Goal: Task Accomplishment & Management: Manage account settings

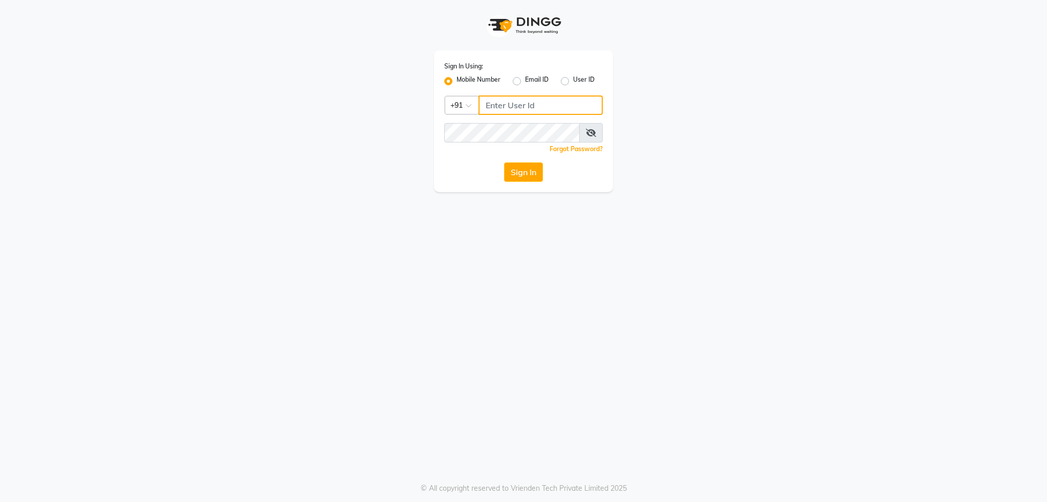
click at [522, 106] on input "Username" at bounding box center [540, 105] width 124 height 19
click at [533, 103] on input "Username" at bounding box center [540, 105] width 124 height 19
type input "8879773556"
click at [504, 163] on button "Sign In" at bounding box center [523, 172] width 39 height 19
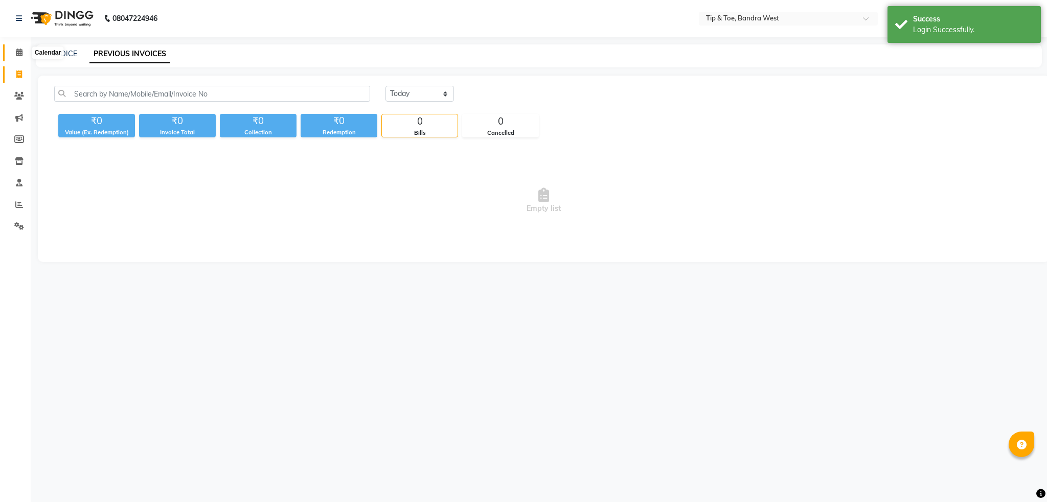
click at [14, 56] on span at bounding box center [19, 53] width 18 height 12
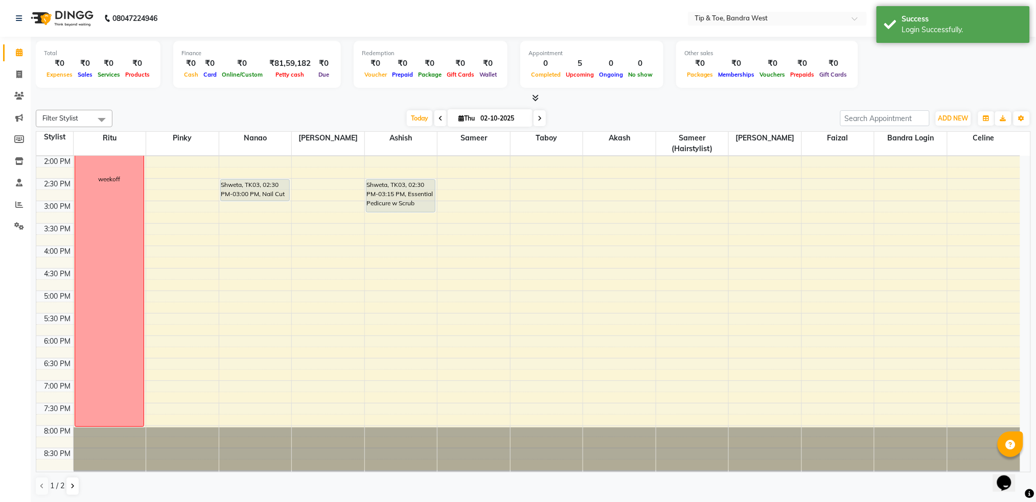
scroll to position [65, 0]
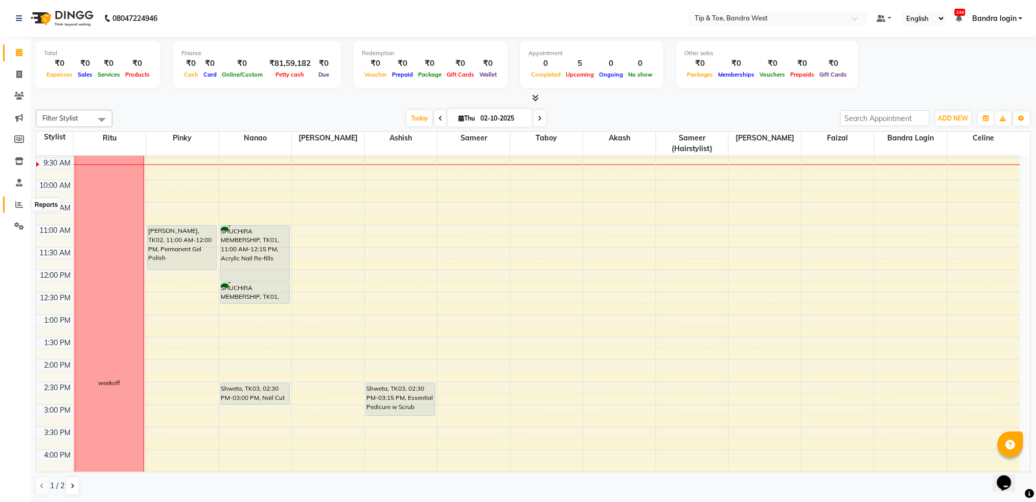
click at [18, 203] on icon at bounding box center [19, 205] width 8 height 8
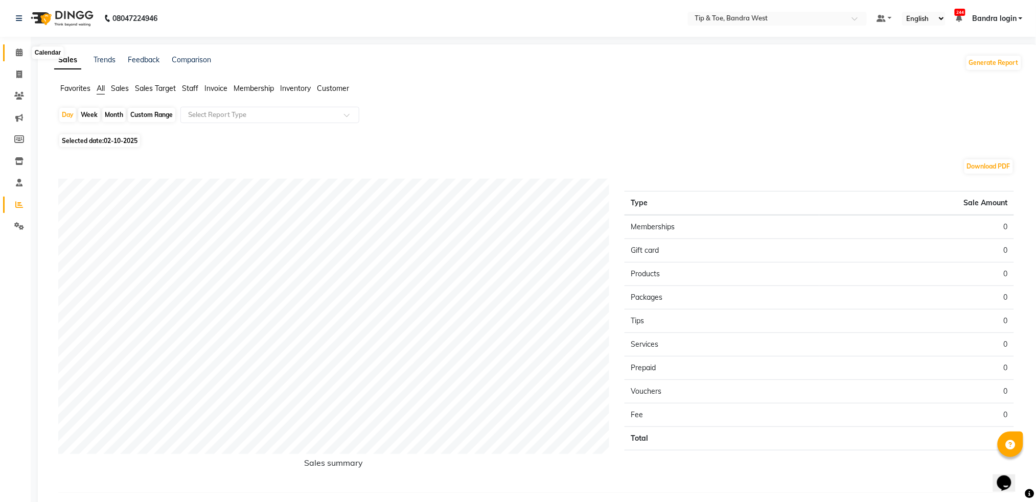
click at [17, 47] on span at bounding box center [19, 53] width 18 height 12
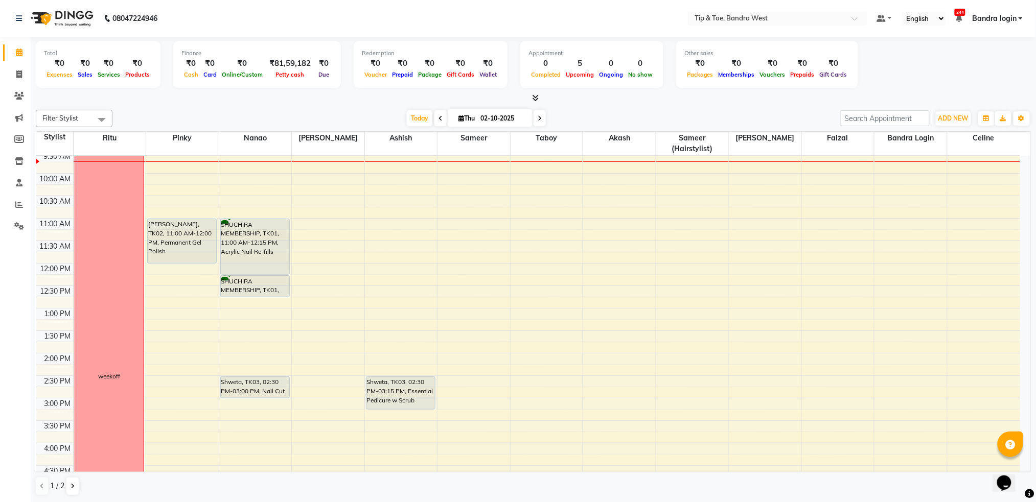
scroll to position [60, 0]
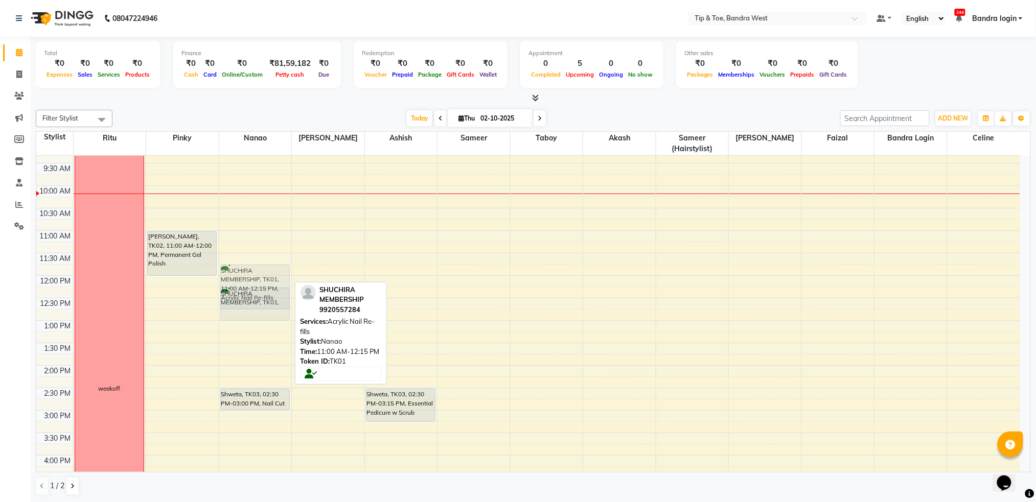
drag, startPoint x: 259, startPoint y: 233, endPoint x: 275, endPoint y: 253, distance: 25.8
click at [275, 253] on div "SHUCHIRA MEMBERSHIP, TK01, 11:00 AM-12:15 PM, Acrylic Nail Re-fills SHUCHIRA ME…" at bounding box center [255, 388] width 73 height 584
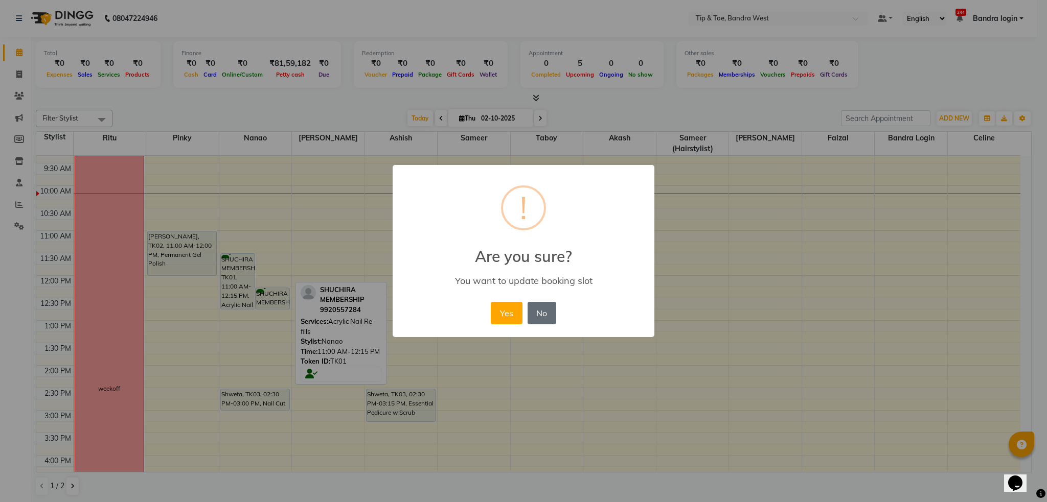
click at [542, 315] on button "No" at bounding box center [541, 313] width 29 height 22
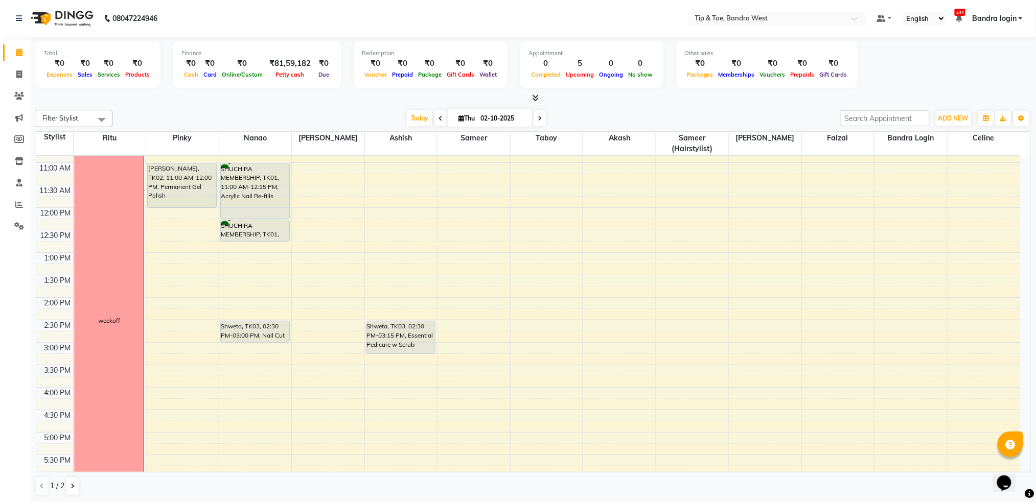
scroll to position [196, 0]
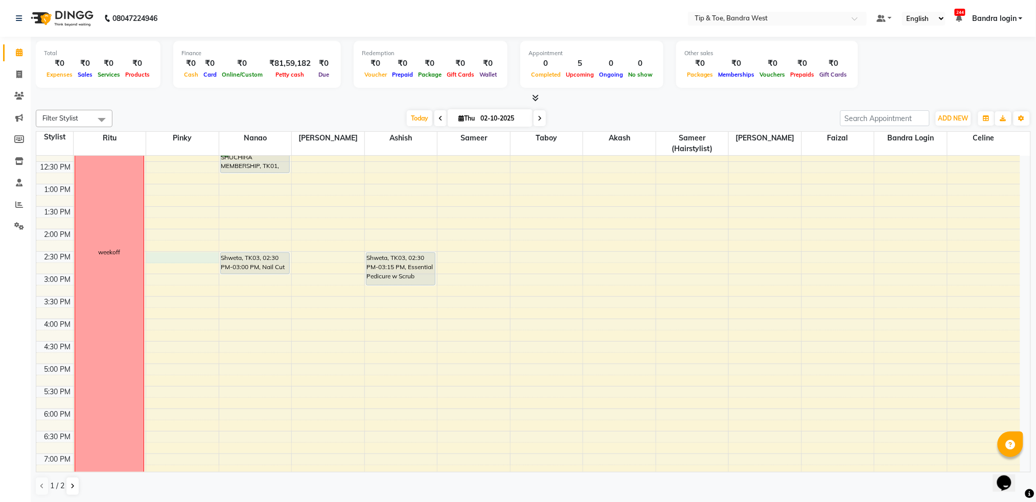
click at [185, 260] on div "8:00 AM 8:30 AM 9:00 AM 9:30 AM 10:00 AM 10:30 AM 11:00 AM 11:30 AM 12:00 PM 12…" at bounding box center [528, 252] width 984 height 584
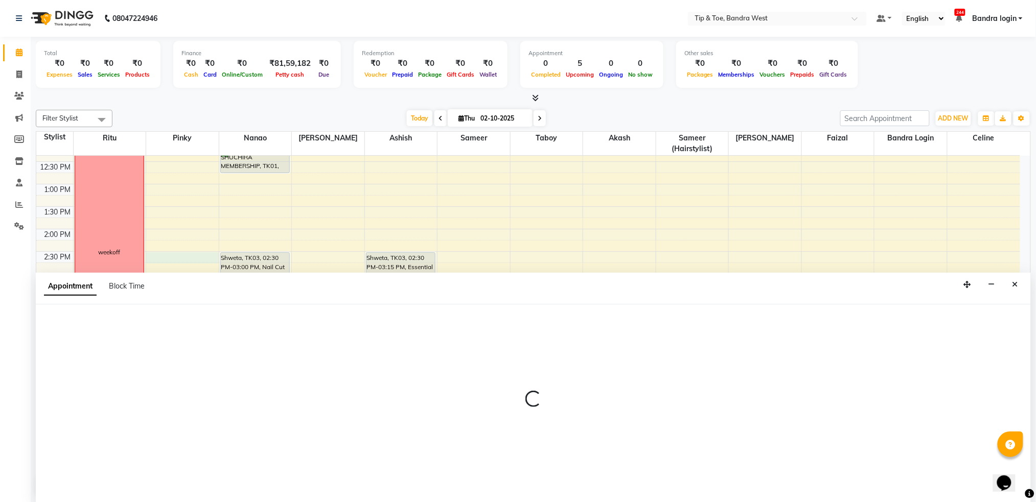
scroll to position [1, 0]
select select "42340"
select select "870"
select select "tentative"
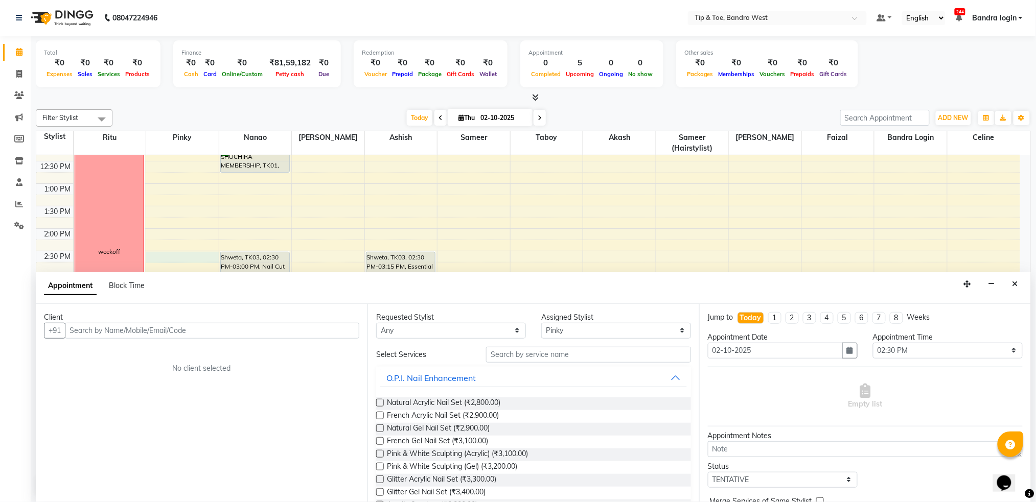
click at [230, 325] on input "text" at bounding box center [212, 331] width 294 height 16
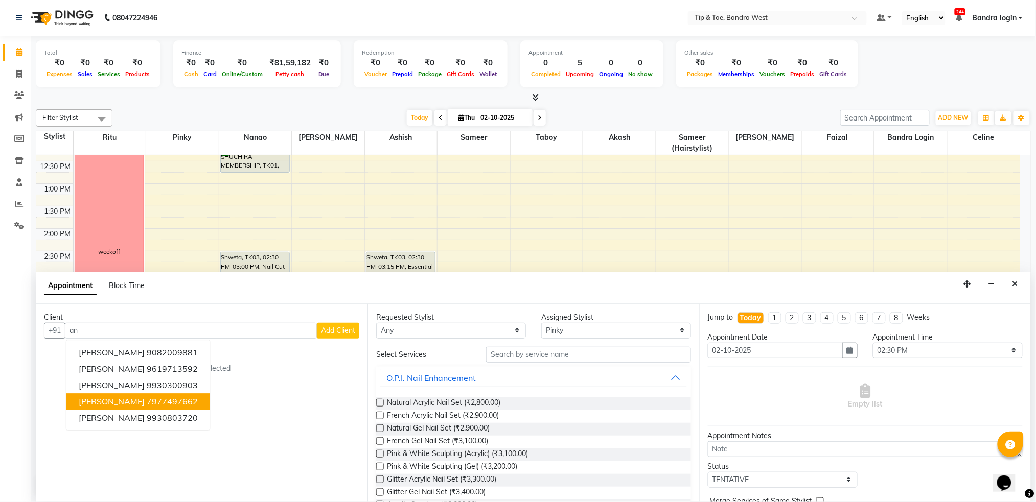
type input "a"
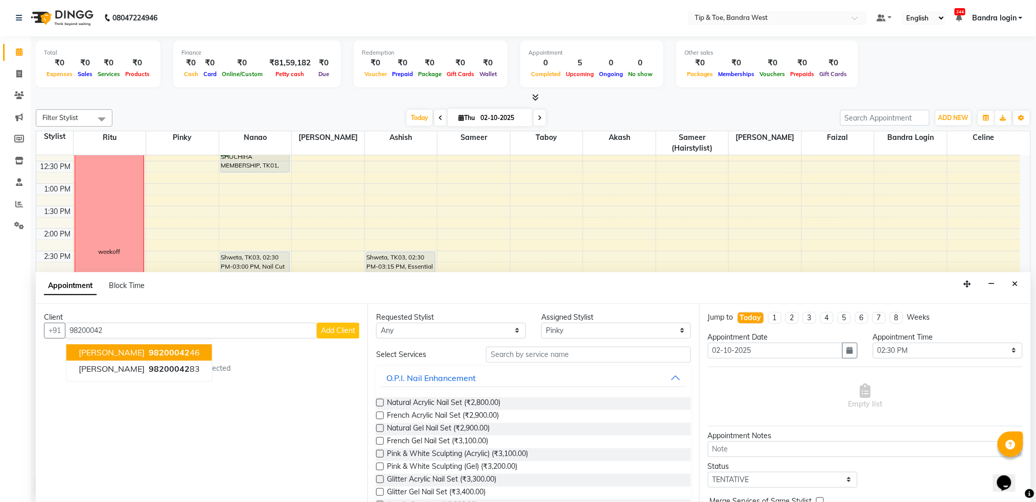
click at [171, 354] on span "98200042" at bounding box center [169, 352] width 41 height 10
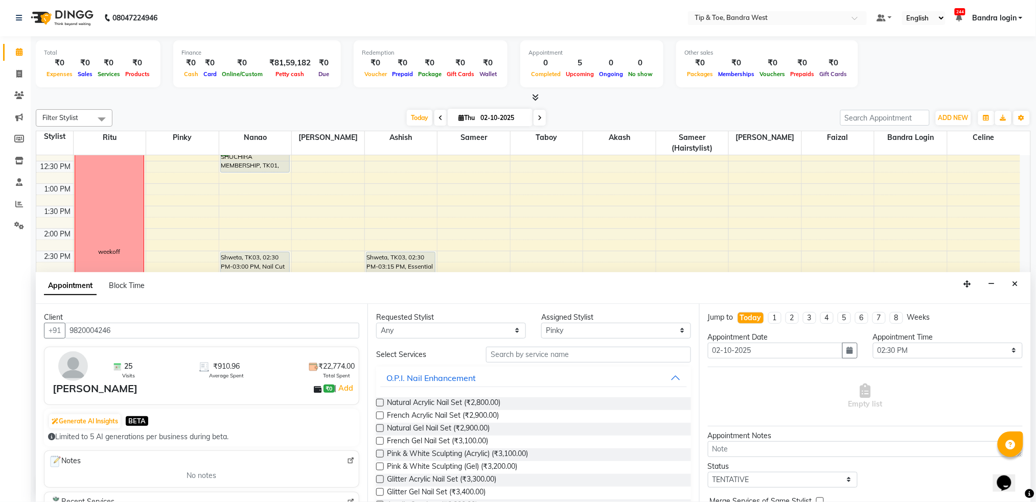
type input "9820004246"
click at [568, 353] on input "text" at bounding box center [588, 355] width 205 height 16
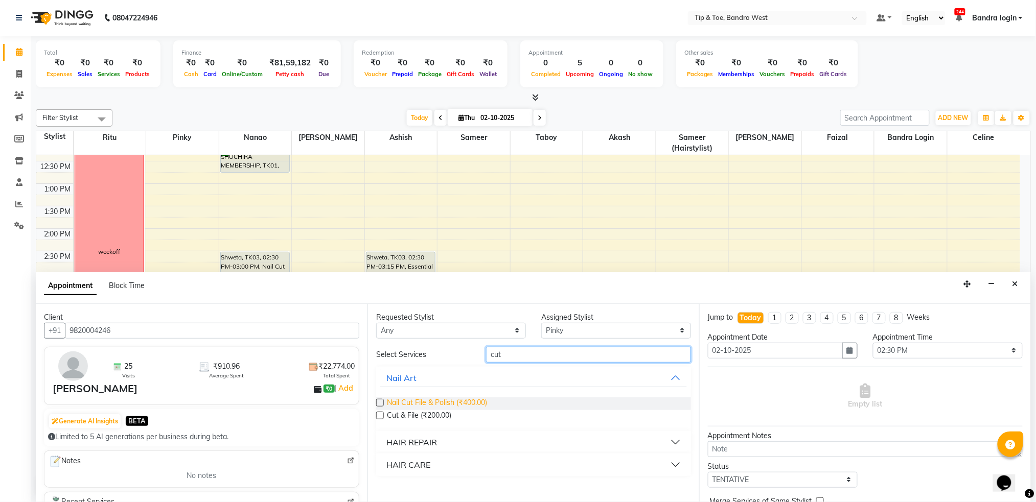
type input "cut"
click at [463, 400] on span "Nail Cut File & Polish (₹400.00)" at bounding box center [437, 404] width 100 height 13
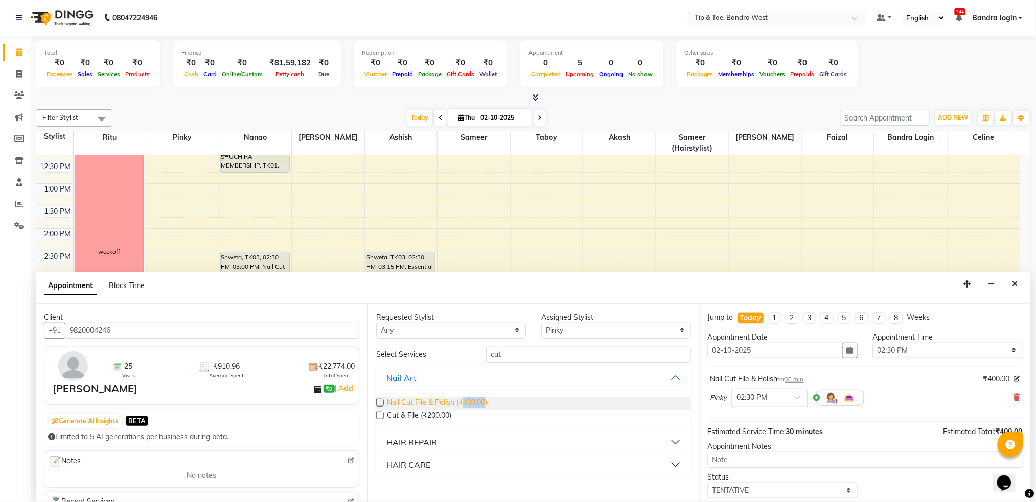
click at [463, 400] on span "Nail Cut File & Polish (₹400.00)" at bounding box center [437, 404] width 100 height 13
checkbox input "false"
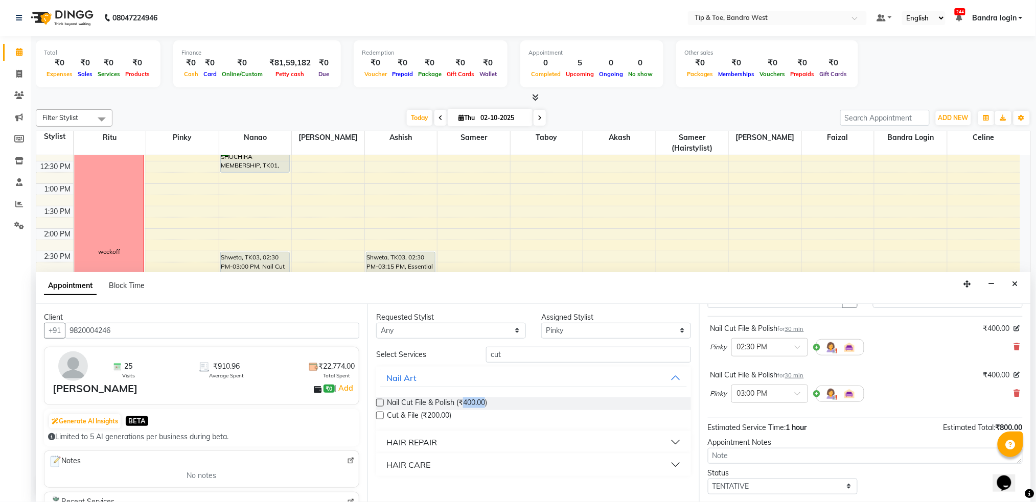
scroll to position [107, 0]
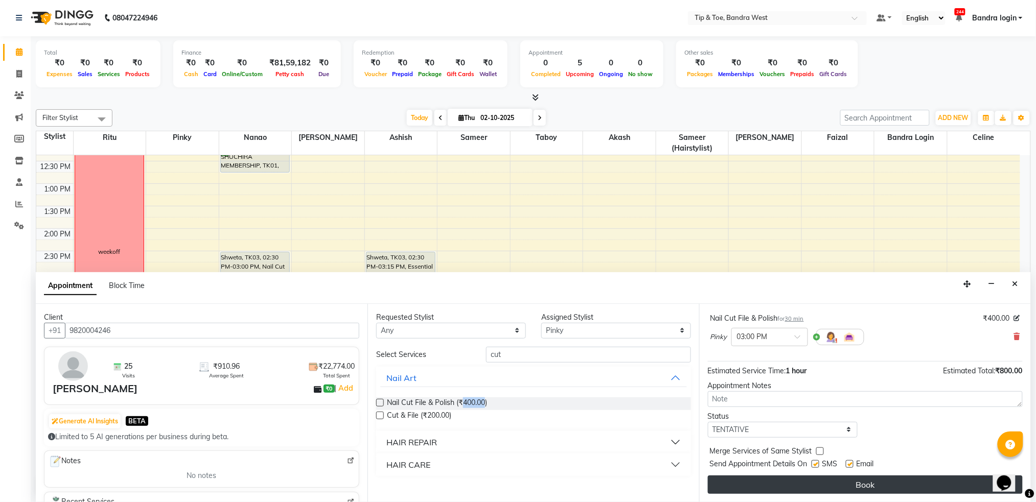
click at [873, 482] on button "Book" at bounding box center [865, 485] width 315 height 18
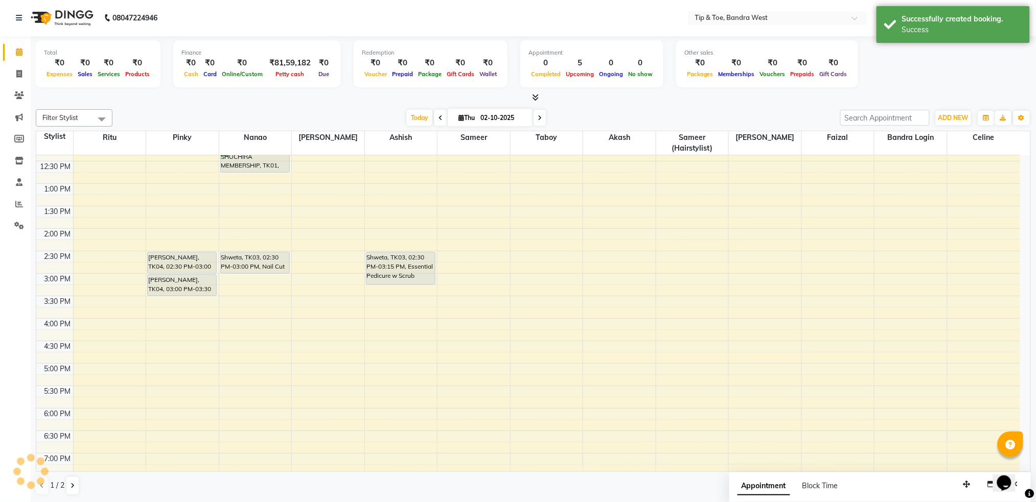
scroll to position [0, 0]
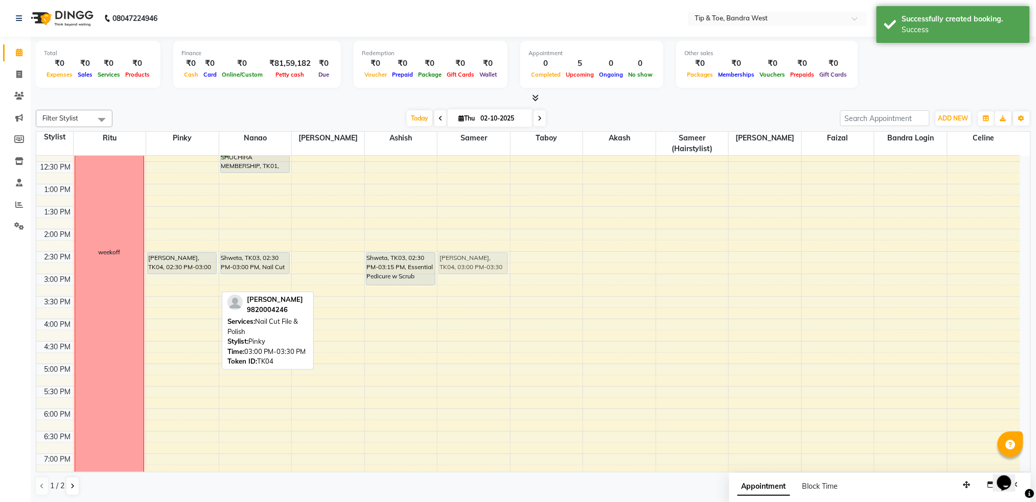
drag, startPoint x: 160, startPoint y: 282, endPoint x: 488, endPoint y: 265, distance: 328.5
click at [472, 262] on tr "weekoff Nitasha Sharma, TK02, 11:00 AM-12:00 PM, Permanent Gel Polish Anoushka …" at bounding box center [528, 252] width 984 height 584
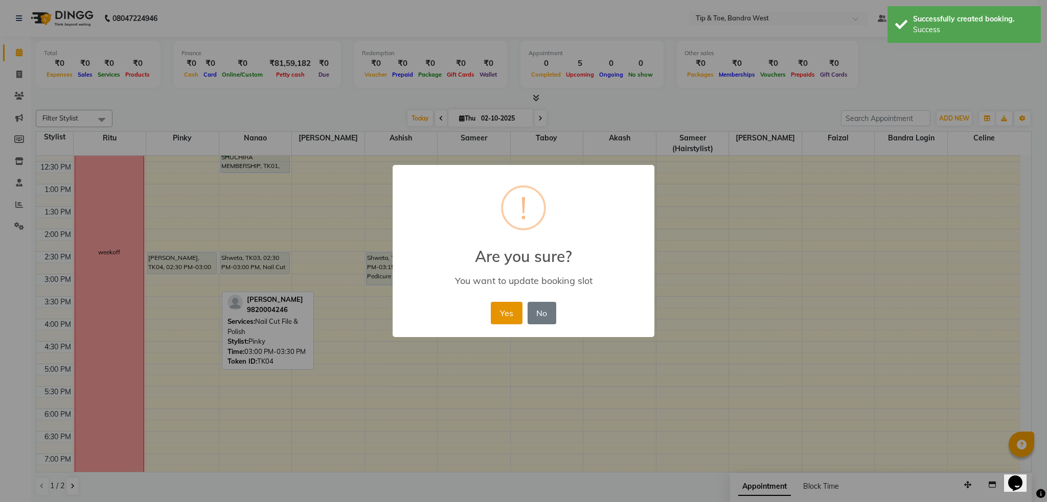
click at [505, 320] on button "Yes" at bounding box center [506, 313] width 31 height 22
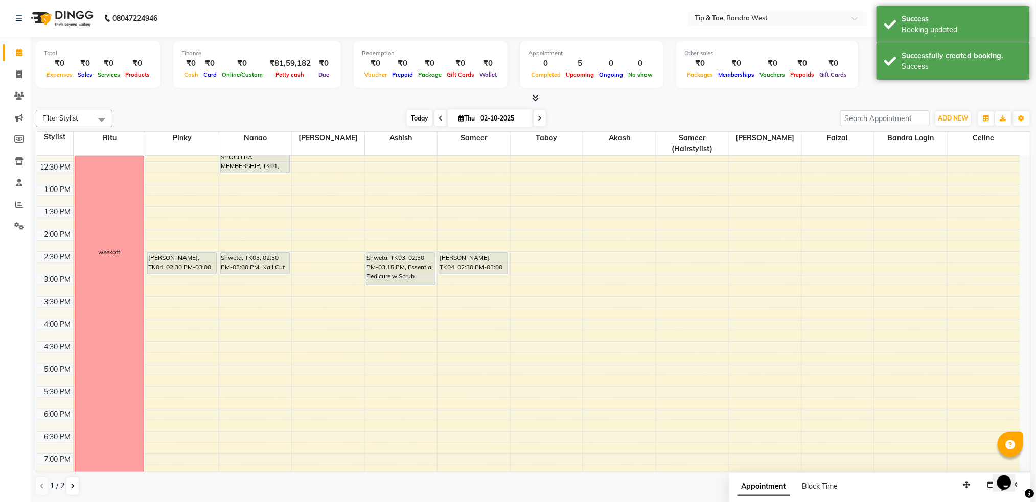
click at [419, 115] on span "Today" at bounding box center [420, 118] width 26 height 16
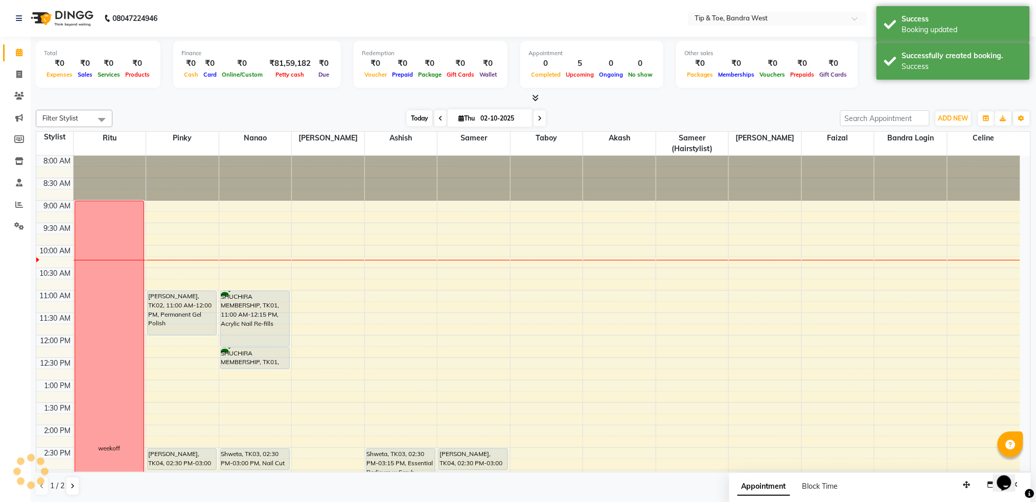
scroll to position [91, 0]
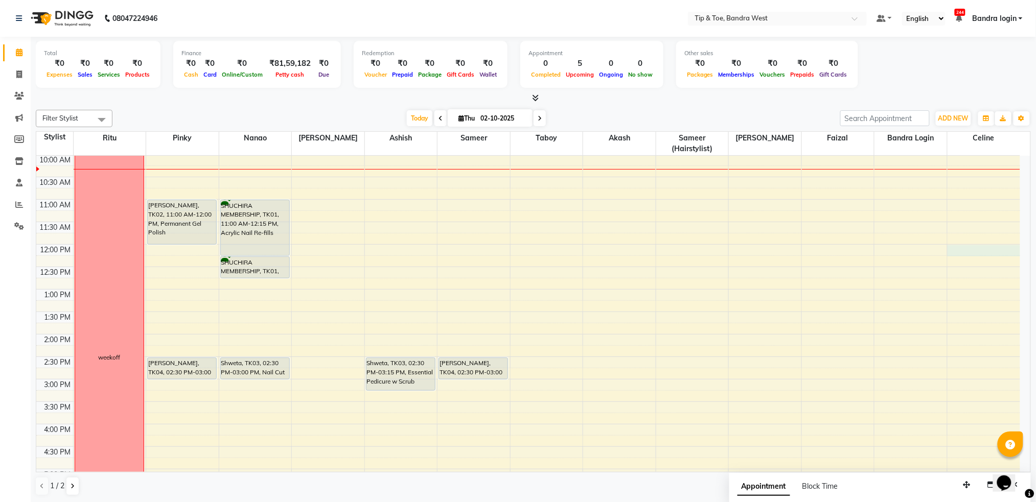
click at [962, 248] on div "8:00 AM 8:30 AM 9:00 AM 9:30 AM 10:00 AM 10:30 AM 11:00 AM 11:30 AM 12:00 PM 12…" at bounding box center [528, 357] width 984 height 584
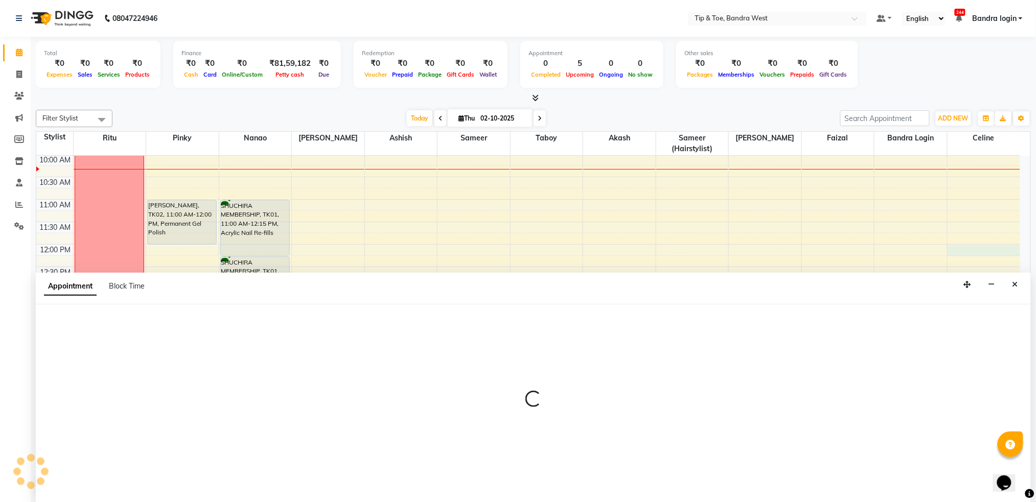
scroll to position [1, 0]
select select "58448"
select select "720"
select select "tentative"
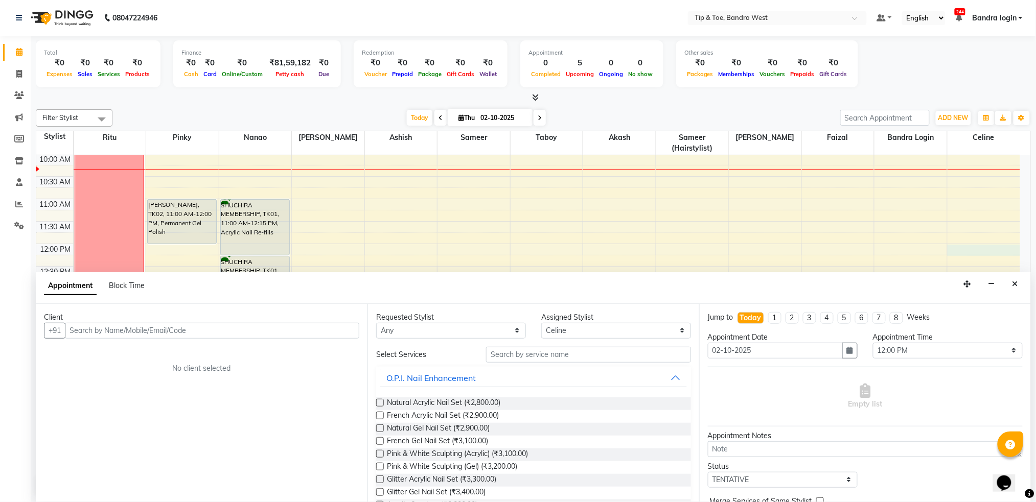
click at [202, 329] on input "text" at bounding box center [212, 331] width 294 height 16
click at [87, 331] on input "98333719955" at bounding box center [191, 331] width 252 height 16
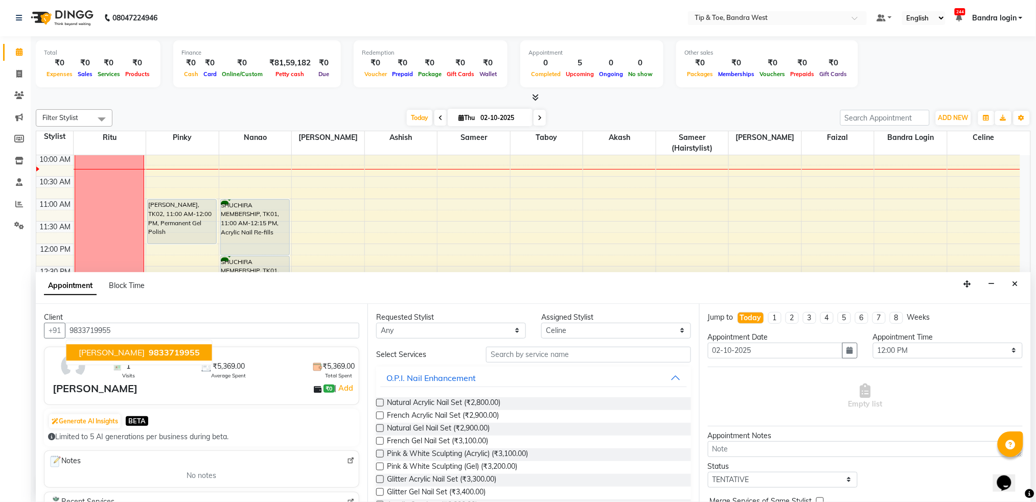
click at [149, 356] on span "9833719955" at bounding box center [174, 352] width 51 height 10
type input "9833719955"
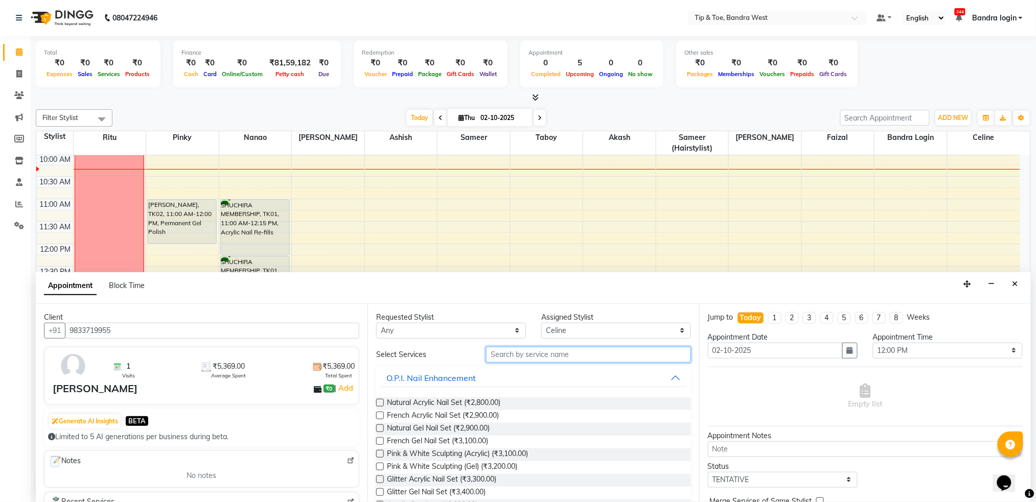
click at [545, 355] on input "text" at bounding box center [588, 355] width 205 height 16
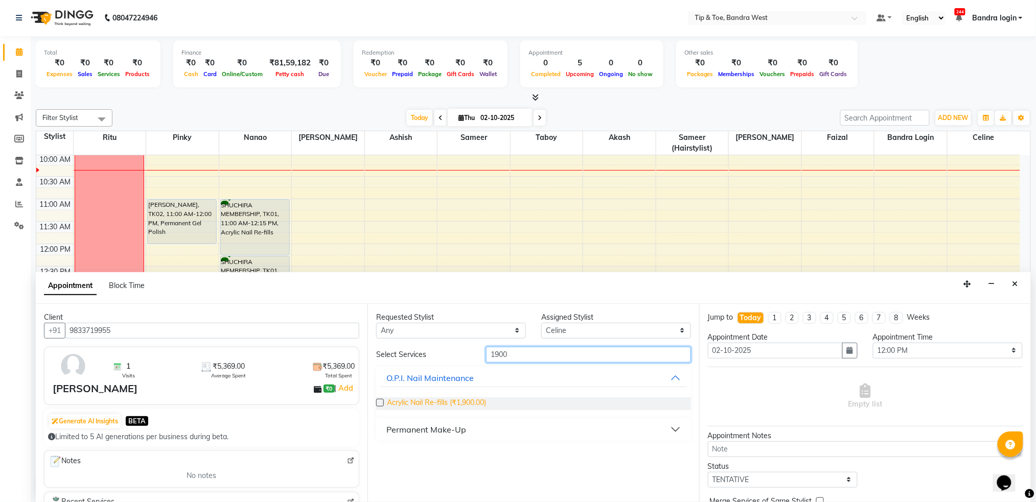
type input "1900"
click at [476, 404] on span "Acrylic Nail Re-fills (₹1,900.00)" at bounding box center [436, 404] width 99 height 13
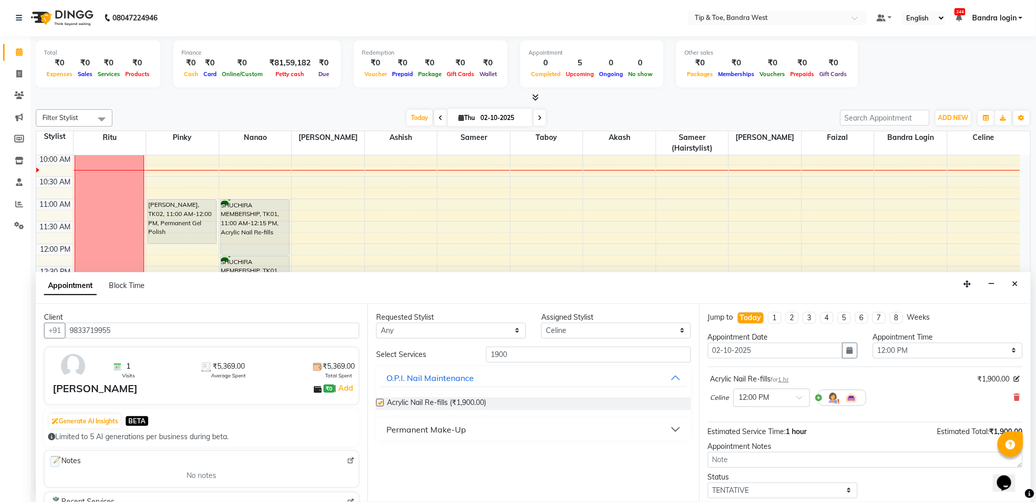
checkbox input "false"
click at [529, 356] on input "1900" at bounding box center [588, 355] width 205 height 16
click at [529, 355] on input "1900" at bounding box center [588, 355] width 205 height 16
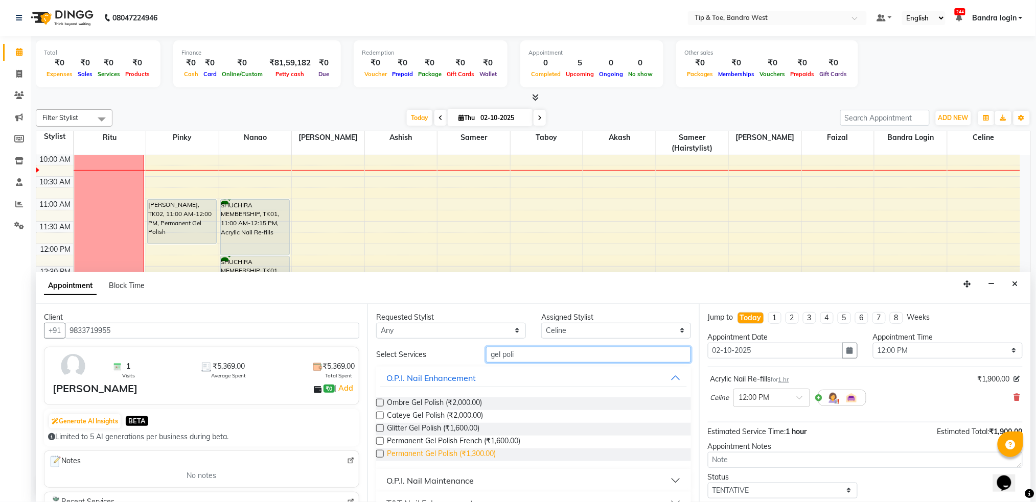
type input "gel poli"
click at [496, 451] on span "Permanent Gel Polish (₹1,300.00)" at bounding box center [441, 455] width 109 height 13
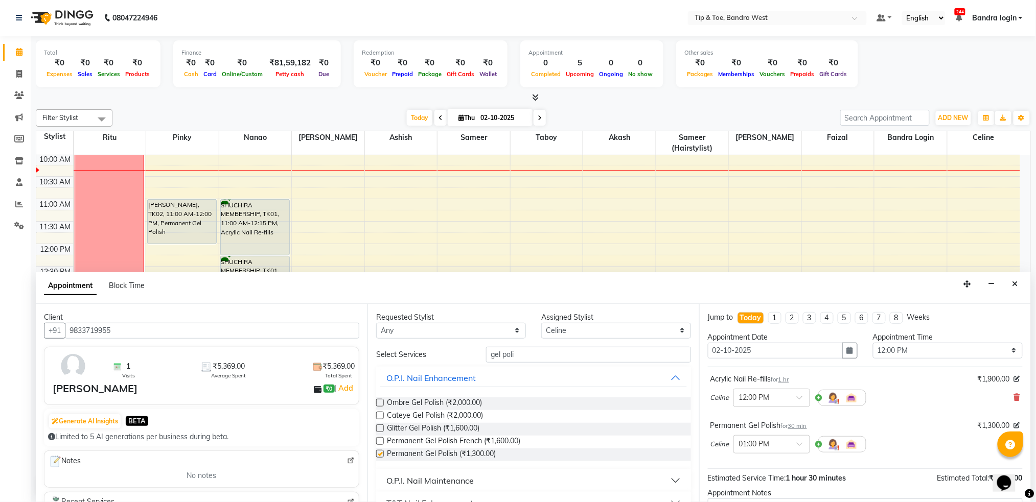
checkbox input "false"
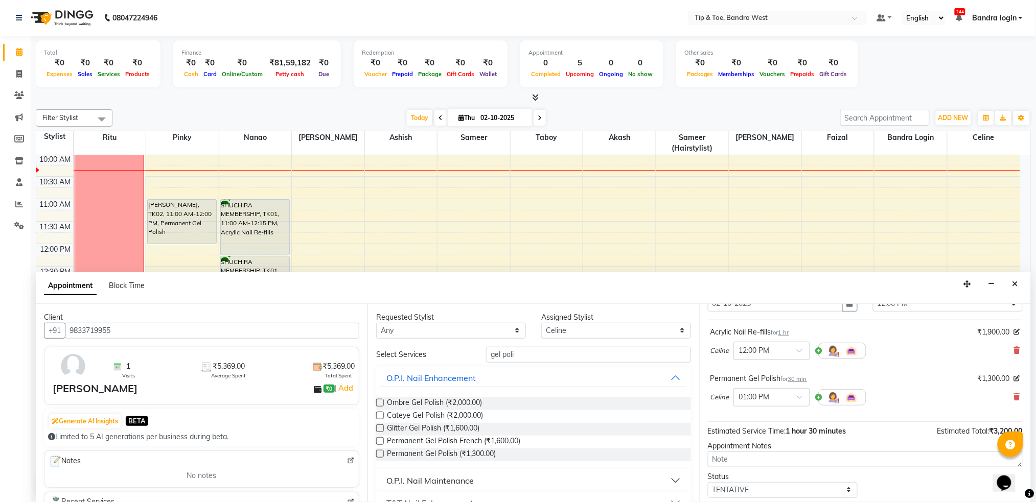
scroll to position [107, 0]
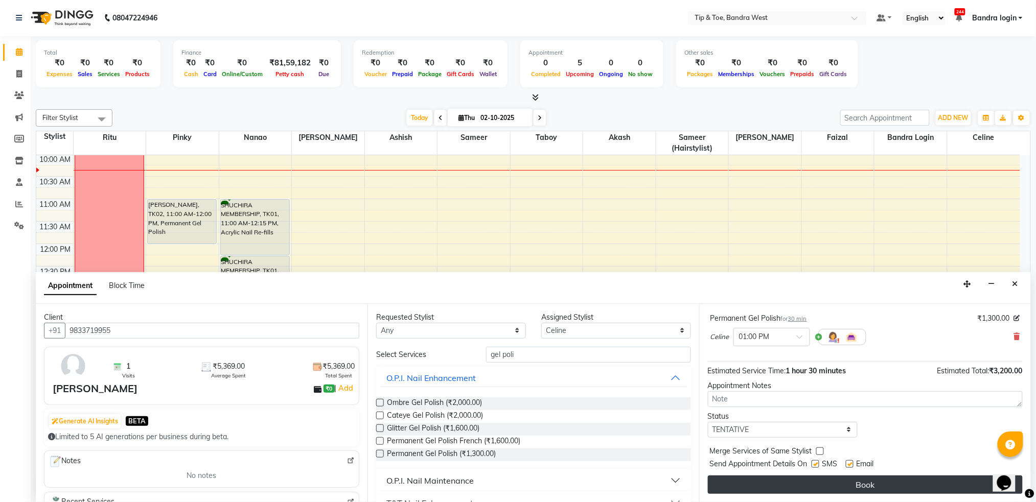
click at [857, 485] on button "Book" at bounding box center [865, 485] width 315 height 18
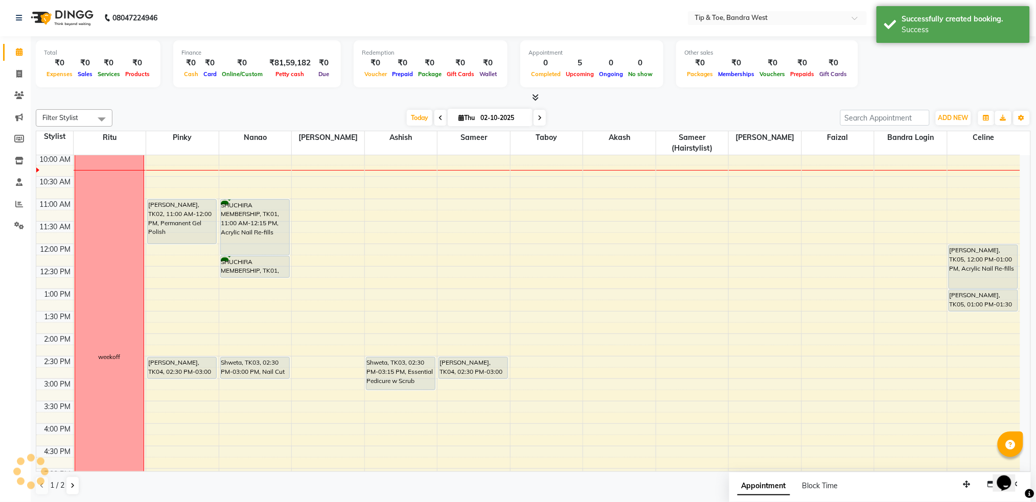
scroll to position [0, 0]
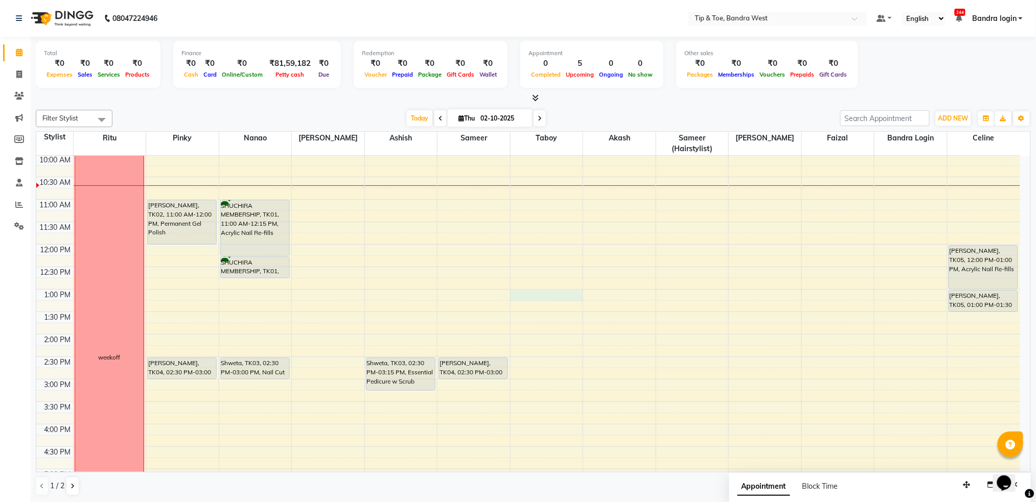
click at [543, 295] on div "8:00 AM 8:30 AM 9:00 AM 9:30 AM 10:00 AM 10:30 AM 11:00 AM 11:30 AM 12:00 PM 12…" at bounding box center [528, 357] width 984 height 584
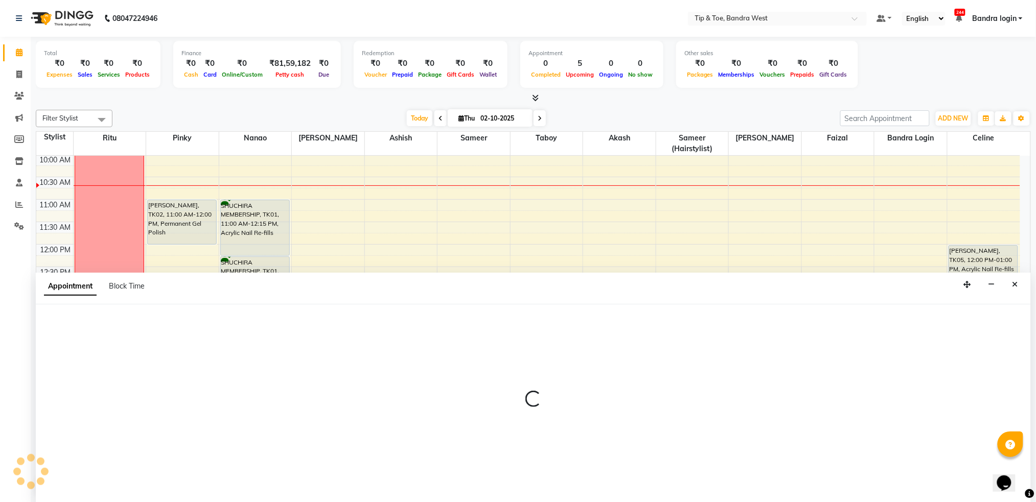
scroll to position [1, 0]
select select "90713"
select select "780"
select select "tentative"
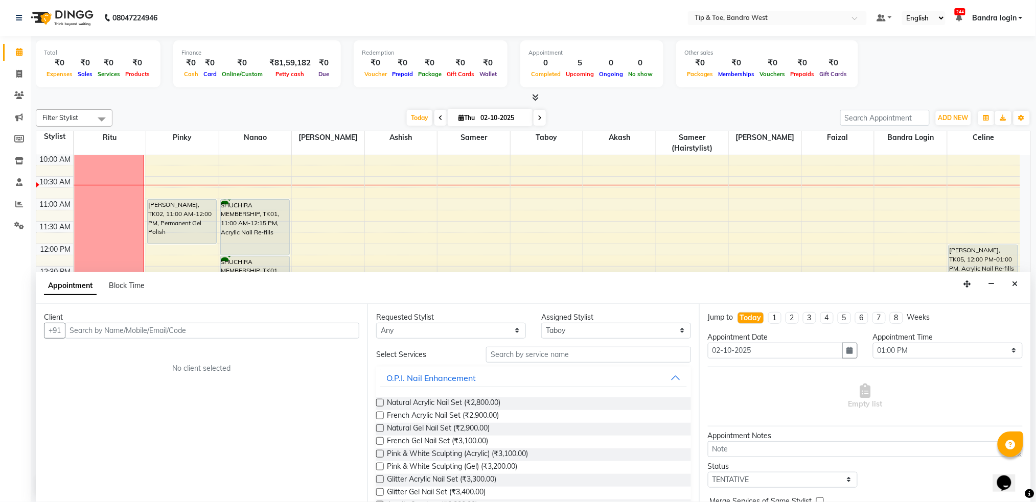
click at [195, 332] on input "text" at bounding box center [212, 331] width 294 height 16
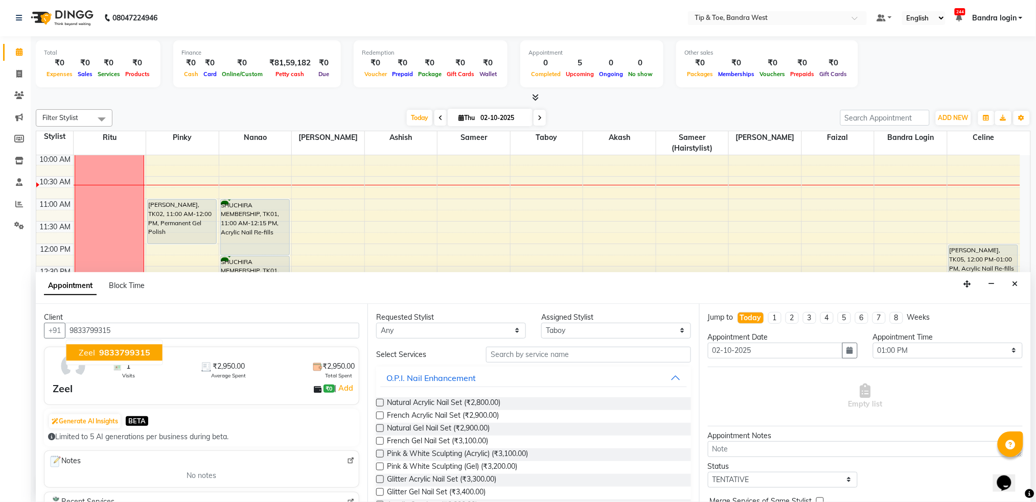
drag, startPoint x: 100, startPoint y: 358, endPoint x: 398, endPoint y: 370, distance: 298.2
click at [102, 358] on button "Zeel 9833799315" at bounding box center [114, 352] width 96 height 16
type input "9833799315"
click at [526, 356] on input "text" at bounding box center [588, 355] width 205 height 16
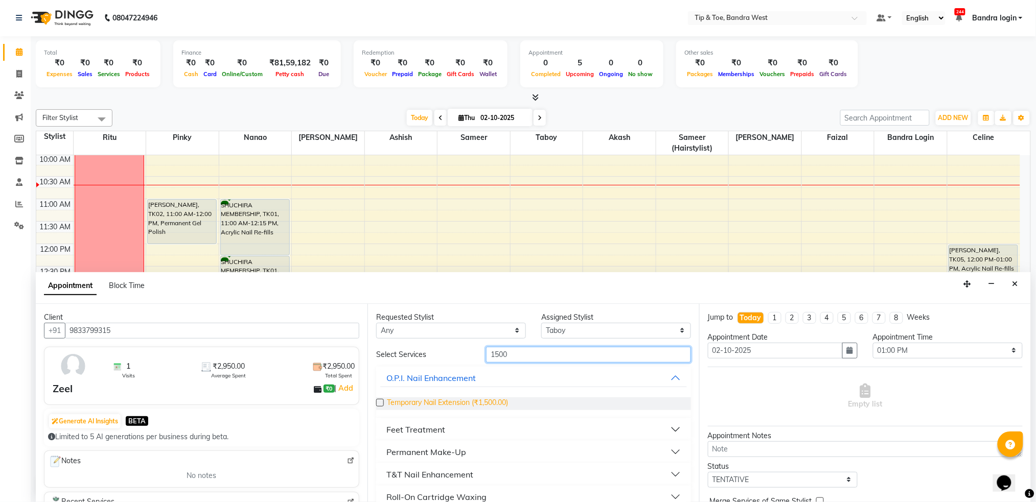
type input "1500"
click at [471, 404] on span "Temporary Nail Extension (₹1,500.00)" at bounding box center [447, 404] width 121 height 13
checkbox input "false"
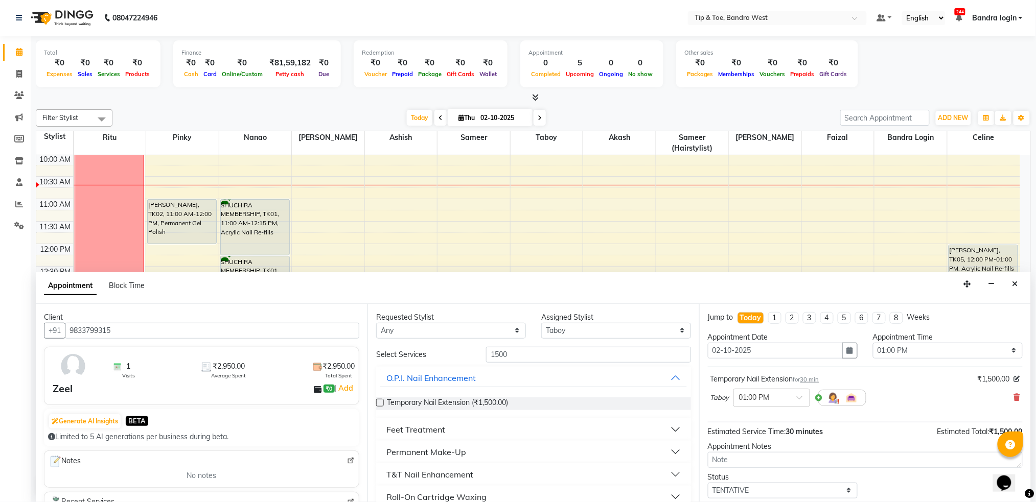
click at [510, 342] on div "Requested Stylist Any Akash Ashish Bandra login Celine Faizal Jigna Nanao Nihal…" at bounding box center [533, 403] width 332 height 198
click at [515, 352] on input "1500" at bounding box center [588, 355] width 205 height 16
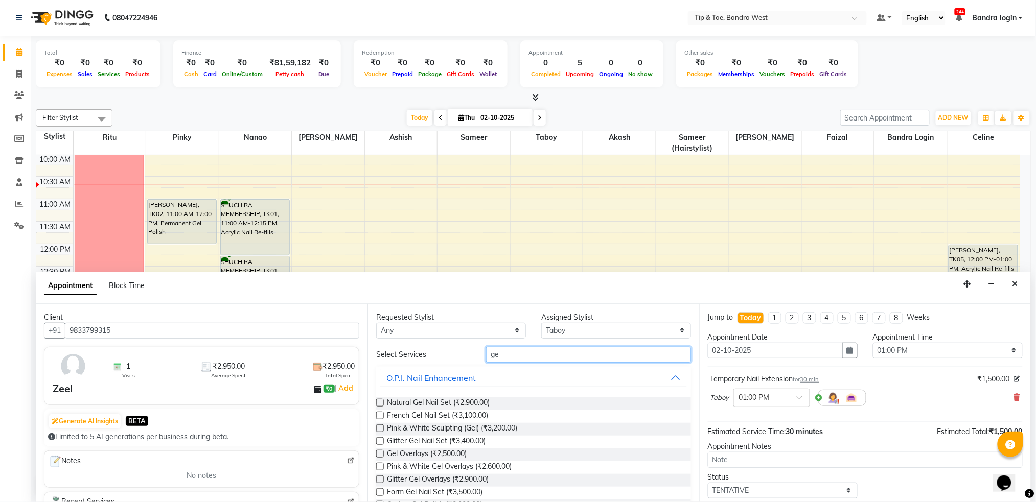
type input "g"
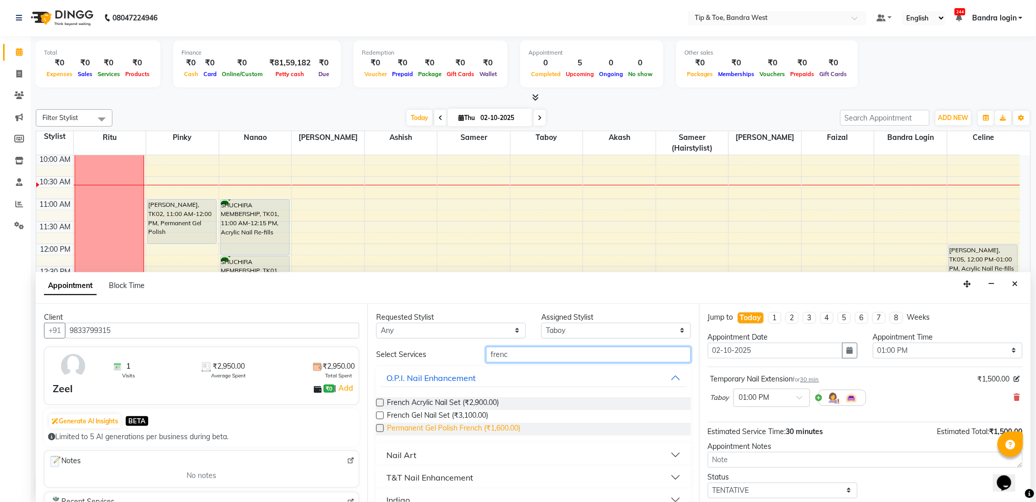
type input "frenc"
click at [471, 433] on span "Permanent Gel Polish French (₹1,600.00)" at bounding box center [453, 429] width 133 height 13
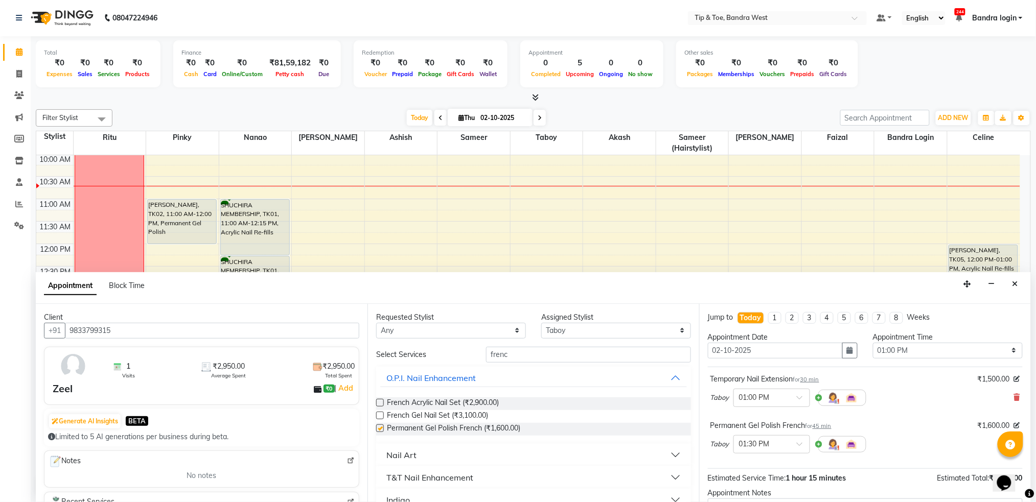
checkbox input "false"
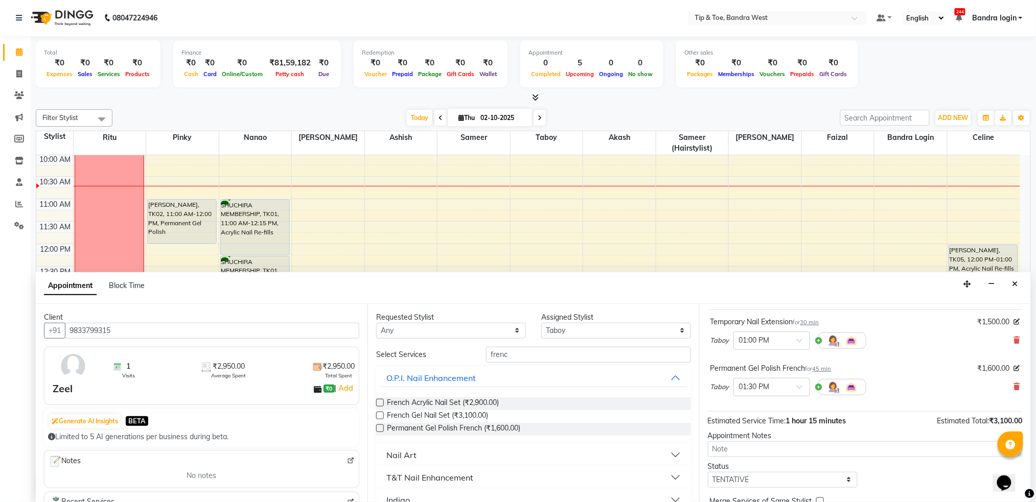
scroll to position [107, 0]
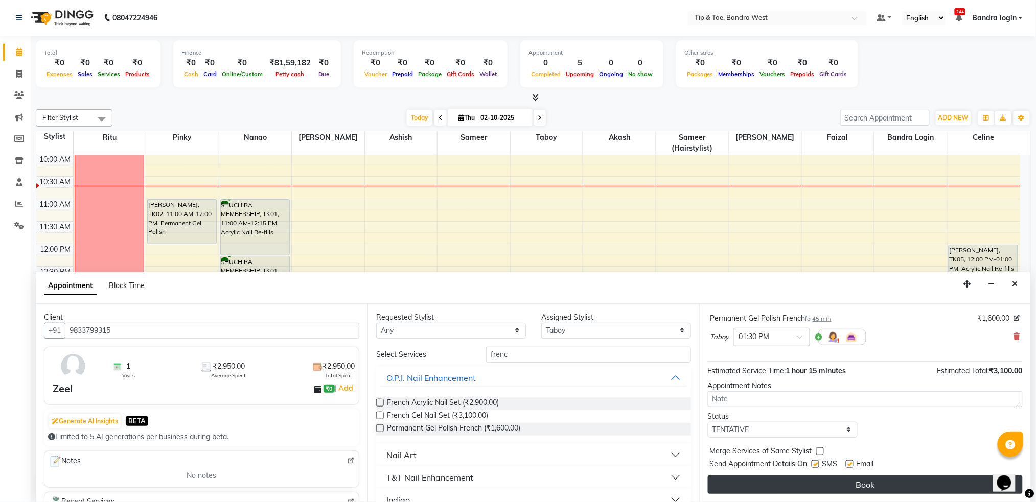
click at [859, 494] on button "Book" at bounding box center [865, 485] width 315 height 18
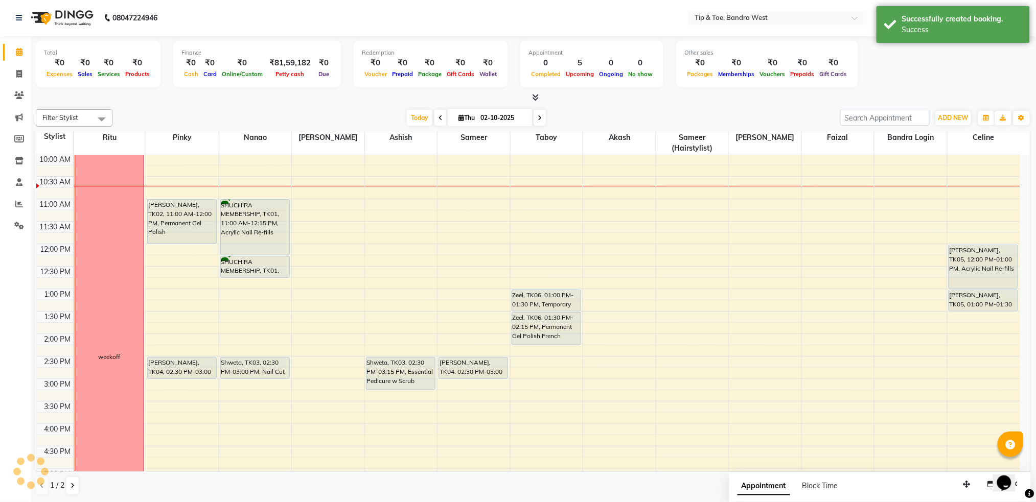
scroll to position [0, 0]
click at [1020, 123] on button "Toggle Dropdown" at bounding box center [1021, 118] width 16 height 14
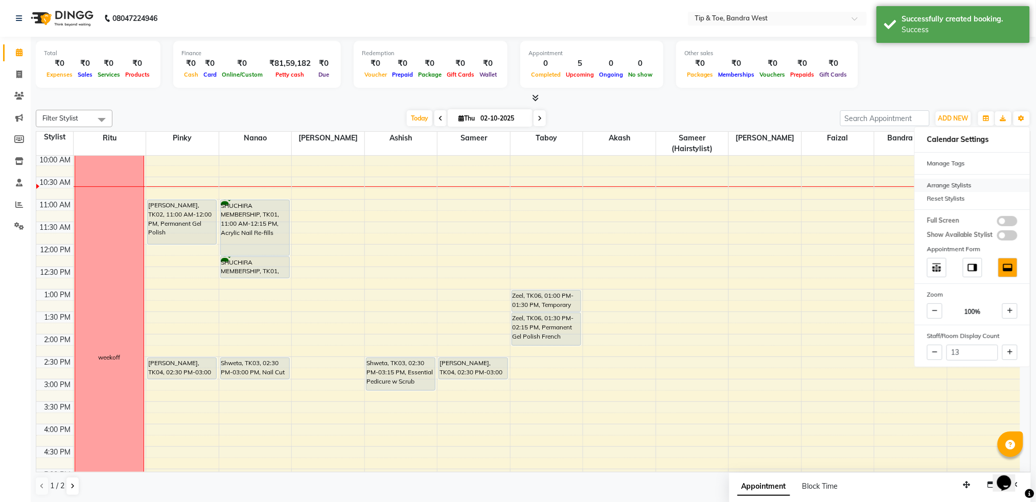
click at [949, 182] on div "Arrange Stylists" at bounding box center [972, 185] width 115 height 13
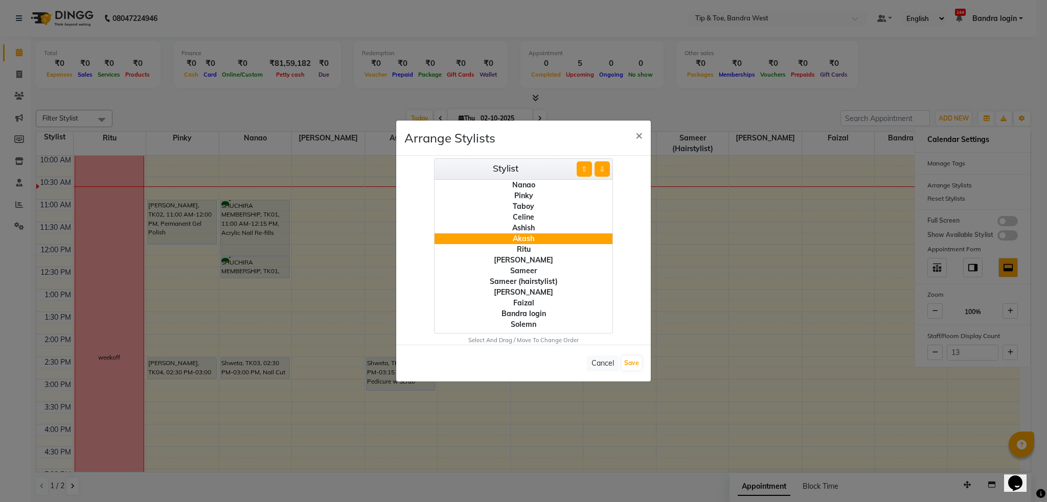
click at [528, 267] on div "Sameer" at bounding box center [523, 271] width 178 height 11
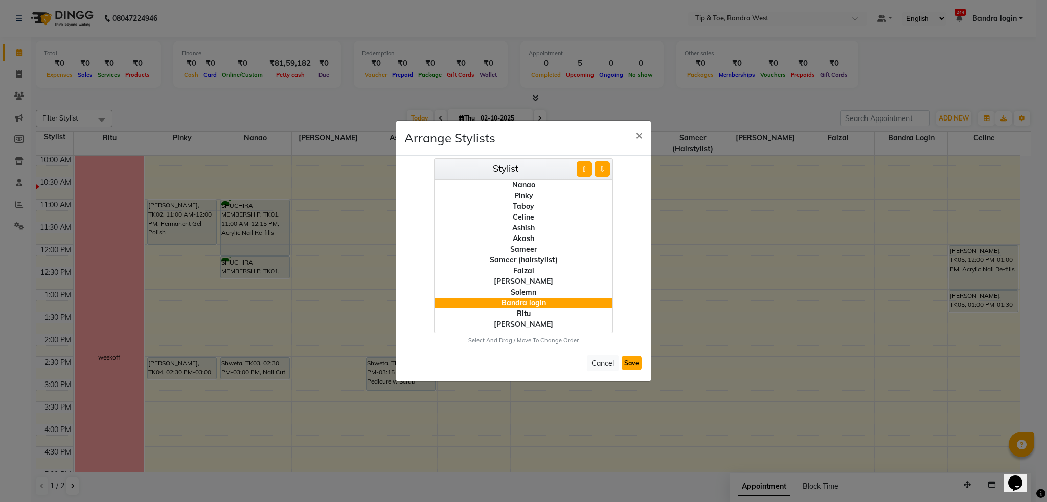
click at [627, 364] on button "Save" at bounding box center [631, 363] width 20 height 14
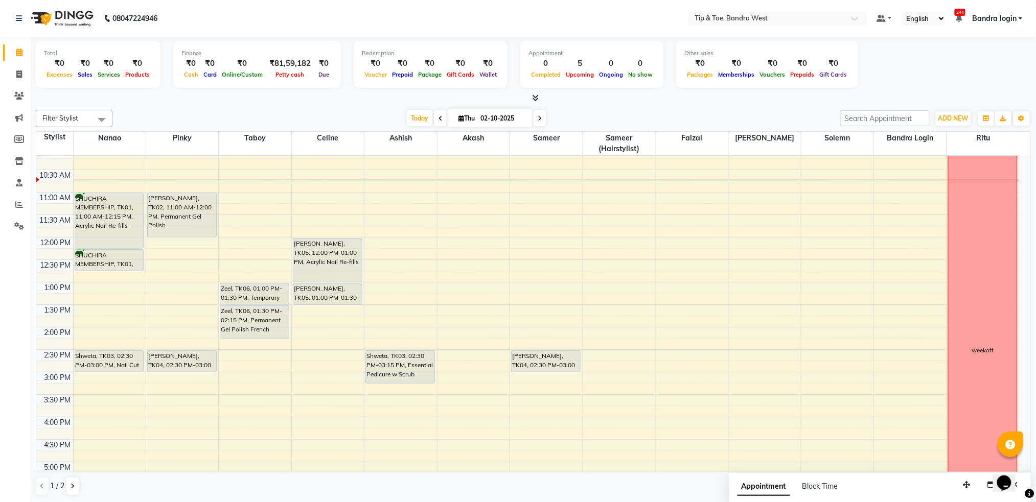
scroll to position [65, 0]
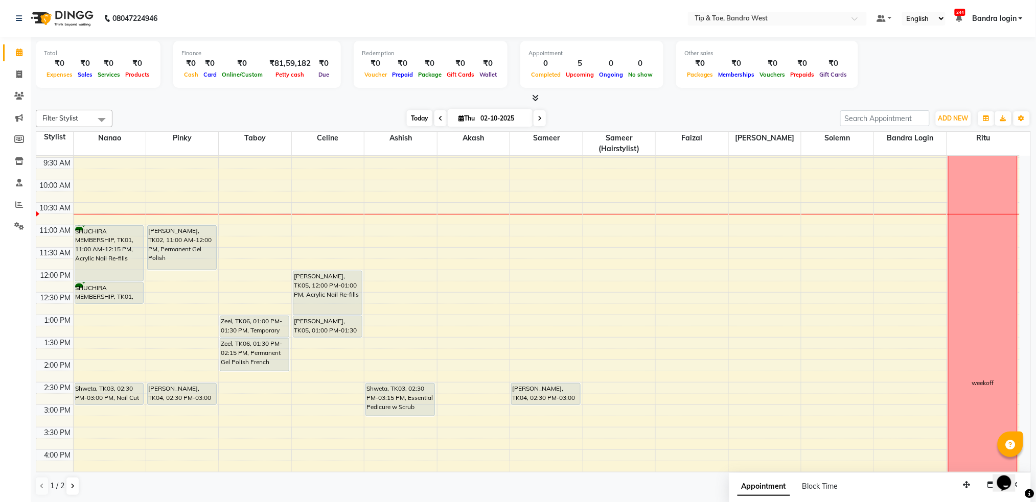
click at [425, 120] on span "Today" at bounding box center [420, 118] width 26 height 16
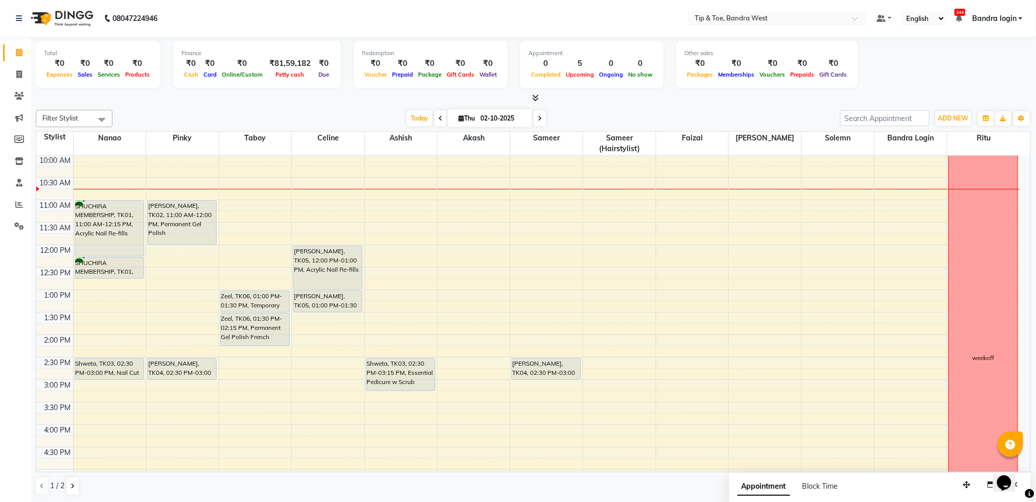
click at [466, 273] on div "8:00 AM 8:30 AM 9:00 AM 9:30 AM 10:00 AM 10:30 AM 11:00 AM 11:30 AM 12:00 PM 12…" at bounding box center [528, 357] width 984 height 584
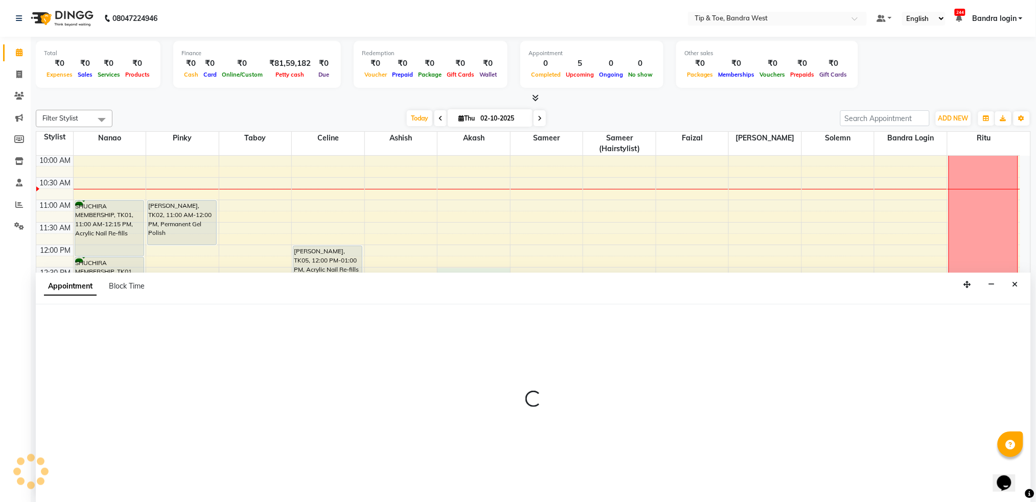
select select "42316"
select select "tentative"
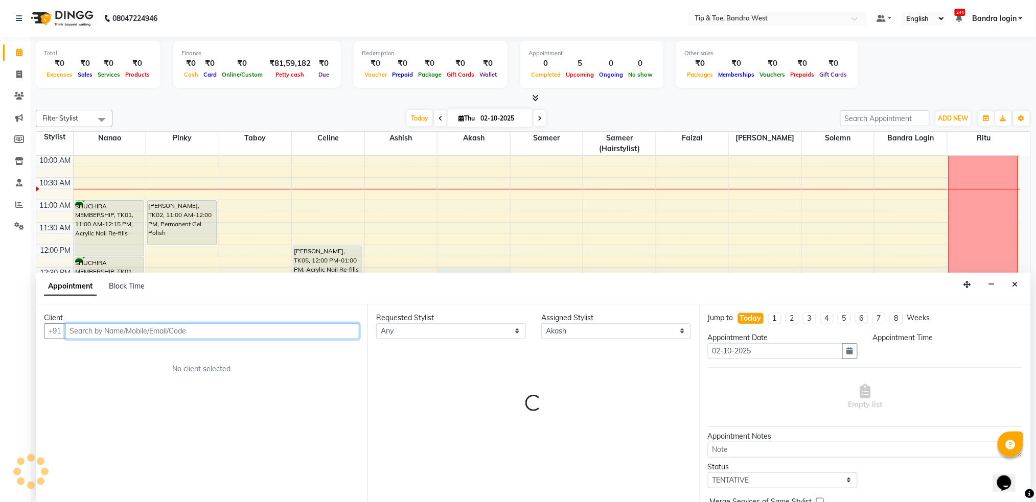
select select "750"
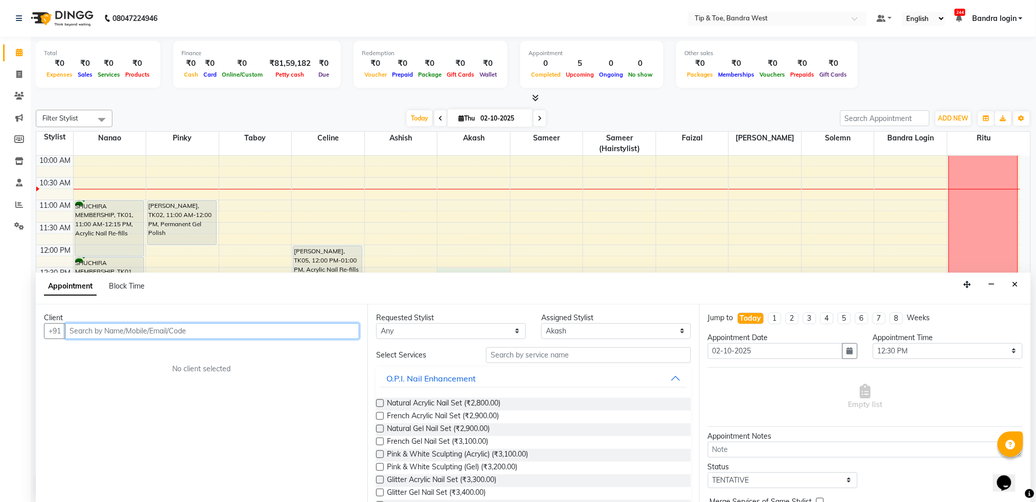
scroll to position [1, 0]
click at [234, 332] on input "text" at bounding box center [212, 331] width 294 height 16
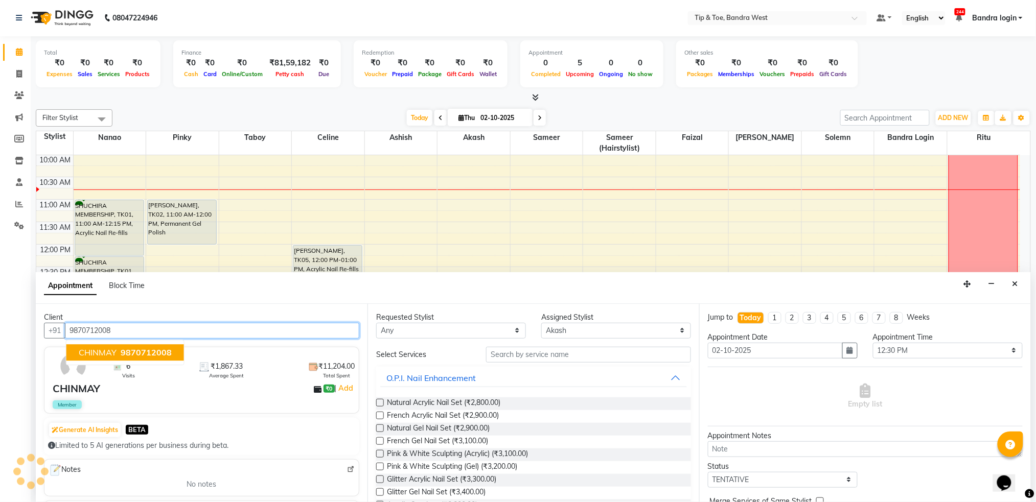
click at [128, 355] on span "9870712008" at bounding box center [146, 352] width 51 height 10
type input "9870712008"
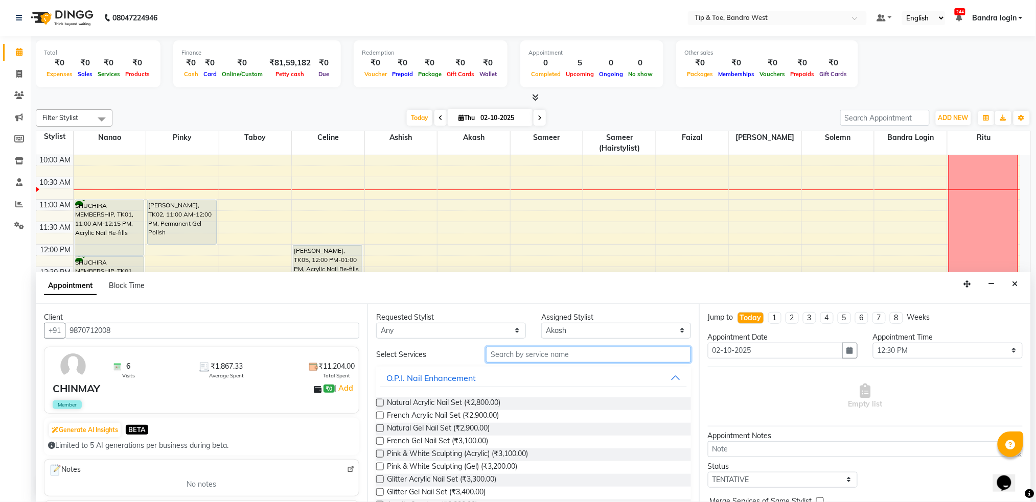
click at [536, 358] on input "text" at bounding box center [588, 355] width 205 height 16
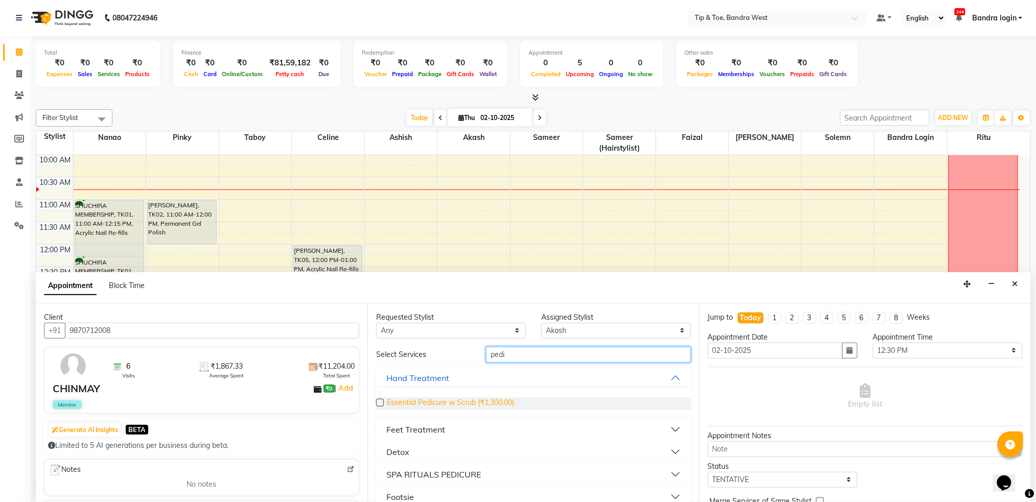
type input "pedi"
click at [456, 404] on span "Essential Pedicure w Scrub (₹1,300.00)" at bounding box center [450, 404] width 127 height 13
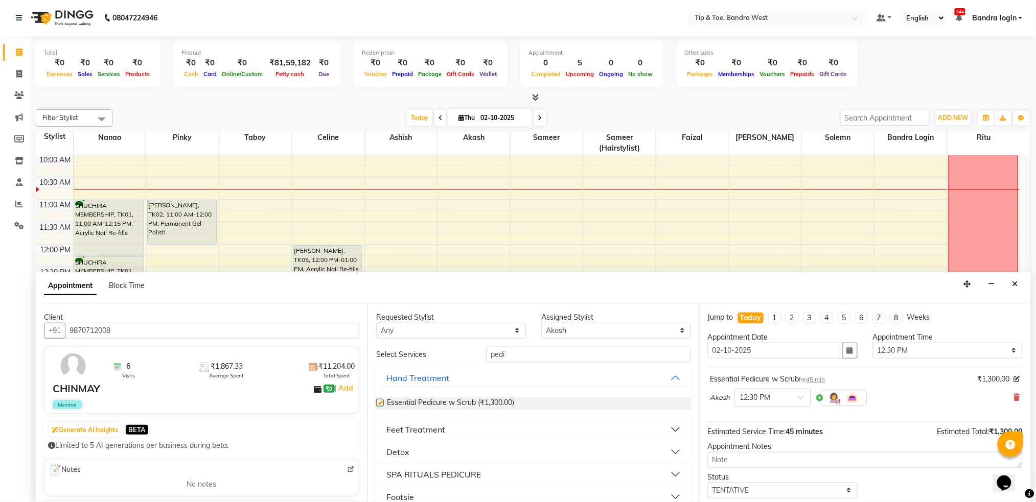
checkbox input "false"
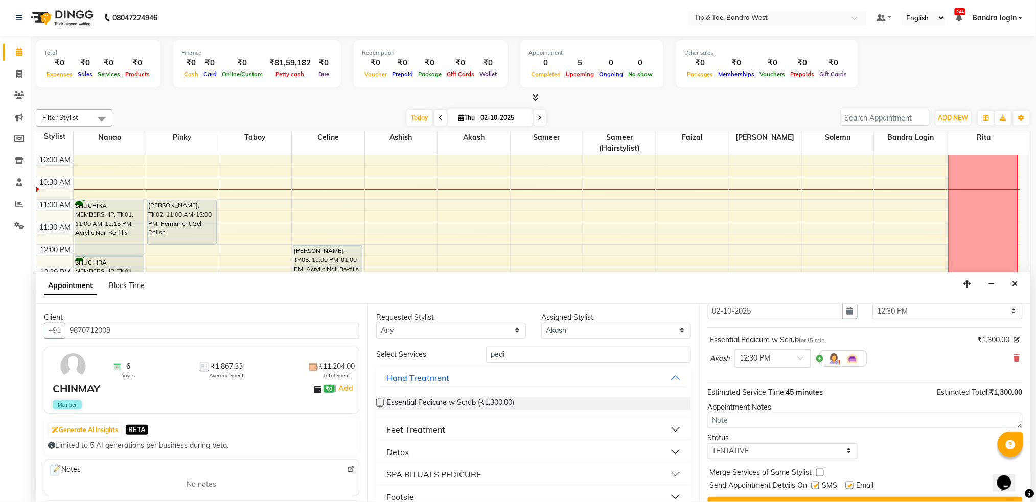
scroll to position [61, 0]
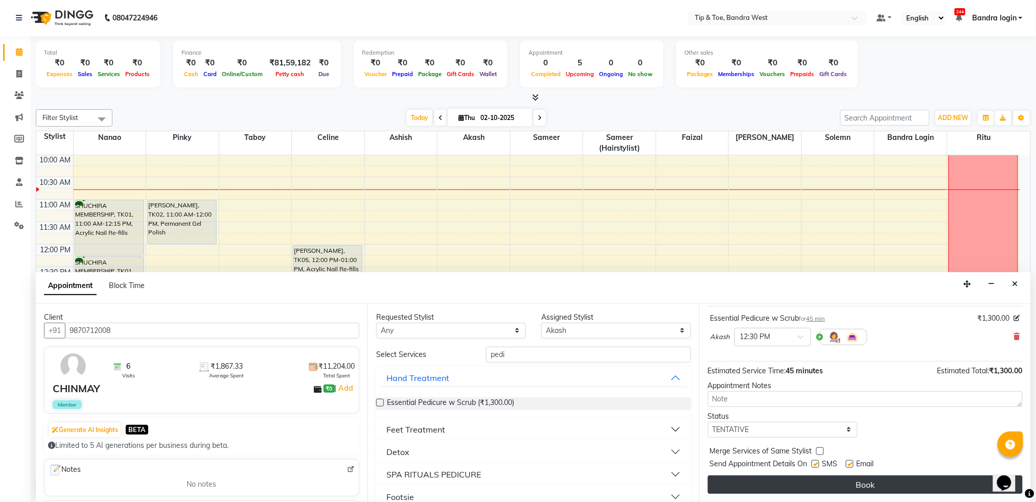
click at [886, 479] on button "Book" at bounding box center [865, 485] width 315 height 18
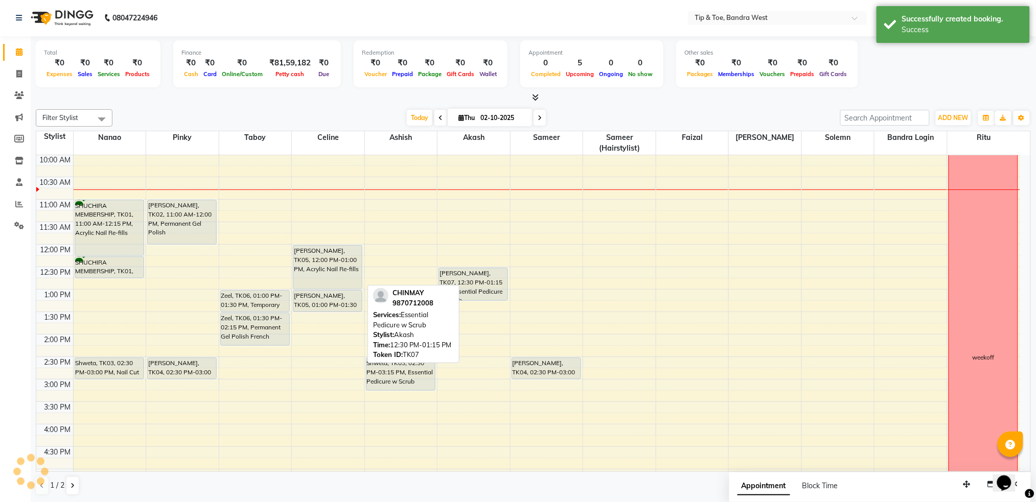
scroll to position [0, 0]
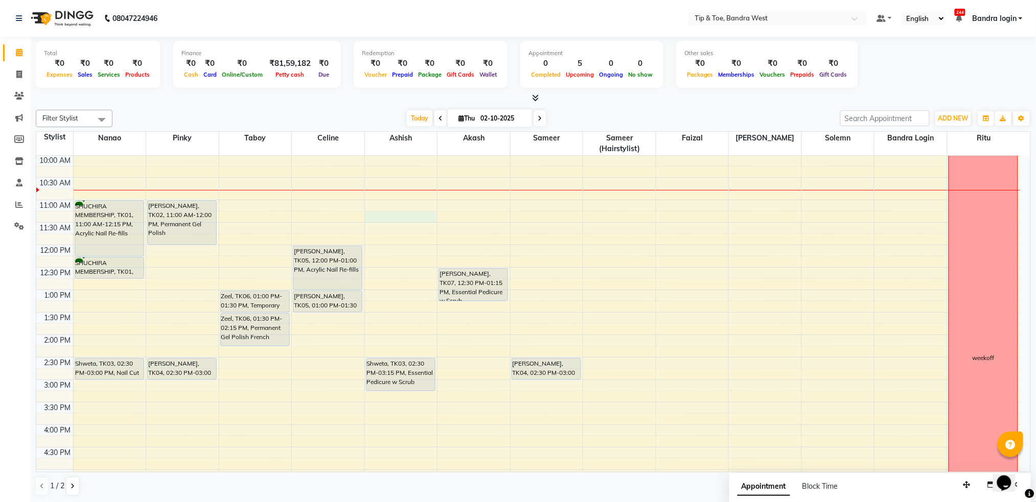
click at [395, 223] on td at bounding box center [546, 227] width 947 height 11
select select "42304"
select select "tentative"
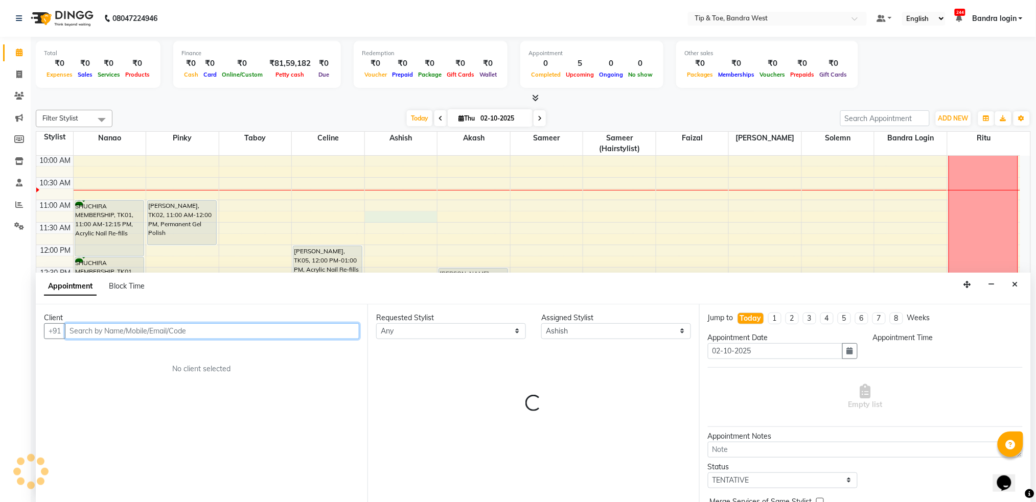
select select "675"
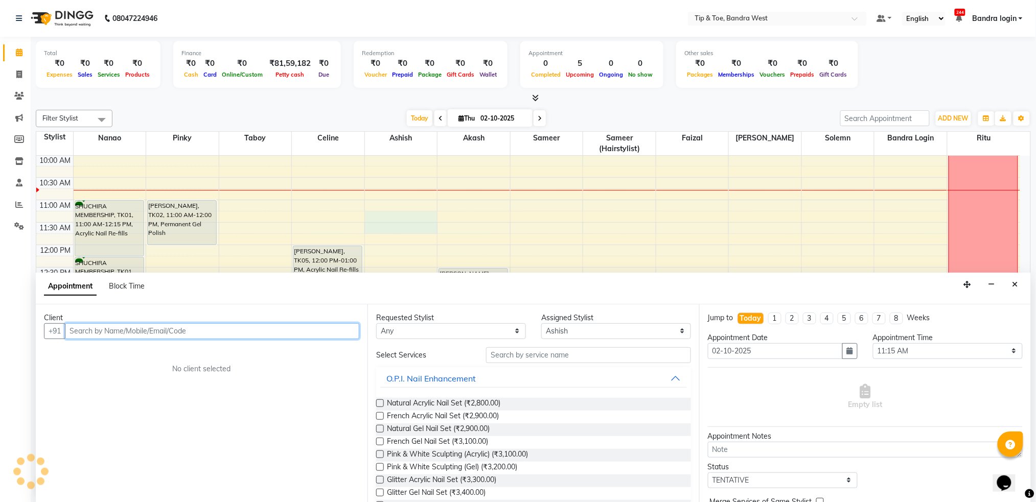
click at [395, 223] on div "8:00 AM 8:30 AM 9:00 AM 9:30 AM 10:00 AM 10:30 AM 11:00 AM 11:30 AM 12:00 PM 12…" at bounding box center [528, 357] width 984 height 584
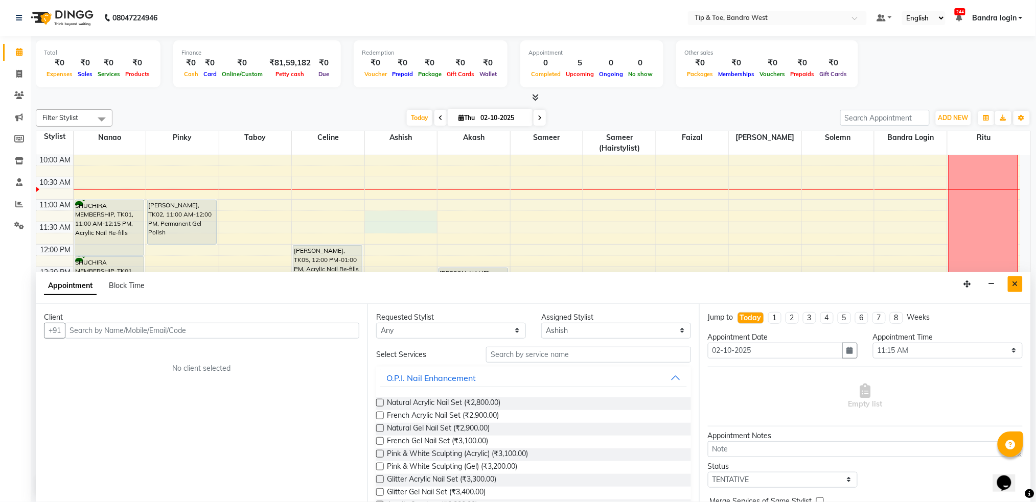
click at [1021, 283] on button "Close" at bounding box center [1015, 284] width 15 height 16
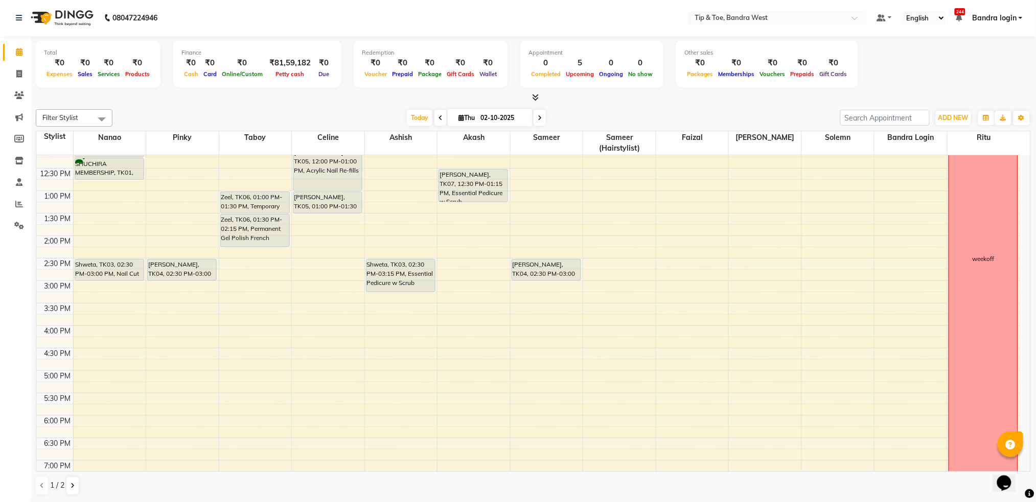
scroll to position [220, 0]
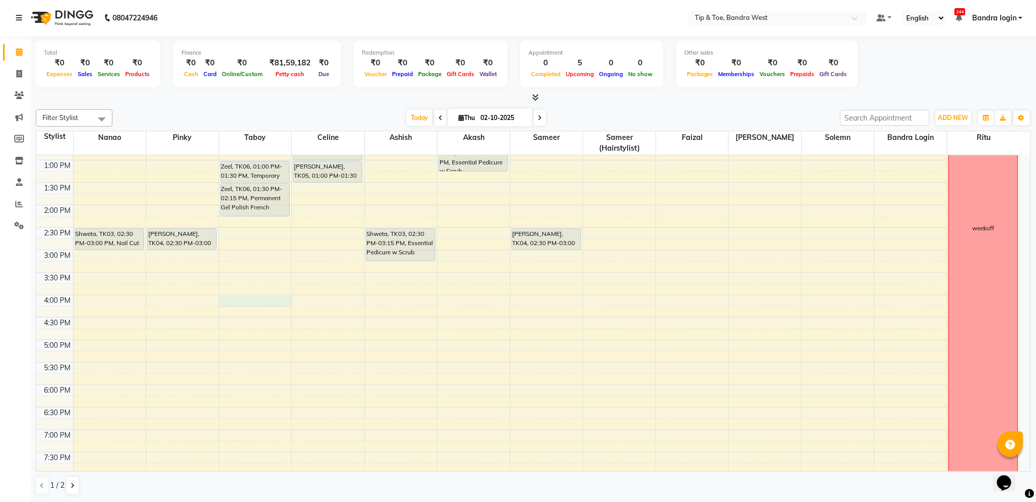
click at [258, 299] on div "8:00 AM 8:30 AM 9:00 AM 9:30 AM 10:00 AM 10:30 AM 11:00 AM 11:30 AM 12:00 PM 12…" at bounding box center [528, 228] width 984 height 584
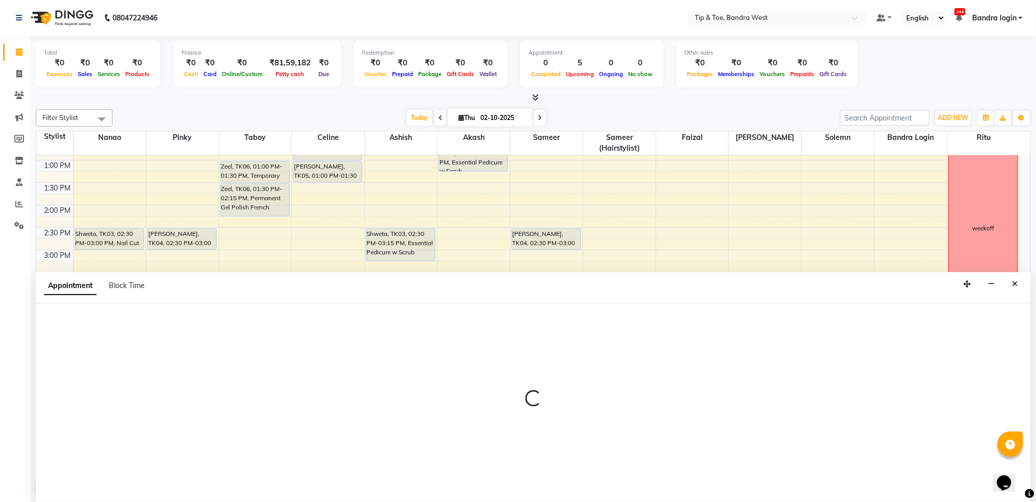
select select "90713"
select select "tentative"
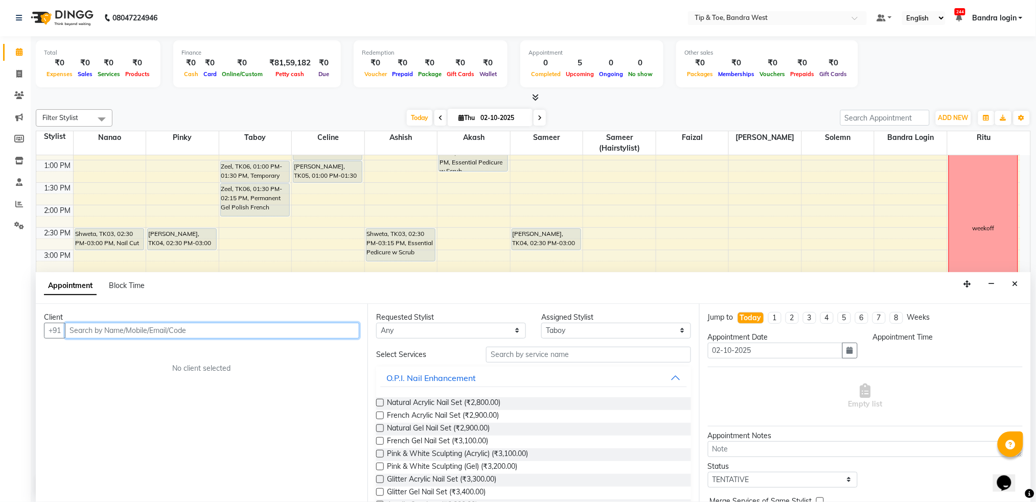
select select "960"
click at [197, 334] on input "text" at bounding box center [212, 331] width 294 height 16
type input "9622913634"
click at [341, 327] on span "Add Client" at bounding box center [338, 330] width 34 height 9
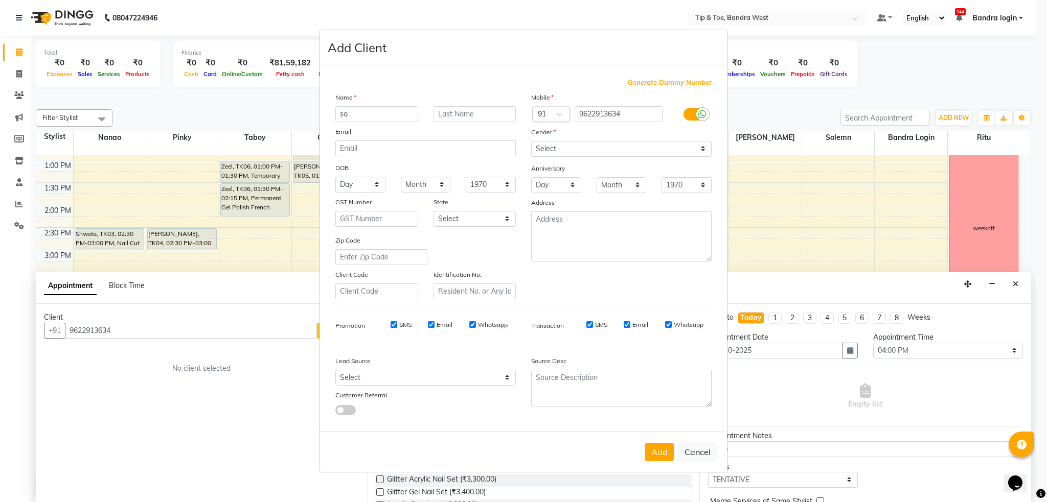
type input "s"
type input "[PERSON_NAME]"
click at [553, 144] on select "Select Male Female Other Prefer Not To Say" at bounding box center [621, 149] width 180 height 16
select select "female"
click at [531, 141] on select "Select Male Female Other Prefer Not To Say" at bounding box center [621, 149] width 180 height 16
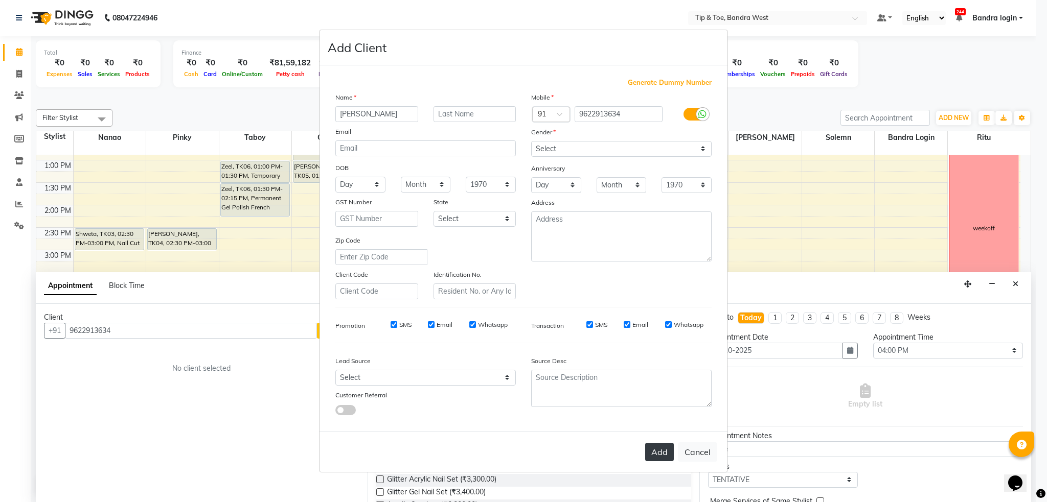
click at [660, 450] on button "Add" at bounding box center [659, 452] width 29 height 18
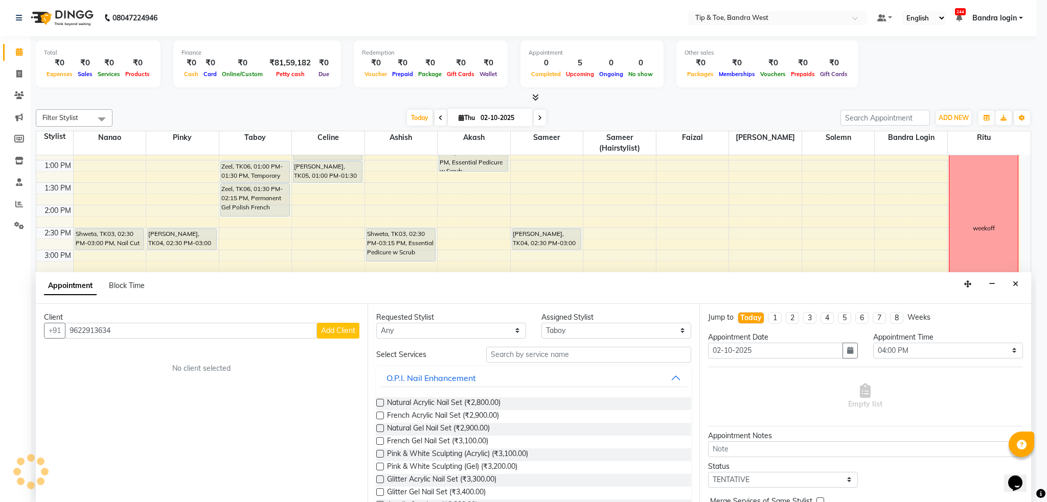
select select
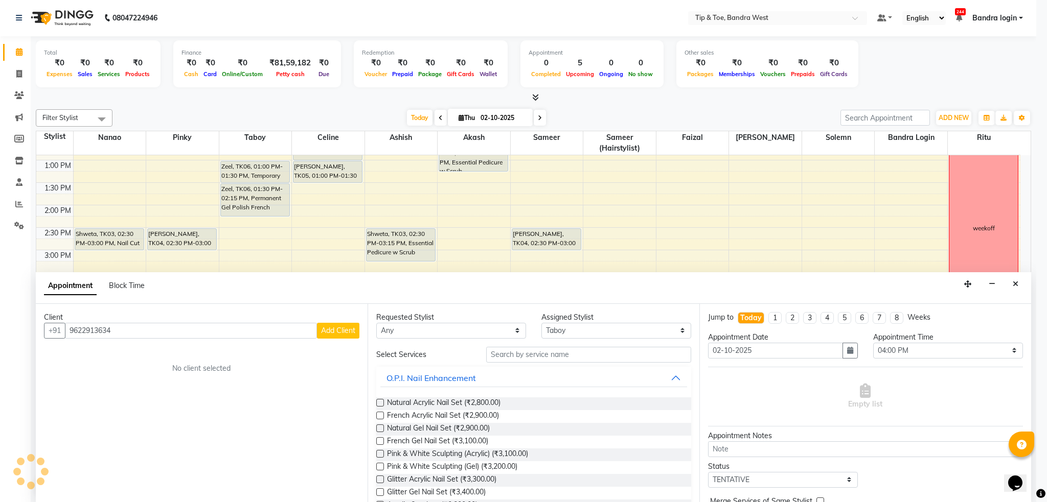
select select
checkbox input "false"
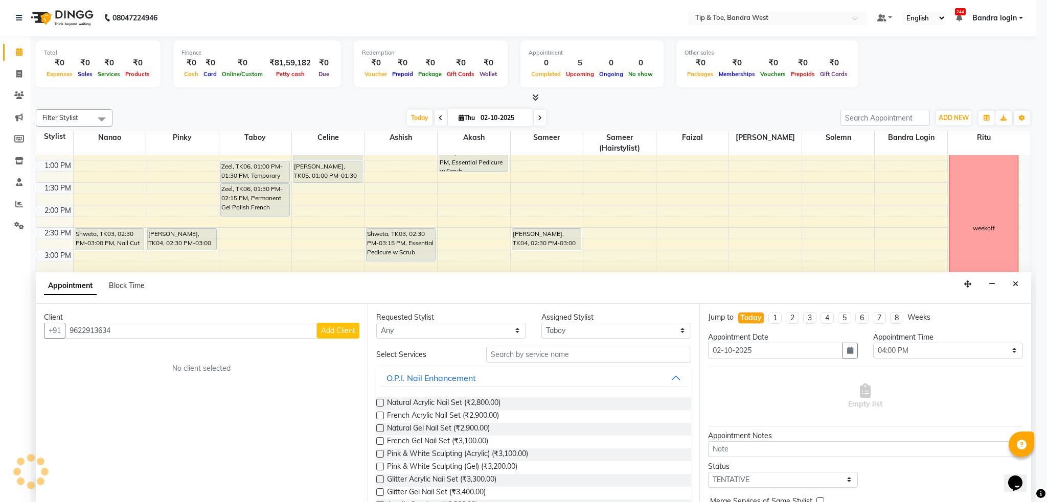
checkbox input "false"
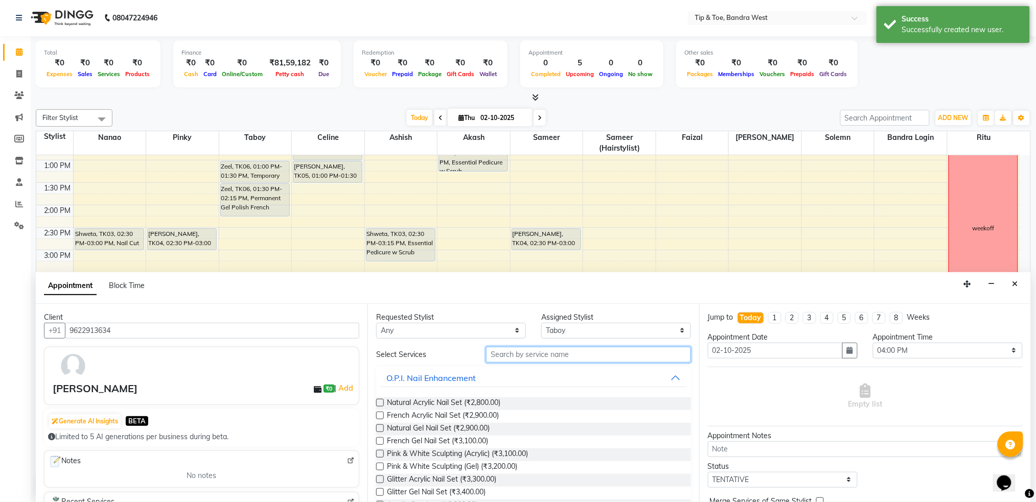
click at [493, 358] on input "text" at bounding box center [588, 355] width 205 height 16
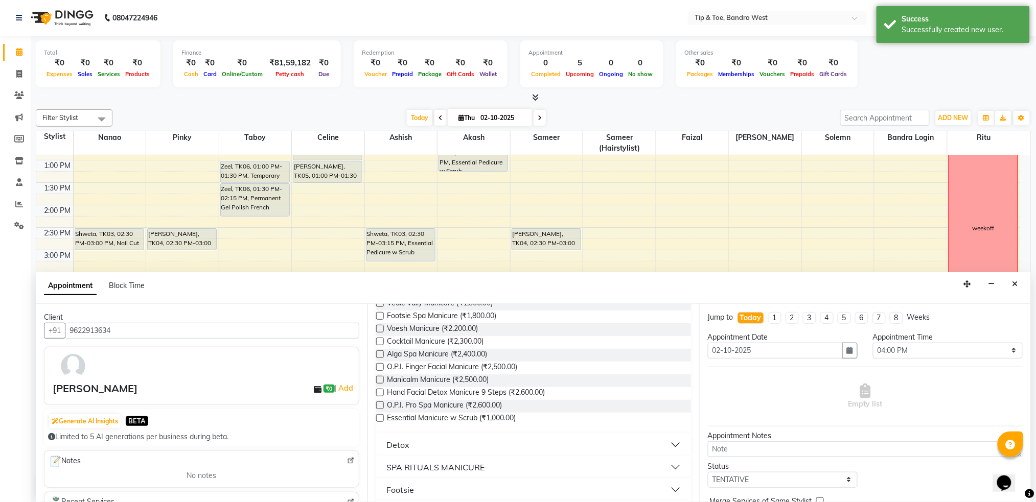
scroll to position [129, 0]
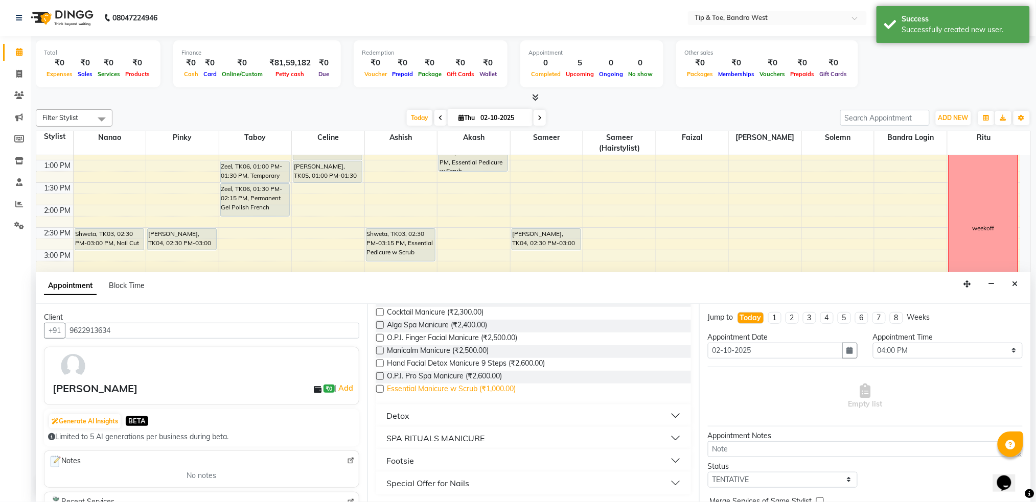
type input "MANI"
click at [499, 386] on span "Essential Manicure w Scrub (₹1,000.00)" at bounding box center [451, 390] width 129 height 13
checkbox input "false"
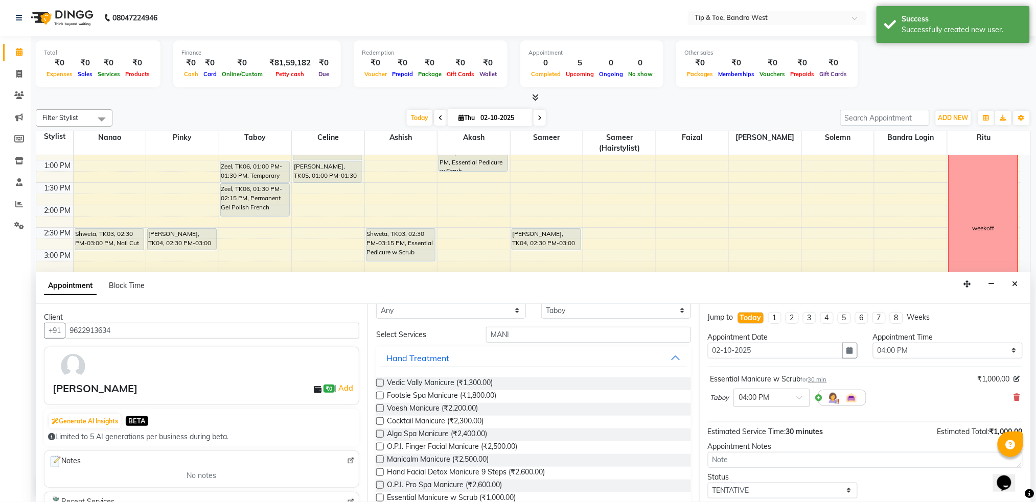
scroll to position [0, 0]
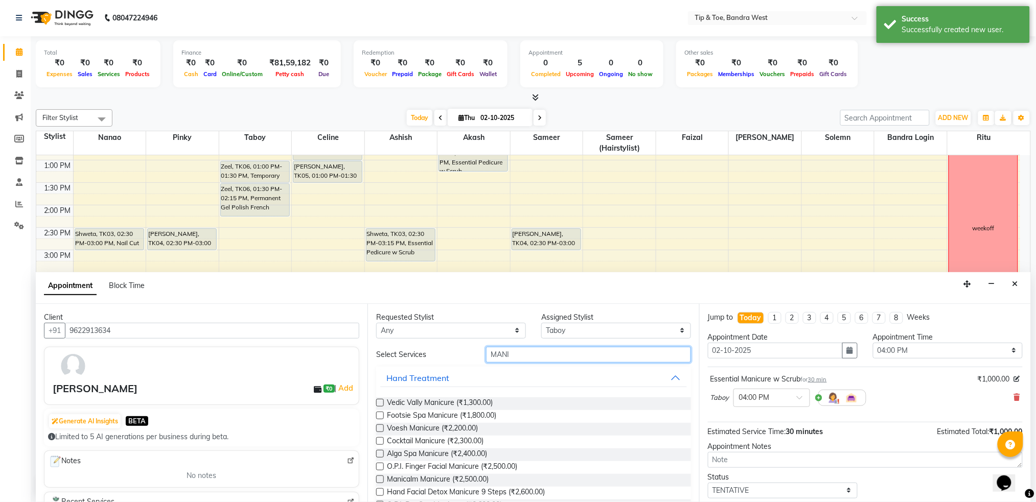
click at [517, 360] on input "MANI" at bounding box center [588, 355] width 205 height 16
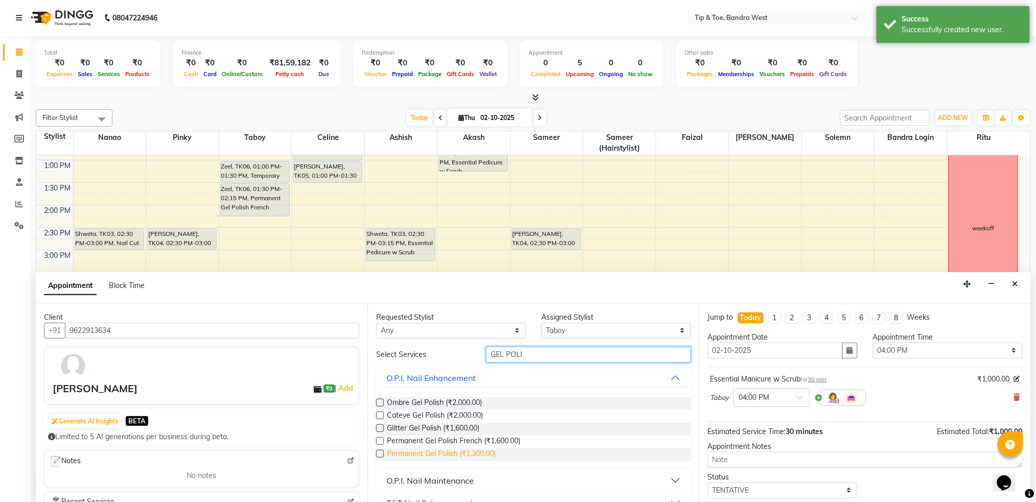
type input "GEL POLI"
click at [484, 450] on span "Permanent Gel Polish (₹1,300.00)" at bounding box center [441, 455] width 109 height 13
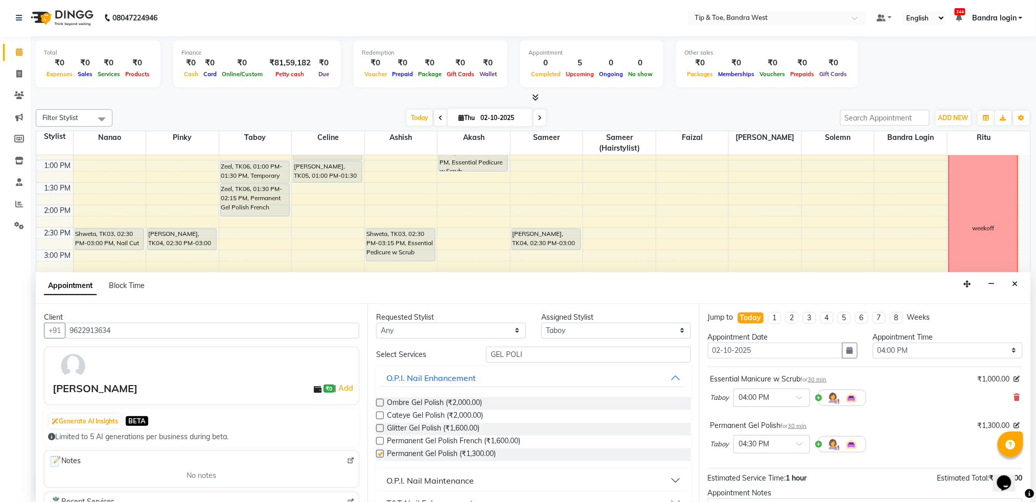
checkbox input "false"
click at [561, 326] on select "Select Akash Ashish Bandra login Celine Faizal Jigna Nanao Nihal Pinky Ritu Sam…" at bounding box center [616, 331] width 150 height 16
select select "57557"
click at [541, 323] on select "Select Akash Ashish Bandra login Celine Faizal Jigna Nanao Nihal Pinky Ritu Sam…" at bounding box center [616, 331] width 150 height 16
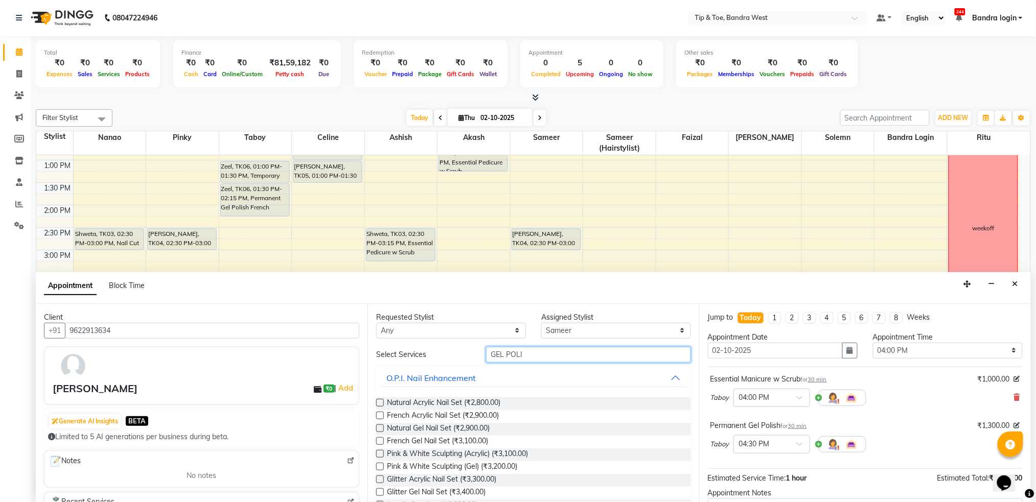
click at [542, 354] on input "GEL POLI" at bounding box center [588, 355] width 205 height 16
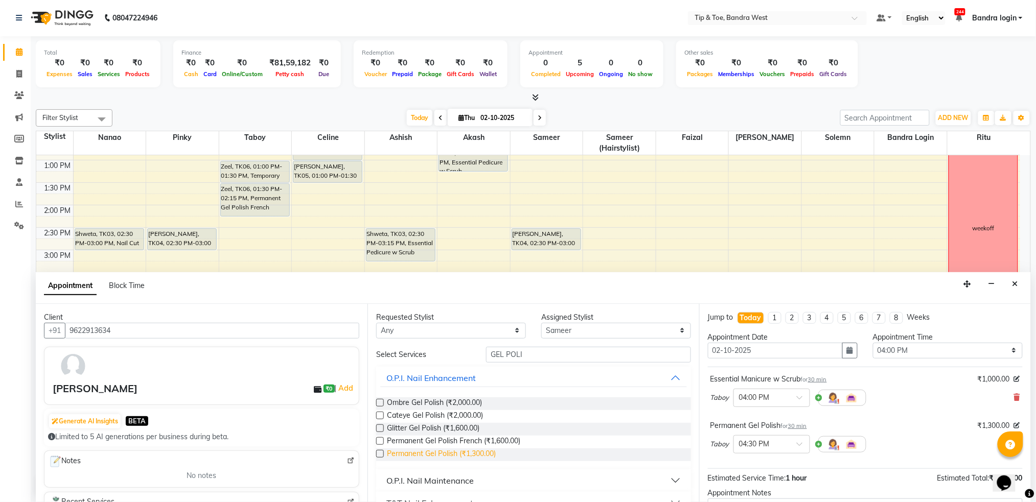
click at [468, 458] on span "Permanent Gel Polish (₹1,300.00)" at bounding box center [441, 455] width 109 height 13
checkbox input "false"
click at [541, 353] on input "GEL POLI" at bounding box center [588, 355] width 205 height 16
type input "G"
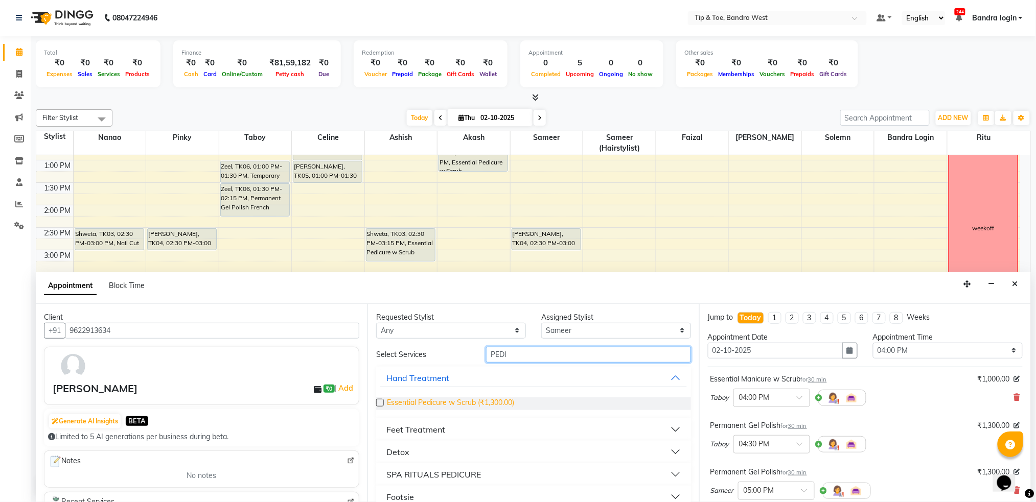
type input "PEDI"
click at [498, 403] on span "Essential Pedicure w Scrub (₹1,300.00)" at bounding box center [450, 404] width 127 height 13
checkbox input "false"
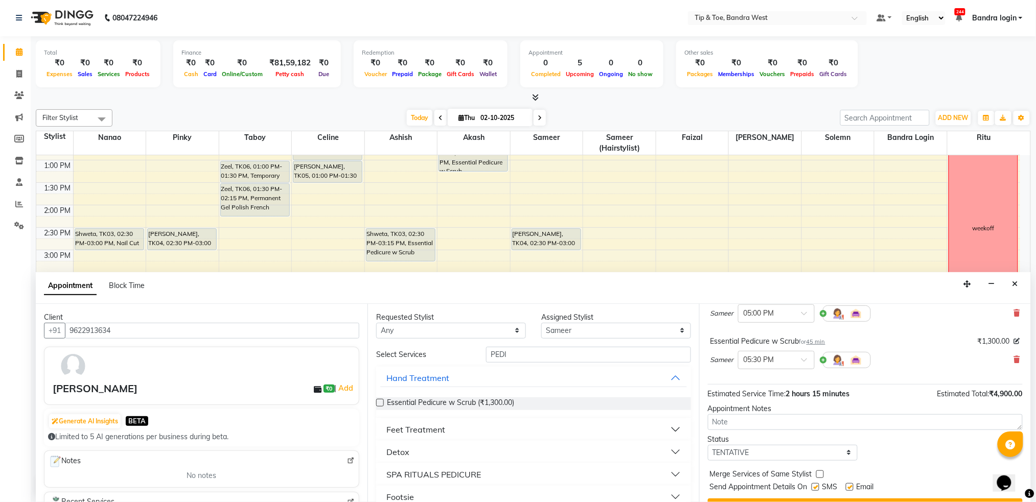
scroll to position [200, 0]
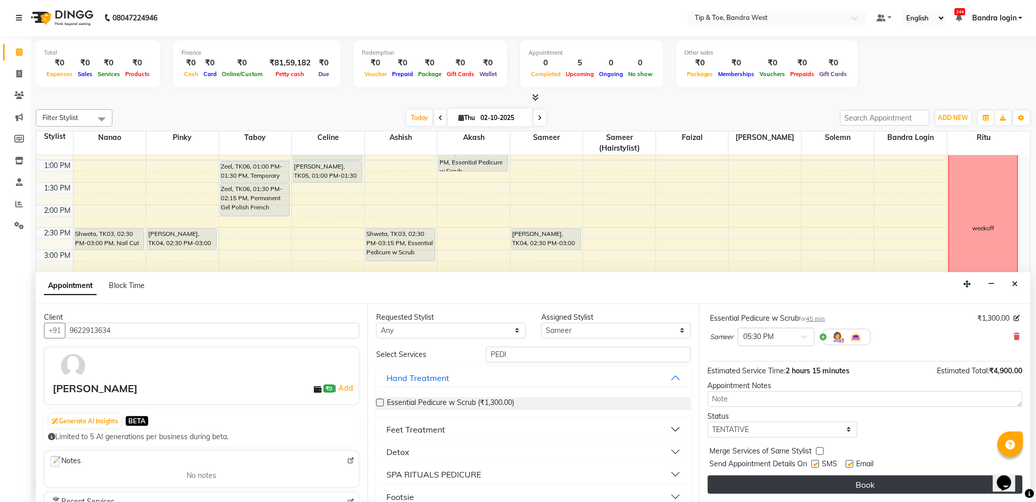
click at [882, 487] on button "Book" at bounding box center [865, 485] width 315 height 18
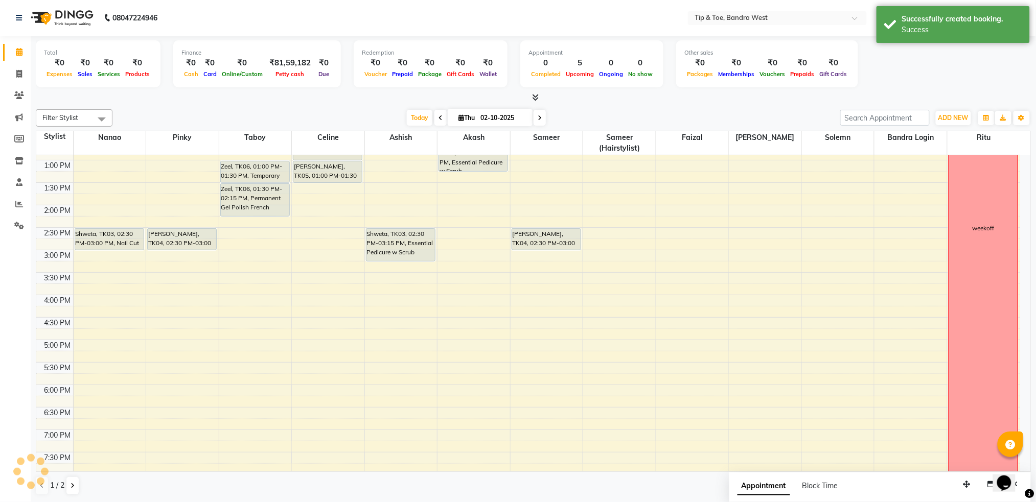
scroll to position [0, 0]
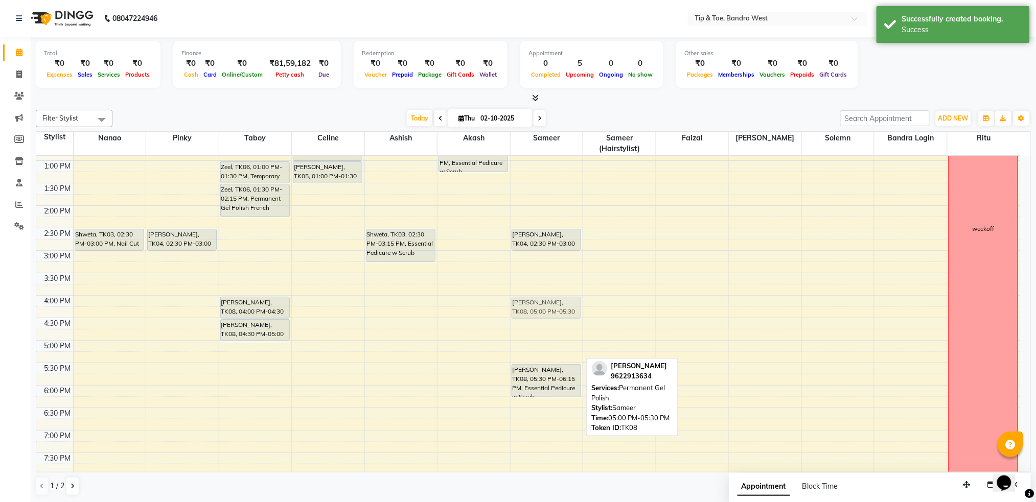
drag, startPoint x: 542, startPoint y: 359, endPoint x: 536, endPoint y: 317, distance: 41.8
click at [536, 317] on div "Anoushka Kohli, TK04, 02:30 PM-03:00 PM, Nail Cut File & Polish SALONI, TK08, 0…" at bounding box center [546, 228] width 73 height 584
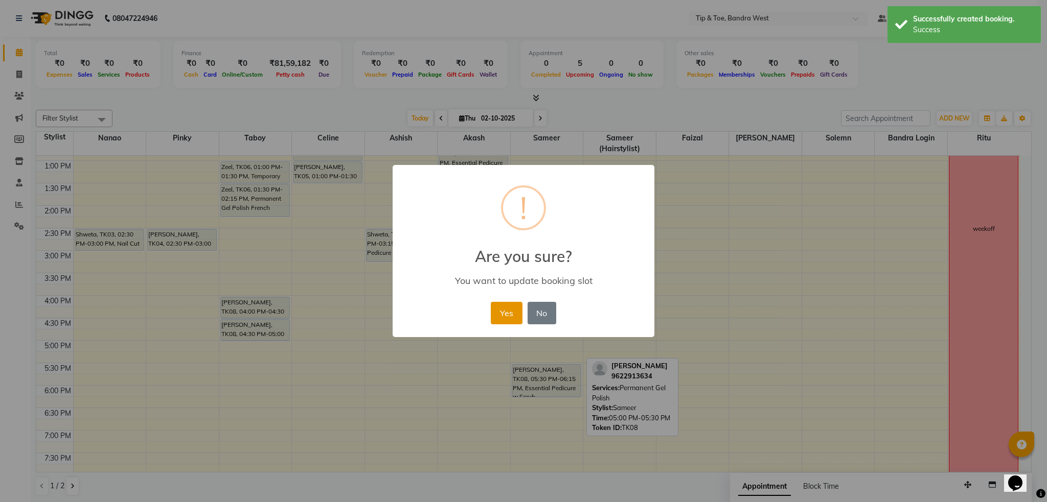
click at [505, 317] on button "Yes" at bounding box center [506, 313] width 31 height 22
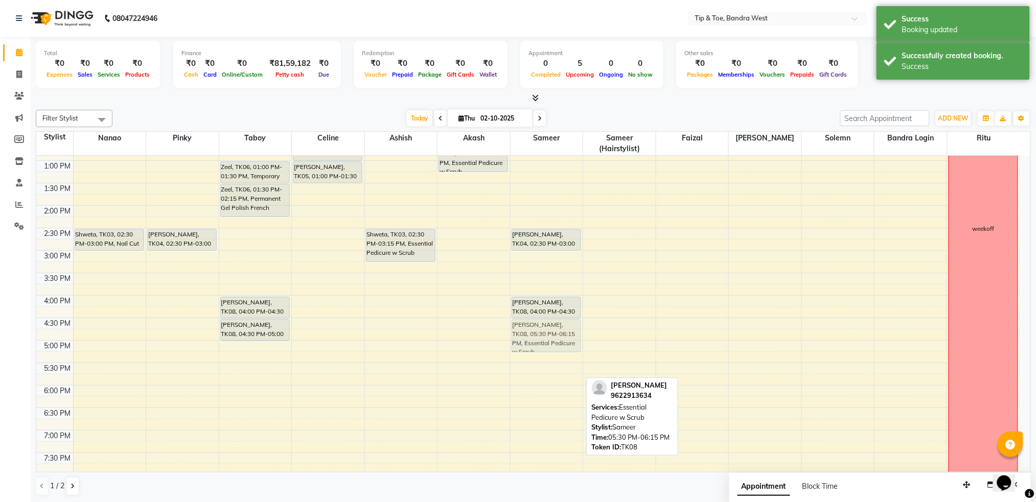
drag, startPoint x: 546, startPoint y: 380, endPoint x: 541, endPoint y: 334, distance: 46.3
click at [541, 334] on div "Anoushka Kohli, TK04, 02:30 PM-03:00 PM, Nail Cut File & Polish SALONI, TK08, 0…" at bounding box center [546, 228] width 73 height 584
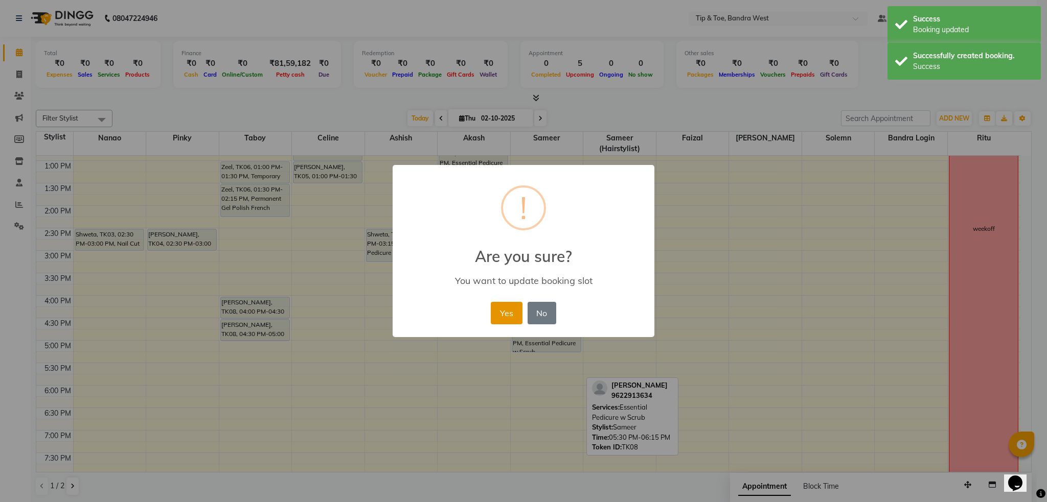
click at [512, 321] on button "Yes" at bounding box center [506, 313] width 31 height 22
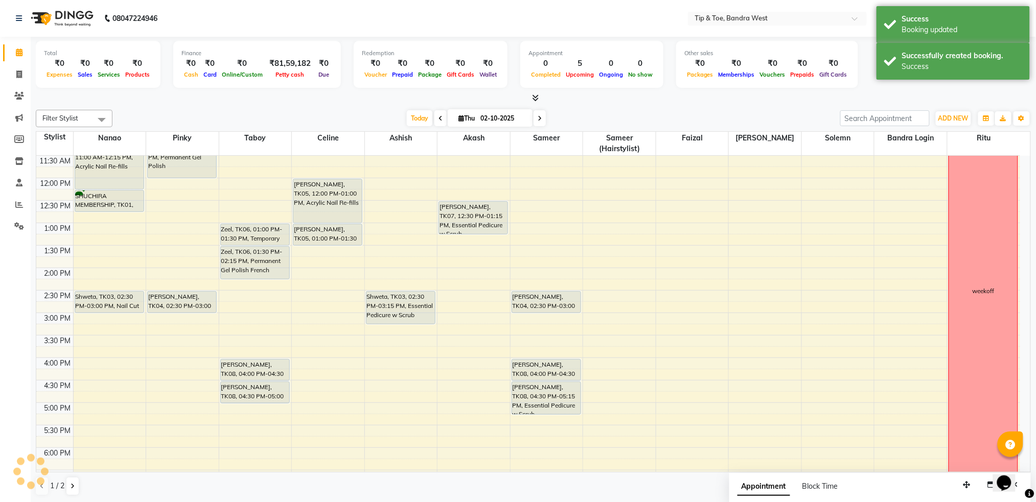
scroll to position [152, 0]
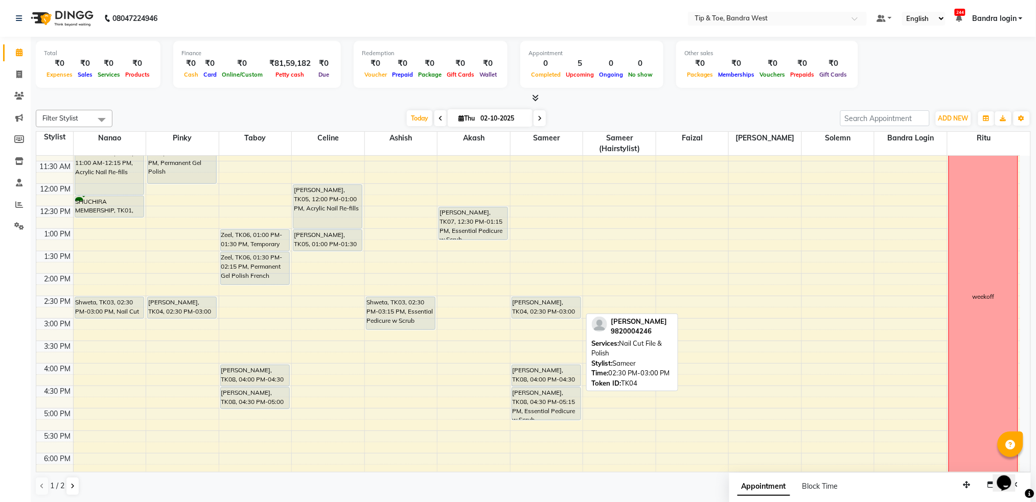
click at [552, 319] on div at bounding box center [546, 318] width 68 height 4
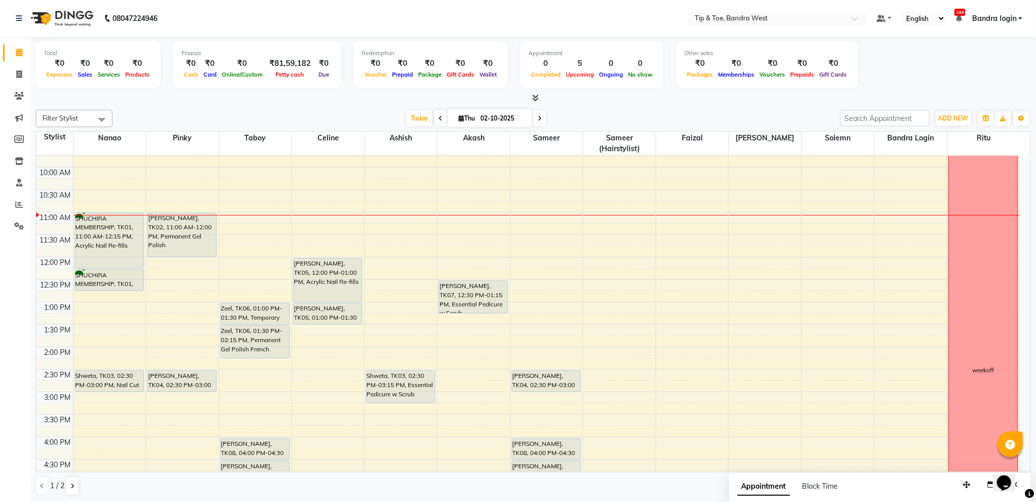
scroll to position [72, 0]
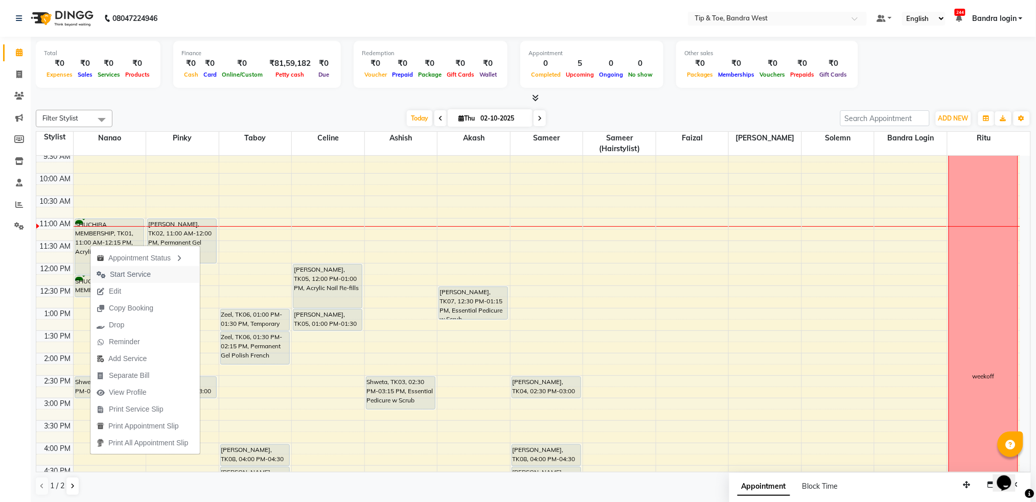
click at [110, 275] on span "Start Service" at bounding box center [130, 274] width 41 height 11
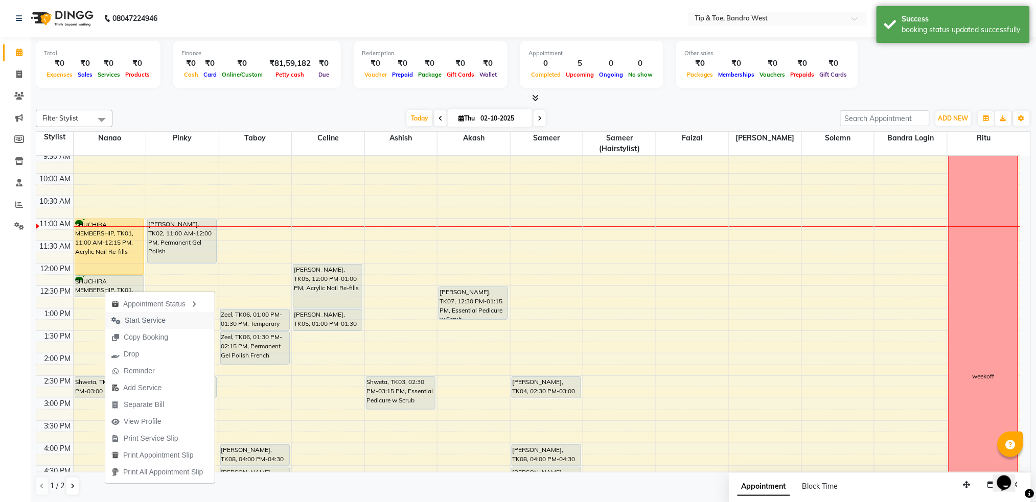
click at [134, 325] on span "Start Service" at bounding box center [145, 320] width 41 height 11
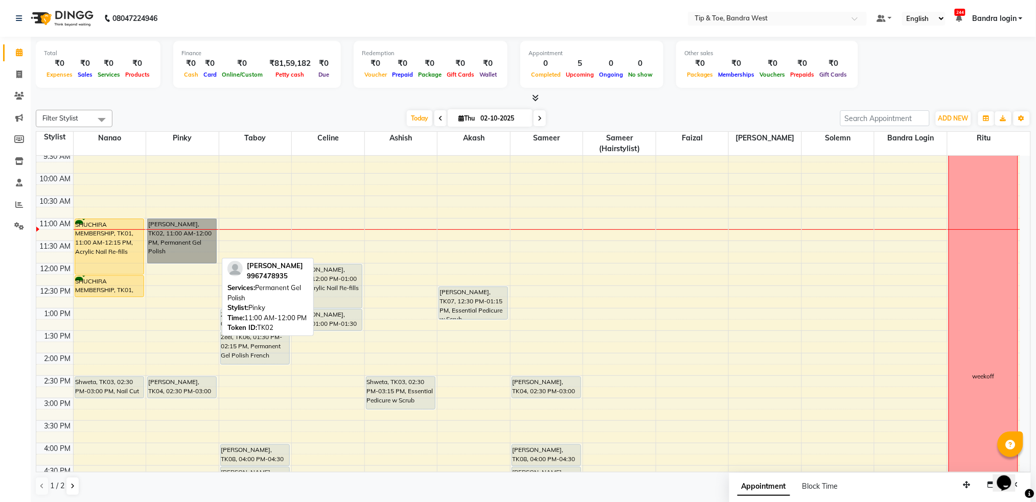
drag, startPoint x: 178, startPoint y: 229, endPoint x: 149, endPoint y: 233, distance: 28.8
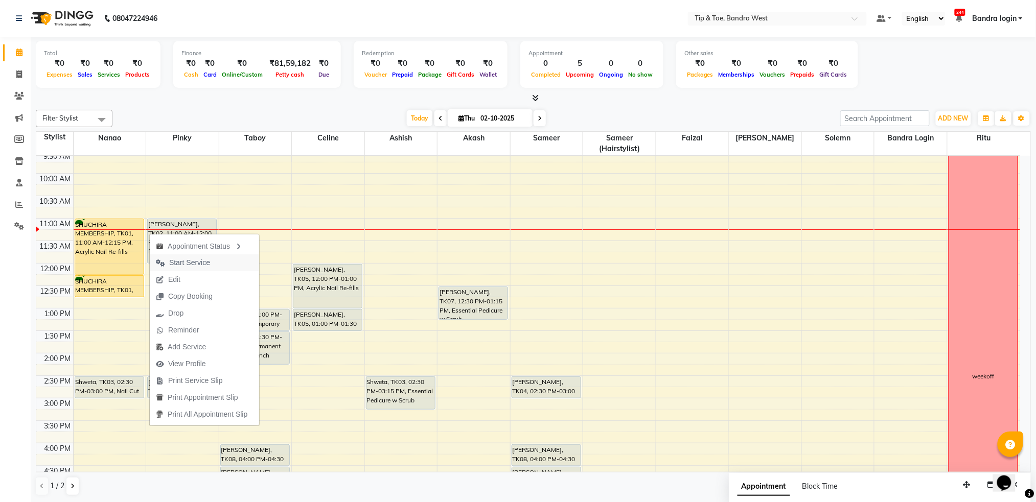
click at [183, 268] on span "Start Service" at bounding box center [183, 262] width 66 height 17
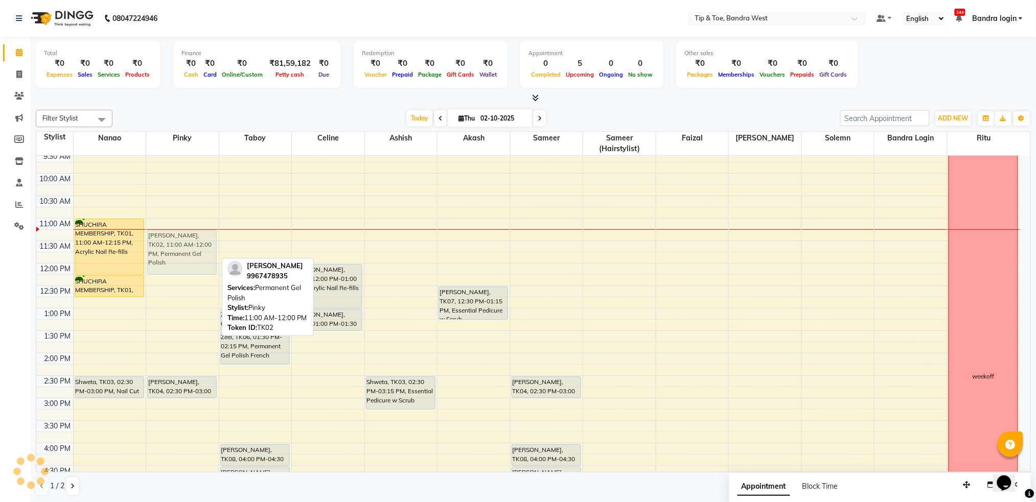
click at [182, 253] on div "Nitasha Sharma, TK02, 11:00 AM-12:00 PM, Permanent Gel Polish Anoushka Kohli, T…" at bounding box center [182, 376] width 73 height 584
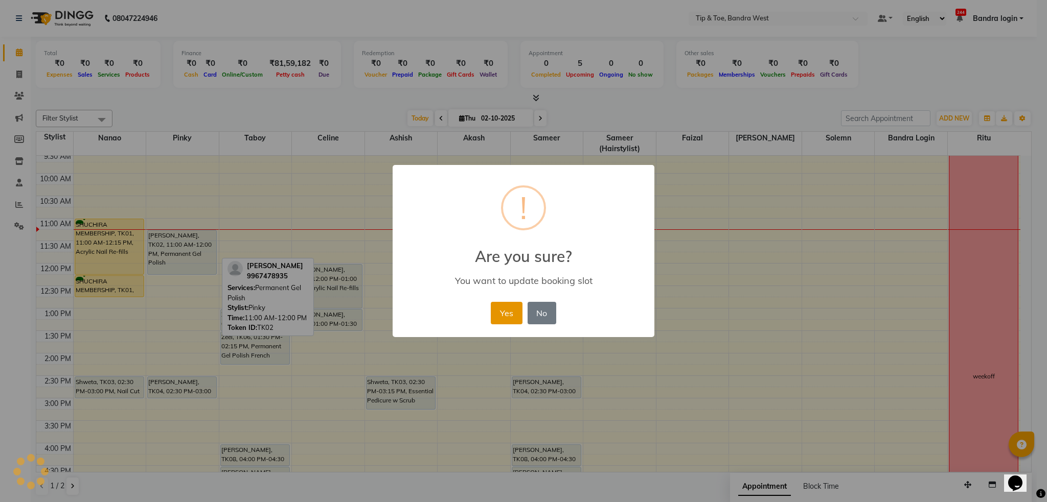
click at [521, 320] on button "Yes" at bounding box center [506, 313] width 31 height 22
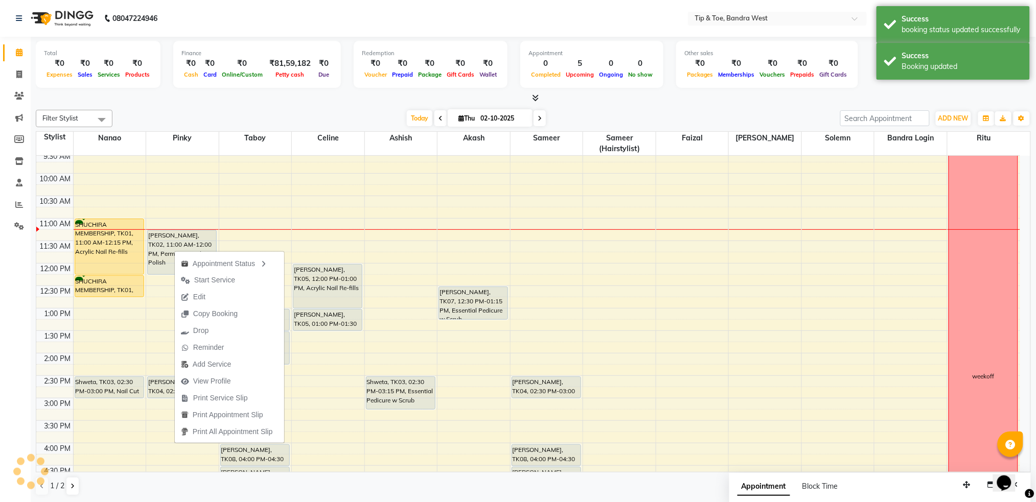
click at [211, 278] on span "Start Service" at bounding box center [214, 280] width 41 height 11
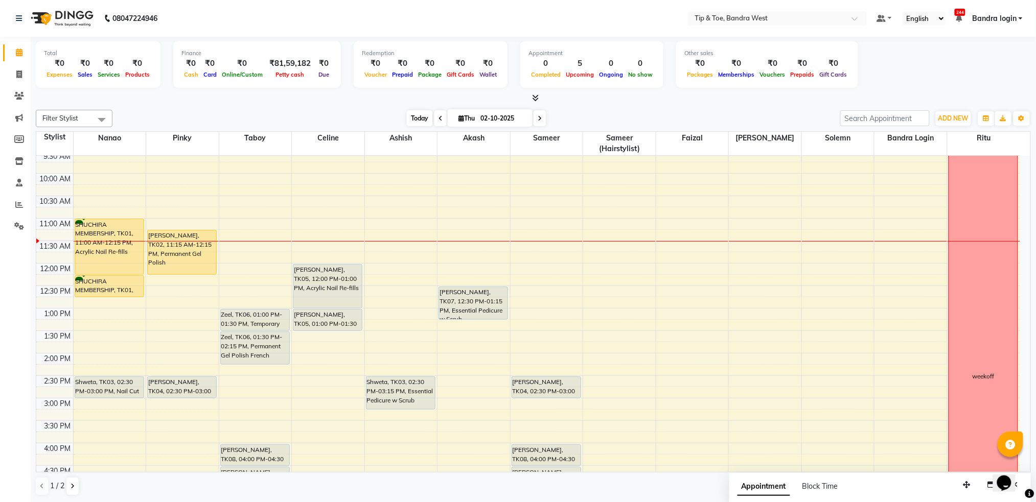
click at [416, 121] on span "Today" at bounding box center [420, 118] width 26 height 16
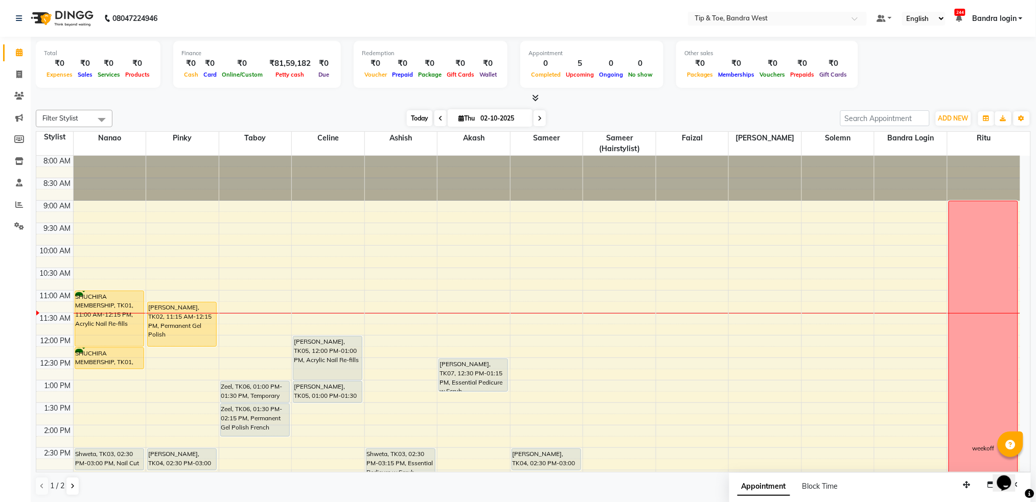
scroll to position [135, 0]
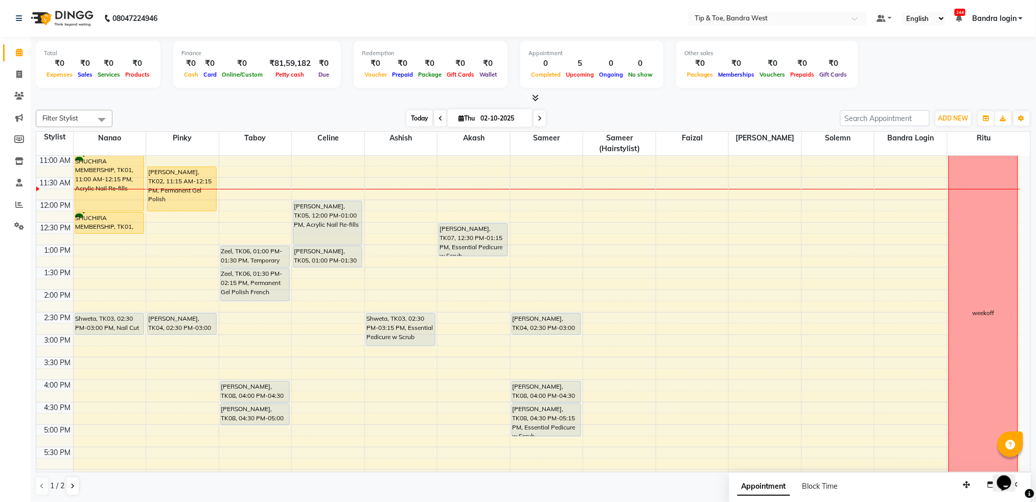
click at [411, 115] on span "Today" at bounding box center [420, 118] width 26 height 16
click at [404, 219] on div "8:00 AM 8:30 AM 9:00 AM 9:30 AM 10:00 AM 10:30 AM 11:00 AM 11:30 AM 12:00 PM 12…" at bounding box center [528, 312] width 984 height 584
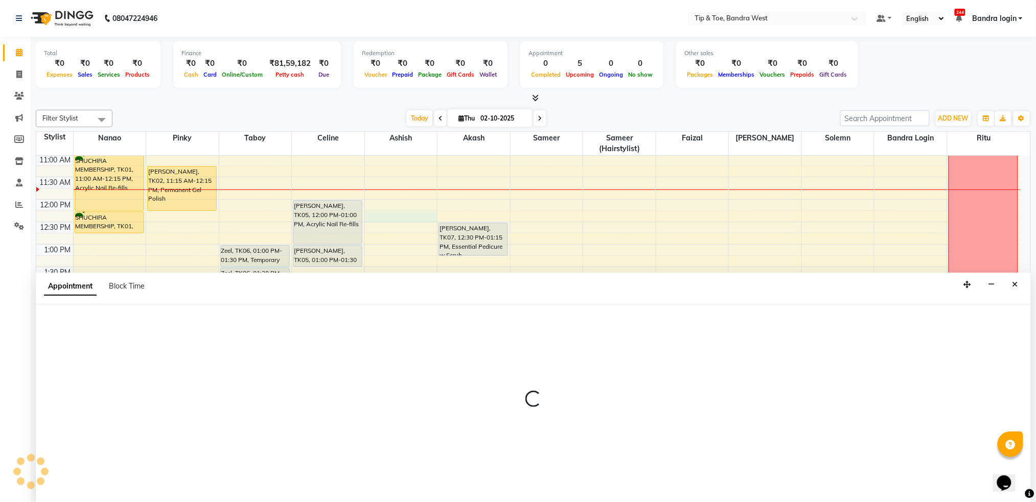
scroll to position [1, 0]
select select "42304"
select select "tentative"
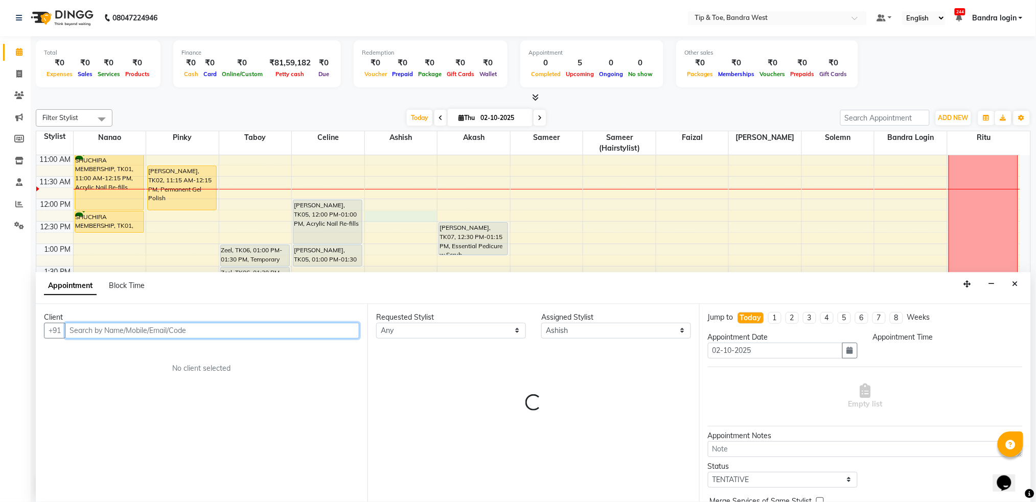
select select "735"
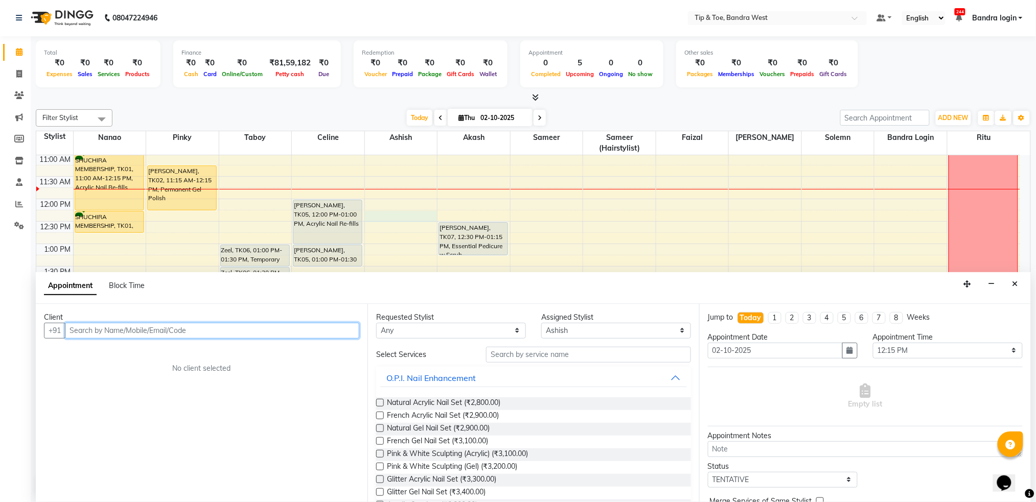
click at [127, 333] on input "text" at bounding box center [212, 331] width 294 height 16
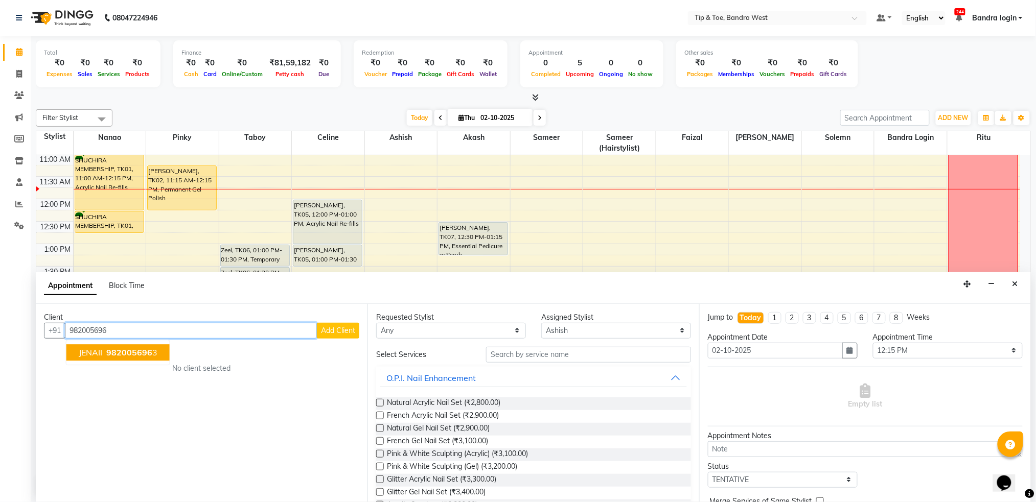
drag, startPoint x: 92, startPoint y: 355, endPoint x: 157, endPoint y: 354, distance: 65.4
click at [93, 355] on span "JENAII" at bounding box center [91, 352] width 24 height 10
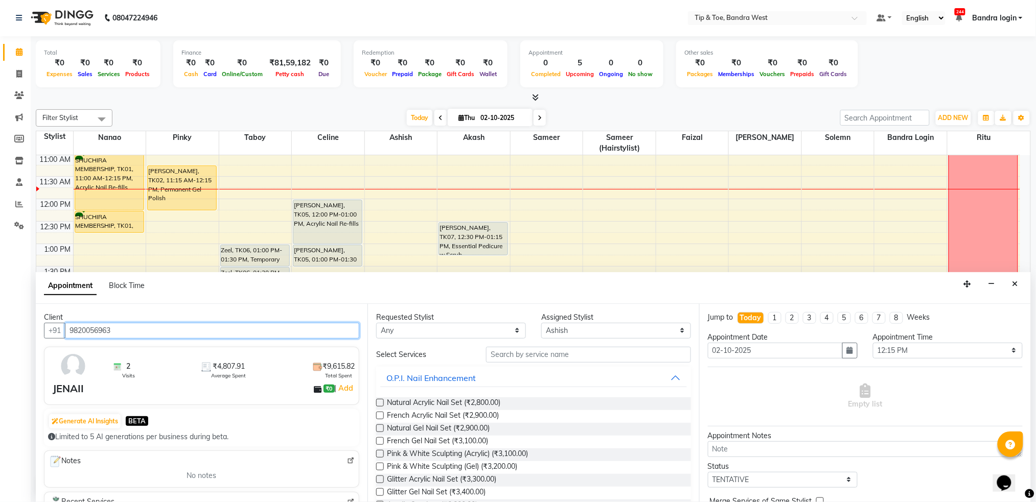
type input "9820056963"
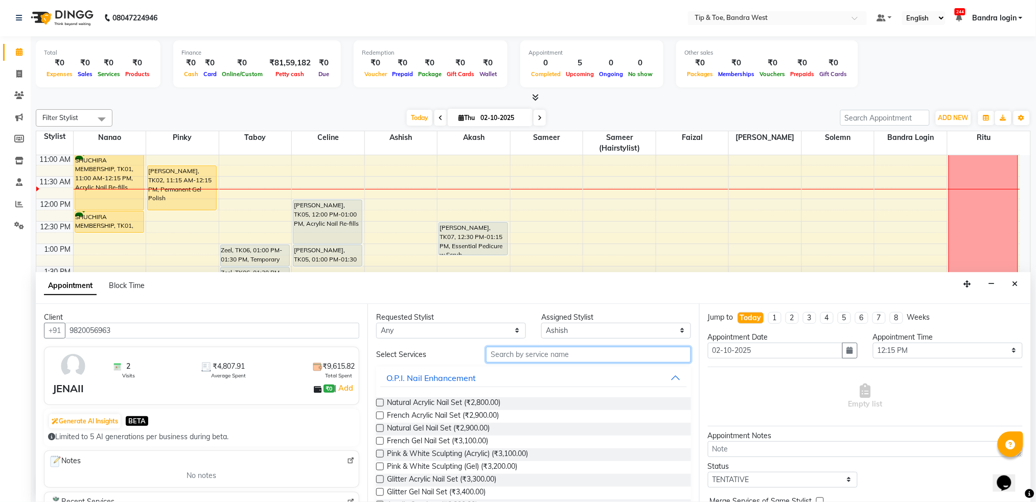
click at [536, 352] on input "text" at bounding box center [588, 355] width 205 height 16
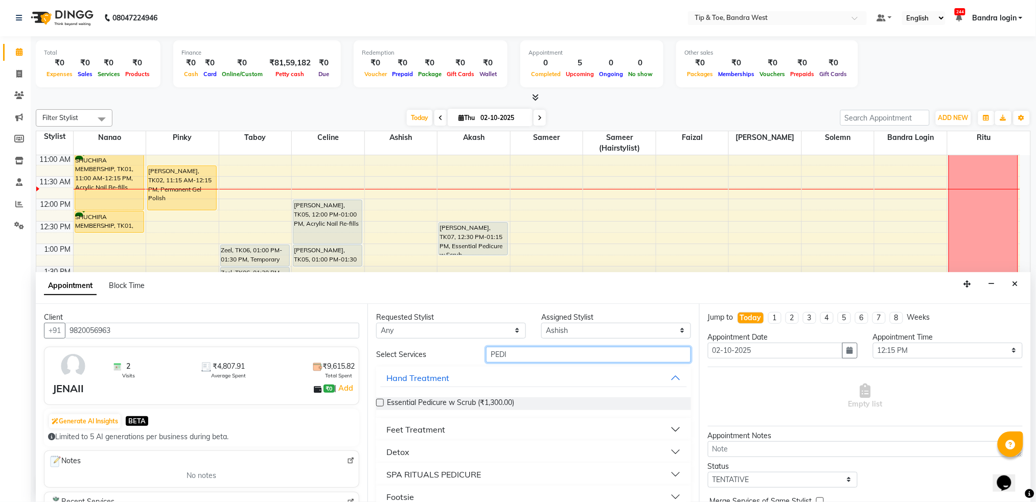
type input "PEDI"
click at [500, 393] on div "Essential Pedicure w Scrub (₹1,300.00)" at bounding box center [533, 403] width 315 height 29
drag, startPoint x: 501, startPoint y: 401, endPoint x: 834, endPoint y: 462, distance: 338.8
click at [501, 401] on span "Essential Pedicure w Scrub (₹1,300.00)" at bounding box center [450, 404] width 127 height 13
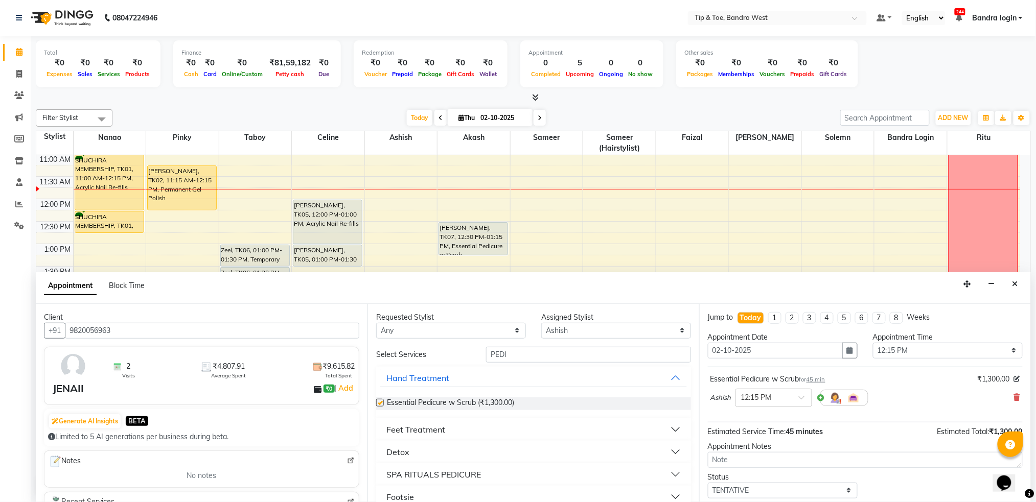
checkbox input "false"
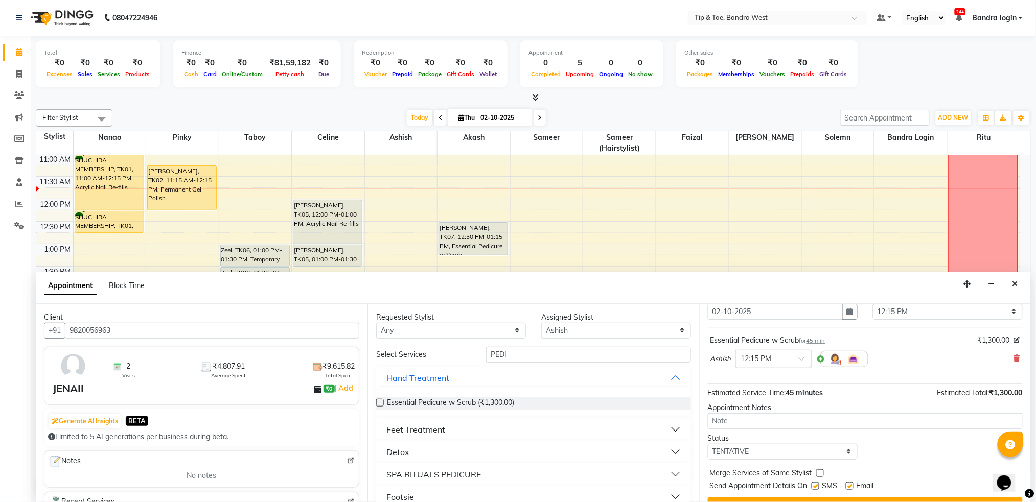
scroll to position [61, 0]
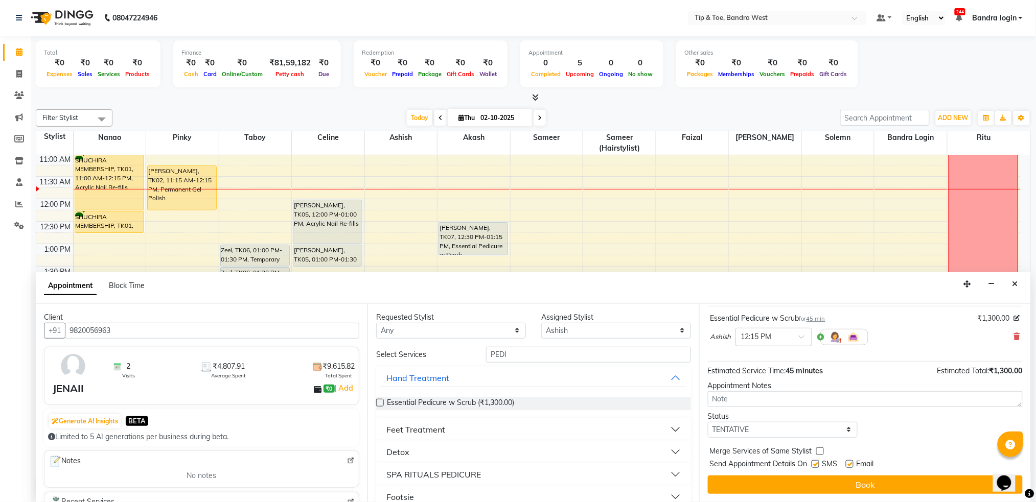
click at [878, 482] on button "Book" at bounding box center [865, 485] width 315 height 18
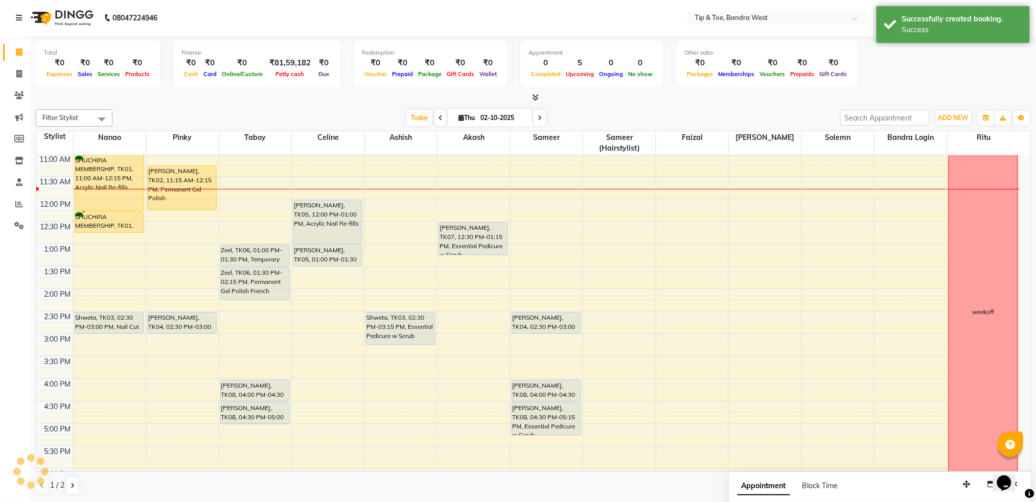
scroll to position [0, 0]
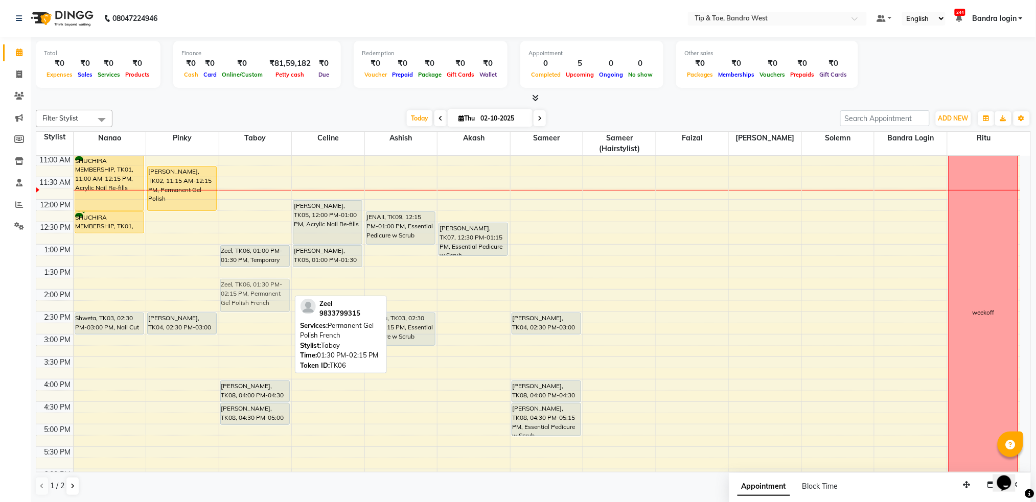
drag, startPoint x: 267, startPoint y: 288, endPoint x: 268, endPoint y: 301, distance: 13.3
click at [268, 301] on div "Zeel, TK06, 01:00 PM-01:30 PM, Temporary Nail Extension Zeel, TK06, 01:30 PM-02…" at bounding box center [255, 312] width 73 height 584
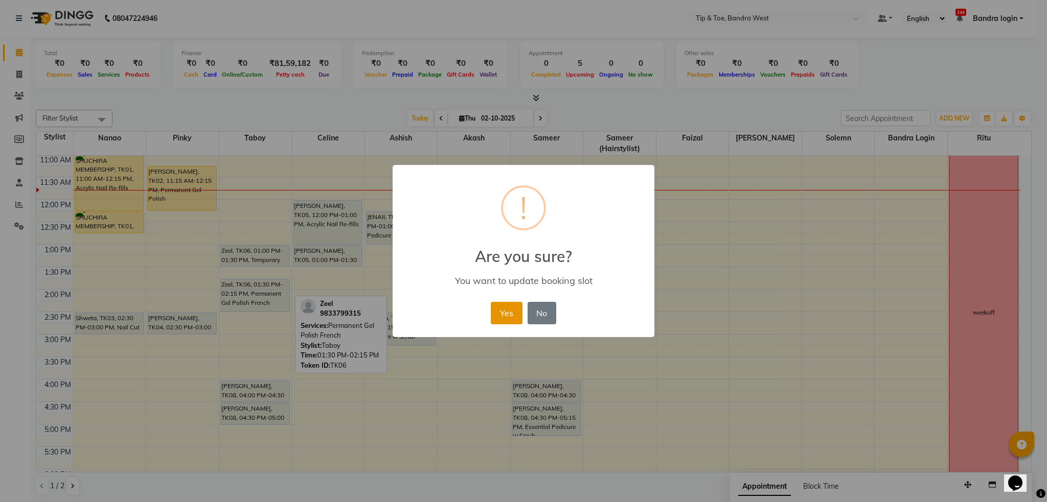
click at [506, 308] on button "Yes" at bounding box center [506, 313] width 31 height 22
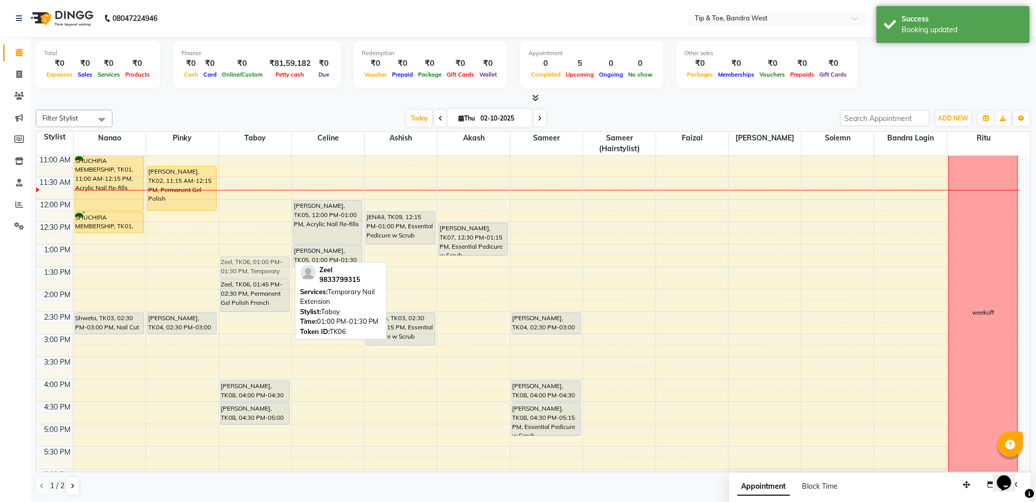
drag, startPoint x: 242, startPoint y: 255, endPoint x: 245, endPoint y: 266, distance: 11.2
click at [245, 266] on div "Zeel, TK06, 01:00 PM-01:30 PM, Temporary Nail Extension Zeel, TK06, 01:45 PM-02…" at bounding box center [255, 312] width 73 height 584
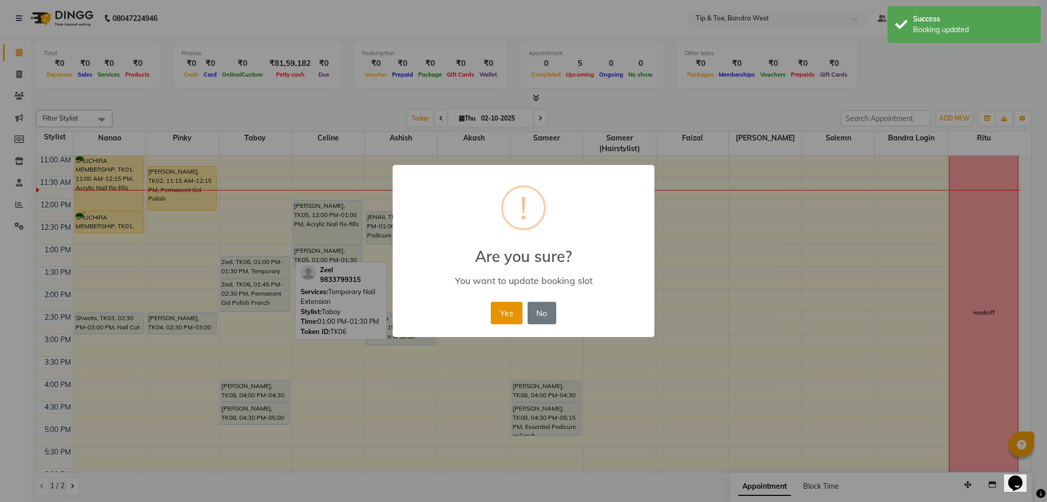
click at [501, 313] on button "Yes" at bounding box center [506, 313] width 31 height 22
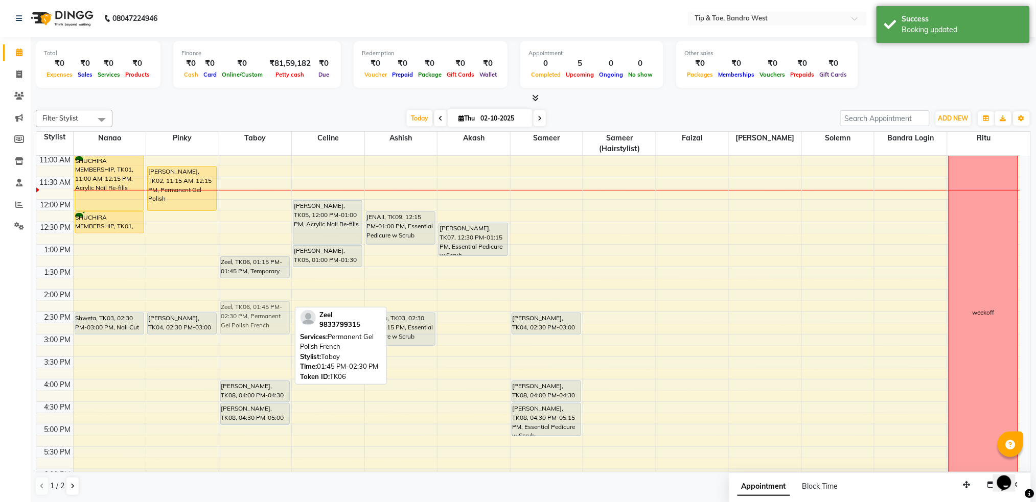
drag, startPoint x: 246, startPoint y: 290, endPoint x: 247, endPoint y: 311, distance: 20.4
click at [247, 311] on div "Zeel, TK06, 01:15 PM-01:45 PM, Temporary Nail Extension Zeel, TK06, 01:45 PM-02…" at bounding box center [255, 312] width 73 height 584
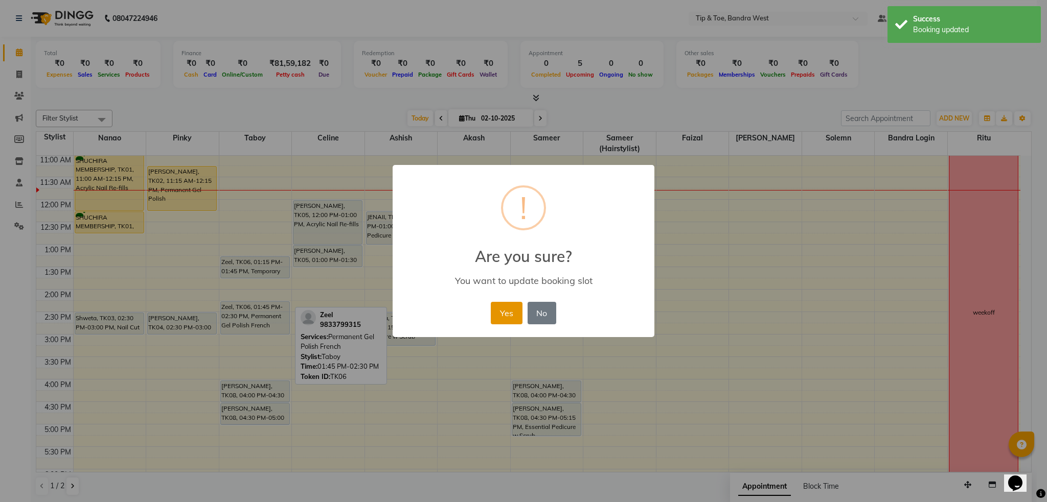
click at [496, 312] on button "Yes" at bounding box center [506, 313] width 31 height 22
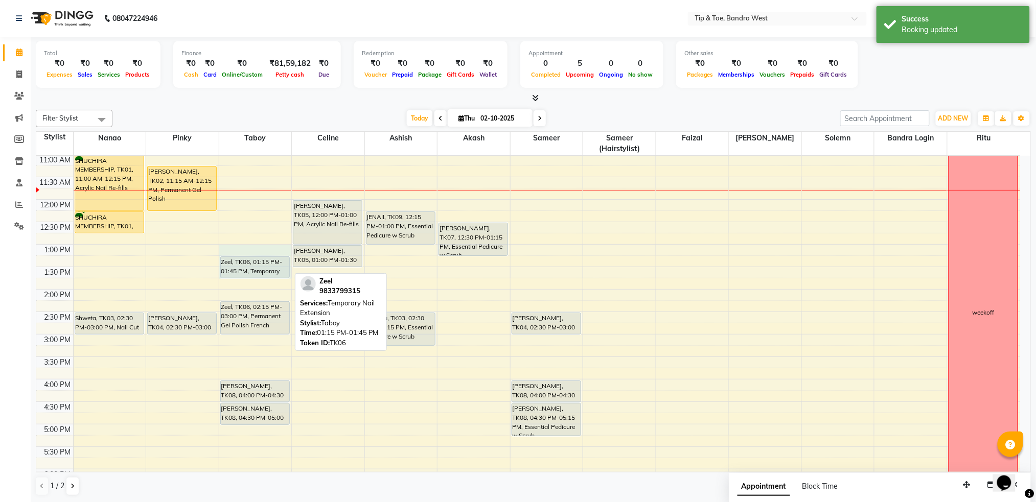
drag, startPoint x: 241, startPoint y: 260, endPoint x: 243, endPoint y: 279, distance: 18.5
click at [243, 279] on div "8:00 AM 8:30 AM 9:00 AM 9:30 AM 10:00 AM 10:30 AM 11:00 AM 11:30 AM 12:00 PM 12…" at bounding box center [528, 312] width 984 height 584
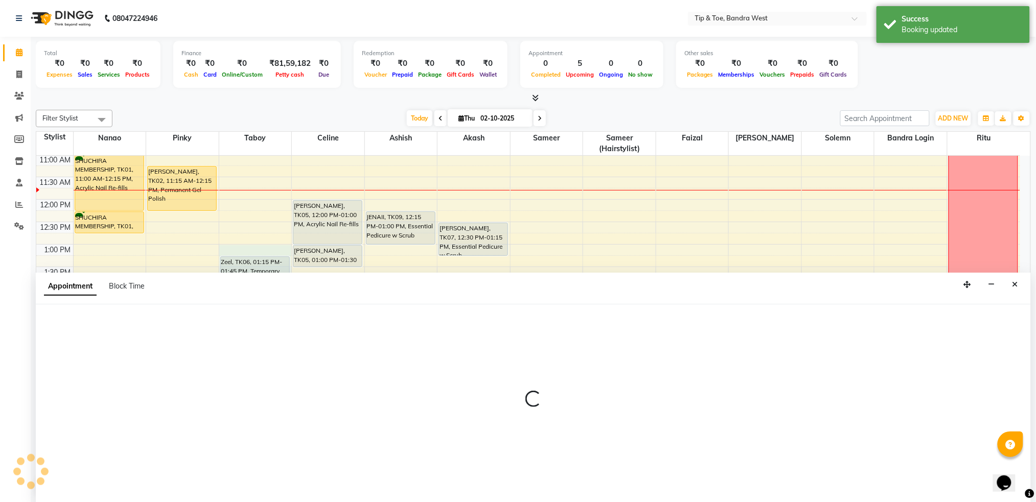
select select "90713"
select select "780"
select select "tentative"
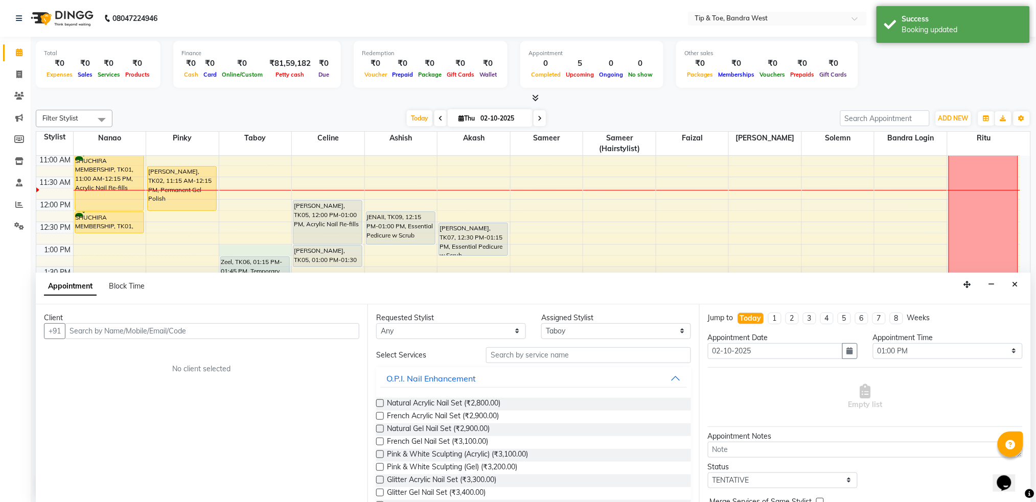
scroll to position [1, 0]
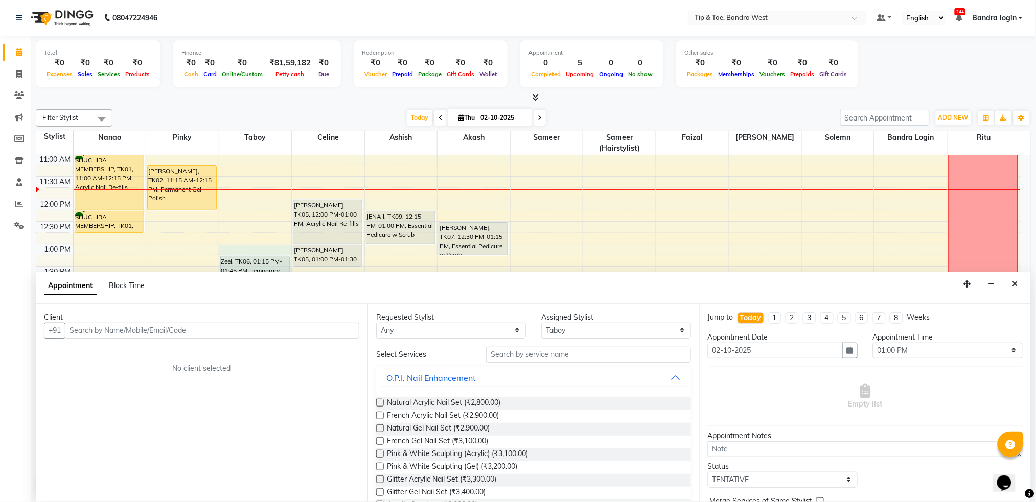
drag, startPoint x: 1018, startPoint y: 285, endPoint x: 242, endPoint y: 294, distance: 776.3
click at [1013, 286] on icon "Close" at bounding box center [1015, 284] width 6 height 7
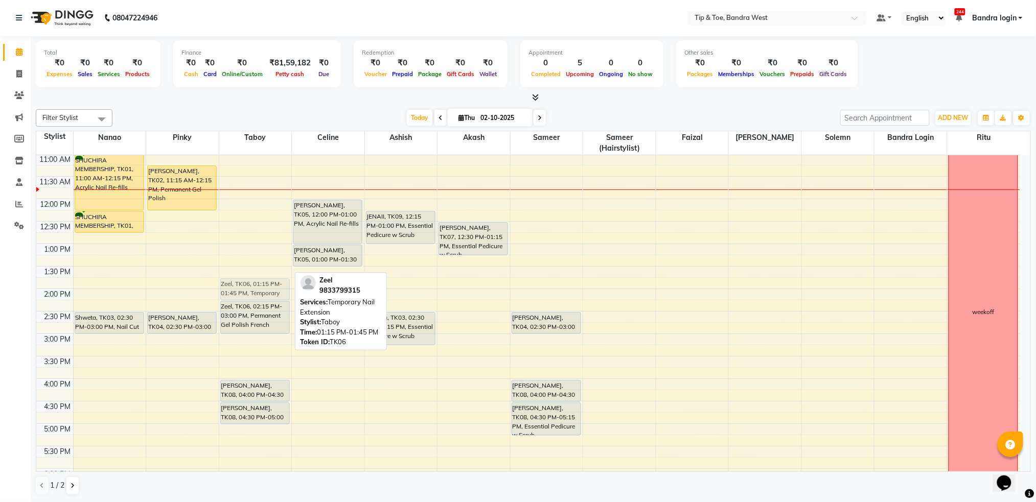
drag, startPoint x: 248, startPoint y: 264, endPoint x: 254, endPoint y: 283, distance: 19.7
click at [254, 283] on div "Zeel, TK06, 01:15 PM-01:45 PM, Temporary Nail Extension Zeel, TK06, 02:15 PM-03…" at bounding box center [255, 311] width 73 height 584
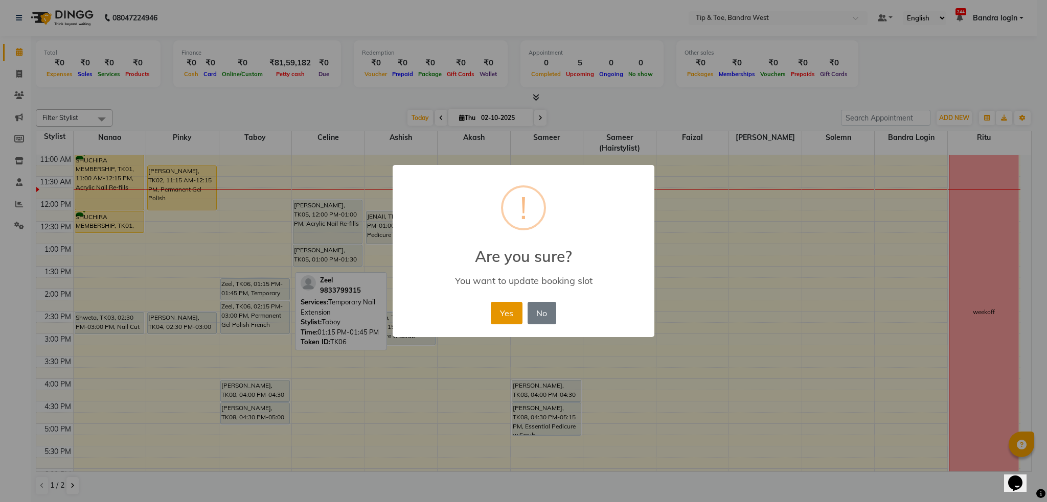
click at [506, 313] on button "Yes" at bounding box center [506, 313] width 31 height 22
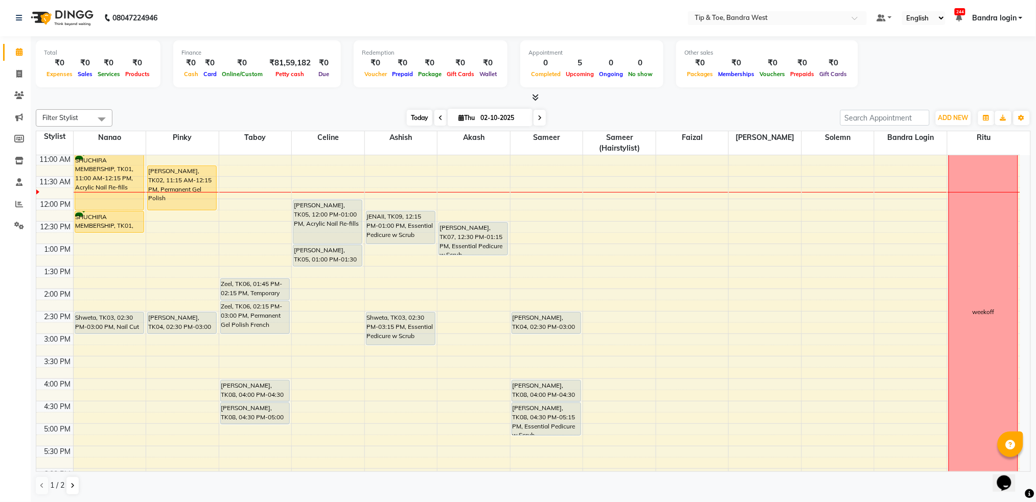
click at [413, 113] on span "Today" at bounding box center [420, 118] width 26 height 16
click at [536, 249] on div "8:00 AM 8:30 AM 9:00 AM 9:30 AM 10:00 AM 10:30 AM 11:00 AM 11:30 AM 12:00 PM 12…" at bounding box center [528, 311] width 984 height 584
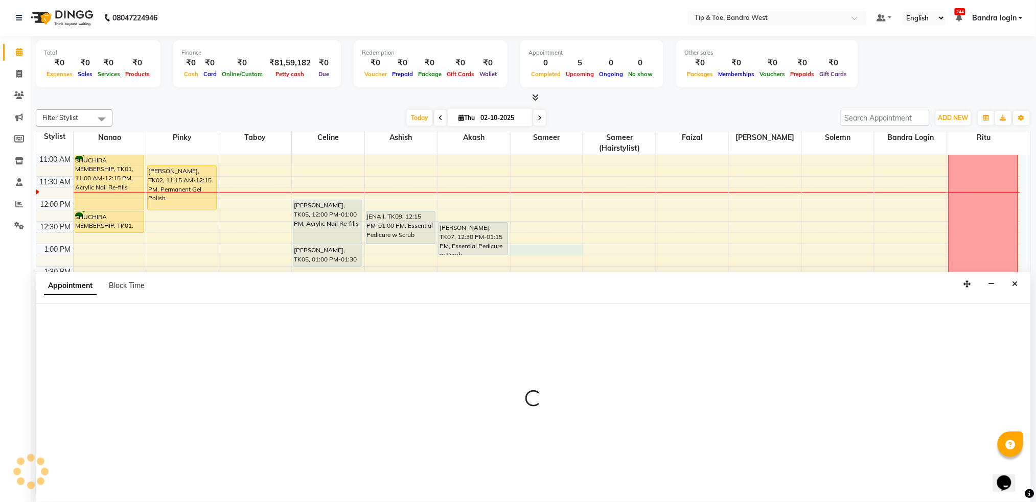
select select "57557"
select select "780"
select select "tentative"
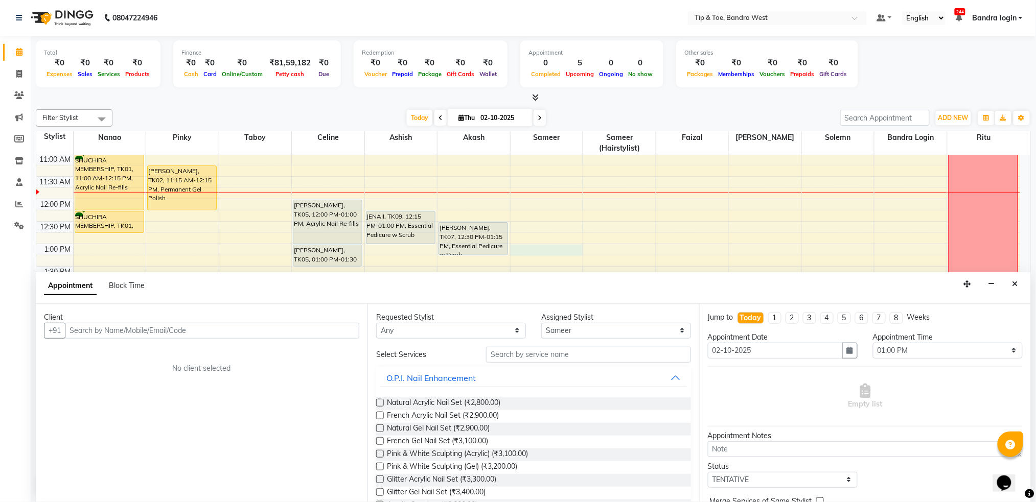
click at [260, 326] on input "text" at bounding box center [212, 331] width 294 height 16
click at [285, 331] on input "text" at bounding box center [212, 331] width 294 height 16
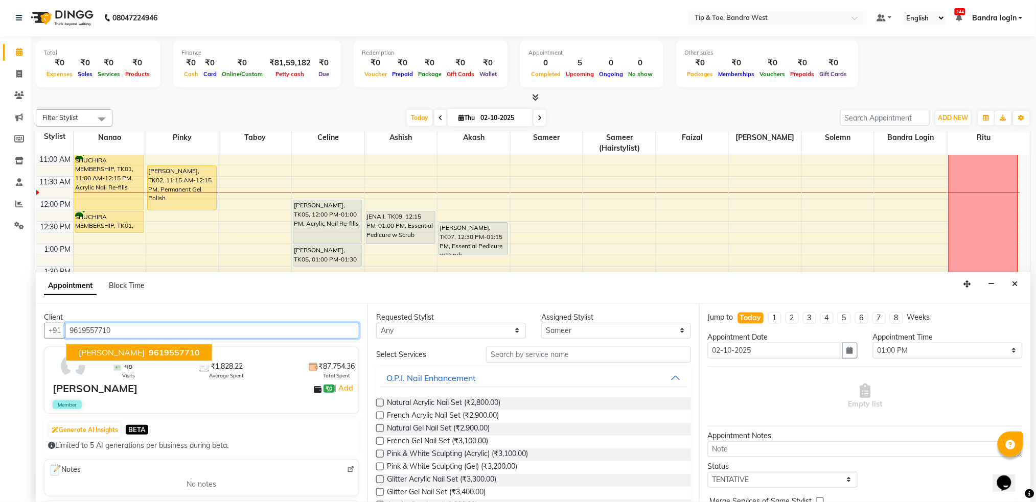
click at [121, 350] on span "[PERSON_NAME]" at bounding box center [112, 352] width 66 height 10
type input "9619557710"
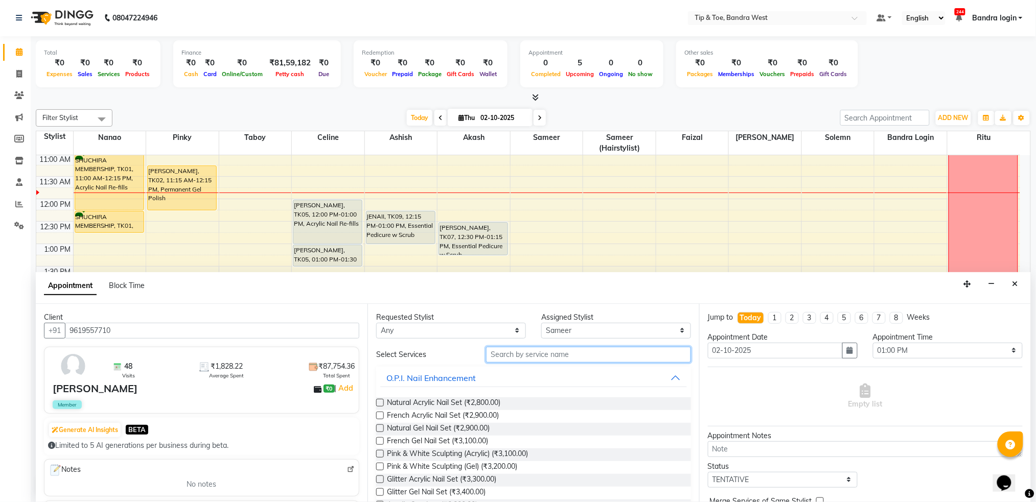
click at [505, 356] on input "text" at bounding box center [588, 355] width 205 height 16
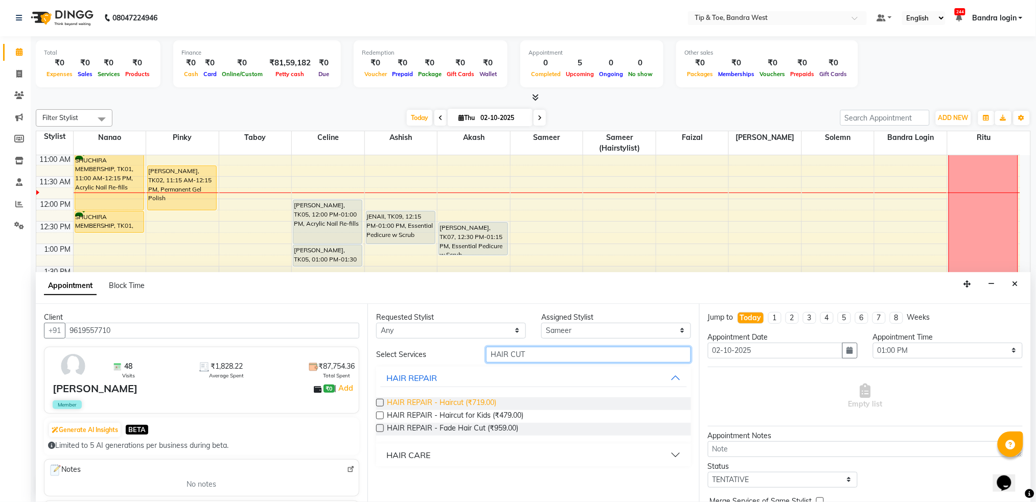
type input "HAIR CUT"
click at [481, 403] on span "HAIR REPAIR - Haircut (₹719.00)" at bounding box center [441, 404] width 109 height 13
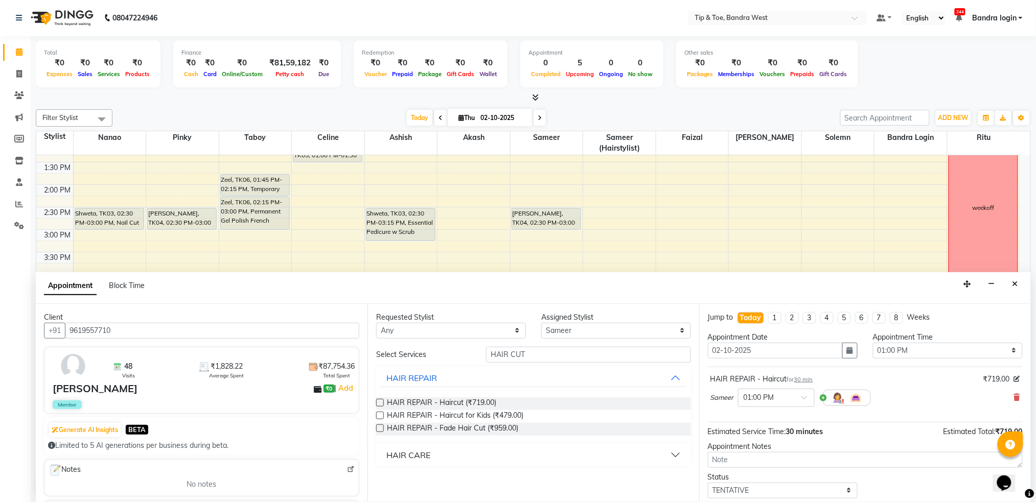
scroll to position [270, 0]
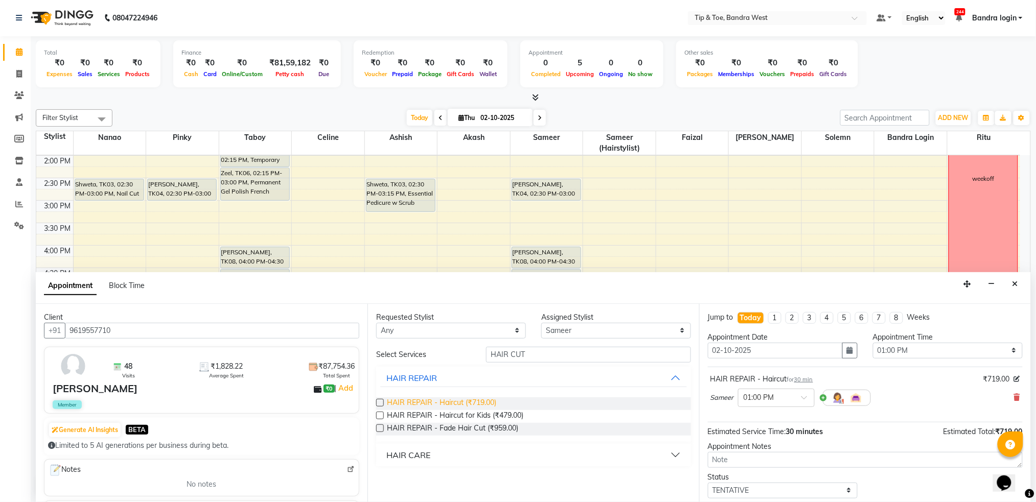
click at [488, 402] on span "HAIR REPAIR - Haircut (₹719.00)" at bounding box center [441, 404] width 109 height 13
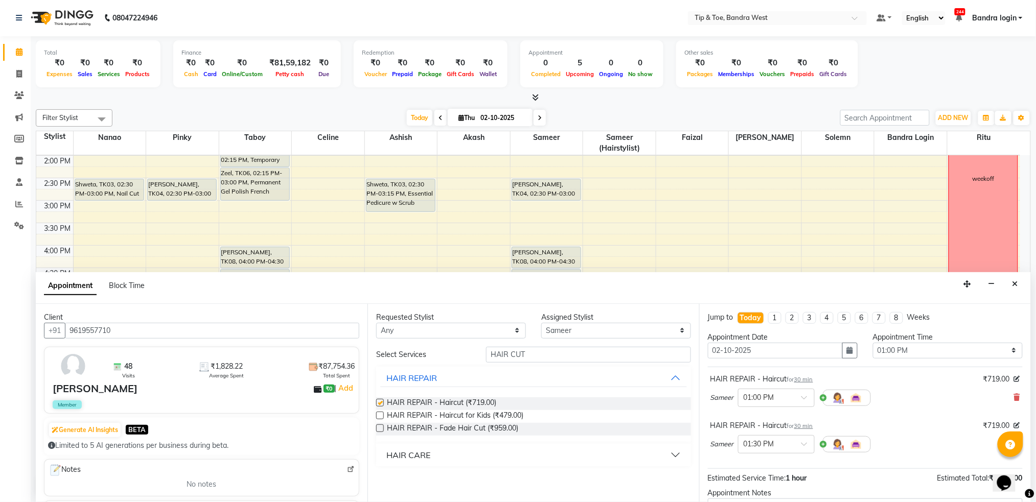
checkbox input "false"
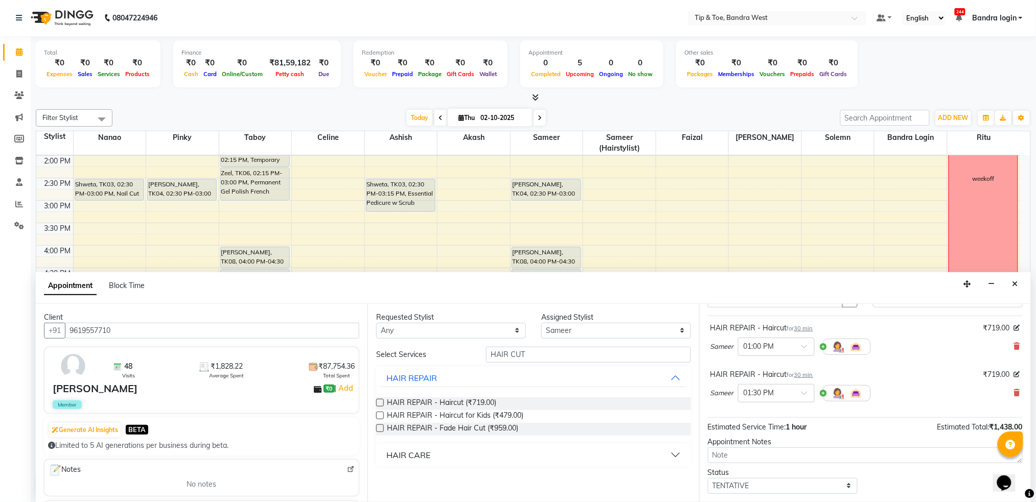
scroll to position [107, 0]
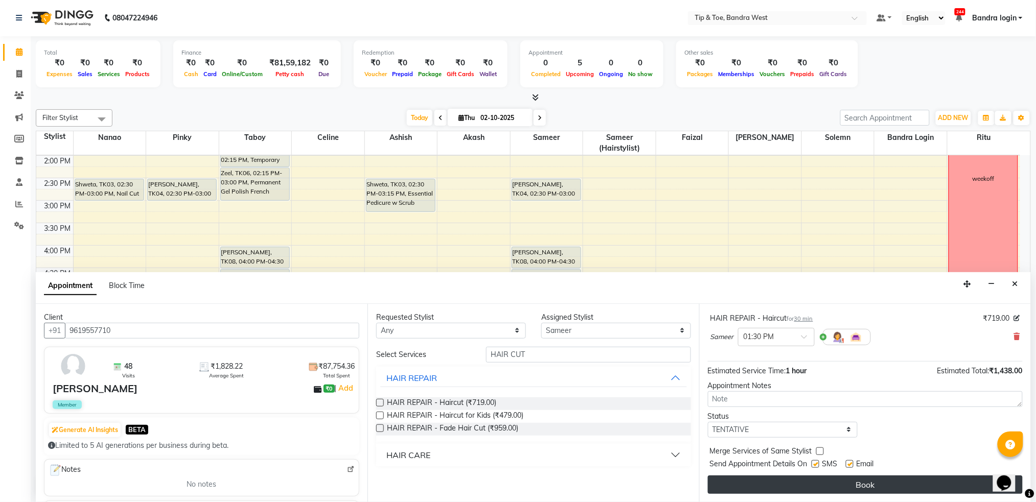
click at [892, 485] on button "Book" at bounding box center [865, 485] width 315 height 18
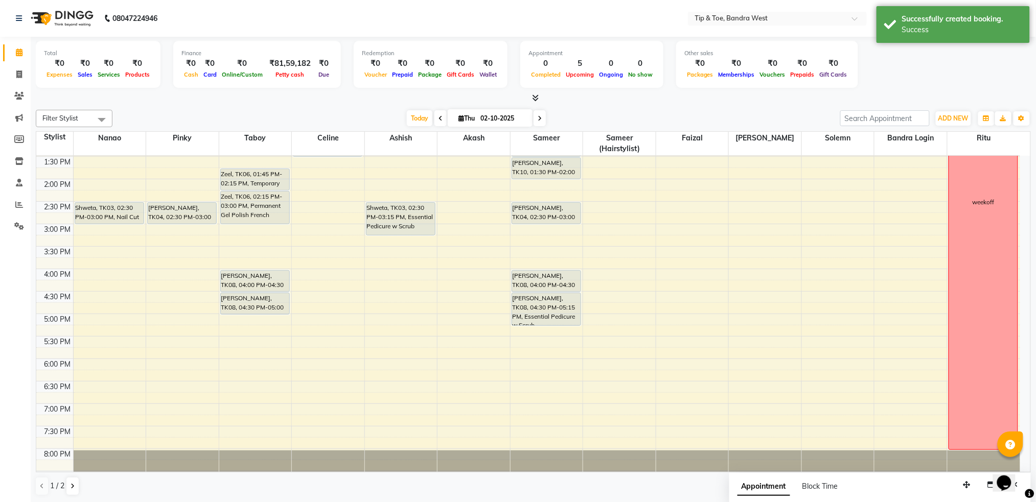
scroll to position [270, 0]
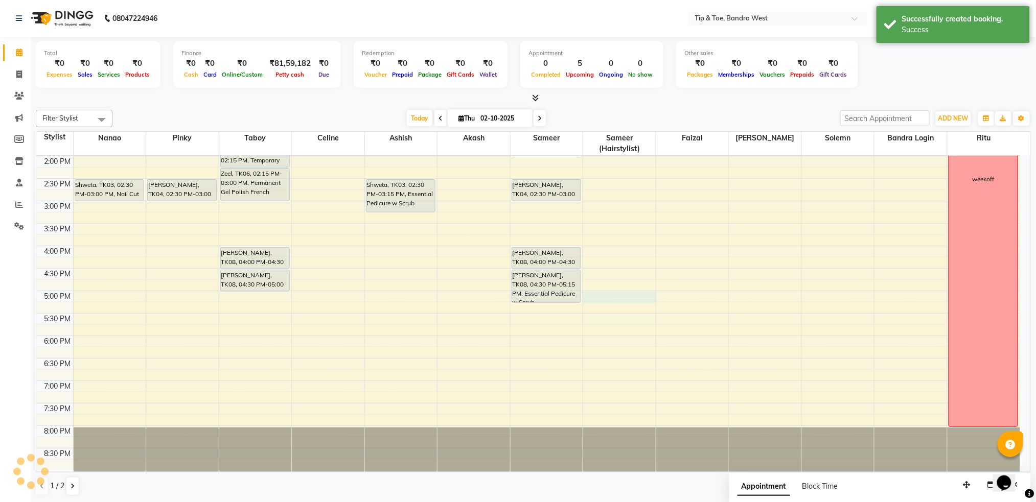
click at [624, 297] on div "8:00 AM 8:30 AM 9:00 AM 9:30 AM 10:00 AM 10:30 AM 11:00 AM 11:30 AM 12:00 PM 12…" at bounding box center [528, 179] width 984 height 584
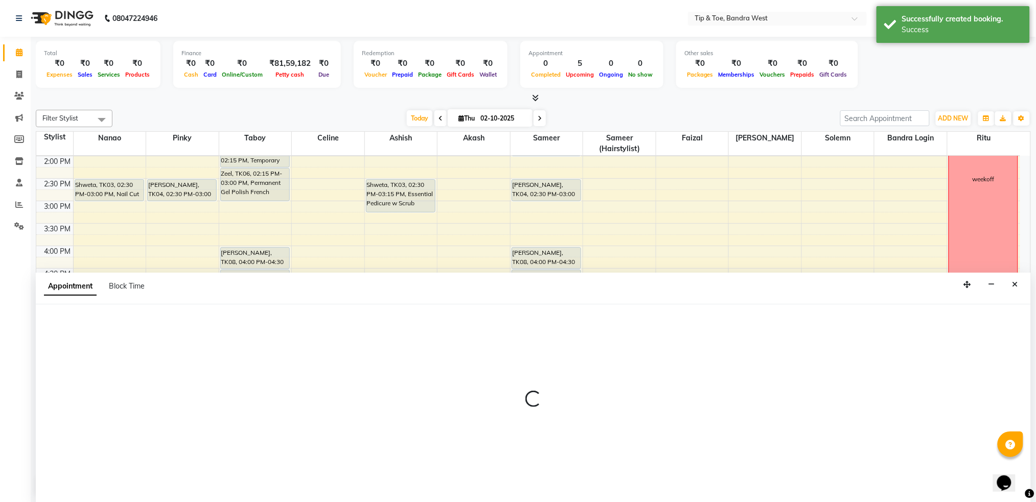
scroll to position [1, 0]
select select "64235"
select select "tentative"
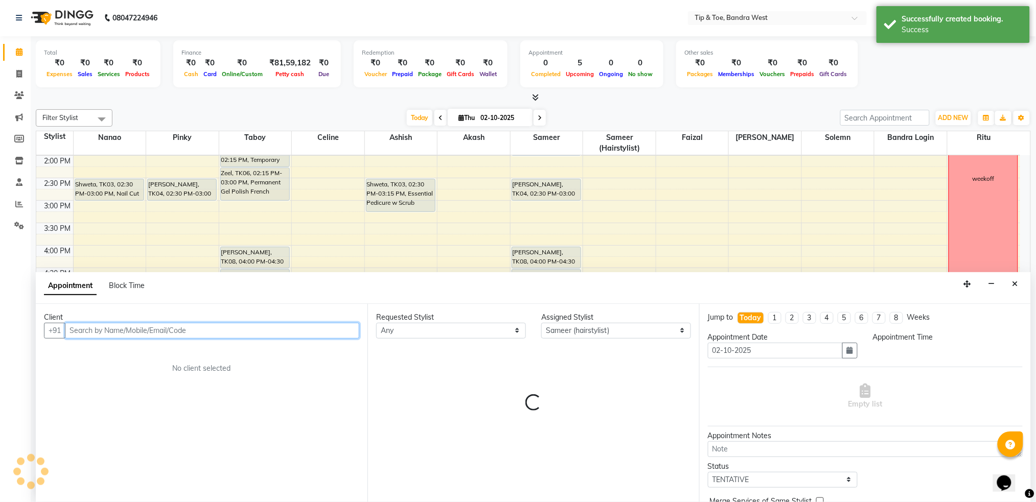
select select "1020"
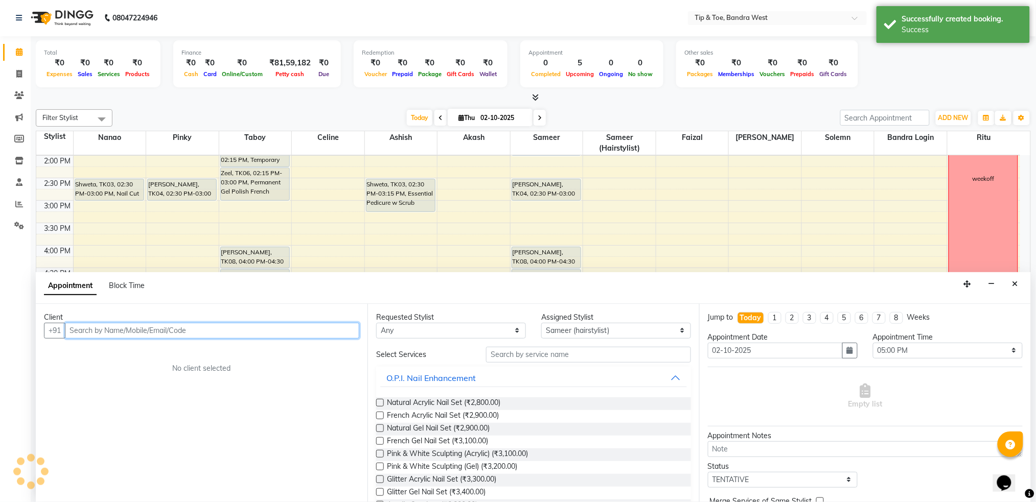
click at [267, 328] on input "text" at bounding box center [212, 331] width 294 height 16
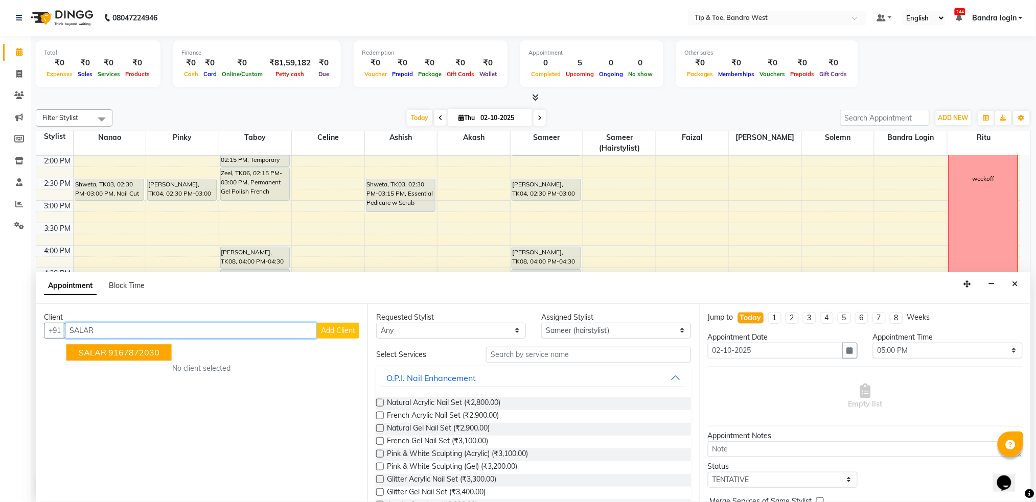
click at [152, 351] on ngb-highlight "9167872030" at bounding box center [133, 352] width 51 height 10
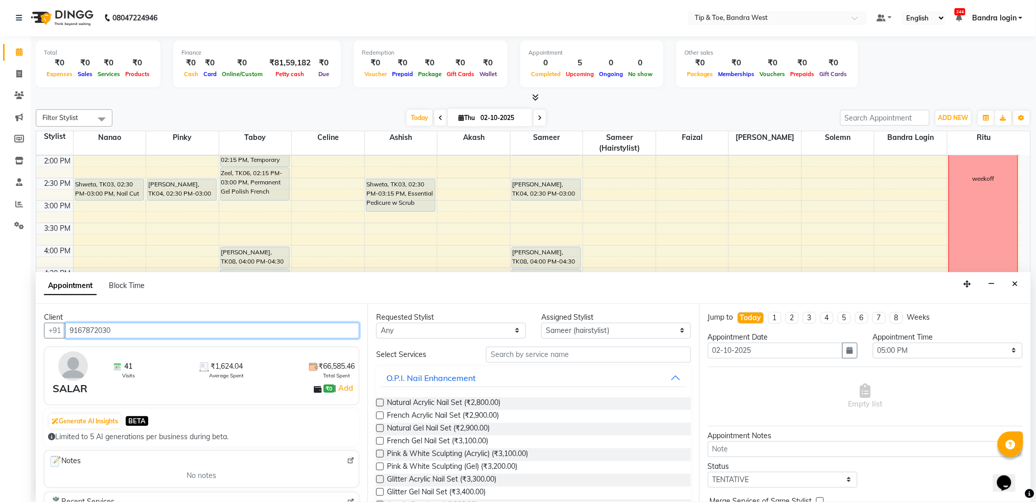
type input "9167872030"
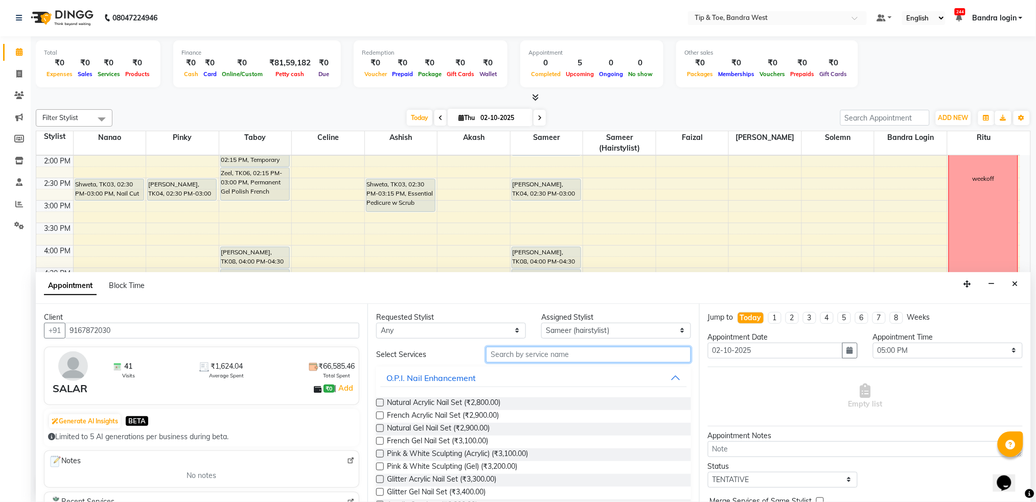
click at [545, 357] on input "text" at bounding box center [588, 355] width 205 height 16
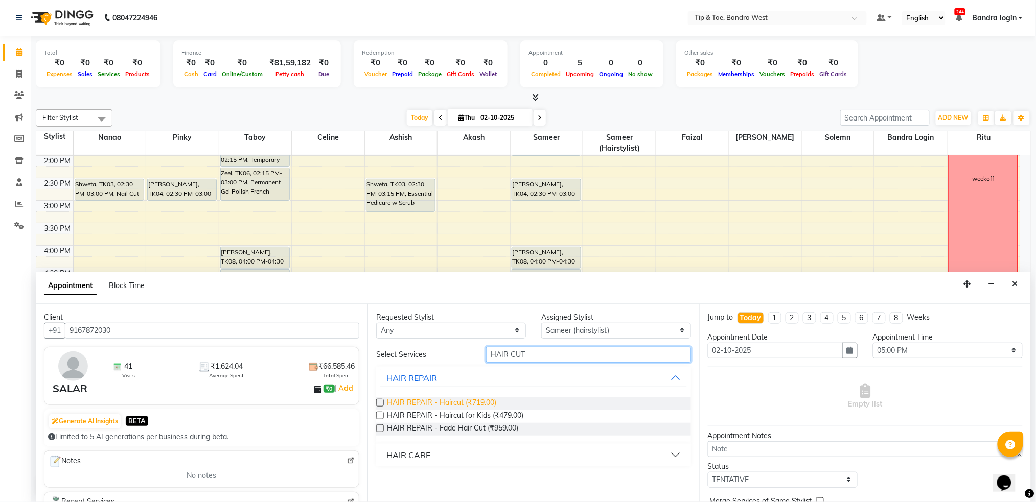
type input "HAIR CUT"
click at [485, 405] on span "HAIR REPAIR - Haircut (₹719.00)" at bounding box center [441, 404] width 109 height 13
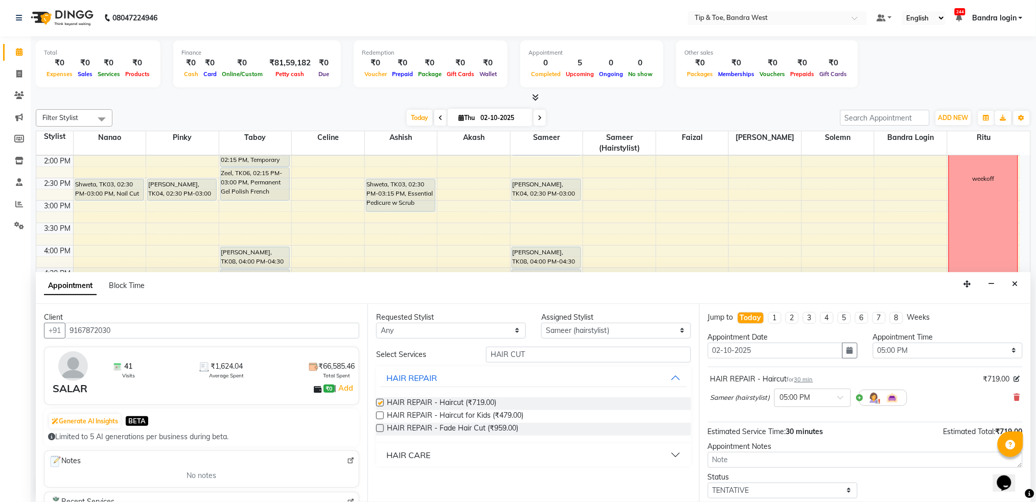
checkbox input "false"
click at [545, 362] on input "HAIR CUT" at bounding box center [588, 355] width 205 height 16
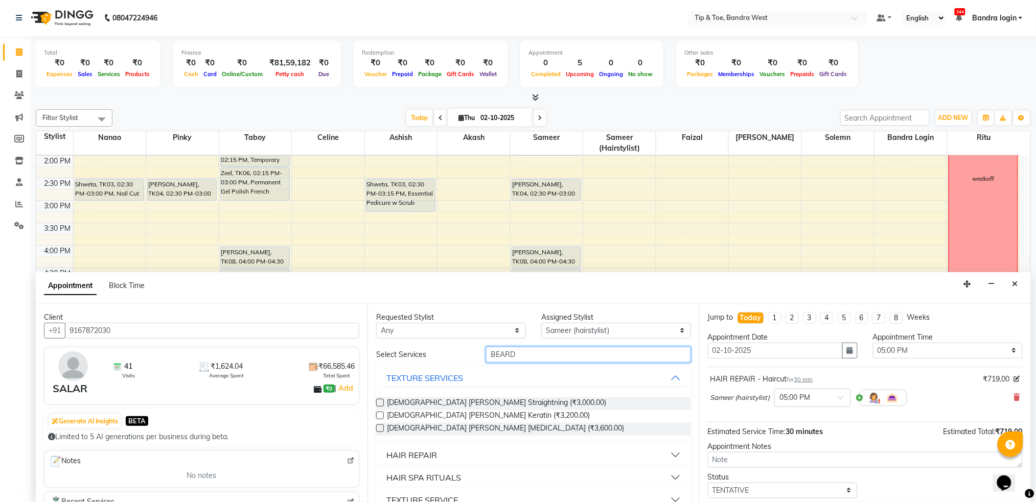
type input "BEARD"
click at [430, 460] on div "HAIR REPAIR" at bounding box center [411, 455] width 51 height 12
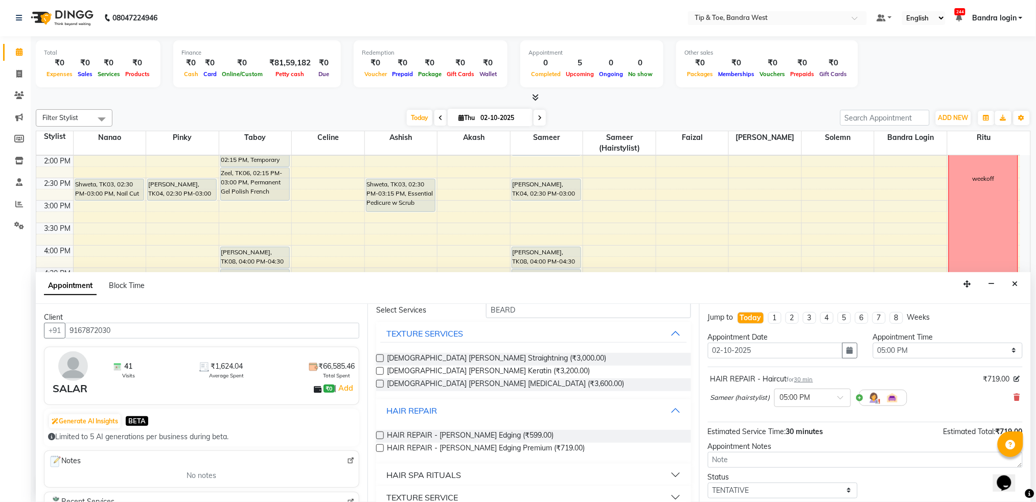
scroll to position [68, 0]
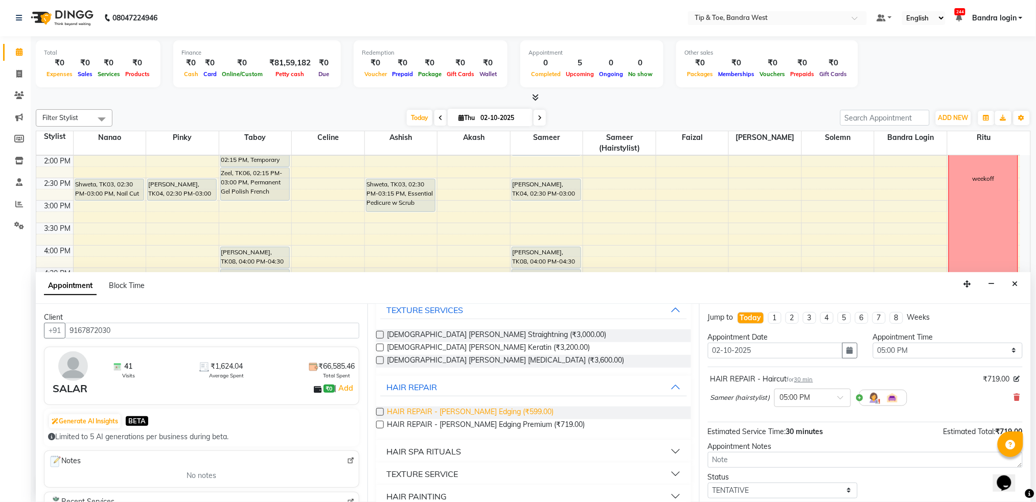
click at [489, 410] on span "HAIR REPAIR - [PERSON_NAME] Edging (₹599.00)" at bounding box center [470, 413] width 167 height 13
checkbox input "false"
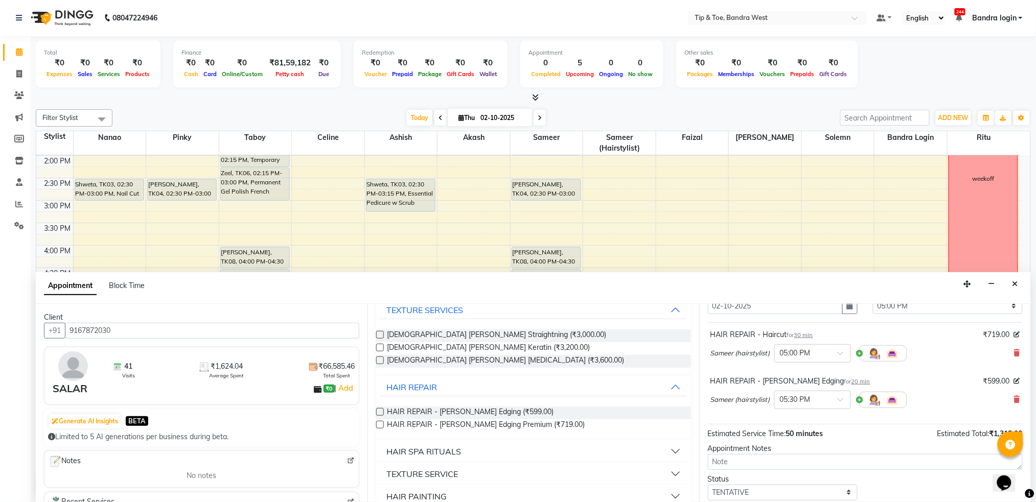
scroll to position [107, 0]
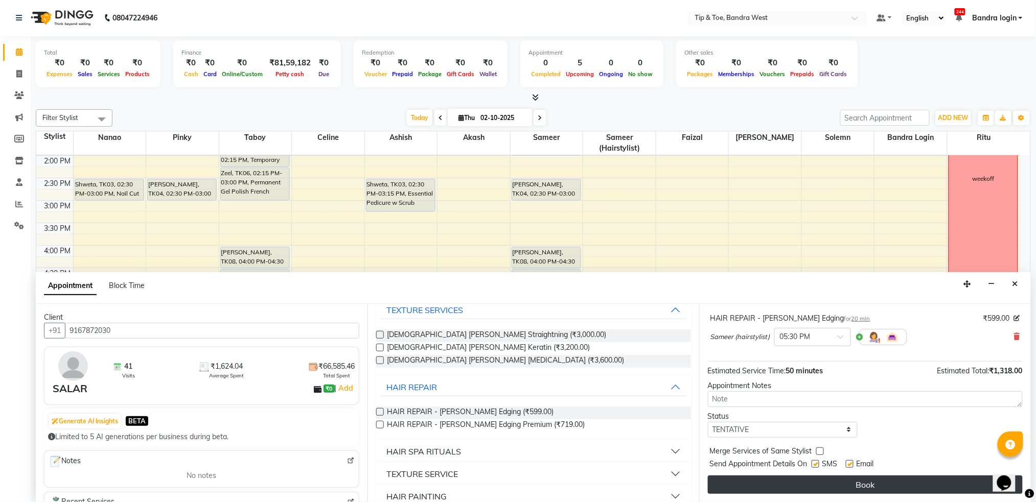
click at [884, 481] on button "Book" at bounding box center [865, 485] width 315 height 18
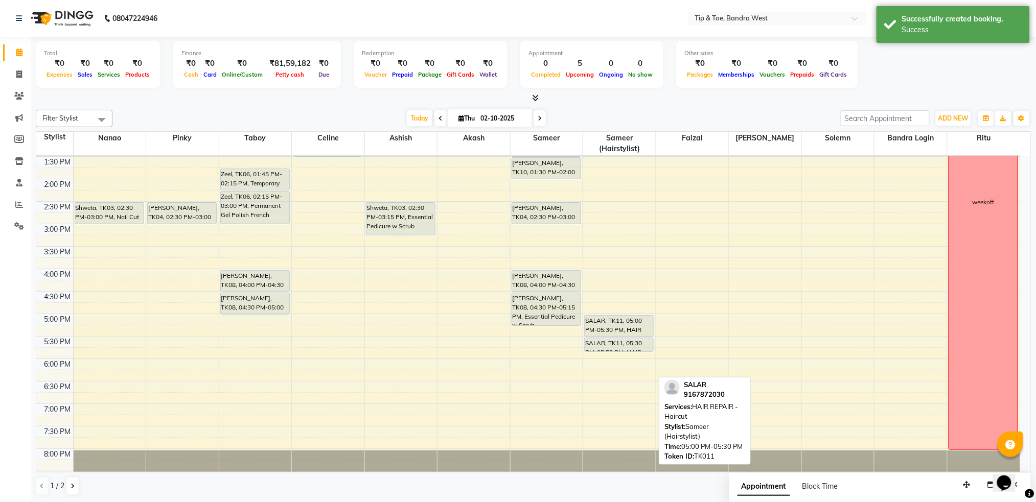
scroll to position [270, 0]
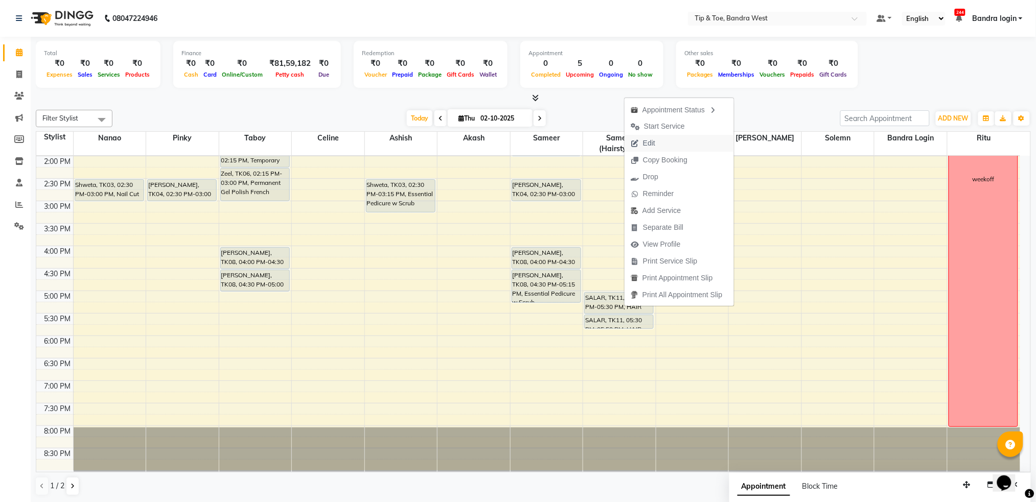
click at [657, 143] on span "Edit" at bounding box center [642, 143] width 37 height 17
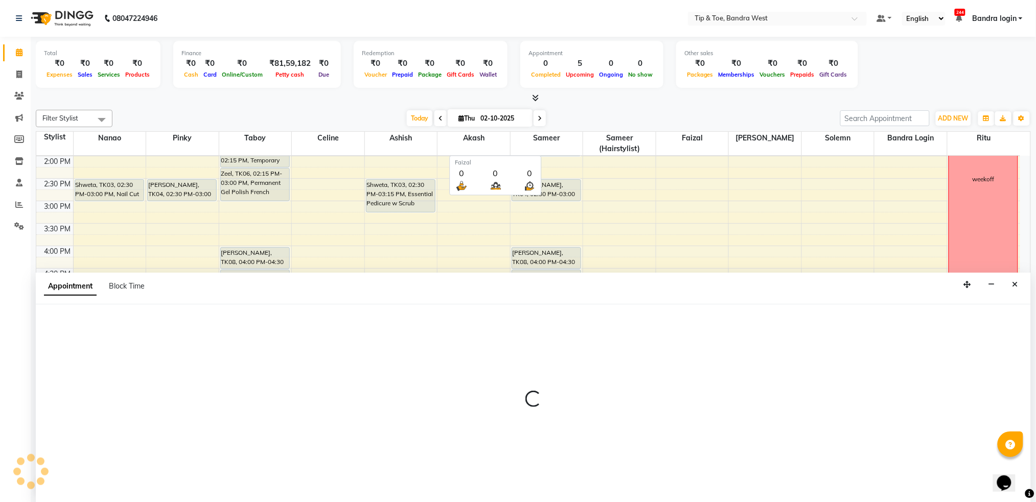
select select "tentative"
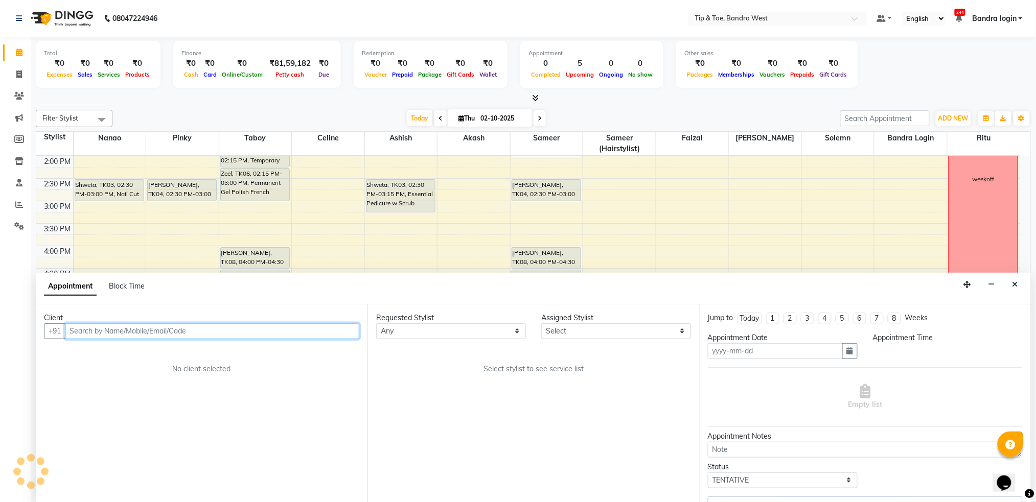
type input "02-10-2025"
select select "1020"
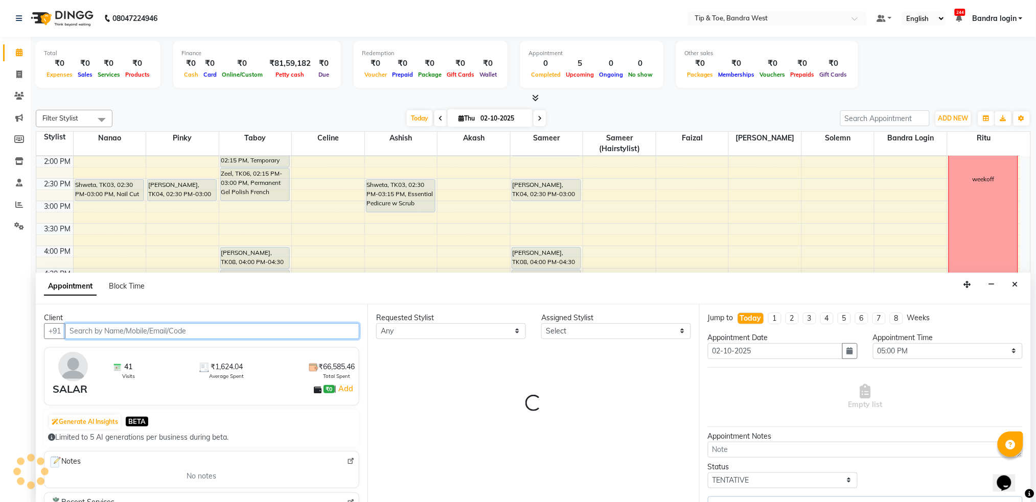
select select "64235"
select select "2889"
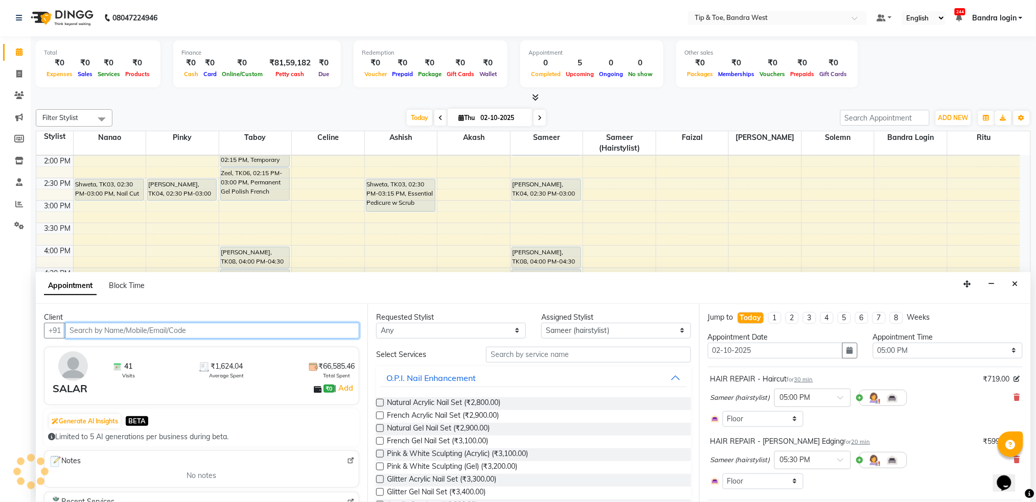
scroll to position [135, 0]
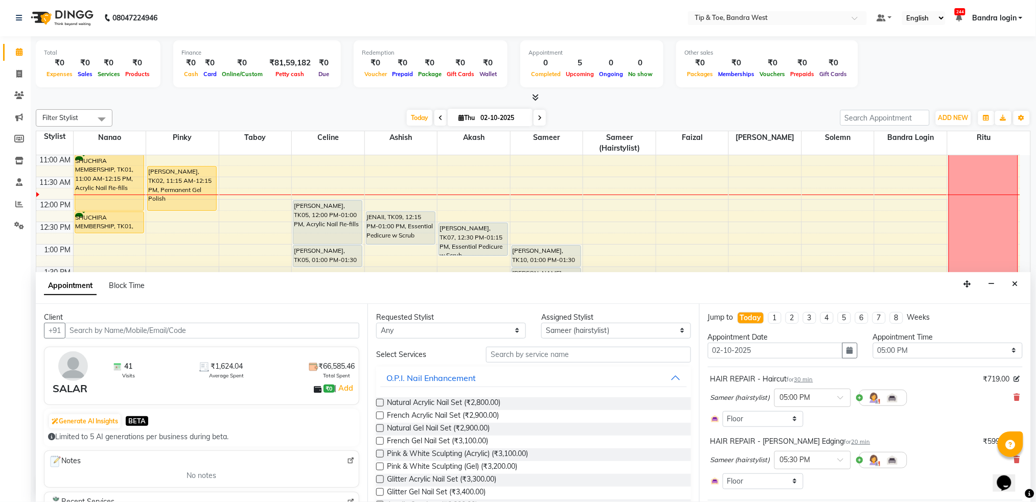
click at [1014, 400] on icon at bounding box center [1017, 397] width 6 height 7
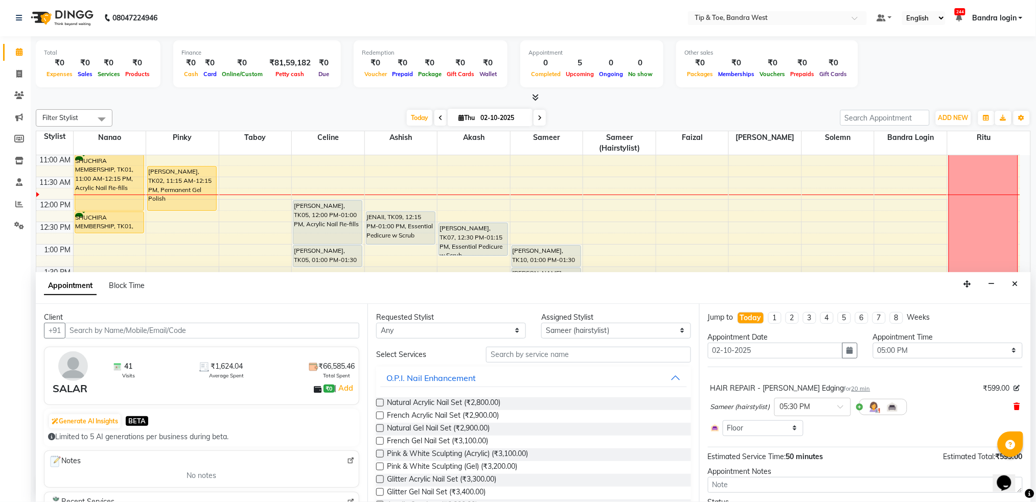
click at [1014, 404] on icon at bounding box center [1017, 406] width 6 height 7
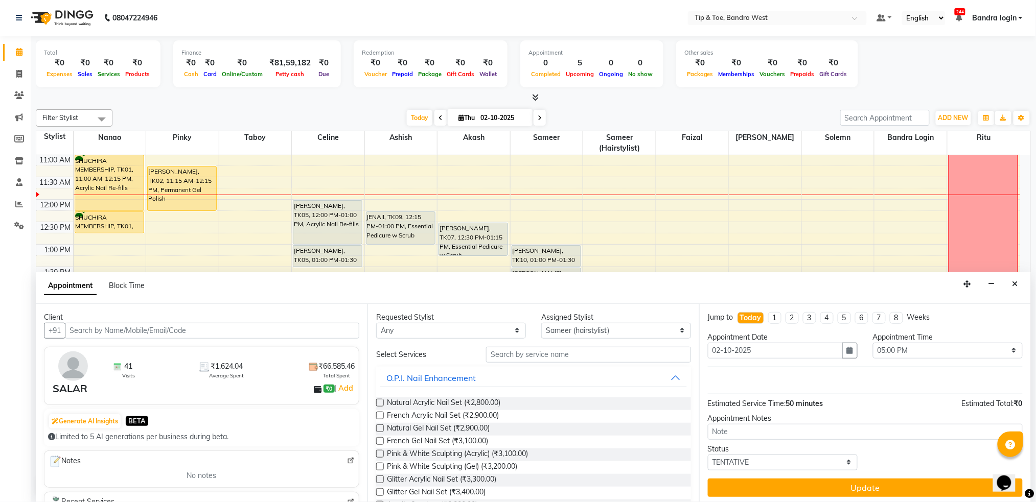
click at [446, 321] on div "Requested Stylist" at bounding box center [451, 317] width 150 height 11
click at [446, 322] on div "Requested Stylist" at bounding box center [451, 317] width 150 height 11
click at [428, 334] on select "Any [PERSON_NAME] Bandra login [PERSON_NAME] Nanao [PERSON_NAME] Pinky [PERSON_…" at bounding box center [451, 331] width 150 height 16
select select "64235"
click at [376, 323] on select "Any [PERSON_NAME] Bandra login [PERSON_NAME] Nanao [PERSON_NAME] Pinky [PERSON_…" at bounding box center [451, 331] width 150 height 16
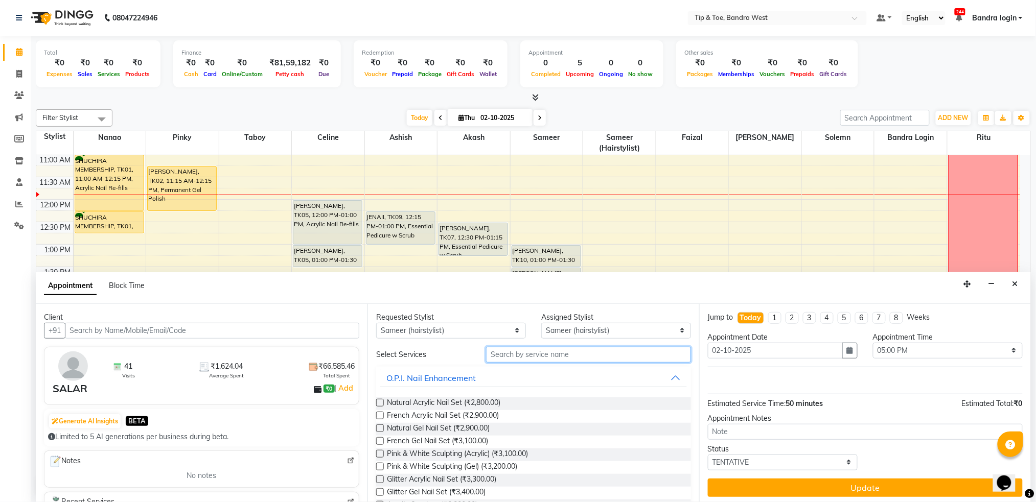
click at [544, 356] on input "text" at bounding box center [588, 355] width 205 height 16
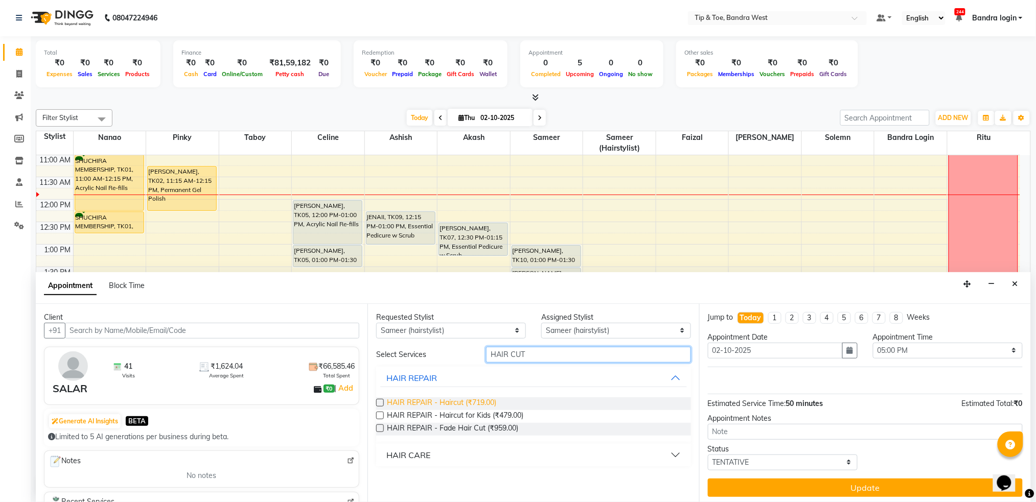
type input "HAIR CUT"
click at [483, 400] on span "HAIR REPAIR - Haircut (₹719.00)" at bounding box center [441, 404] width 109 height 13
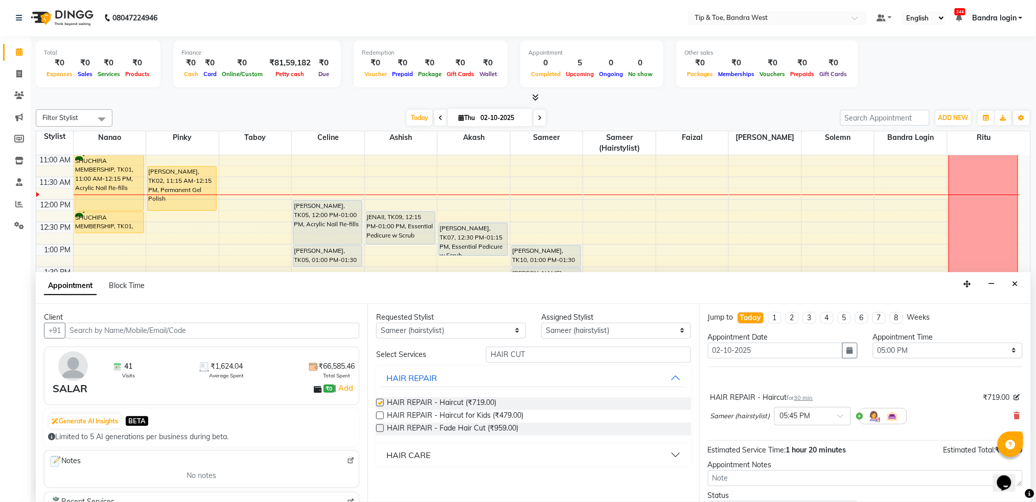
checkbox input "false"
click at [529, 359] on input "HAIR CUT" at bounding box center [588, 355] width 205 height 16
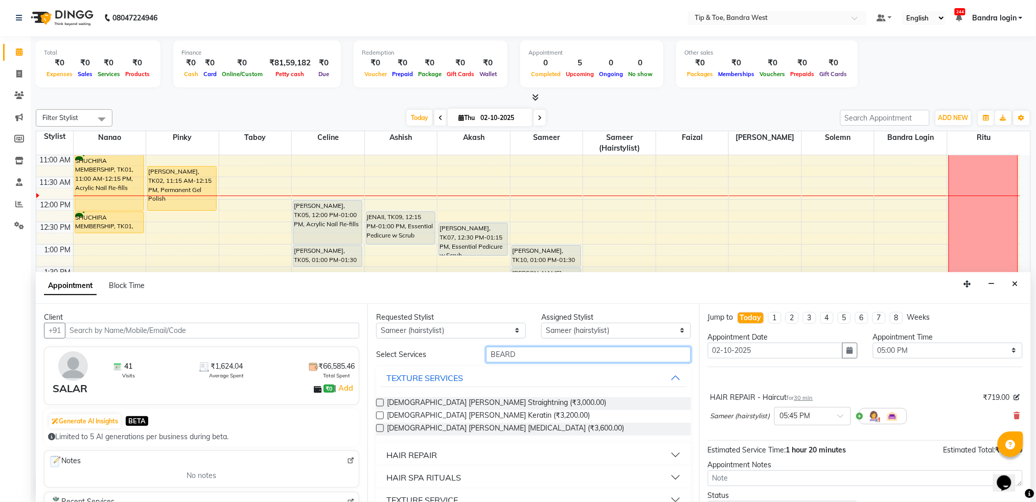
type input "BEARD"
drag, startPoint x: 399, startPoint y: 450, endPoint x: 446, endPoint y: 458, distance: 48.2
click at [399, 450] on div "HAIR REPAIR" at bounding box center [411, 455] width 51 height 12
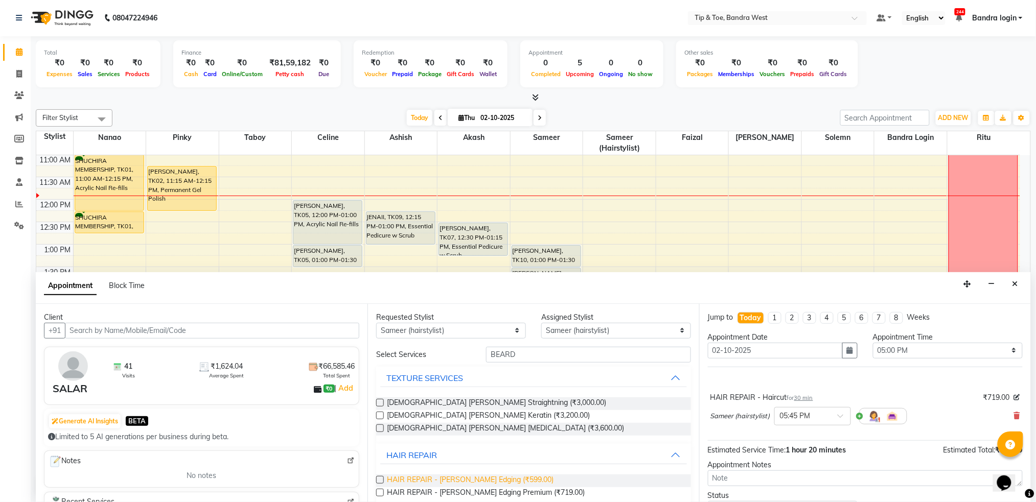
click at [460, 479] on span "HAIR REPAIR - [PERSON_NAME] Edging (₹599.00)" at bounding box center [470, 481] width 167 height 13
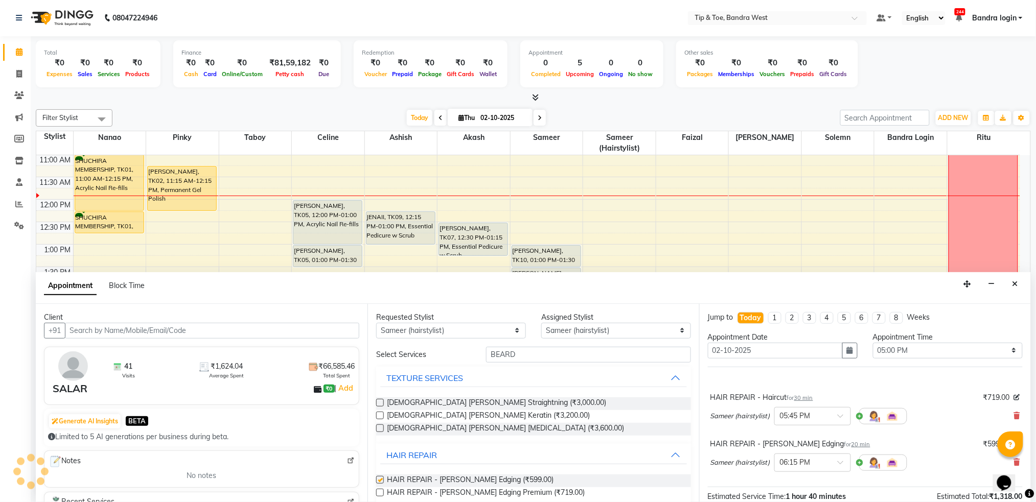
checkbox input "false"
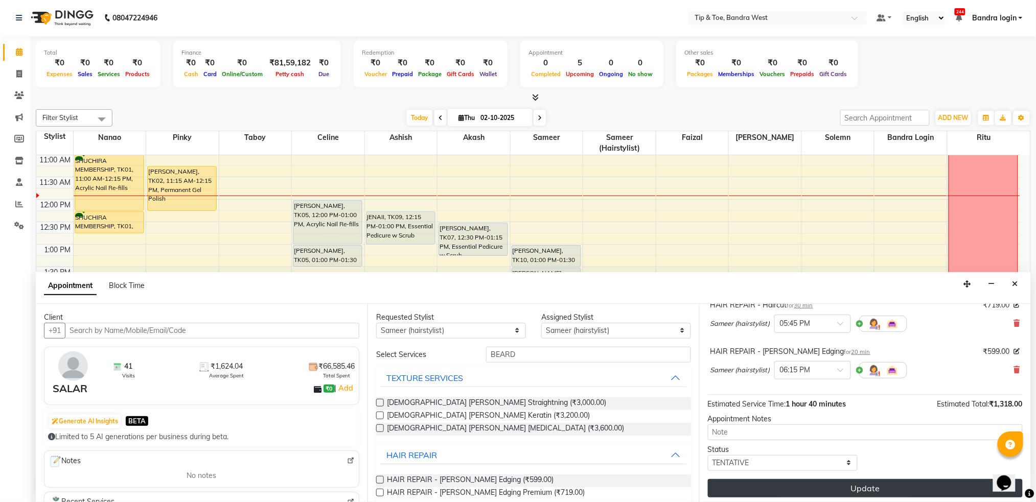
scroll to position [96, 0]
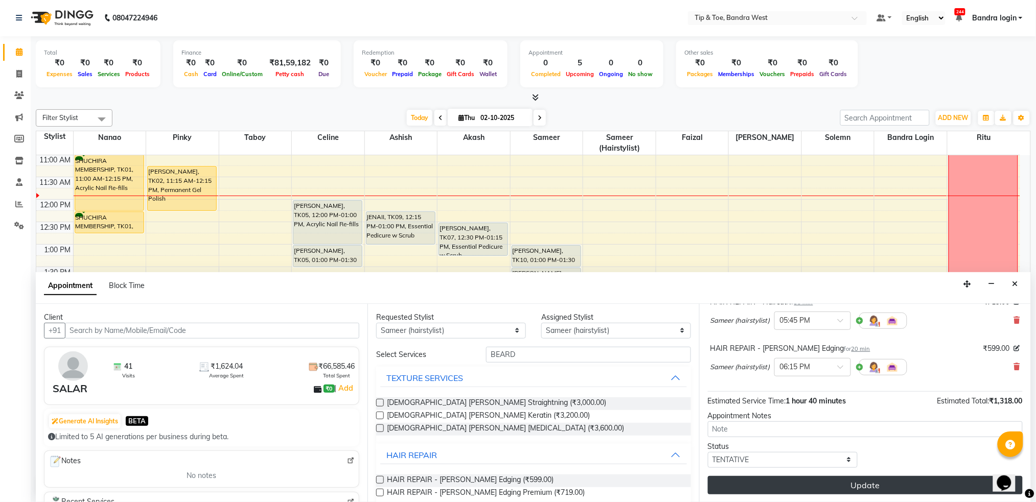
click at [936, 482] on button "Update" at bounding box center [865, 485] width 315 height 18
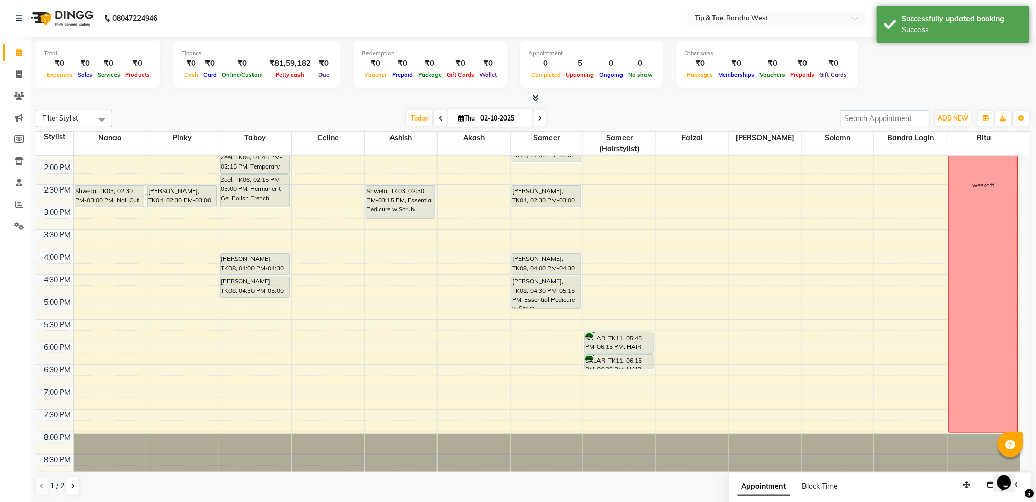
scroll to position [270, 0]
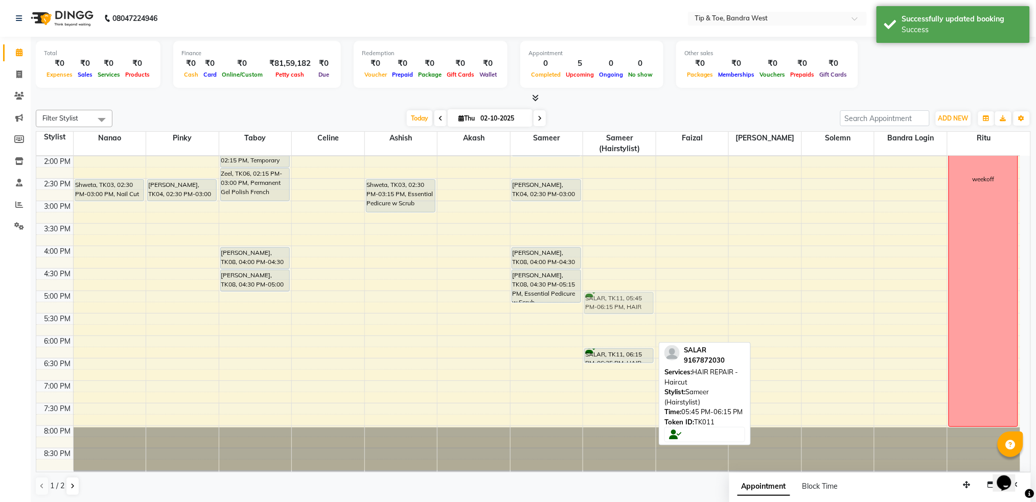
drag, startPoint x: 614, startPoint y: 334, endPoint x: 614, endPoint y: 301, distance: 32.2
click at [614, 301] on div "SALAR, TK11, 05:45 PM-06:15 PM, HAIR REPAIR - Haircut SALAR, TK11, 06:15 PM-06:…" at bounding box center [619, 179] width 73 height 584
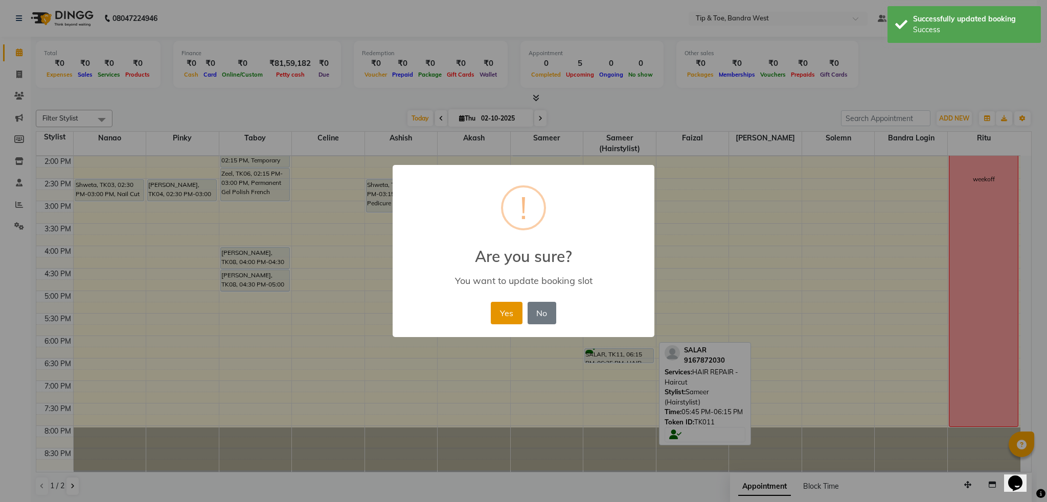
click at [510, 310] on button "Yes" at bounding box center [506, 313] width 31 height 22
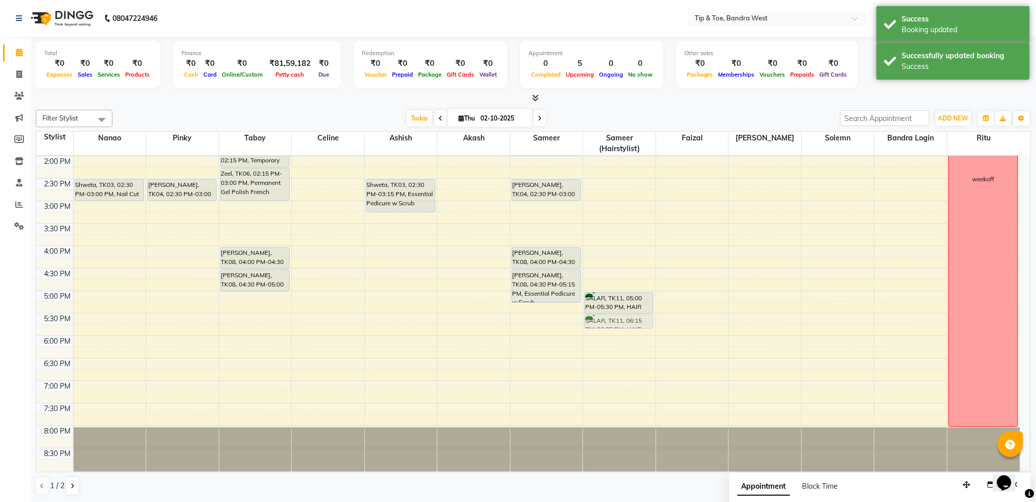
drag, startPoint x: 612, startPoint y: 352, endPoint x: 614, endPoint y: 319, distance: 32.8
click at [614, 319] on div "SALAR, TK11, 05:00 PM-05:30 PM, HAIR REPAIR - Haircut SALAR, TK11, 06:15 PM-06:…" at bounding box center [619, 179] width 73 height 584
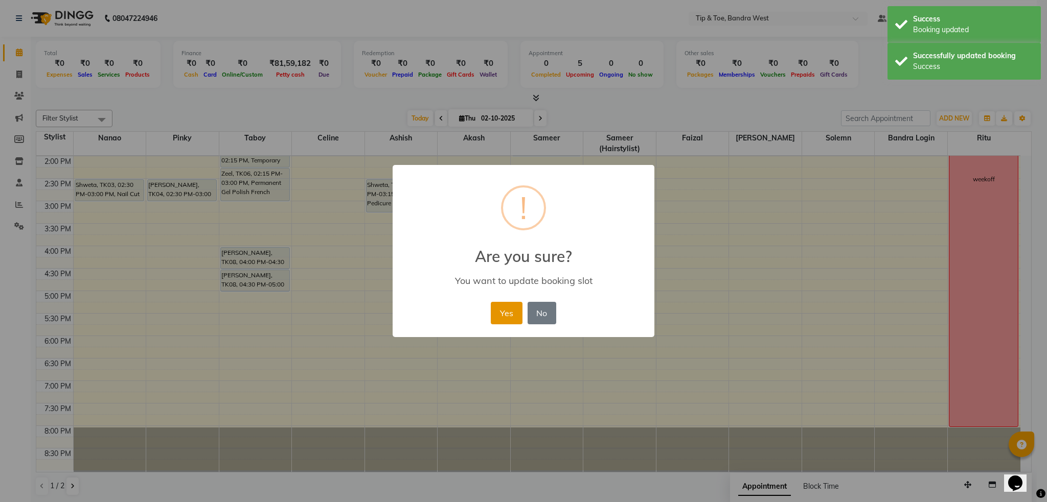
click at [501, 314] on button "Yes" at bounding box center [506, 313] width 31 height 22
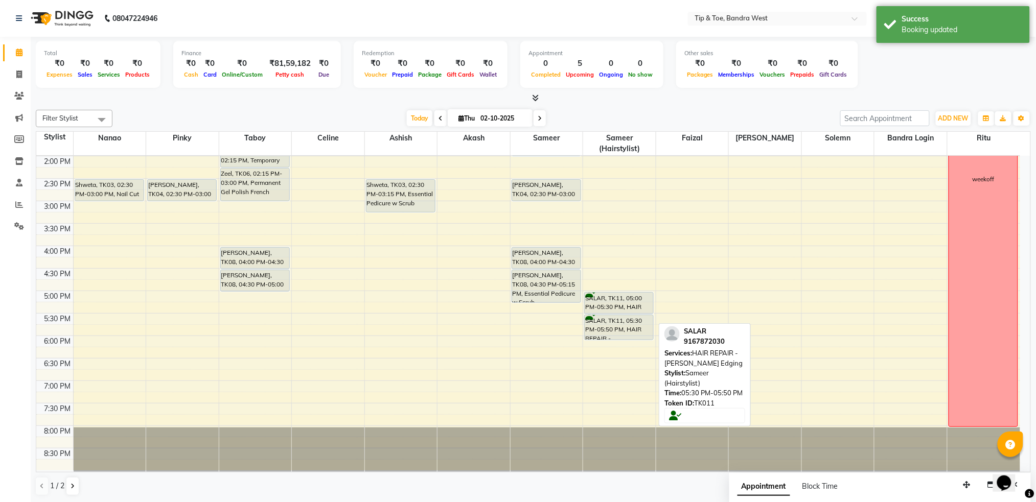
drag, startPoint x: 601, startPoint y: 326, endPoint x: 604, endPoint y: 341, distance: 15.5
click at [604, 341] on div "SALAR, TK11, 05:00 PM-05:30 PM, HAIR REPAIR - Haircut SALAR, TK11, 05:30 PM-05:…" at bounding box center [619, 179] width 73 height 584
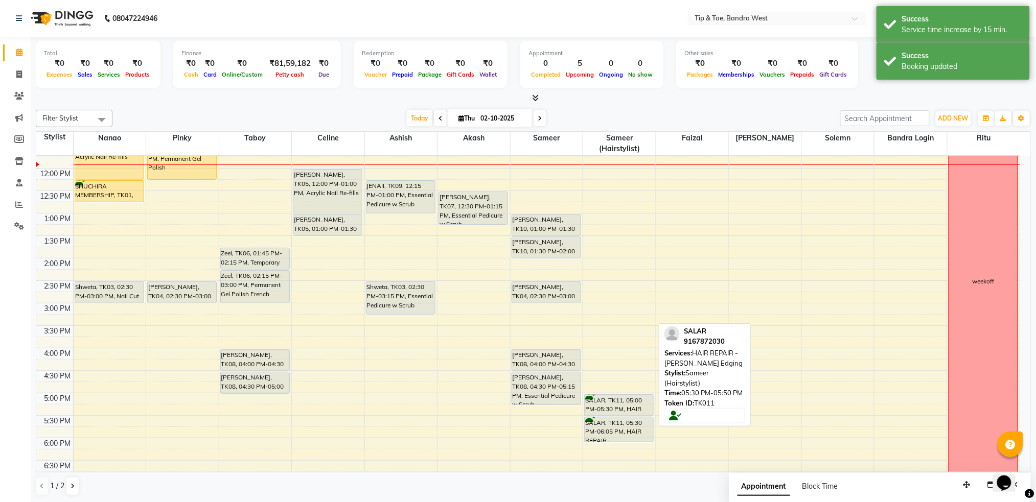
scroll to position [133, 0]
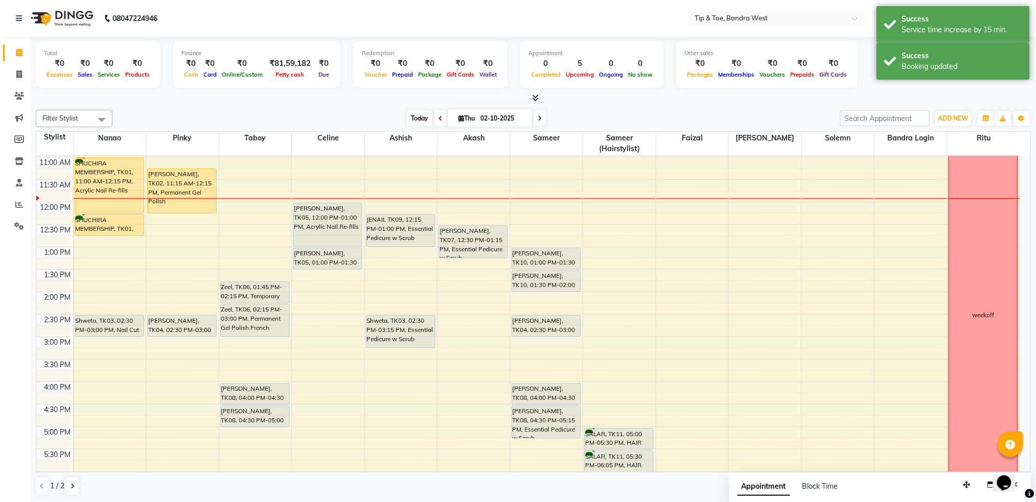
click at [409, 124] on span "Today" at bounding box center [420, 118] width 26 height 16
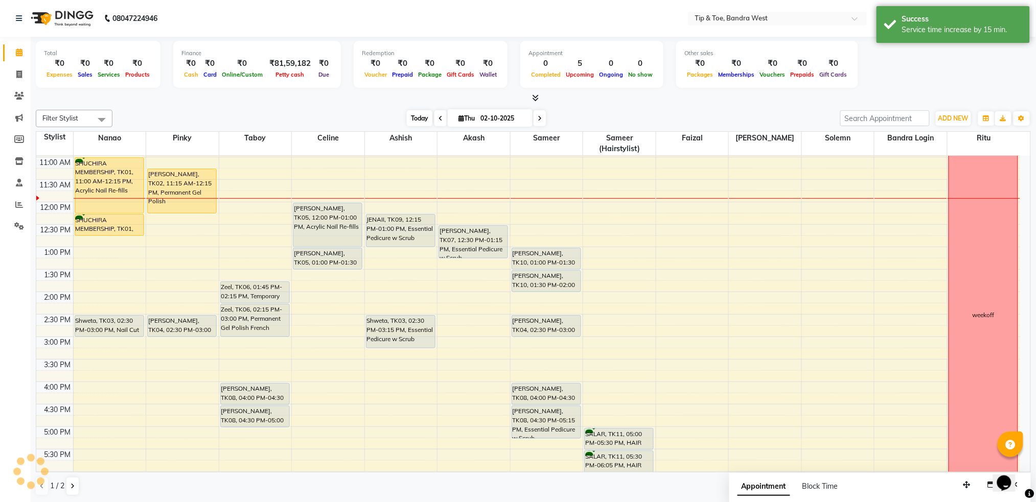
scroll to position [135, 0]
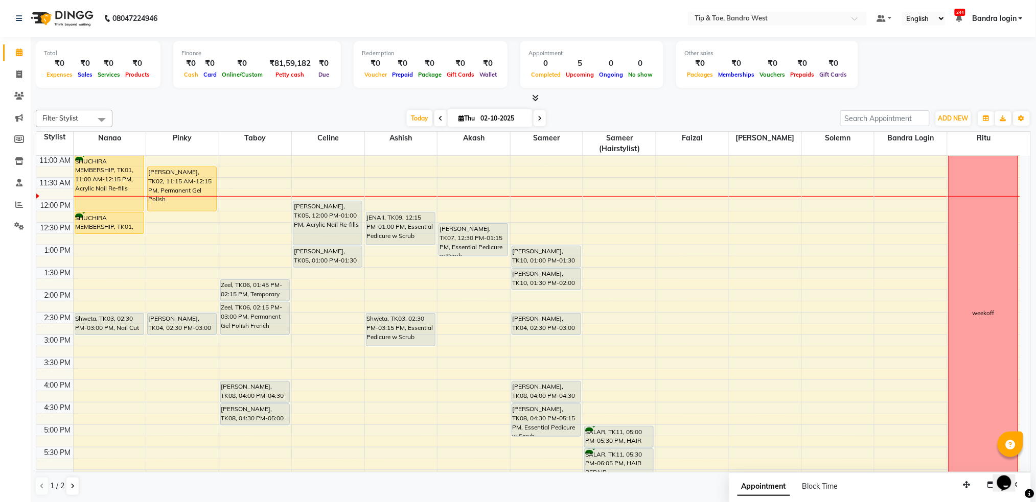
click at [620, 247] on div "8:00 AM 8:30 AM 9:00 AM 9:30 AM 10:00 AM 10:30 AM 11:00 AM 11:30 AM 12:00 PM 12…" at bounding box center [528, 312] width 984 height 584
select select "64235"
select select "tentative"
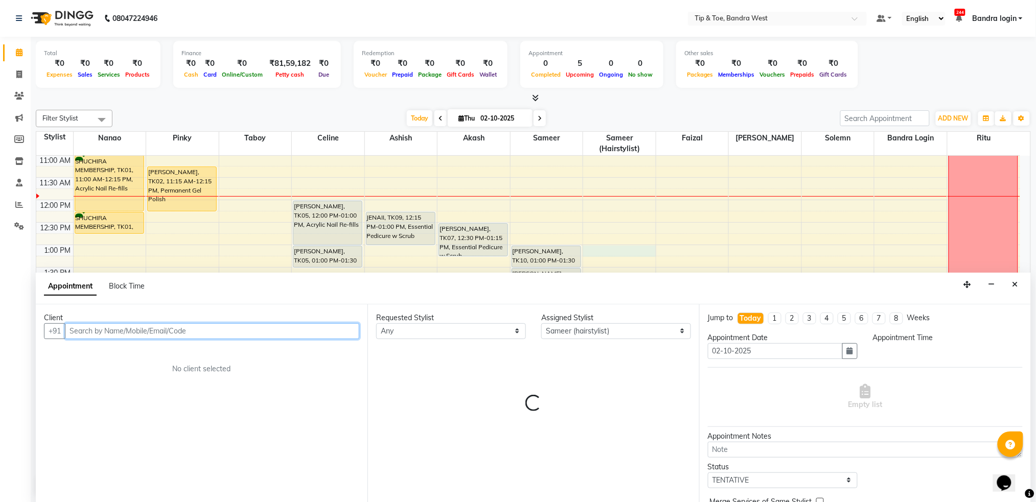
select select "780"
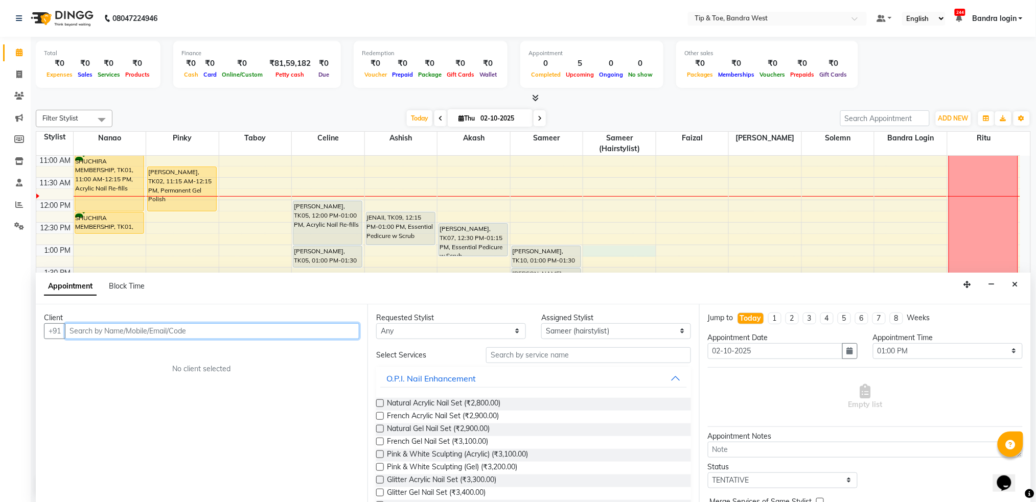
scroll to position [1, 0]
click at [198, 338] on input "text" at bounding box center [212, 331] width 294 height 16
click at [107, 331] on input "96195577710" at bounding box center [191, 331] width 252 height 16
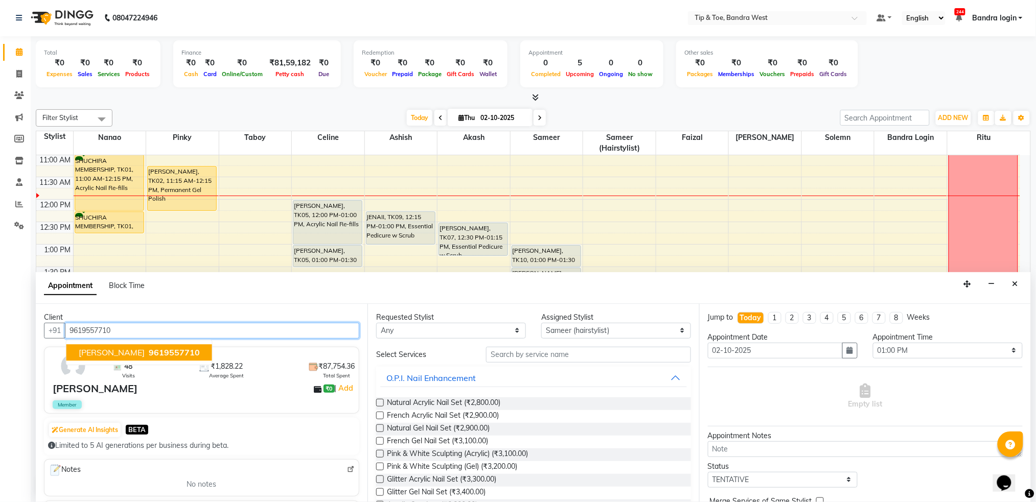
drag, startPoint x: 131, startPoint y: 359, endPoint x: 421, endPoint y: 363, distance: 289.8
click at [132, 359] on button "Sarah Banwar 9619557710" at bounding box center [139, 352] width 146 height 16
type input "9619557710"
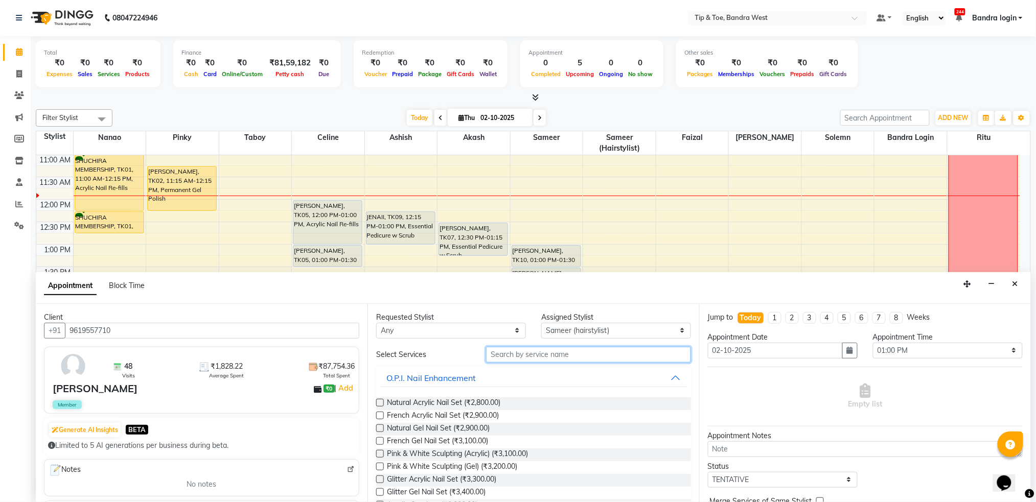
click at [523, 356] on input "text" at bounding box center [588, 355] width 205 height 16
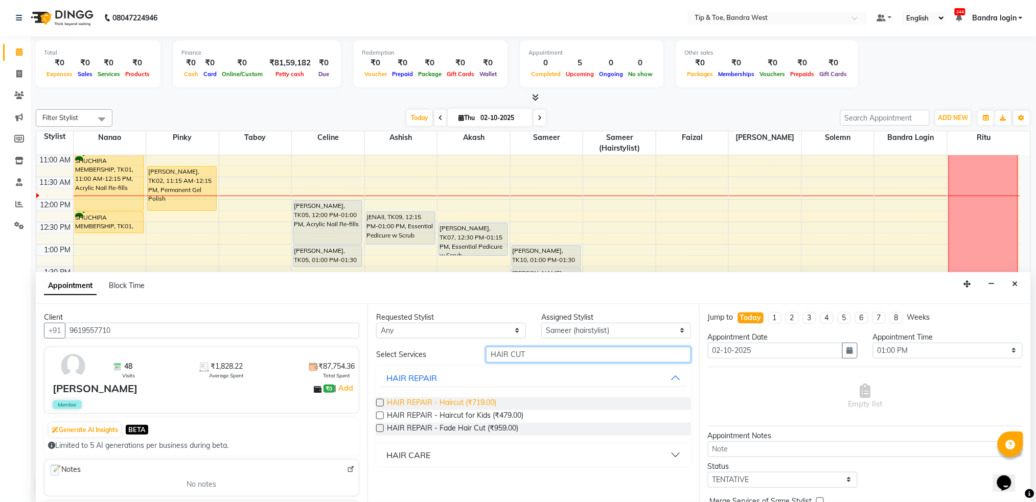
type input "HAIR CUT"
click at [478, 399] on span "HAIR REPAIR - Haircut (₹719.00)" at bounding box center [441, 404] width 109 height 13
checkbox input "false"
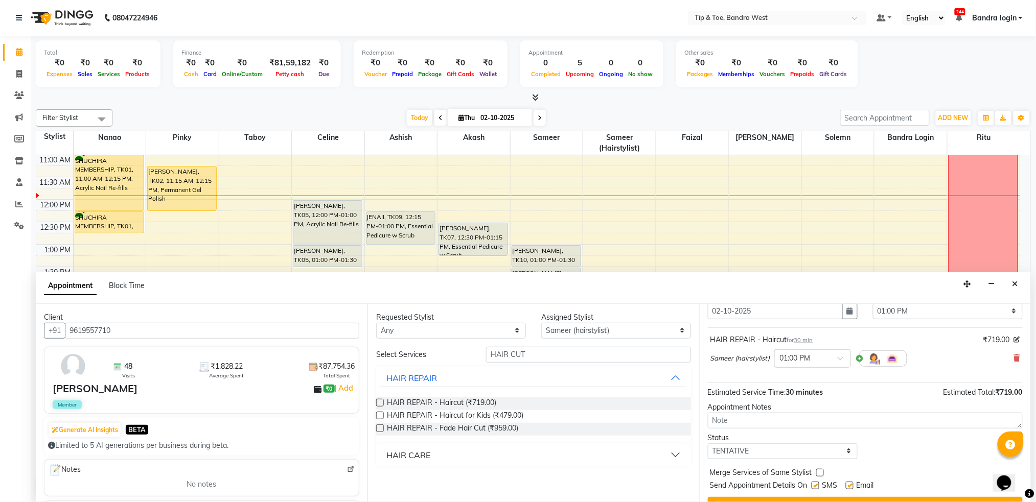
scroll to position [61, 0]
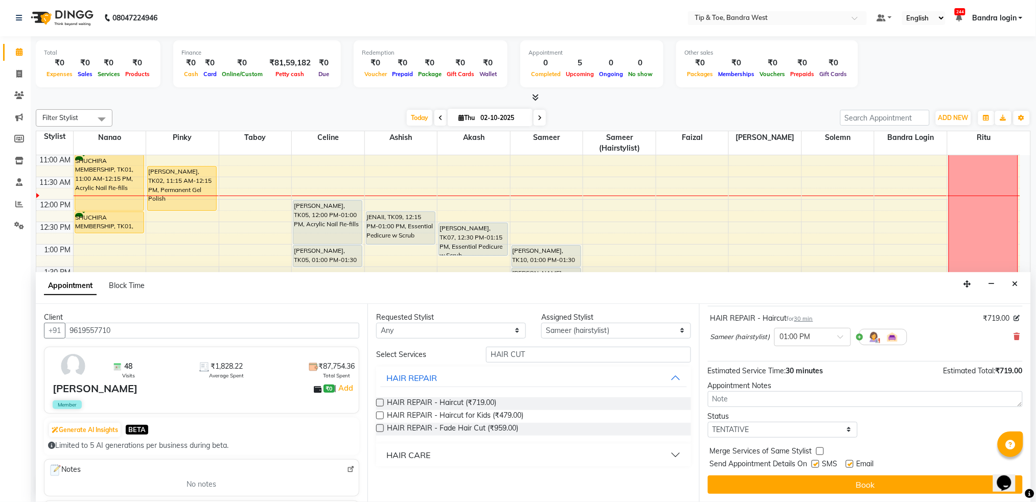
click at [894, 495] on div "Jump to Today 1 2 3 4 5 6 7 8 Weeks Appointment Date 02-10-2025 Appointment Tim…" at bounding box center [865, 403] width 332 height 198
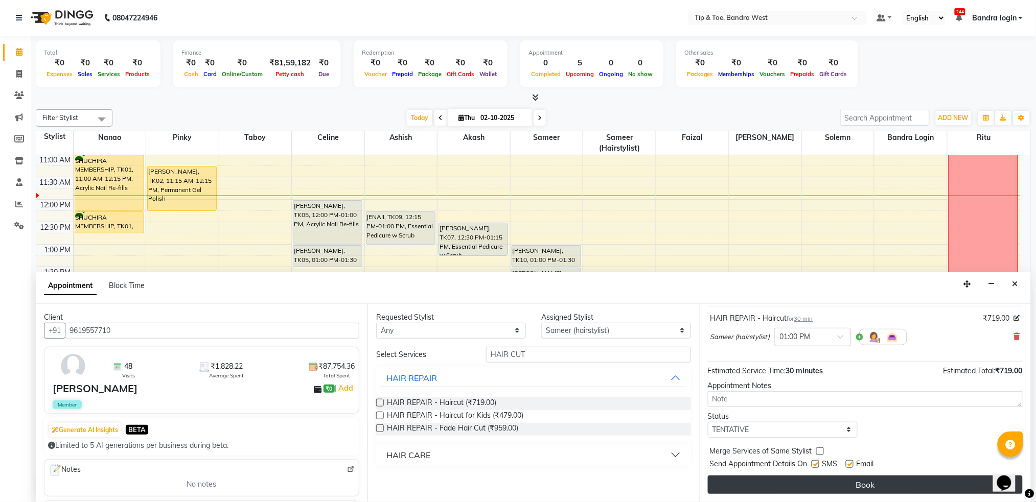
click at [894, 491] on button "Book" at bounding box center [865, 485] width 315 height 18
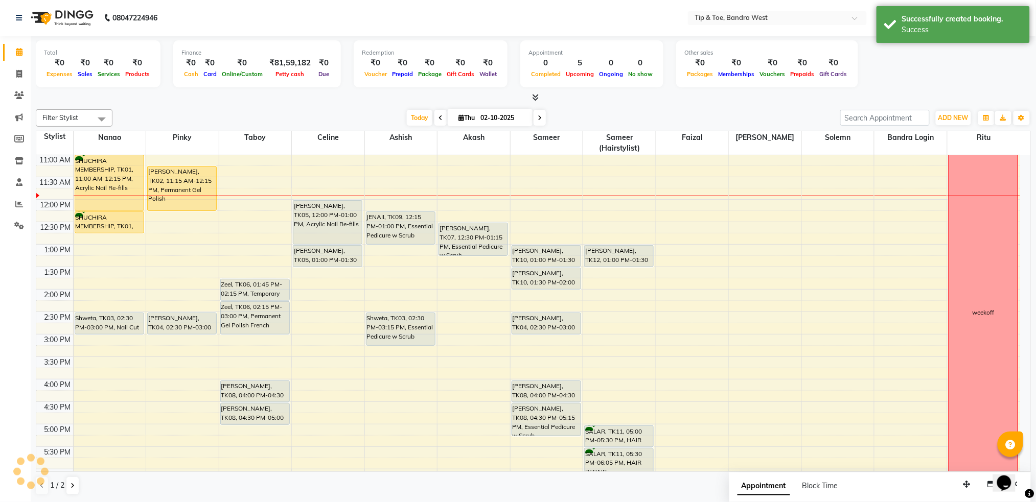
scroll to position [0, 0]
drag, startPoint x: 626, startPoint y: 268, endPoint x: 625, endPoint y: 281, distance: 12.8
click at [625, 281] on div "Sarah Banwar, TK12, 01:00 PM-01:30 PM, HAIR REPAIR - Haircut SALAR, TK11, 05:00…" at bounding box center [619, 312] width 73 height 584
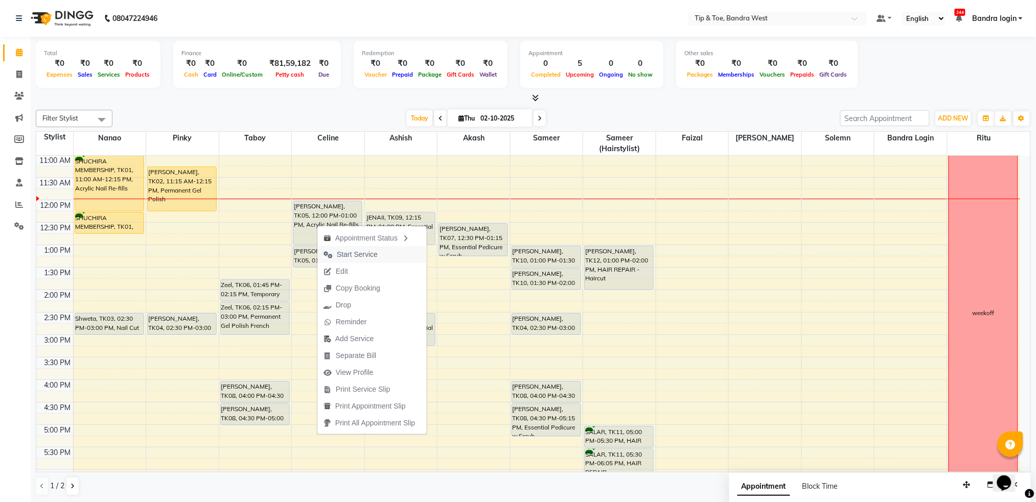
click at [346, 249] on span "Start Service" at bounding box center [357, 254] width 41 height 11
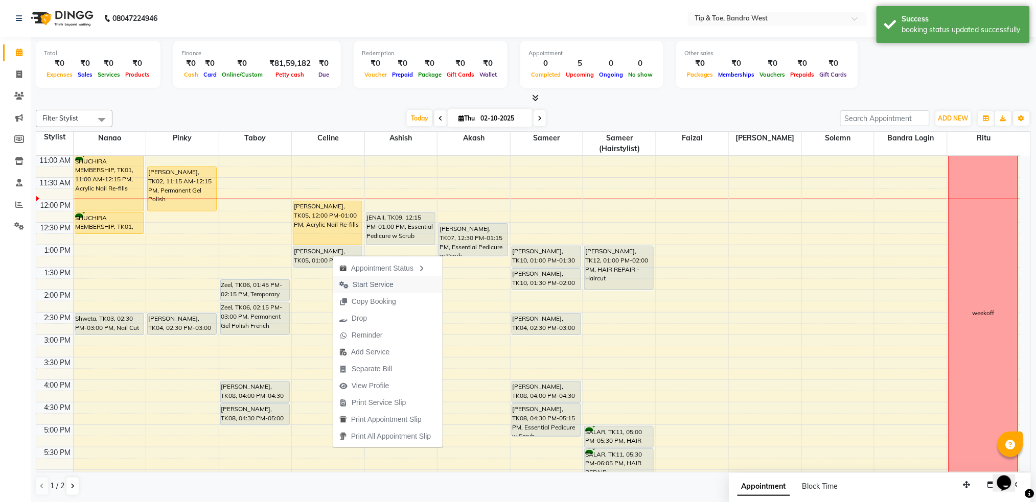
click at [356, 281] on span "Start Service" at bounding box center [373, 285] width 41 height 11
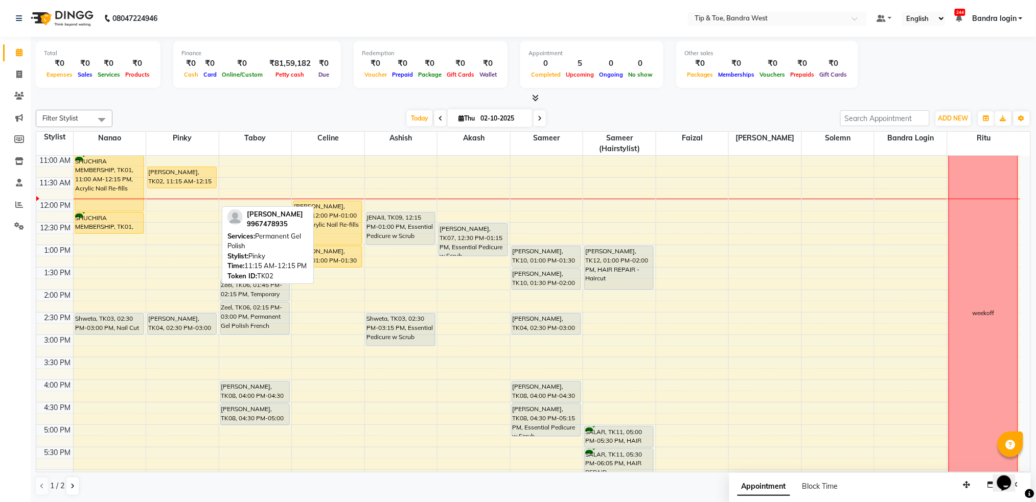
drag, startPoint x: 194, startPoint y: 212, endPoint x: 194, endPoint y: 196, distance: 15.8
click at [194, 196] on div "8:00 AM 8:30 AM 9:00 AM 9:30 AM 10:00 AM 10:30 AM 11:00 AM 11:30 AM 12:00 PM 12…" at bounding box center [528, 312] width 984 height 584
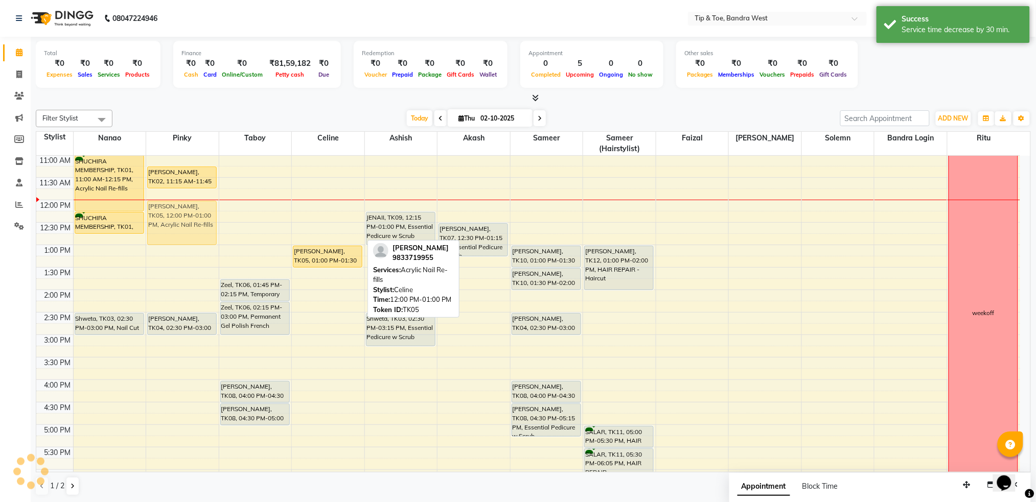
drag, startPoint x: 337, startPoint y: 223, endPoint x: 199, endPoint y: 224, distance: 138.5
click at [199, 224] on tr "SHUCHIRA MEMBERSHIP, TK01, 11:00 AM-12:15 PM, Acrylic Nail Re-fills SHUCHIRA ME…" at bounding box center [528, 312] width 984 height 584
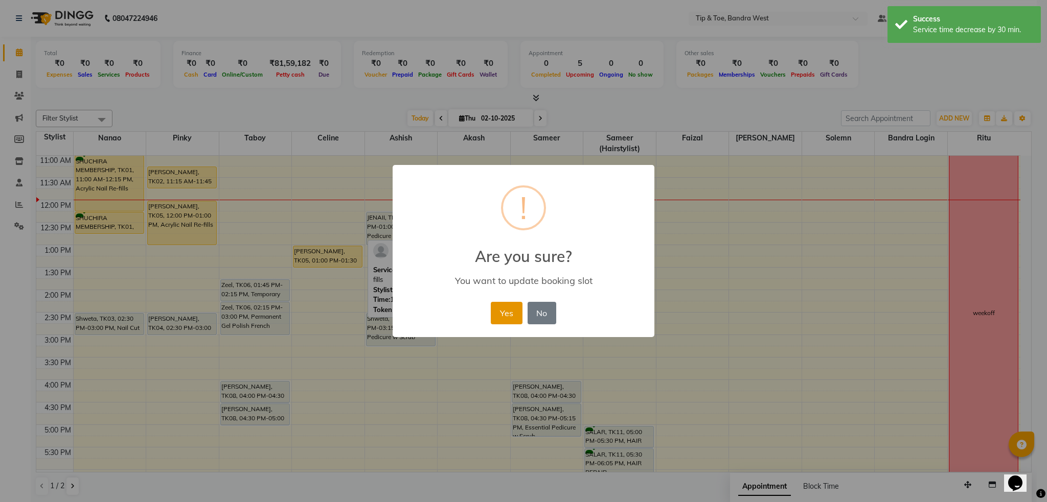
click at [501, 303] on button "Yes" at bounding box center [506, 313] width 31 height 22
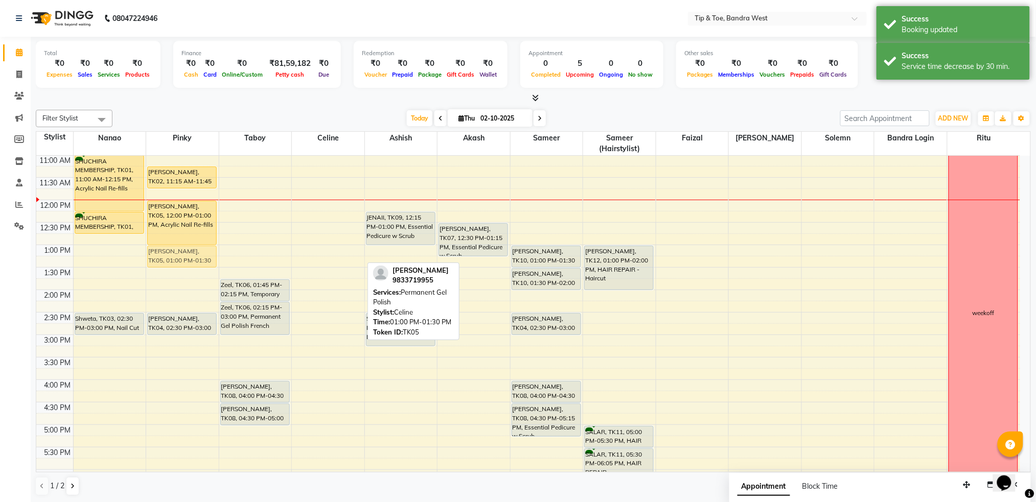
drag, startPoint x: 344, startPoint y: 262, endPoint x: 173, endPoint y: 263, distance: 170.7
click at [173, 263] on tr "SHUCHIRA MEMBERSHIP, TK01, 11:00 AM-12:15 PM, Acrylic Nail Re-fills SHUCHIRA ME…" at bounding box center [528, 312] width 984 height 584
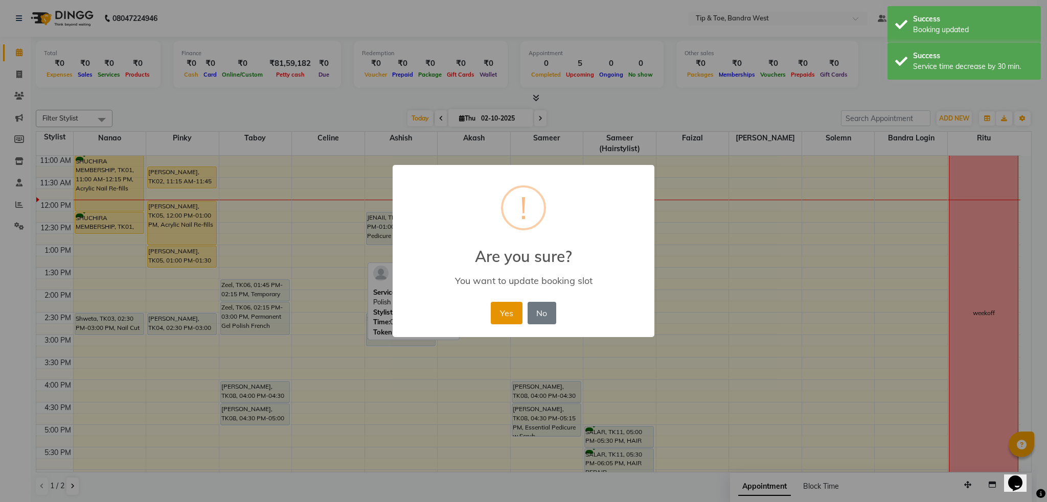
click at [511, 311] on button "Yes" at bounding box center [506, 313] width 31 height 22
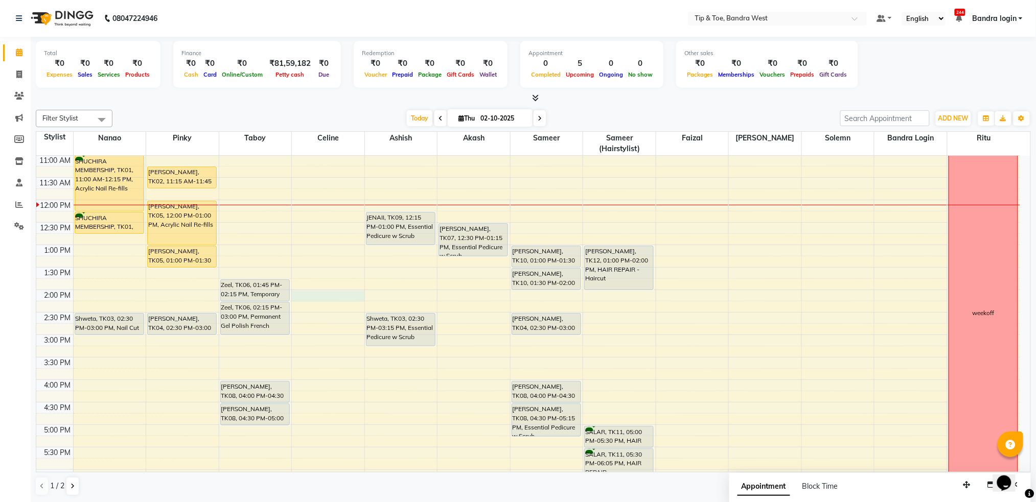
click at [323, 294] on div "8:00 AM 8:30 AM 9:00 AM 9:30 AM 10:00 AM 10:30 AM 11:00 AM 11:30 AM 12:00 PM 12…" at bounding box center [528, 312] width 984 height 584
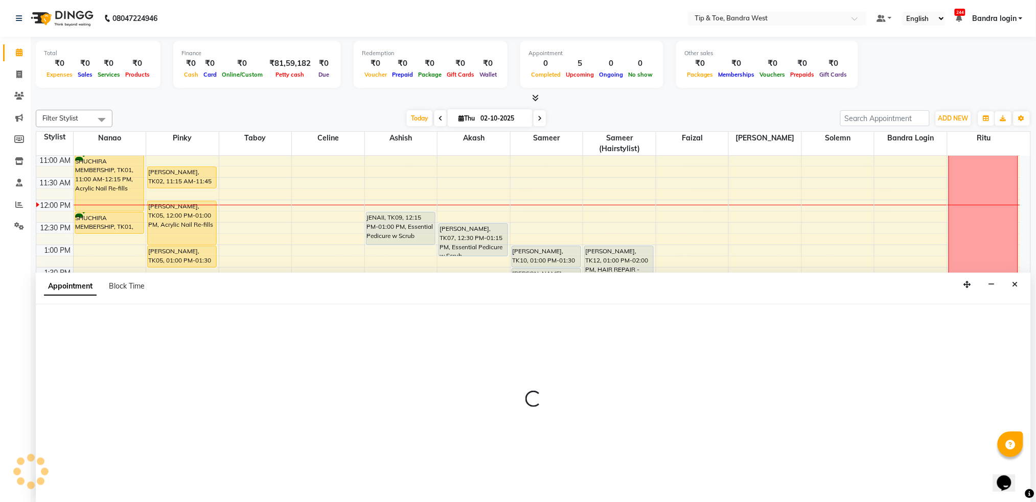
scroll to position [1, 0]
select select "58448"
select select "840"
select select "tentative"
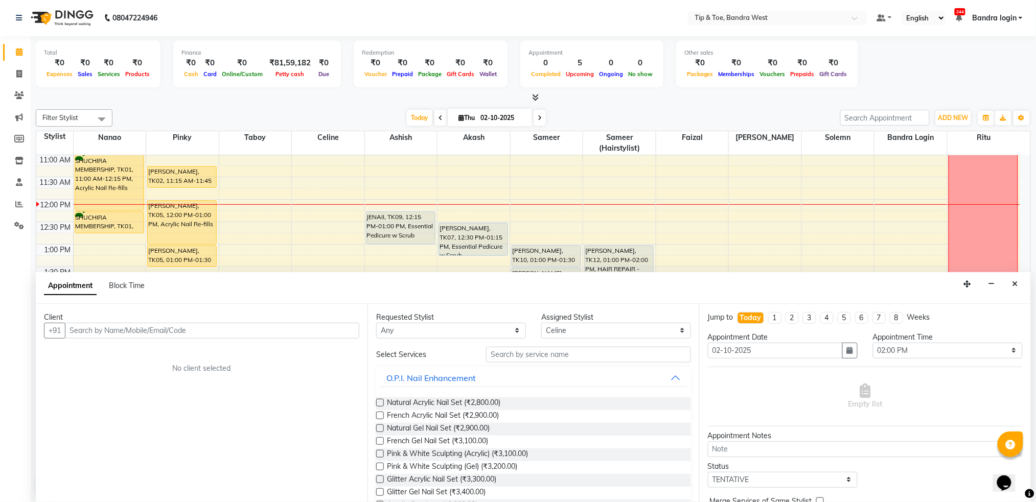
click at [211, 331] on input "text" at bounding box center [212, 331] width 294 height 16
type input "9136833064"
click at [333, 329] on span "Add Client" at bounding box center [338, 330] width 34 height 9
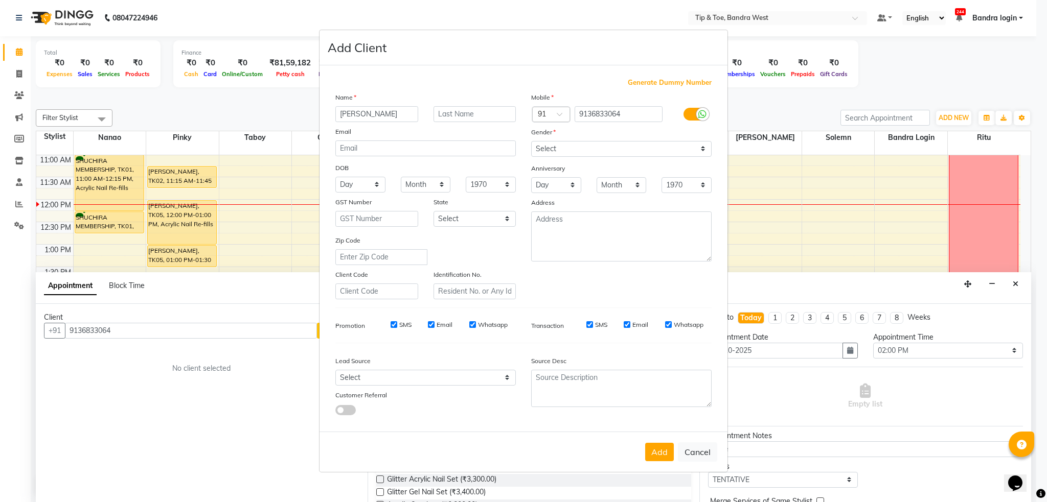
type input "[PERSON_NAME]"
click at [588, 145] on select "Select [DEMOGRAPHIC_DATA] [DEMOGRAPHIC_DATA] Other Prefer Not To Say" at bounding box center [621, 149] width 180 height 16
select select "[DEMOGRAPHIC_DATA]"
click at [531, 141] on select "Select [DEMOGRAPHIC_DATA] [DEMOGRAPHIC_DATA] Other Prefer Not To Say" at bounding box center [621, 149] width 180 height 16
click at [661, 444] on button "Add" at bounding box center [659, 452] width 29 height 18
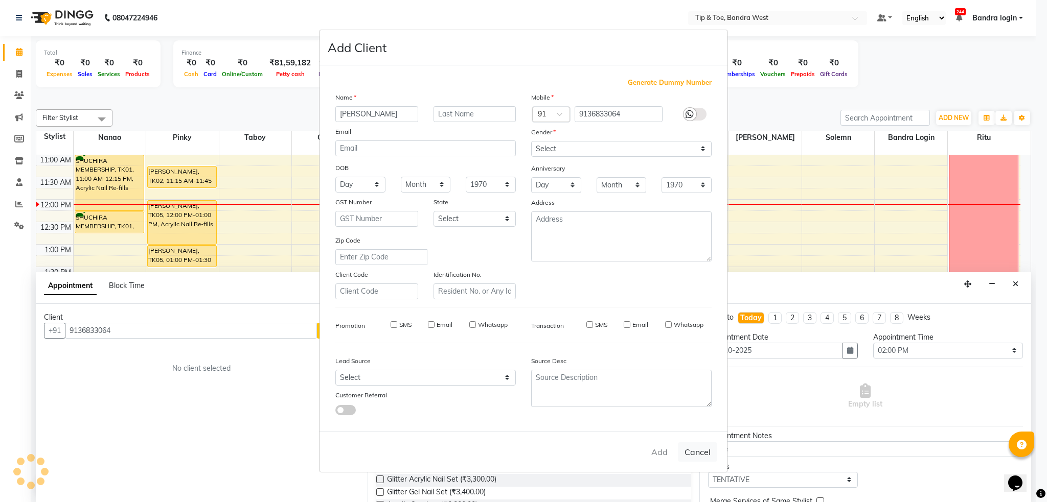
select select
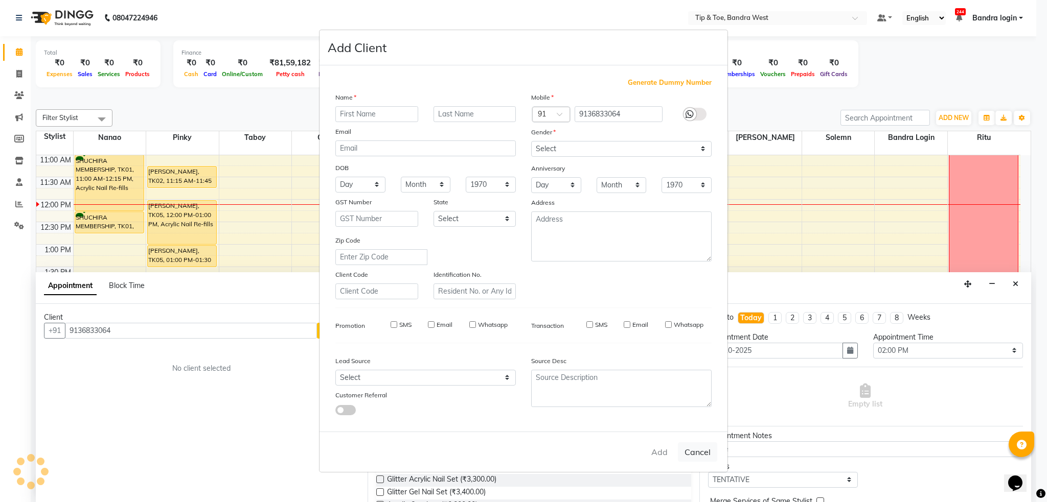
select select
checkbox input "false"
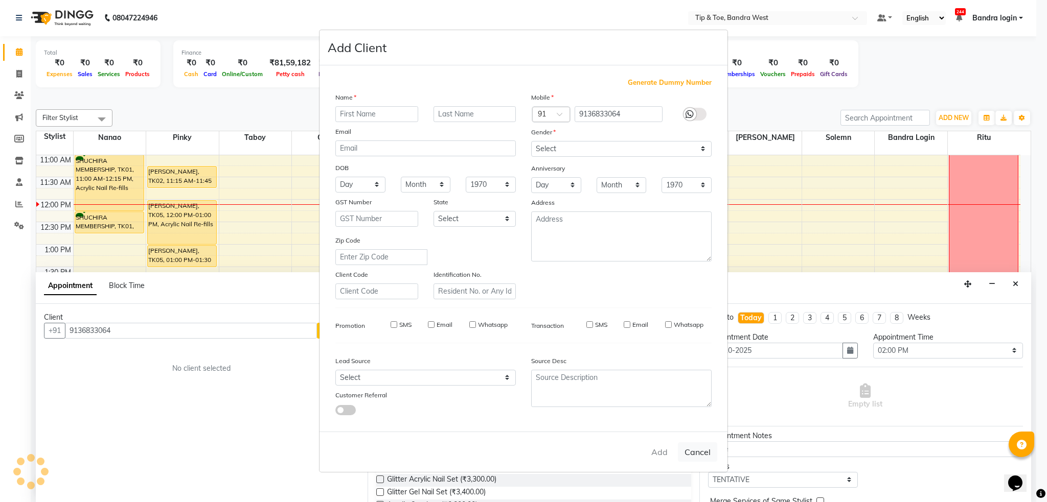
checkbox input "false"
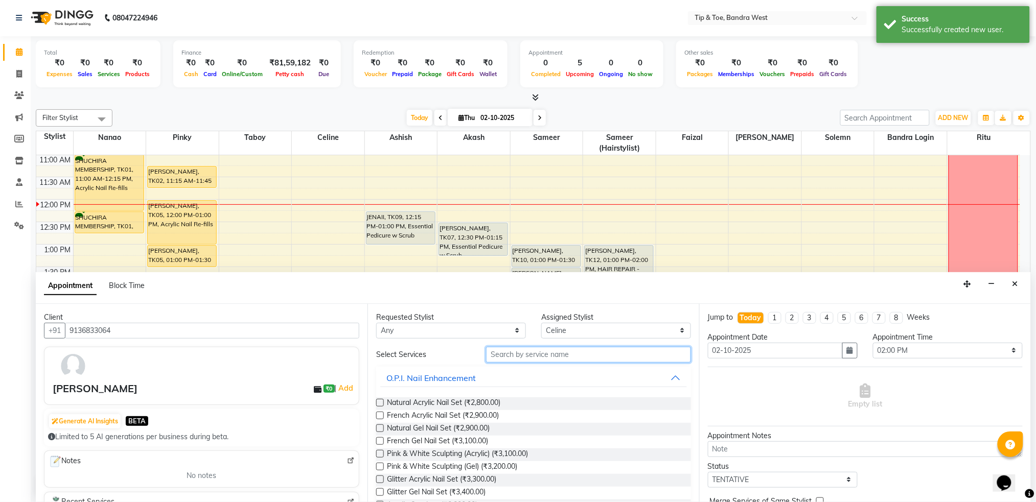
click at [551, 348] on input "text" at bounding box center [588, 355] width 205 height 16
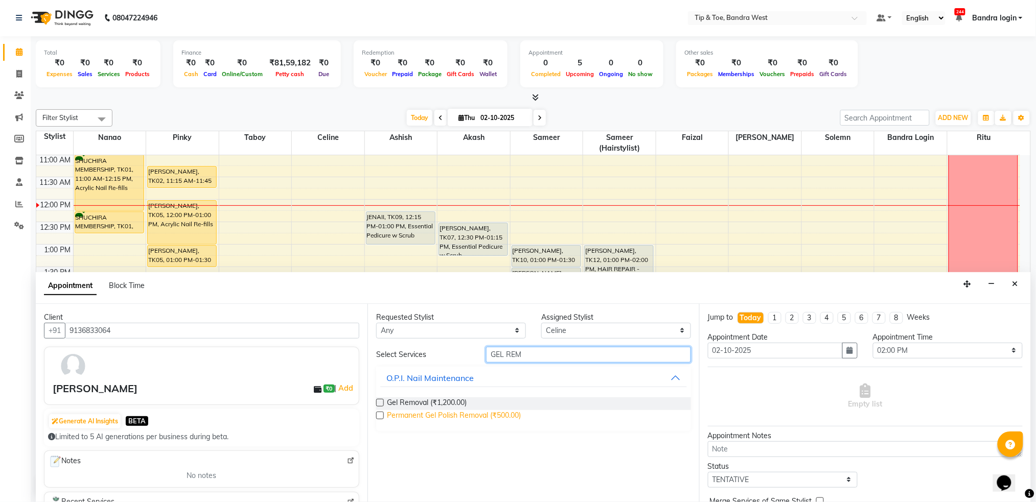
type input "GEL REM"
click at [506, 418] on span "Permanent Gel Polish Removal (₹500.00)" at bounding box center [454, 416] width 134 height 13
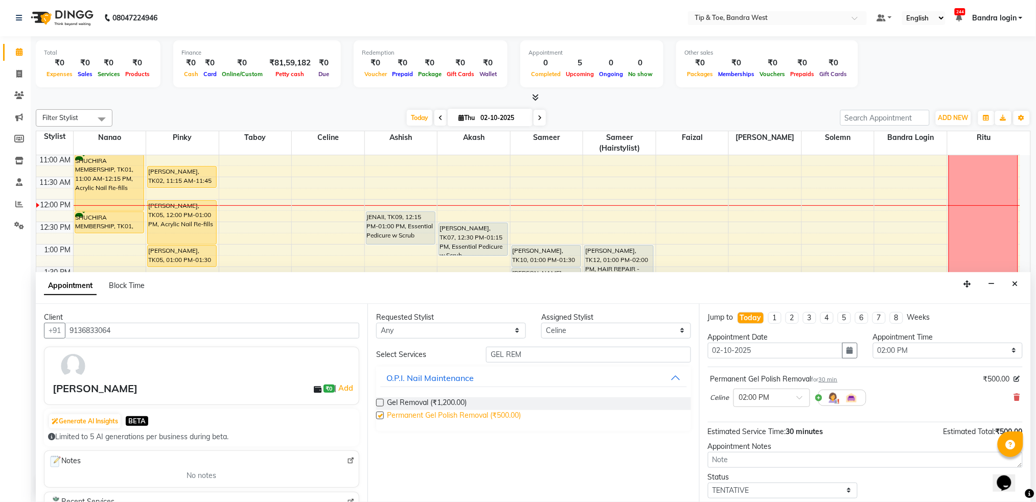
checkbox input "false"
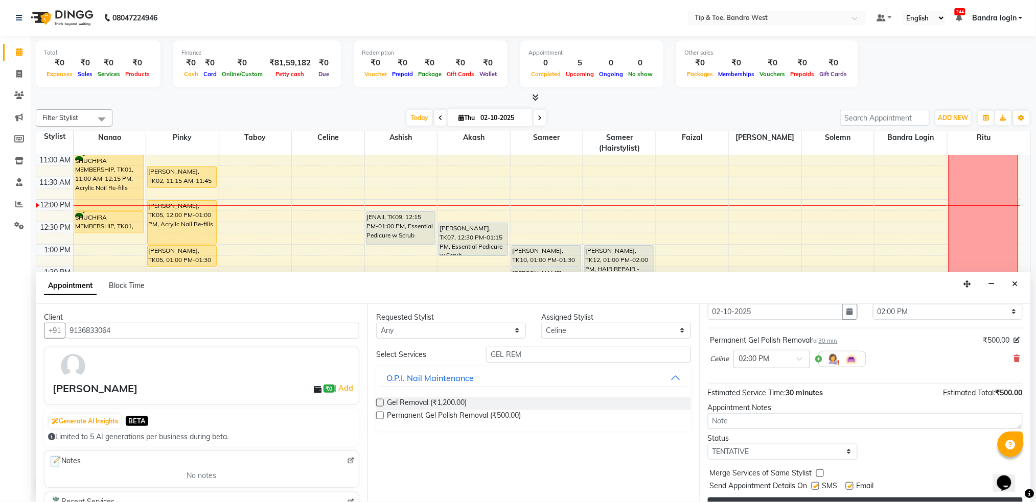
scroll to position [61, 0]
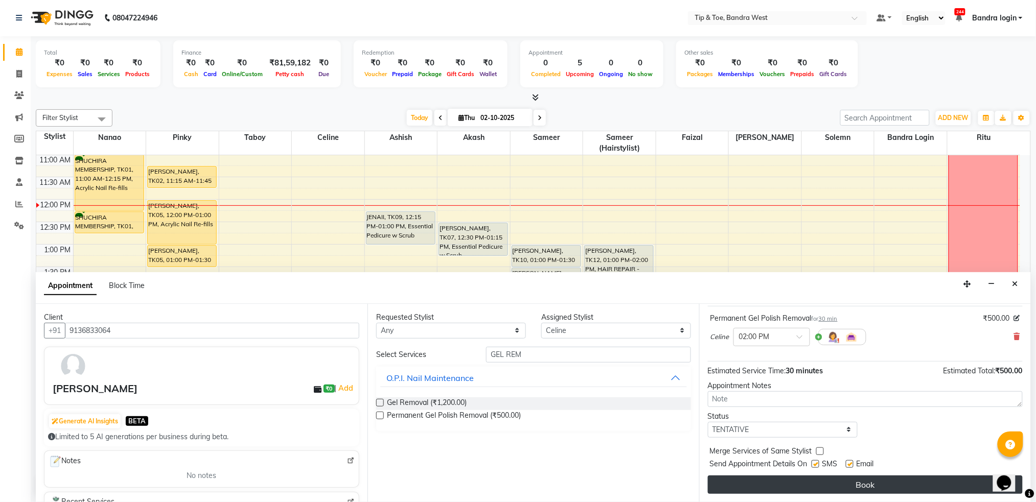
click at [801, 486] on button "Book" at bounding box center [865, 485] width 315 height 18
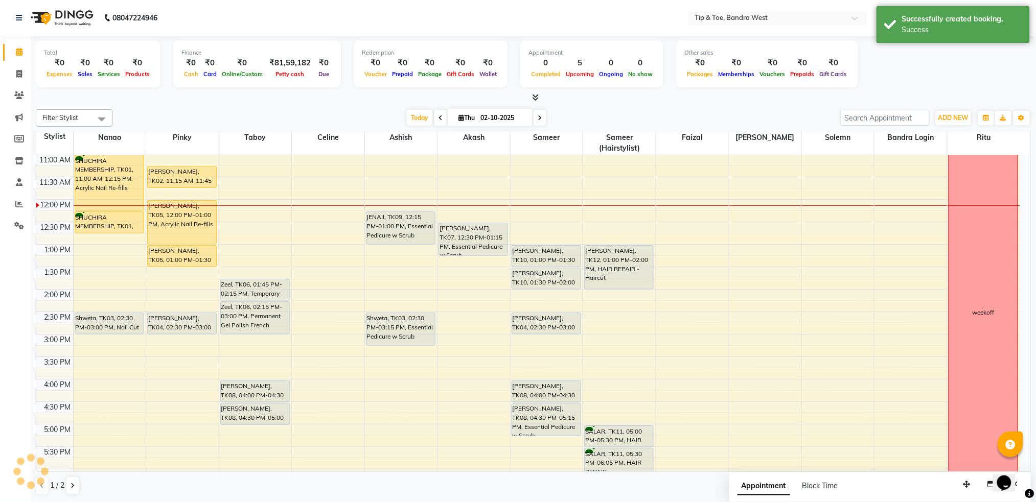
scroll to position [0, 0]
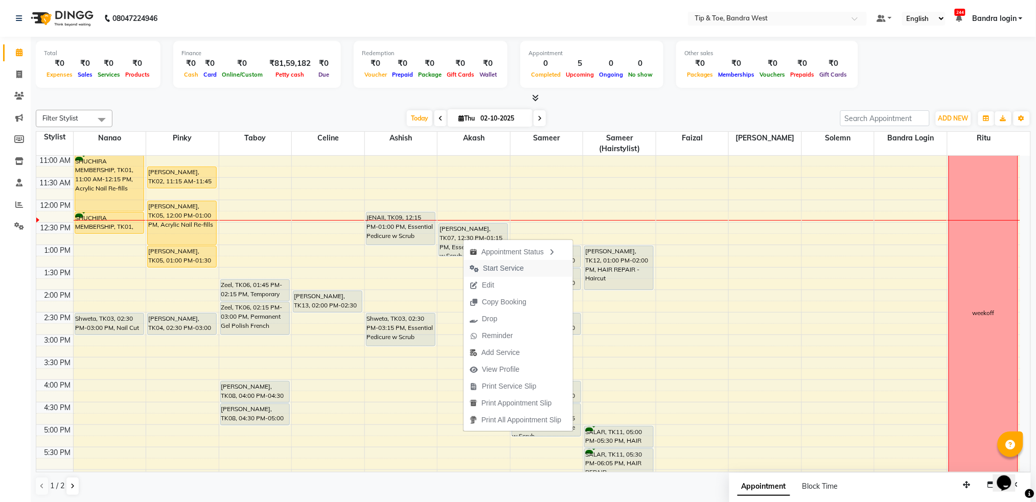
click at [501, 268] on span "Start Service" at bounding box center [503, 268] width 41 height 11
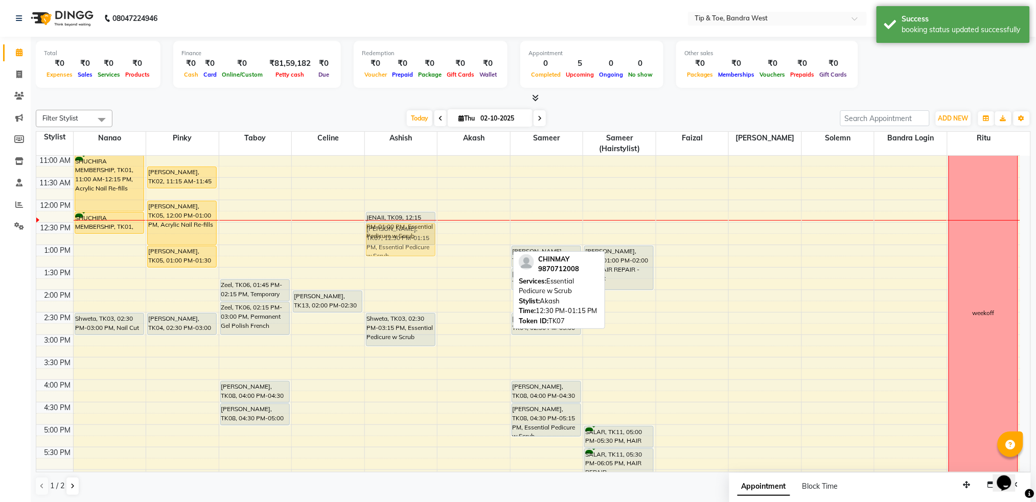
drag, startPoint x: 465, startPoint y: 234, endPoint x: 398, endPoint y: 237, distance: 67.5
click at [398, 237] on tr "SHUCHIRA MEMBERSHIP, TK01, 11:00 AM-12:15 PM, Acrylic Nail Re-fills SHUCHIRA ME…" at bounding box center [528, 312] width 984 height 584
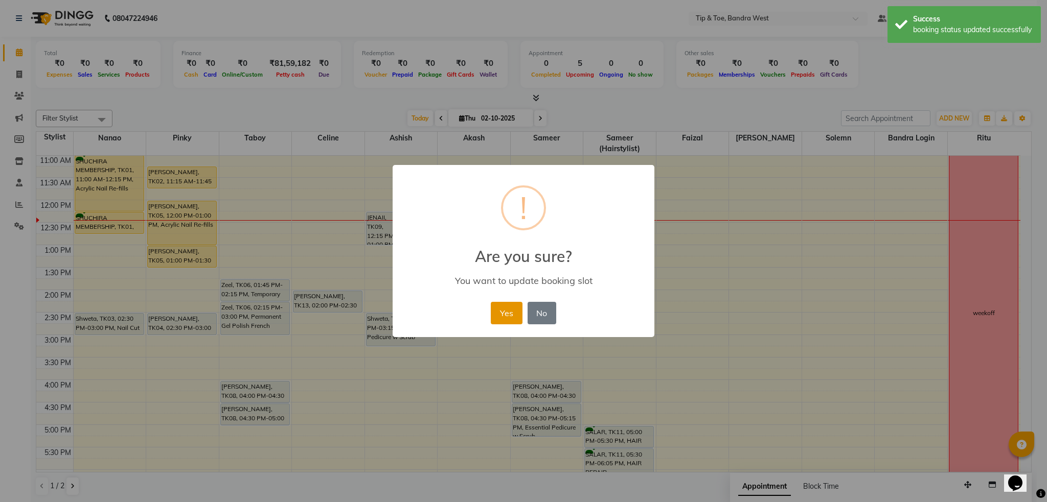
click at [502, 307] on button "Yes" at bounding box center [506, 313] width 31 height 22
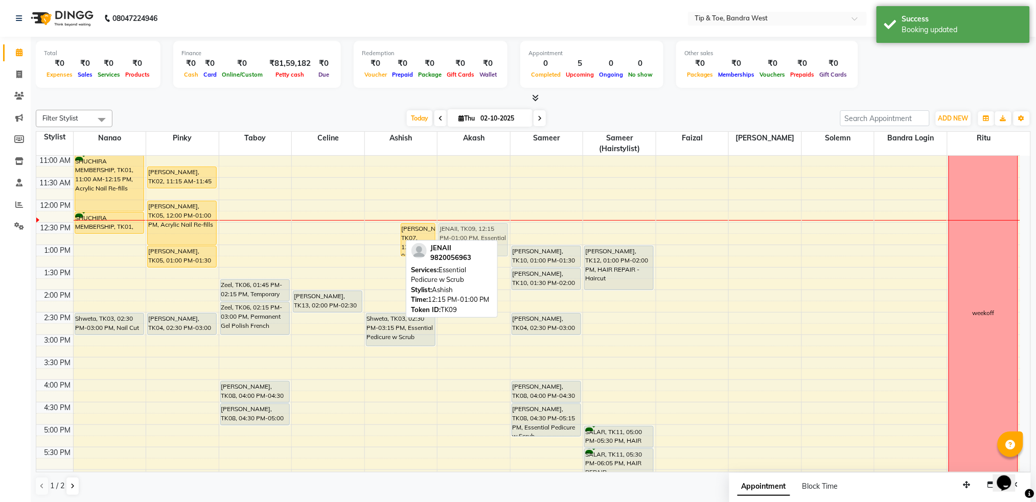
drag, startPoint x: 388, startPoint y: 230, endPoint x: 461, endPoint y: 239, distance: 73.7
click at [461, 239] on tr "SHUCHIRA MEMBERSHIP, TK01, 11:00 AM-12:15 PM, Acrylic Nail Re-fills SHUCHIRA ME…" at bounding box center [528, 312] width 984 height 584
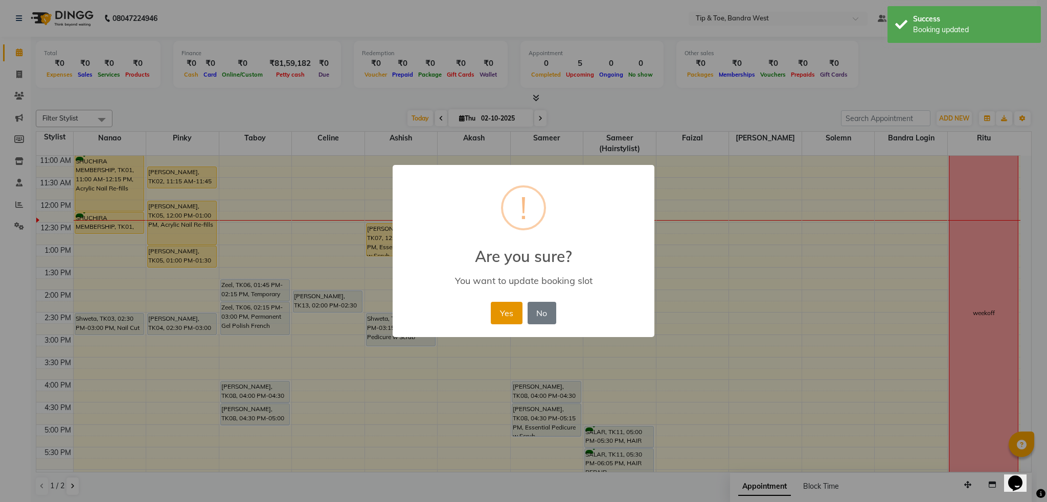
click at [504, 307] on button "Yes" at bounding box center [506, 313] width 31 height 22
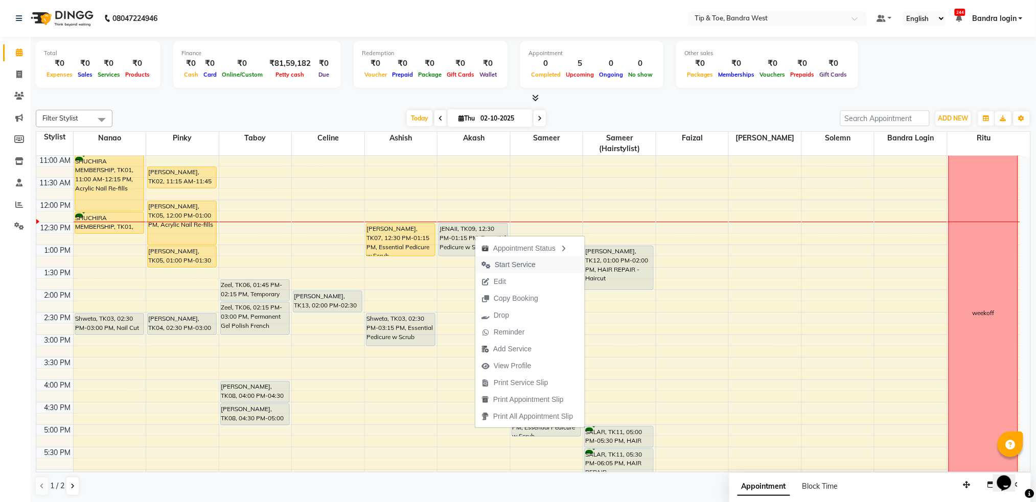
click at [524, 266] on span "Start Service" at bounding box center [515, 265] width 41 height 11
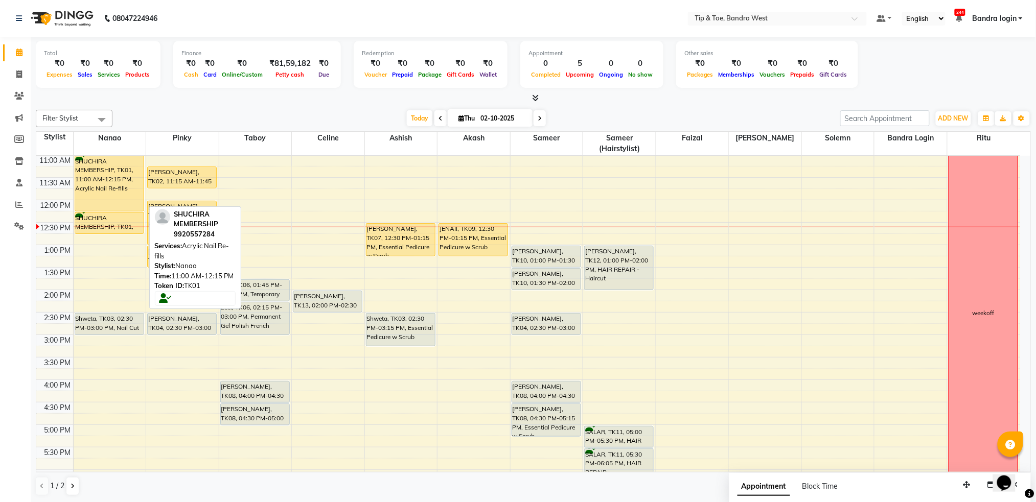
scroll to position [67, 0]
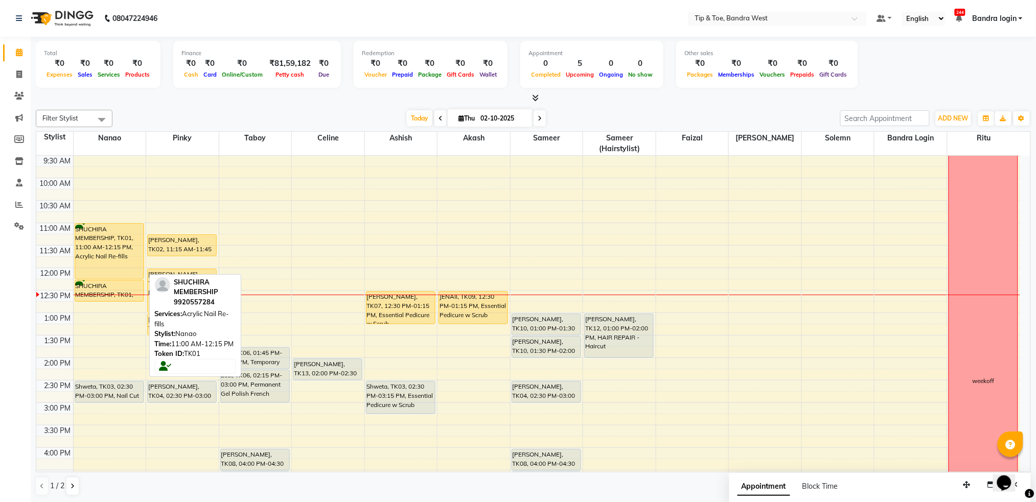
click at [93, 240] on div "SHUCHIRA MEMBERSHIP, TK01, 11:00 AM-12:15 PM, Acrylic Nail Re-fills" at bounding box center [109, 251] width 68 height 55
select select "1"
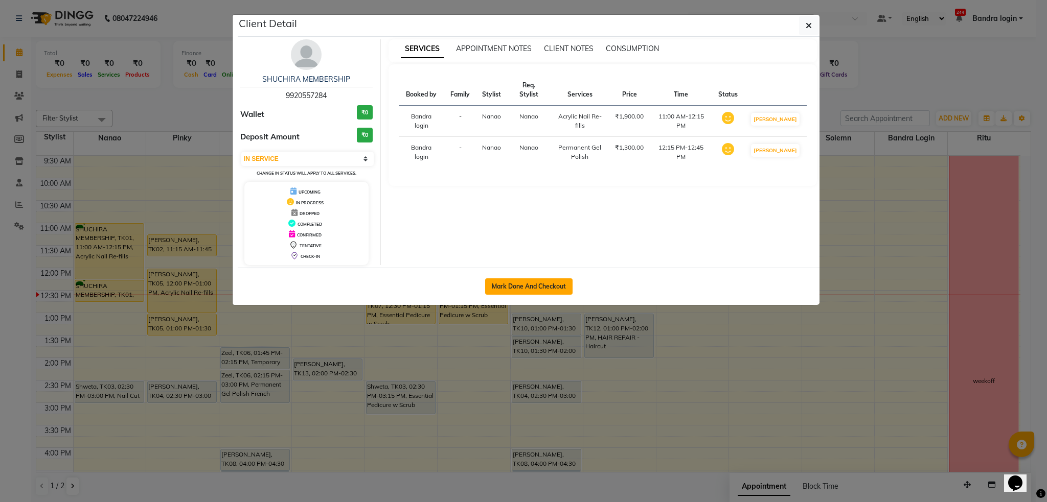
click at [523, 290] on button "Mark Done And Checkout" at bounding box center [528, 287] width 87 height 16
select select "service"
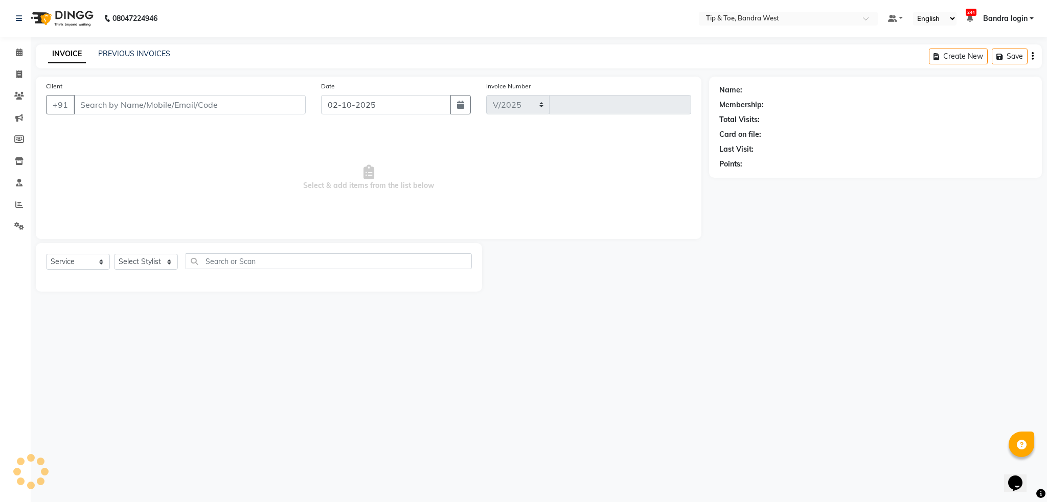
select select "5957"
type input "3341"
type input "9920557284"
select select "42385"
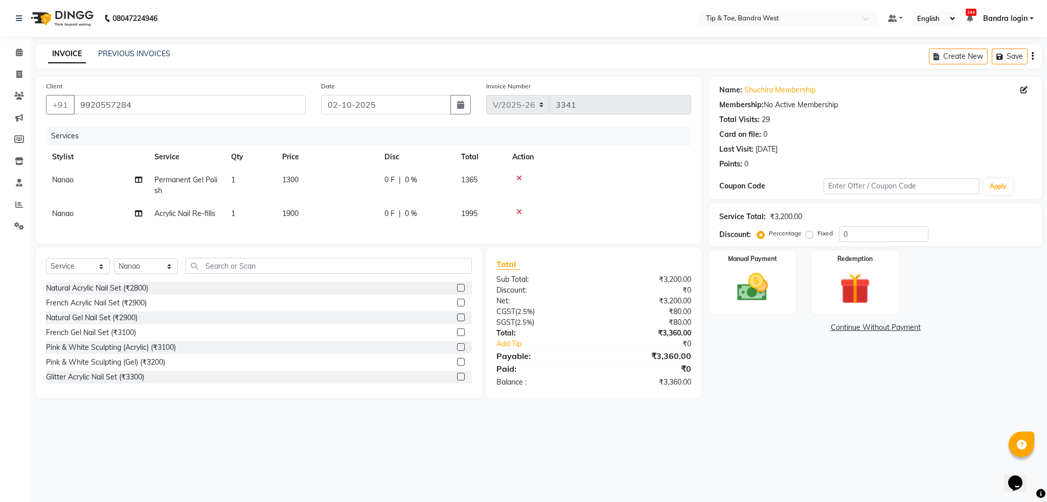
click at [215, 206] on td "Acrylic Nail Re-fills" at bounding box center [186, 213] width 77 height 23
select select "42385"
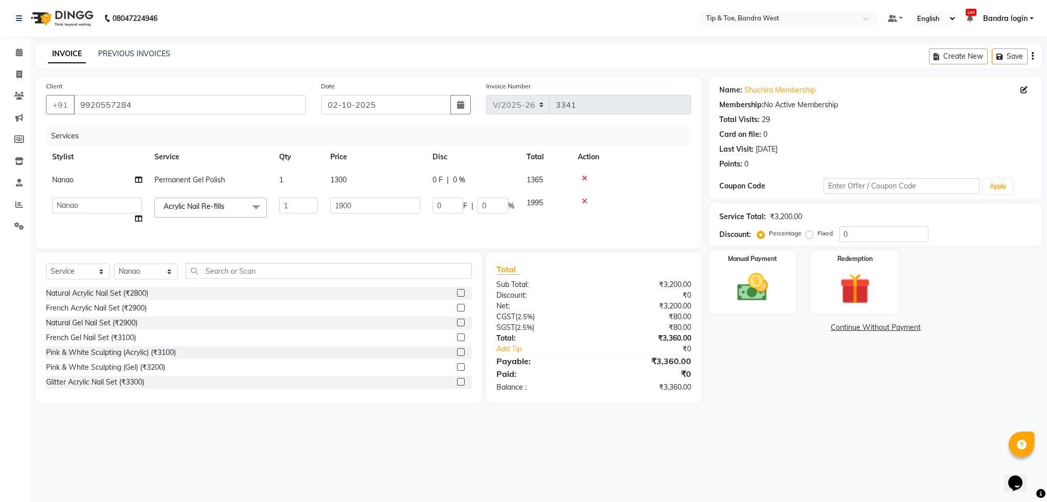
click at [217, 181] on span "Permanent Gel Polish" at bounding box center [189, 179] width 71 height 9
select select "42385"
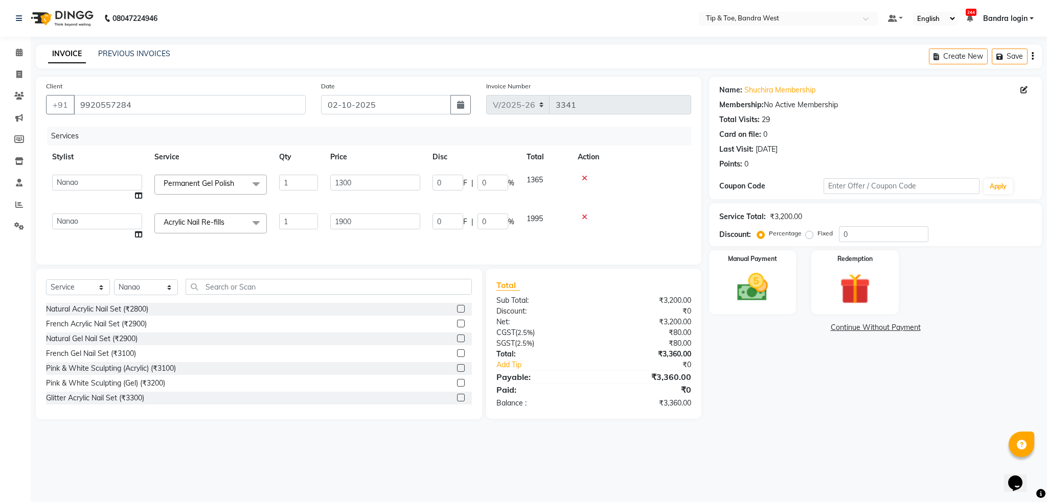
click at [240, 220] on span "Acrylic Nail Re-fills x" at bounding box center [210, 224] width 112 height 20
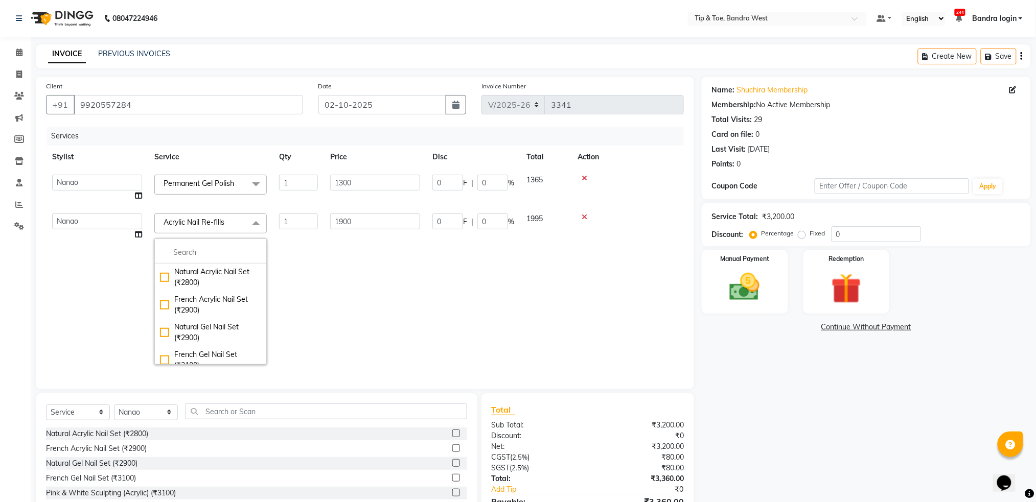
click at [359, 270] on td "1900" at bounding box center [375, 289] width 102 height 164
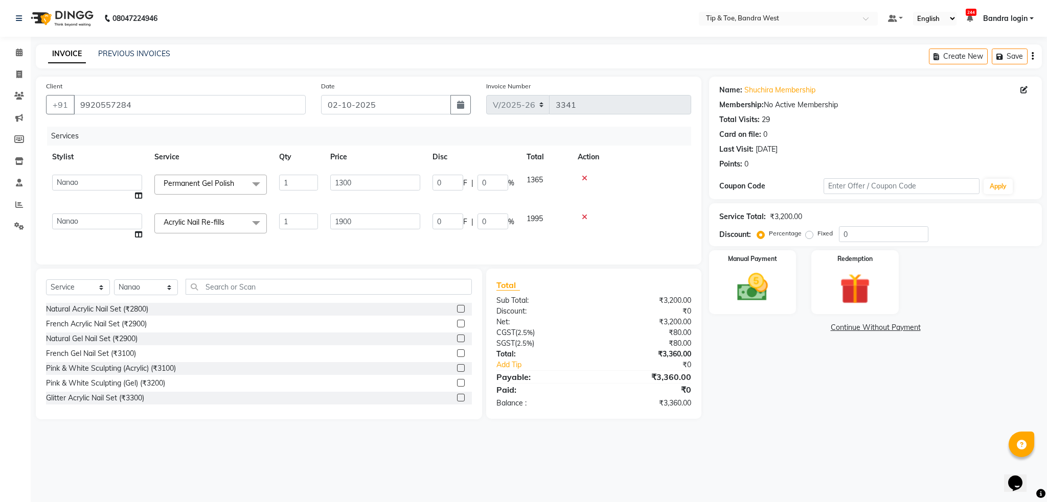
click at [239, 187] on link "x" at bounding box center [236, 183] width 5 height 9
checkbox input "false"
type input "0"
click at [234, 193] on td "Select Natural Acrylic Nail Set (₹2800) French Acrylic Nail Set (₹2900) Natural…" at bounding box center [210, 188] width 125 height 39
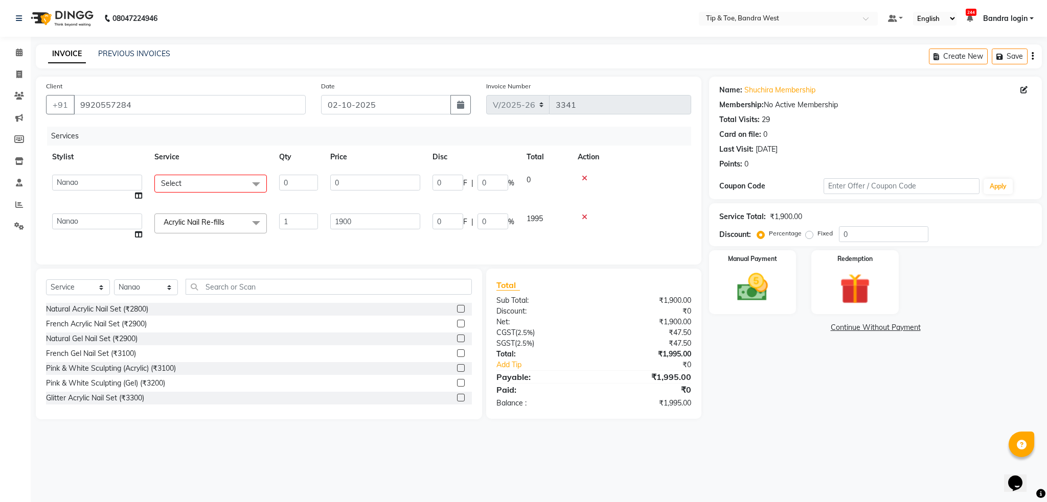
click at [226, 190] on span "Select" at bounding box center [210, 184] width 112 height 18
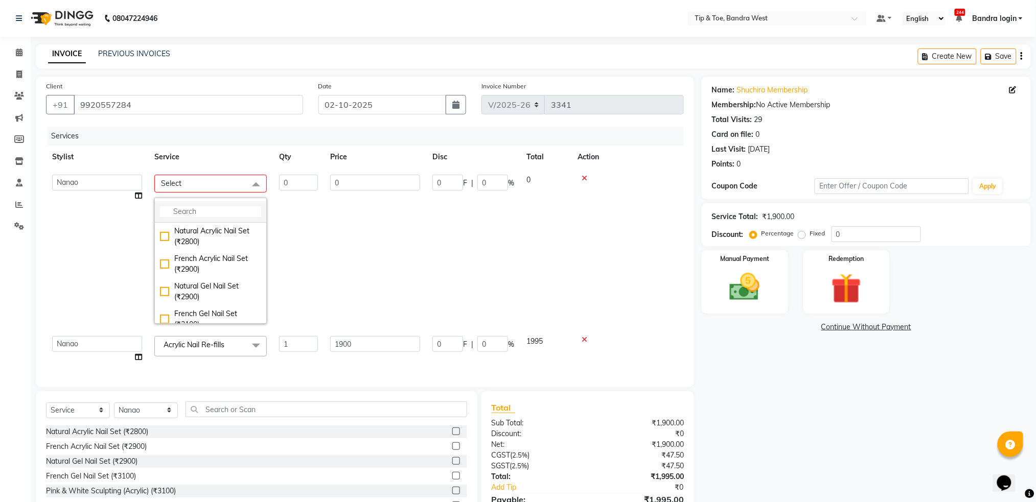
click at [230, 213] on input "multiselect-search" at bounding box center [210, 211] width 101 height 11
type input "G"
type input "GLITTE"
click at [189, 279] on div "T&T Glitter Gel Polish (₹1600)" at bounding box center [210, 267] width 101 height 21
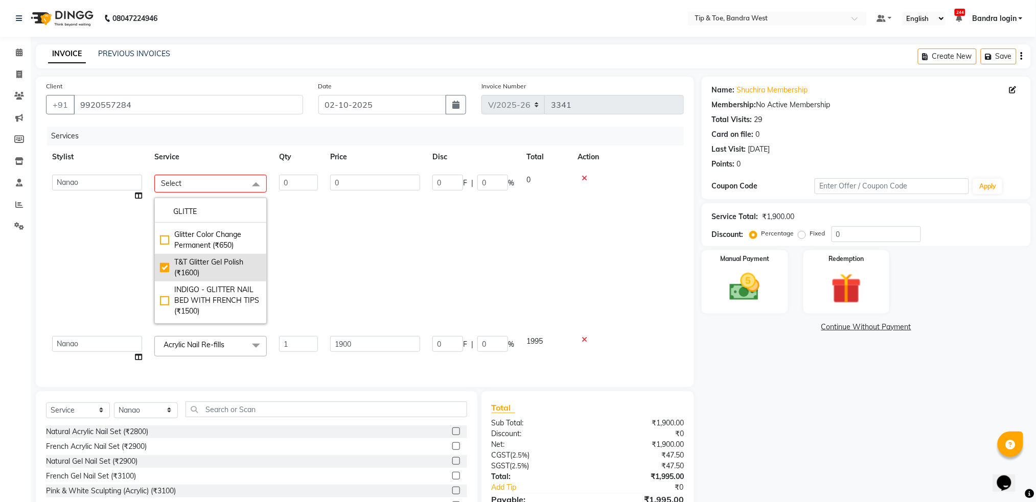
checkbox input "true"
type input "1"
type input "1600"
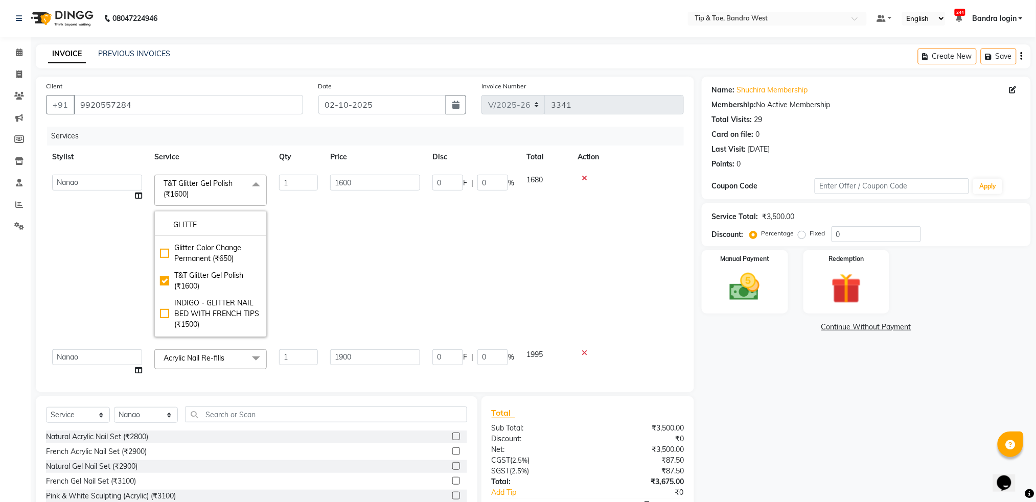
click at [438, 289] on td "0 F | 0 %" at bounding box center [473, 256] width 94 height 175
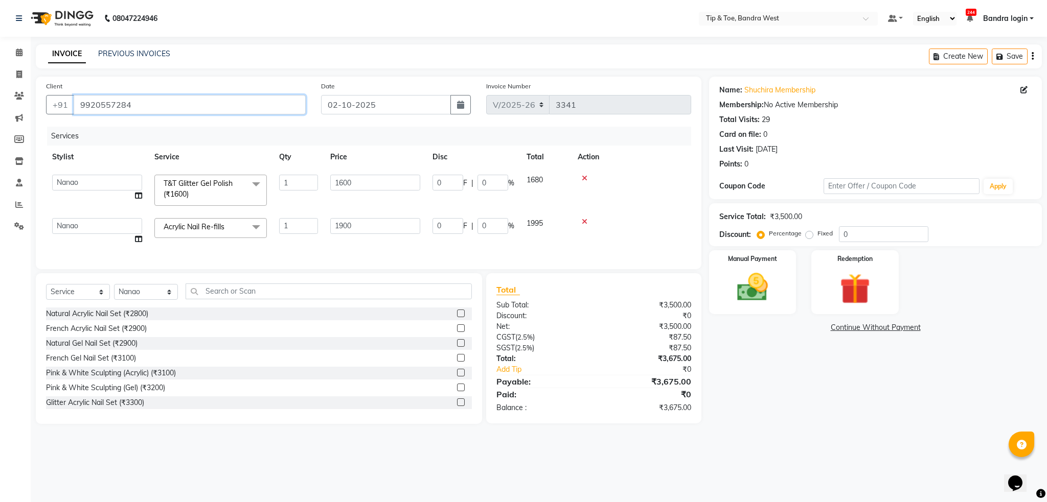
click at [97, 103] on input "9920557284" at bounding box center [190, 104] width 232 height 19
click at [203, 223] on span "Acrylic Nail Re-fills" at bounding box center [194, 226] width 61 height 9
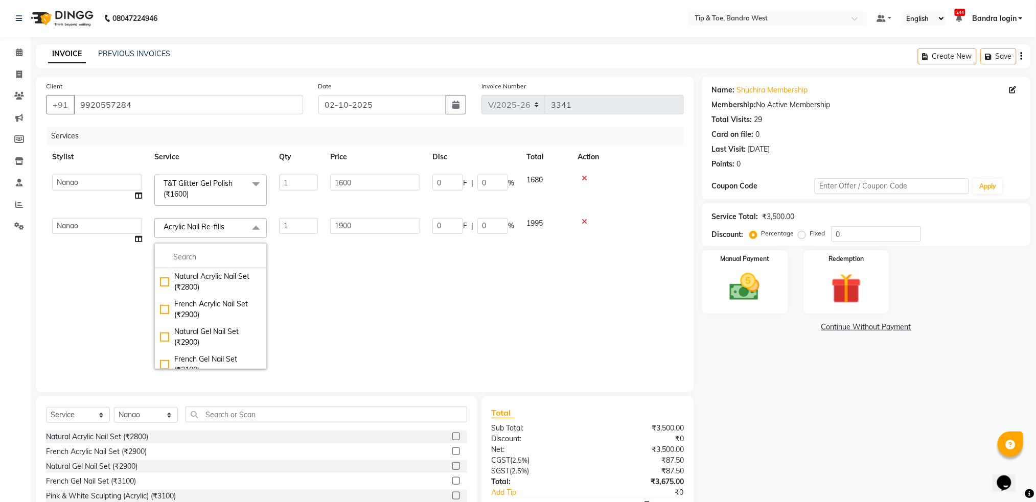
click at [209, 231] on span "Acrylic Nail Re-fills" at bounding box center [194, 226] width 61 height 9
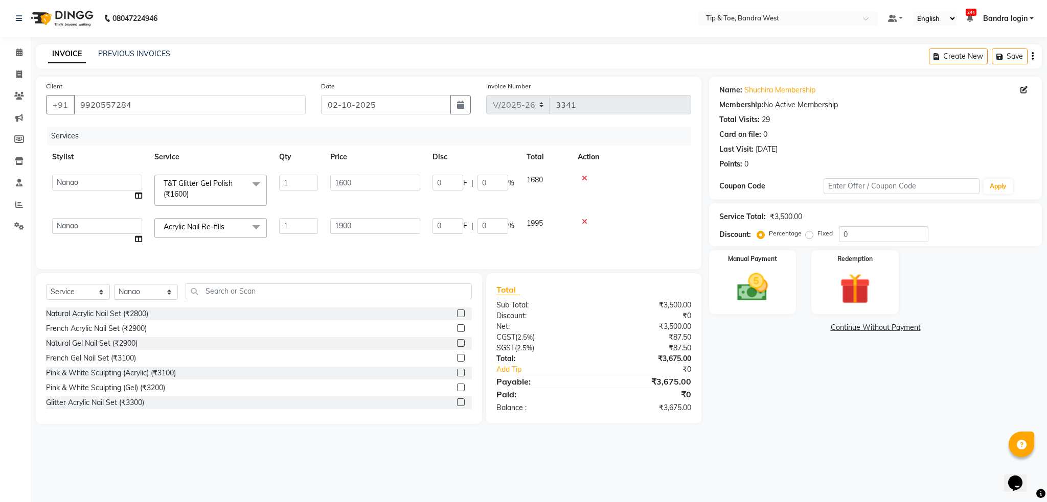
drag, startPoint x: 216, startPoint y: 234, endPoint x: 218, endPoint y: 253, distance: 19.0
click at [216, 234] on span "Acrylic Nail Re-fills x" at bounding box center [197, 228] width 73 height 13
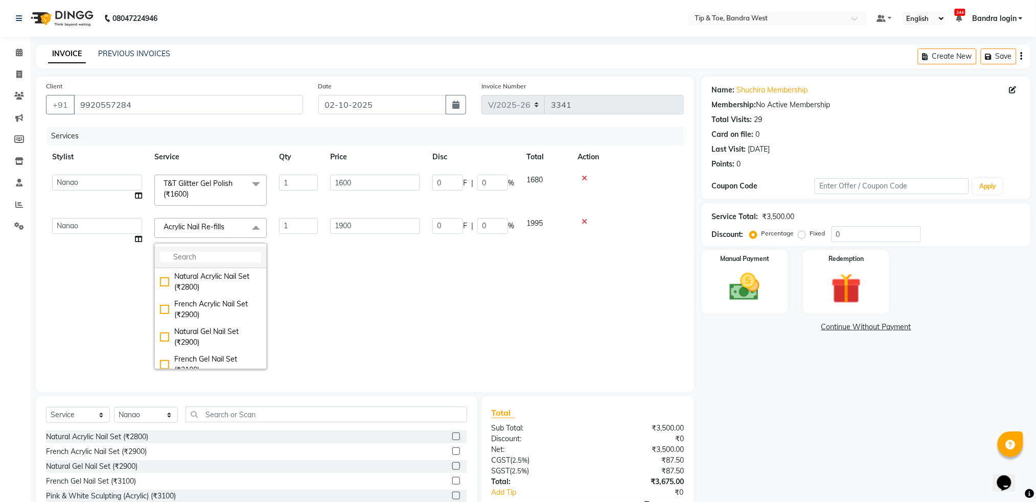
click at [218, 262] on input "multiselect-search" at bounding box center [210, 257] width 101 height 11
type input "OVERL"
drag, startPoint x: 223, startPoint y: 288, endPoint x: 340, endPoint y: 301, distance: 117.3
click at [224, 282] on div "Acrylic Overlays (₹2300)" at bounding box center [210, 276] width 101 height 11
checkbox input "true"
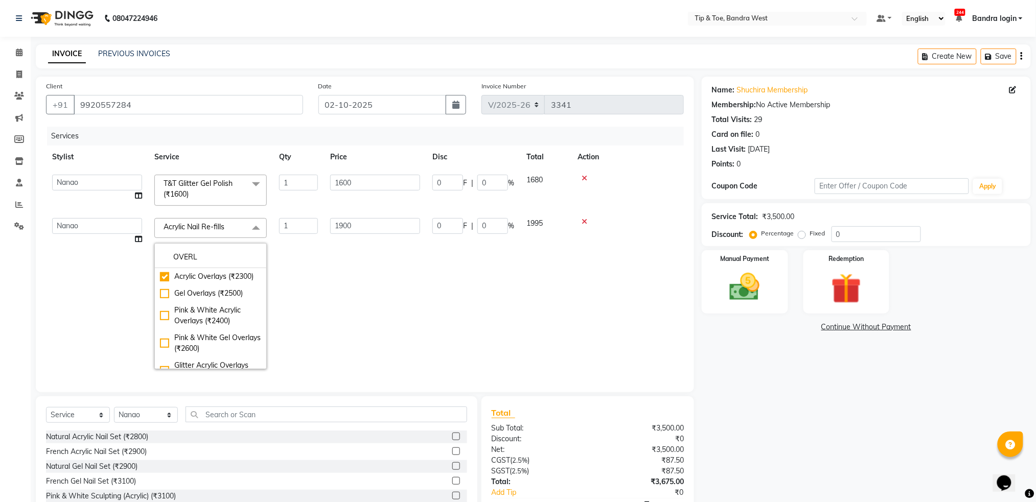
type input "2300"
click at [463, 309] on td "0 F | 0 %" at bounding box center [473, 294] width 94 height 164
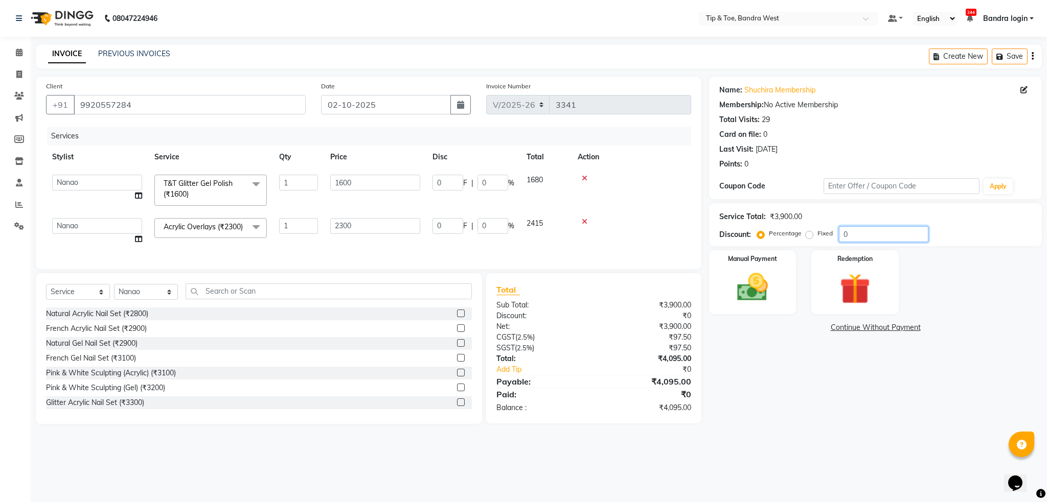
click at [840, 237] on input "0" at bounding box center [883, 234] width 89 height 16
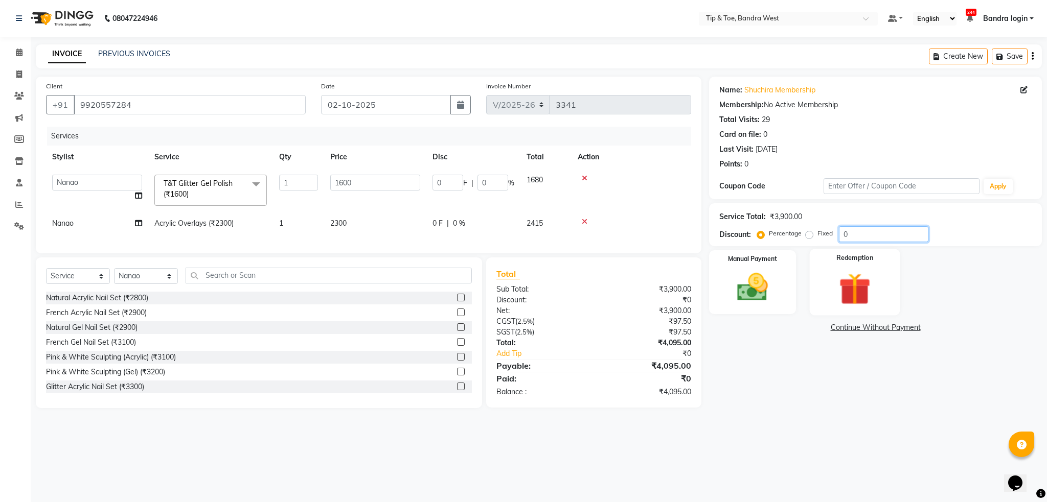
type input "20"
type input "320"
type input "20"
click at [771, 277] on img at bounding box center [752, 287] width 52 height 37
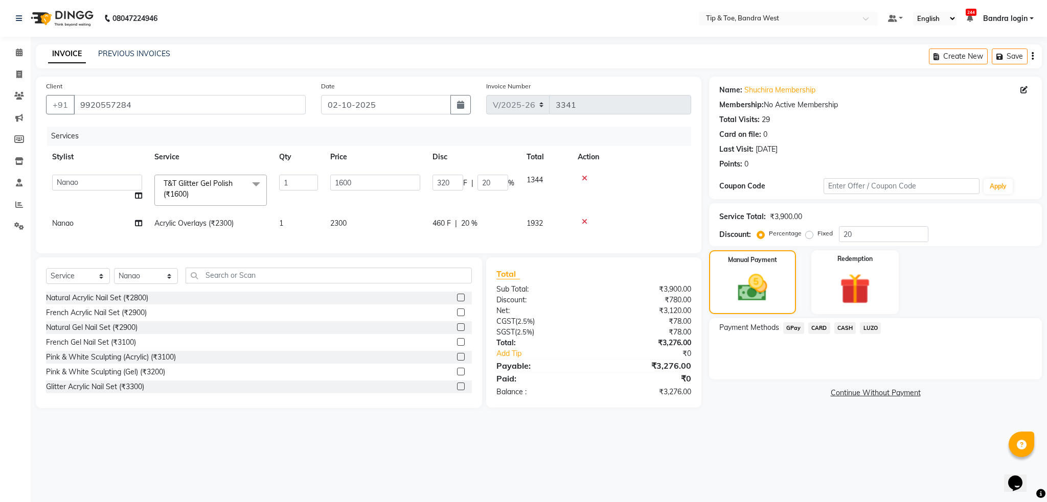
click at [791, 327] on span "GPay" at bounding box center [793, 328] width 21 height 12
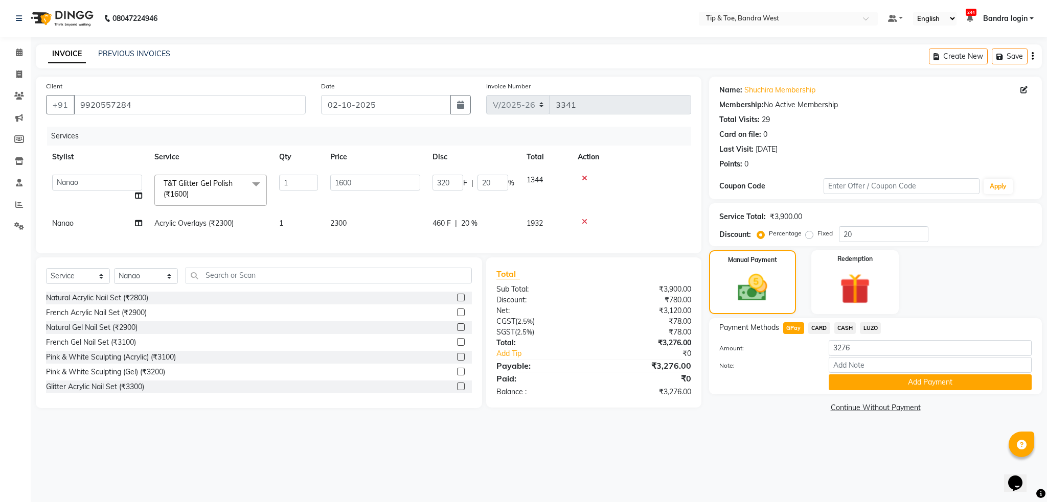
click at [867, 373] on div "Note:" at bounding box center [875, 365] width 328 height 17
click at [870, 384] on button "Add Payment" at bounding box center [929, 383] width 203 height 16
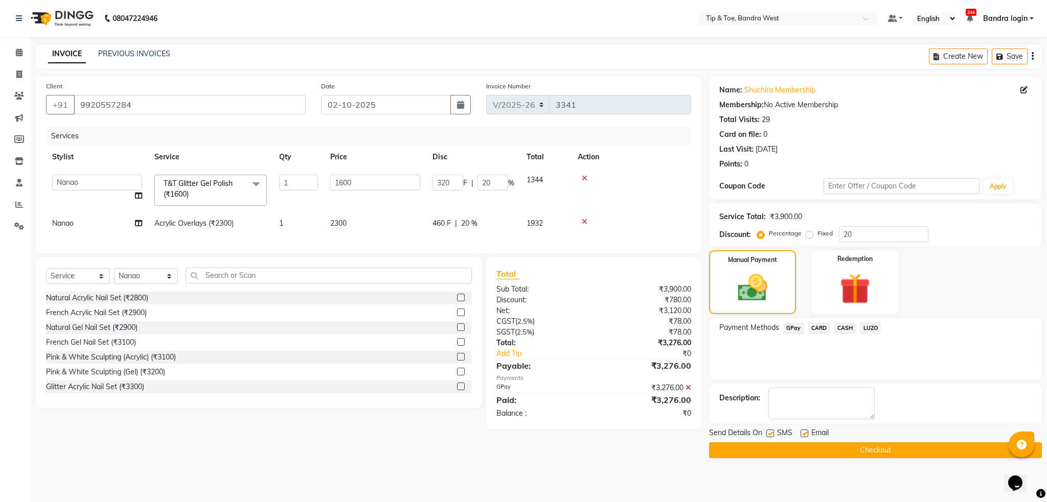
click at [872, 446] on button "Checkout" at bounding box center [875, 451] width 333 height 16
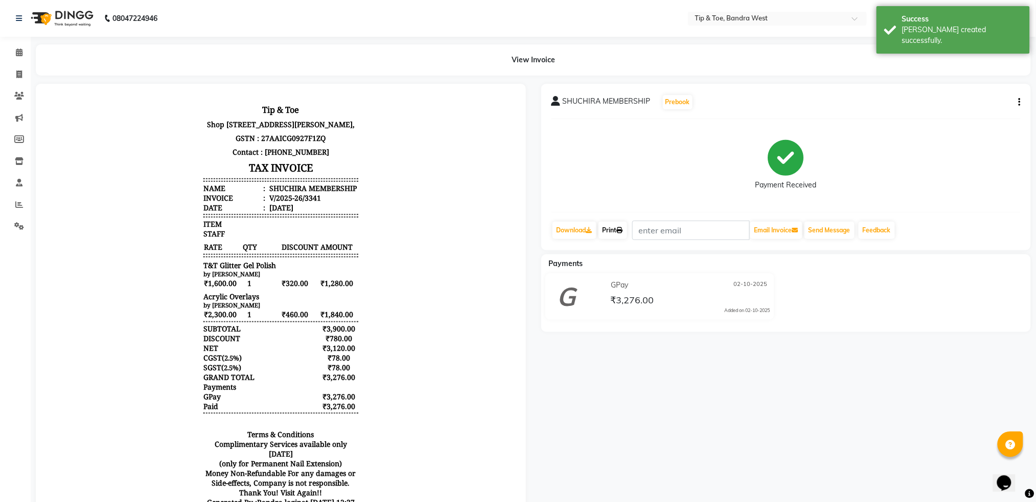
click at [609, 229] on link "Print" at bounding box center [612, 230] width 29 height 17
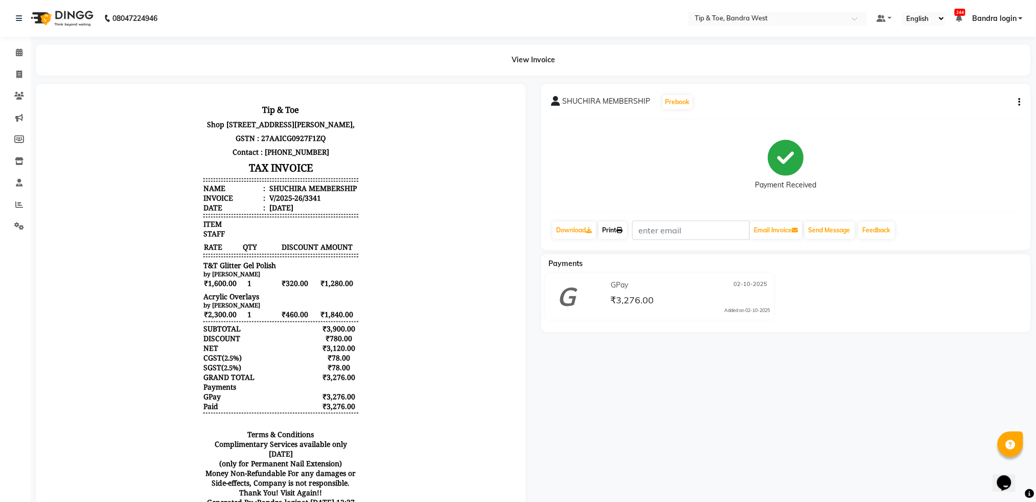
click at [616, 238] on link "Print" at bounding box center [612, 230] width 29 height 17
click at [18, 52] on icon at bounding box center [19, 53] width 7 height 8
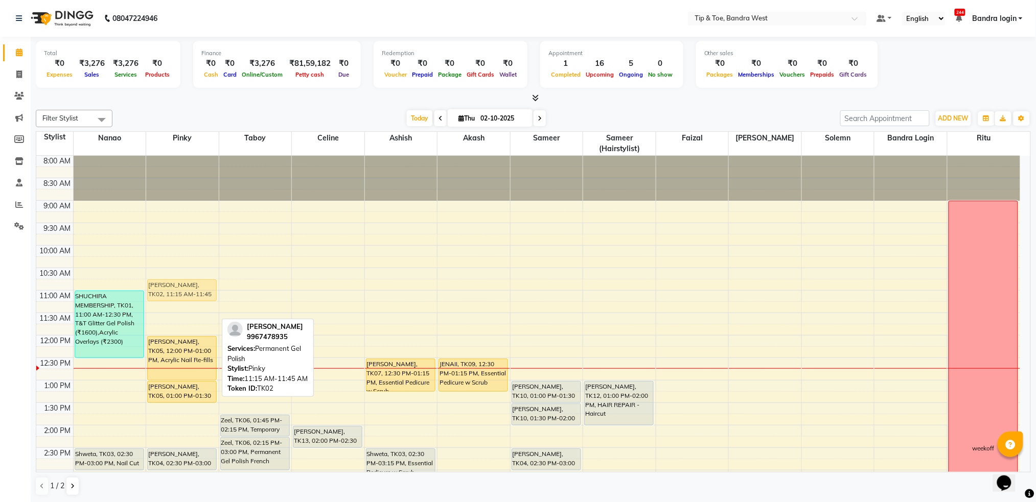
drag, startPoint x: 174, startPoint y: 308, endPoint x: 175, endPoint y: 290, distance: 17.4
click at [175, 290] on div "Nitasha Sharma, TK02, 11:15 AM-11:45 AM, Permanent Gel Polish jahnvi, TK05, 12:…" at bounding box center [182, 448] width 73 height 584
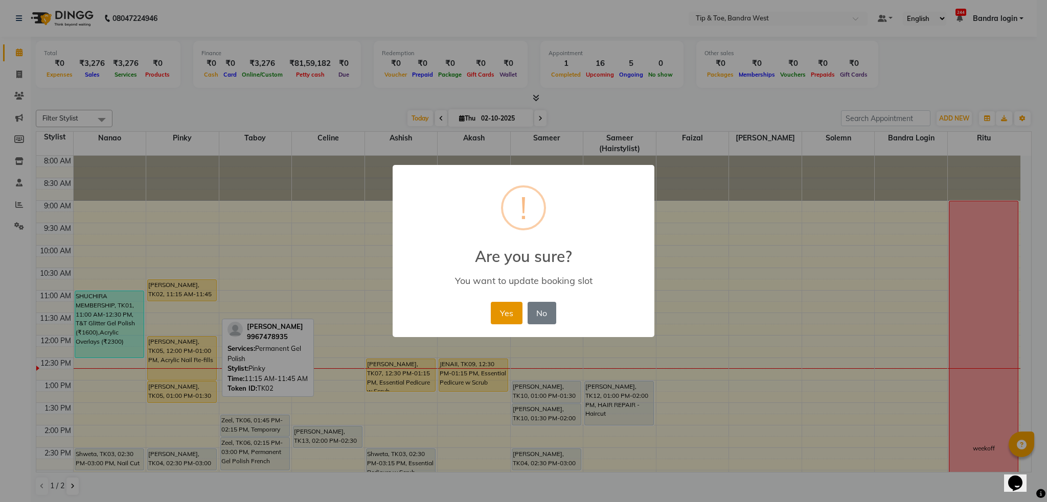
click at [512, 313] on button "Yes" at bounding box center [506, 313] width 31 height 22
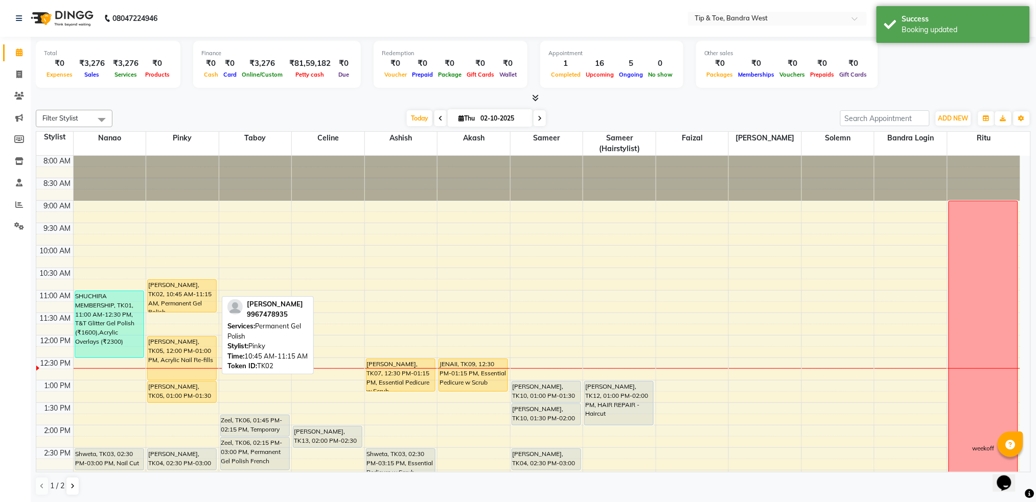
drag, startPoint x: 181, startPoint y: 298, endPoint x: 181, endPoint y: 307, distance: 8.7
click at [181, 307] on div "Nitasha Sharma, TK02, 10:45 AM-11:15 AM, Permanent Gel Polish jahnvi, TK05, 12:…" at bounding box center [182, 448] width 73 height 584
click at [182, 293] on div "Nitasha Sharma, TK02, 10:45 AM-11:15 AM, Permanent Gel Polish" at bounding box center [182, 296] width 68 height 32
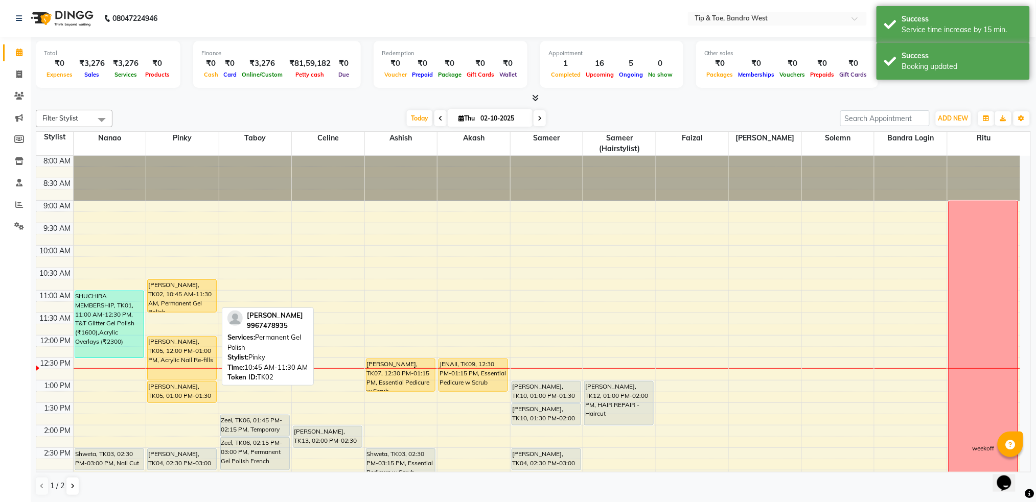
click at [175, 296] on div "[PERSON_NAME], TK02, 10:45 AM-11:30 AM, Permanent Gel Polish" at bounding box center [182, 296] width 68 height 32
select select "1"
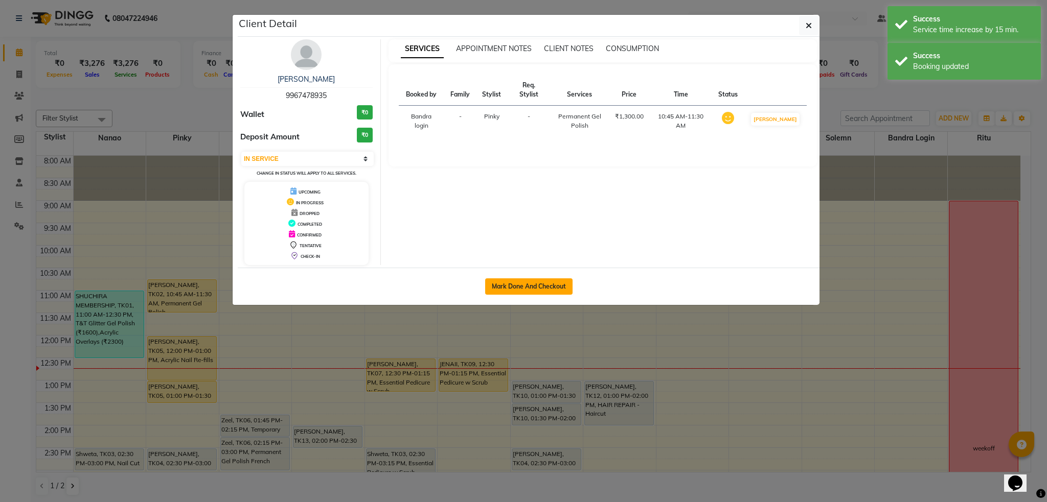
click at [541, 285] on button "Mark Done And Checkout" at bounding box center [528, 287] width 87 height 16
select select "5957"
select select "service"
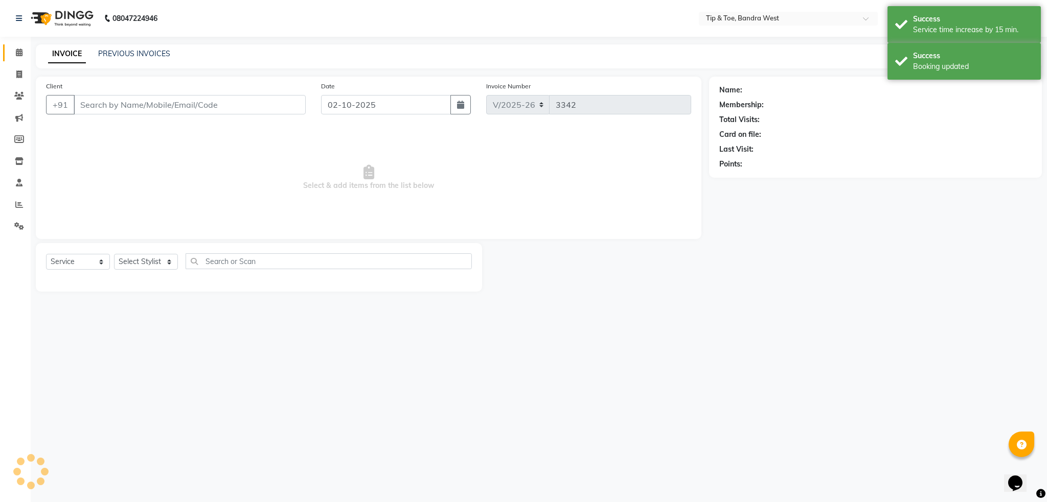
type input "9967478935"
select select "42340"
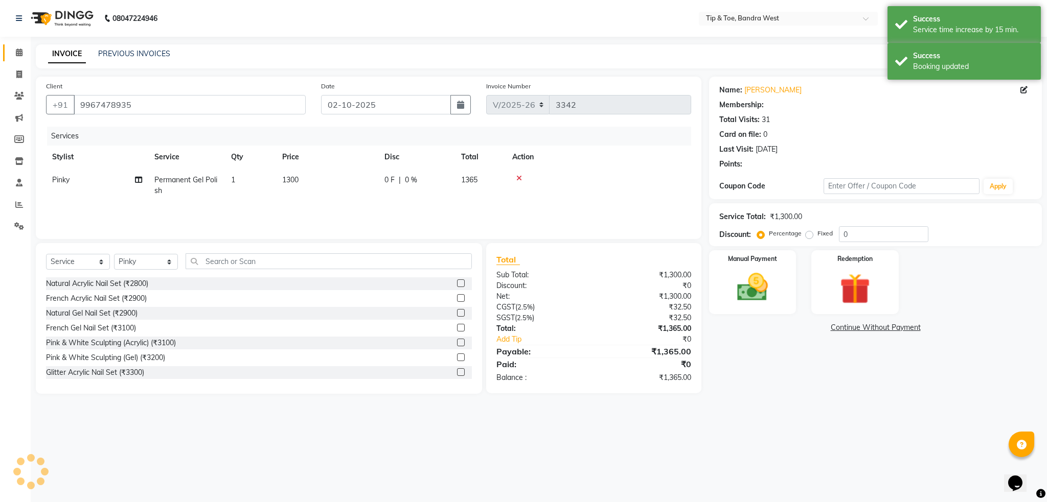
type input "20"
select select "1: Object"
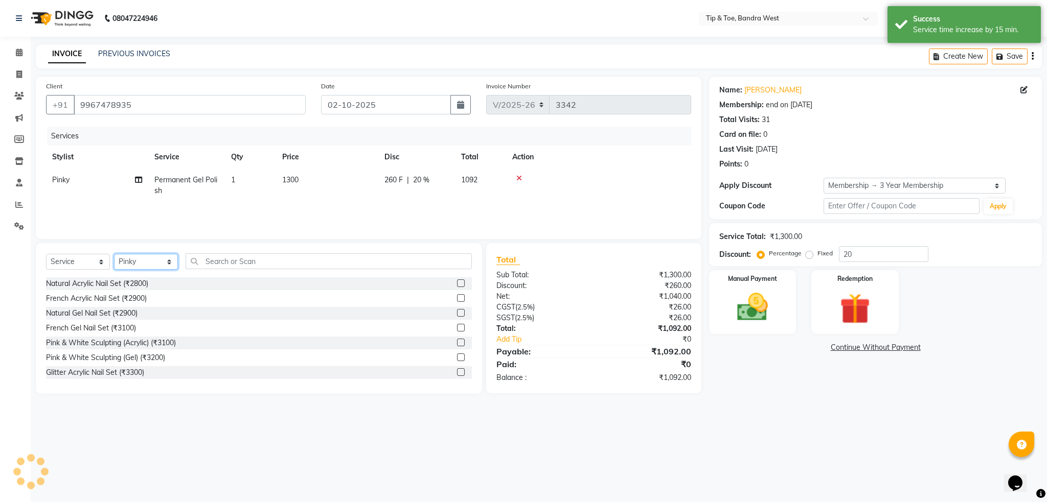
click at [134, 264] on select "Select Stylist Akash Ashish Bandra login Bilal Celine Danish Dhananjay Sharma F…" at bounding box center [146, 262] width 64 height 16
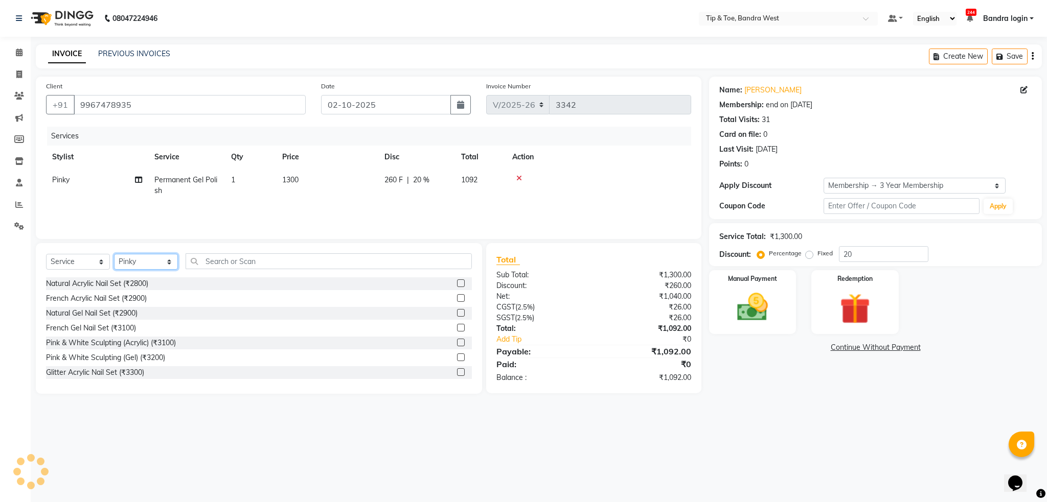
select select "83378"
click at [114, 254] on select "Select Stylist Akash Ashish Bandra login Bilal Celine Danish Dhananjay Sharma F…" at bounding box center [146, 262] width 64 height 16
click at [267, 265] on input "text" at bounding box center [328, 261] width 286 height 16
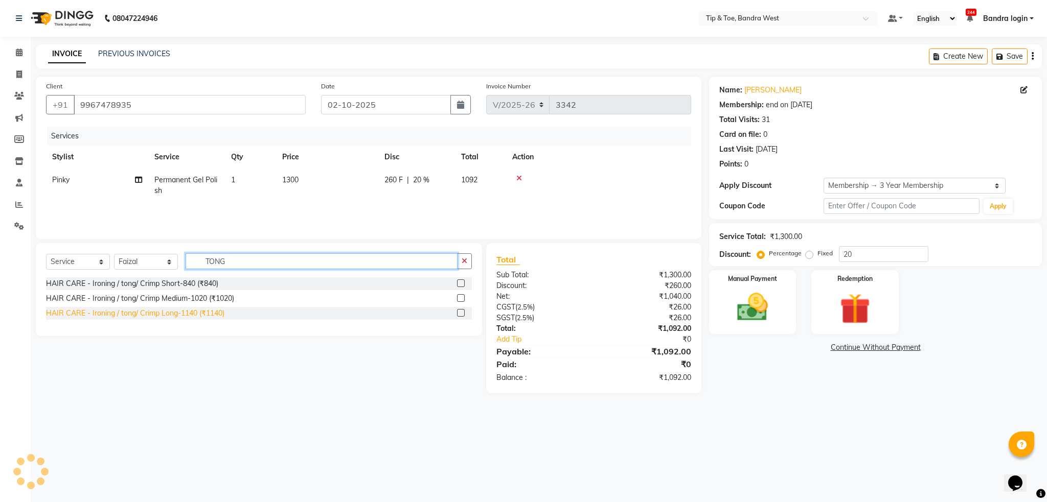
type input "TONG"
click at [203, 313] on div "HAIR CARE - Ironing / tong/ Crimp Long-1140 (₹1140)" at bounding box center [135, 313] width 178 height 11
checkbox input "false"
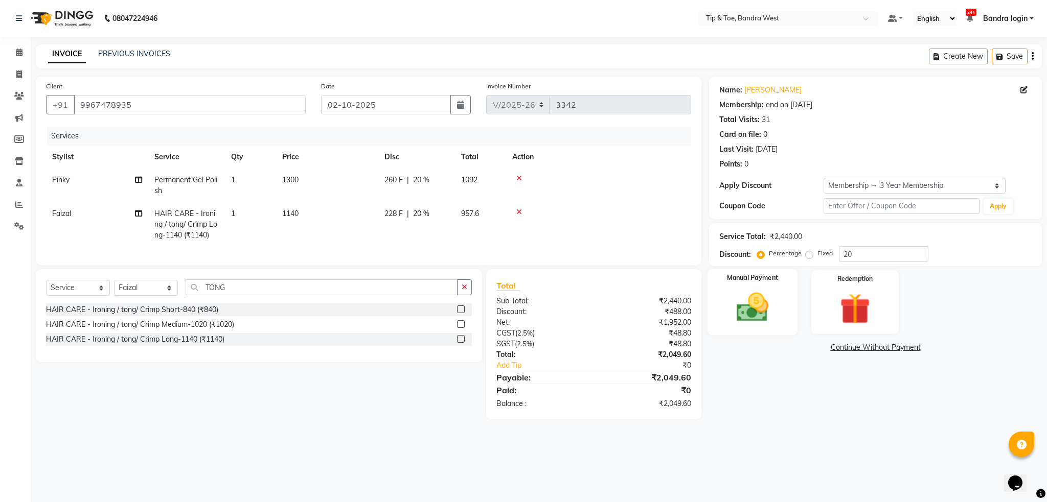
click at [770, 298] on img at bounding box center [752, 307] width 52 height 37
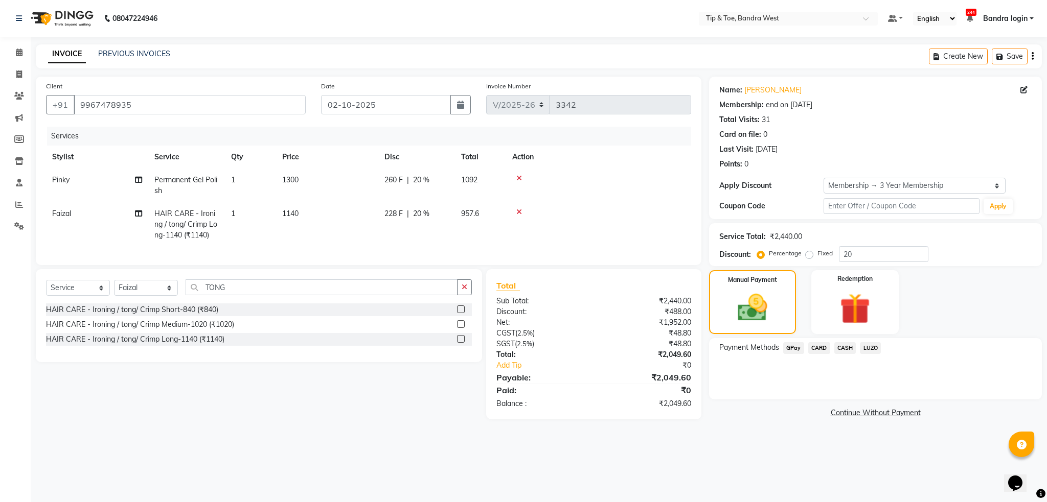
click at [796, 349] on span "GPay" at bounding box center [793, 348] width 21 height 12
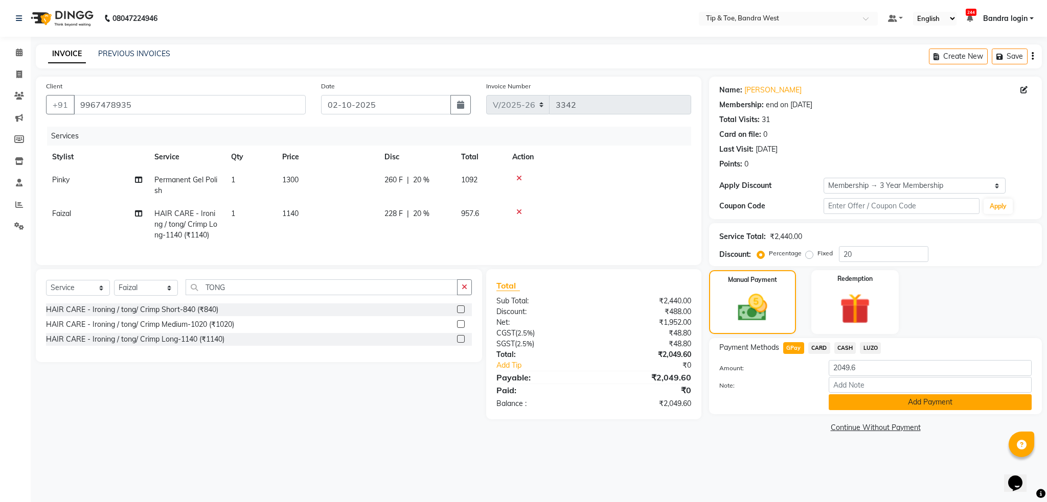
click at [845, 403] on button "Add Payment" at bounding box center [929, 402] width 203 height 16
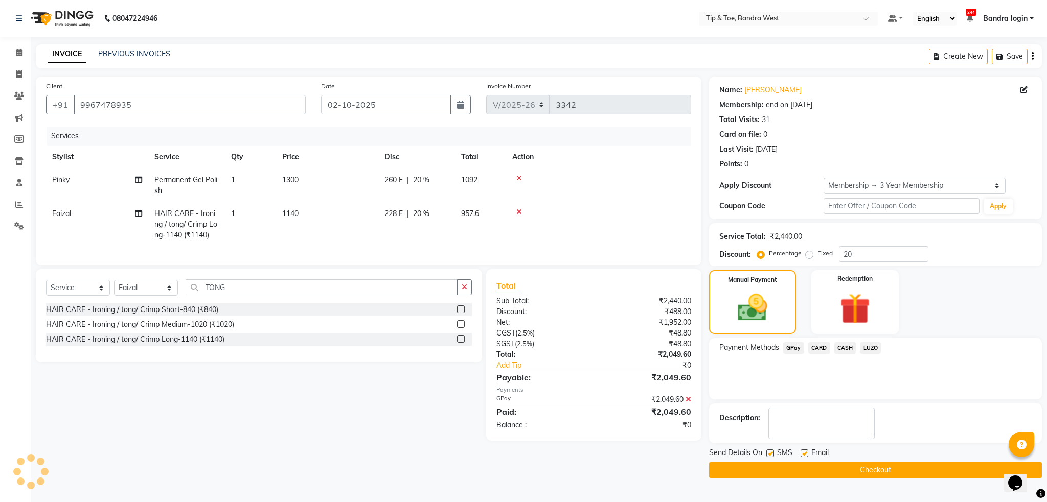
click at [838, 471] on button "Checkout" at bounding box center [875, 470] width 333 height 16
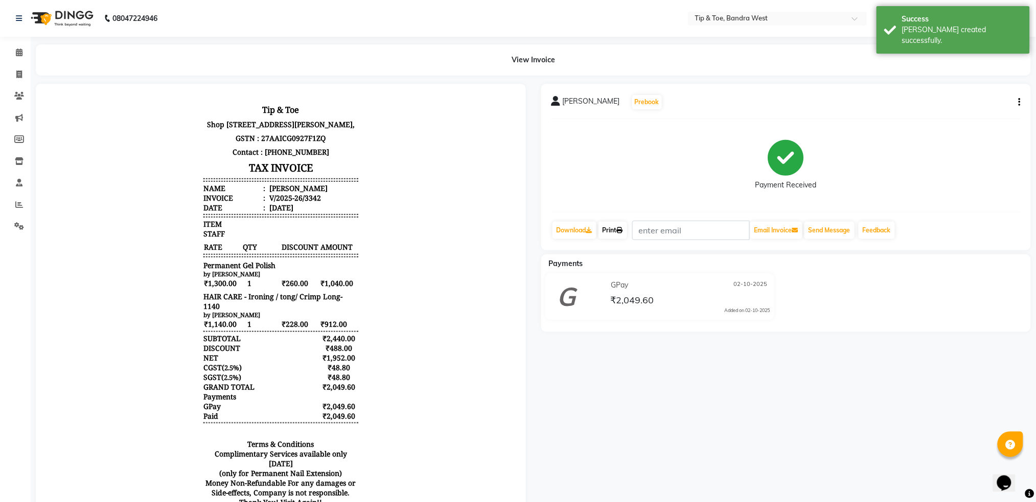
click at [615, 228] on link "Print" at bounding box center [612, 230] width 29 height 17
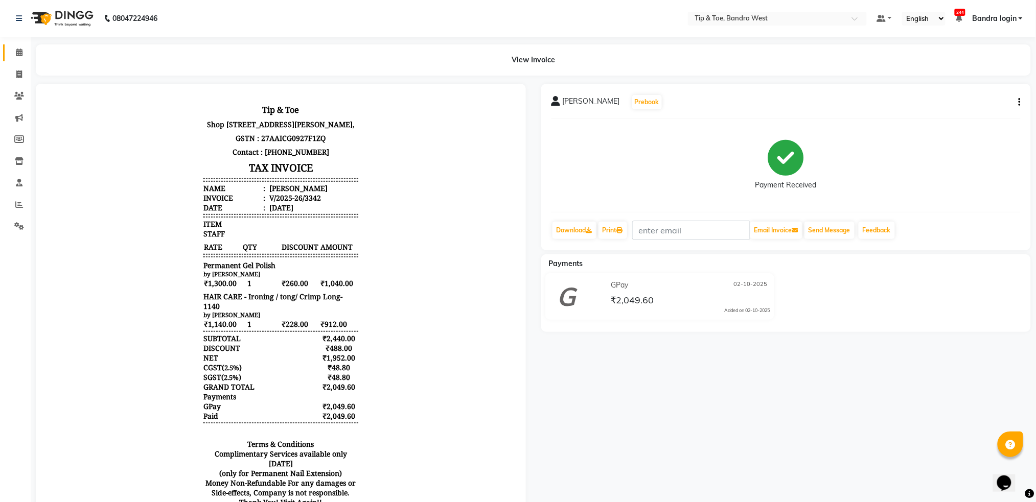
drag, startPoint x: 18, startPoint y: 44, endPoint x: 19, endPoint y: 51, distance: 7.3
click at [18, 44] on link "Calendar" at bounding box center [15, 52] width 25 height 17
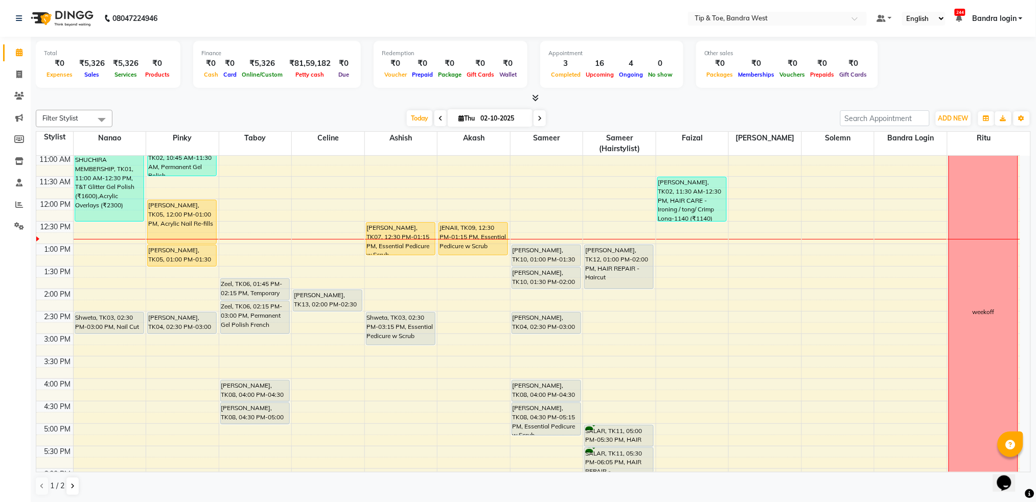
scroll to position [136, 0]
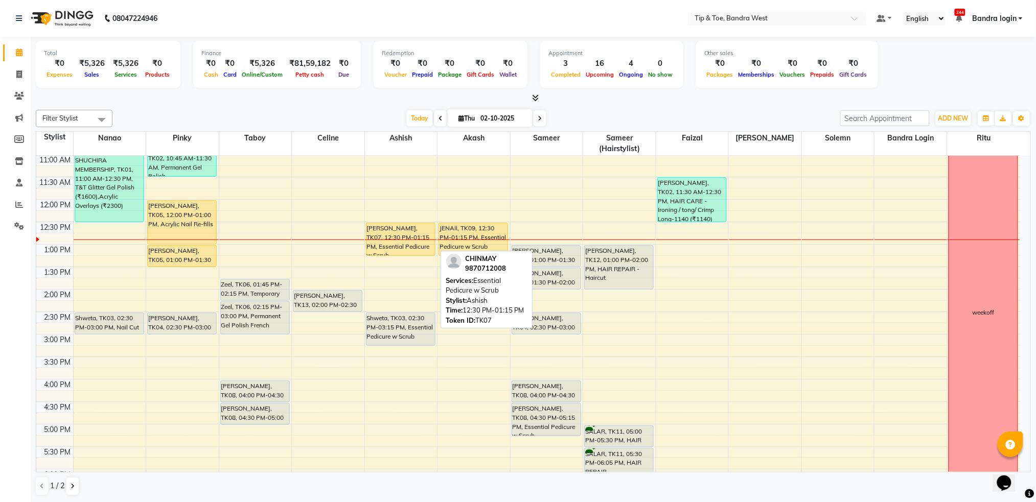
click at [402, 232] on div "[PERSON_NAME], TK07, 12:30 PM-01:15 PM, Essential Pedicure w Scrub" at bounding box center [400, 239] width 68 height 32
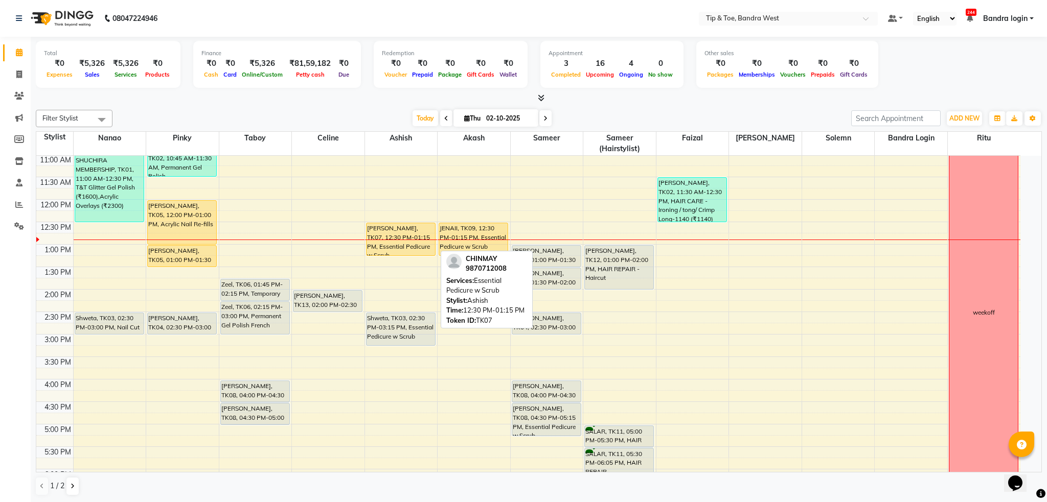
select select "1"
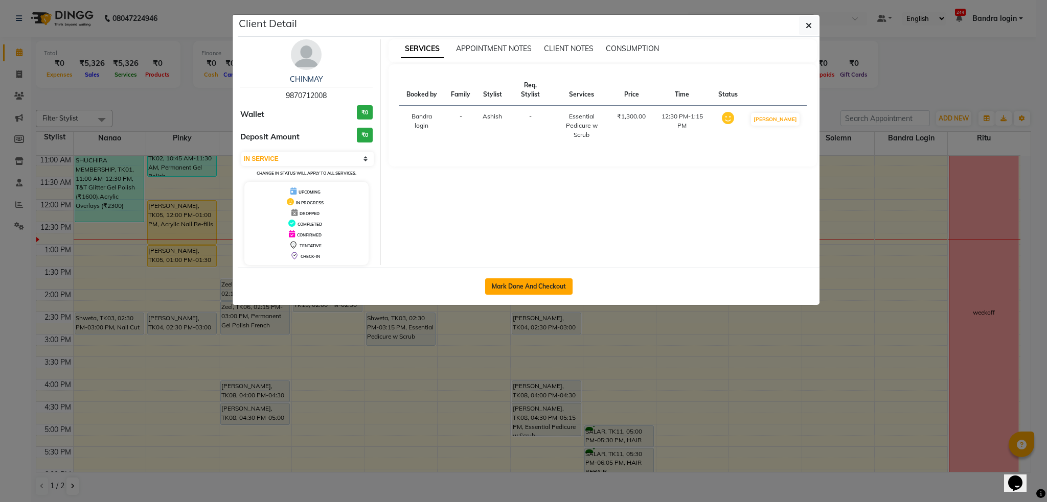
click at [516, 291] on button "Mark Done And Checkout" at bounding box center [528, 287] width 87 height 16
select select "5957"
select select "service"
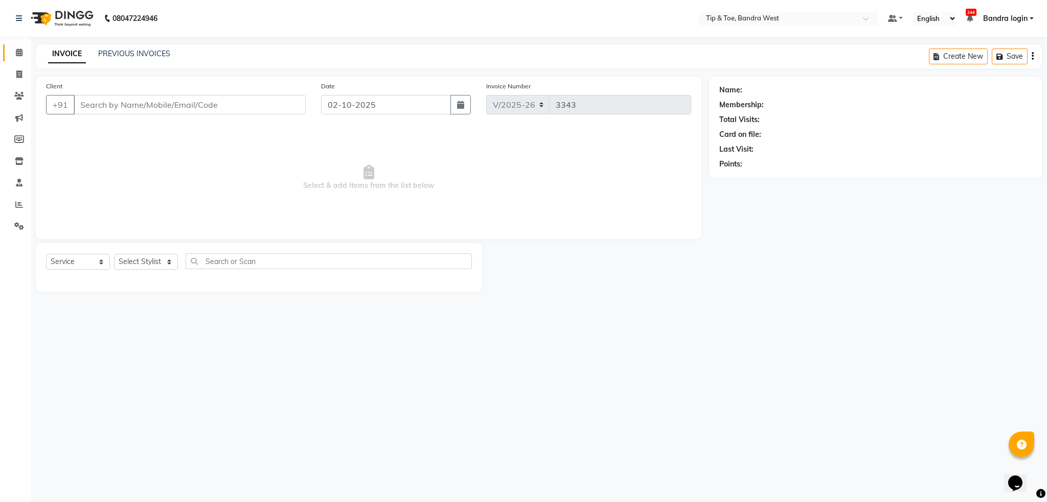
type input "9870712008"
select select "42304"
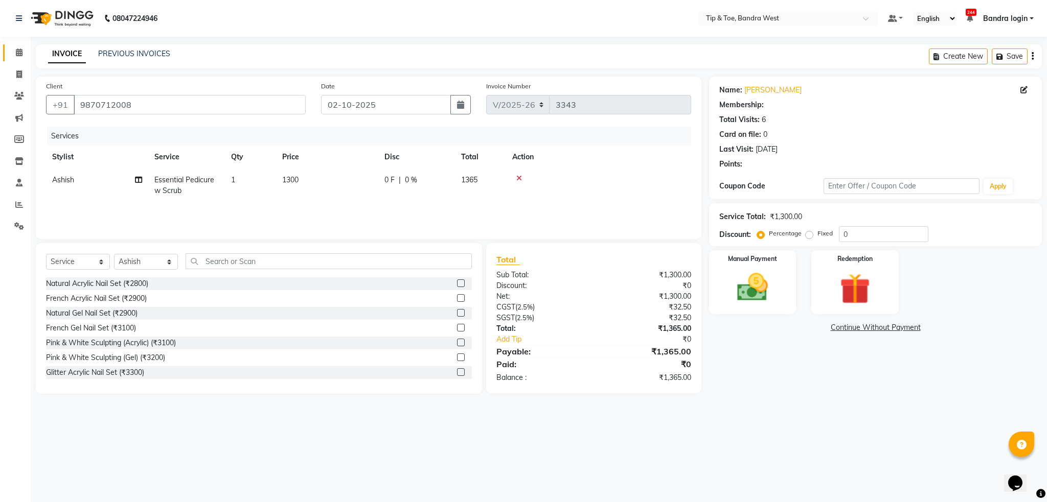
type input "20"
select select "1: Object"
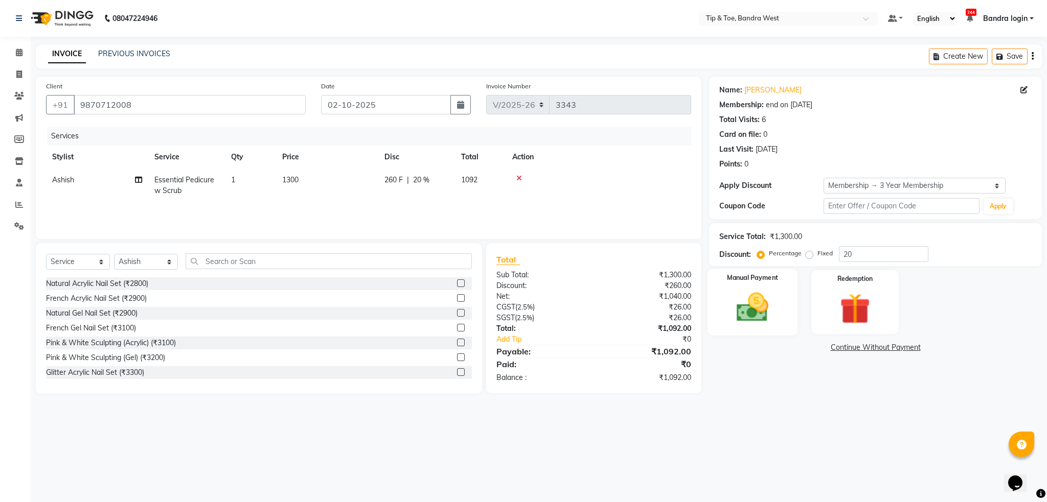
click at [770, 291] on img at bounding box center [752, 307] width 52 height 37
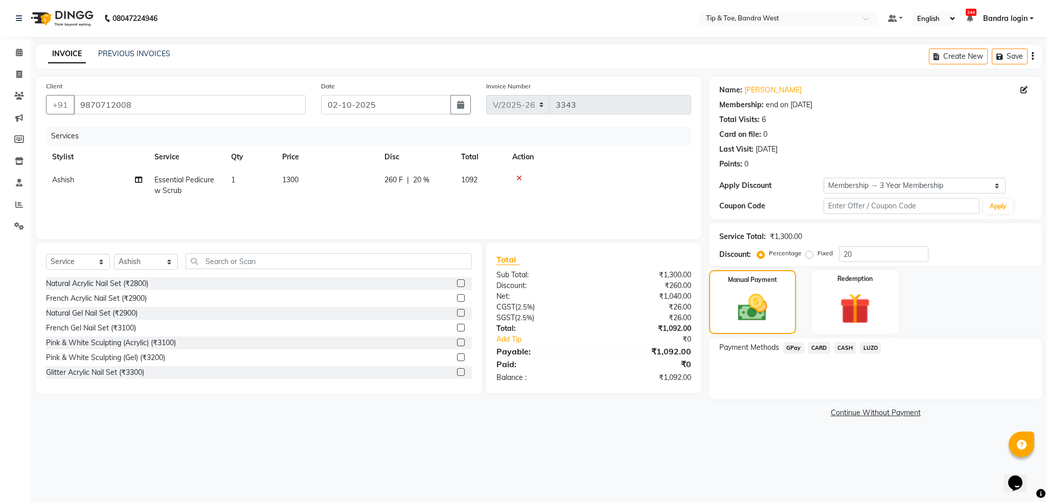
click at [848, 346] on span "CASH" at bounding box center [845, 348] width 22 height 12
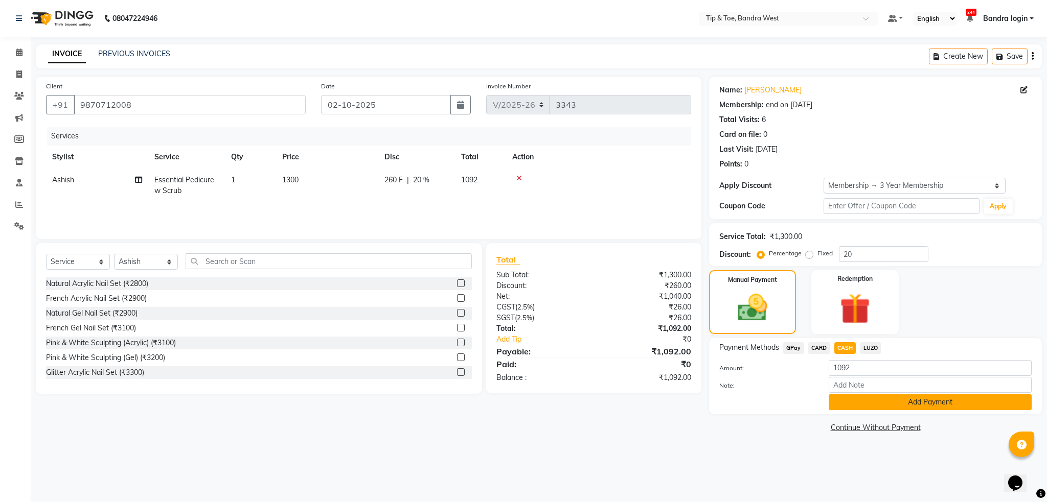
click at [858, 401] on button "Add Payment" at bounding box center [929, 402] width 203 height 16
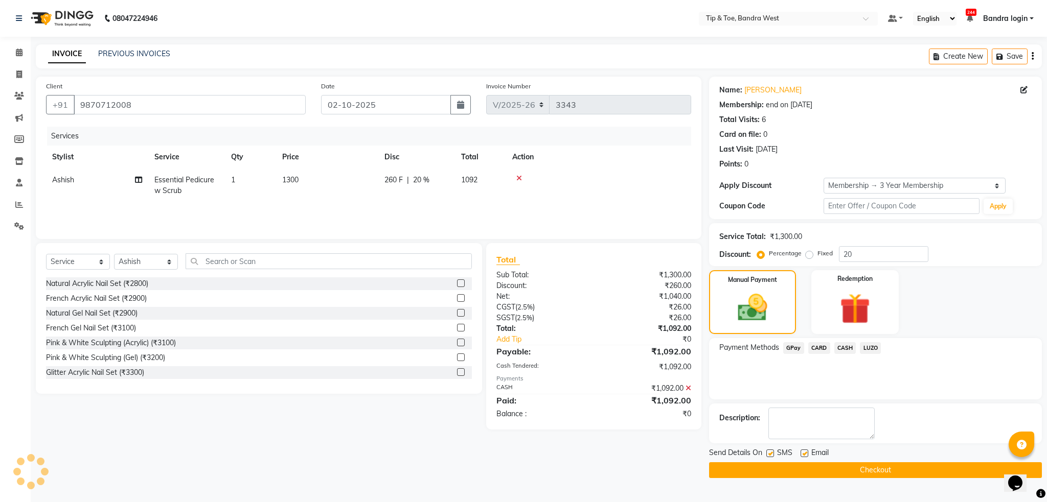
click at [827, 474] on button "Checkout" at bounding box center [875, 470] width 333 height 16
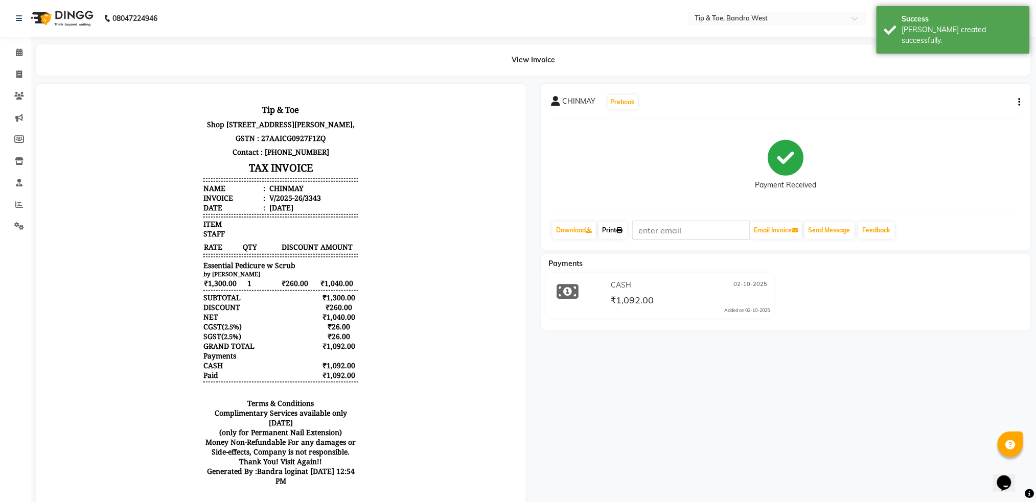
click at [617, 235] on link "Print" at bounding box center [612, 230] width 29 height 17
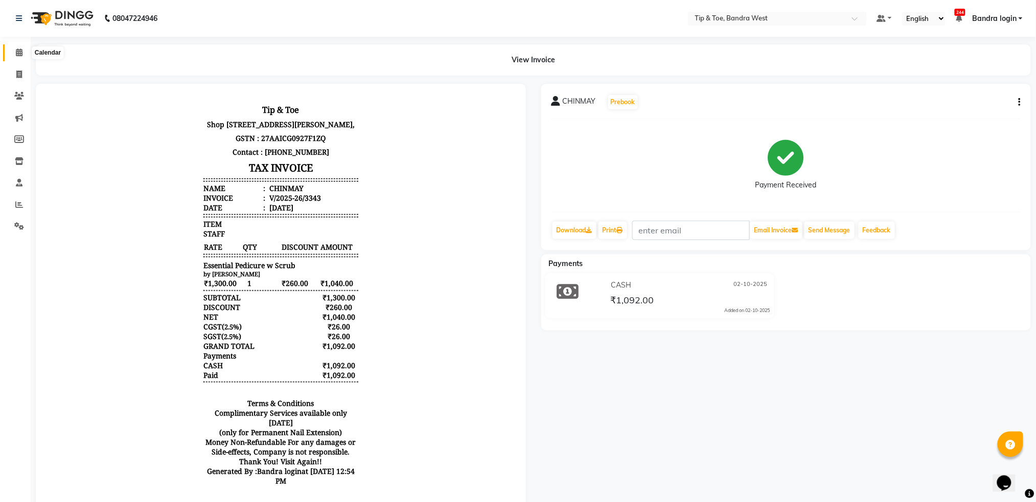
click at [22, 51] on span at bounding box center [19, 53] width 18 height 12
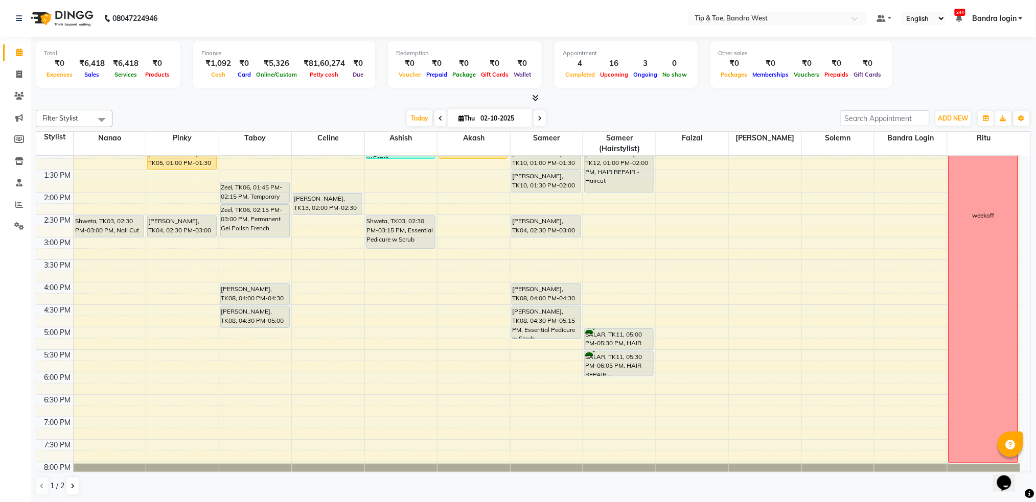
scroll to position [201, 0]
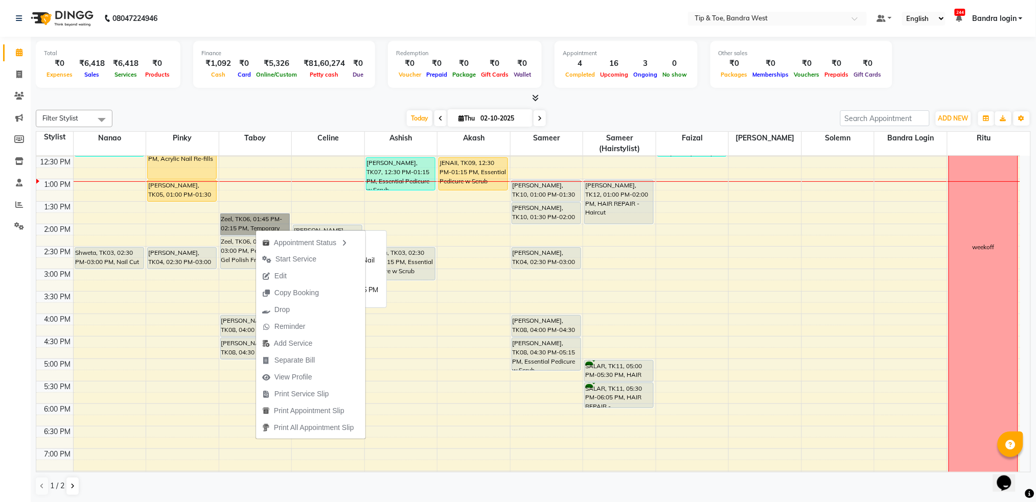
click at [236, 223] on link "Zeel, TK06, 01:45 PM-02:15 PM, Temporary Nail Extension" at bounding box center [254, 225] width 69 height 22
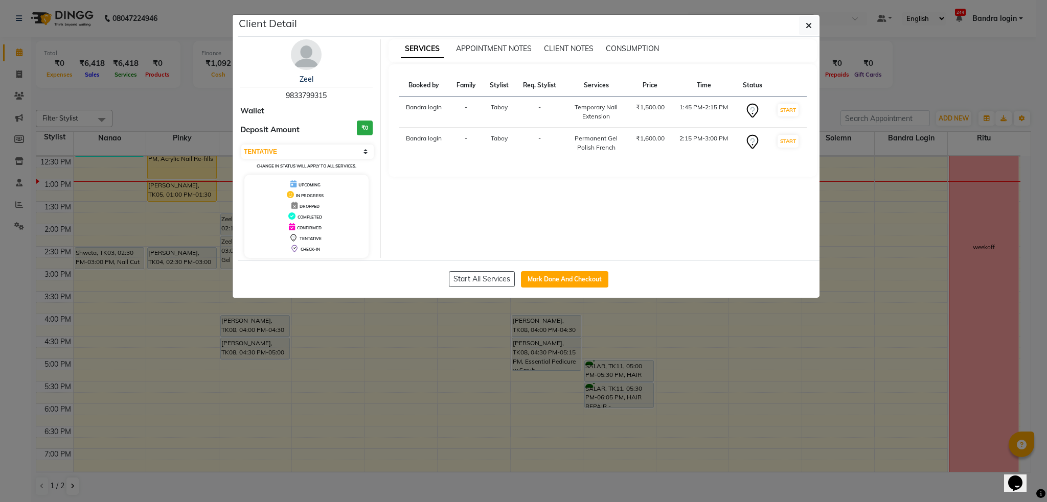
click at [300, 162] on div "Select IN SERVICE CONFIRMED TENTATIVE CHECK IN MARK DONE DROPPED UPCOMING Chang…" at bounding box center [306, 157] width 132 height 27
click at [299, 151] on select "Select IN SERVICE CONFIRMED TENTATIVE CHECK IN MARK DONE DROPPED UPCOMING" at bounding box center [307, 152] width 132 height 14
select select "2"
click at [241, 145] on select "Select IN SERVICE CONFIRMED TENTATIVE CHECK IN MARK DONE DROPPED UPCOMING" at bounding box center [307, 152] width 132 height 14
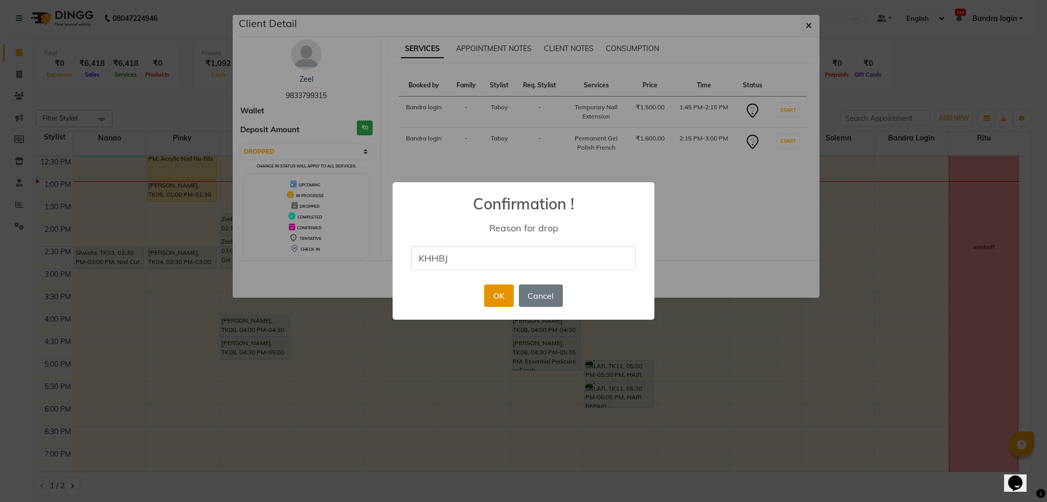
type input "KHHBJ"
click at [496, 299] on button "OK" at bounding box center [498, 296] width 29 height 22
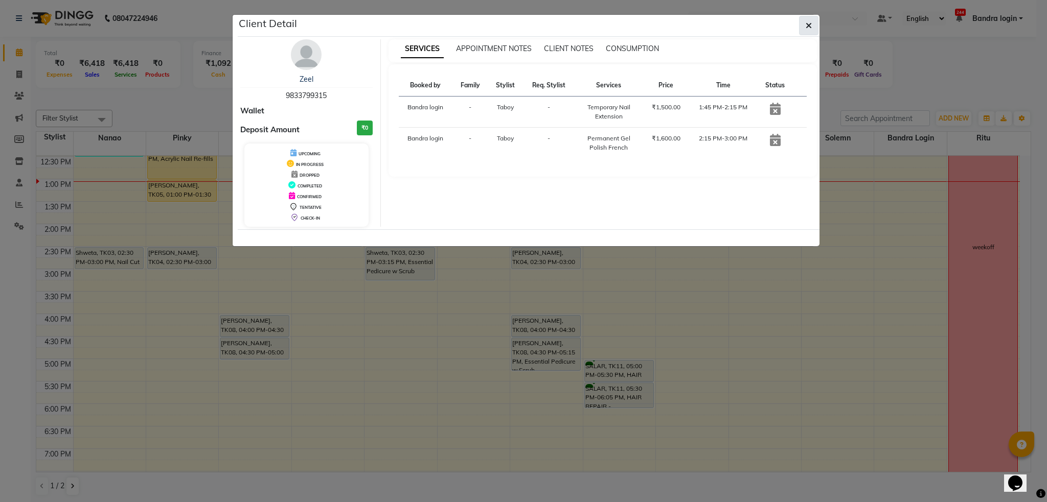
click at [806, 32] on button "button" at bounding box center [808, 25] width 19 height 19
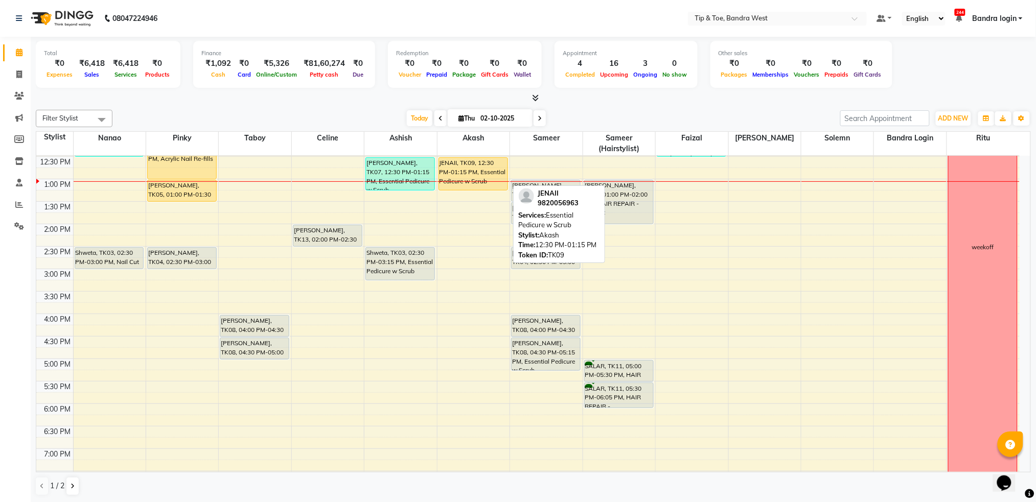
click at [451, 178] on div "JENAII, TK09, 12:30 PM-01:15 PM, Essential Pedicure w Scrub" at bounding box center [473, 174] width 68 height 32
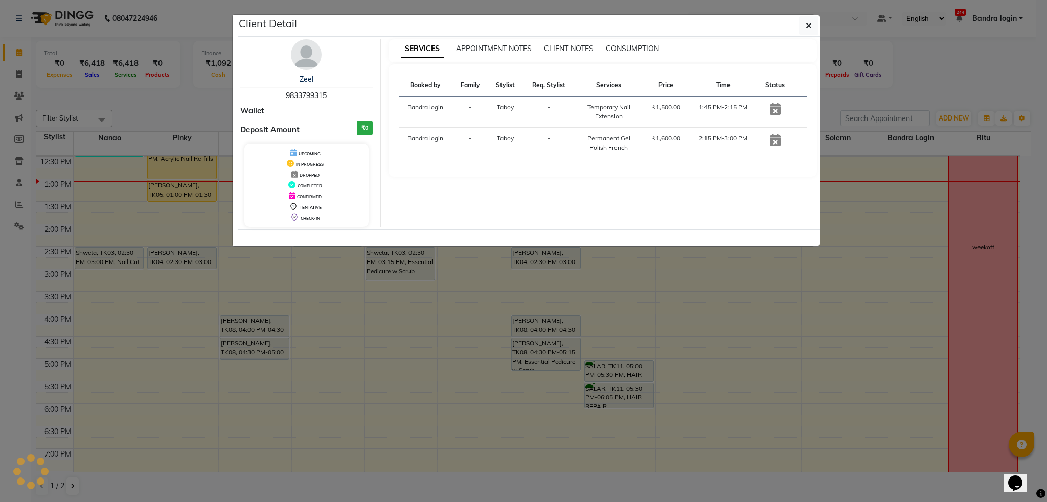
select select "1"
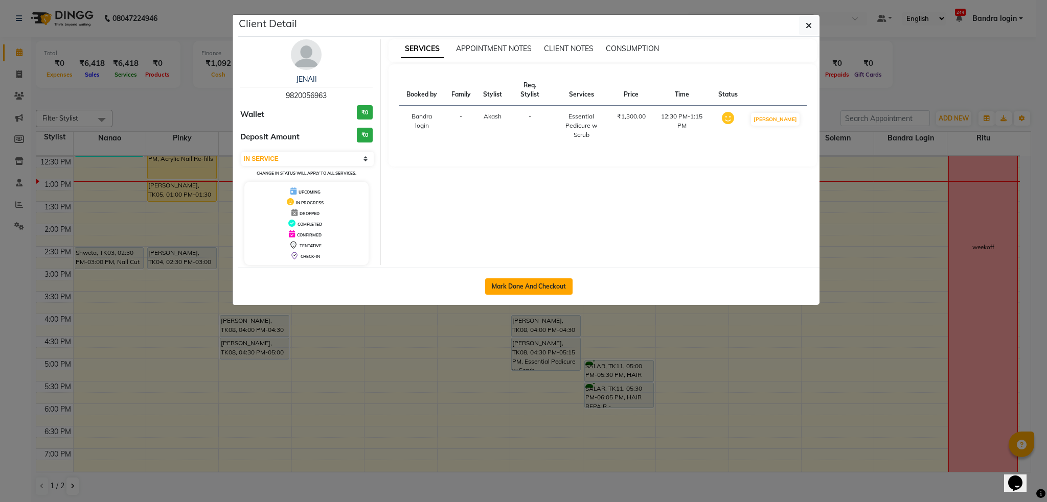
click at [511, 283] on button "Mark Done And Checkout" at bounding box center [528, 287] width 87 height 16
select select "5957"
select select "service"
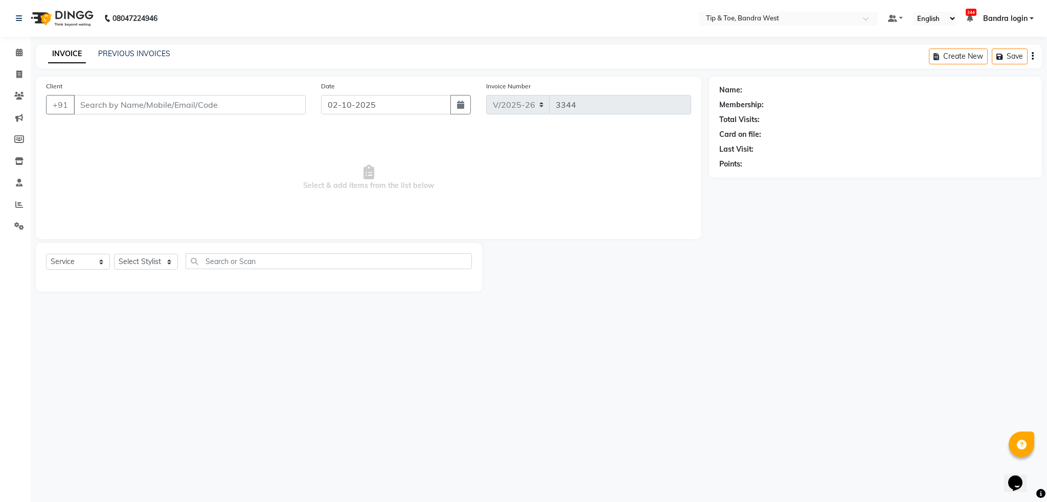
type input "9820056963"
select select "42316"
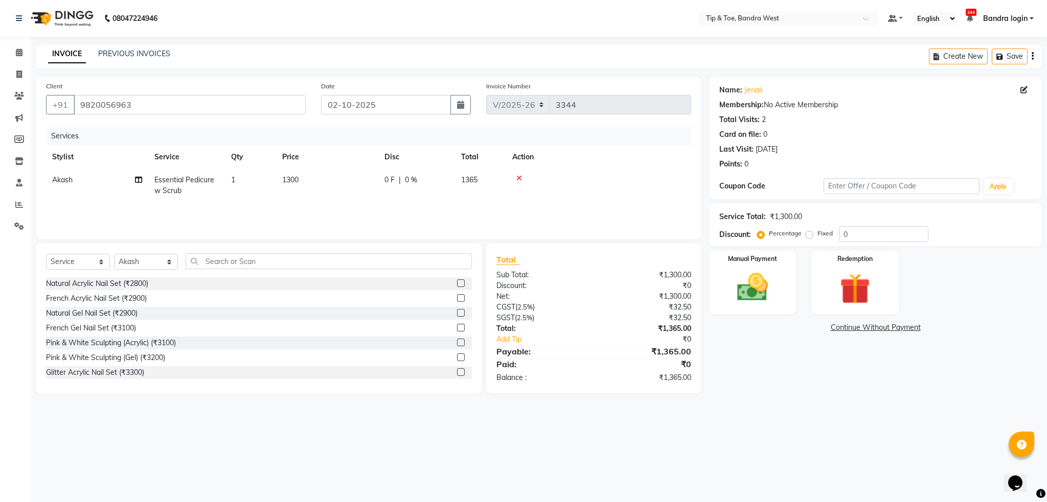
click at [320, 175] on td "1300" at bounding box center [327, 186] width 102 height 34
click at [354, 181] on input "1300" at bounding box center [375, 183] width 90 height 16
click at [380, 204] on div "Services Stylist Service Qty Price Disc Total Action Akash Ashish Bandra login …" at bounding box center [368, 178] width 645 height 102
click at [761, 283] on img at bounding box center [752, 287] width 52 height 37
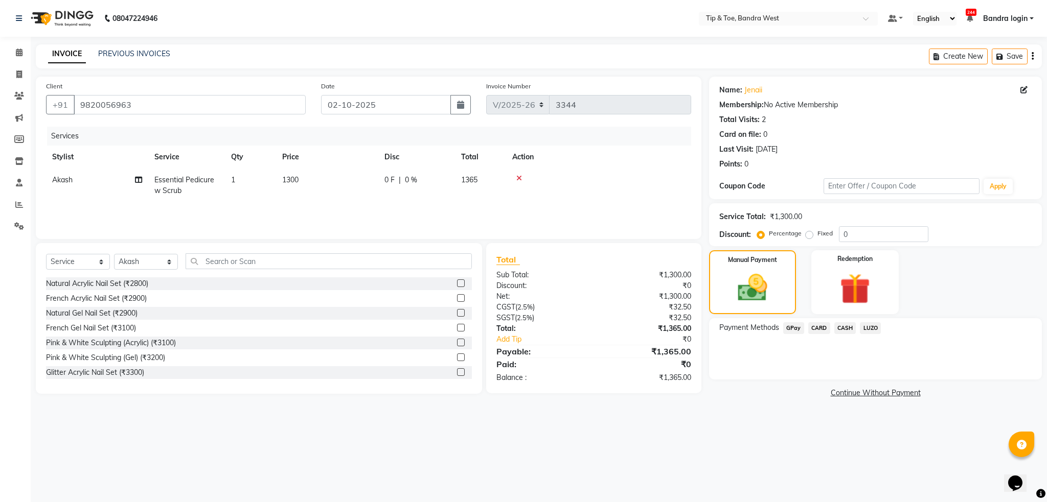
click at [820, 330] on span "CARD" at bounding box center [819, 328] width 22 height 12
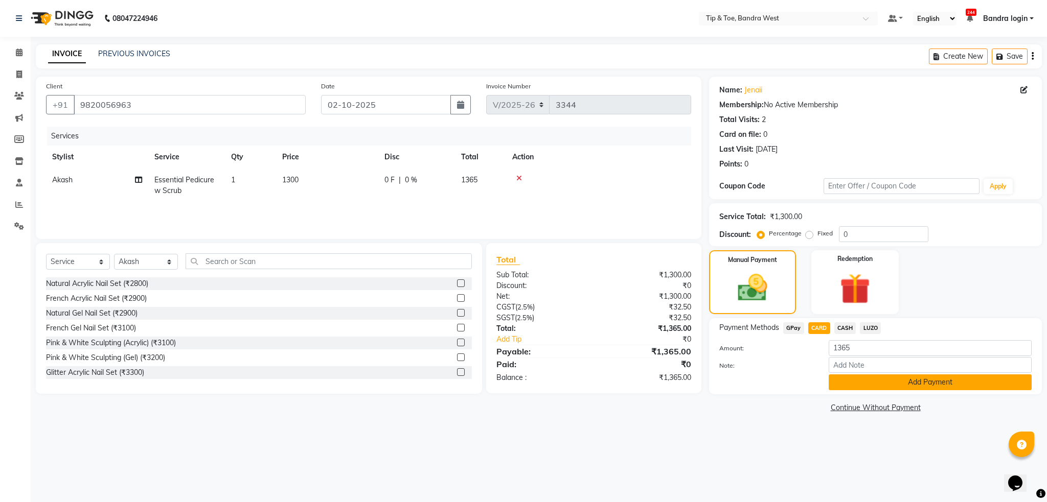
click at [867, 384] on button "Add Payment" at bounding box center [929, 383] width 203 height 16
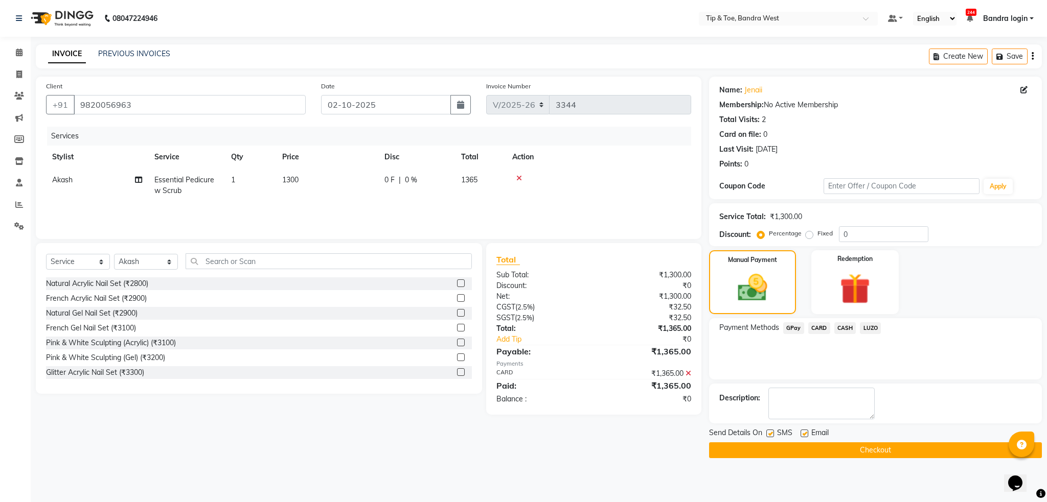
click at [868, 449] on button "Checkout" at bounding box center [875, 451] width 333 height 16
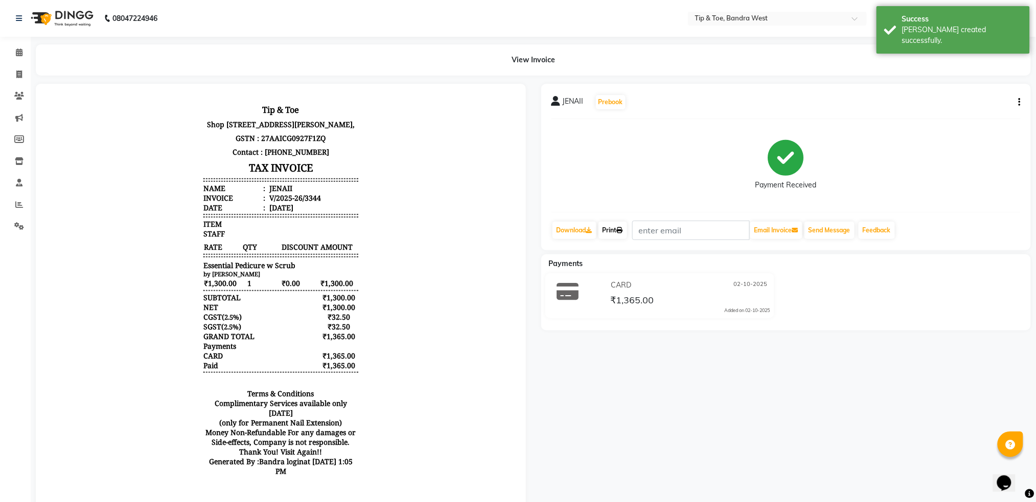
click at [623, 233] on icon at bounding box center [620, 230] width 6 height 6
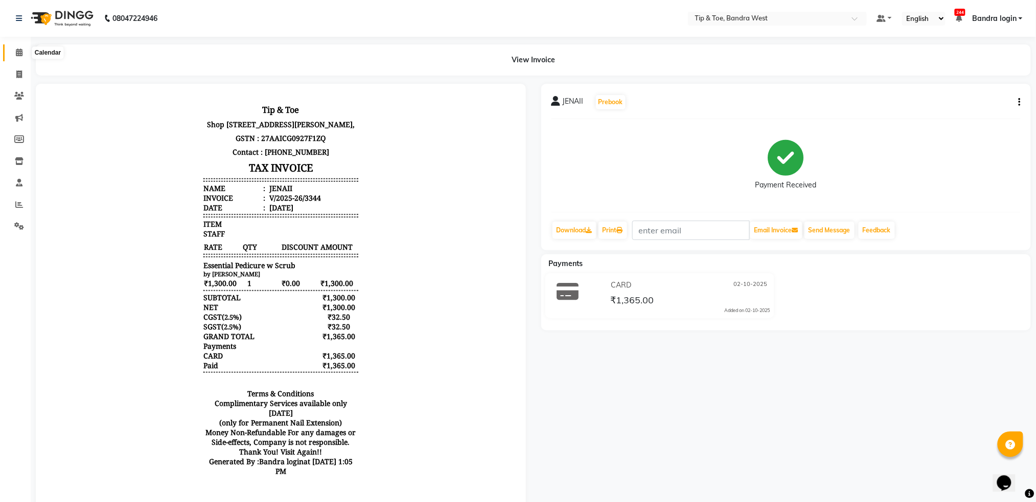
click at [19, 49] on icon at bounding box center [19, 53] width 7 height 8
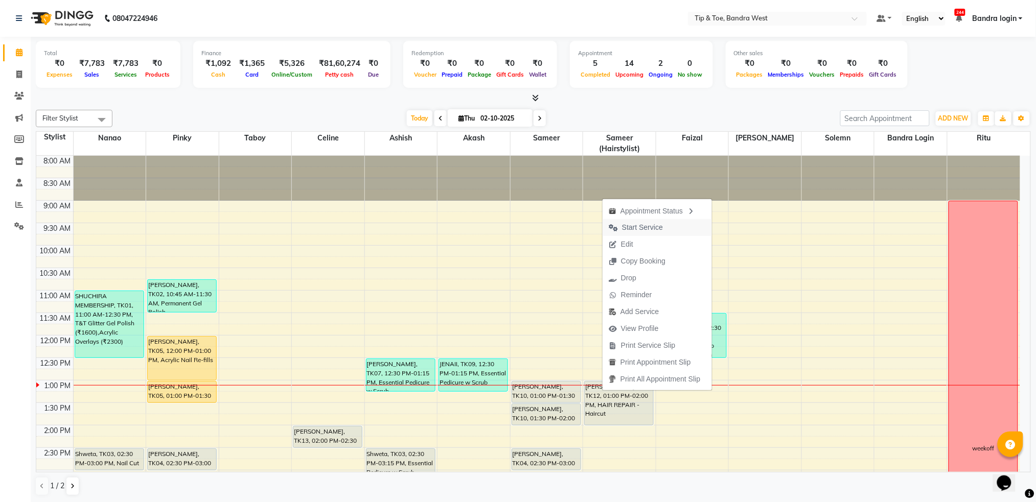
click at [647, 229] on span "Start Service" at bounding box center [642, 227] width 41 height 11
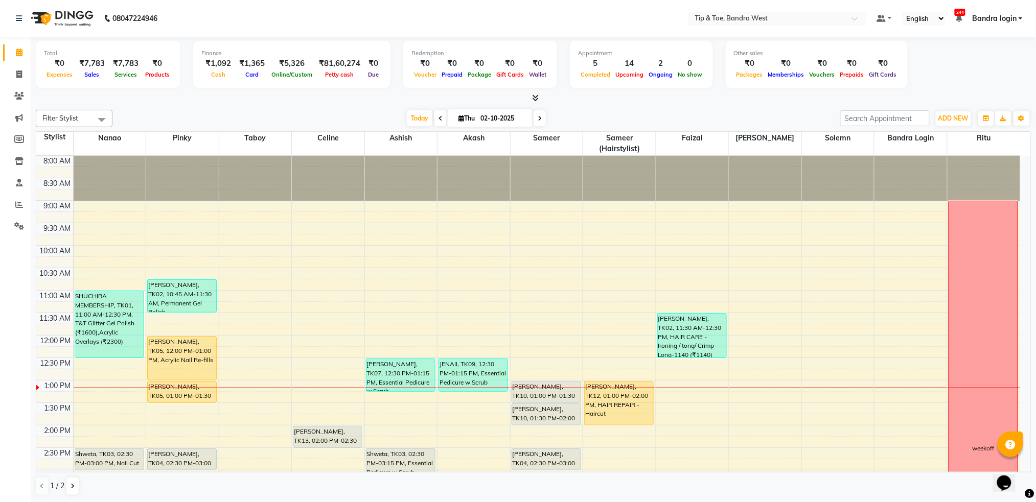
click at [456, 120] on span "Thu" at bounding box center [466, 118] width 21 height 8
select select "10"
select select "2025"
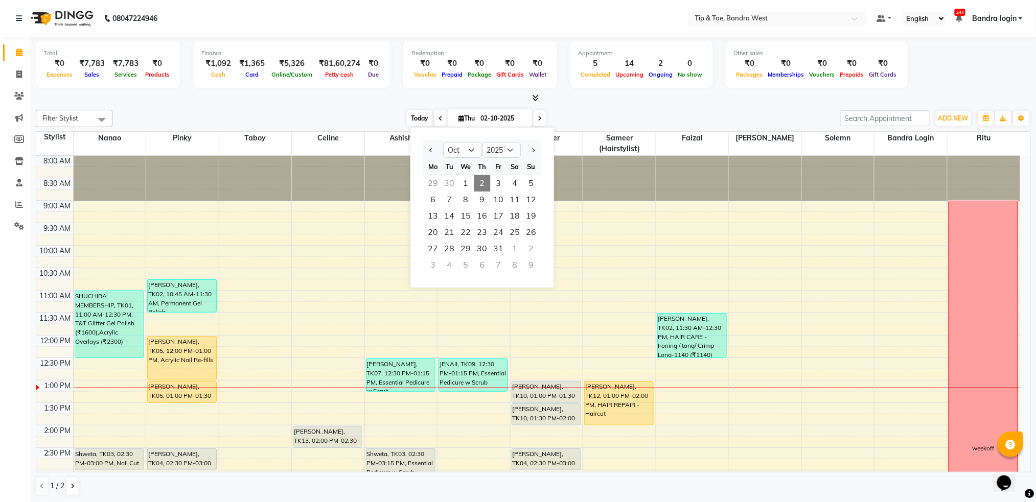
click at [421, 118] on span "Today" at bounding box center [420, 118] width 26 height 16
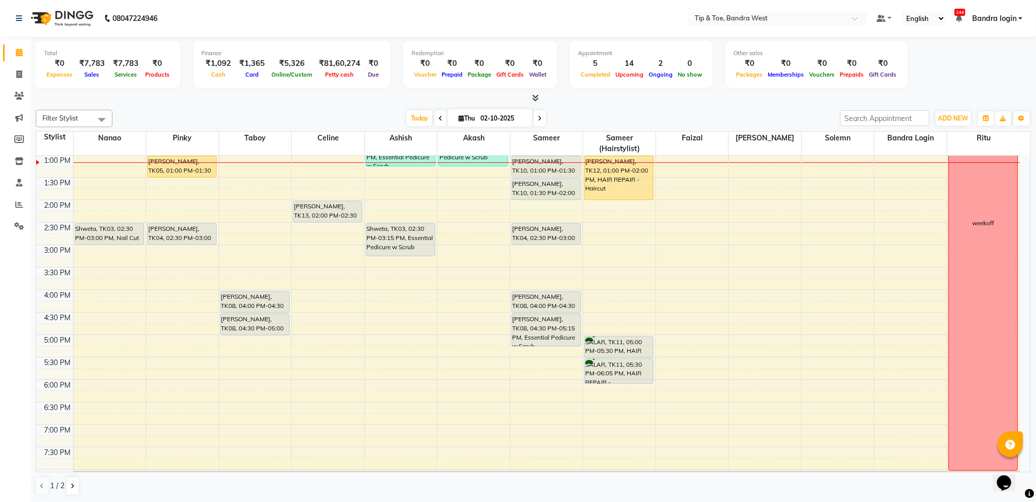
scroll to position [157, 0]
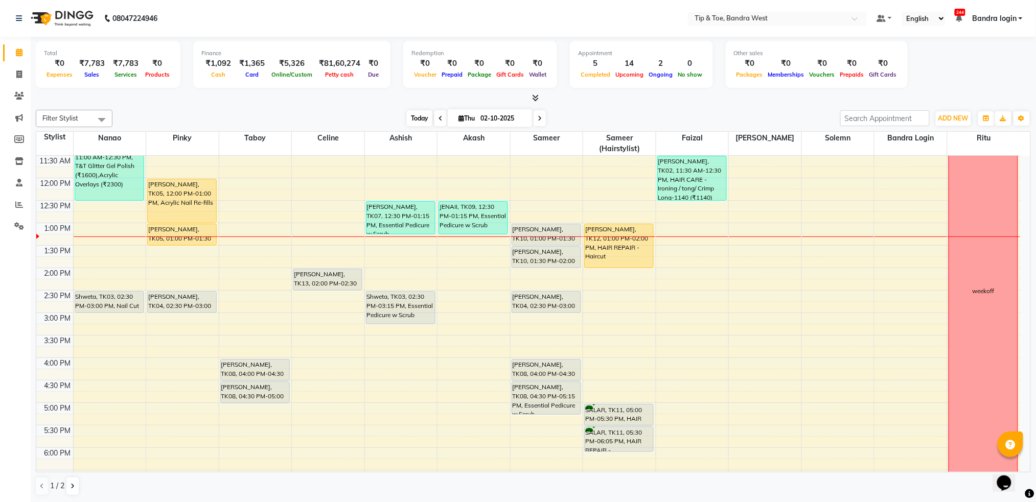
click at [418, 114] on span "Today" at bounding box center [420, 118] width 26 height 16
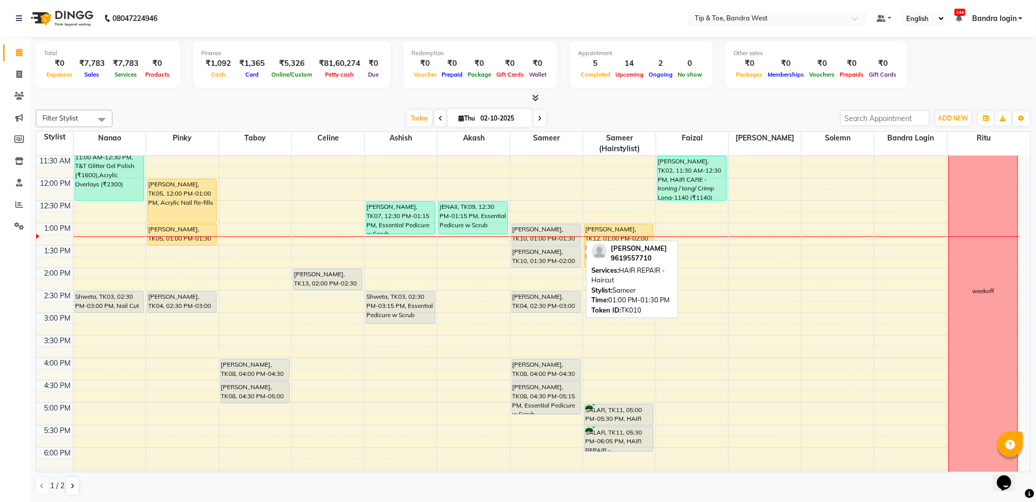
click at [550, 236] on div "Sarah Banwar, TK10, 01:00 PM-01:30 PM, HAIR REPAIR - Haircut" at bounding box center [546, 234] width 68 height 21
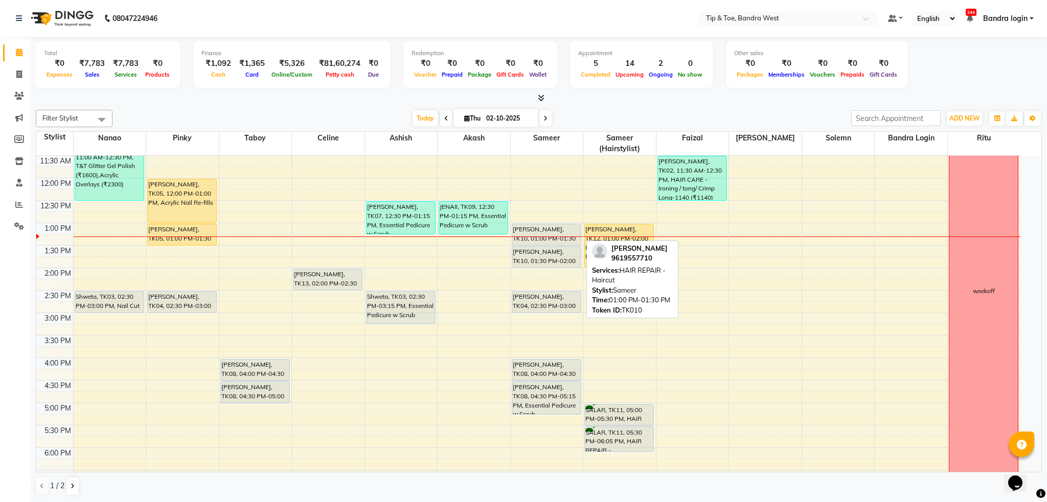
select select "7"
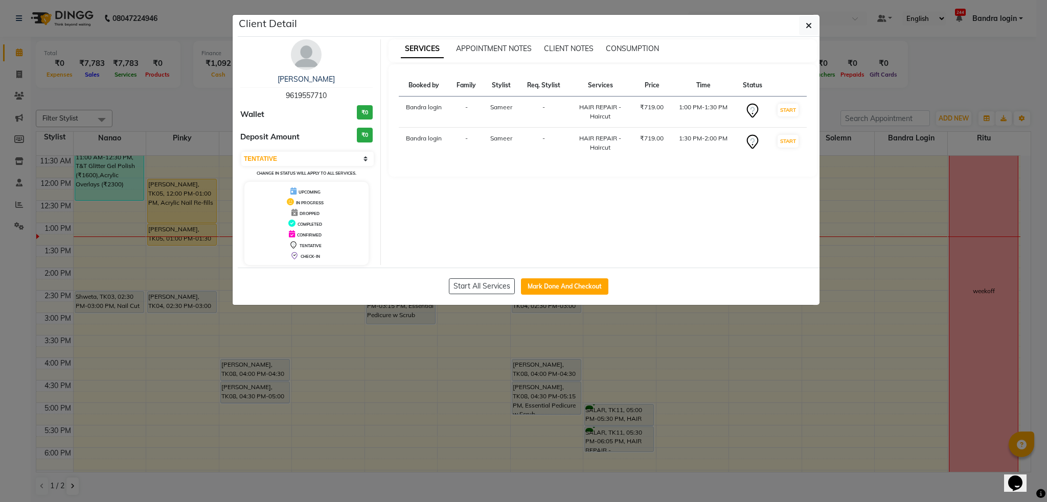
click at [901, 99] on ngb-modal-window "Client Detail Sarah Banwar 9619557710 Wallet ₹0 Deposit Amount ₹0 Select IN SER…" at bounding box center [523, 251] width 1047 height 502
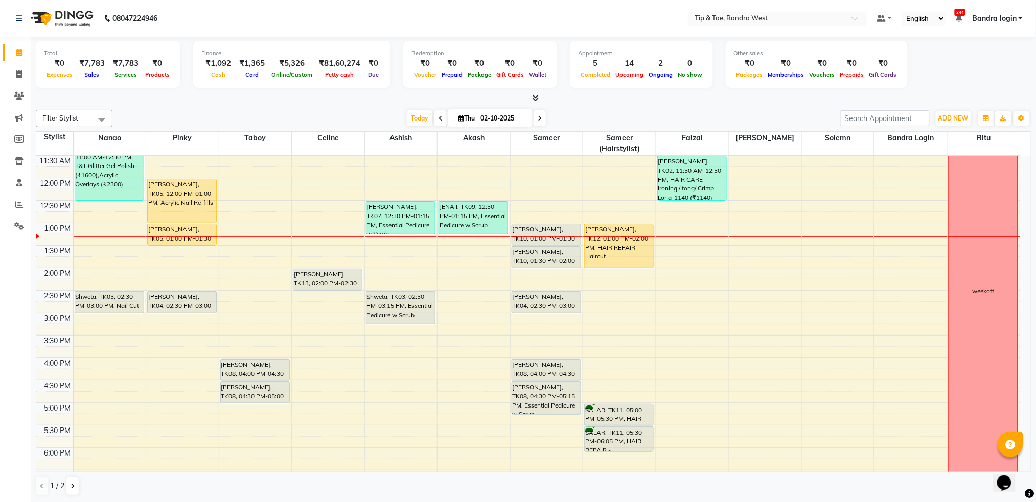
click at [461, 247] on div "8:00 AM 8:30 AM 9:00 AM 9:30 AM 10:00 AM 10:30 AM 11:00 AM 11:30 AM 12:00 PM 12…" at bounding box center [528, 290] width 984 height 584
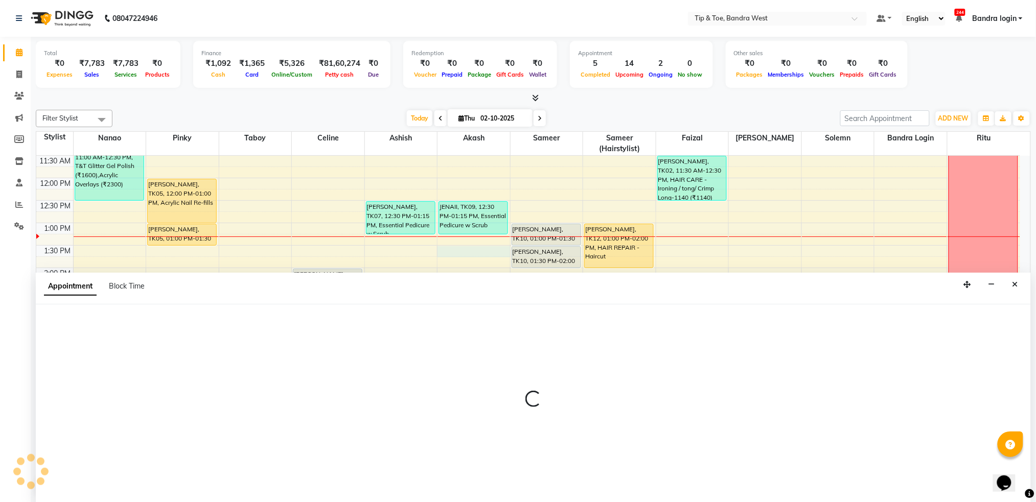
scroll to position [1, 0]
select select "42316"
select select "810"
select select "tentative"
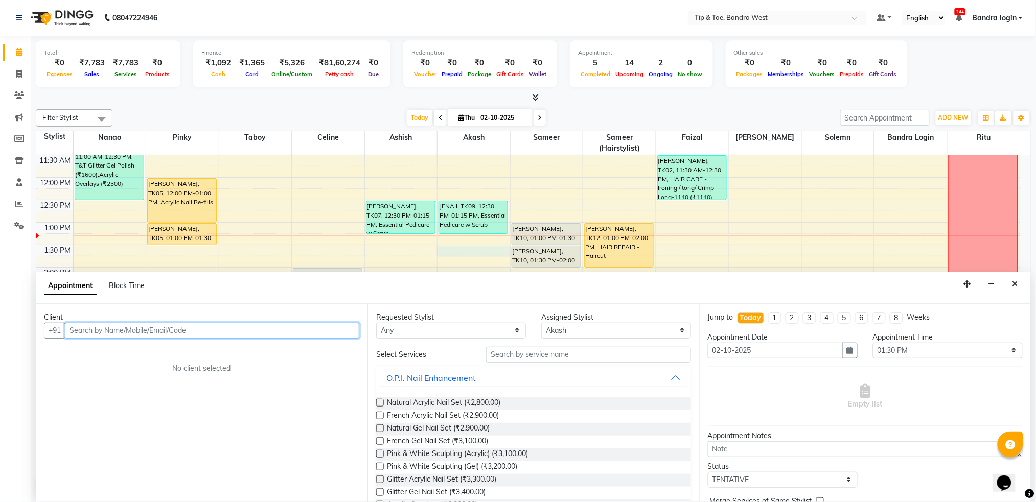
click at [260, 337] on input "text" at bounding box center [212, 331] width 294 height 16
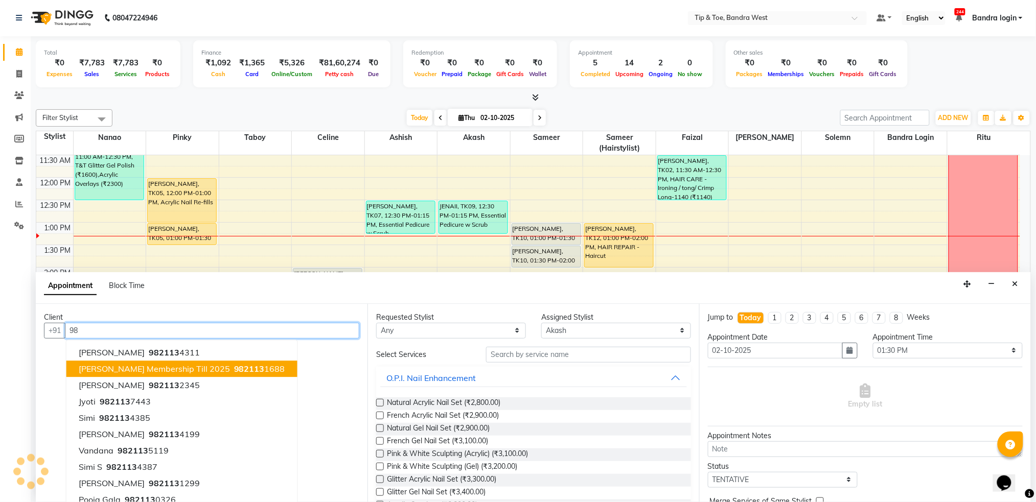
type input "9"
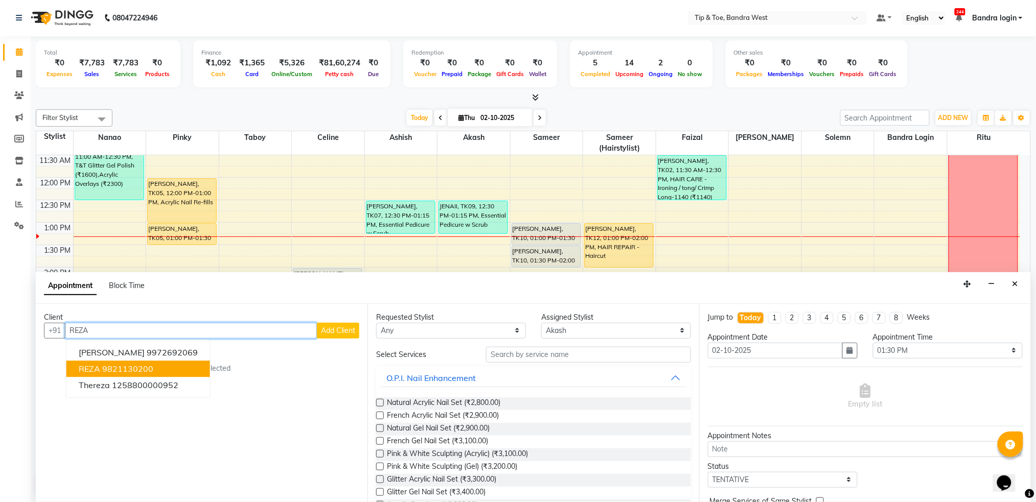
click at [149, 370] on ngb-highlight "9821130200" at bounding box center [127, 369] width 51 height 10
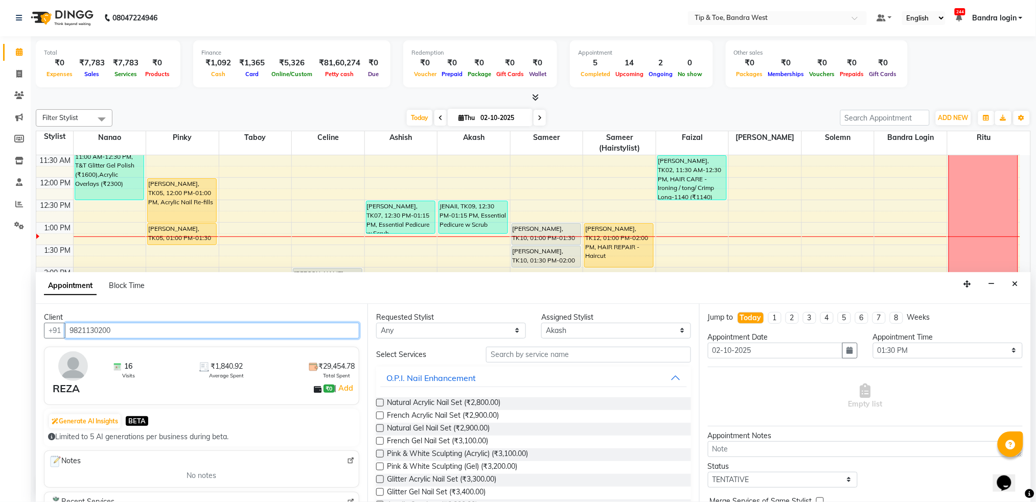
type input "9821130200"
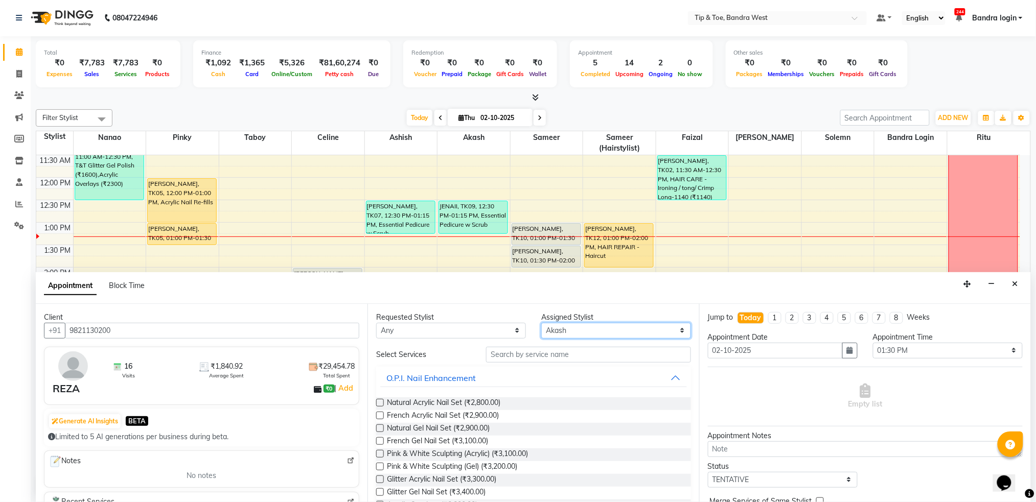
click at [565, 328] on select "Select Akash Ashish Bandra login Celine Faizal Jigna Nanao Nihal Pinky Ritu Sam…" at bounding box center [616, 331] width 150 height 16
select select "57557"
click at [541, 323] on select "Select Akash Ashish Bandra login Celine Faizal Jigna Nanao Nihal Pinky Ritu Sam…" at bounding box center [616, 331] width 150 height 16
click at [561, 353] on input "text" at bounding box center [588, 355] width 205 height 16
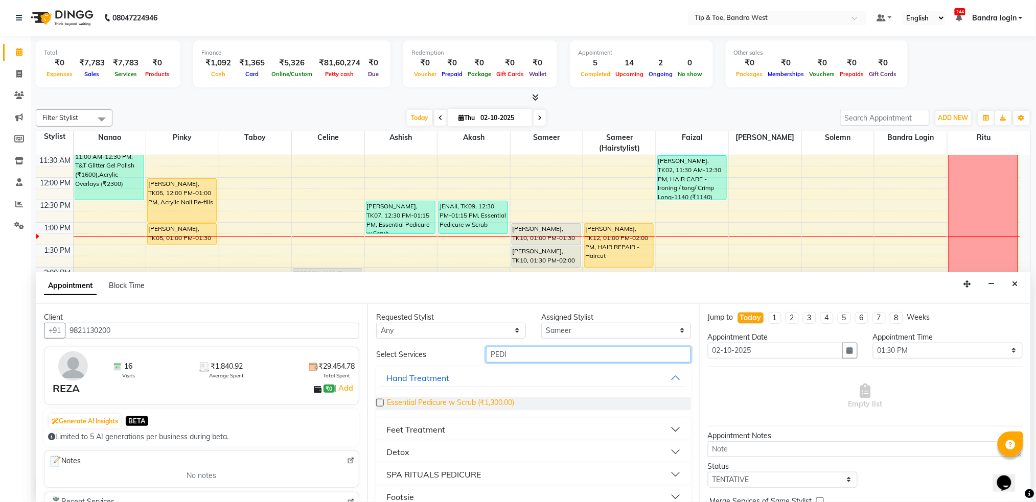
type input "PEDI"
click at [491, 400] on span "Essential Pedicure w Scrub (₹1,300.00)" at bounding box center [450, 404] width 127 height 13
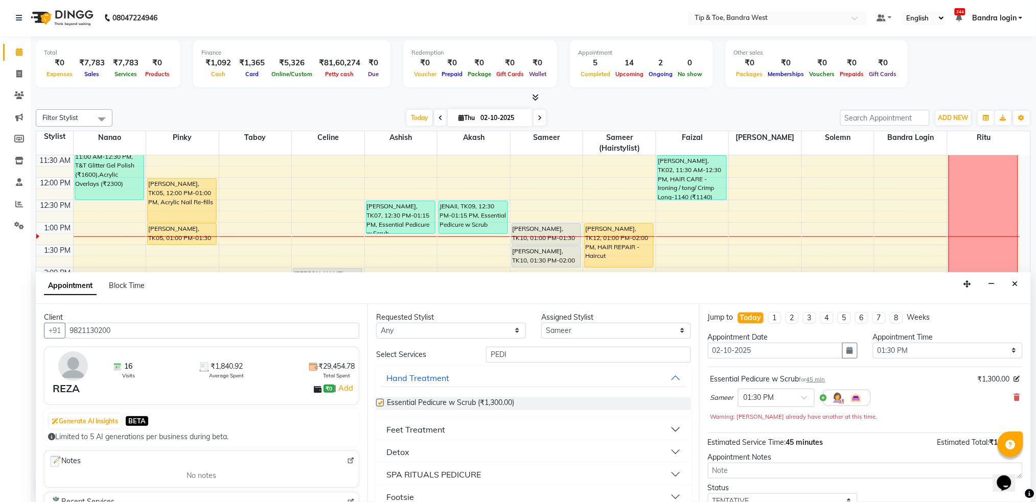
checkbox input "false"
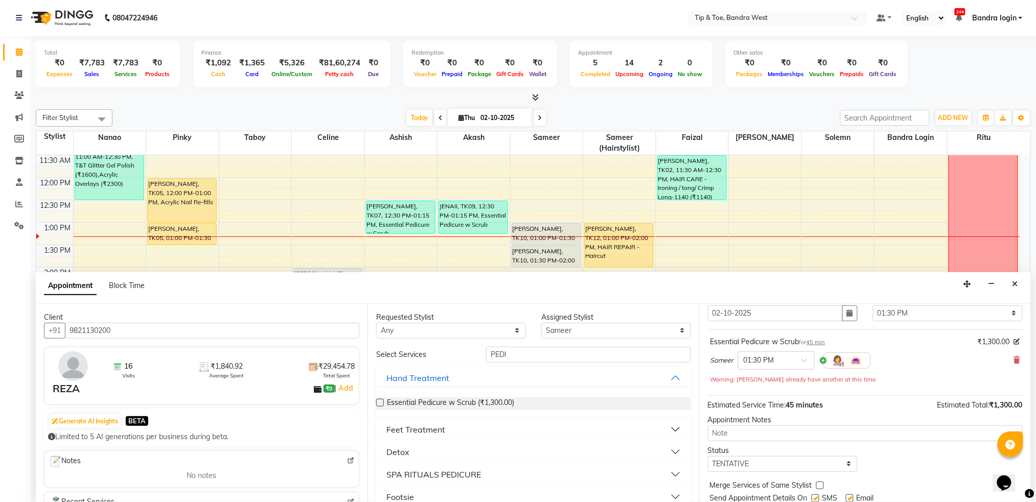
scroll to position [71, 0]
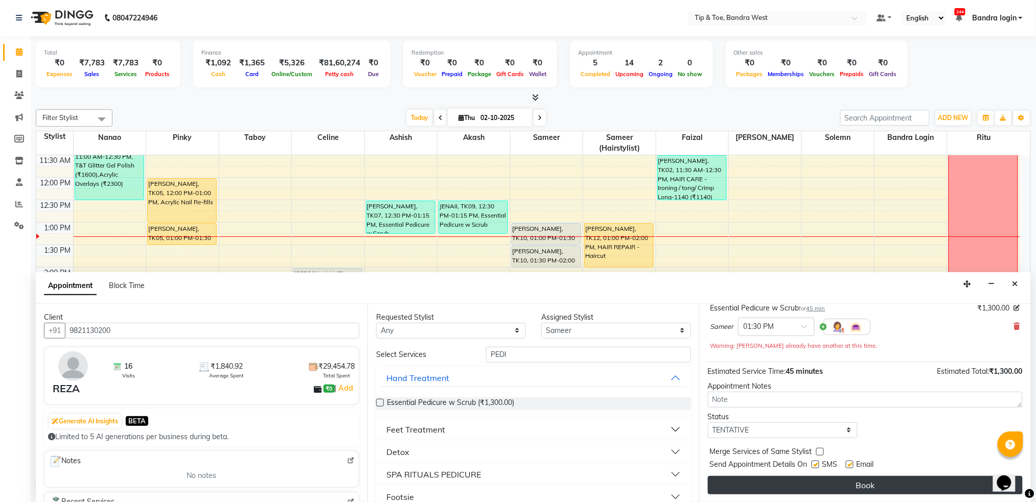
click at [916, 490] on button "Book" at bounding box center [865, 485] width 315 height 18
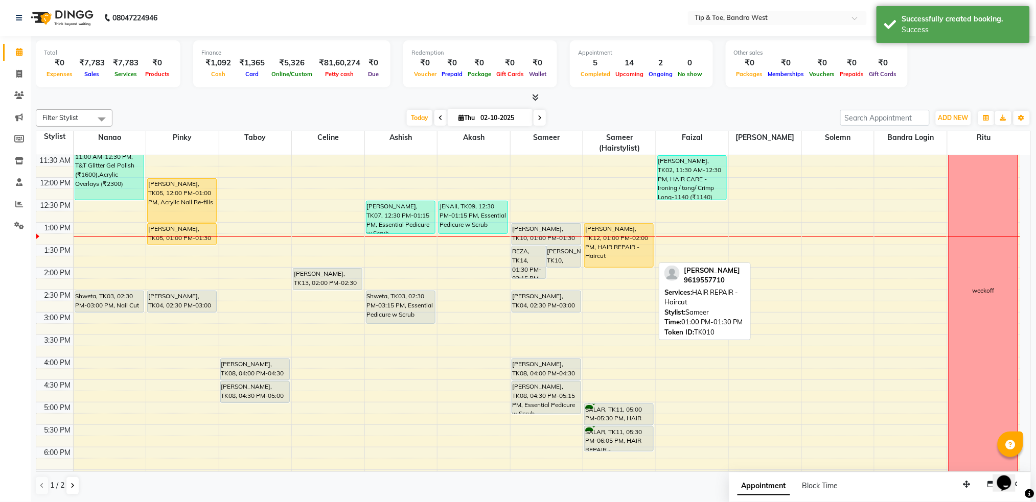
scroll to position [0, 0]
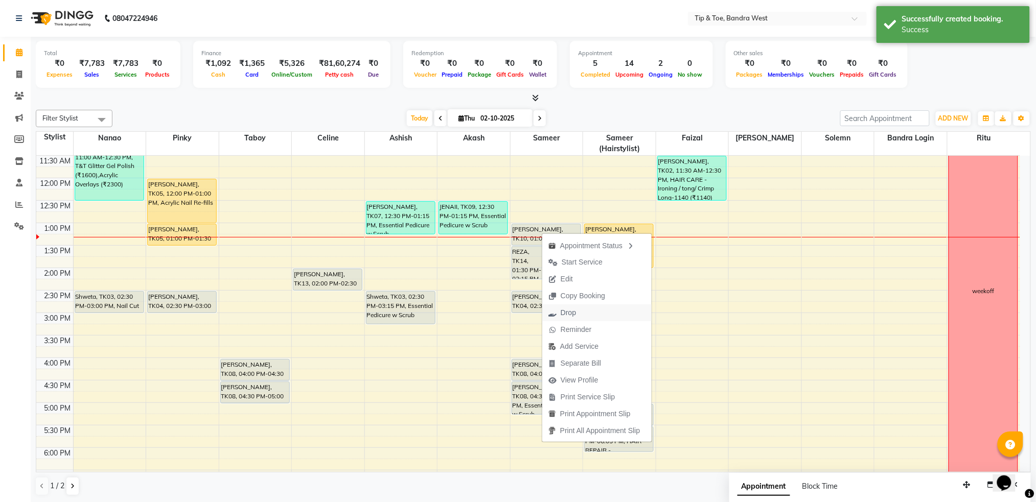
click at [584, 312] on button "Drop" at bounding box center [596, 313] width 109 height 17
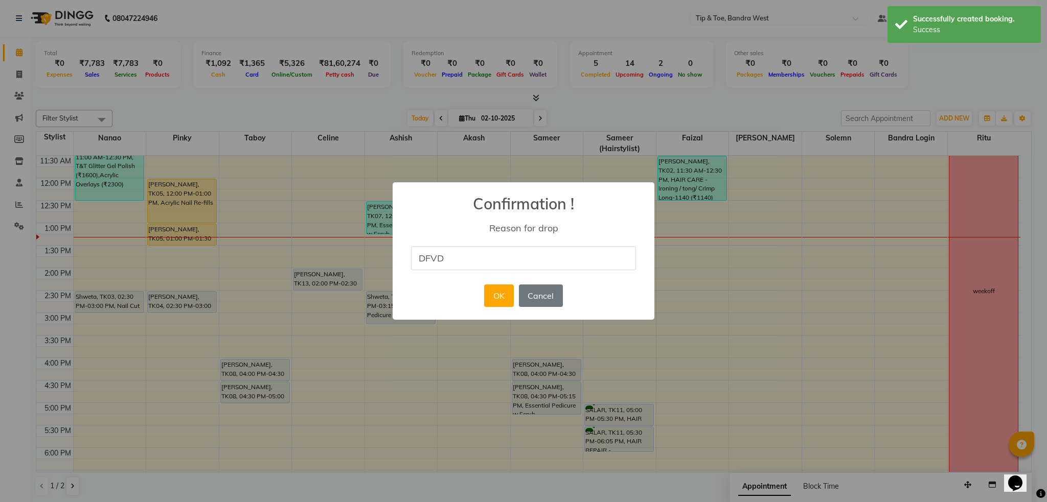
type input "DFVD"
click at [438, 289] on div "× Confirmation ! Reason for drop DFVD OK No Cancel" at bounding box center [523, 250] width 262 height 137
click at [495, 300] on button "OK" at bounding box center [498, 296] width 29 height 22
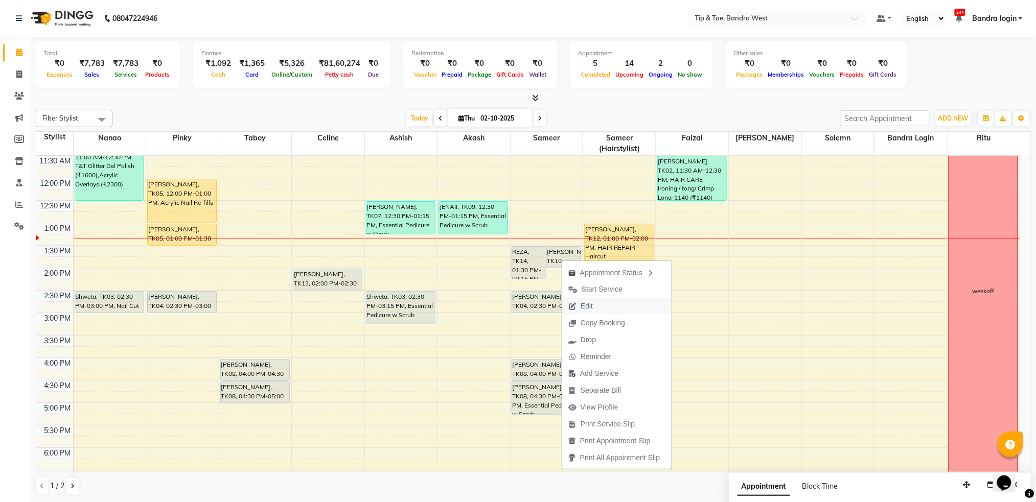
click at [591, 307] on span "Edit" at bounding box center [587, 306] width 12 height 11
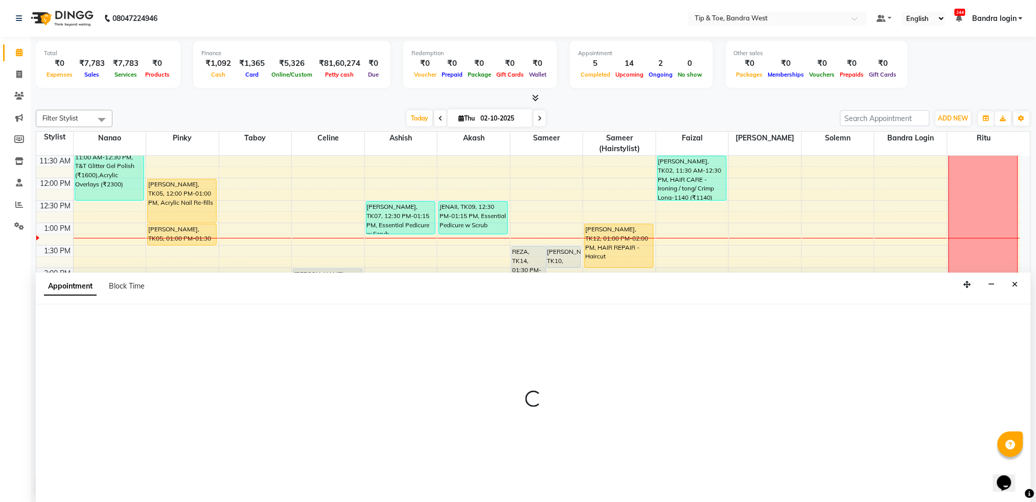
select select "tentative"
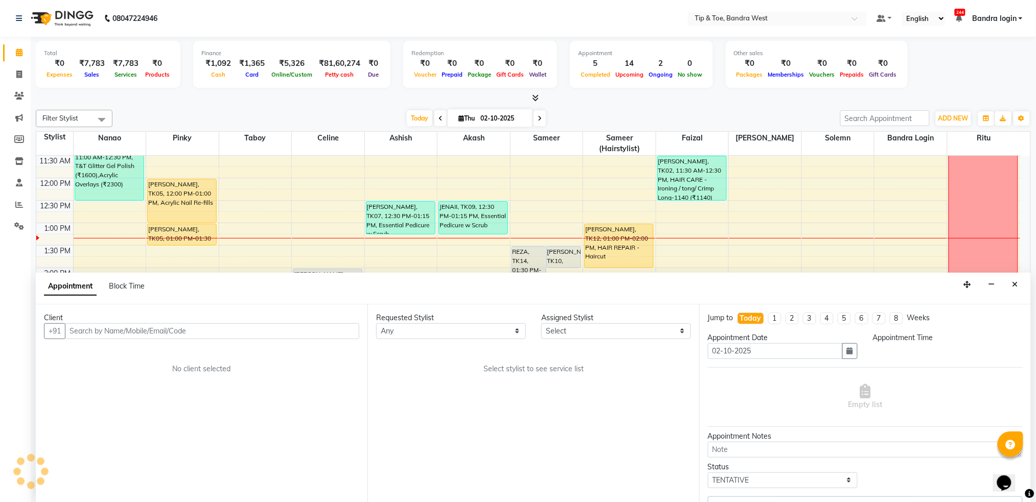
select select "57557"
select select "810"
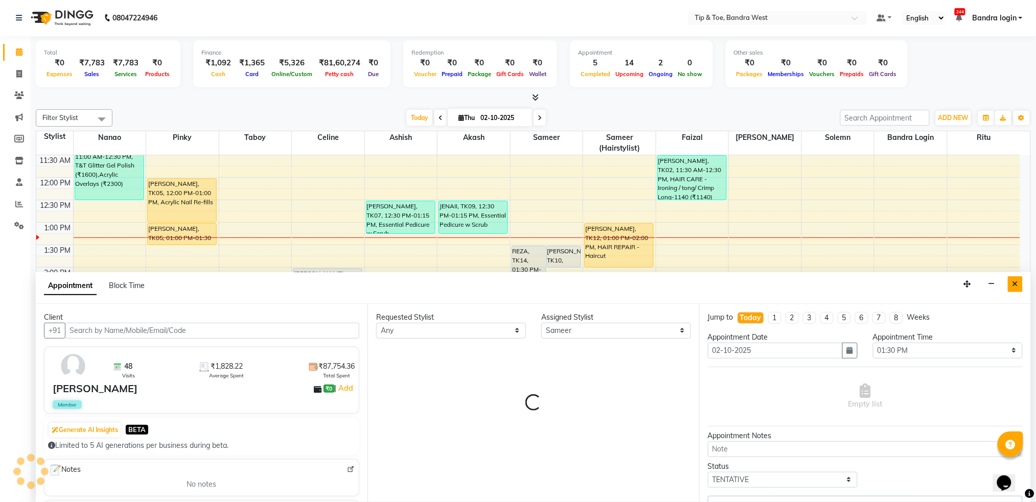
scroll to position [225, 0]
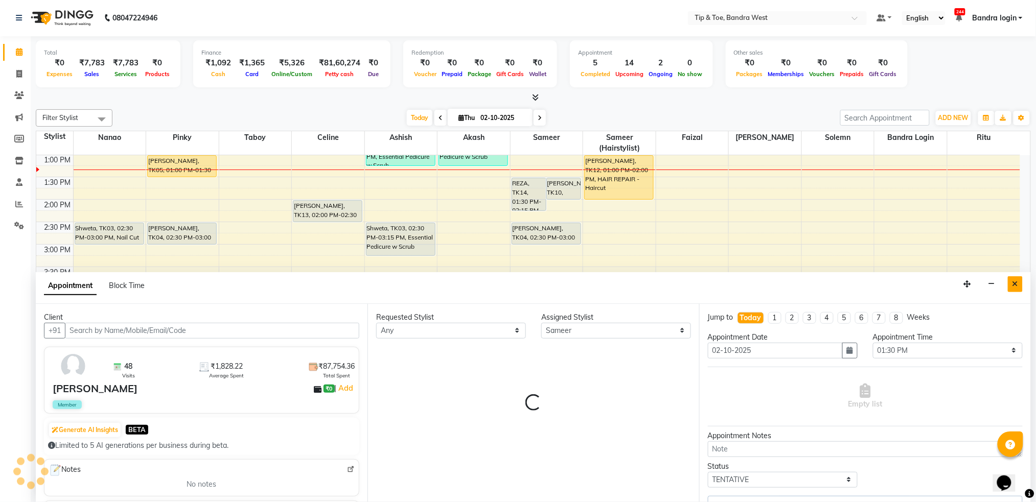
select select "2889"
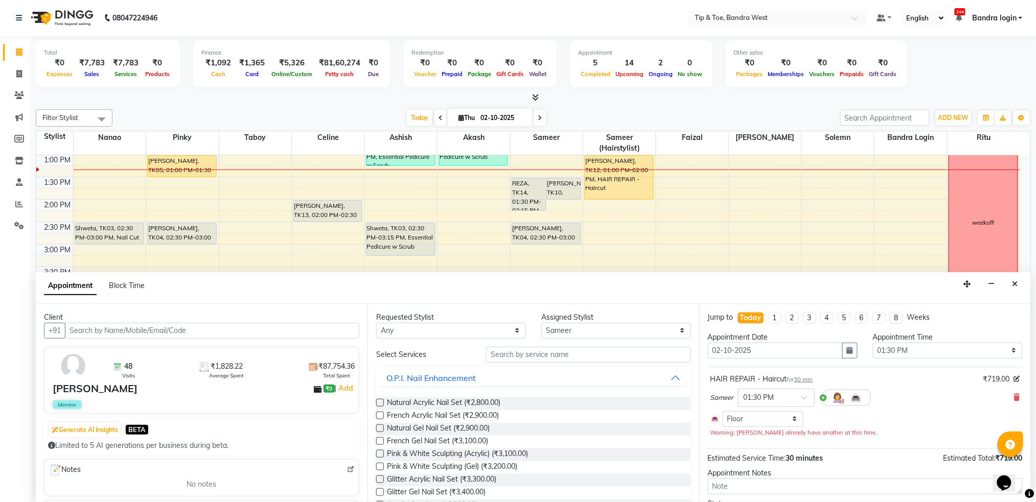
drag, startPoint x: 1011, startPoint y: 282, endPoint x: 965, endPoint y: 303, distance: 49.9
click at [1014, 283] on button "Close" at bounding box center [1015, 284] width 15 height 16
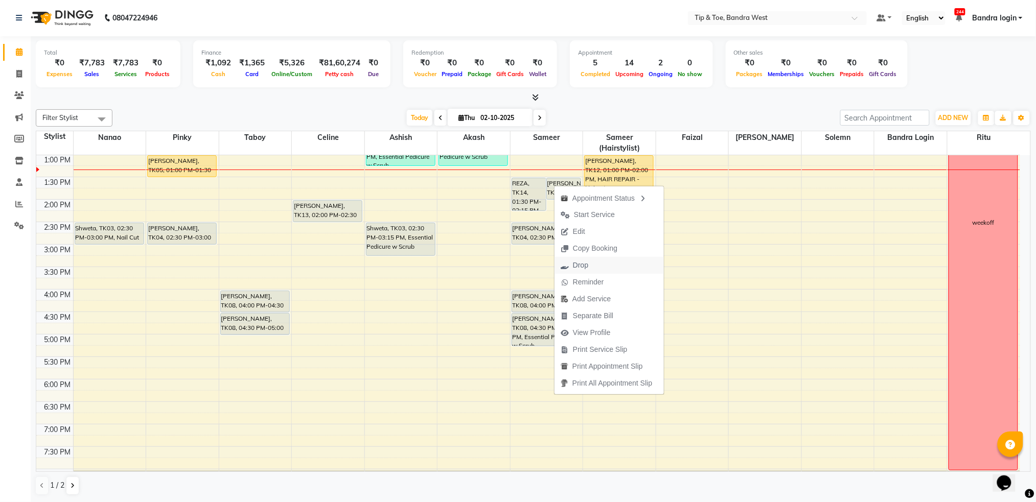
click at [590, 266] on span "Drop" at bounding box center [574, 265] width 40 height 17
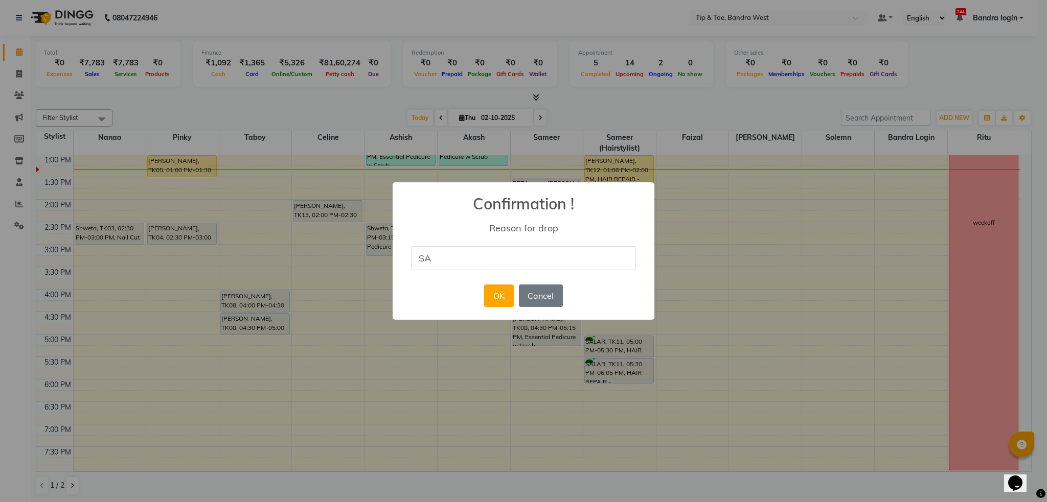
type input "SA"
click at [447, 299] on div "× Confirmation ! Reason for drop SA OK No Cancel" at bounding box center [523, 250] width 262 height 137
click at [502, 295] on button "OK" at bounding box center [498, 296] width 29 height 22
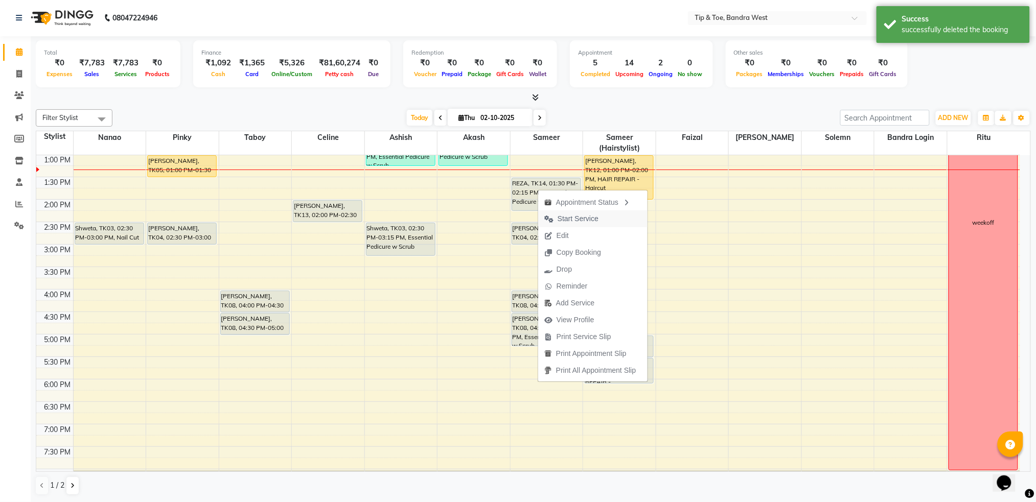
click at [568, 222] on span "Start Service" at bounding box center [578, 219] width 41 height 11
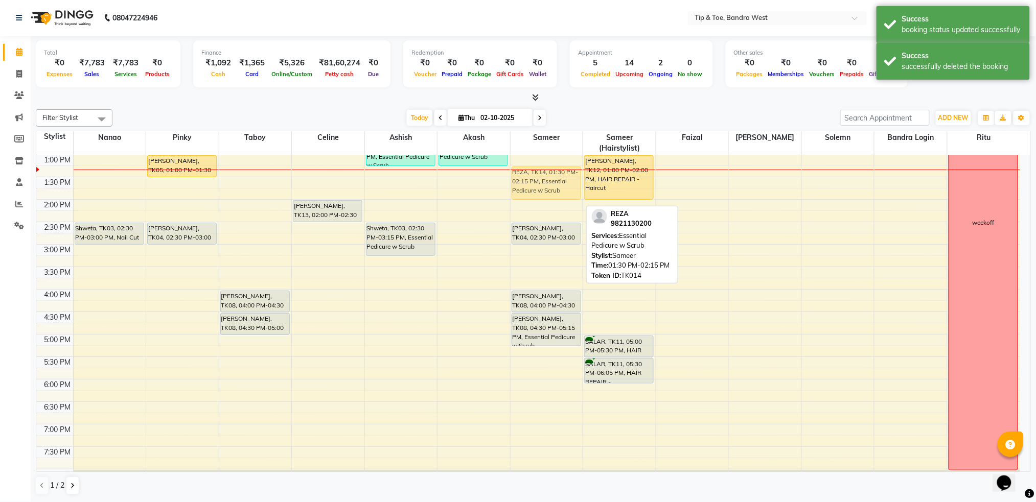
drag, startPoint x: 554, startPoint y: 199, endPoint x: 553, endPoint y: 190, distance: 9.3
click at [553, 190] on div "REZA, TK14, 01:30 PM-02:15 PM, Essential Pedicure w Scrub Anoushka Kohli, TK04,…" at bounding box center [546, 222] width 73 height 584
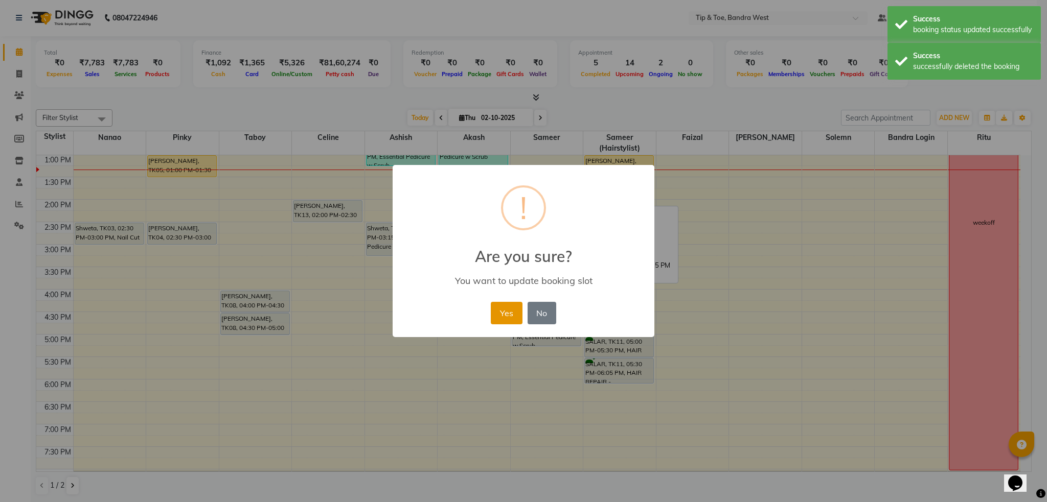
click at [519, 314] on button "Yes" at bounding box center [506, 313] width 31 height 22
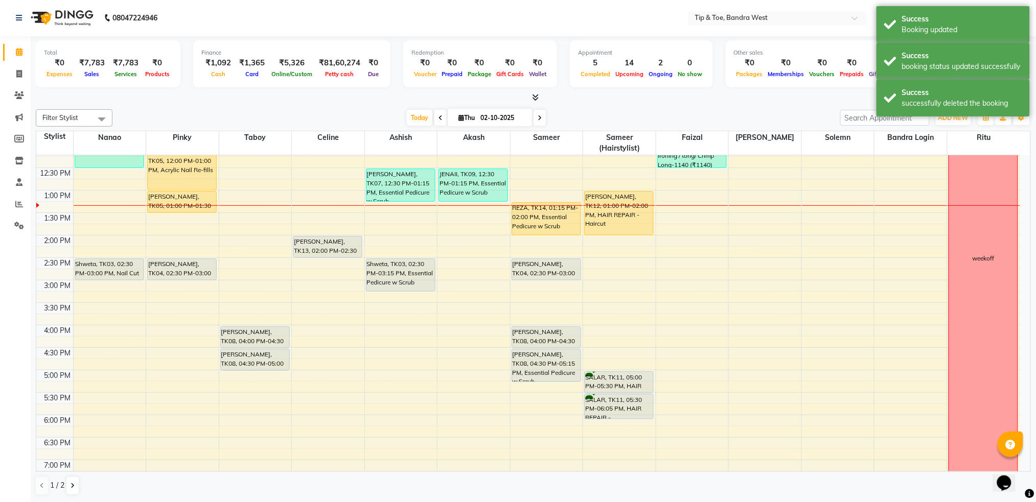
scroll to position [157, 0]
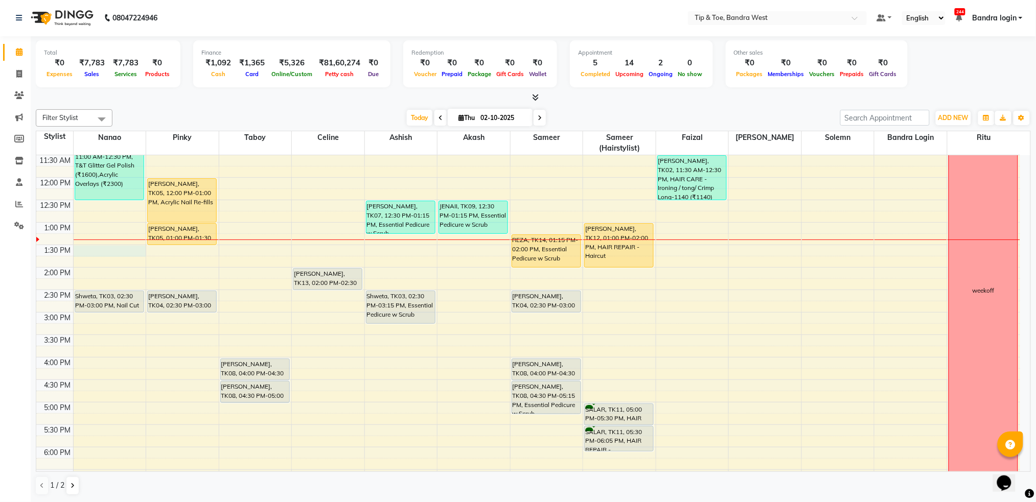
click at [99, 251] on div "8:00 AM 8:30 AM 9:00 AM 9:30 AM 10:00 AM 10:30 AM 11:00 AM 11:30 AM 12:00 PM 12…" at bounding box center [528, 290] width 984 height 584
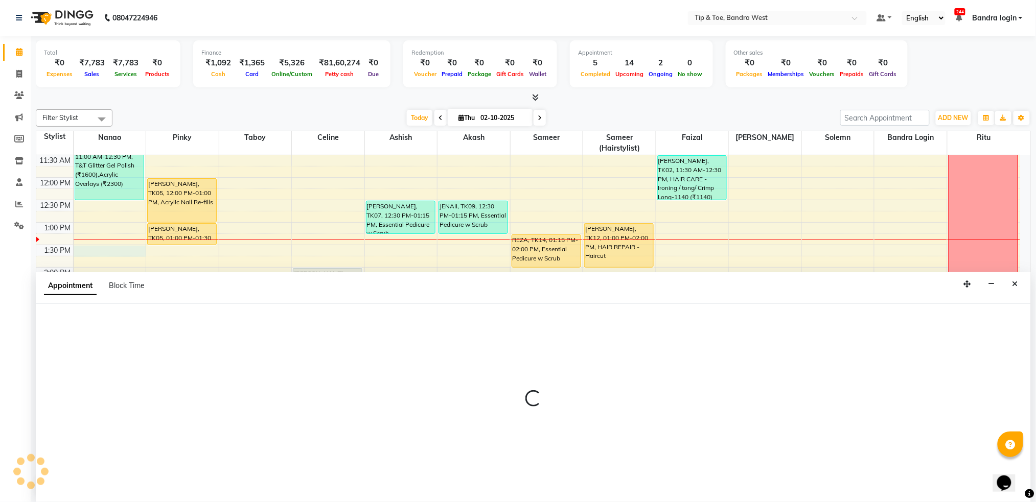
select select "42385"
select select "810"
select select "tentative"
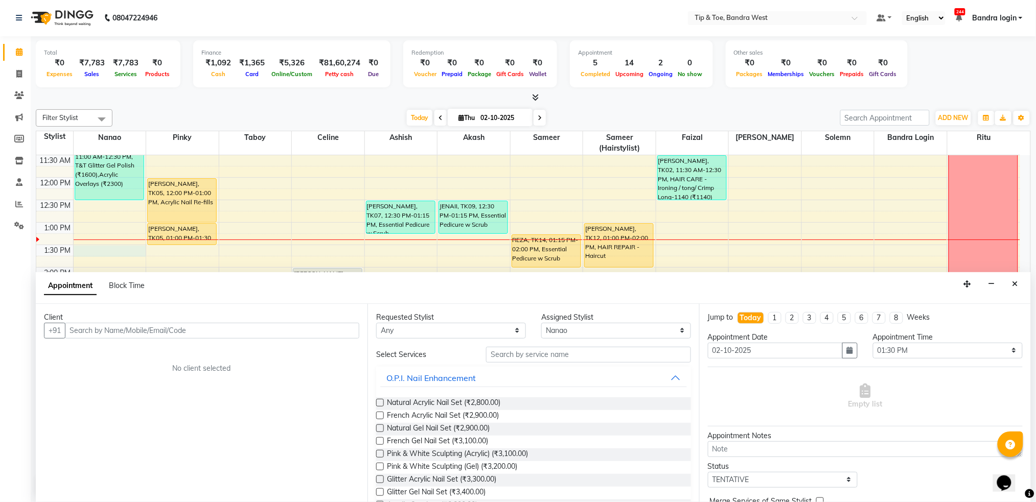
click at [182, 326] on input "text" at bounding box center [212, 331] width 294 height 16
type input "7081343343"
click at [335, 331] on span "Add Client" at bounding box center [338, 330] width 34 height 9
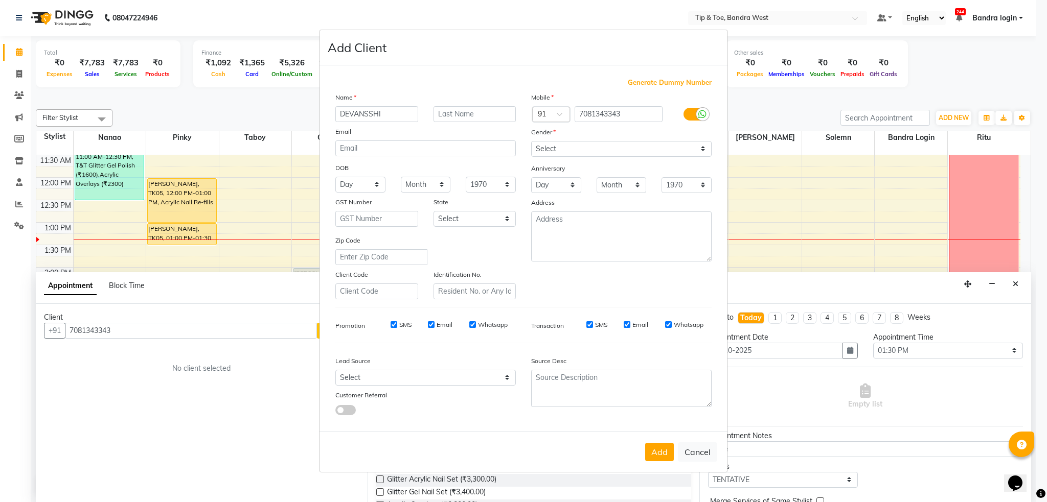
type input "DEVANSSHI"
click at [600, 148] on select "Select [DEMOGRAPHIC_DATA] [DEMOGRAPHIC_DATA] Other Prefer Not To Say" at bounding box center [621, 149] width 180 height 16
select select "[DEMOGRAPHIC_DATA]"
click at [531, 141] on select "Select [DEMOGRAPHIC_DATA] [DEMOGRAPHIC_DATA] Other Prefer Not To Say" at bounding box center [621, 149] width 180 height 16
click at [657, 451] on button "Add" at bounding box center [659, 452] width 29 height 18
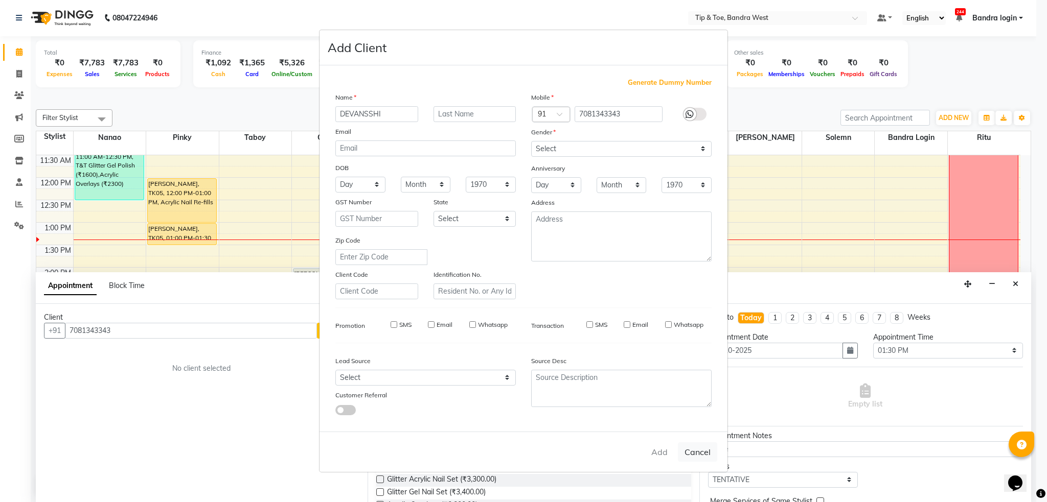
select select
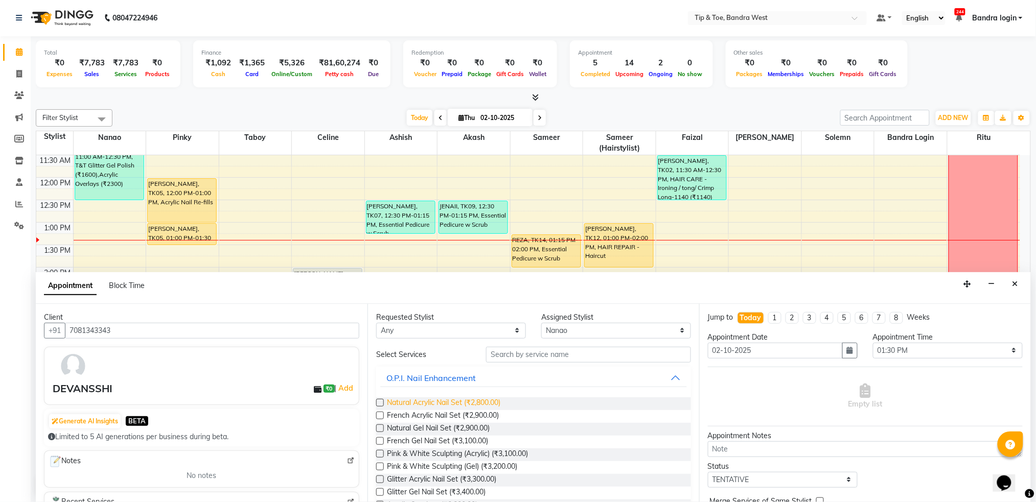
click at [474, 400] on span "Natural Acrylic Nail Set (₹2,800.00)" at bounding box center [443, 404] width 113 height 13
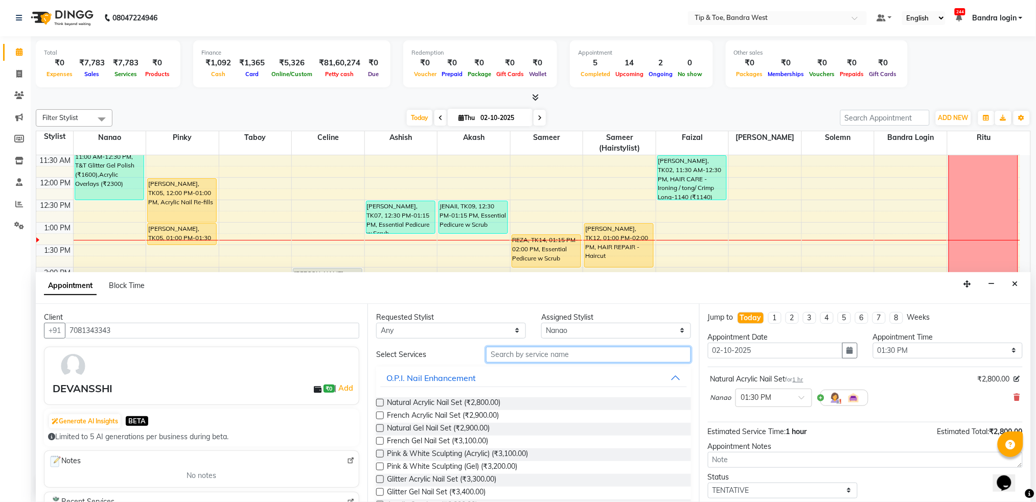
click at [565, 350] on input "text" at bounding box center [588, 355] width 205 height 16
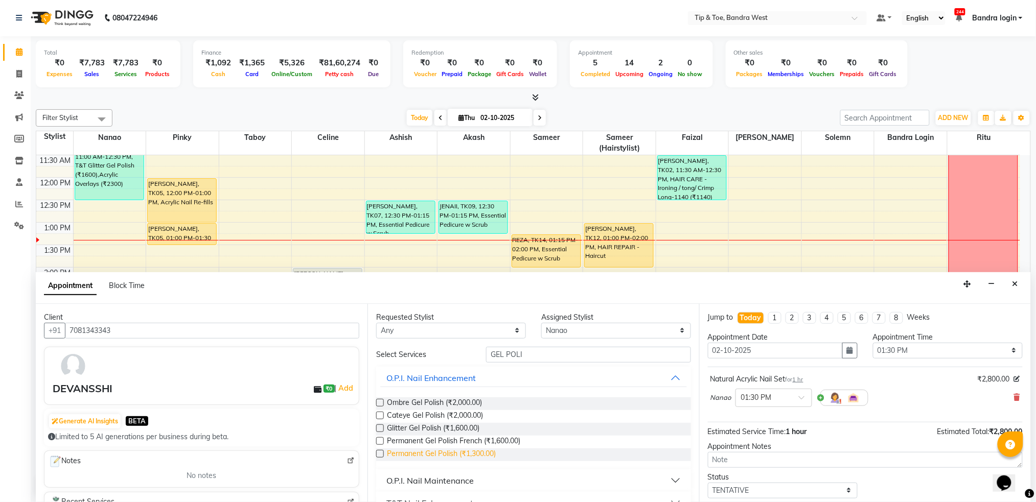
click at [476, 460] on span "Permanent Gel Polish (₹1,300.00)" at bounding box center [441, 455] width 109 height 13
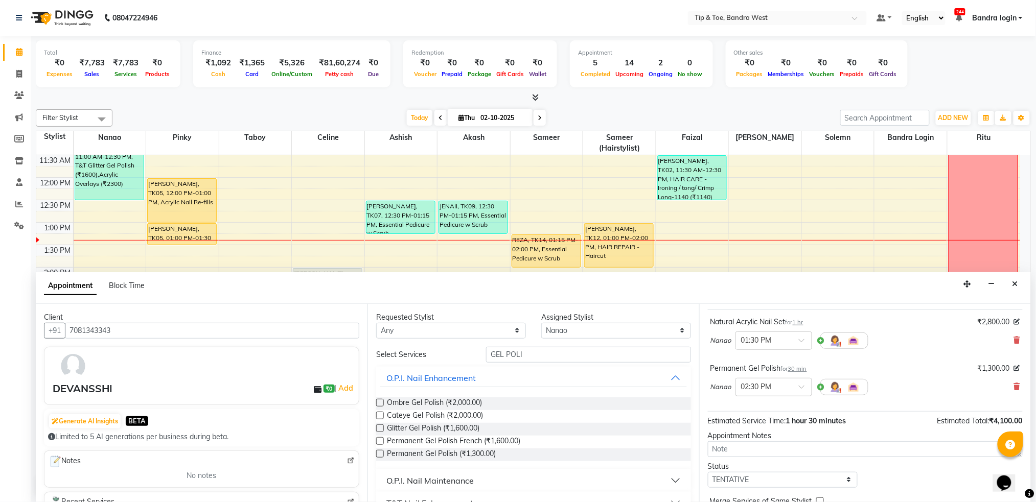
scroll to position [107, 0]
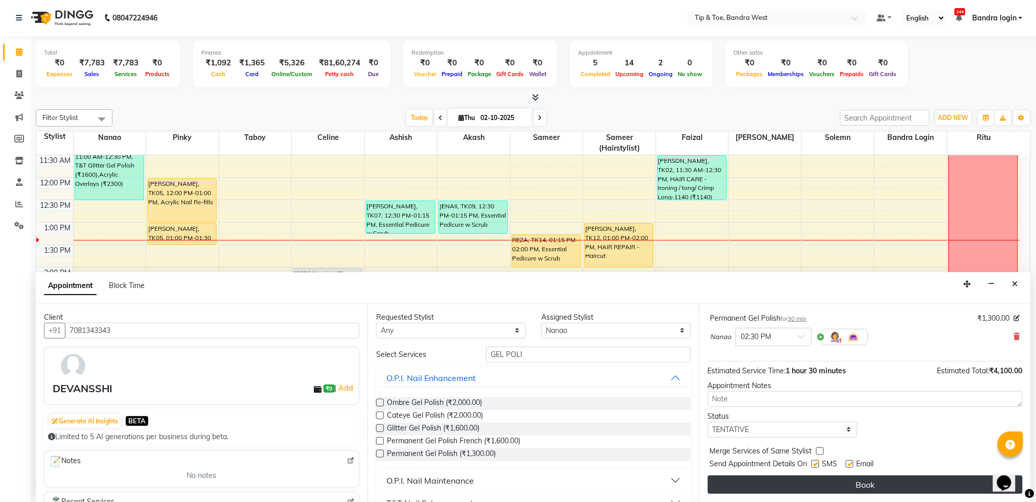
click at [786, 485] on button "Book" at bounding box center [865, 485] width 315 height 18
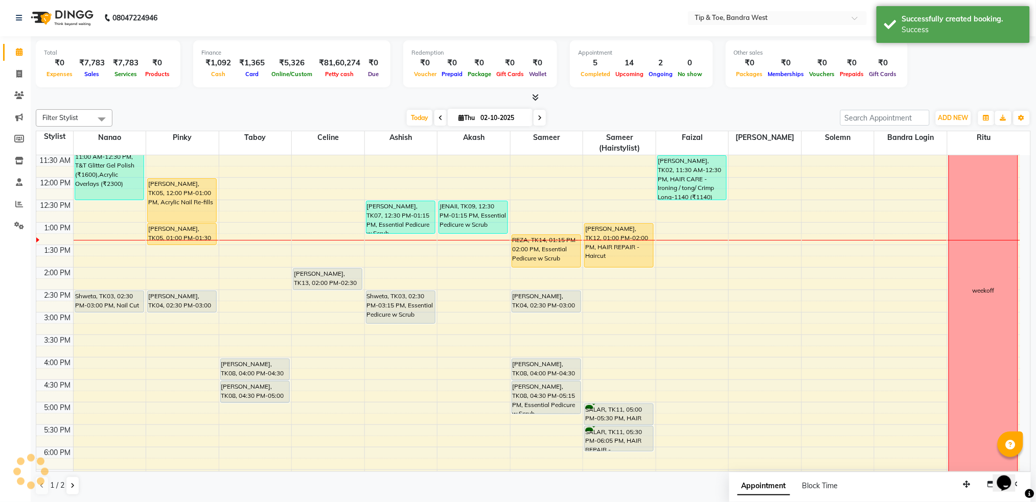
scroll to position [0, 0]
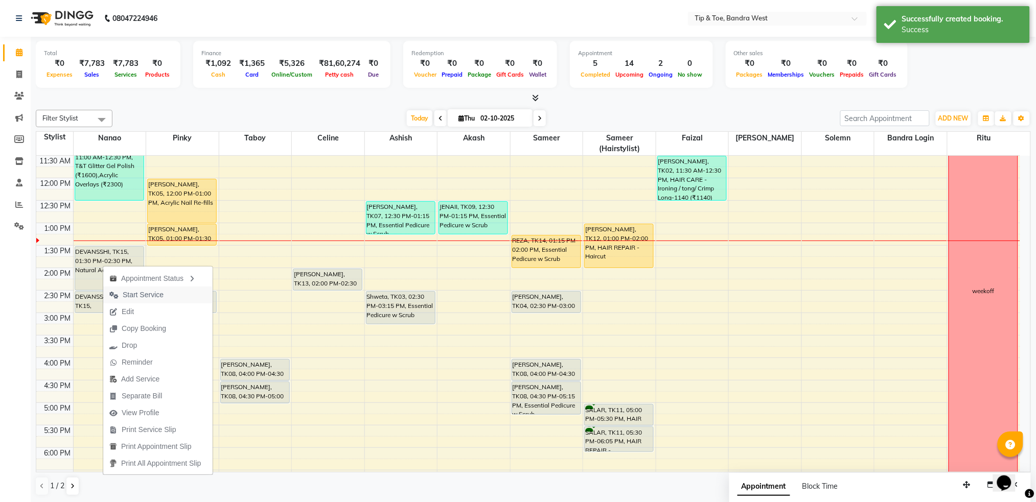
click at [148, 292] on span "Start Service" at bounding box center [143, 295] width 41 height 11
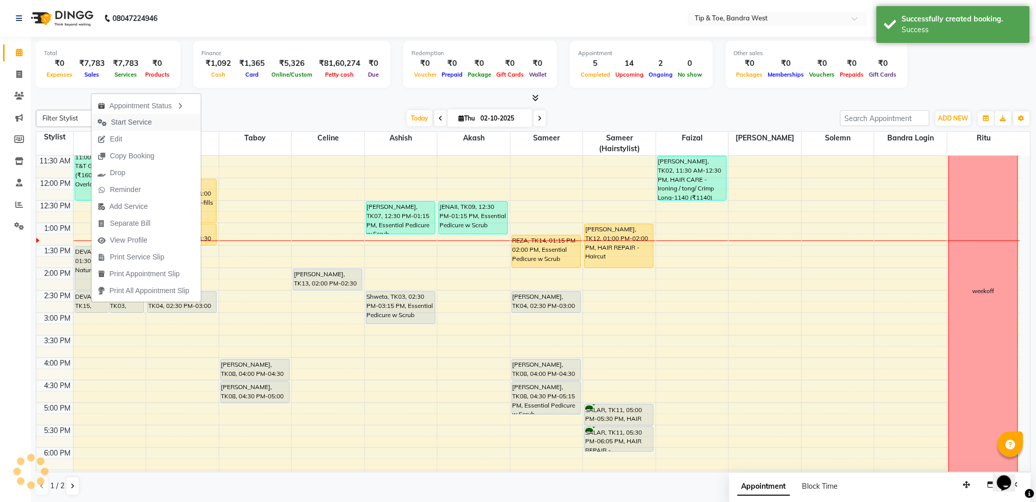
click at [140, 121] on span "Start Service" at bounding box center [131, 122] width 41 height 11
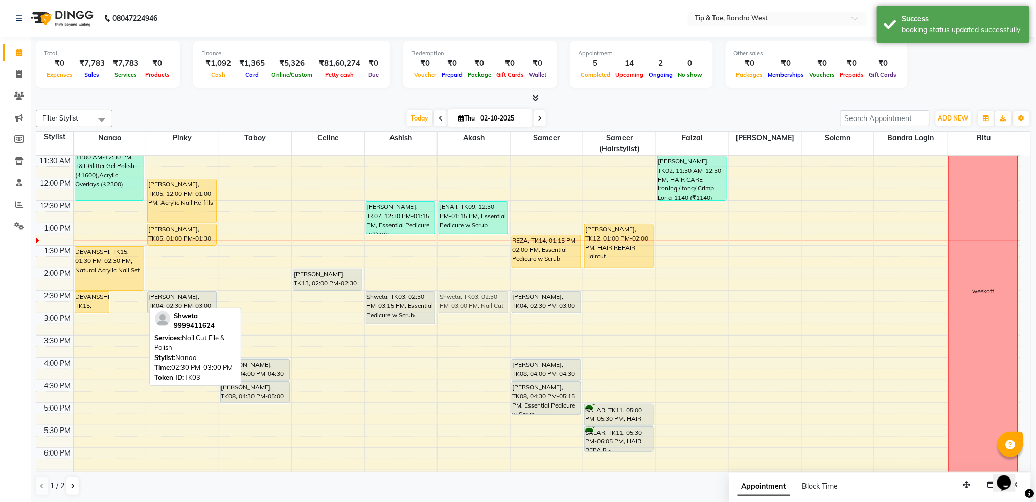
drag, startPoint x: 124, startPoint y: 300, endPoint x: 462, endPoint y: 300, distance: 338.8
click at [462, 300] on tr "DEVANSSHI, TK15, 02:30 PM-03:00 PM, Permanent Gel Polish Shweta, TK03, 02:30 PM…" at bounding box center [528, 290] width 984 height 584
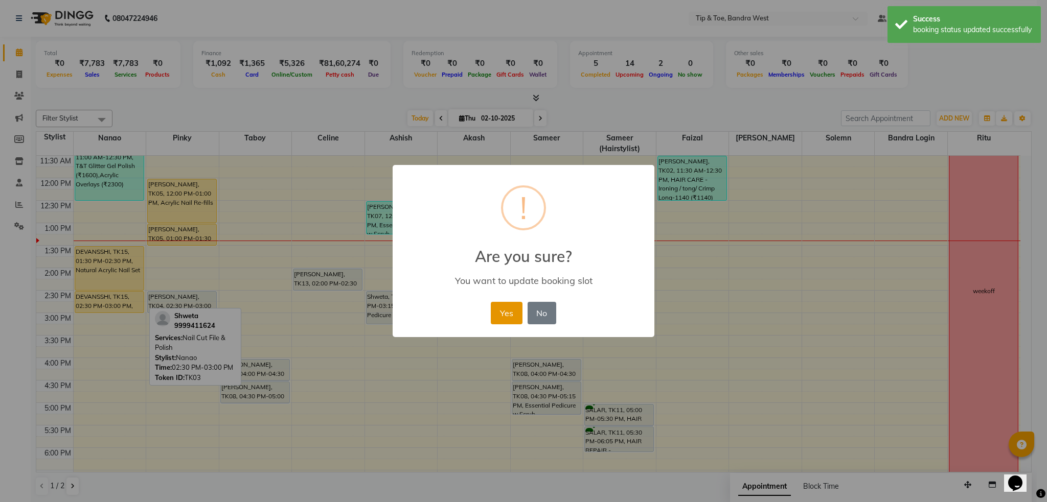
click at [516, 317] on button "Yes" at bounding box center [506, 313] width 31 height 22
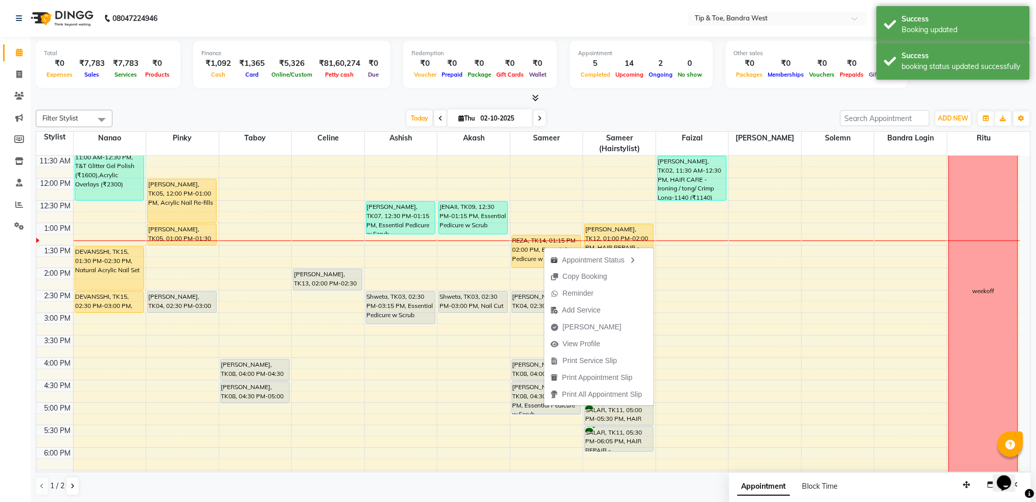
drag, startPoint x: 780, startPoint y: 103, endPoint x: 789, endPoint y: 146, distance: 43.9
click at [780, 103] on div at bounding box center [533, 98] width 995 height 11
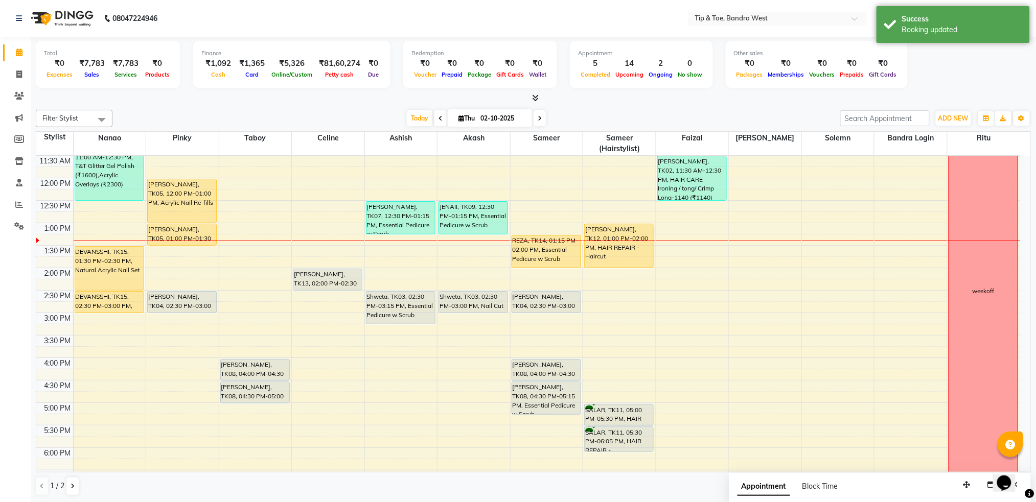
scroll to position [89, 0]
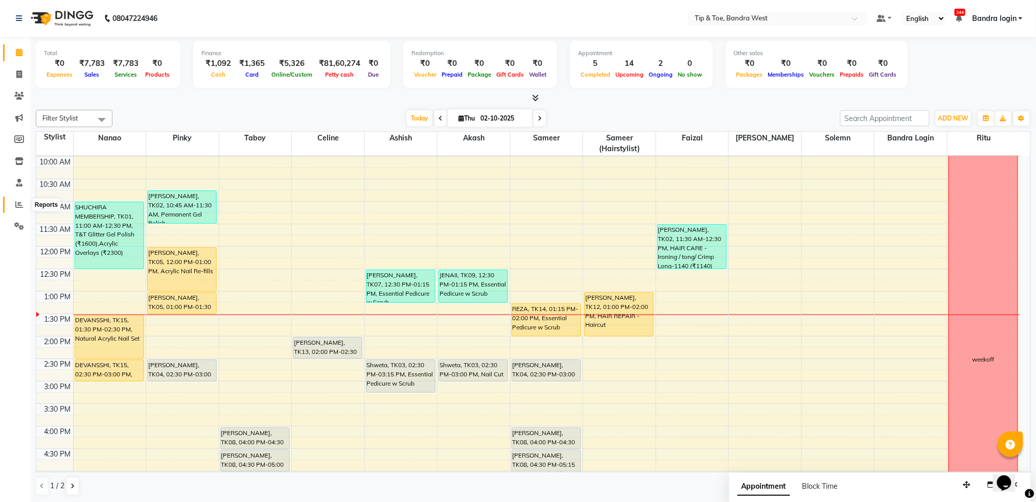
click at [14, 203] on span at bounding box center [19, 205] width 18 height 12
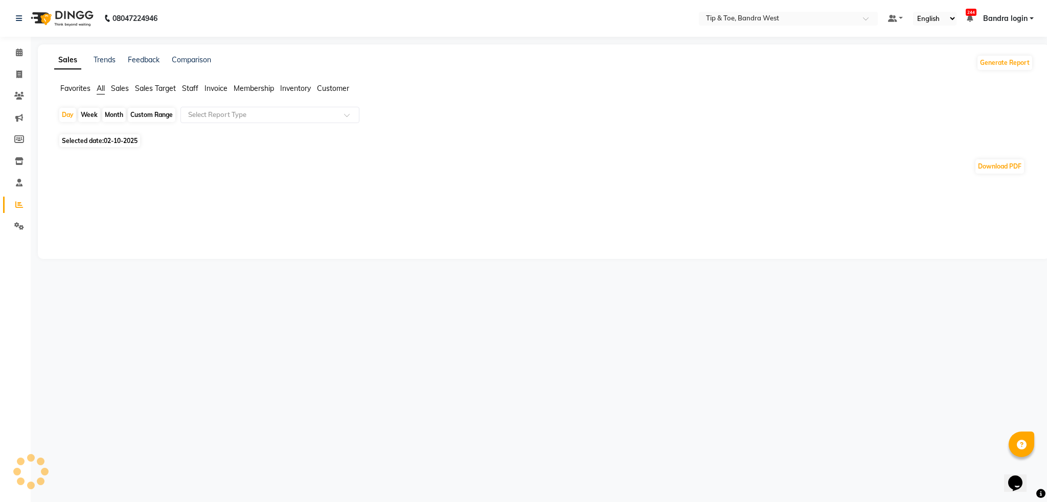
click at [186, 88] on span "Staff" at bounding box center [190, 88] width 16 height 9
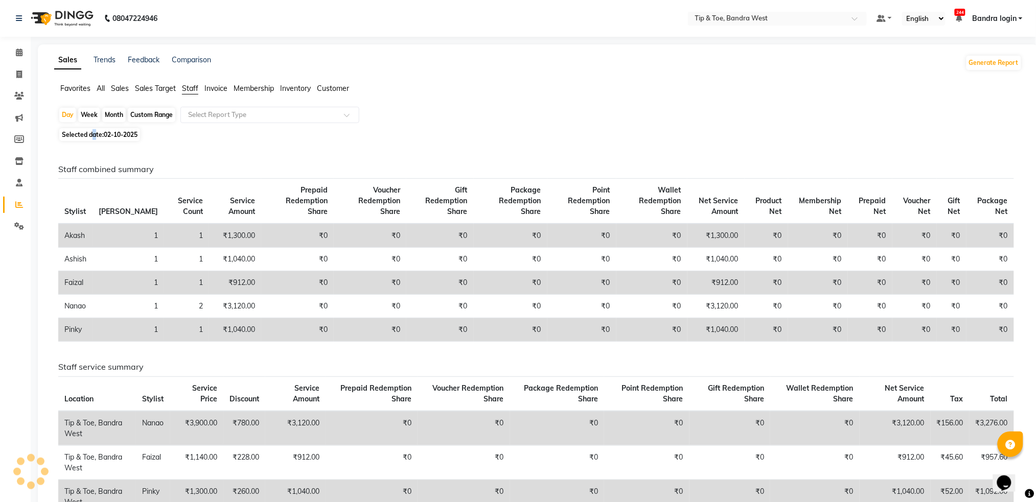
click at [94, 134] on span "Selected date: 02-10-2025" at bounding box center [99, 134] width 81 height 13
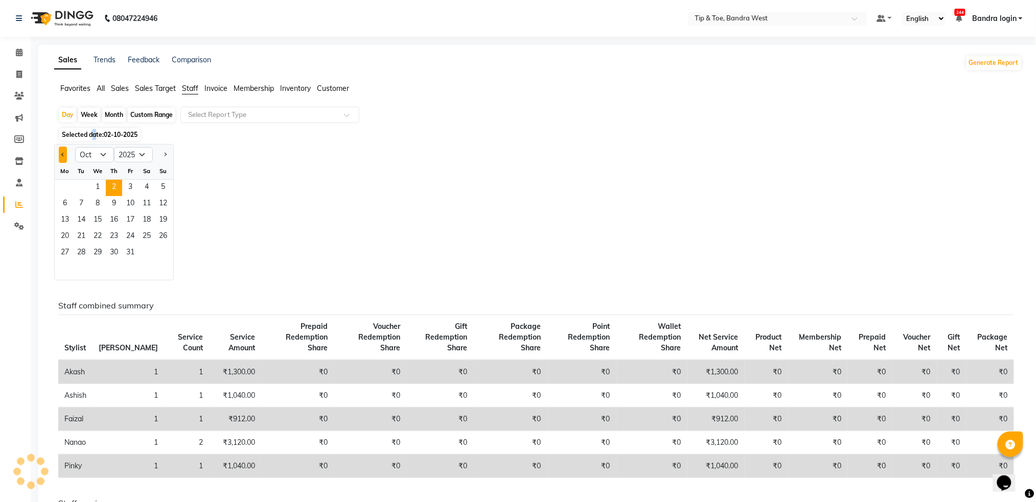
click at [62, 153] on span "Previous month" at bounding box center [63, 155] width 4 height 4
click at [69, 187] on span "1" at bounding box center [65, 188] width 16 height 16
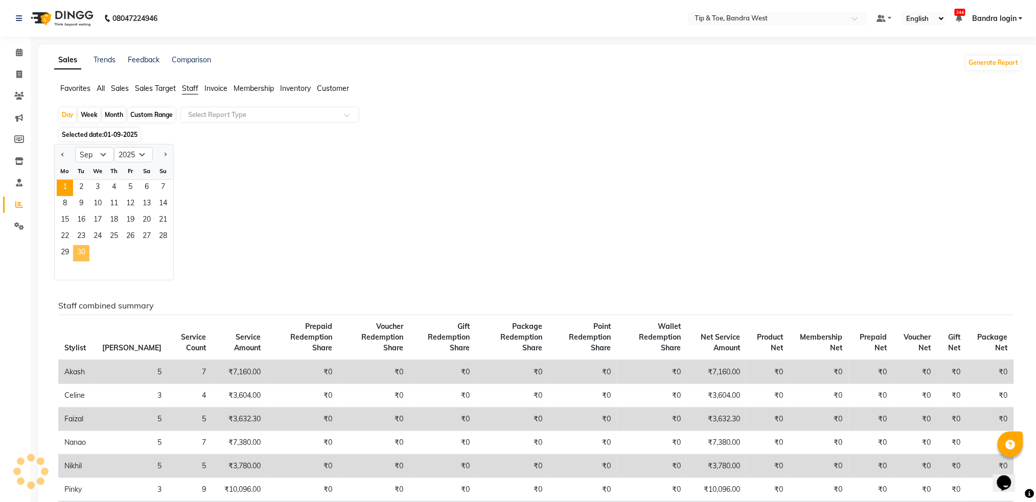
click at [81, 256] on span "30" at bounding box center [81, 253] width 16 height 16
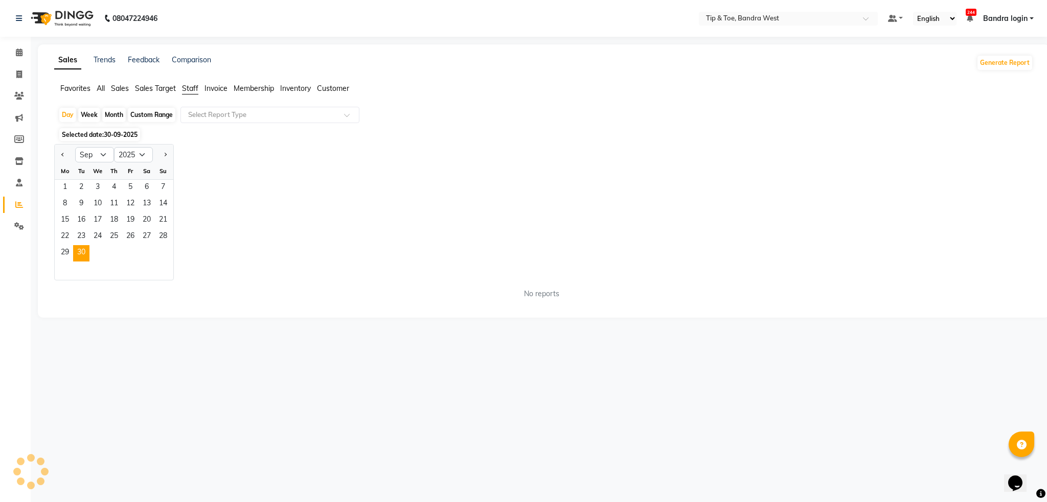
click at [164, 117] on div "Custom Range" at bounding box center [152, 115] width 48 height 14
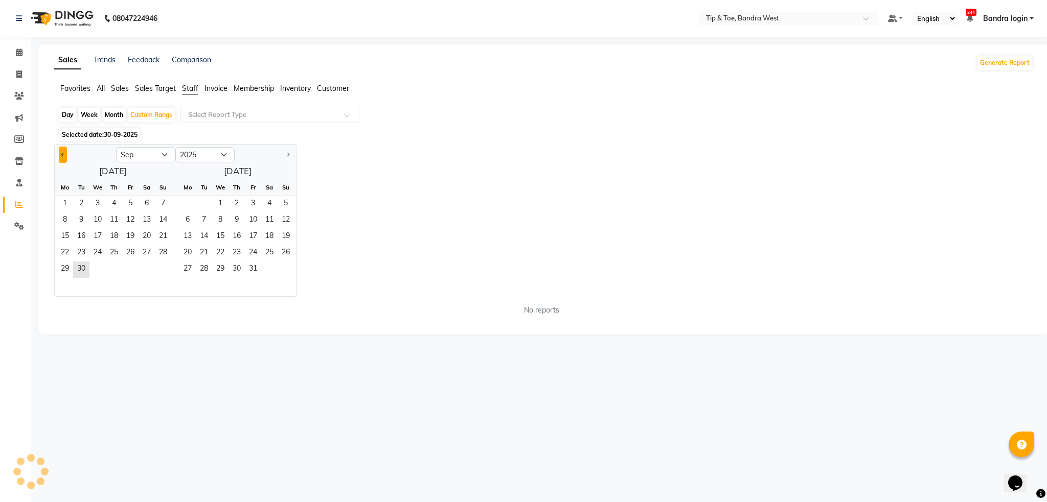
click at [64, 156] on button "Previous month" at bounding box center [63, 155] width 8 height 16
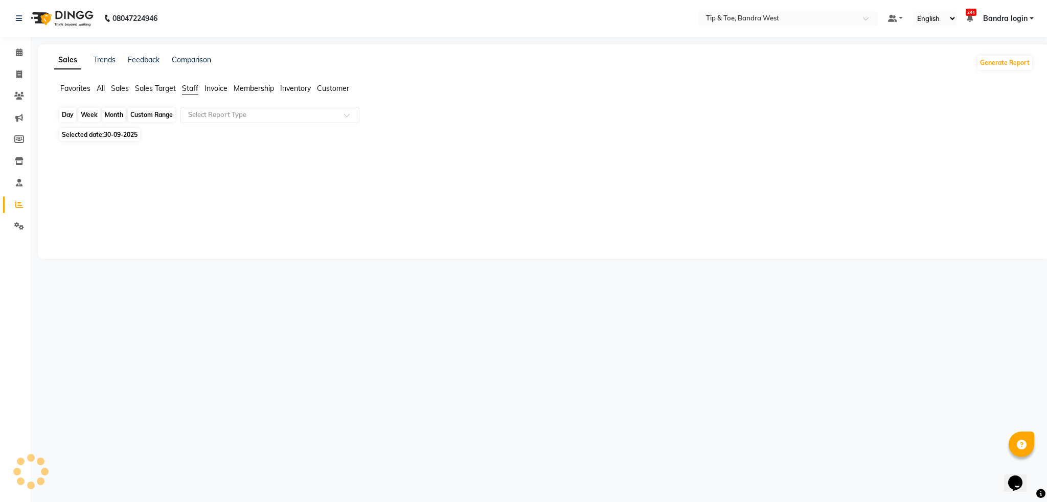
click at [139, 112] on div "Custom Range" at bounding box center [152, 115] width 48 height 14
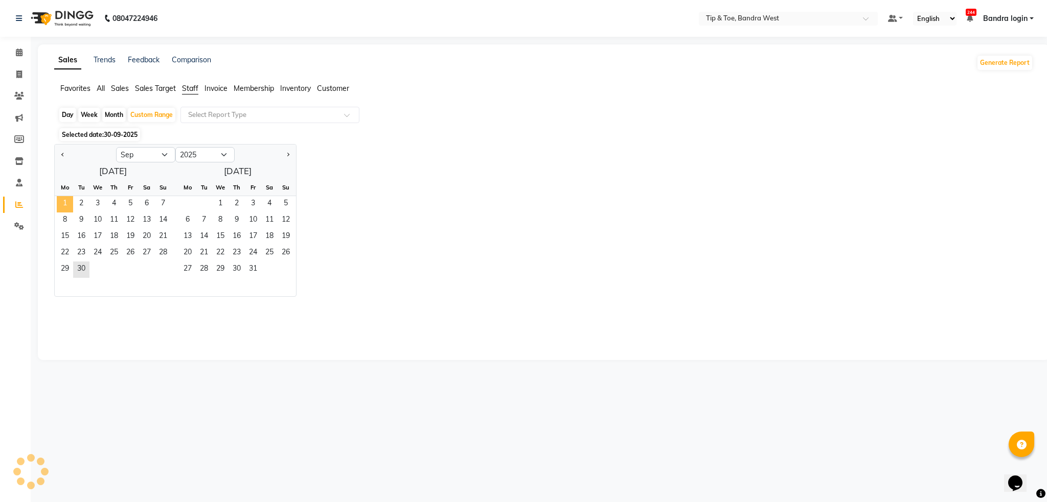
click at [63, 197] on span "1" at bounding box center [65, 204] width 16 height 16
click at [83, 270] on span "30" at bounding box center [81, 270] width 16 height 16
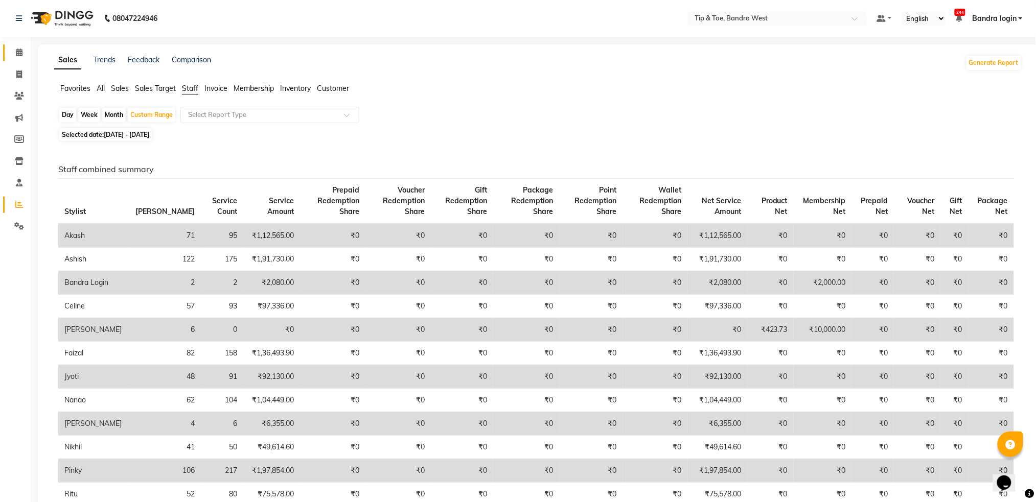
click at [16, 46] on link "Calendar" at bounding box center [15, 52] width 25 height 17
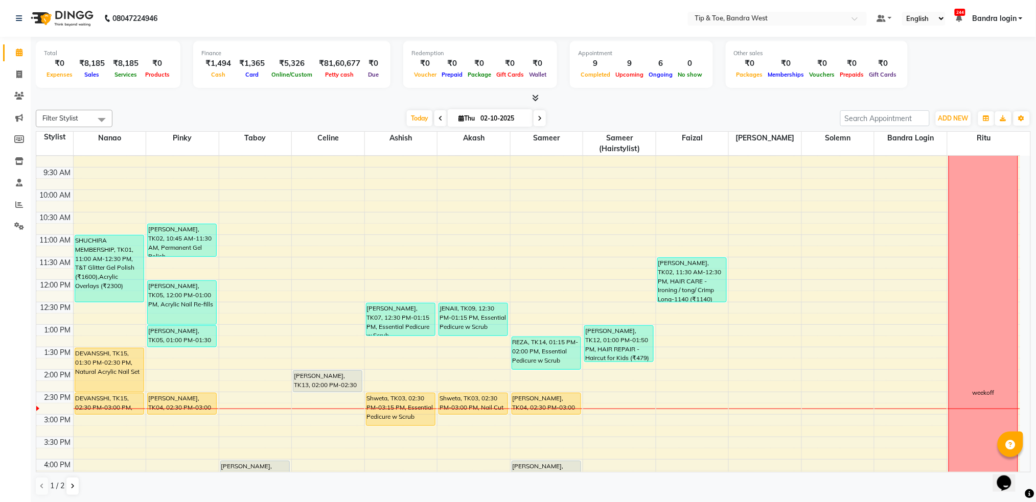
scroll to position [136, 0]
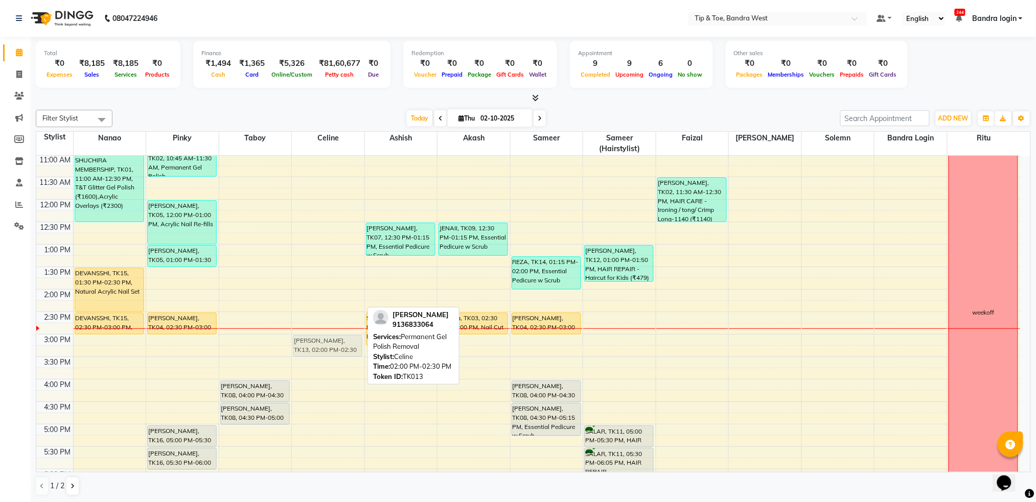
drag, startPoint x: 320, startPoint y: 304, endPoint x: 317, endPoint y: 347, distance: 44.1
click at [317, 347] on div "DEBKANYA, TK13, 02:00 PM-02:30 PM, Permanent Gel Polish Removal DEBKANYA, TK13,…" at bounding box center [328, 312] width 73 height 584
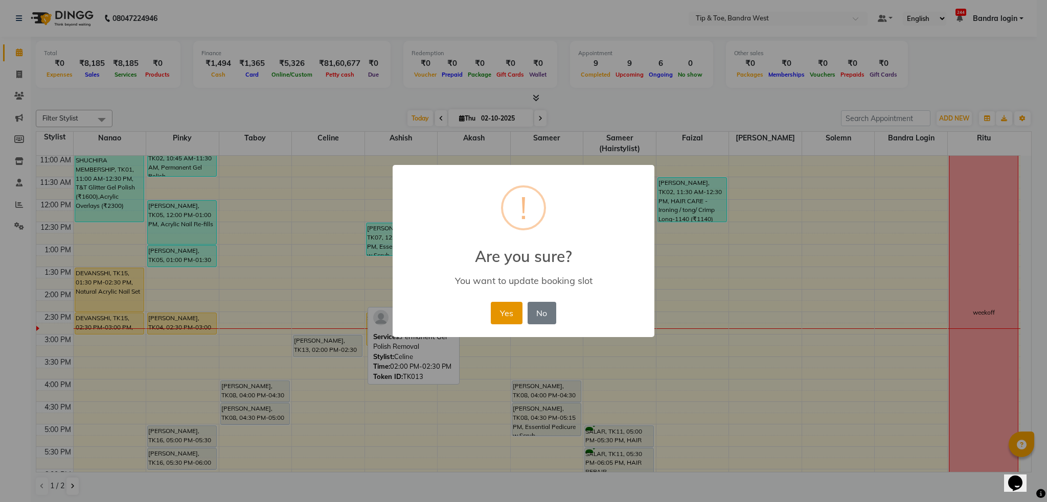
click at [496, 311] on button "Yes" at bounding box center [506, 313] width 31 height 22
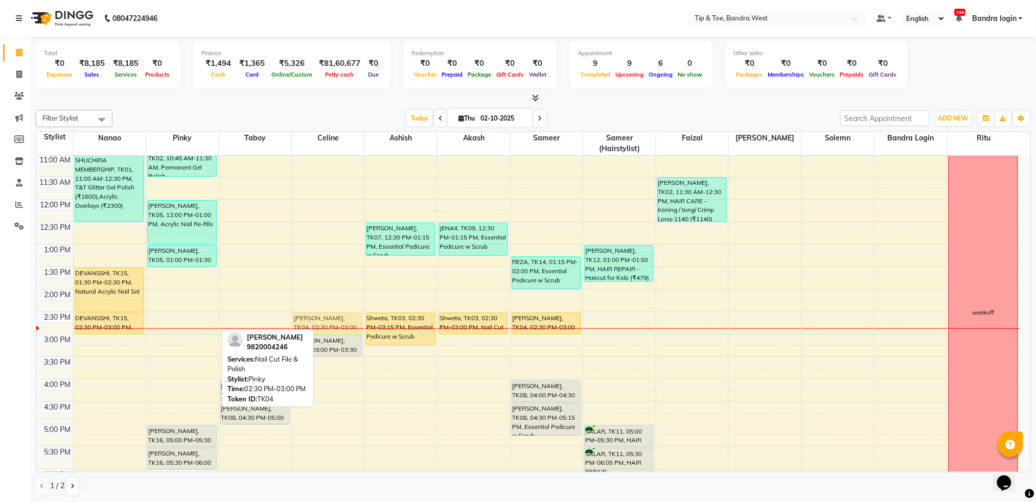
drag, startPoint x: 178, startPoint y: 327, endPoint x: 324, endPoint y: 322, distance: 146.2
click at [324, 322] on tr "SHUCHIRA MEMBERSHIP, TK01, 11:00 AM-12:30 PM, T&T Glitter Gel Polish (₹1600),Ac…" at bounding box center [528, 312] width 984 height 584
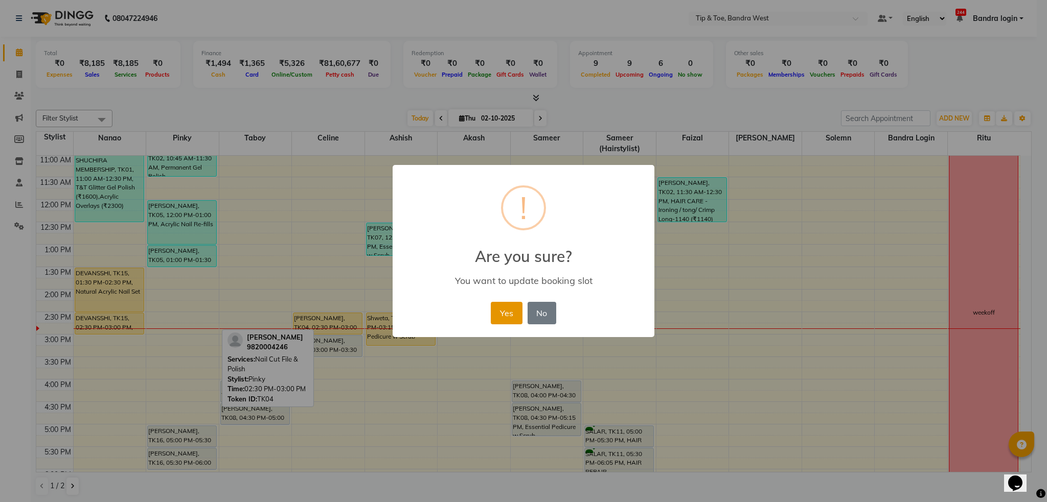
click at [508, 309] on button "Yes" at bounding box center [506, 313] width 31 height 22
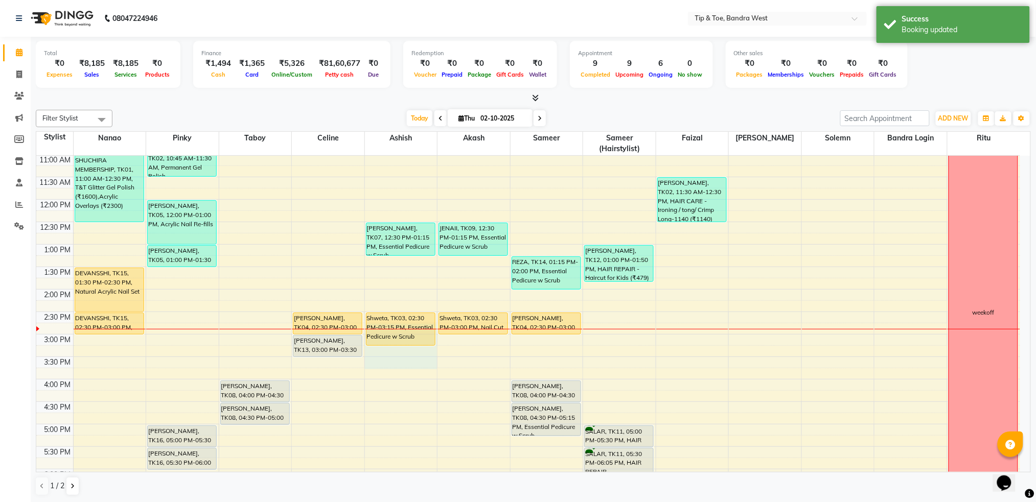
drag, startPoint x: 387, startPoint y: 329, endPoint x: 434, endPoint y: 367, distance: 60.3
click at [434, 367] on div "CHINMAY, TK07, 12:30 PM-01:15 PM, Essential Pedicure w Scrub Shweta, TK03, 02:3…" at bounding box center [401, 312] width 73 height 584
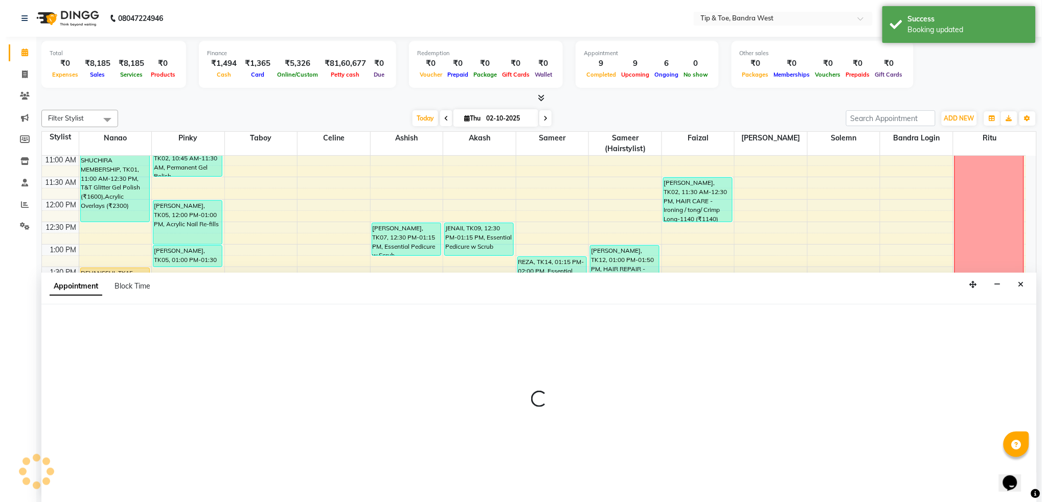
scroll to position [1, 0]
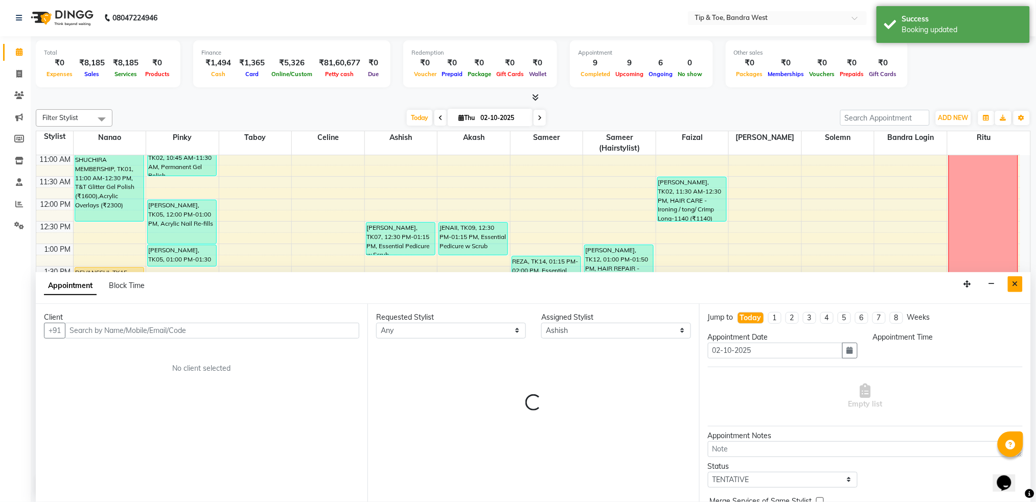
click at [1017, 282] on icon "Close" at bounding box center [1015, 284] width 6 height 7
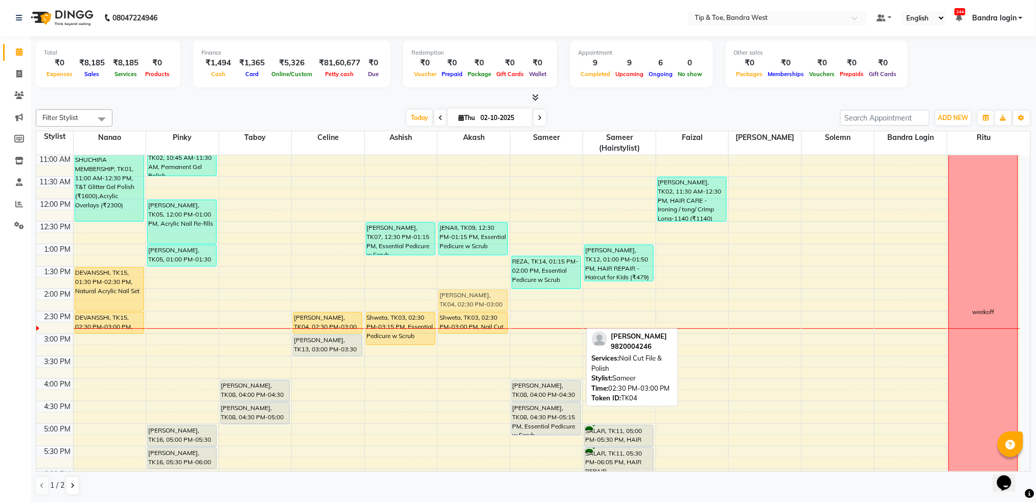
drag, startPoint x: 540, startPoint y: 320, endPoint x: 465, endPoint y: 299, distance: 78.0
click at [465, 299] on tr "SHUCHIRA MEMBERSHIP, TK01, 11:00 AM-12:30 PM, T&T Glitter Gel Polish (₹1600),Ac…" at bounding box center [528, 311] width 984 height 584
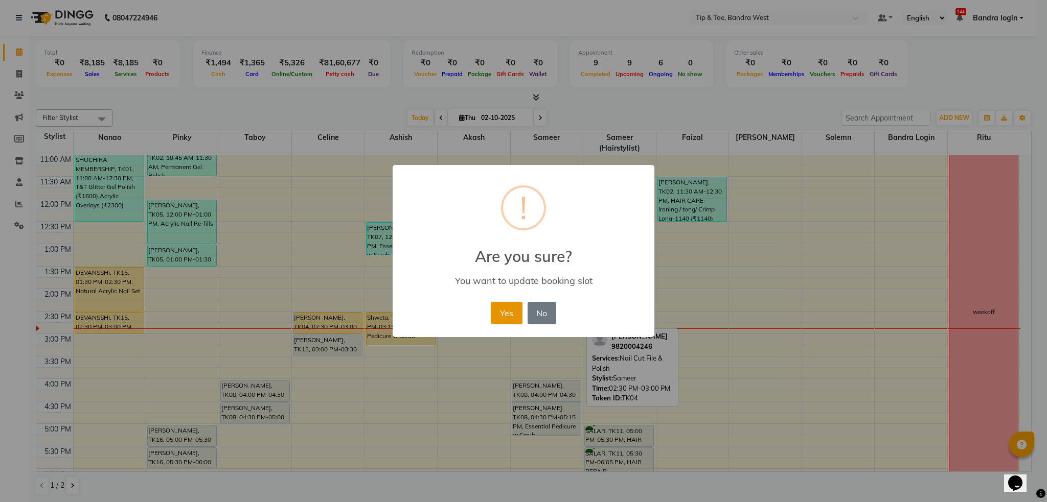
click at [514, 311] on button "Yes" at bounding box center [506, 313] width 31 height 22
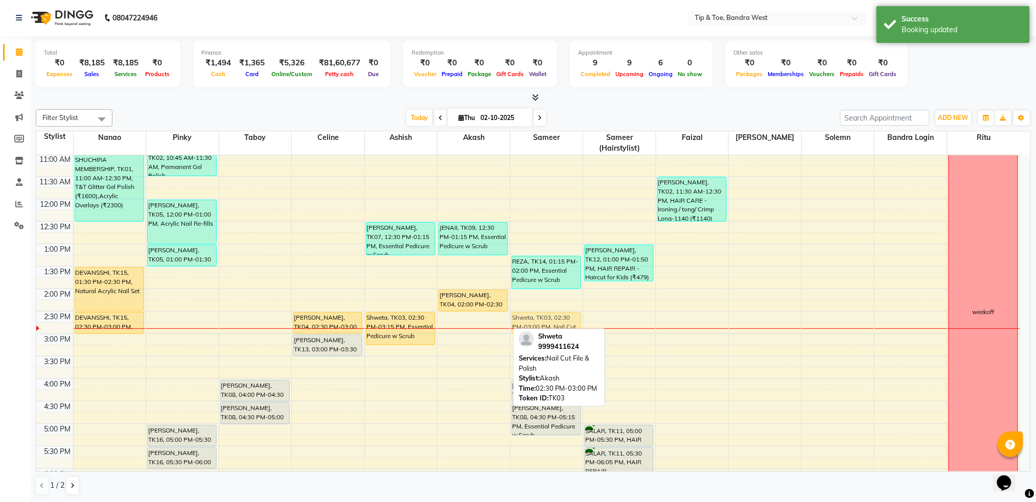
drag, startPoint x: 463, startPoint y: 322, endPoint x: 533, endPoint y: 320, distance: 70.1
click at [533, 320] on tr "SHUCHIRA MEMBERSHIP, TK01, 11:00 AM-12:30 PM, T&T Glitter Gel Polish (₹1600),Ac…" at bounding box center [528, 311] width 984 height 584
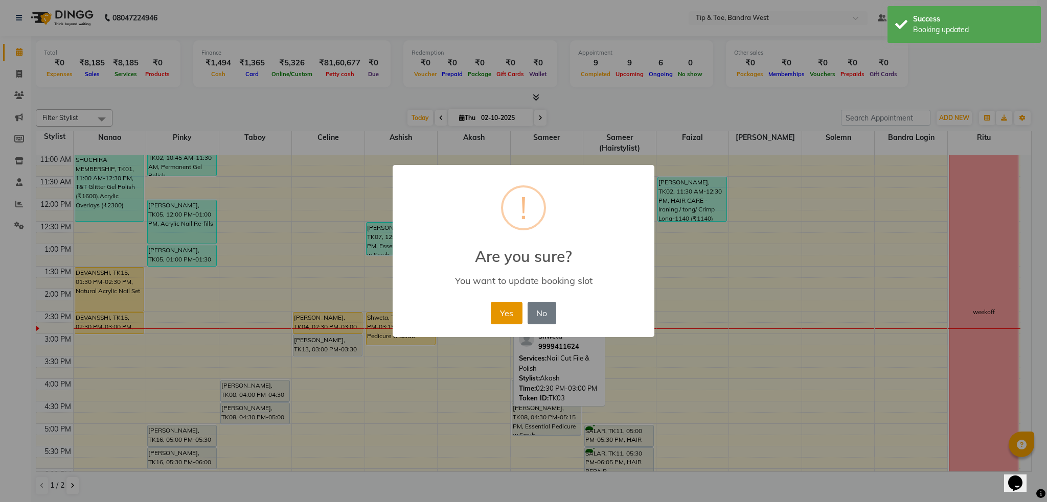
click at [507, 319] on button "Yes" at bounding box center [506, 313] width 31 height 22
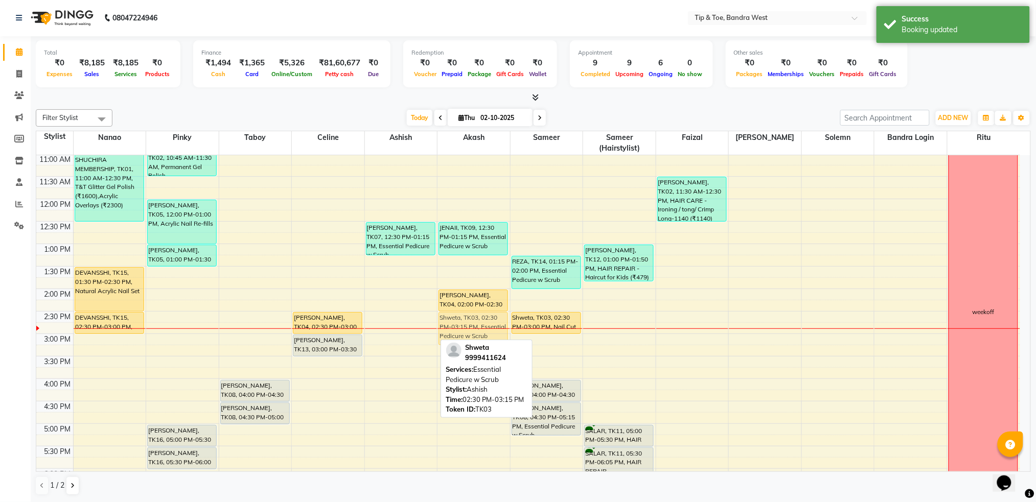
drag, startPoint x: 399, startPoint y: 318, endPoint x: 446, endPoint y: 321, distance: 47.6
click at [446, 321] on tr "SHUCHIRA MEMBERSHIP, TK01, 11:00 AM-12:30 PM, T&T Glitter Gel Polish (₹1600),Ac…" at bounding box center [528, 311] width 984 height 584
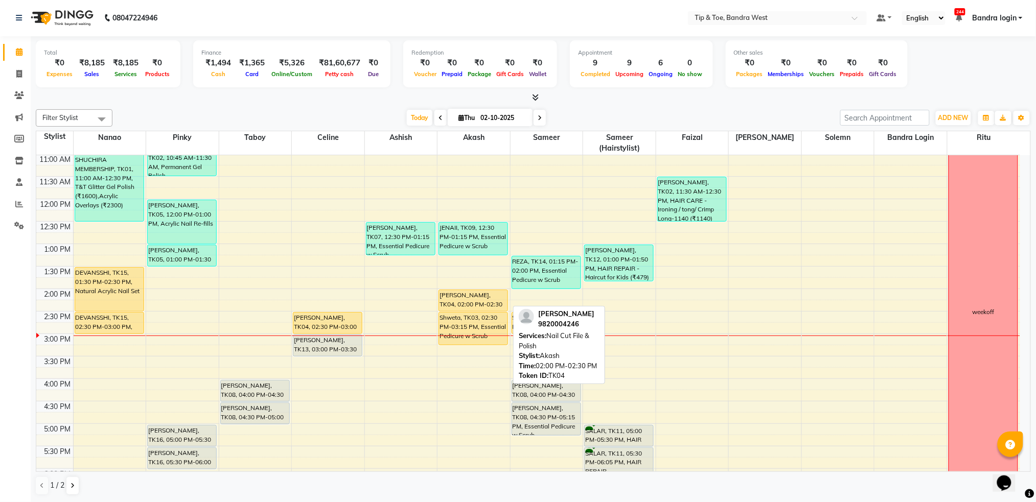
click at [483, 300] on div "[PERSON_NAME], TK04, 02:00 PM-02:30 PM, Nail Cut File & Polish" at bounding box center [473, 300] width 68 height 21
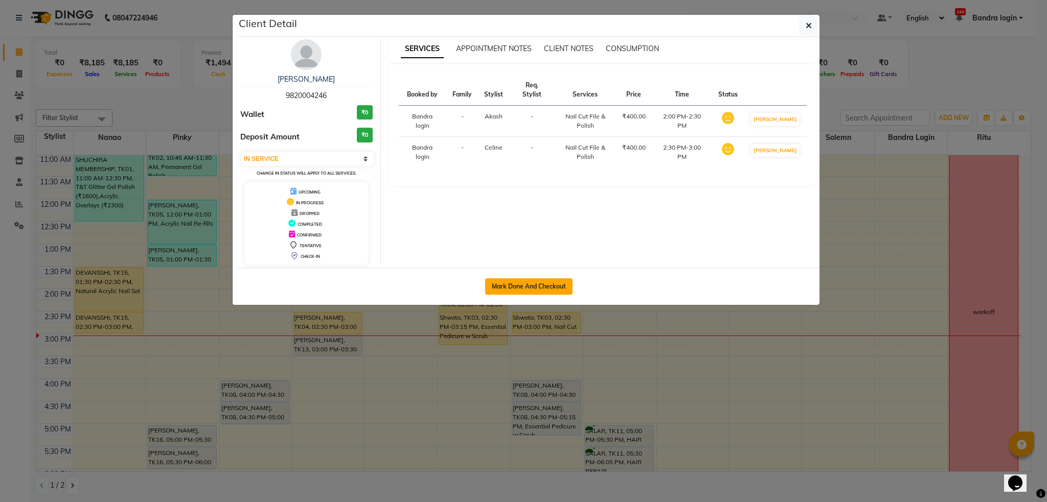
click at [509, 280] on button "Mark Done And Checkout" at bounding box center [528, 287] width 87 height 16
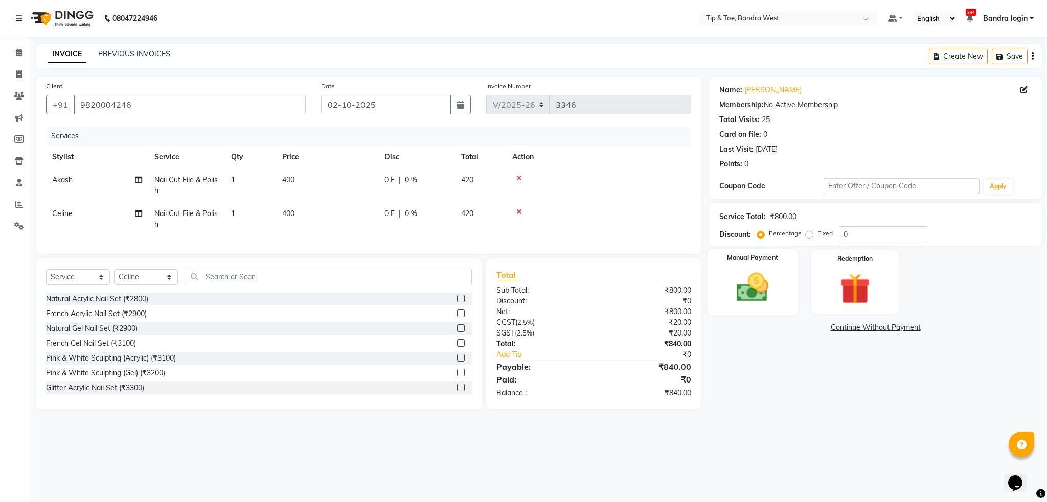
click at [769, 289] on img at bounding box center [752, 287] width 52 height 37
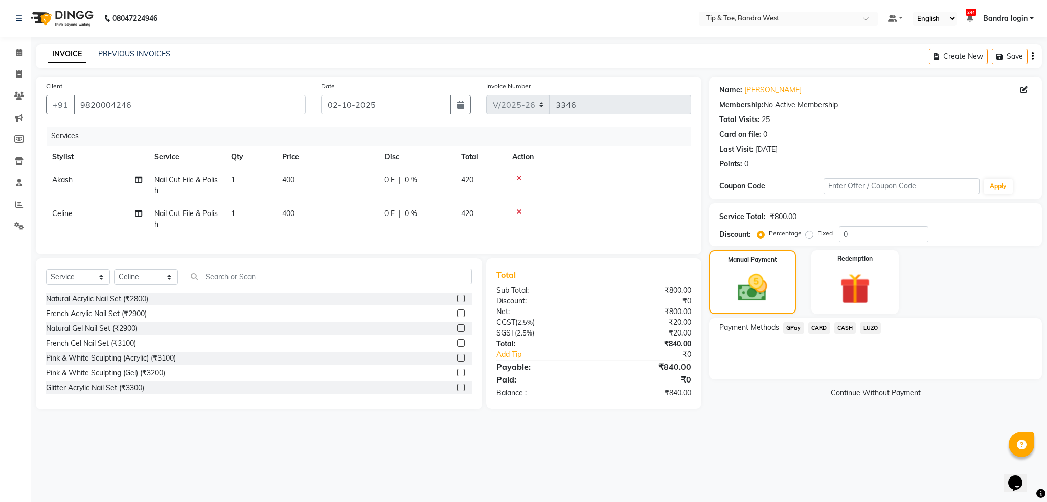
click at [788, 328] on span "GPay" at bounding box center [793, 328] width 21 height 12
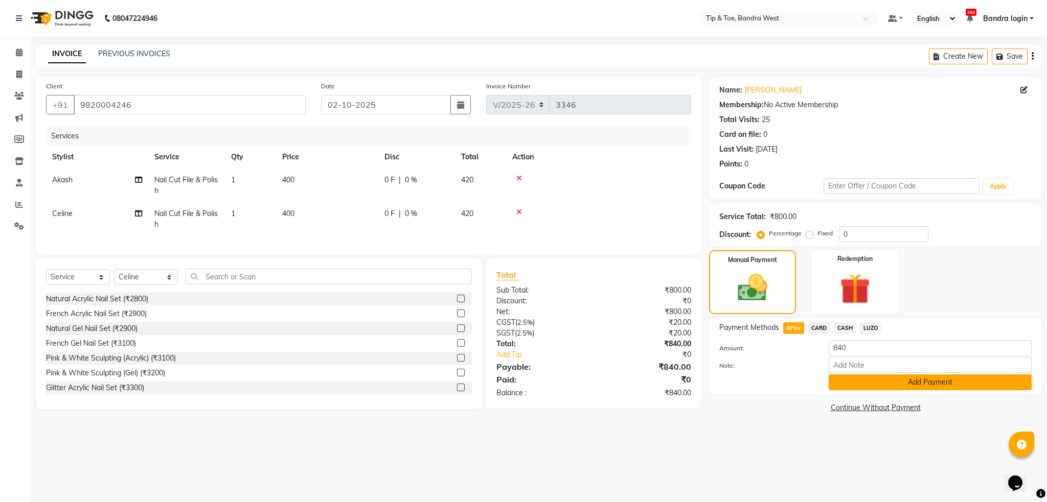
click at [868, 380] on button "Add Payment" at bounding box center [929, 383] width 203 height 16
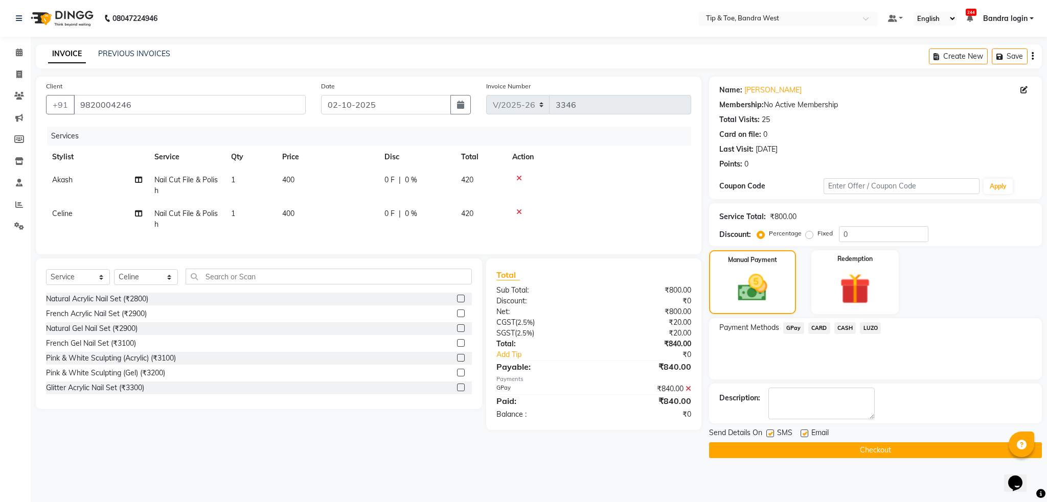
click at [870, 449] on button "Checkout" at bounding box center [875, 451] width 333 height 16
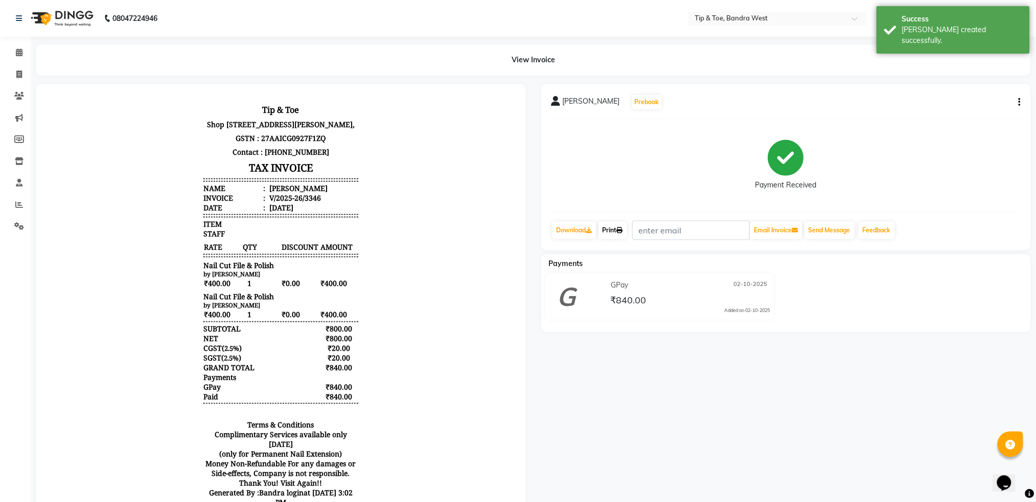
click at [617, 238] on link "Print" at bounding box center [612, 230] width 29 height 17
click at [21, 60] on link "Calendar" at bounding box center [15, 52] width 25 height 17
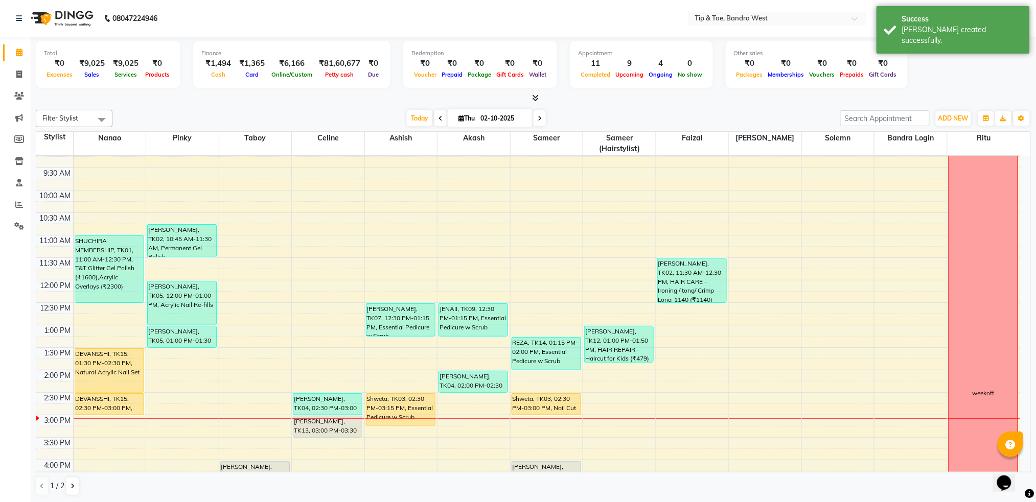
scroll to position [136, 0]
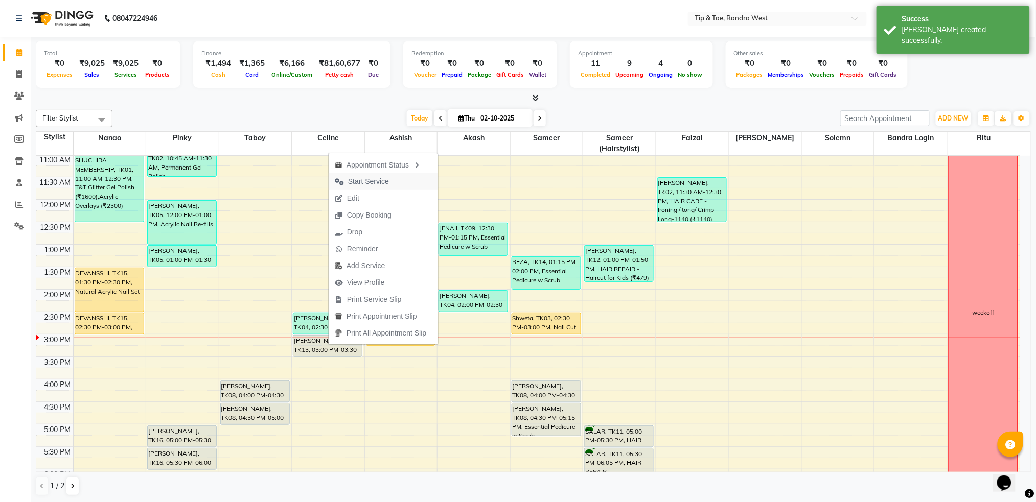
click at [378, 178] on span "Start Service" at bounding box center [368, 181] width 41 height 11
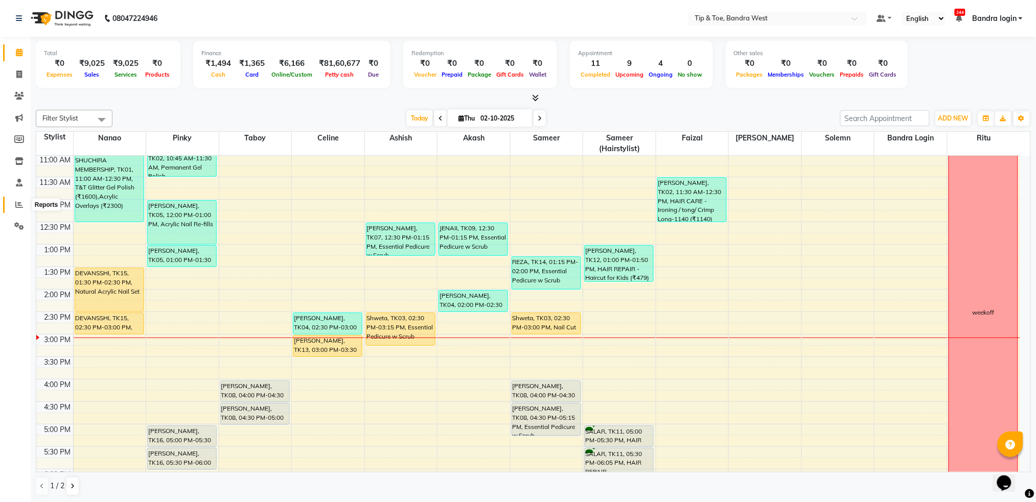
click at [18, 206] on icon at bounding box center [19, 205] width 8 height 8
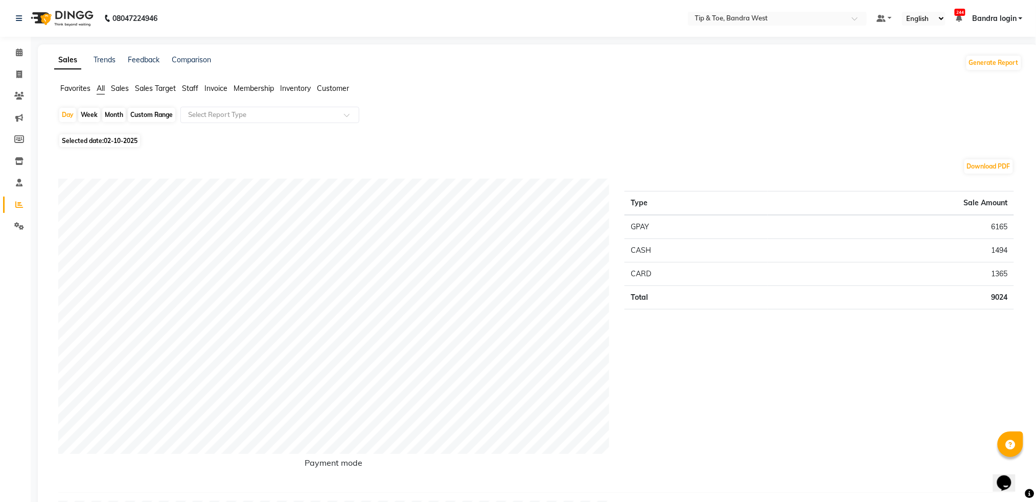
click at [131, 116] on div "Custom Range" at bounding box center [152, 115] width 48 height 14
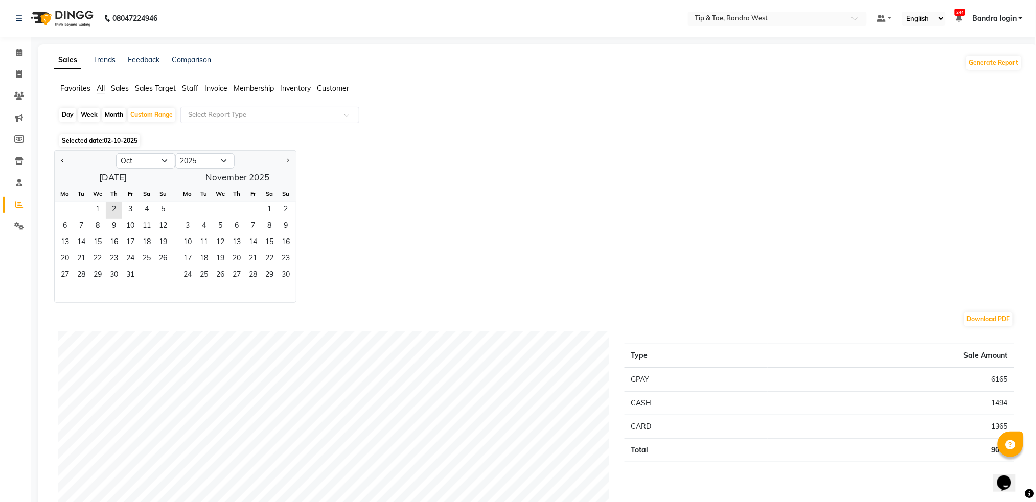
click at [65, 114] on div "Day" at bounding box center [67, 115] width 17 height 14
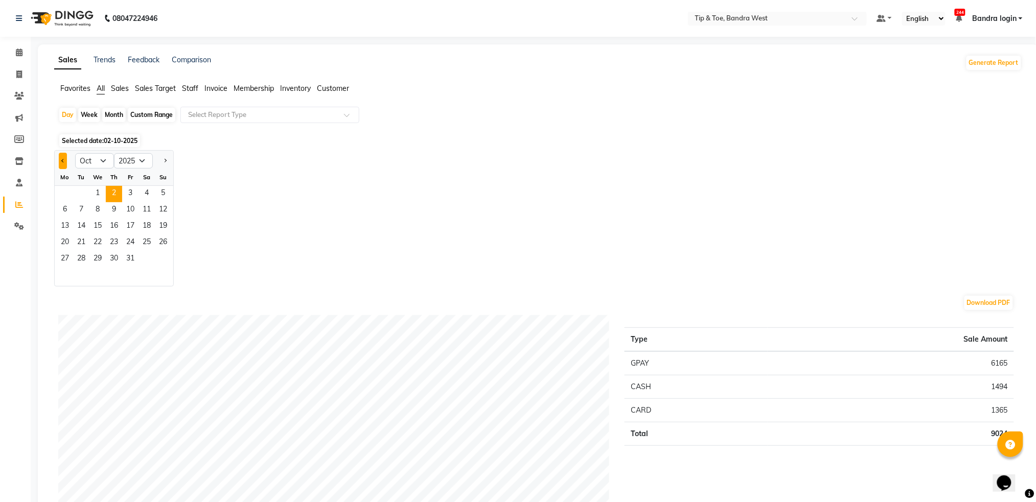
drag, startPoint x: 65, startPoint y: 158, endPoint x: 60, endPoint y: 161, distance: 6.2
click at [64, 159] on button "Previous month" at bounding box center [63, 161] width 8 height 16
click at [70, 193] on span "1" at bounding box center [65, 194] width 16 height 16
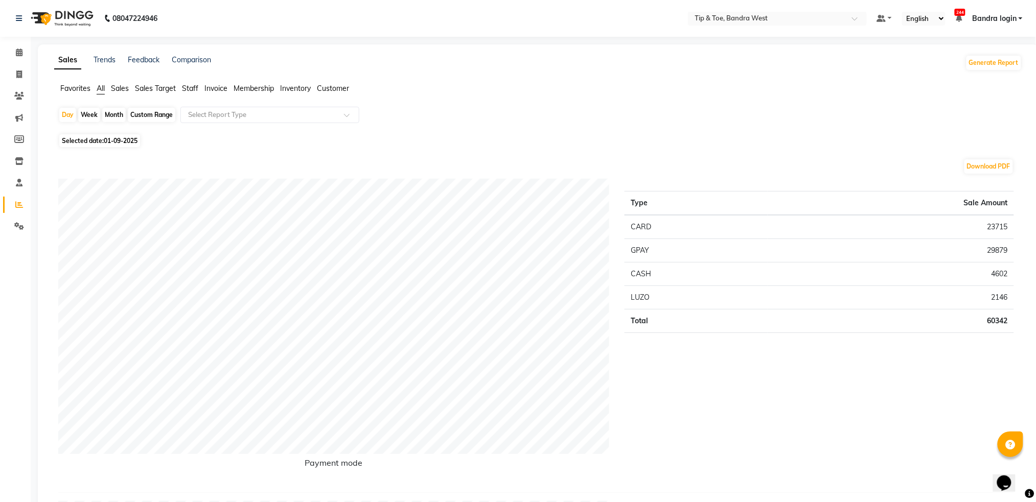
click at [194, 90] on span "Staff" at bounding box center [190, 88] width 16 height 9
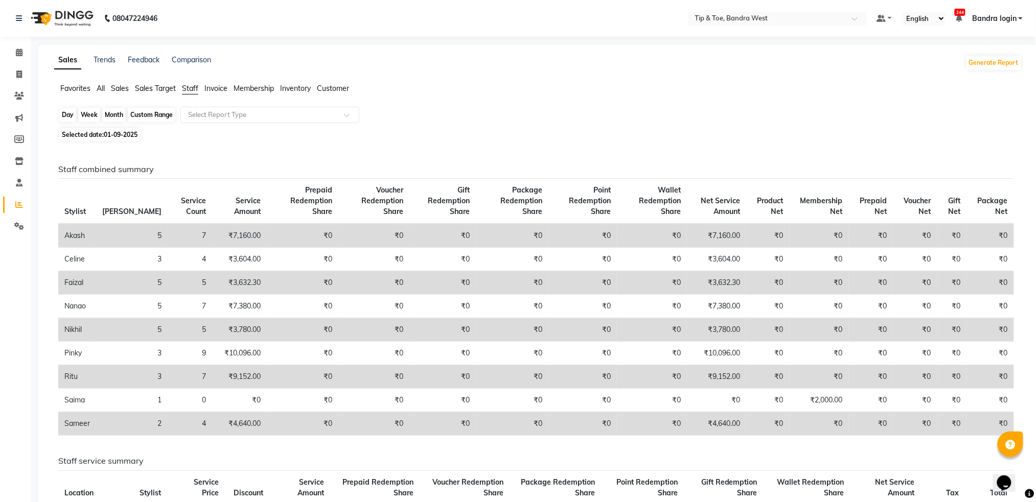
click at [73, 115] on div "Day" at bounding box center [67, 115] width 17 height 14
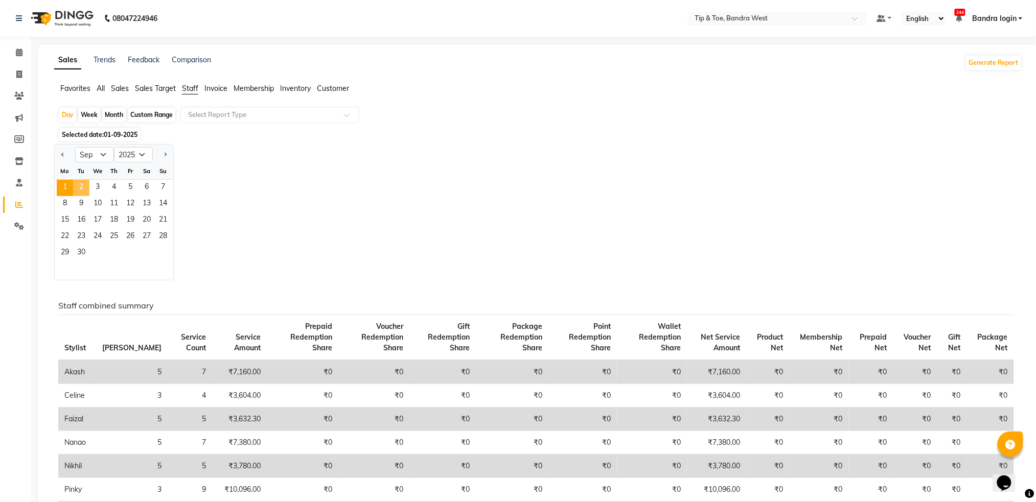
click at [83, 187] on span "2" at bounding box center [81, 188] width 16 height 16
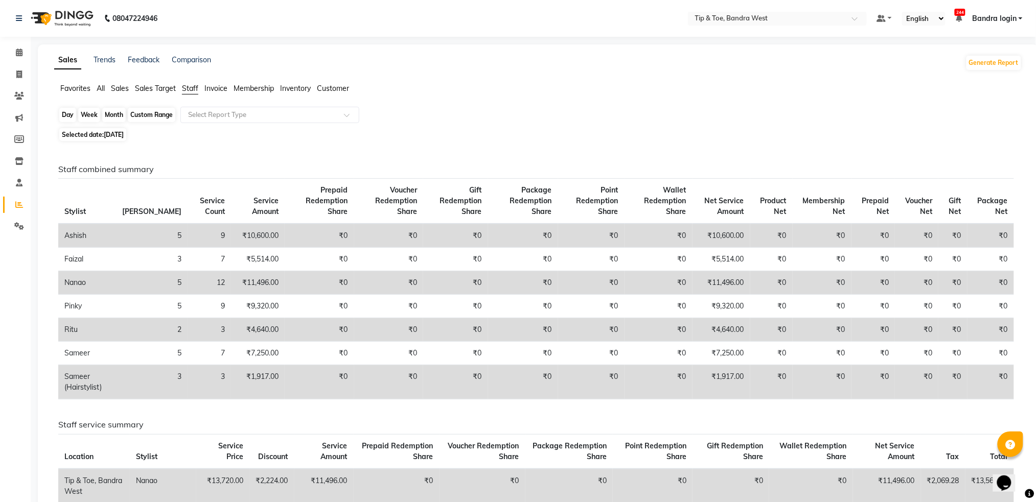
click at [65, 115] on div "Day" at bounding box center [67, 115] width 17 height 14
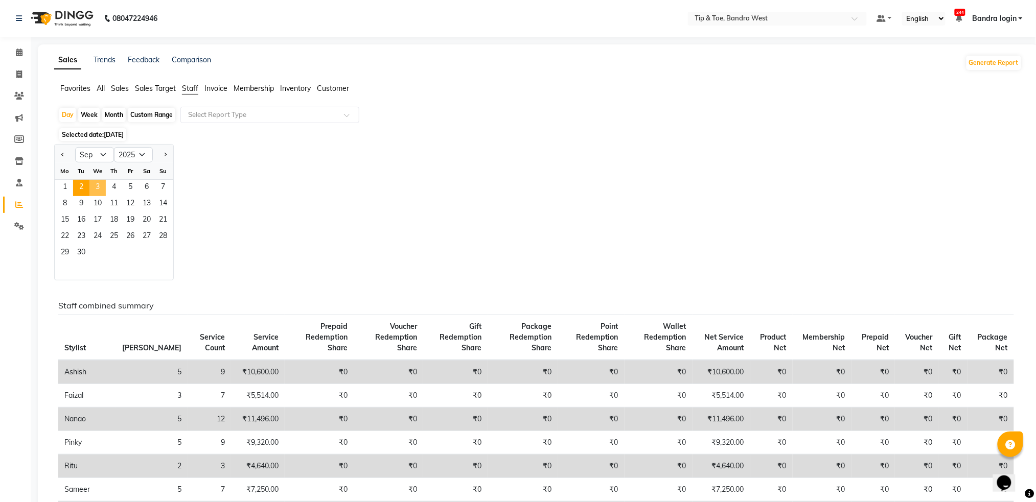
click at [105, 190] on span "3" at bounding box center [97, 188] width 16 height 16
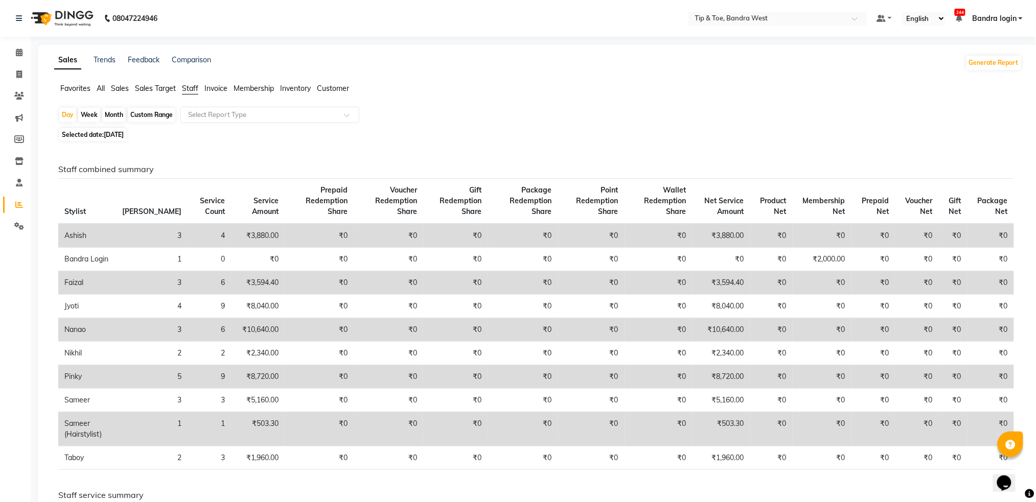
click at [186, 91] on span "Staff" at bounding box center [190, 88] width 16 height 9
click at [67, 119] on div "Day" at bounding box center [67, 115] width 17 height 14
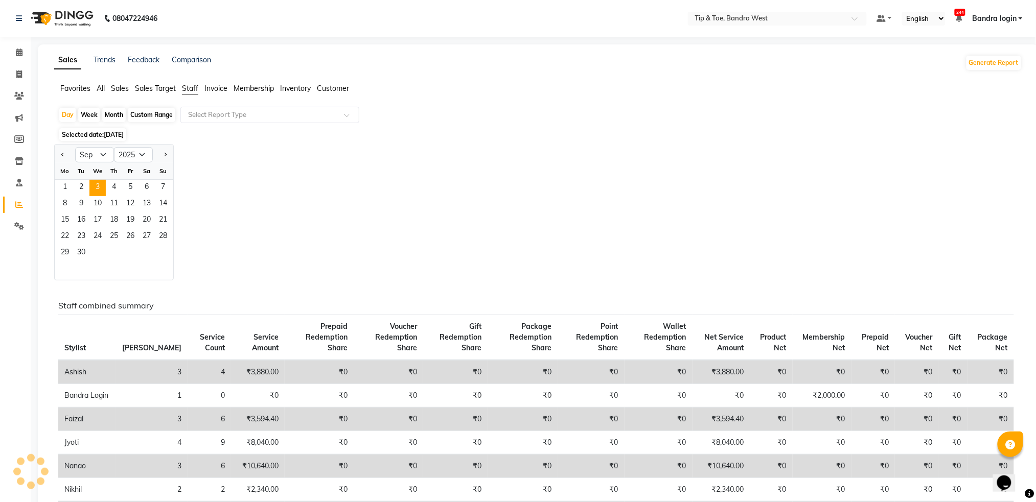
click at [289, 223] on div "Jan Feb Mar Apr May Jun Jul Aug Sep Oct Nov Dec 2015 2016 2017 2018 2019 2020 2…" at bounding box center [538, 212] width 968 height 136
click at [102, 192] on span "3" at bounding box center [97, 188] width 16 height 16
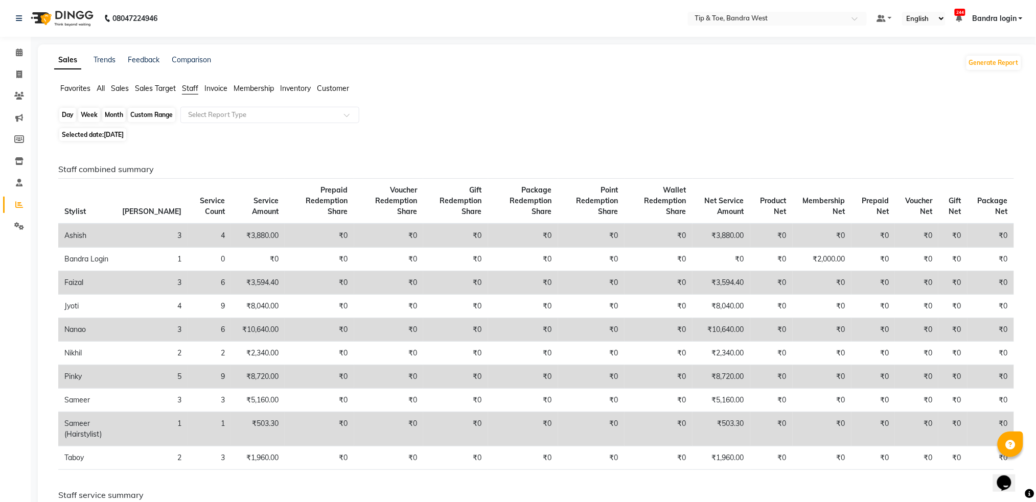
drag, startPoint x: 71, startPoint y: 117, endPoint x: 90, endPoint y: 141, distance: 31.3
click at [71, 117] on div "Day" at bounding box center [67, 115] width 17 height 14
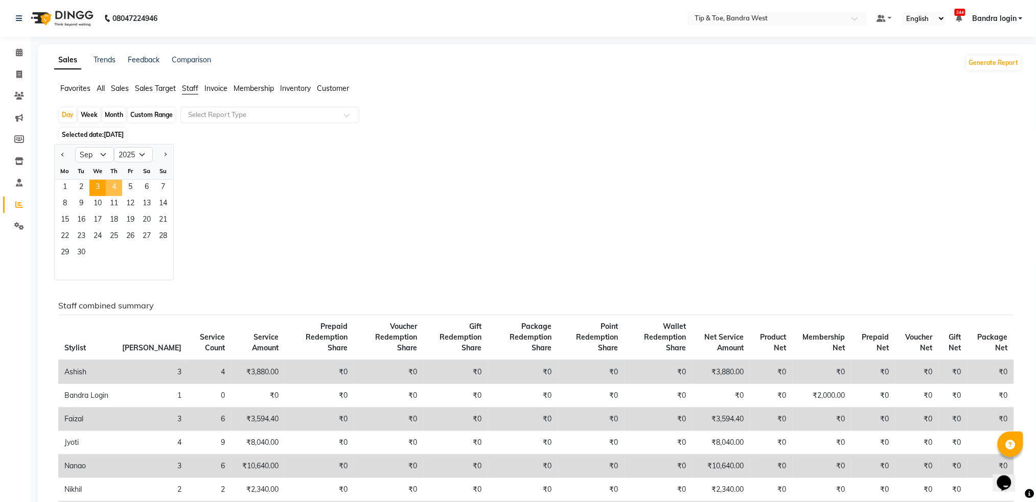
click at [118, 191] on span "4" at bounding box center [114, 188] width 16 height 16
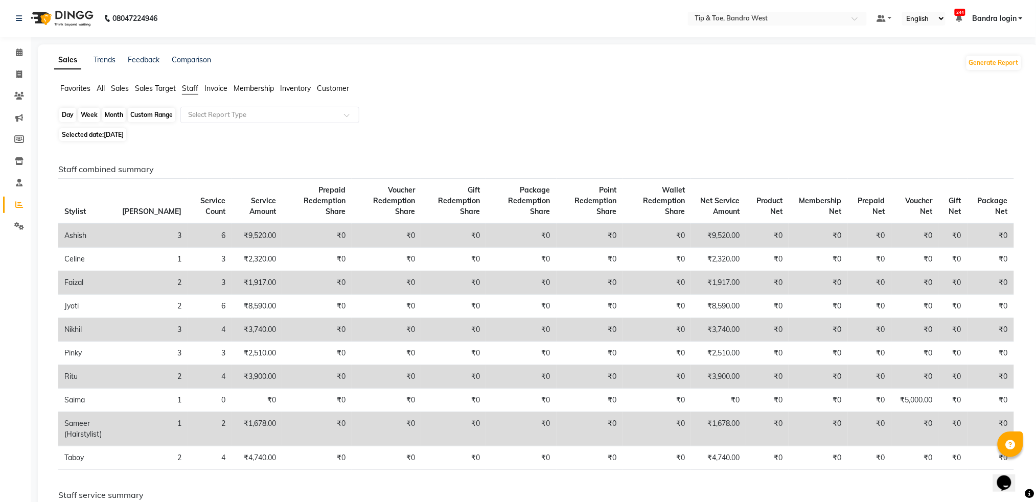
click at [69, 115] on div "Day" at bounding box center [67, 115] width 17 height 14
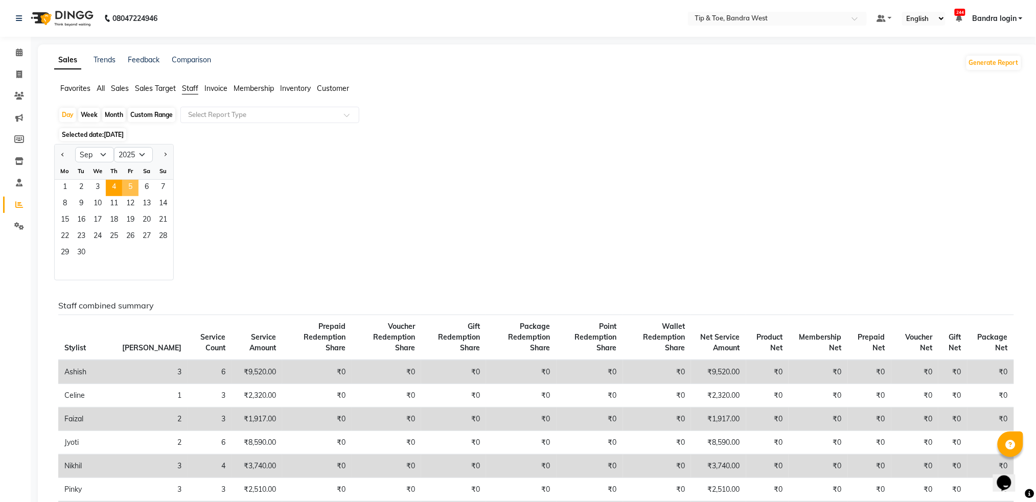
click at [129, 191] on span "5" at bounding box center [130, 188] width 16 height 16
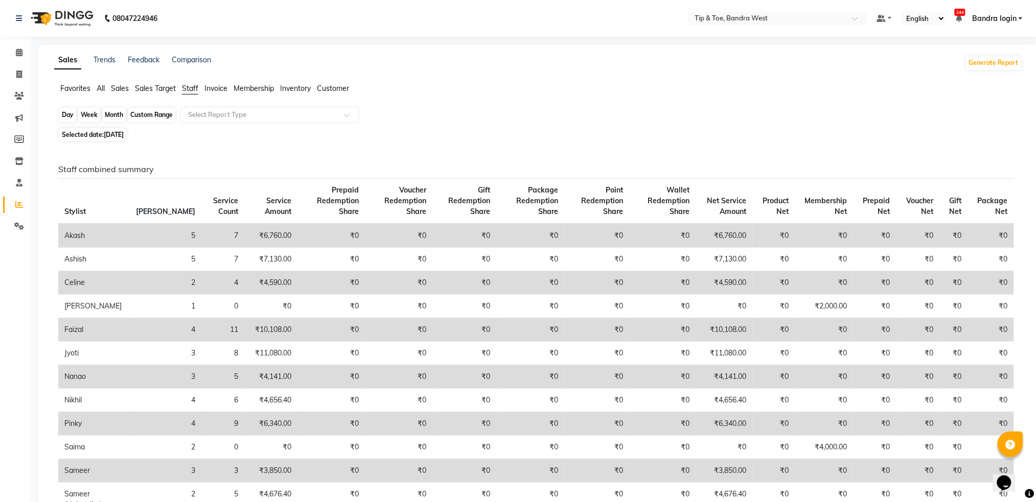
click at [73, 108] on div "Day" at bounding box center [67, 115] width 17 height 14
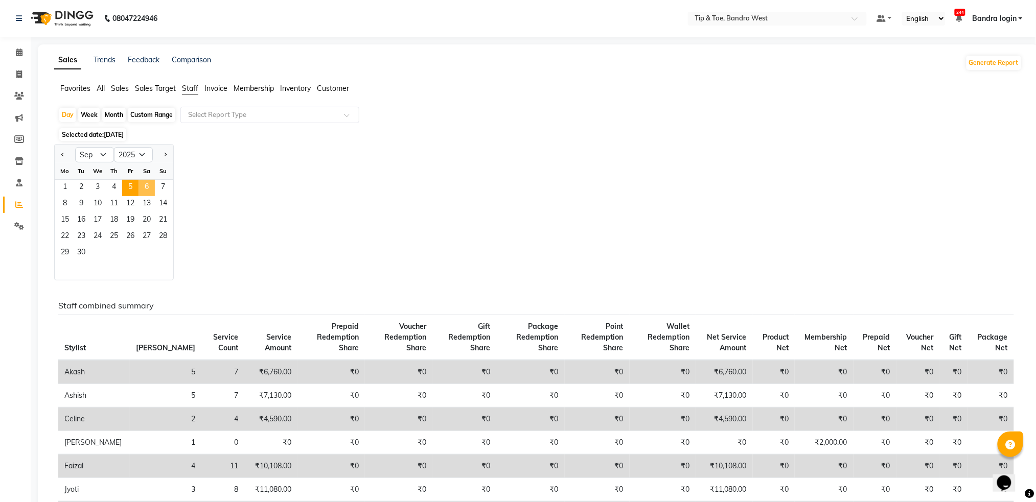
click at [140, 192] on span "6" at bounding box center [146, 188] width 16 height 16
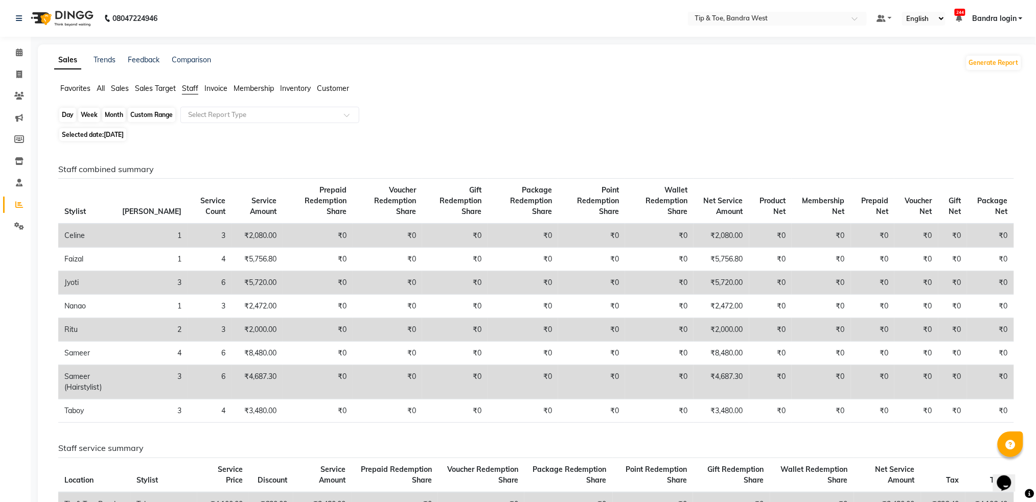
click at [70, 112] on div "Day" at bounding box center [67, 115] width 17 height 14
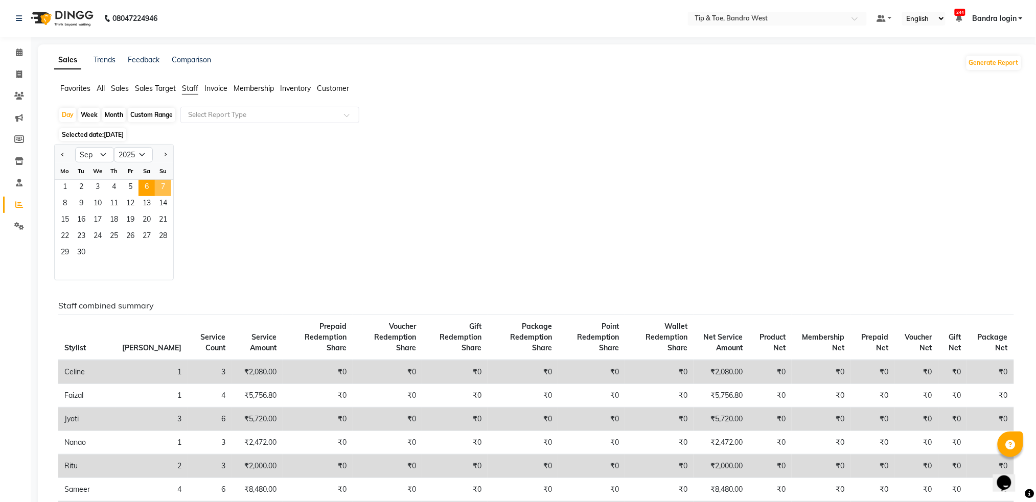
click at [160, 191] on span "7" at bounding box center [163, 188] width 16 height 16
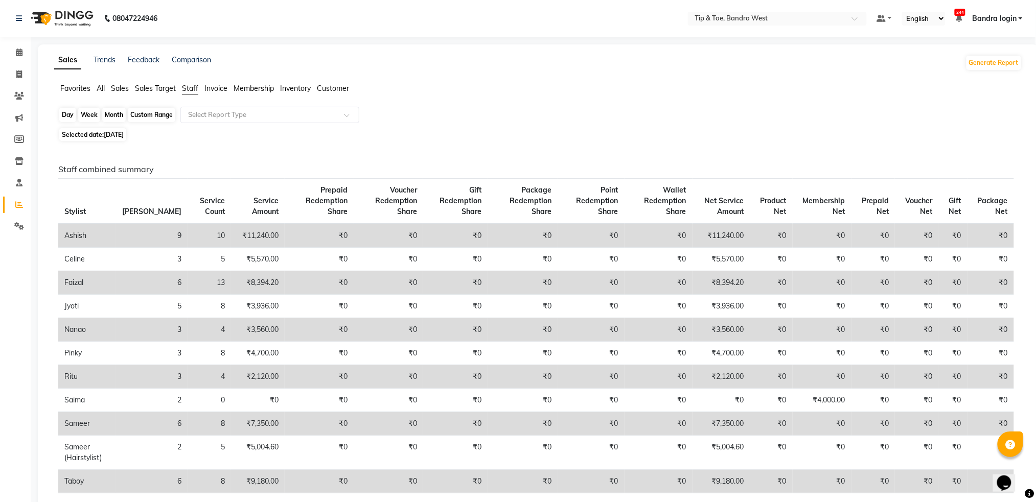
click at [72, 115] on div "Day" at bounding box center [67, 115] width 17 height 14
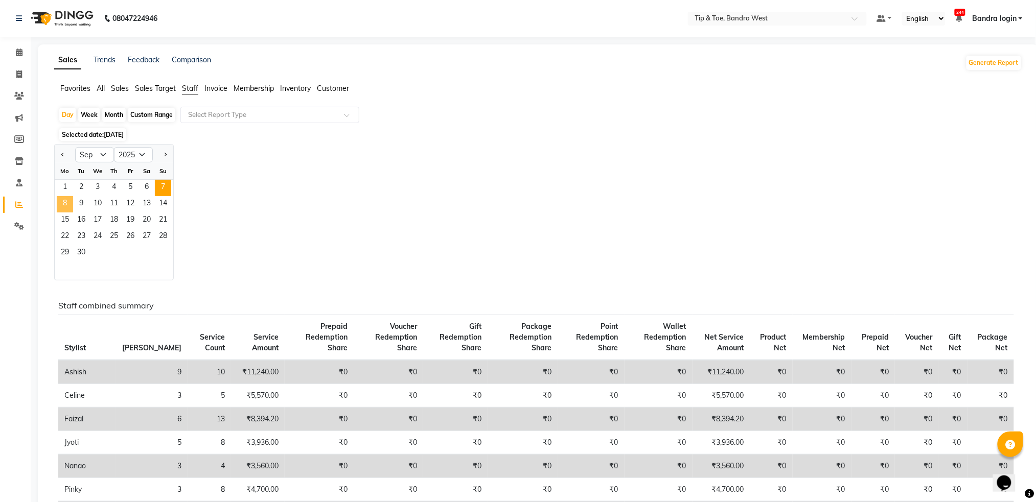
click at [71, 201] on span "8" at bounding box center [65, 204] width 16 height 16
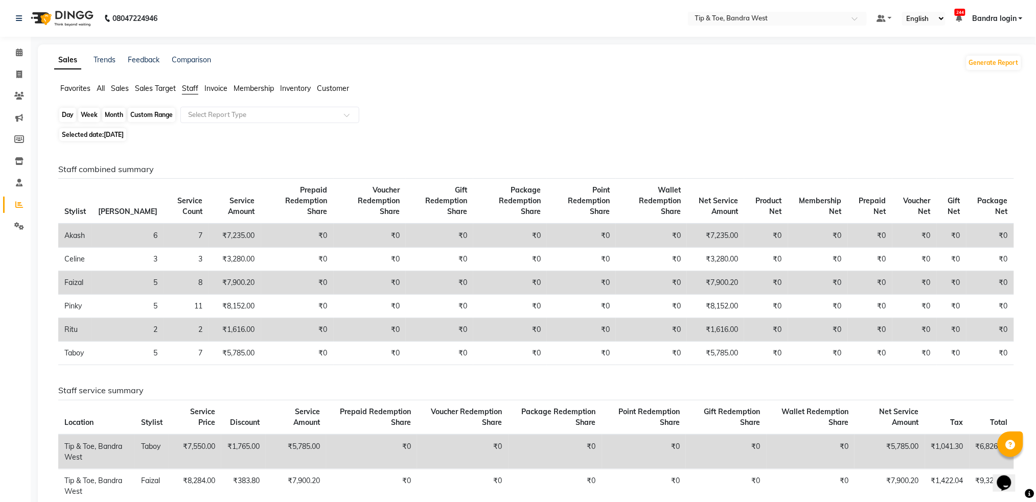
click at [67, 114] on div "Day" at bounding box center [67, 115] width 17 height 14
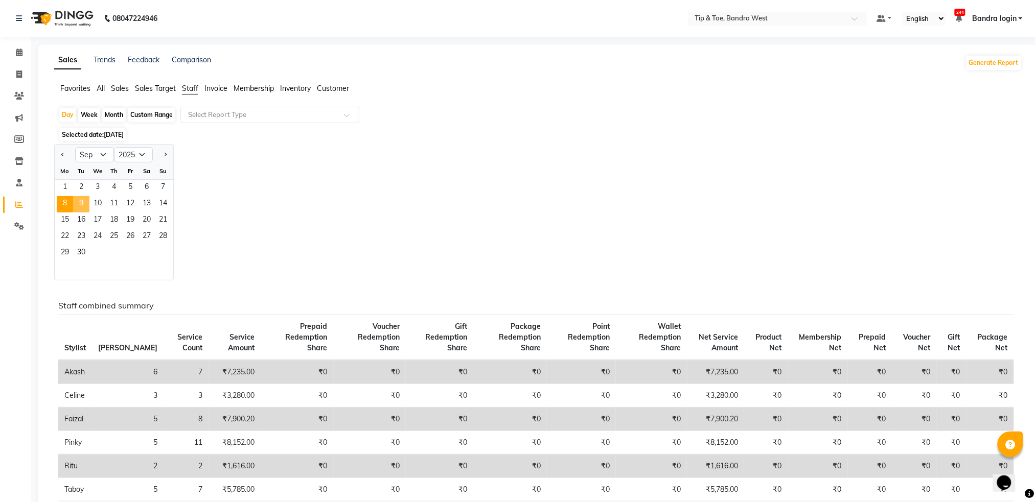
click at [84, 205] on span "9" at bounding box center [81, 204] width 16 height 16
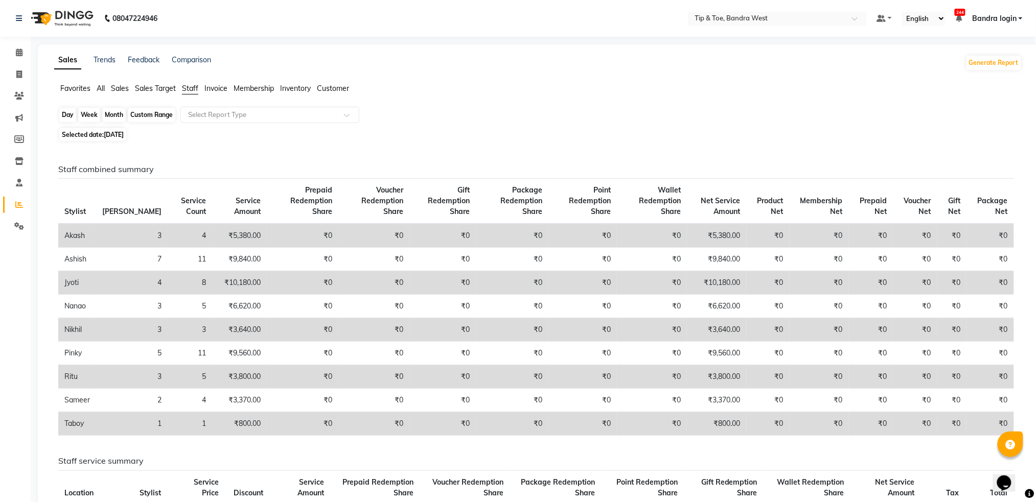
click at [72, 114] on div "Day" at bounding box center [67, 115] width 17 height 14
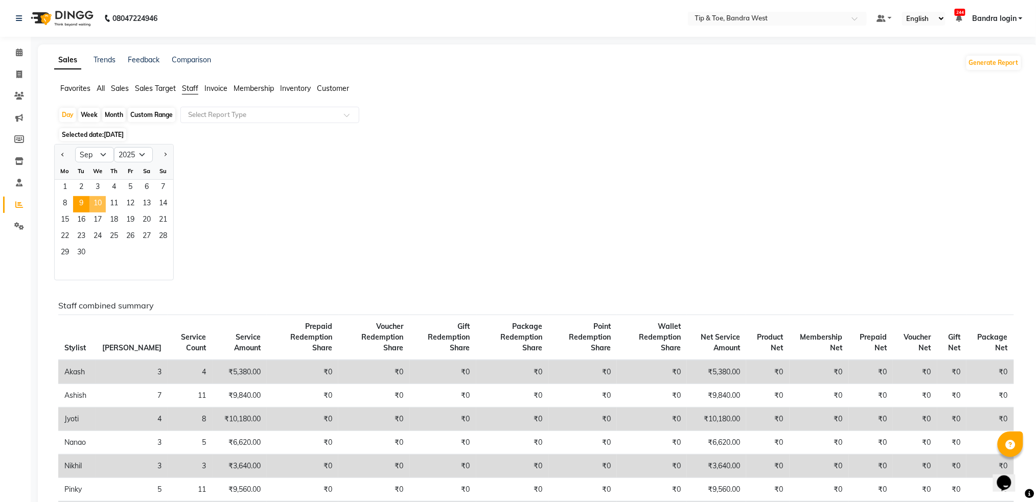
click at [99, 201] on span "10" at bounding box center [97, 204] width 16 height 16
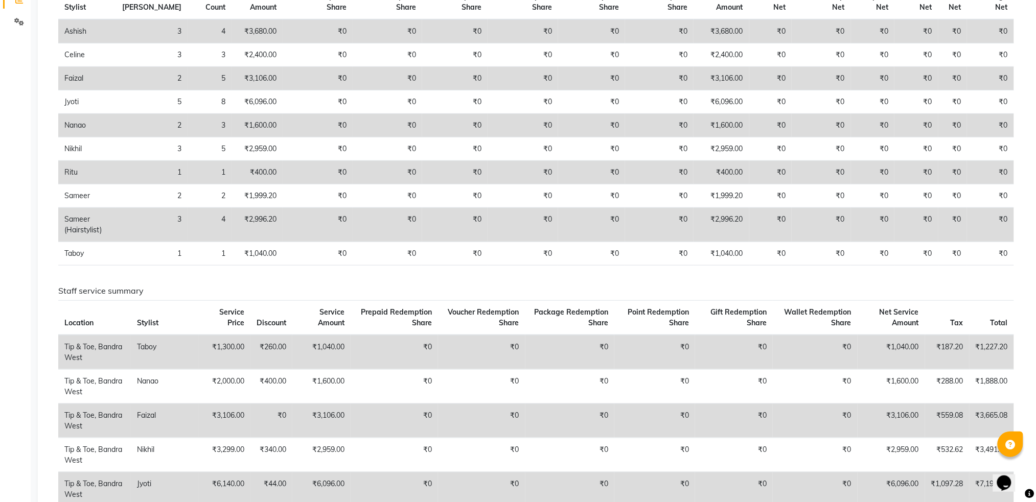
scroll to position [68, 0]
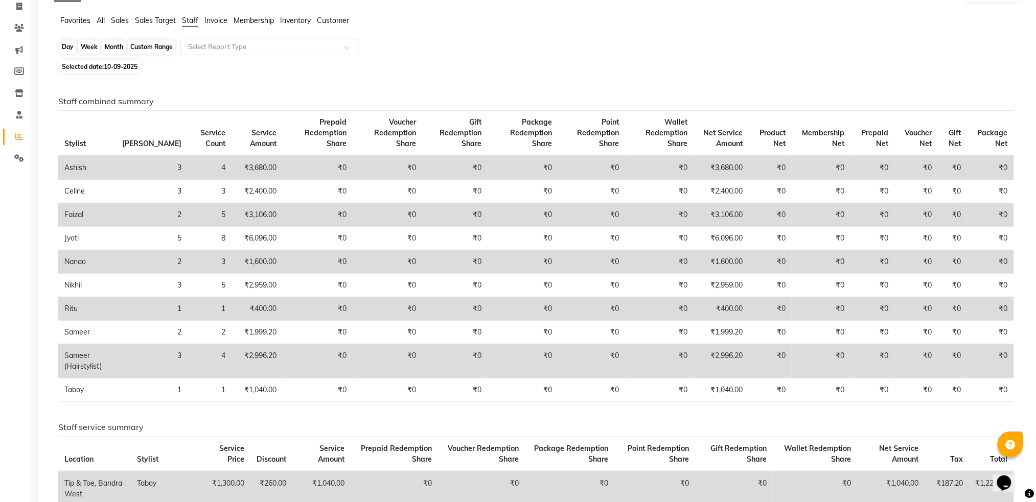
click at [68, 53] on div "Day" at bounding box center [67, 47] width 17 height 14
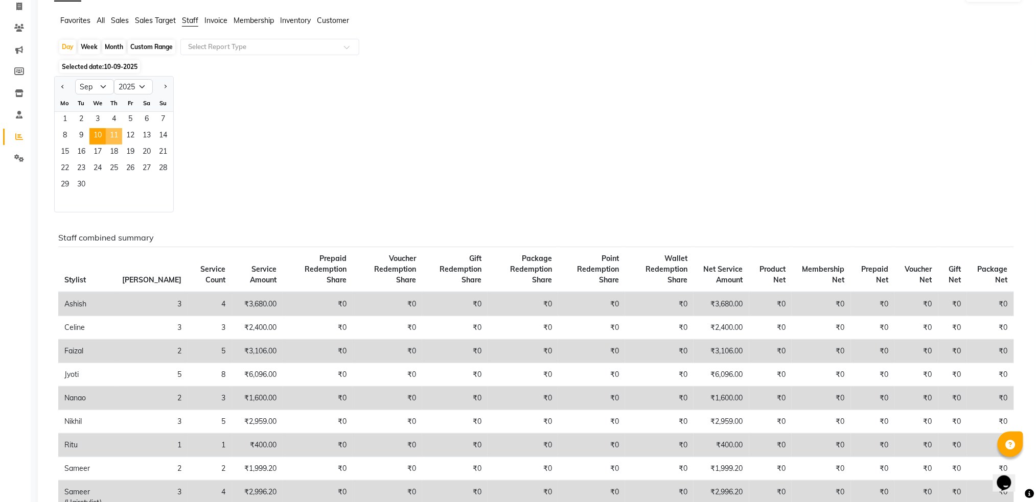
click at [115, 137] on span "11" at bounding box center [114, 136] width 16 height 16
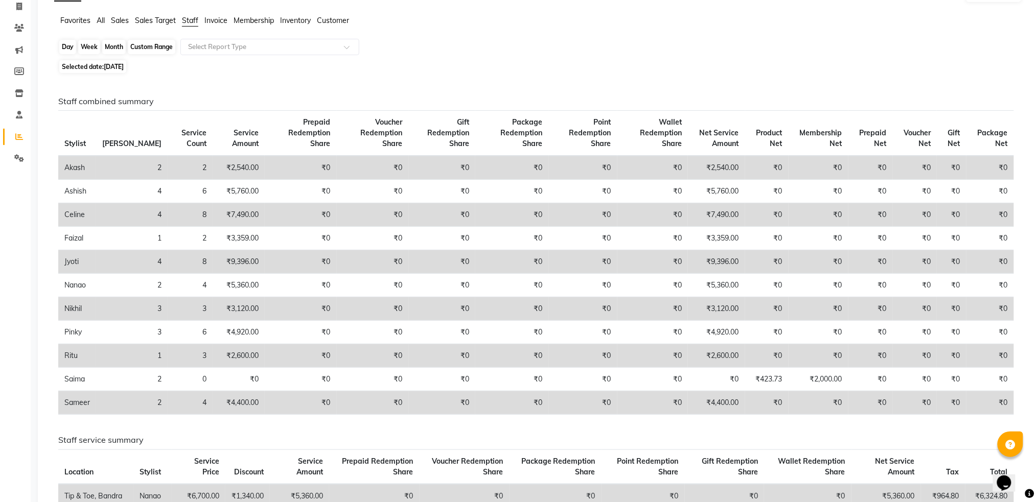
click at [68, 43] on div "Day" at bounding box center [67, 47] width 17 height 14
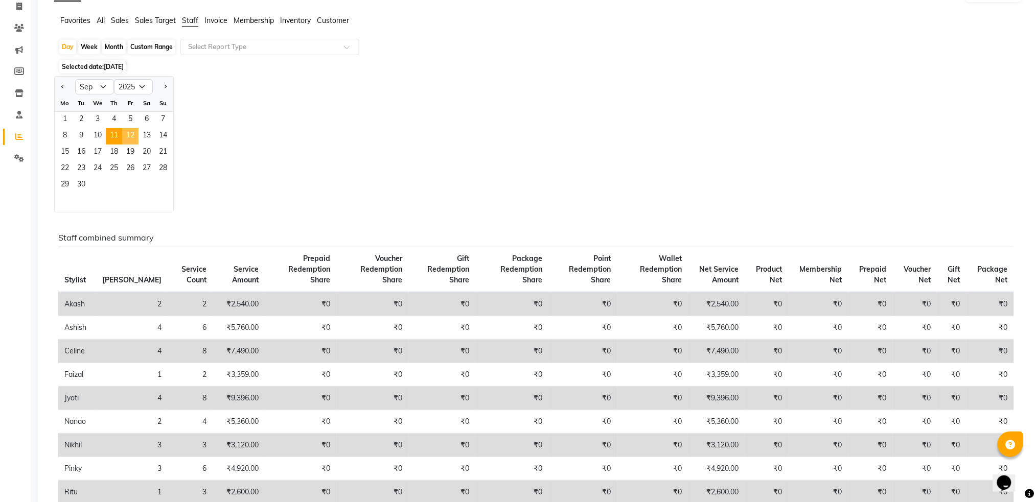
click at [136, 135] on span "12" at bounding box center [130, 136] width 16 height 16
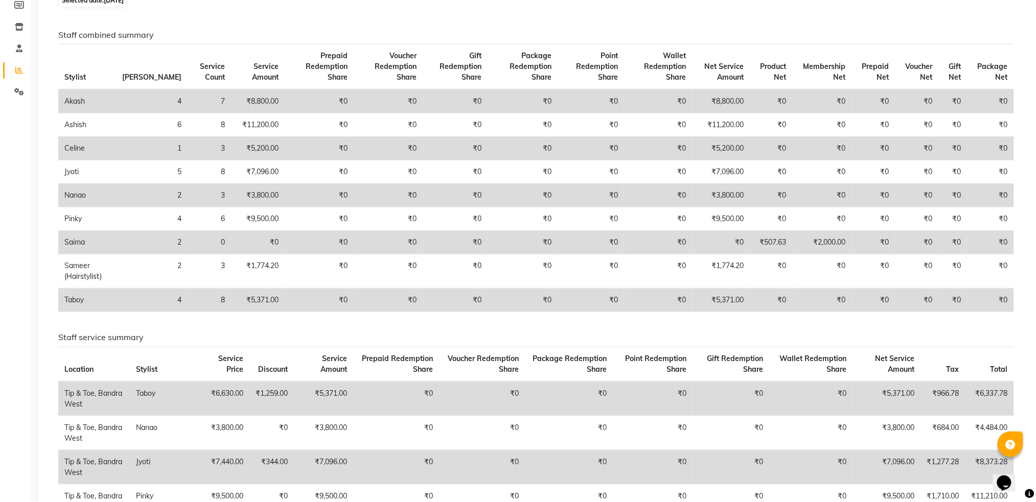
scroll to position [0, 0]
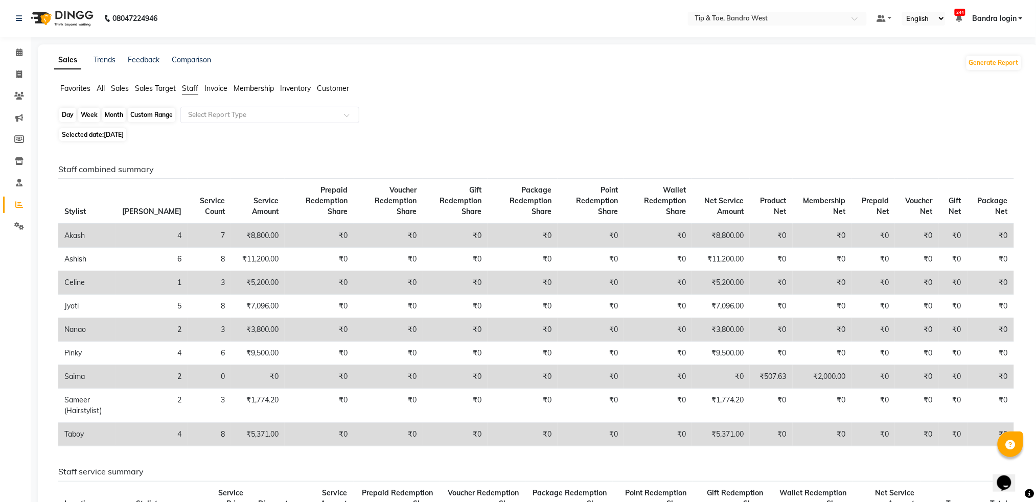
click at [67, 111] on div "Day" at bounding box center [67, 115] width 17 height 14
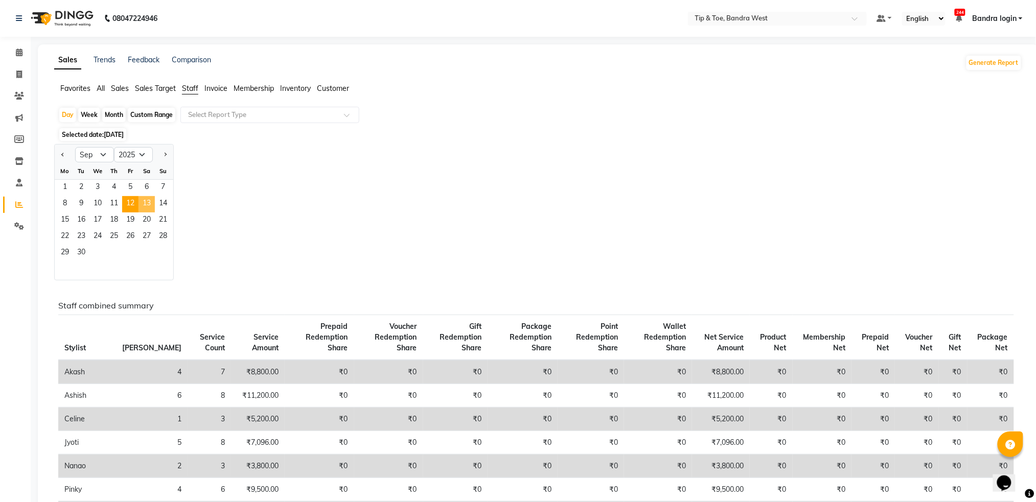
click at [148, 203] on span "13" at bounding box center [146, 204] width 16 height 16
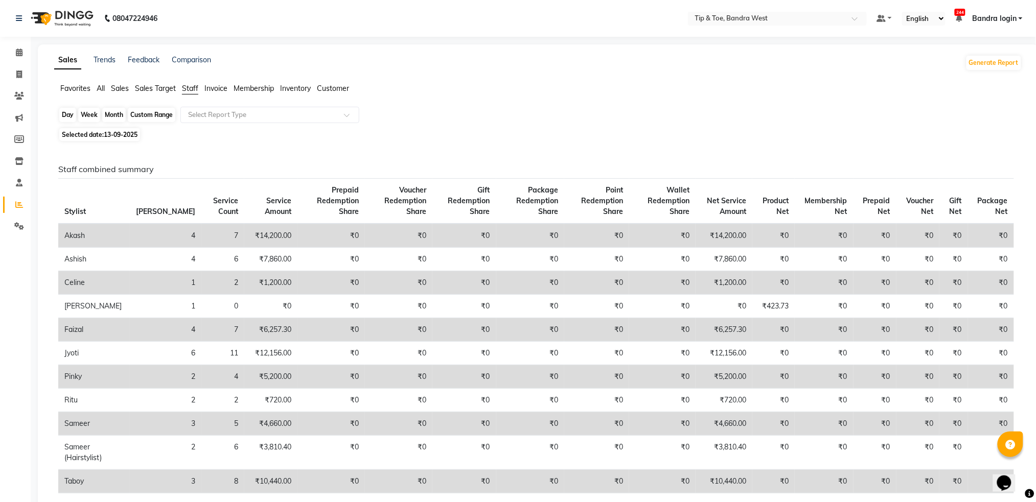
click at [74, 113] on div "Day" at bounding box center [67, 115] width 17 height 14
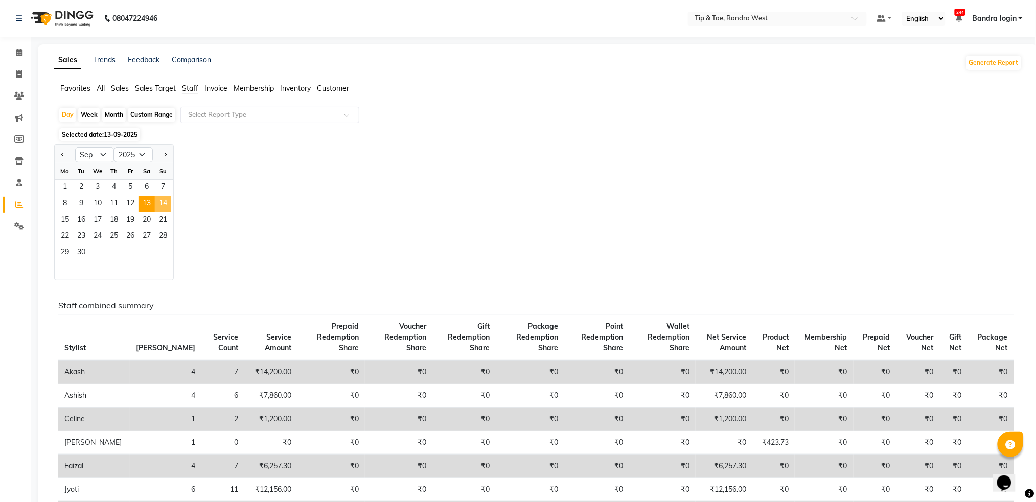
drag, startPoint x: 159, startPoint y: 204, endPoint x: 168, endPoint y: 207, distance: 9.5
click at [160, 204] on span "14" at bounding box center [163, 204] width 16 height 16
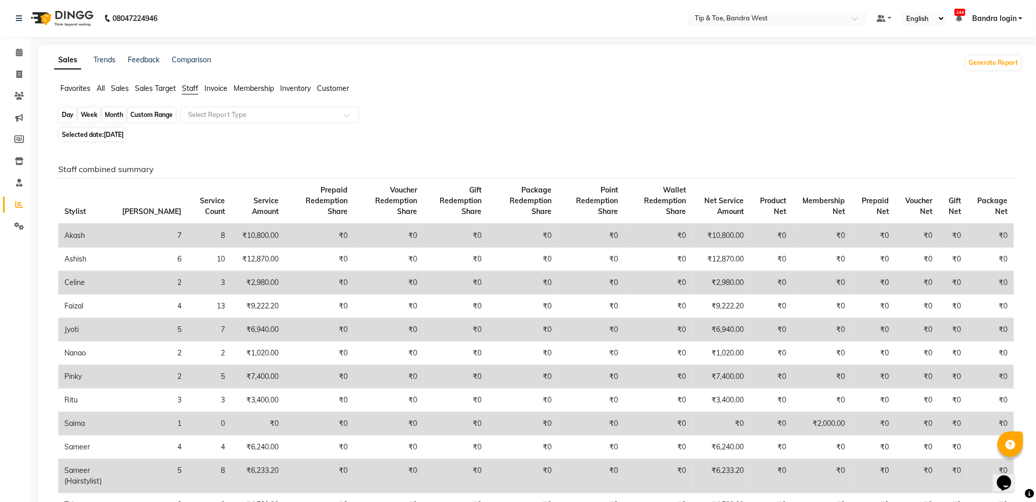
click at [66, 118] on div "Day" at bounding box center [67, 115] width 17 height 14
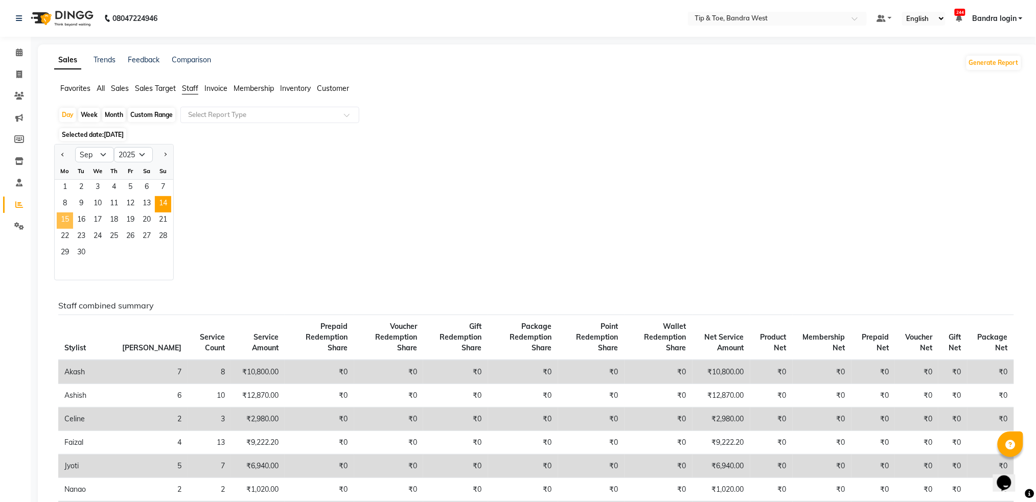
click at [66, 221] on span "15" at bounding box center [65, 221] width 16 height 16
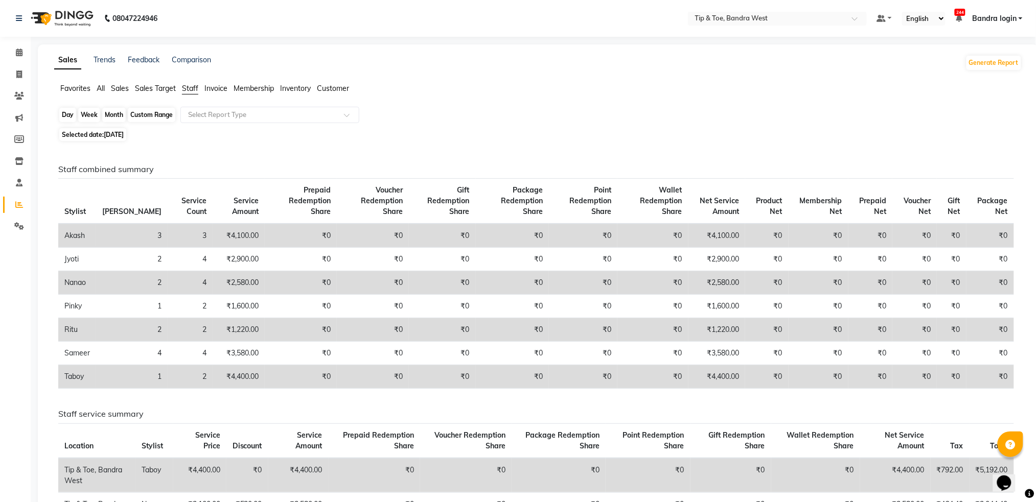
click at [72, 115] on div "Day" at bounding box center [67, 115] width 17 height 14
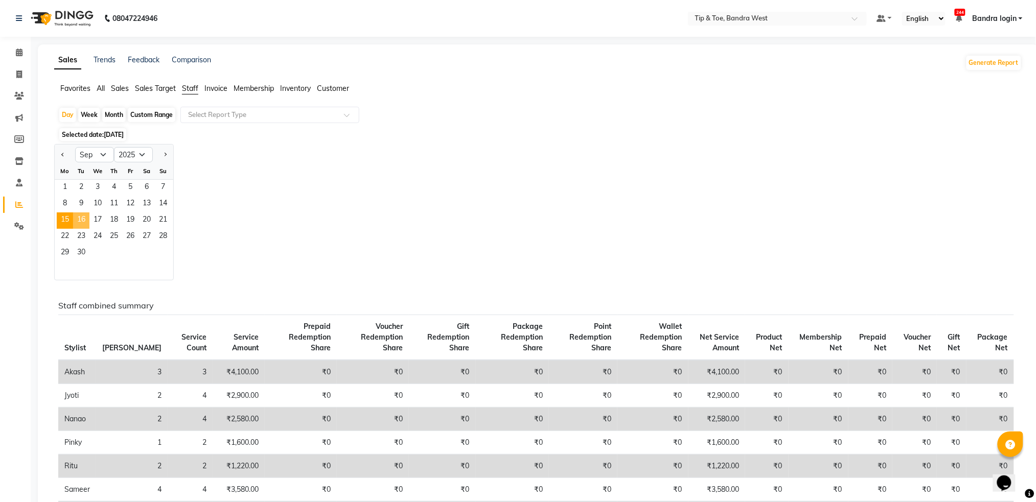
click at [77, 217] on span "16" at bounding box center [81, 221] width 16 height 16
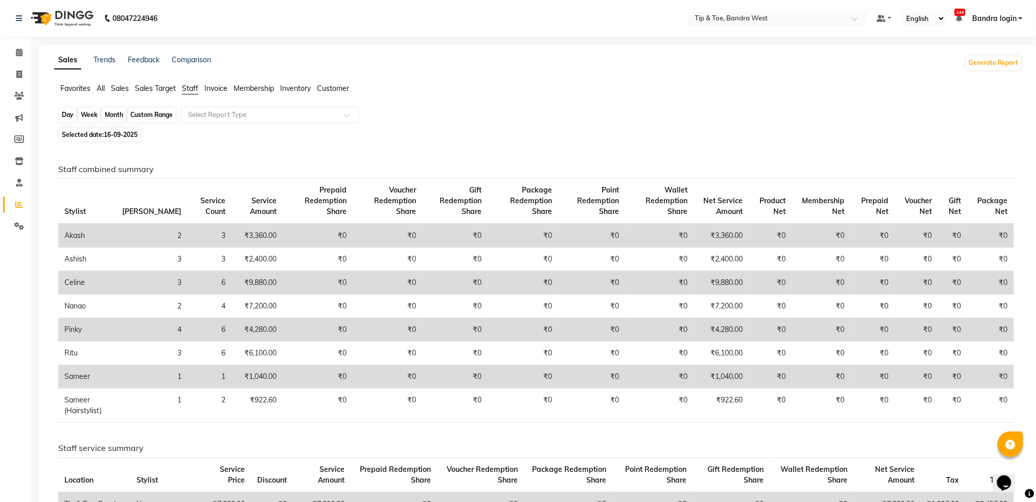
click at [64, 115] on div "Day" at bounding box center [67, 115] width 17 height 14
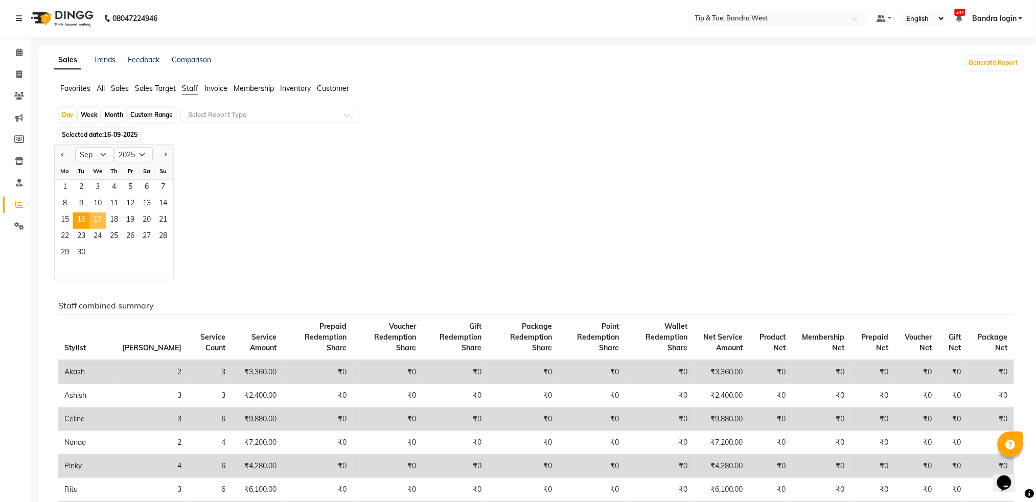
click at [100, 220] on span "17" at bounding box center [97, 221] width 16 height 16
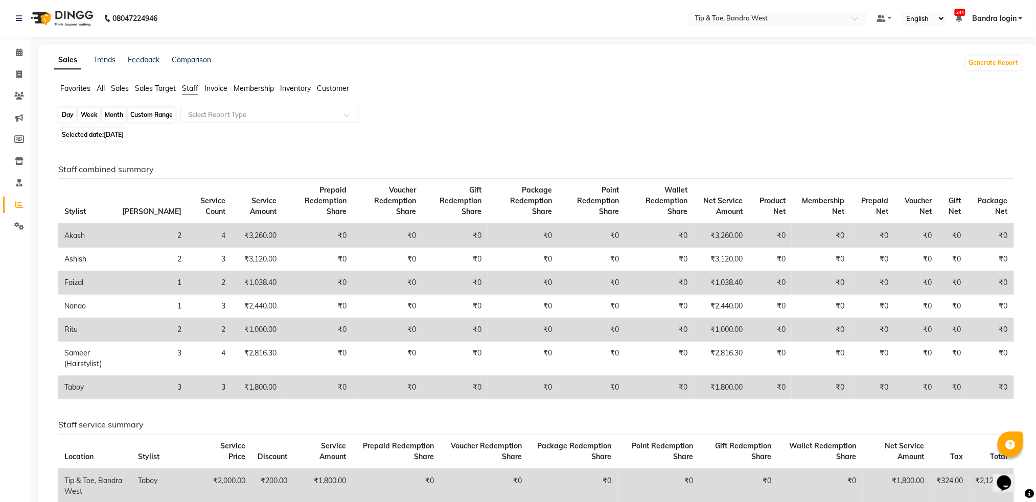
click at [64, 116] on div "Day" at bounding box center [67, 115] width 17 height 14
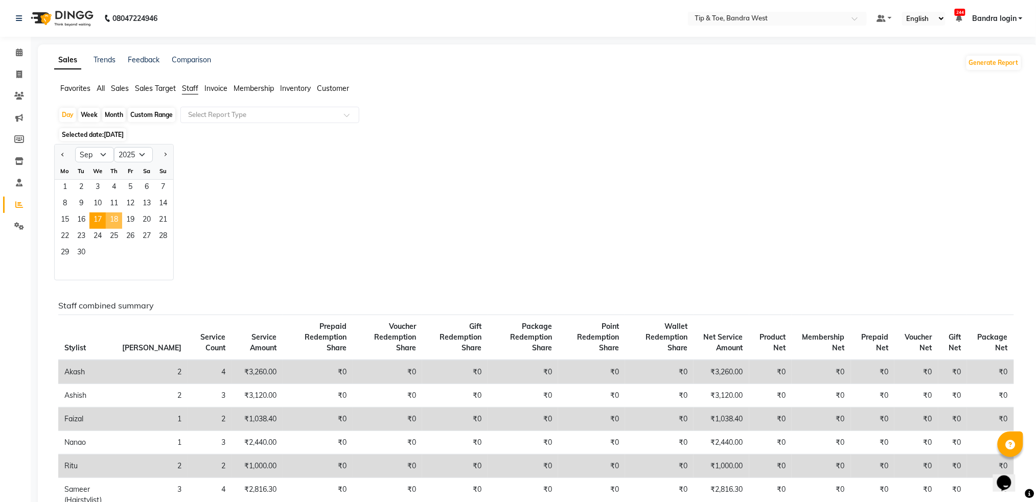
click at [119, 226] on span "18" at bounding box center [114, 221] width 16 height 16
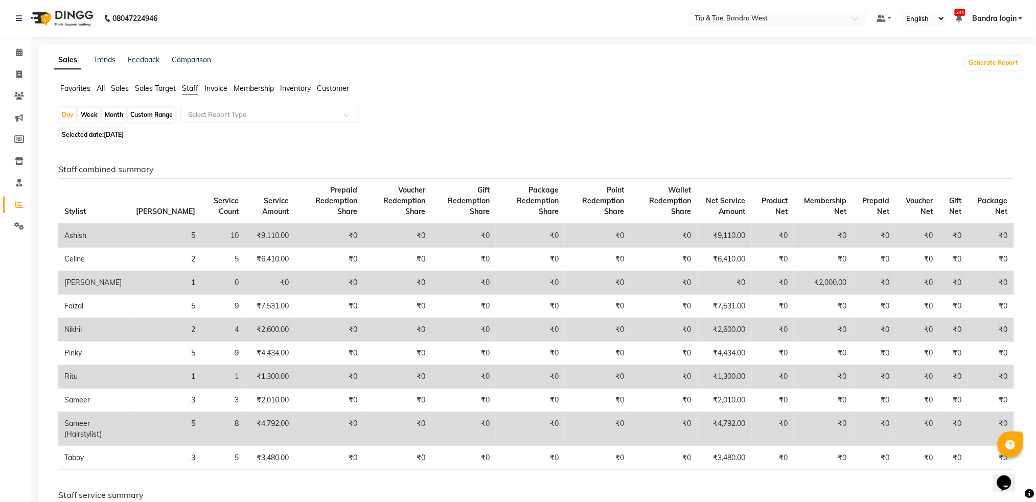
scroll to position [68, 0]
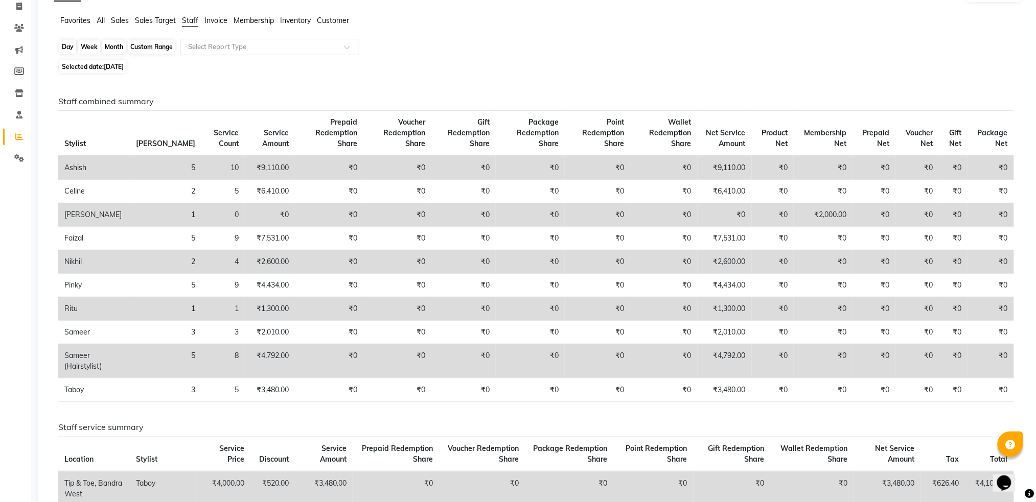
drag, startPoint x: 68, startPoint y: 42, endPoint x: 83, endPoint y: 73, distance: 33.6
click at [68, 44] on div "Day" at bounding box center [67, 47] width 17 height 14
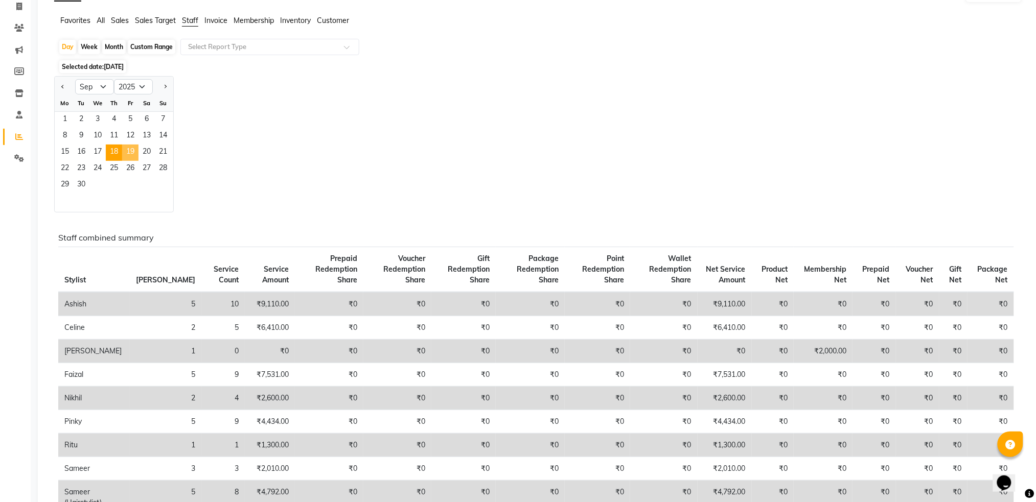
click at [131, 155] on span "19" at bounding box center [130, 153] width 16 height 16
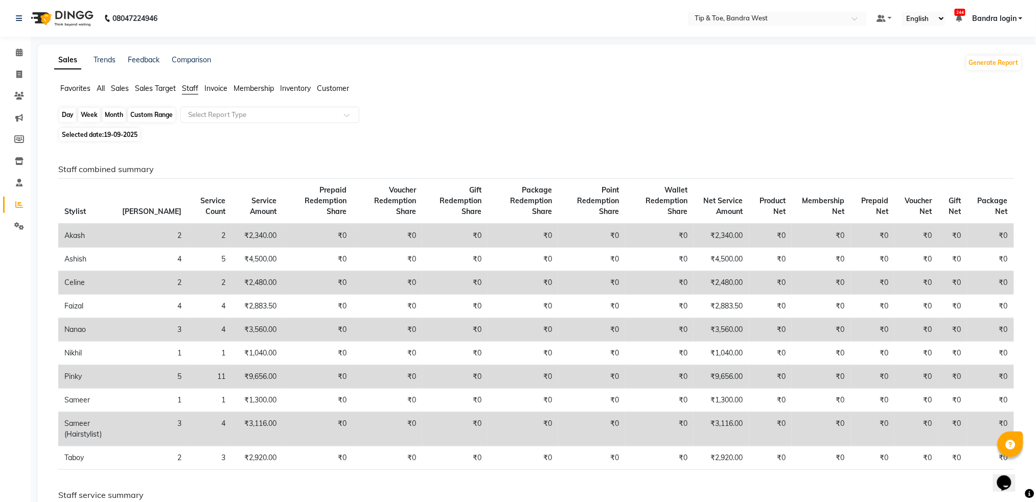
drag, startPoint x: 63, startPoint y: 113, endPoint x: 67, endPoint y: 120, distance: 7.8
click at [63, 112] on div "Day" at bounding box center [67, 115] width 17 height 14
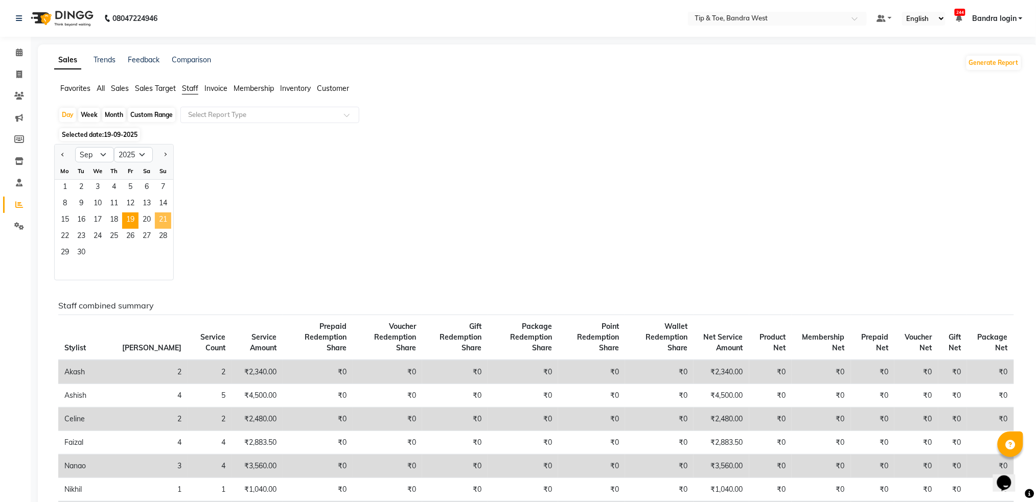
click at [155, 227] on span "21" at bounding box center [163, 221] width 16 height 16
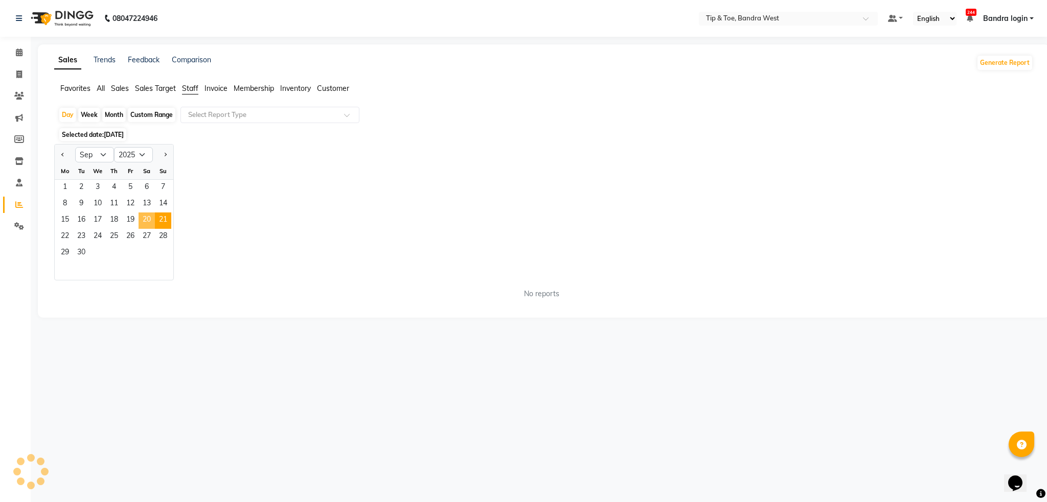
click at [150, 223] on span "20" at bounding box center [146, 221] width 16 height 16
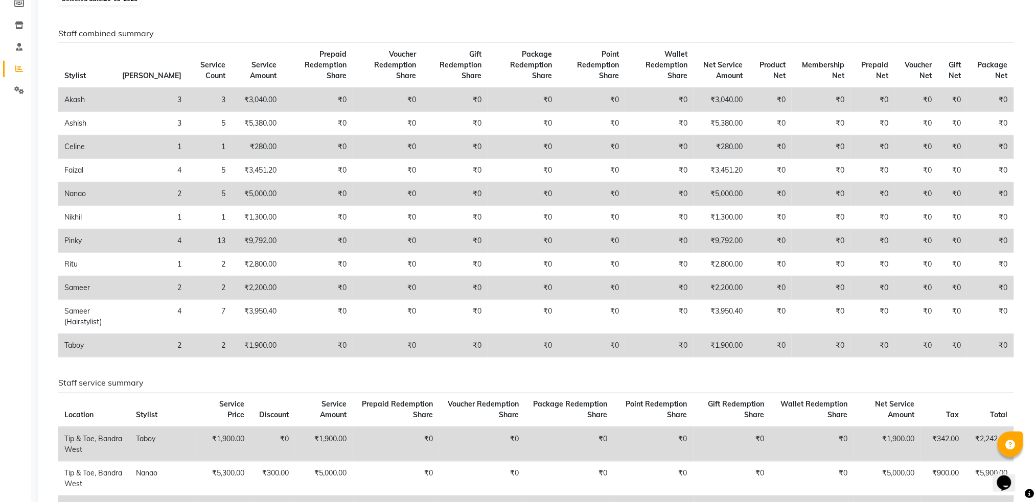
scroll to position [68, 0]
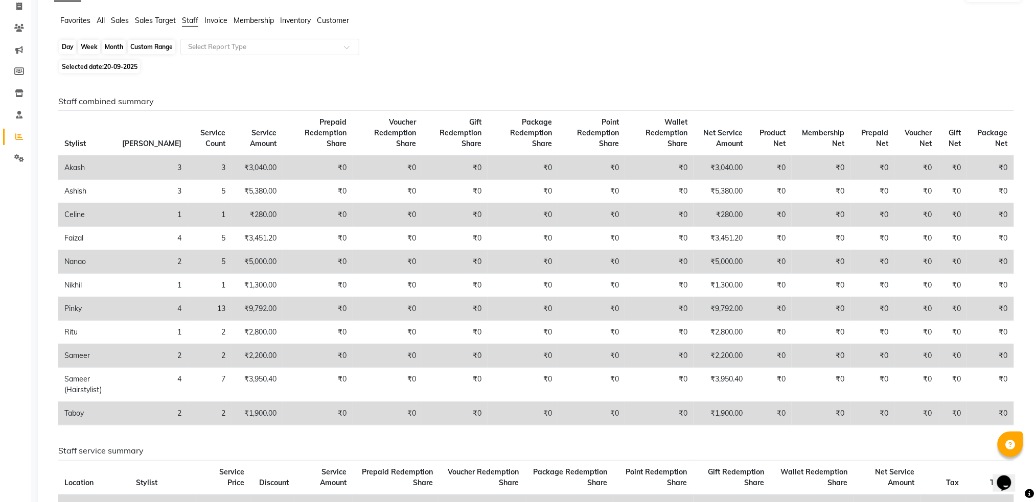
click at [64, 43] on div "Day" at bounding box center [67, 47] width 17 height 14
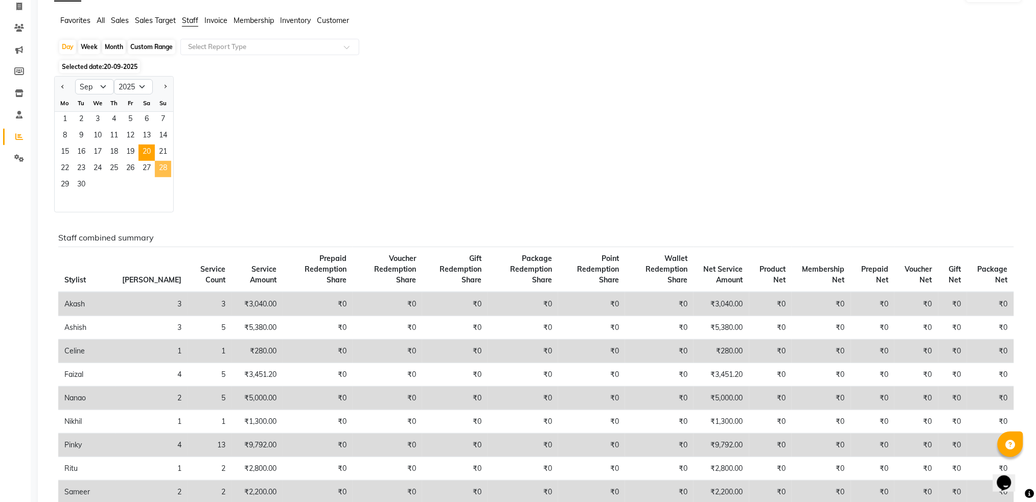
click at [164, 161] on span "28" at bounding box center [163, 169] width 16 height 16
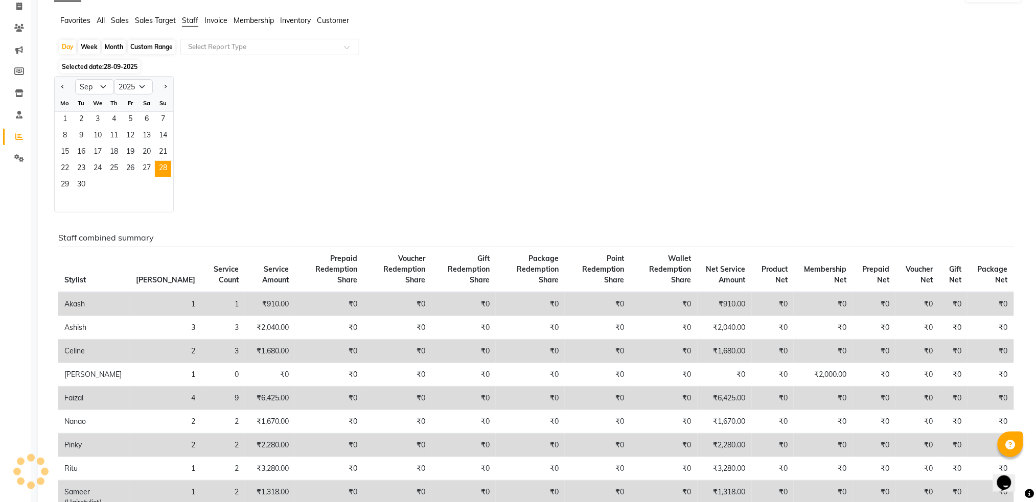
scroll to position [0, 0]
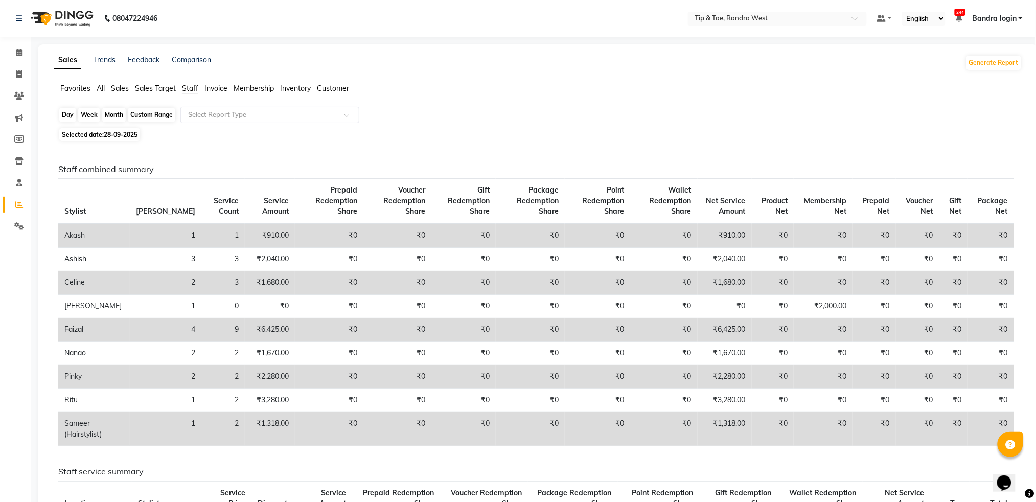
click at [68, 111] on div "Day" at bounding box center [67, 115] width 17 height 14
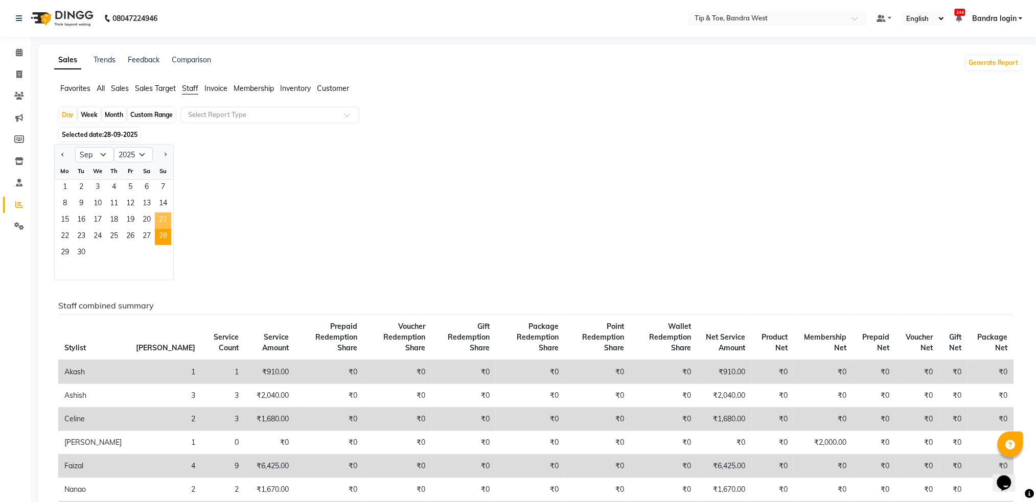
click at [166, 219] on span "21" at bounding box center [163, 221] width 16 height 16
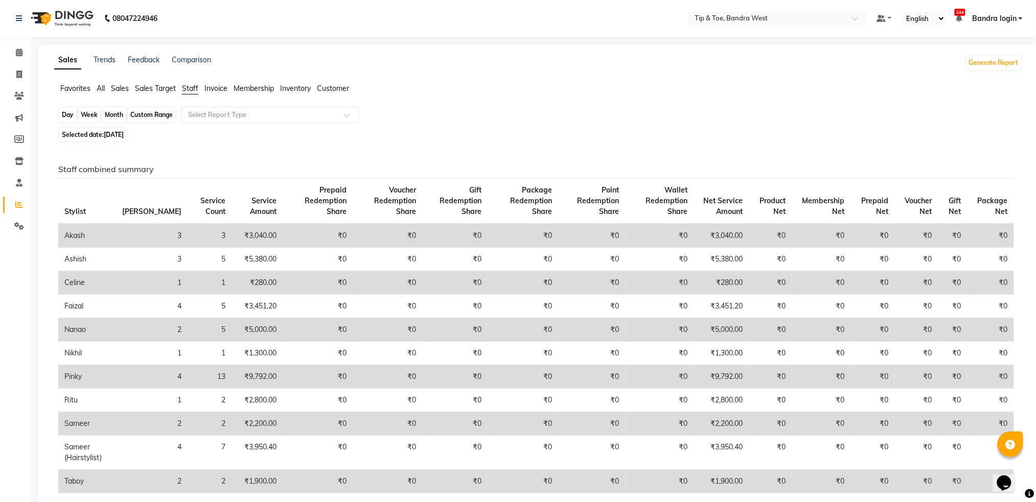
click at [69, 119] on div "Day" at bounding box center [67, 115] width 17 height 14
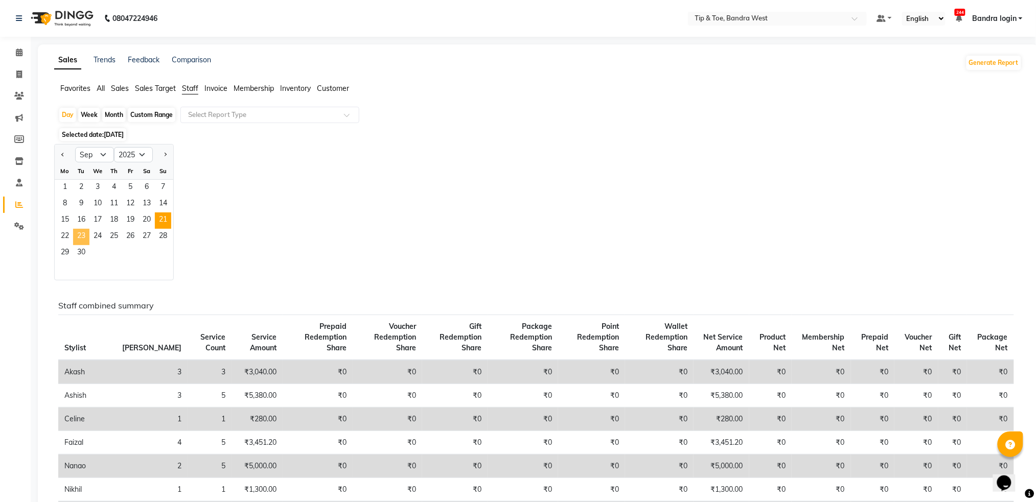
click at [74, 236] on span "23" at bounding box center [81, 237] width 16 height 16
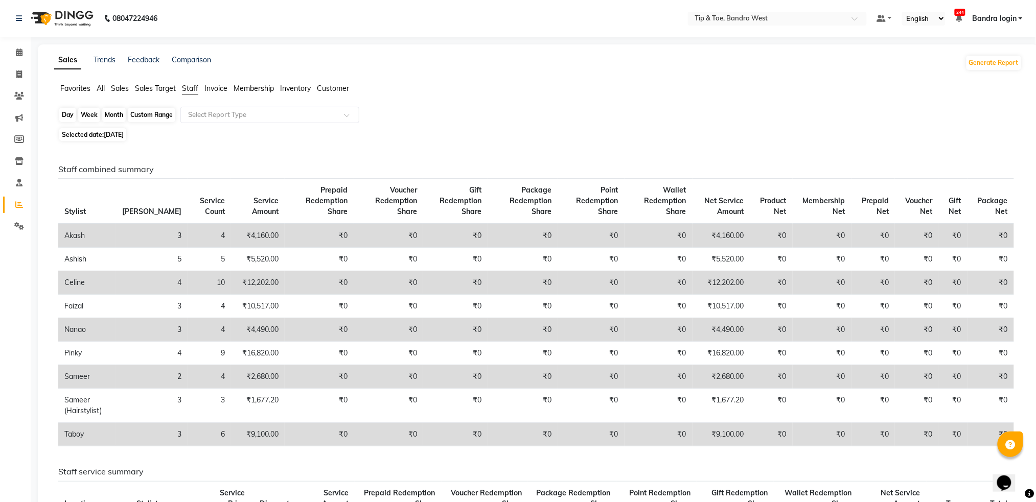
click at [62, 114] on div "Day" at bounding box center [67, 115] width 17 height 14
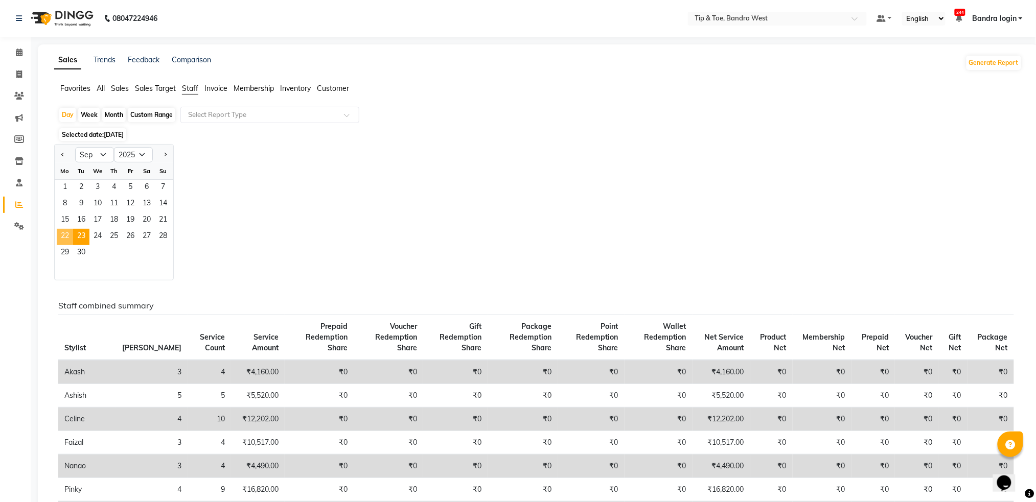
click at [65, 239] on span "22" at bounding box center [65, 237] width 16 height 16
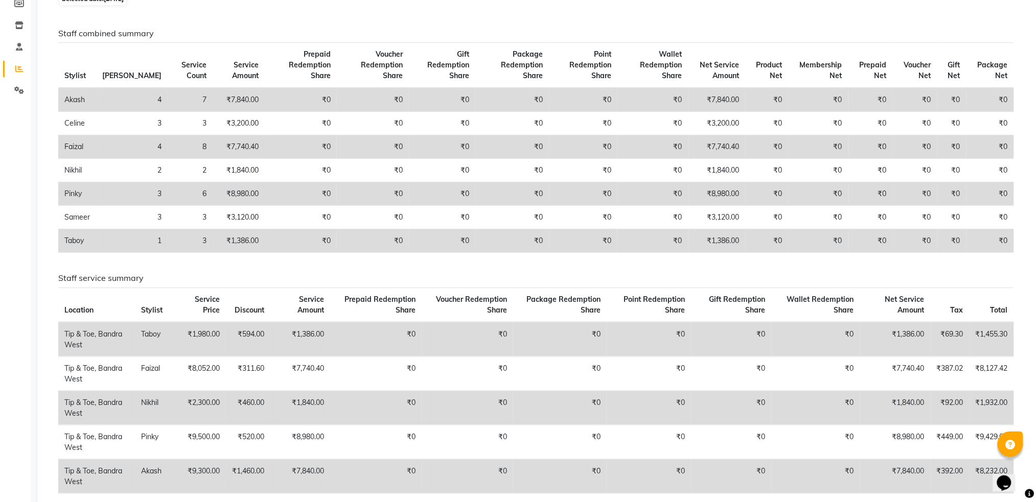
scroll to position [68, 0]
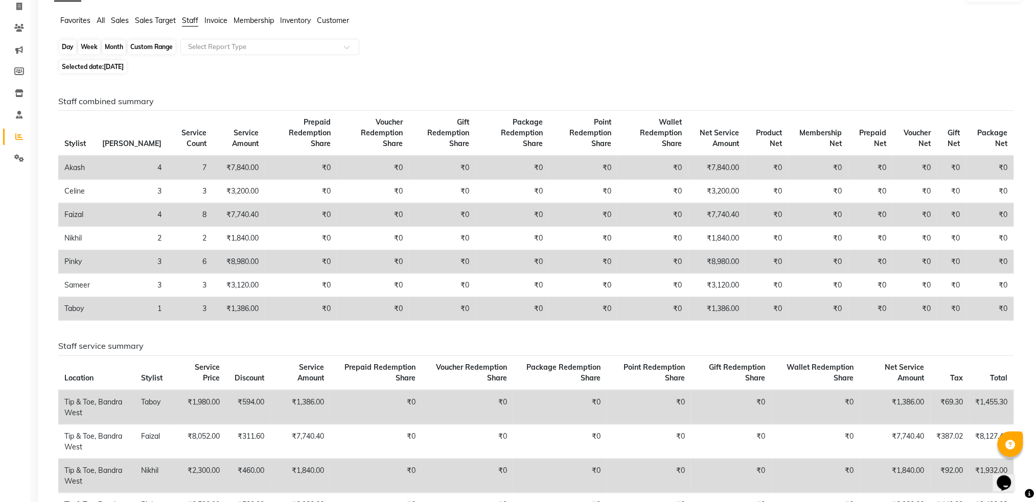
click at [63, 50] on div "Day" at bounding box center [67, 47] width 17 height 14
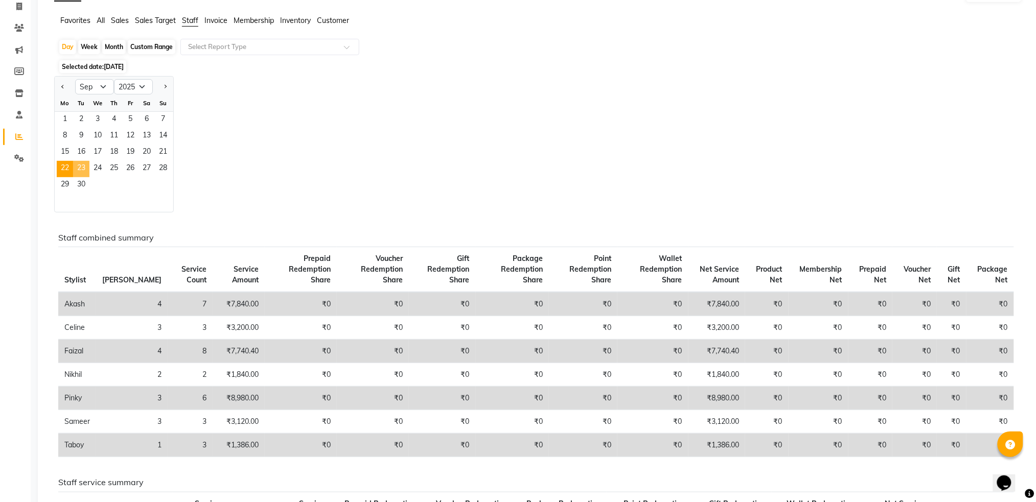
click at [87, 168] on span "23" at bounding box center [81, 169] width 16 height 16
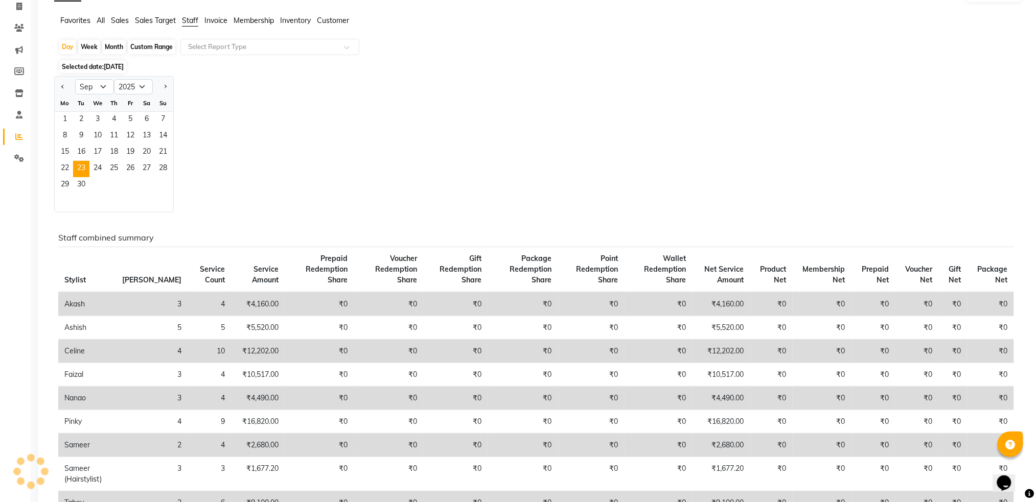
scroll to position [0, 0]
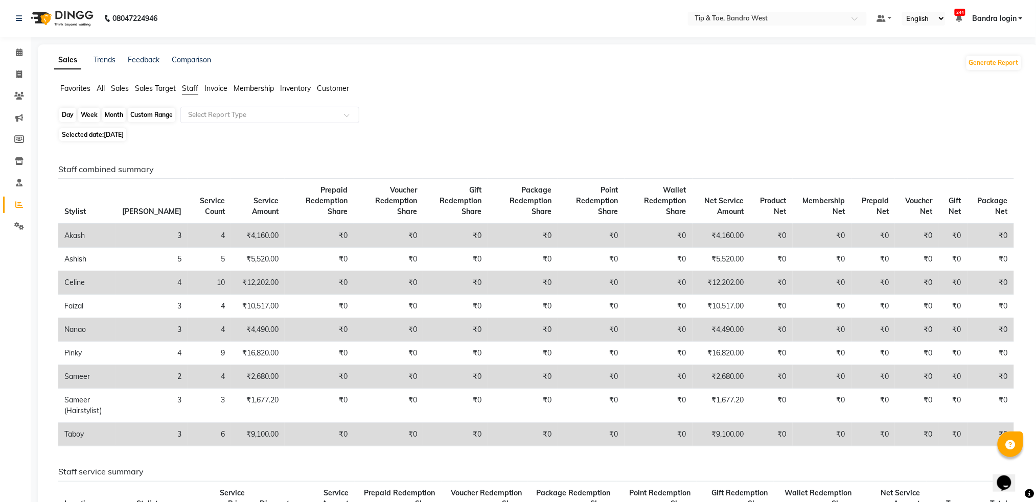
click at [72, 114] on div "Day" at bounding box center [67, 115] width 17 height 14
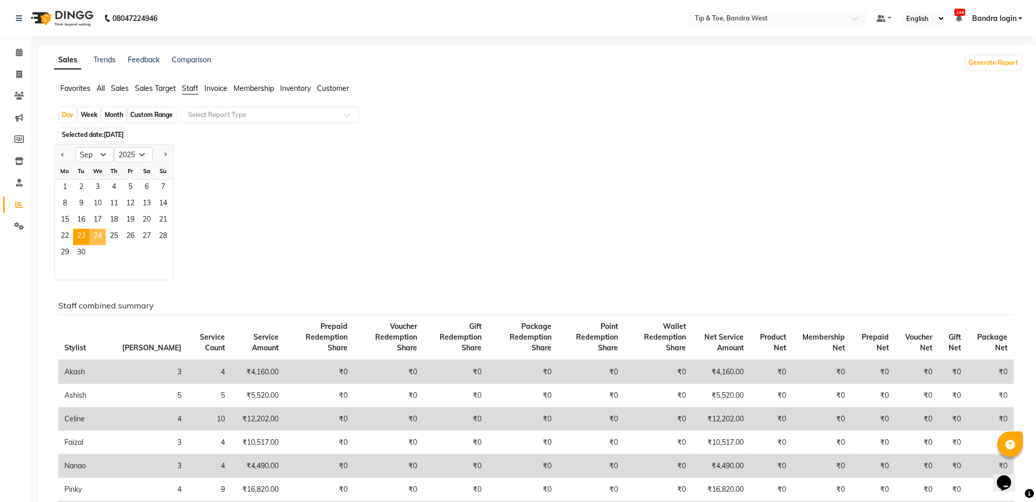
click at [103, 239] on span "24" at bounding box center [97, 237] width 16 height 16
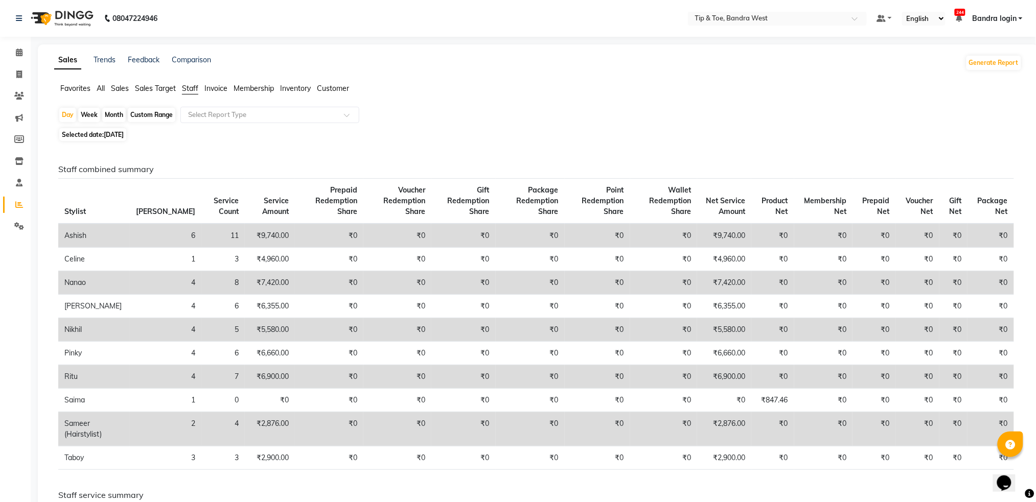
scroll to position [68, 0]
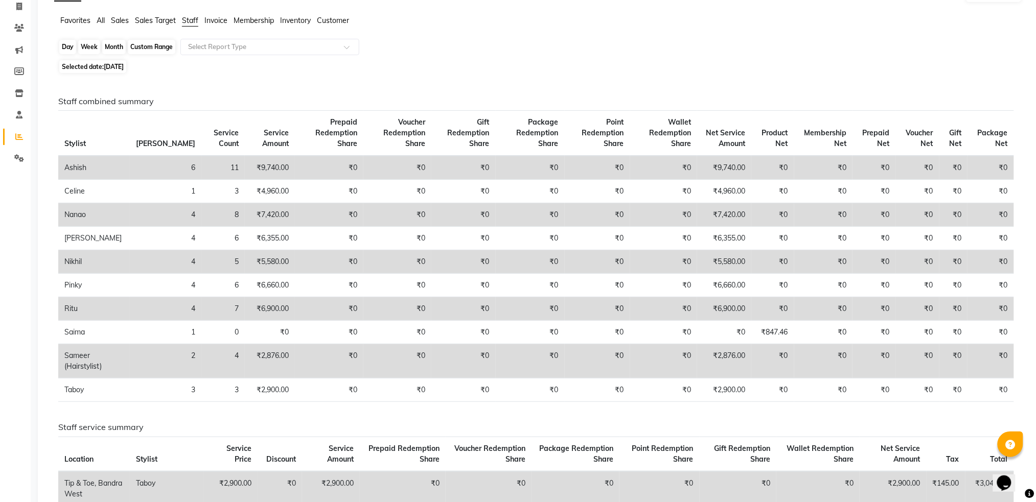
click at [69, 44] on div "Day" at bounding box center [67, 47] width 17 height 14
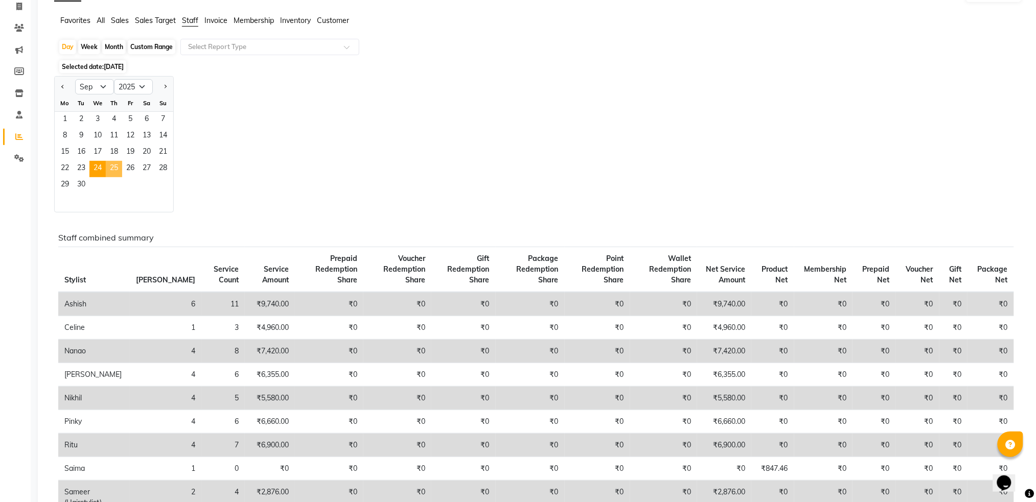
click at [116, 171] on span "25" at bounding box center [114, 169] width 16 height 16
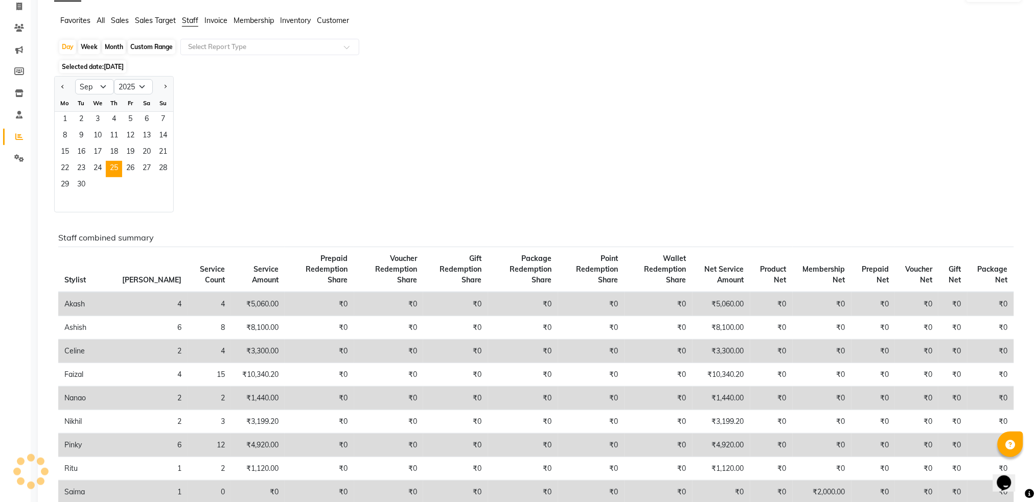
scroll to position [0, 0]
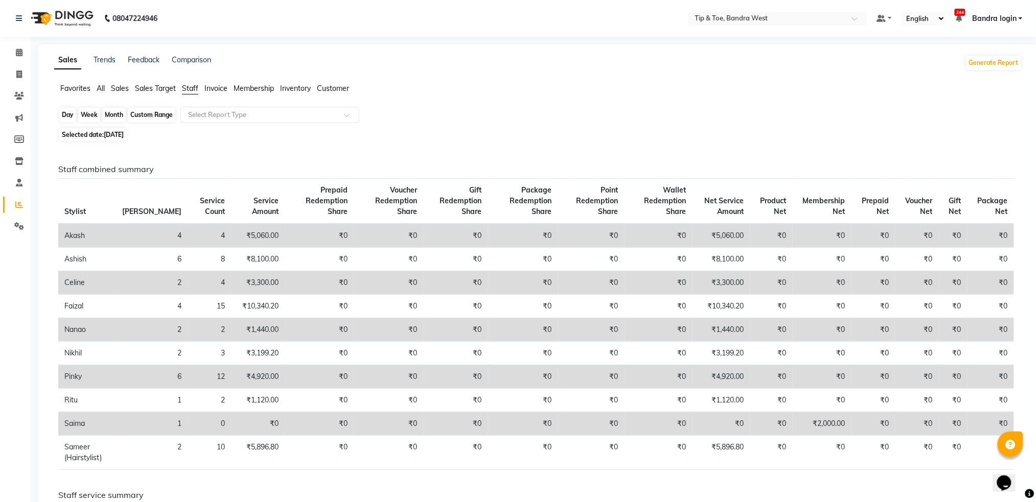
click at [74, 113] on div "Day" at bounding box center [67, 115] width 17 height 14
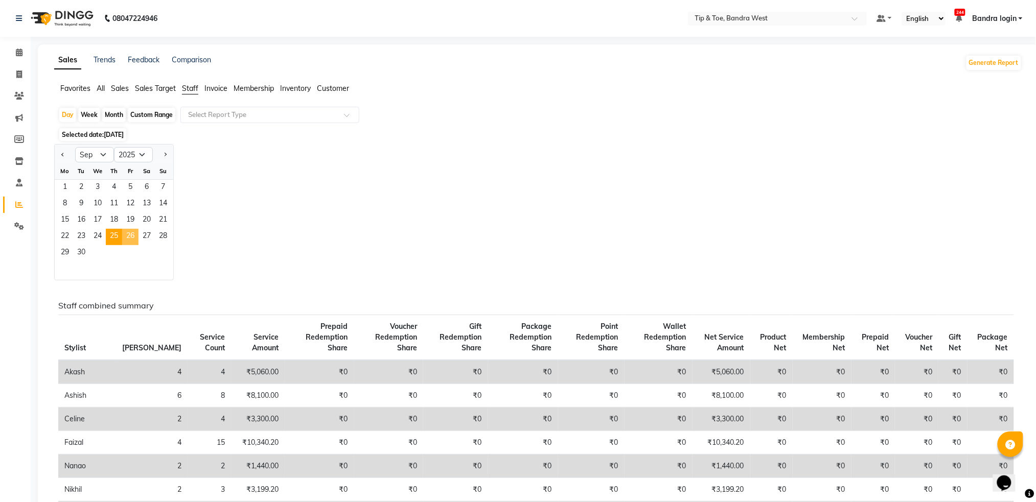
click at [135, 236] on span "26" at bounding box center [130, 237] width 16 height 16
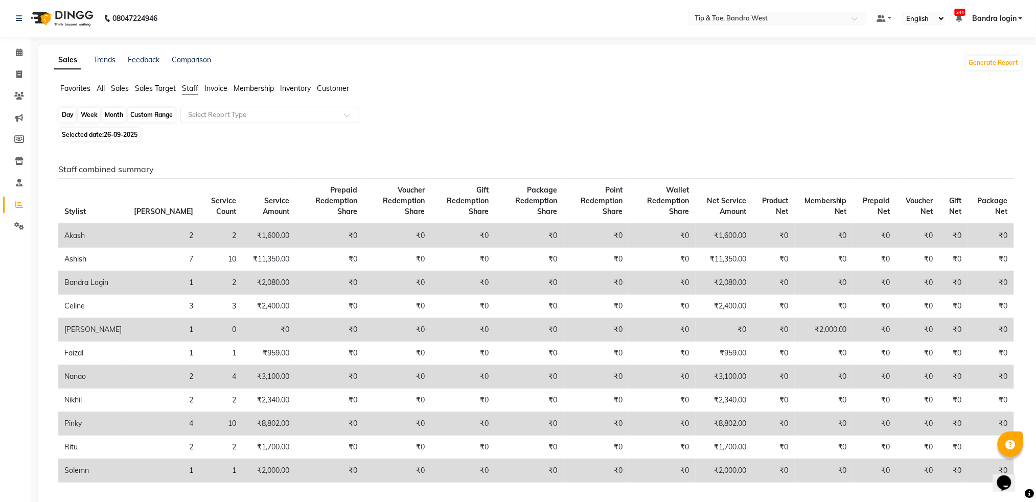
click at [66, 109] on div "Day" at bounding box center [67, 115] width 17 height 14
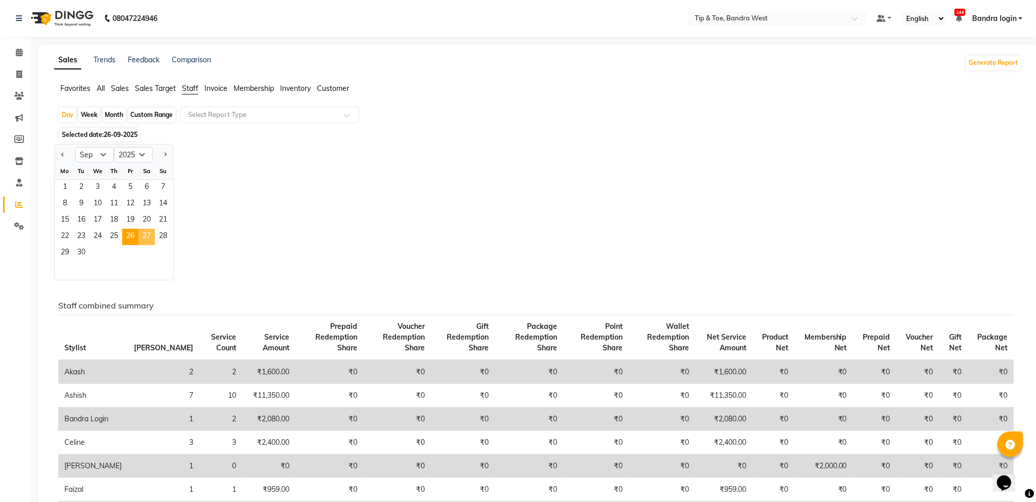
click at [146, 235] on span "27" at bounding box center [146, 237] width 16 height 16
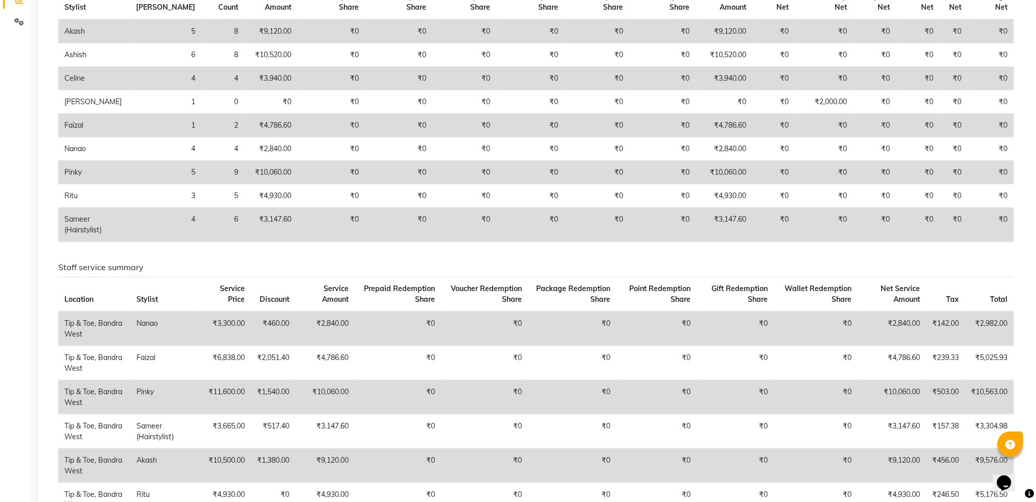
scroll to position [68, 0]
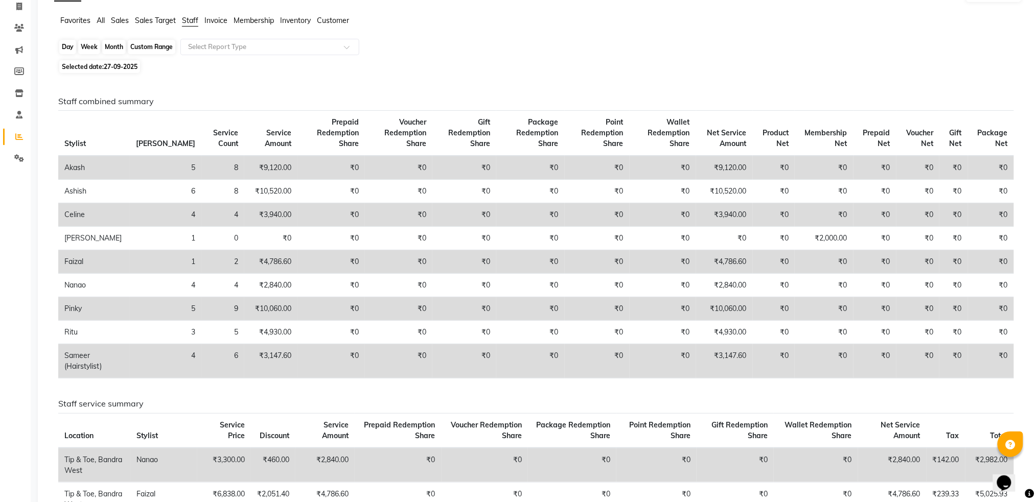
click at [66, 46] on div "Day" at bounding box center [67, 47] width 17 height 14
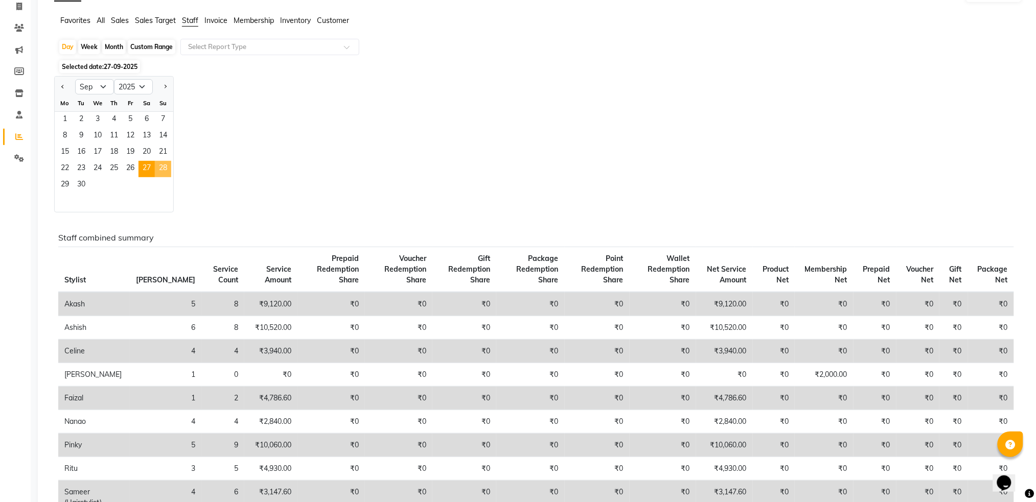
click at [166, 167] on span "28" at bounding box center [163, 169] width 16 height 16
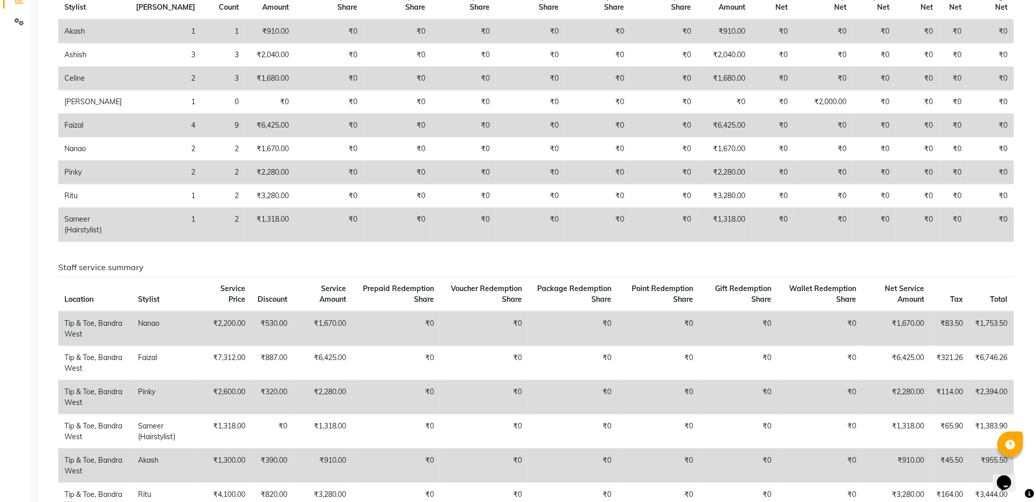
scroll to position [0, 0]
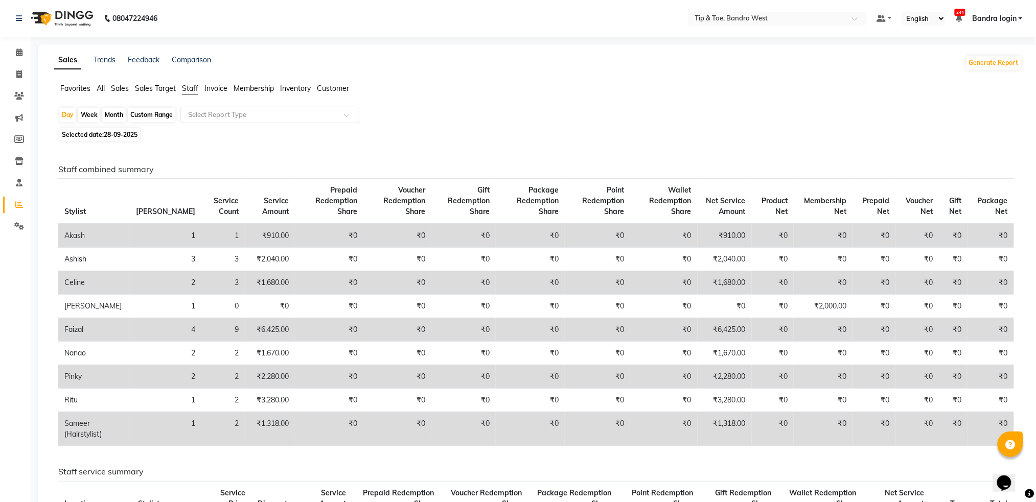
click at [76, 116] on div "Day Week Month Custom Range Select Report Type" at bounding box center [538, 116] width 960 height 18
click at [67, 119] on div "Day" at bounding box center [67, 115] width 17 height 14
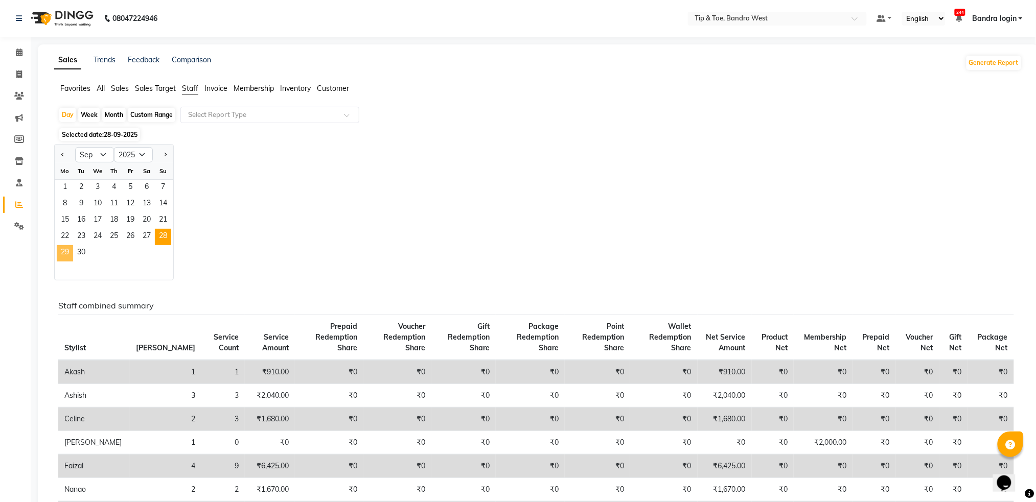
click at [67, 257] on span "29" at bounding box center [65, 253] width 16 height 16
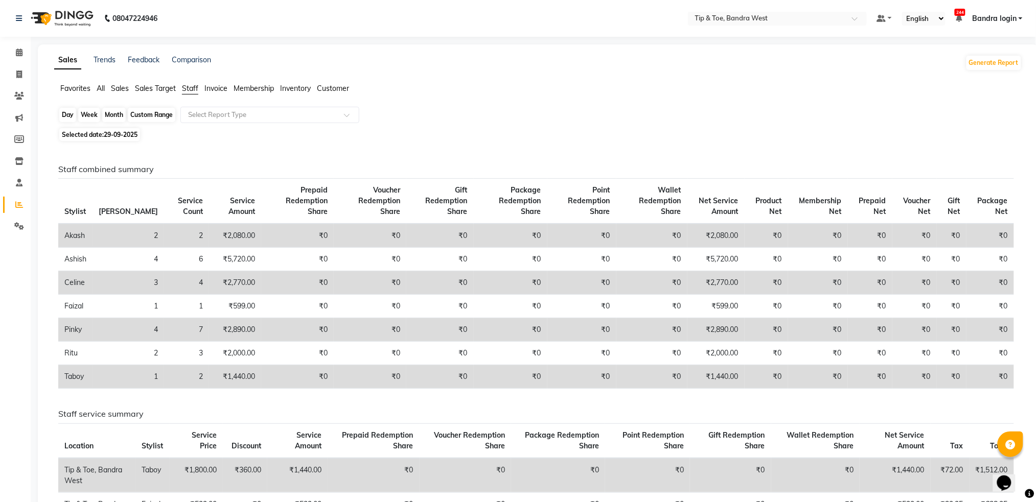
click at [71, 116] on div "Day" at bounding box center [67, 115] width 17 height 14
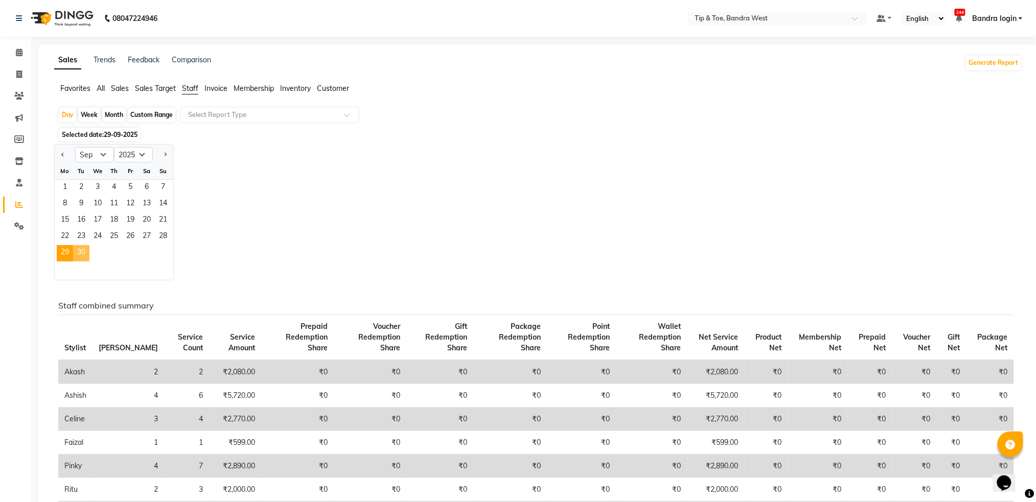
click at [82, 250] on span "30" at bounding box center [81, 253] width 16 height 16
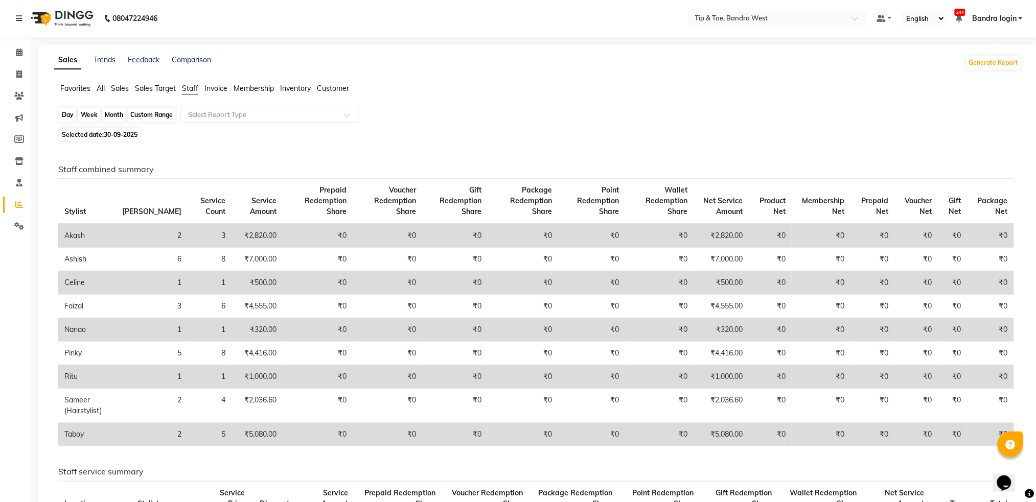
click at [68, 114] on div "Day" at bounding box center [67, 115] width 17 height 14
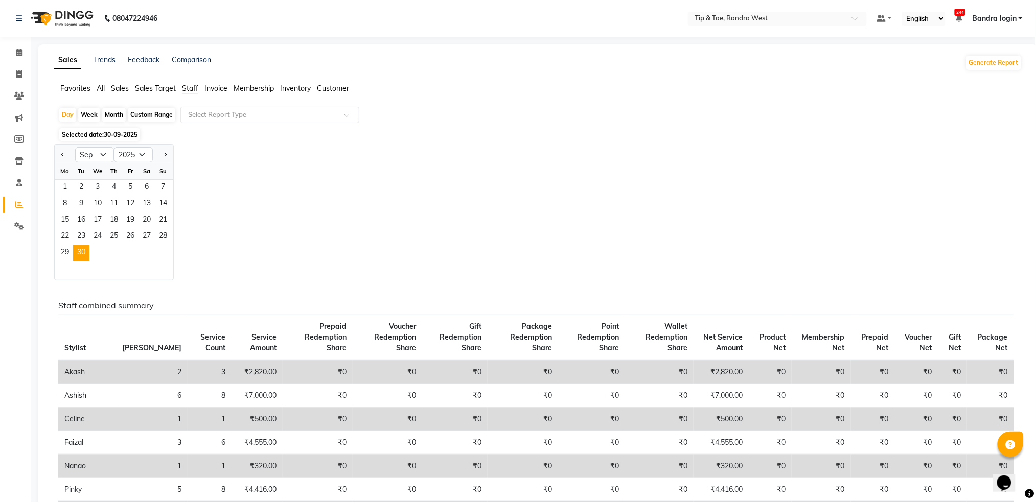
click at [128, 114] on div "Custom Range" at bounding box center [152, 115] width 48 height 14
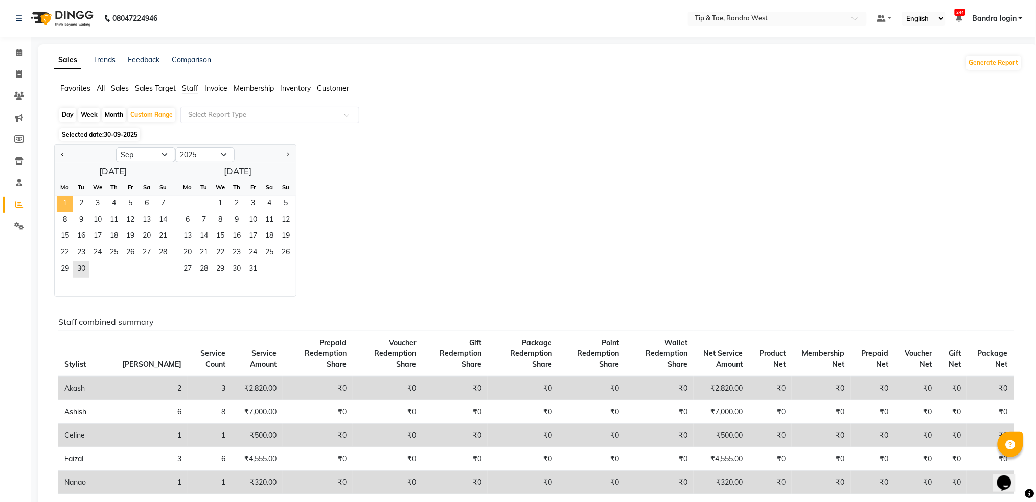
click at [66, 203] on span "1" at bounding box center [65, 204] width 16 height 16
click at [82, 268] on span "30" at bounding box center [81, 270] width 16 height 16
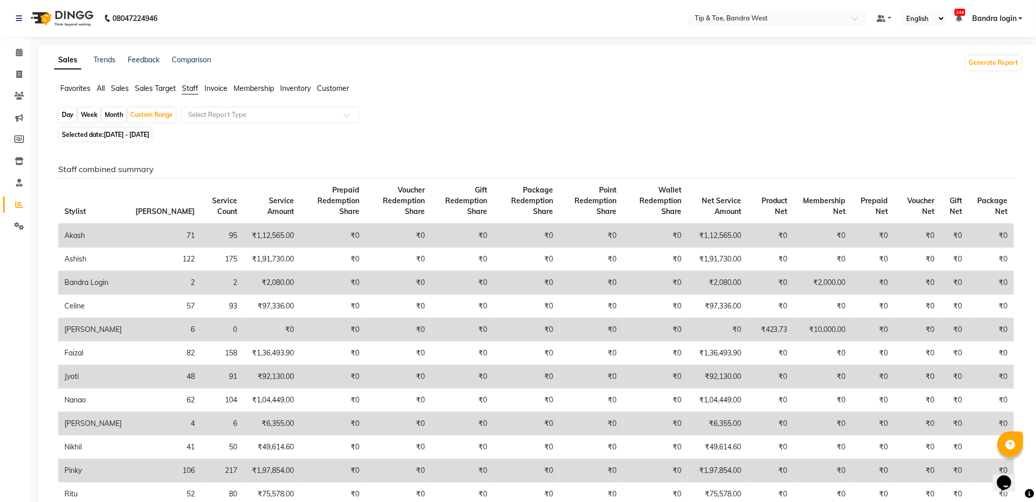
click at [69, 114] on div "Day" at bounding box center [67, 115] width 17 height 14
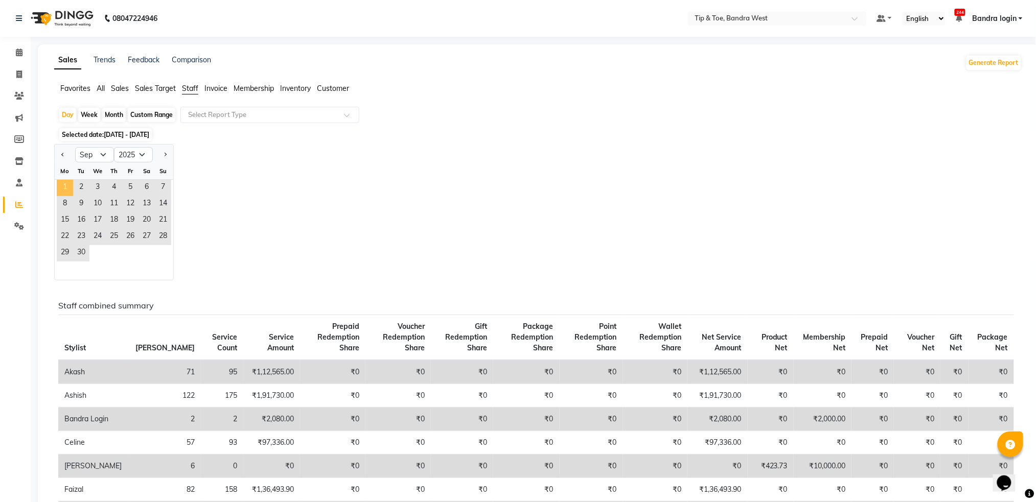
click at [66, 190] on span "1" at bounding box center [65, 188] width 16 height 16
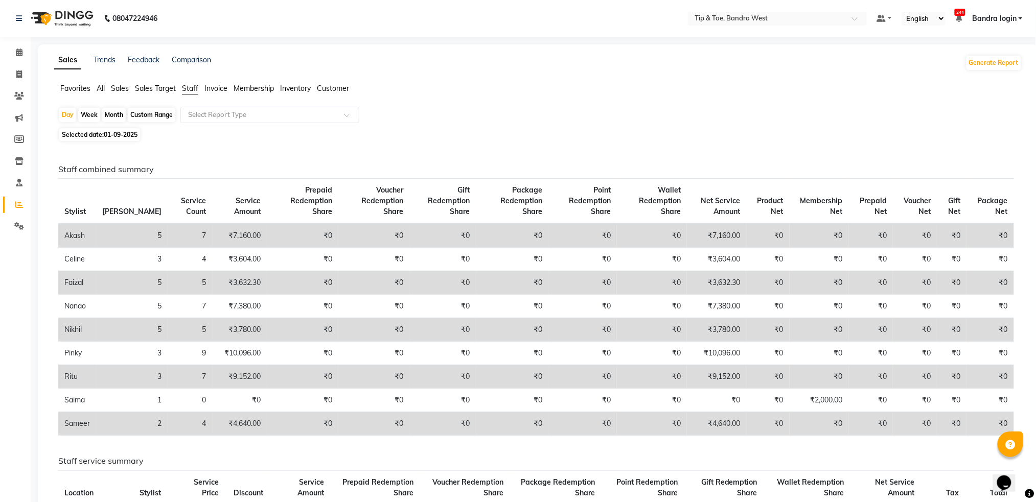
click at [19, 52] on icon at bounding box center [19, 53] width 7 height 8
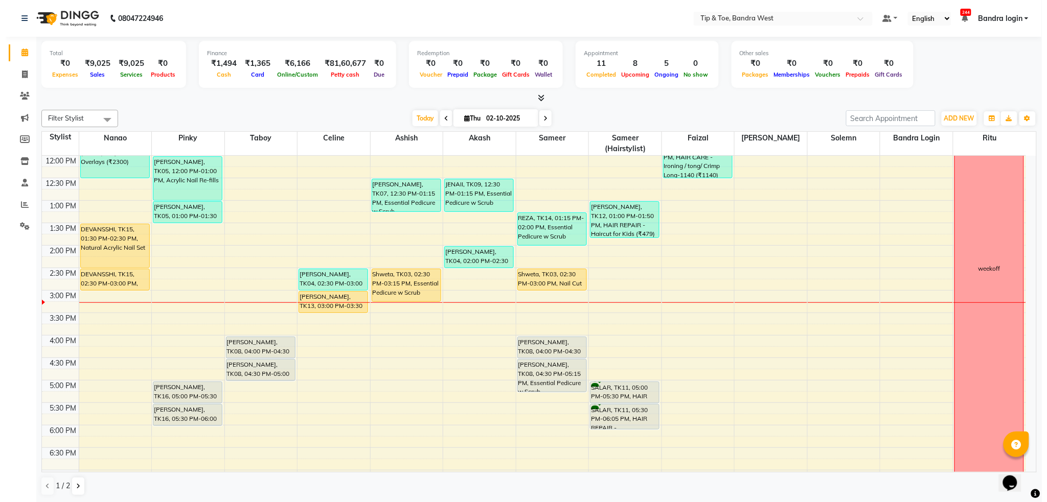
scroll to position [204, 0]
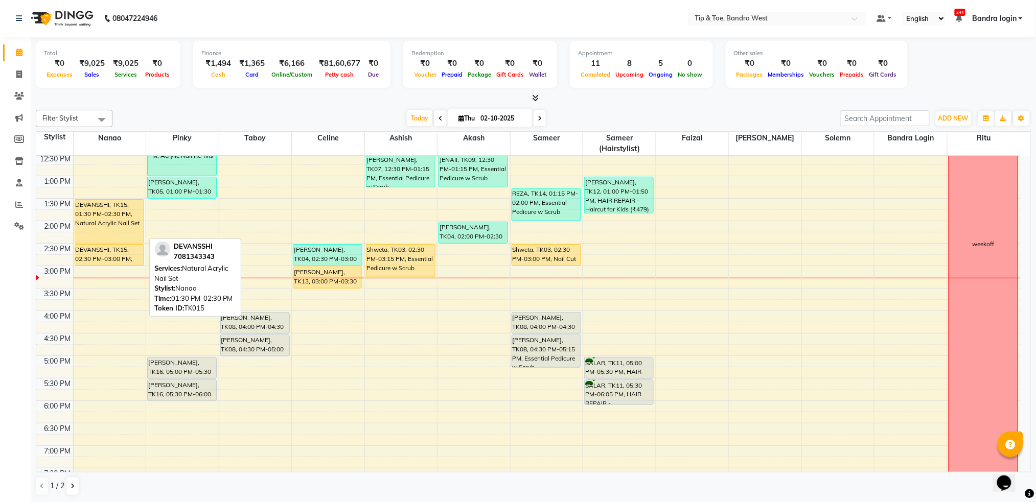
click at [108, 213] on div "DEVANSSHI, TK15, 01:30 PM-02:30 PM, Natural Acrylic Nail Set" at bounding box center [109, 221] width 68 height 43
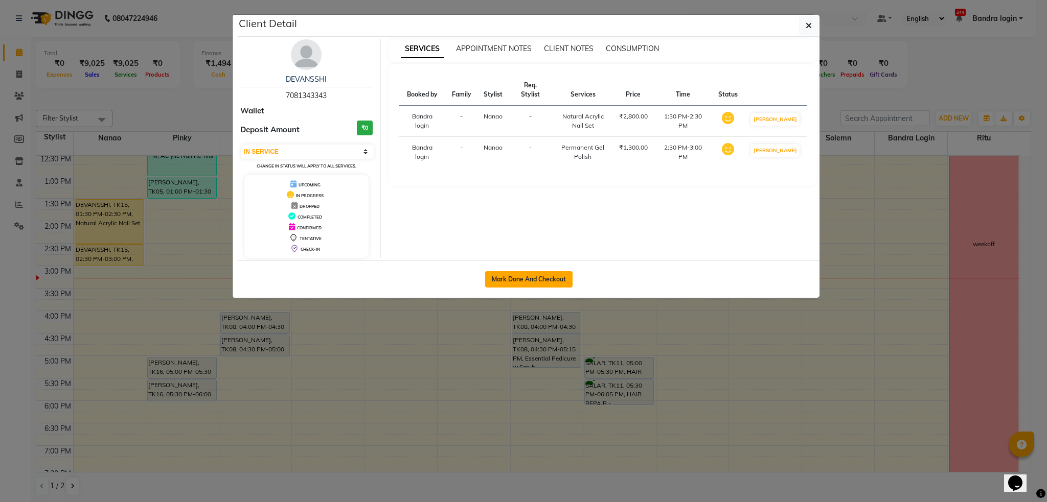
click at [526, 277] on button "Mark Done And Checkout" at bounding box center [528, 279] width 87 height 16
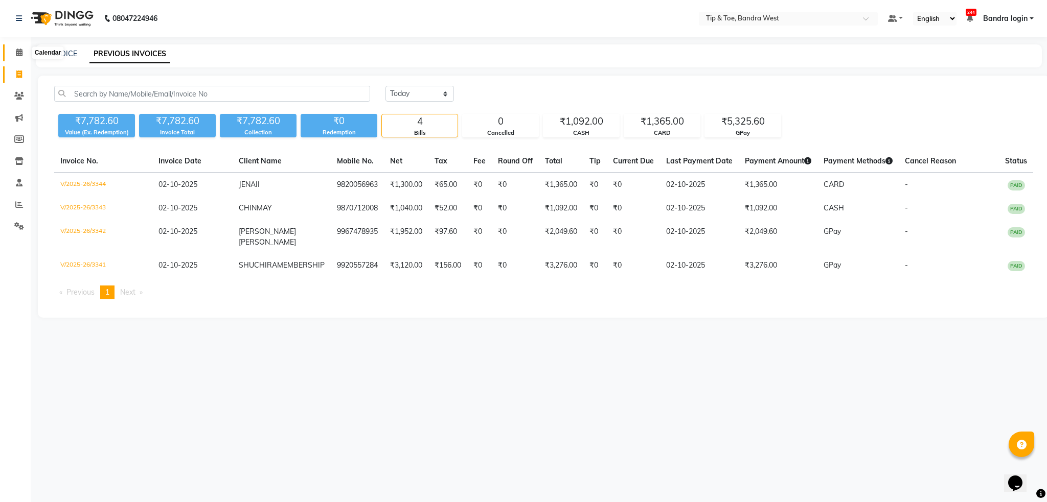
click at [20, 54] on icon at bounding box center [19, 53] width 7 height 8
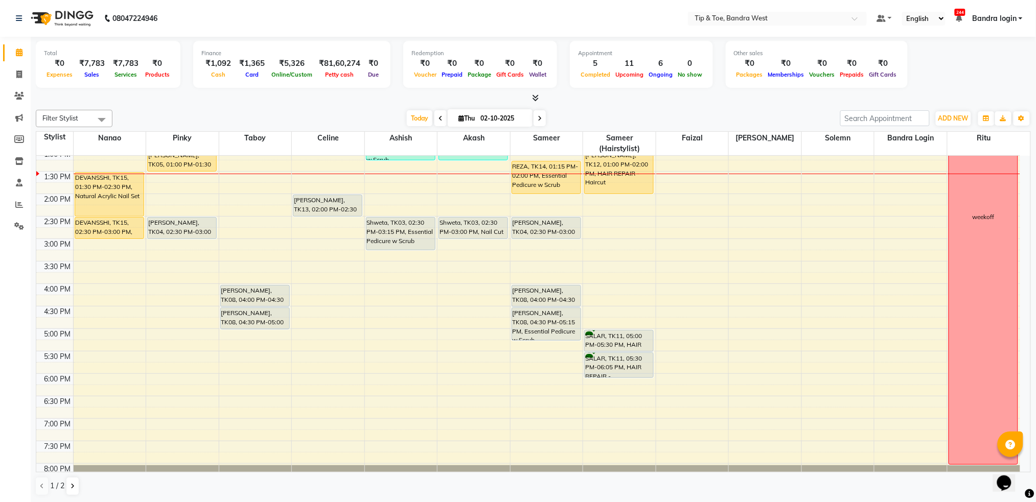
scroll to position [246, 0]
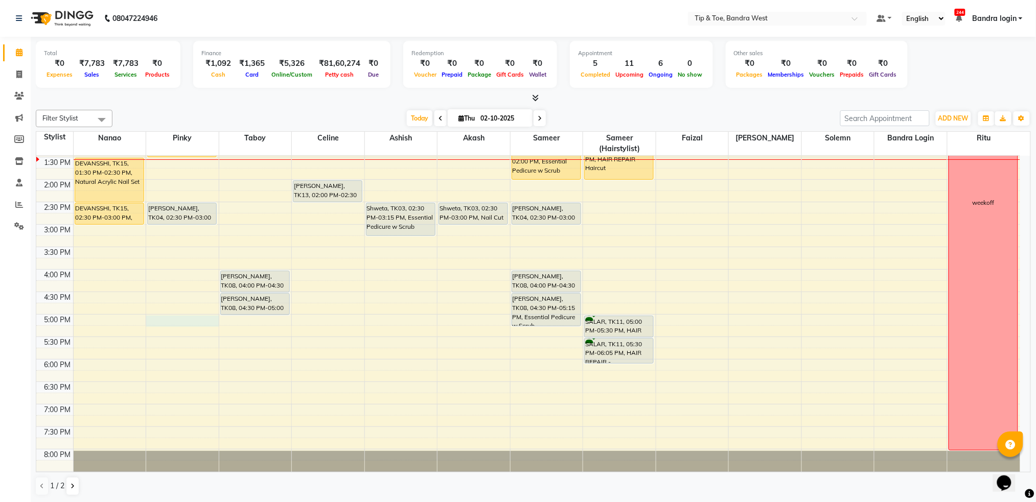
click at [202, 322] on div "8:00 AM 8:30 AM 9:00 AM 9:30 AM 10:00 AM 10:30 AM 11:00 AM 11:30 AM 12:00 PM 12…" at bounding box center [528, 202] width 984 height 584
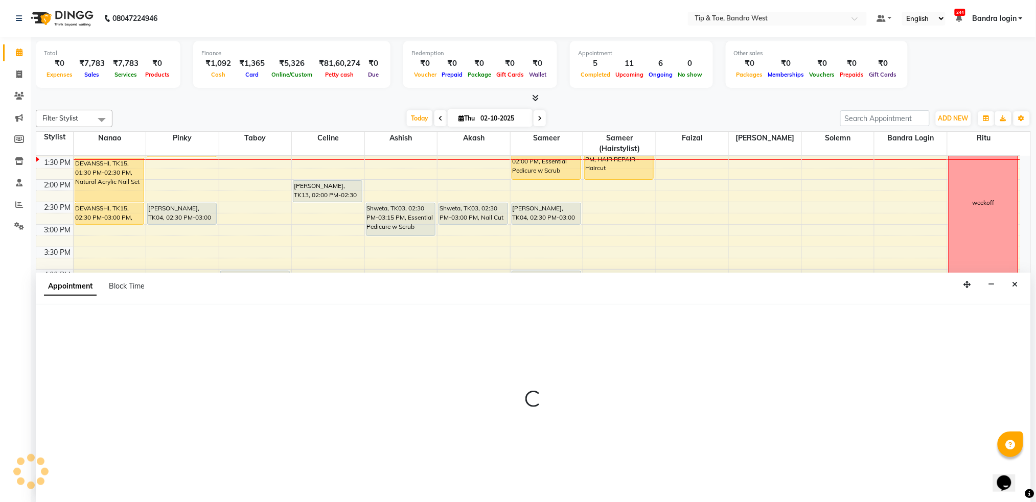
scroll to position [1, 0]
select select "42340"
select select "1020"
select select "tentative"
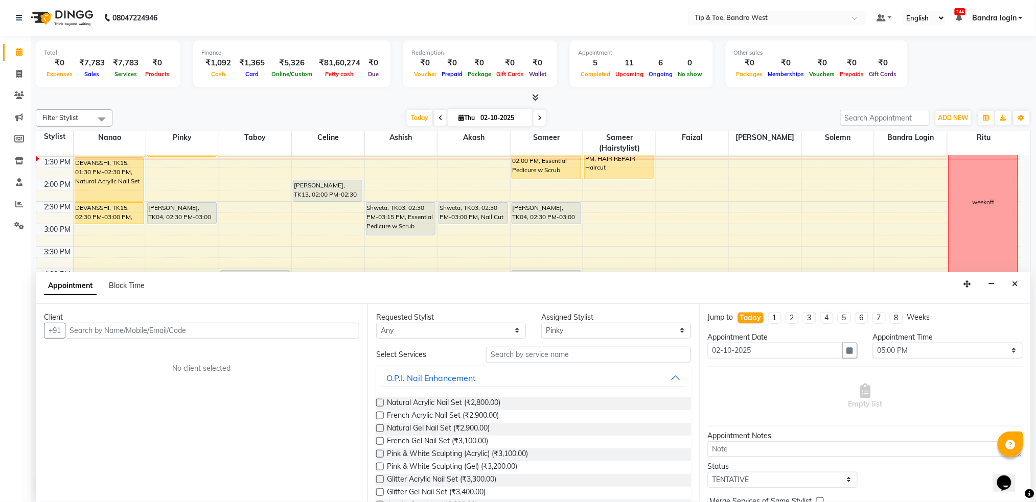
click at [201, 320] on div "Client" at bounding box center [201, 317] width 315 height 11
click at [207, 337] on input "text" at bounding box center [212, 331] width 294 height 16
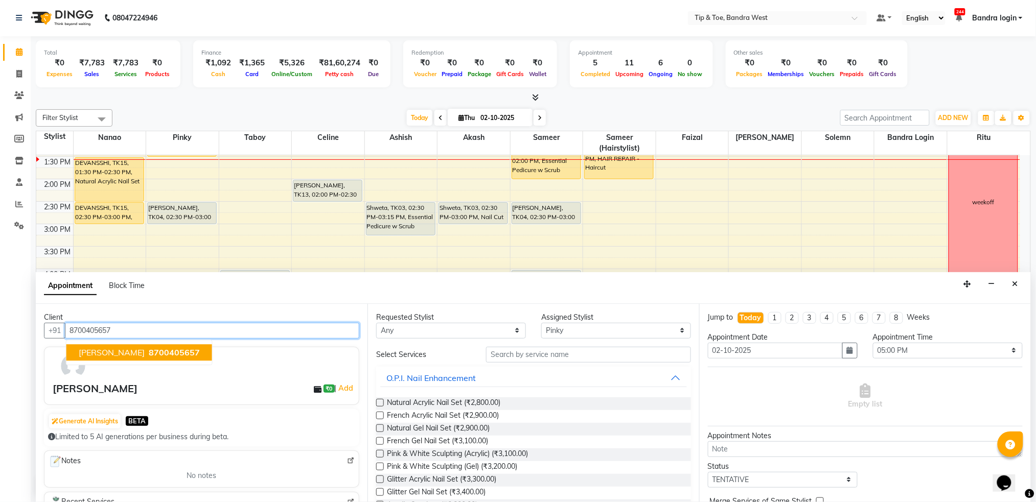
click at [173, 345] on button "JIGYASHA 8700405657" at bounding box center [139, 352] width 146 height 16
type input "8700405657"
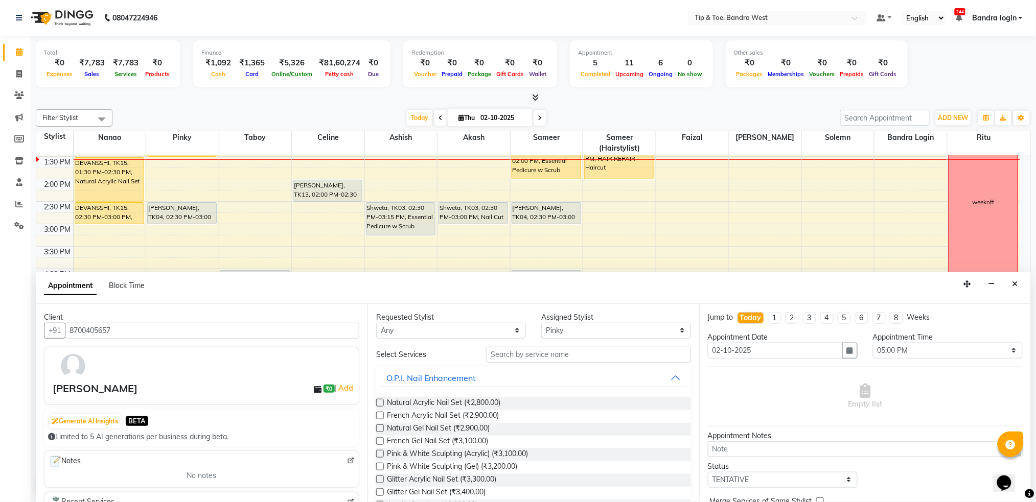
click at [173, 345] on div "Client +91 8700405657 JIGYASHA ₹0 | Add Generate AI Insights BETA Limited to 5 …" at bounding box center [202, 403] width 332 height 198
click at [544, 350] on input "text" at bounding box center [588, 355] width 205 height 16
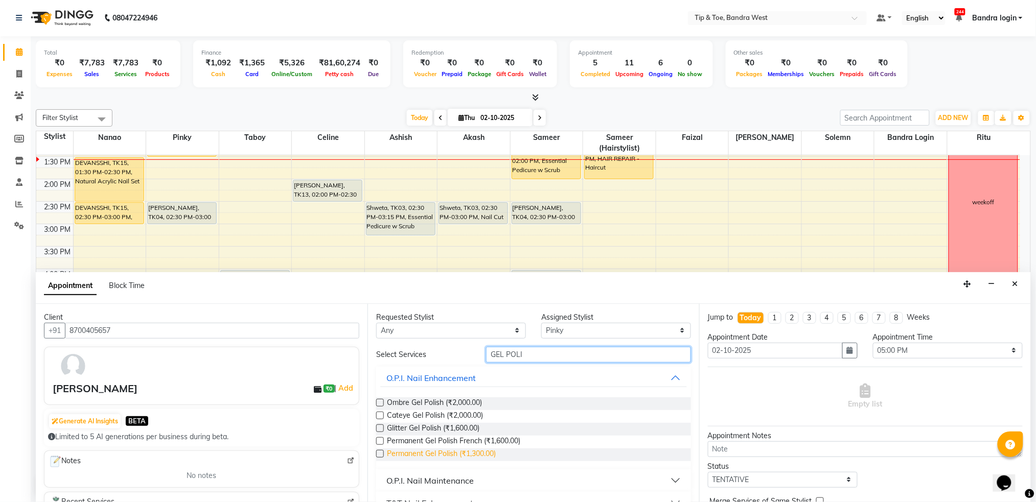
type input "GEL POLI"
click at [469, 458] on span "Permanent Gel Polish (₹1,300.00)" at bounding box center [441, 455] width 109 height 13
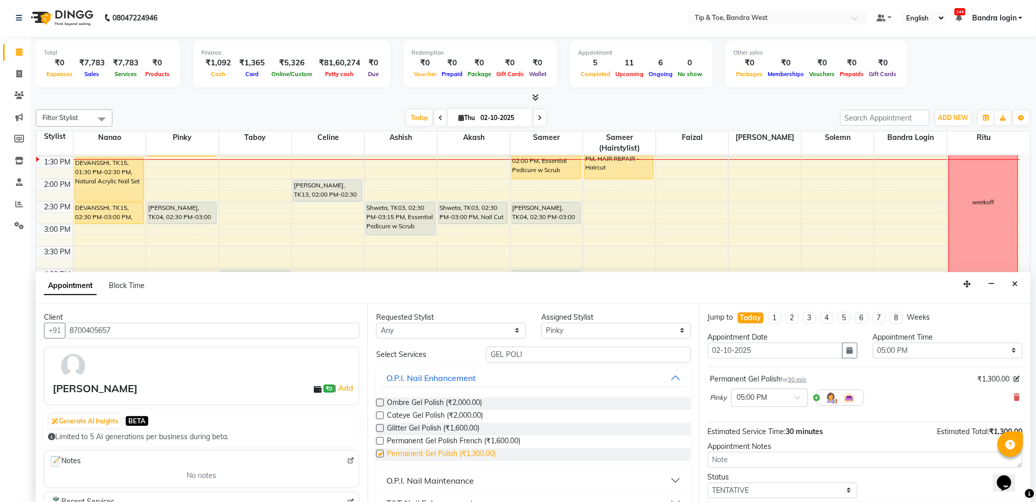
checkbox input "false"
click at [539, 350] on input "GEL POLI" at bounding box center [588, 355] width 205 height 16
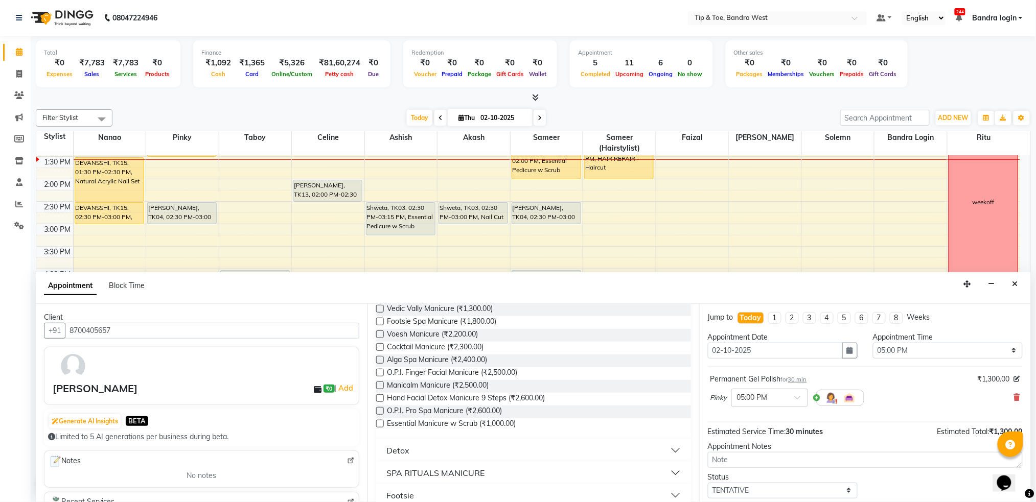
scroll to position [129, 0]
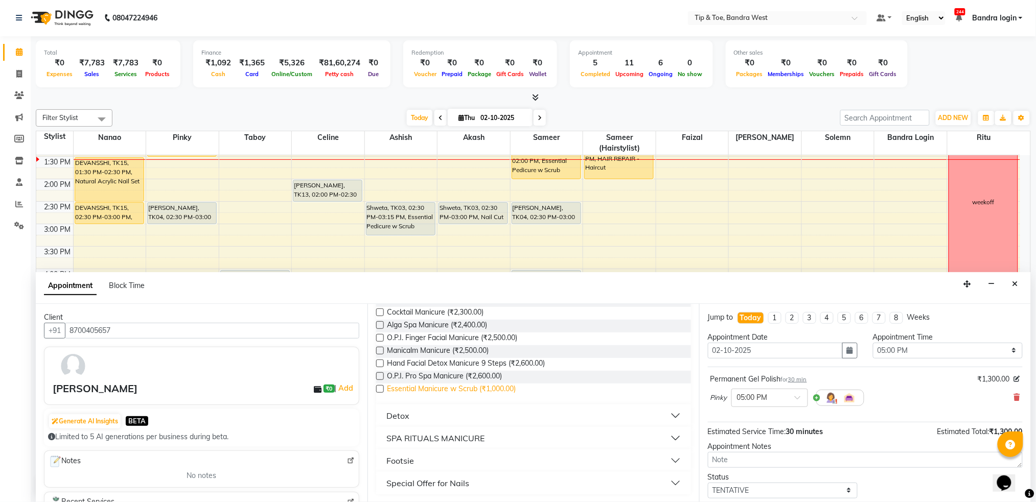
type input "MANI"
click at [499, 386] on span "Essential Manicure w Scrub (₹1,000.00)" at bounding box center [451, 390] width 129 height 13
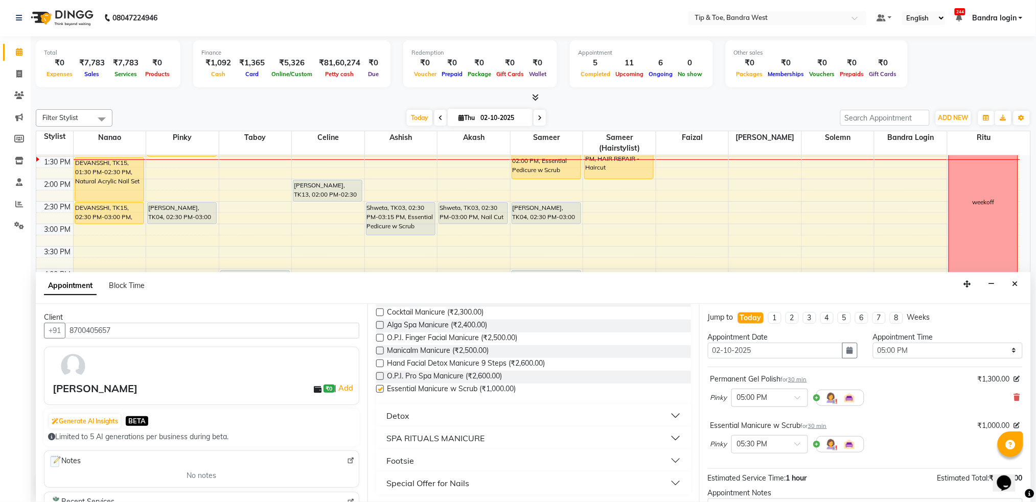
checkbox input "false"
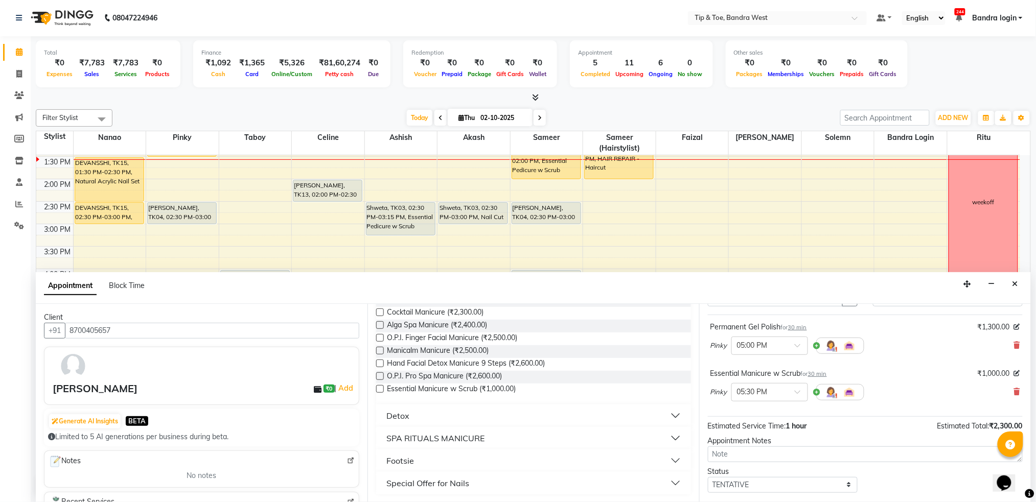
scroll to position [107, 0]
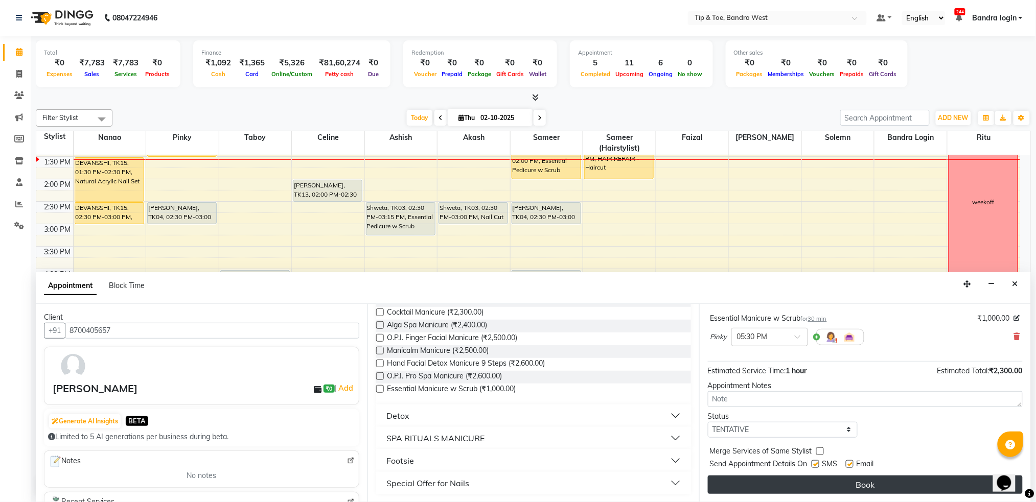
click at [881, 482] on button "Book" at bounding box center [865, 485] width 315 height 18
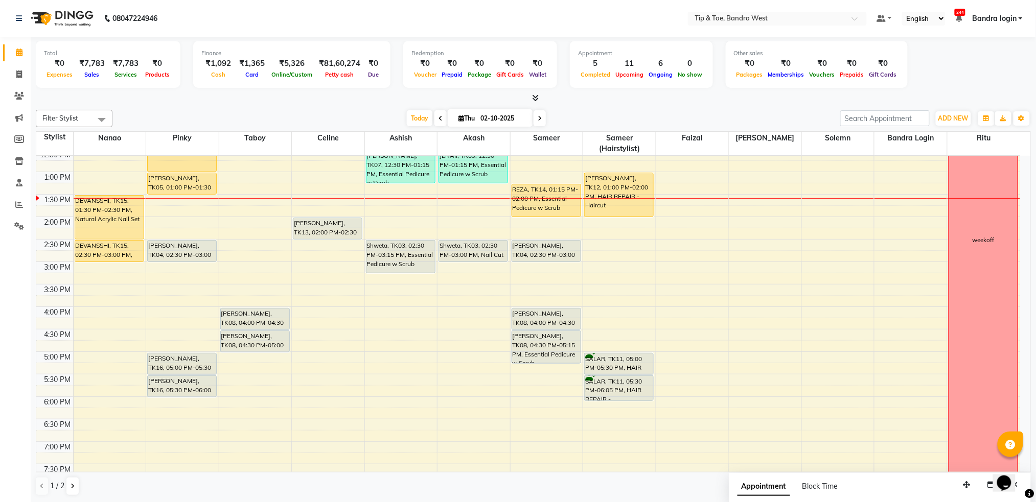
scroll to position [177, 0]
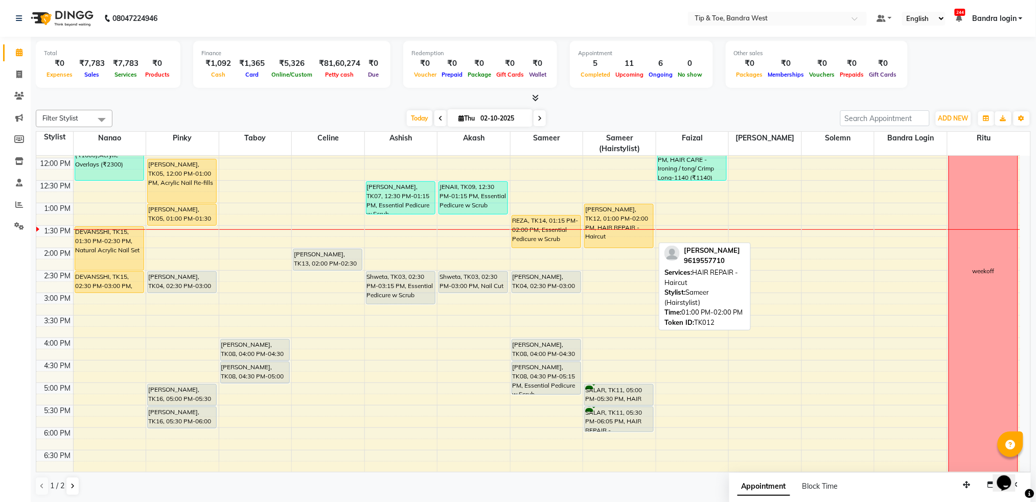
click at [614, 213] on div "Sarah Banwar, TK12, 01:00 PM-02:00 PM, HAIR REPAIR - Haircut" at bounding box center [619, 225] width 68 height 43
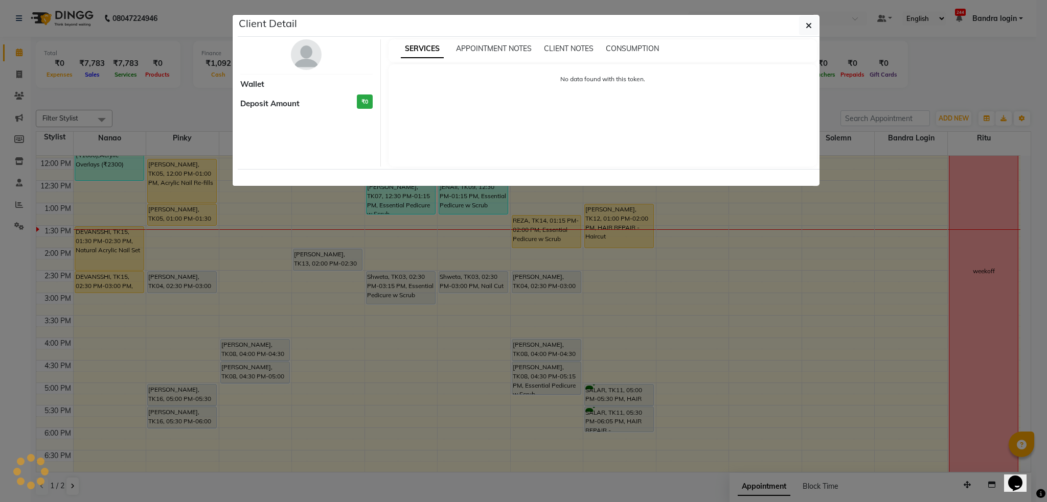
select select "1"
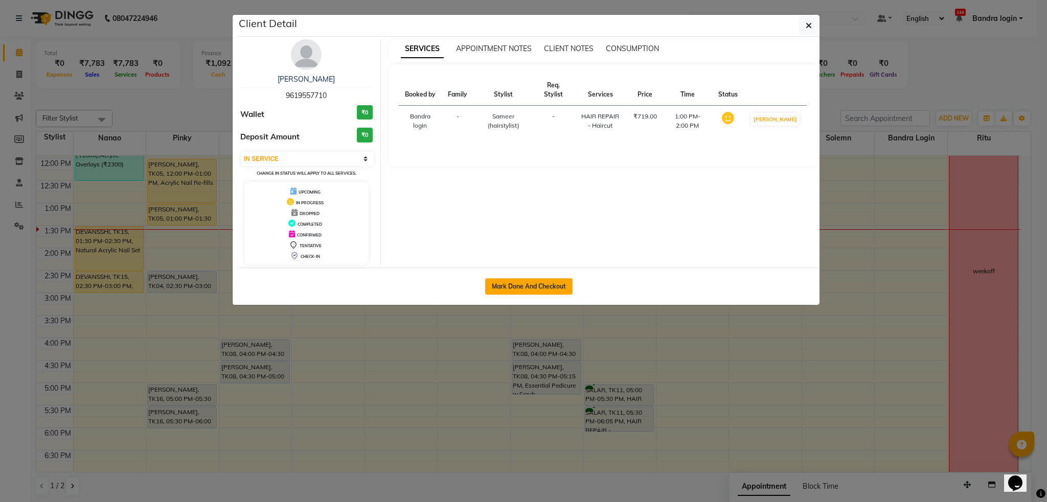
click at [520, 285] on button "Mark Done And Checkout" at bounding box center [528, 287] width 87 height 16
select select "service"
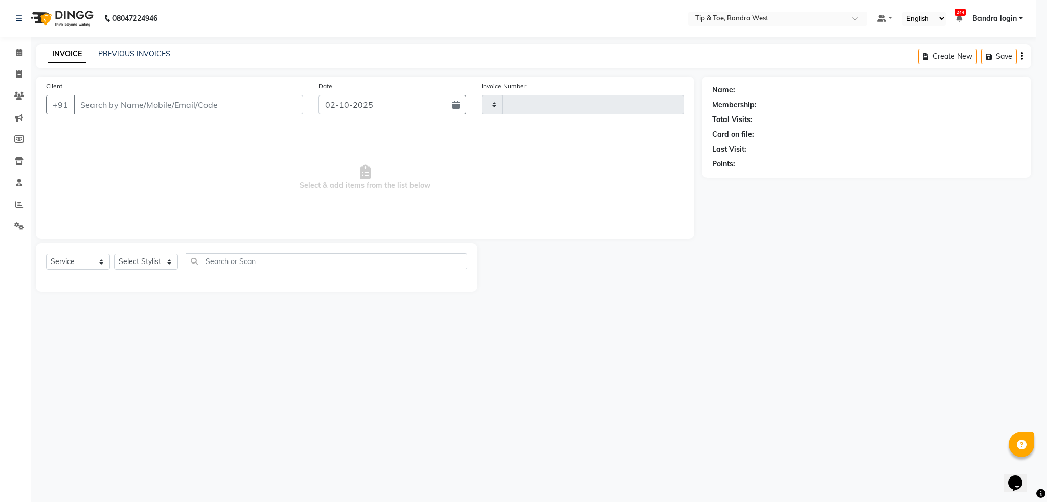
type input "3345"
select select "5957"
type input "9619557710"
select select "64235"
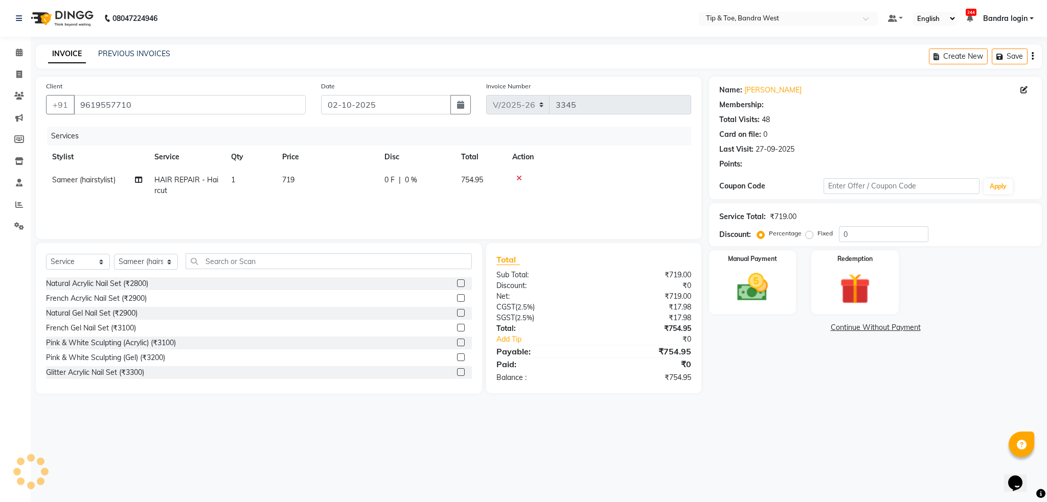
select select "1: Object"
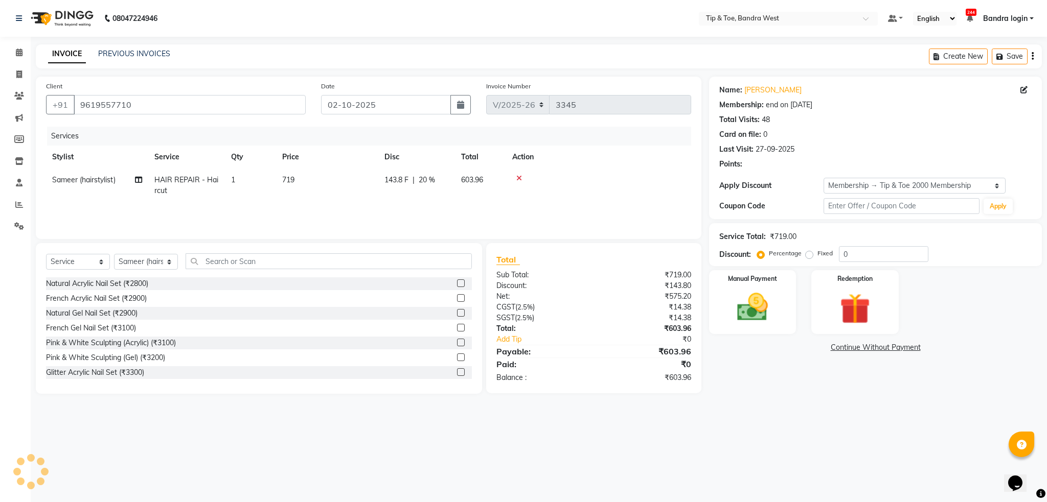
type input "20"
click at [210, 178] on span "HAIR REPAIR - Haircut" at bounding box center [186, 185] width 64 height 20
select select "64235"
click at [211, 188] on span "HAIR REPAIR - Haircut" at bounding box center [202, 183] width 77 height 9
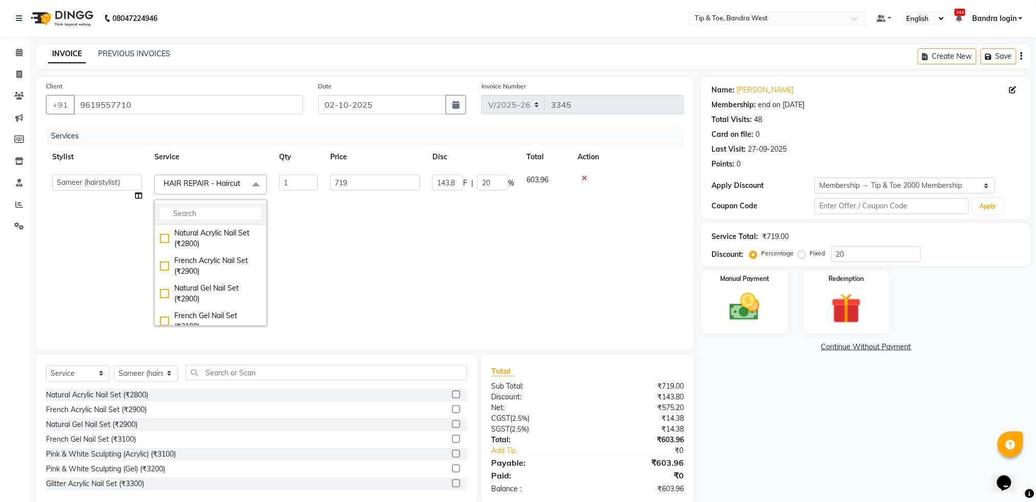
click at [230, 216] on input "multiselect-search" at bounding box center [210, 213] width 101 height 11
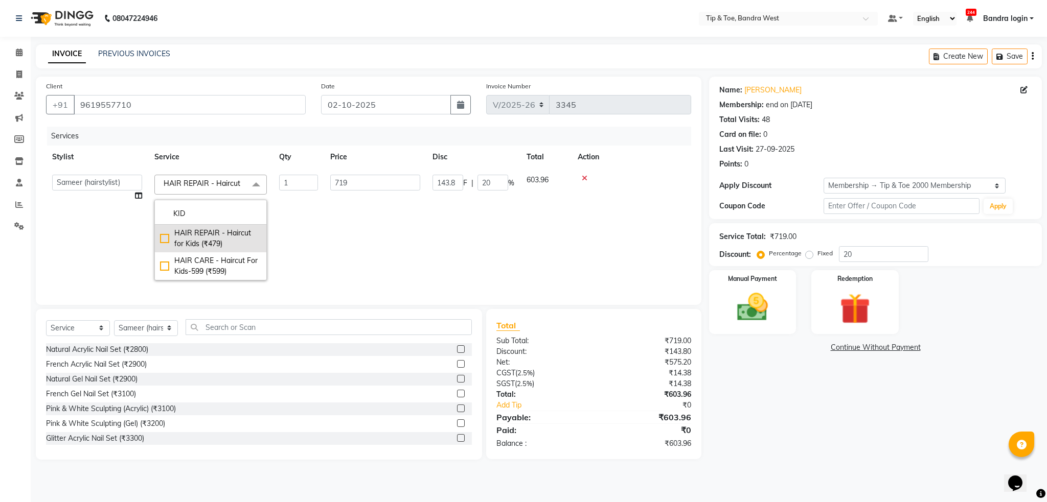
type input "KID"
click at [222, 240] on div "HAIR REPAIR - Haircut for Kids (₹479)" at bounding box center [210, 238] width 101 height 21
checkbox input "true"
type input "479"
type input "95.8"
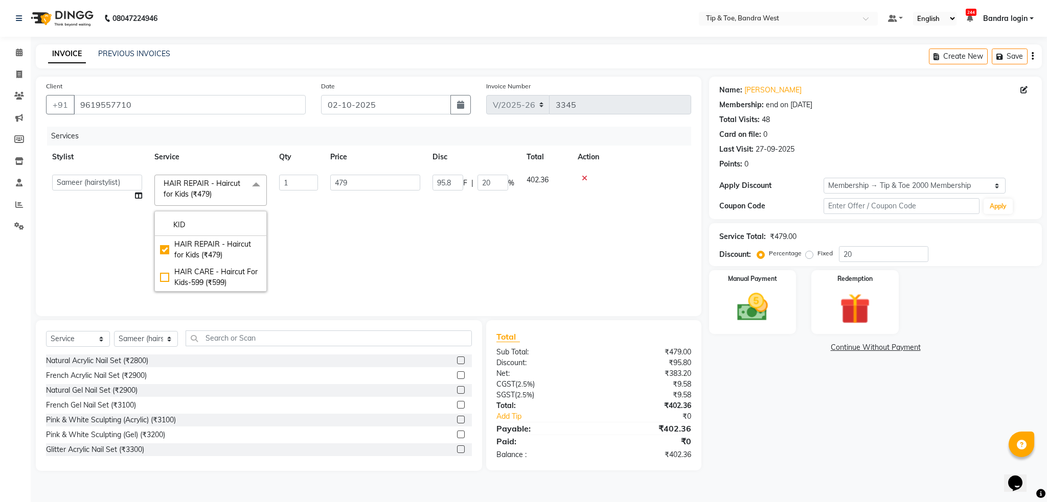
click at [319, 251] on td "1" at bounding box center [298, 233] width 51 height 129
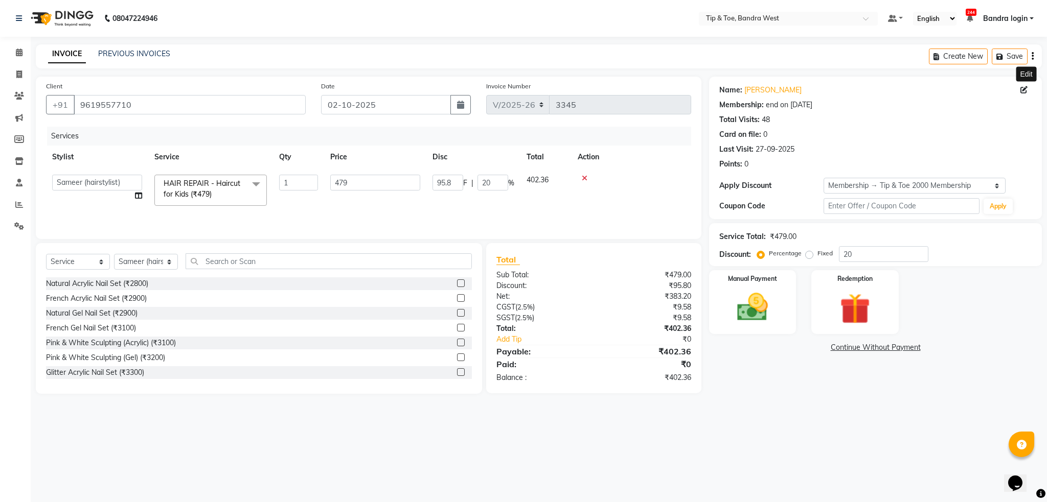
click at [1028, 91] on span at bounding box center [1025, 90] width 11 height 11
drag, startPoint x: 1024, startPoint y: 90, endPoint x: 1023, endPoint y: 99, distance: 9.3
click at [1024, 89] on icon at bounding box center [1023, 89] width 7 height 7
select select "female"
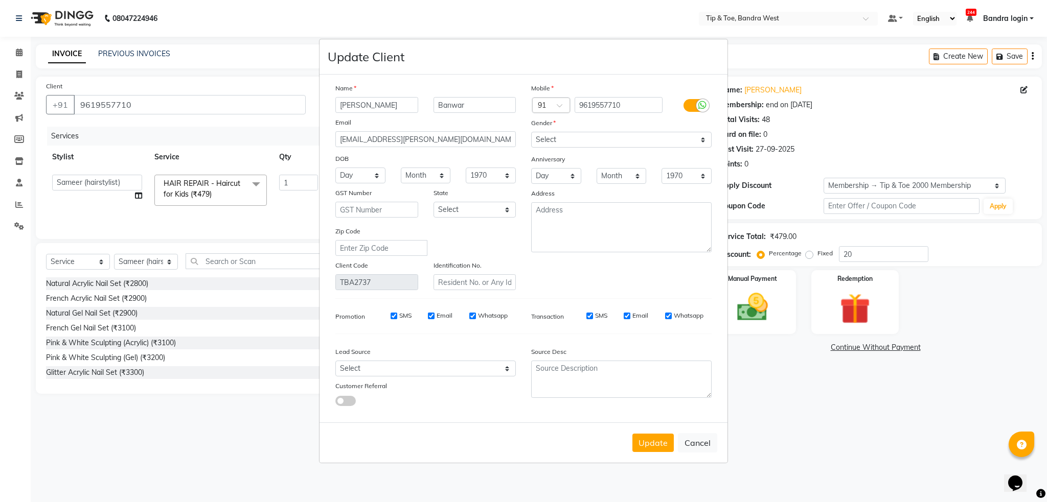
click at [396, 315] on input "SMS" at bounding box center [393, 316] width 7 height 7
checkbox input "false"
click at [431, 317] on input "Email" at bounding box center [431, 316] width 7 height 7
checkbox input "false"
click at [474, 317] on input "Whatsapp" at bounding box center [472, 316] width 7 height 7
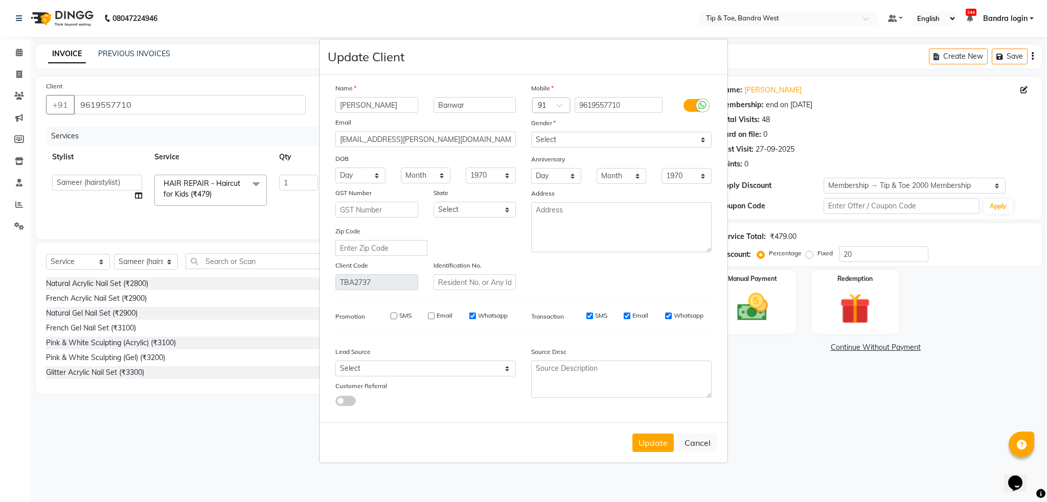
checkbox input "false"
click at [590, 318] on input "SMS" at bounding box center [589, 316] width 7 height 7
checkbox input "false"
click at [625, 314] on input "Email" at bounding box center [626, 316] width 7 height 7
checkbox input "false"
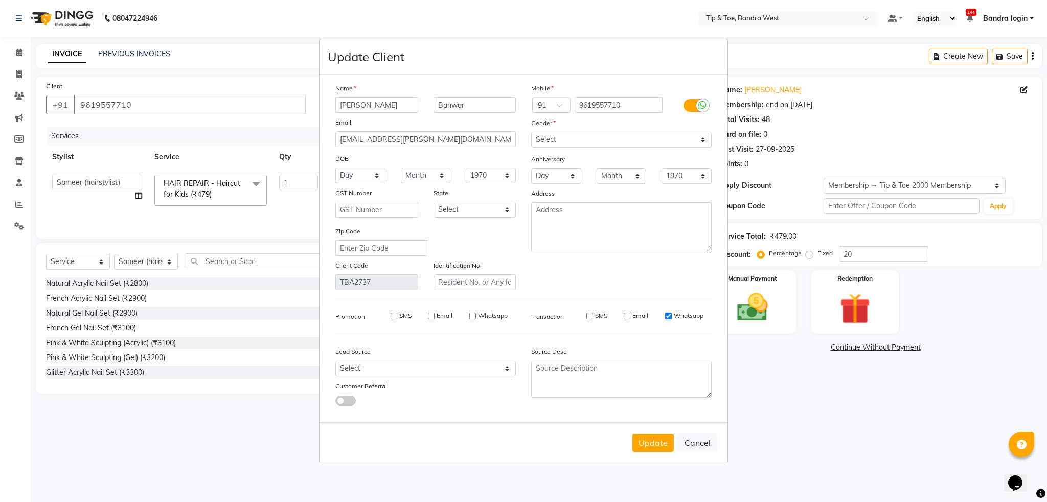
click at [667, 315] on input "Whatsapp" at bounding box center [668, 316] width 7 height 7
checkbox input "false"
click at [654, 446] on button "Update" at bounding box center [652, 443] width 41 height 18
select select
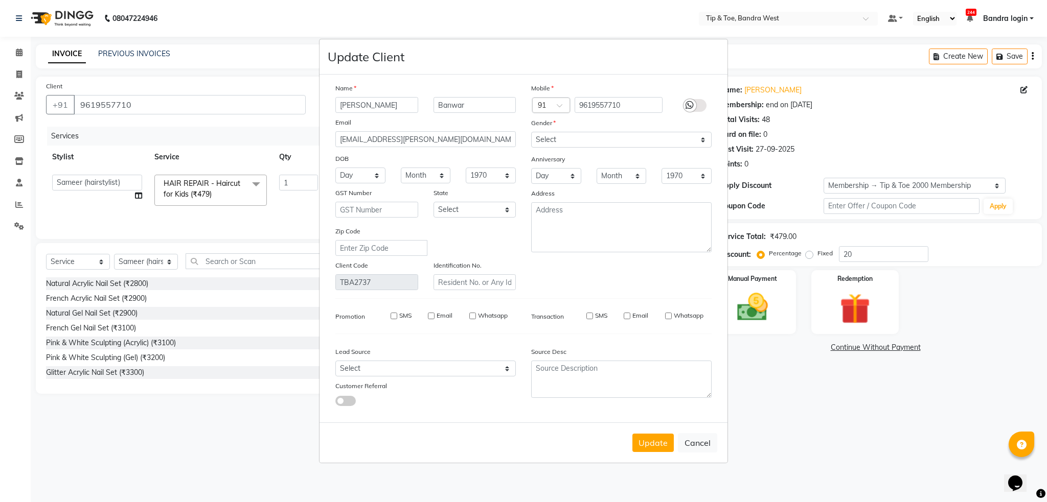
select select
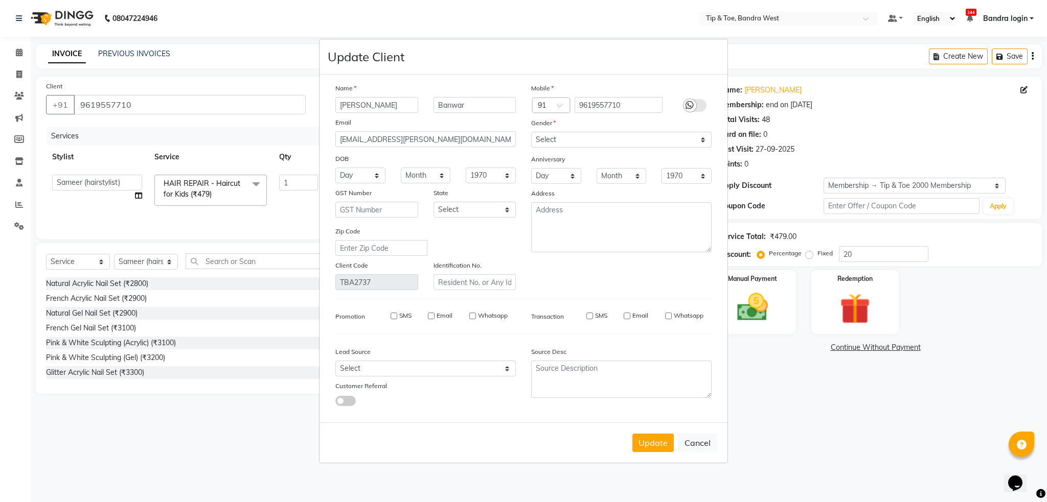
checkbox input "false"
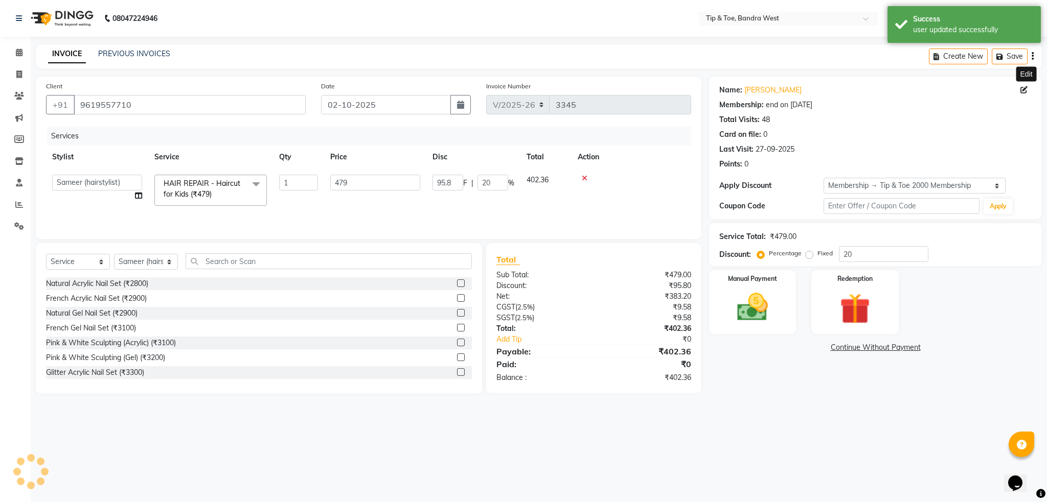
type input "0"
select select "2: Object"
type input "20"
click at [780, 312] on div "Manual Payment" at bounding box center [752, 302] width 90 height 66
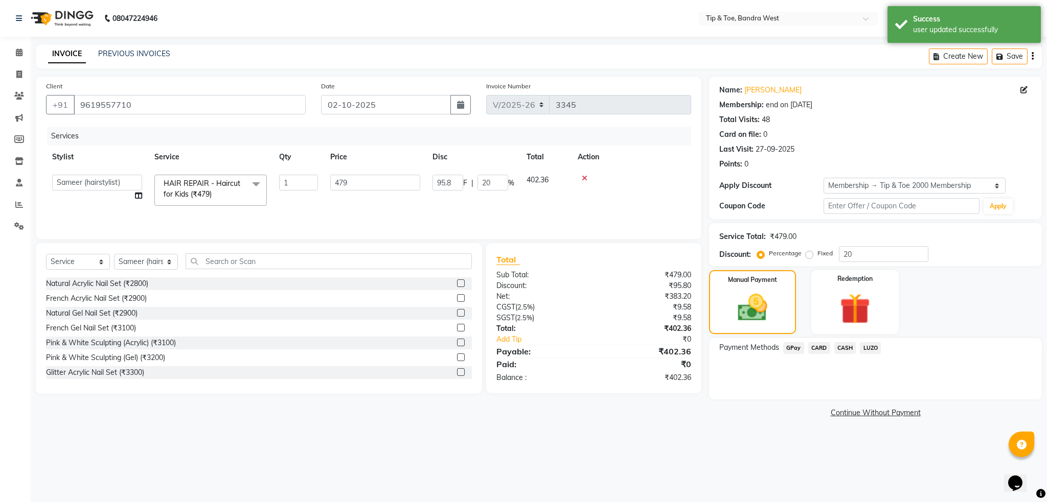
drag, startPoint x: 838, startPoint y: 344, endPoint x: 842, endPoint y: 354, distance: 10.7
click at [838, 346] on span "CASH" at bounding box center [845, 348] width 22 height 12
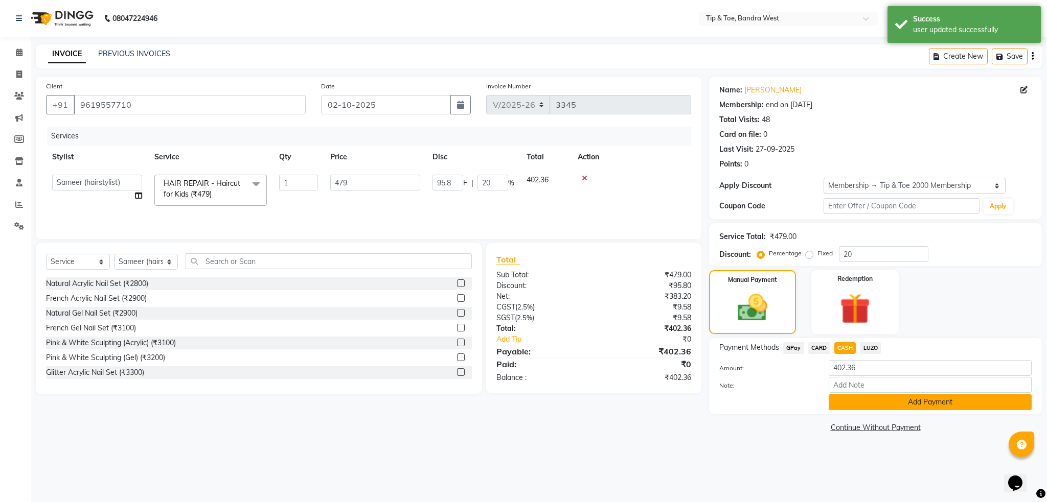
click at [862, 404] on button "Add Payment" at bounding box center [929, 402] width 203 height 16
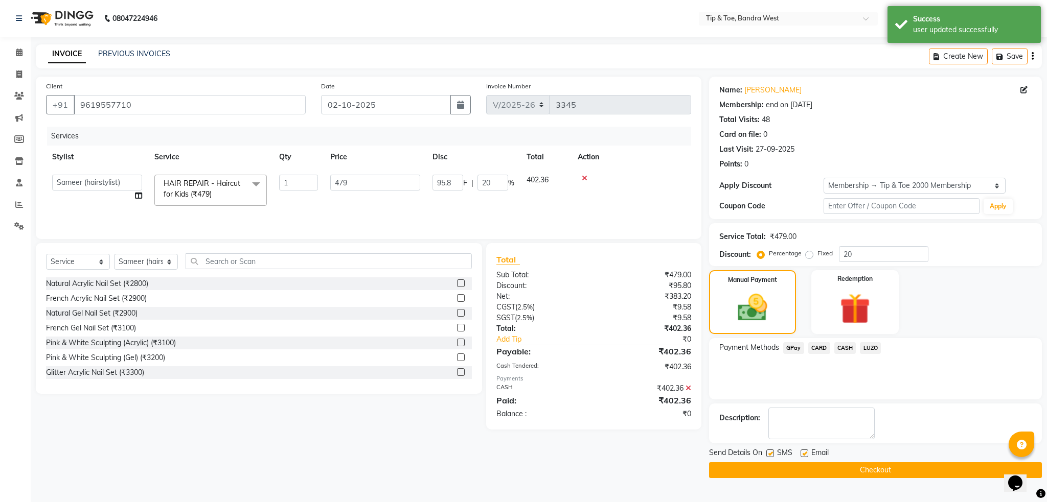
click at [765, 451] on div "Send Details On SMS Email" at bounding box center [875, 454] width 333 height 13
click at [772, 452] on label at bounding box center [770, 454] width 8 height 8
click at [772, 452] on input "checkbox" at bounding box center [769, 454] width 7 height 7
checkbox input "false"
click at [804, 453] on label at bounding box center [804, 454] width 8 height 8
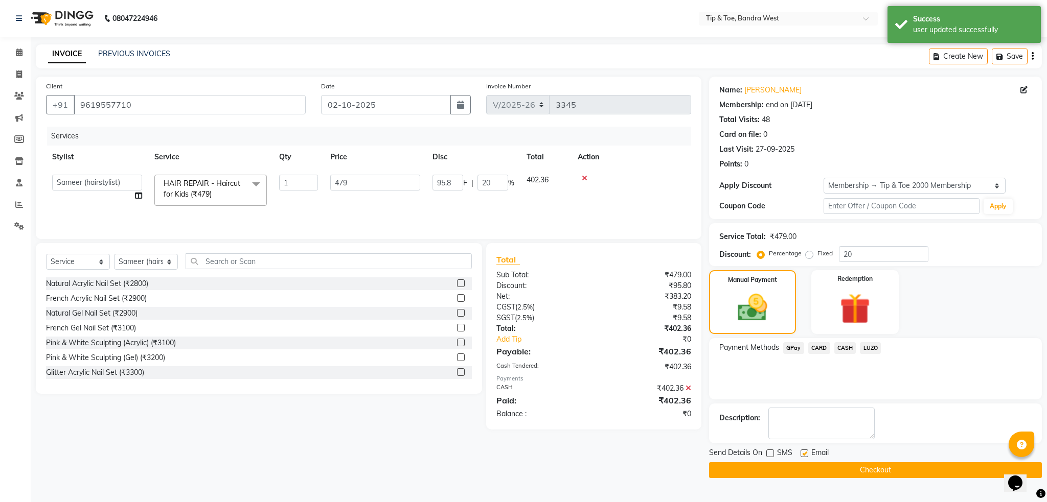
click at [804, 453] on input "checkbox" at bounding box center [803, 454] width 7 height 7
checkbox input "false"
click at [810, 471] on button "Checkout" at bounding box center [875, 470] width 333 height 16
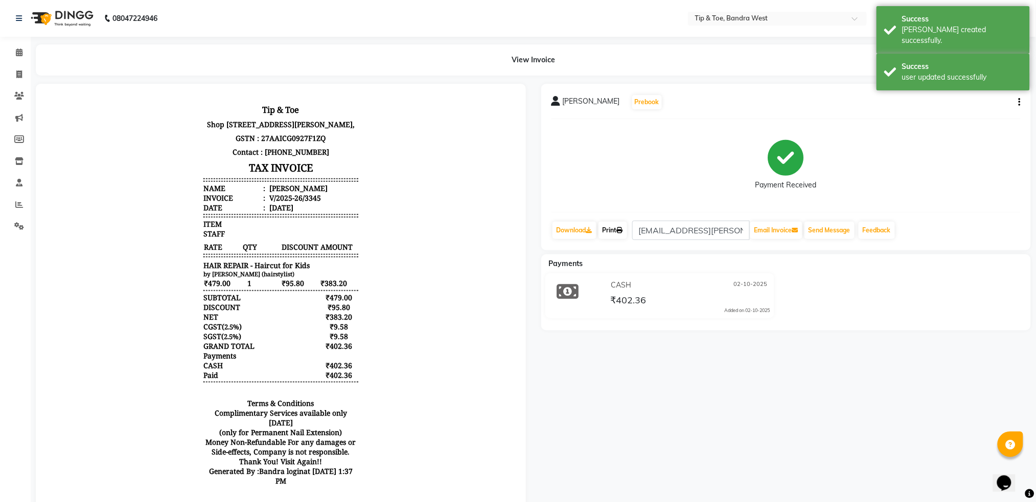
click at [614, 231] on link "Print" at bounding box center [612, 230] width 29 height 17
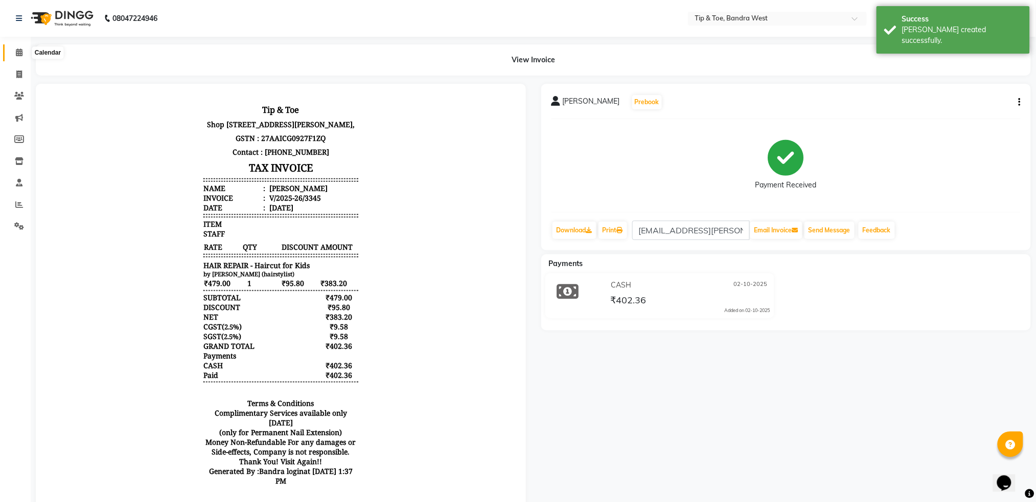
click at [26, 47] on span at bounding box center [19, 53] width 18 height 12
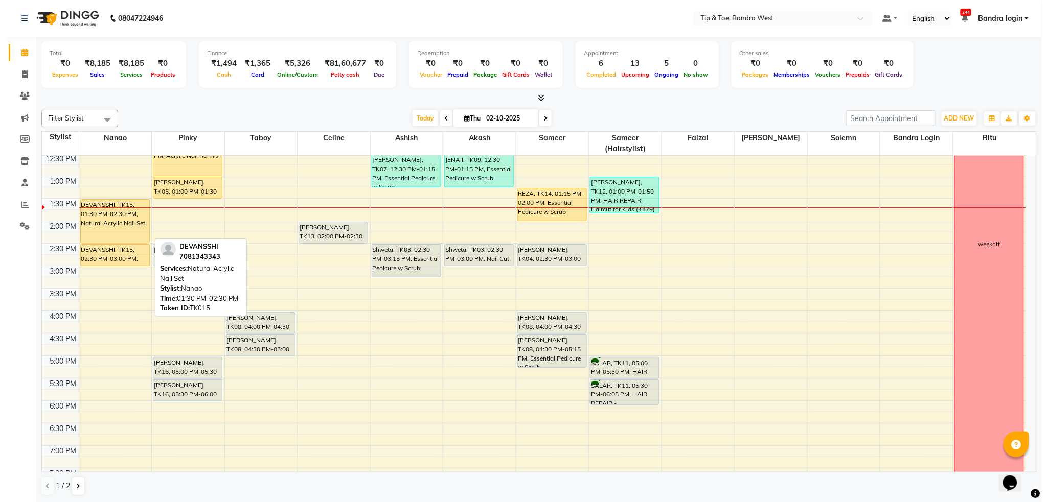
scroll to position [136, 0]
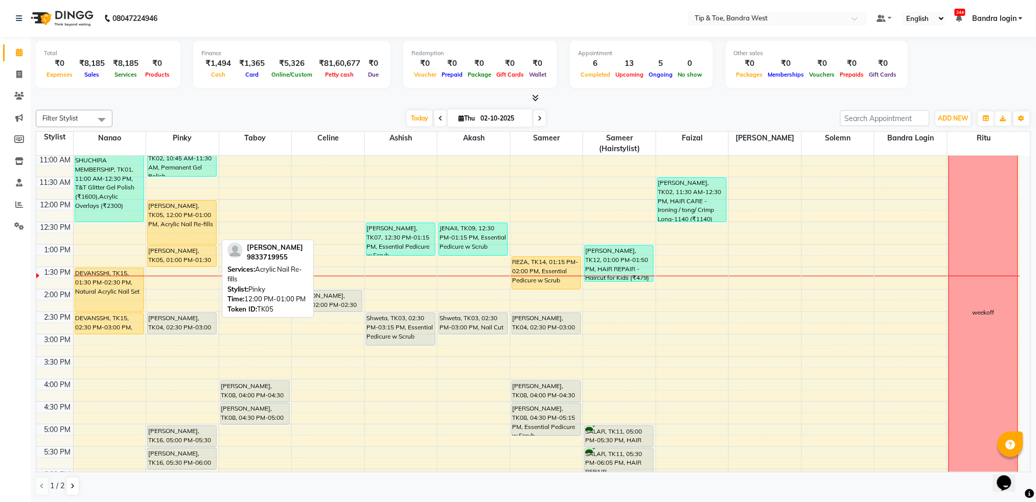
click at [158, 214] on div "[PERSON_NAME], TK05, 12:00 PM-01:00 PM, Acrylic Nail Re-fills" at bounding box center [182, 222] width 68 height 43
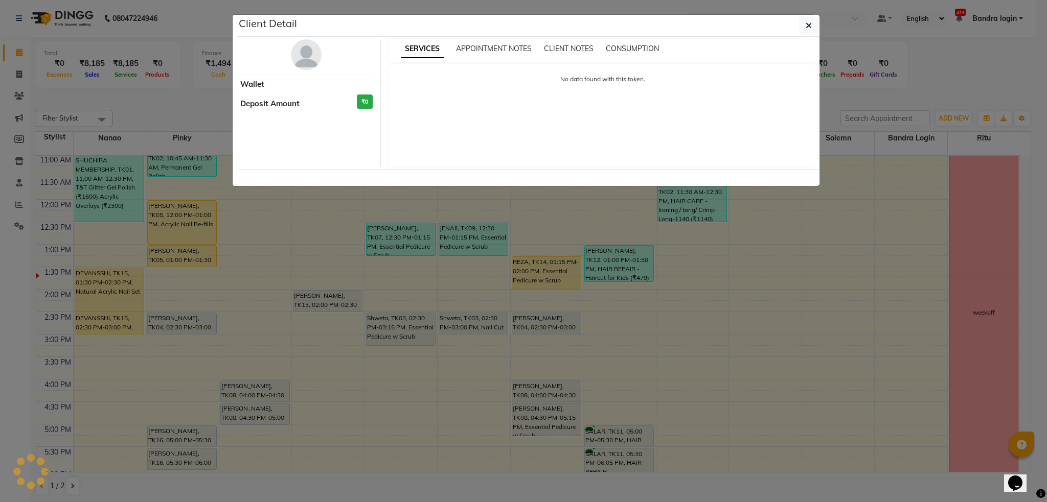
select select "1"
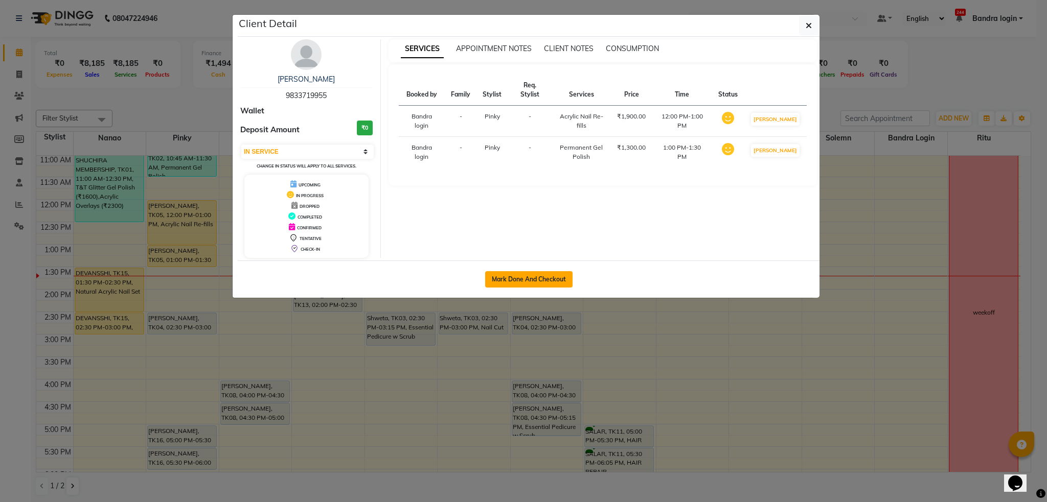
click at [503, 281] on button "Mark Done And Checkout" at bounding box center [528, 279] width 87 height 16
select select "5957"
select select "service"
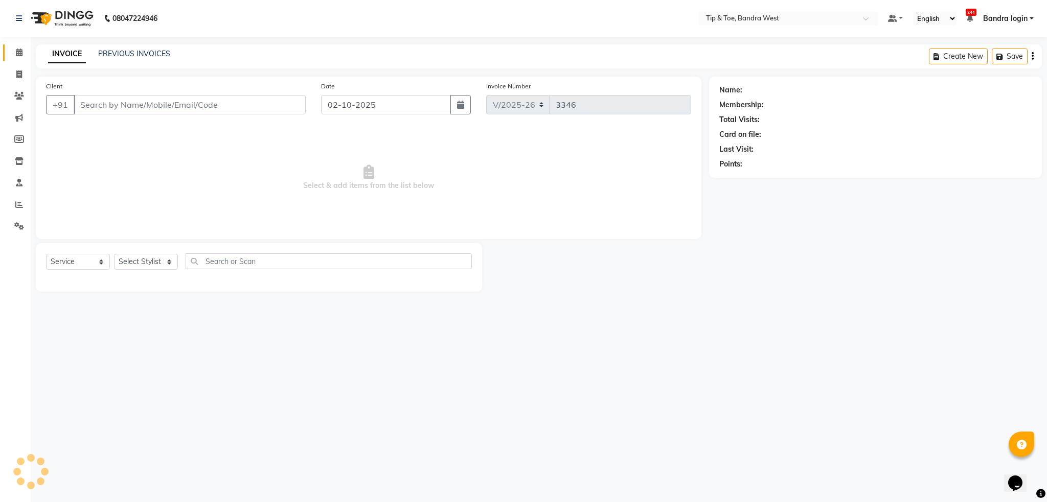
type input "9833719955"
select select "42340"
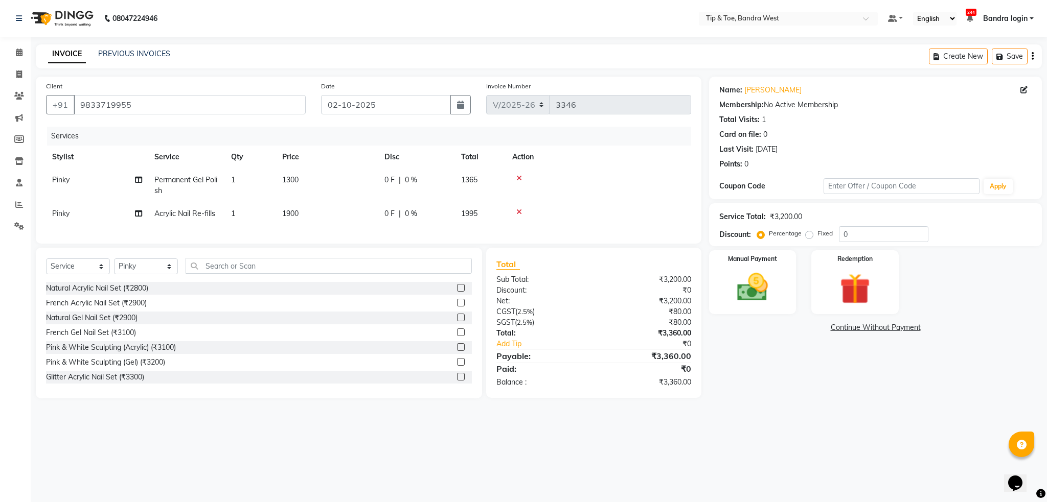
click at [201, 174] on td "Permanent Gel Polish" at bounding box center [186, 186] width 77 height 34
select select "42340"
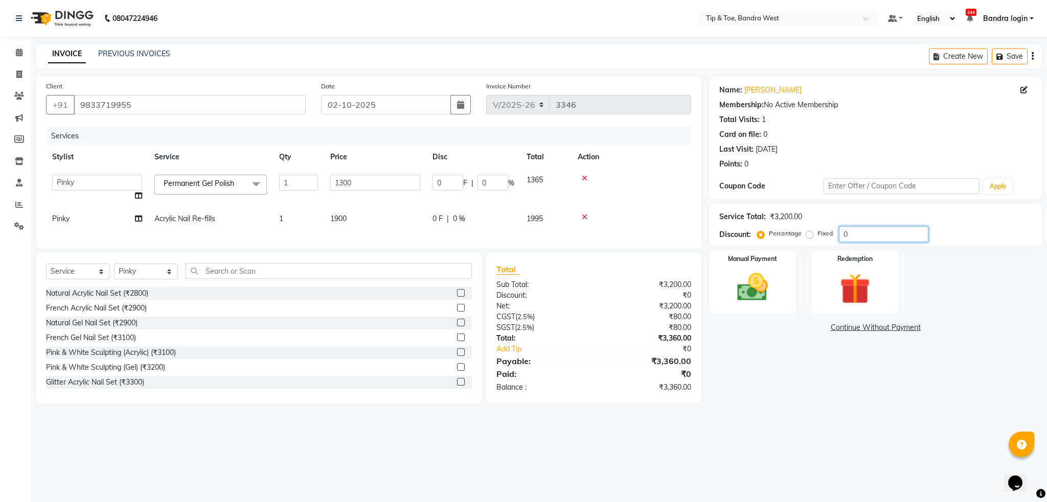
click at [842, 228] on input "0" at bounding box center [883, 234] width 89 height 16
type input "20"
type input "260"
type input "20"
type input "0"
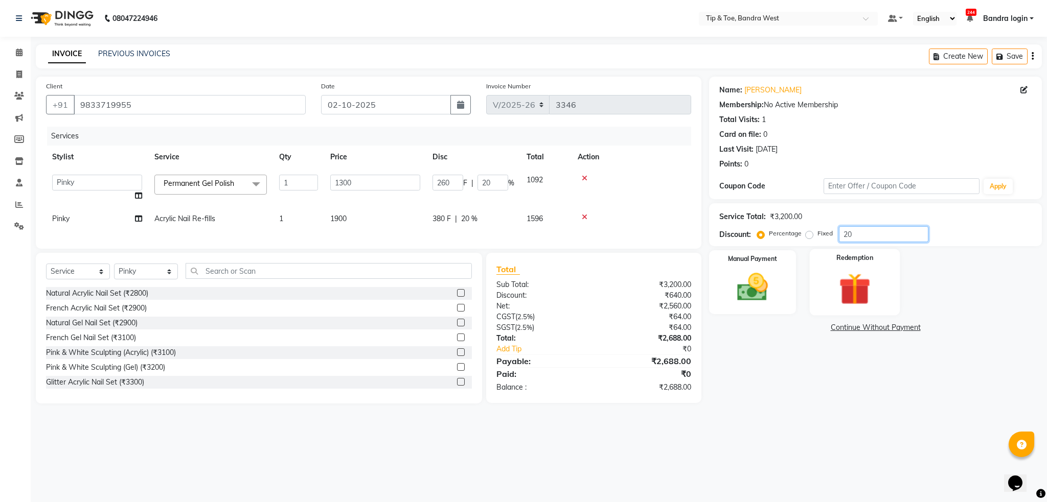
type input "0"
click at [82, 280] on select "Select Service Product Membership Package Voucher Prepaid Gift Card" at bounding box center [78, 272] width 64 height 16
select select "membership"
click at [46, 274] on select "Select Service Product Membership Package Voucher Prepaid Gift Card" at bounding box center [78, 272] width 64 height 16
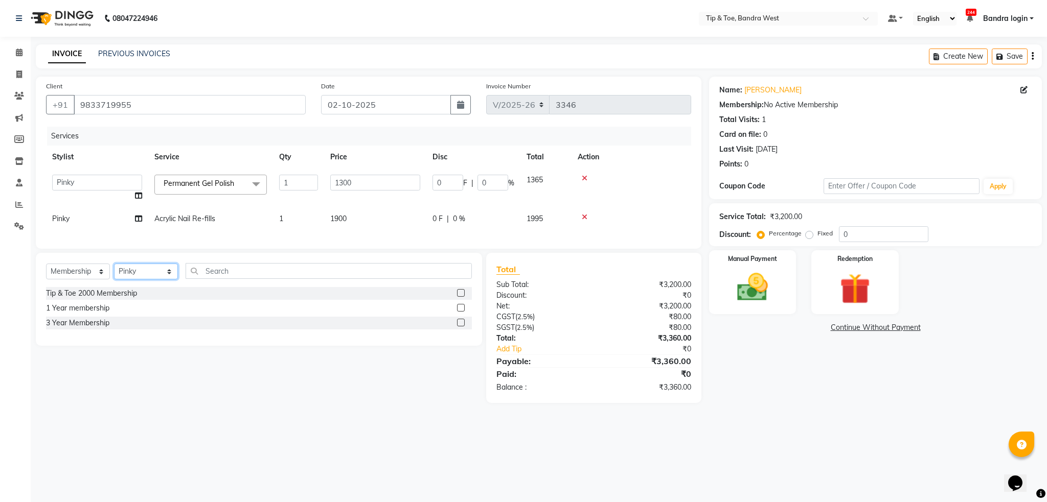
click at [127, 280] on select "Select Stylist Akash Ashish Bandra login Bilal Celine Danish Dhananjay Sharma F…" at bounding box center [146, 272] width 64 height 16
select select "57333"
click at [114, 274] on select "Select Stylist Akash Ashish Bandra login Bilal Celine Danish Dhananjay Sharma F…" at bounding box center [146, 272] width 64 height 16
click at [103, 329] on div "3 Year Membership" at bounding box center [77, 323] width 63 height 11
select select "select"
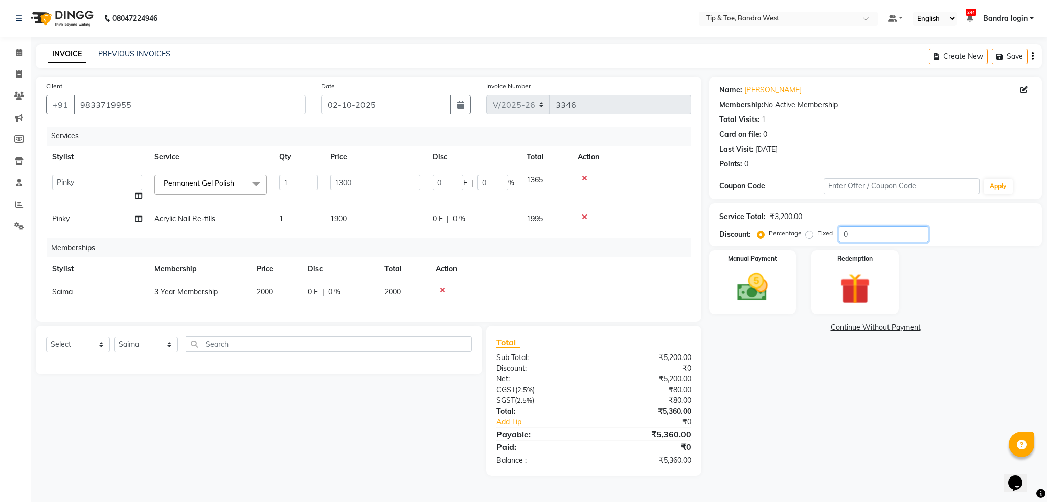
click at [843, 236] on input "0" at bounding box center [883, 234] width 89 height 16
type input "20"
type input "260"
type input "20"
click at [442, 293] on icon at bounding box center [442, 290] width 6 height 7
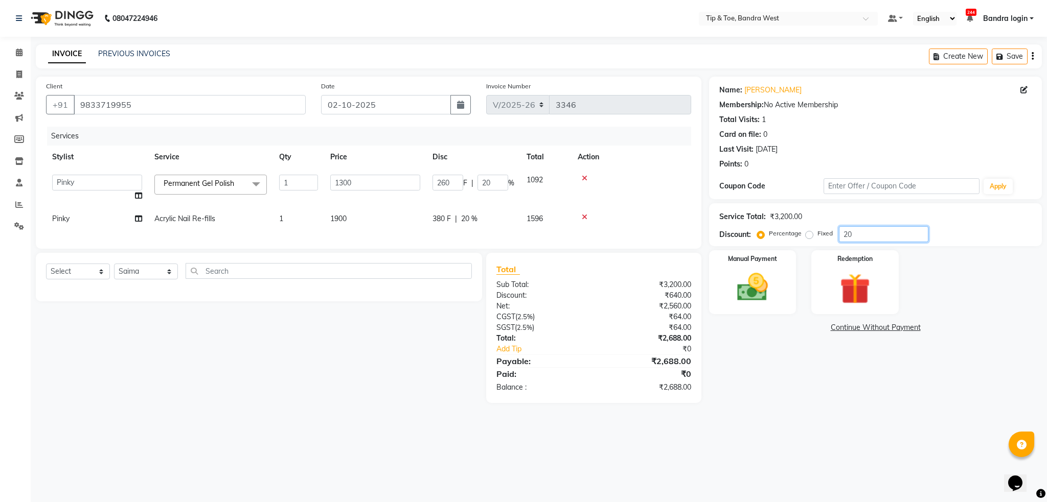
click at [847, 236] on input "20" at bounding box center [883, 234] width 89 height 16
type input "0"
drag, startPoint x: 836, startPoint y: 432, endPoint x: 831, endPoint y: 433, distance: 5.1
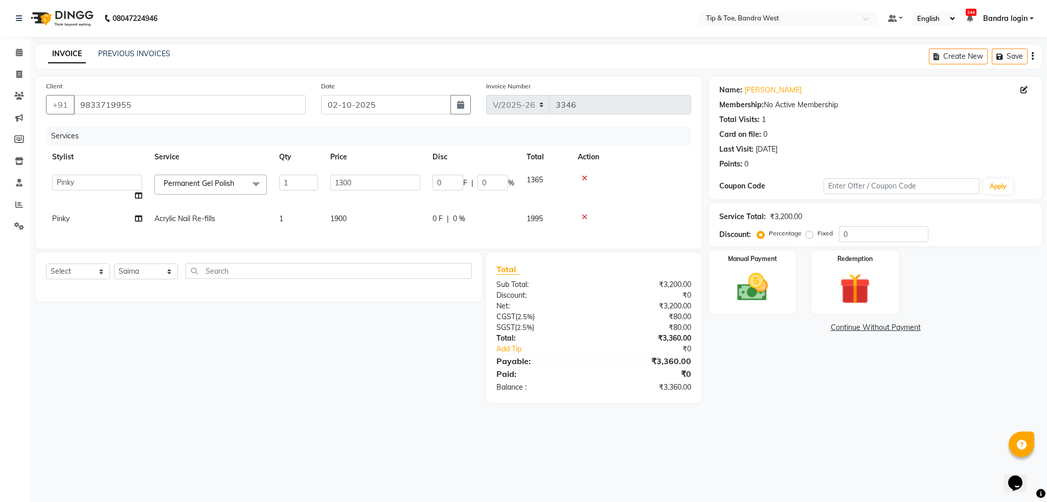
click at [834, 433] on div "08047224946 Select Location × Tip & Toe, Bandra West Default Panel My Panel Eng…" at bounding box center [523, 251] width 1047 height 502
click at [612, 186] on td at bounding box center [631, 188] width 120 height 39
click at [776, 305] on img at bounding box center [752, 287] width 52 height 37
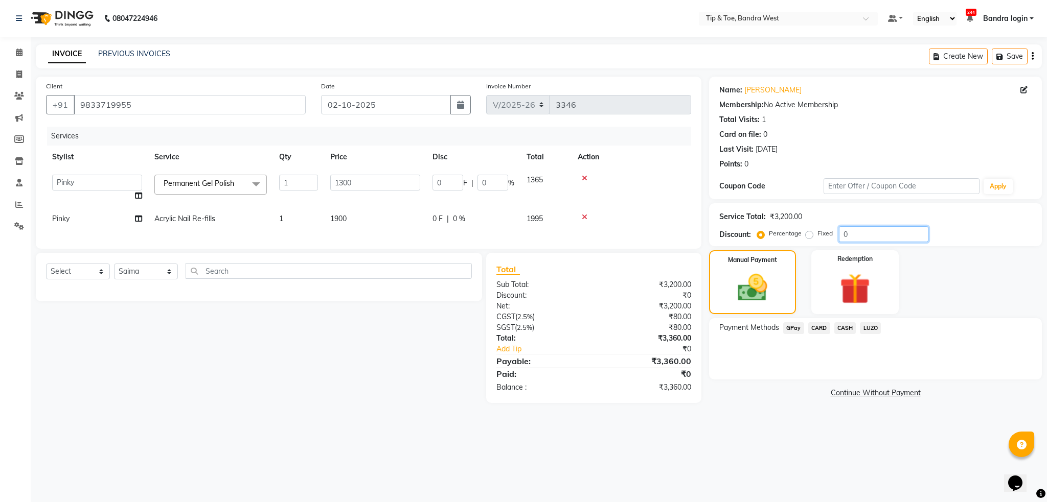
click at [844, 231] on input "0" at bounding box center [883, 234] width 89 height 16
type input "20"
type input "260"
type input "20"
type input "0"
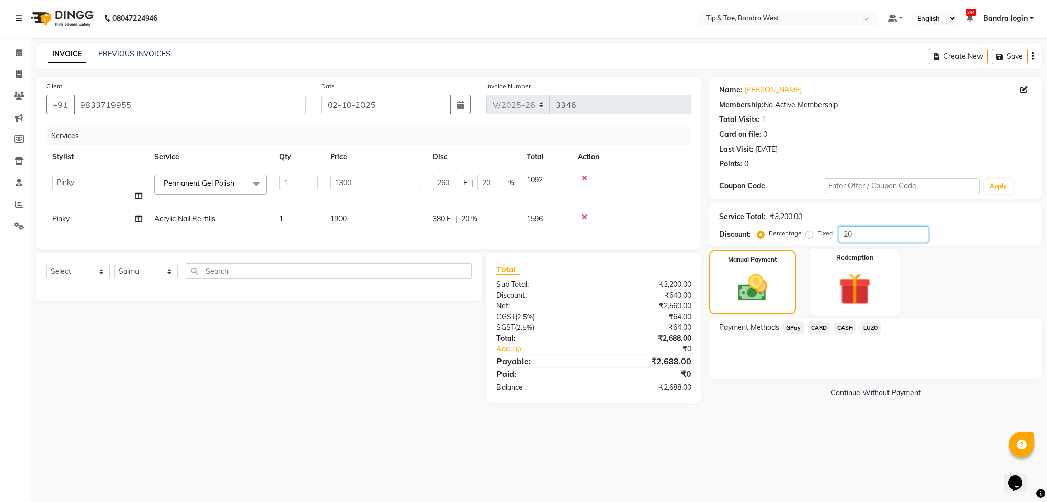
type input "0"
click at [849, 330] on span "CASH" at bounding box center [845, 328] width 22 height 12
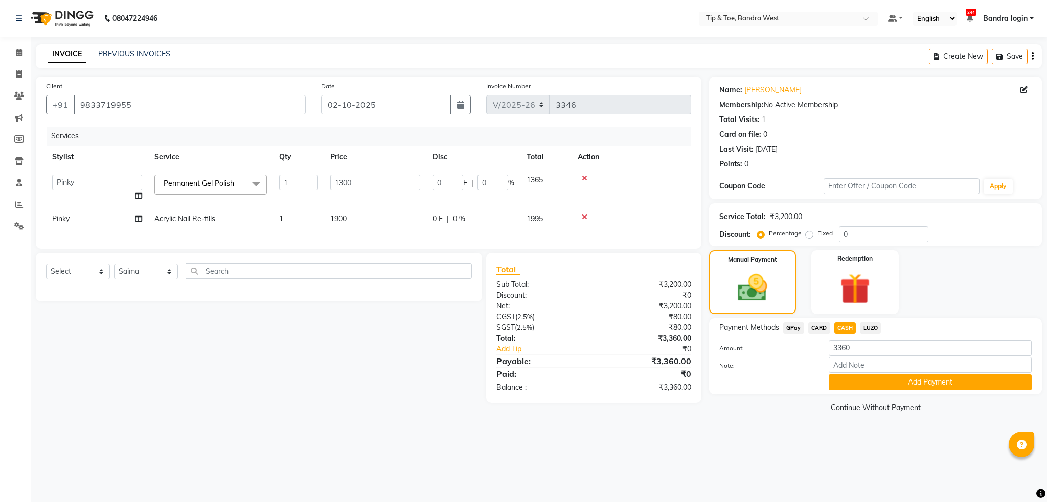
select select "5957"
select select "42340"
select select "57333"
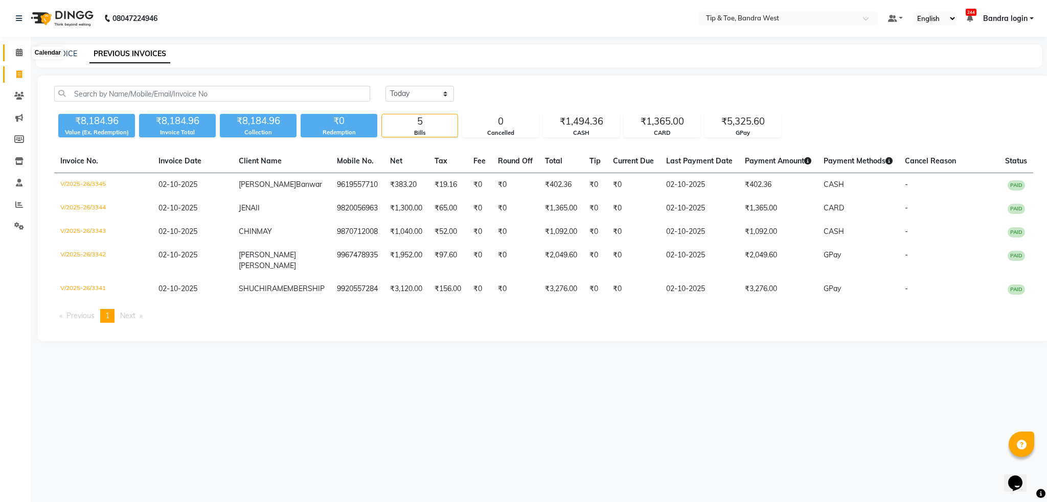
click at [15, 46] on link "Calendar" at bounding box center [15, 52] width 25 height 17
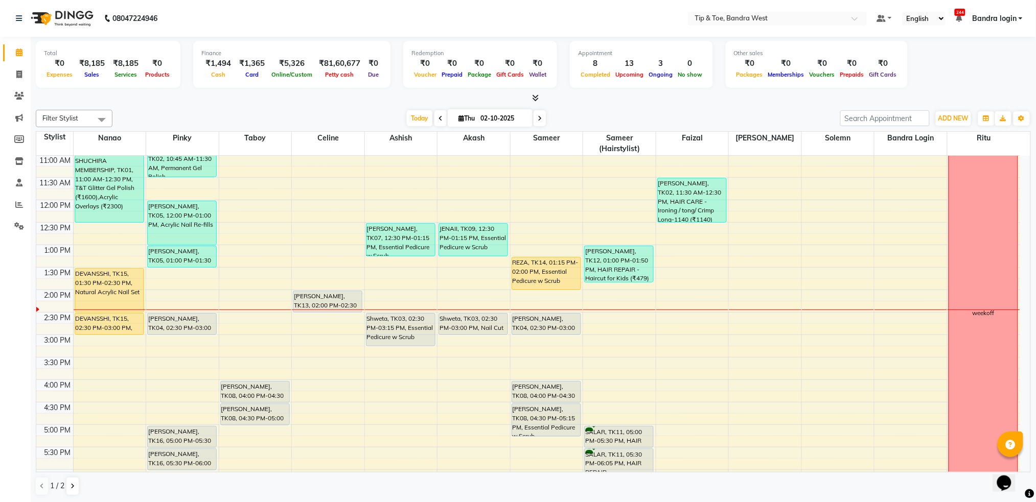
scroll to position [136, 0]
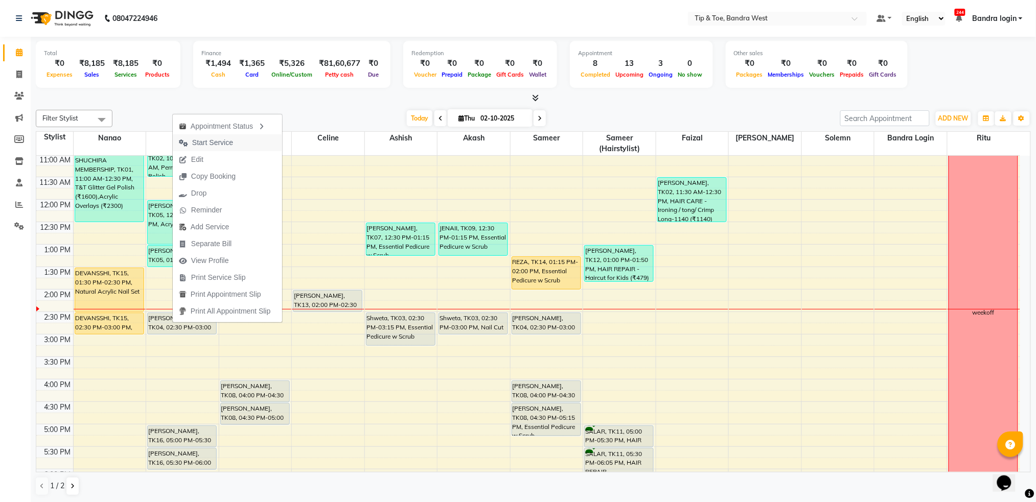
click at [215, 143] on span "Start Service" at bounding box center [212, 142] width 41 height 11
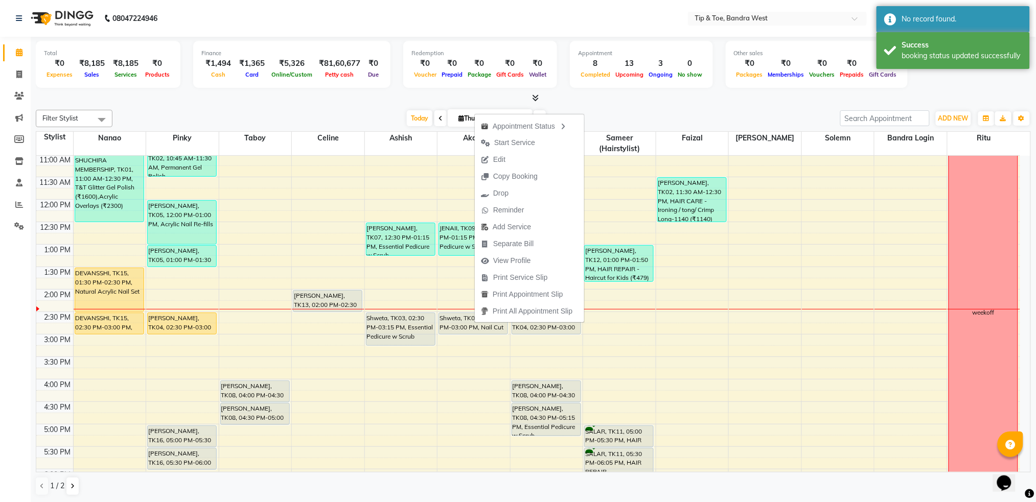
click at [0, 411] on div "Calendar Invoice Clients Marketing Members Inventory Staff Reports Settings Com…" at bounding box center [69, 258] width 138 height 458
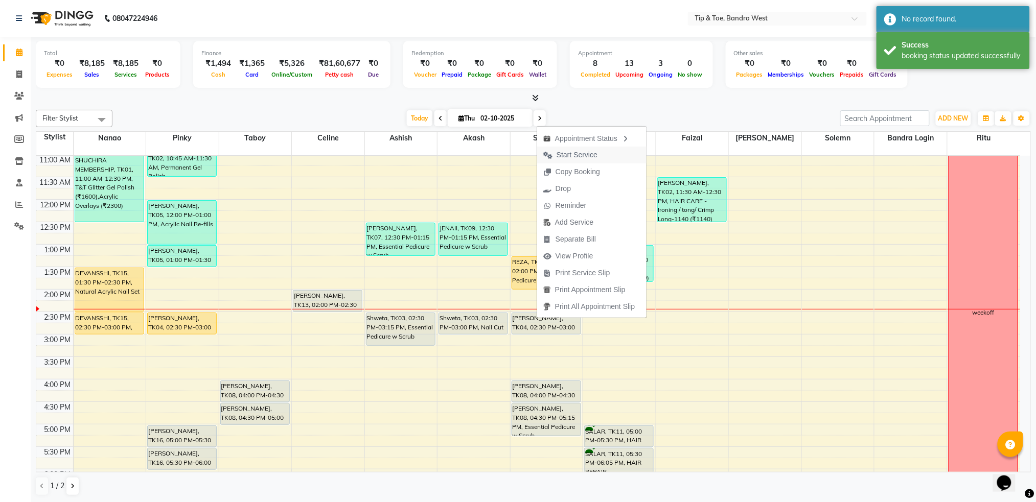
click at [573, 155] on span "Start Service" at bounding box center [576, 155] width 41 height 11
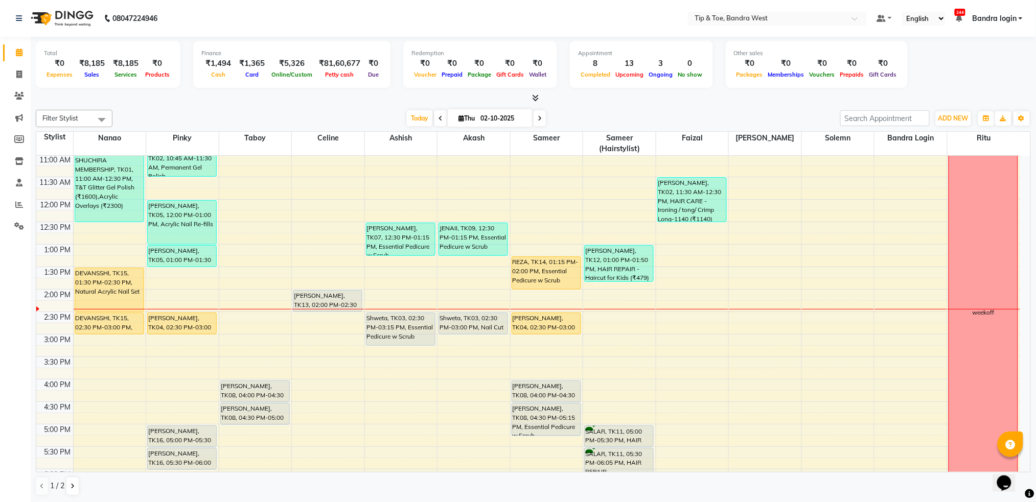
drag, startPoint x: 411, startPoint y: 124, endPoint x: 420, endPoint y: 132, distance: 12.3
click at [411, 124] on span "Today" at bounding box center [420, 118] width 26 height 16
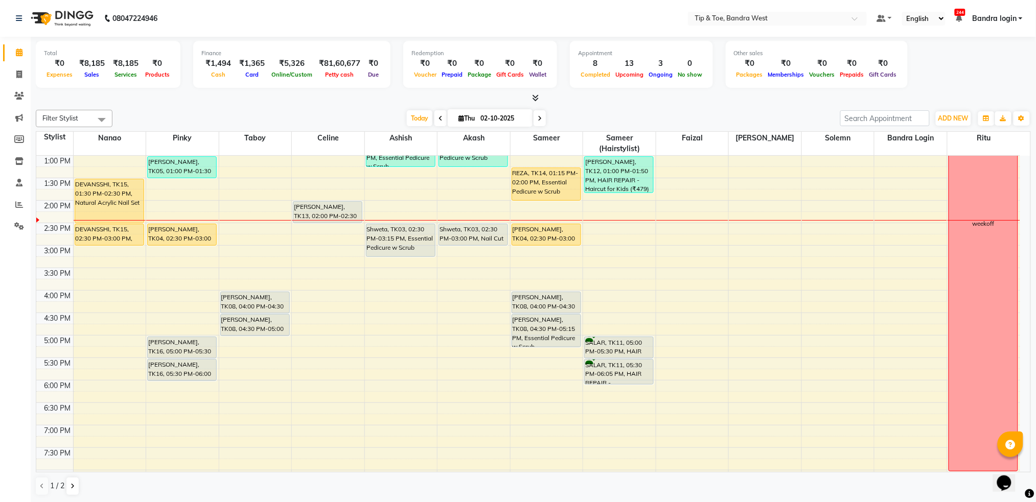
scroll to position [201, 0]
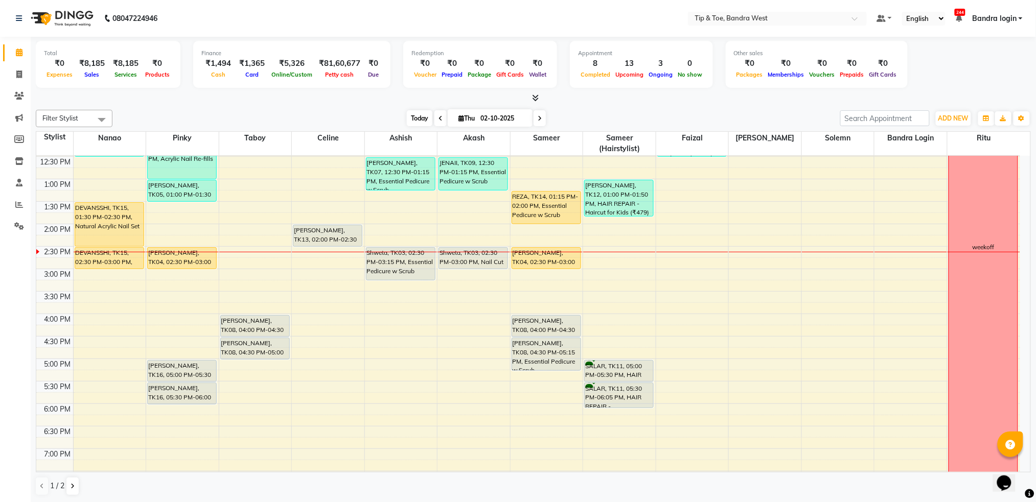
click at [422, 113] on span "Today" at bounding box center [420, 118] width 26 height 16
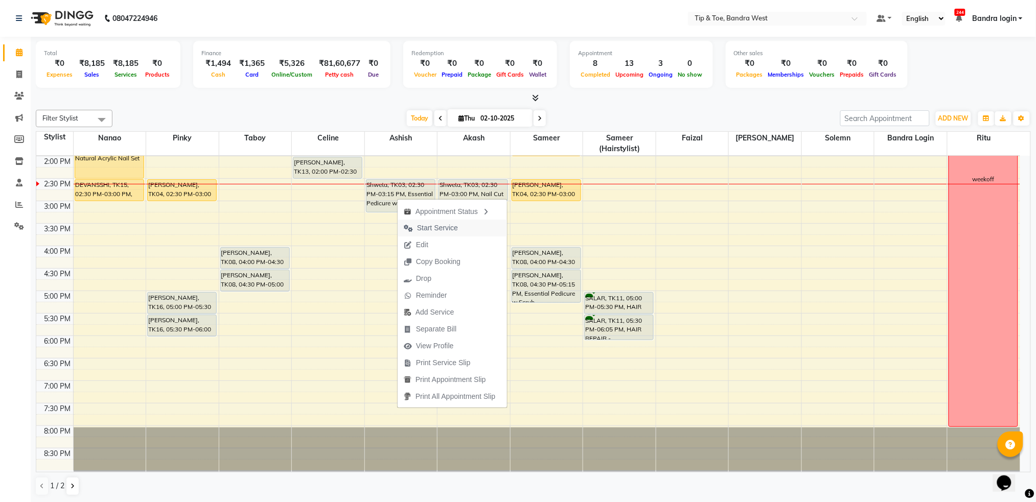
click at [432, 225] on span "Start Service" at bounding box center [437, 228] width 41 height 11
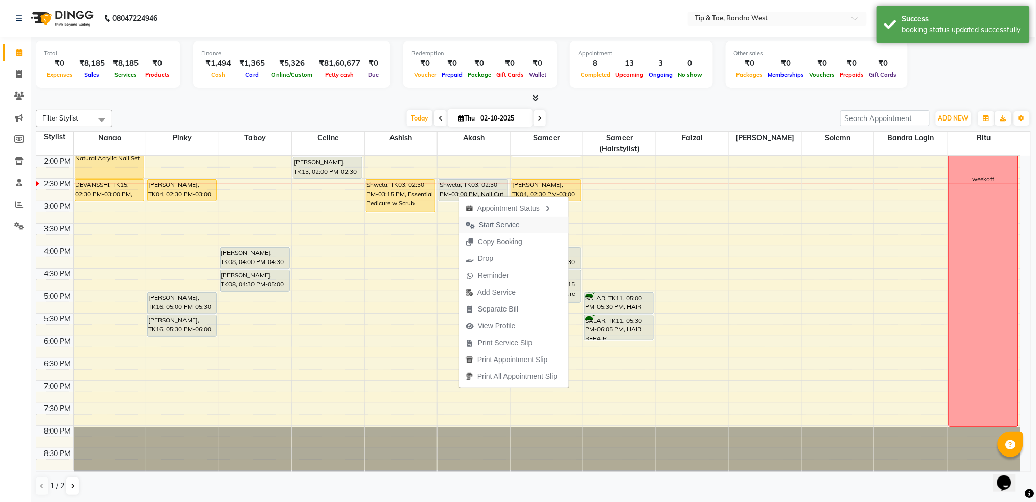
click at [484, 223] on span "Start Service" at bounding box center [499, 225] width 41 height 11
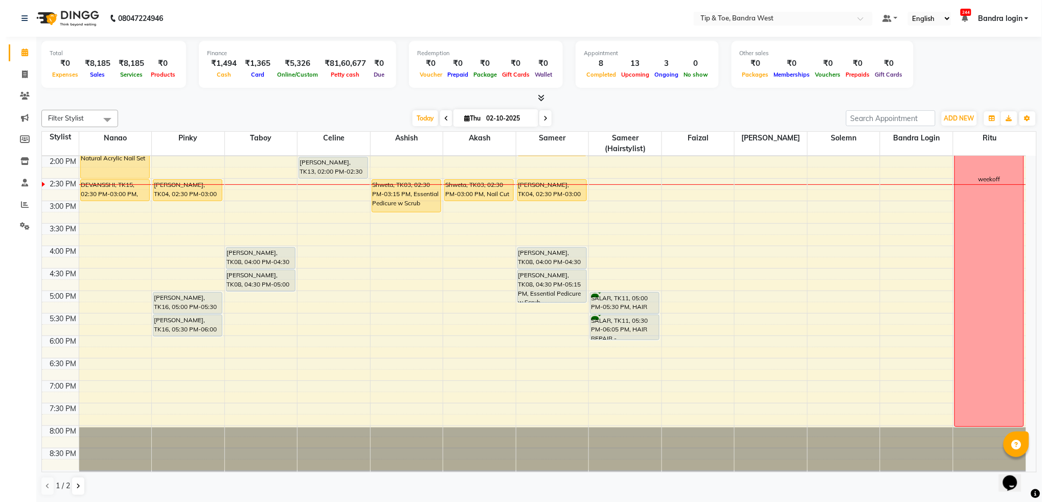
scroll to position [201, 0]
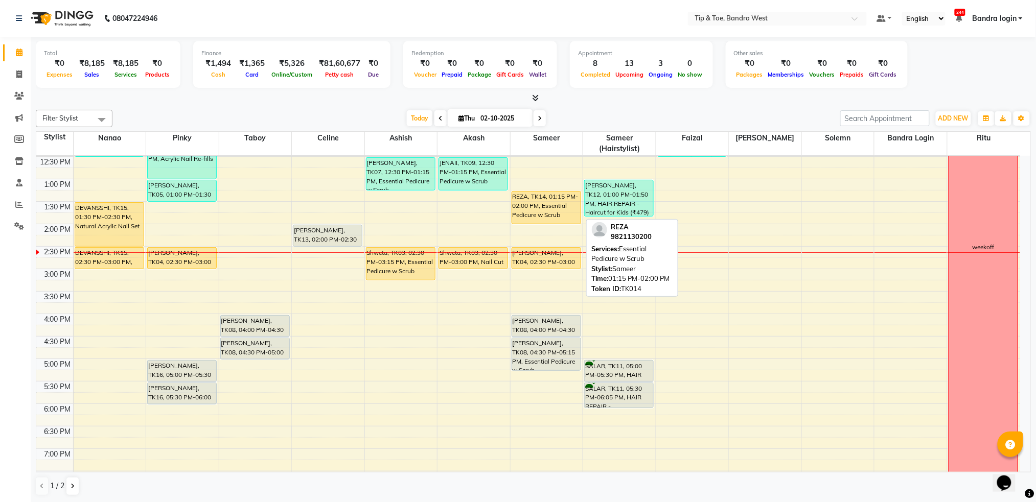
click at [535, 198] on div "REZA, TK14, 01:15 PM-02:00 PM, Essential Pedicure w Scrub" at bounding box center [546, 208] width 68 height 32
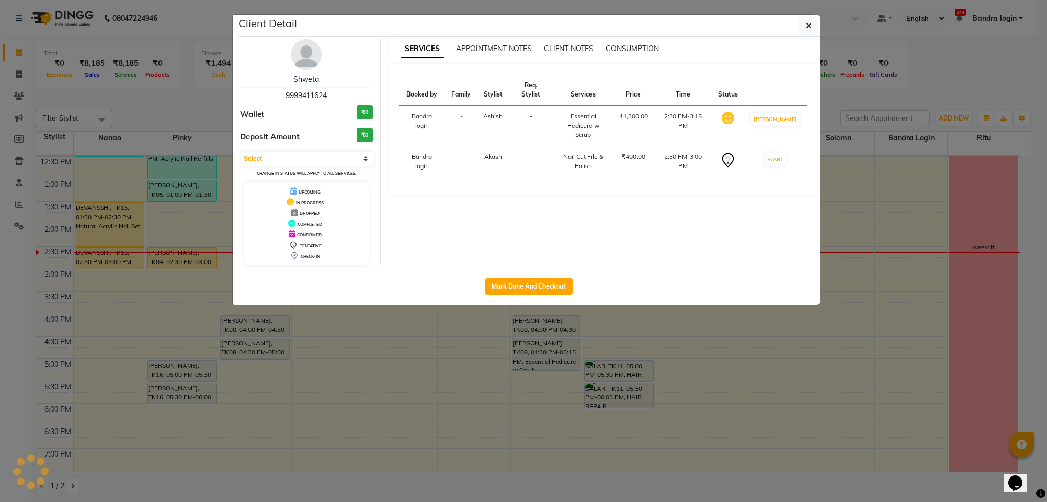
select select "1"
click at [514, 281] on button "Mark Done And Checkout" at bounding box center [528, 287] width 87 height 16
select select "5957"
select select "service"
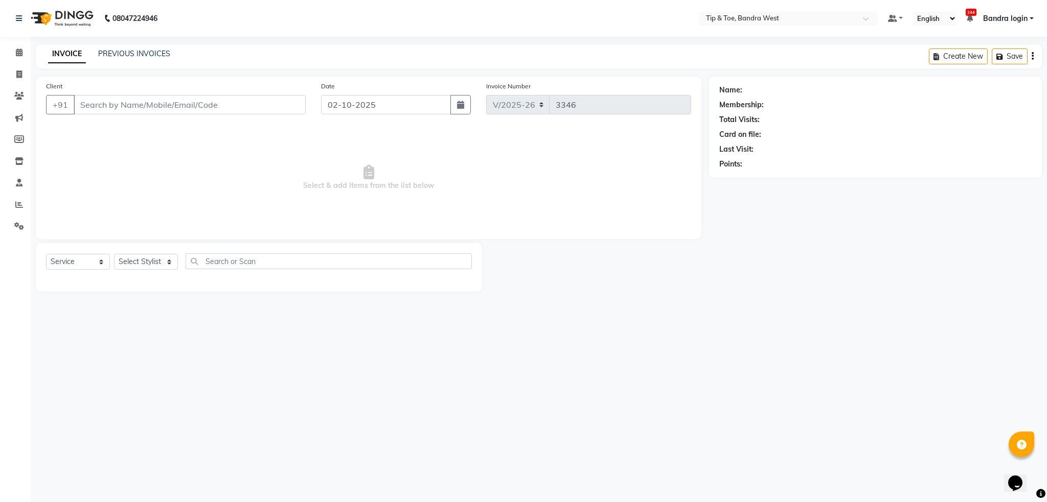
type input "9821130200"
select select "57557"
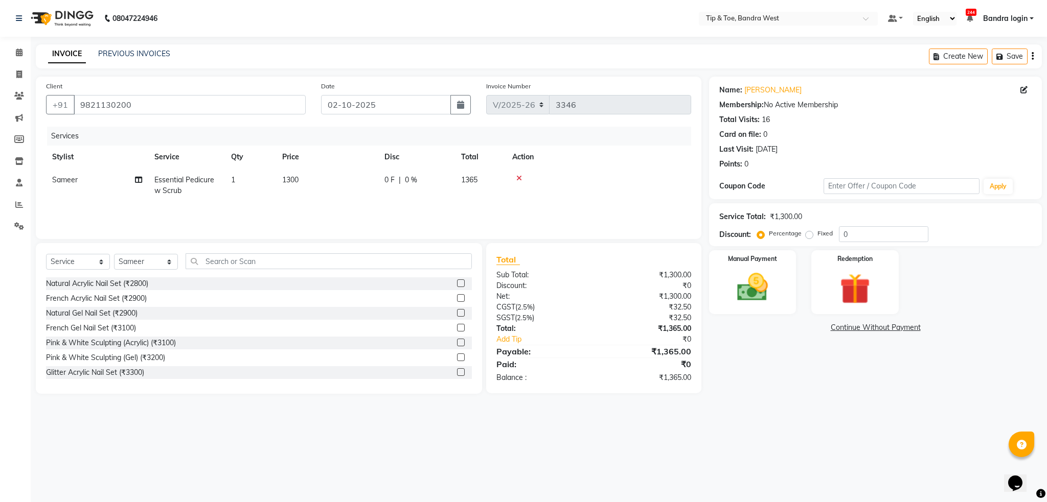
click at [175, 187] on span "Essential Pedicure w Scrub" at bounding box center [184, 185] width 60 height 20
select select "57557"
click at [203, 192] on span "Essential Pedicure w Scrub x" at bounding box center [206, 189] width 90 height 22
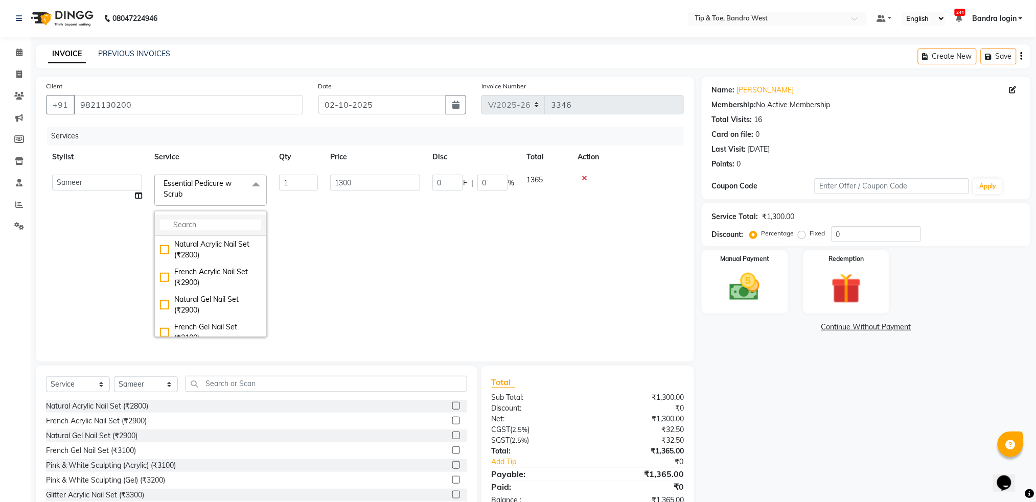
click at [206, 222] on input "multiselect-search" at bounding box center [210, 225] width 101 height 11
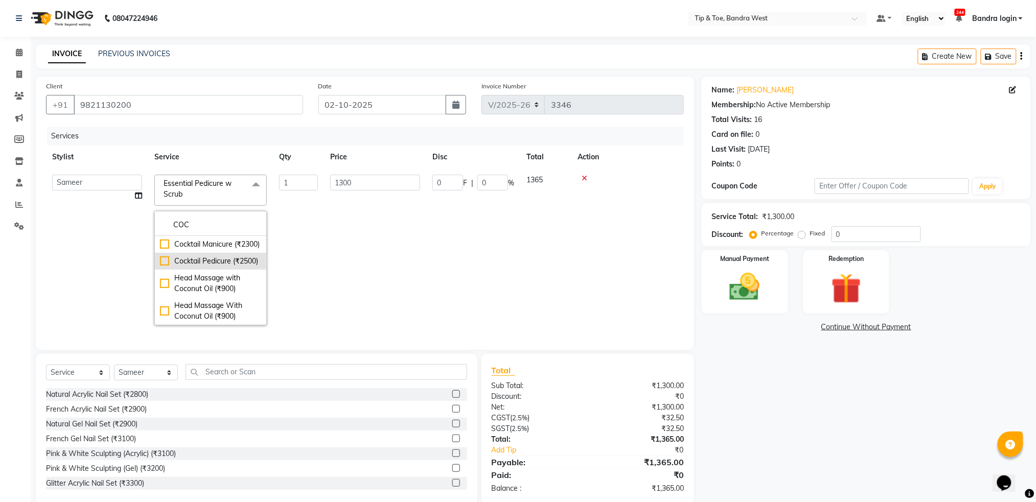
type input "COC"
click at [213, 267] on div "Cocktail Pedicure (₹2500)" at bounding box center [210, 261] width 101 height 11
checkbox input "true"
type input "2500"
click at [355, 283] on td "2500" at bounding box center [375, 250] width 102 height 163
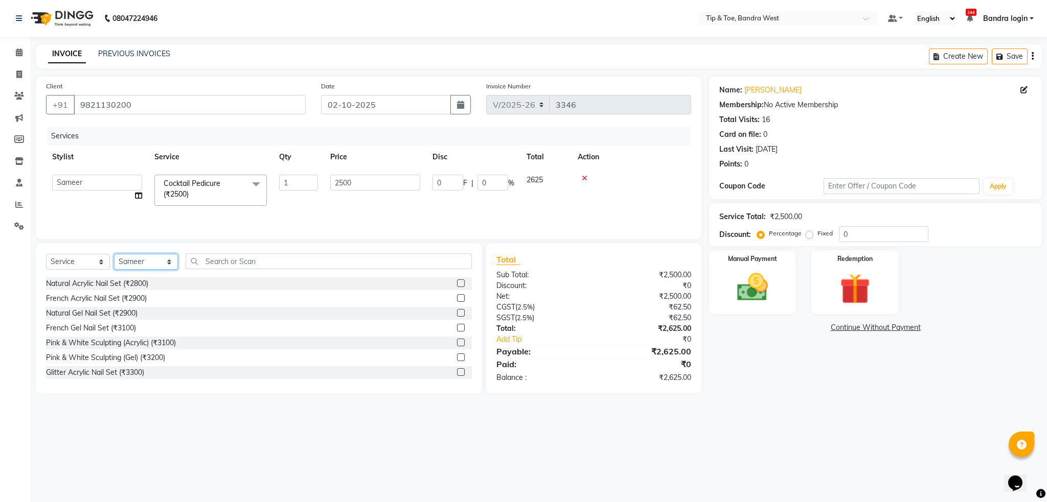
click at [157, 264] on select "Select Stylist Akash Ashish Bandra login Bilal Celine Danish Dhananjay Sharma F…" at bounding box center [146, 262] width 64 height 16
select select "42304"
click at [114, 256] on select "Select Stylist Akash Ashish Bandra login Bilal Celine Danish Dhananjay Sharma F…" at bounding box center [146, 262] width 64 height 16
click at [244, 261] on input "text" at bounding box center [328, 261] width 286 height 16
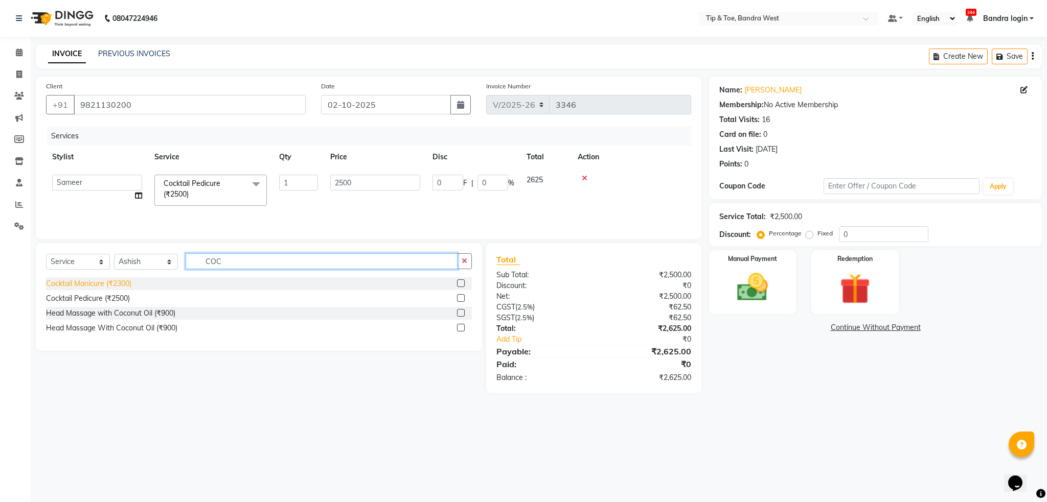
type input "COC"
click at [119, 287] on div "Cocktail Manicure (₹2300)" at bounding box center [88, 284] width 85 height 11
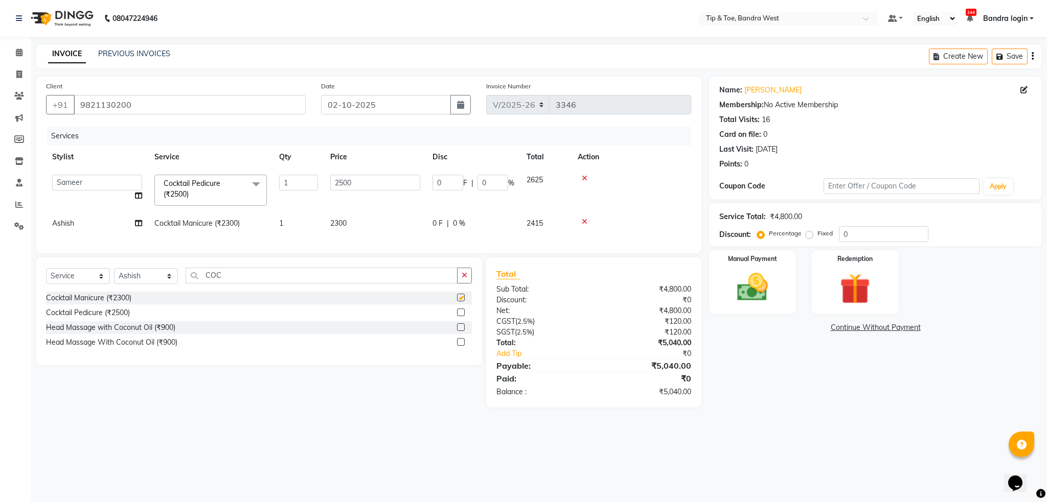
checkbox input "false"
click at [151, 284] on select "Select Stylist Akash Ashish Bandra login Bilal Celine Danish Dhananjay Sharma F…" at bounding box center [146, 276] width 64 height 16
select select "64235"
click at [114, 279] on select "Select Stylist Akash Ashish Bandra login Bilal Celine Danish Dhananjay Sharma F…" at bounding box center [146, 276] width 64 height 16
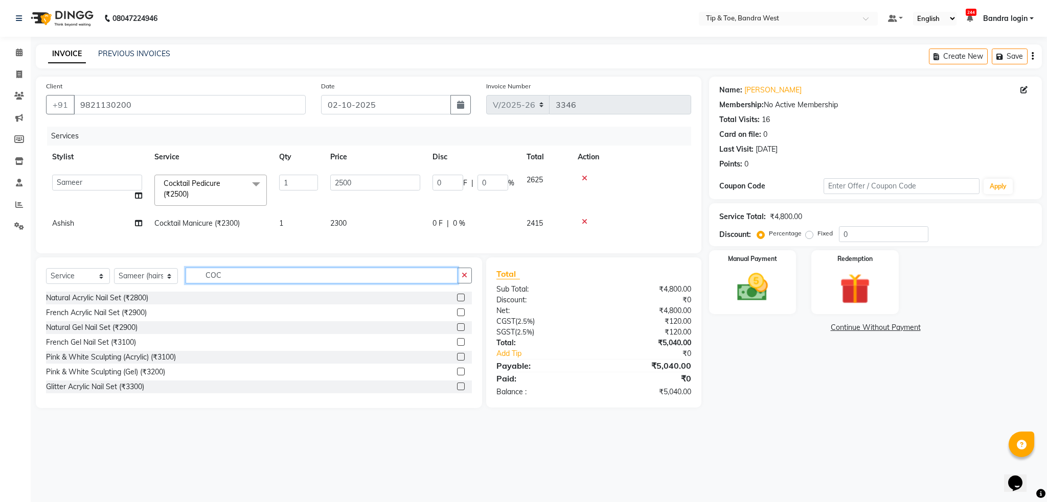
click at [236, 284] on input "COC" at bounding box center [321, 276] width 272 height 16
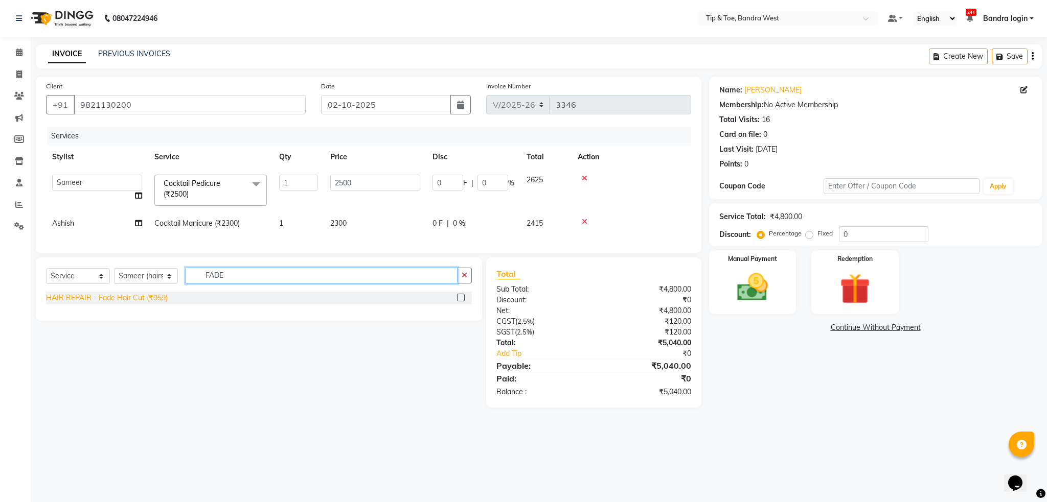
type input "FADE"
click at [157, 304] on div "HAIR REPAIR - Fade Hair Cut (₹959)" at bounding box center [107, 298] width 122 height 11
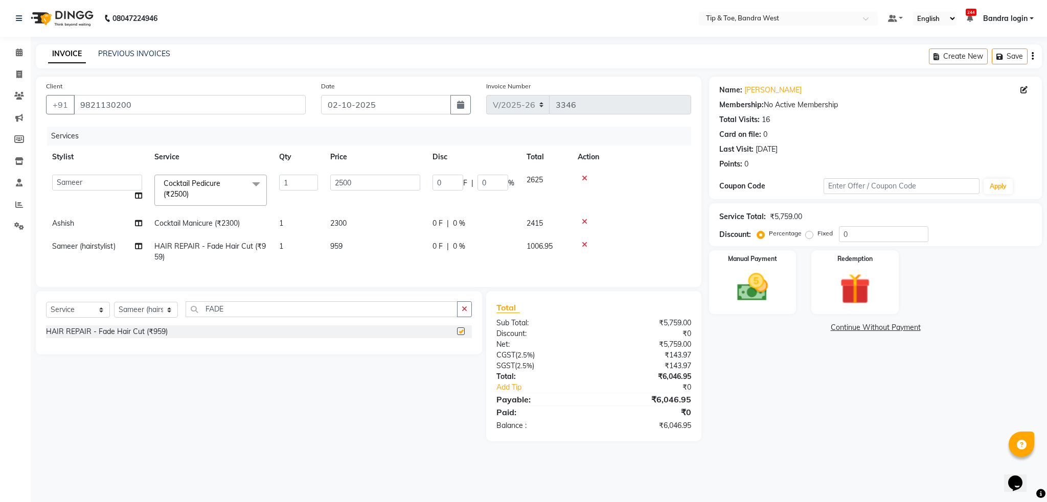
checkbox input "false"
click at [339, 227] on span "2300" at bounding box center [338, 223] width 16 height 9
select select "42304"
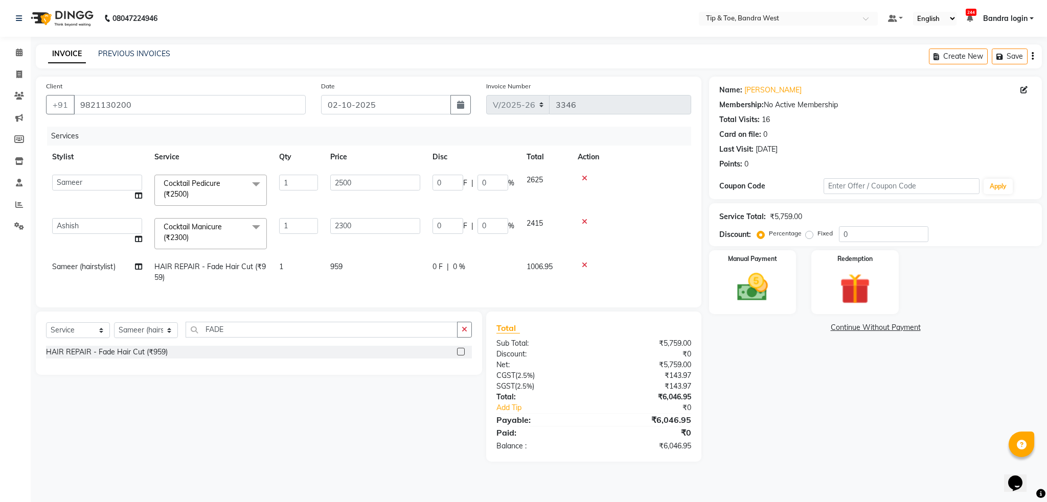
click at [339, 227] on input "2300" at bounding box center [375, 226] width 90 height 16
type input "2500"
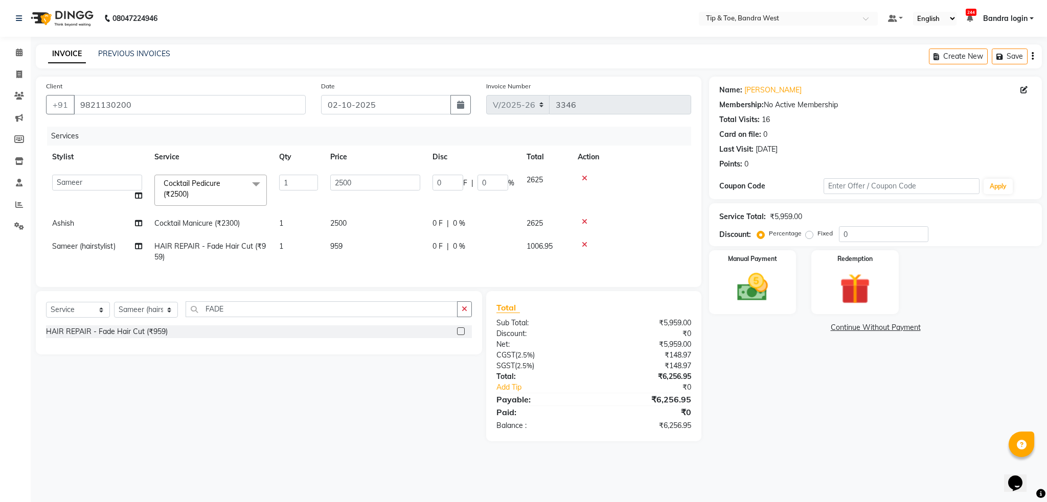
click at [357, 249] on tbody "Akash Ashish Bandra login Bilal Celine Danish Dhananjay Sharma Faizal Jai Chava…" at bounding box center [368, 219] width 645 height 100
click at [354, 227] on td "2500" at bounding box center [375, 223] width 102 height 23
select select "42304"
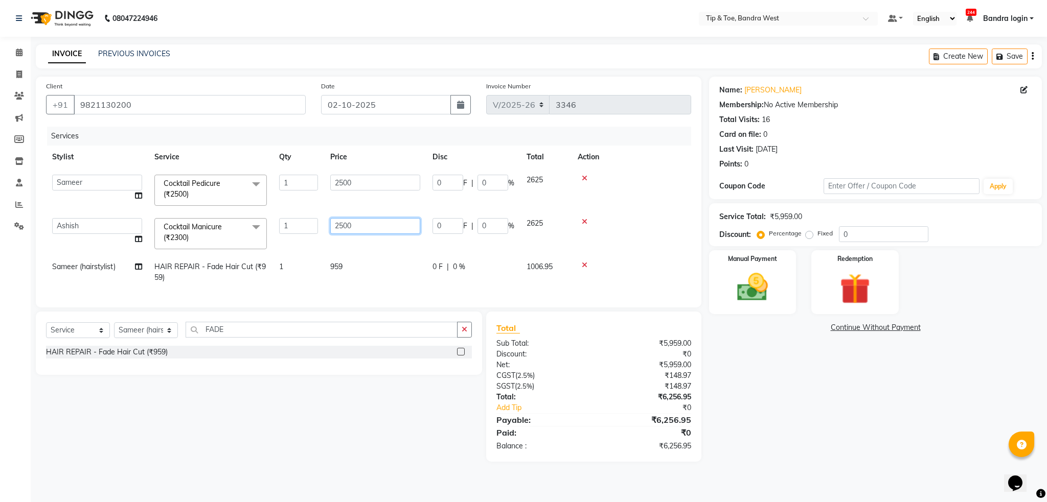
click at [361, 225] on input "2500" at bounding box center [375, 226] width 90 height 16
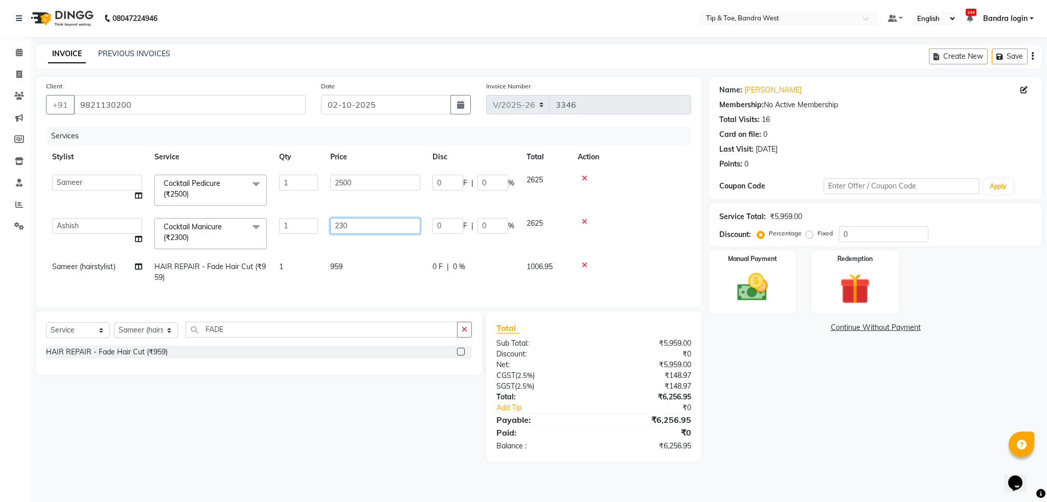
type input "2300"
click at [355, 244] on tbody "Akash Ashish Bandra login Bilal Celine Danish Dhananjay Sharma Faizal Jai Chava…" at bounding box center [368, 229] width 645 height 121
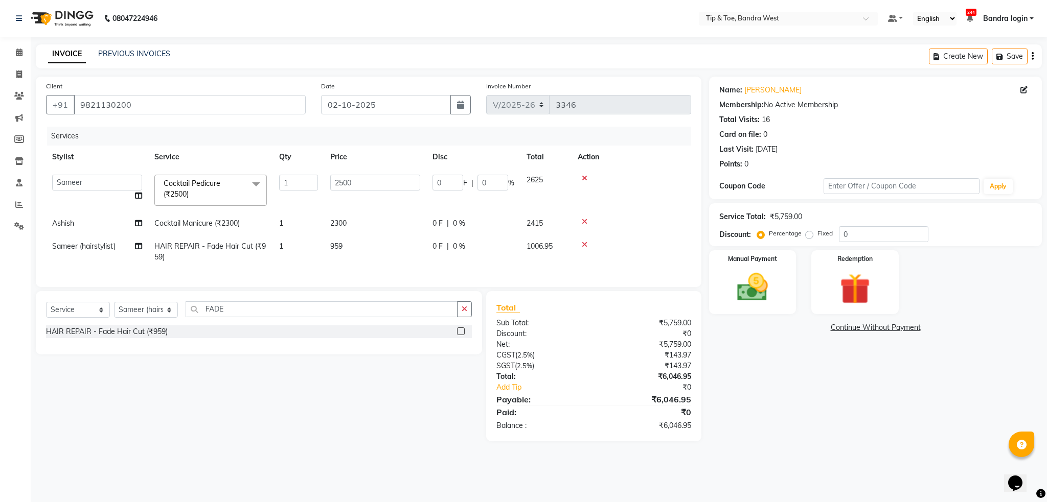
click at [355, 245] on td "959" at bounding box center [375, 252] width 102 height 34
select select "64235"
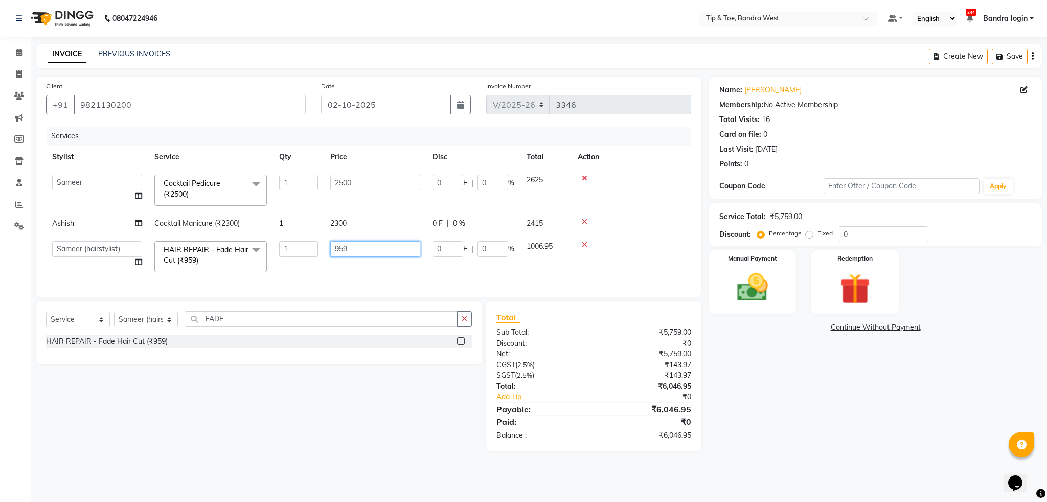
click at [355, 245] on input "959" at bounding box center [375, 249] width 90 height 16
click at [361, 269] on td "959" at bounding box center [375, 256] width 102 height 43
select select "64235"
click at [354, 276] on td "959" at bounding box center [375, 256] width 102 height 43
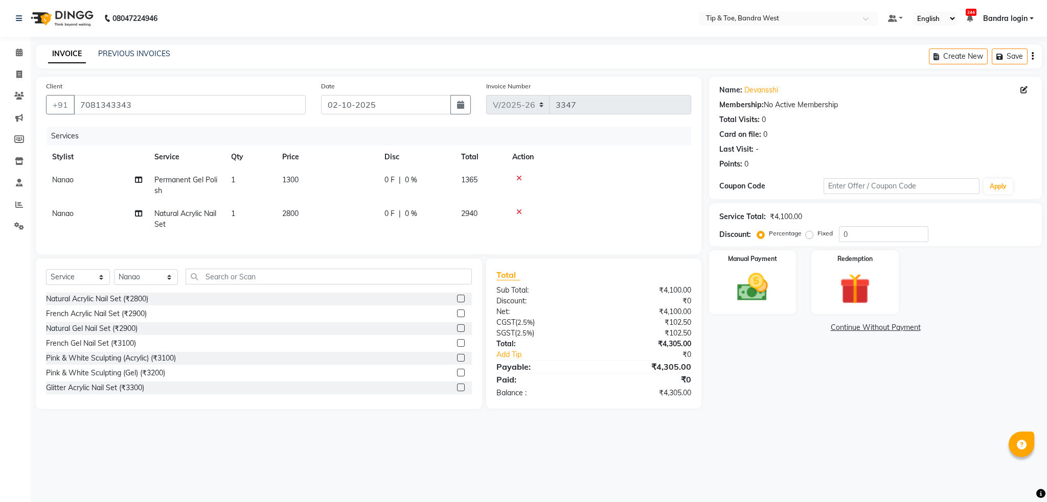
select select "5957"
select select "service"
select select "42385"
click at [143, 319] on div "French Acrylic Nail Set (₹2900)" at bounding box center [96, 314] width 101 height 11
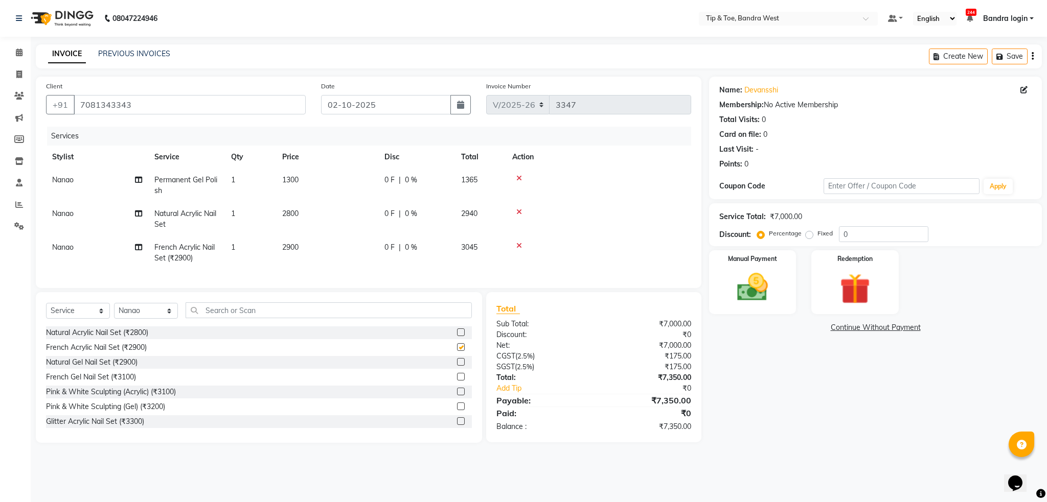
checkbox input "false"
click at [518, 214] on icon at bounding box center [519, 211] width 6 height 7
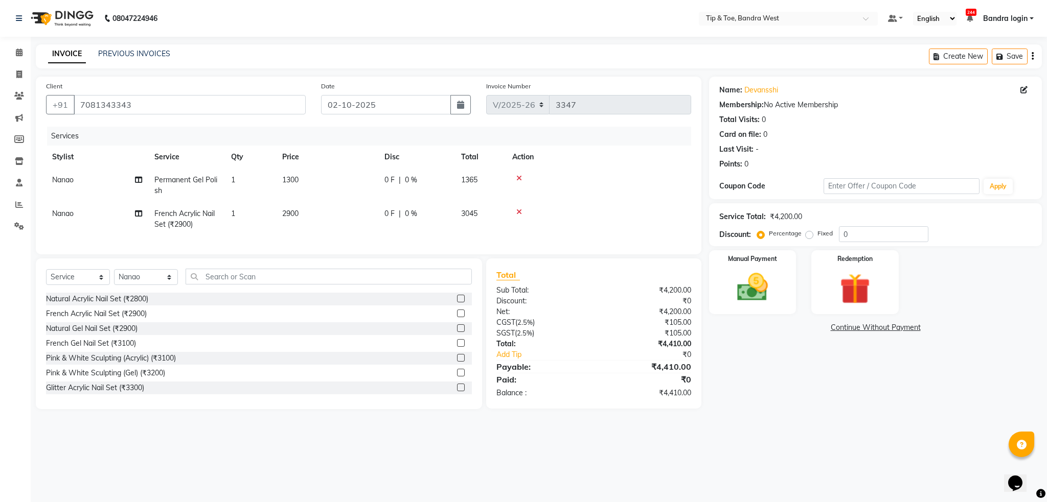
click at [201, 223] on td "French Acrylic Nail Set (₹2900)" at bounding box center [186, 219] width 77 height 34
select select "42385"
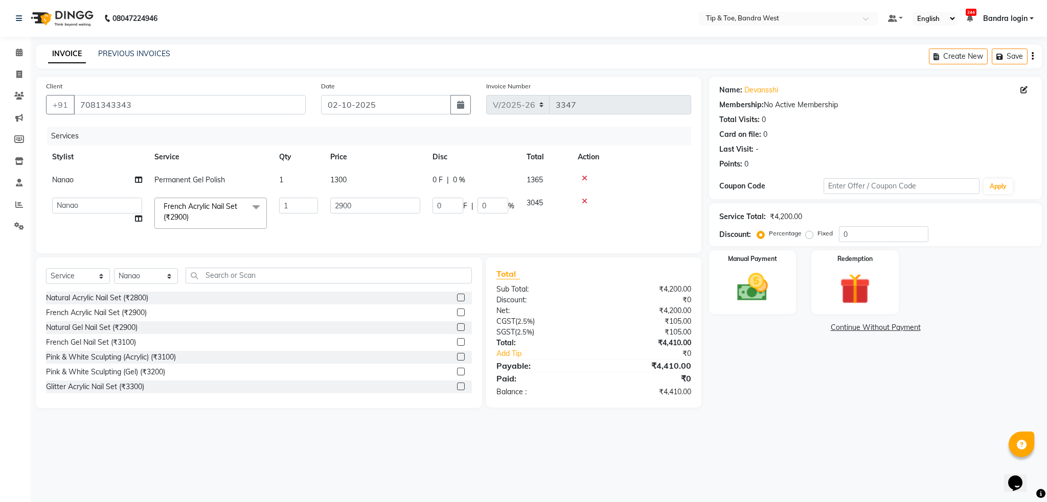
click at [203, 186] on td "Permanent Gel Polish" at bounding box center [210, 180] width 125 height 23
select select "42385"
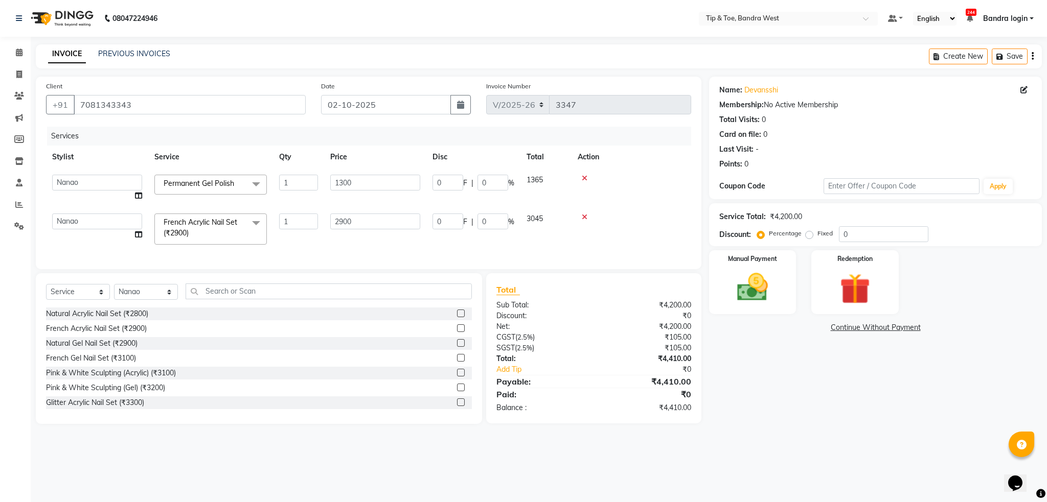
click at [205, 187] on span "Permanent Gel Polish" at bounding box center [199, 183] width 71 height 9
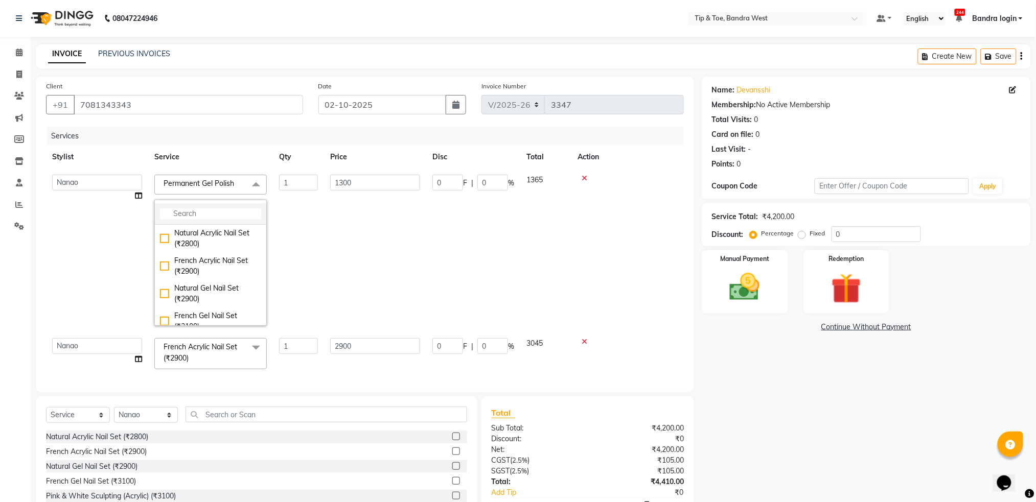
click at [217, 216] on input "multiselect-search" at bounding box center [210, 213] width 101 height 11
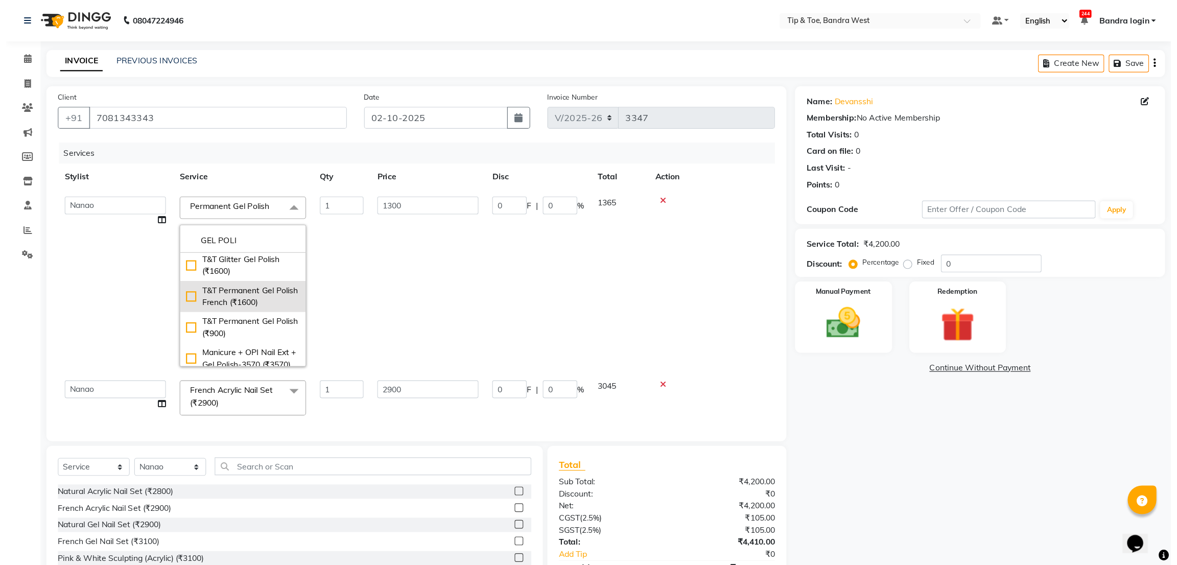
scroll to position [204, 0]
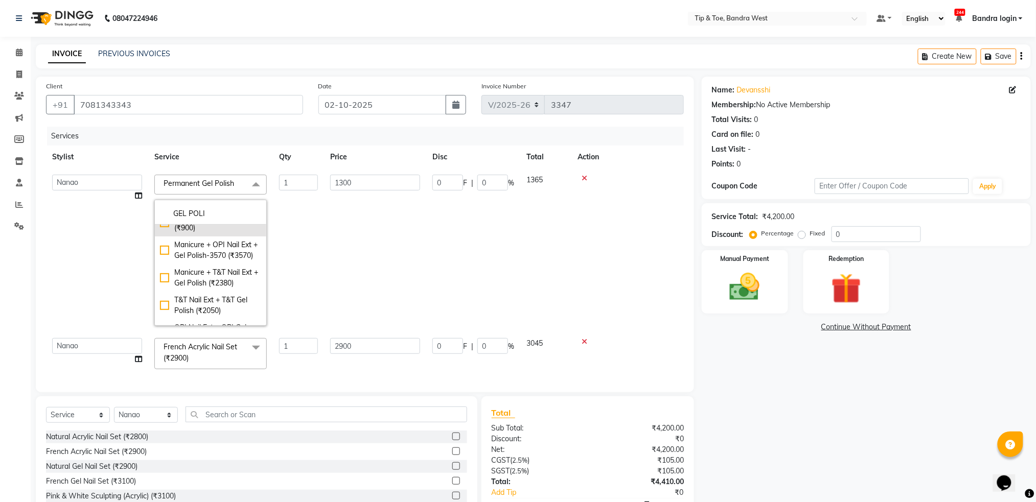
type input "GEL POLI"
click at [231, 234] on div "T&T Permanent Gel Polish (₹900)" at bounding box center [210, 222] width 101 height 21
checkbox input "false"
checkbox input "true"
type input "900"
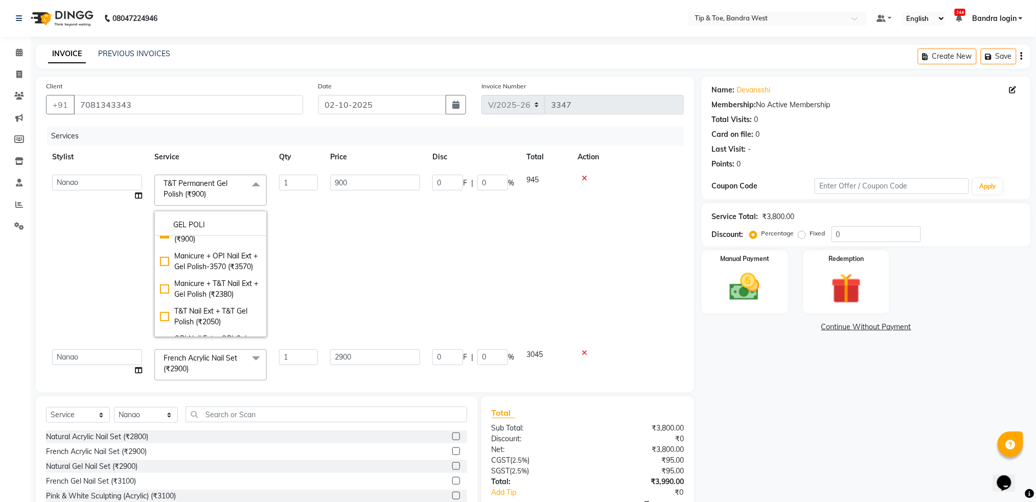
click at [327, 258] on td "900" at bounding box center [375, 256] width 102 height 175
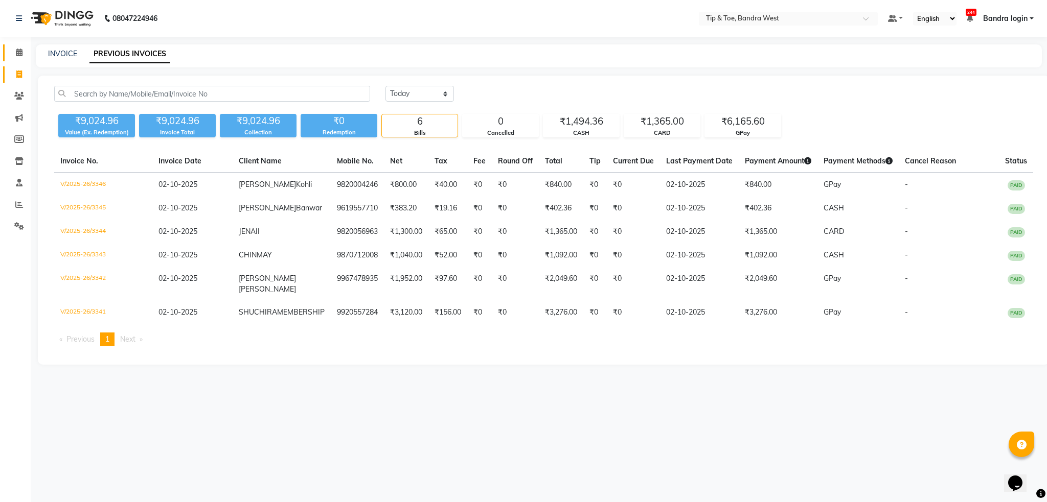
click at [19, 44] on link "Calendar" at bounding box center [15, 52] width 25 height 17
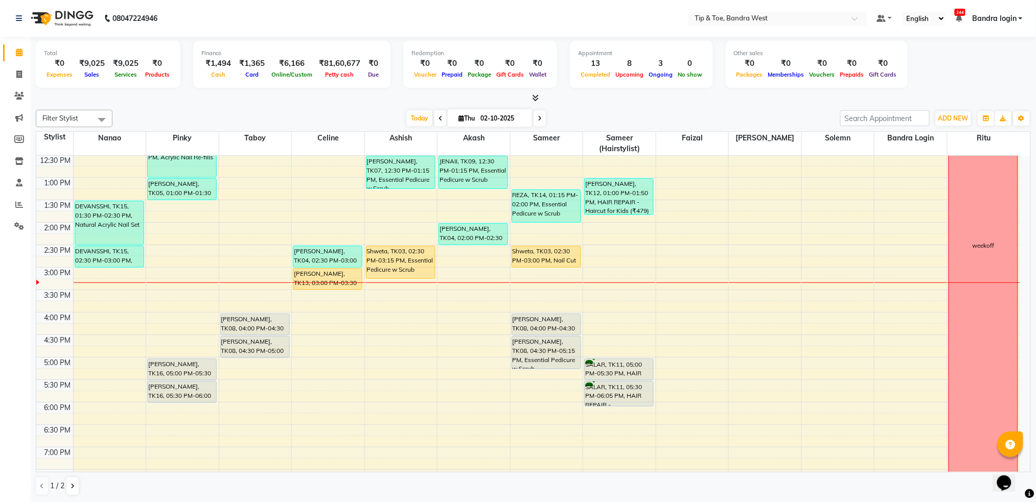
scroll to position [204, 0]
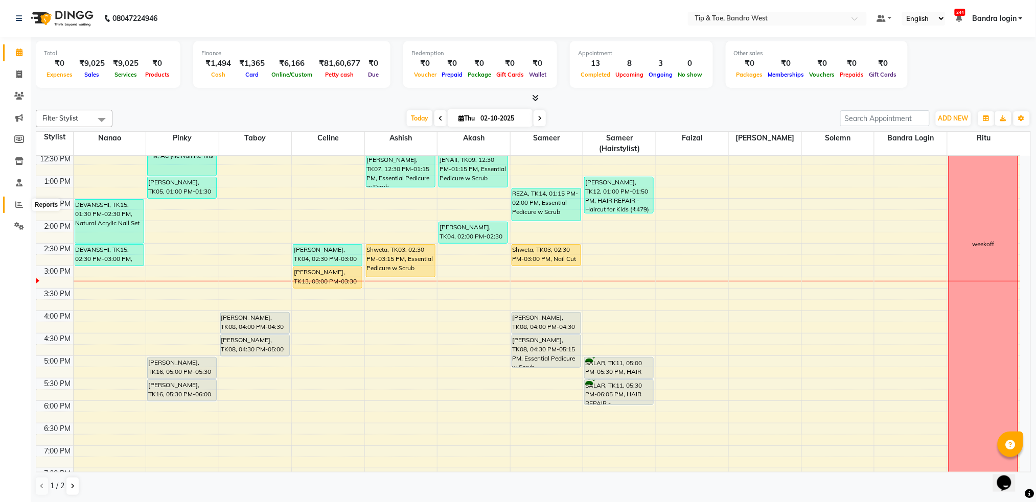
click at [19, 201] on icon at bounding box center [19, 205] width 8 height 8
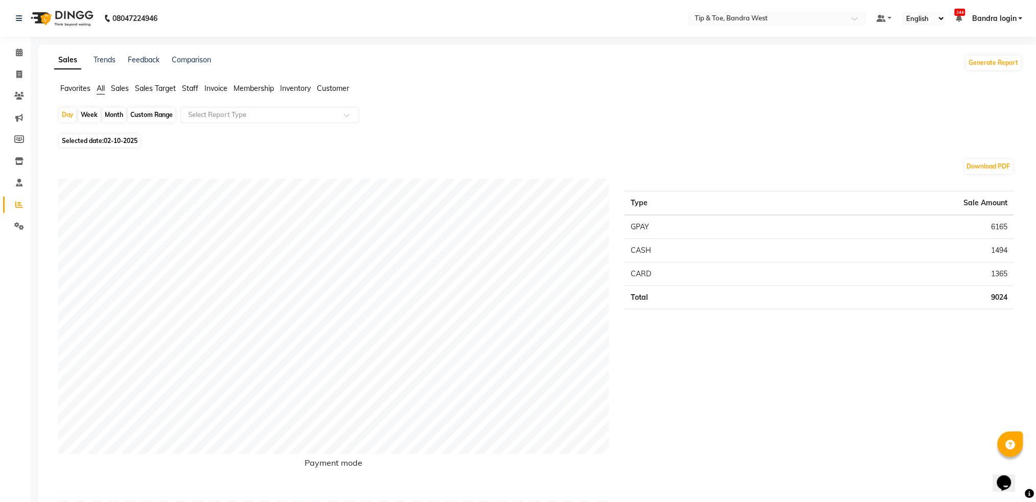
click at [197, 87] on span "Staff" at bounding box center [190, 88] width 16 height 9
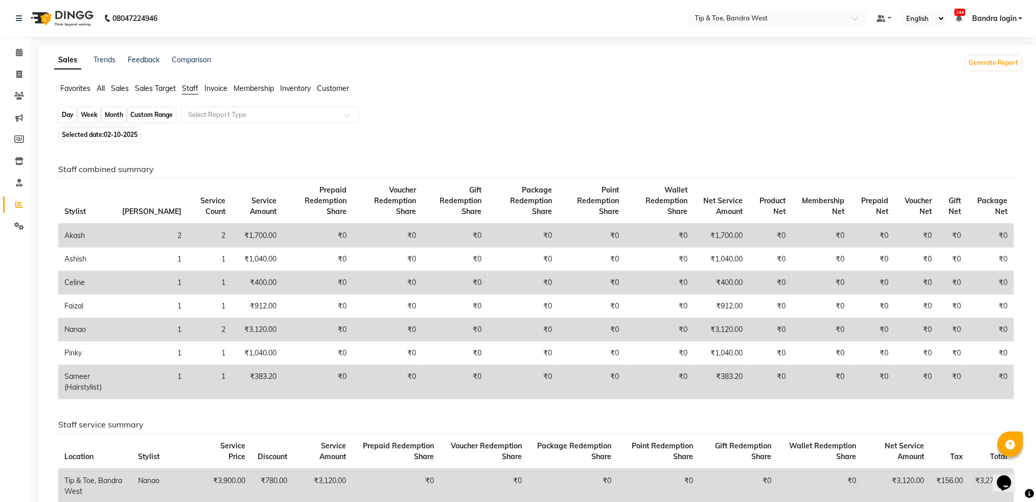
click at [68, 113] on div "Day" at bounding box center [67, 115] width 17 height 14
select select "10"
select select "2025"
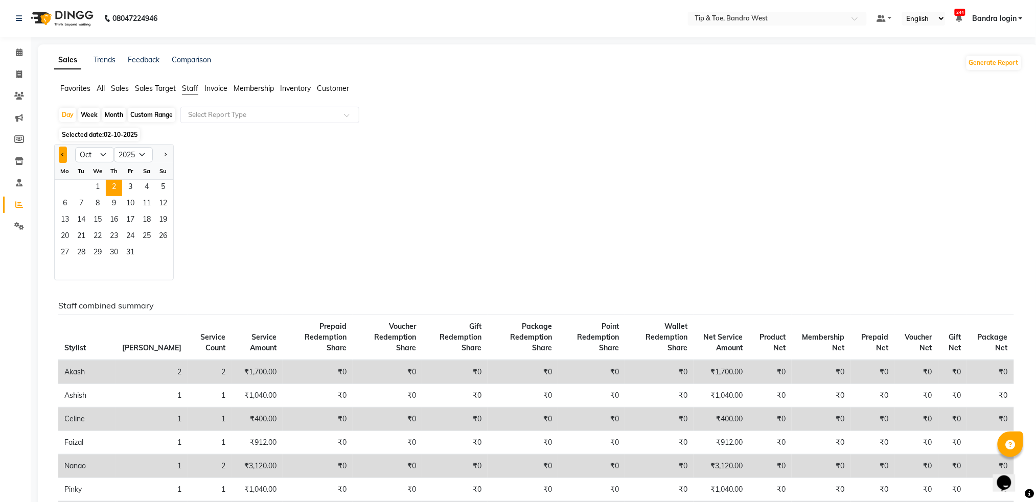
click at [59, 158] on button "Previous month" at bounding box center [63, 155] width 8 height 16
select select "9"
click at [62, 182] on span "1" at bounding box center [65, 188] width 16 height 16
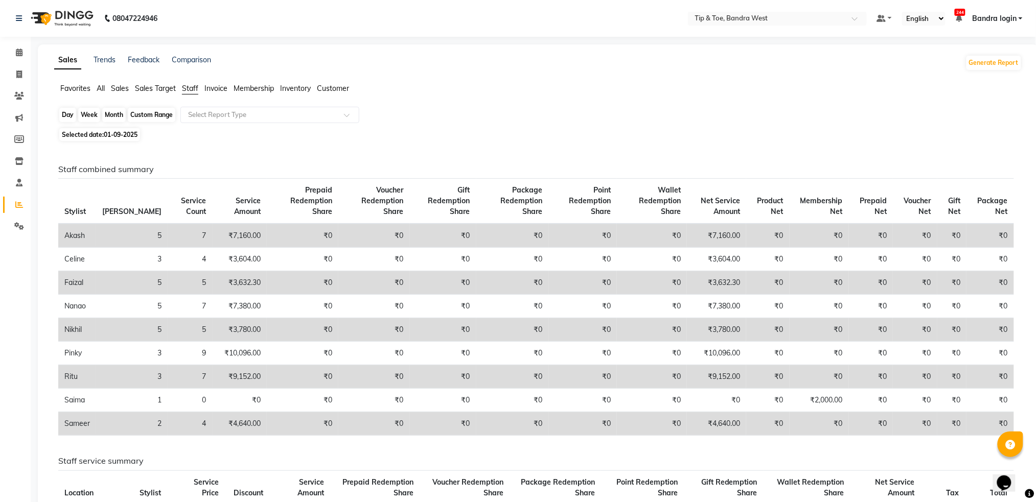
click at [68, 115] on div "Day" at bounding box center [67, 115] width 17 height 14
select select "9"
select select "2025"
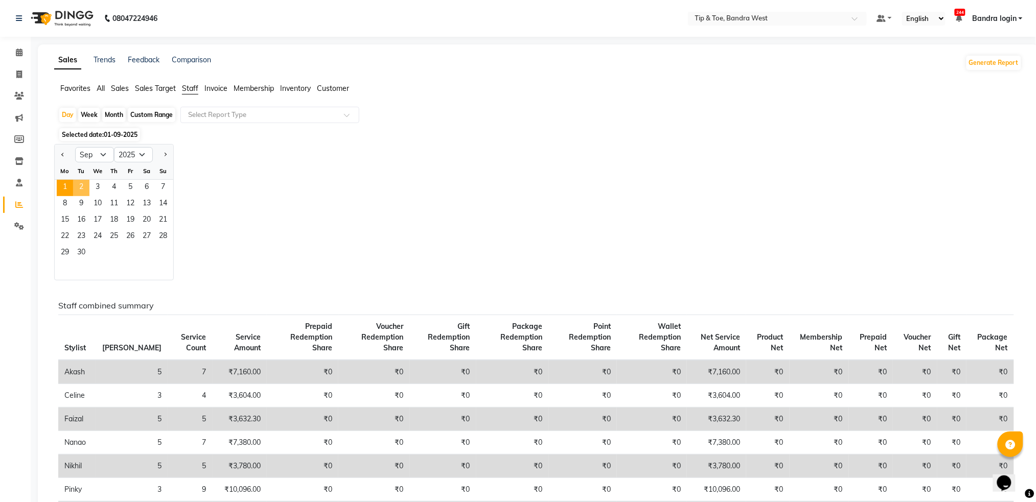
click at [85, 189] on span "2" at bounding box center [81, 188] width 16 height 16
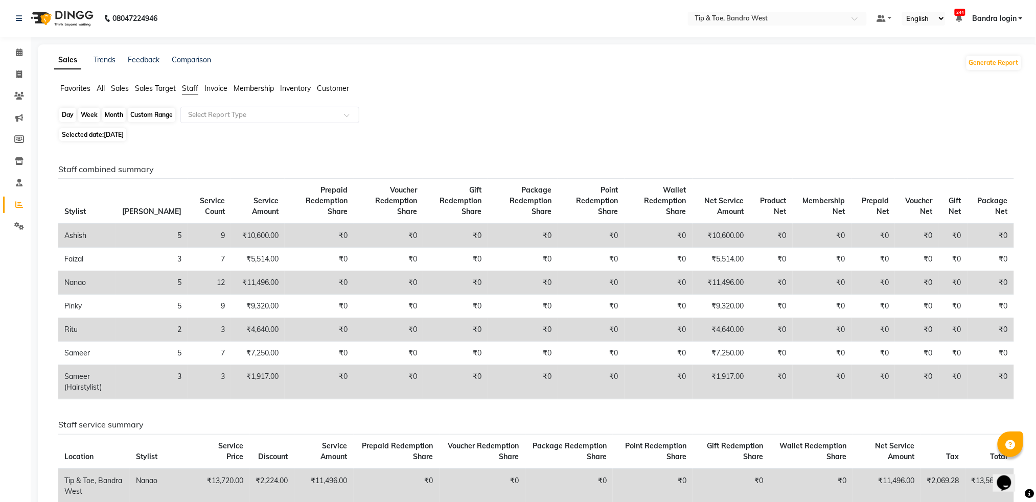
click at [66, 114] on div "Day" at bounding box center [67, 115] width 17 height 14
select select "9"
select select "2025"
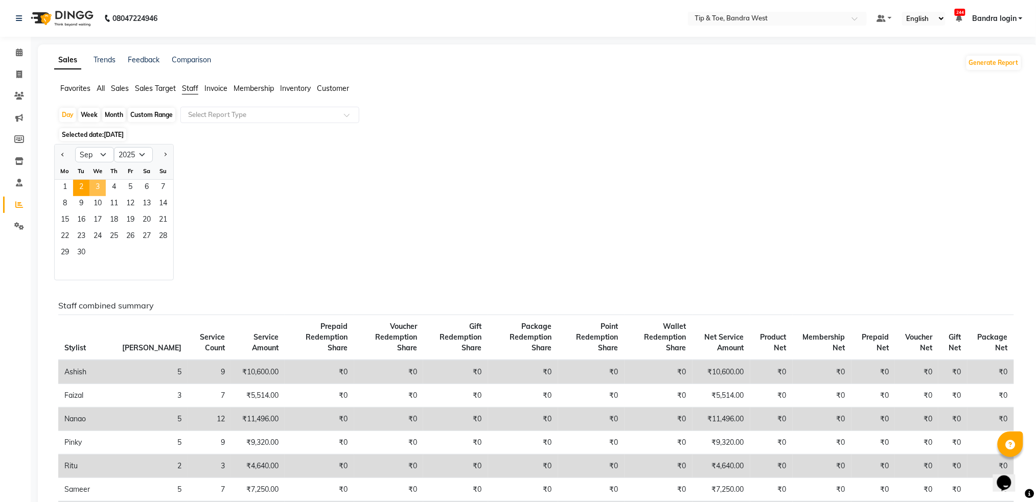
click at [95, 188] on span "3" at bounding box center [97, 188] width 16 height 16
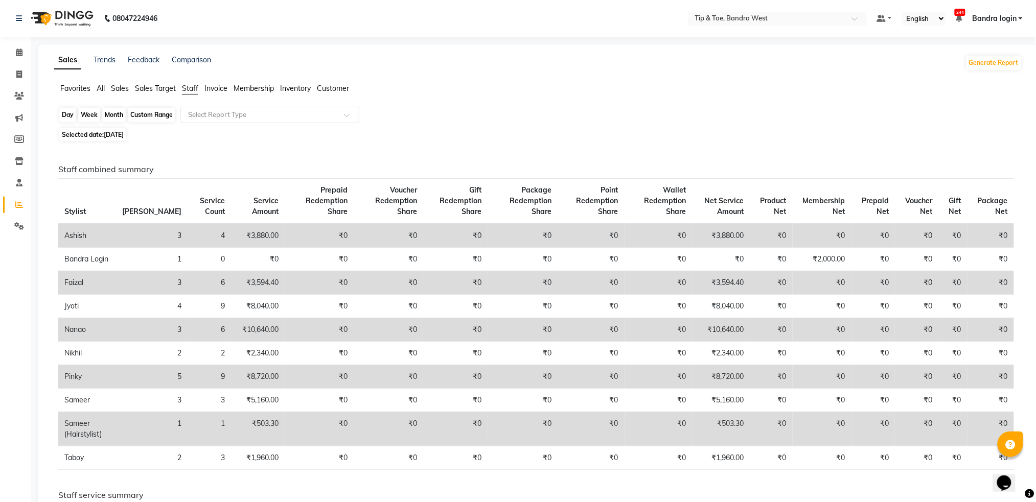
click at [66, 111] on div "Day" at bounding box center [67, 115] width 17 height 14
select select "9"
select select "2025"
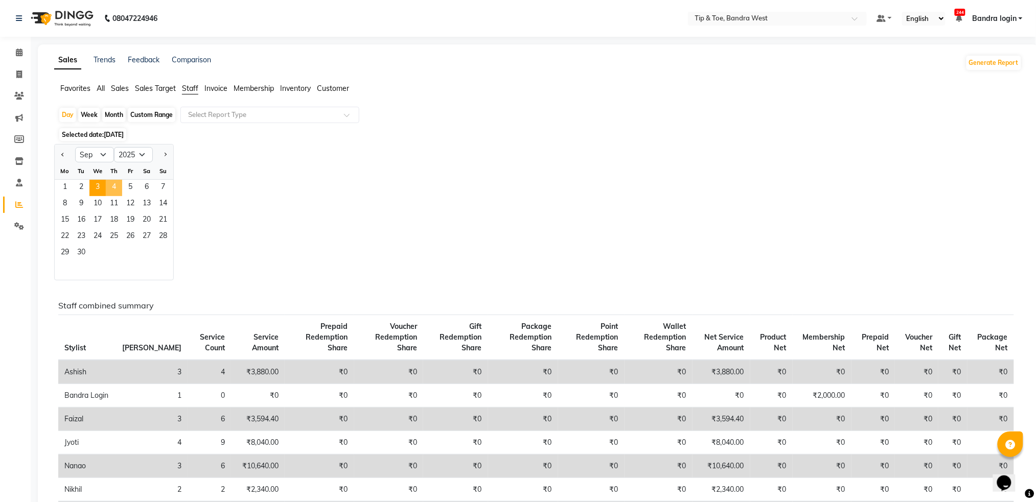
click at [115, 192] on span "4" at bounding box center [114, 188] width 16 height 16
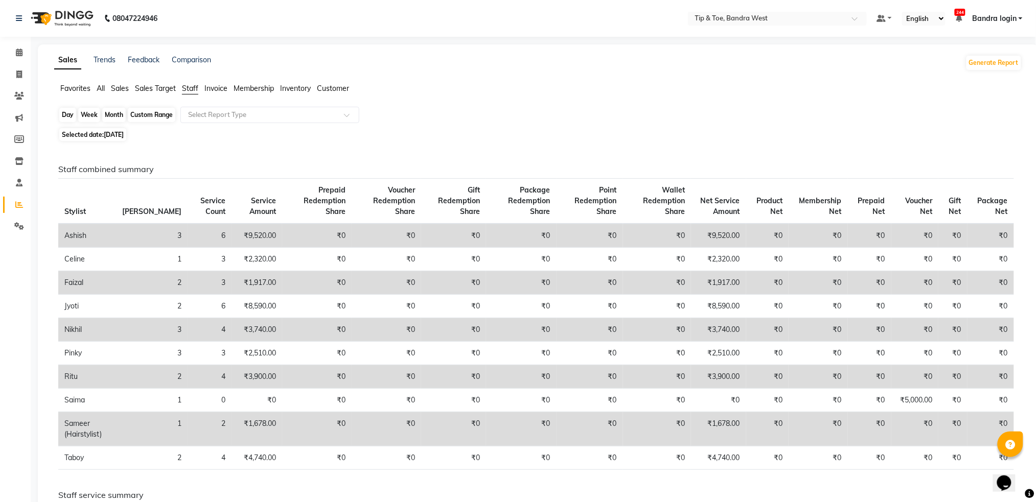
click at [66, 108] on div "Day" at bounding box center [67, 115] width 17 height 14
select select "9"
select select "2025"
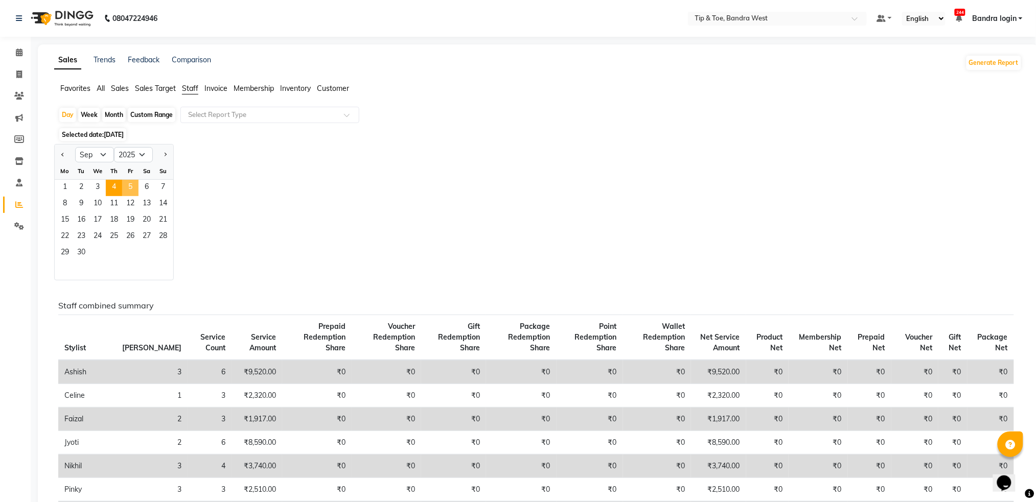
drag, startPoint x: 127, startPoint y: 188, endPoint x: 200, endPoint y: 212, distance: 76.4
click at [128, 188] on span "5" at bounding box center [130, 188] width 16 height 16
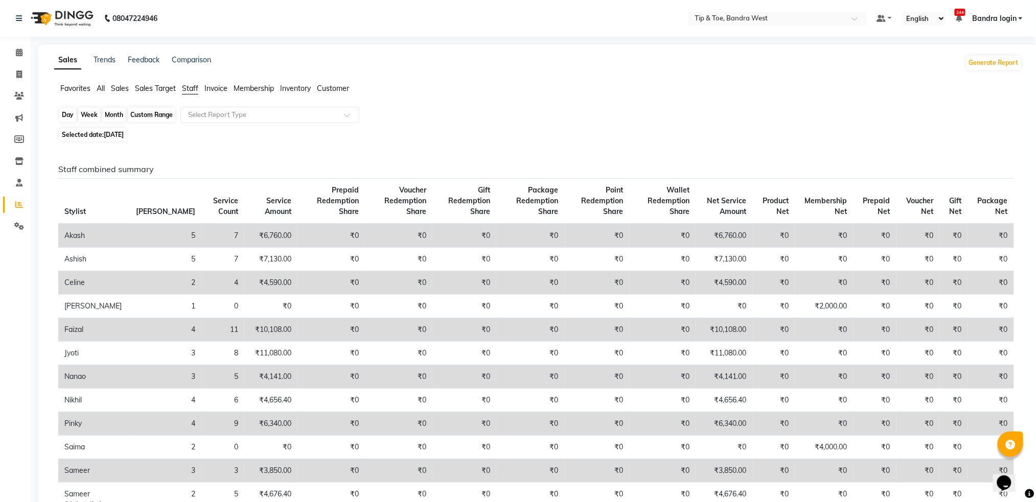
click at [69, 117] on div "Day" at bounding box center [67, 115] width 17 height 14
select select "9"
select select "2025"
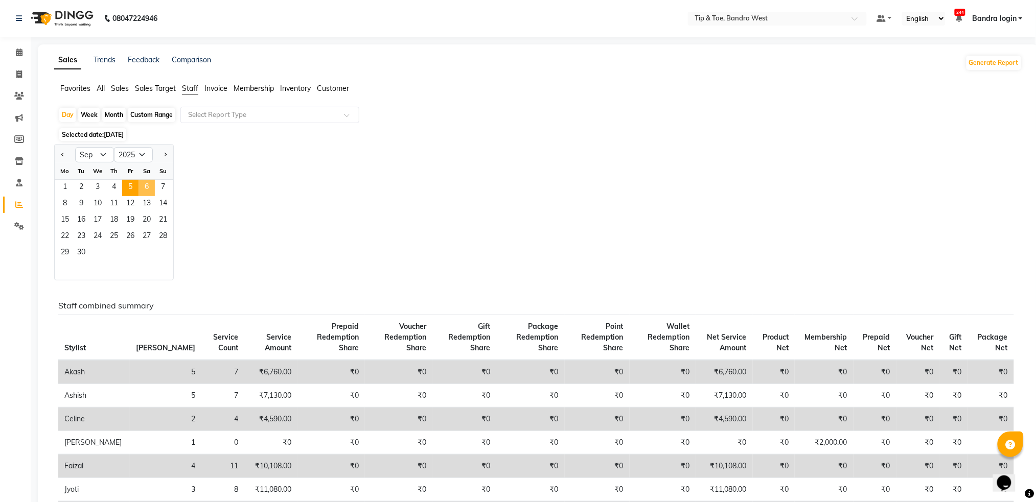
click at [148, 190] on span "6" at bounding box center [146, 188] width 16 height 16
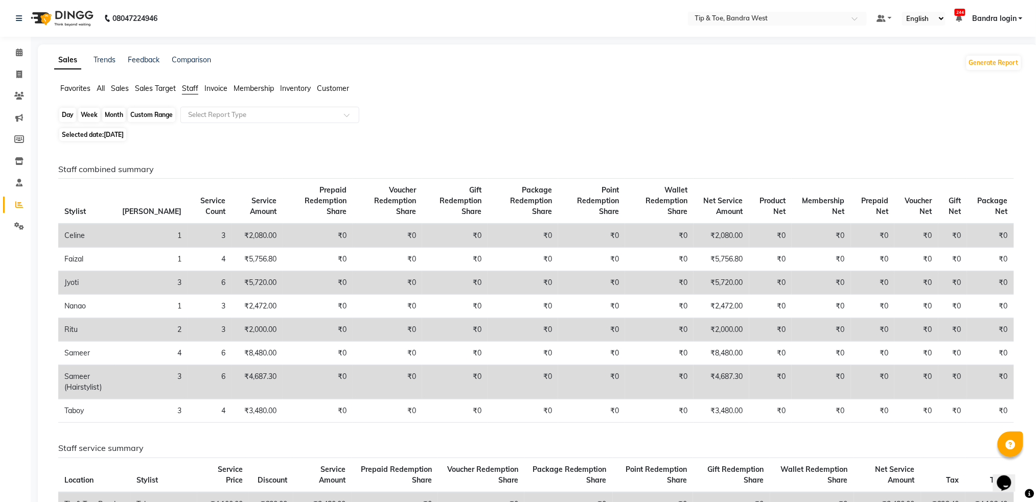
click at [63, 116] on div "Day" at bounding box center [67, 115] width 17 height 14
select select "9"
select select "2025"
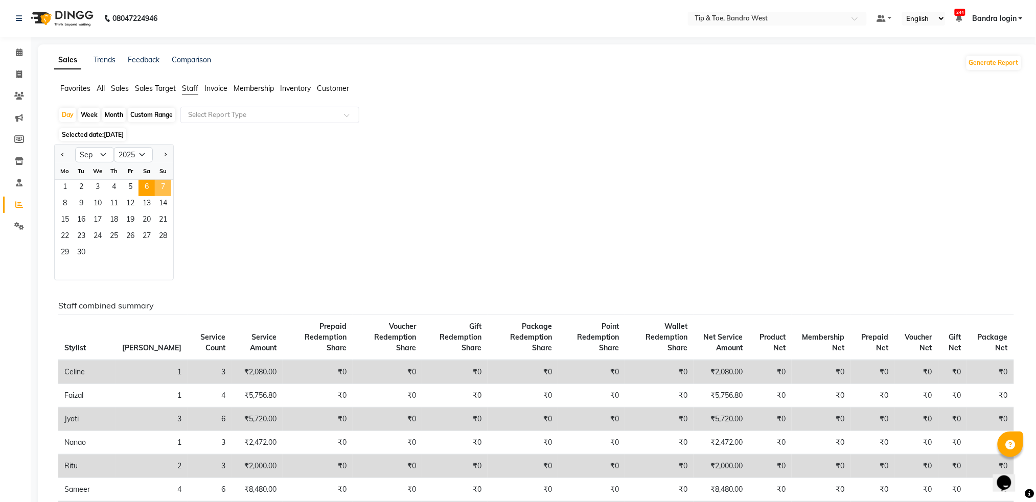
click at [158, 182] on span "7" at bounding box center [163, 188] width 16 height 16
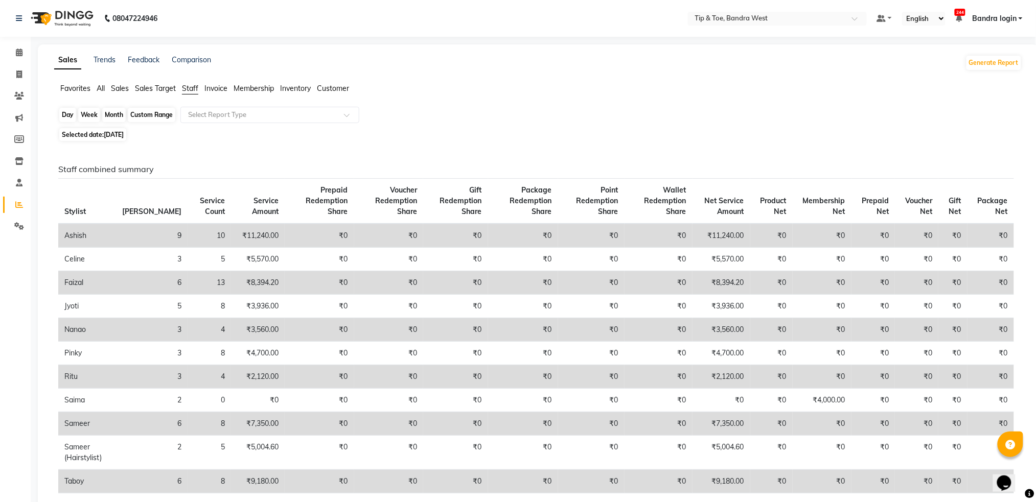
click at [66, 122] on div "Day" at bounding box center [67, 115] width 17 height 14
select select "9"
select select "2025"
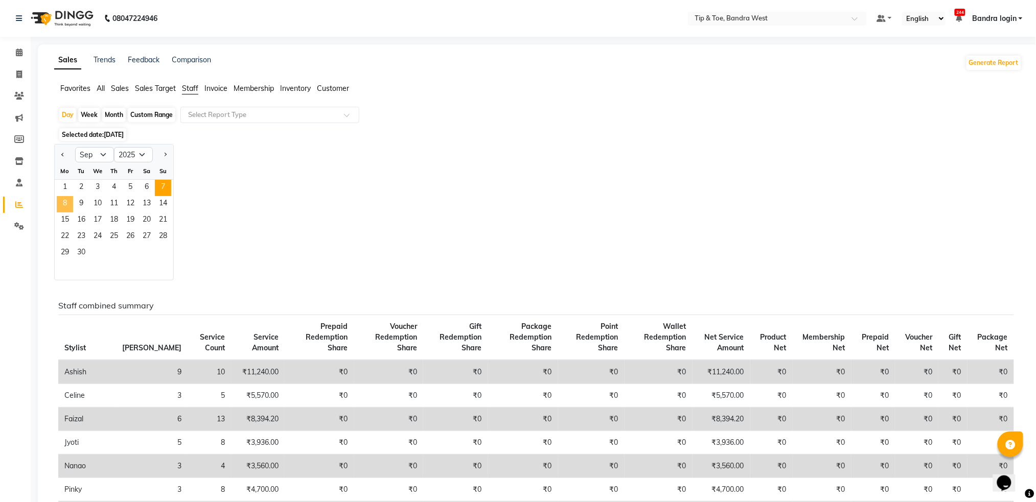
click at [69, 204] on span "8" at bounding box center [65, 204] width 16 height 16
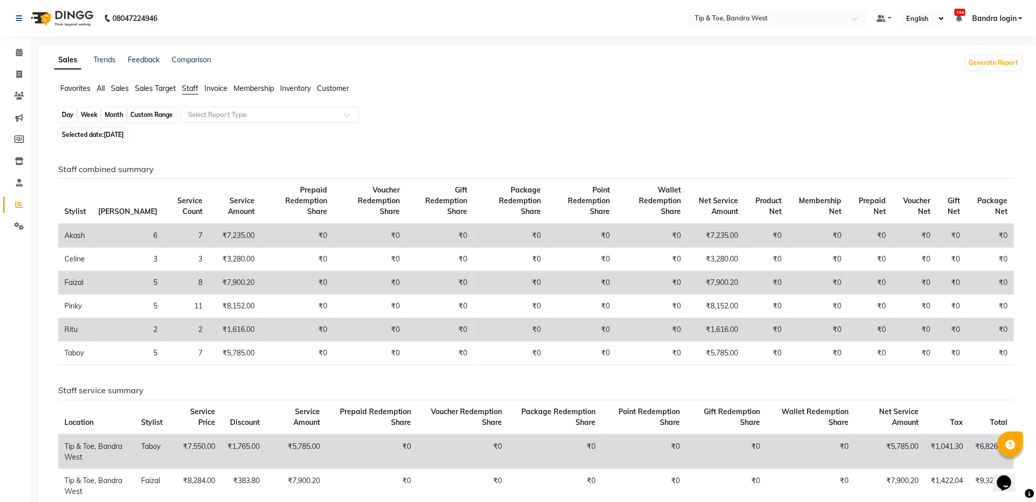
click at [65, 116] on div "Day" at bounding box center [67, 115] width 17 height 14
select select "9"
select select "2025"
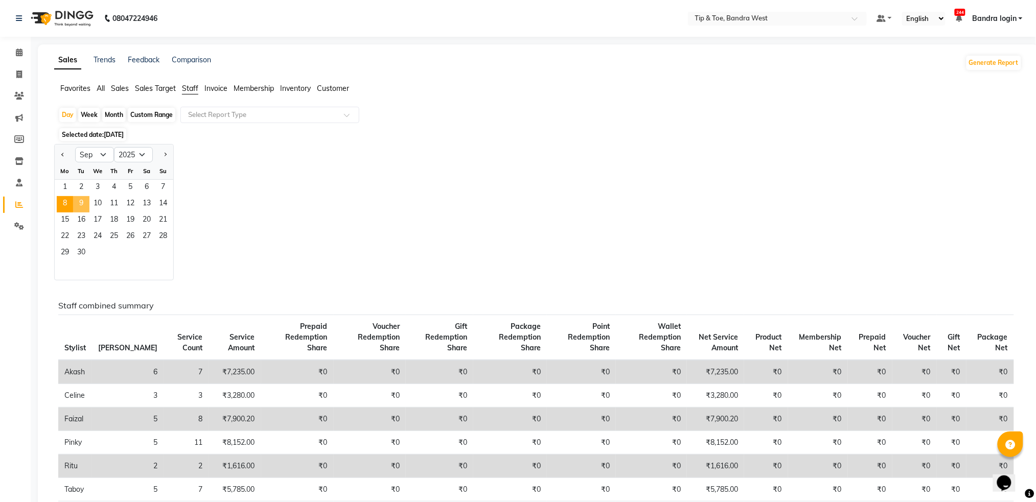
click at [84, 198] on span "9" at bounding box center [81, 204] width 16 height 16
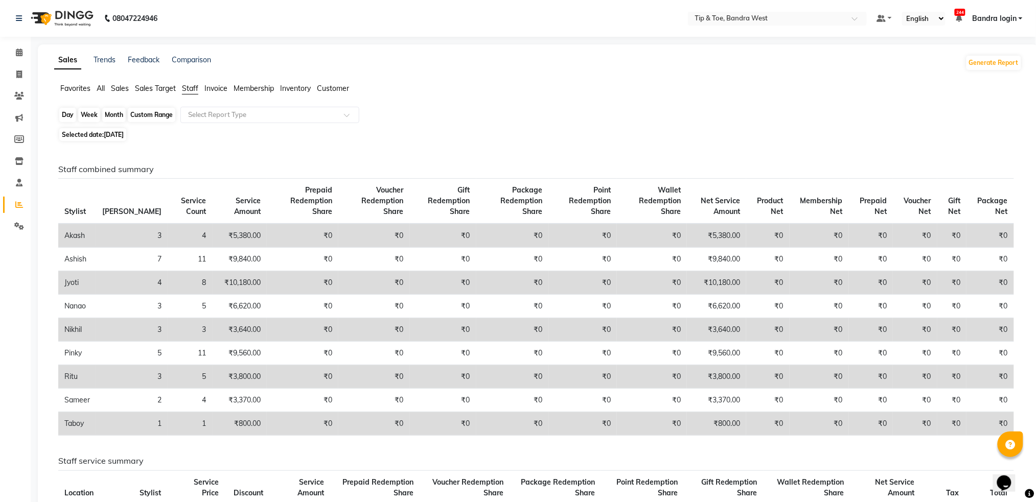
click at [65, 119] on div "Day" at bounding box center [67, 115] width 17 height 14
select select "9"
select select "2025"
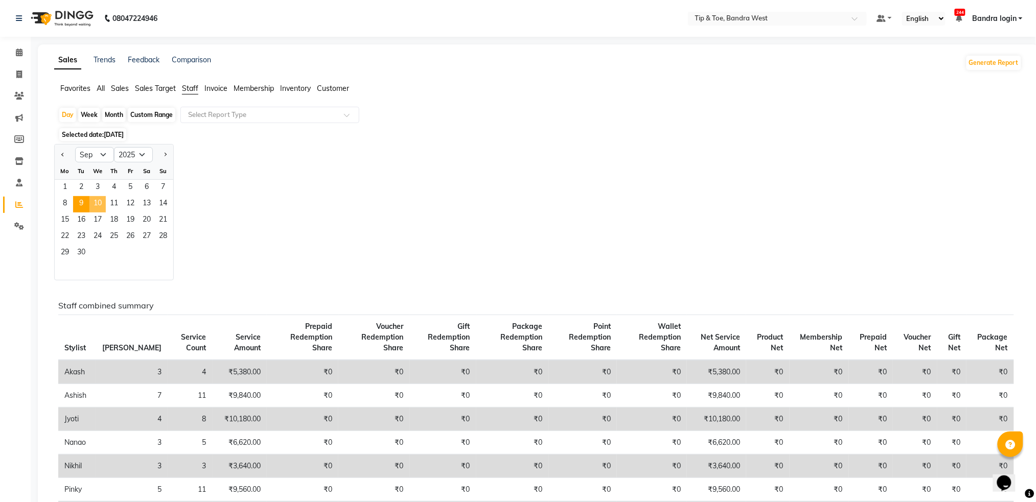
click at [98, 206] on span "10" at bounding box center [97, 204] width 16 height 16
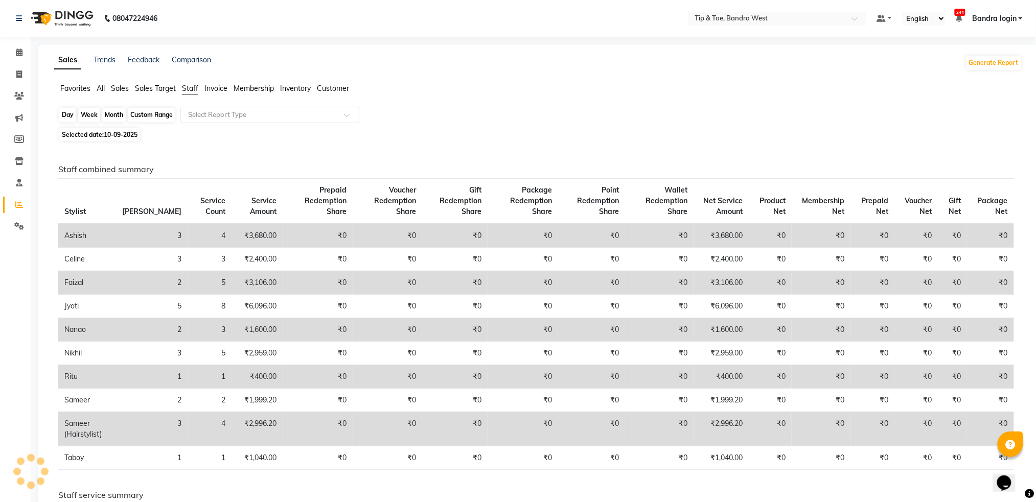
click at [62, 113] on div "Day" at bounding box center [67, 115] width 17 height 14
select select "9"
select select "2025"
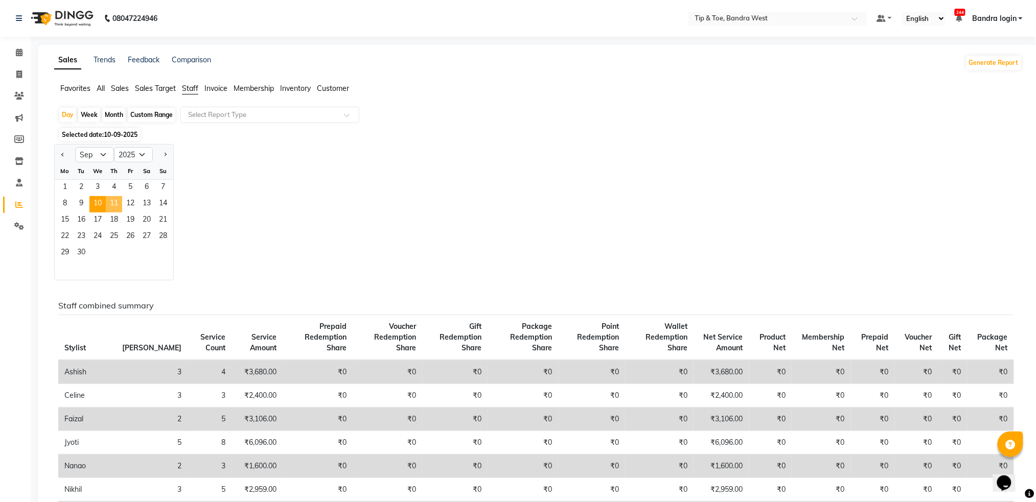
click at [114, 205] on span "11" at bounding box center [114, 204] width 16 height 16
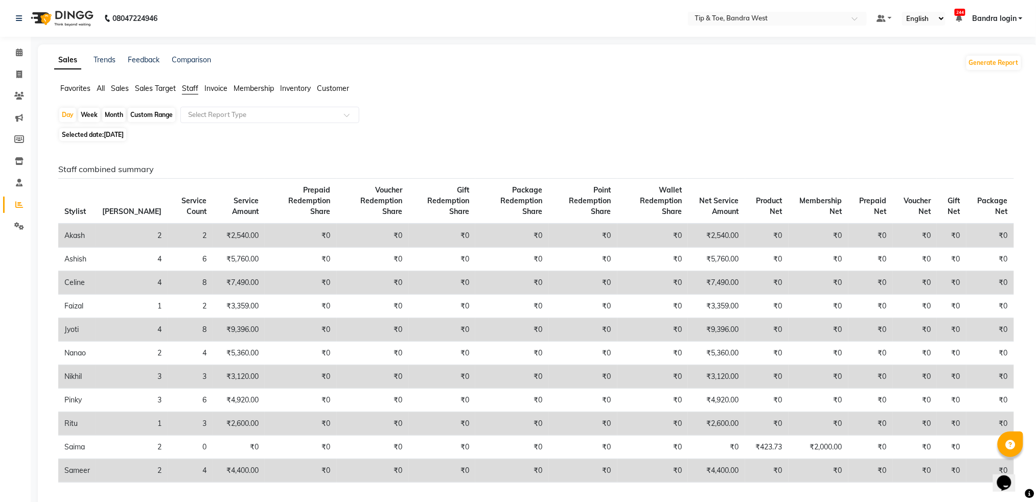
scroll to position [68, 0]
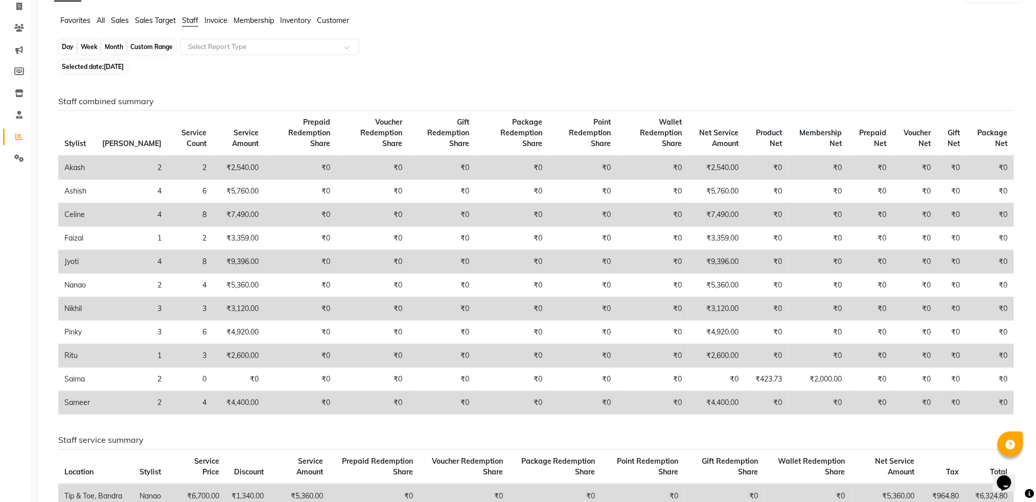
click at [64, 50] on div "Day" at bounding box center [67, 47] width 17 height 14
select select "9"
select select "2025"
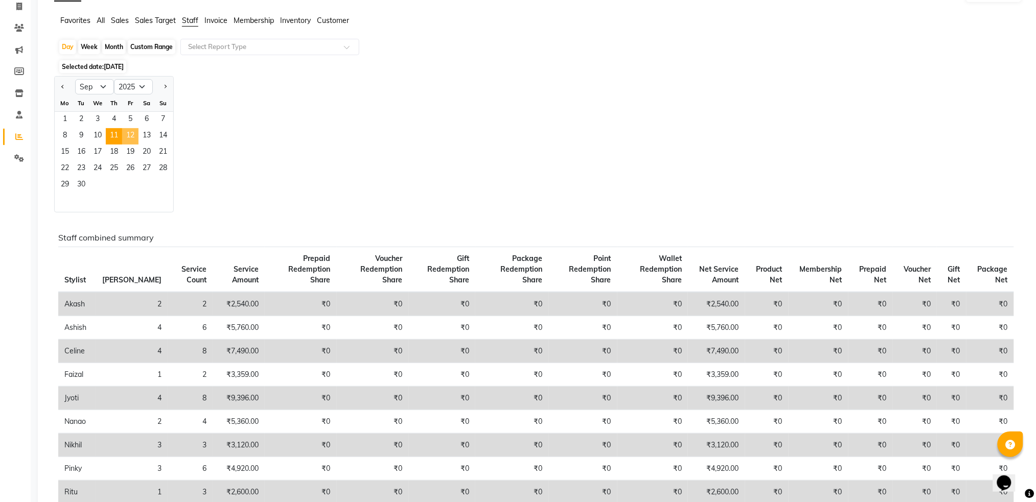
click at [134, 134] on span "12" at bounding box center [130, 136] width 16 height 16
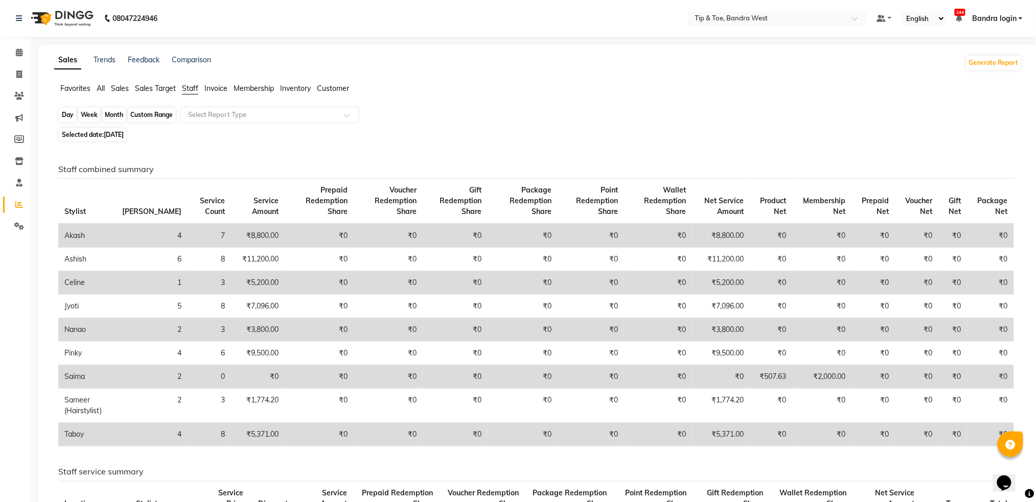
click at [68, 119] on div "Day" at bounding box center [67, 115] width 17 height 14
select select "9"
select select "2025"
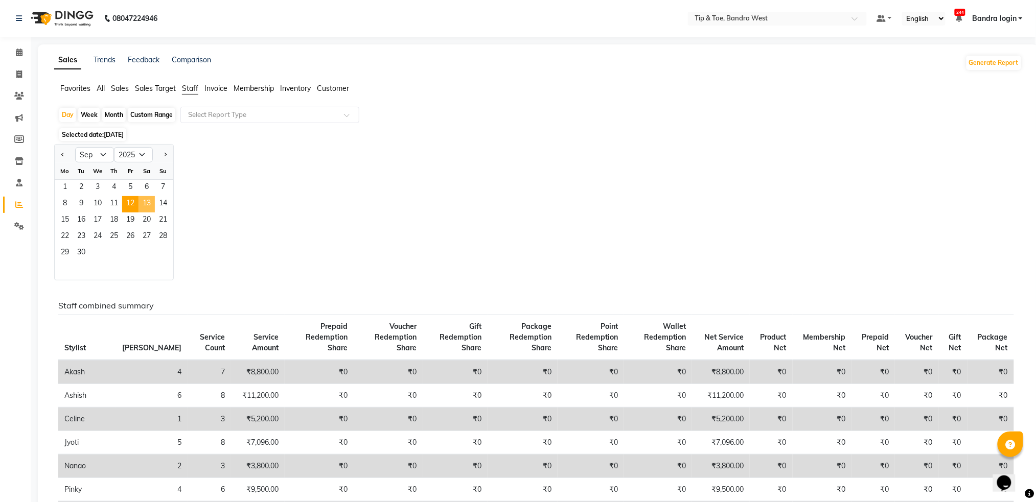
click at [146, 204] on span "13" at bounding box center [146, 204] width 16 height 16
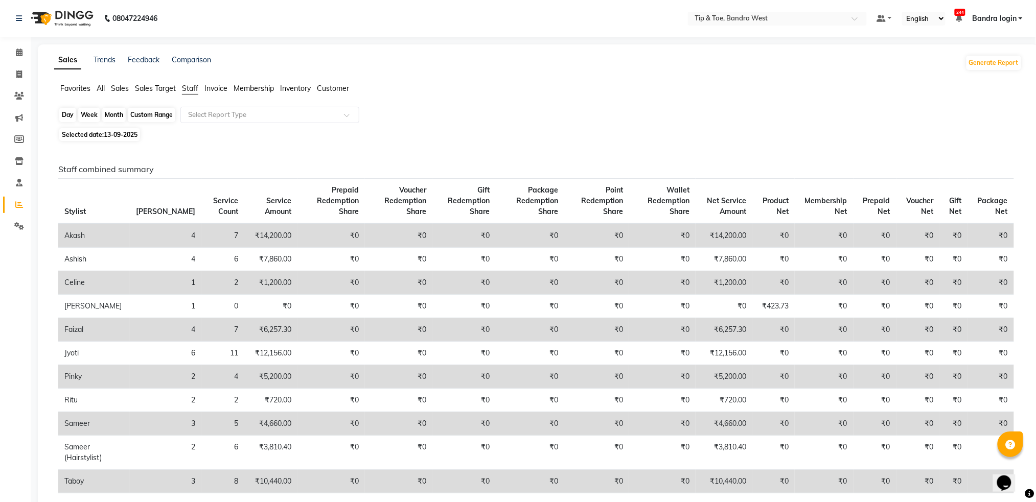
click at [62, 111] on div "Day" at bounding box center [67, 115] width 17 height 14
select select "9"
select select "2025"
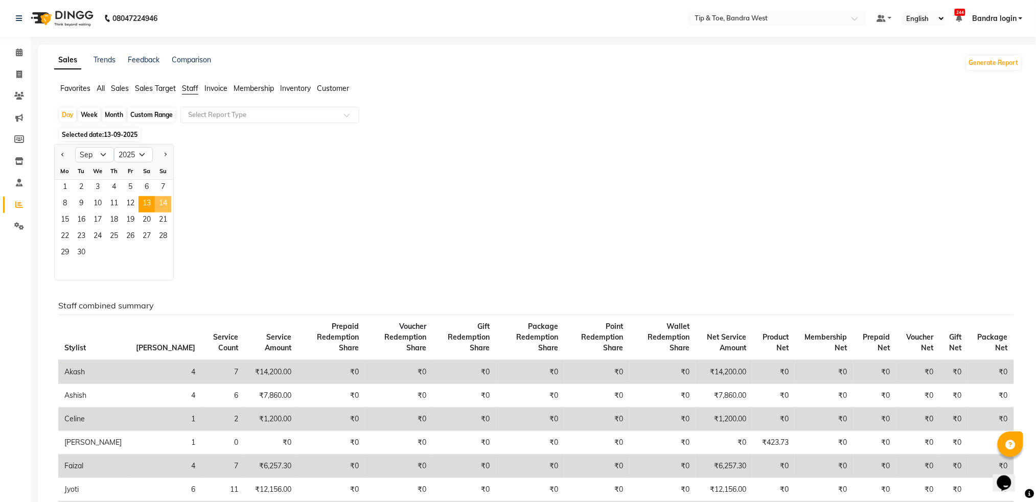
click at [164, 205] on span "14" at bounding box center [163, 204] width 16 height 16
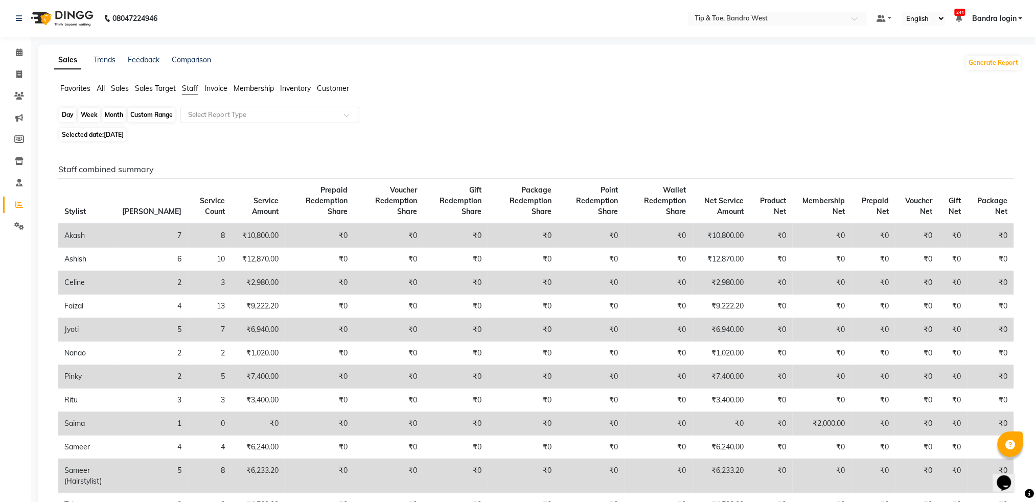
click at [71, 117] on div "Day" at bounding box center [67, 115] width 17 height 14
select select "9"
select select "2025"
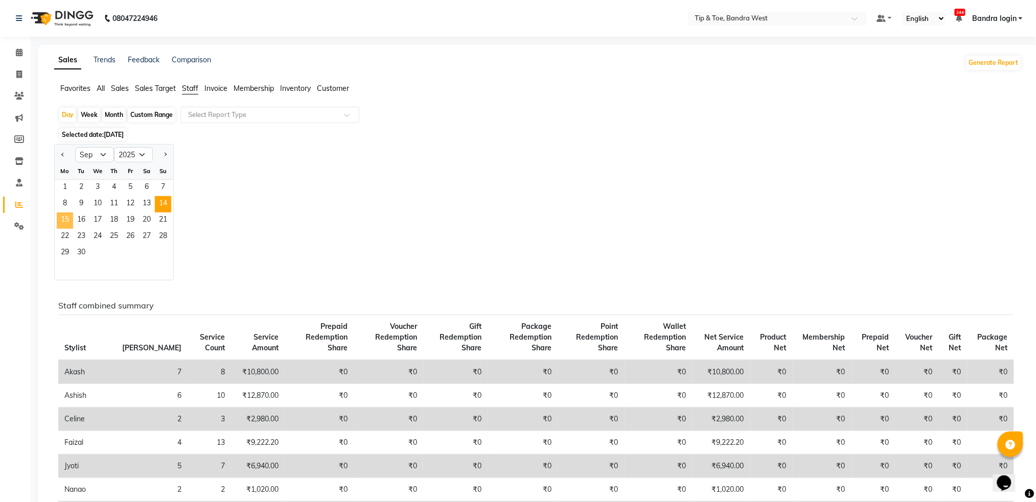
click at [66, 217] on span "15" at bounding box center [65, 221] width 16 height 16
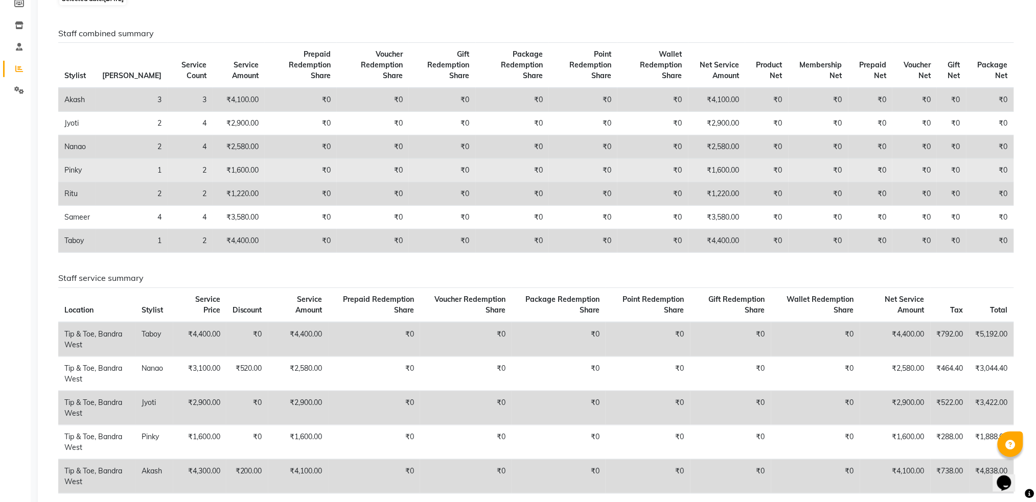
scroll to position [68, 0]
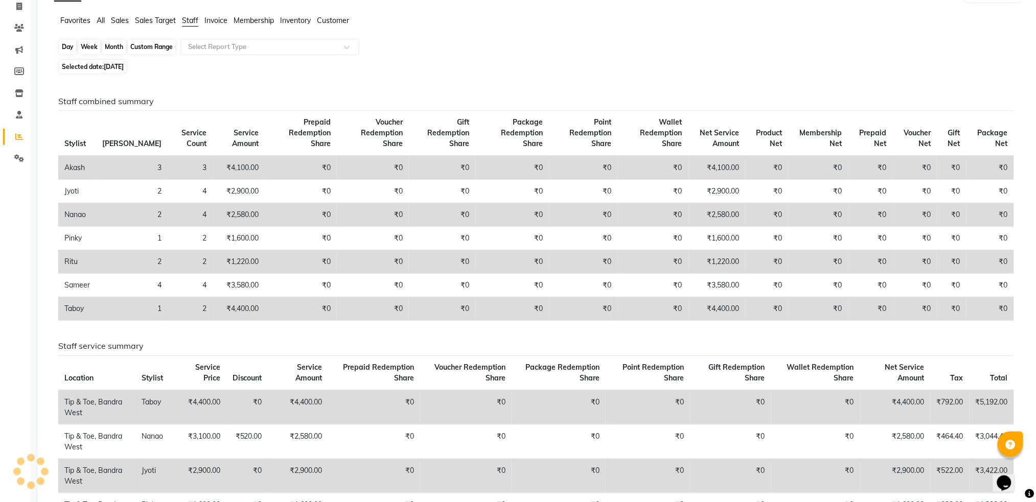
click at [67, 48] on div "Day" at bounding box center [67, 47] width 17 height 14
select select "9"
select select "2025"
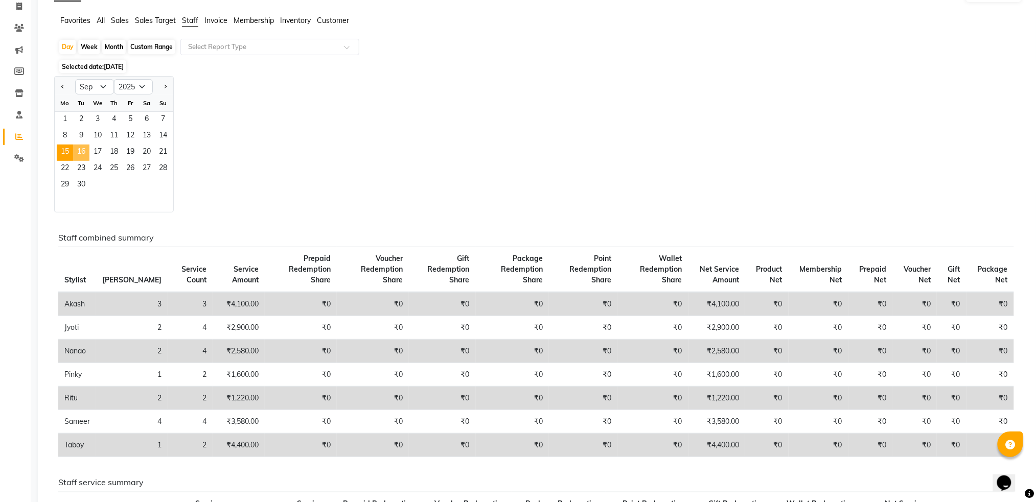
click at [82, 149] on span "16" at bounding box center [81, 153] width 16 height 16
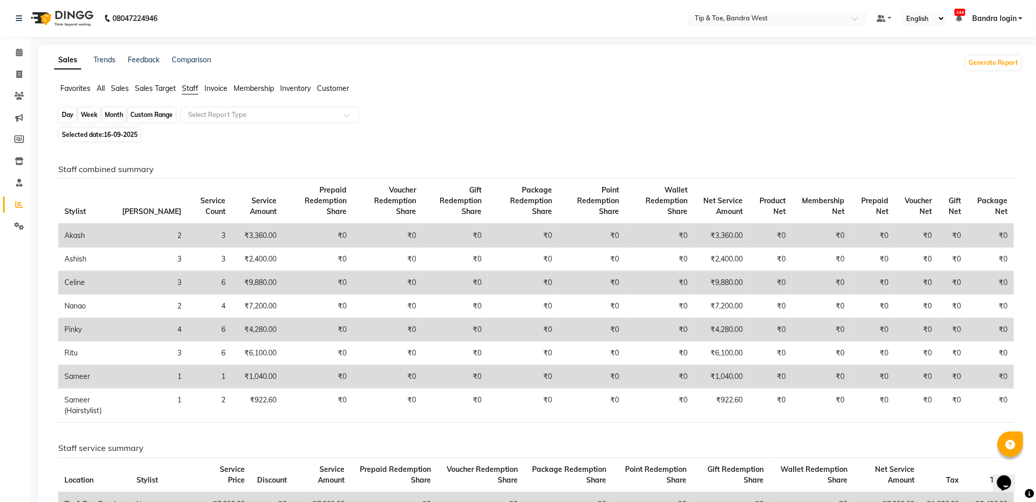
click at [68, 111] on div "Day" at bounding box center [67, 115] width 17 height 14
select select "9"
select select "2025"
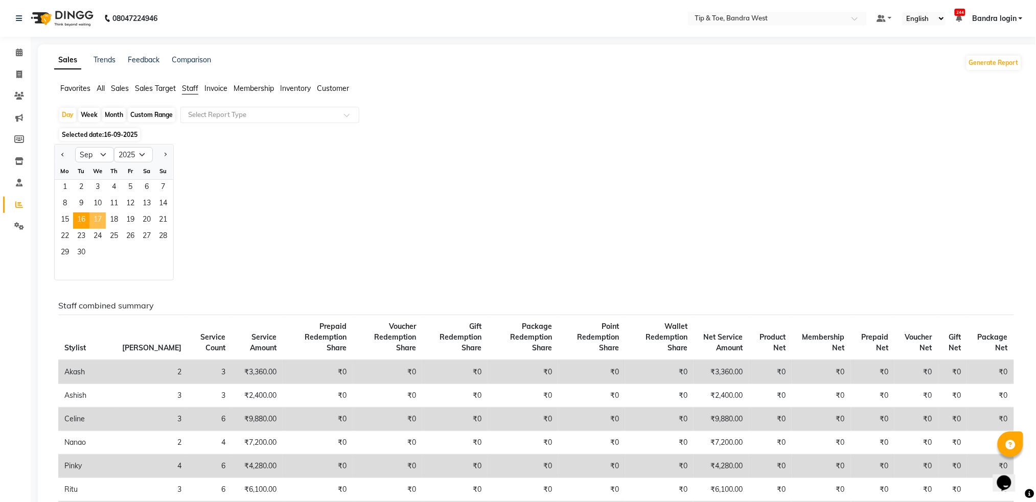
click at [99, 216] on span "17" at bounding box center [97, 221] width 16 height 16
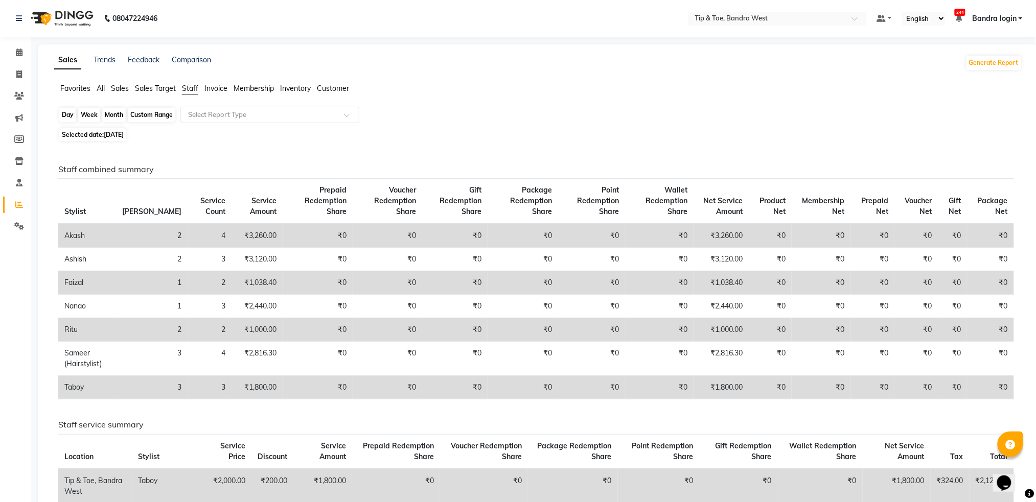
click at [65, 119] on div "Day" at bounding box center [67, 115] width 17 height 14
select select "9"
select select "2025"
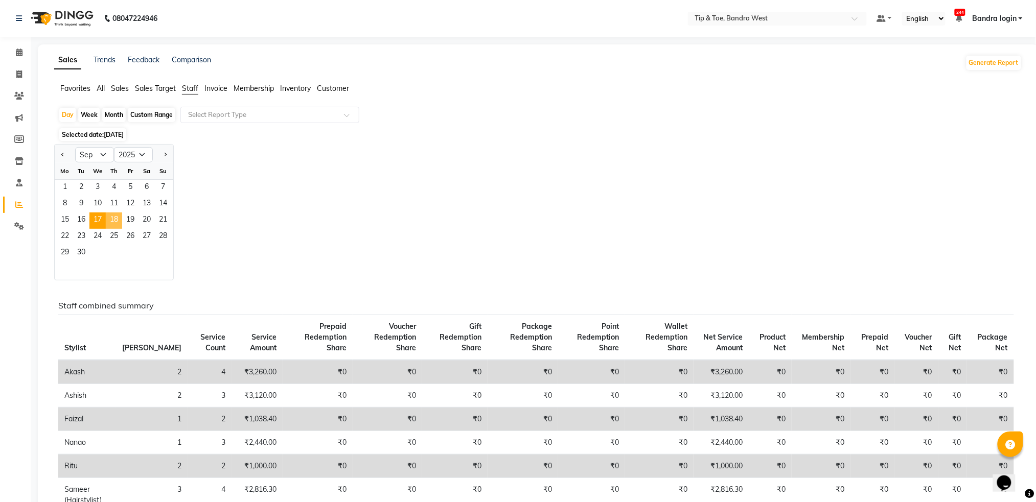
click at [117, 224] on span "18" at bounding box center [114, 221] width 16 height 16
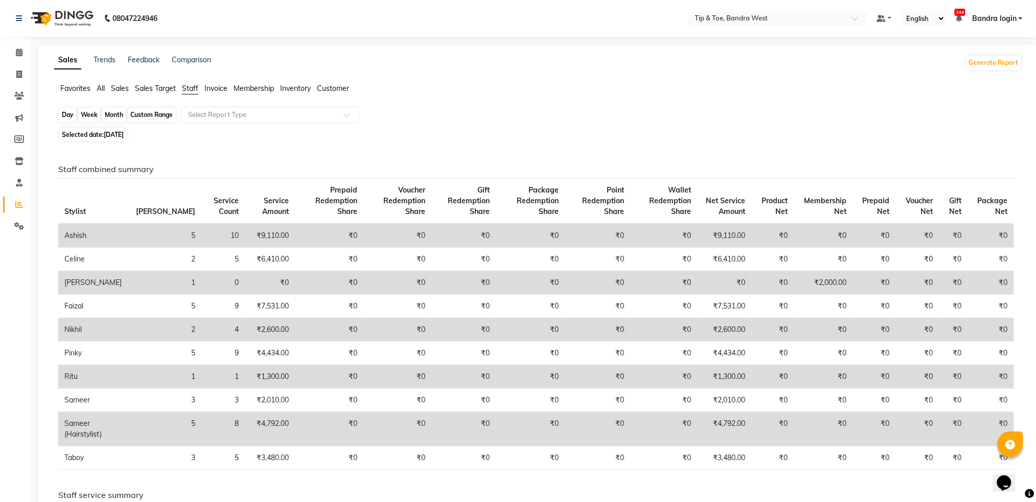
click at [69, 110] on div "Day" at bounding box center [67, 115] width 17 height 14
select select "9"
select select "2025"
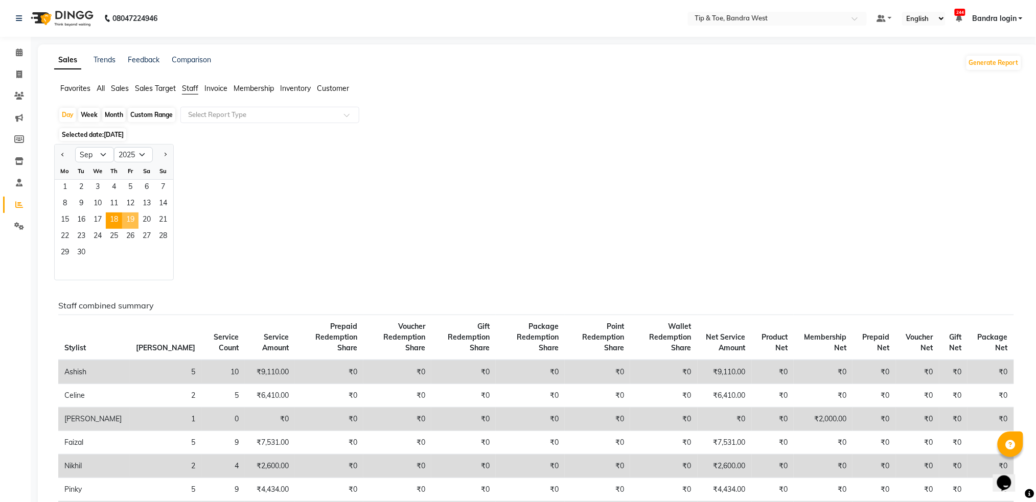
click at [131, 225] on span "19" at bounding box center [130, 221] width 16 height 16
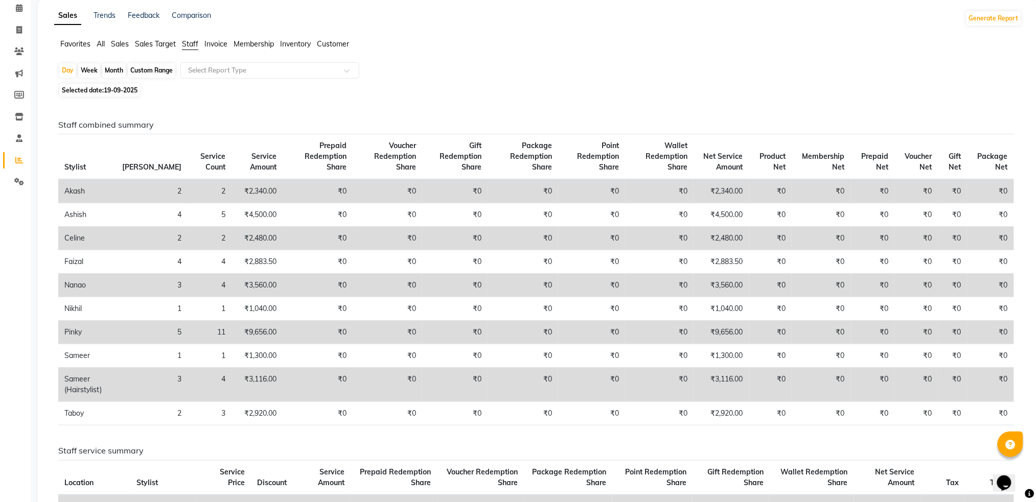
scroll to position [68, 0]
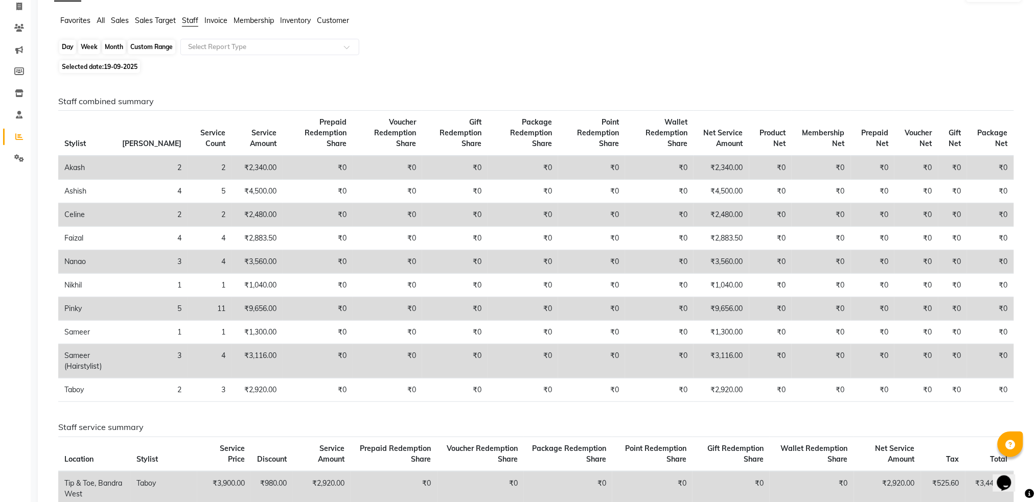
drag, startPoint x: 69, startPoint y: 41, endPoint x: 76, endPoint y: 66, distance: 25.4
click at [69, 42] on div "Day" at bounding box center [67, 47] width 17 height 14
select select "9"
select select "2025"
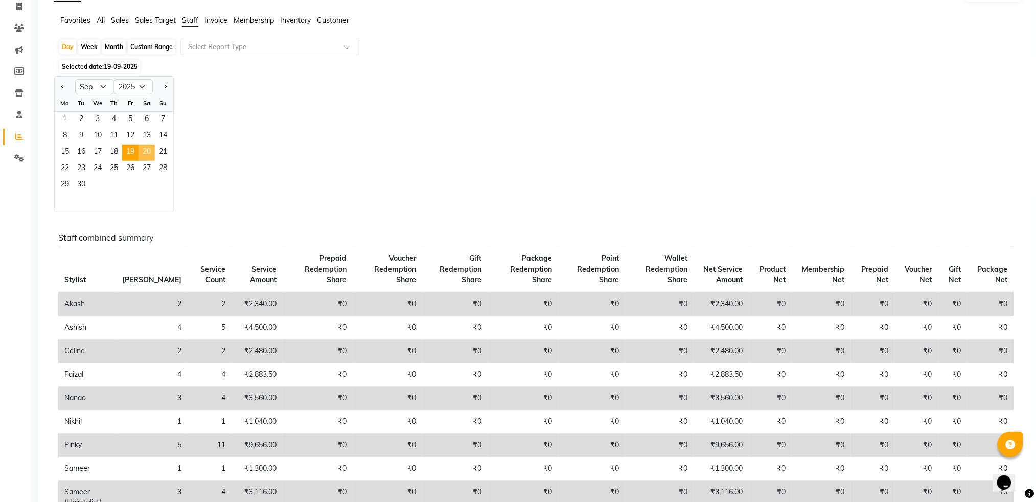
click at [141, 155] on span "20" at bounding box center [146, 153] width 16 height 16
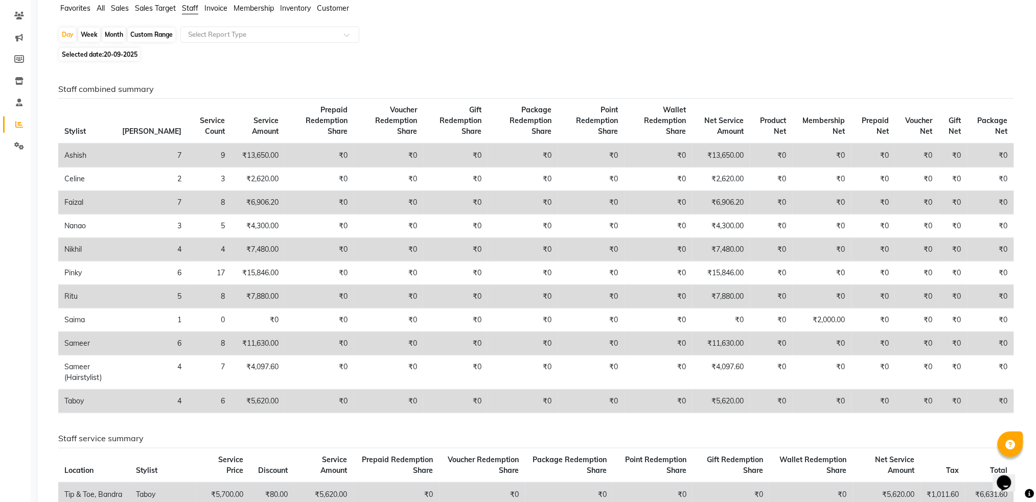
scroll to position [0, 0]
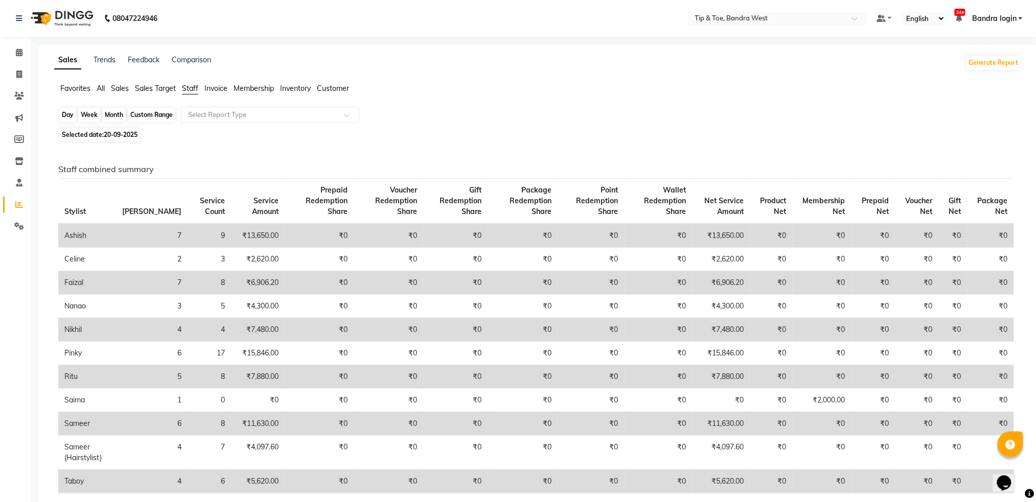
click at [72, 113] on div "Day" at bounding box center [67, 115] width 17 height 14
select select "9"
select select "2025"
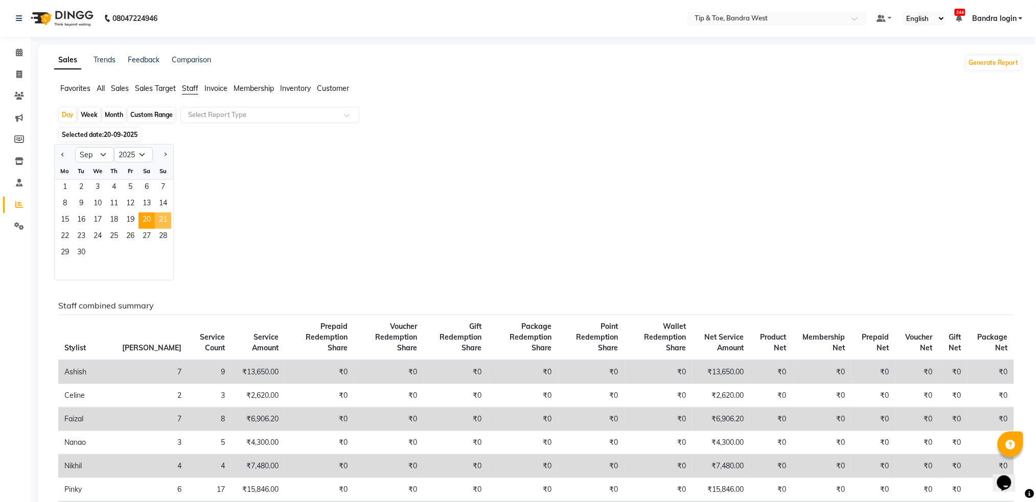
click at [164, 218] on span "21" at bounding box center [163, 221] width 16 height 16
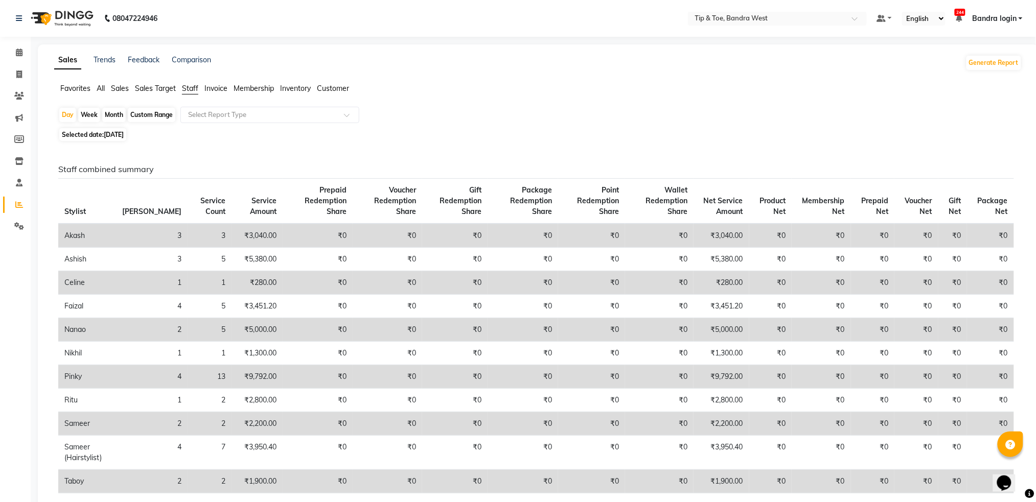
drag, startPoint x: 72, startPoint y: 109, endPoint x: 83, endPoint y: 140, distance: 32.7
click at [71, 111] on div "Day" at bounding box center [67, 115] width 17 height 14
select select "9"
select select "2025"
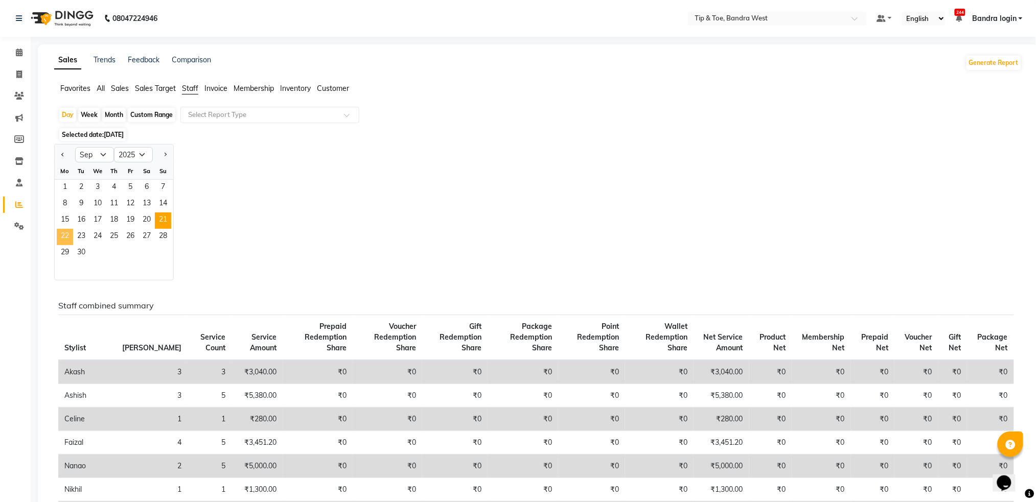
click at [67, 239] on span "22" at bounding box center [65, 237] width 16 height 16
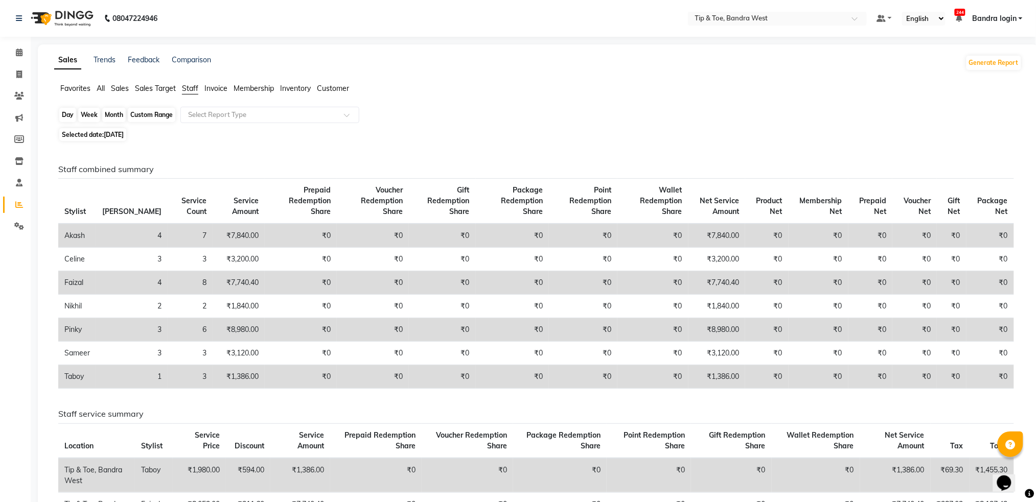
click at [65, 114] on div "Day" at bounding box center [67, 115] width 17 height 14
select select "9"
select select "2025"
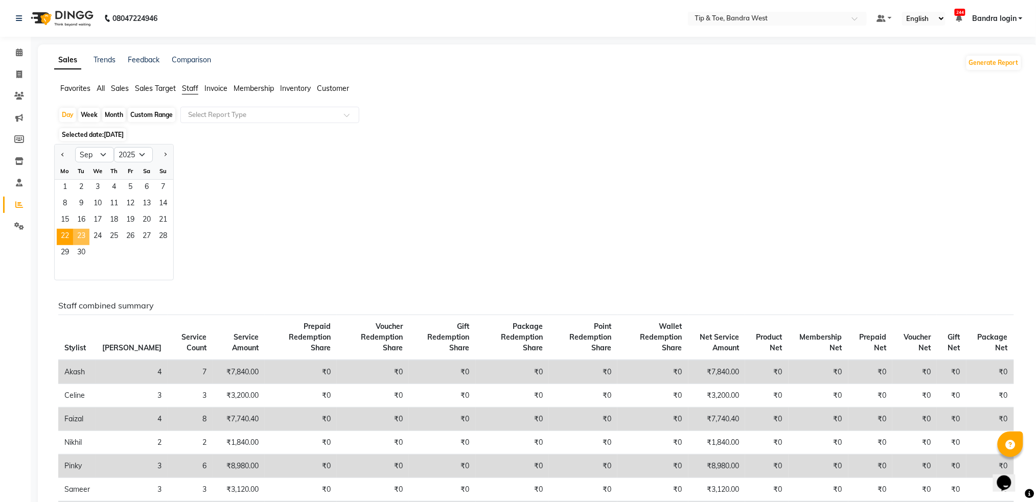
click at [87, 234] on span "23" at bounding box center [81, 237] width 16 height 16
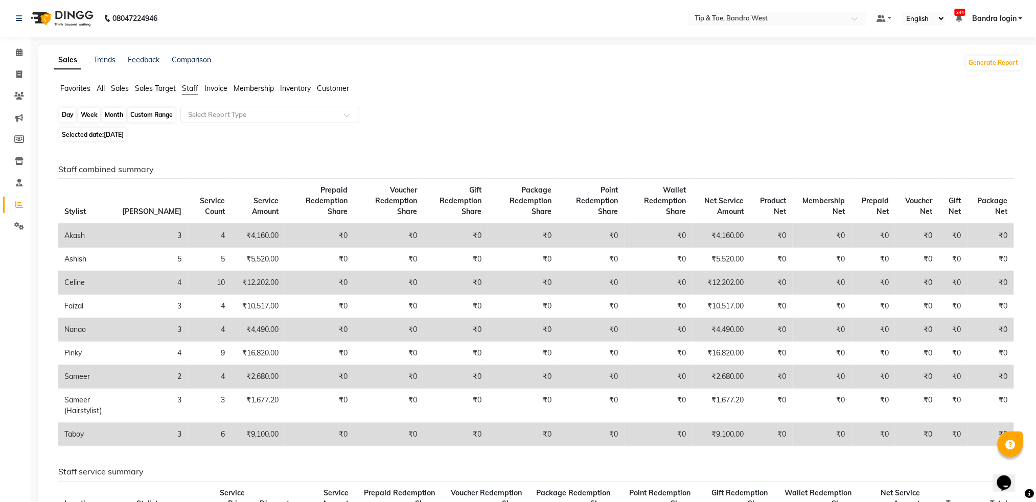
click at [66, 114] on div "Day" at bounding box center [67, 115] width 17 height 14
select select "9"
select select "2025"
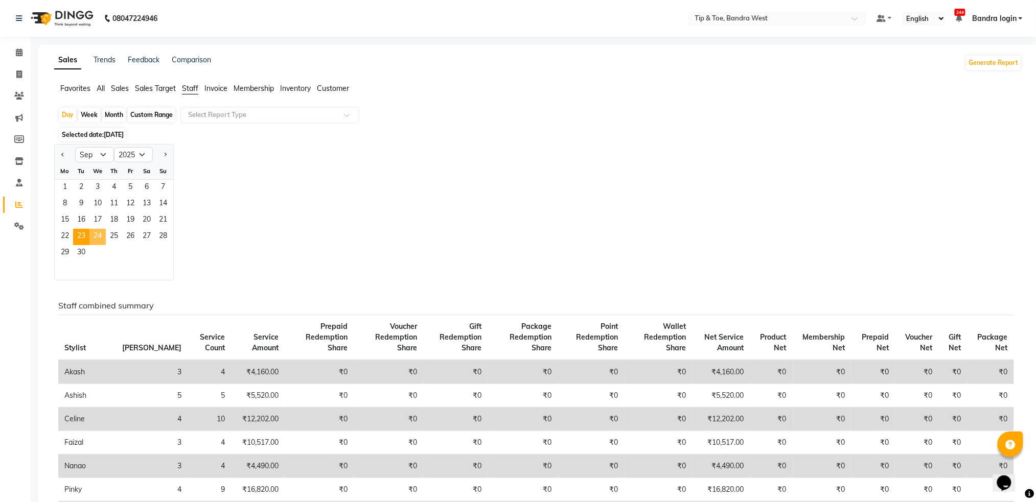
click at [97, 236] on span "24" at bounding box center [97, 237] width 16 height 16
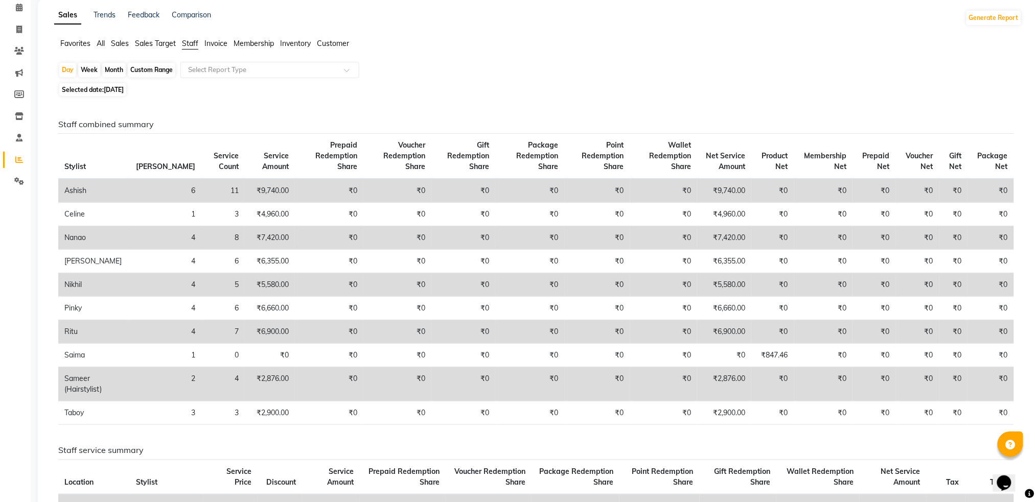
scroll to position [68, 0]
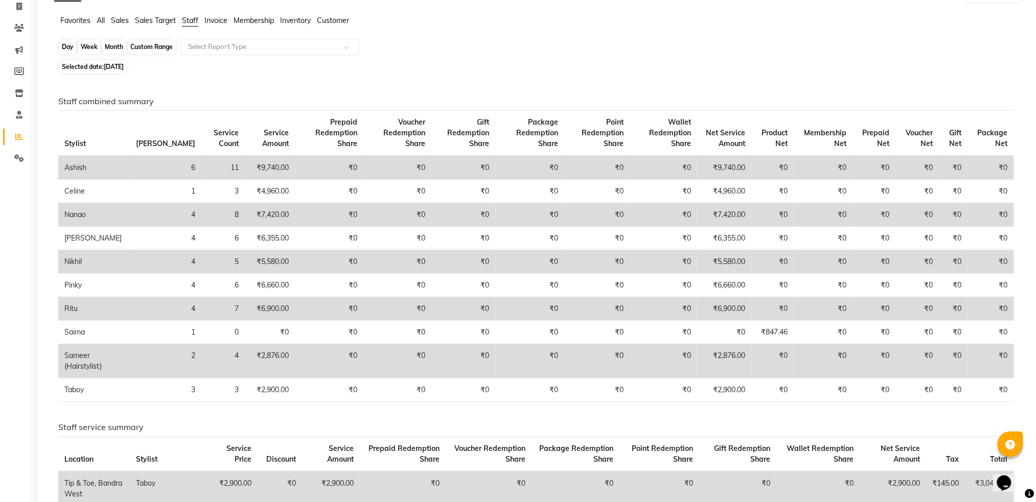
click at [67, 49] on div "Day" at bounding box center [67, 47] width 17 height 14
select select "9"
select select "2025"
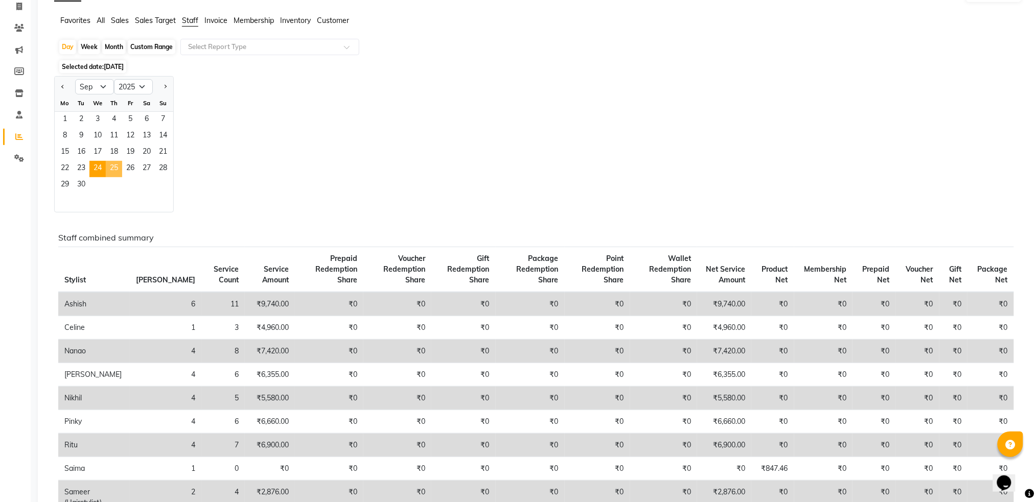
click at [116, 166] on span "25" at bounding box center [114, 169] width 16 height 16
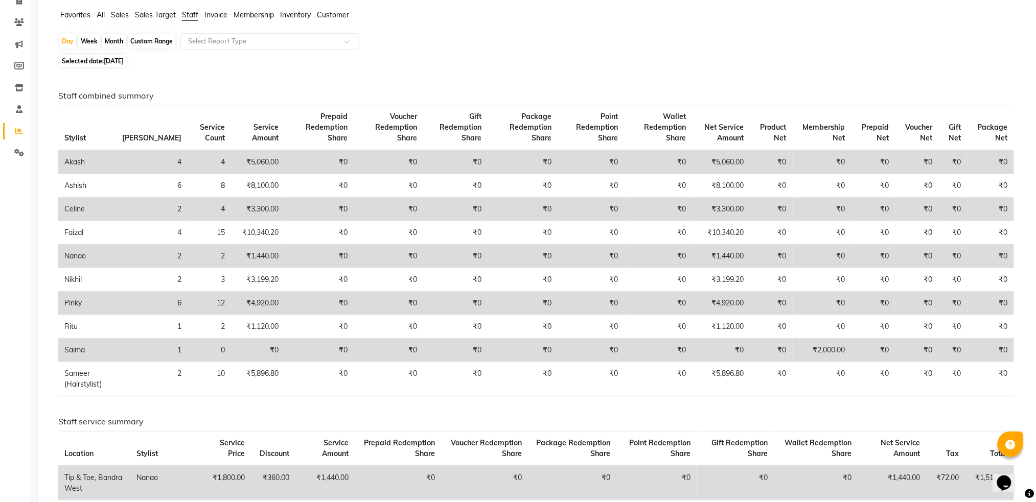
scroll to position [0, 0]
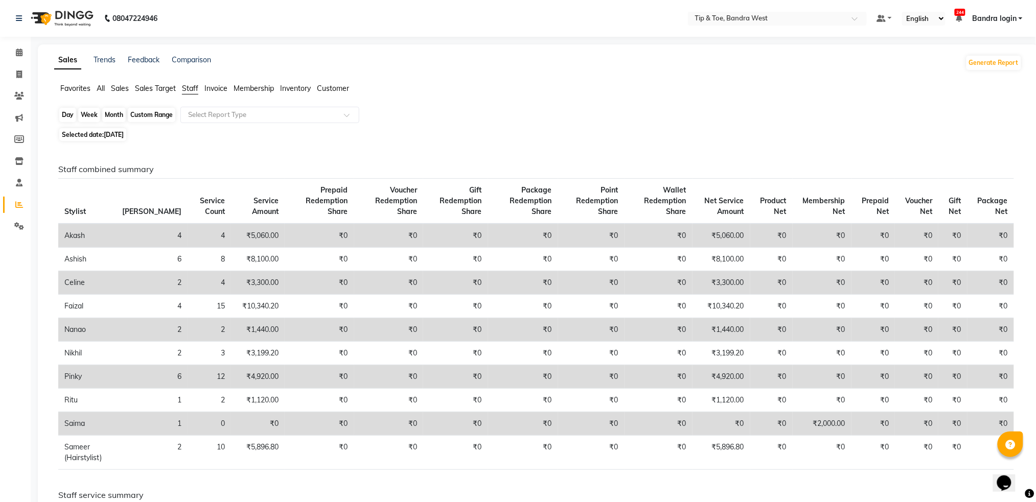
click at [67, 118] on div "Day" at bounding box center [67, 115] width 17 height 14
select select "9"
select select "2025"
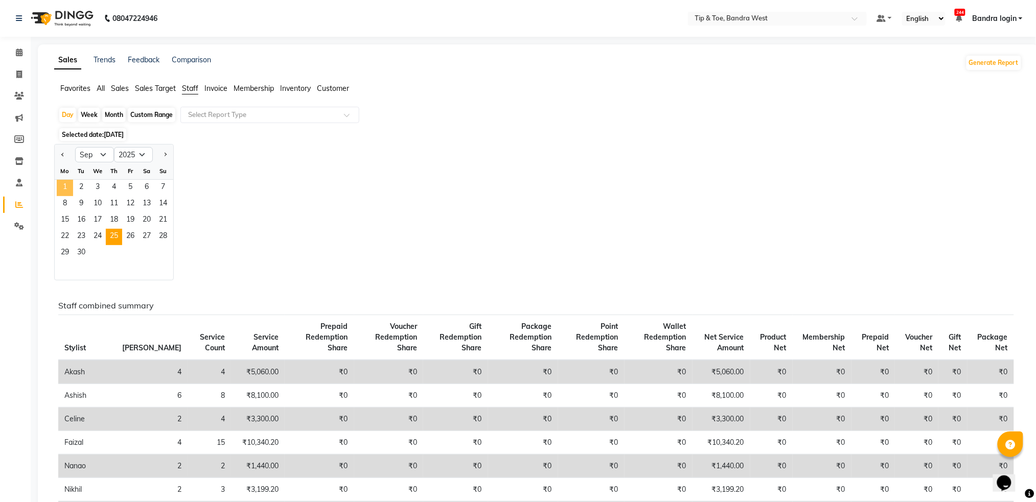
click at [64, 186] on span "1" at bounding box center [65, 188] width 16 height 16
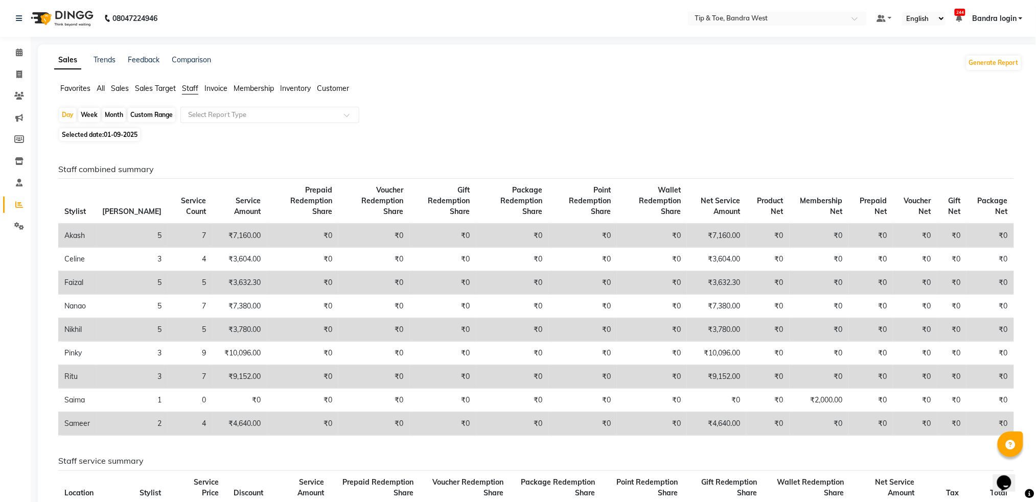
drag, startPoint x: 69, startPoint y: 116, endPoint x: 67, endPoint y: 129, distance: 12.9
click at [68, 117] on div "Day" at bounding box center [67, 115] width 17 height 14
select select "9"
select select "2025"
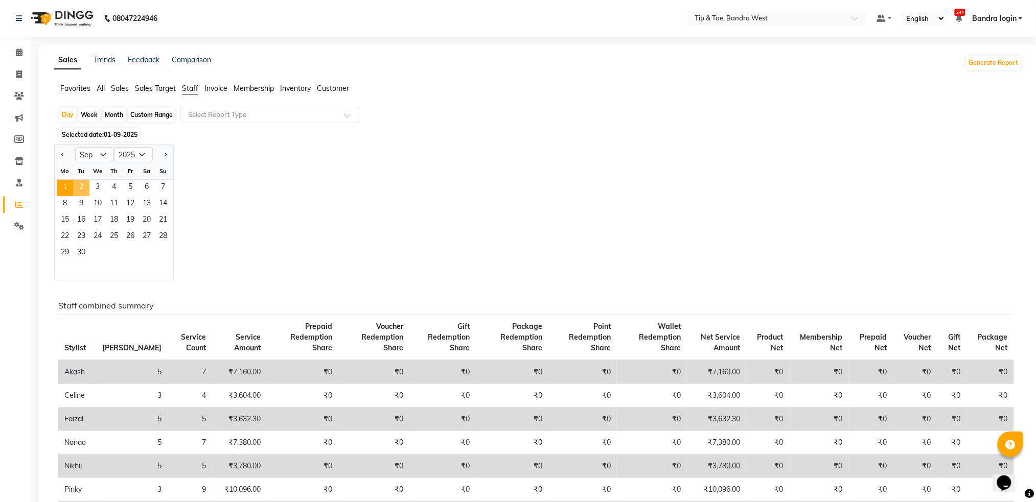
click at [82, 190] on span "2" at bounding box center [81, 188] width 16 height 16
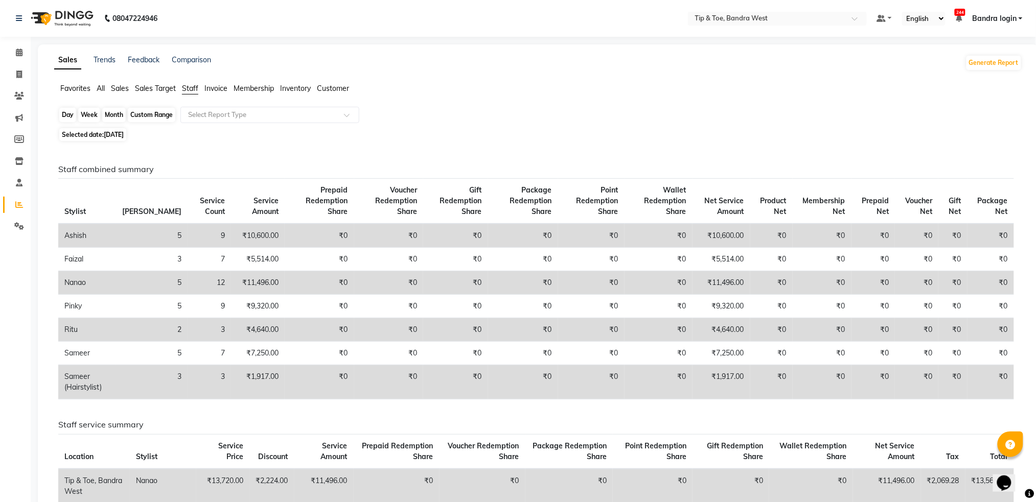
click at [67, 119] on div "Day" at bounding box center [67, 115] width 17 height 14
select select "9"
select select "2025"
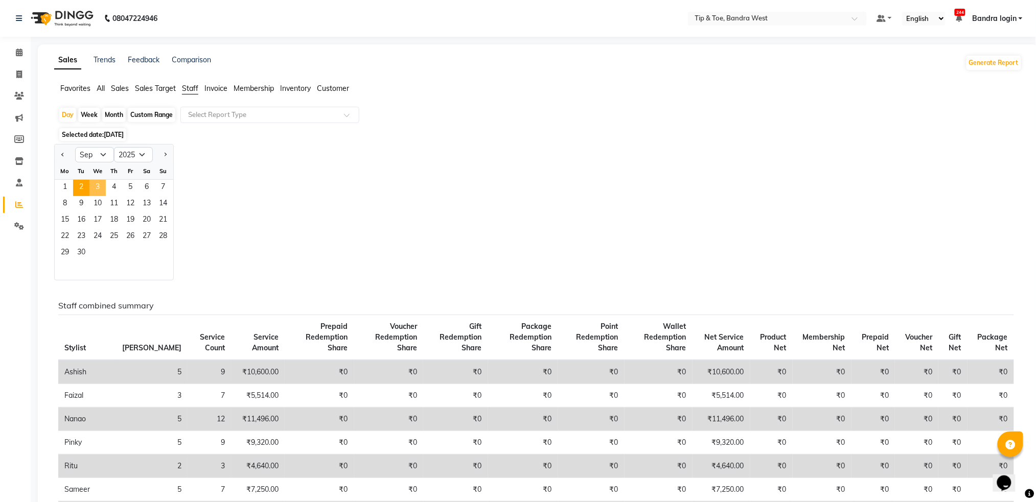
click at [95, 187] on span "3" at bounding box center [97, 188] width 16 height 16
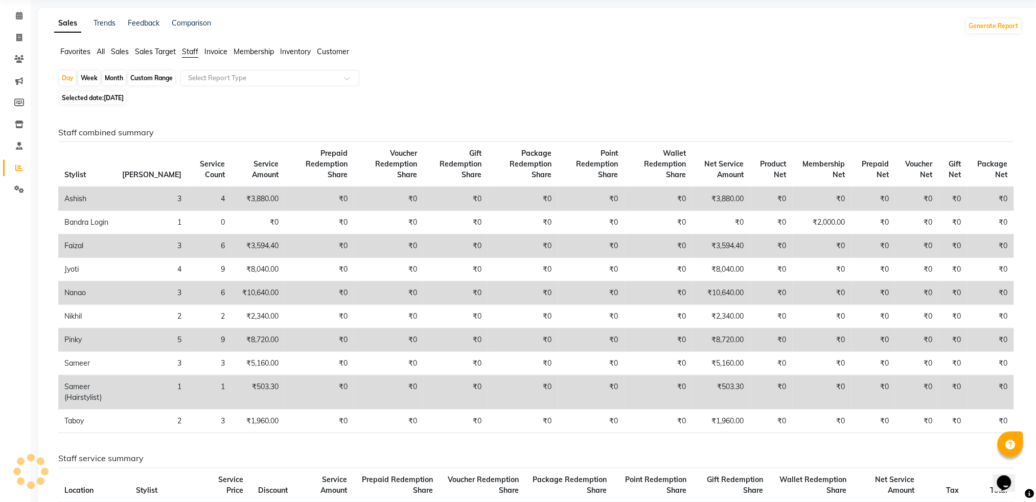
scroll to position [68, 0]
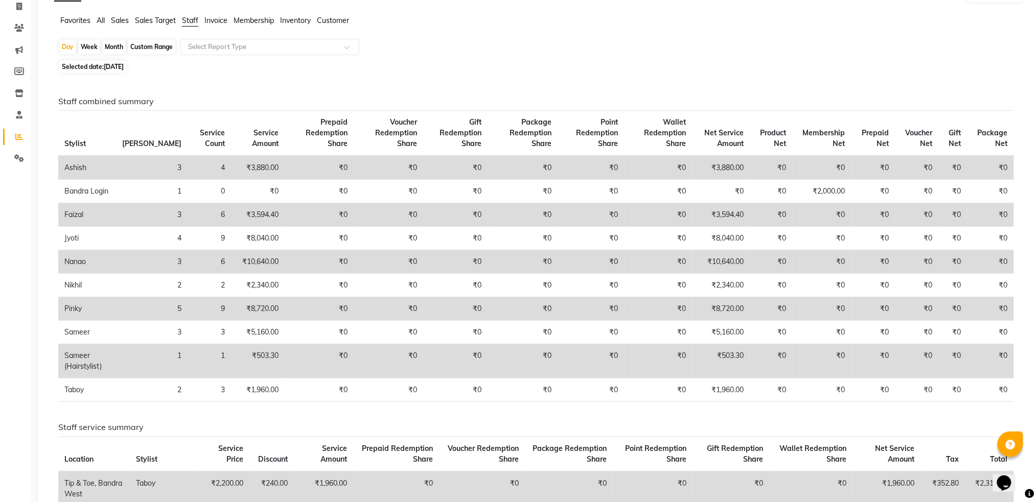
click at [67, 37] on app-reports "Favorites All Sales Sales Target Staff Invoice Membership Inventory Customer Da…" at bounding box center [538, 477] width 980 height 925
drag, startPoint x: 68, startPoint y: 43, endPoint x: 71, endPoint y: 54, distance: 11.5
click at [68, 43] on div "Day" at bounding box center [67, 47] width 17 height 14
select select "9"
select select "2025"
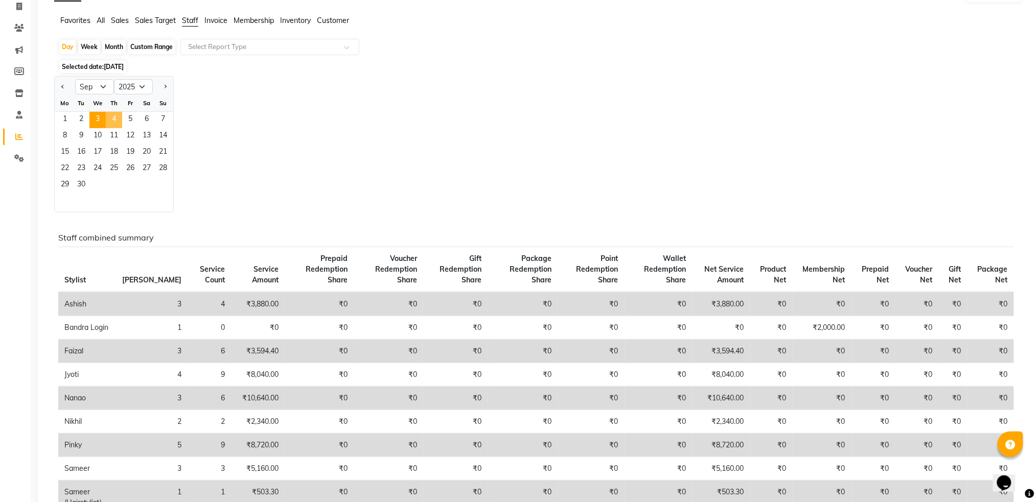
click at [115, 115] on span "4" at bounding box center [114, 120] width 16 height 16
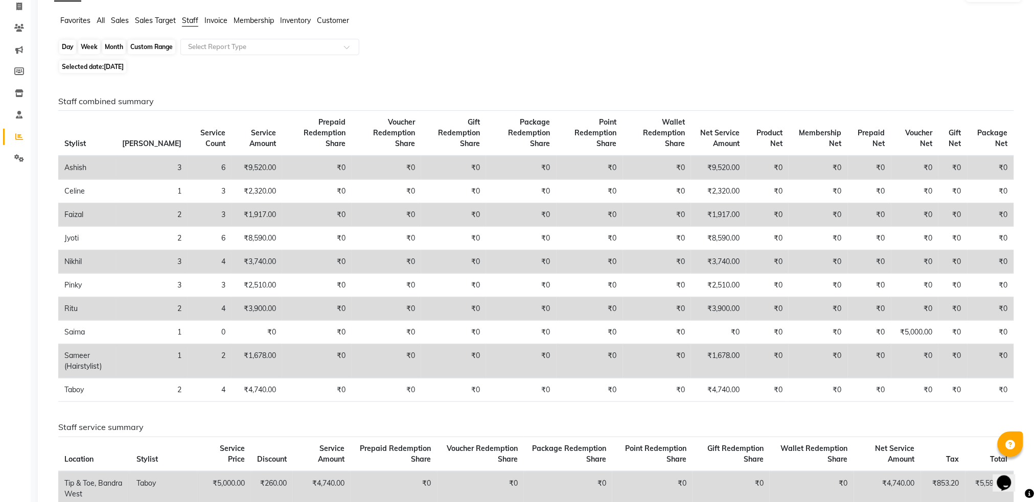
click at [67, 44] on div "Day" at bounding box center [67, 47] width 17 height 14
select select "9"
select select "2025"
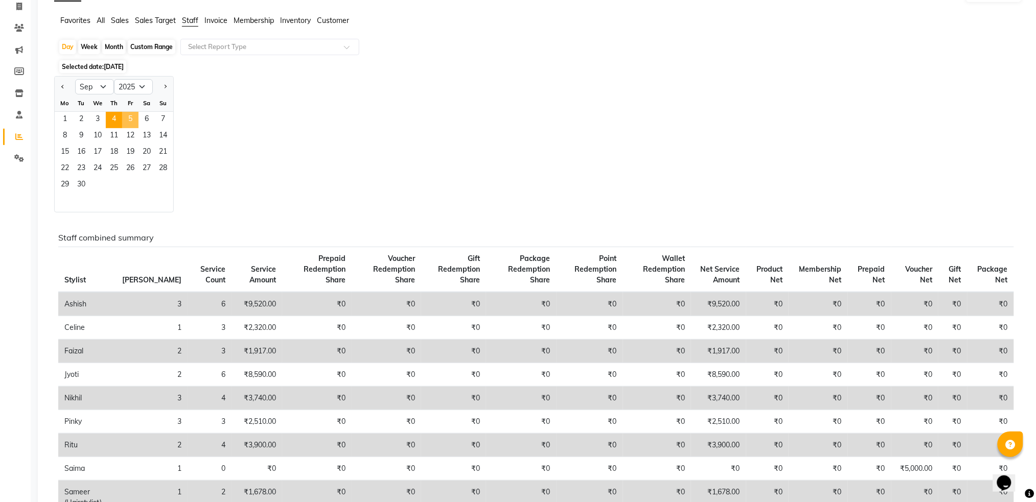
click at [133, 118] on span "5" at bounding box center [130, 120] width 16 height 16
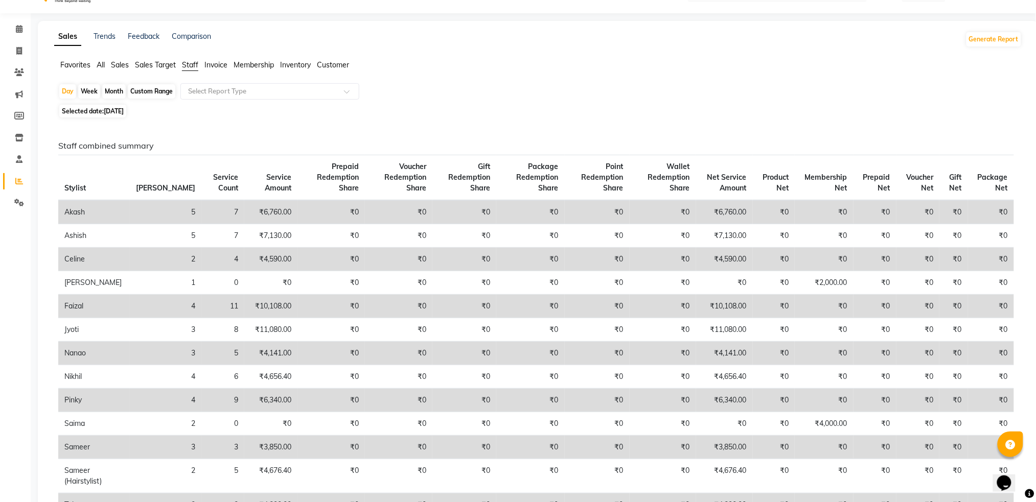
scroll to position [0, 0]
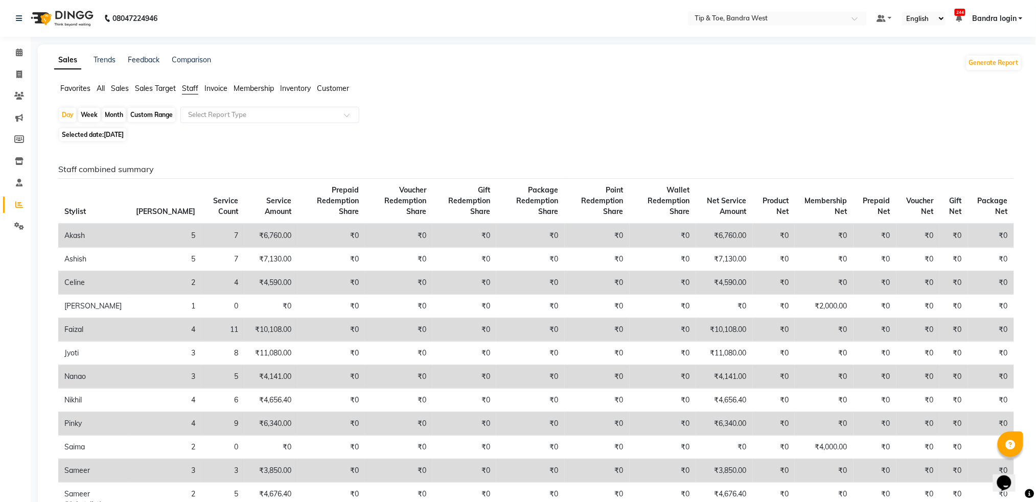
click at [63, 114] on div "Day" at bounding box center [67, 115] width 17 height 14
select select "9"
select select "2025"
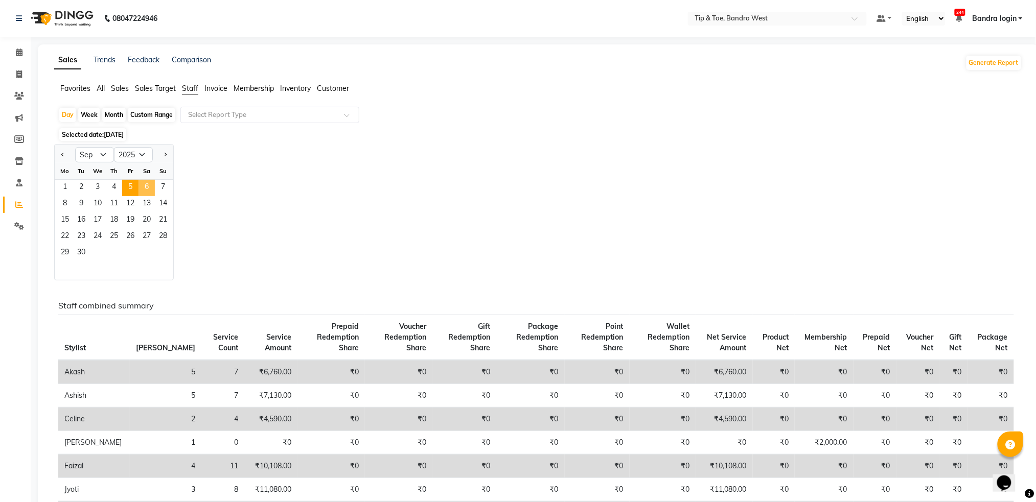
click at [148, 193] on span "6" at bounding box center [146, 188] width 16 height 16
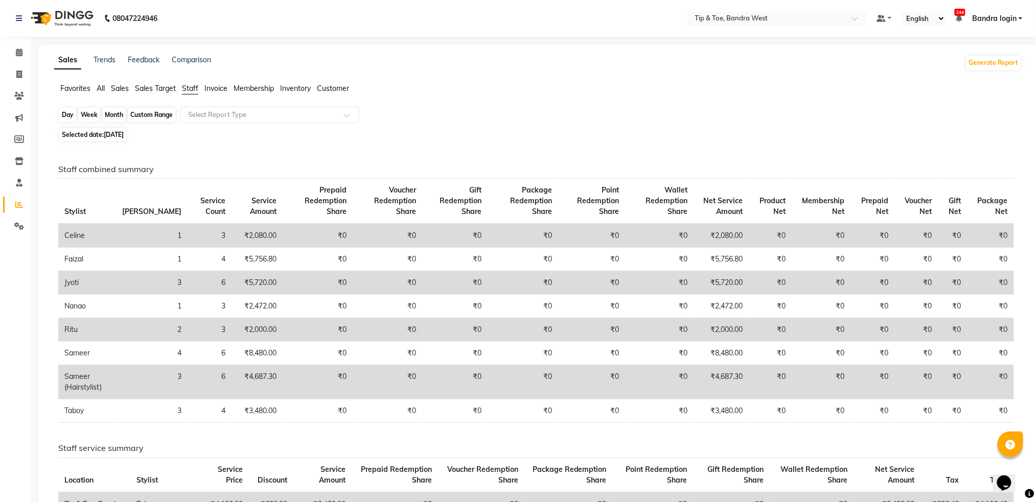
click at [64, 119] on div "Day" at bounding box center [67, 115] width 17 height 14
select select "9"
select select "2025"
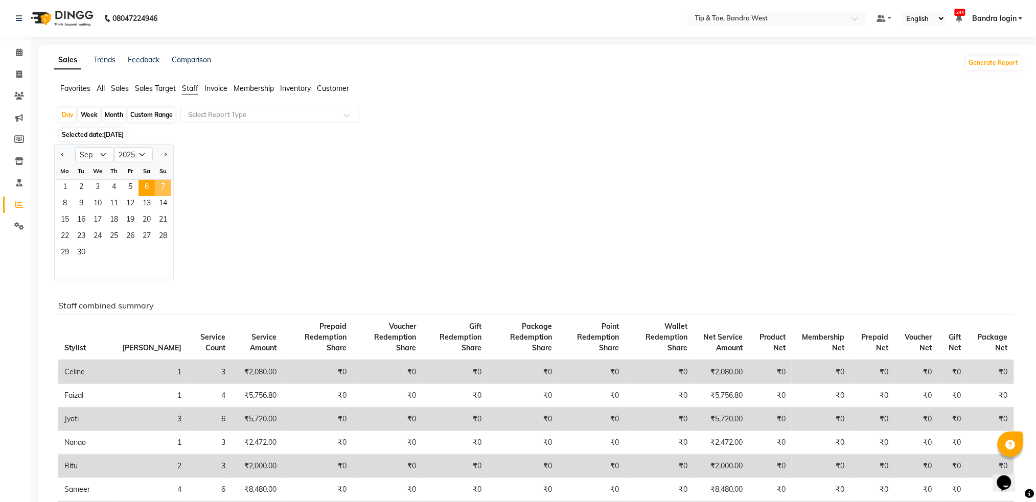
click at [159, 187] on span "7" at bounding box center [163, 188] width 16 height 16
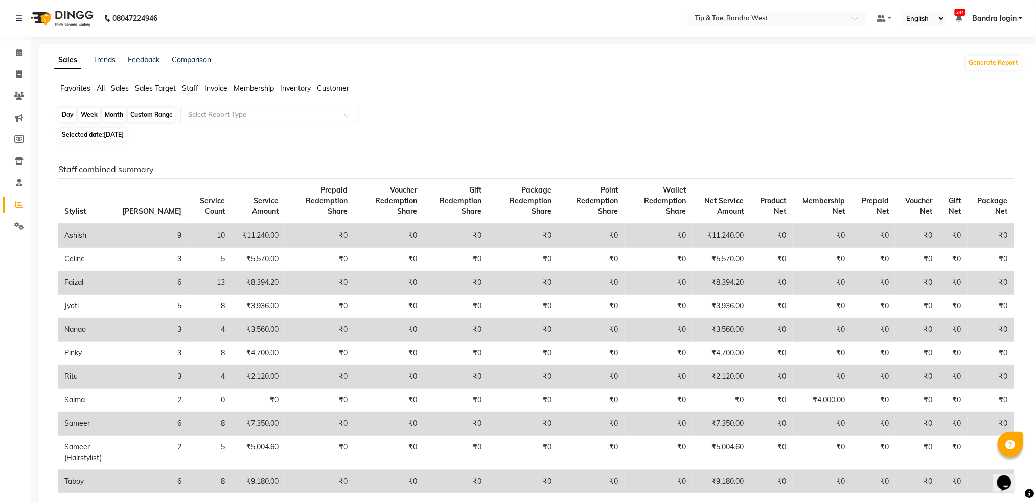
click at [67, 114] on div "Day" at bounding box center [67, 115] width 17 height 14
select select "9"
select select "2025"
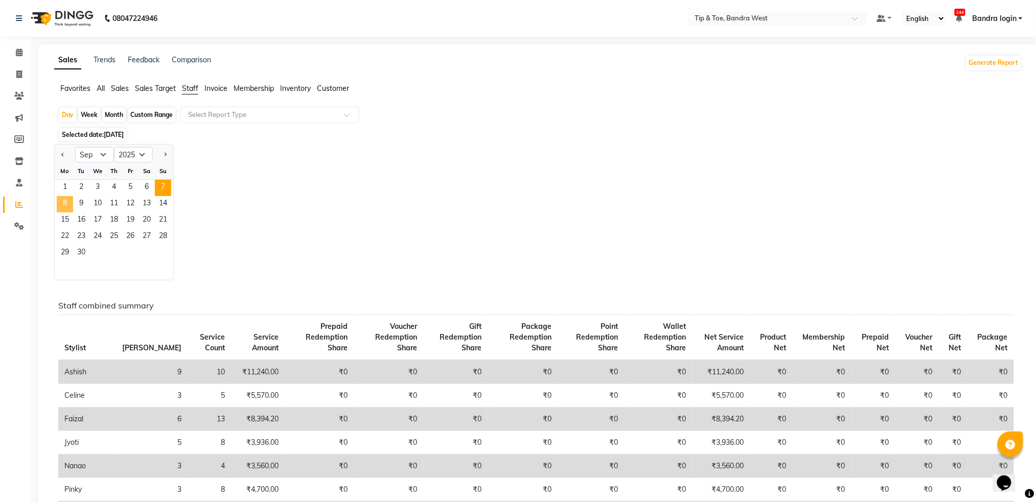
click at [68, 198] on span "8" at bounding box center [65, 204] width 16 height 16
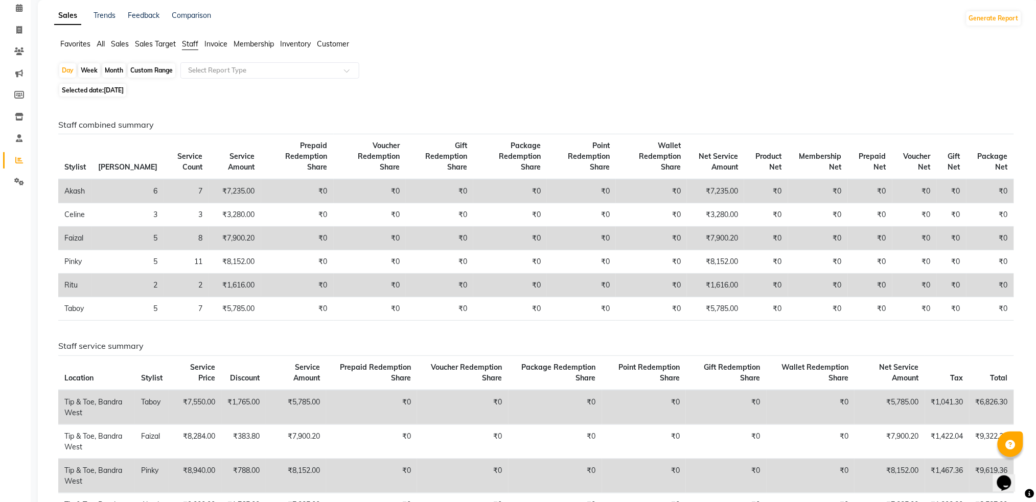
scroll to position [68, 0]
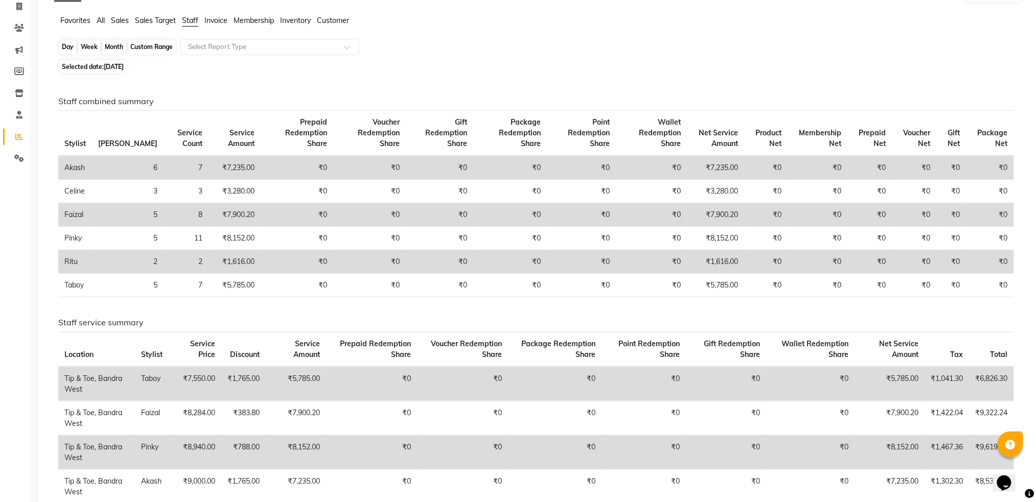
click at [70, 46] on div "Day" at bounding box center [67, 47] width 17 height 14
select select "9"
select select "2025"
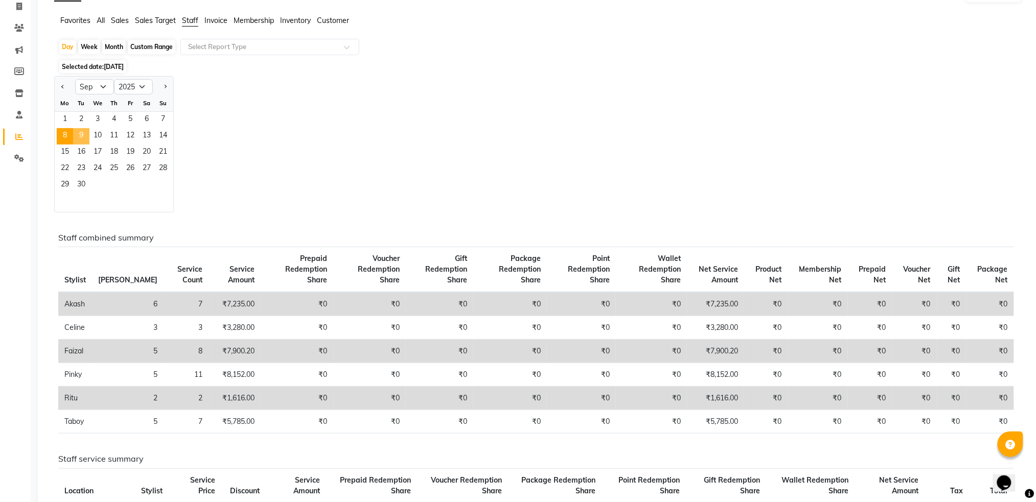
click at [84, 136] on span "9" at bounding box center [81, 136] width 16 height 16
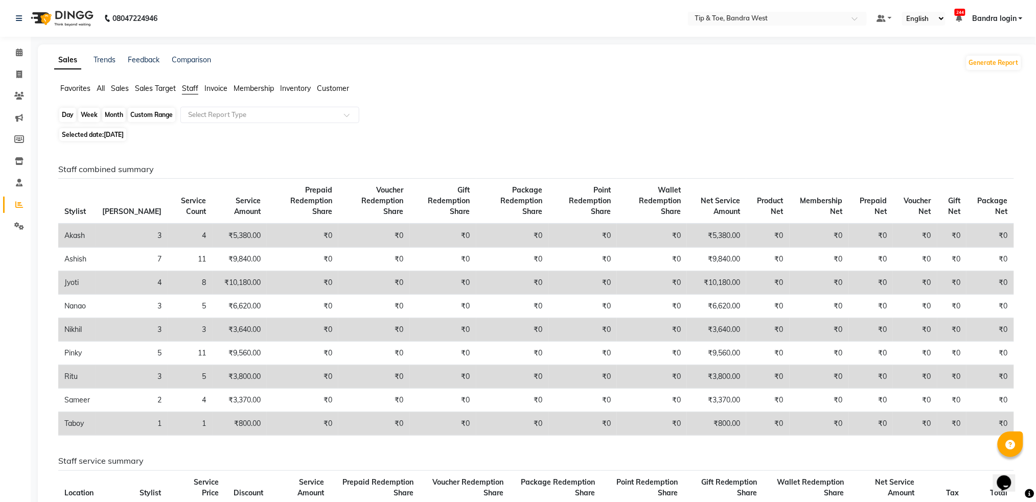
click at [60, 119] on div "Day" at bounding box center [67, 115] width 17 height 14
select select "9"
select select "2025"
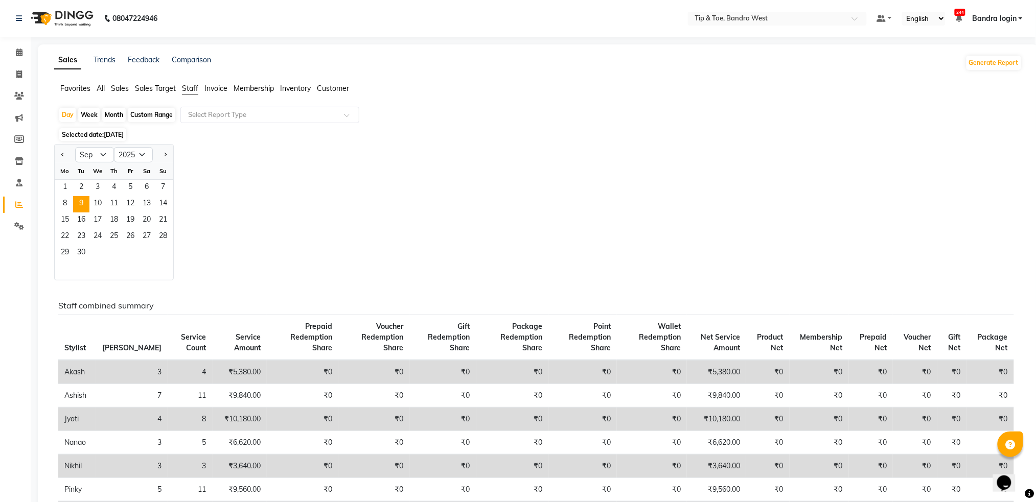
click at [268, 231] on div "Jan Feb Mar Apr May Jun Jul Aug Sep Oct Nov Dec 2015 2016 2017 2018 2019 2020 2…" at bounding box center [538, 212] width 968 height 136
click at [96, 201] on span "10" at bounding box center [97, 204] width 16 height 16
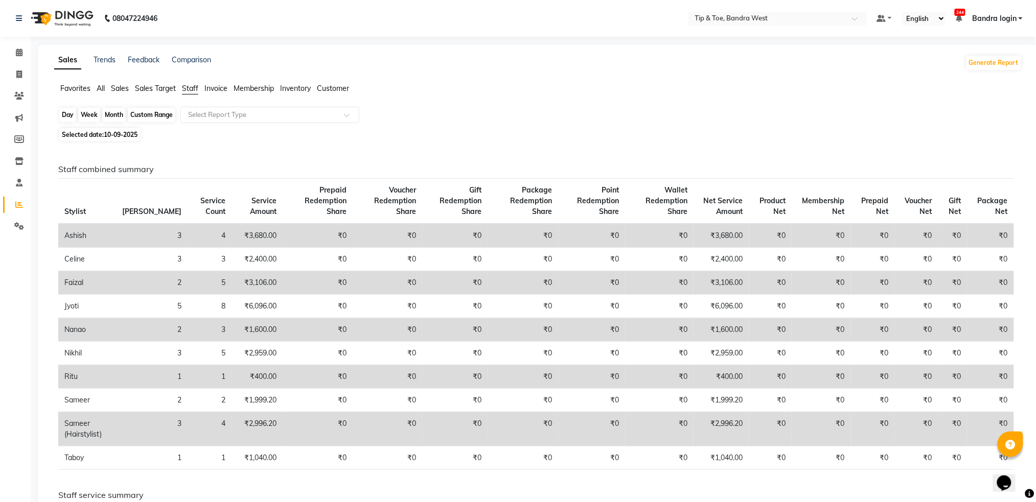
click at [71, 113] on div "Day" at bounding box center [67, 115] width 17 height 14
select select "9"
select select "2025"
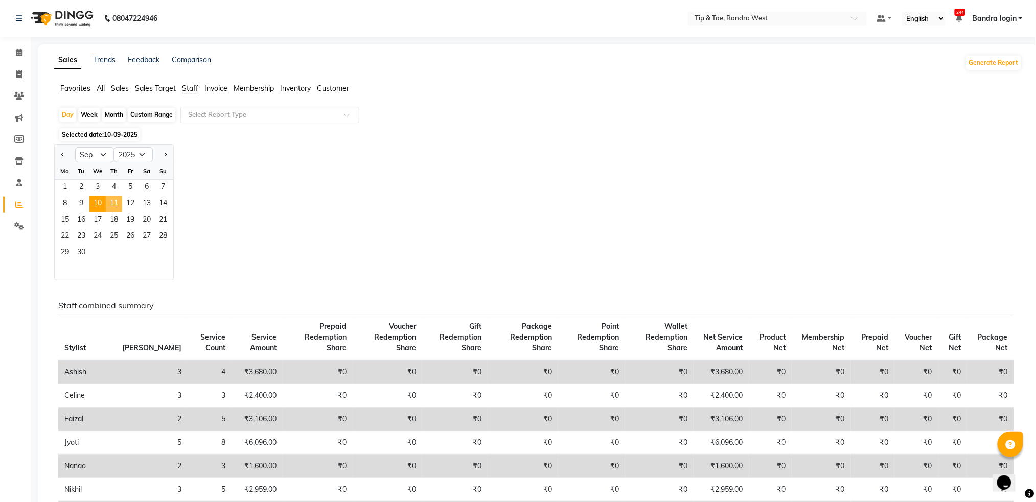
click at [120, 205] on span "11" at bounding box center [114, 204] width 16 height 16
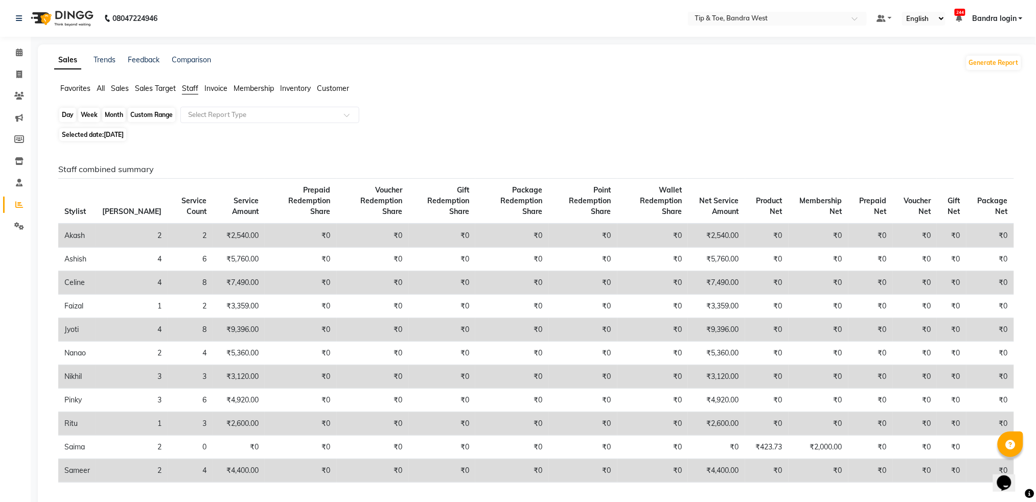
click at [65, 114] on div "Day" at bounding box center [67, 115] width 17 height 14
select select "9"
select select "2025"
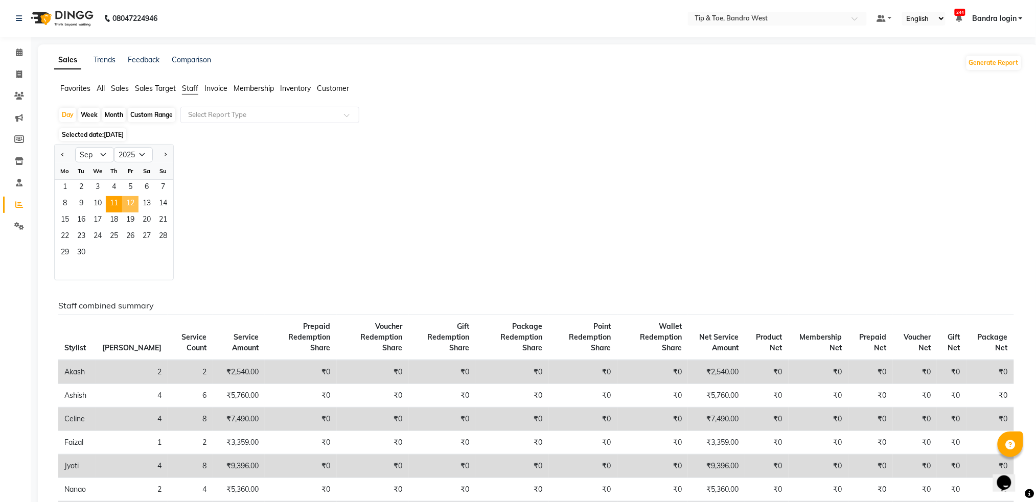
click at [127, 205] on span "12" at bounding box center [130, 204] width 16 height 16
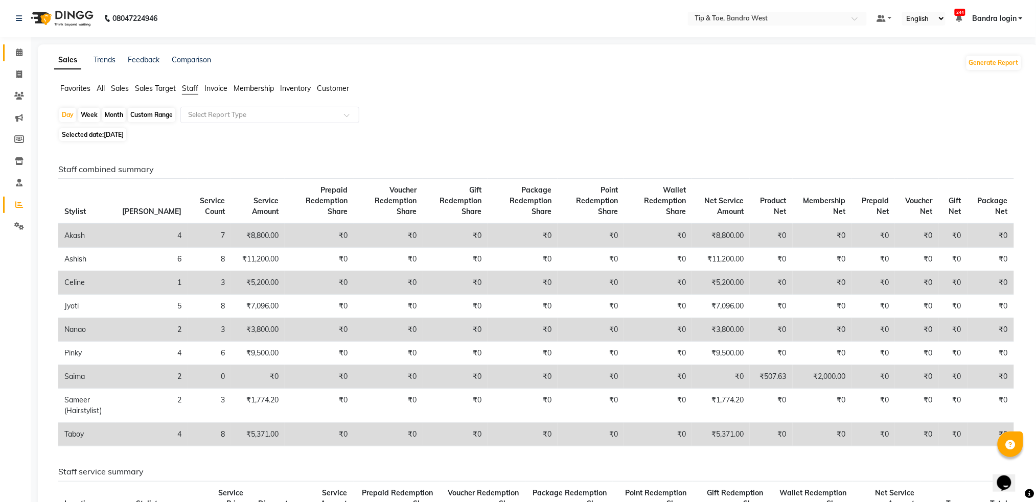
drag, startPoint x: 15, startPoint y: 44, endPoint x: 15, endPoint y: 50, distance: 5.6
click at [15, 46] on link "Calendar" at bounding box center [15, 52] width 25 height 17
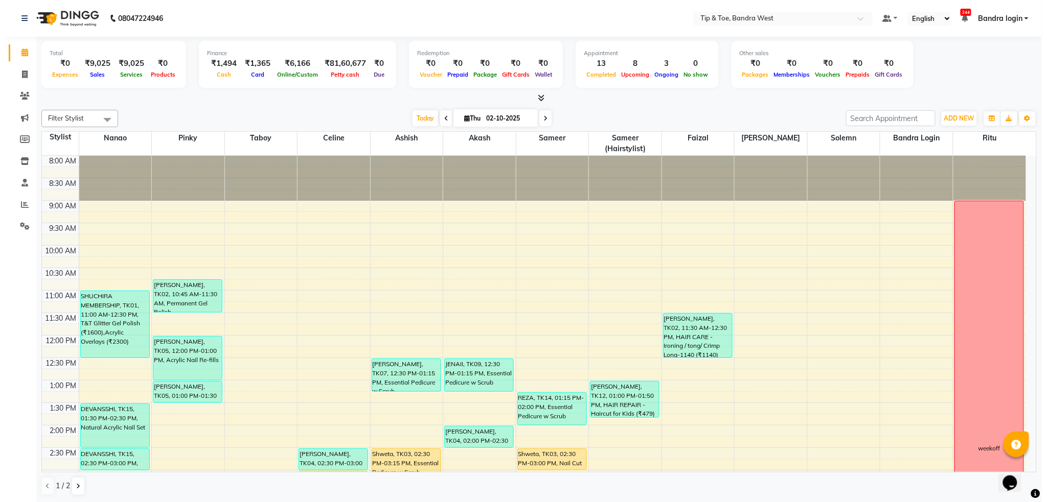
scroll to position [136, 0]
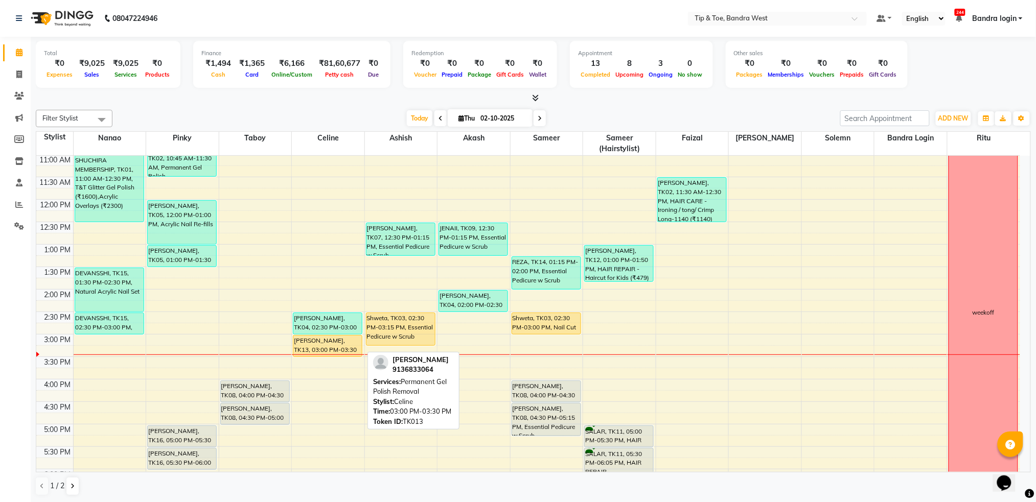
click at [322, 346] on div "[PERSON_NAME], TK13, 03:00 PM-03:30 PM, Permanent Gel Polish Removal" at bounding box center [327, 346] width 68 height 21
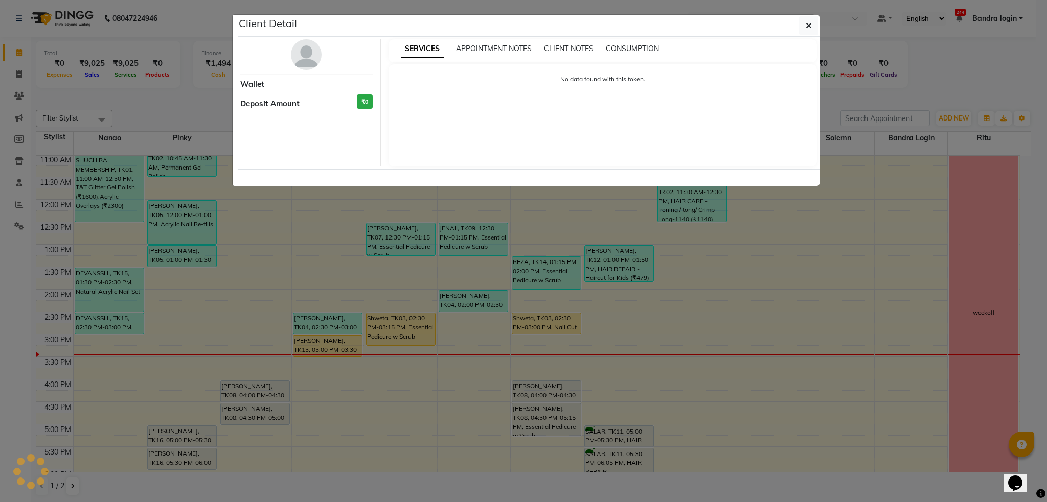
select select "1"
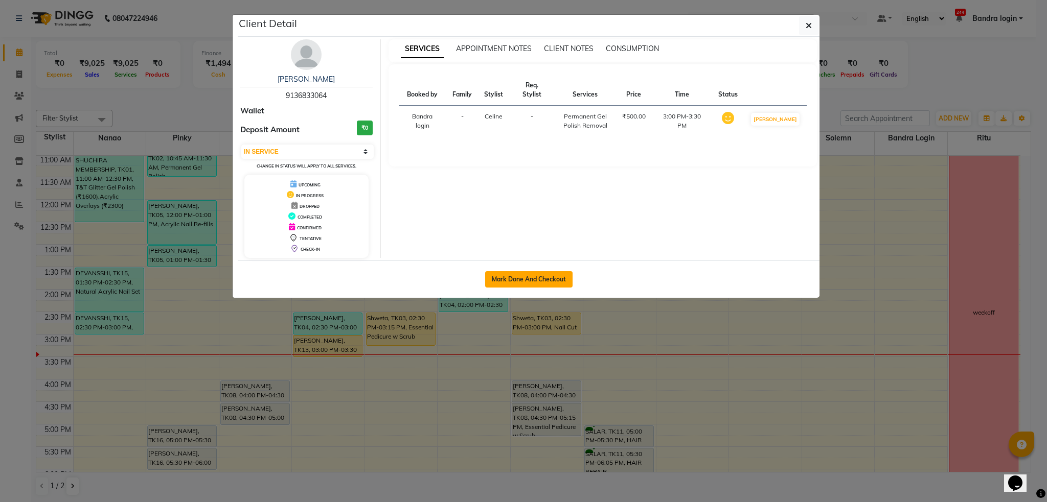
click at [509, 276] on button "Mark Done And Checkout" at bounding box center [528, 279] width 87 height 16
select select "5957"
select select "service"
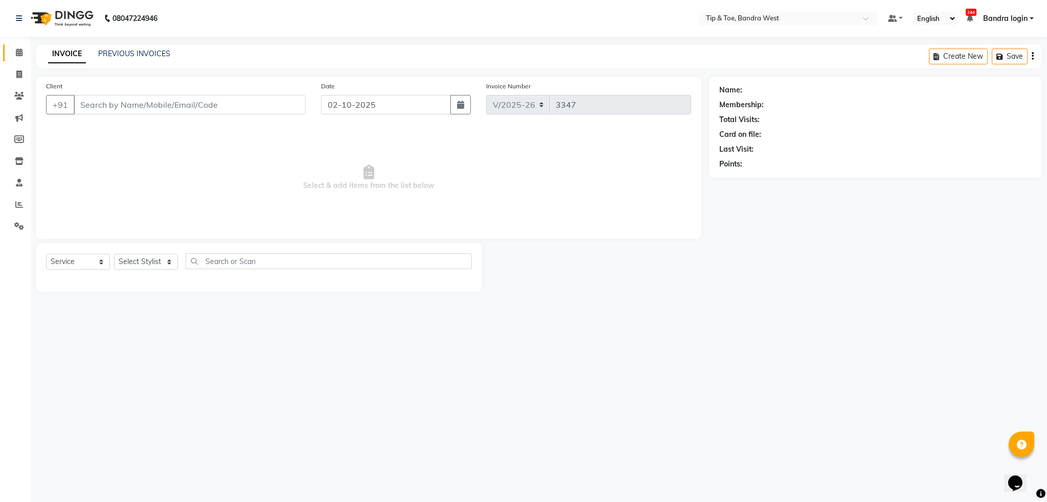
type input "9136833064"
select select "58448"
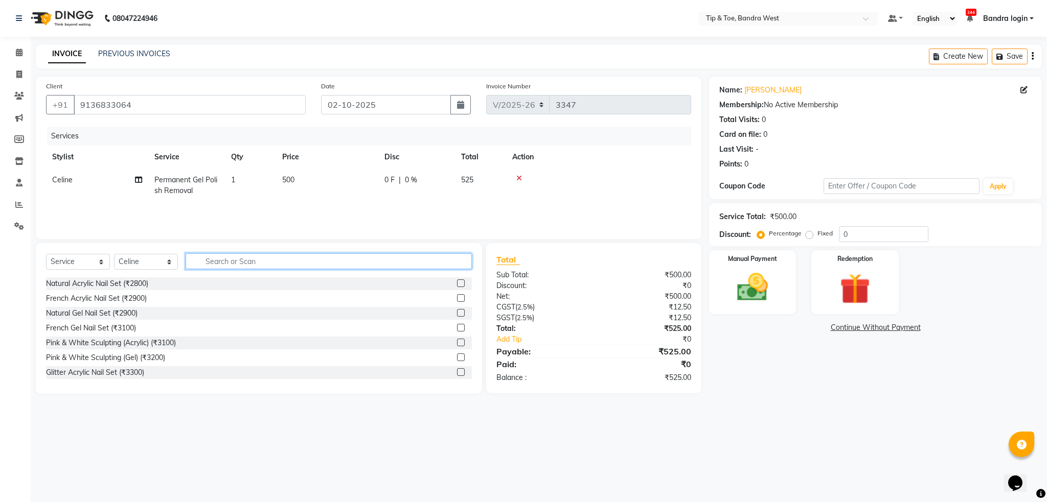
click at [267, 268] on input "text" at bounding box center [328, 261] width 286 height 16
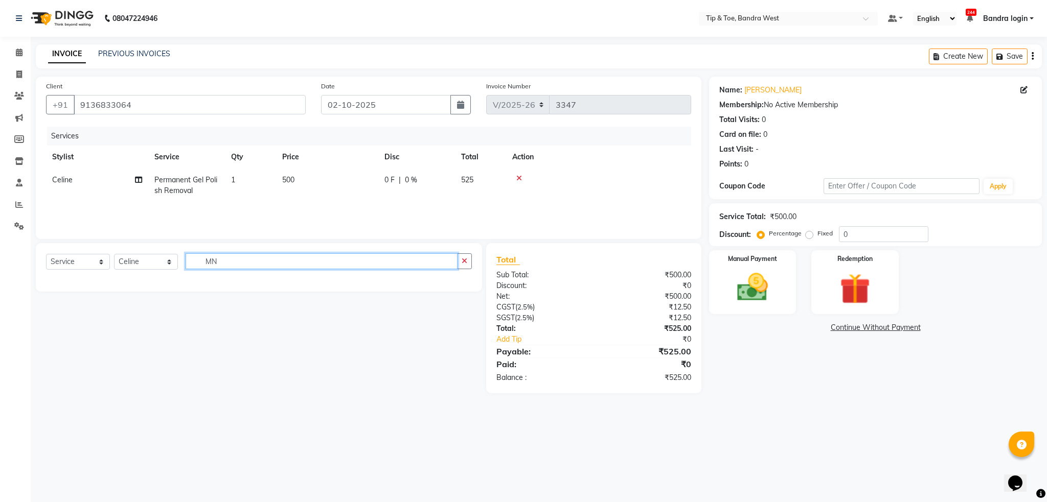
type input "M"
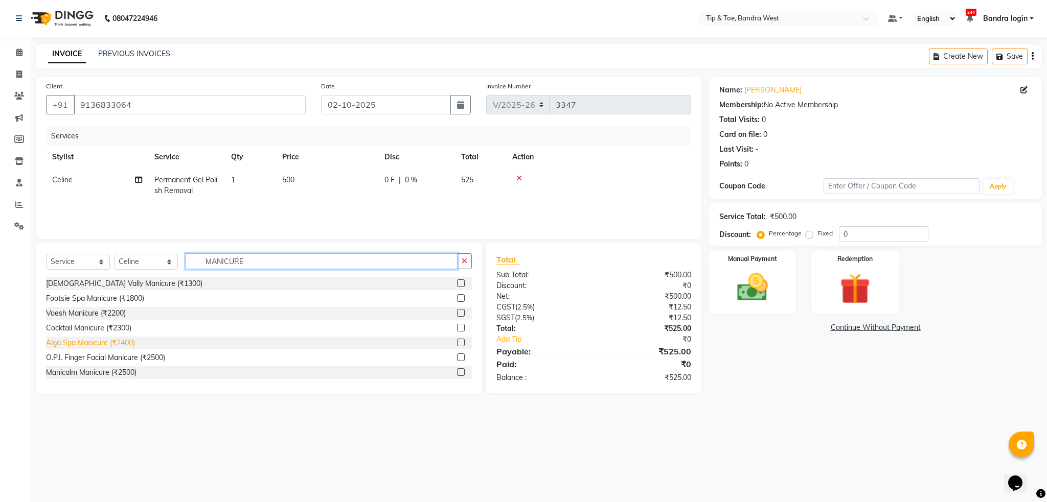
scroll to position [68, 0]
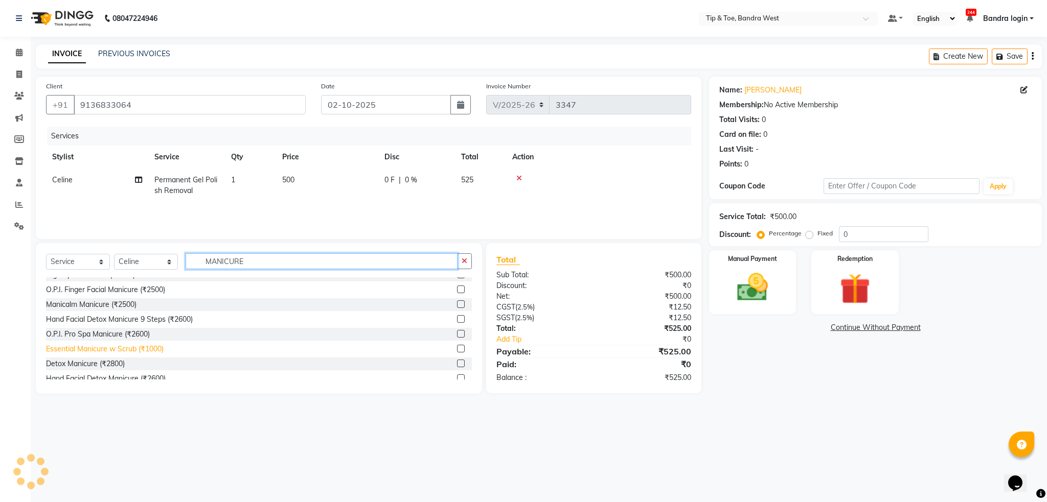
type input "MANICURE"
click at [140, 350] on div "Essential Manicure w Scrub (₹1000)" at bounding box center [105, 349] width 118 height 11
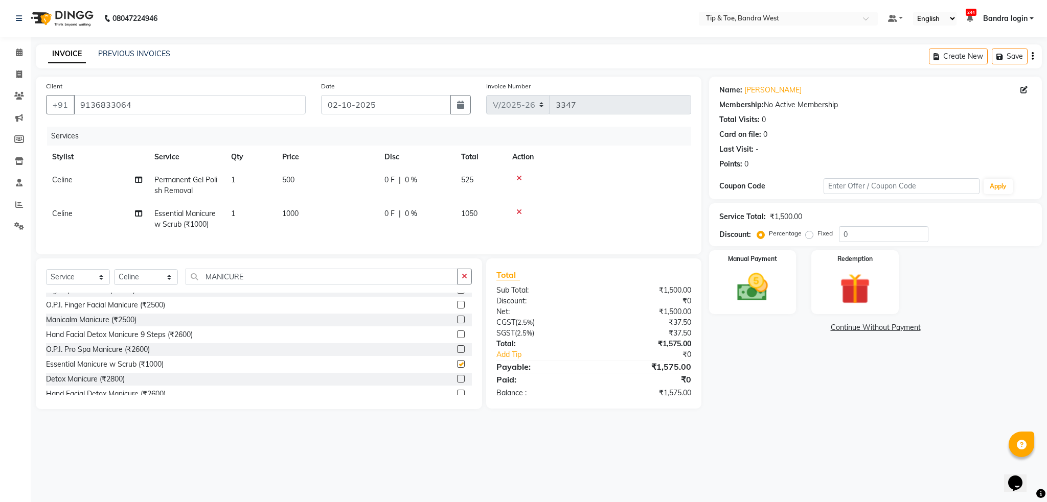
checkbox input "false"
click at [773, 293] on img at bounding box center [752, 287] width 52 height 37
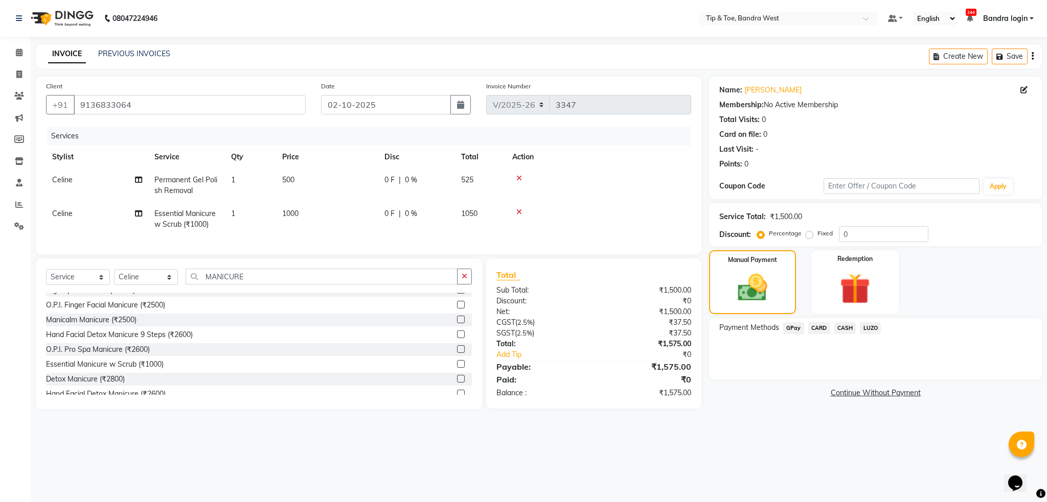
click at [792, 327] on span "GPay" at bounding box center [793, 328] width 21 height 12
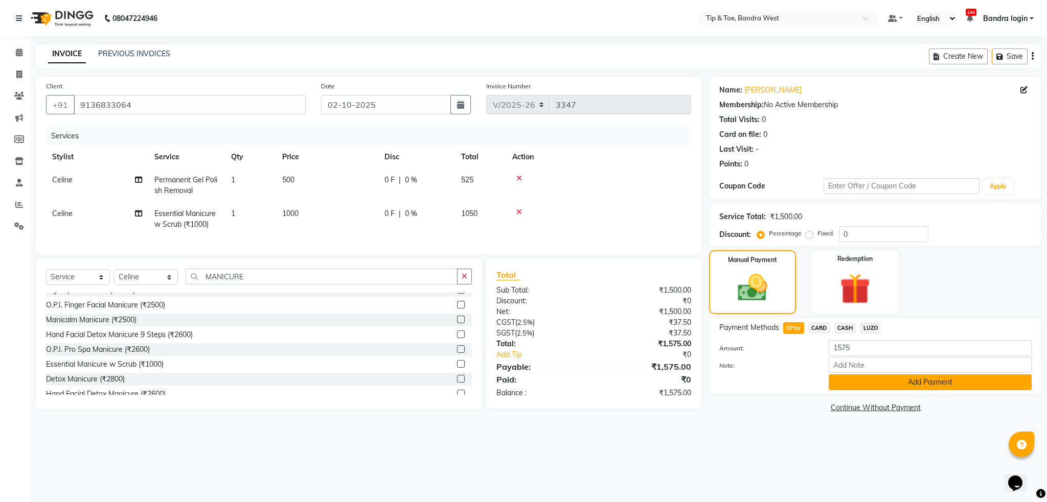
click at [874, 380] on button "Add Payment" at bounding box center [929, 383] width 203 height 16
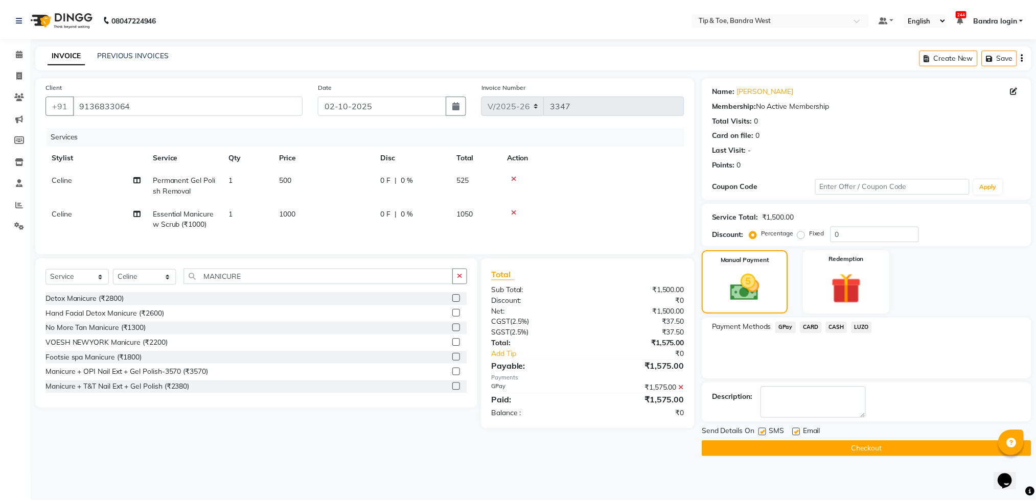
scroll to position [149, 0]
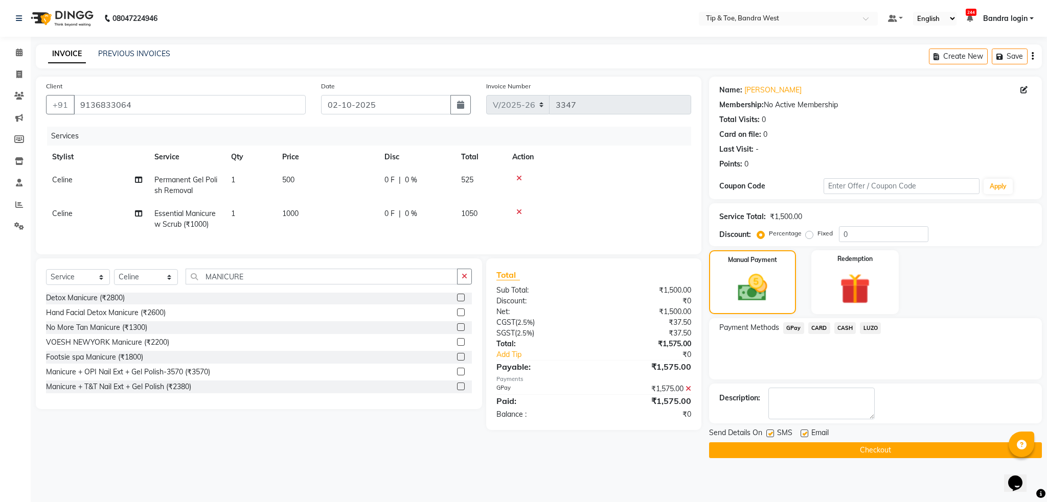
click at [796, 448] on button "Checkout" at bounding box center [875, 451] width 333 height 16
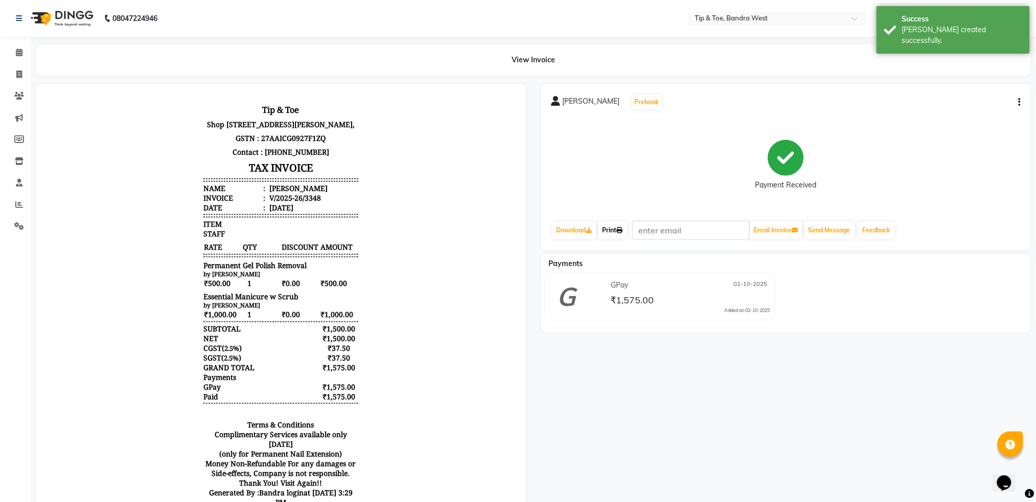
click at [616, 233] on link "Print" at bounding box center [612, 230] width 29 height 17
click at [19, 47] on span at bounding box center [19, 53] width 18 height 12
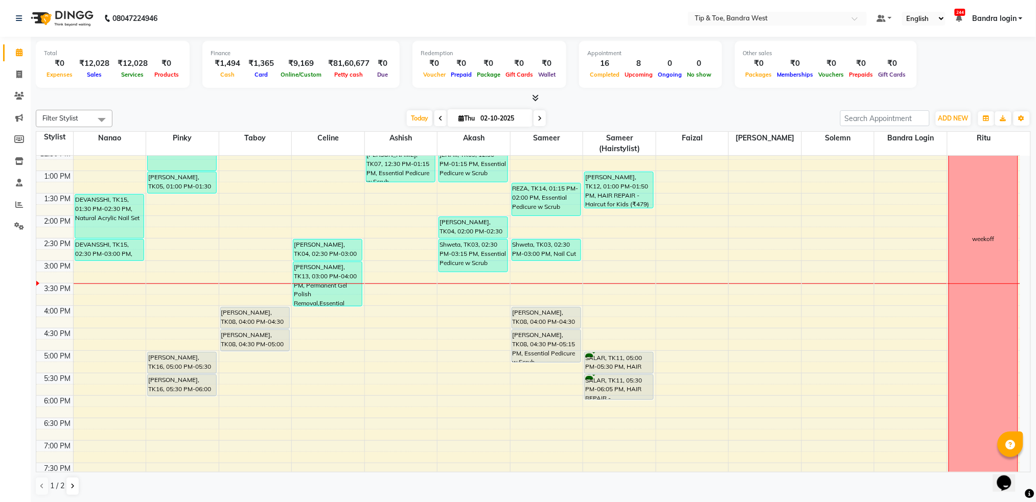
scroll to position [270, 0]
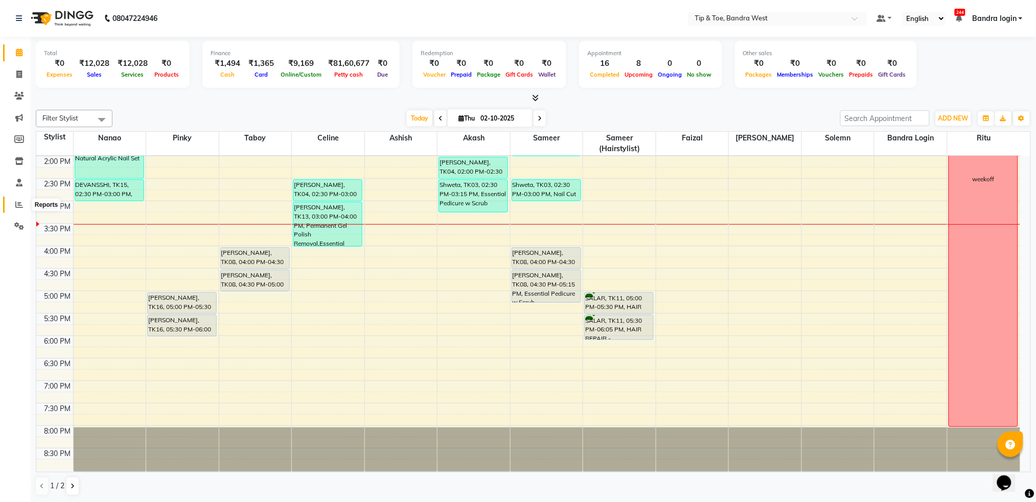
click at [12, 206] on span at bounding box center [19, 205] width 18 height 12
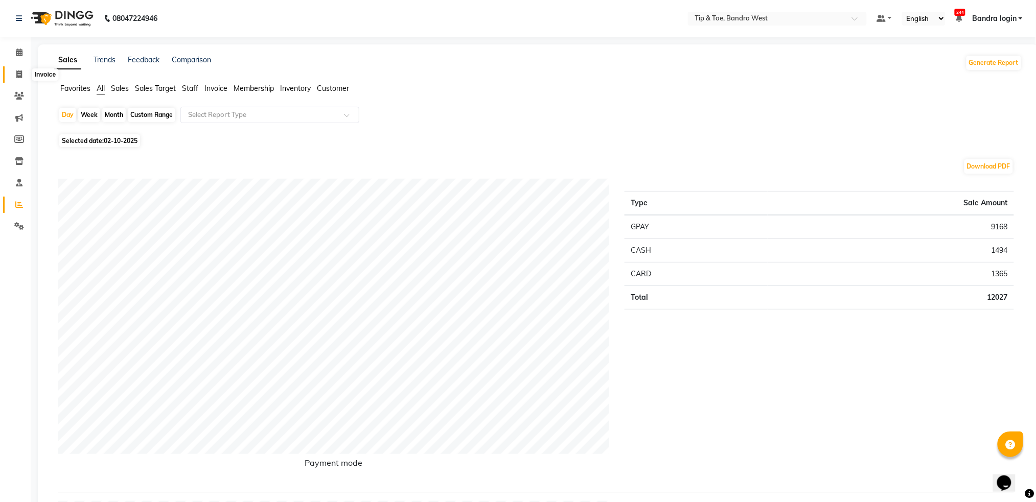
click at [16, 76] on icon at bounding box center [19, 75] width 6 height 8
select select "service"
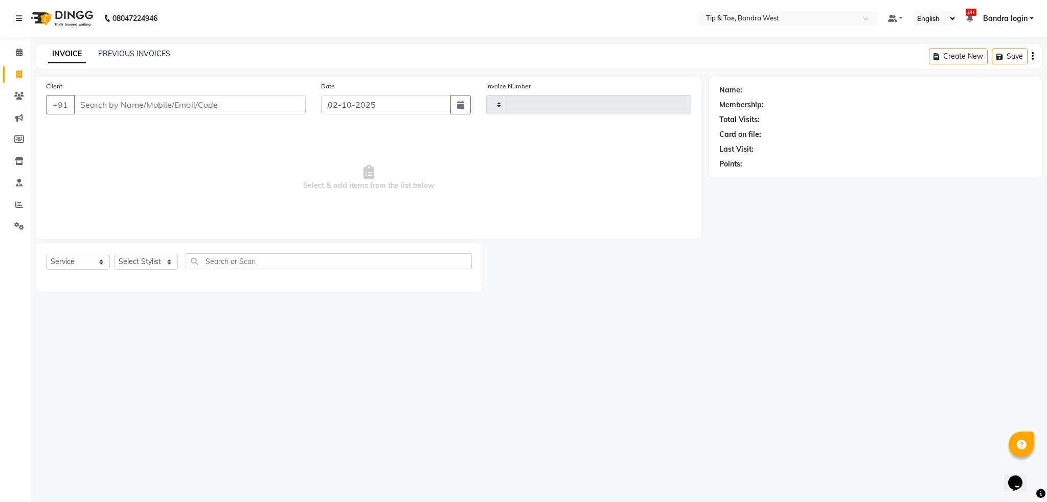
type input "3349"
select select "5957"
click at [128, 55] on link "PREVIOUS INVOICES" at bounding box center [134, 53] width 72 height 9
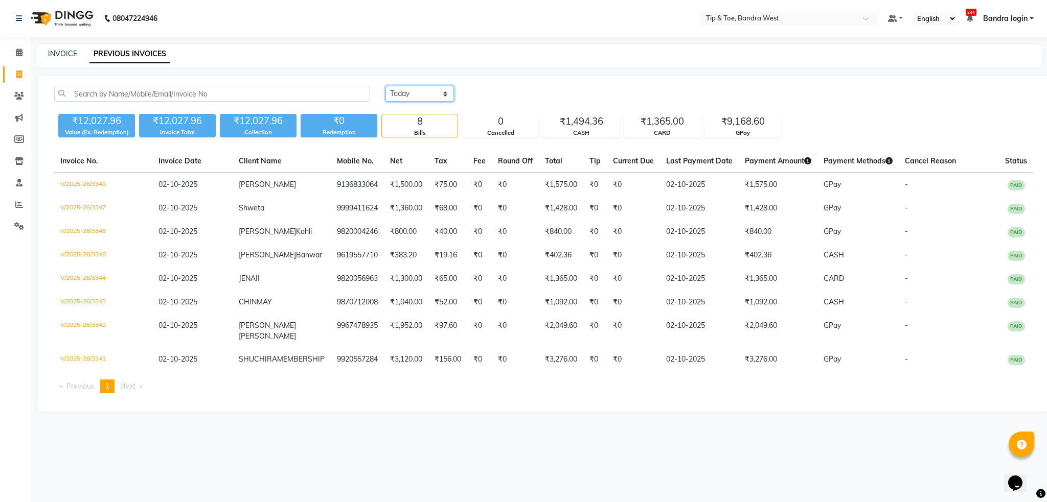
click at [399, 97] on select "Today Yesterday Custom Range" at bounding box center [419, 94] width 68 height 16
select select "range"
click at [385, 86] on select "Today Yesterday Custom Range" at bounding box center [419, 94] width 68 height 16
click at [504, 94] on input "02-10-2025" at bounding box center [503, 94] width 72 height 14
select select "10"
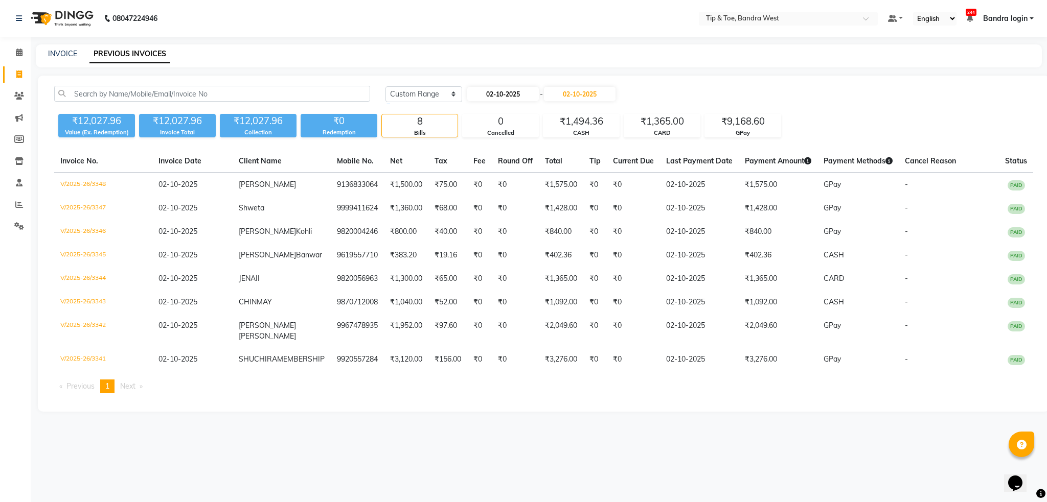
select select "2025"
click at [575, 166] on div "12" at bounding box center [576, 162] width 16 height 16
type input "12-10-2025"
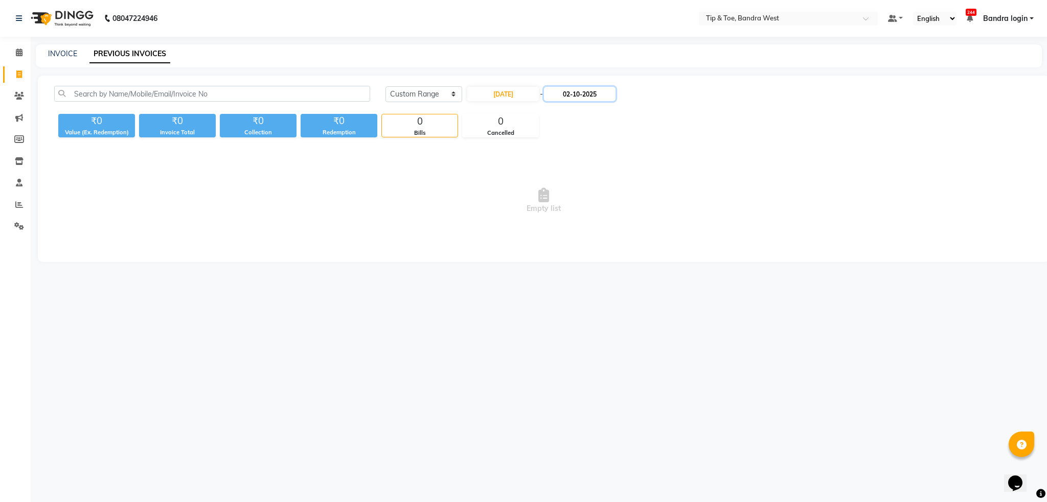
click at [579, 100] on input "02-10-2025" at bounding box center [580, 94] width 72 height 14
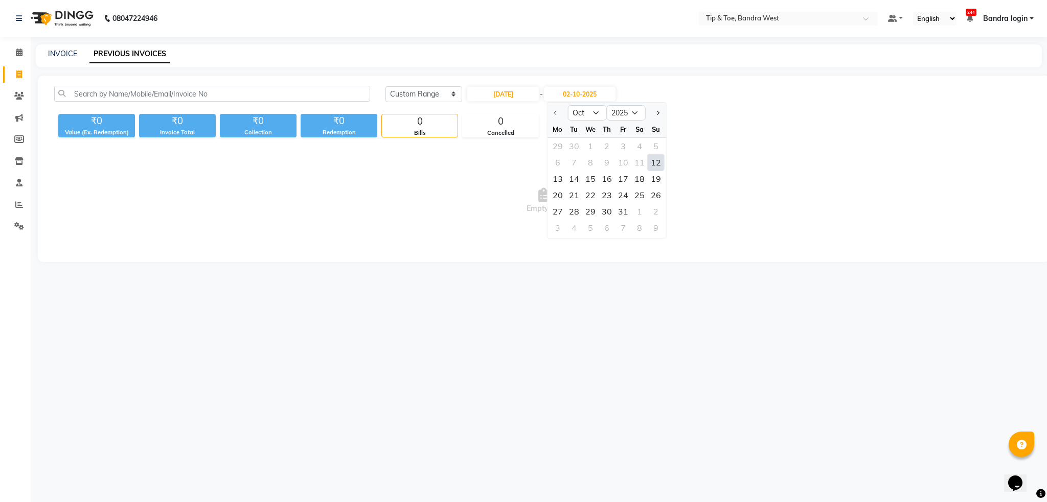
click at [657, 163] on div "12" at bounding box center [655, 162] width 16 height 16
type input "12-10-2025"
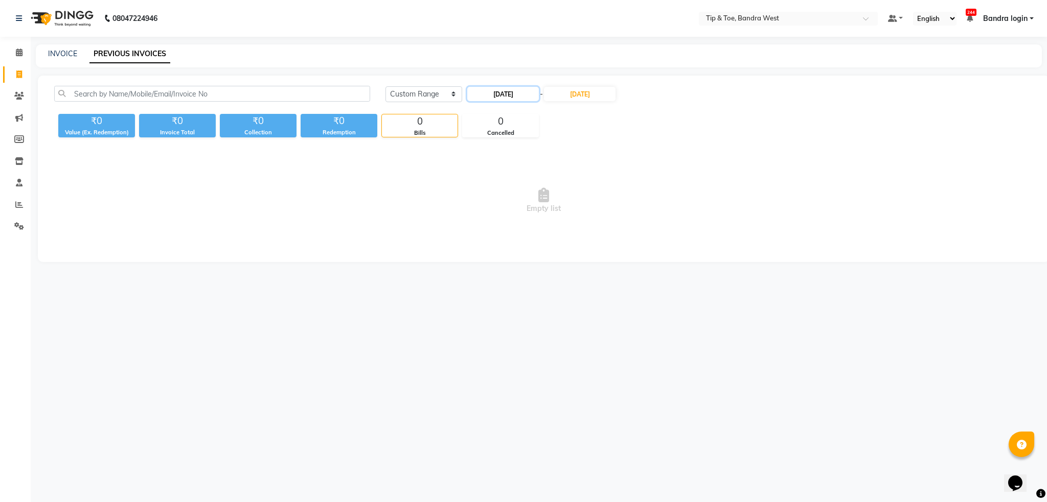
click at [509, 94] on input "12-10-2025" at bounding box center [503, 94] width 72 height 14
select select "10"
select select "2025"
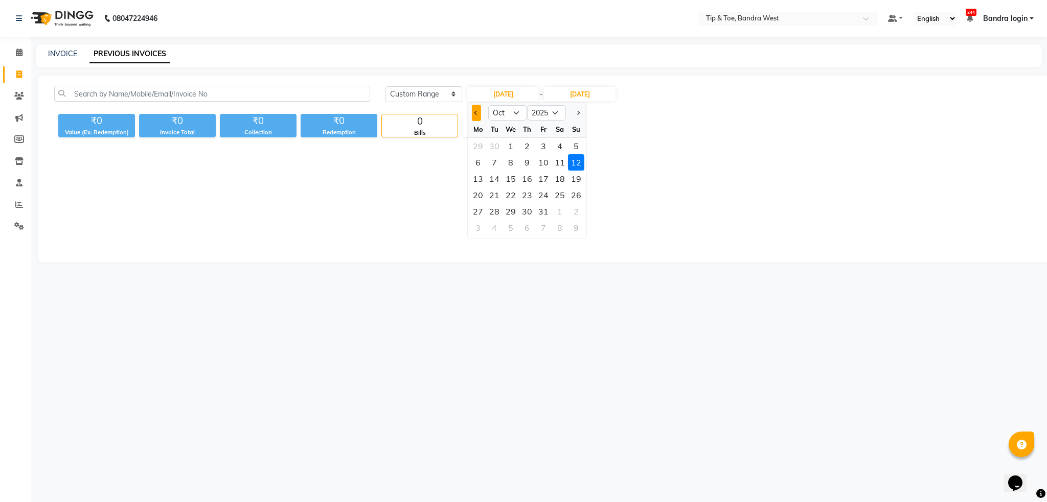
click at [476, 115] on button "Previous month" at bounding box center [476, 113] width 9 height 16
select select "9"
click at [546, 164] on div "12" at bounding box center [543, 162] width 16 height 16
type input "12-09-2025"
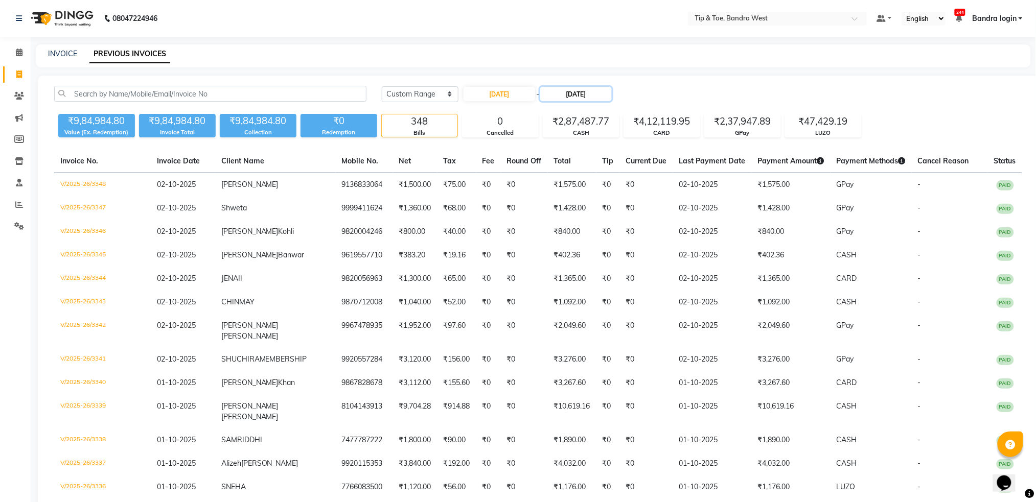
click at [569, 95] on input "12-10-2025" at bounding box center [576, 94] width 72 height 14
select select "10"
click at [653, 162] on div "12" at bounding box center [652, 162] width 16 height 16
click at [652, 97] on div "Today Yesterday Custom Range 12-09-2025 - 12-10-2025" at bounding box center [702, 94] width 640 height 16
click at [728, 130] on div "GPay" at bounding box center [743, 133] width 76 height 9
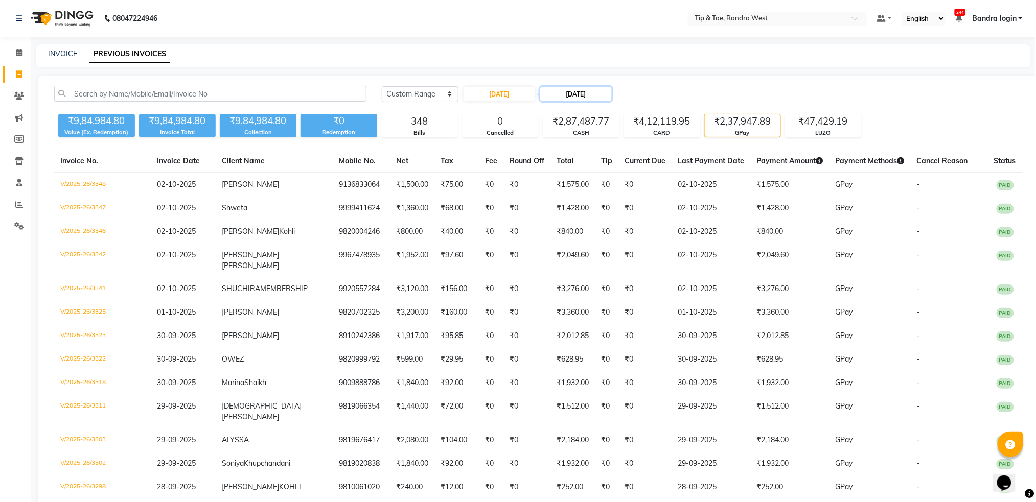
click at [594, 91] on input "12-10-2025" at bounding box center [576, 94] width 72 height 14
click at [551, 113] on span "Previous month" at bounding box center [552, 113] width 4 height 4
select select "9"
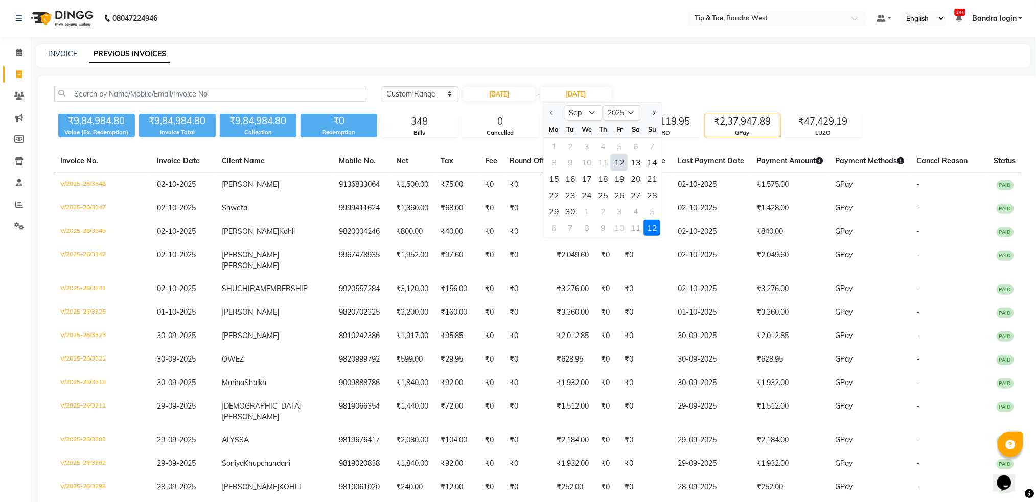
click at [616, 163] on div "12" at bounding box center [619, 162] width 16 height 16
type input "12-09-2025"
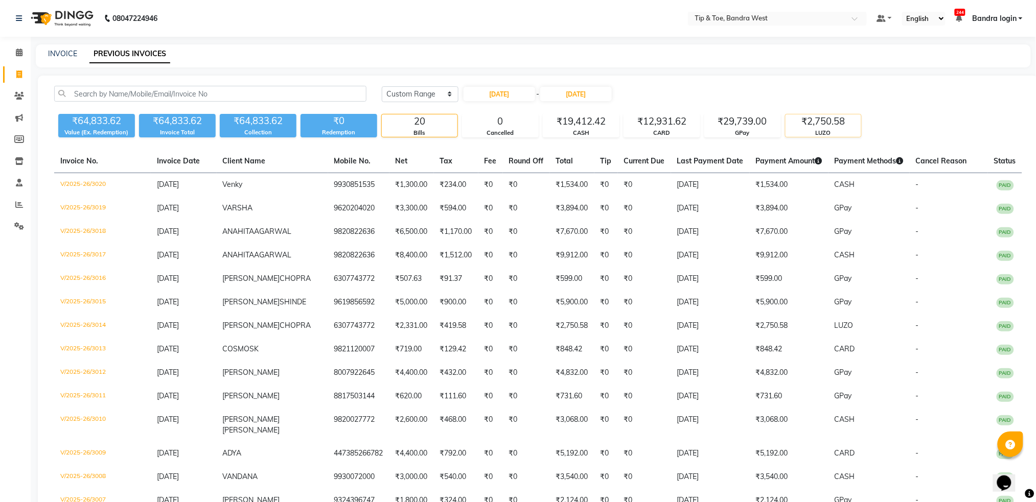
click at [835, 121] on div "₹2,750.58" at bounding box center [823, 121] width 76 height 14
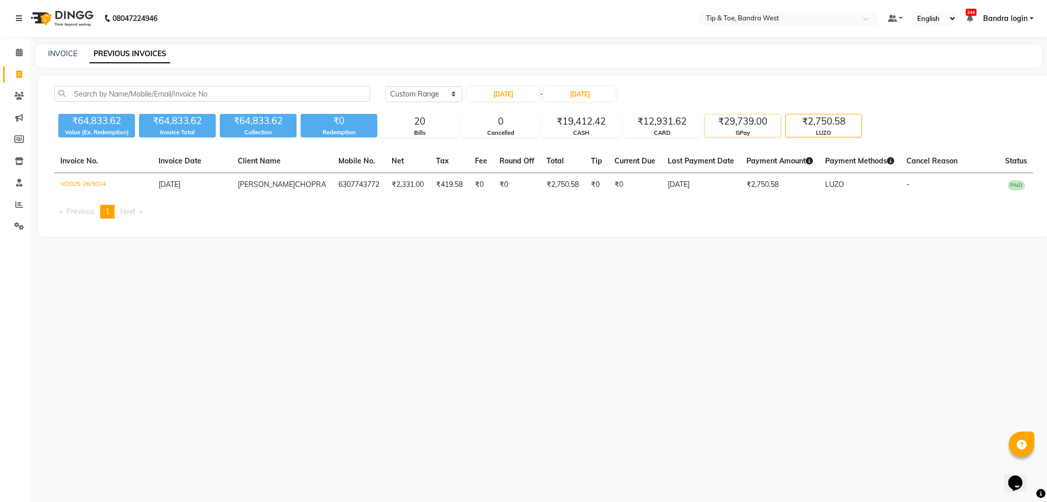
click at [750, 129] on div "GPay" at bounding box center [743, 133] width 76 height 9
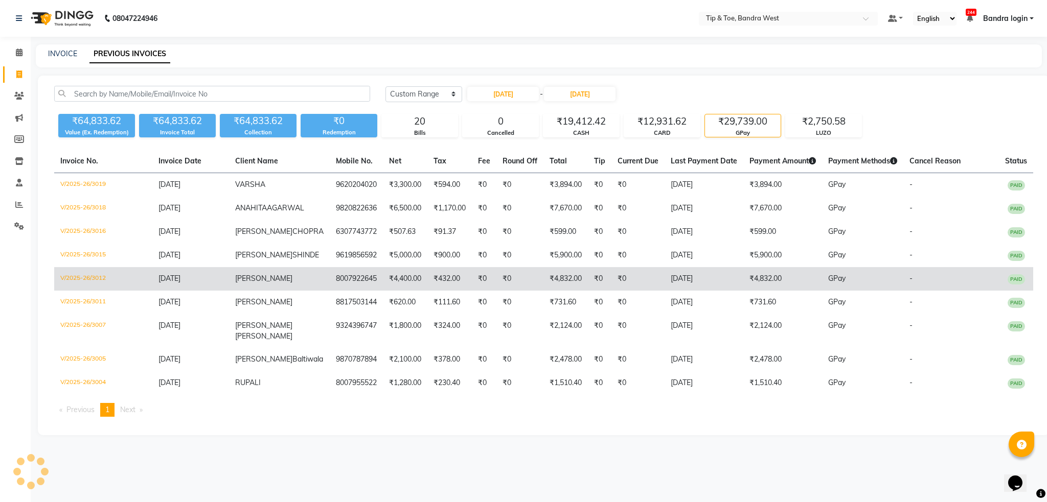
click at [82, 285] on td "V/2025-26/3012" at bounding box center [103, 279] width 98 height 24
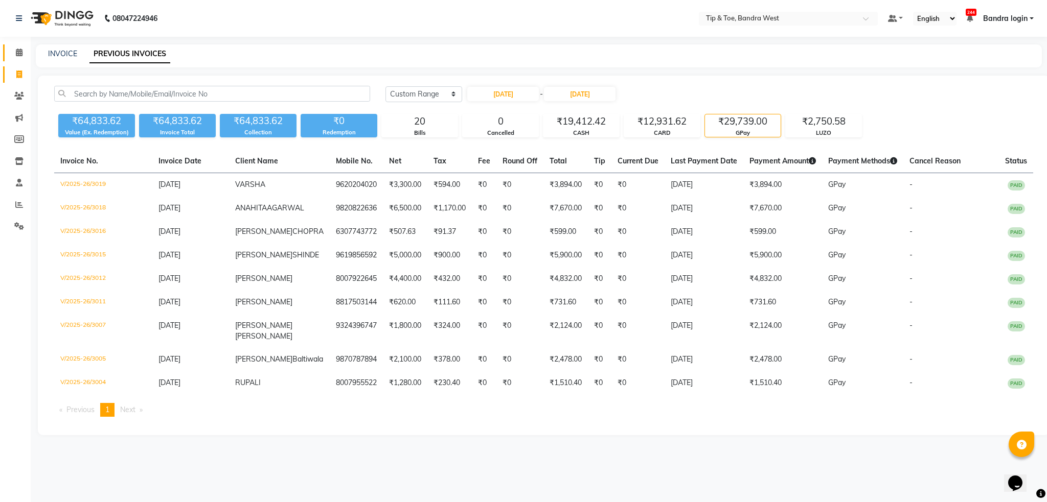
click at [14, 44] on link "Calendar" at bounding box center [15, 52] width 25 height 17
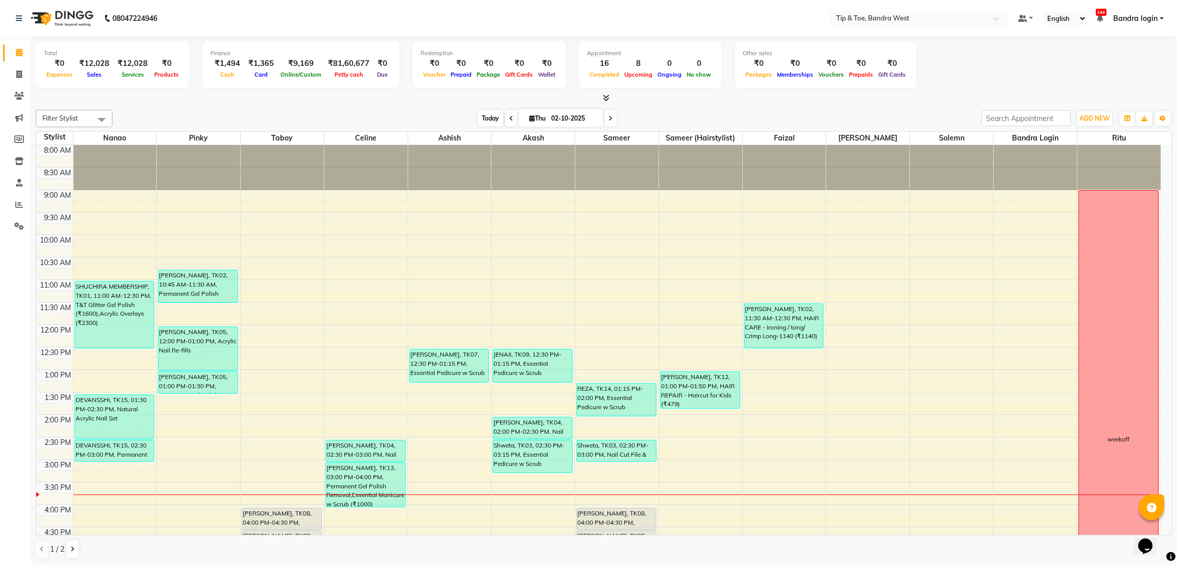
click at [479, 116] on span "Today" at bounding box center [491, 118] width 26 height 16
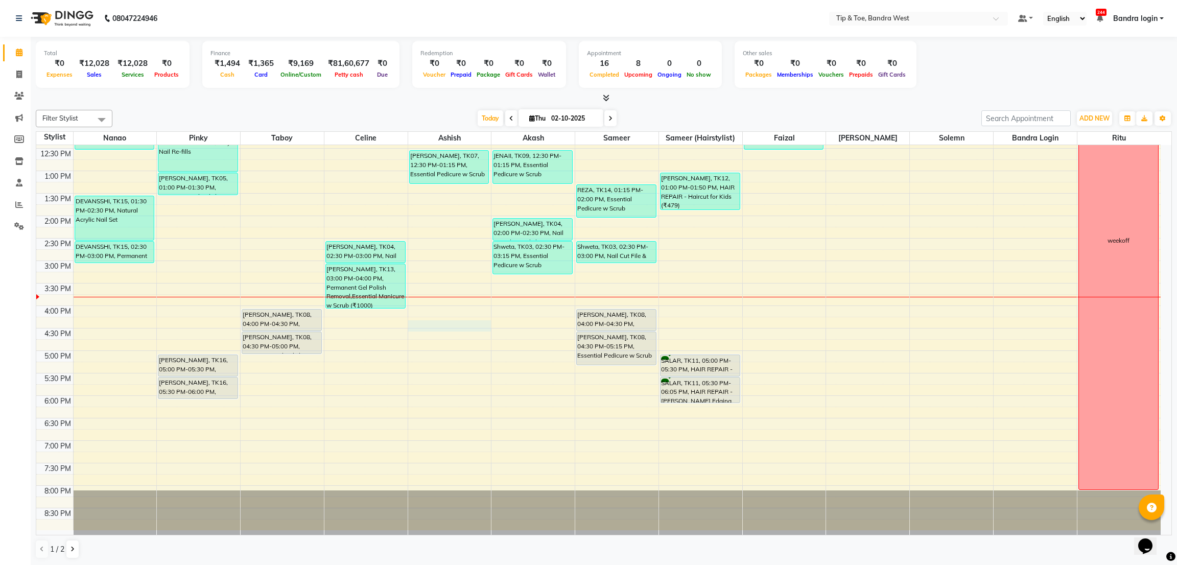
click at [430, 327] on div "8:00 AM 8:30 AM 9:00 AM 9:30 AM 10:00 AM 10:30 AM 11:00 AM 11:30 AM 12:00 PM 12…" at bounding box center [598, 238] width 1125 height 584
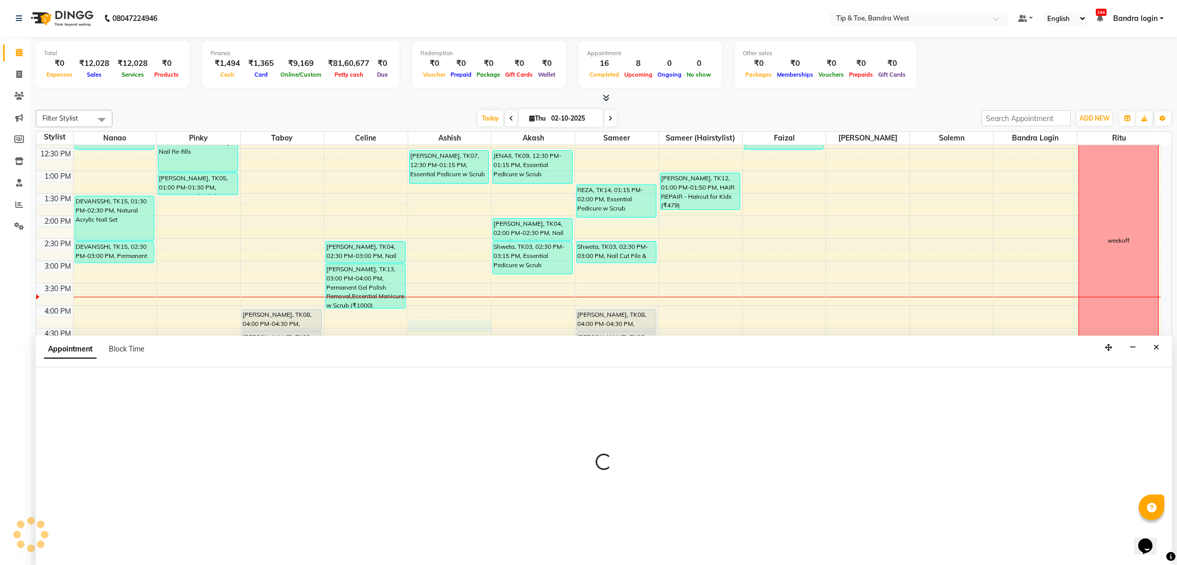
select select "42304"
select select "975"
select select "tentative"
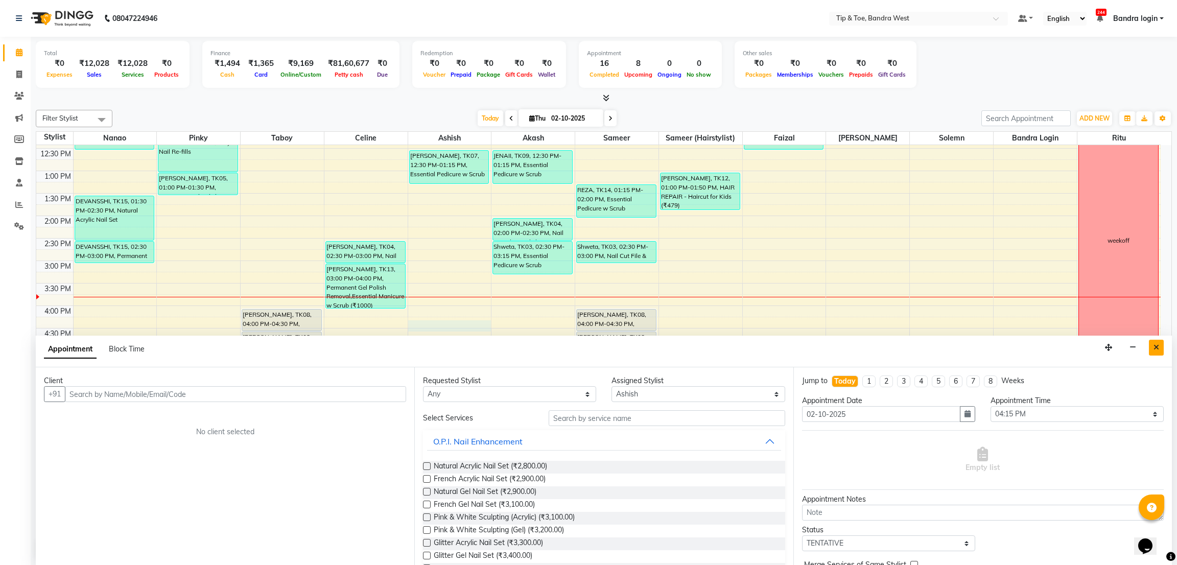
click at [1046, 347] on icon "Close" at bounding box center [1157, 347] width 6 height 7
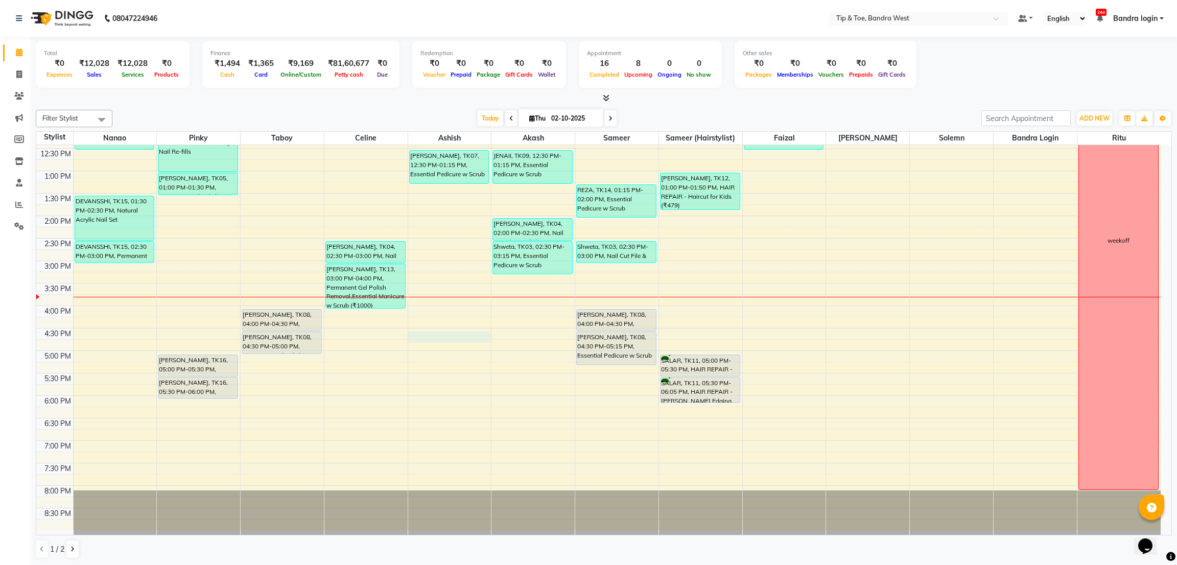
click at [450, 334] on div "8:00 AM 8:30 AM 9:00 AM 9:30 AM 10:00 AM 10:30 AM 11:00 AM 11:30 AM 12:00 PM 12…" at bounding box center [598, 238] width 1125 height 584
select select "42304"
select select "990"
select select "tentative"
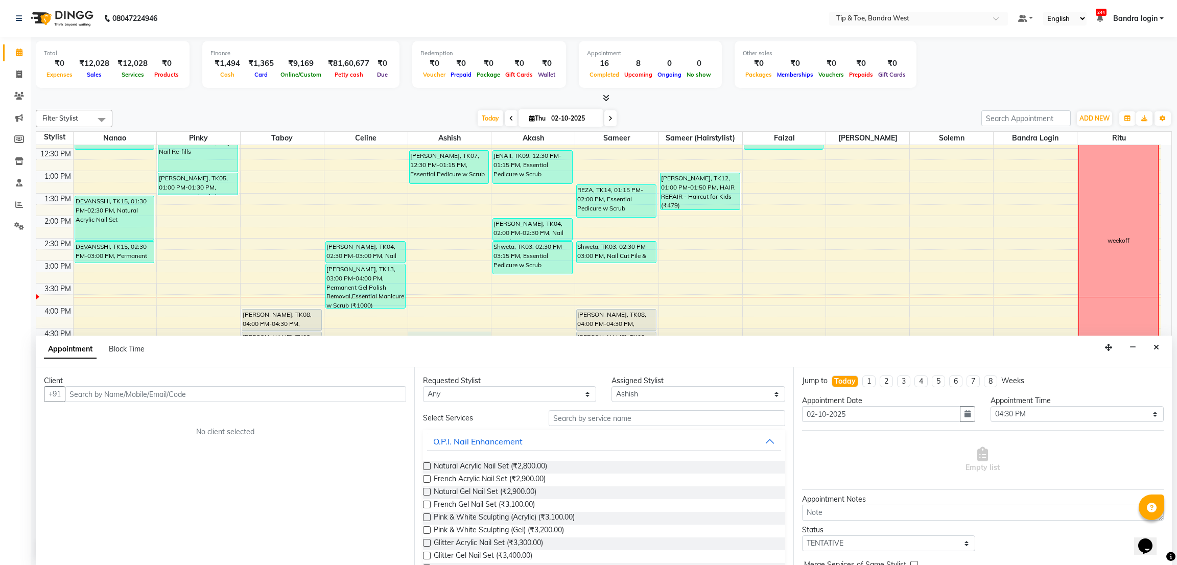
click at [356, 396] on input "text" at bounding box center [235, 394] width 341 height 16
click at [189, 411] on ngb-highlight "913744543 9" at bounding box center [173, 416] width 53 height 10
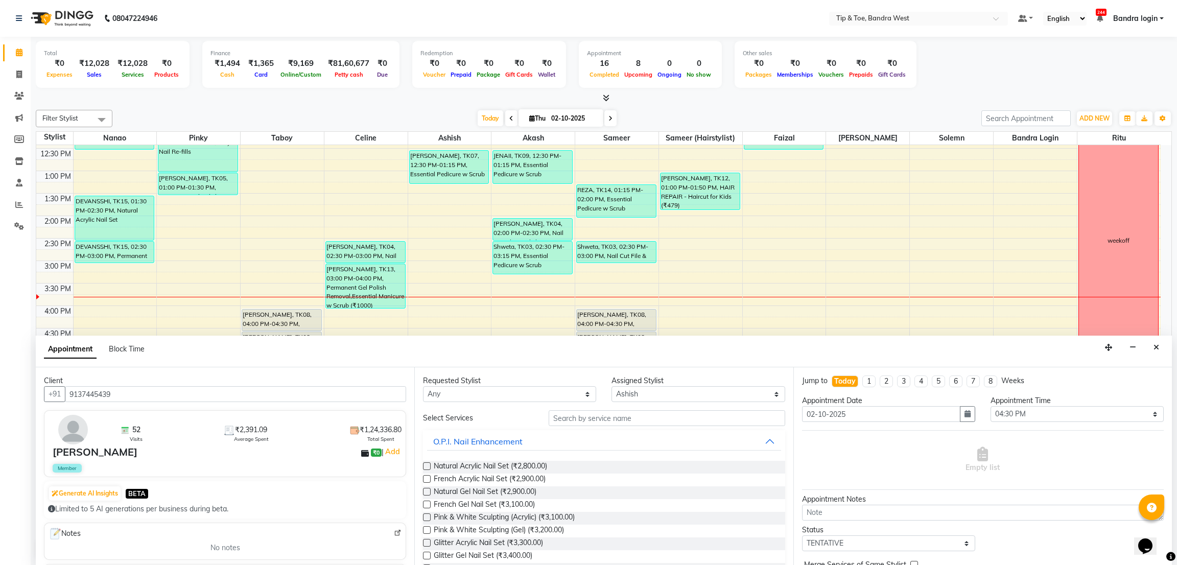
type input "9137445439"
click at [480, 394] on select "Any Akash Ashish Bandra login Celine Faizal Jigna Nanao Nihal Pinky Ritu Sameer…" at bounding box center [509, 394] width 173 height 16
select select "42304"
click at [423, 386] on select "Any Akash Ashish Bandra login Celine Faizal Jigna Nanao Nihal Pinky Ritu Sameer…" at bounding box center [509, 394] width 173 height 16
click at [618, 422] on input "text" at bounding box center [667, 418] width 236 height 16
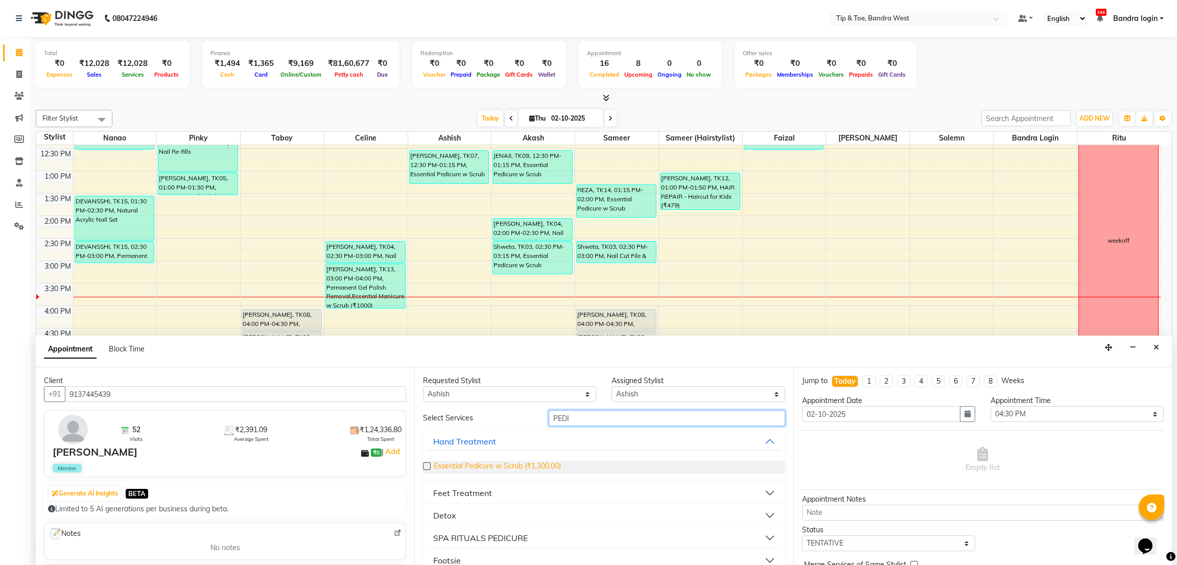
type input "PEDI"
click at [545, 466] on span "Essential Pedicure w Scrub (₹1,300.00)" at bounding box center [497, 467] width 127 height 13
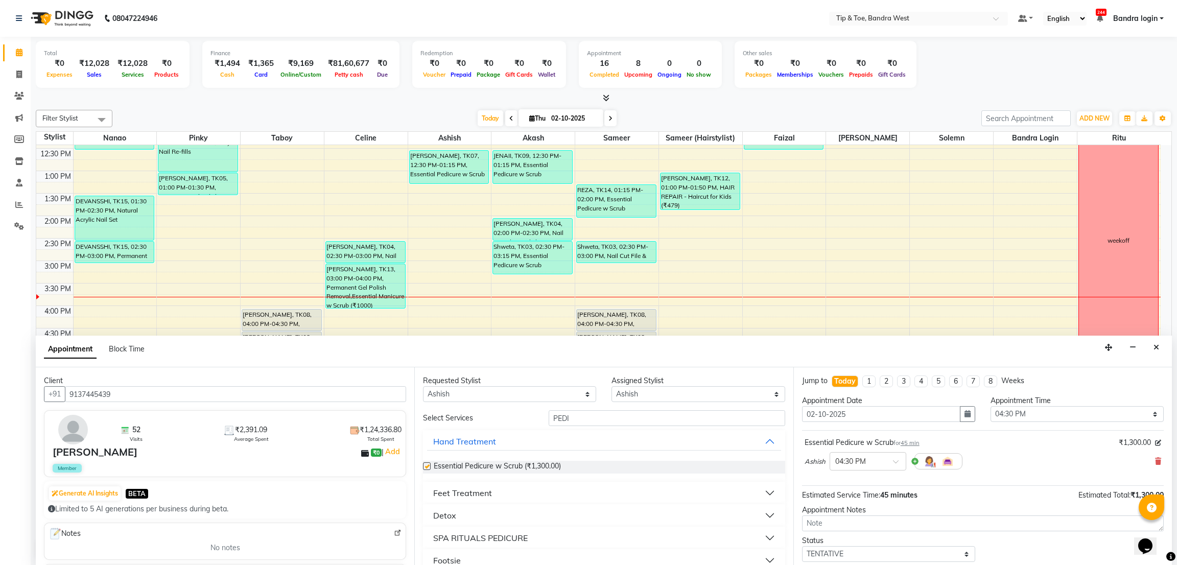
checkbox input "false"
click at [553, 386] on select "Any Akash Ashish Bandra login Celine Faizal Jigna Nanao Nihal Pinky Ritu Sameer…" at bounding box center [509, 394] width 173 height 16
click at [423, 386] on select "Any Akash Ashish Bandra login Celine Faizal Jigna Nanao Nihal Pinky Ritu Sameer…" at bounding box center [509, 394] width 173 height 16
click at [586, 426] on input "PEDI" at bounding box center [667, 418] width 236 height 16
click at [531, 471] on span "Essential Pedicure w Scrub (₹1,300.00)" at bounding box center [497, 467] width 127 height 13
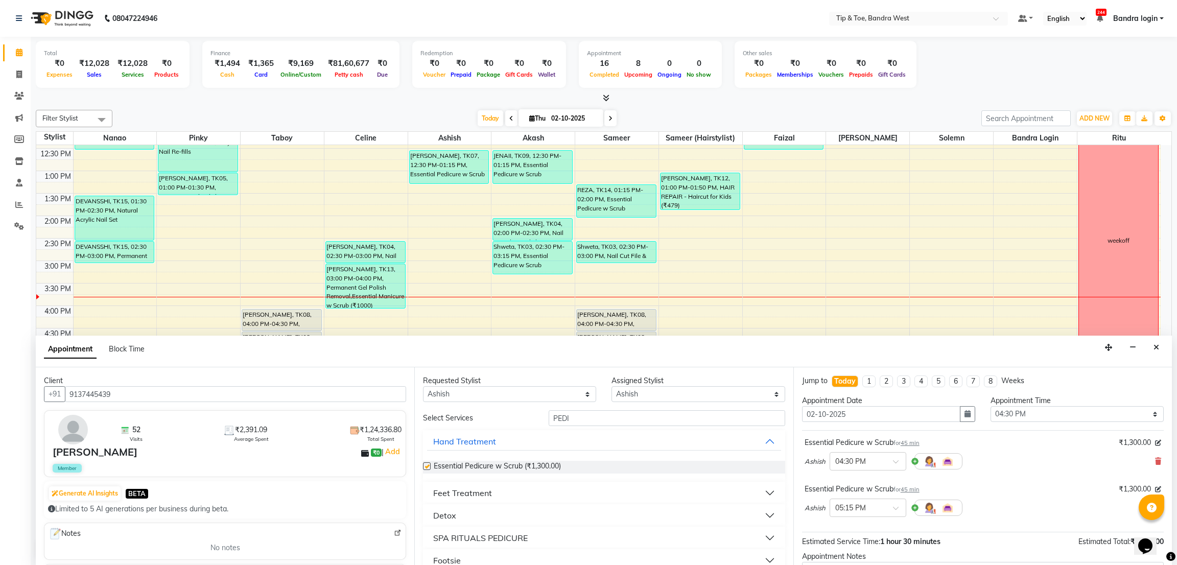
checkbox input "false"
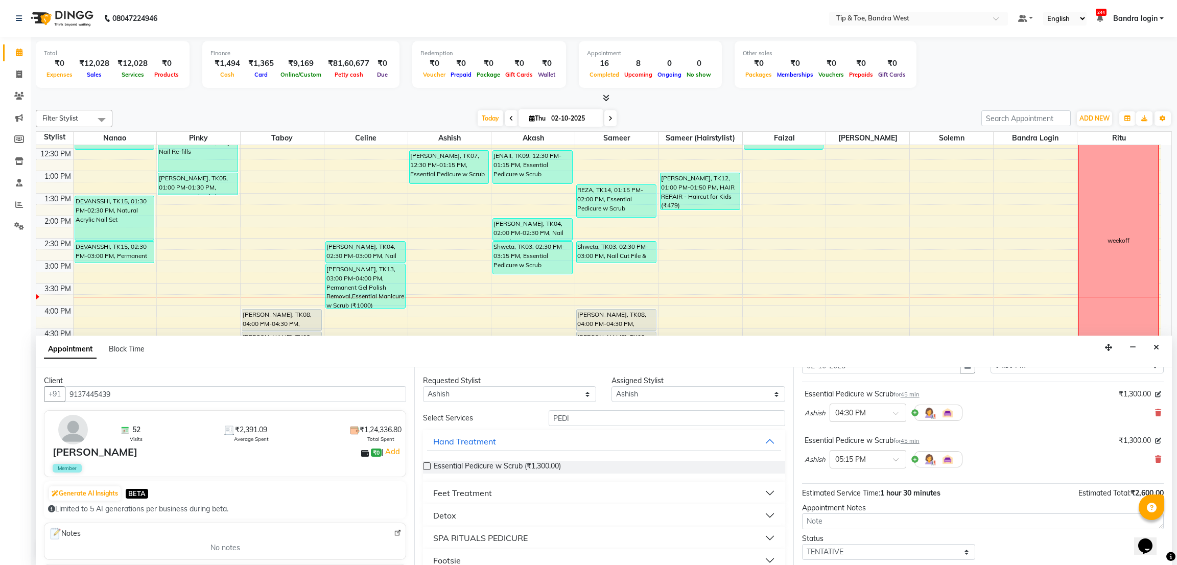
scroll to position [108, 0]
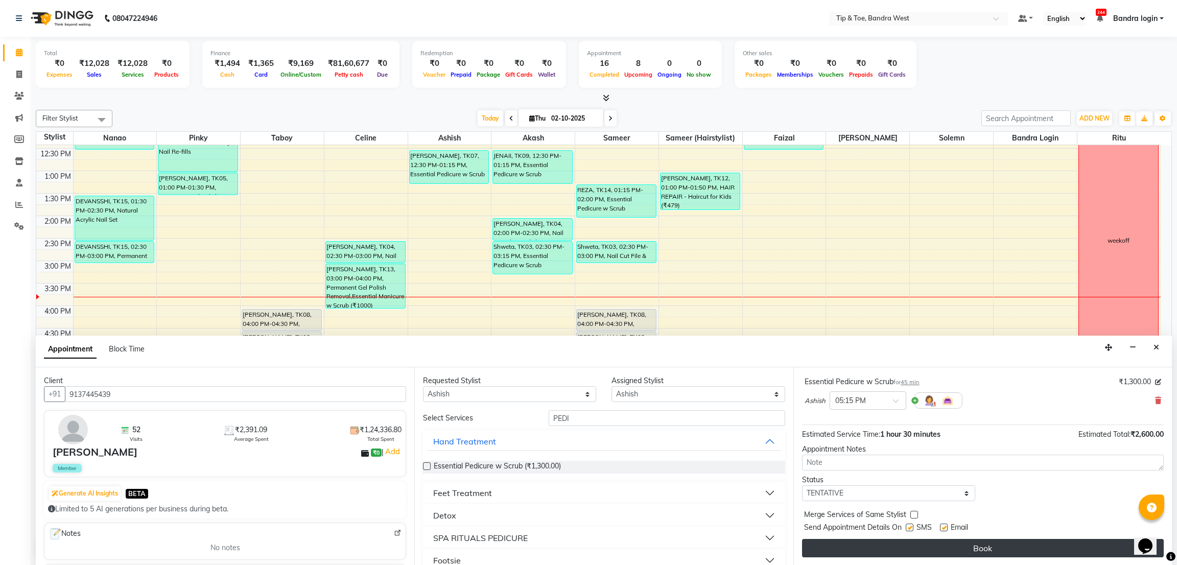
click at [1020, 502] on button "Book" at bounding box center [983, 548] width 362 height 18
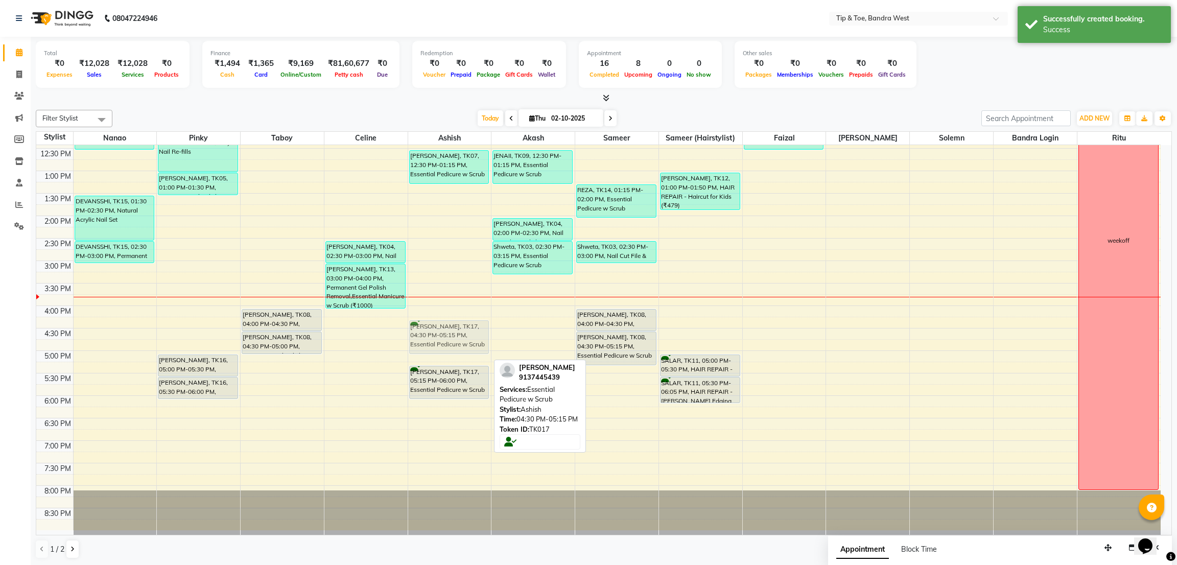
drag, startPoint x: 433, startPoint y: 353, endPoint x: 432, endPoint y: 343, distance: 9.3
click at [432, 343] on div "CHINMAY, TK07, 12:30 PM-01:15 PM, Essential Pedicure w Scrub Rozmin Babvani, TK…" at bounding box center [449, 238] width 83 height 584
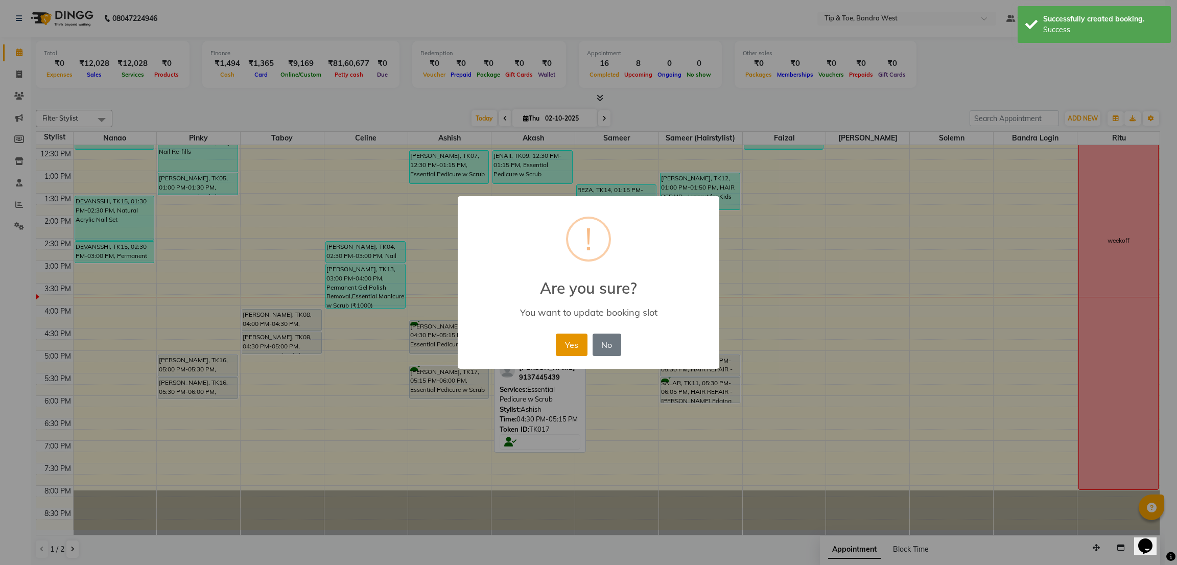
click at [573, 334] on button "Yes" at bounding box center [571, 345] width 31 height 22
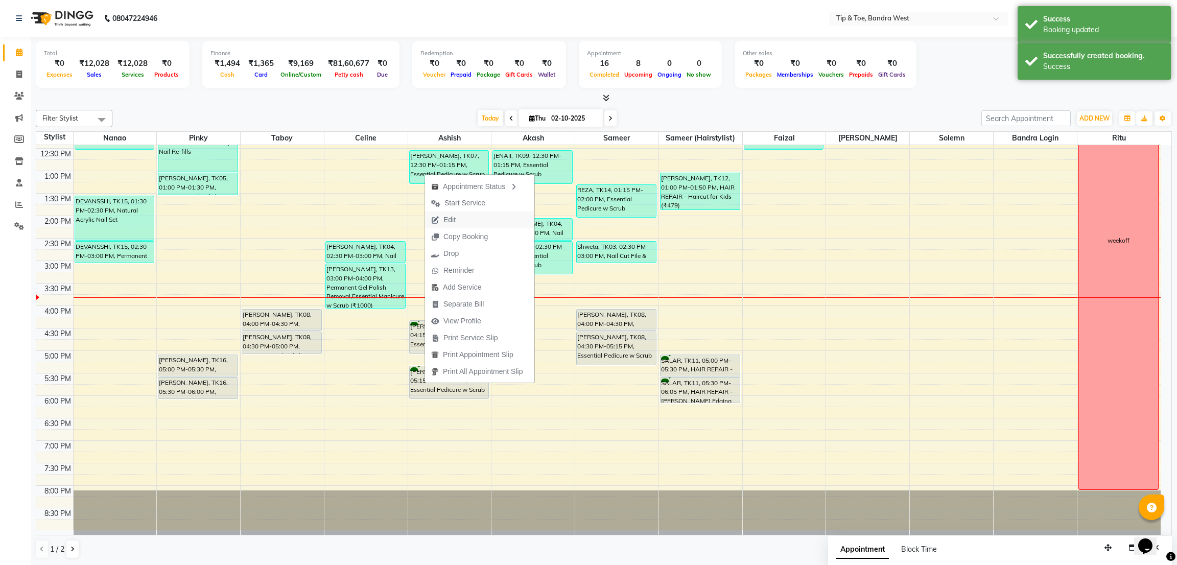
click at [454, 218] on span "Edit" at bounding box center [450, 220] width 12 height 11
select select "tentative"
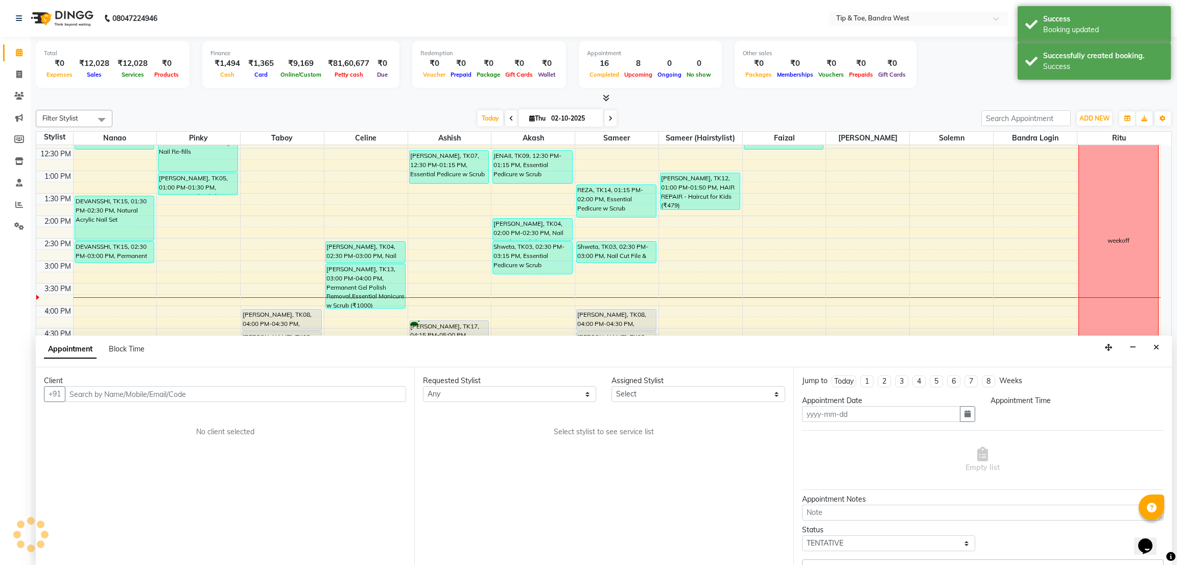
type input "02-10-2025"
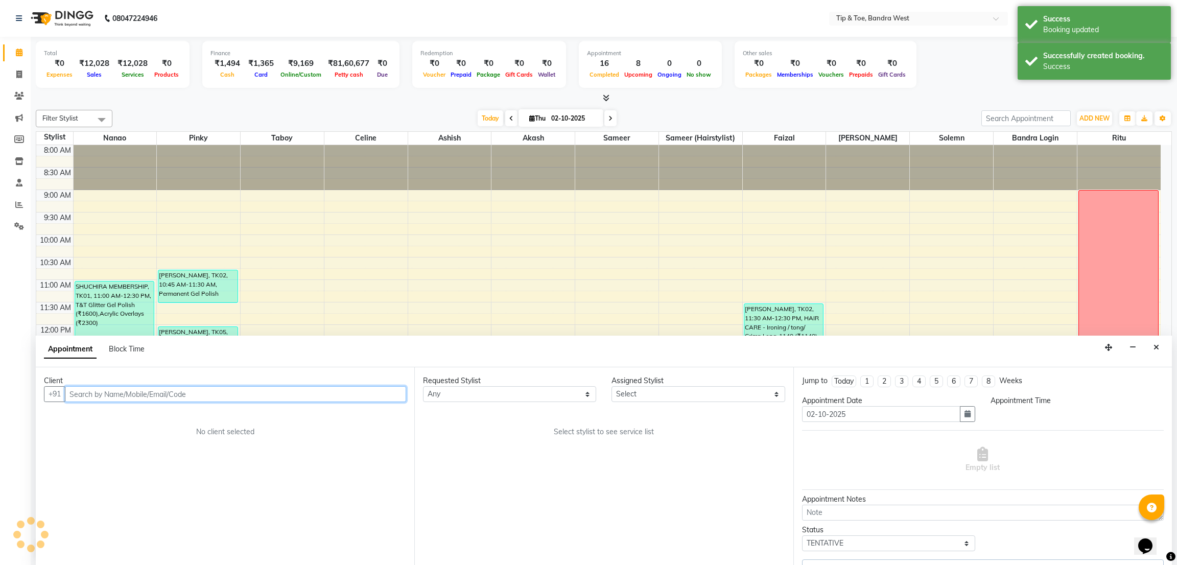
select select "975"
select select "42304"
select select "2889"
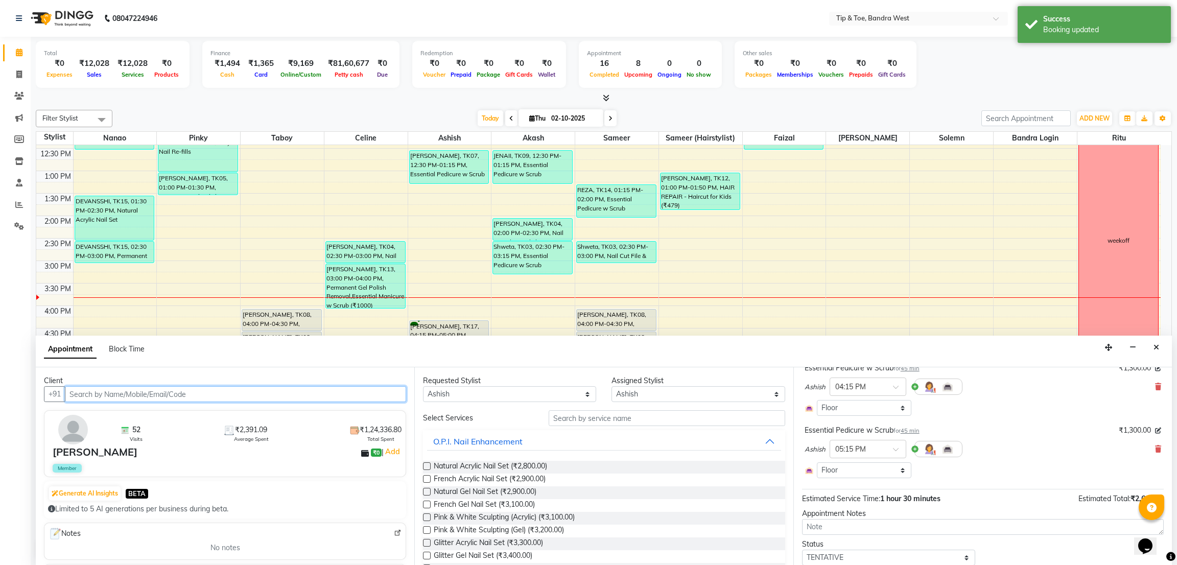
scroll to position [77, 0]
click at [1046, 449] on icon at bounding box center [1158, 447] width 6 height 7
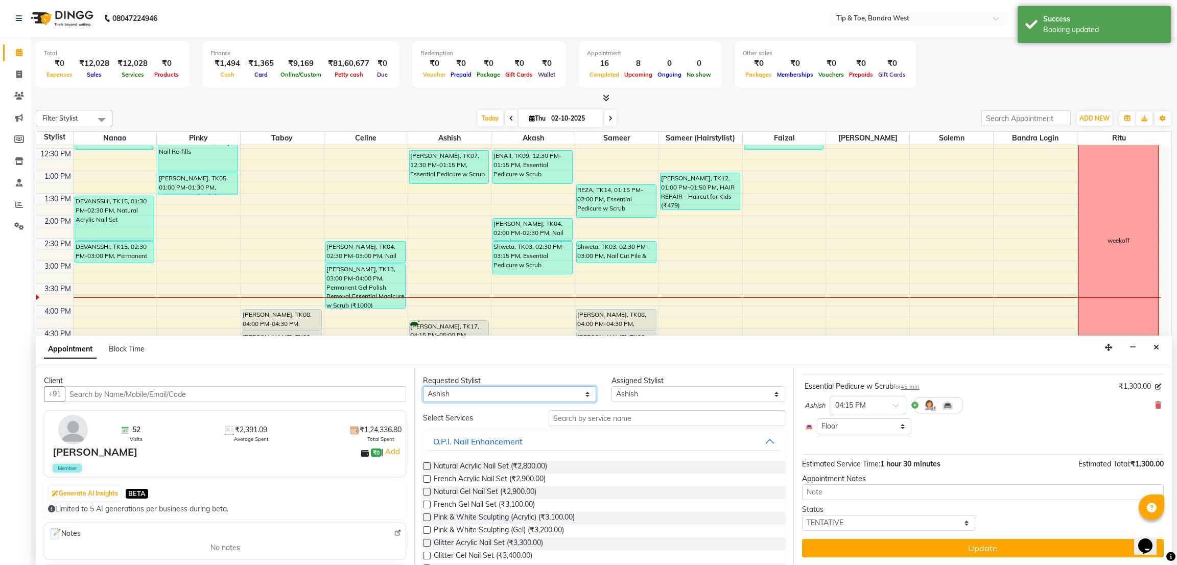
drag, startPoint x: 516, startPoint y: 386, endPoint x: 505, endPoint y: 390, distance: 11.5
click at [516, 386] on select "Any Akash Ashish Bandra login Celine Faizal Jigna Nanao Nihal Pinky Ritu Sameer…" at bounding box center [509, 394] width 173 height 16
select select "42316"
click at [423, 386] on select "Any Akash Ashish Bandra login Celine Faizal Jigna Nanao Nihal Pinky Ritu Sameer…" at bounding box center [509, 394] width 173 height 16
select select "42316"
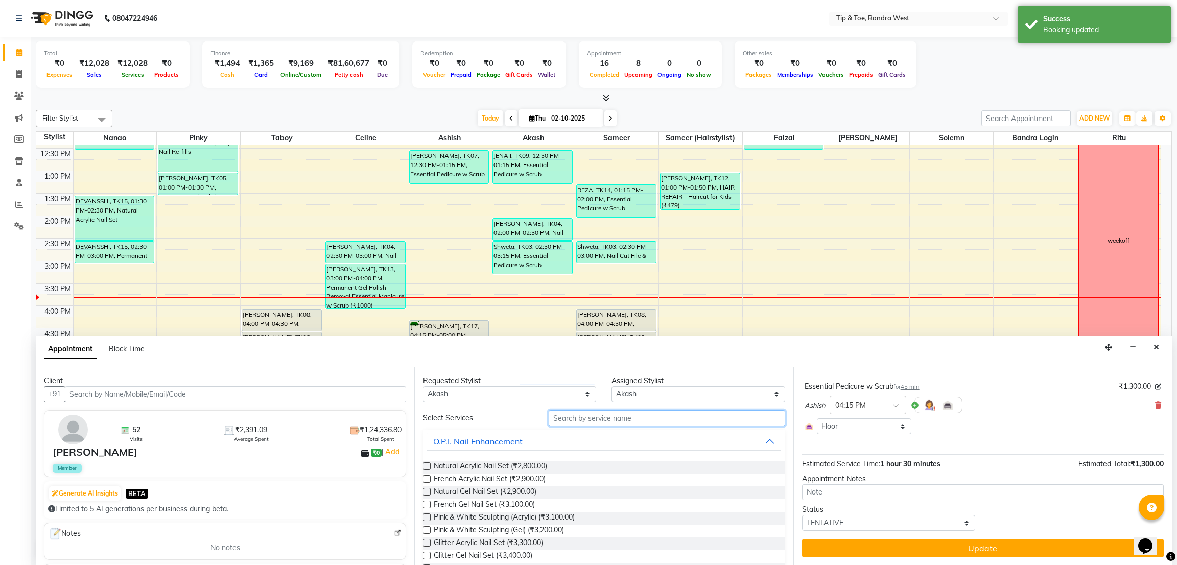
click at [584, 414] on input "text" at bounding box center [667, 418] width 236 height 16
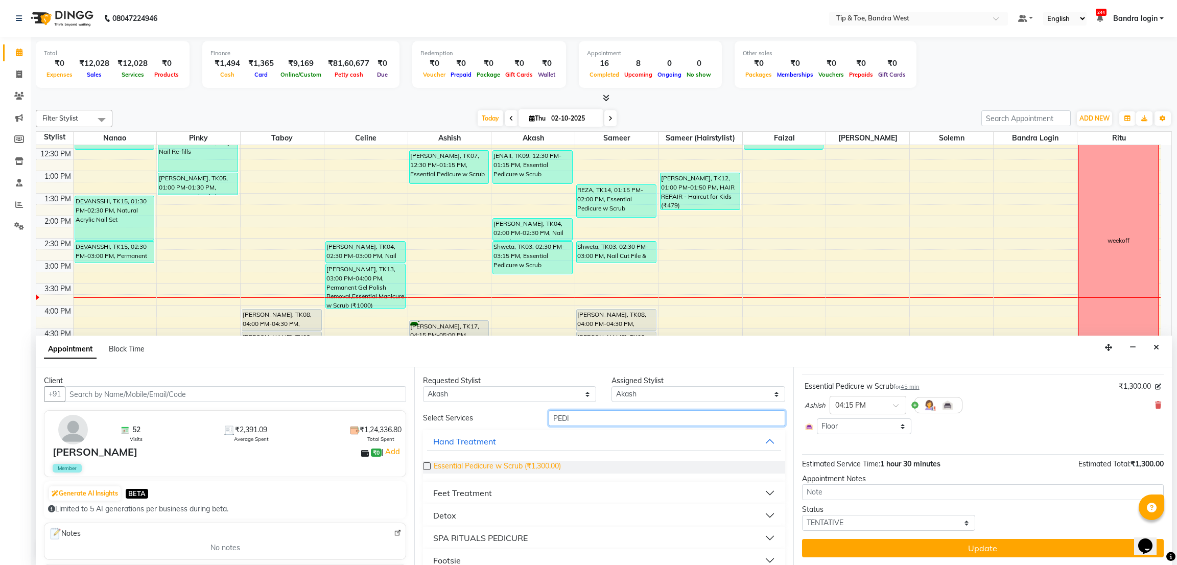
type input "PEDI"
click at [552, 466] on span "Essential Pedicure w Scrub (₹1,300.00)" at bounding box center [497, 467] width 127 height 13
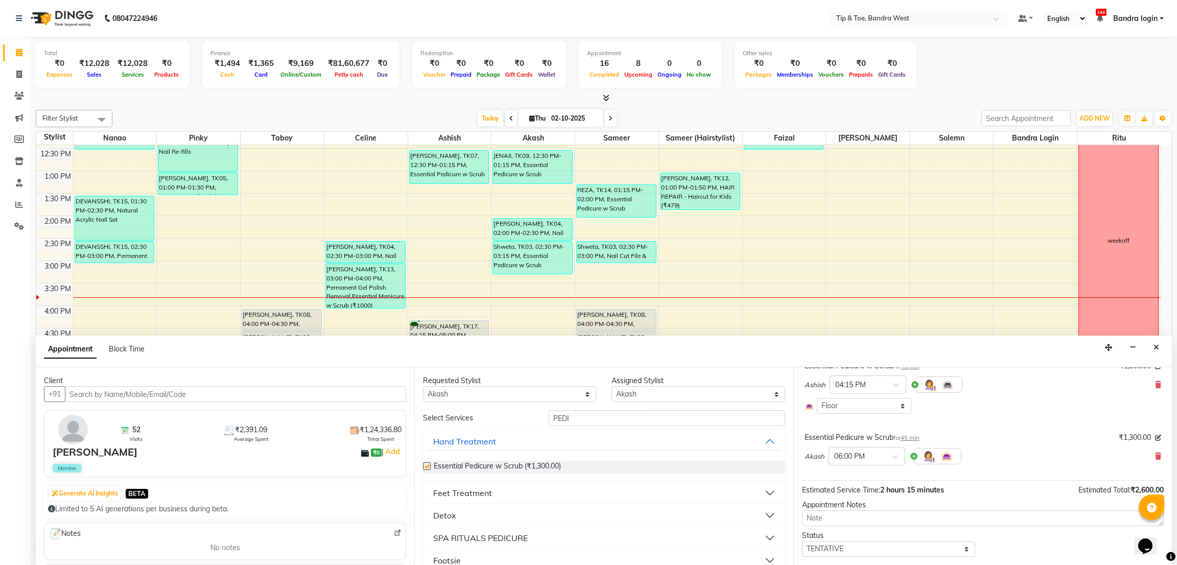
checkbox input "false"
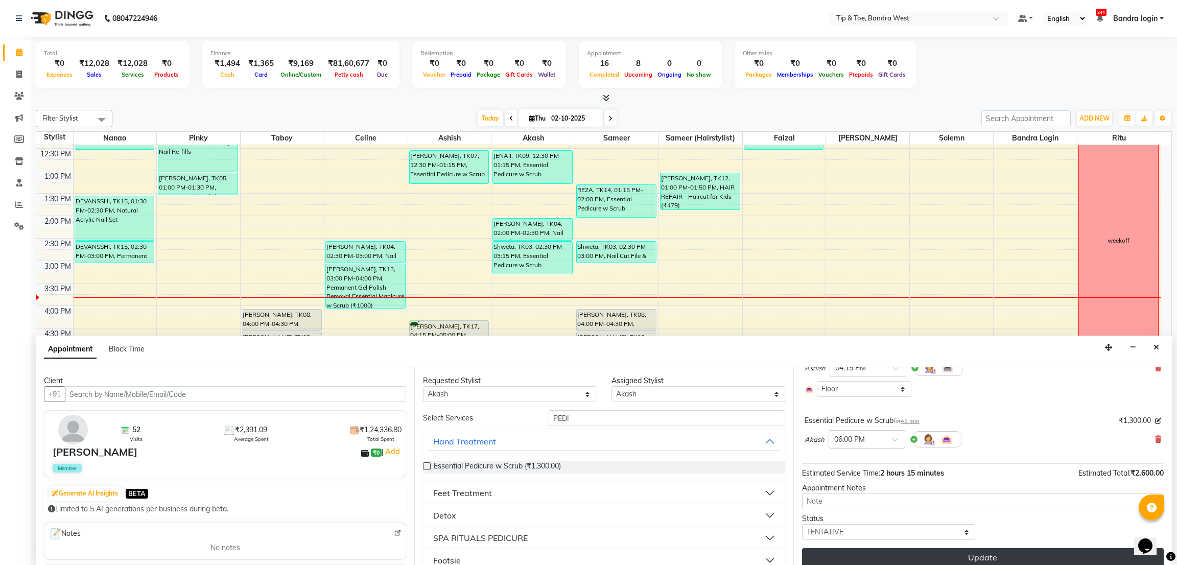
scroll to position [103, 0]
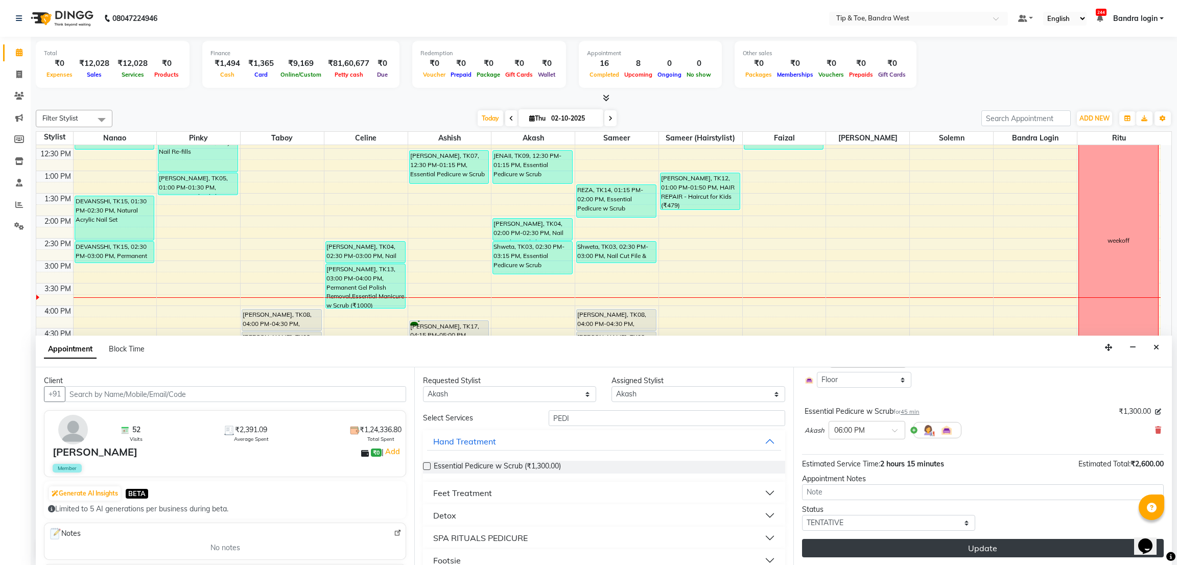
click at [952, 502] on button "Update" at bounding box center [983, 548] width 362 height 18
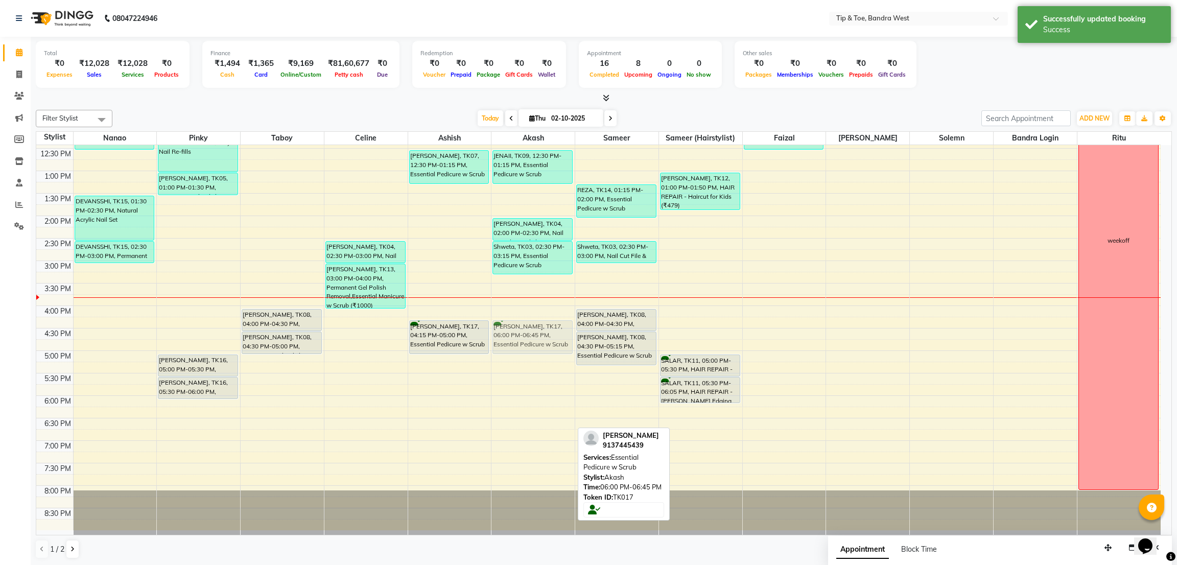
drag, startPoint x: 509, startPoint y: 417, endPoint x: 504, endPoint y: 340, distance: 77.4
click at [504, 340] on div "JENAII, TK09, 12:30 PM-01:15 PM, Essential Pedicure w Scrub Anoushka Kohli, TK0…" at bounding box center [533, 238] width 83 height 584
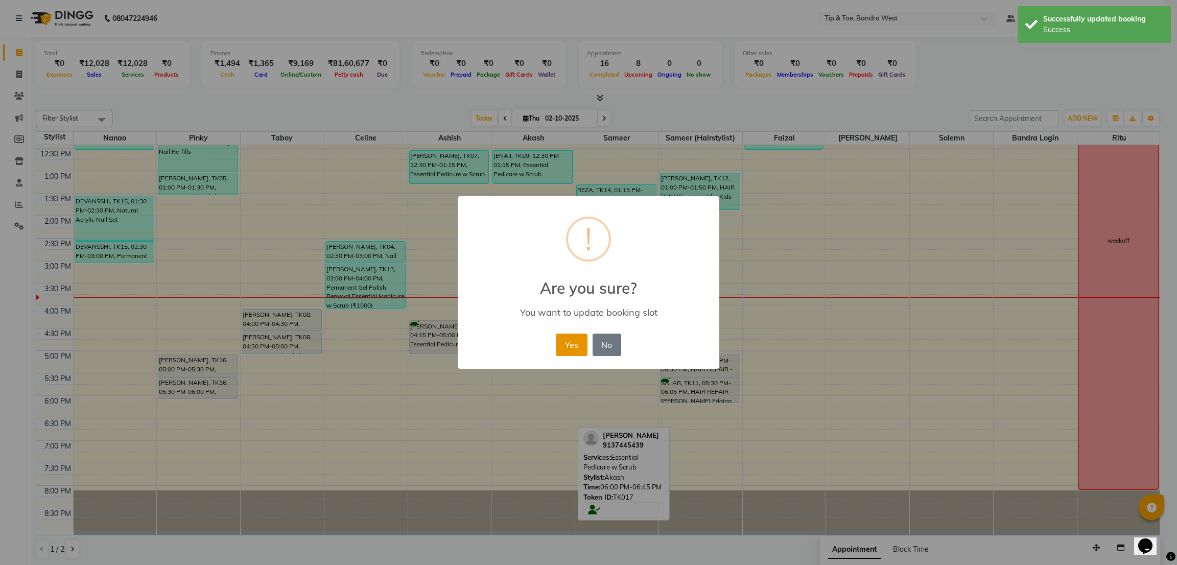
click at [579, 345] on button "Yes" at bounding box center [571, 345] width 31 height 22
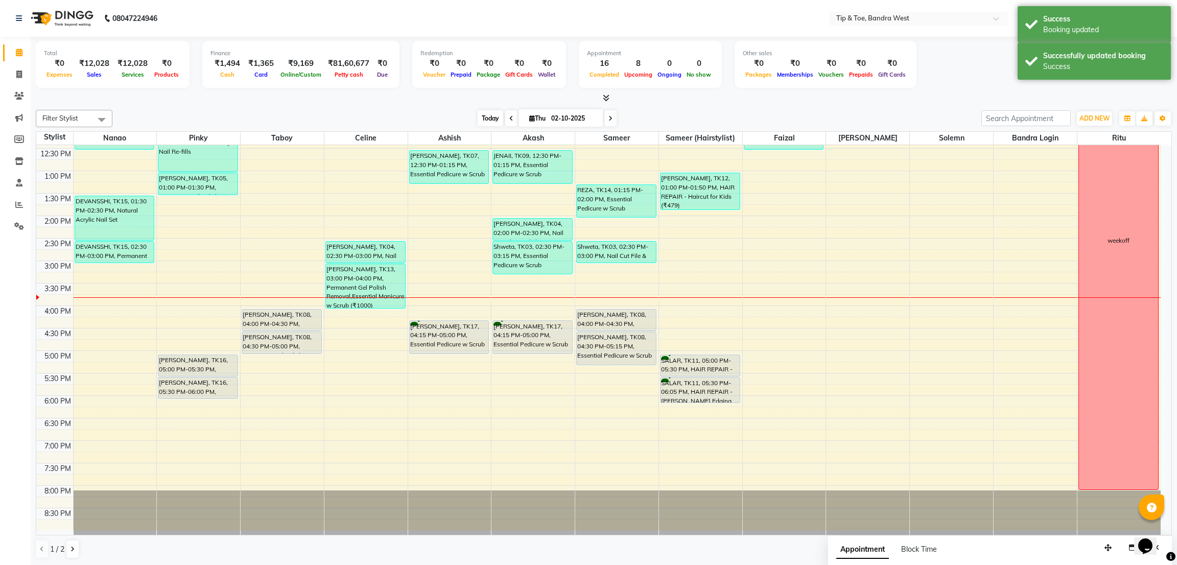
click at [478, 121] on span "Today" at bounding box center [491, 118] width 26 height 16
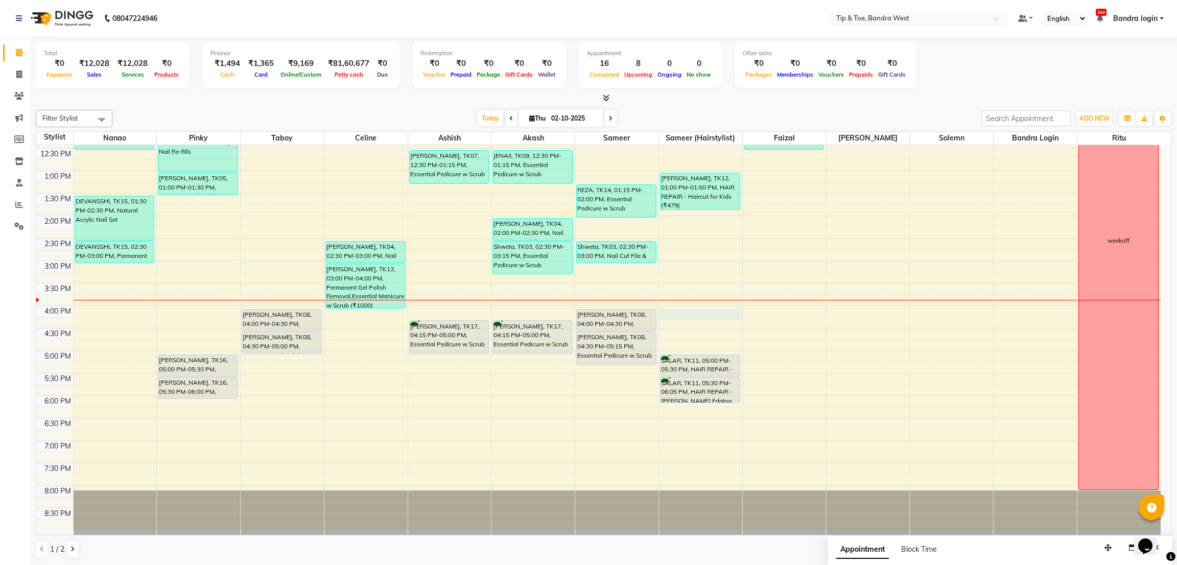
click at [688, 319] on div "8:00 AM 8:30 AM 9:00 AM 9:30 AM 10:00 AM 10:30 AM 11:00 AM 11:30 AM 12:00 PM 12…" at bounding box center [598, 238] width 1125 height 584
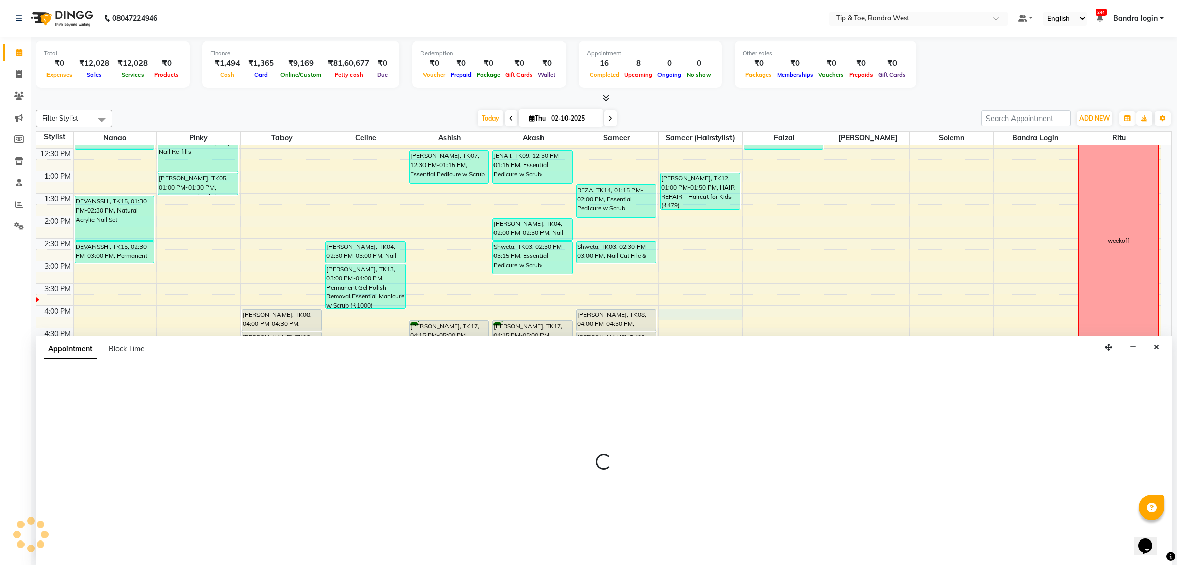
select select "64235"
select select "960"
select select "tentative"
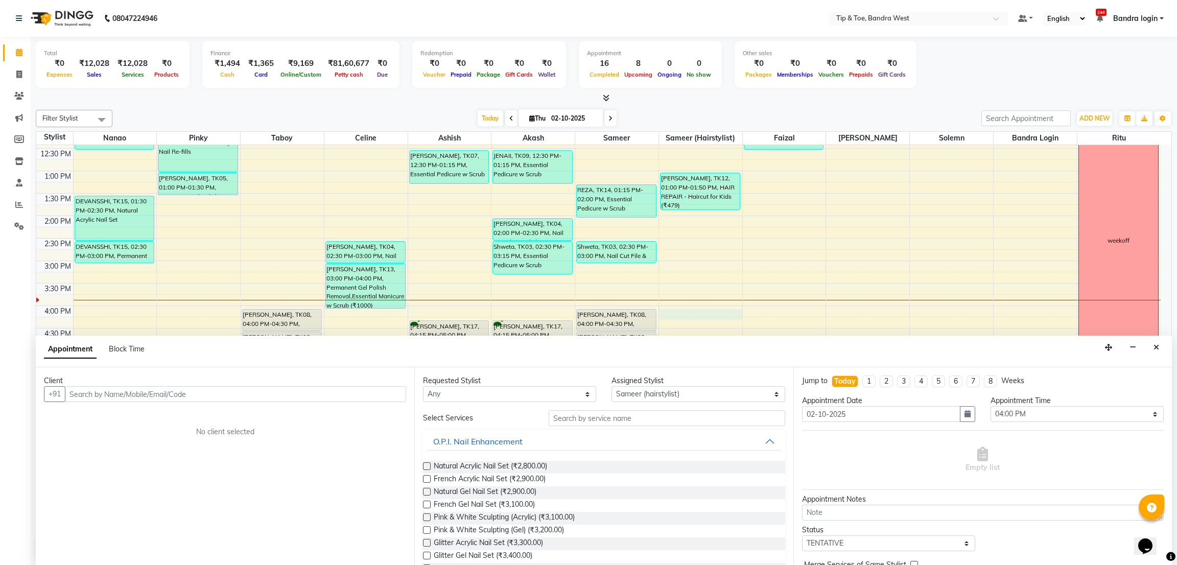
click at [237, 395] on input "text" at bounding box center [235, 394] width 341 height 16
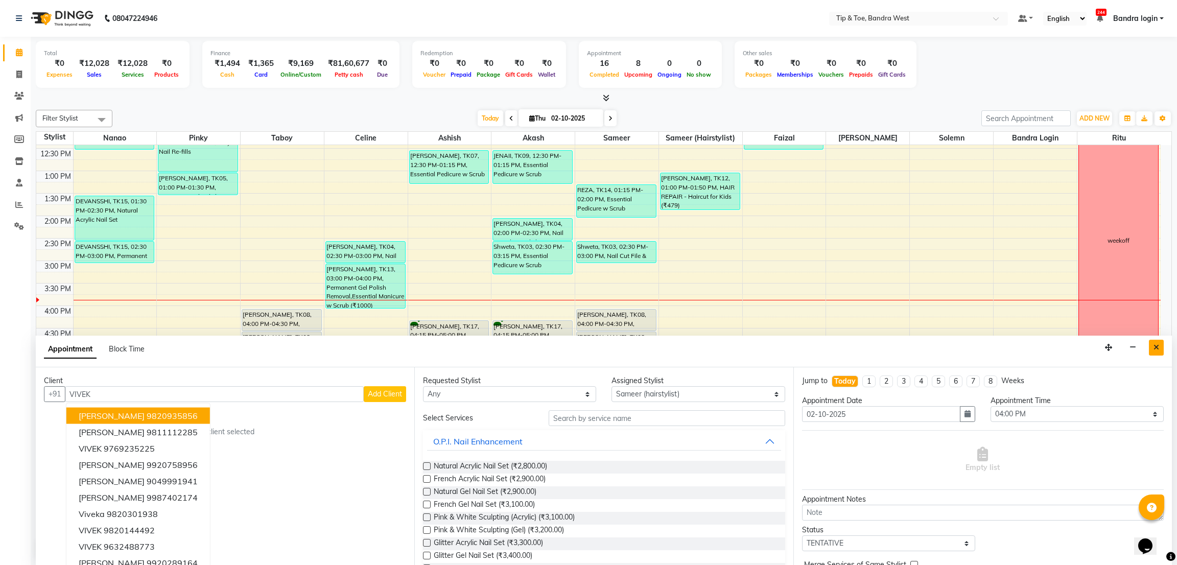
type input "VIVEK"
click at [1046, 346] on icon "Close" at bounding box center [1157, 347] width 6 height 7
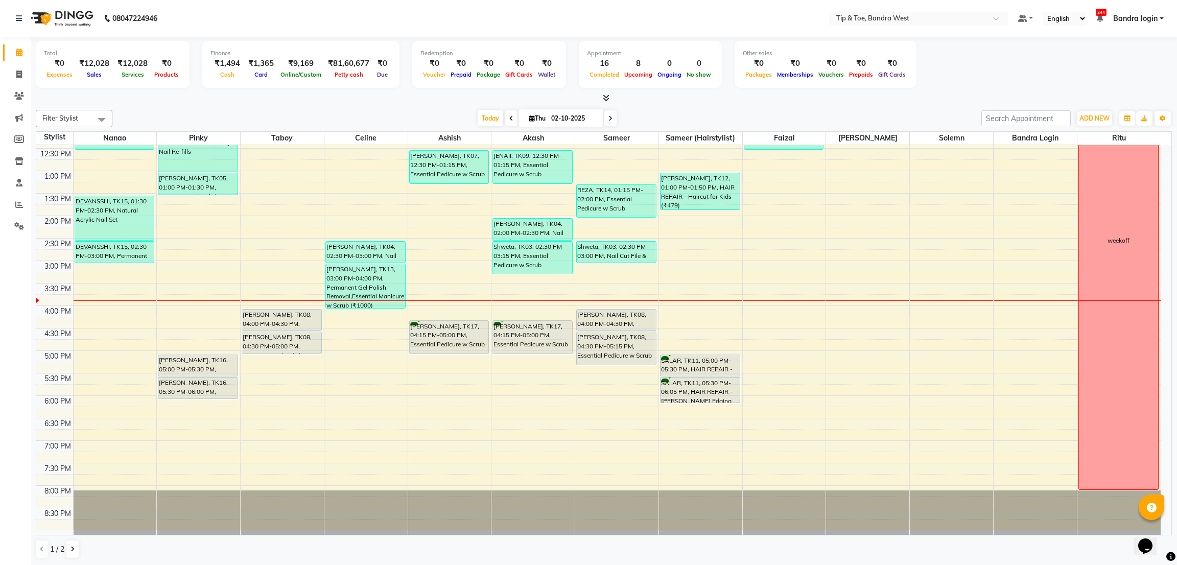
click at [98, 316] on div "8:00 AM 8:30 AM 9:00 AM 9:30 AM 10:00 AM 10:30 AM 11:00 AM 11:30 AM 12:00 PM 12…" at bounding box center [598, 238] width 1125 height 584
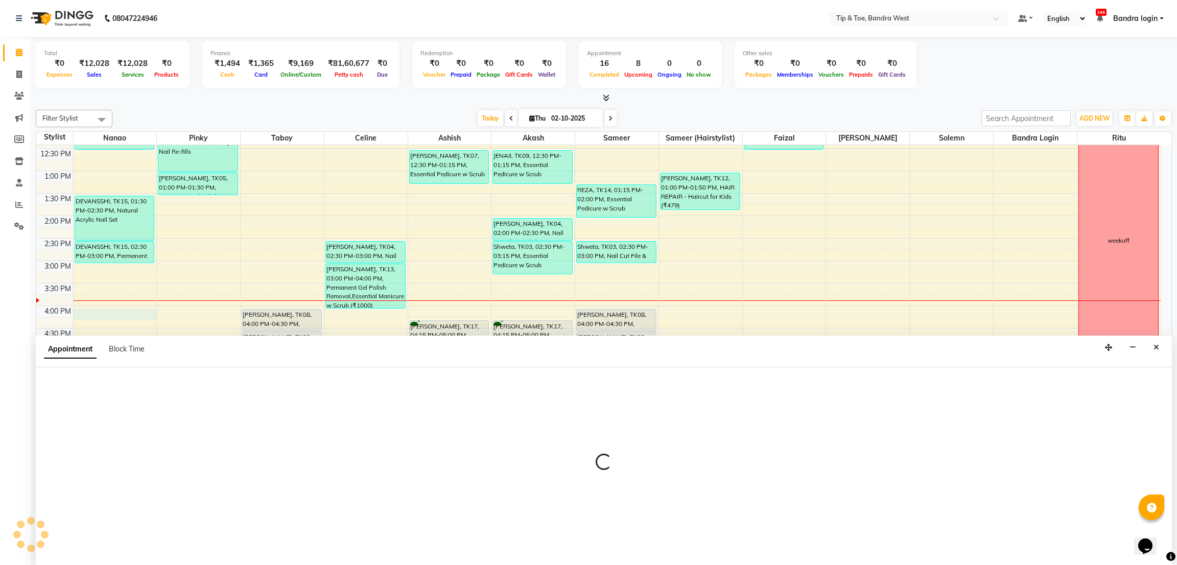
select select "42385"
select select "960"
select select "tentative"
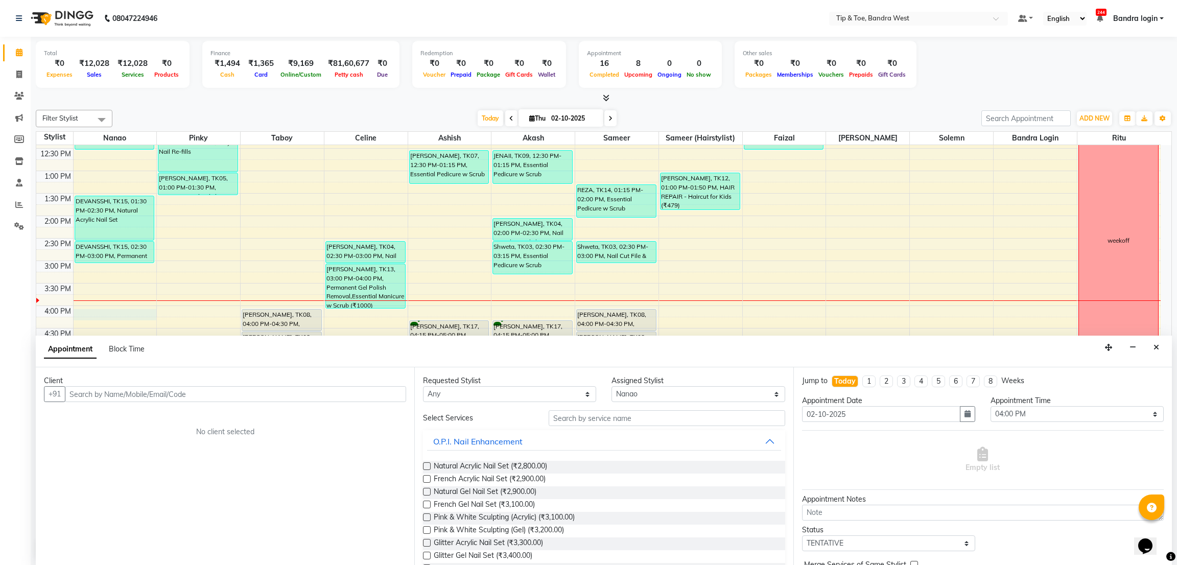
click at [195, 391] on input "text" at bounding box center [235, 394] width 341 height 16
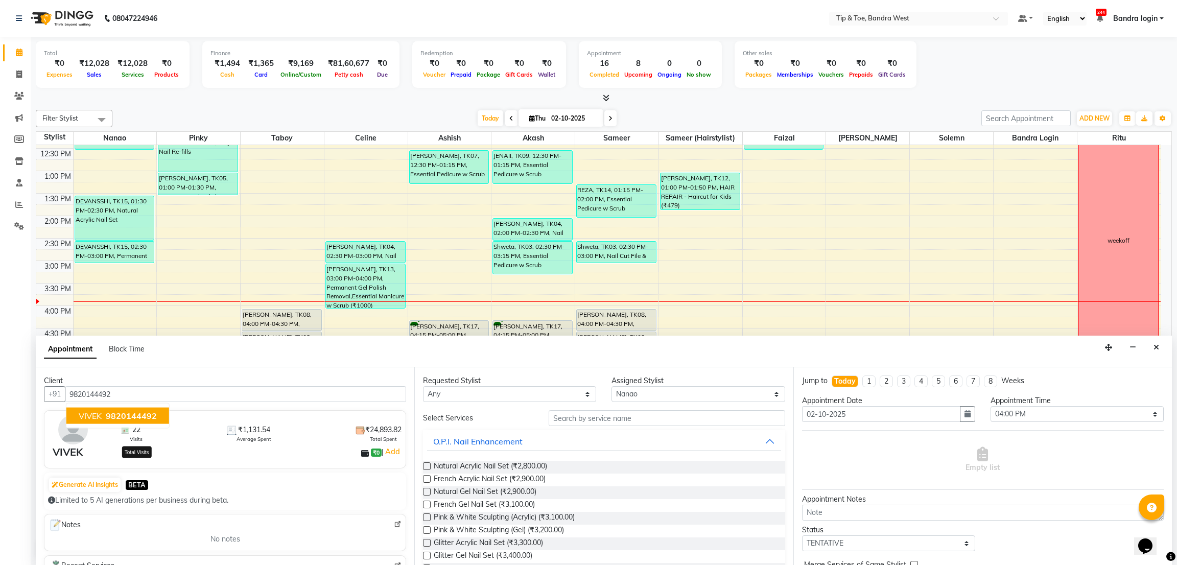
type input "9820144492"
click at [140, 430] on span "22 Visits" at bounding box center [136, 434] width 13 height 18
click at [584, 418] on input "text" at bounding box center [667, 418] width 236 height 16
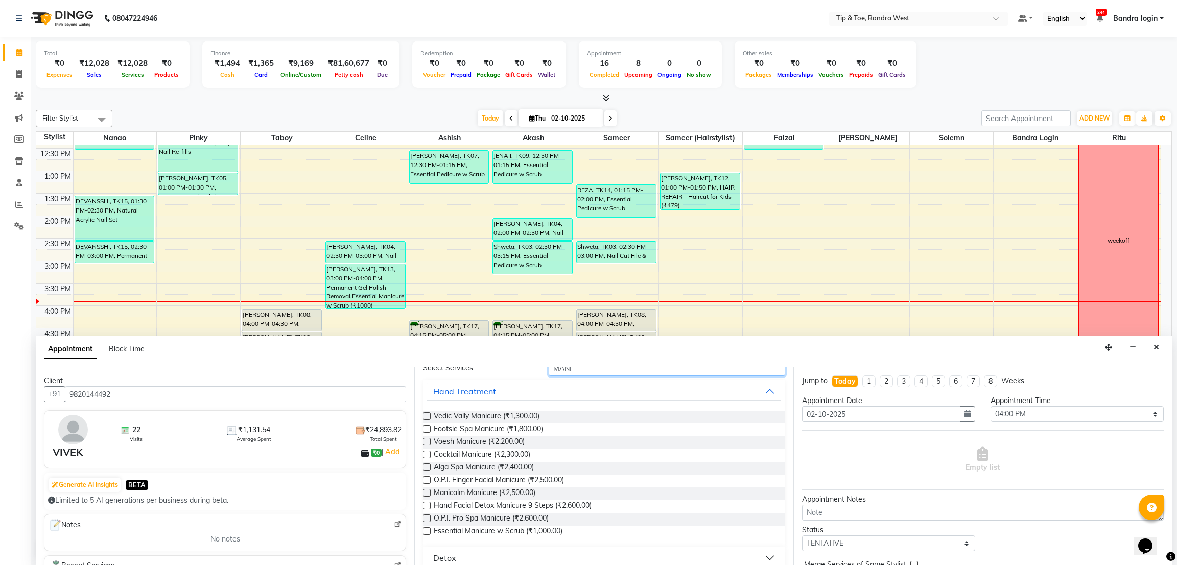
scroll to position [77, 0]
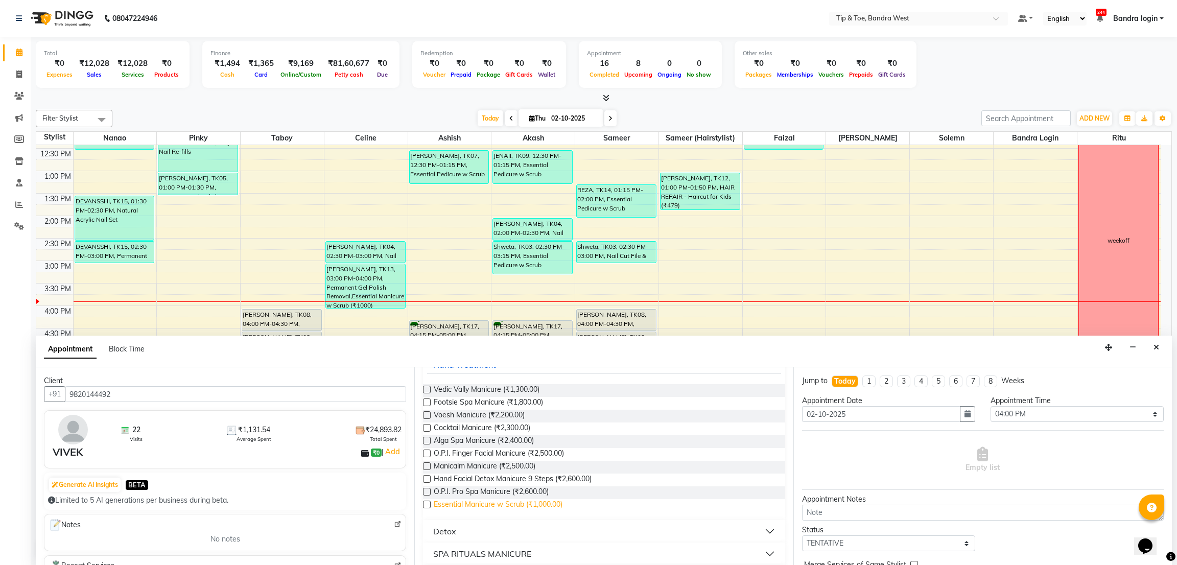
type input "MANI"
drag, startPoint x: 539, startPoint y: 503, endPoint x: 566, endPoint y: 481, distance: 35.3
click at [539, 502] on span "Essential Manicure w Scrub (₹1,000.00)" at bounding box center [498, 505] width 129 height 13
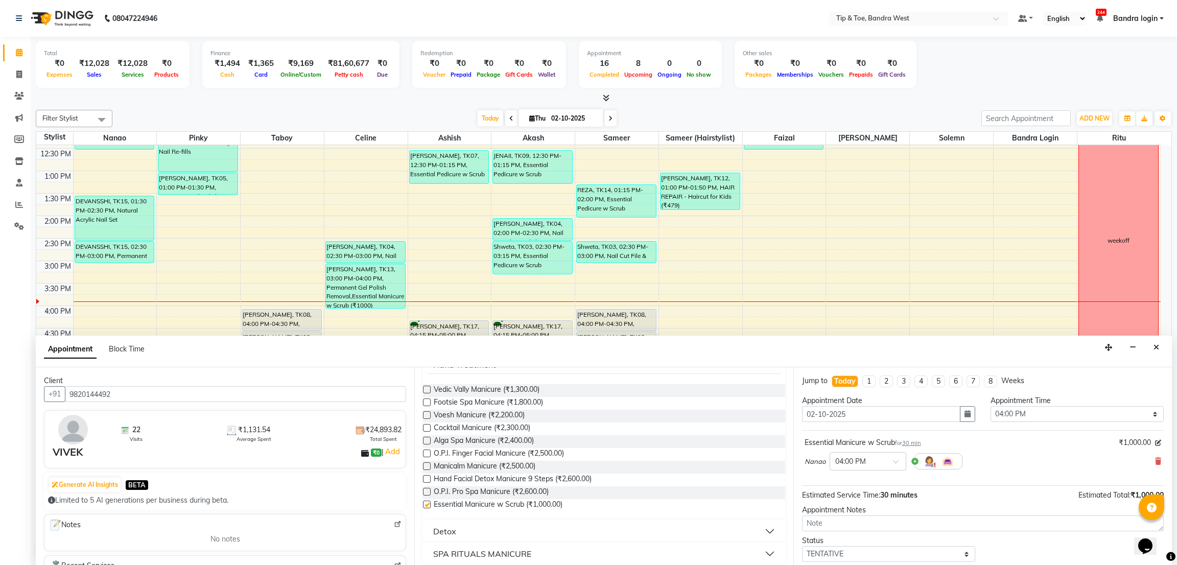
checkbox input "false"
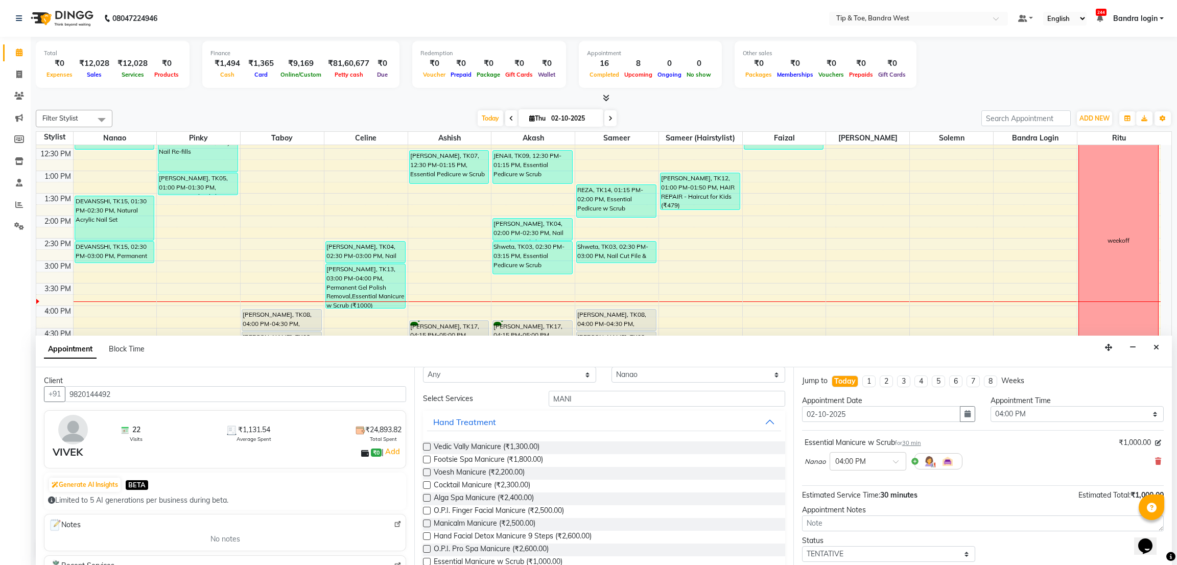
scroll to position [0, 0]
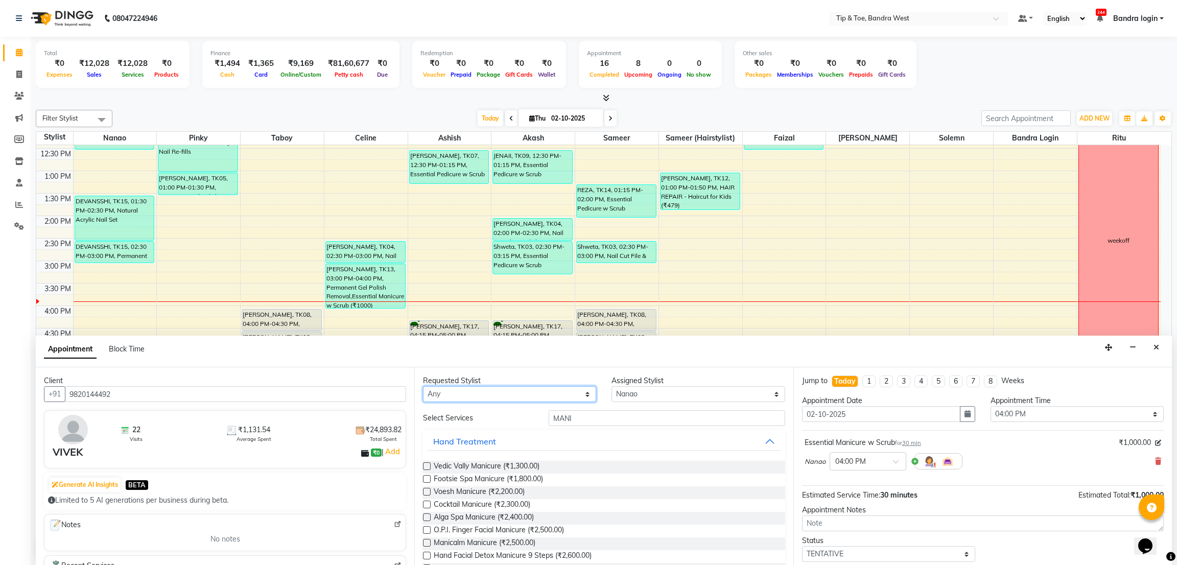
click at [556, 396] on select "Any Akash Ashish Bandra login Celine Faizal Jigna Nanao Nihal Pinky Ritu Sameer…" at bounding box center [509, 394] width 173 height 16
select select "64235"
click at [423, 386] on select "Any Akash Ashish Bandra login Celine Faizal Jigna Nanao Nihal Pinky Ritu Sameer…" at bounding box center [509, 394] width 173 height 16
select select "64235"
click at [585, 421] on input "MANI" at bounding box center [667, 418] width 236 height 16
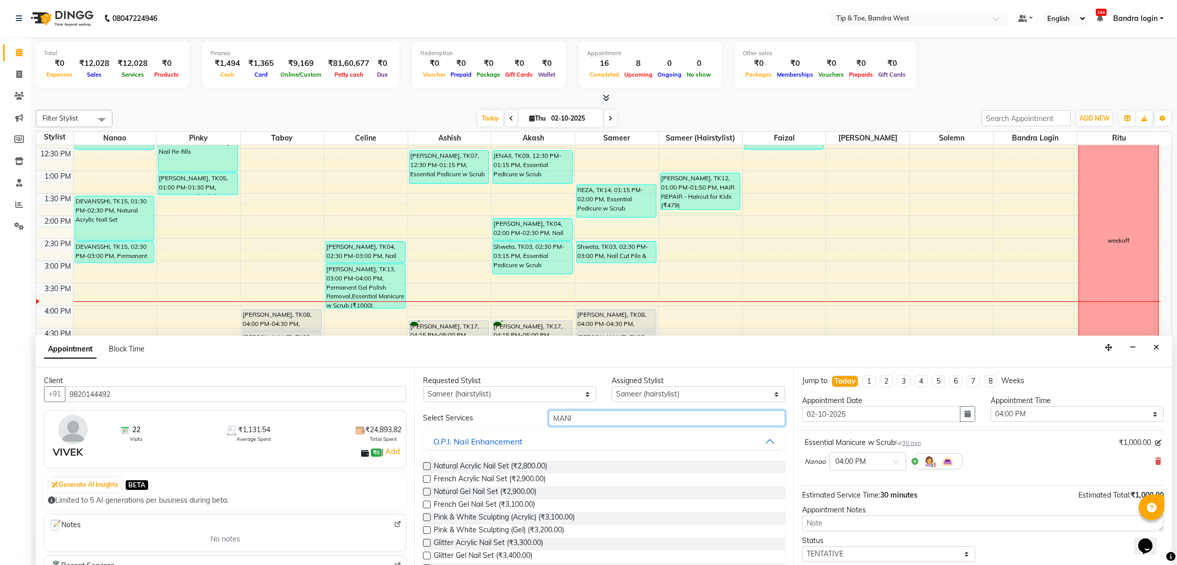
click at [585, 421] on input "MANI" at bounding box center [667, 418] width 236 height 16
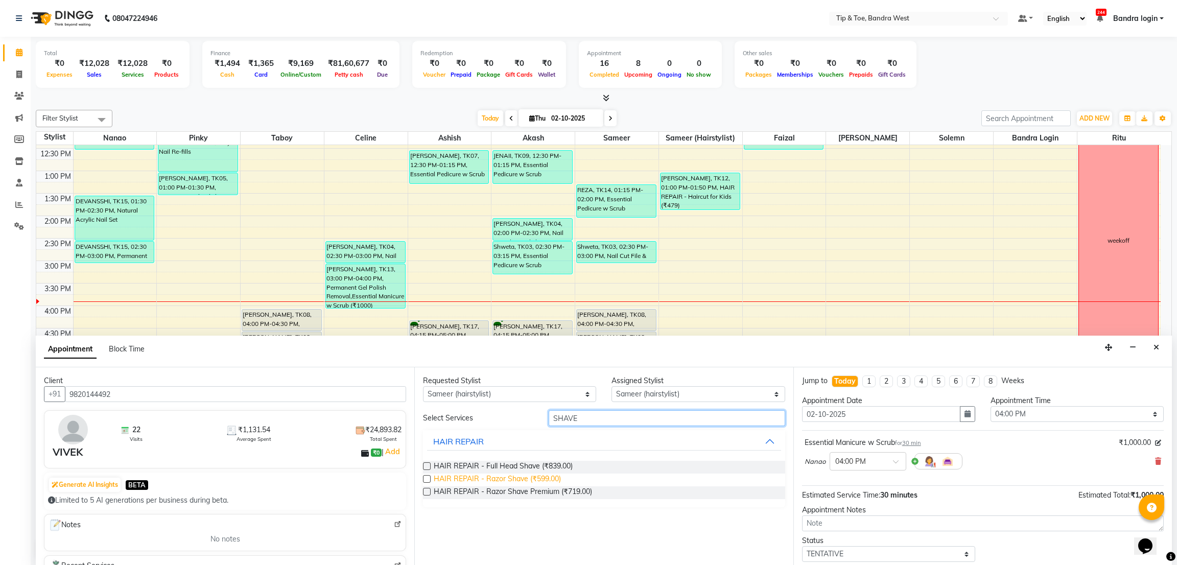
type input "SHAVE"
click at [536, 484] on span "HAIR REPAIR - Razor Shave (₹599.00)" at bounding box center [497, 480] width 127 height 13
checkbox input "false"
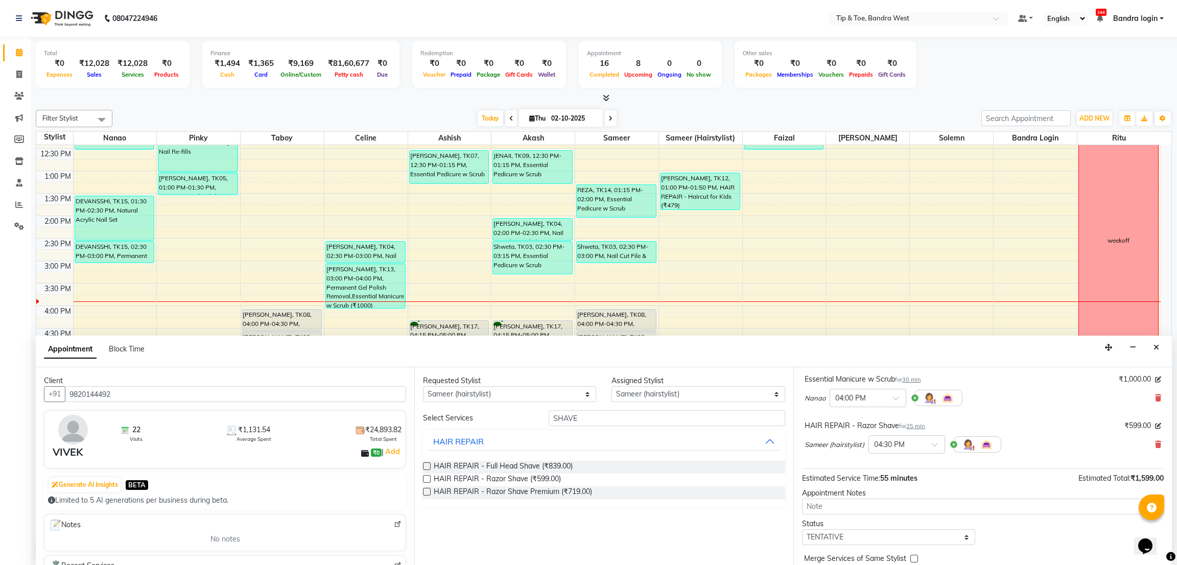
scroll to position [108, 0]
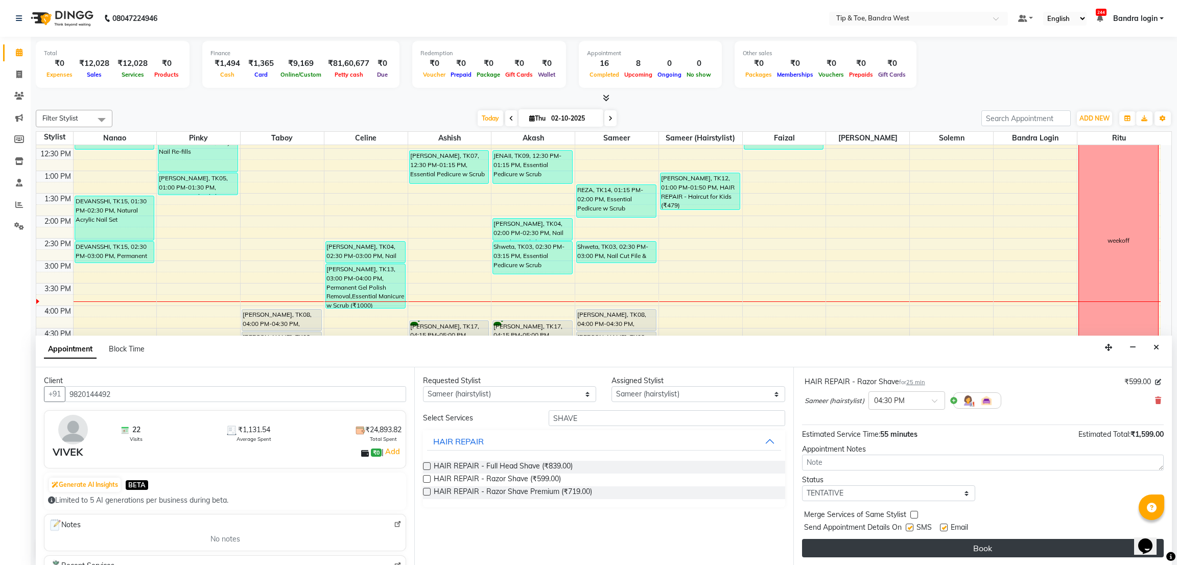
click at [977, 502] on button "Book" at bounding box center [983, 548] width 362 height 18
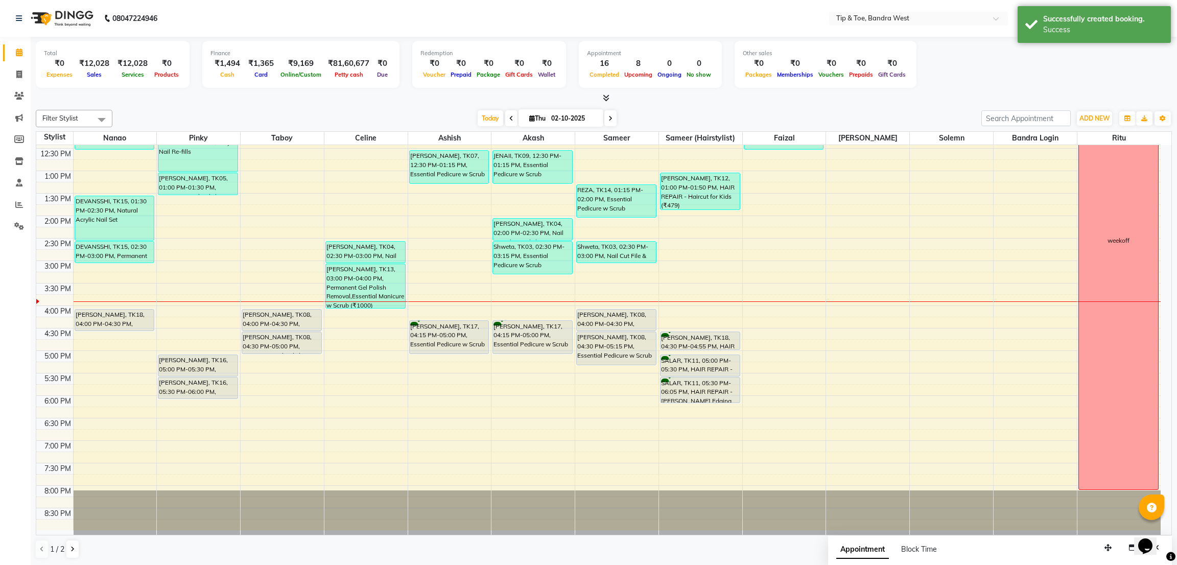
click at [703, 330] on div "8:00 AM 8:30 AM 9:00 AM 9:30 AM 10:00 AM 10:30 AM 11:00 AM 11:30 AM 12:00 PM 12…" at bounding box center [598, 238] width 1125 height 584
select select "64235"
select select "tentative"
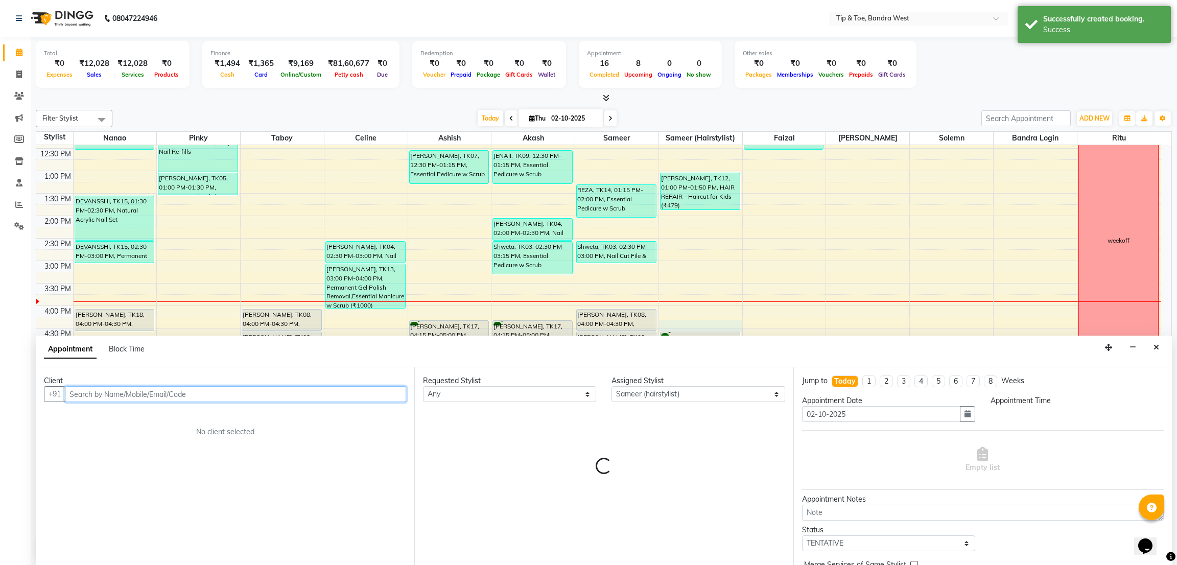
select select "975"
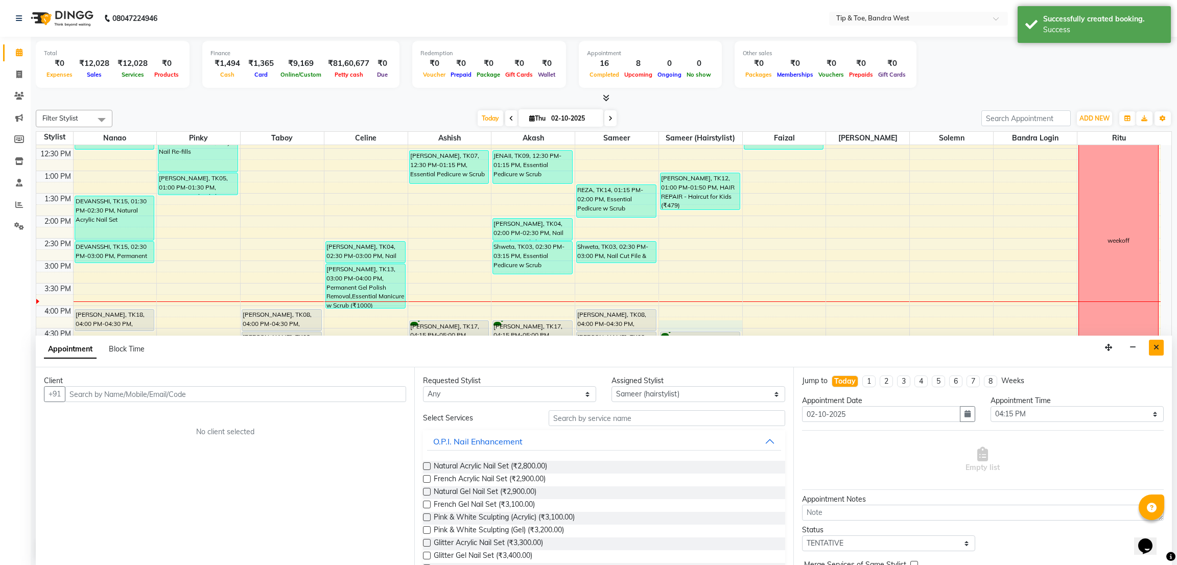
click at [1046, 343] on button "Close" at bounding box center [1156, 348] width 15 height 16
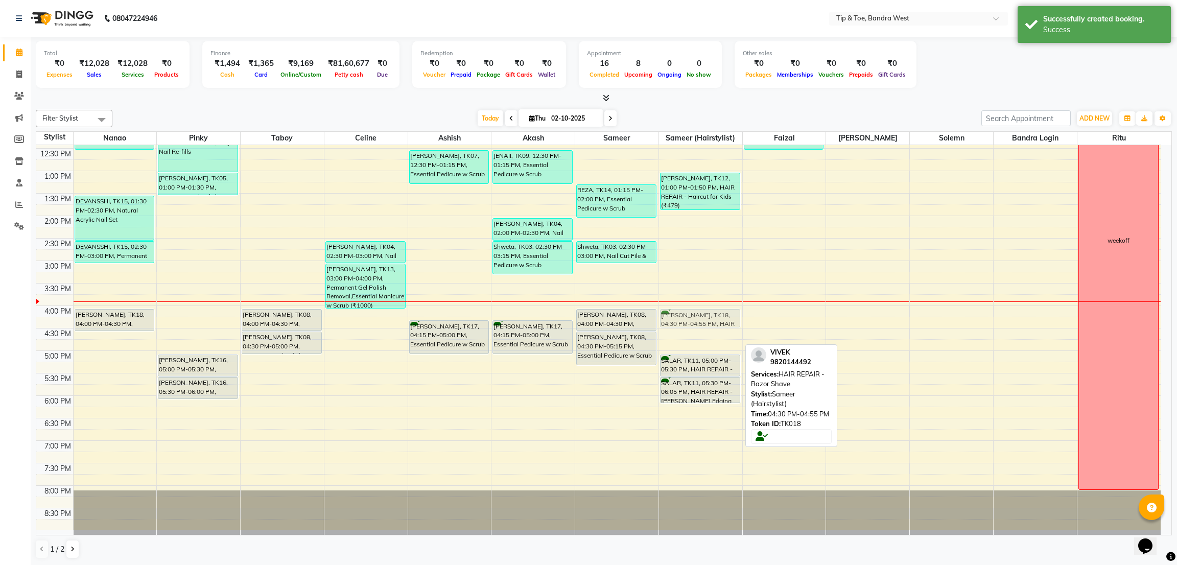
drag, startPoint x: 715, startPoint y: 340, endPoint x: 712, endPoint y: 318, distance: 22.2
click at [712, 318] on div "Sarah Banwar, TK12, 01:00 PM-01:50 PM, HAIR REPAIR - Haircut for Kids (₹479) VI…" at bounding box center [700, 238] width 83 height 584
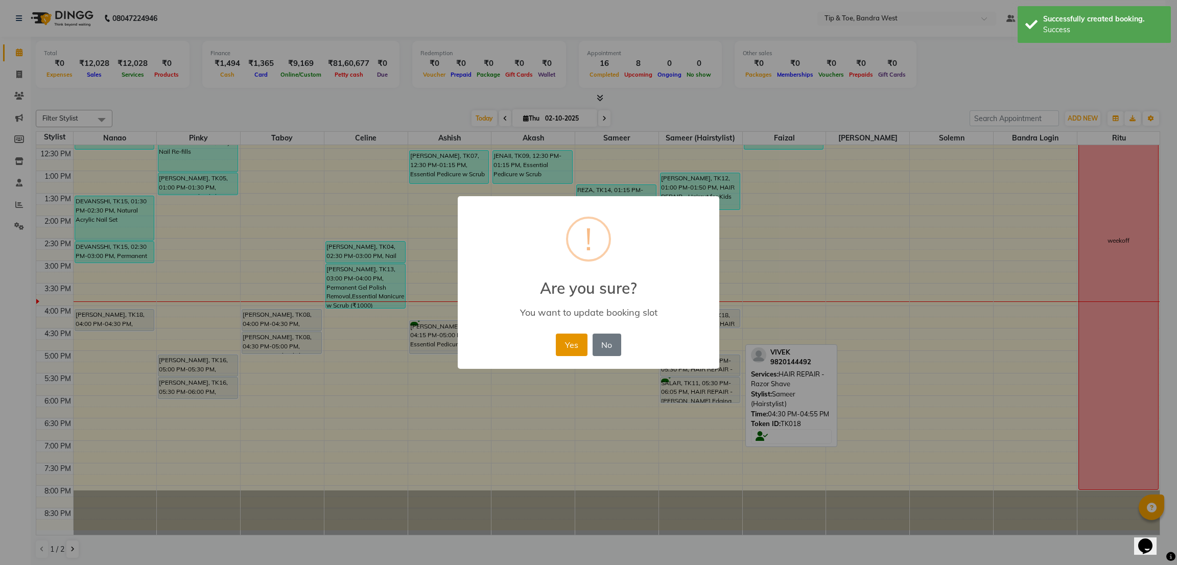
click at [582, 345] on button "Yes" at bounding box center [571, 345] width 31 height 22
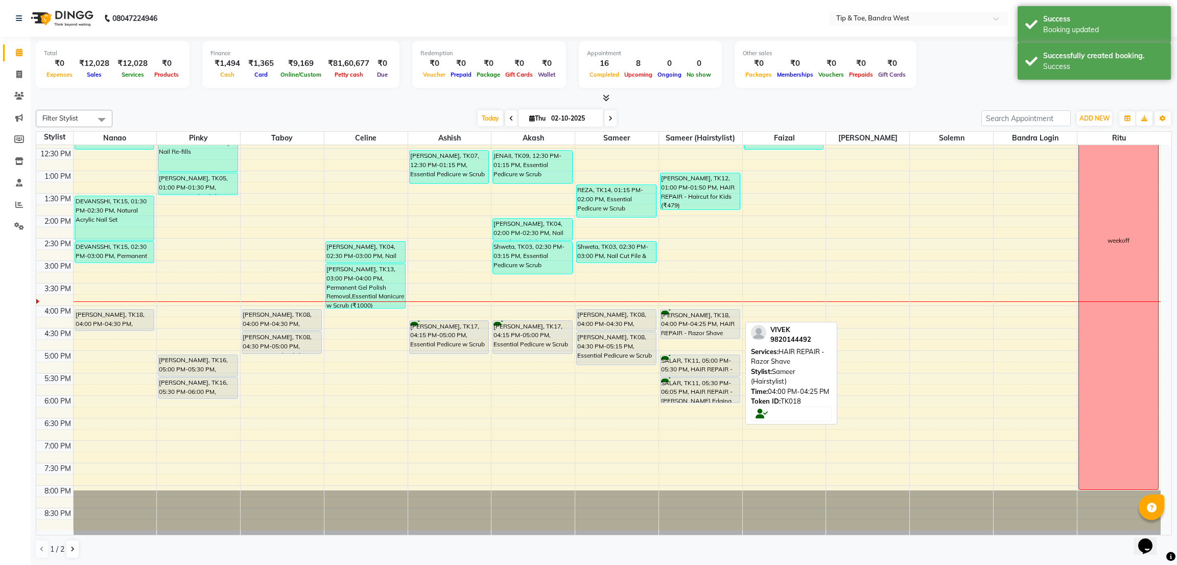
drag, startPoint x: 692, startPoint y: 324, endPoint x: 693, endPoint y: 332, distance: 7.8
click at [693, 332] on div "Sarah Banwar, TK12, 01:00 PM-01:50 PM, HAIR REPAIR - Haircut for Kids (₹479) VI…" at bounding box center [700, 238] width 83 height 584
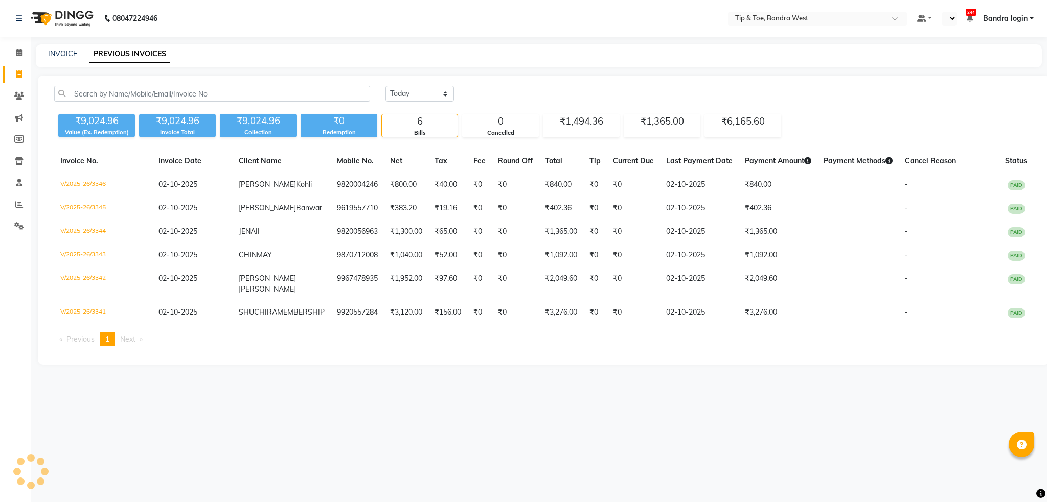
select select "en"
click at [18, 51] on icon at bounding box center [19, 53] width 7 height 8
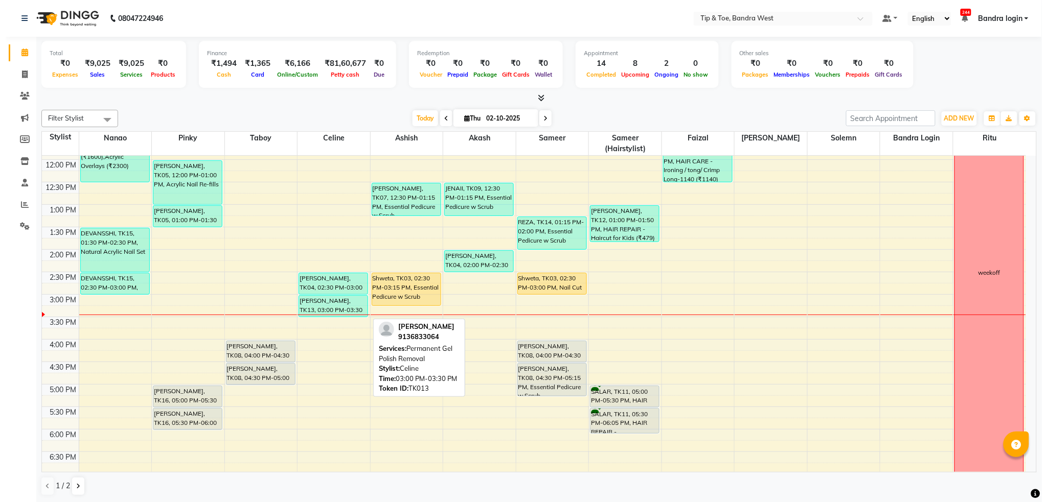
scroll to position [204, 0]
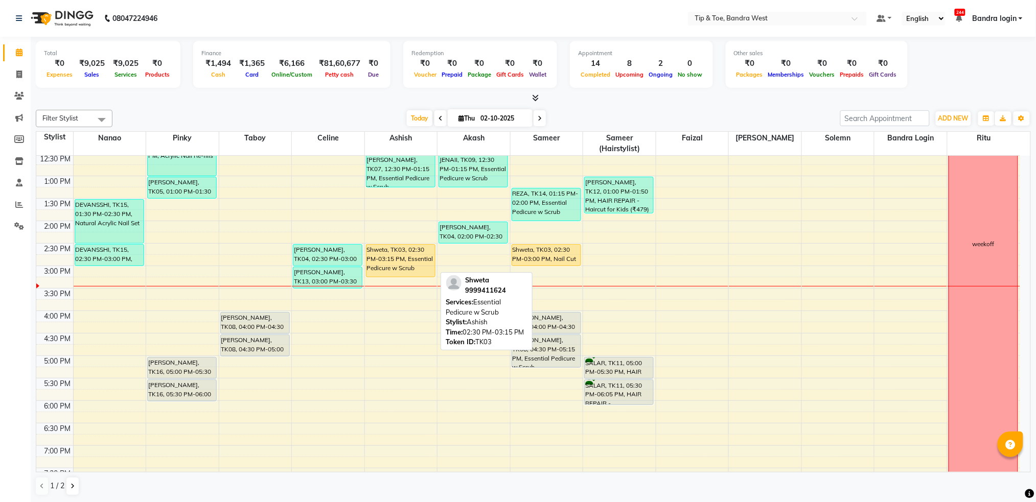
click at [393, 254] on div "Shweta, TK03, 02:30 PM-03:15 PM, Essential Pedicure w Scrub" at bounding box center [400, 261] width 68 height 32
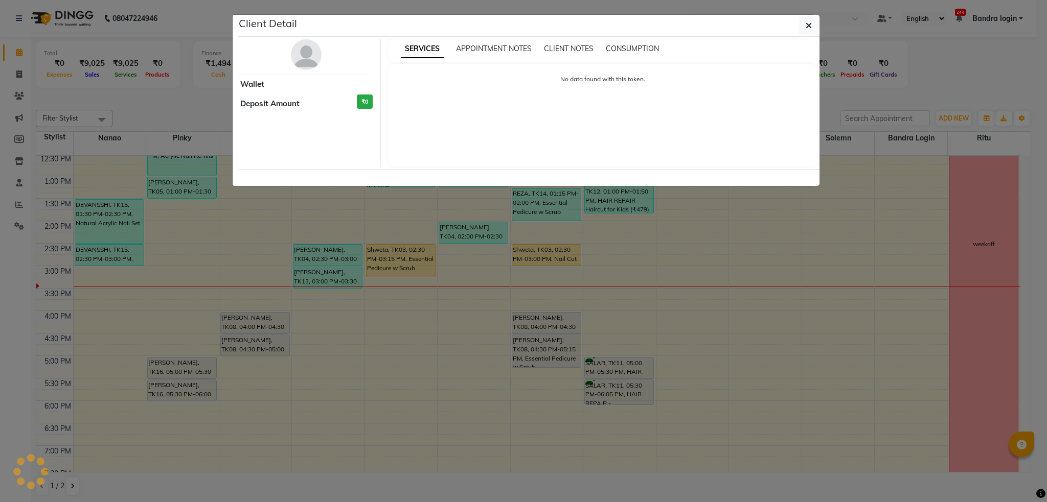
select select "1"
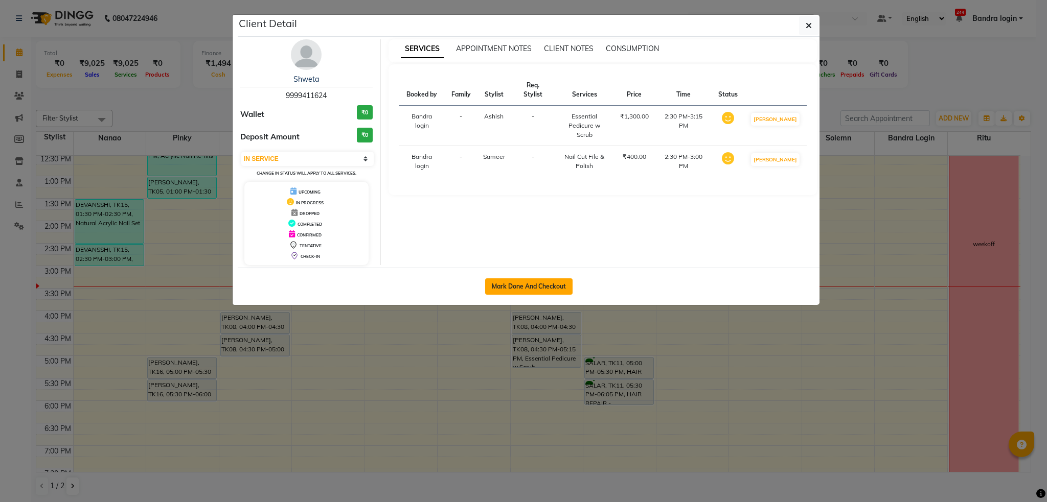
click at [507, 287] on button "Mark Done And Checkout" at bounding box center [528, 287] width 87 height 16
select select "5957"
select select "service"
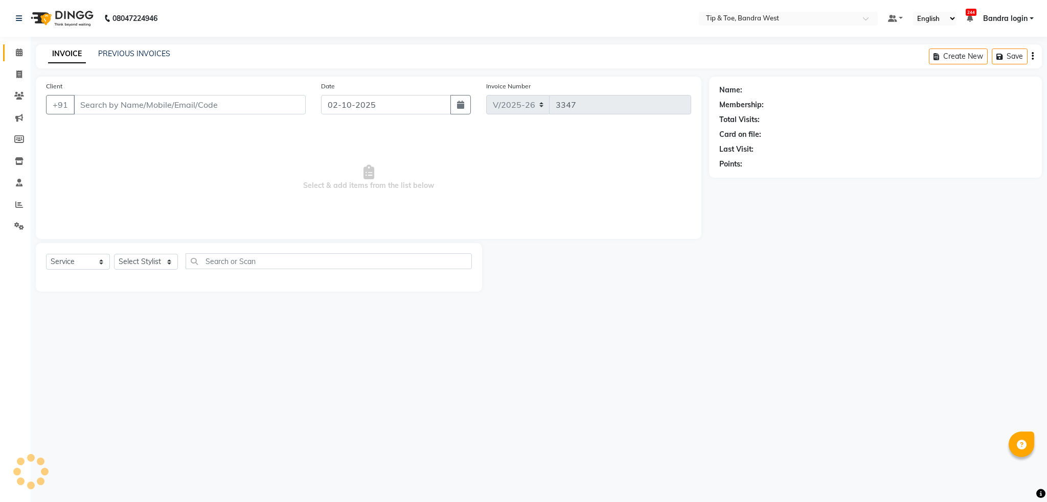
type input "9999411624"
select select "42304"
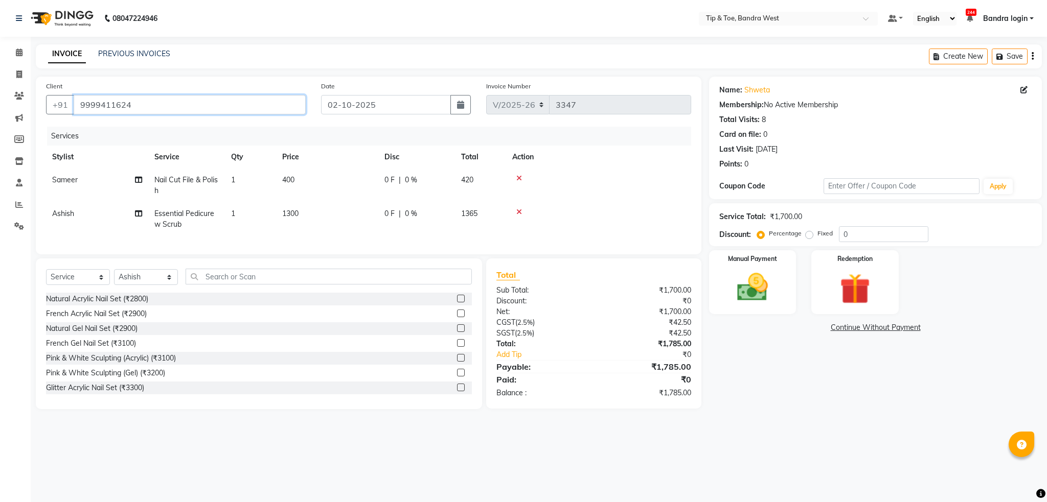
click at [182, 110] on input "9999411624" at bounding box center [190, 104] width 232 height 19
click at [840, 235] on input "0" at bounding box center [883, 234] width 89 height 16
click at [854, 235] on input "20" at bounding box center [883, 234] width 89 height 16
type input "20"
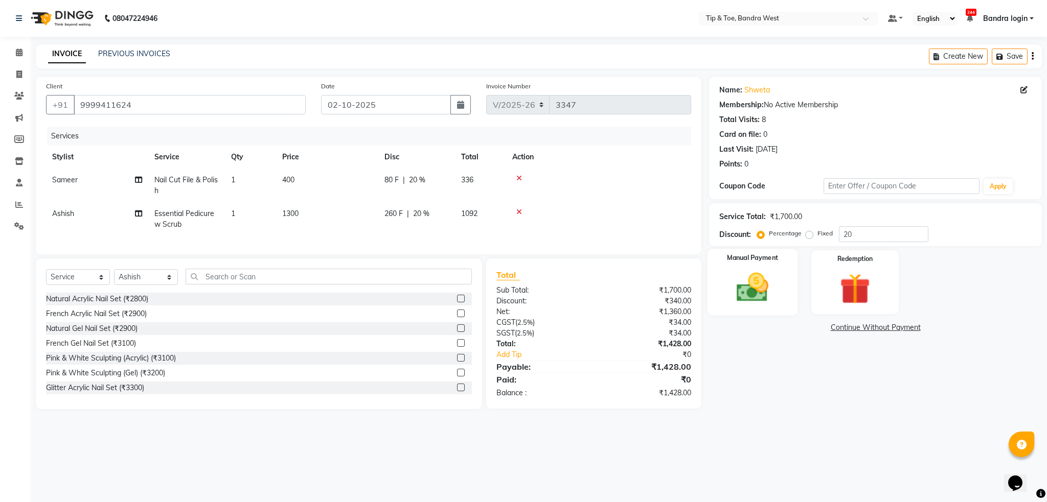
click at [778, 287] on div "Manual Payment" at bounding box center [752, 282] width 90 height 66
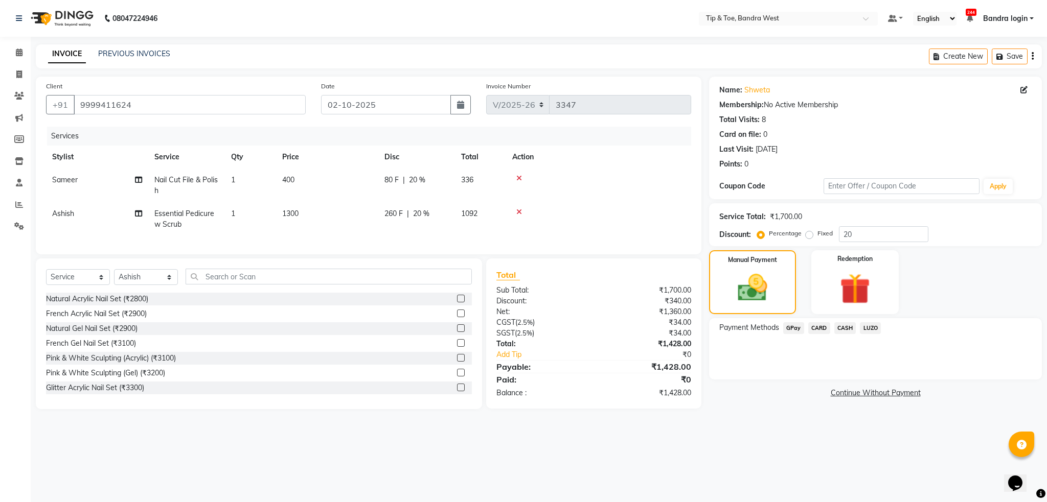
click at [791, 334] on span "GPay" at bounding box center [793, 328] width 21 height 12
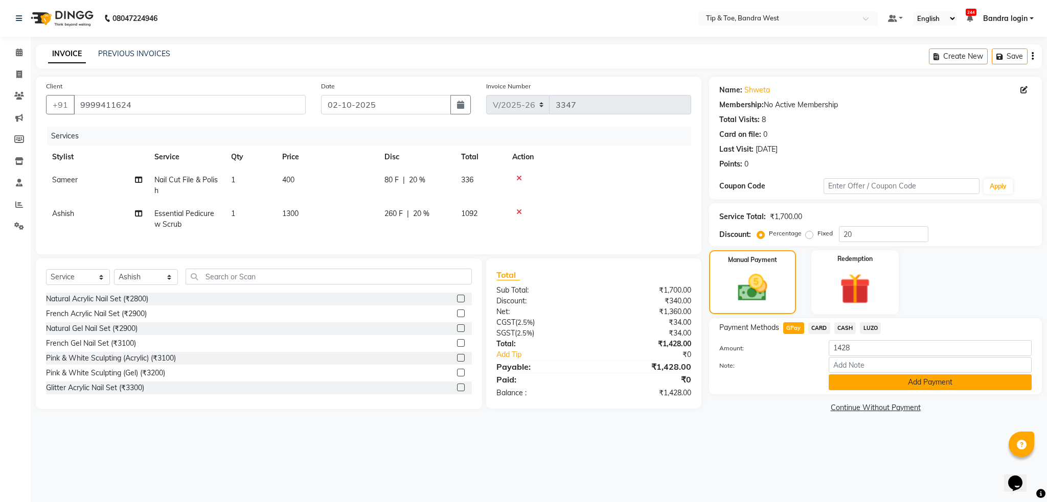
click at [856, 385] on button "Add Payment" at bounding box center [929, 383] width 203 height 16
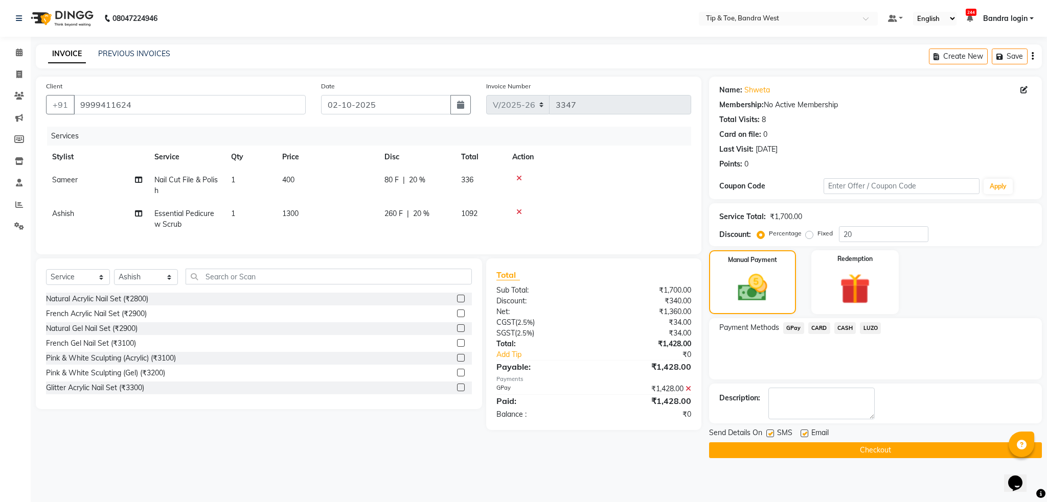
click at [69, 215] on span "Ashish" at bounding box center [63, 213] width 22 height 9
select select "42304"
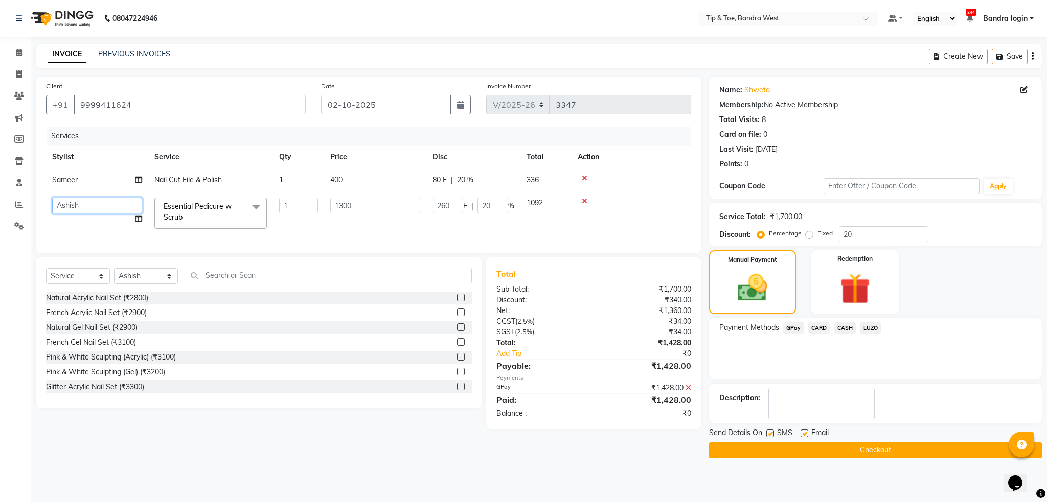
click at [78, 202] on select "[PERSON_NAME] Bandra login [PERSON_NAME] Danish [PERSON_NAME] [PERSON_NAME] [PE…" at bounding box center [97, 206] width 90 height 16
click at [86, 225] on td "[PERSON_NAME] Bandra login [PERSON_NAME] Danish [PERSON_NAME] [PERSON_NAME] [PE…" at bounding box center [97, 213] width 102 height 43
click at [65, 192] on td "[PERSON_NAME] Bandra login [PERSON_NAME] Danish [PERSON_NAME] [PERSON_NAME] [PE…" at bounding box center [97, 213] width 102 height 43
click at [689, 391] on icon at bounding box center [688, 387] width 6 height 7
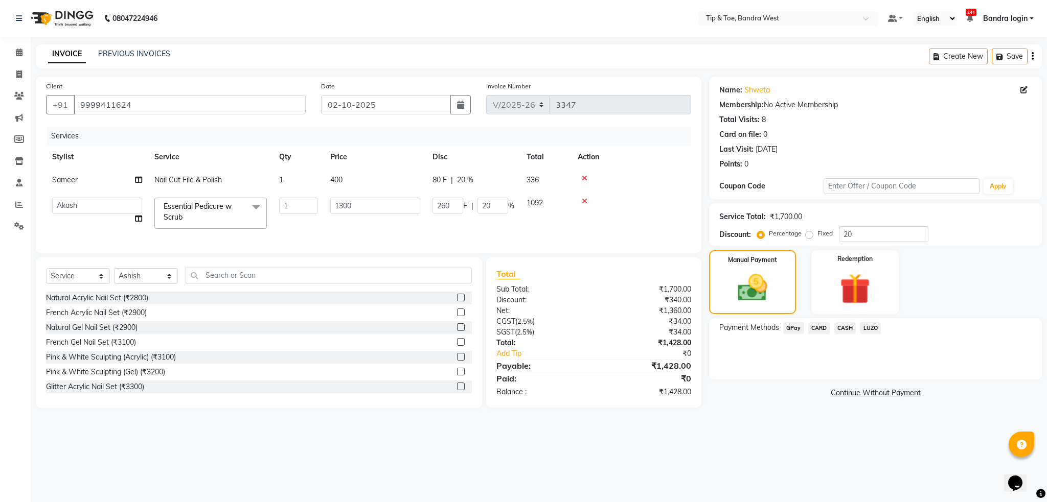
click at [783, 329] on span "GPay" at bounding box center [793, 328] width 21 height 12
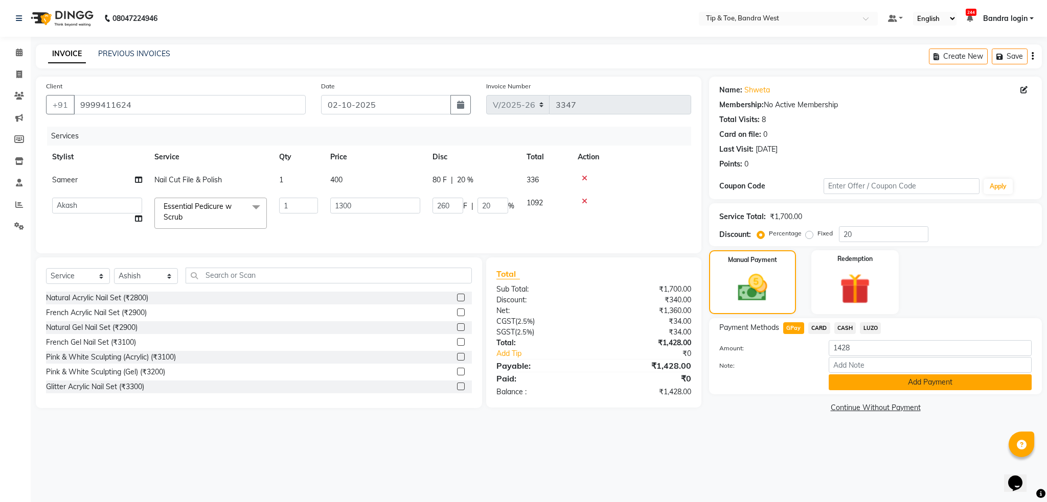
click at [852, 383] on button "Add Payment" at bounding box center [929, 383] width 203 height 16
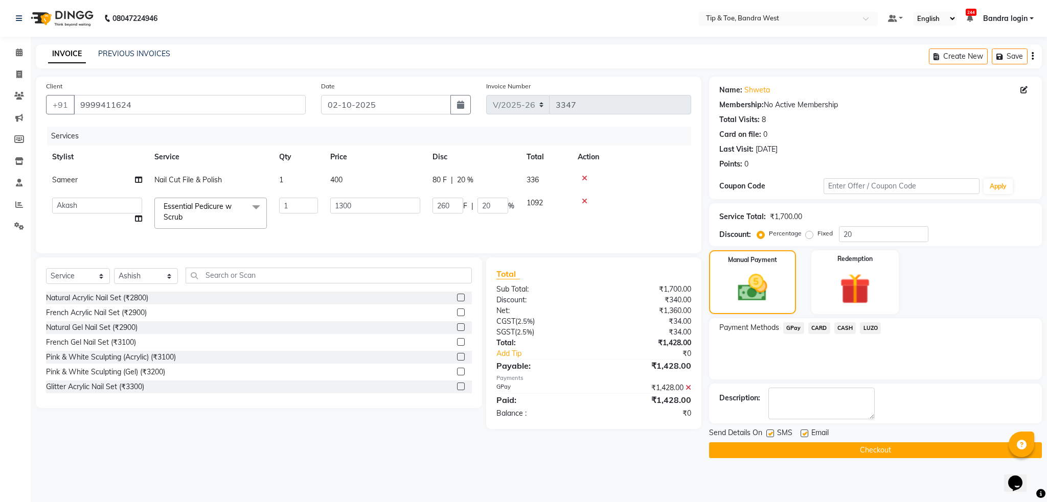
click at [845, 453] on button "Checkout" at bounding box center [875, 451] width 333 height 16
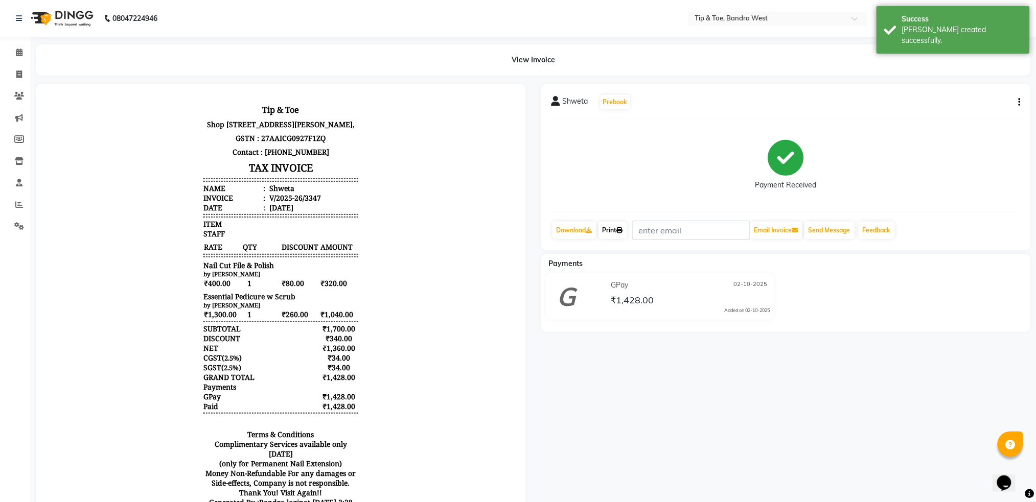
drag, startPoint x: 606, startPoint y: 229, endPoint x: 612, endPoint y: 244, distance: 15.8
click at [606, 230] on link "Print" at bounding box center [612, 230] width 29 height 17
click at [14, 48] on span at bounding box center [19, 53] width 18 height 12
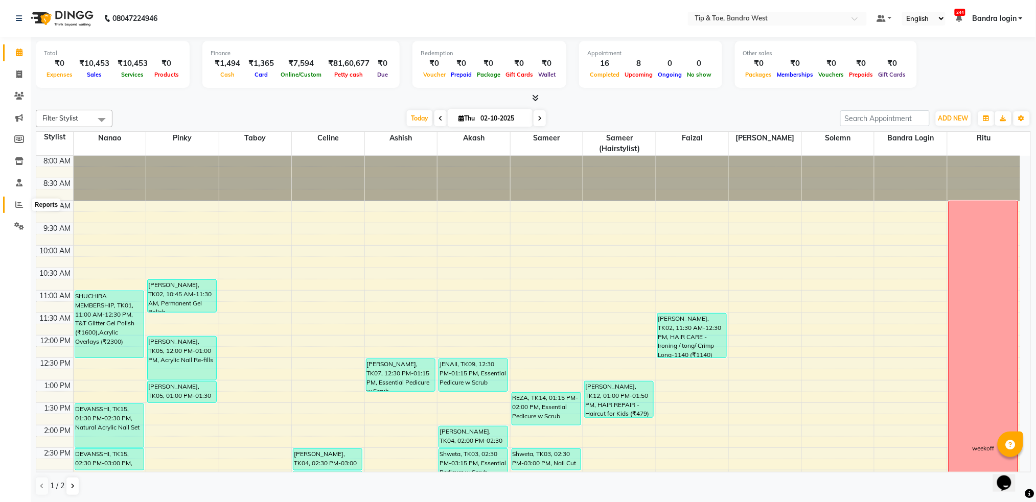
click at [14, 209] on span at bounding box center [19, 205] width 18 height 12
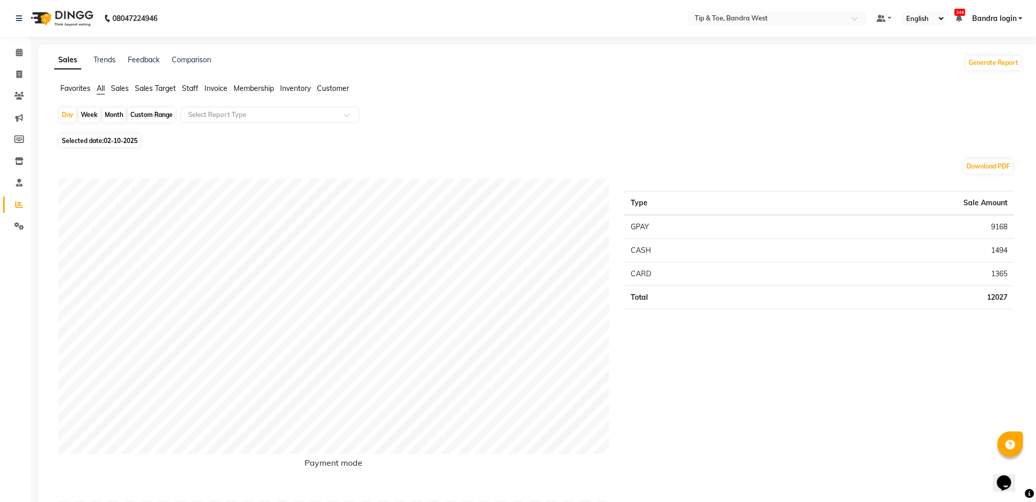
drag, startPoint x: 143, startPoint y: 111, endPoint x: 148, endPoint y: 142, distance: 31.6
click at [144, 111] on div "Custom Range" at bounding box center [152, 115] width 48 height 14
select select "10"
select select "2025"
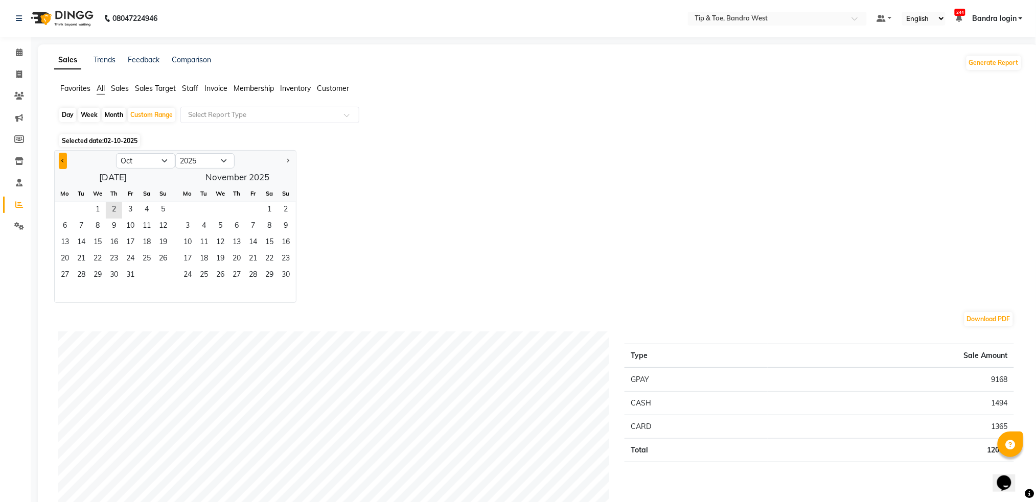
click at [64, 157] on button "Previous month" at bounding box center [63, 161] width 8 height 16
select select "9"
click at [70, 207] on span "1" at bounding box center [65, 210] width 16 height 16
click at [83, 277] on span "30" at bounding box center [81, 276] width 16 height 16
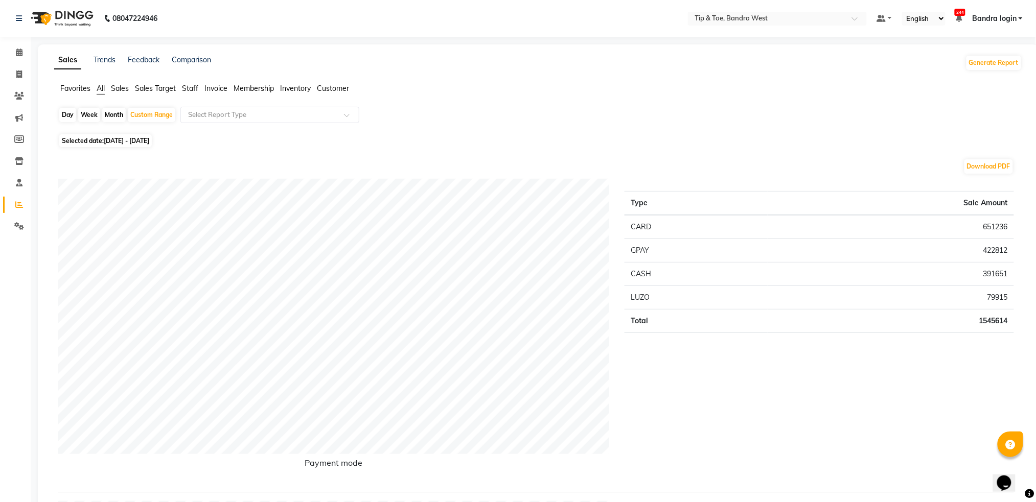
click at [188, 96] on div "Favorites All Sales Sales Target Staff Invoice Membership Inventory Customer" at bounding box center [538, 92] width 983 height 19
click at [193, 92] on span "Staff" at bounding box center [190, 88] width 16 height 9
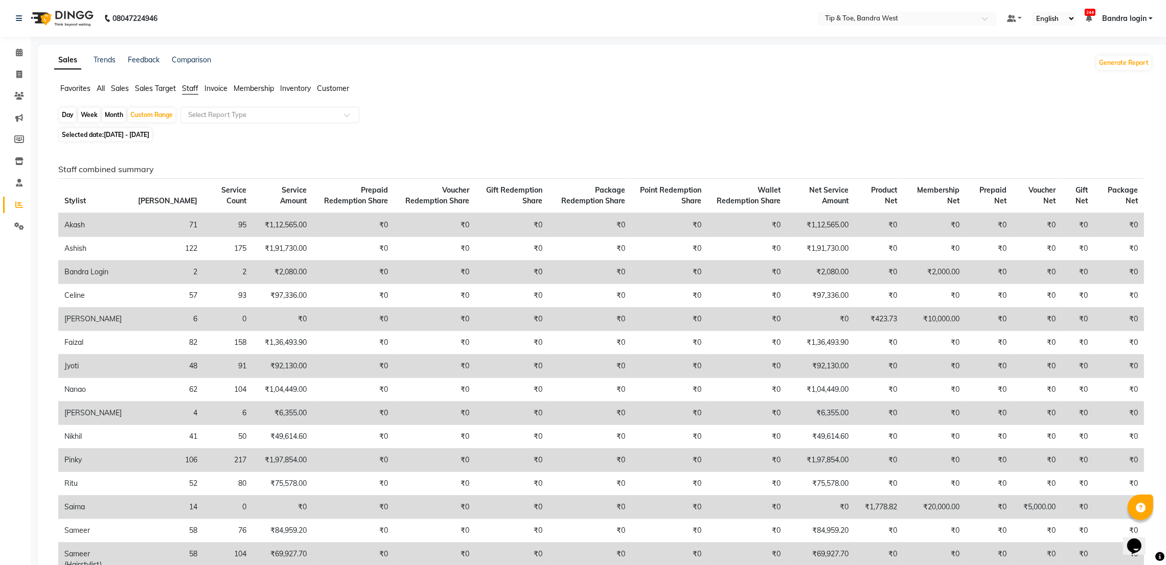
drag, startPoint x: 1036, startPoint y: 1, endPoint x: 773, endPoint y: 144, distance: 299.6
click at [65, 114] on div "Day" at bounding box center [67, 115] width 17 height 14
select select "9"
select select "2025"
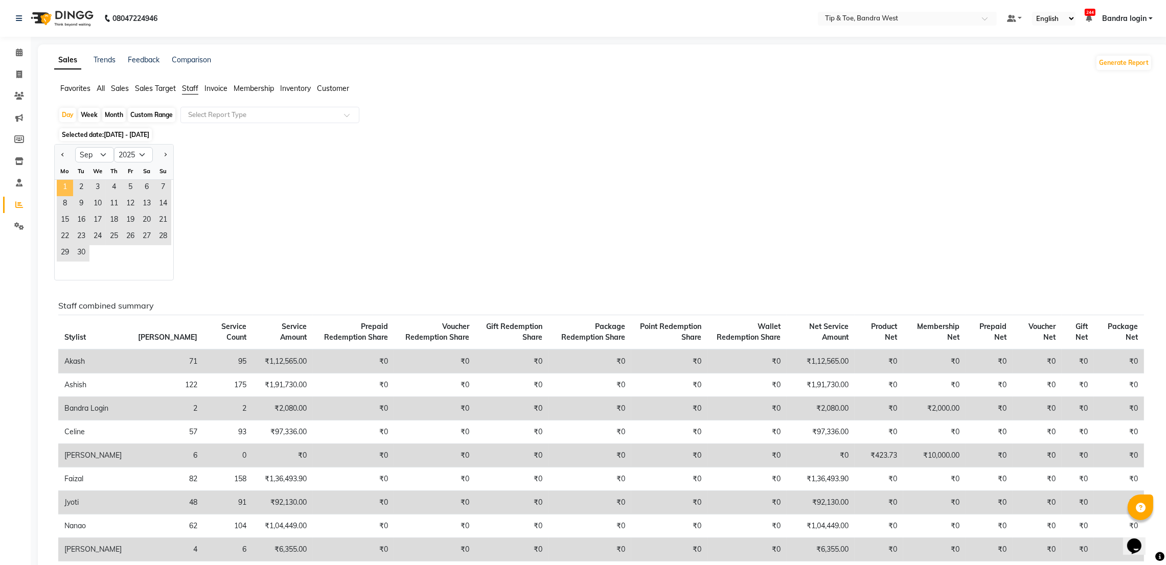
click at [66, 190] on span "1" at bounding box center [65, 188] width 16 height 16
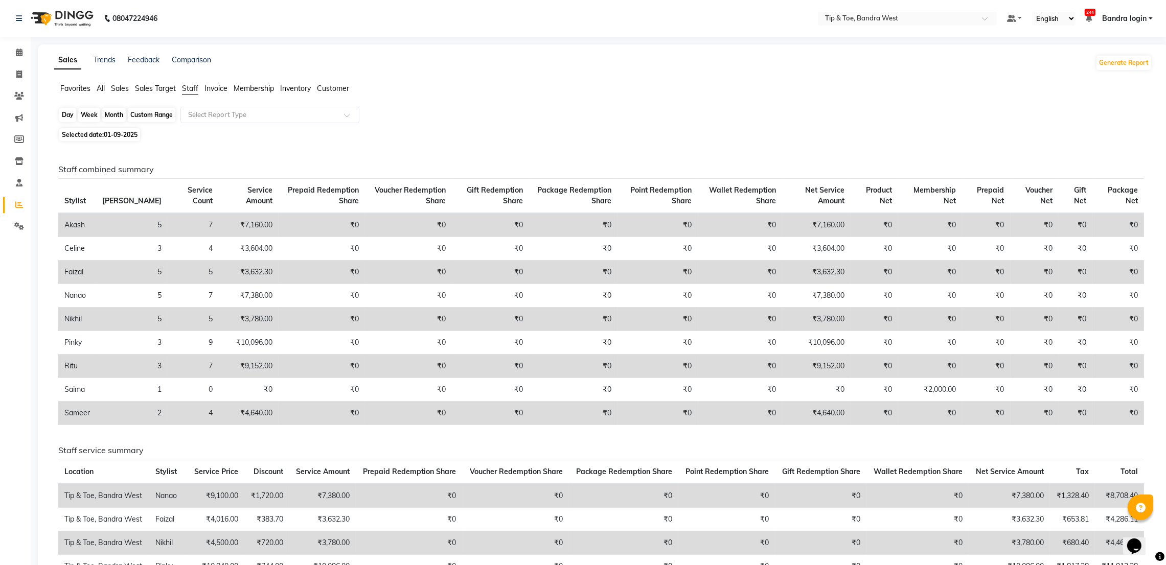
click at [69, 117] on div "Day" at bounding box center [67, 115] width 17 height 14
select select "9"
select select "2025"
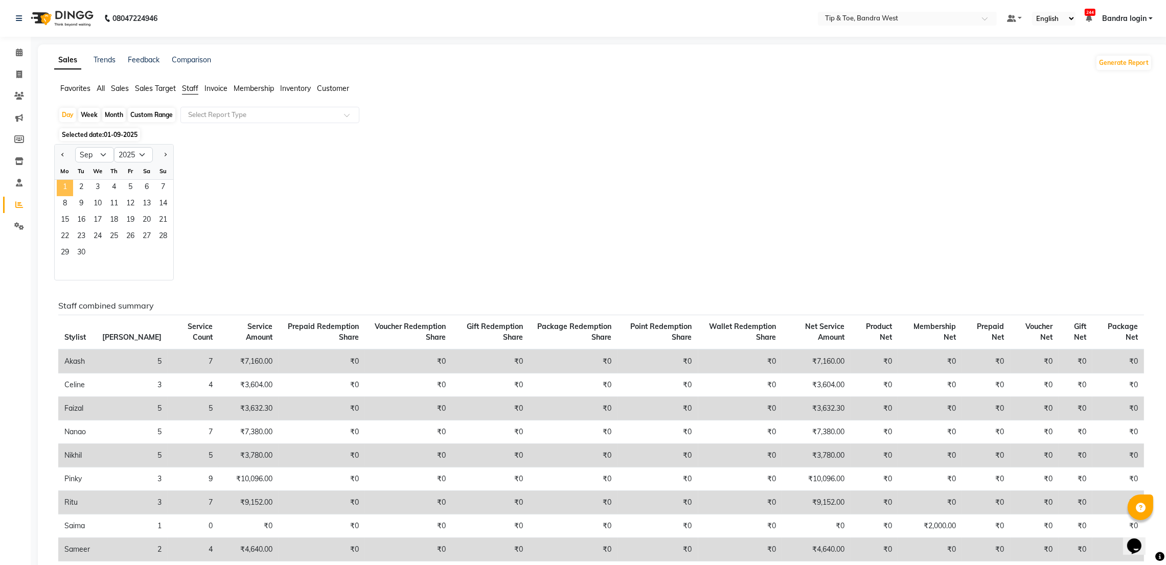
click at [64, 184] on span "1" at bounding box center [65, 188] width 16 height 16
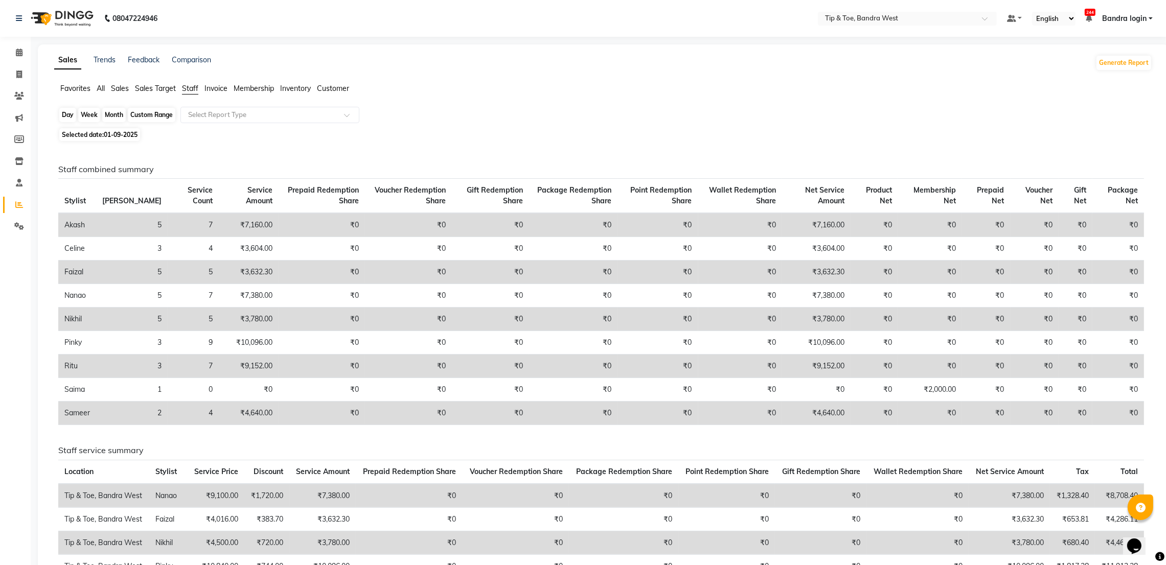
click at [68, 112] on div "Day" at bounding box center [67, 115] width 17 height 14
select select "9"
select select "2025"
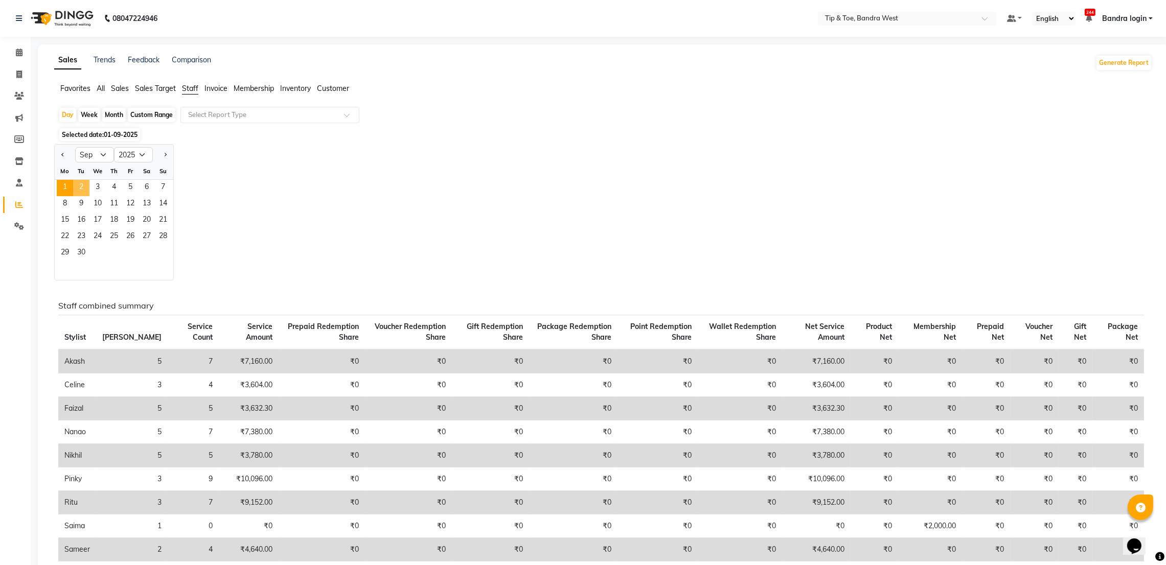
click at [80, 181] on span "2" at bounding box center [81, 188] width 16 height 16
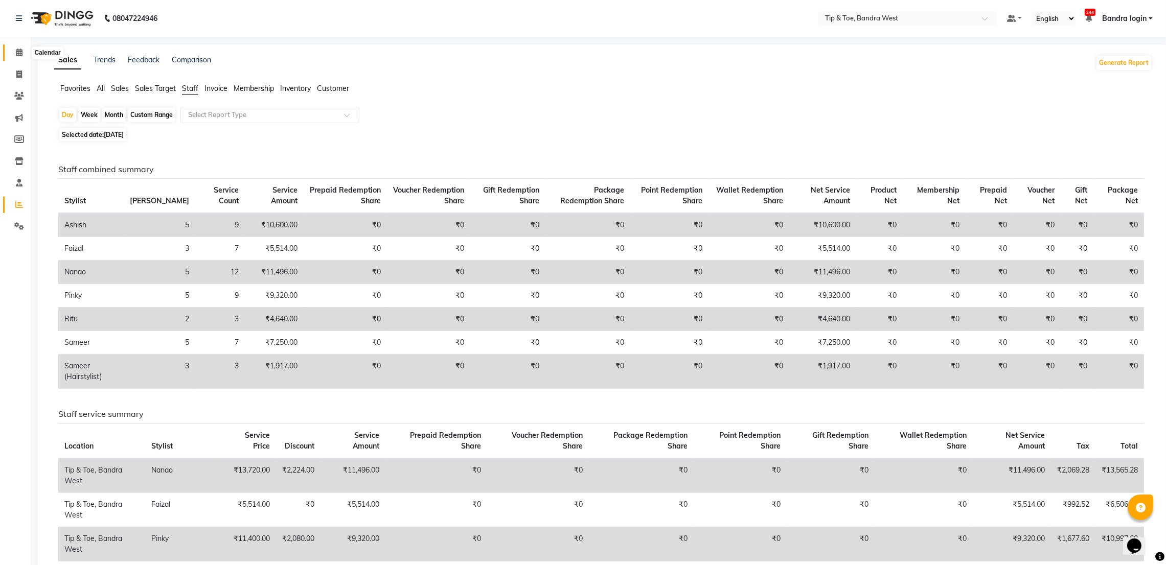
click at [22, 47] on span at bounding box center [19, 53] width 18 height 12
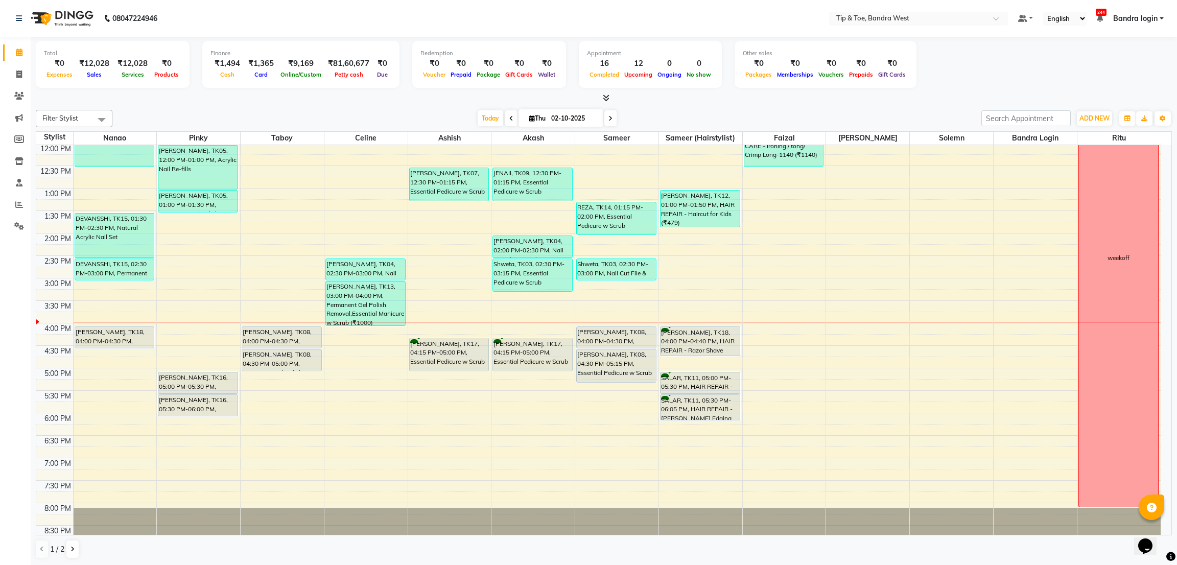
scroll to position [199, 0]
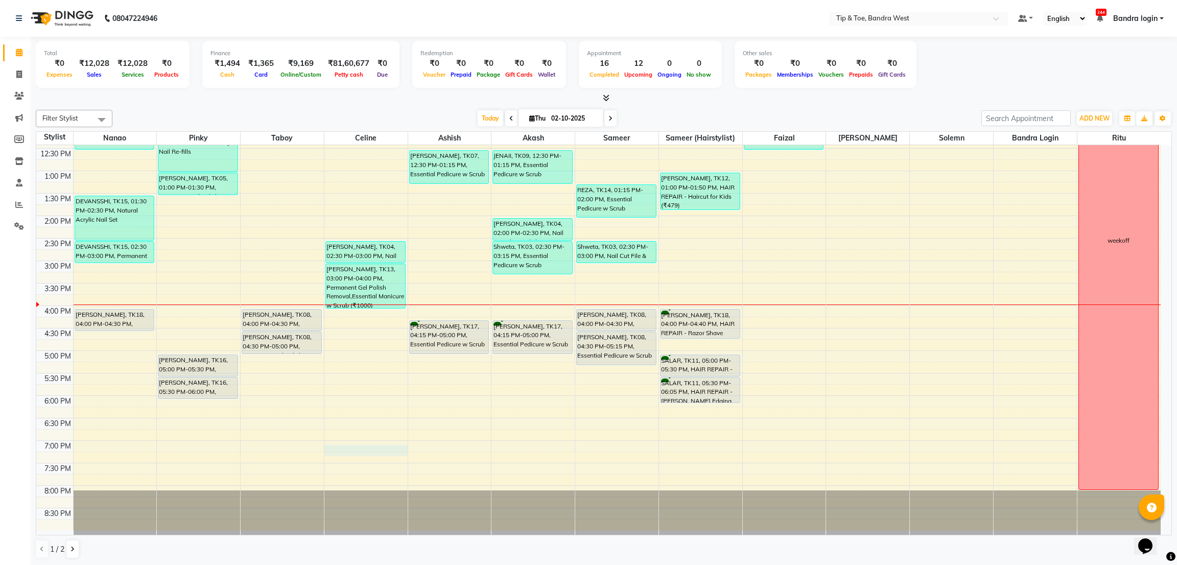
click at [355, 449] on div "8:00 AM 8:30 AM 9:00 AM 9:30 AM 10:00 AM 10:30 AM 11:00 AM 11:30 AM 12:00 PM 12…" at bounding box center [598, 238] width 1125 height 584
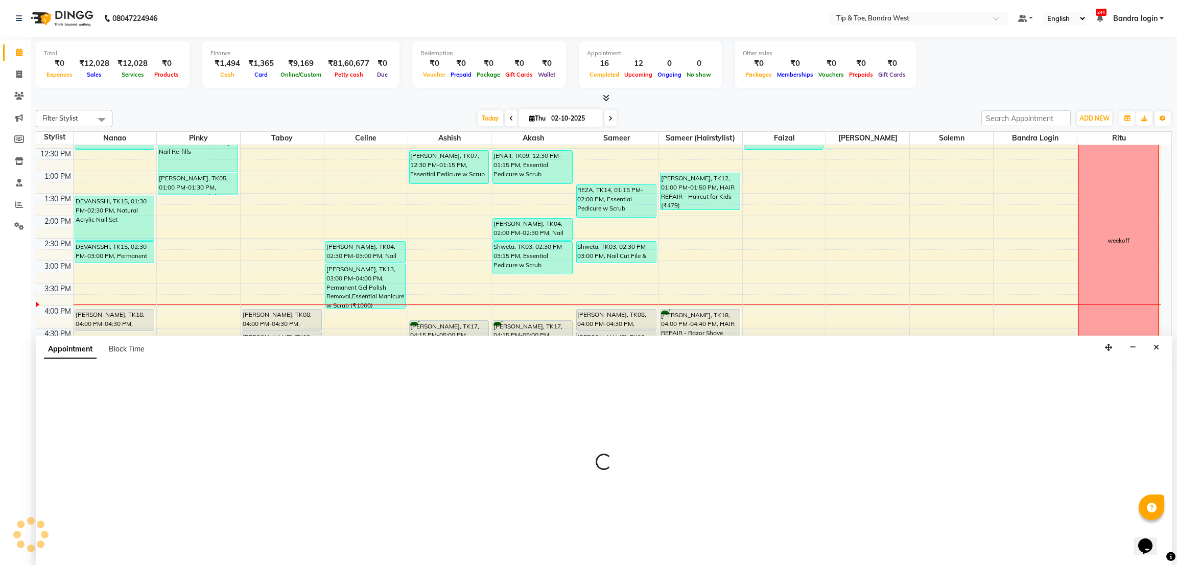
select select "58448"
select select "1140"
select select "tentative"
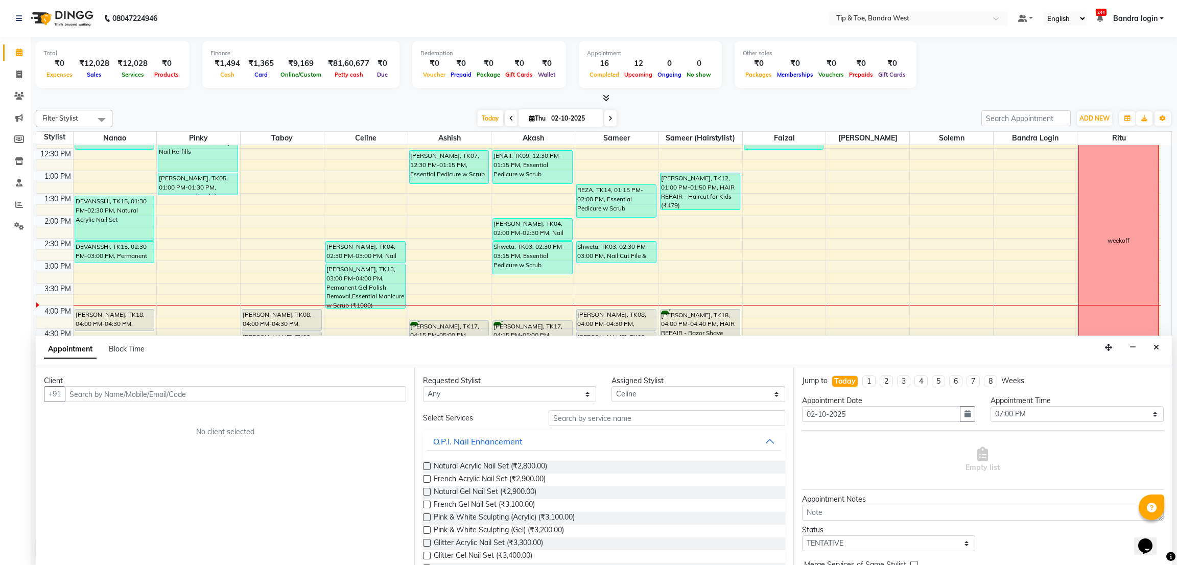
click at [240, 402] on div "Client +91 No client selected" at bounding box center [225, 466] width 379 height 198
click at [243, 399] on input "text" at bounding box center [235, 394] width 341 height 16
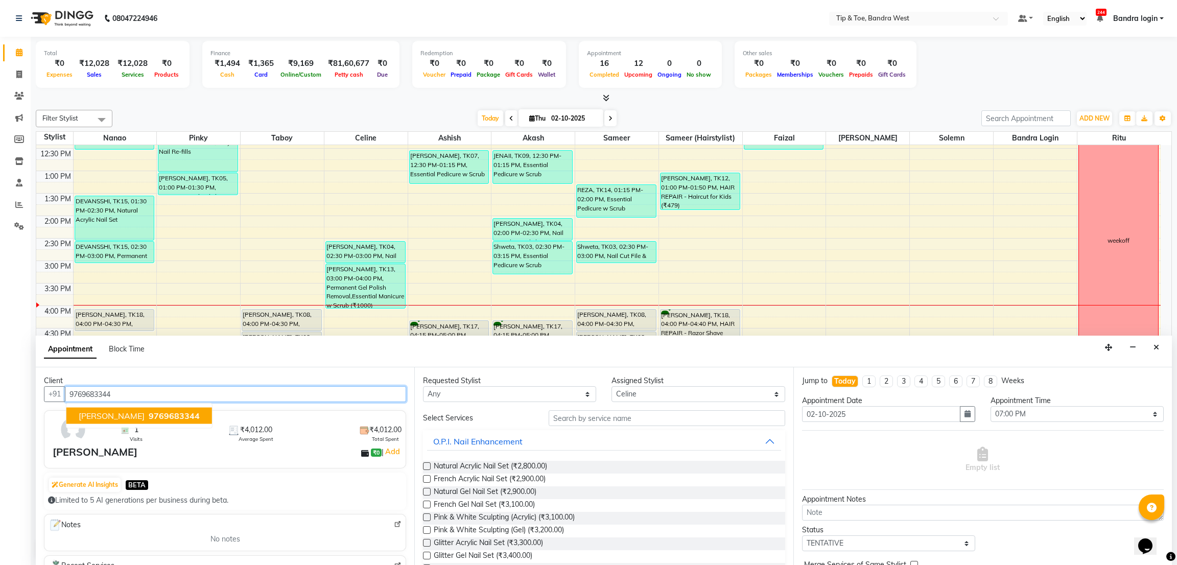
type input "9769683344"
click at [566, 420] on input "text" at bounding box center [667, 418] width 236 height 16
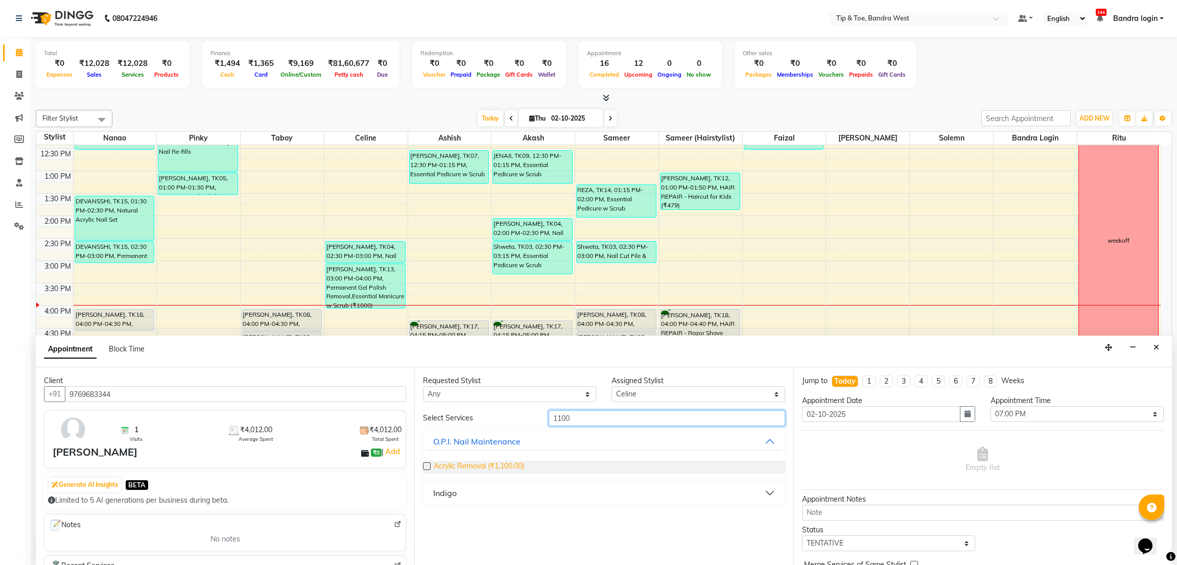
type input "1100"
drag, startPoint x: 492, startPoint y: 469, endPoint x: 504, endPoint y: 469, distance: 11.8
click at [492, 469] on span "Acrylic Removal (₹1,100.00)" at bounding box center [479, 467] width 90 height 13
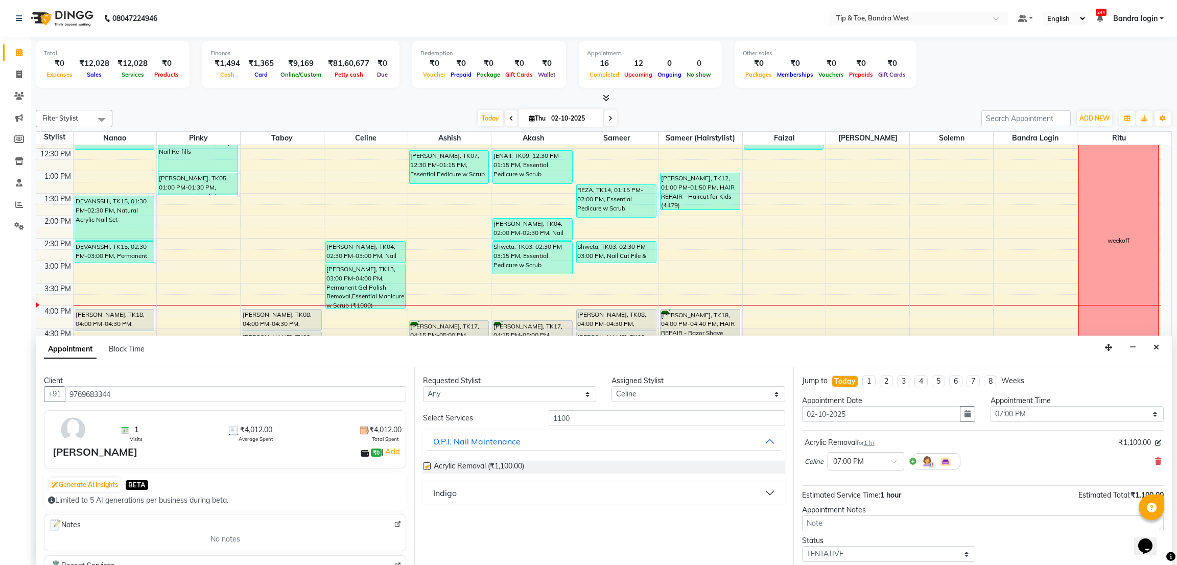
checkbox input "false"
click at [637, 399] on select "Select [PERSON_NAME] Bandra login [PERSON_NAME] Nanao [PERSON_NAME] Pinky Ritu …" at bounding box center [698, 394] width 173 height 16
select select "42316"
click at [612, 386] on select "Select [PERSON_NAME] Bandra login [PERSON_NAME] Nanao [PERSON_NAME] Pinky Ritu …" at bounding box center [698, 394] width 173 height 16
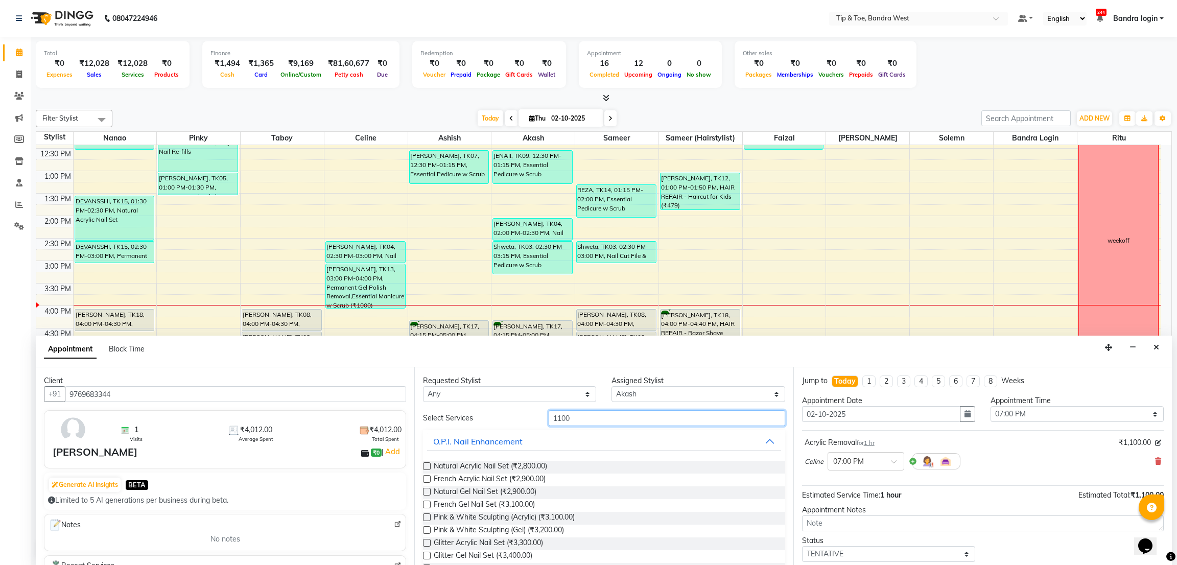
click at [588, 423] on input "1100" at bounding box center [667, 418] width 236 height 16
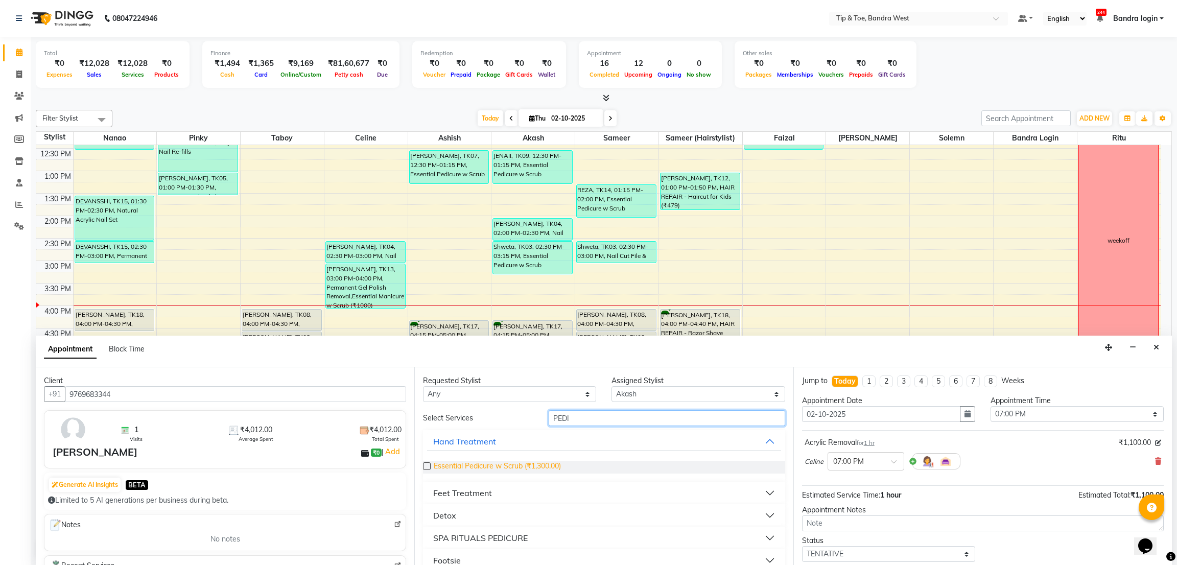
type input "PEDI"
click at [523, 467] on span "Essential Pedicure w Scrub (₹1,300.00)" at bounding box center [497, 467] width 127 height 13
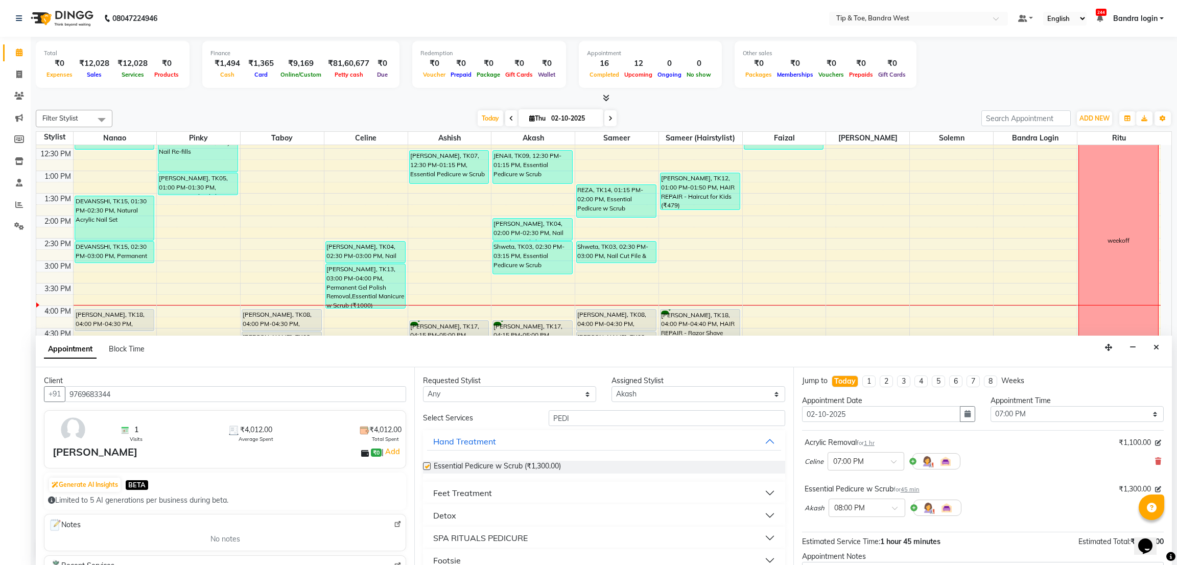
checkbox input "false"
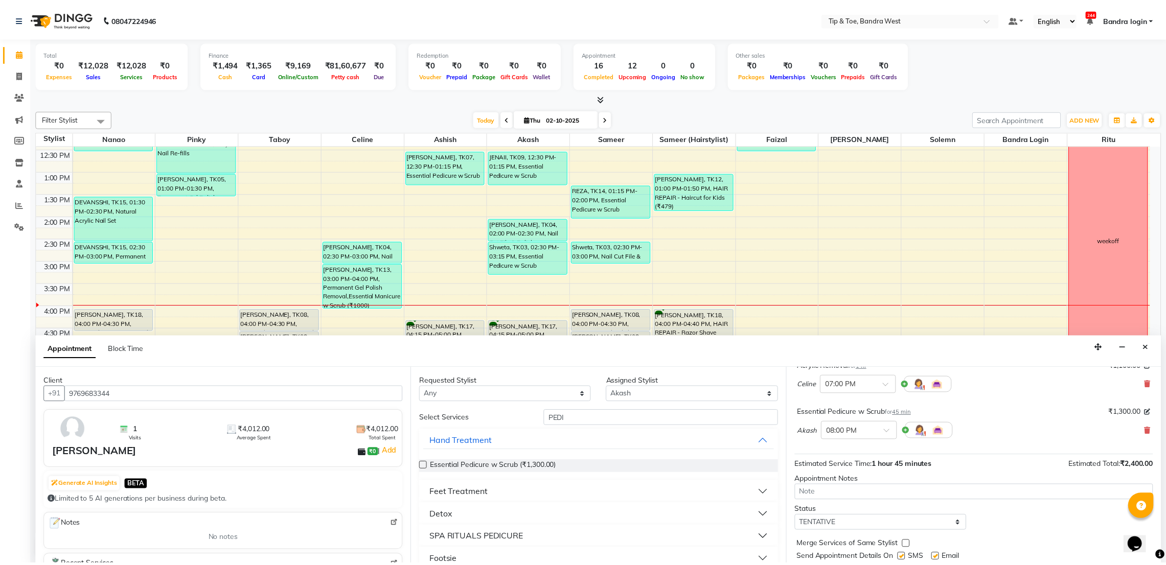
scroll to position [108, 0]
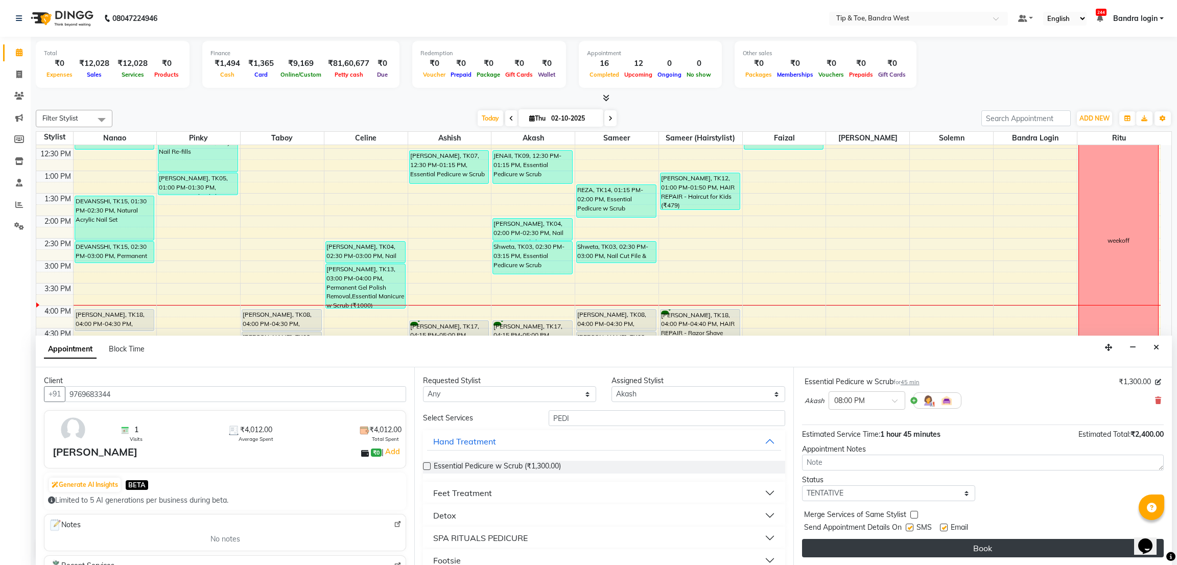
click at [967, 502] on button "Book" at bounding box center [983, 548] width 362 height 18
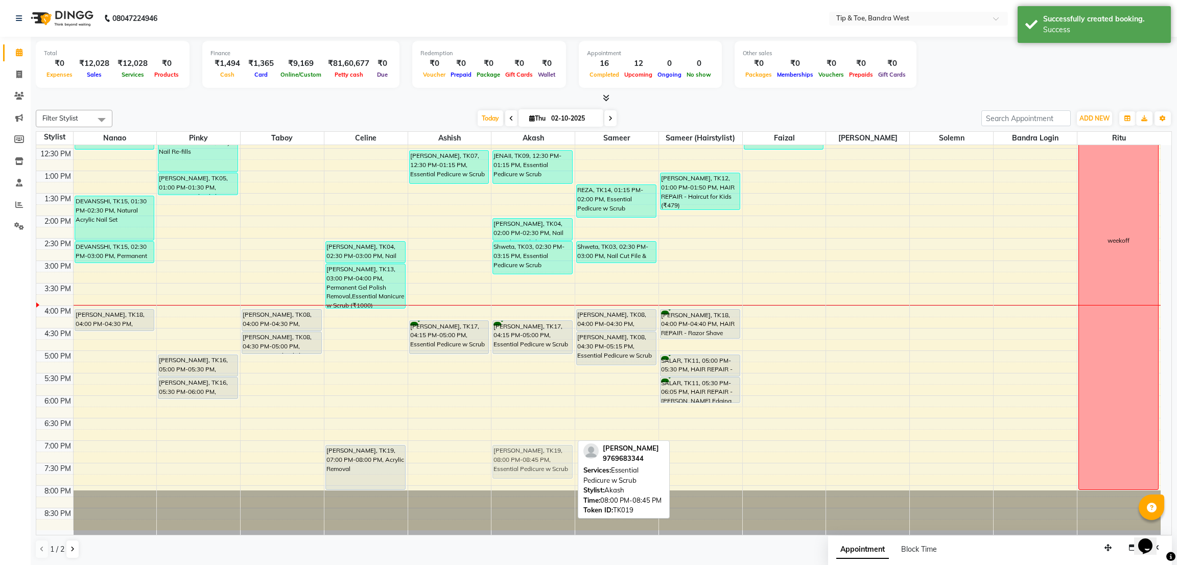
drag, startPoint x: 513, startPoint y: 506, endPoint x: 513, endPoint y: 460, distance: 46.5
click at [513, 460] on div "[GEOGRAPHIC_DATA], TK09, 12:30 PM-01:15 PM, Essential Pedicure w Scrub [PERSON_…" at bounding box center [533, 238] width 83 height 584
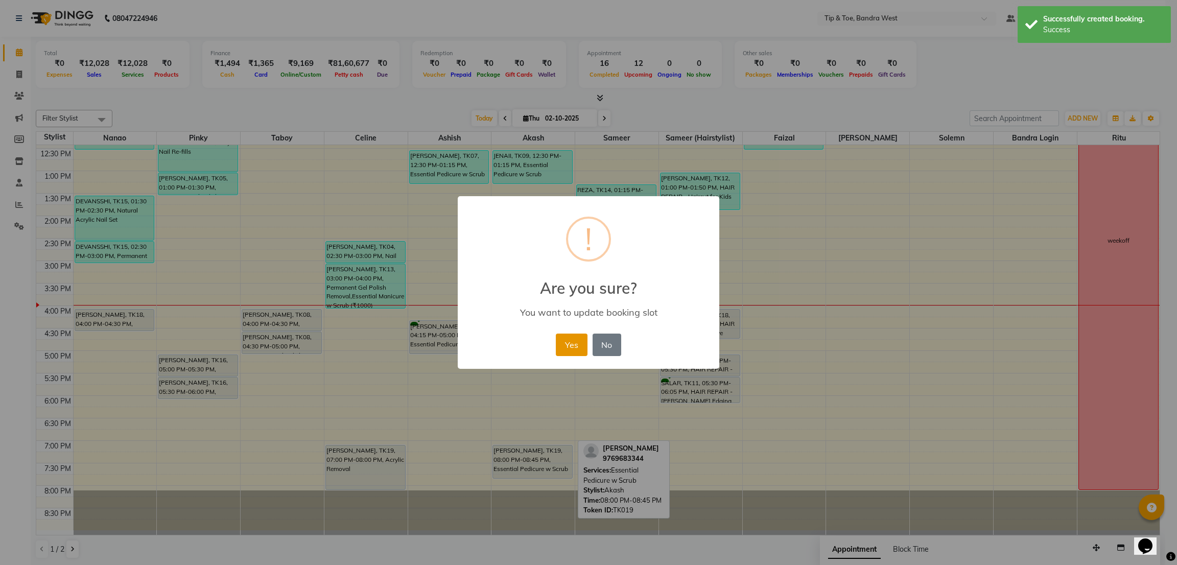
click at [573, 341] on button "Yes" at bounding box center [571, 345] width 31 height 22
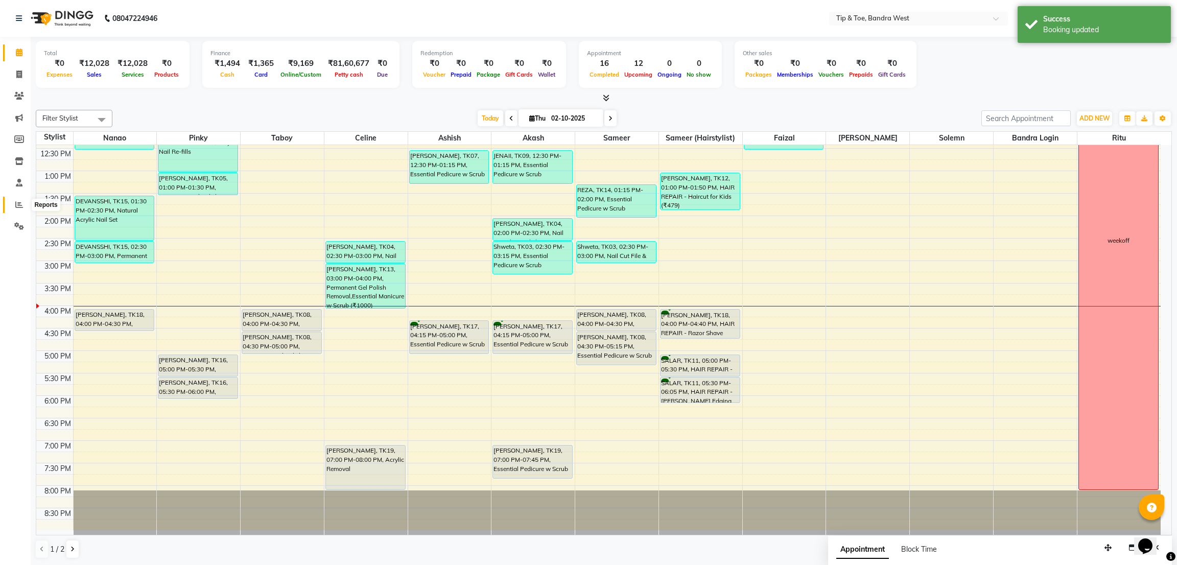
click at [13, 203] on span at bounding box center [19, 205] width 18 height 12
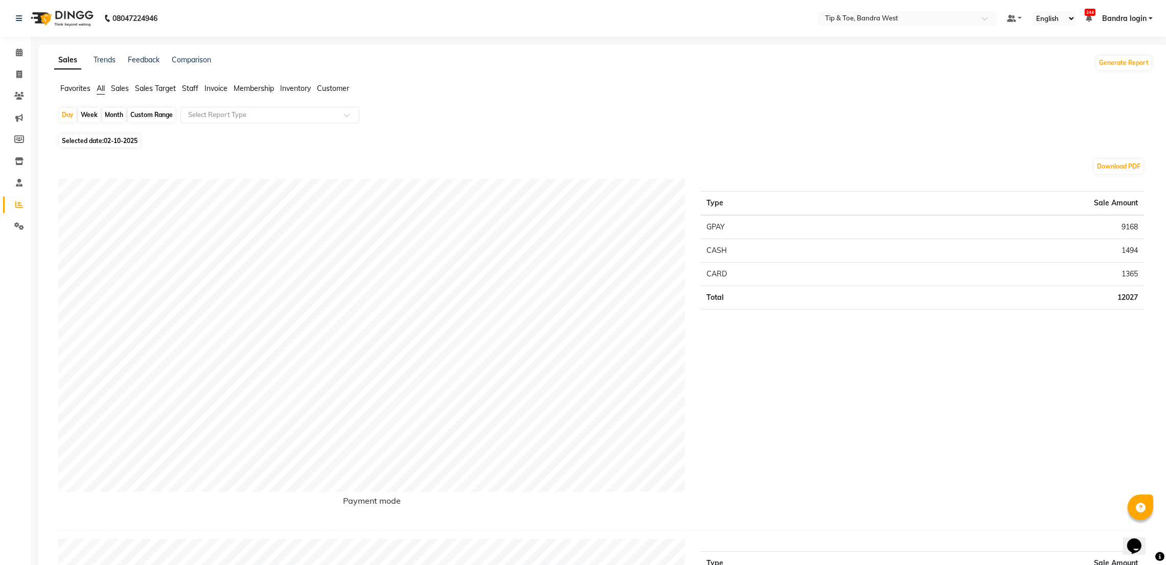
click at [190, 83] on li "Staff" at bounding box center [190, 88] width 16 height 11
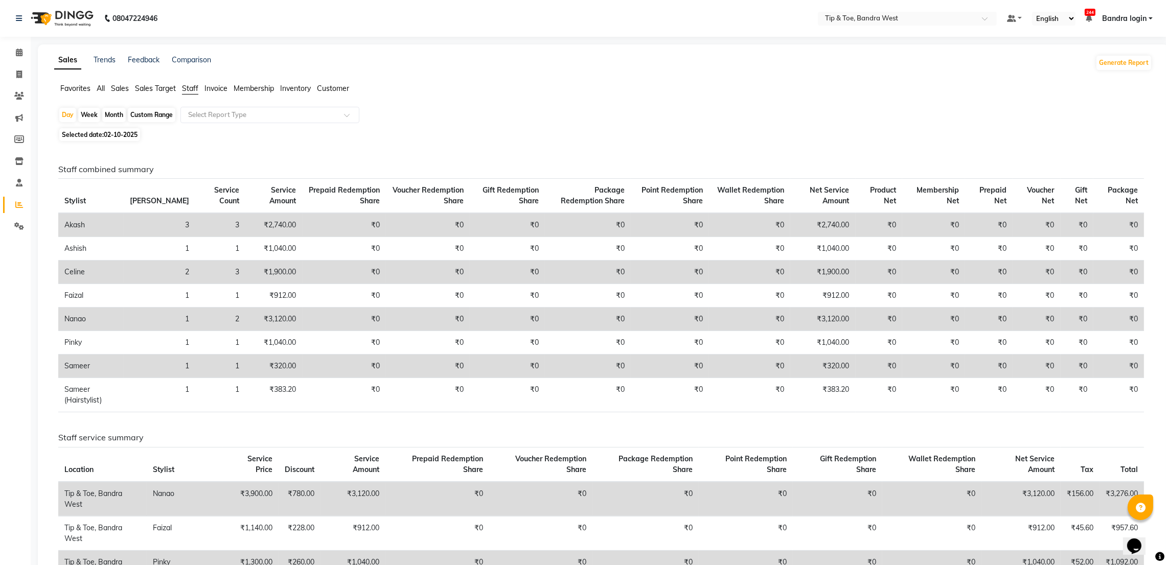
click at [146, 114] on div "Custom Range" at bounding box center [152, 115] width 48 height 14
select select "10"
select select "2025"
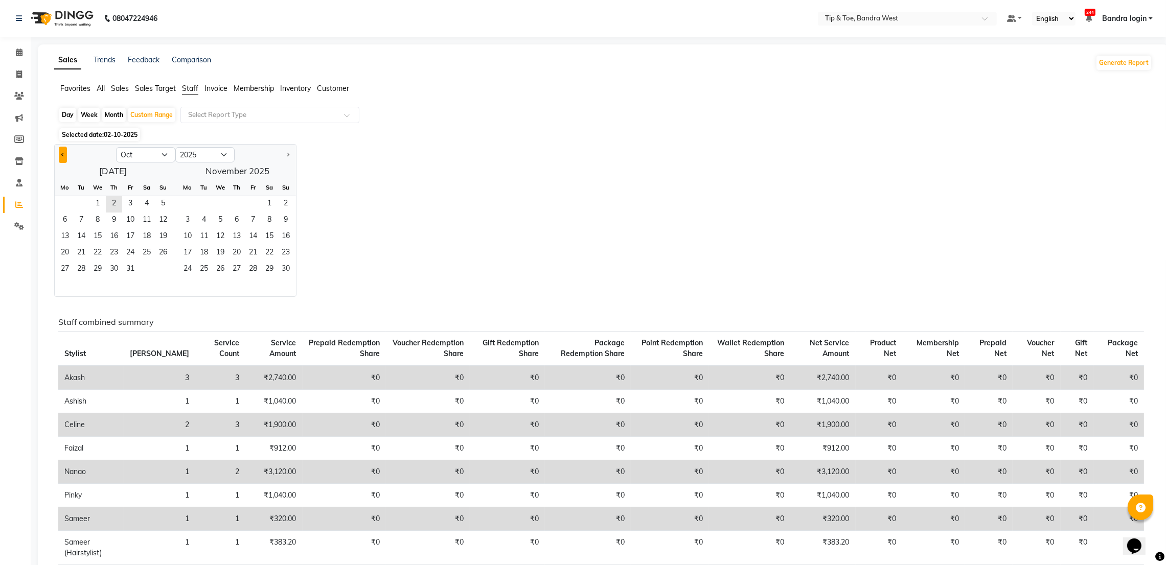
click at [59, 152] on button "Previous month" at bounding box center [63, 155] width 8 height 16
select select "9"
click at [63, 202] on span "1" at bounding box center [65, 204] width 16 height 16
click at [85, 266] on span "30" at bounding box center [81, 270] width 16 height 16
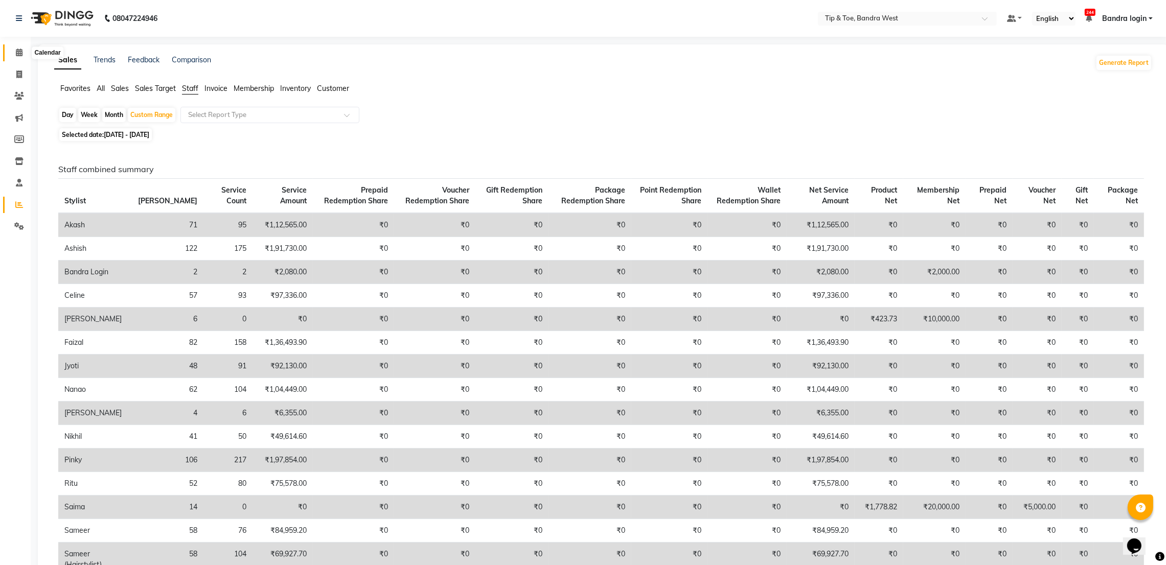
click at [17, 52] on icon at bounding box center [19, 53] width 7 height 8
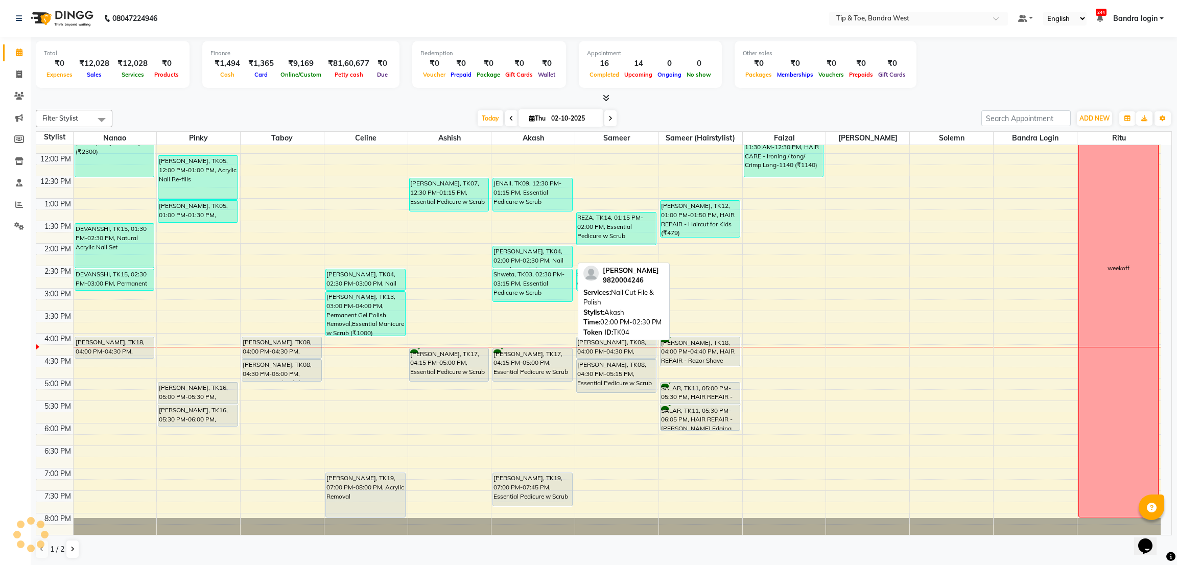
scroll to position [199, 0]
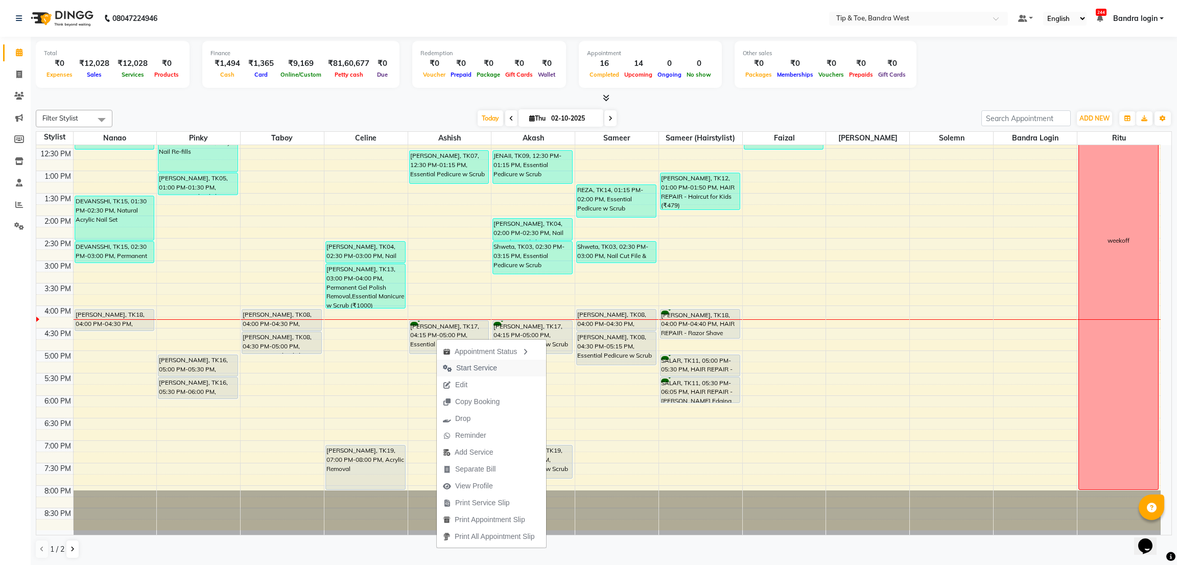
click at [474, 366] on span "Start Service" at bounding box center [476, 368] width 41 height 11
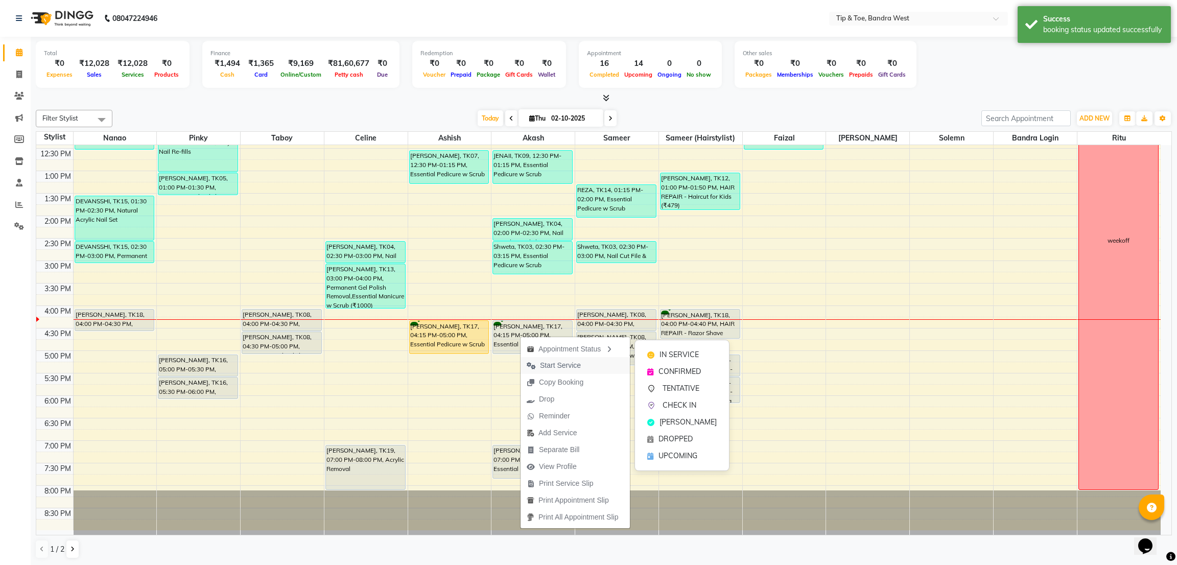
click at [541, 360] on span "Start Service" at bounding box center [560, 365] width 41 height 11
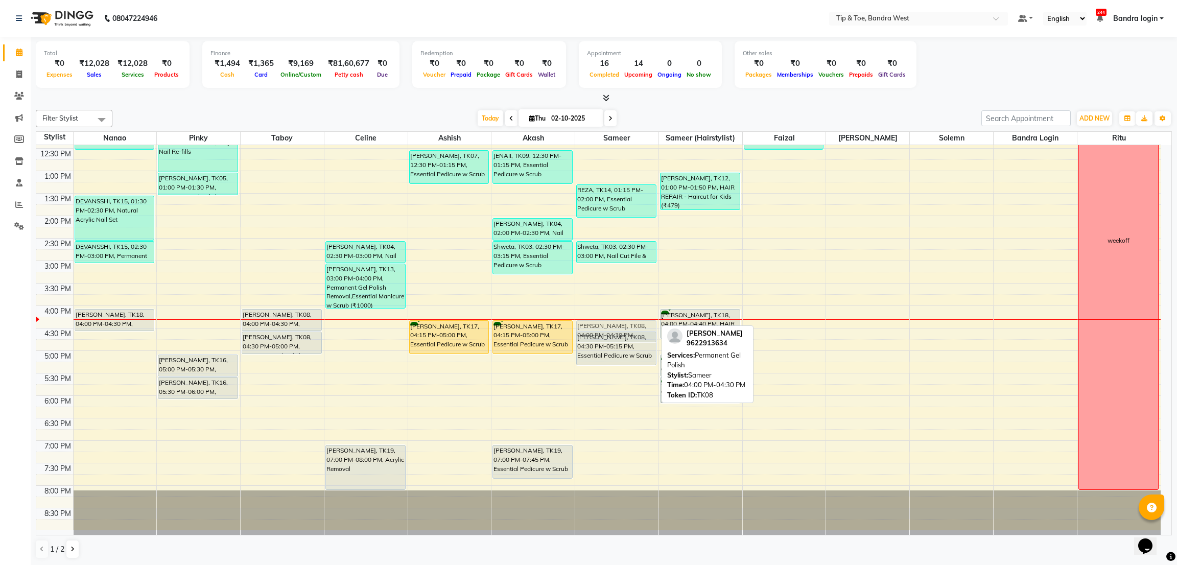
drag, startPoint x: 609, startPoint y: 326, endPoint x: 613, endPoint y: 335, distance: 10.3
click at [613, 335] on div "REZA, TK14, 01:15 PM-02:00 PM, Essential Pedicure w Scrub Shweta, TK03, 02:30 P…" at bounding box center [616, 238] width 83 height 584
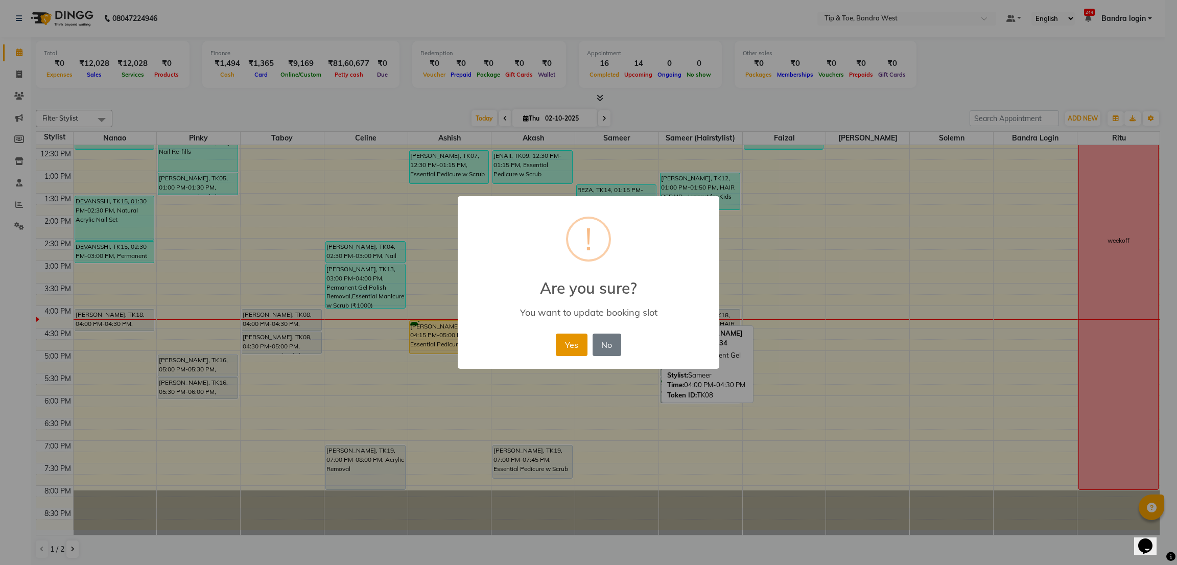
click at [581, 347] on button "Yes" at bounding box center [571, 345] width 31 height 22
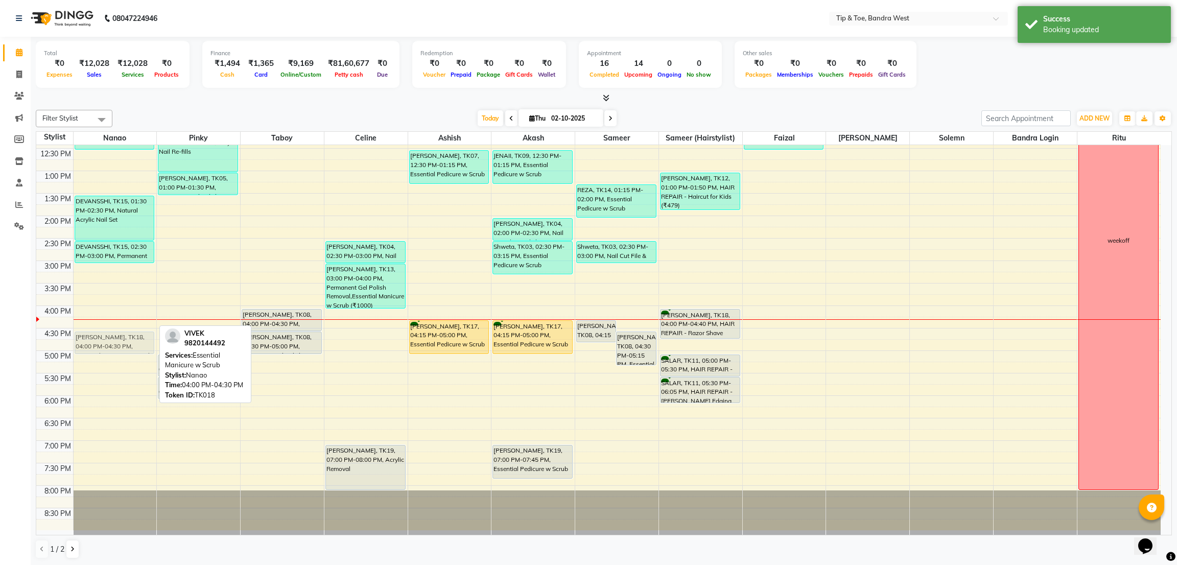
drag, startPoint x: 108, startPoint y: 320, endPoint x: 111, endPoint y: 340, distance: 19.7
click at [111, 340] on div "SHUCHIRA MEMBERSHIP, TK01, 11:00 AM-12:30 PM, T&T Glitter Gel Polish (₹1600),Ac…" at bounding box center [115, 238] width 83 height 584
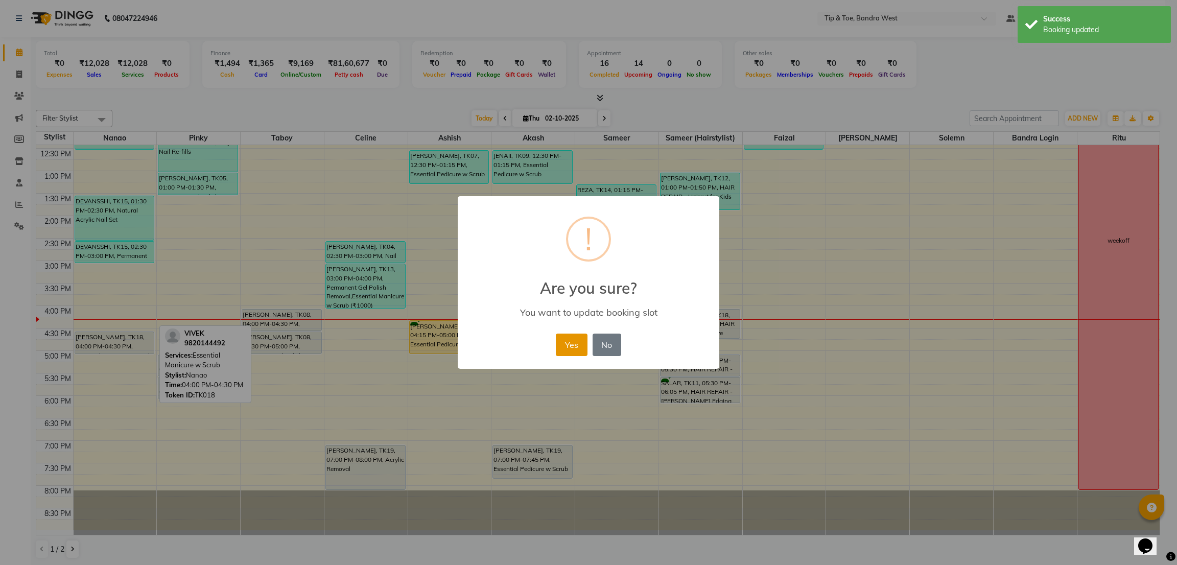
click at [569, 350] on button "Yes" at bounding box center [571, 345] width 31 height 22
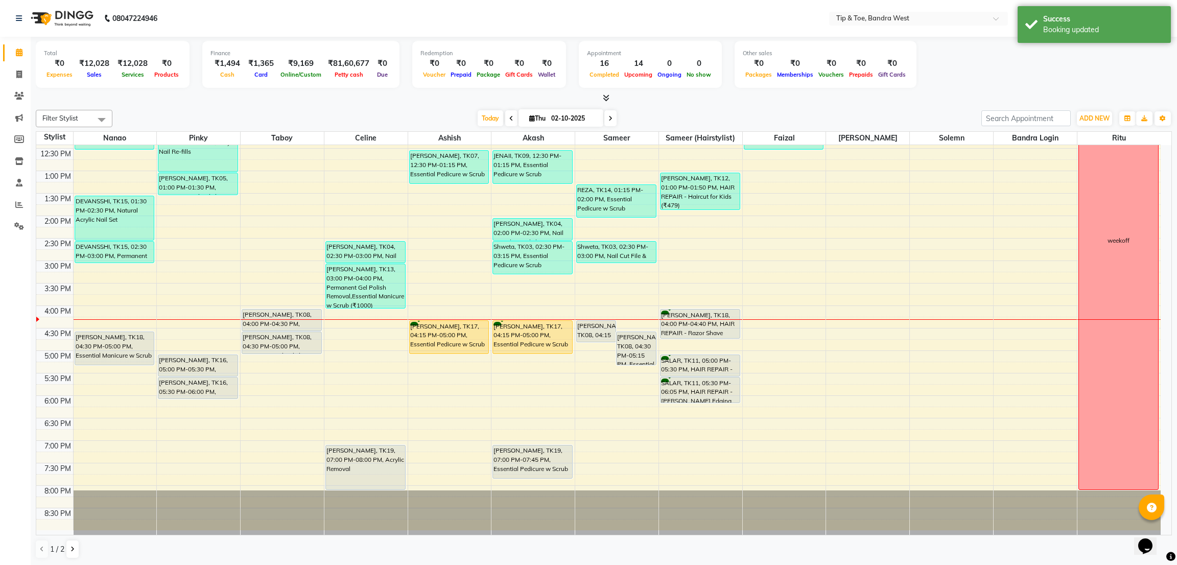
drag, startPoint x: 107, startPoint y: 353, endPoint x: 109, endPoint y: 360, distance: 7.4
click at [109, 360] on div "SHUCHIRA MEMBERSHIP, TK01, 11:00 AM-12:30 PM, T&T Glitter Gel Polish (₹1600),Ac…" at bounding box center [115, 238] width 83 height 584
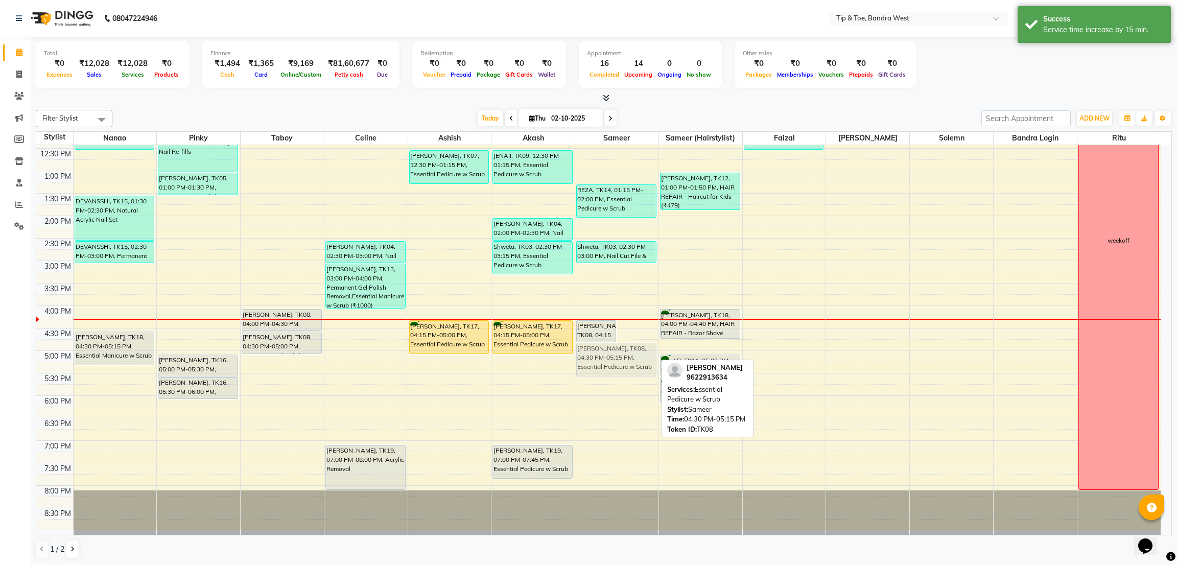
click at [628, 358] on div "[PERSON_NAME], TK08, 04:15 PM-04:45 PM, Permanent Gel Polish [PERSON_NAME], TK0…" at bounding box center [616, 238] width 83 height 584
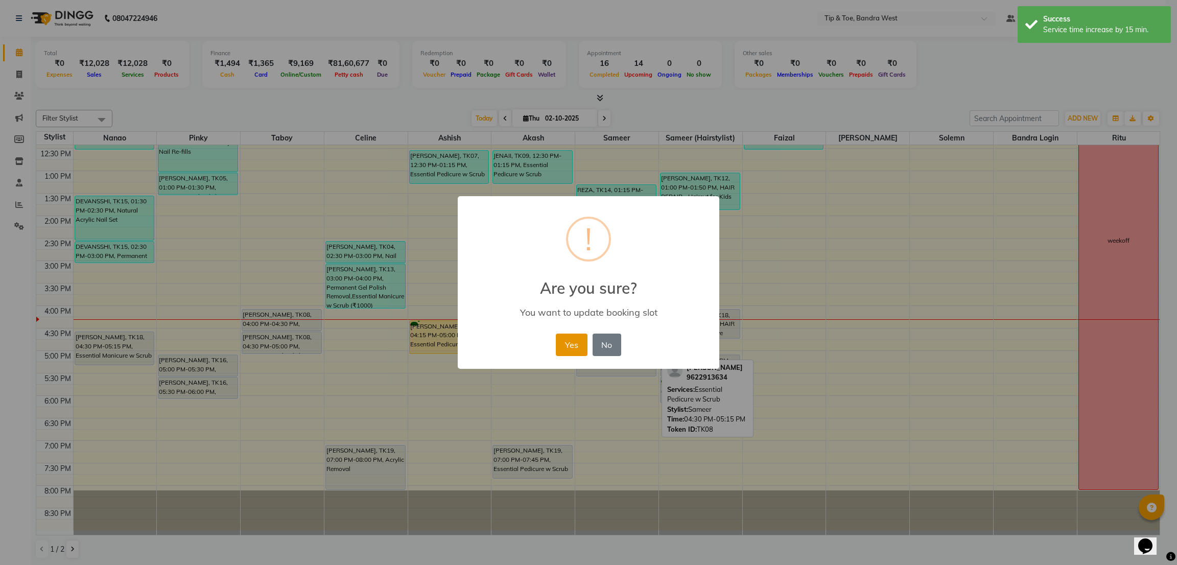
click at [576, 342] on button "Yes" at bounding box center [571, 345] width 31 height 22
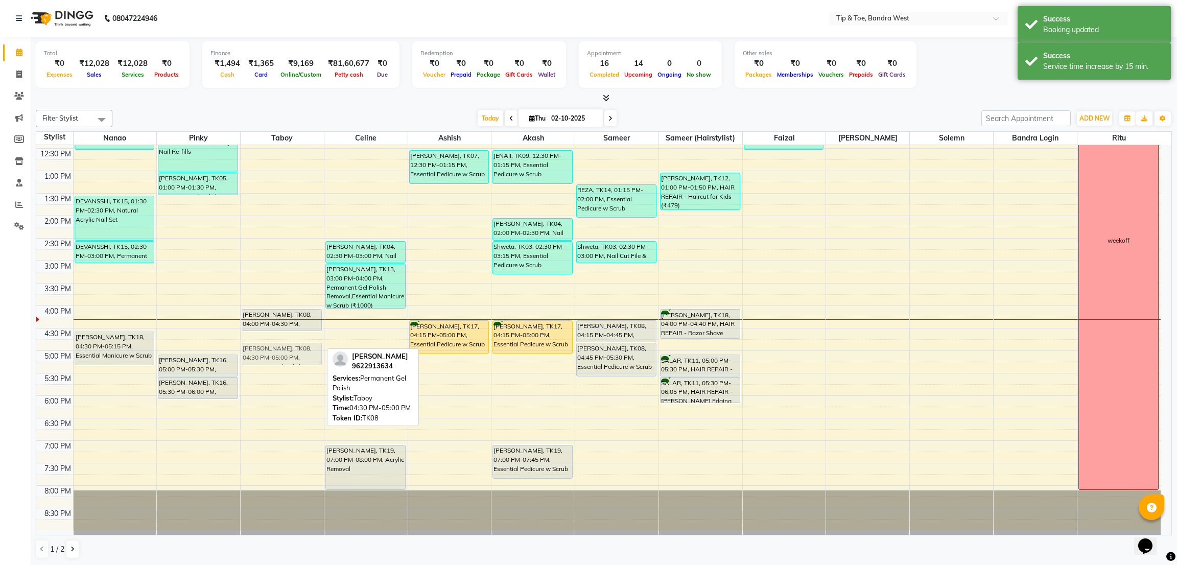
drag, startPoint x: 286, startPoint y: 337, endPoint x: 288, endPoint y: 351, distance: 13.9
click at [288, 351] on div "[PERSON_NAME], TK08, 04:00 PM-04:30 PM, Essential Manicure w Scrub [PERSON_NAME…" at bounding box center [282, 238] width 83 height 584
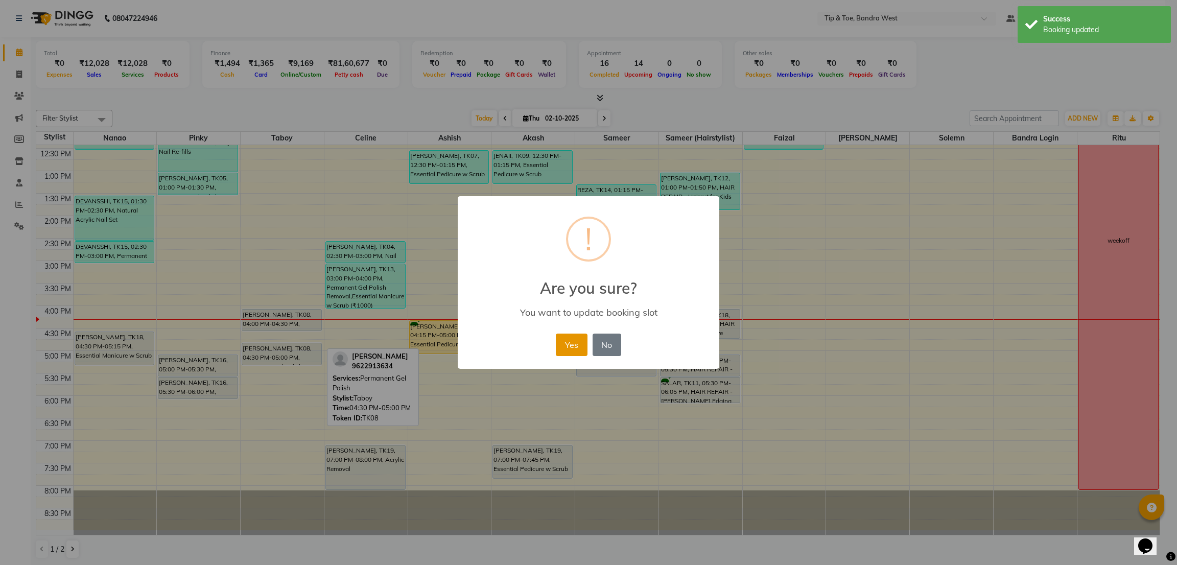
click at [563, 347] on button "Yes" at bounding box center [571, 345] width 31 height 22
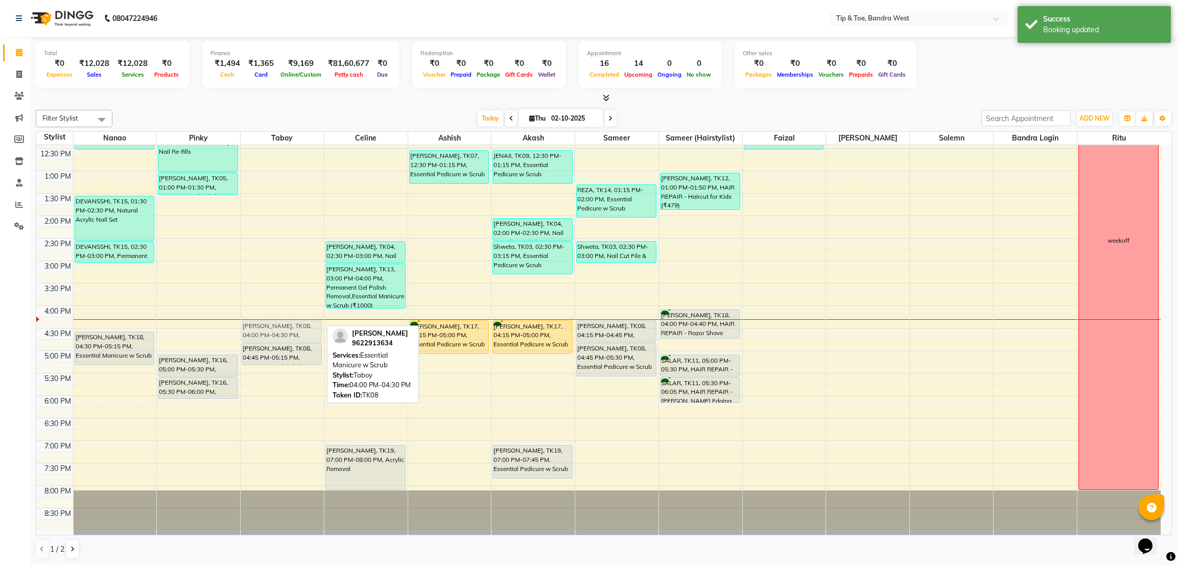
drag, startPoint x: 253, startPoint y: 315, endPoint x: 257, endPoint y: 324, distance: 9.9
click at [257, 324] on div "[PERSON_NAME], TK08, 04:00 PM-04:30 PM, Essential Manicure w Scrub [PERSON_NAME…" at bounding box center [282, 238] width 83 height 584
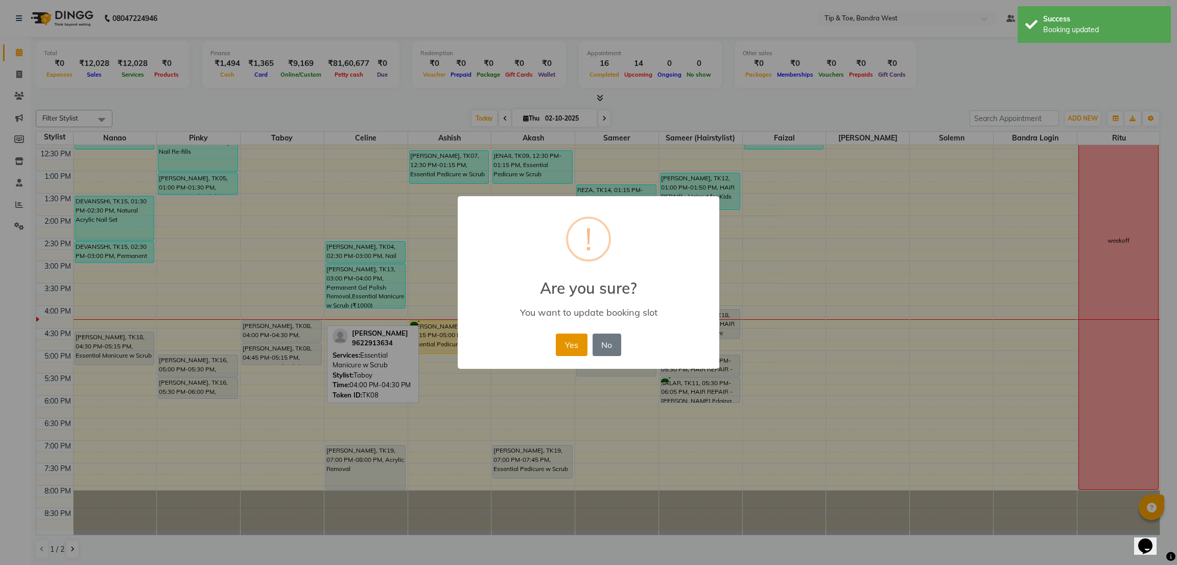
click at [569, 340] on button "Yes" at bounding box center [571, 345] width 31 height 22
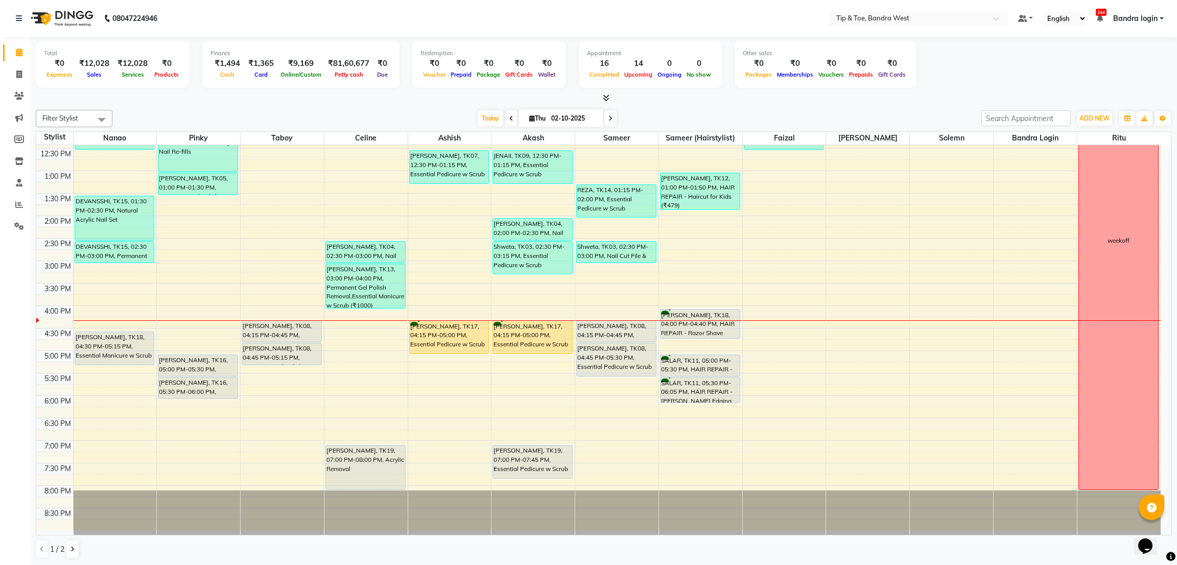
click at [370, 358] on div "8:00 AM 8:30 AM 9:00 AM 9:30 AM 10:00 AM 10:30 AM 11:00 AM 11:30 AM 12:00 PM 12…" at bounding box center [598, 238] width 1125 height 584
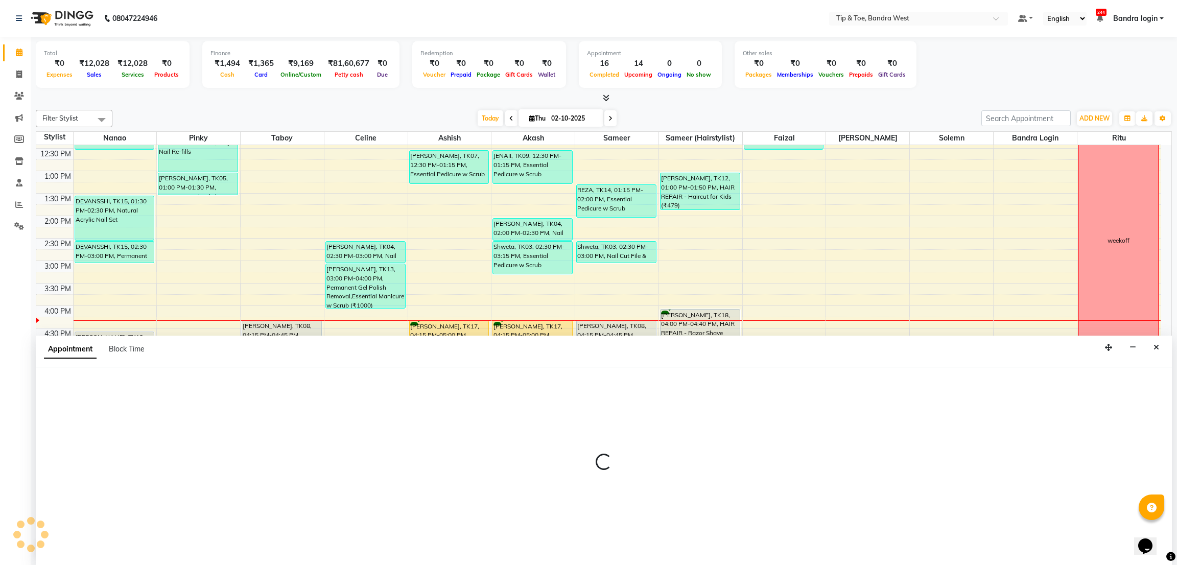
select select "58448"
select select "1020"
select select "tentative"
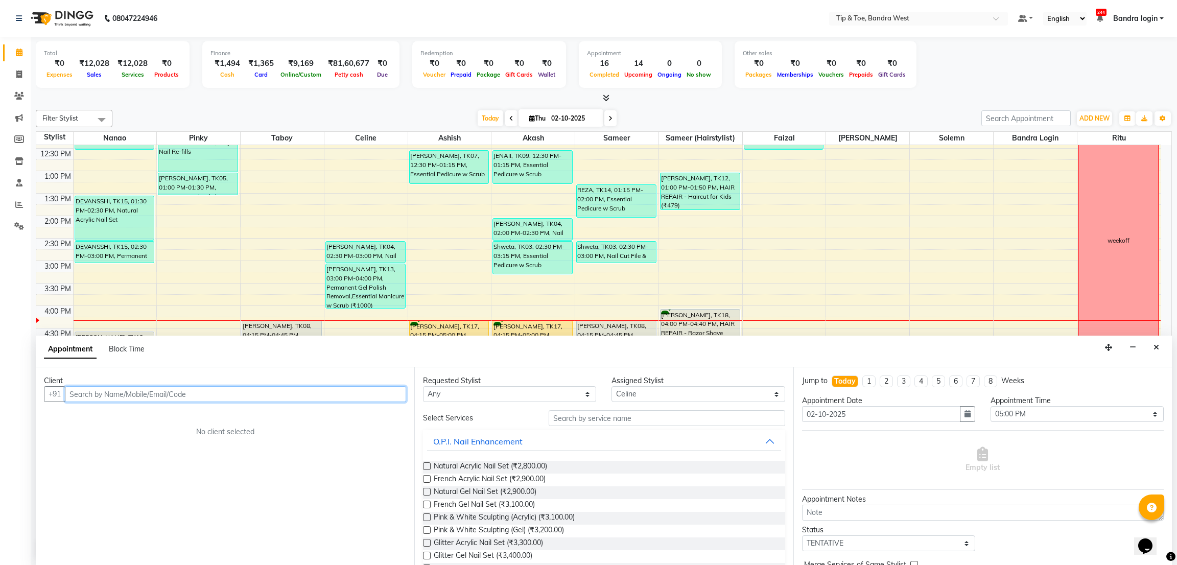
click at [259, 397] on input "text" at bounding box center [235, 394] width 341 height 16
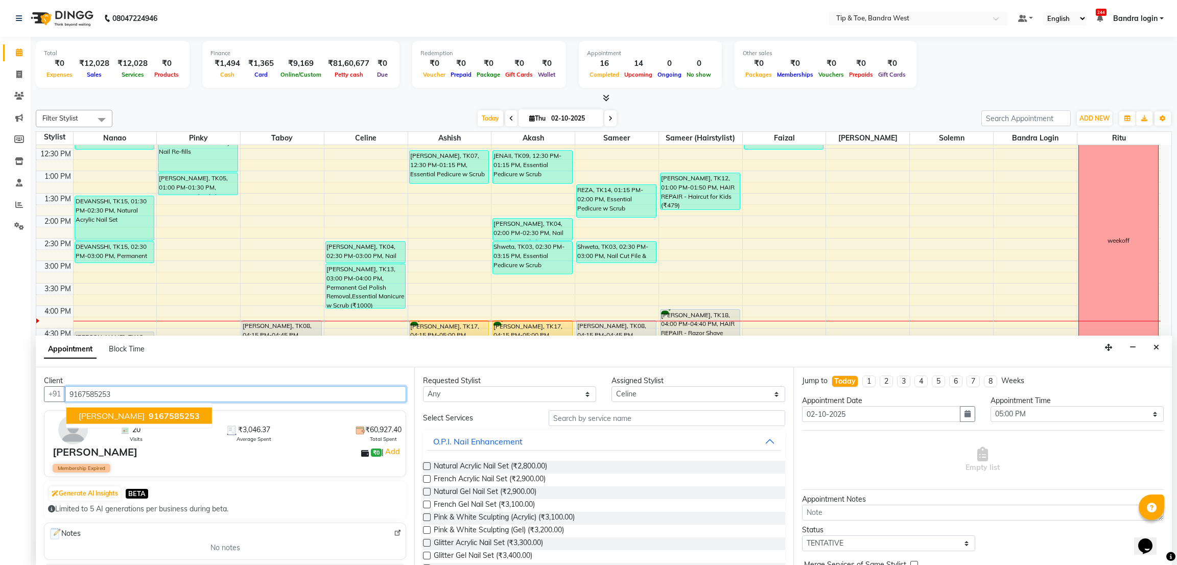
click at [149, 416] on span "9167585253" at bounding box center [174, 416] width 51 height 10
type input "9167585253"
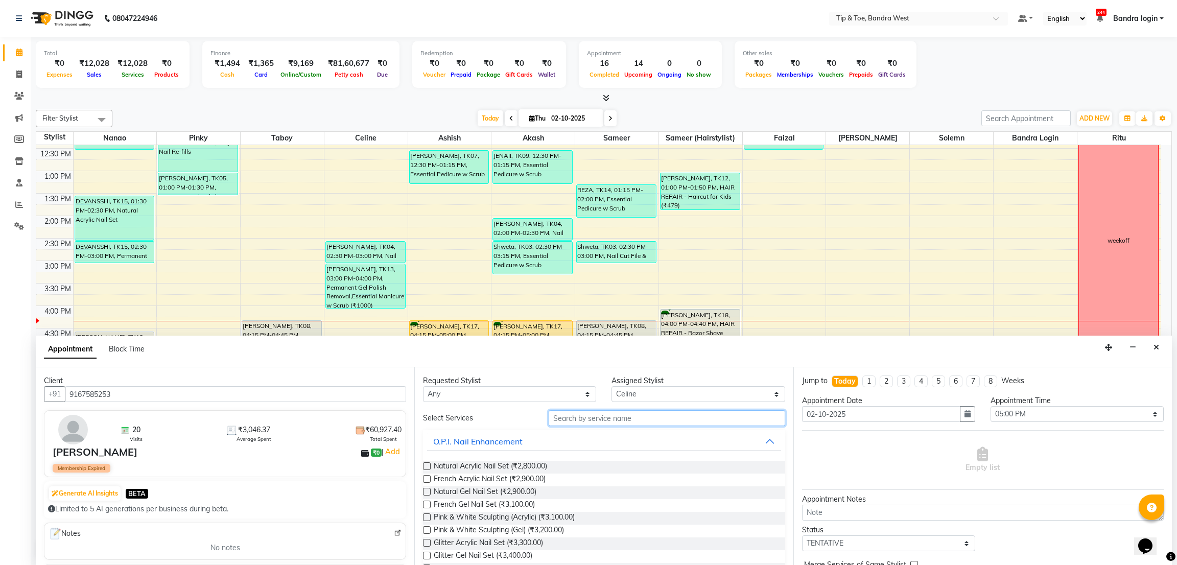
click at [614, 423] on input "text" at bounding box center [667, 418] width 236 height 16
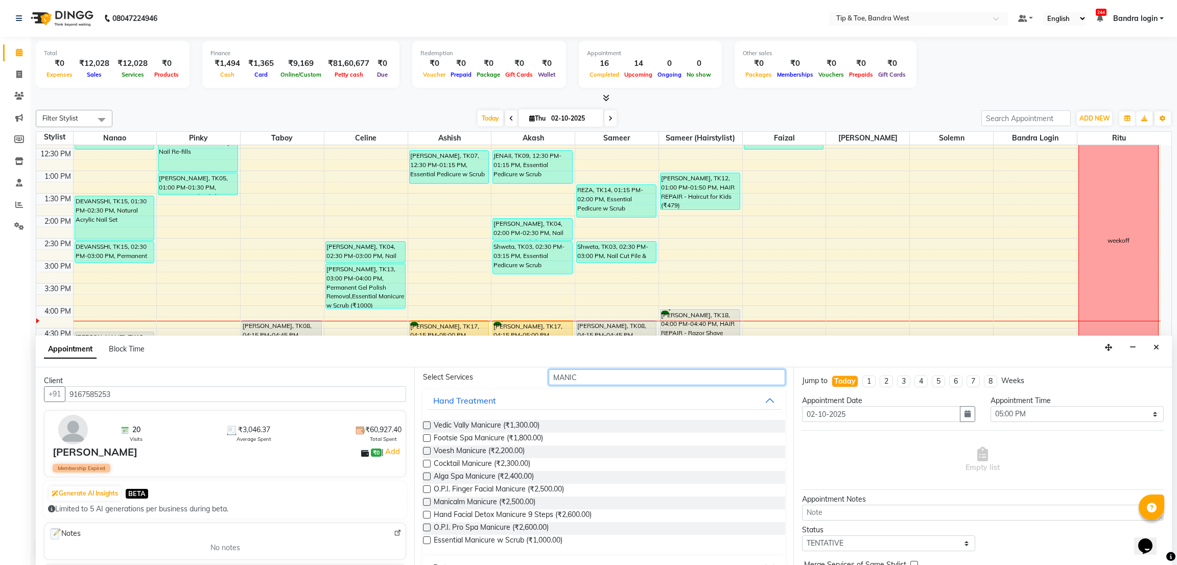
scroll to position [129, 0]
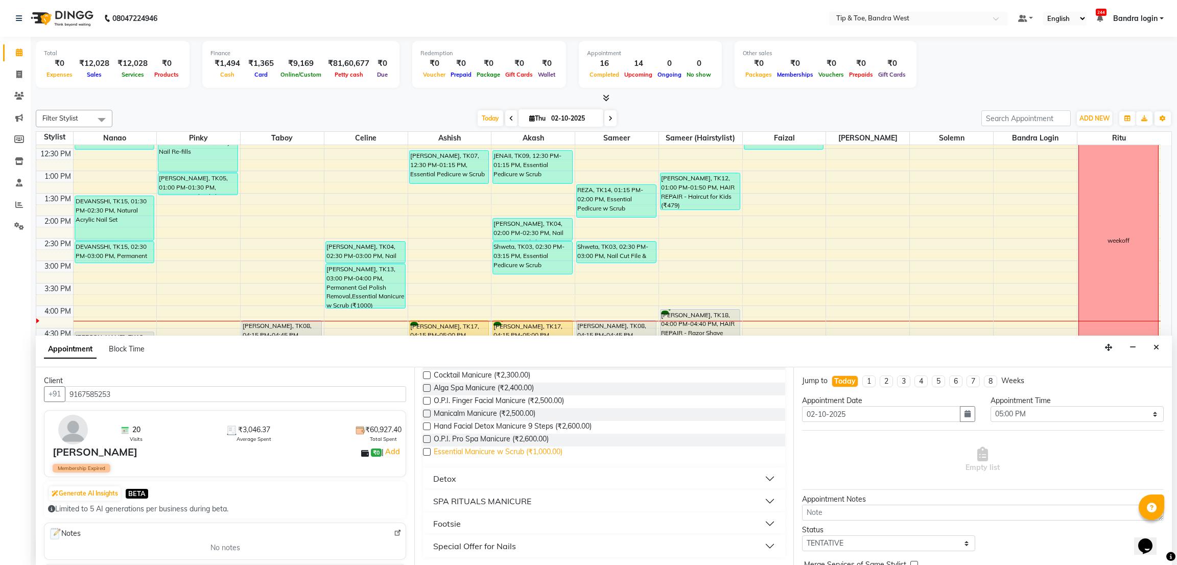
type input "MANIC"
click at [528, 456] on span "Essential Manicure w Scrub (₹1,000.00)" at bounding box center [498, 453] width 129 height 13
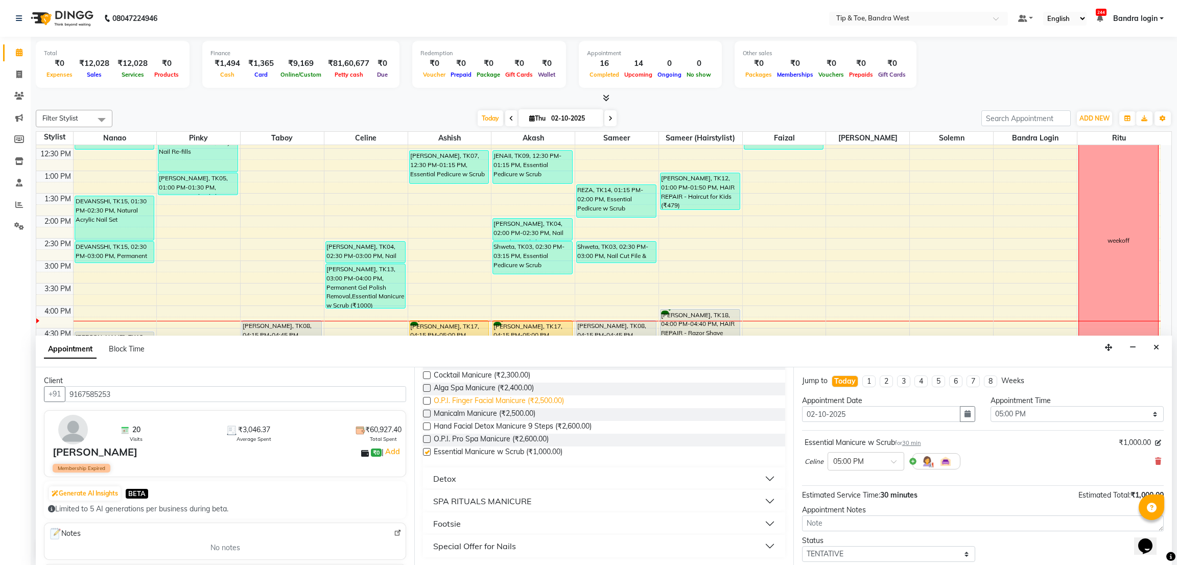
checkbox input "false"
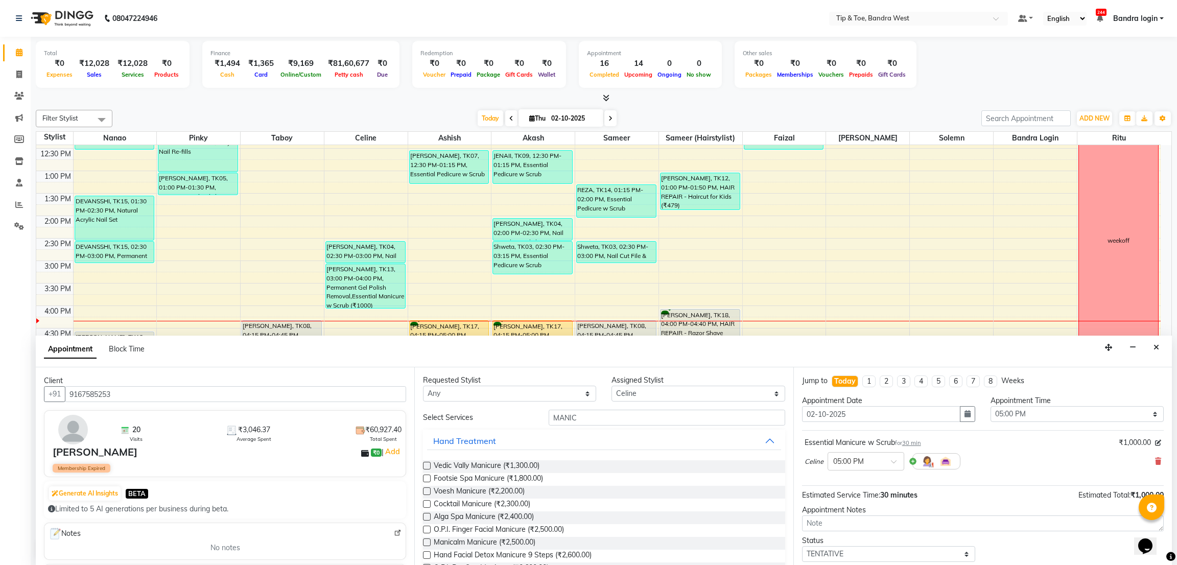
scroll to position [0, 0]
click at [602, 414] on input "MANIC" at bounding box center [667, 418] width 236 height 16
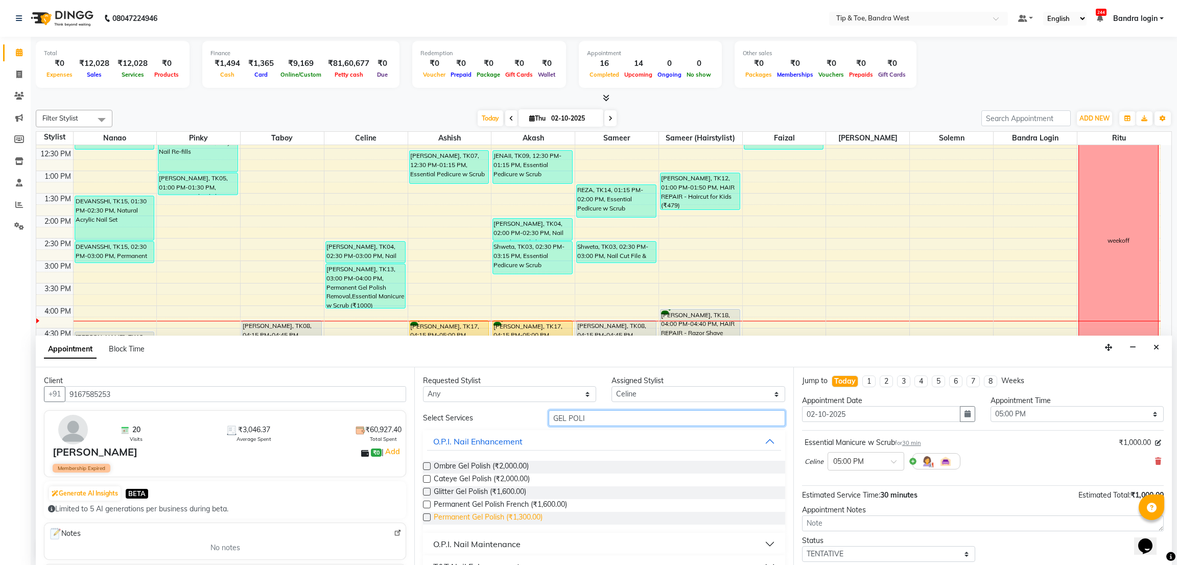
type input "GEL POLI"
drag, startPoint x: 518, startPoint y: 513, endPoint x: 538, endPoint y: 482, distance: 36.6
click at [519, 502] on span "Permanent Gel Polish (₹1,300.00)" at bounding box center [488, 518] width 109 height 13
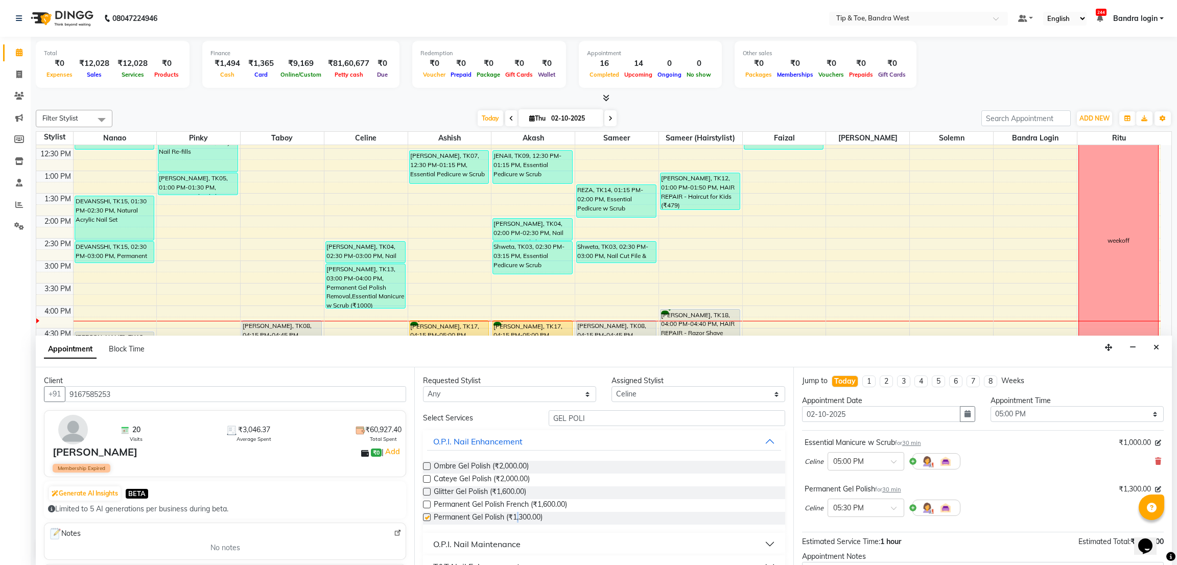
checkbox input "false"
click at [621, 392] on select "Select Akash Ashish Bandra login Celine Faizal Jigna Nanao Nihal Pinky Ritu Sam…" at bounding box center [698, 394] width 173 height 16
select select "42304"
click at [612, 386] on select "Select Akash Ashish Bandra login Celine Faizal Jigna Nanao Nihal Pinky Ritu Sam…" at bounding box center [698, 394] width 173 height 16
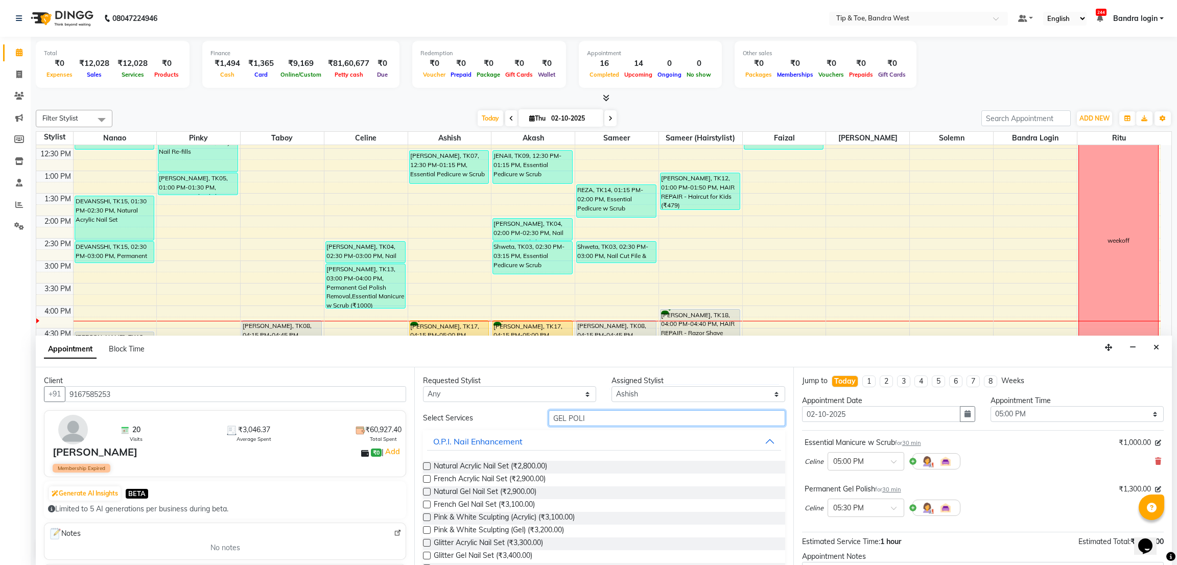
click at [599, 410] on input "GEL POLI" at bounding box center [667, 418] width 236 height 16
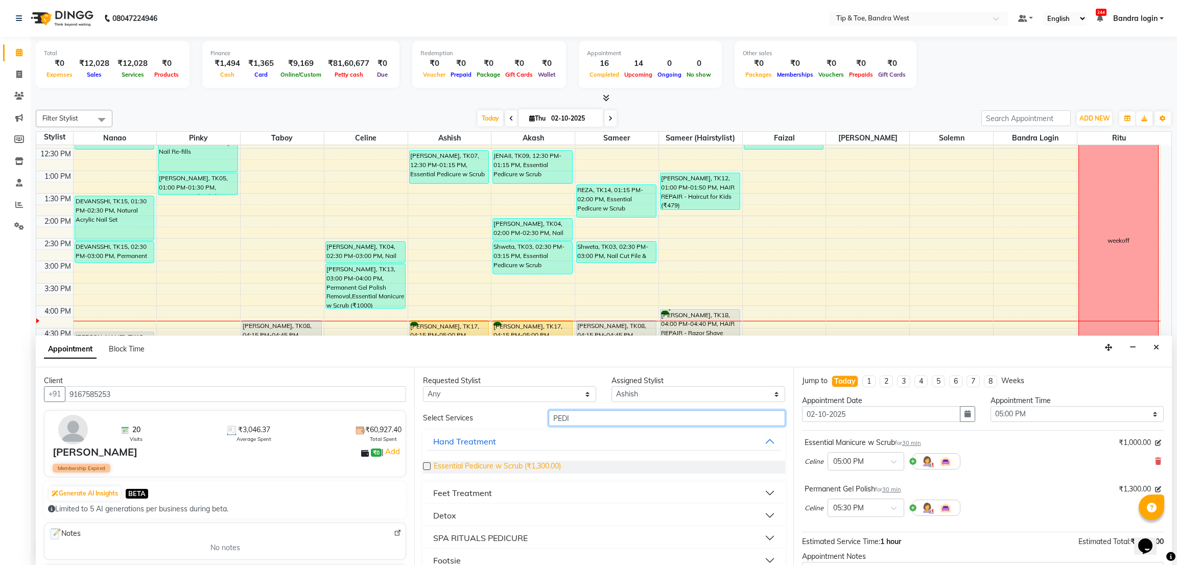
type input "PEDI"
click at [542, 467] on span "Essential Pedicure w Scrub (₹1,300.00)" at bounding box center [497, 467] width 127 height 13
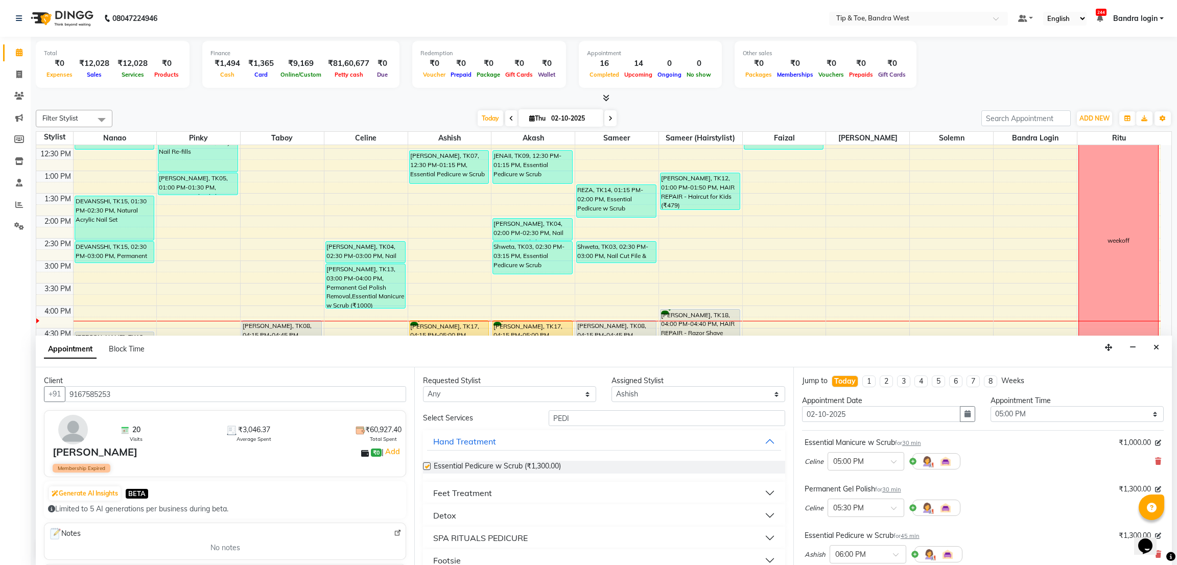
checkbox input "false"
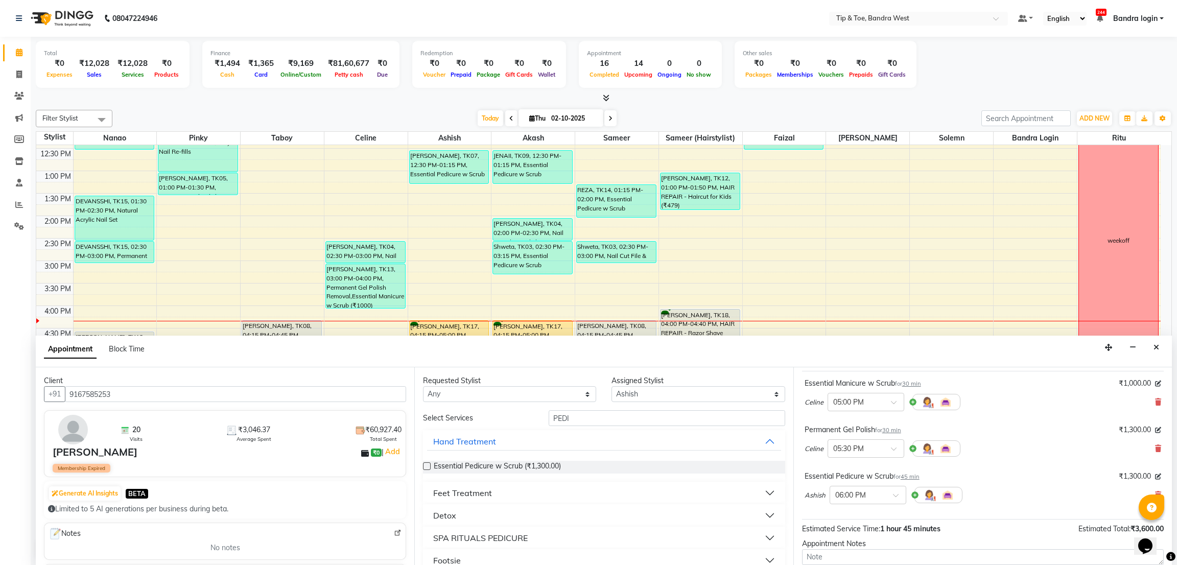
scroll to position [153, 0]
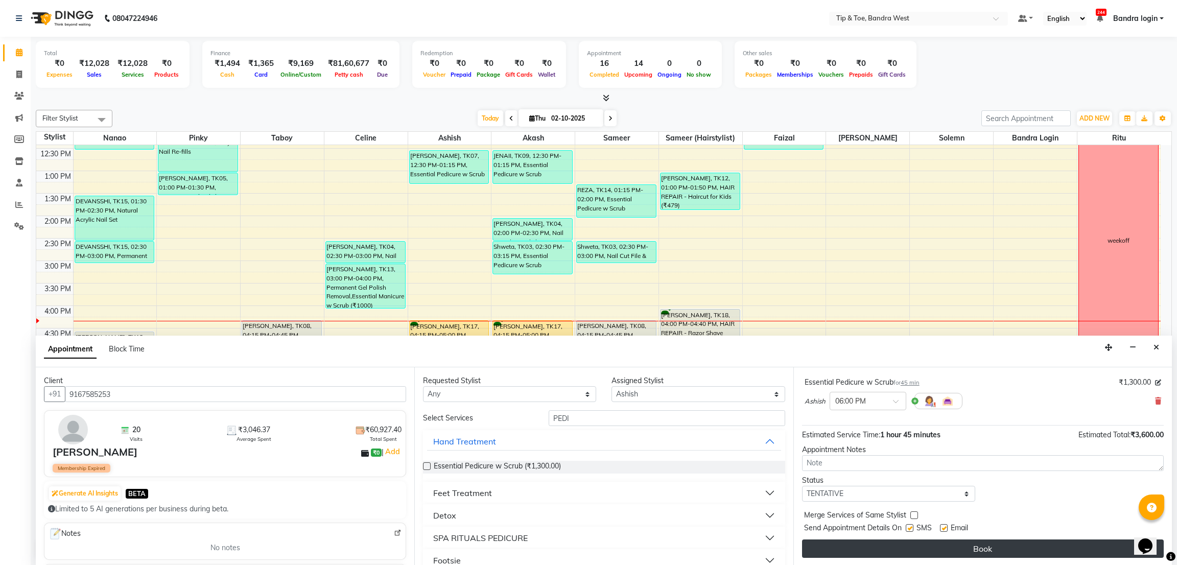
click at [1019, 502] on button "Book" at bounding box center [983, 549] width 362 height 18
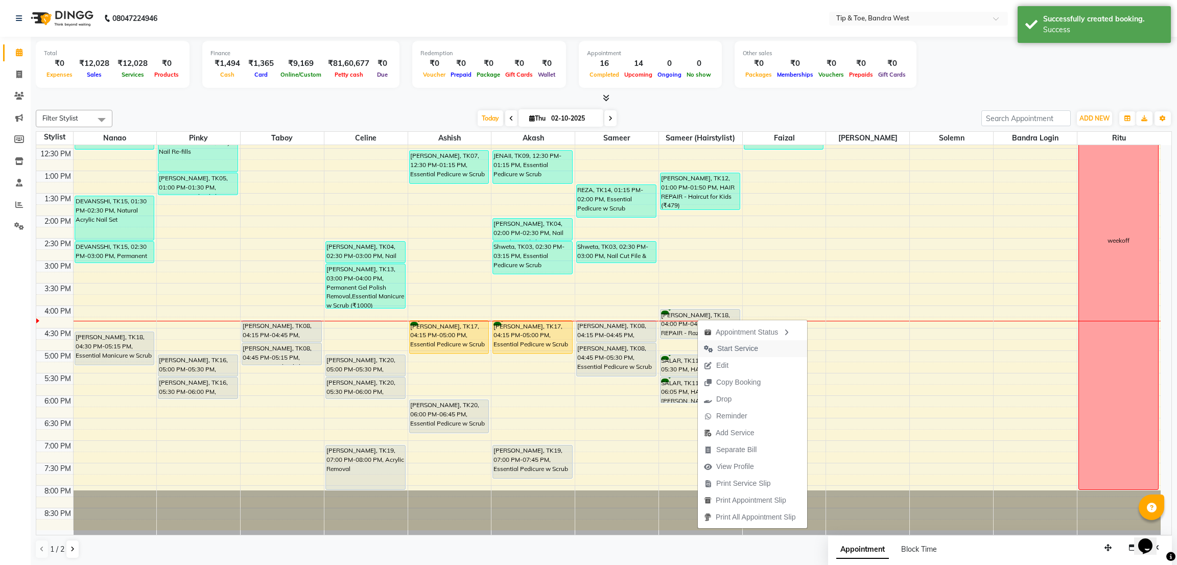
click at [736, 353] on span "Start Service" at bounding box center [737, 348] width 41 height 11
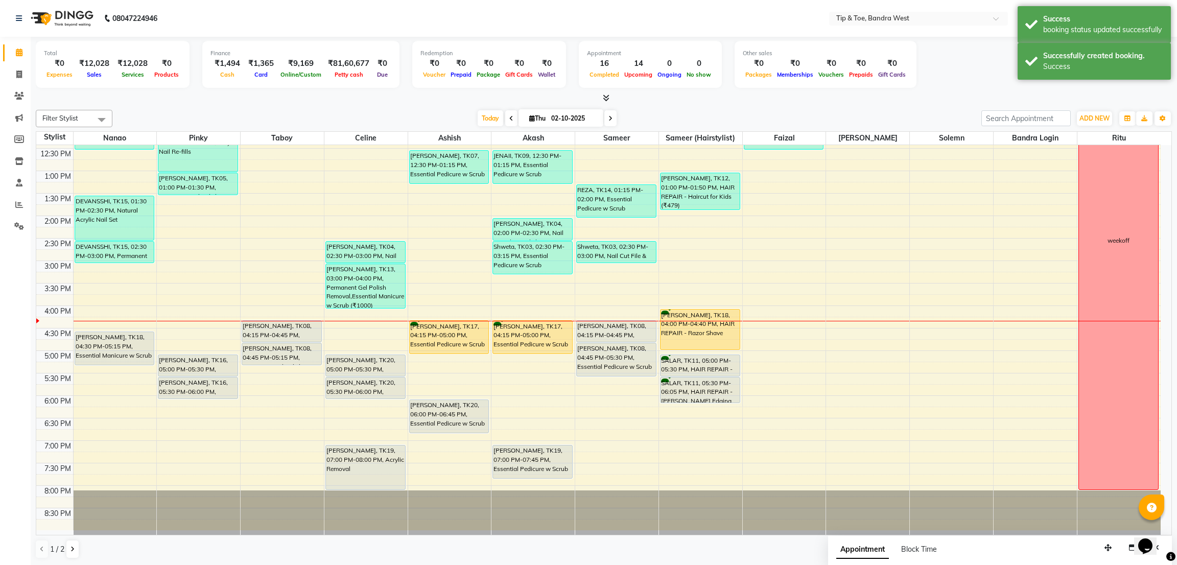
drag, startPoint x: 694, startPoint y: 337, endPoint x: 697, endPoint y: 344, distance: 7.4
click at [697, 344] on div "Sarah Banwar, TK12, 01:00 PM-01:50 PM, HAIR REPAIR - Haircut for Kids (₹479) VI…" at bounding box center [700, 238] width 83 height 584
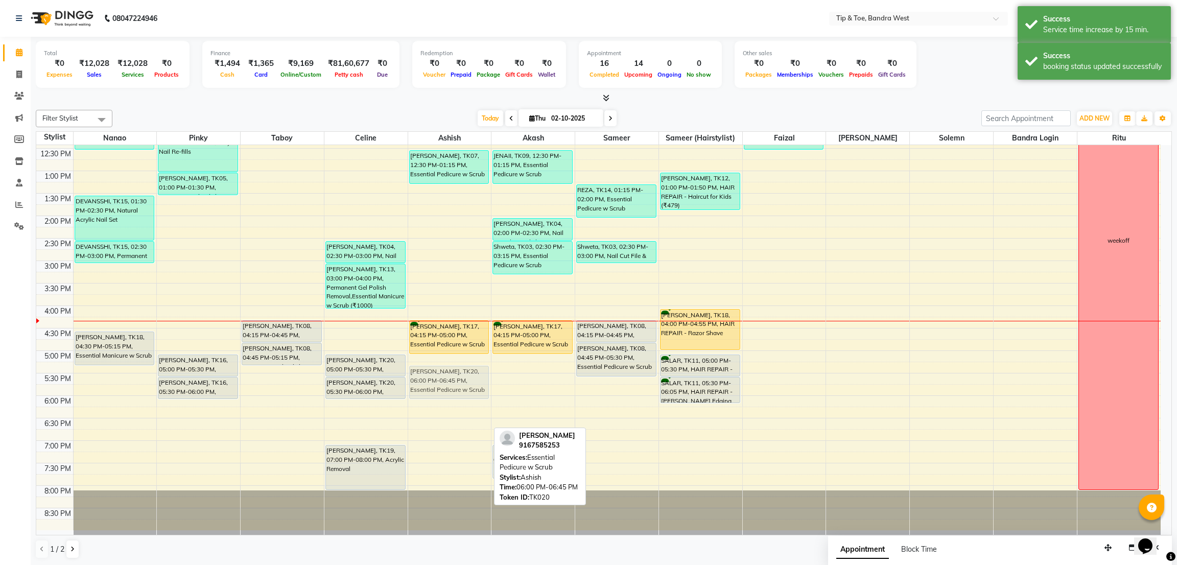
drag, startPoint x: 424, startPoint y: 423, endPoint x: 430, endPoint y: 389, distance: 34.2
click at [430, 389] on div "CHINMAY, TK07, 12:30 PM-01:15 PM, Essential Pedicure w Scrub Rozmin Babvani, TK…" at bounding box center [449, 238] width 83 height 584
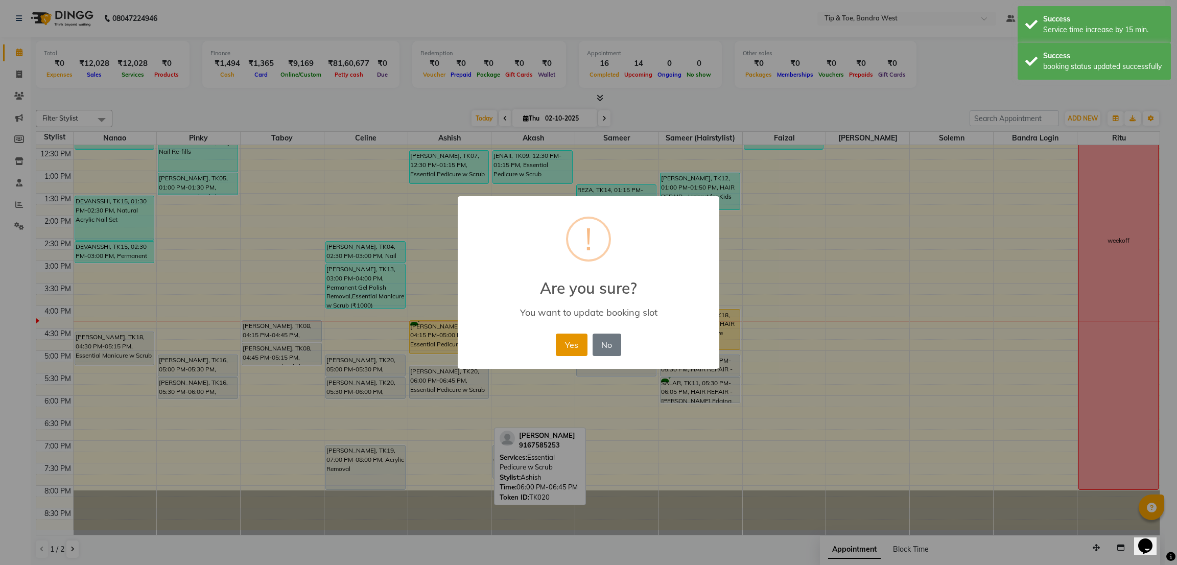
click at [562, 346] on button "Yes" at bounding box center [571, 345] width 31 height 22
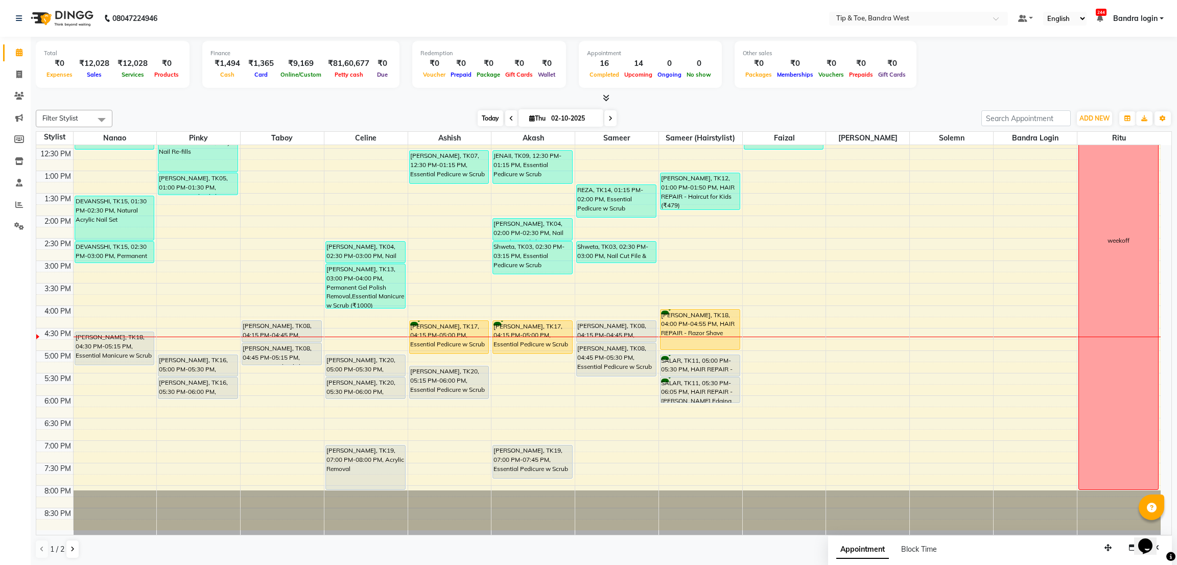
click at [482, 121] on span "Today" at bounding box center [491, 118] width 26 height 16
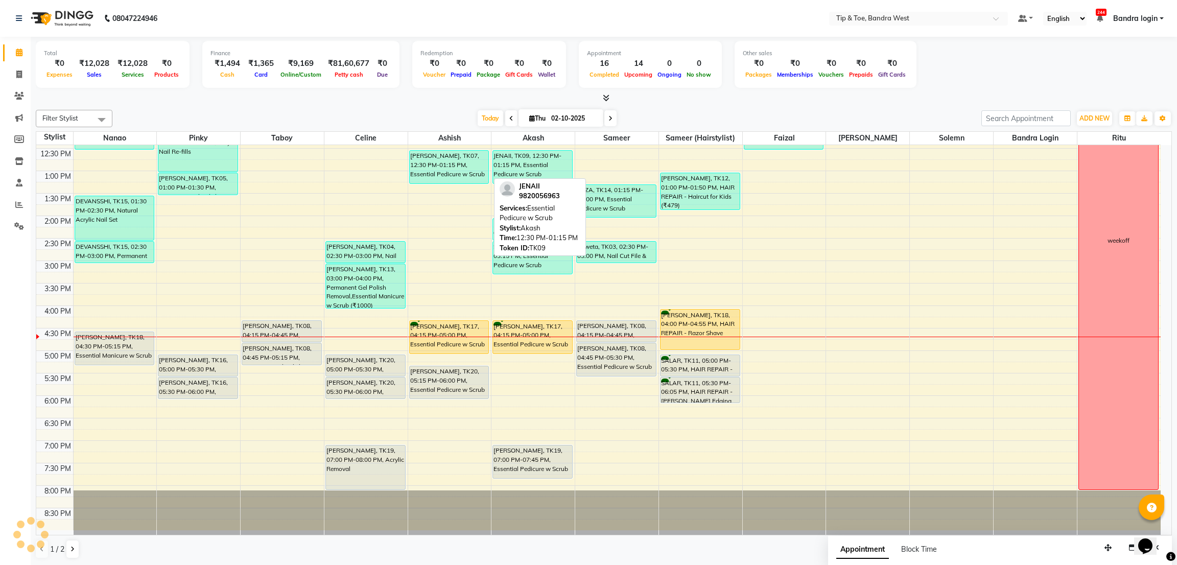
scroll to position [199, 0]
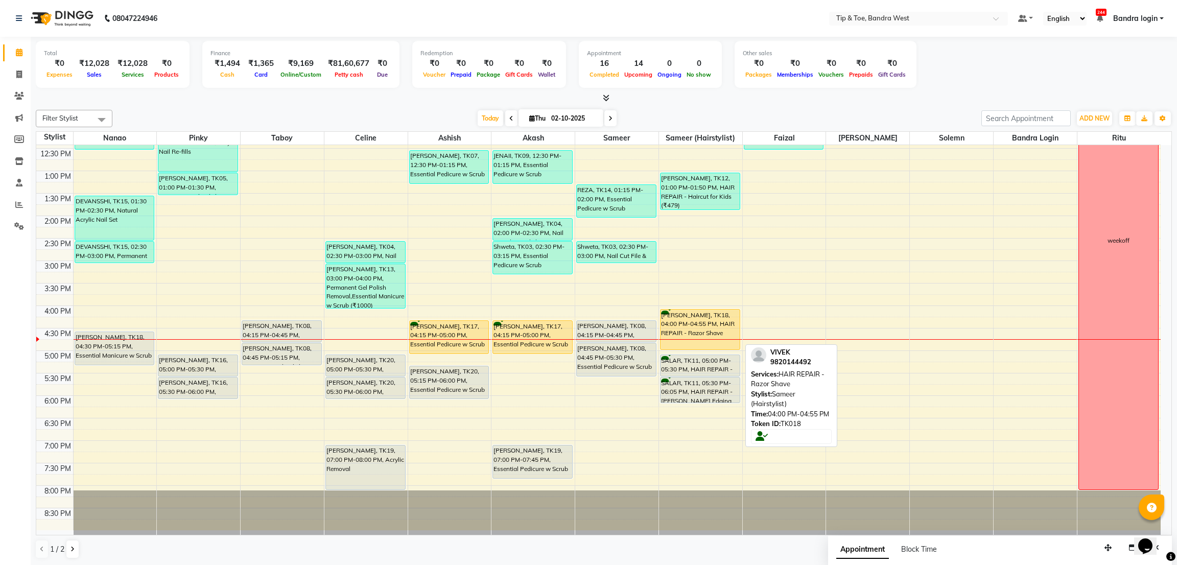
click at [689, 314] on div "[PERSON_NAME], TK18, 04:00 PM-04:55 PM, HAIR REPAIR - Razor Shave" at bounding box center [700, 330] width 79 height 40
click at [710, 322] on div "[PERSON_NAME], TK18, 04:00 PM-04:55 PM, HAIR REPAIR - Razor Shave" at bounding box center [700, 330] width 79 height 40
select select "7"
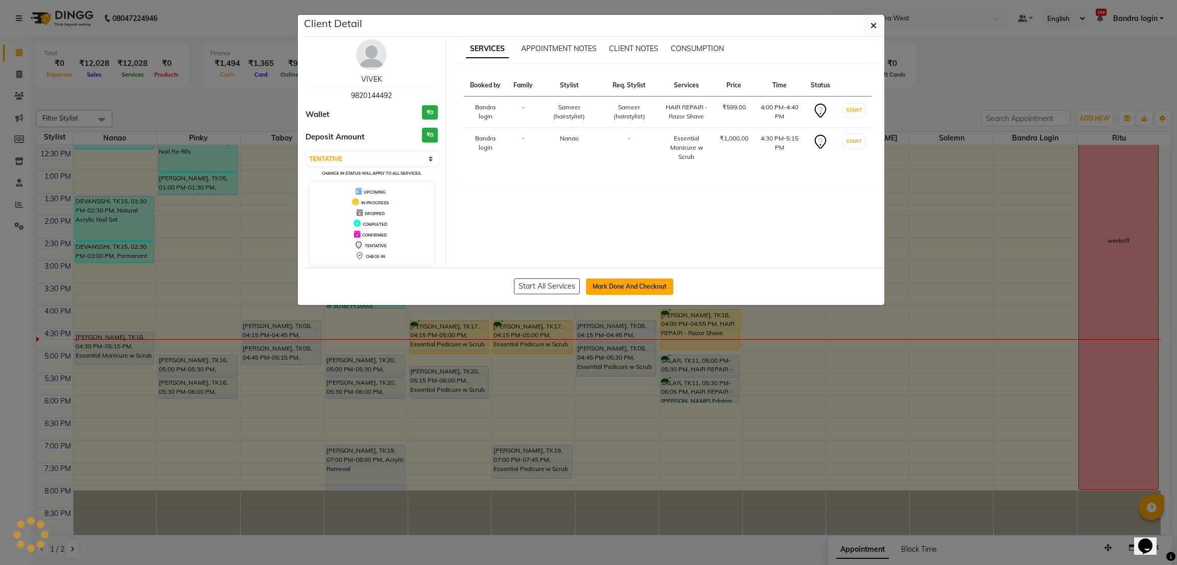
click at [623, 288] on button "Mark Done And Checkout" at bounding box center [629, 287] width 87 height 16
select select "service"
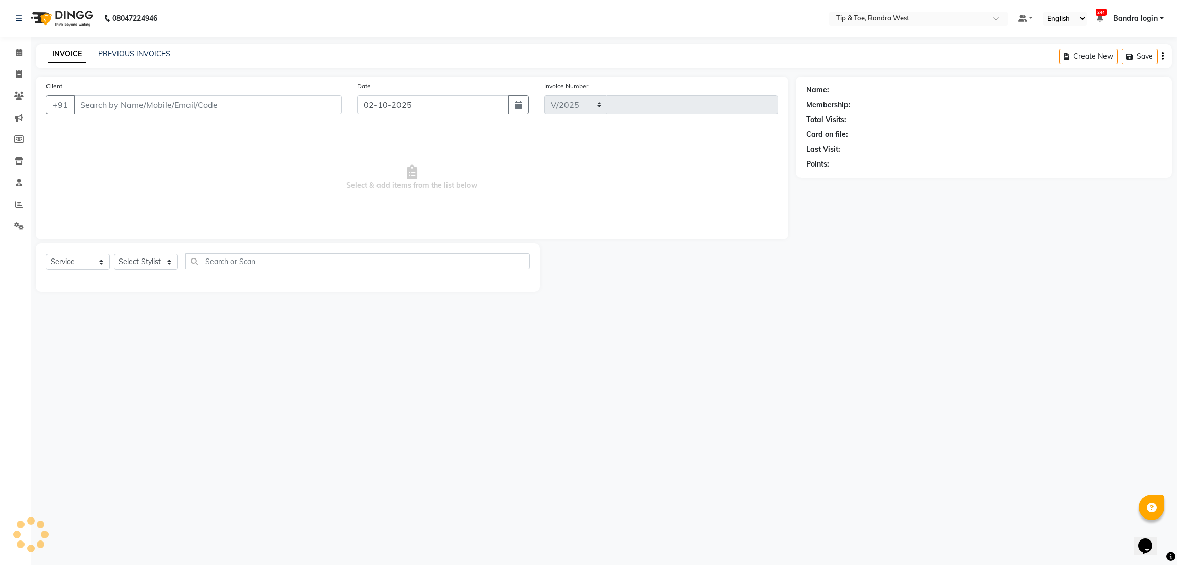
select select "5957"
type input "3349"
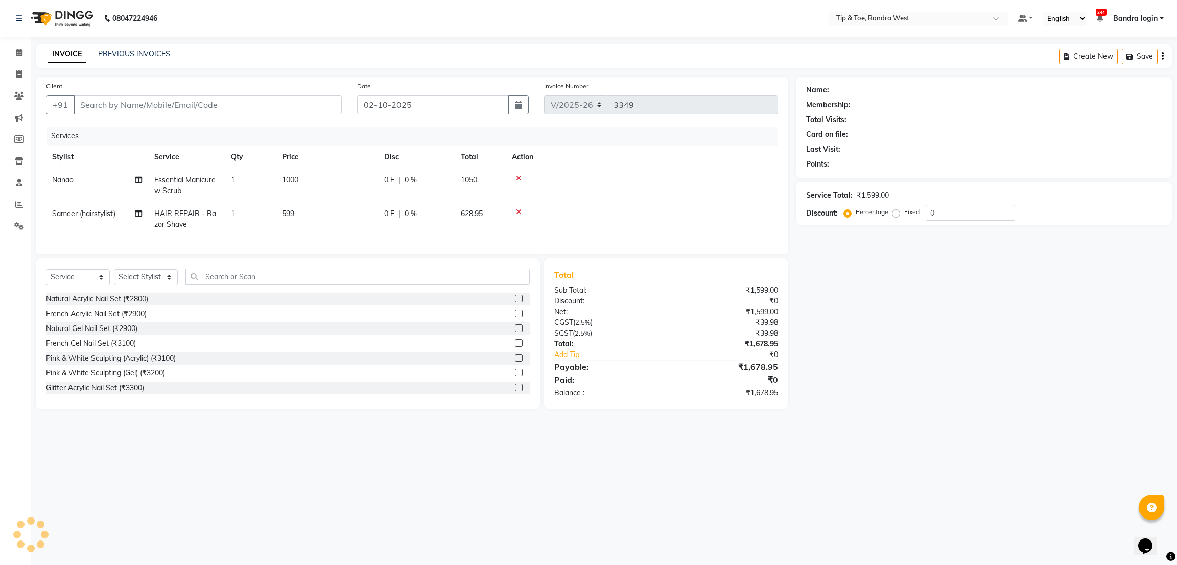
type input "9820144492"
select select "64235"
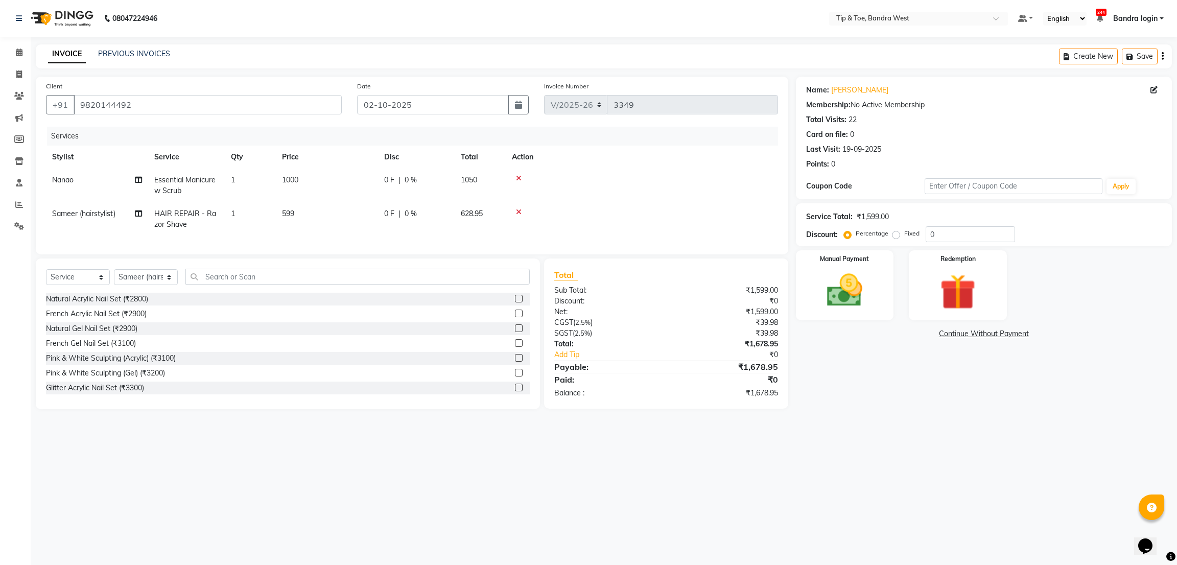
click at [518, 178] on icon at bounding box center [519, 178] width 6 height 7
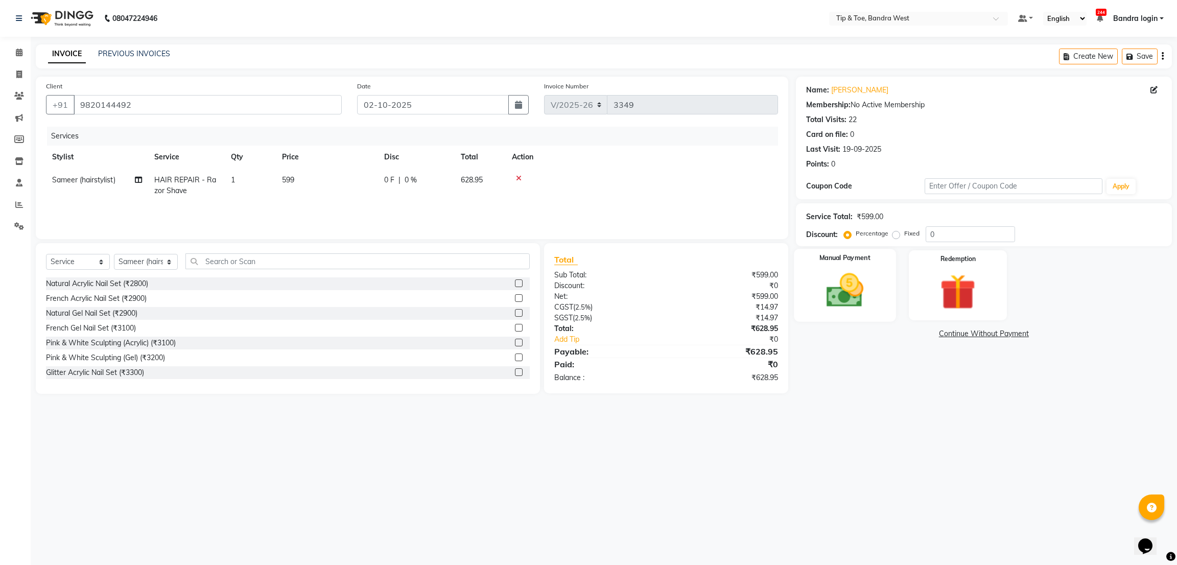
click at [891, 288] on div "Manual Payment" at bounding box center [845, 285] width 102 height 73
click at [934, 334] on span "CASH" at bounding box center [932, 335] width 22 height 12
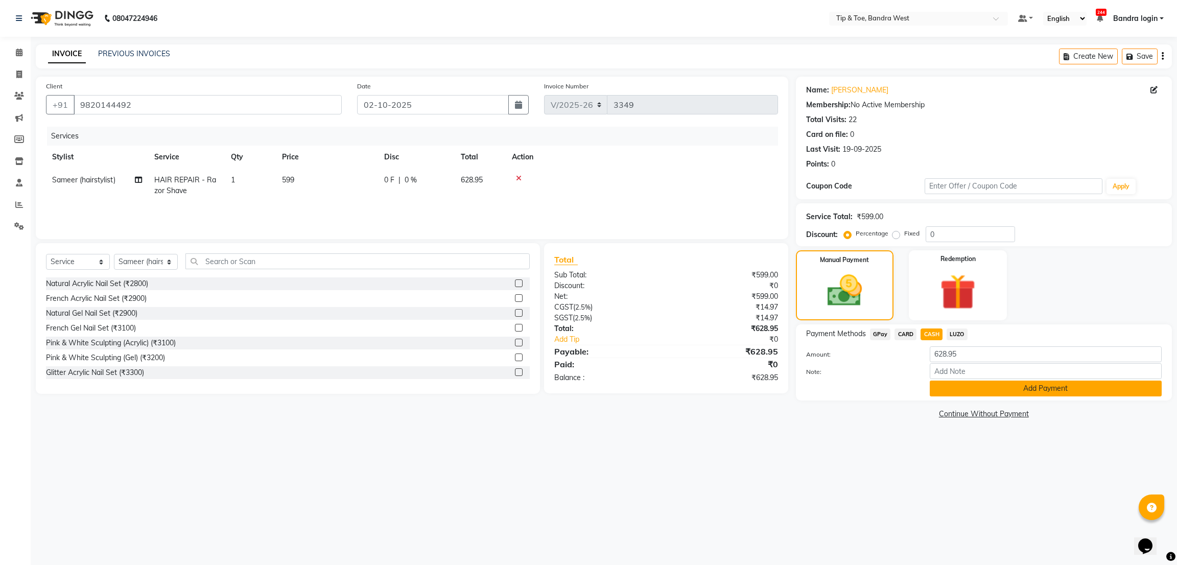
click at [993, 392] on button "Add Payment" at bounding box center [1046, 389] width 232 height 16
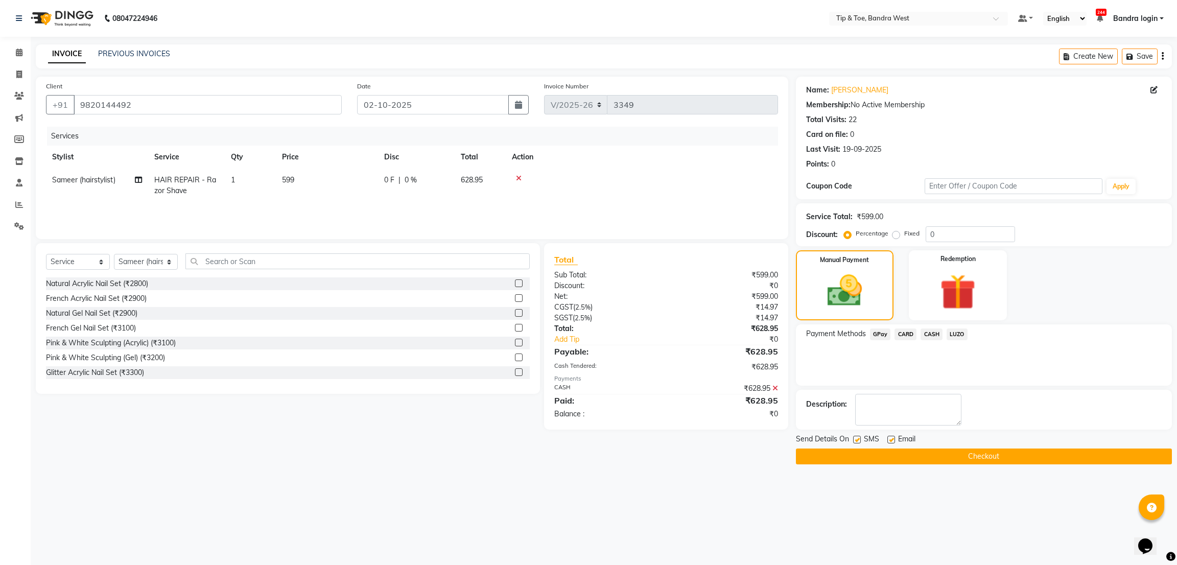
click at [937, 458] on button "Checkout" at bounding box center [984, 457] width 376 height 16
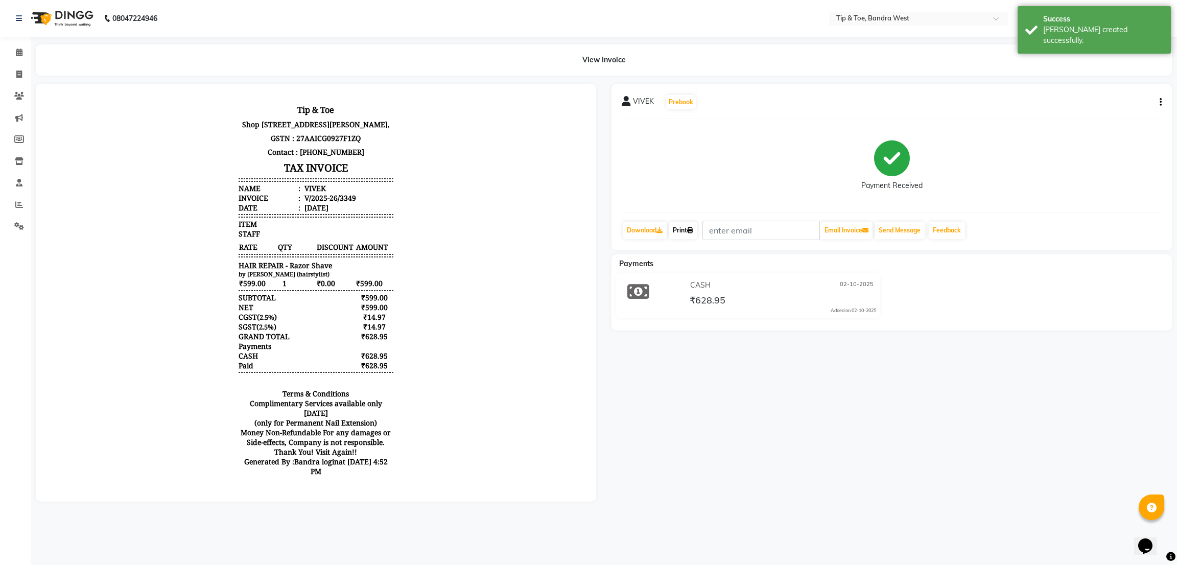
click at [691, 224] on link "Print" at bounding box center [683, 230] width 29 height 17
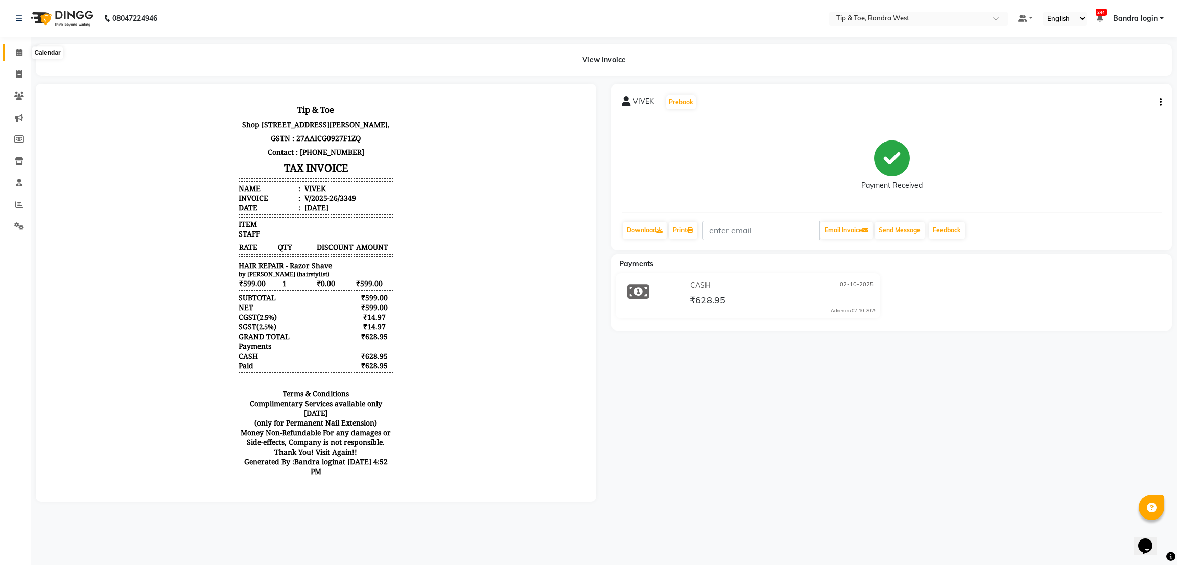
click at [16, 53] on icon at bounding box center [19, 53] width 7 height 8
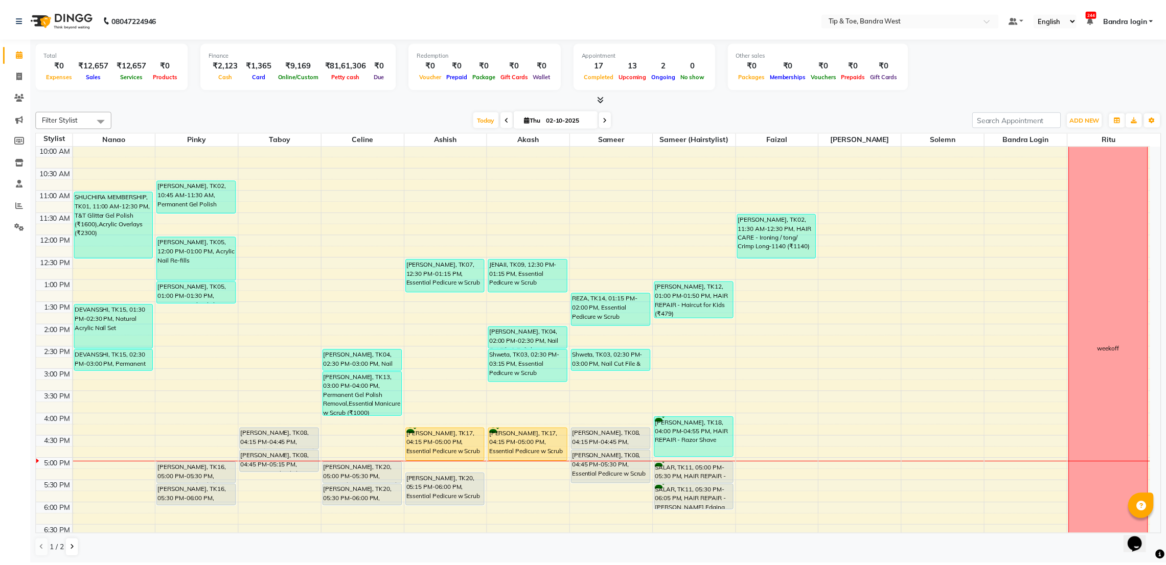
scroll to position [199, 0]
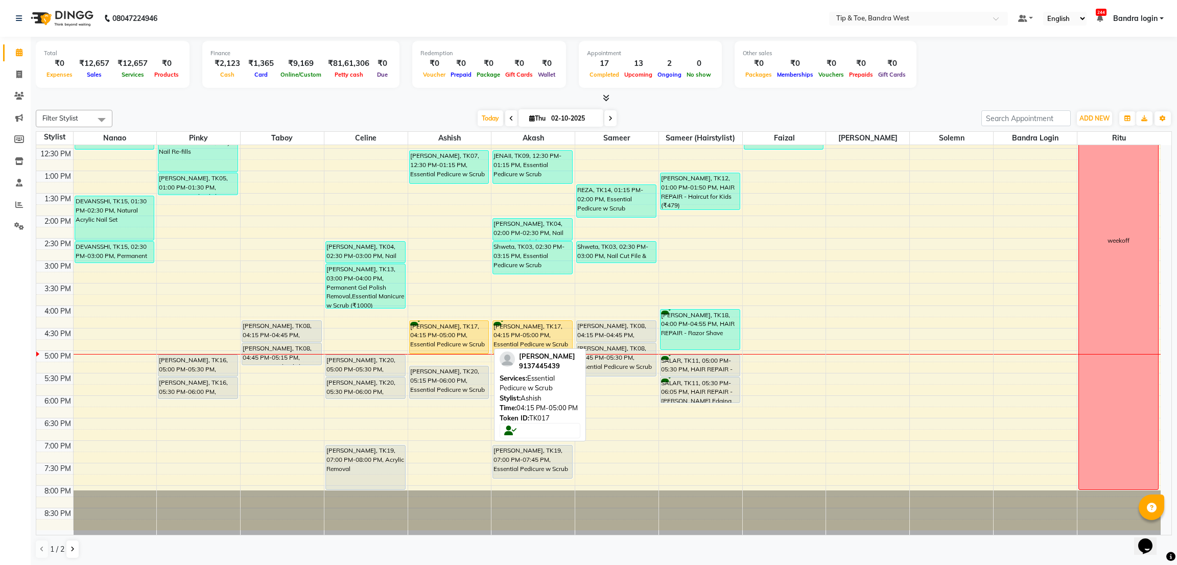
click at [462, 331] on div "[PERSON_NAME], TK17, 04:15 PM-05:00 PM, Essential Pedicure w Scrub" at bounding box center [449, 337] width 79 height 33
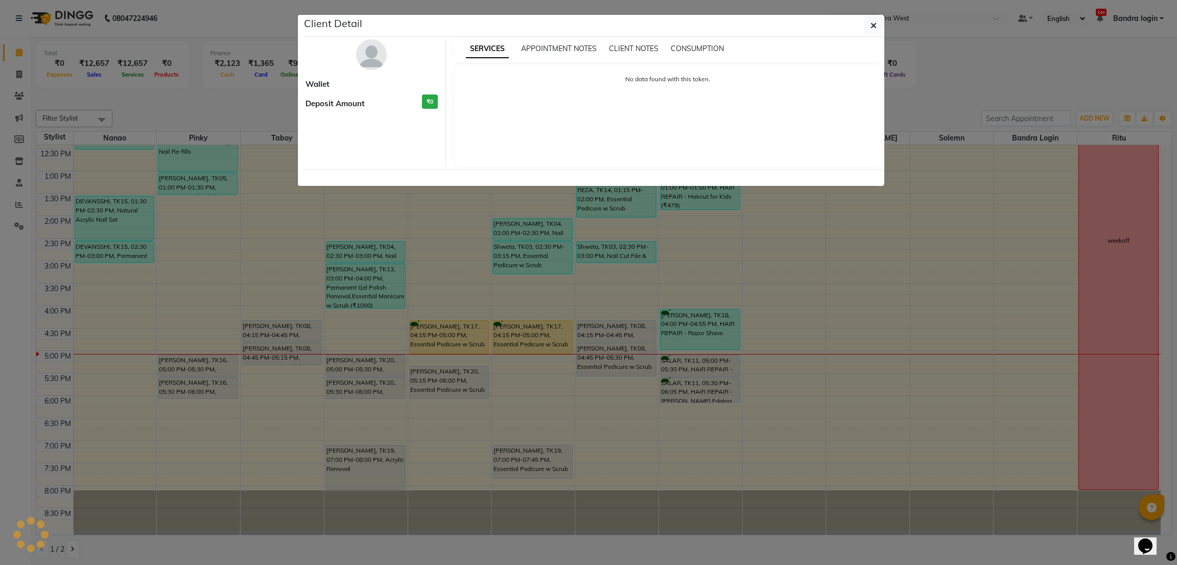
select select "1"
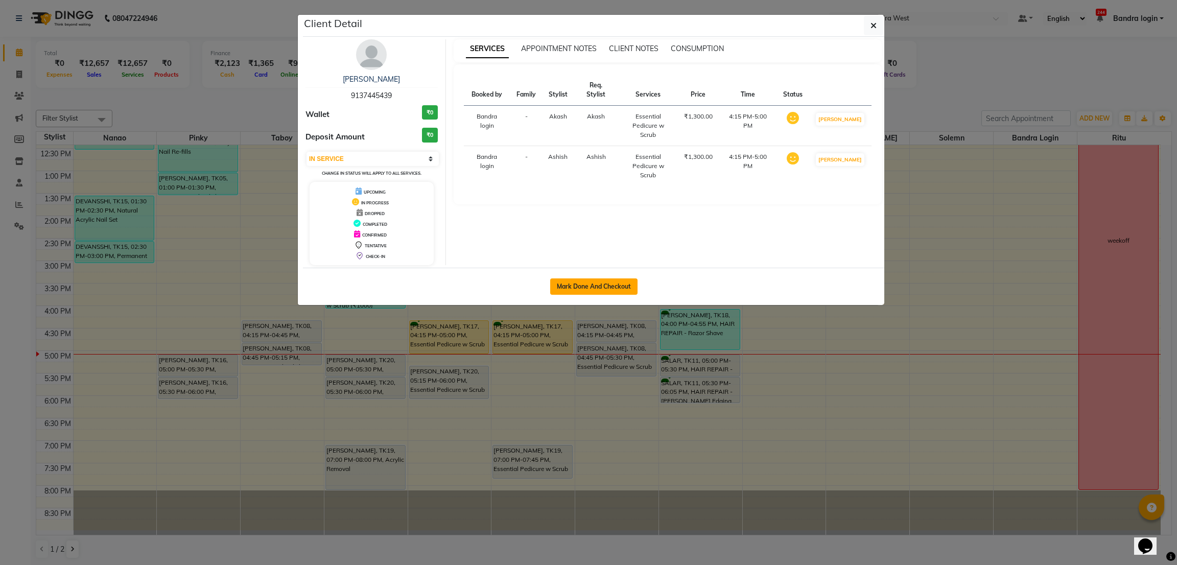
click at [619, 294] on button "Mark Done And Checkout" at bounding box center [593, 287] width 87 height 16
select select "service"
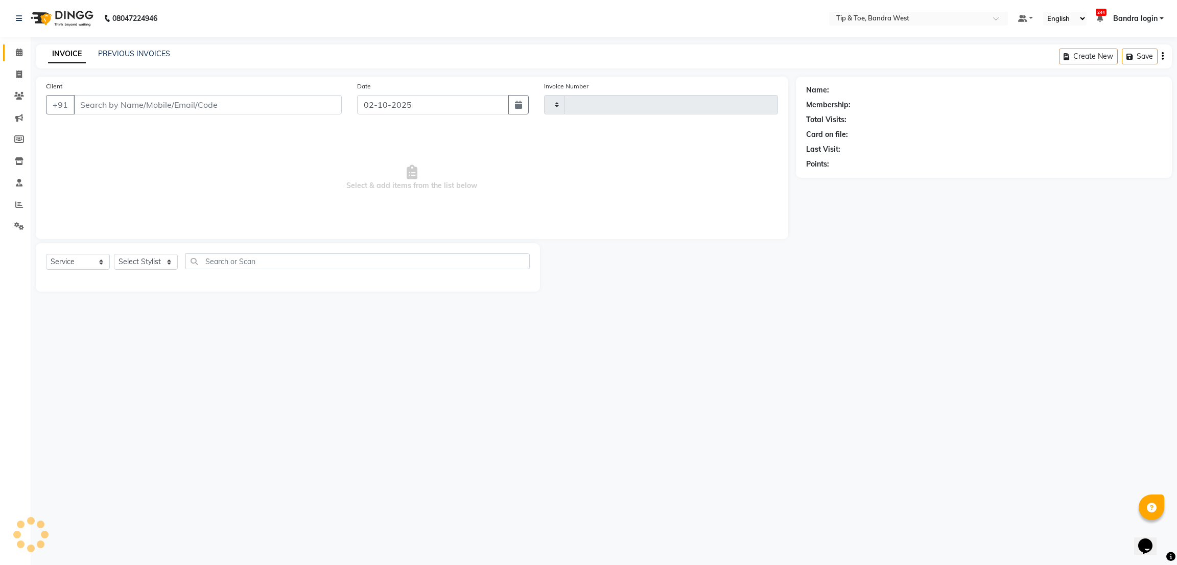
type input "3350"
select select "5957"
type input "9137445439"
select select "42316"
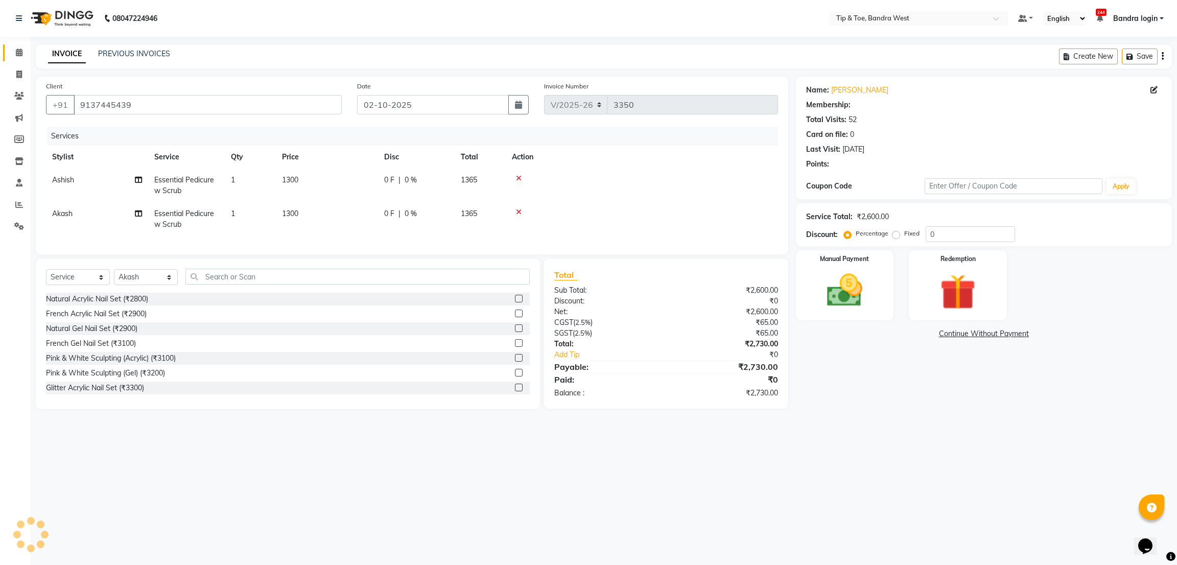
select select "1: Object"
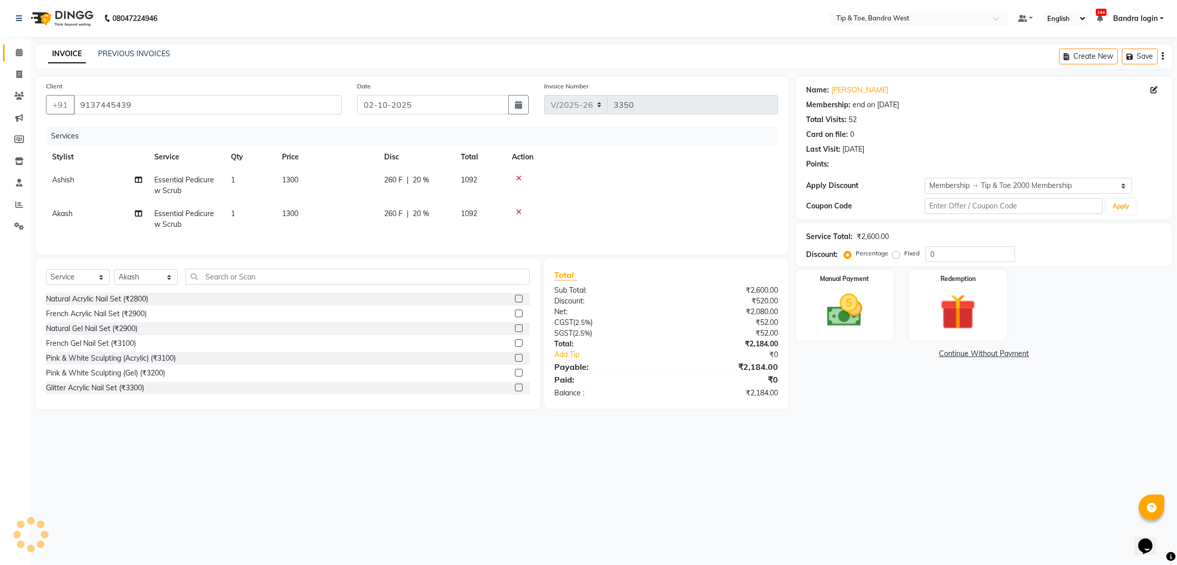
type input "20"
click at [854, 308] on img at bounding box center [845, 310] width 60 height 43
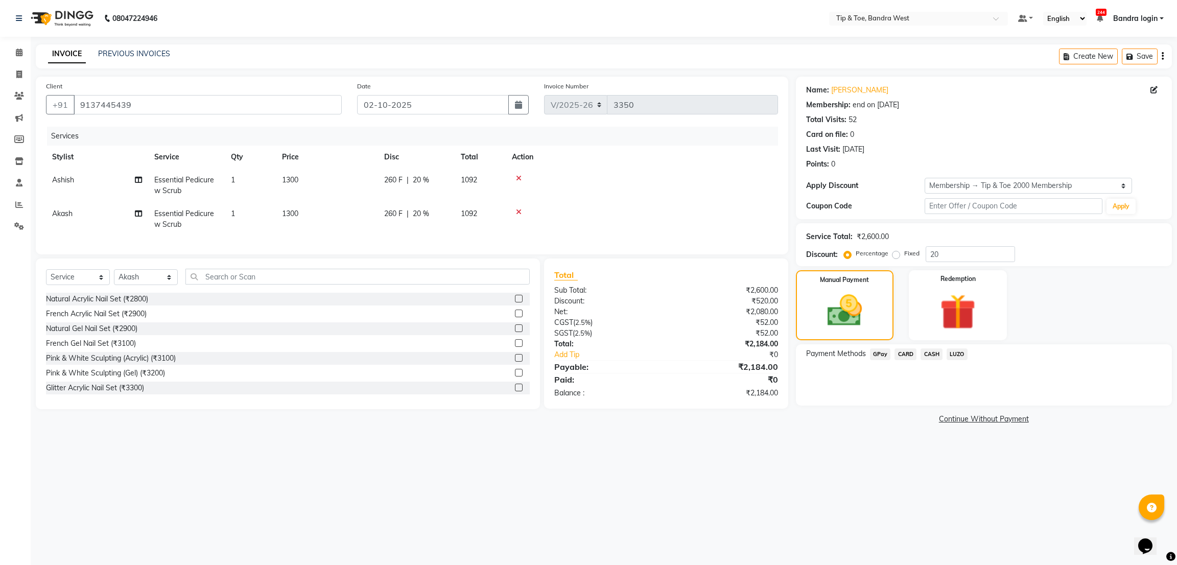
drag, startPoint x: 936, startPoint y: 354, endPoint x: 938, endPoint y: 363, distance: 8.9
click at [935, 356] on span "CASH" at bounding box center [932, 355] width 22 height 12
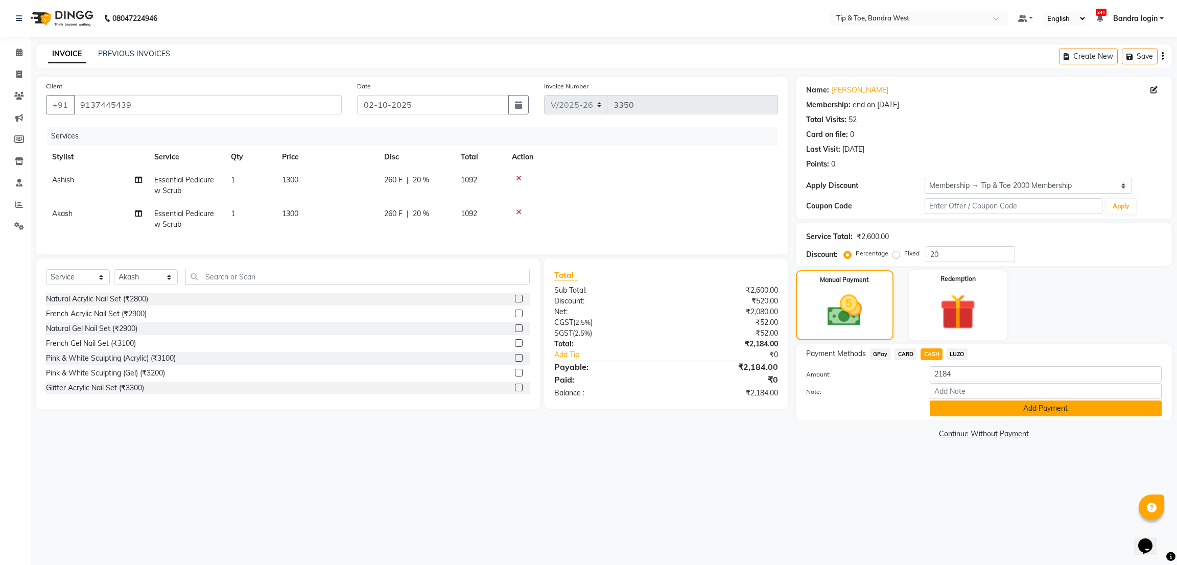
click at [990, 405] on button "Add Payment" at bounding box center [1046, 409] width 232 height 16
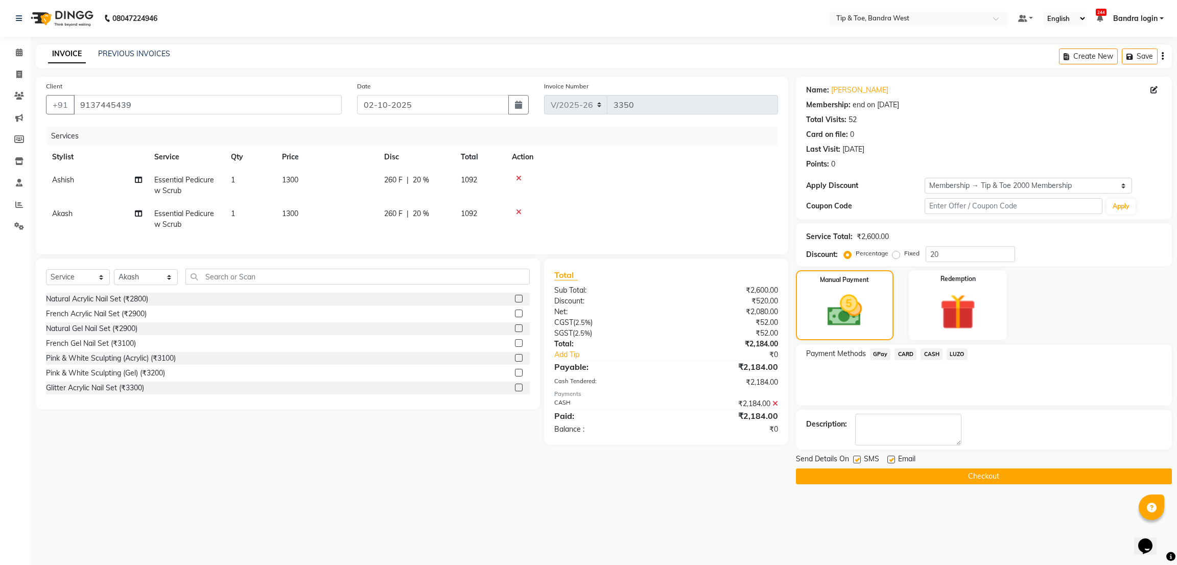
click at [979, 475] on button "Checkout" at bounding box center [984, 477] width 376 height 16
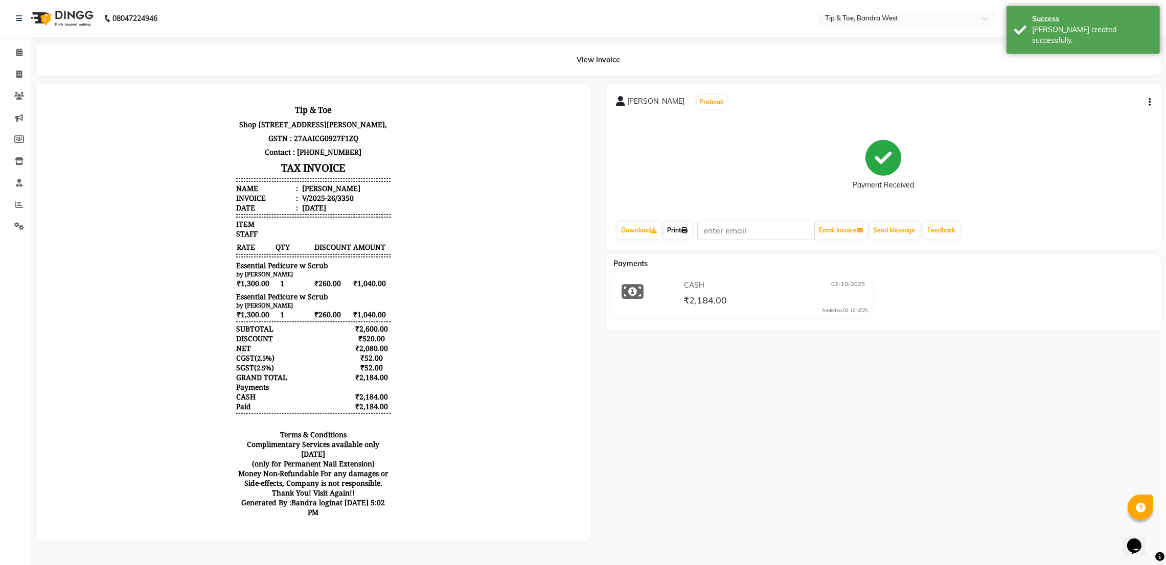
click at [686, 227] on icon at bounding box center [685, 230] width 6 height 6
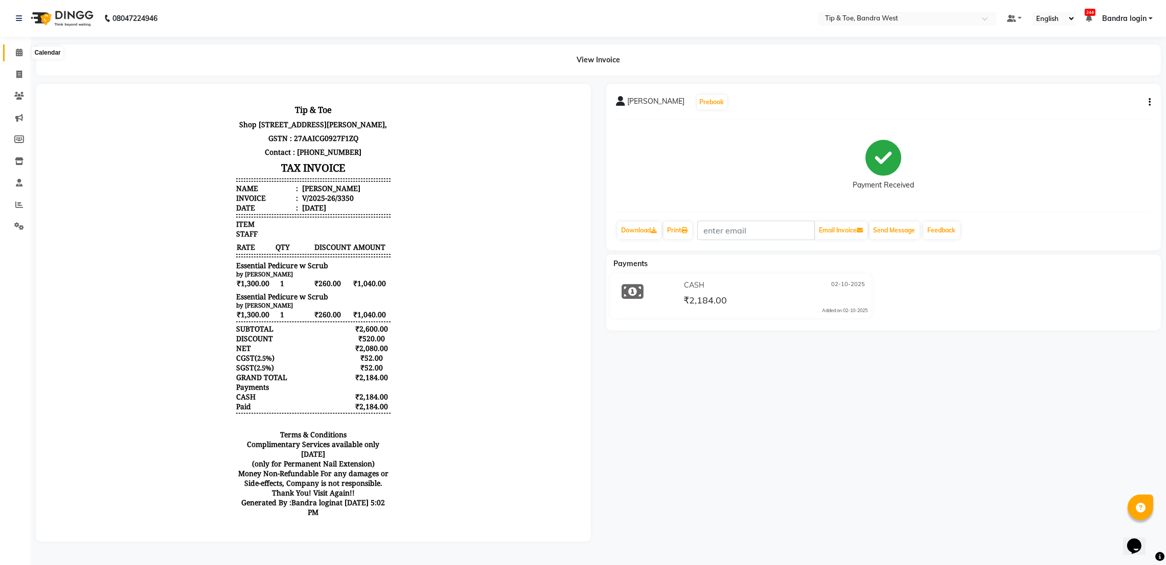
click at [19, 53] on icon at bounding box center [19, 53] width 7 height 8
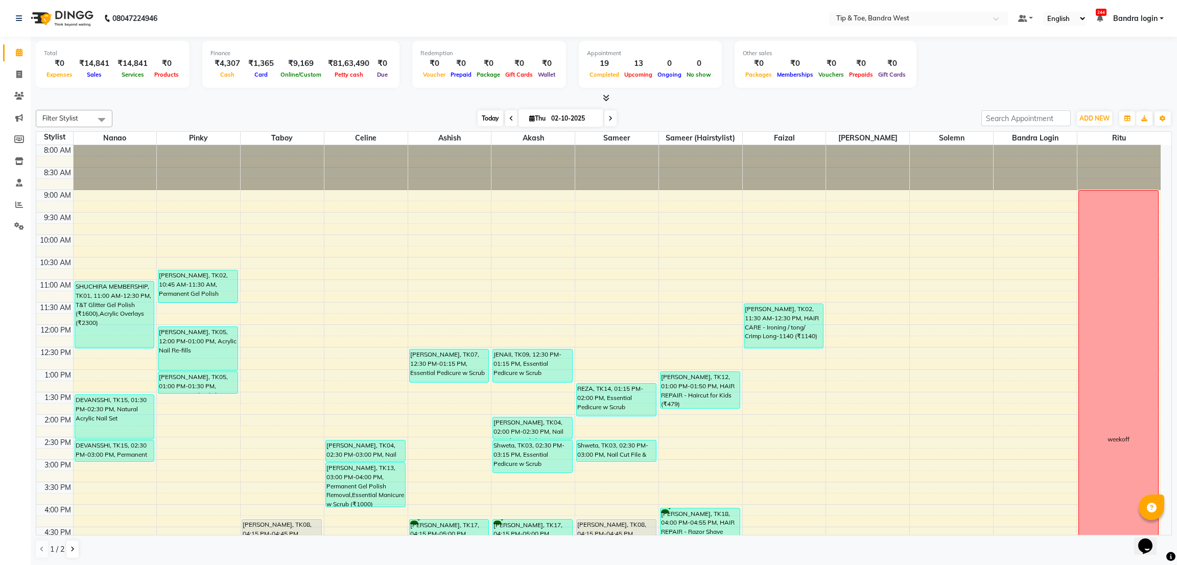
click at [486, 117] on span "Today" at bounding box center [491, 118] width 26 height 16
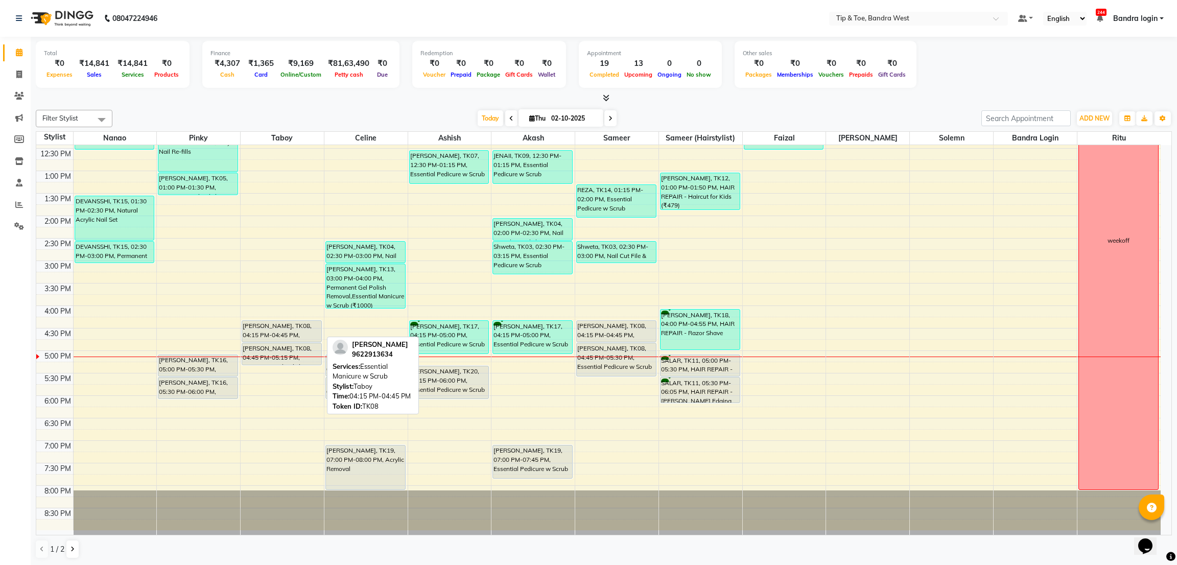
click at [258, 331] on div "SALONI, TK08, 04:15 PM-04:45 PM, Essential Manicure w Scrub" at bounding box center [281, 331] width 79 height 21
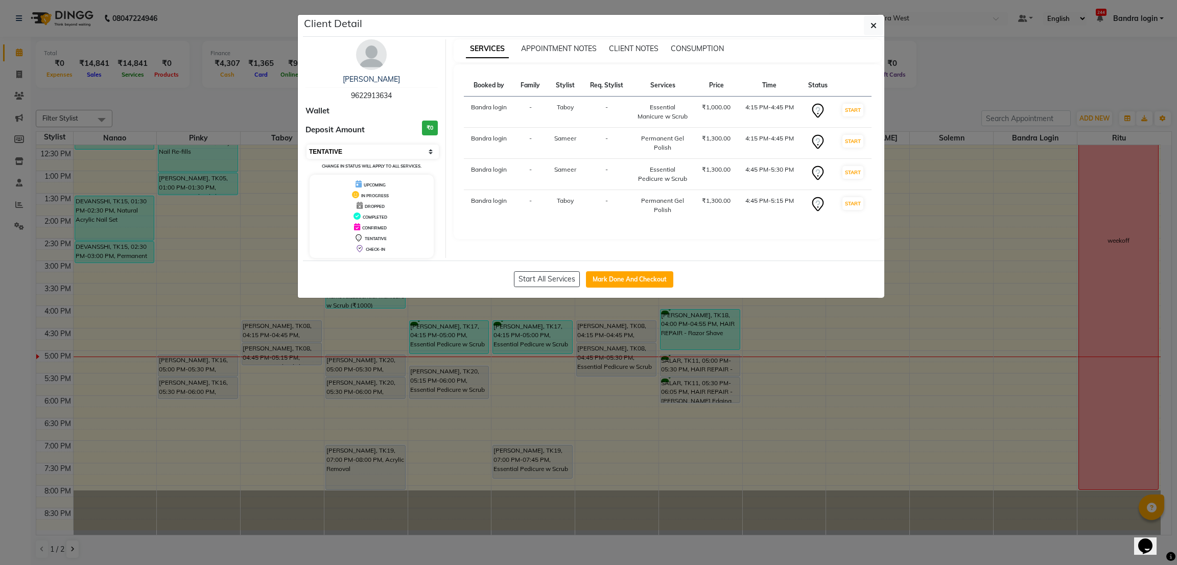
click at [394, 157] on select "Select IN SERVICE CONFIRMED TENTATIVE CHECK IN MARK DONE DROPPED UPCOMING" at bounding box center [373, 152] width 132 height 14
select select "2"
click at [307, 145] on select "Select IN SERVICE CONFIRMED TENTATIVE CHECK IN MARK DONE DROPPED UPCOMING" at bounding box center [373, 152] width 132 height 14
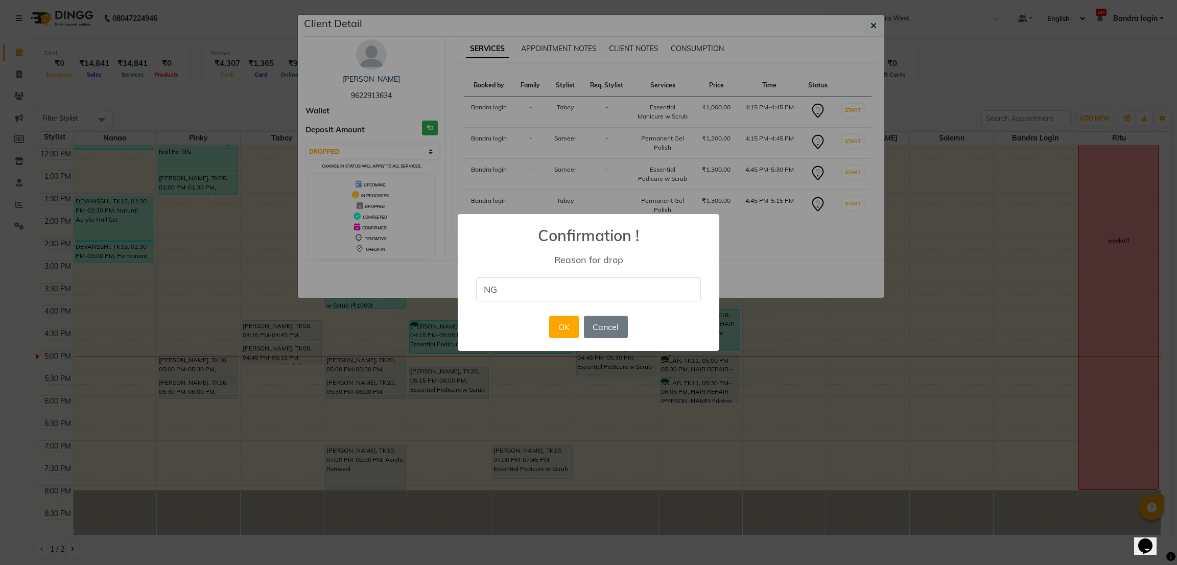
type input "NG"
click at [535, 324] on div "× Confirmation ! Reason for drop NG OK No Cancel" at bounding box center [589, 282] width 262 height 137
click at [556, 326] on button "OK" at bounding box center [563, 327] width 29 height 22
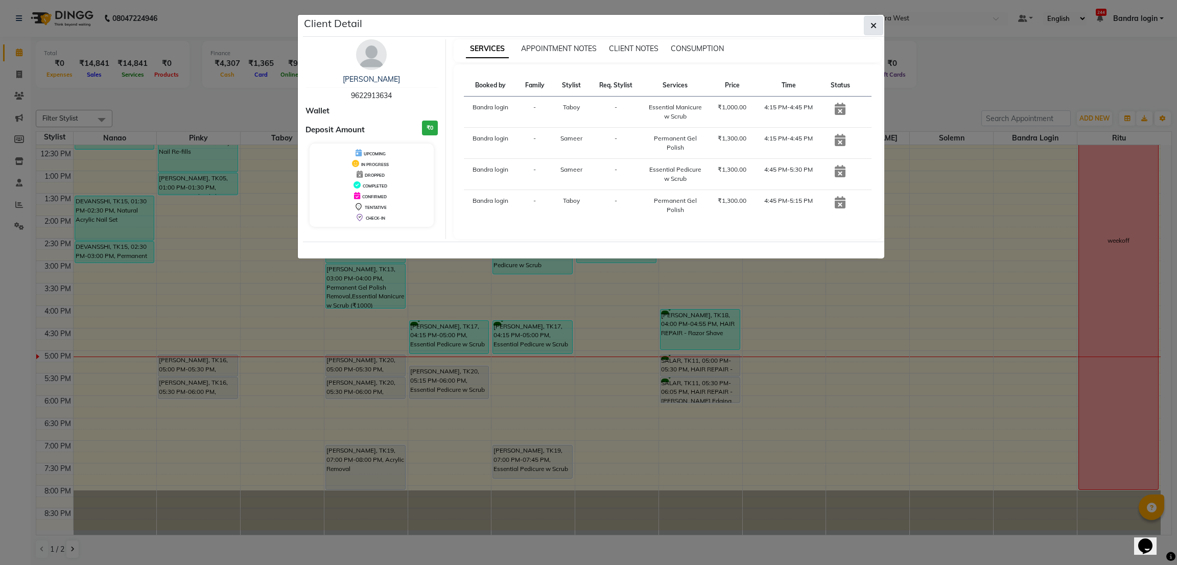
click at [873, 27] on icon "button" at bounding box center [874, 25] width 6 height 8
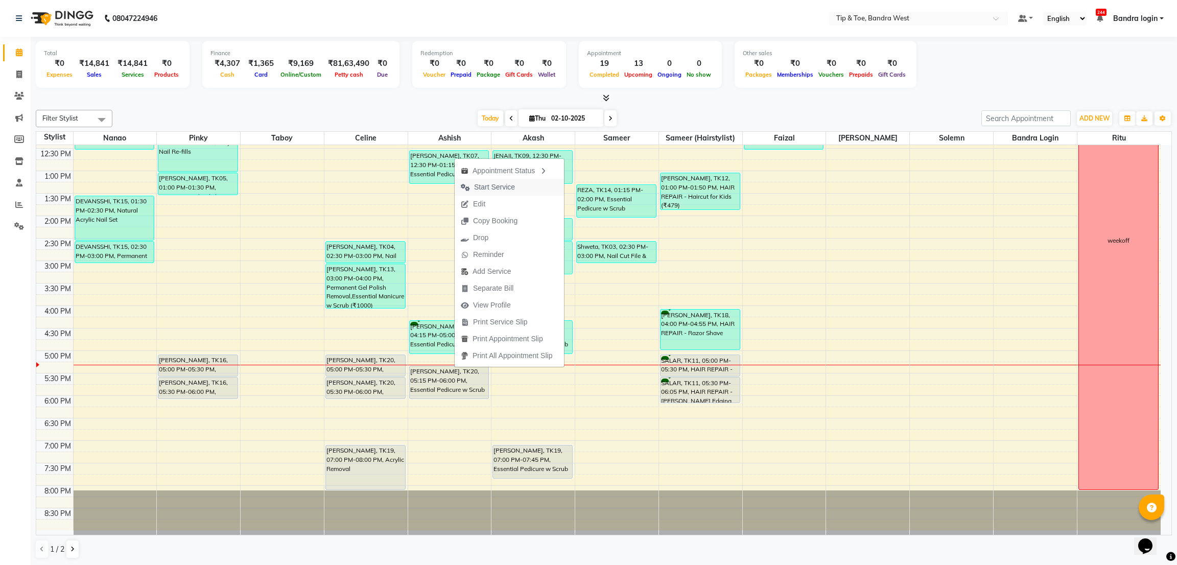
click at [493, 187] on span "Start Service" at bounding box center [494, 187] width 41 height 11
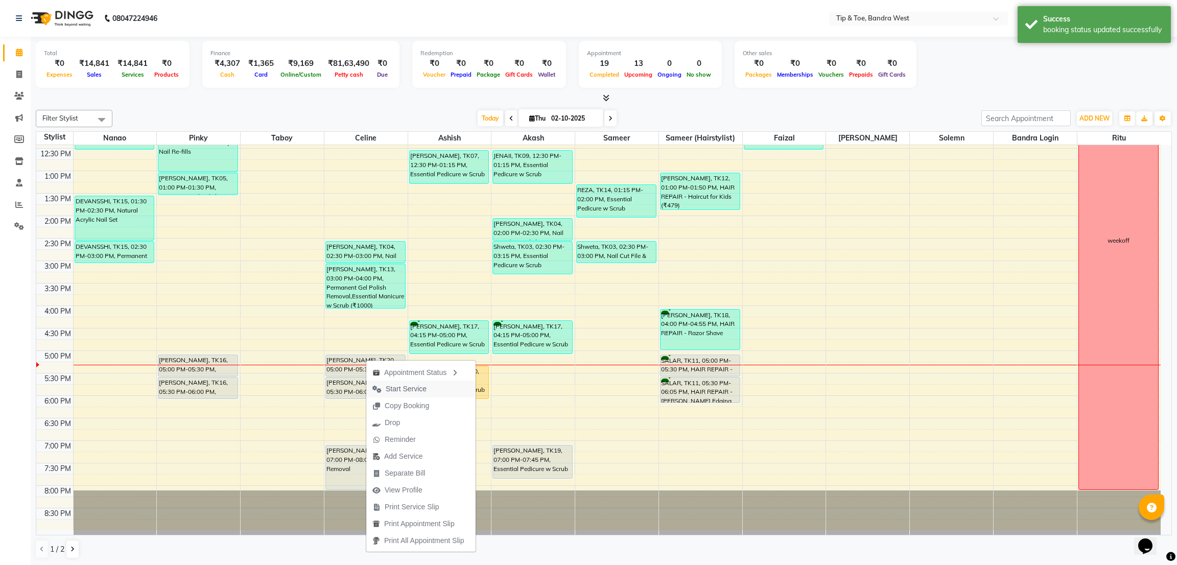
click at [407, 386] on span "Start Service" at bounding box center [406, 389] width 41 height 11
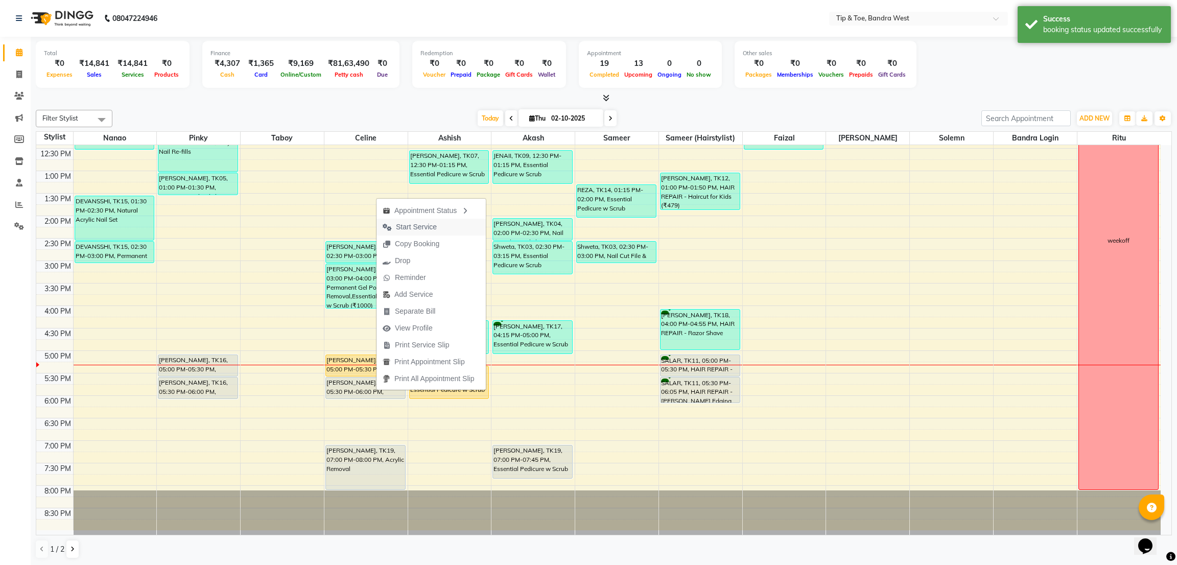
click at [419, 228] on span "Start Service" at bounding box center [416, 227] width 41 height 11
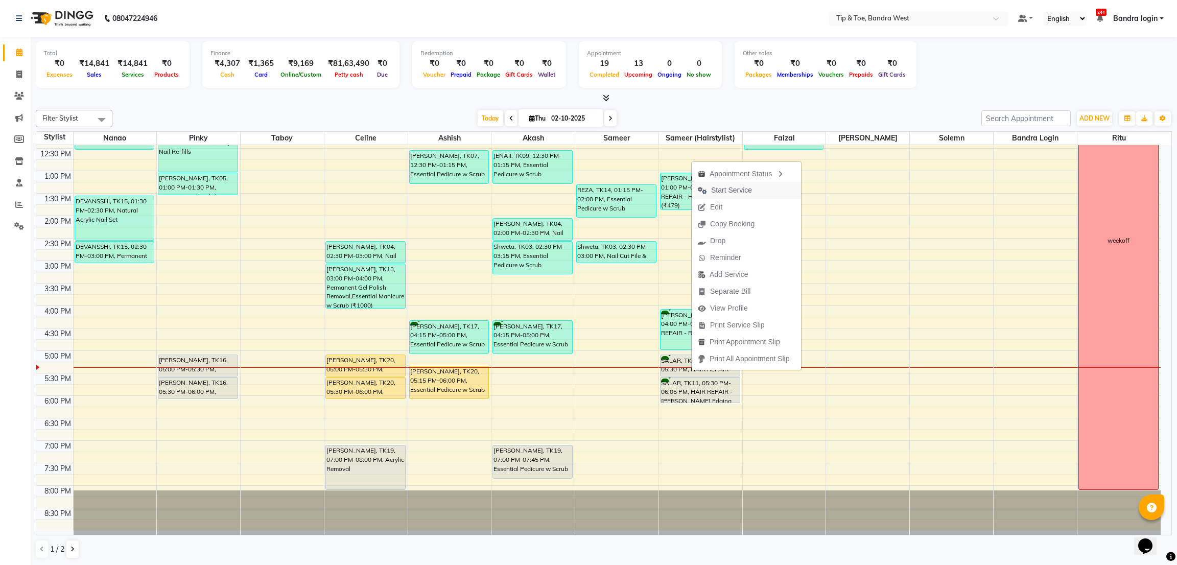
click at [749, 191] on span "Start Service" at bounding box center [731, 190] width 41 height 11
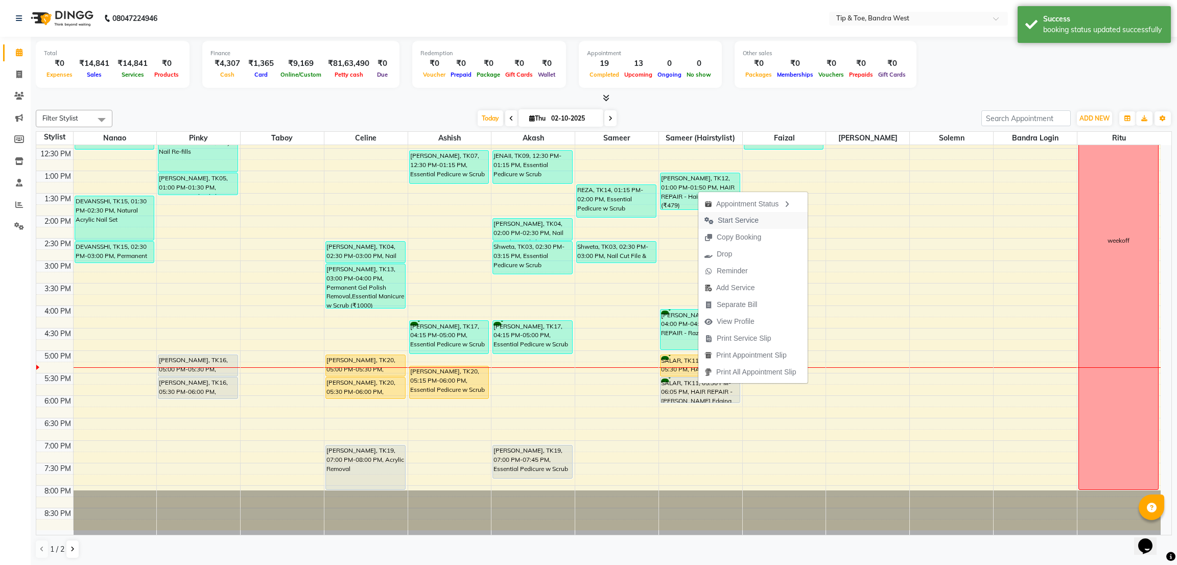
click at [747, 221] on span "Start Service" at bounding box center [738, 220] width 41 height 11
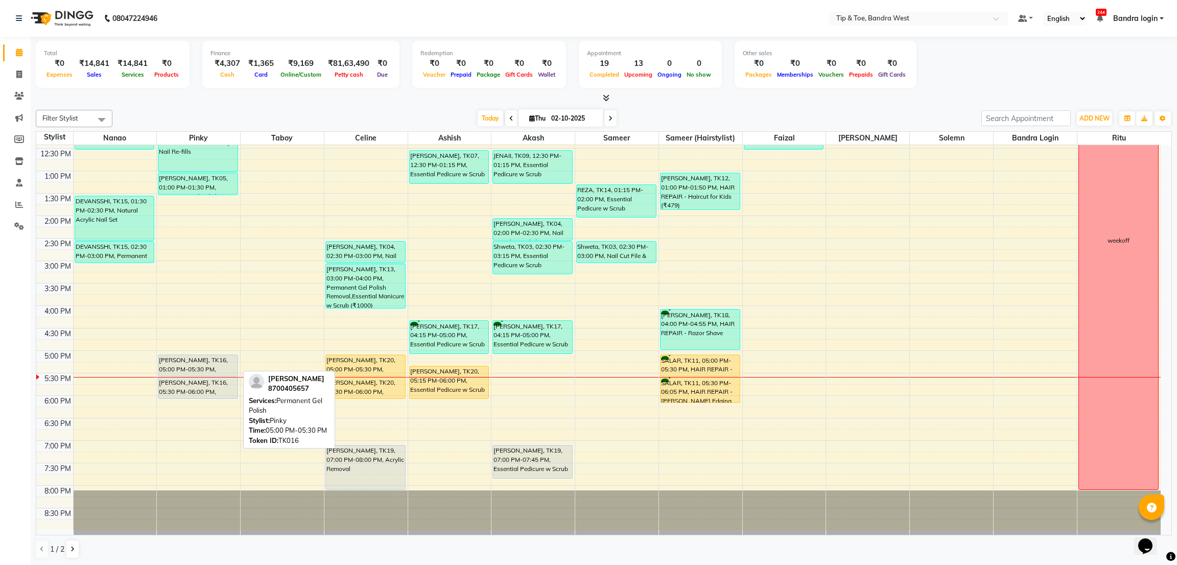
click at [210, 359] on div "JIGYASHA, TK16, 05:00 PM-05:30 PM, Permanent Gel Polish" at bounding box center [197, 365] width 79 height 21
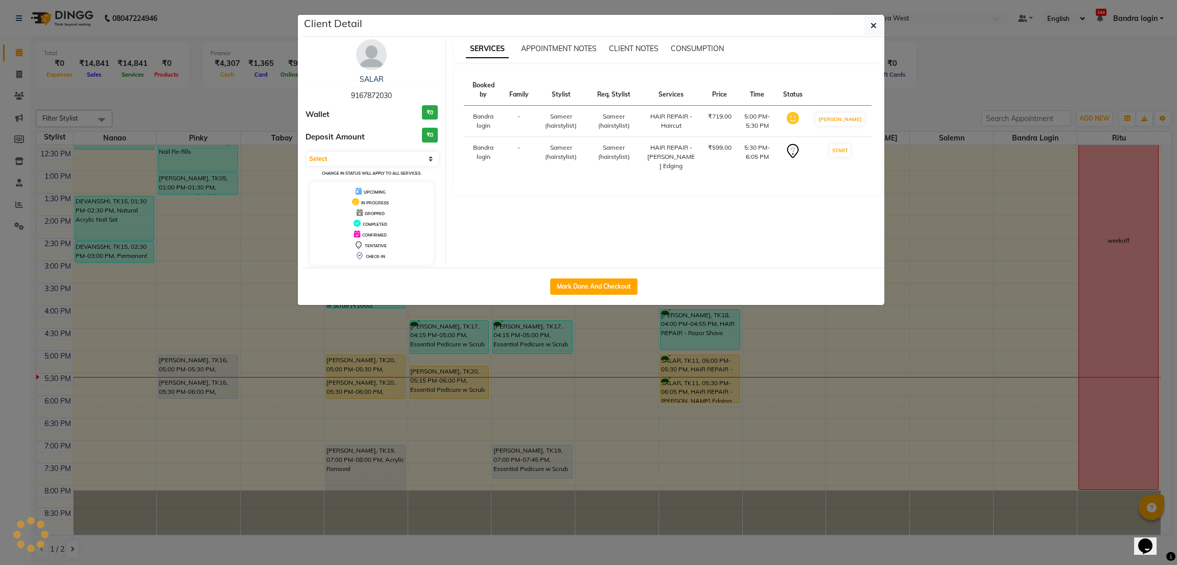
select select "7"
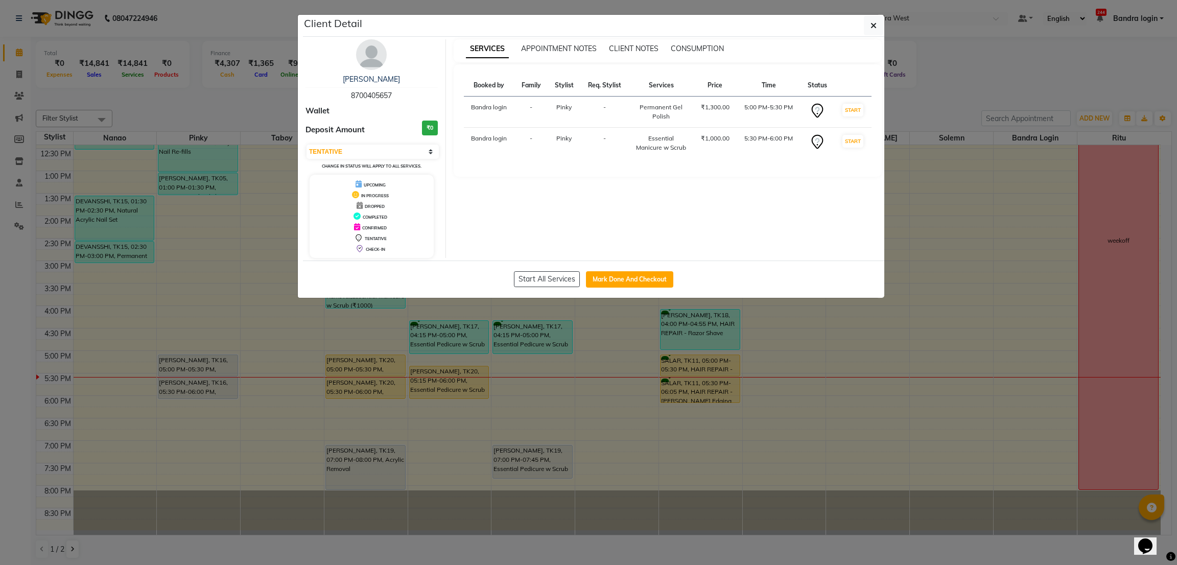
click at [0, 308] on ngb-modal-window "Client Detail JIGYASHA 8700405657 Wallet Deposit Amount ₹0 Select IN SERVICE CO…" at bounding box center [588, 282] width 1177 height 565
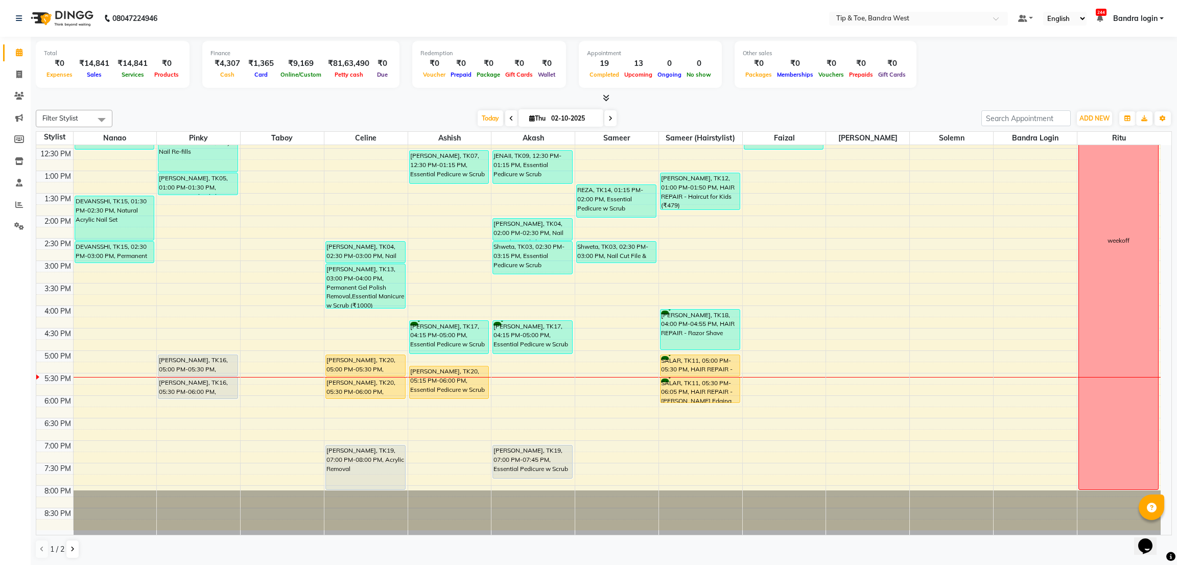
drag, startPoint x: 191, startPoint y: 373, endPoint x: 195, endPoint y: 375, distance: 5.3
click at [195, 375] on div "Nitasha Sharma, TK02, 10:45 AM-11:30 AM, Permanent Gel Polish jahnvi, TK05, 12:…" at bounding box center [198, 238] width 83 height 584
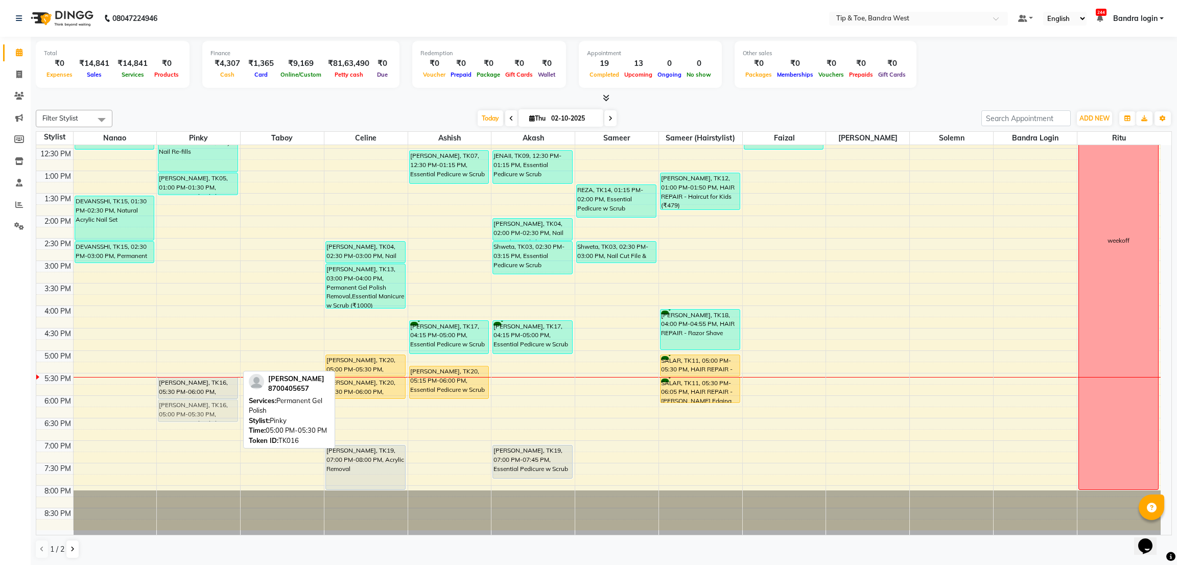
drag, startPoint x: 207, startPoint y: 361, endPoint x: 200, endPoint y: 403, distance: 42.0
click at [200, 403] on div "Nitasha Sharma, TK02, 10:45 AM-11:30 AM, Permanent Gel Polish jahnvi, TK05, 12:…" at bounding box center [198, 238] width 83 height 584
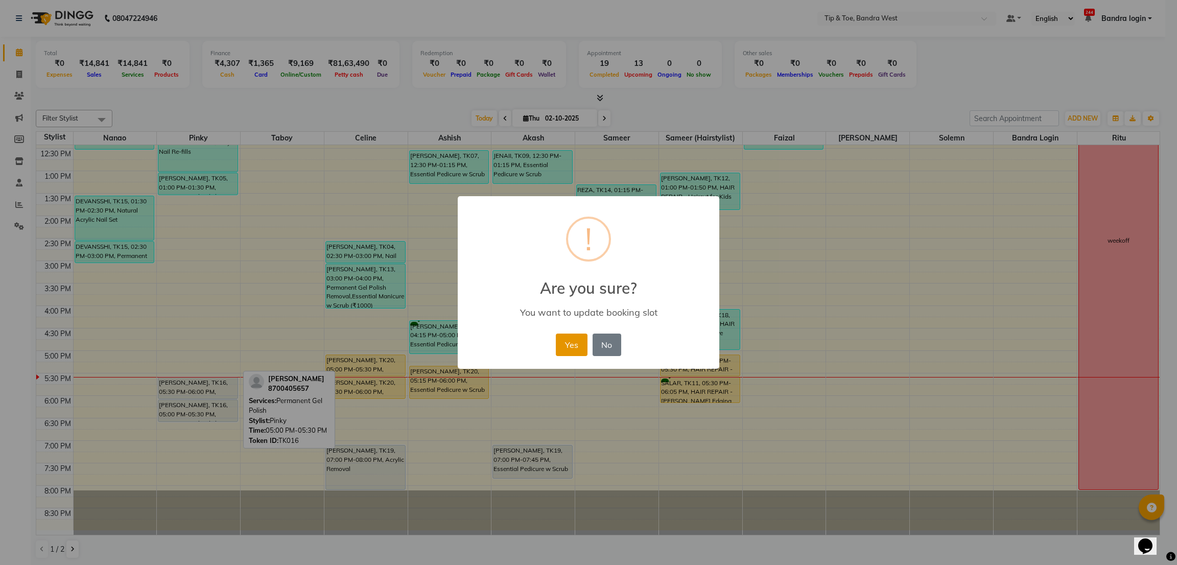
click at [558, 349] on button "Yes" at bounding box center [571, 345] width 31 height 22
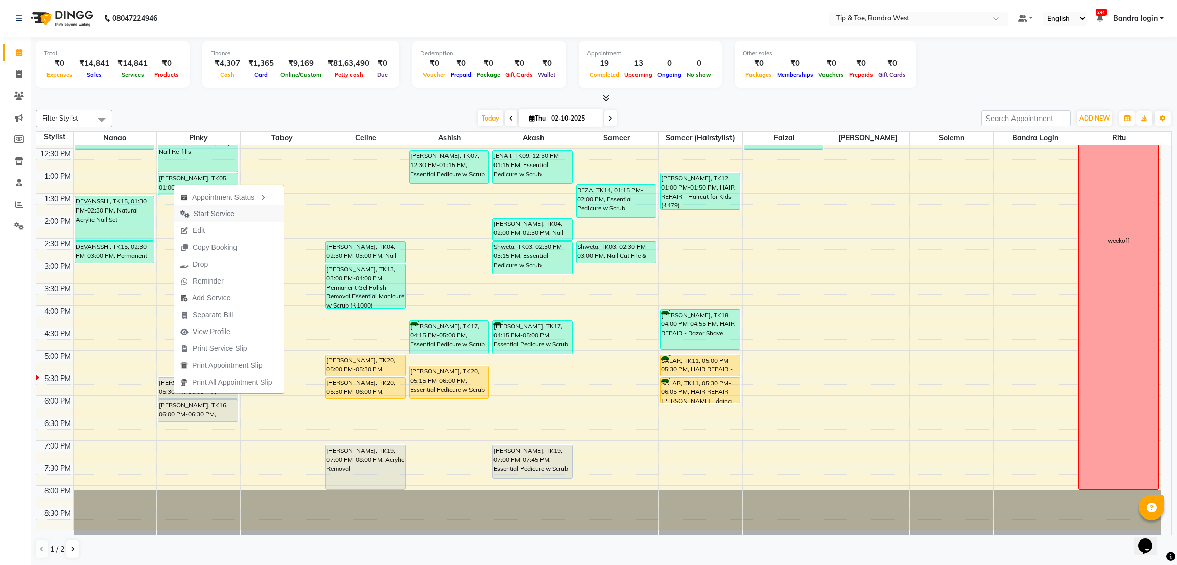
click at [212, 208] on span "Start Service" at bounding box center [214, 213] width 41 height 11
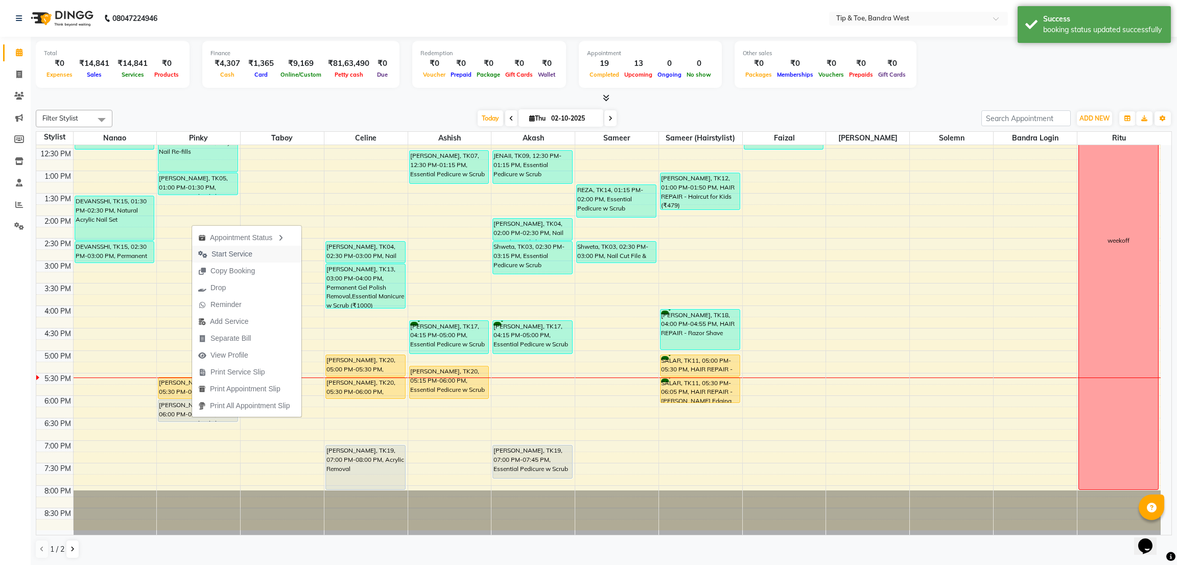
click at [250, 255] on span "Start Service" at bounding box center [232, 254] width 41 height 11
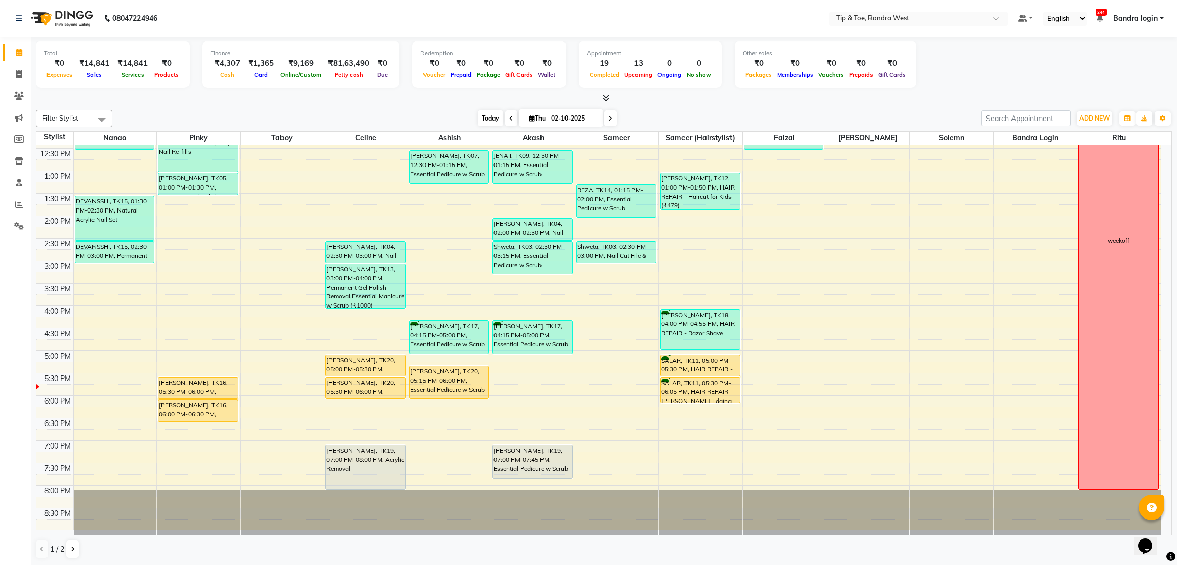
click at [489, 114] on span "Today" at bounding box center [491, 118] width 26 height 16
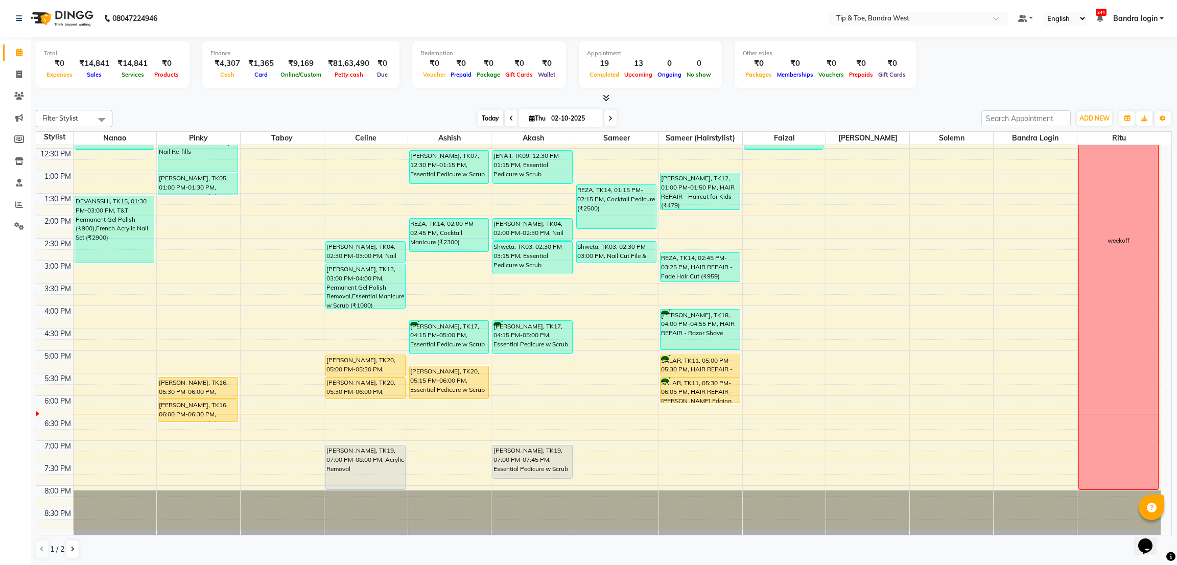
click at [496, 119] on span "Today" at bounding box center [491, 118] width 26 height 16
click at [611, 120] on span at bounding box center [611, 118] width 12 height 16
type input "03-10-2025"
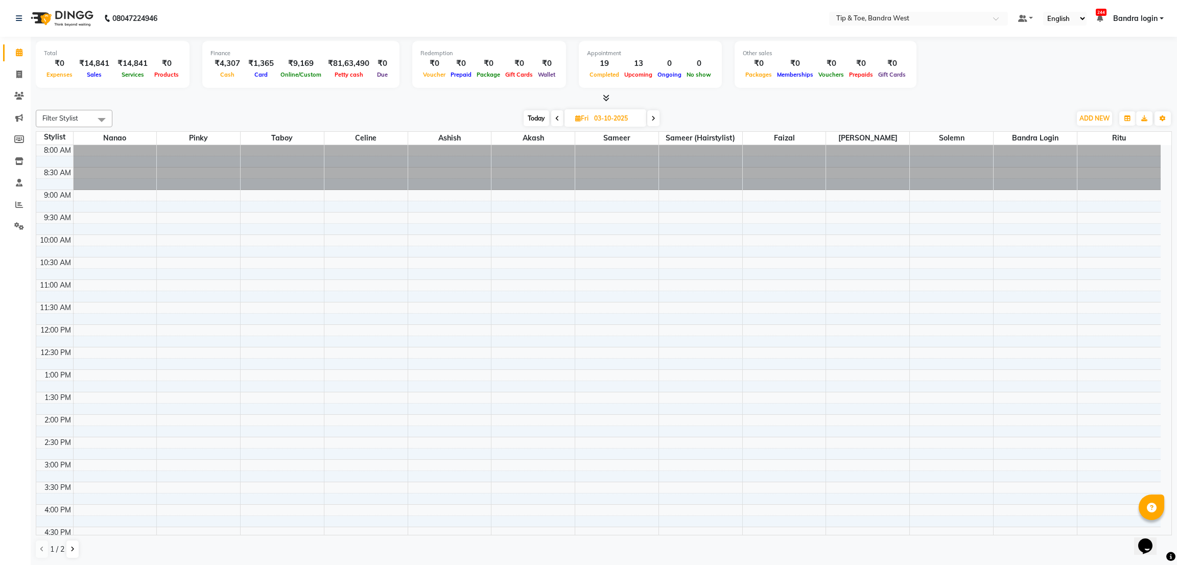
scroll to position [77, 0]
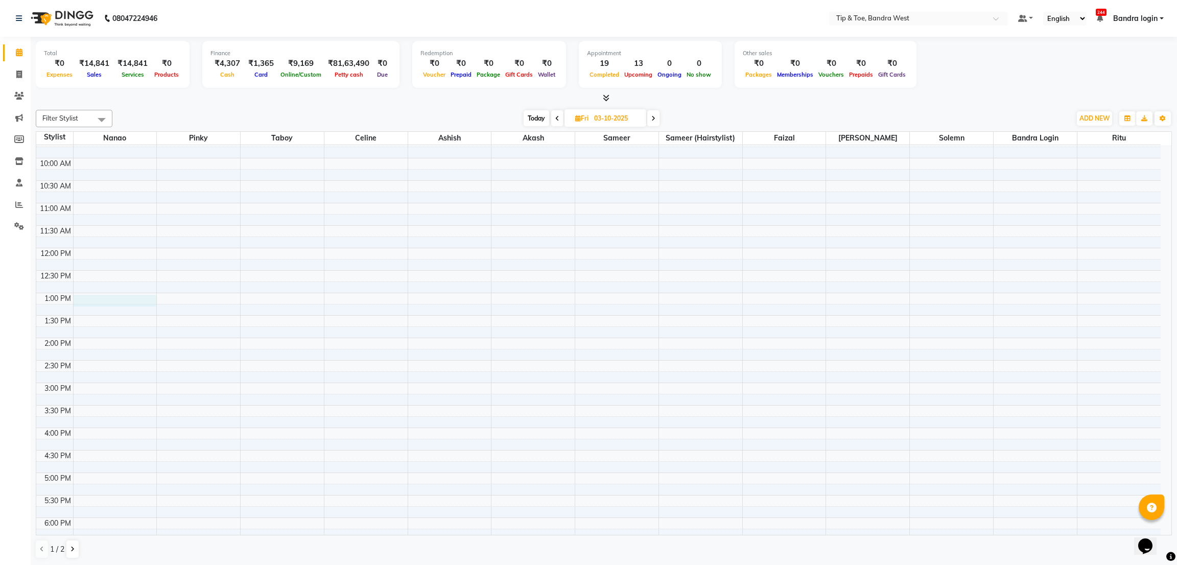
click at [106, 300] on div "8:00 AM 8:30 AM 9:00 AM 9:30 AM 10:00 AM 10:30 AM 11:00 AM 11:30 AM 12:00 PM 12…" at bounding box center [598, 360] width 1125 height 584
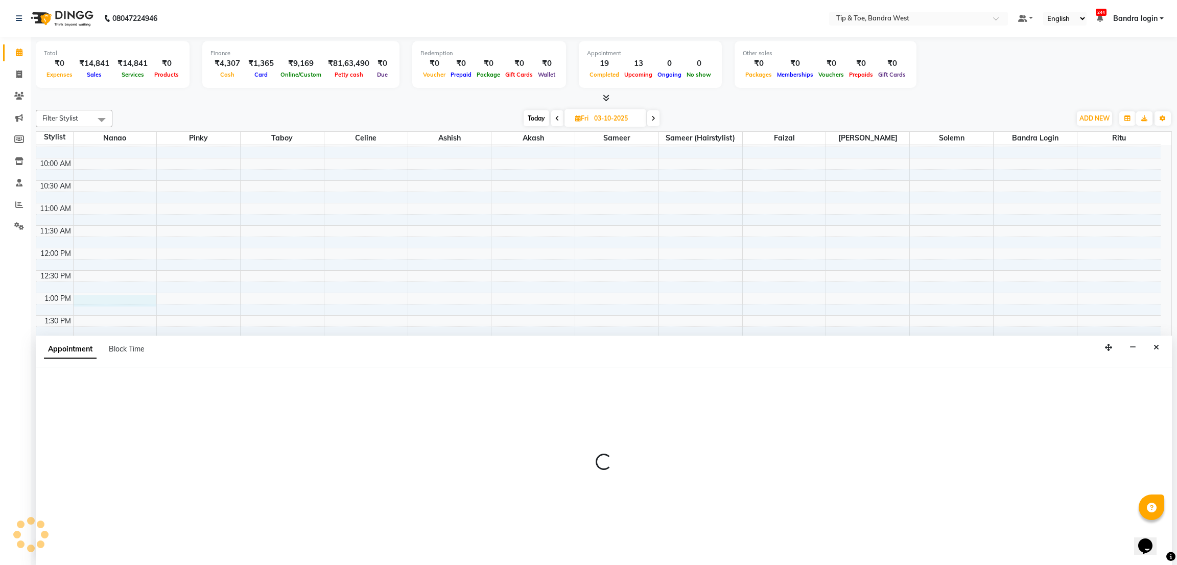
select select "42385"
select select "tentative"
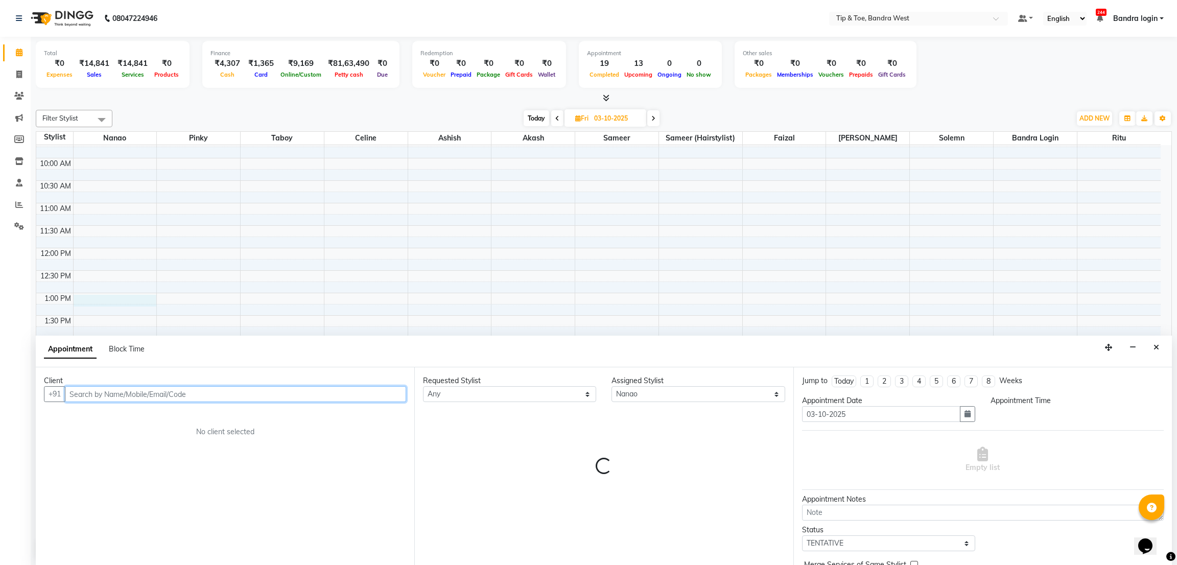
select select "780"
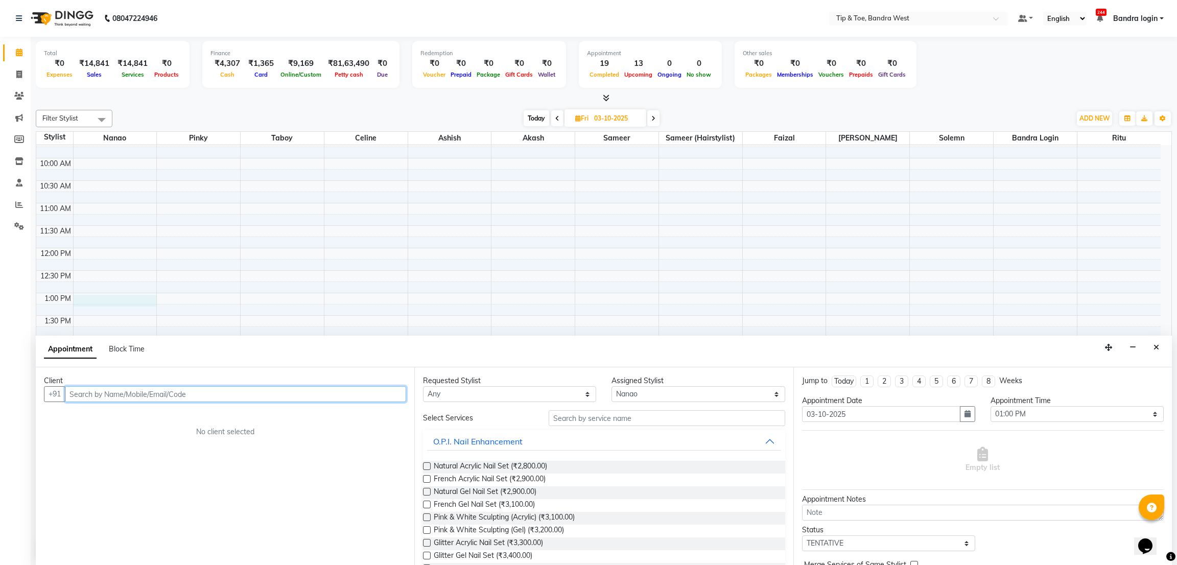
click at [235, 396] on input "text" at bounding box center [235, 394] width 341 height 16
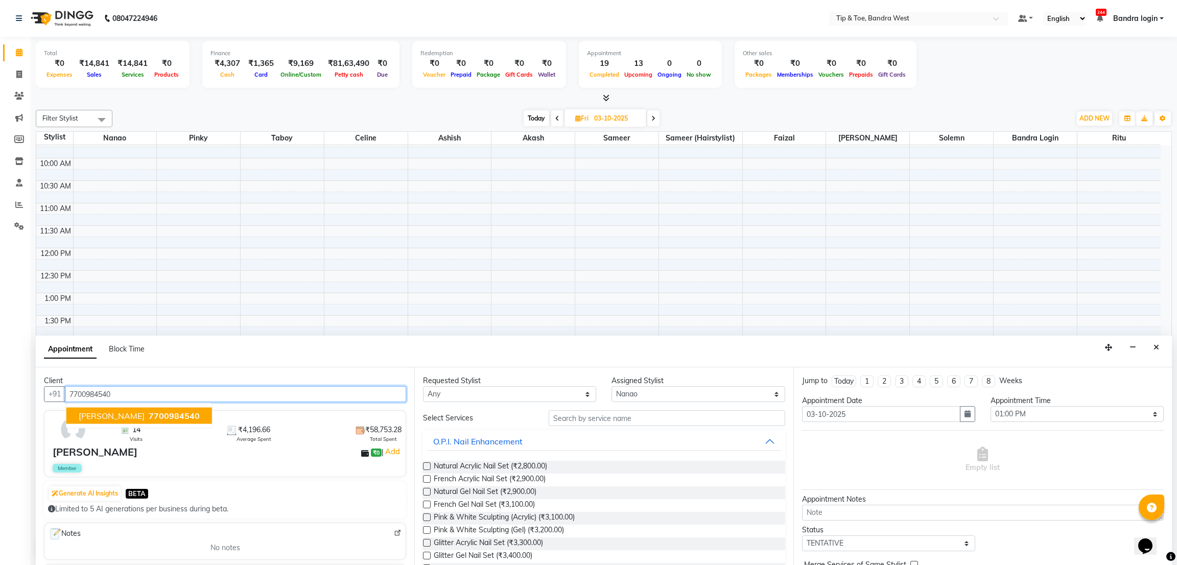
click at [160, 414] on span "7700984540" at bounding box center [174, 416] width 51 height 10
type input "7700984540"
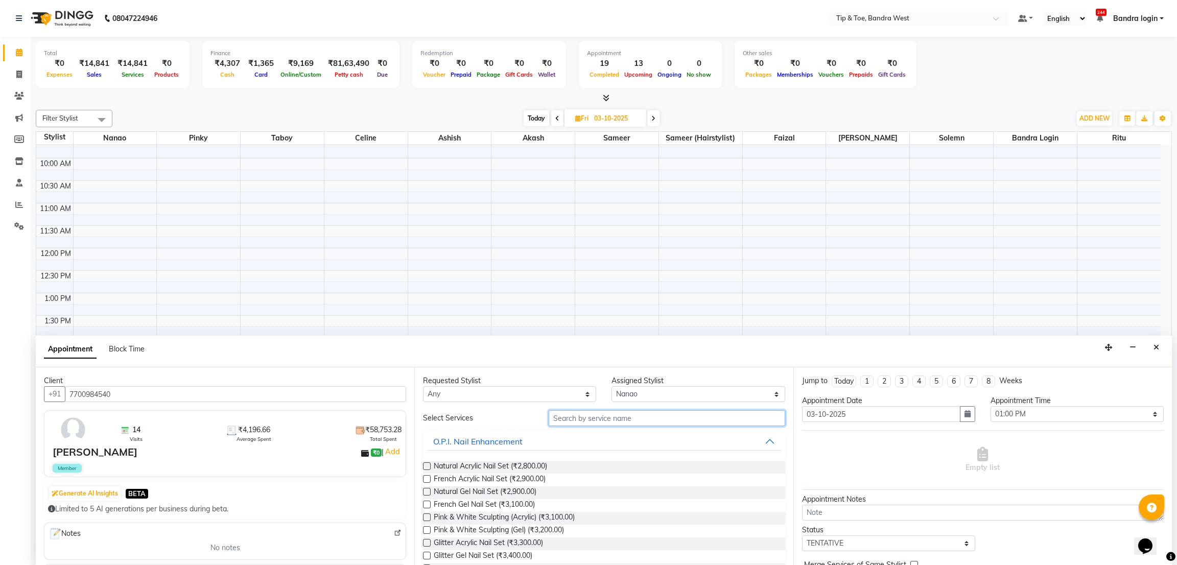
click at [599, 415] on input "text" at bounding box center [667, 418] width 236 height 16
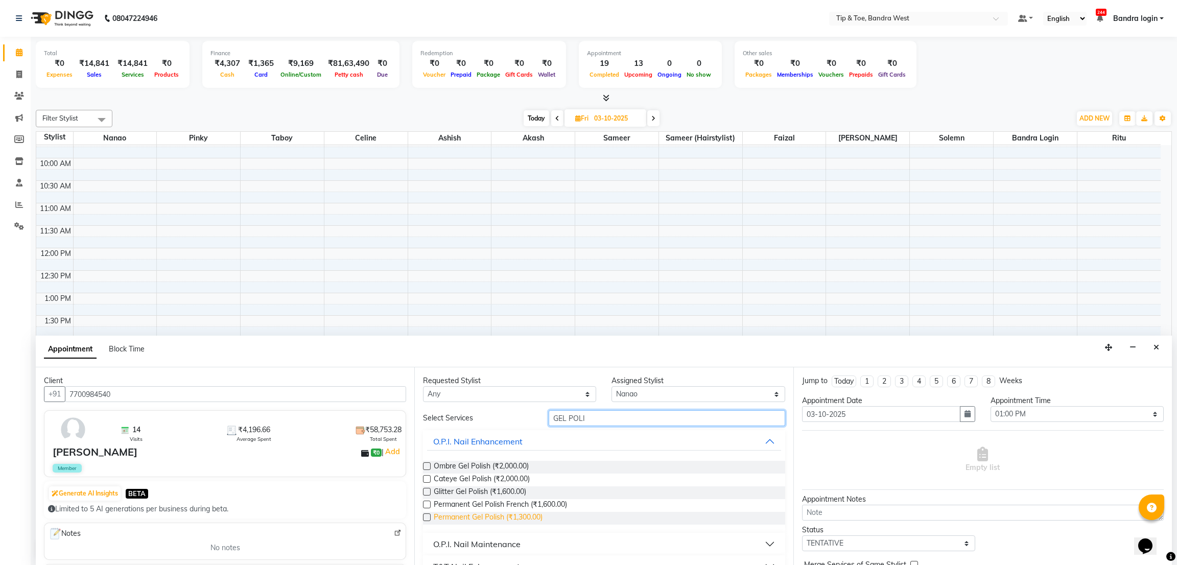
type input "GEL POLI"
click at [523, 502] on span "Permanent Gel Polish (₹1,300.00)" at bounding box center [488, 518] width 109 height 13
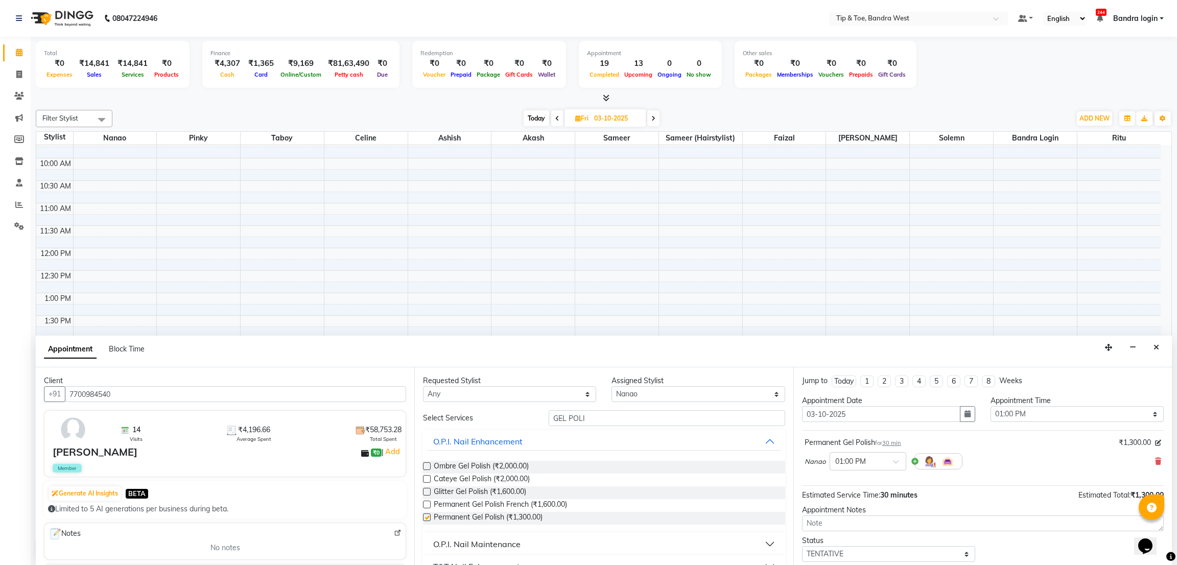
checkbox input "false"
click at [628, 391] on select "Select Akash Ashish Bandra login Celine Faizal Jigna Nanao Nihal Pinky Ritu Sam…" at bounding box center [698, 394] width 173 height 16
select select "42340"
click at [612, 386] on select "Select Akash Ashish Bandra login Celine Faizal Jigna Nanao Nihal Pinky Ritu Sam…" at bounding box center [698, 394] width 173 height 16
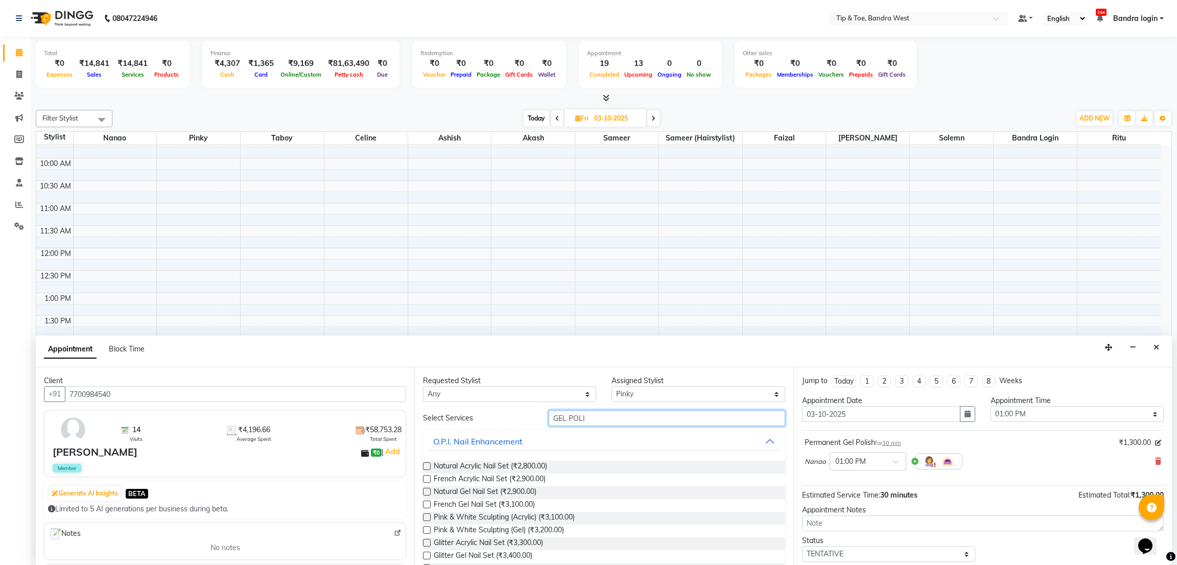
click at [599, 423] on input "GEL POLI" at bounding box center [667, 418] width 236 height 16
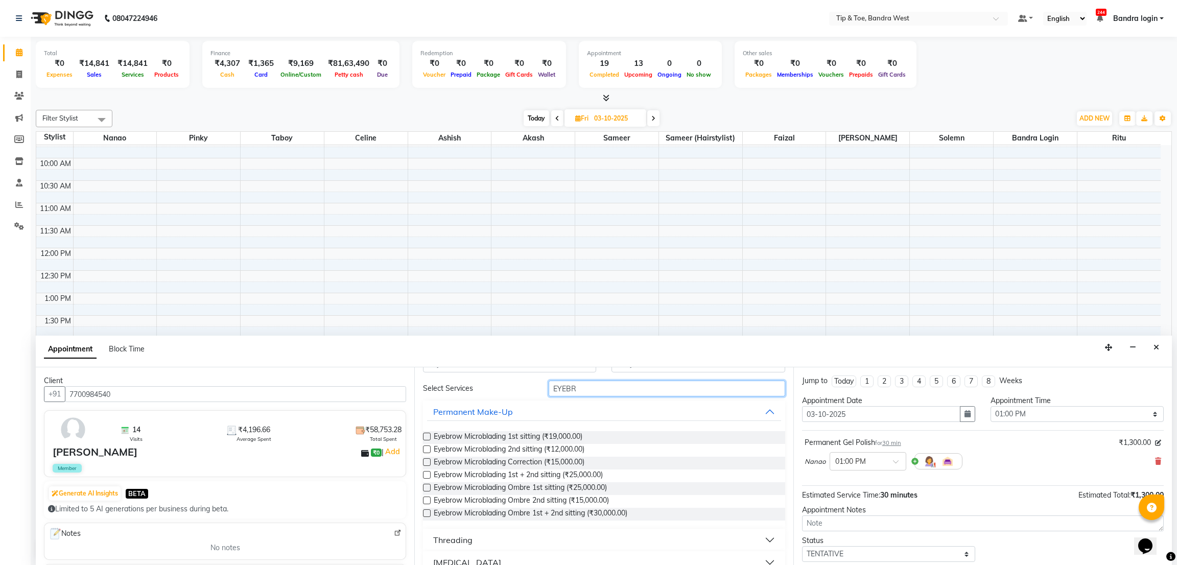
scroll to position [45, 0]
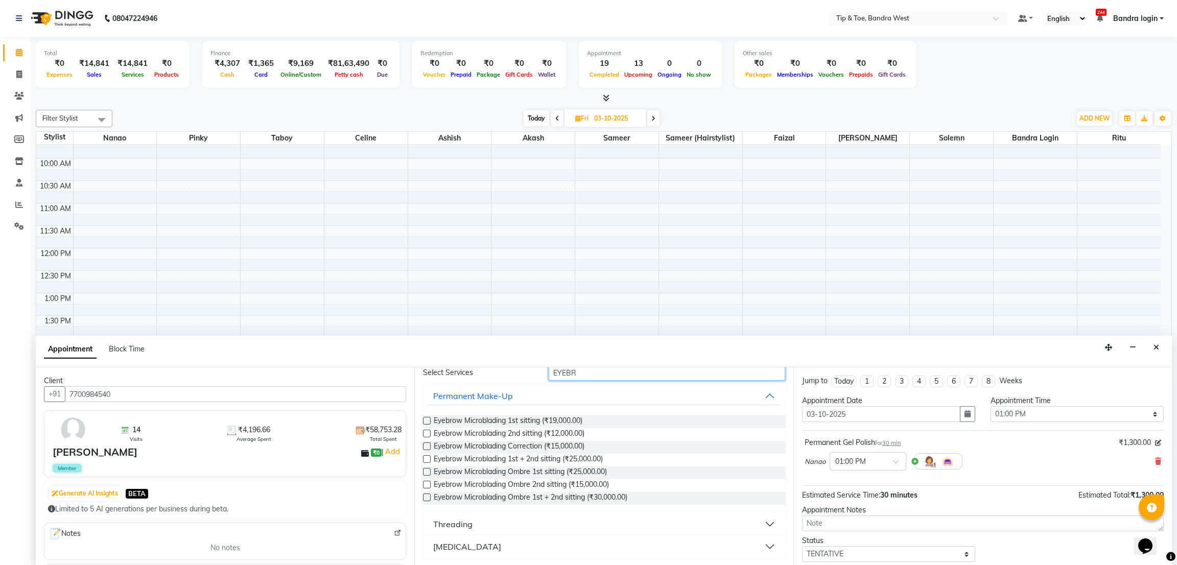
type input "EYEBR"
click at [461, 502] on div "Threading" at bounding box center [452, 524] width 39 height 12
drag, startPoint x: 510, startPoint y: 547, endPoint x: 519, endPoint y: 533, distance: 16.5
click at [511, 502] on span "Eyebrow Threading (₹120.00)" at bounding box center [482, 550] width 96 height 13
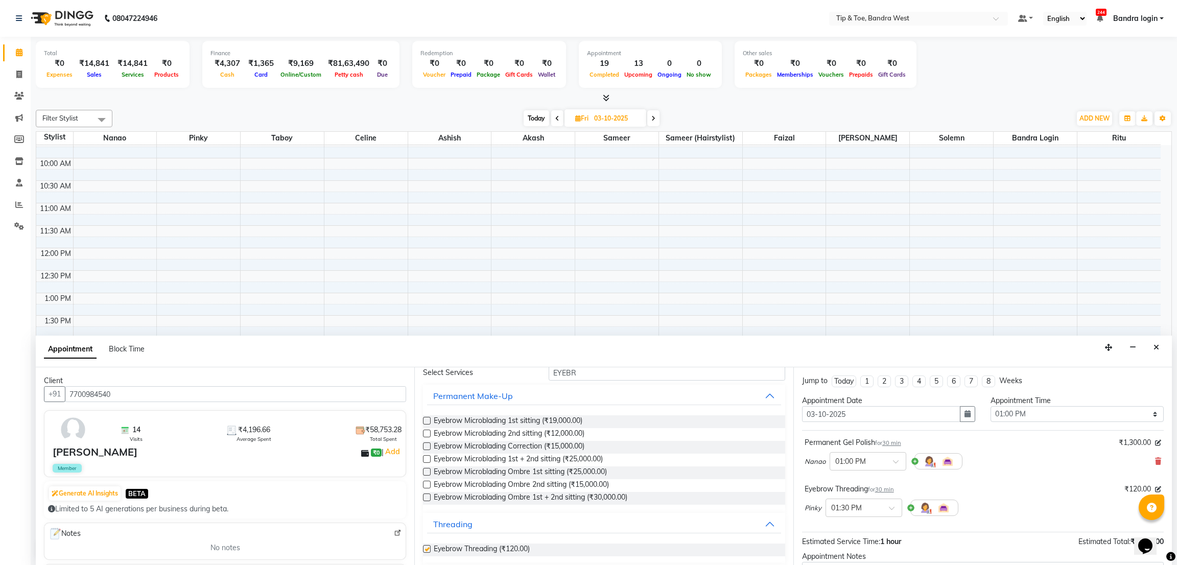
checkbox input "false"
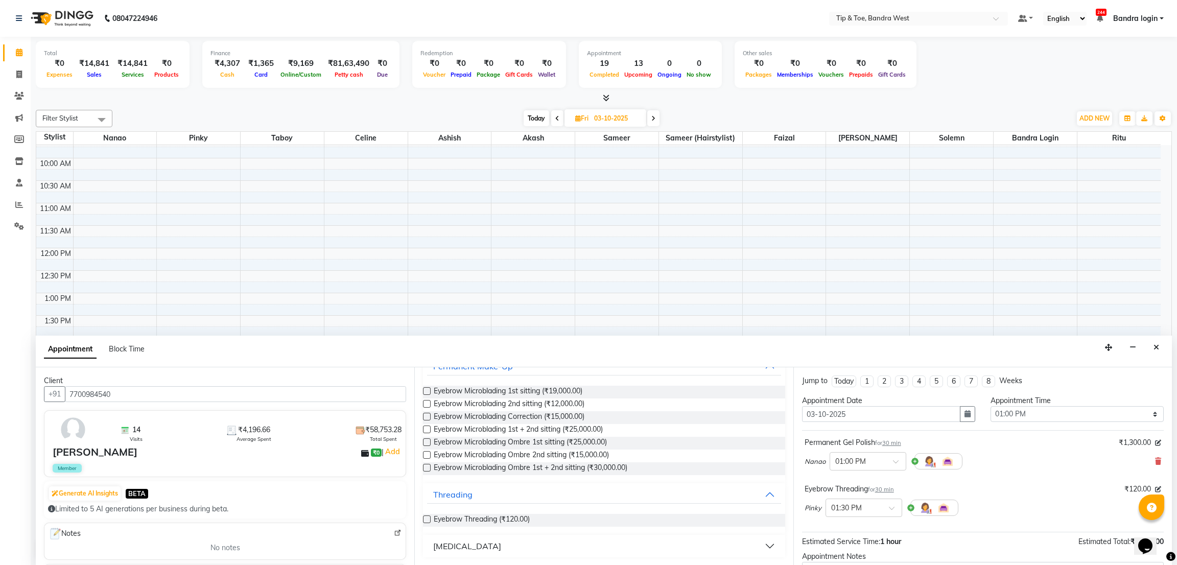
scroll to position [0, 0]
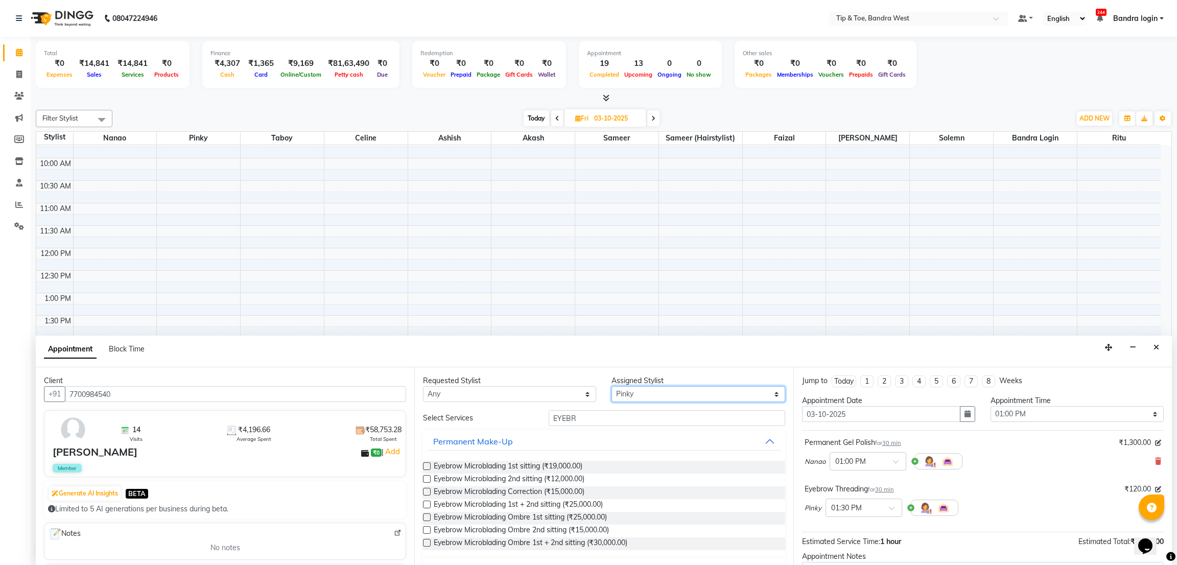
click at [620, 387] on select "Select Akash Ashish Bandra login Celine Faizal Jigna Nanao Nihal Pinky Ritu Sam…" at bounding box center [698, 394] width 173 height 16
select select "42304"
click at [612, 386] on select "Select Akash Ashish Bandra login Celine Faizal Jigna Nanao Nihal Pinky Ritu Sam…" at bounding box center [698, 394] width 173 height 16
click at [605, 409] on div "Requested Stylist Any Akash Ashish Bandra login Celine Faizal Jigna Nanao Nihal…" at bounding box center [603, 466] width 379 height 198
click at [587, 431] on div "O.P.I. Nail Enhancement" at bounding box center [604, 441] width 362 height 22
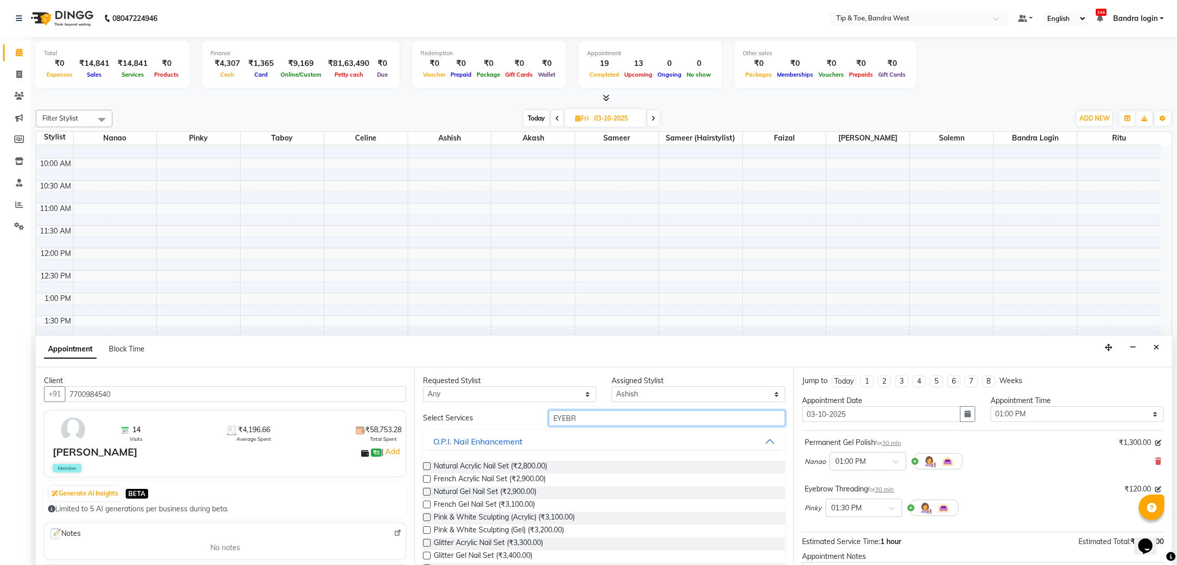
click at [587, 422] on input "EYEBR" at bounding box center [667, 418] width 236 height 16
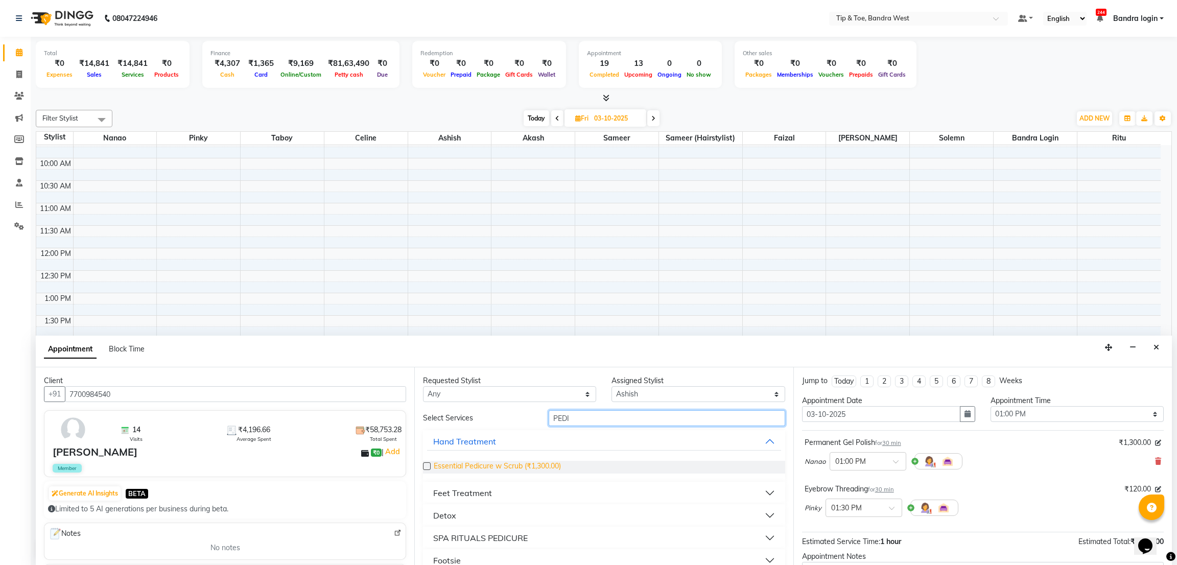
type input "PEDI"
click at [539, 467] on span "Essential Pedicure w Scrub (₹1,300.00)" at bounding box center [497, 467] width 127 height 13
checkbox input "false"
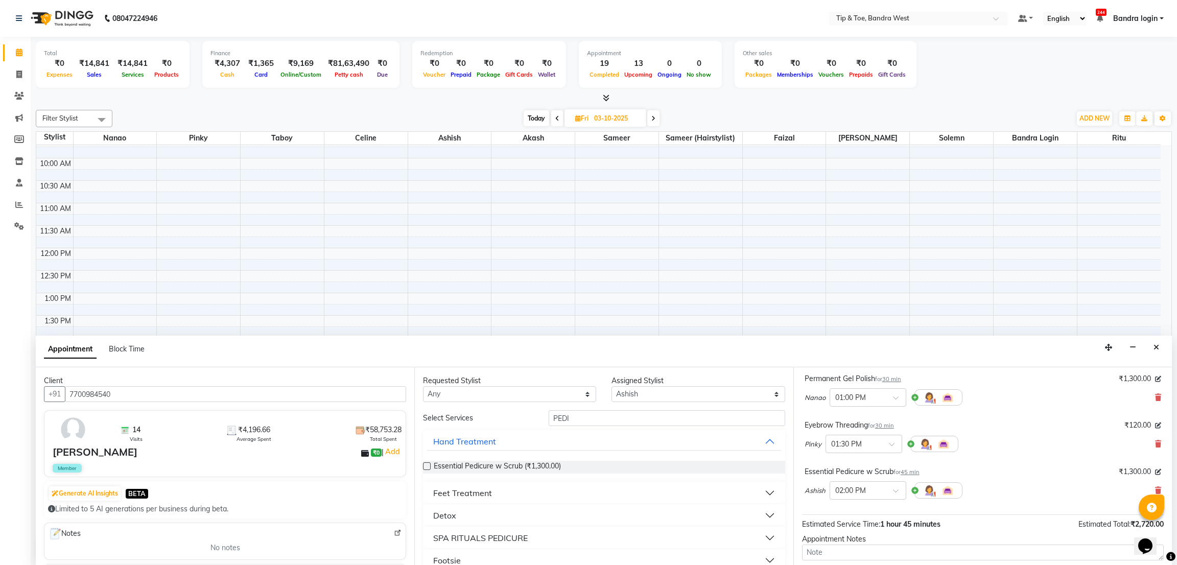
scroll to position [154, 0]
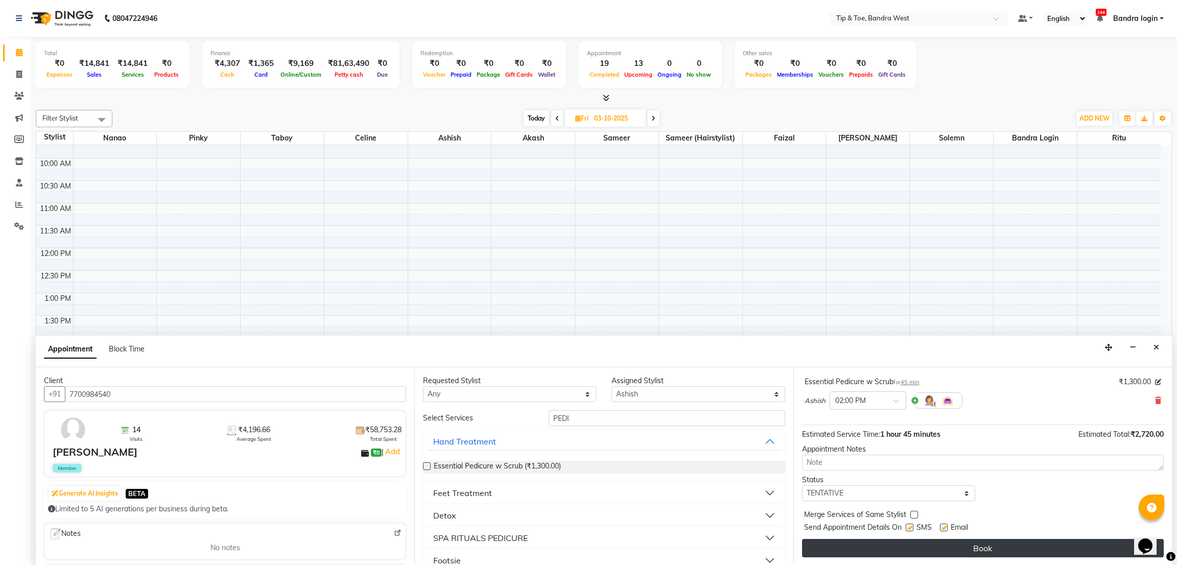
click at [936, 502] on button "Book" at bounding box center [983, 548] width 362 height 18
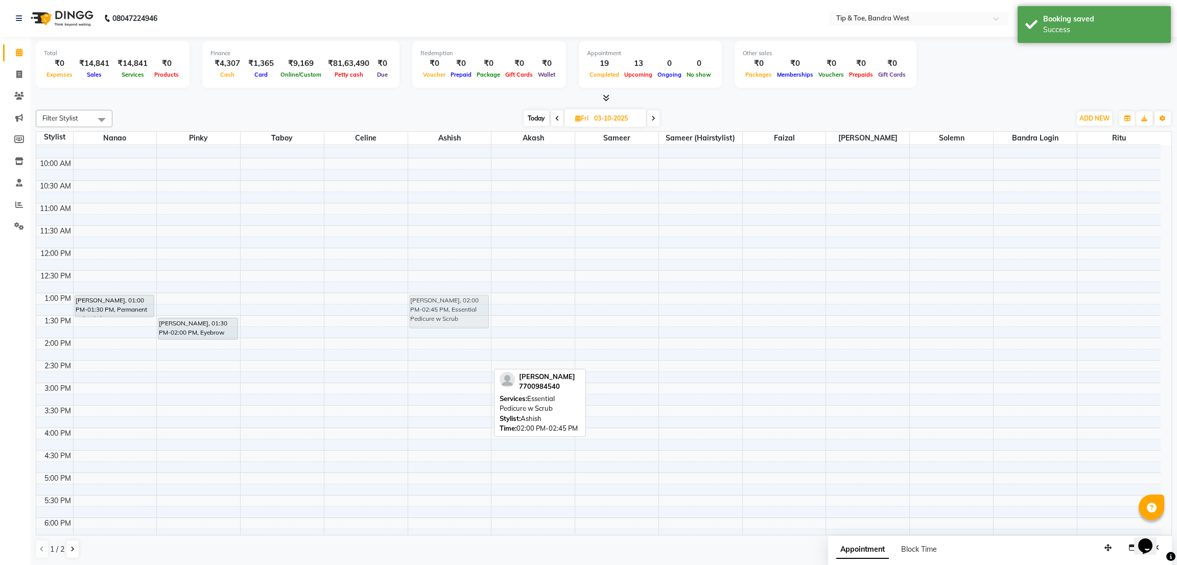
drag, startPoint x: 434, startPoint y: 352, endPoint x: 436, endPoint y: 310, distance: 42.0
click at [436, 310] on div "DANIELLE, 02:00 PM-02:45 PM, Essential Pedicure w Scrub DANIELLE, 02:00 PM-02:4…" at bounding box center [449, 360] width 83 height 584
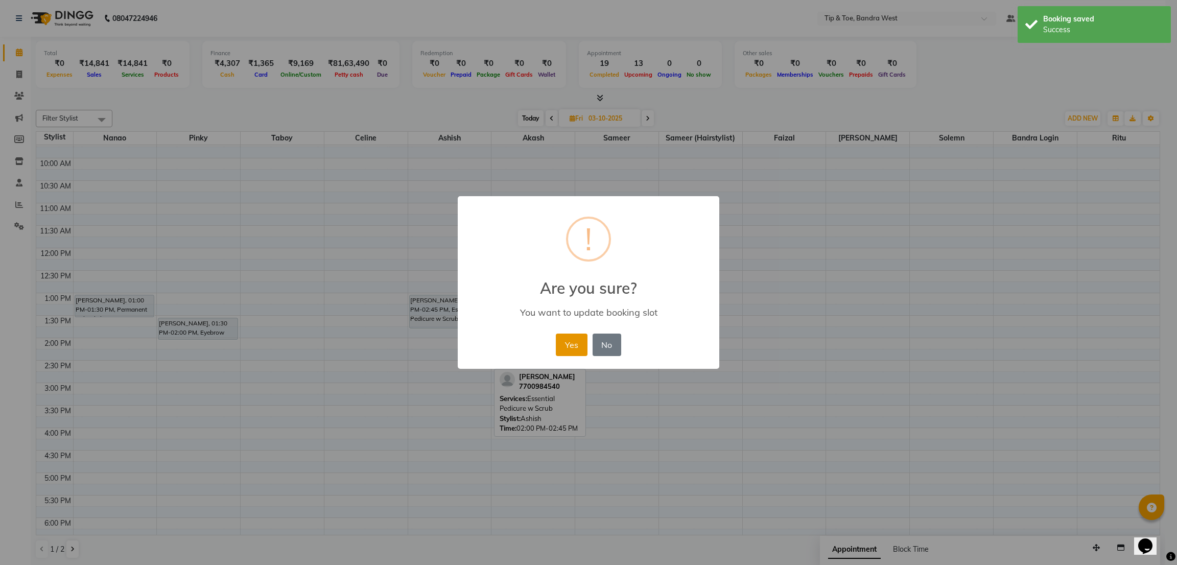
click at [582, 337] on button "Yes" at bounding box center [571, 345] width 31 height 22
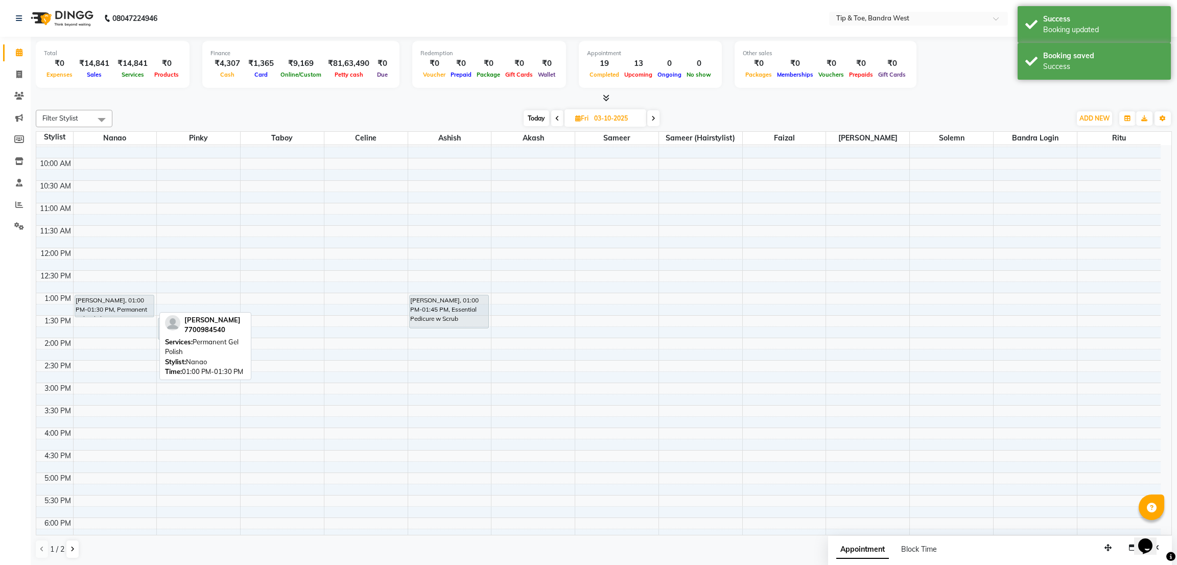
click at [141, 313] on div "DANIELLE, 01:00 PM-01:30 PM, Permanent Gel Polish" at bounding box center [114, 305] width 79 height 21
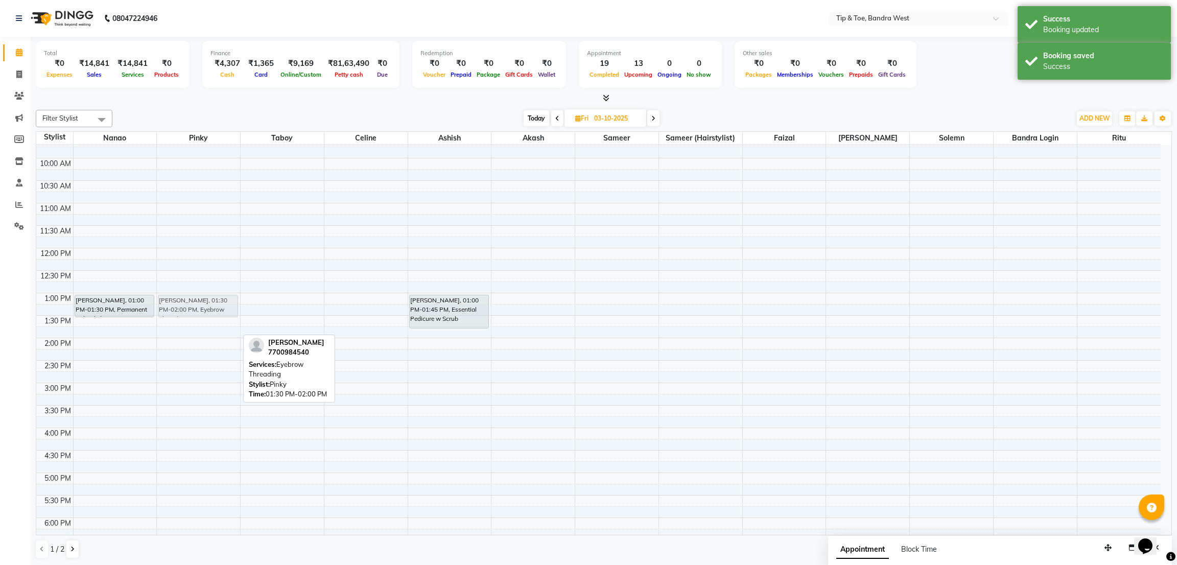
drag, startPoint x: 220, startPoint y: 326, endPoint x: 216, endPoint y: 303, distance: 23.4
click at [216, 303] on div "DANIELLE, 01:30 PM-02:00 PM, Eyebrow Threading DANIELLE, 01:30 PM-02:00 PM, Eye…" at bounding box center [198, 360] width 83 height 584
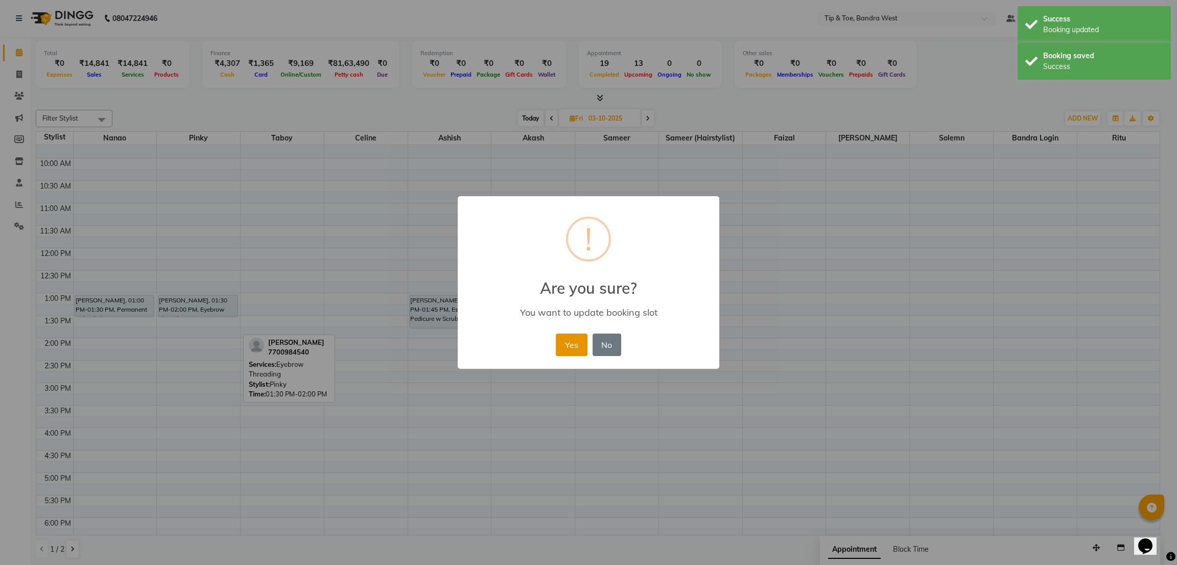
click at [578, 341] on button "Yes" at bounding box center [571, 345] width 31 height 22
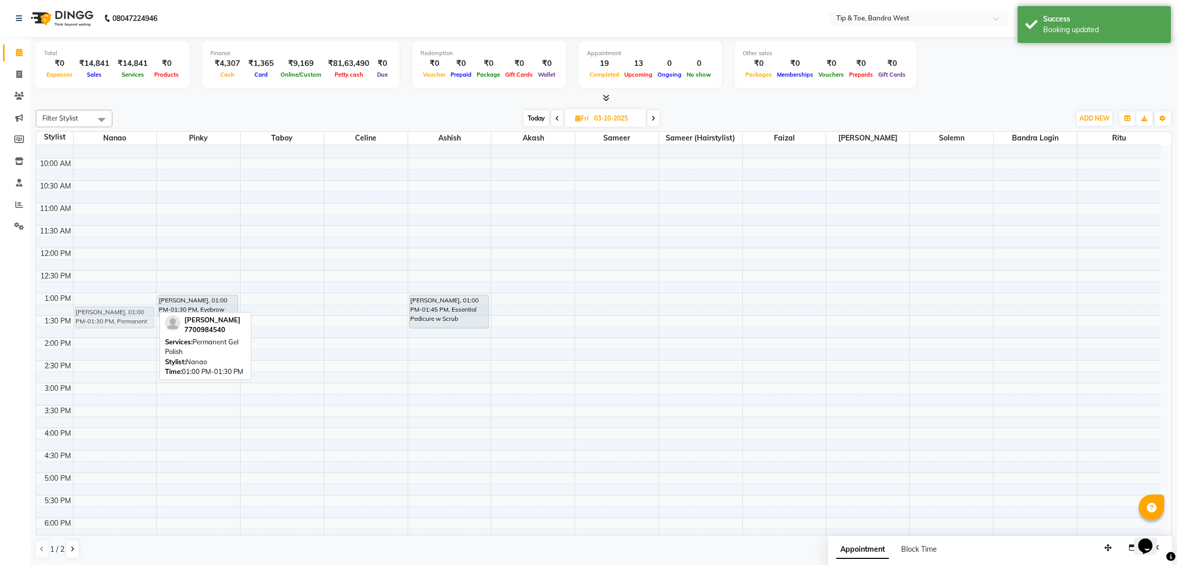
drag, startPoint x: 109, startPoint y: 305, endPoint x: 114, endPoint y: 314, distance: 10.3
click at [114, 314] on div "DANIELLE, 01:00 PM-01:30 PM, Permanent Gel Polish DANIELLE, 01:00 PM-01:30 PM, …" at bounding box center [115, 360] width 83 height 584
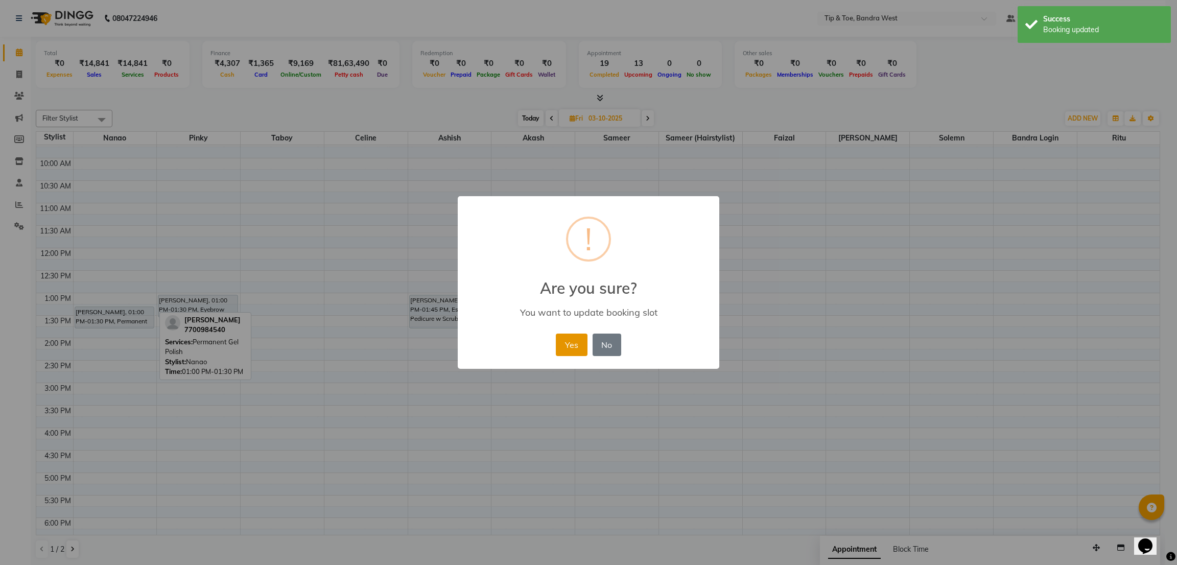
click at [566, 350] on button "Yes" at bounding box center [571, 345] width 31 height 22
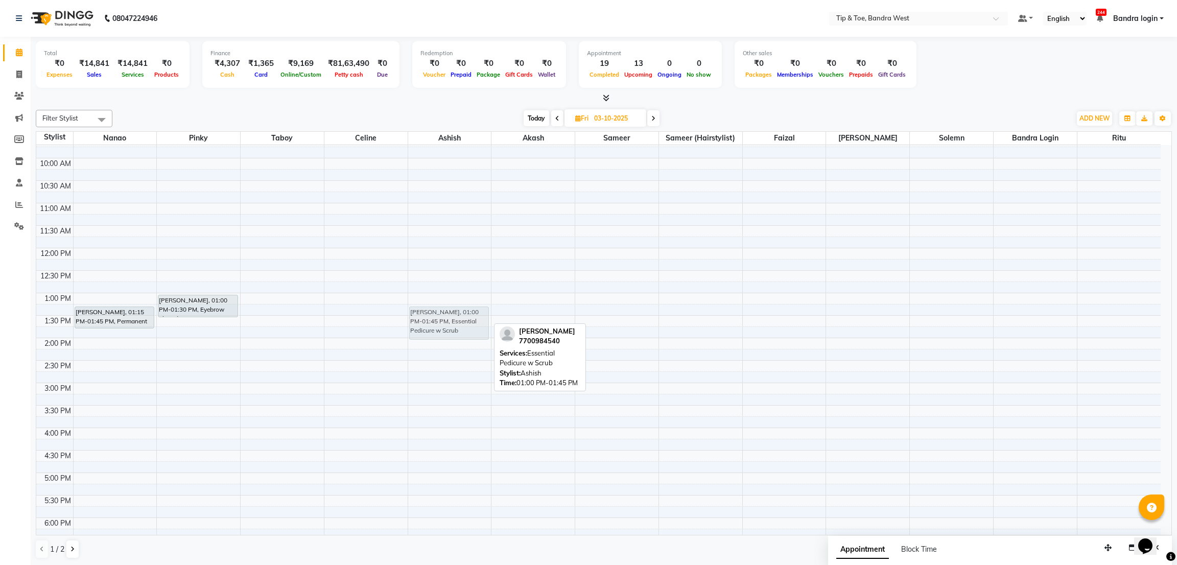
click at [413, 316] on div "DANIELLE, 01:00 PM-01:45 PM, Essential Pedicure w Scrub DANIELLE, 01:00 PM-01:4…" at bounding box center [449, 360] width 83 height 584
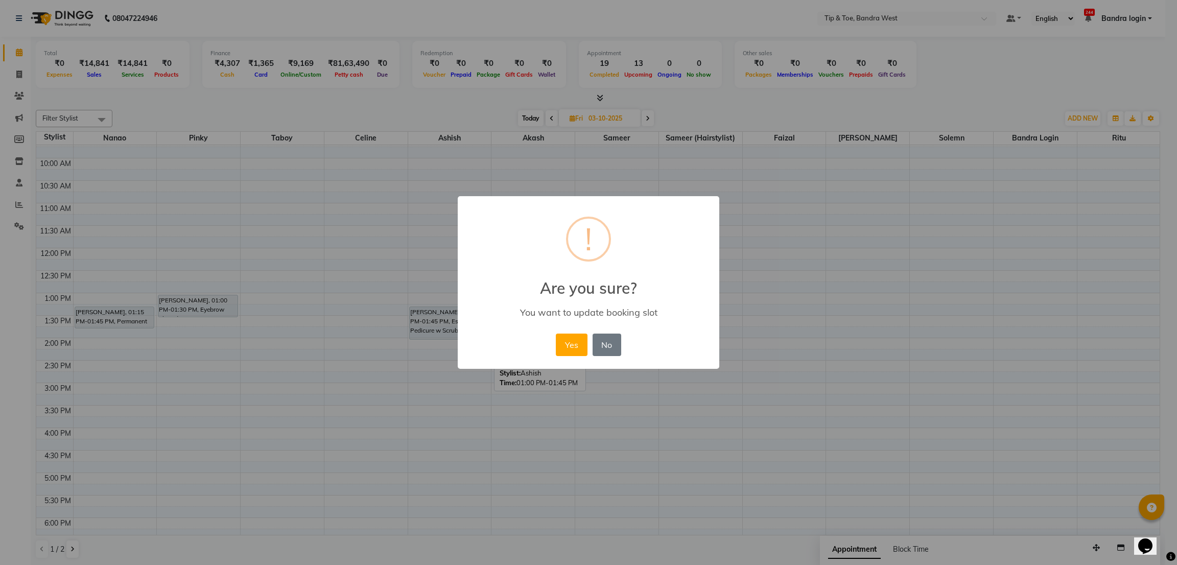
drag, startPoint x: 577, startPoint y: 341, endPoint x: 446, endPoint y: 341, distance: 131.3
click at [577, 341] on button "Yes" at bounding box center [571, 345] width 31 height 22
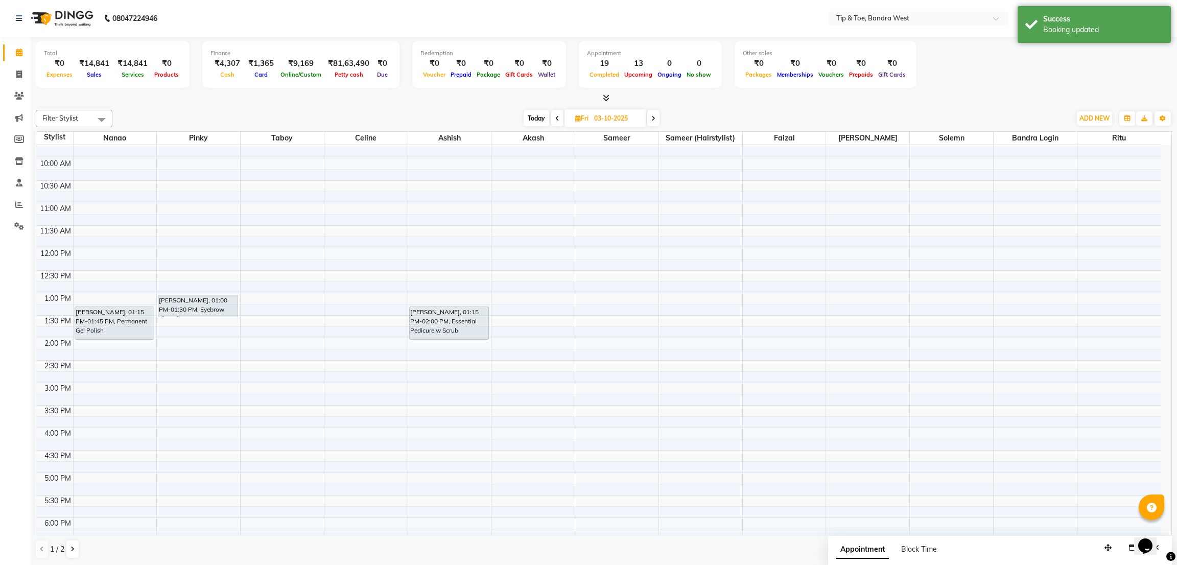
click at [113, 334] on div "DANIELLE, 01:15 PM-01:45 PM, Permanent Gel Polish DANIELLE, 01:15 PM-01:45 PM, …" at bounding box center [115, 360] width 83 height 584
drag, startPoint x: 537, startPoint y: 121, endPoint x: 575, endPoint y: 160, distance: 54.9
click at [538, 121] on span "Today" at bounding box center [537, 118] width 26 height 16
type input "02-10-2025"
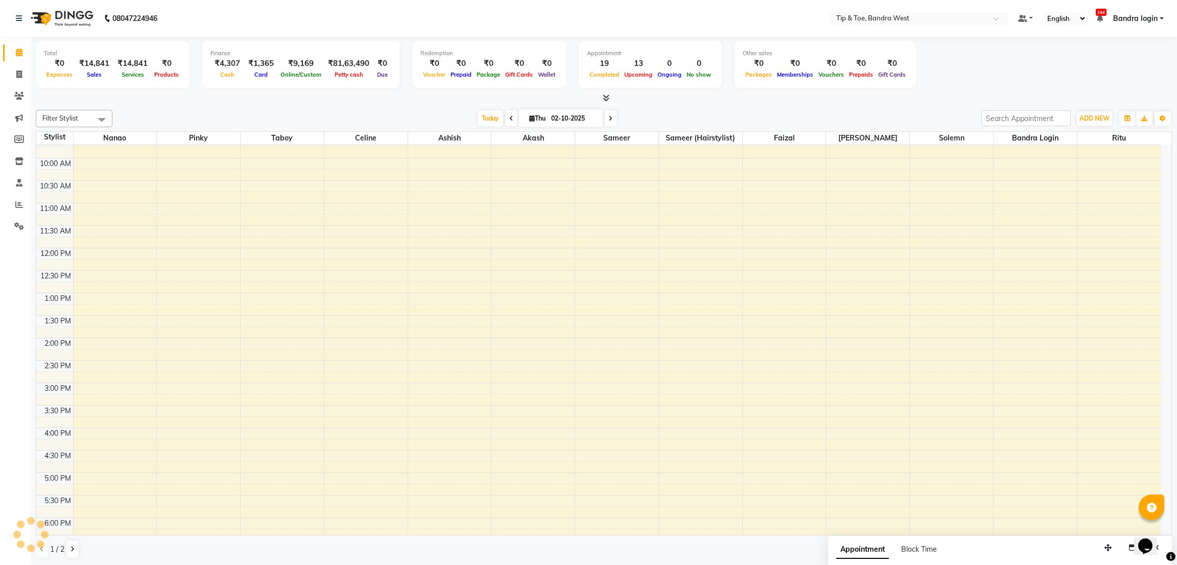
scroll to position [199, 0]
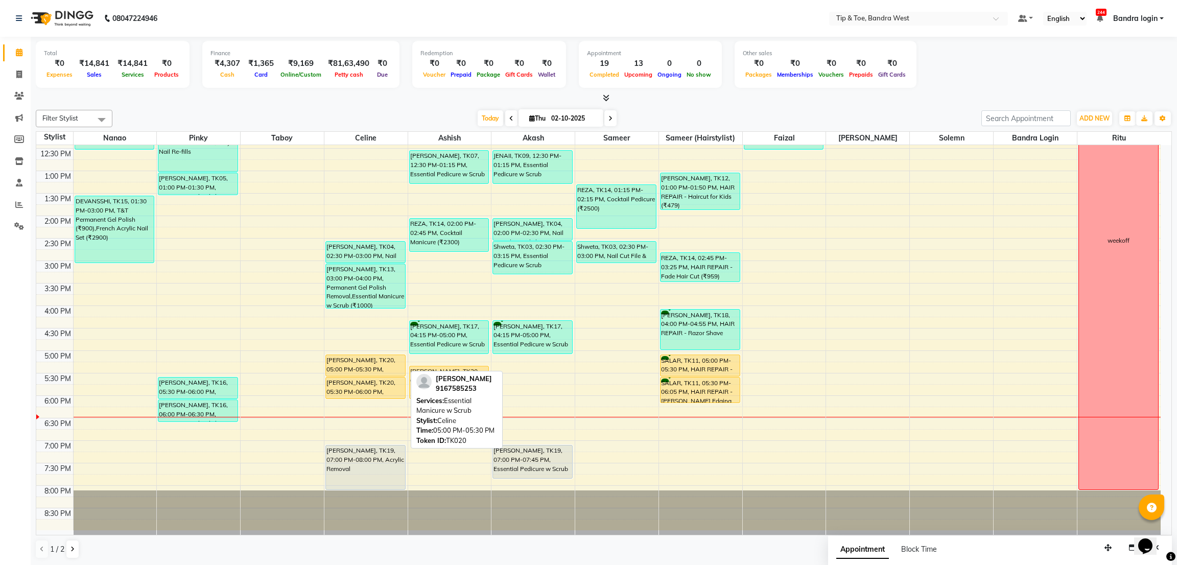
click at [368, 357] on div "Zainab Bashey, TK20, 05:00 PM-05:30 PM, Essential Manicure w Scrub" at bounding box center [365, 365] width 79 height 21
click at [366, 362] on div "Zainab Bashey, TK20, 05:00 PM-05:30 PM, Essential Manicure w Scrub" at bounding box center [365, 365] width 79 height 21
select select "1"
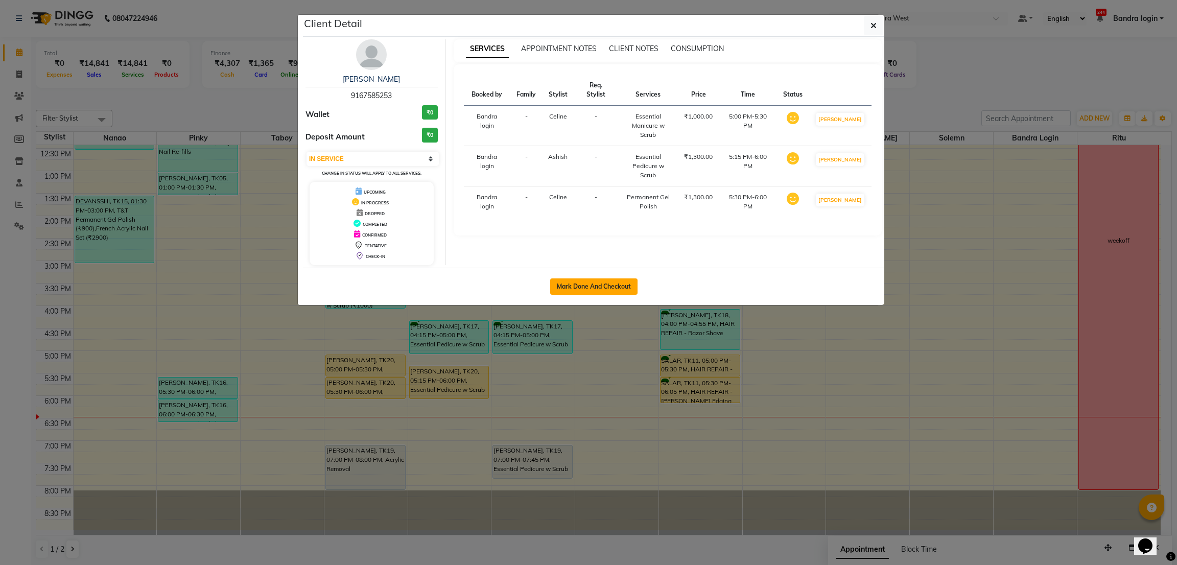
click at [612, 283] on button "Mark Done And Checkout" at bounding box center [593, 287] width 87 height 16
select select "5957"
select select "service"
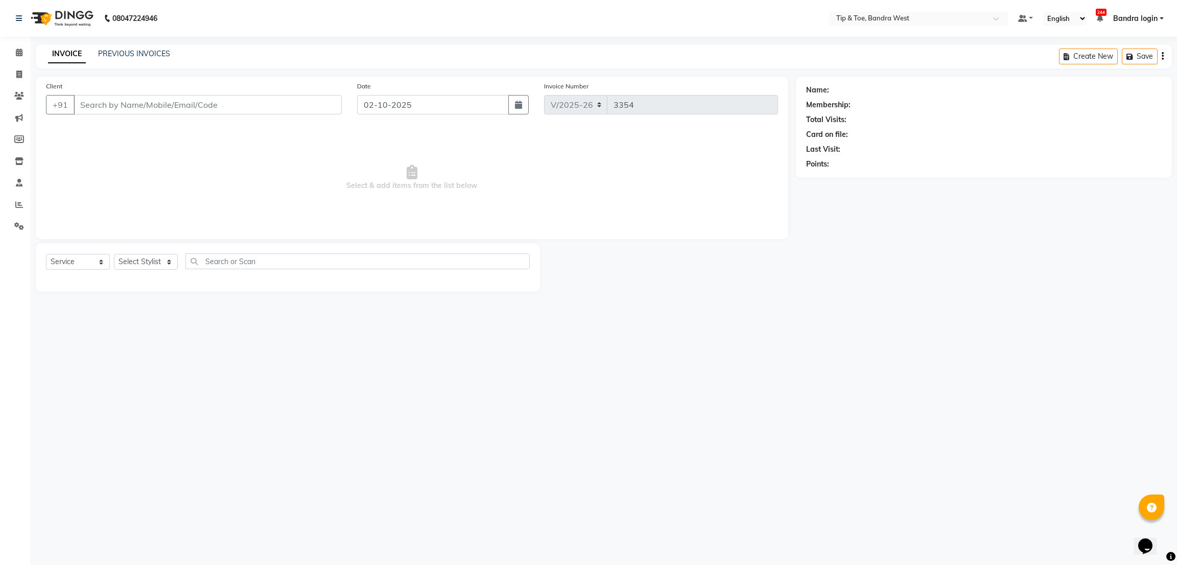
type input "9167585253"
select select "58448"
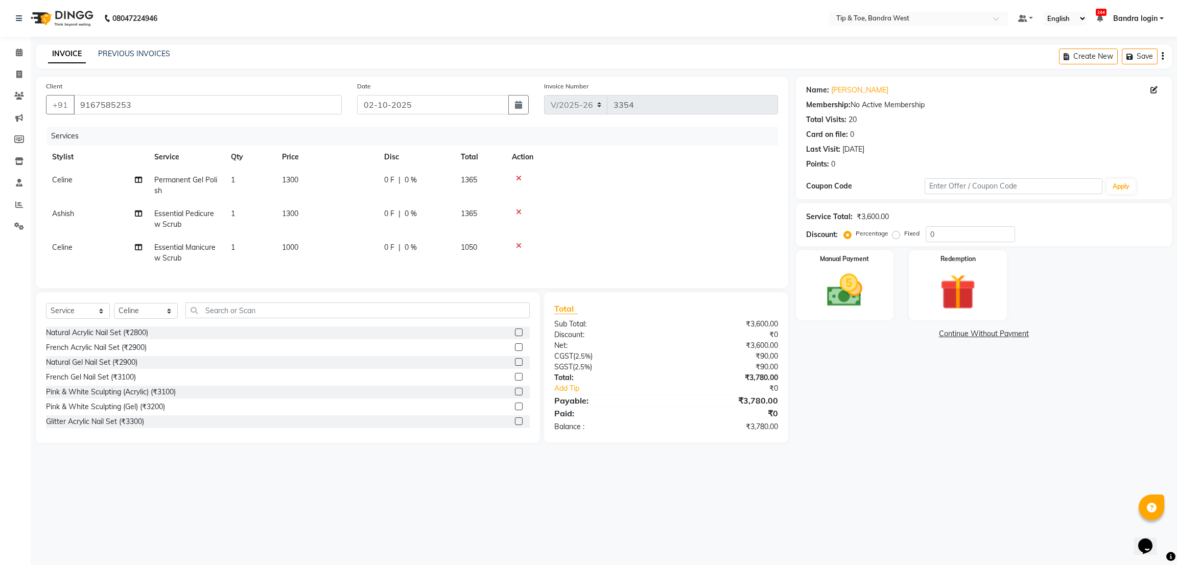
click at [210, 166] on th "Service" at bounding box center [186, 157] width 77 height 23
click at [207, 175] on span "Permanent Gel Polish" at bounding box center [185, 185] width 63 height 20
select select "58448"
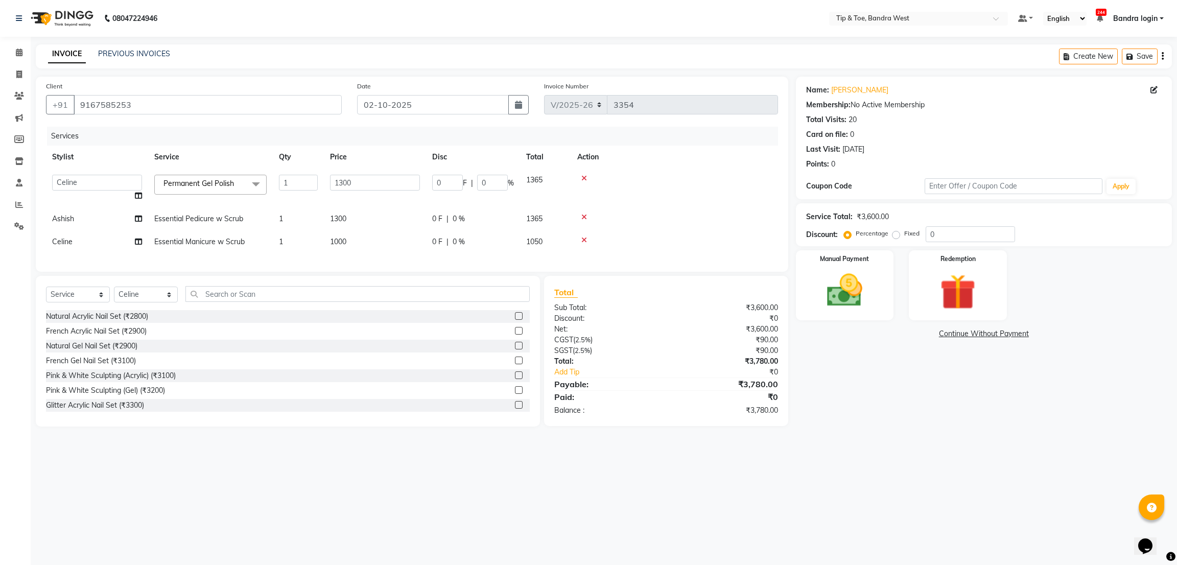
click at [211, 196] on td "Permanent Gel Polish x Natural Acrylic Nail Set (₹2800) French Acrylic Nail Set…" at bounding box center [210, 188] width 125 height 39
click at [216, 189] on span "Permanent Gel Polish x" at bounding box center [201, 183] width 80 height 11
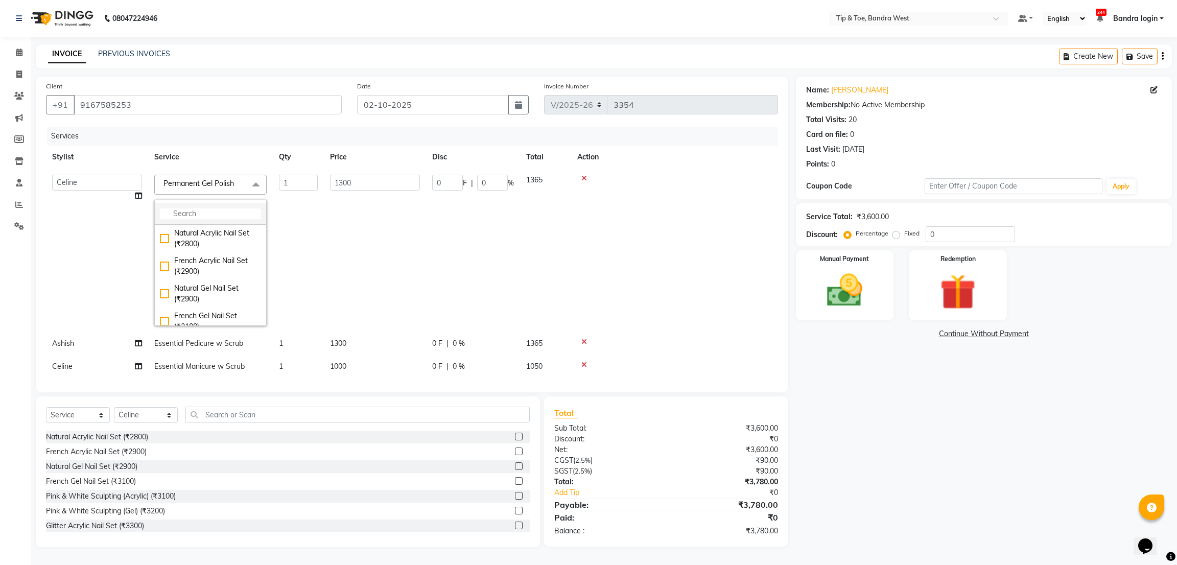
click at [221, 214] on input "multiselect-search" at bounding box center [210, 213] width 101 height 11
type input "900"
click at [237, 267] on div "Foot Massage (₹900)" at bounding box center [210, 267] width 101 height 11
checkbox input "true"
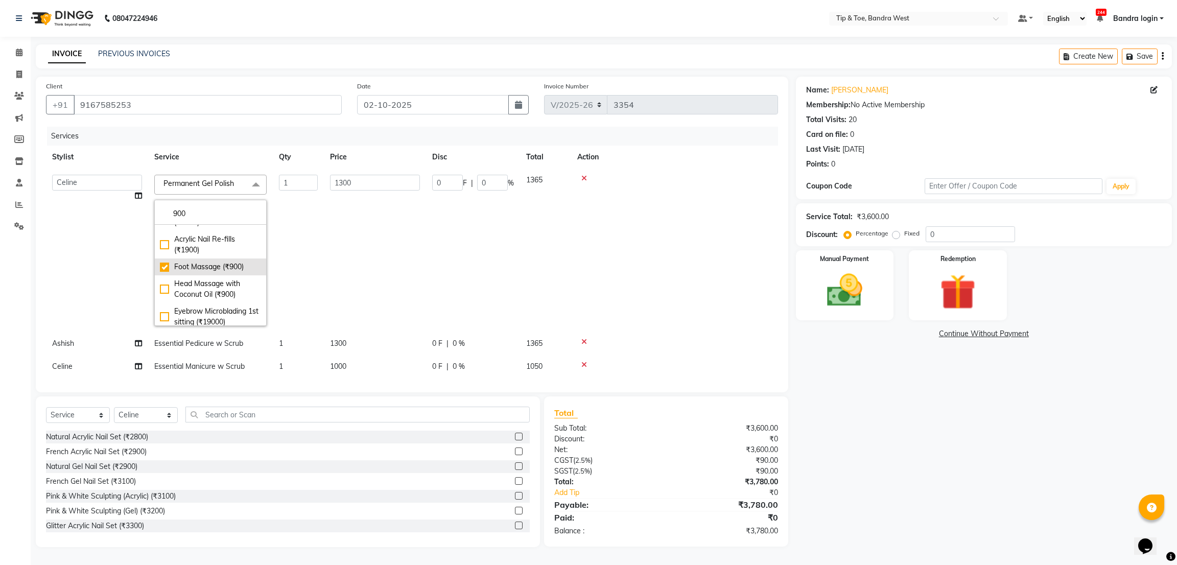
type input "900"
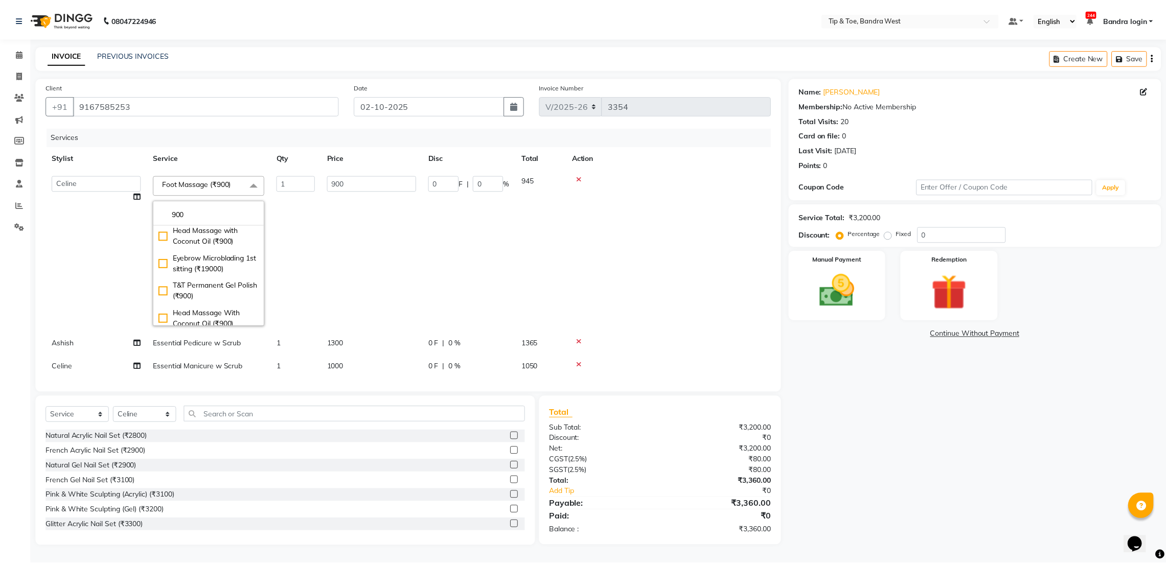
scroll to position [135, 0]
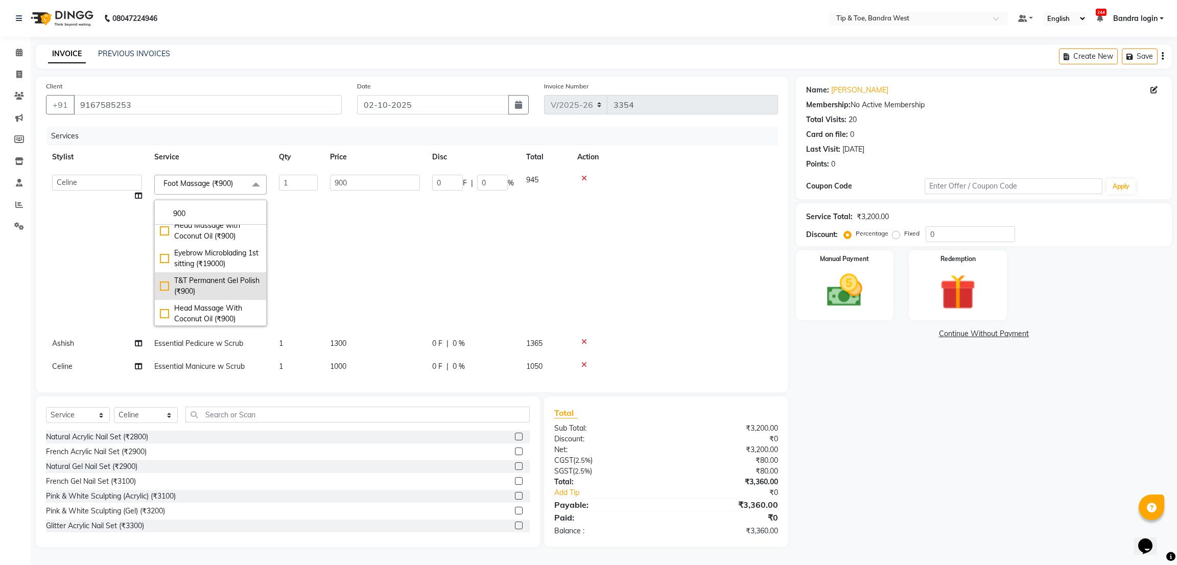
click at [228, 287] on div "T&T Permanent Gel Polish (₹900)" at bounding box center [210, 285] width 101 height 21
checkbox input "false"
checkbox input "true"
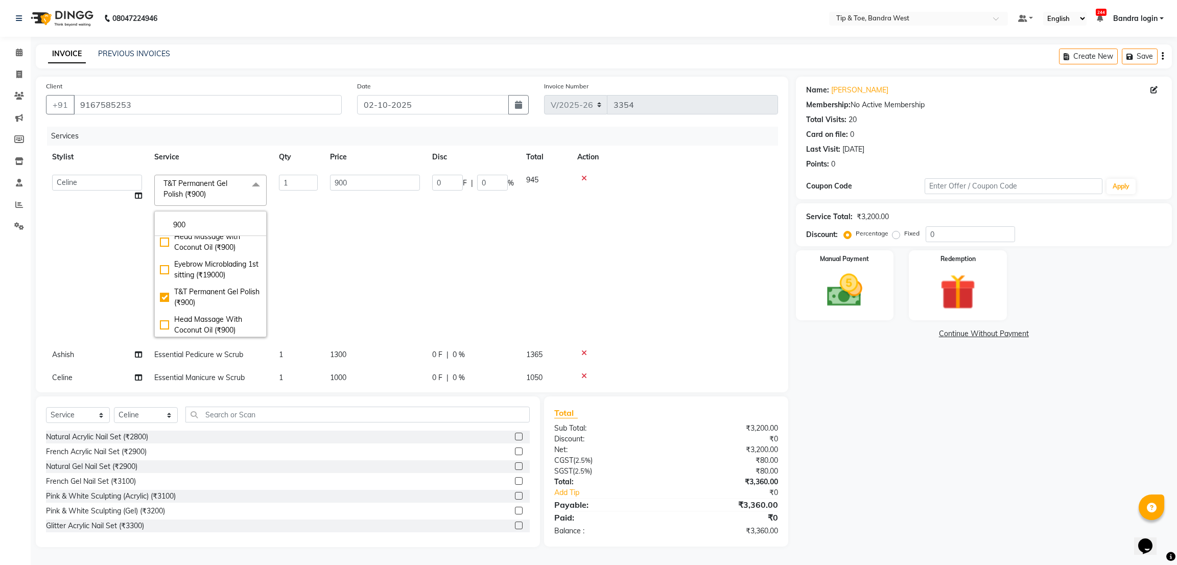
click at [378, 267] on td "900" at bounding box center [375, 256] width 102 height 175
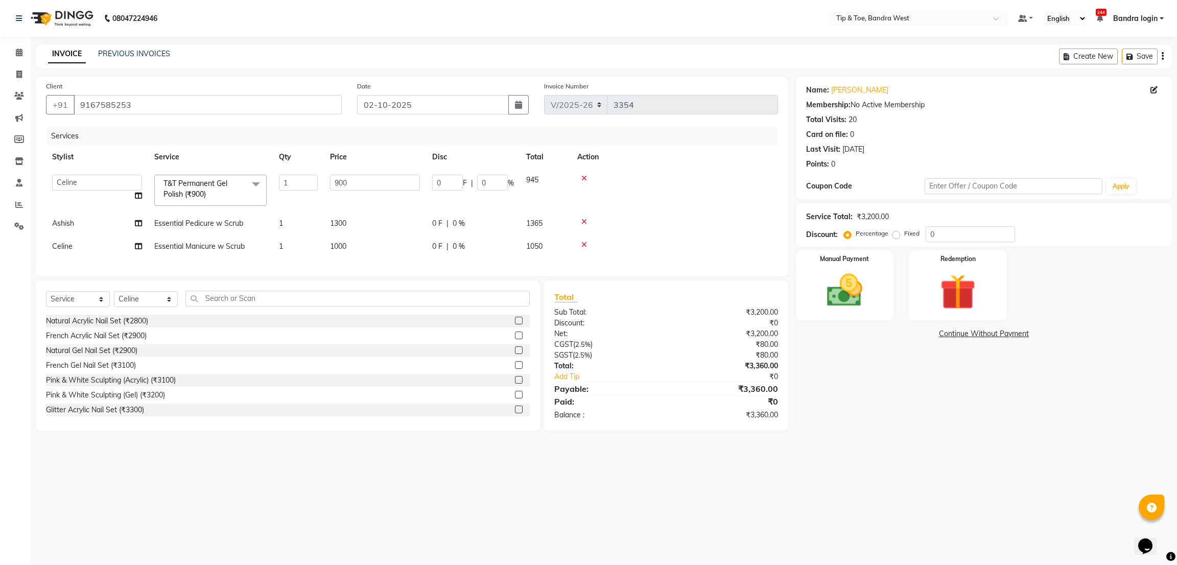
click at [75, 229] on td "Ashish" at bounding box center [97, 223] width 102 height 23
select select "42304"
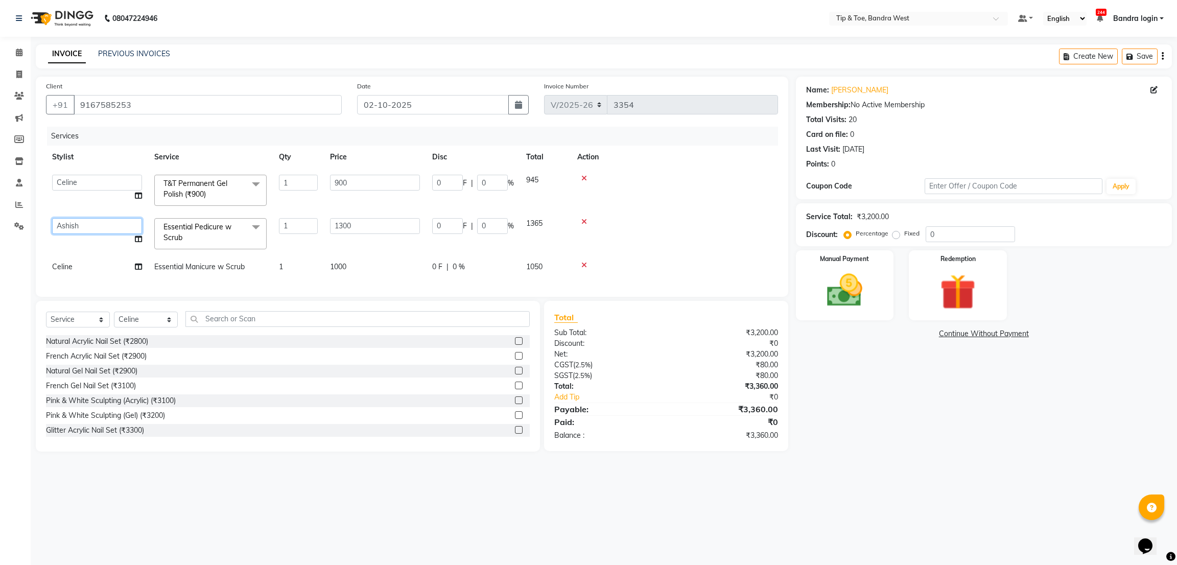
click at [77, 228] on select "Akash Ashish Bandra login Bilal Celine Danish Dhananjay Sharma Faizal Jai Chava…" at bounding box center [97, 226] width 90 height 16
select select "57557"
click at [404, 269] on td "1000" at bounding box center [375, 267] width 102 height 23
select select "58448"
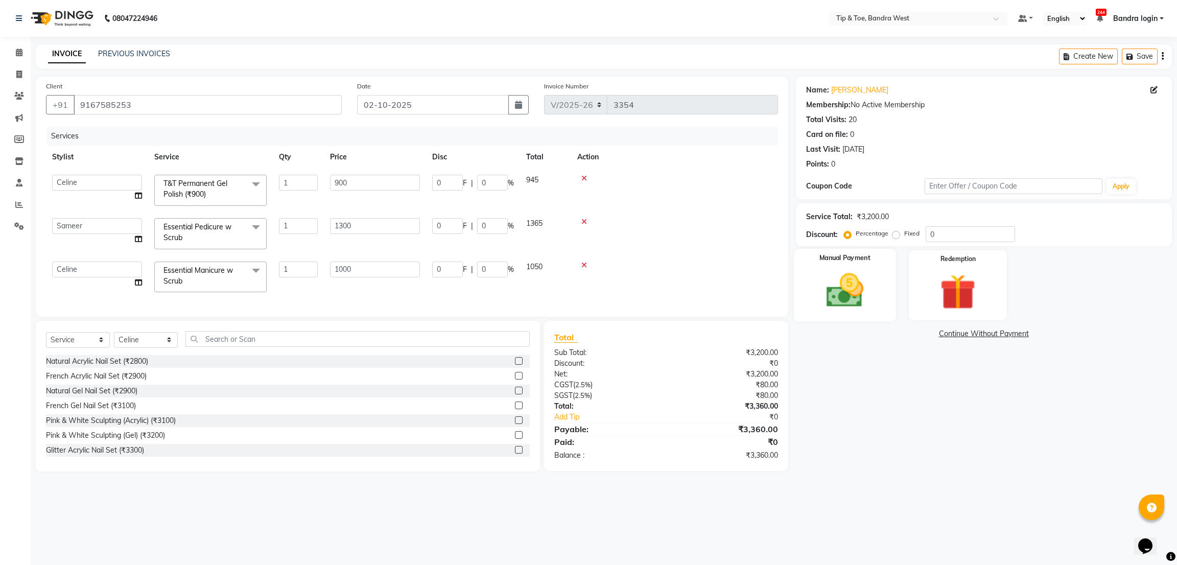
drag, startPoint x: 846, startPoint y: 288, endPoint x: 861, endPoint y: 297, distance: 17.4
click at [847, 288] on img at bounding box center [845, 290] width 60 height 43
drag, startPoint x: 909, startPoint y: 337, endPoint x: 911, endPoint y: 344, distance: 8.1
click at [909, 337] on span "CARD" at bounding box center [906, 335] width 22 height 12
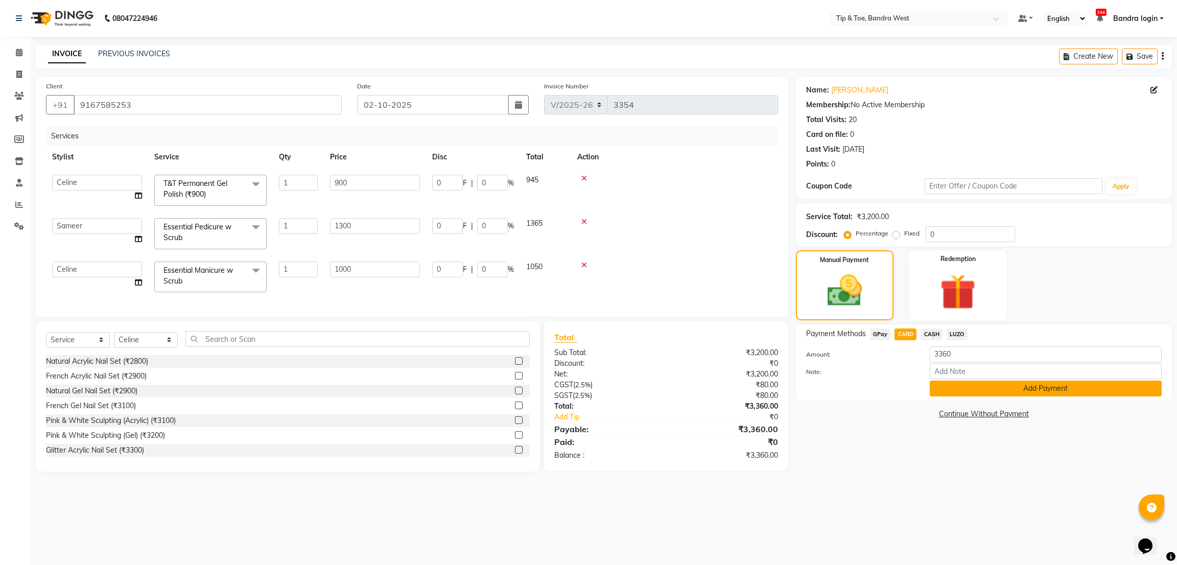
click at [949, 386] on button "Add Payment" at bounding box center [1046, 389] width 232 height 16
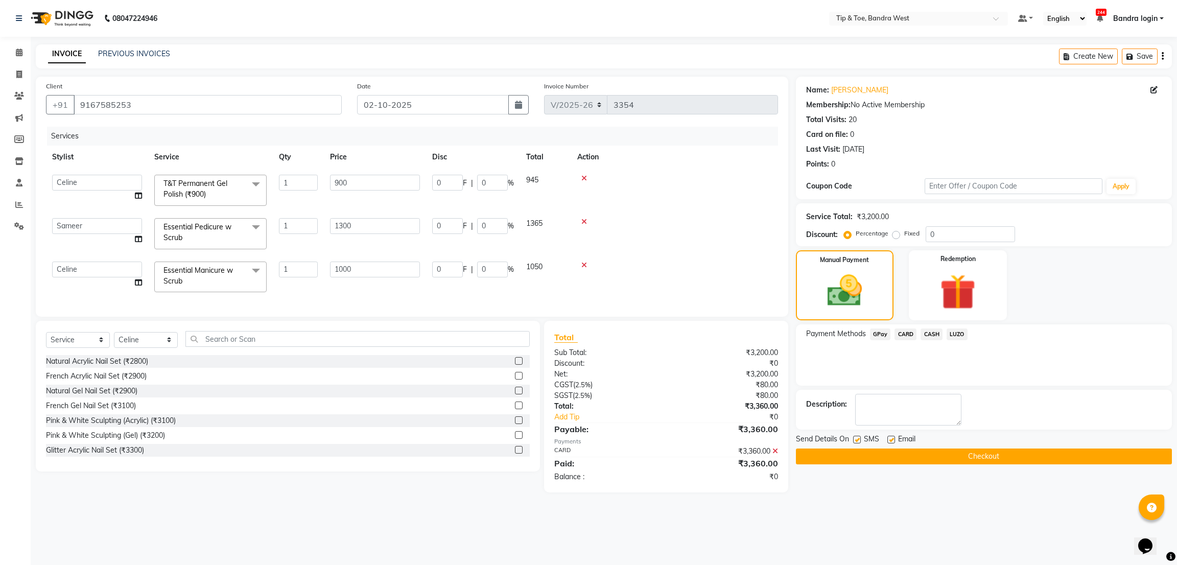
click at [916, 454] on button "Checkout" at bounding box center [984, 457] width 376 height 16
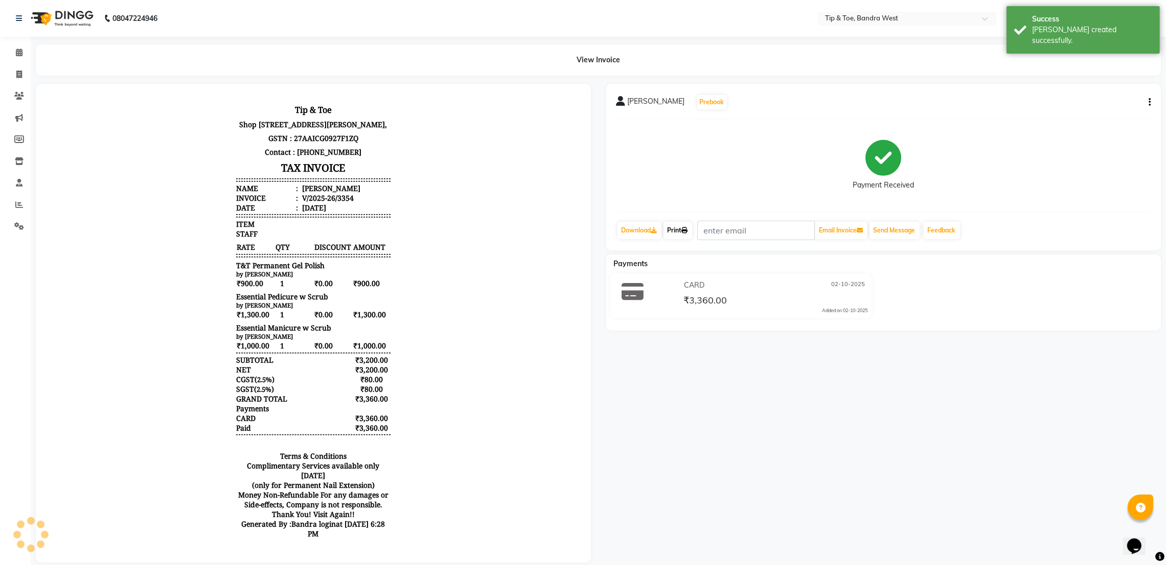
click at [690, 237] on link "Print" at bounding box center [677, 230] width 29 height 17
click at [22, 53] on span at bounding box center [19, 53] width 18 height 12
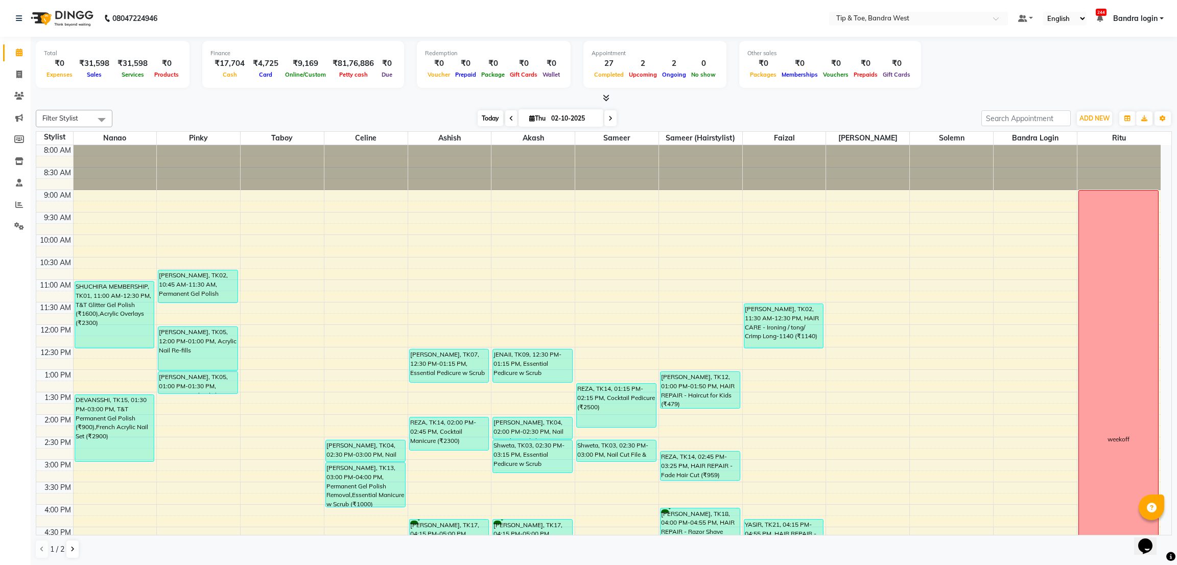
click at [492, 121] on span "Today" at bounding box center [491, 118] width 26 height 16
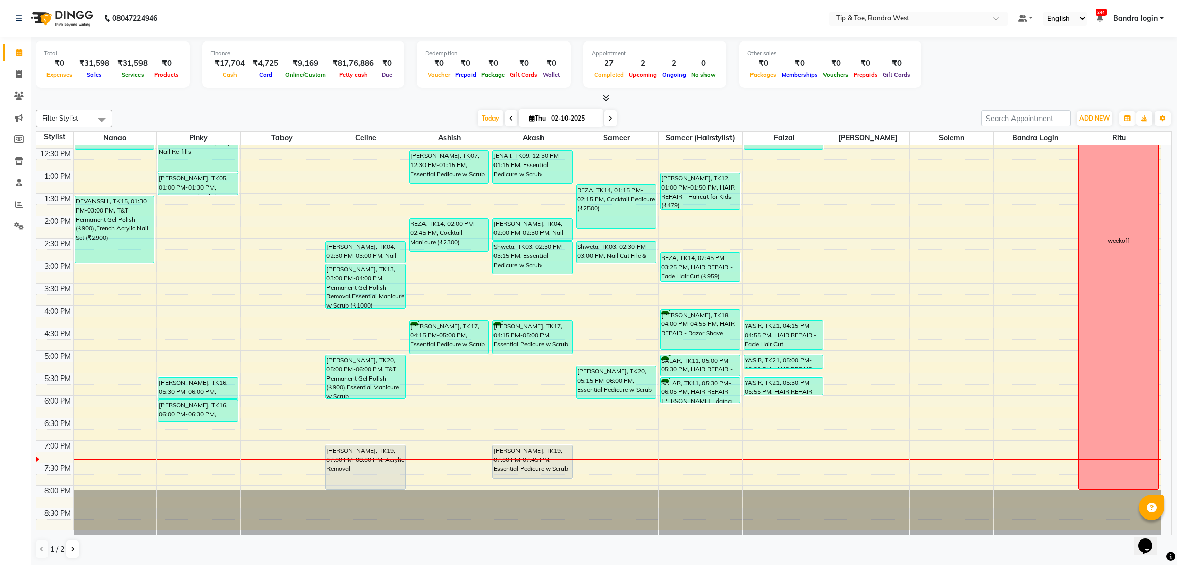
click at [611, 117] on span at bounding box center [611, 118] width 12 height 16
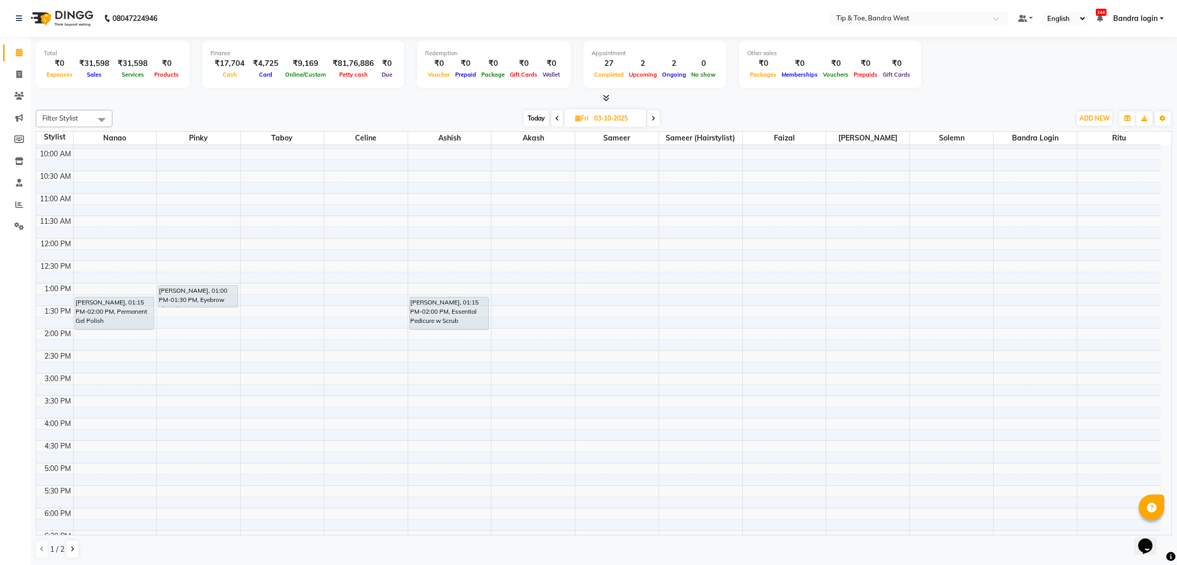
scroll to position [85, 0]
click at [550, 115] on div "[DATE] [DATE]" at bounding box center [592, 118] width 138 height 15
click at [559, 120] on icon at bounding box center [557, 118] width 4 height 6
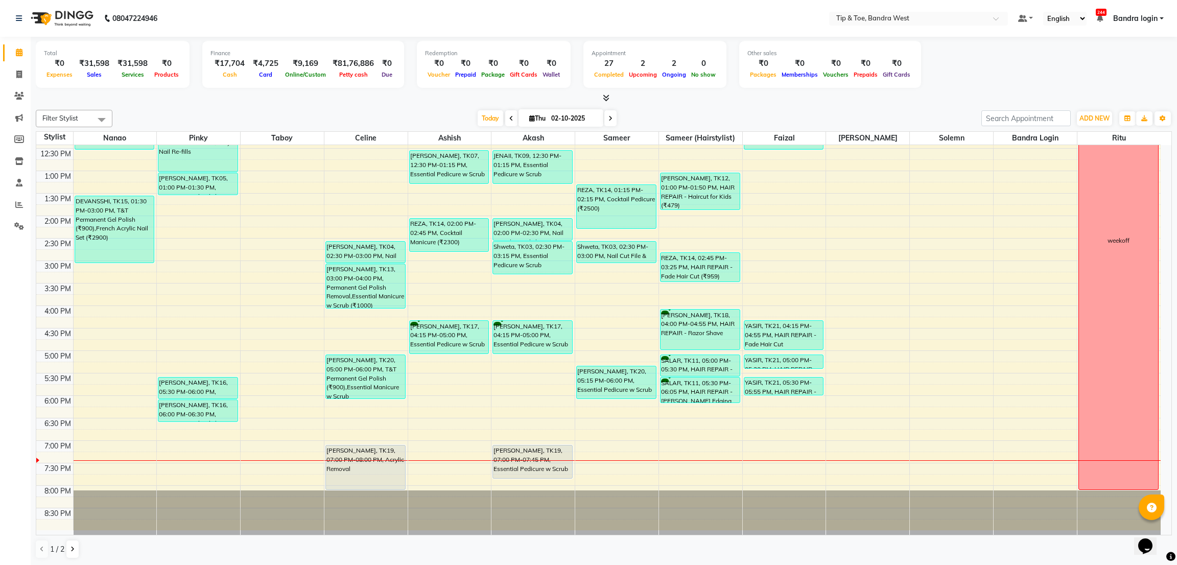
click at [505, 116] on span at bounding box center [511, 118] width 12 height 16
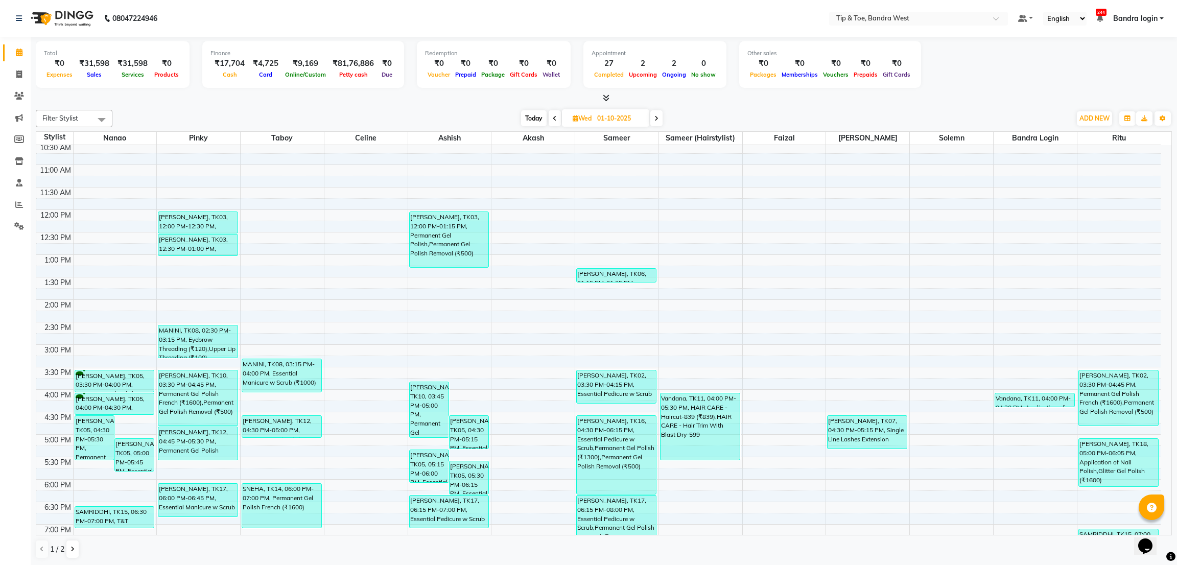
scroll to position [153, 0]
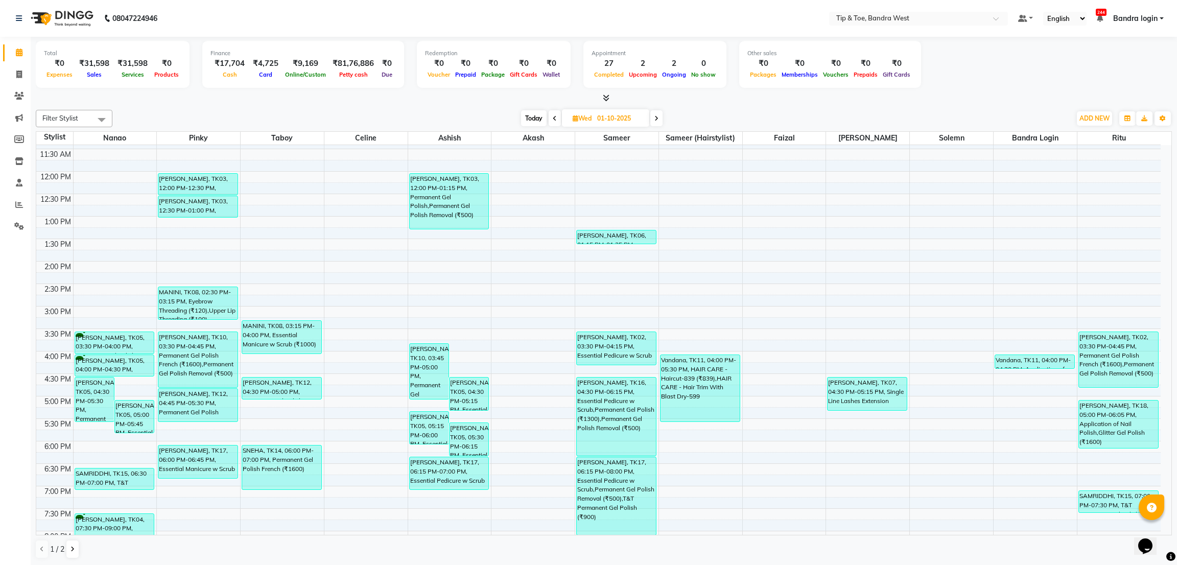
click at [535, 116] on span "Today" at bounding box center [534, 118] width 26 height 16
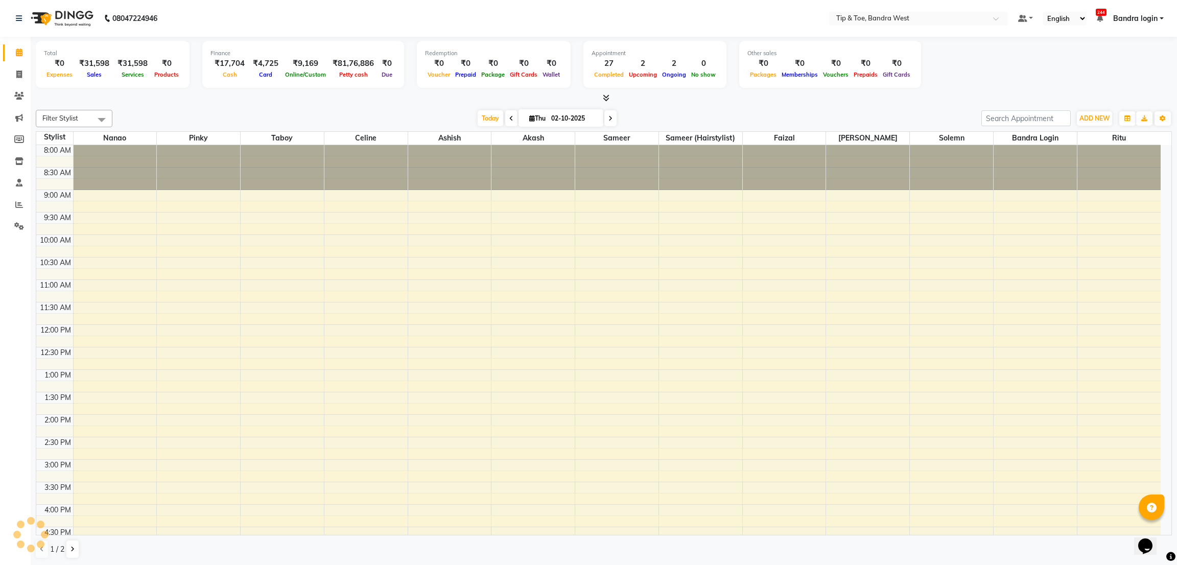
scroll to position [199, 0]
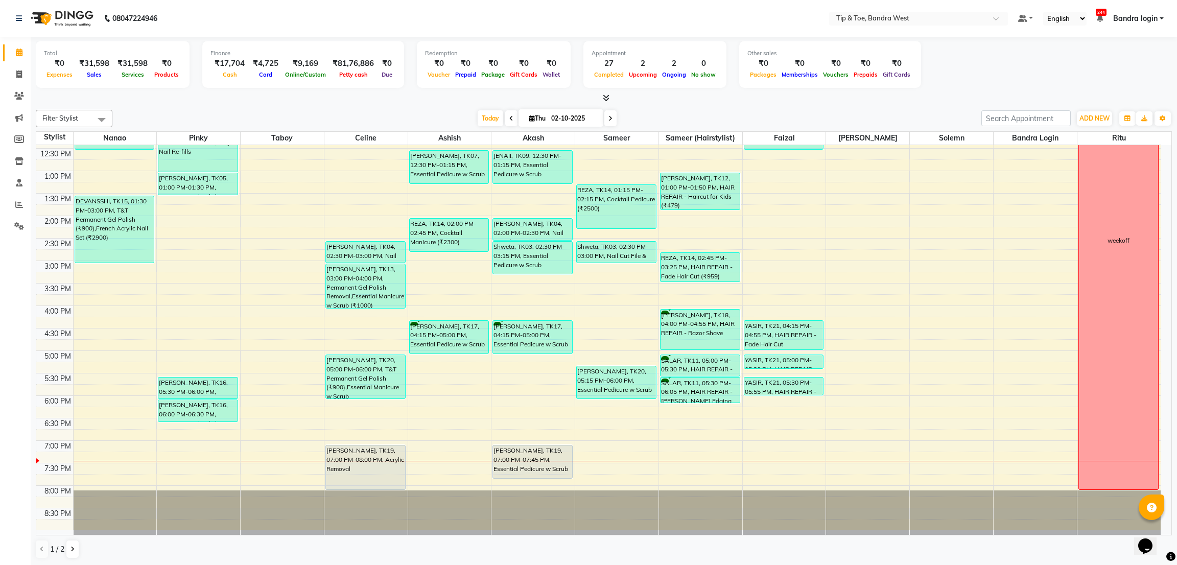
click at [614, 120] on span at bounding box center [611, 118] width 12 height 16
type input "03-10-2025"
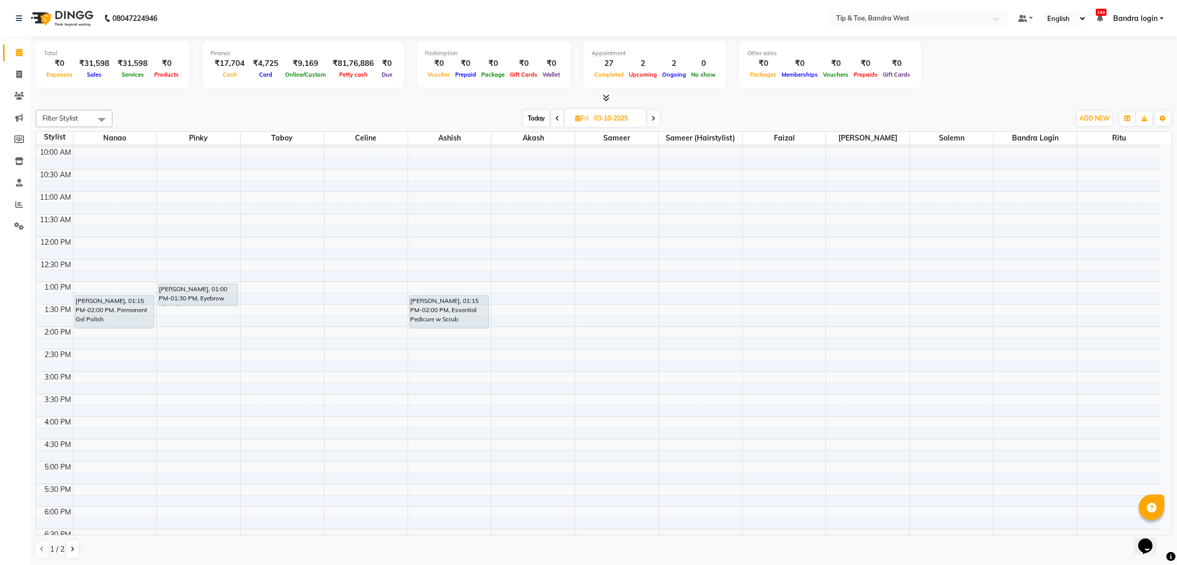
scroll to position [122, 0]
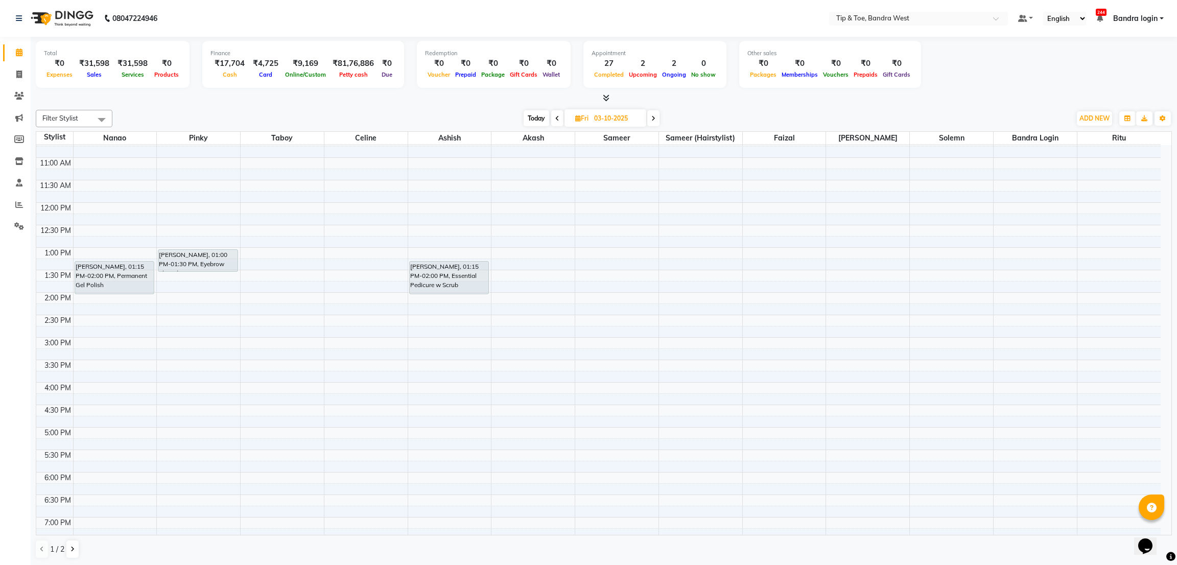
click at [844, 390] on div "8:00 AM 8:30 AM 9:00 AM 9:30 AM 10:00 AM 10:30 AM 11:00 AM 11:30 AM 12:00 PM 12…" at bounding box center [598, 315] width 1125 height 584
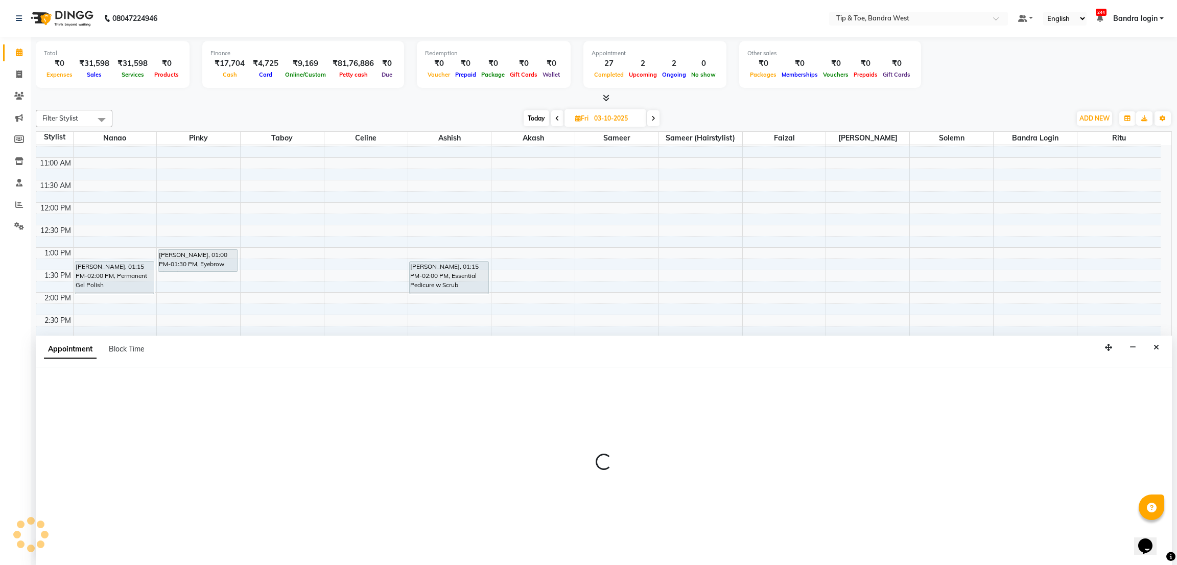
select select "63523"
select select "tentative"
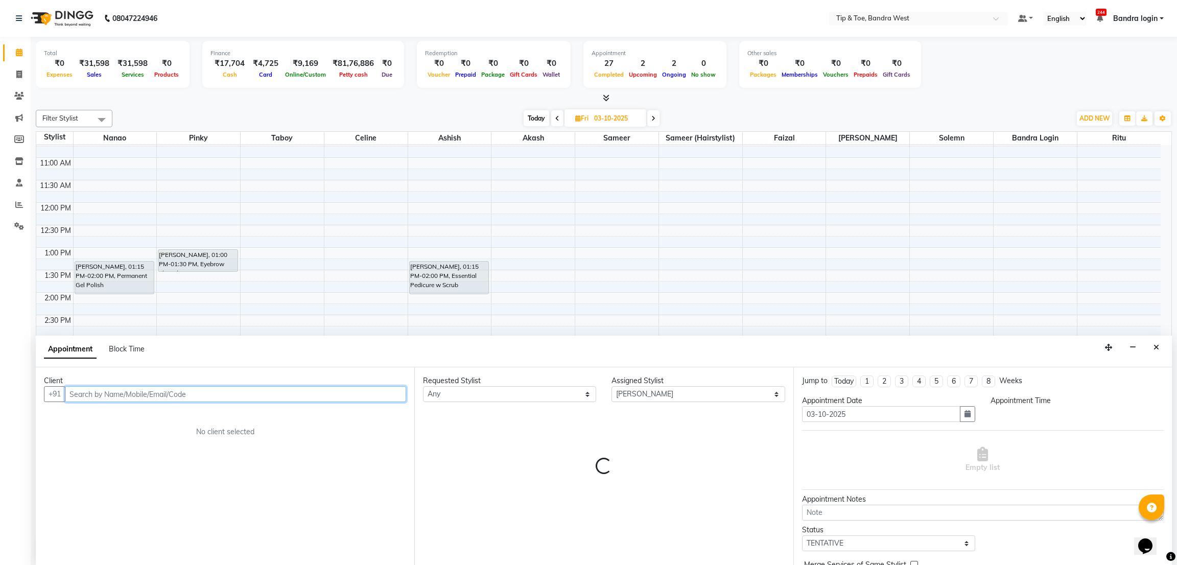
select select "960"
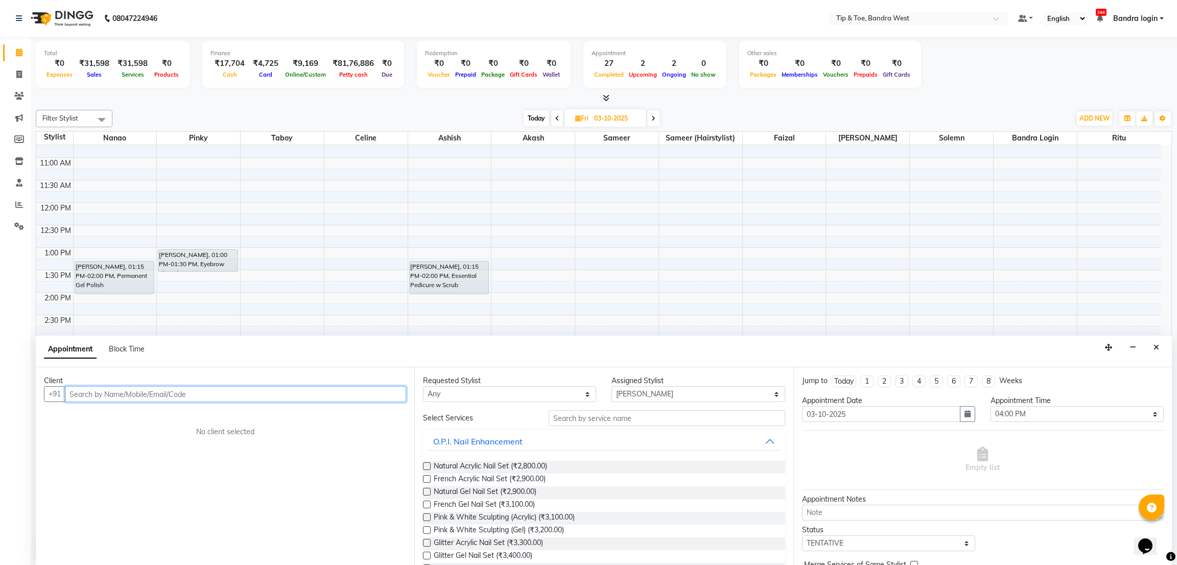
click at [265, 389] on input "text" at bounding box center [235, 394] width 341 height 16
type input "9967225960"
click at [393, 395] on span "Add Client" at bounding box center [385, 393] width 34 height 9
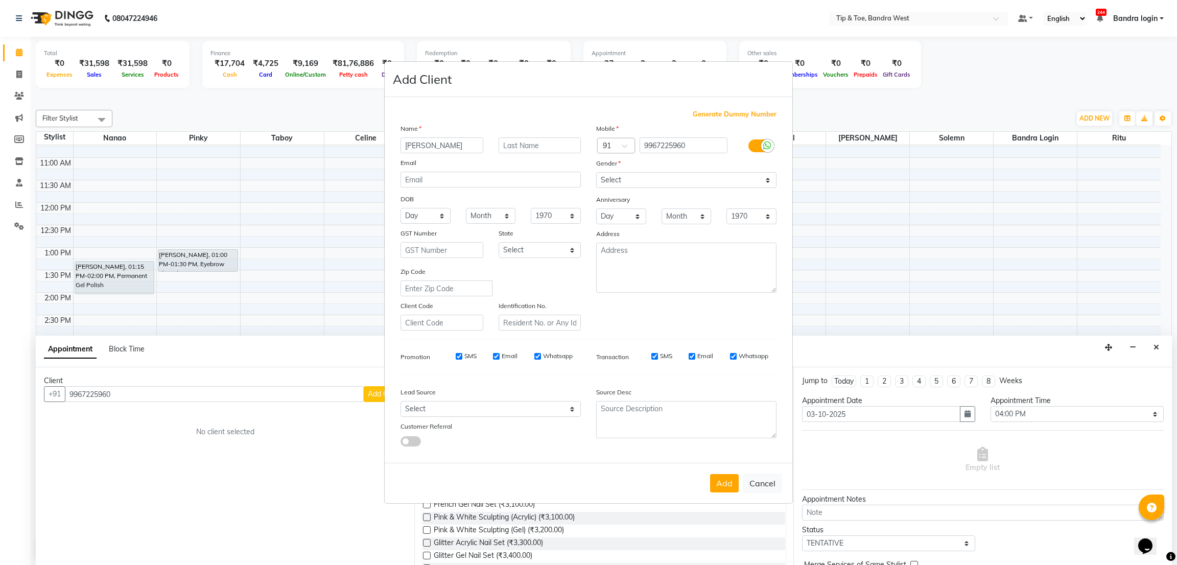
type input "CAROLINE"
click at [663, 177] on select "Select [DEMOGRAPHIC_DATA] [DEMOGRAPHIC_DATA] Other Prefer Not To Say" at bounding box center [686, 180] width 180 height 16
select select "female"
click at [596, 172] on select "Select [DEMOGRAPHIC_DATA] [DEMOGRAPHIC_DATA] Other Prefer Not To Say" at bounding box center [686, 180] width 180 height 16
click at [734, 484] on button "Add" at bounding box center [724, 483] width 29 height 18
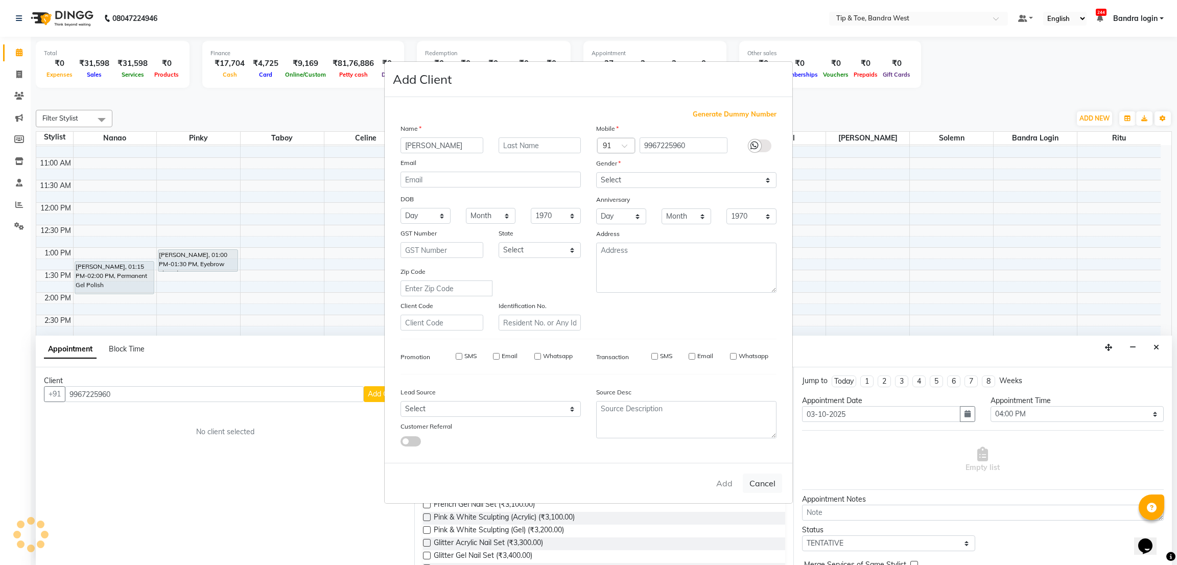
select select
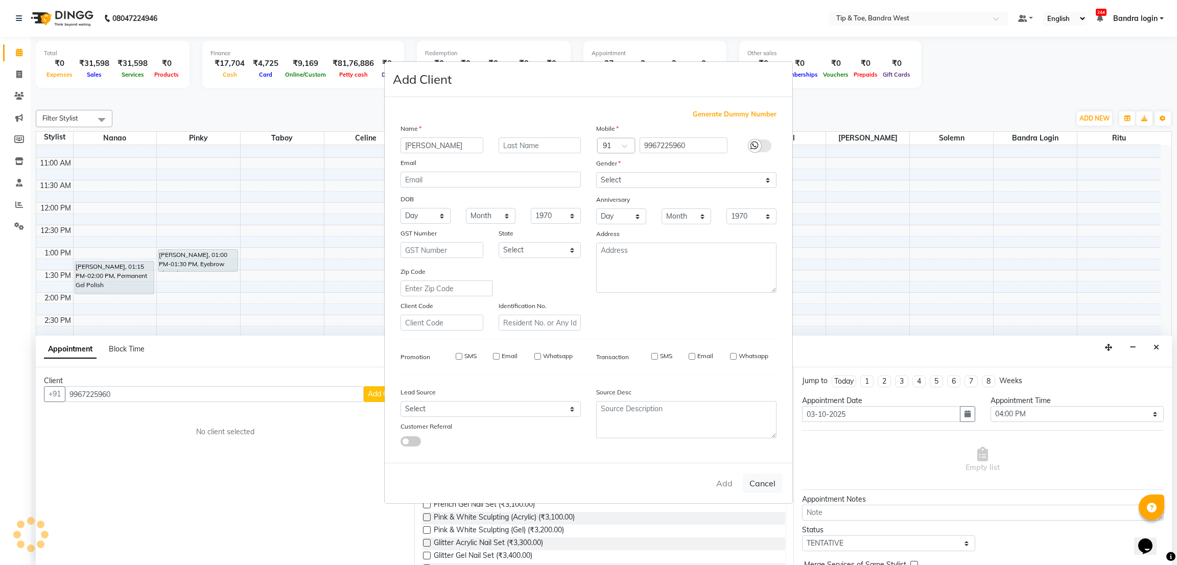
select select
checkbox input "false"
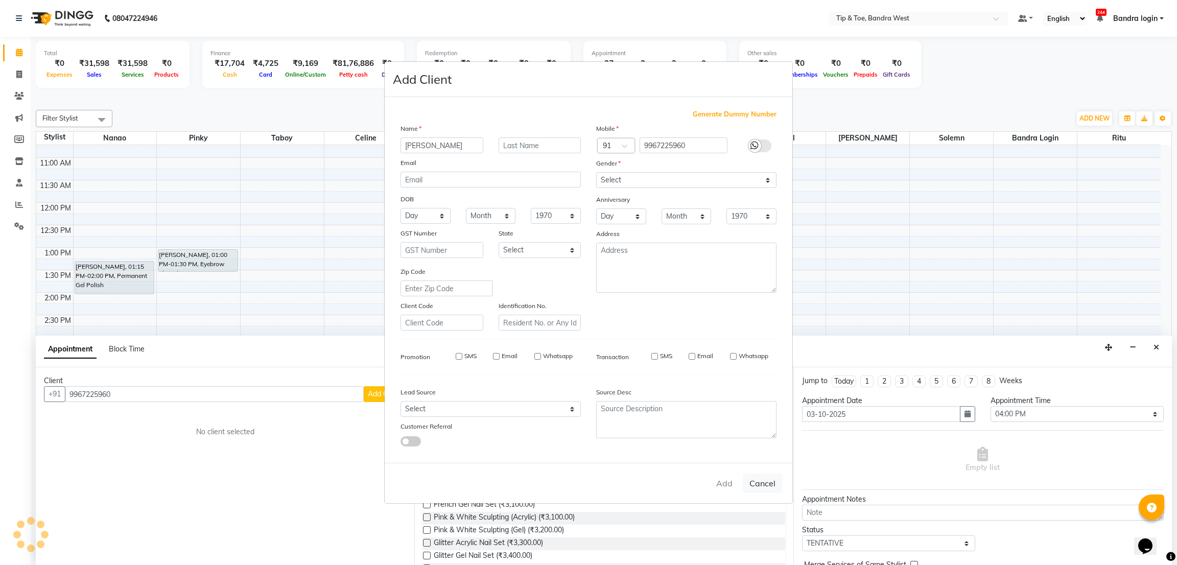
checkbox input "false"
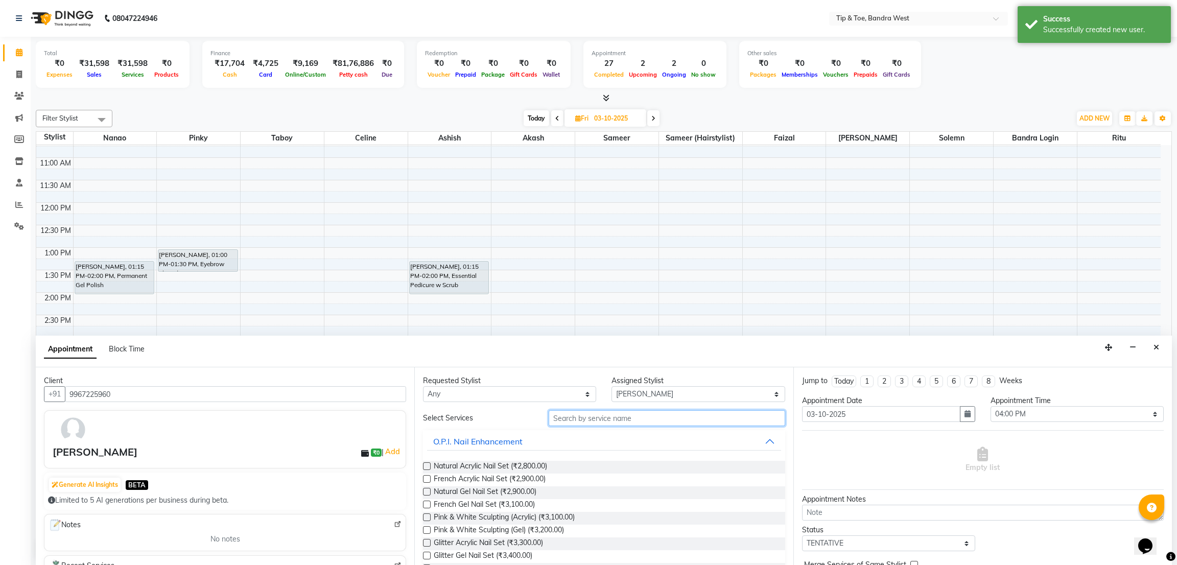
click at [616, 412] on input "text" at bounding box center [667, 418] width 236 height 16
type input "LASH E"
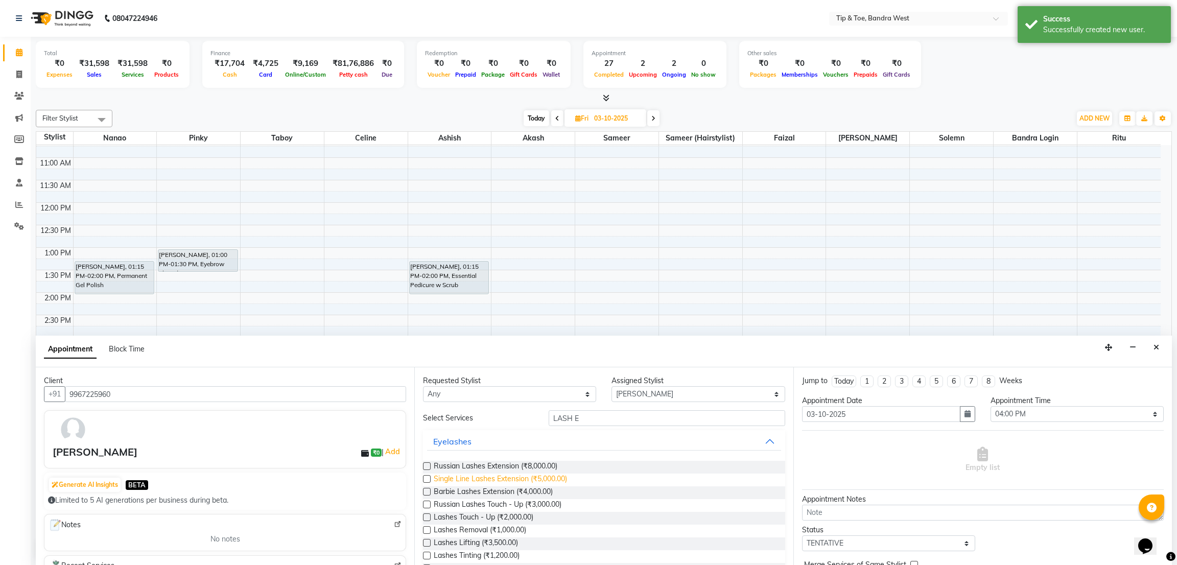
click at [559, 475] on span "Single Line Lashes Extension (₹5,000.00)" at bounding box center [500, 480] width 133 height 13
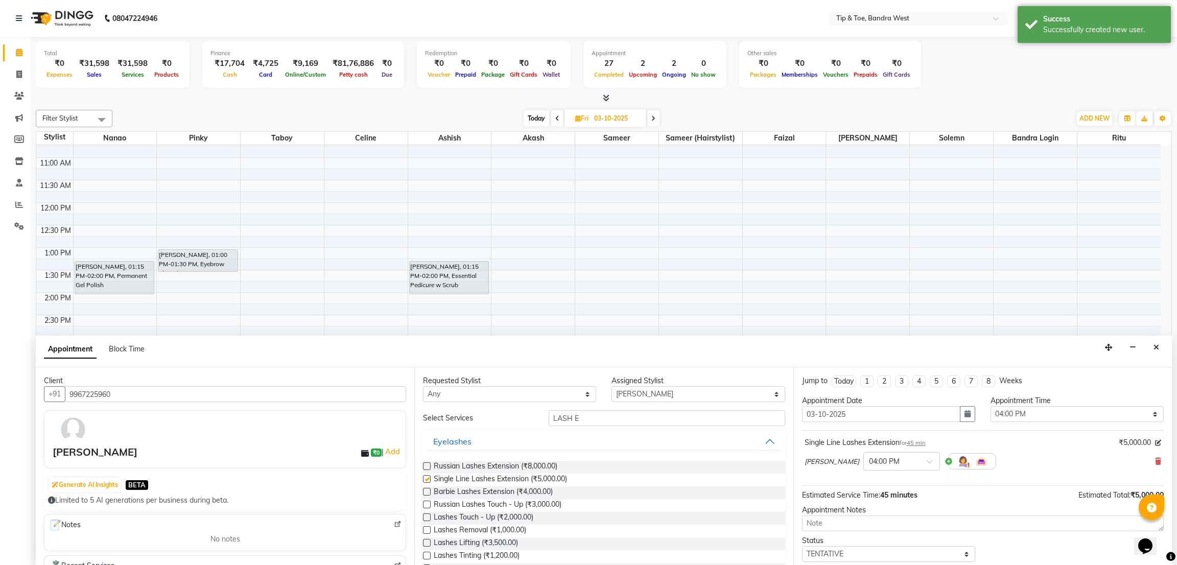
checkbox input "false"
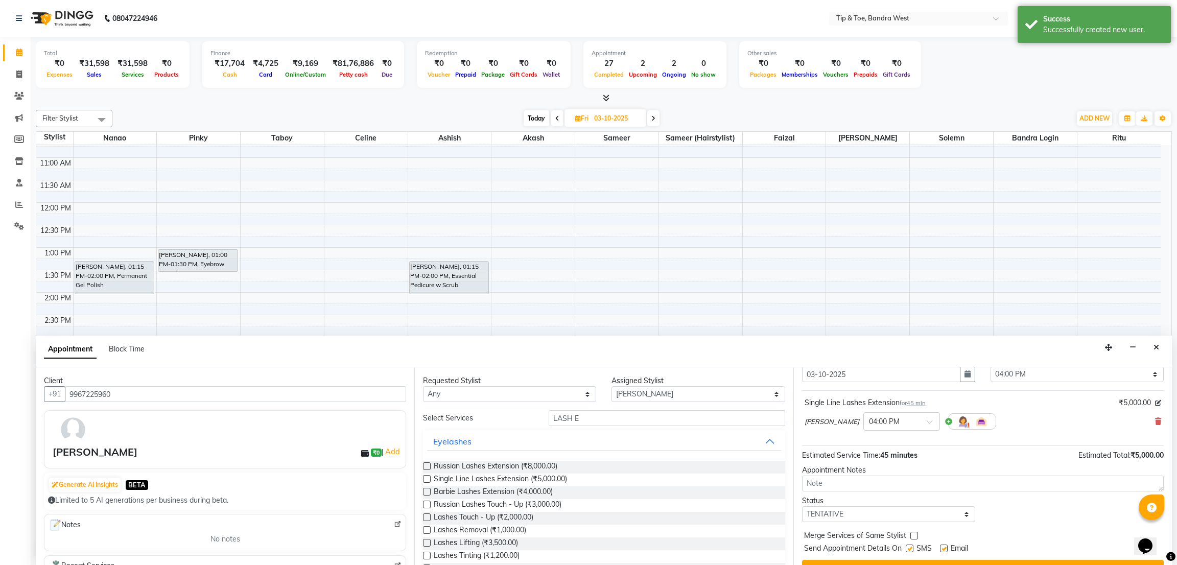
scroll to position [62, 0]
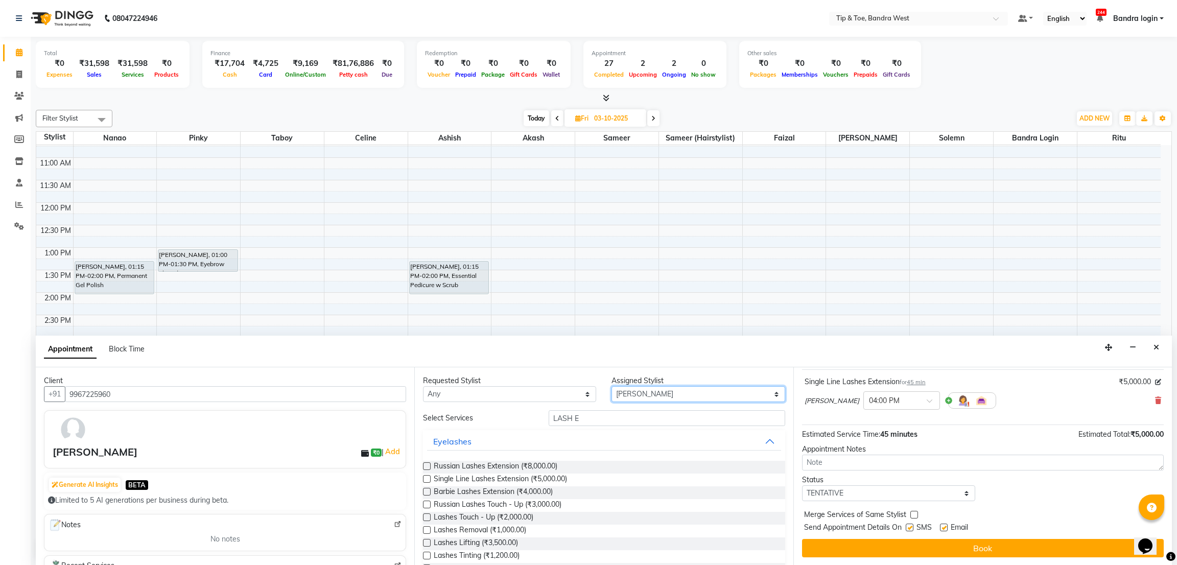
click at [639, 389] on select "Select Akash Ashish Bandra login Celine Faizal Jigna Nanao Nihal Pinky Ritu Sam…" at bounding box center [698, 394] width 173 height 16
select select "58448"
click at [612, 386] on select "Select Akash Ashish Bandra login Celine Faizal Jigna Nanao Nihal Pinky Ritu Sam…" at bounding box center [698, 394] width 173 height 16
click at [608, 414] on input "LASH E" at bounding box center [667, 418] width 236 height 16
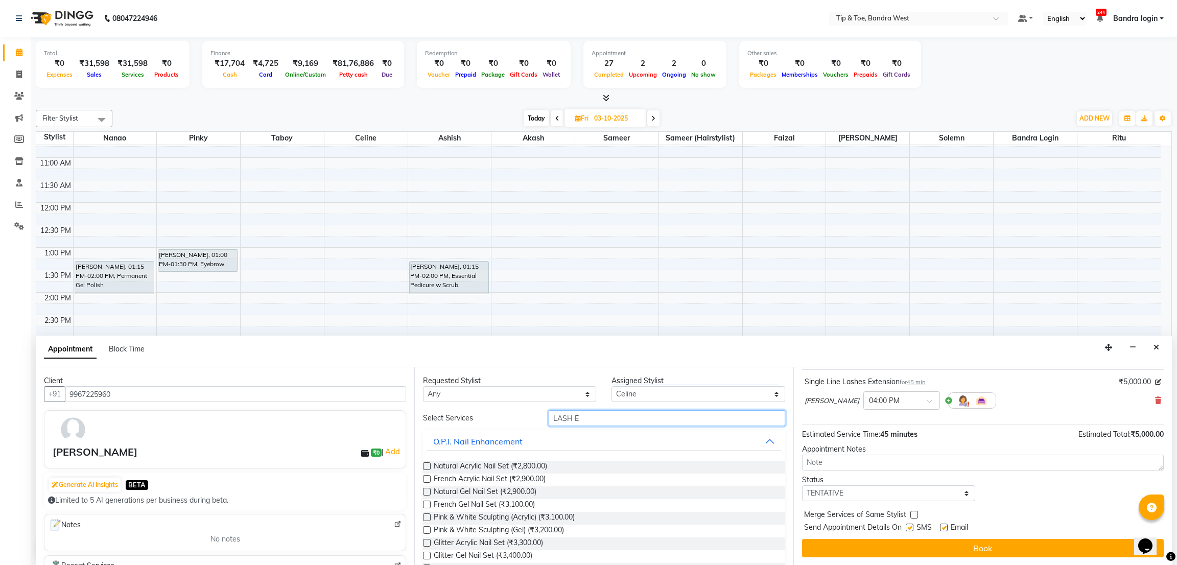
click at [608, 414] on input "LASH E" at bounding box center [667, 418] width 236 height 16
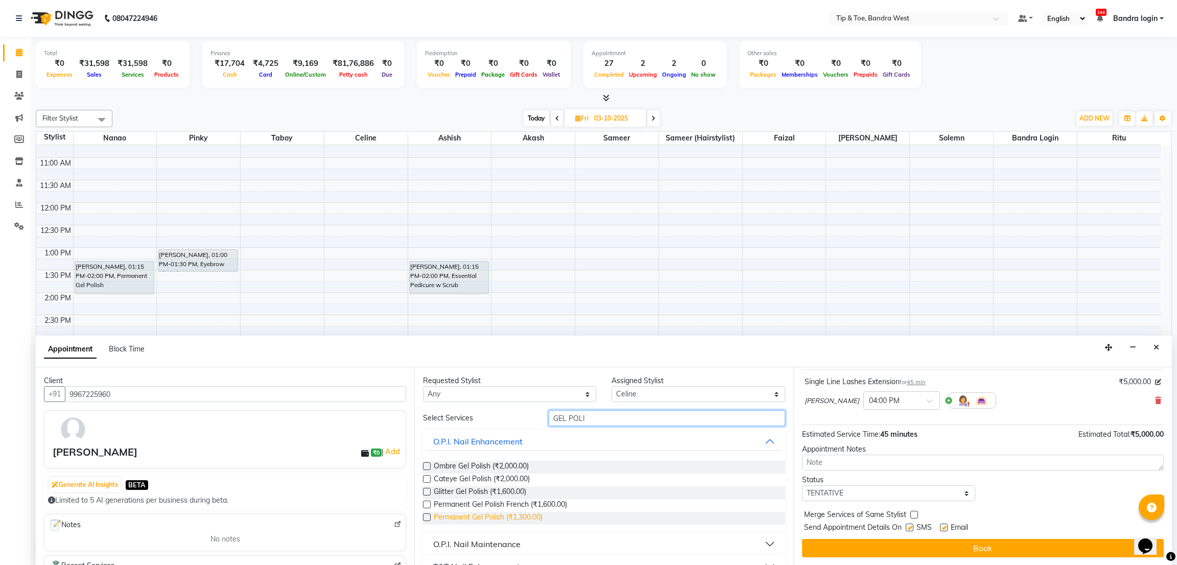
type input "GEL POLI"
click at [529, 502] on span "Permanent Gel Polish (₹1,300.00)" at bounding box center [488, 518] width 109 height 13
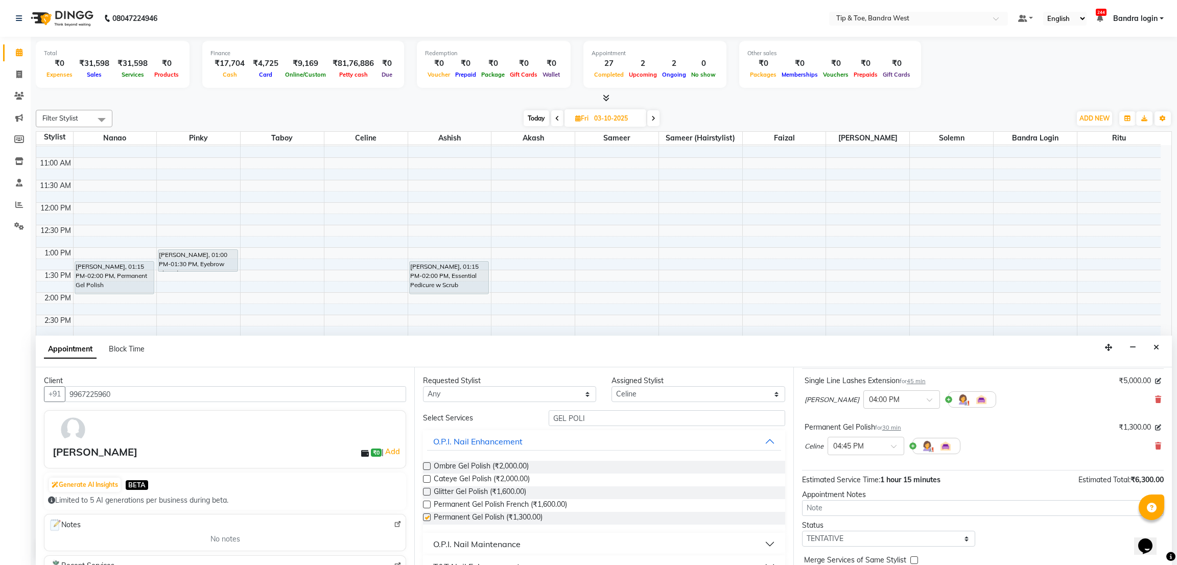
checkbox input "false"
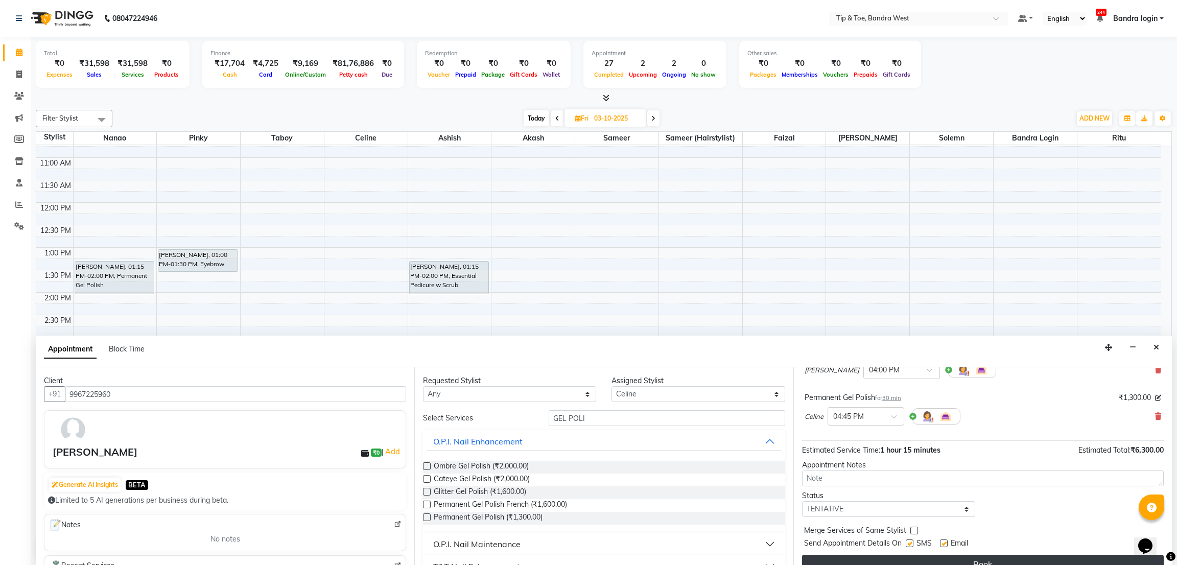
scroll to position [108, 0]
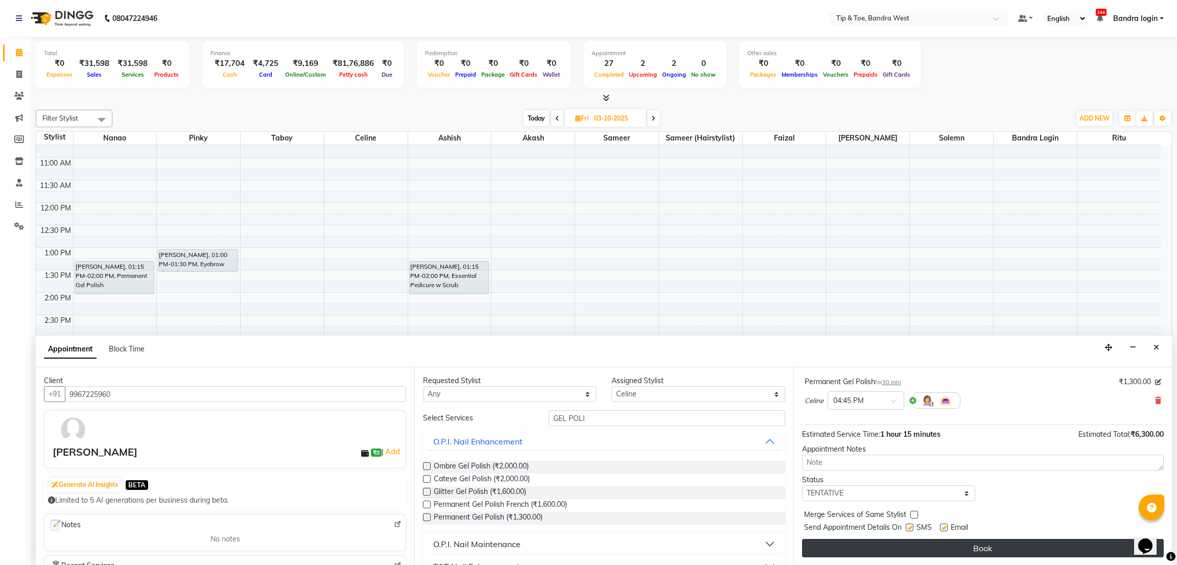
click at [999, 502] on button "Book" at bounding box center [983, 548] width 362 height 18
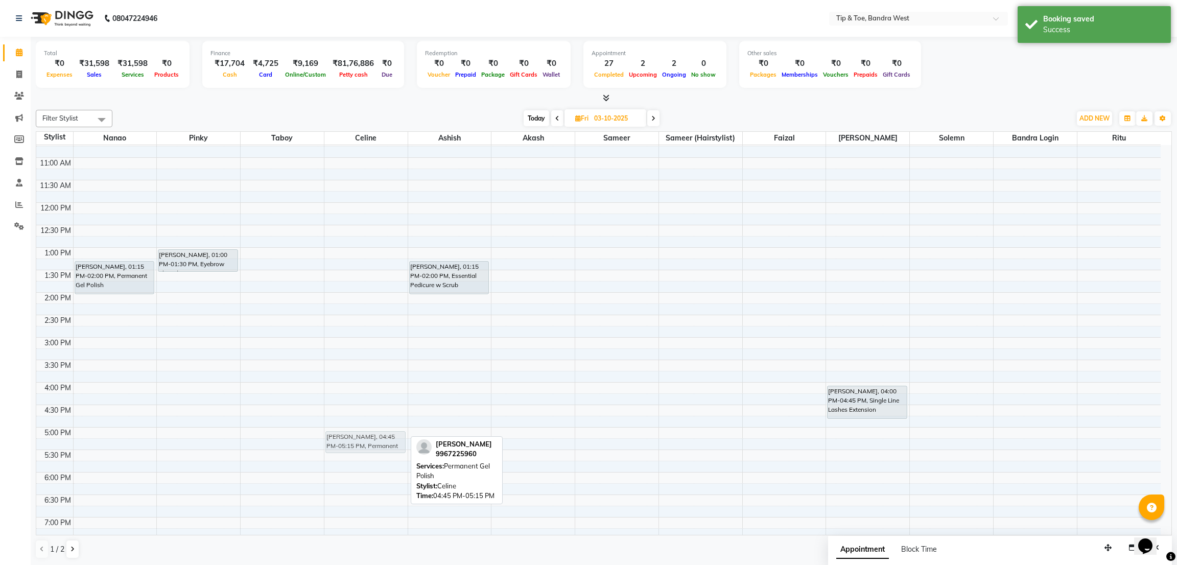
drag, startPoint x: 366, startPoint y: 425, endPoint x: 369, endPoint y: 432, distance: 7.8
click at [369, 432] on div "CAROLINE, 04:45 PM-05:15 PM, Permanent Gel Polish CAROLINE, 04:45 PM-05:15 PM, …" at bounding box center [365, 315] width 83 height 584
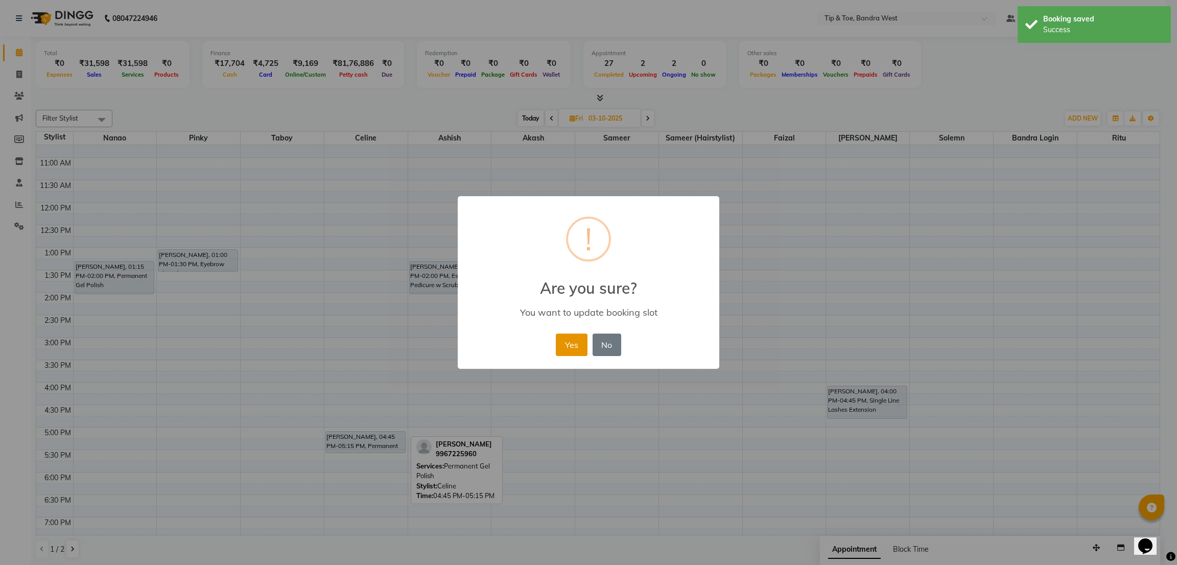
click at [581, 342] on button "Yes" at bounding box center [571, 345] width 31 height 22
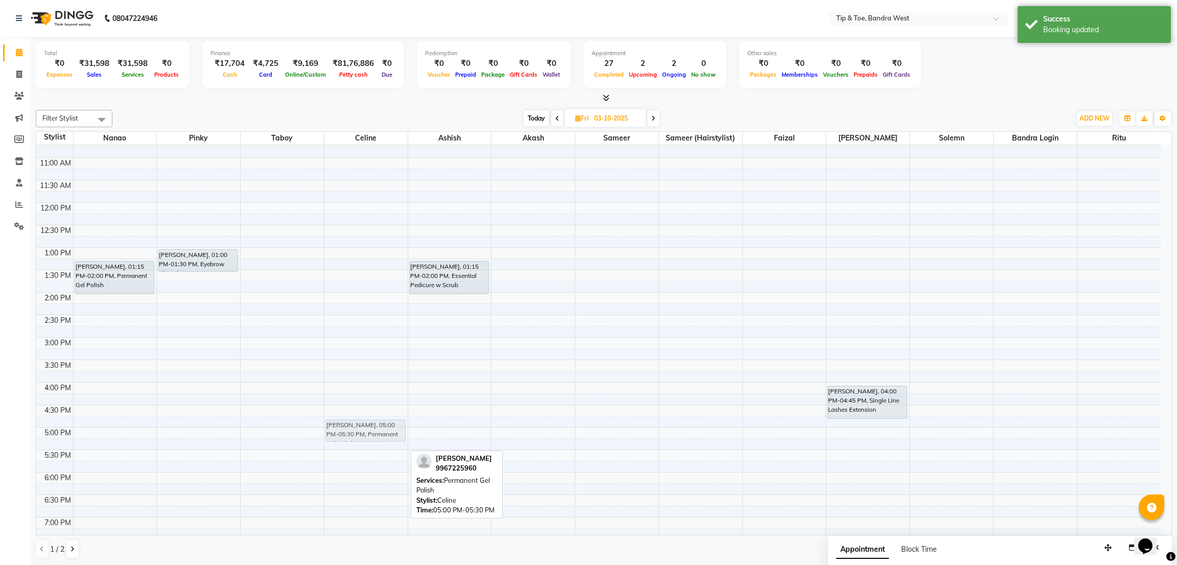
click at [360, 429] on div "CAROLINE, 05:00 PM-05:30 PM, Permanent Gel Polish CAROLINE, 05:00 PM-05:30 PM, …" at bounding box center [365, 315] width 83 height 584
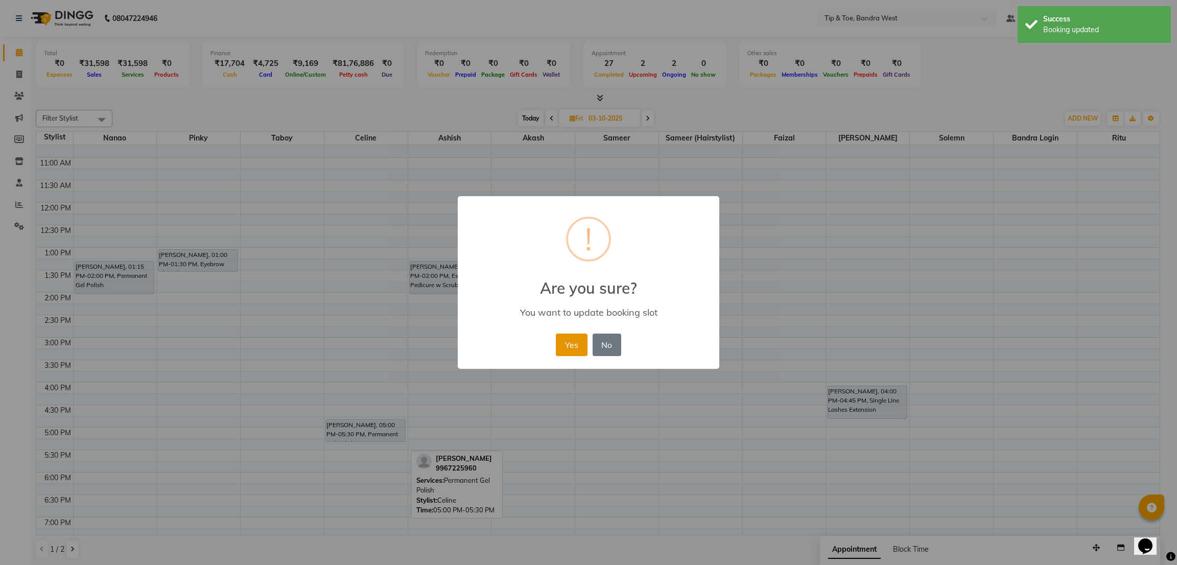
click at [584, 343] on button "Yes" at bounding box center [571, 345] width 31 height 22
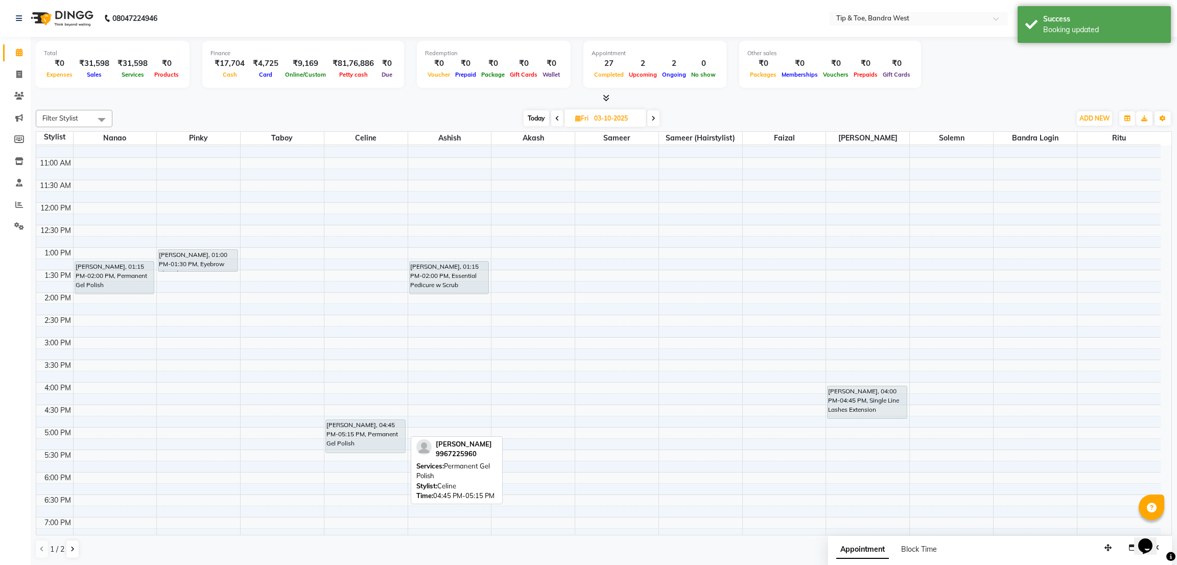
drag, startPoint x: 360, startPoint y: 438, endPoint x: 363, endPoint y: 448, distance: 9.5
click at [363, 448] on div "CAROLINE, 04:45 PM-05:15 PM, Permanent Gel Polish CAROLINE, 04:45 PM-05:15 PM, …" at bounding box center [365, 315] width 83 height 584
click at [538, 120] on span "Today" at bounding box center [537, 118] width 26 height 16
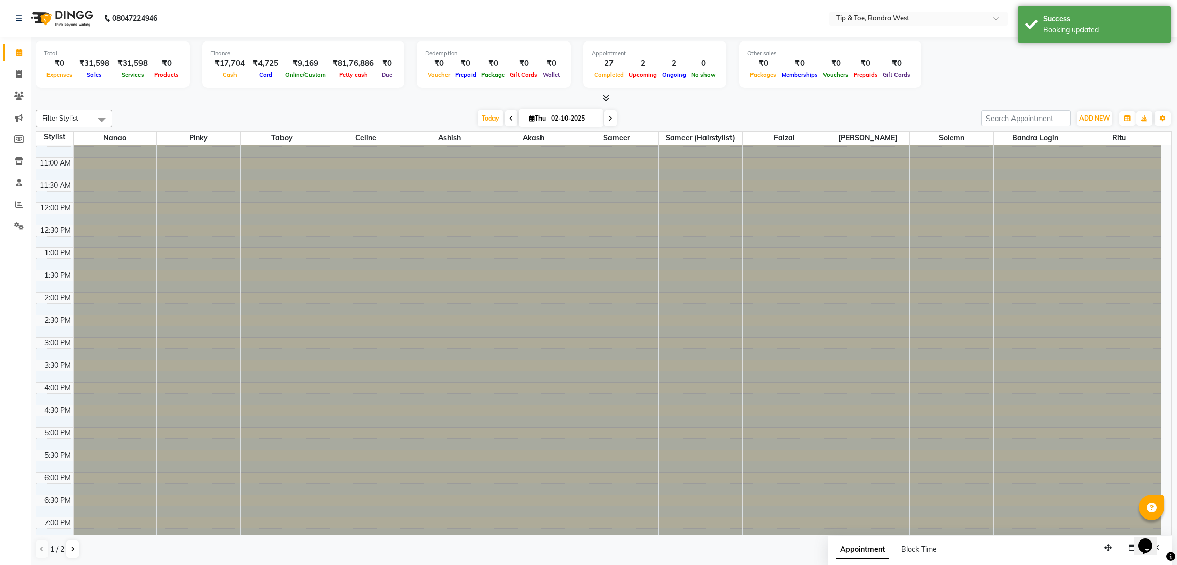
scroll to position [199, 0]
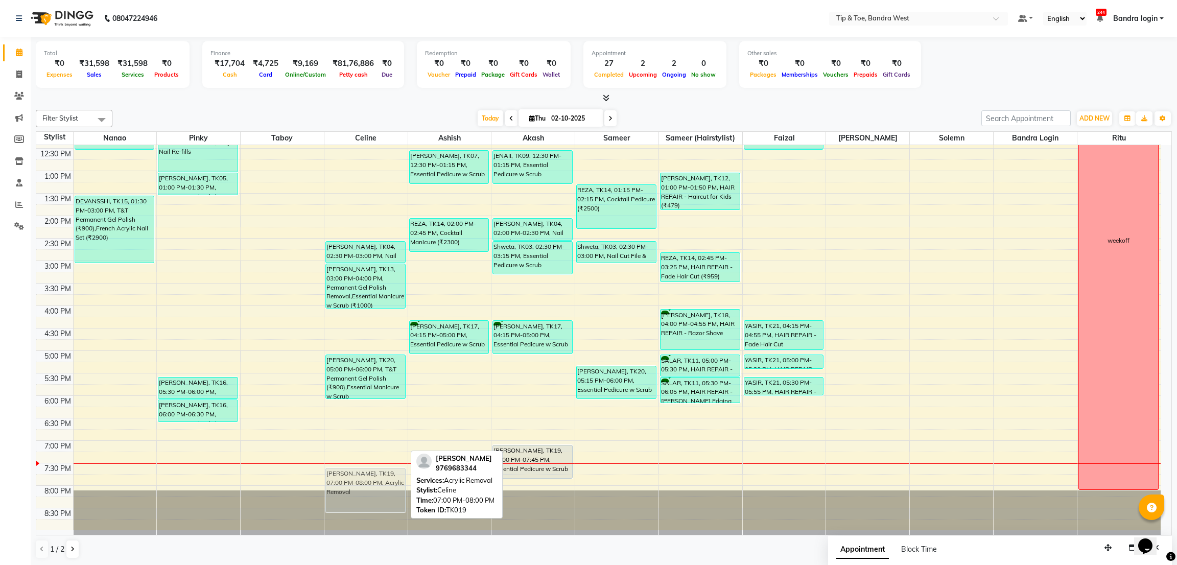
drag, startPoint x: 372, startPoint y: 455, endPoint x: 372, endPoint y: 476, distance: 21.5
click at [372, 476] on div "Anoushka Kohli, TK04, 02:30 PM-03:00 PM, Nail Cut File & Polish DEBKANYA, TK13,…" at bounding box center [365, 238] width 83 height 584
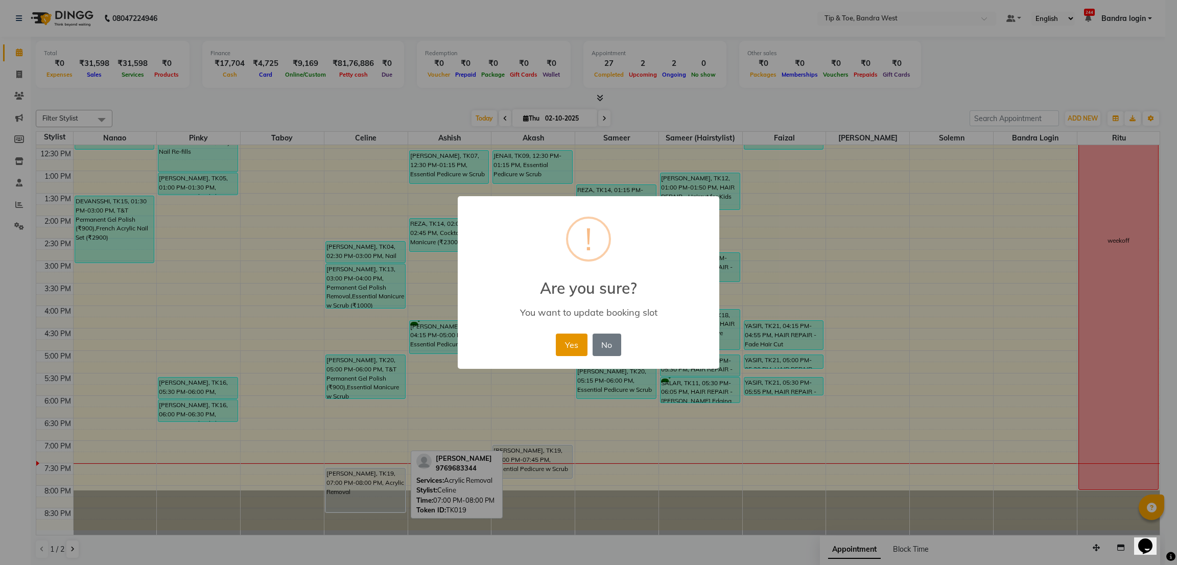
click at [572, 350] on button "Yes" at bounding box center [571, 345] width 31 height 22
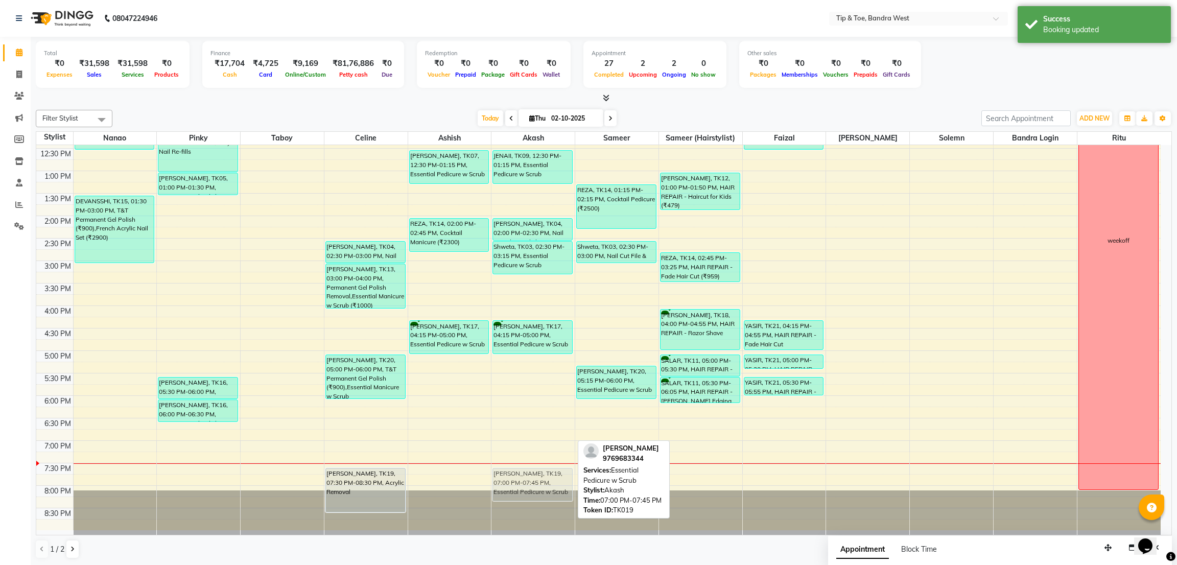
drag, startPoint x: 518, startPoint y: 452, endPoint x: 519, endPoint y: 470, distance: 18.0
click at [519, 470] on div "JENAII, TK09, 12:30 PM-01:15 PM, Essential Pedicure w Scrub Anoushka Kohli, TK0…" at bounding box center [533, 238] width 83 height 584
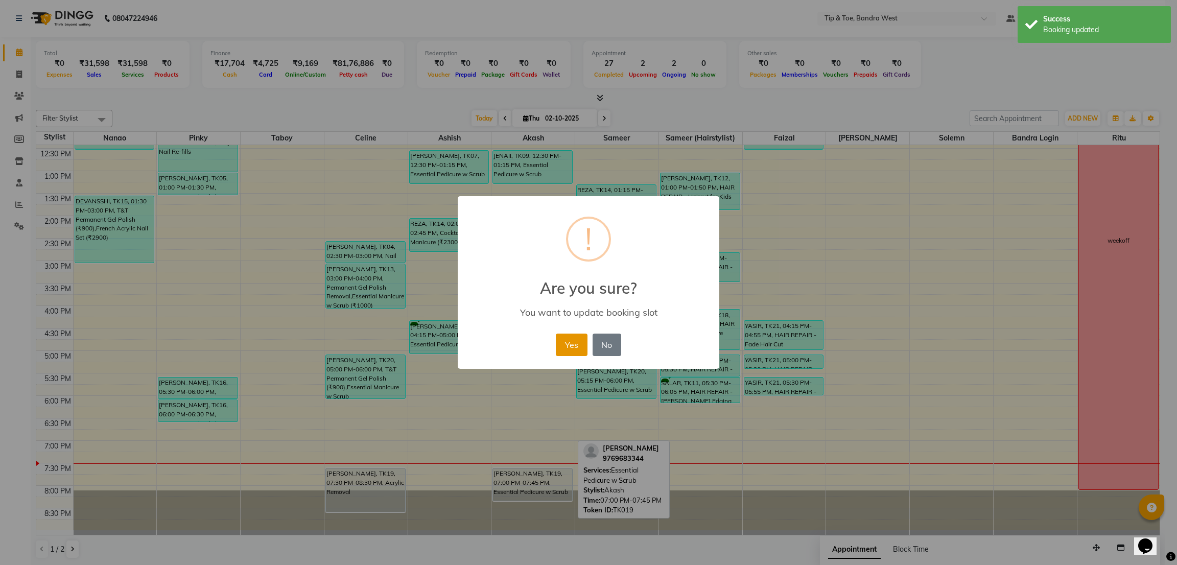
click at [565, 349] on button "Yes" at bounding box center [571, 345] width 31 height 22
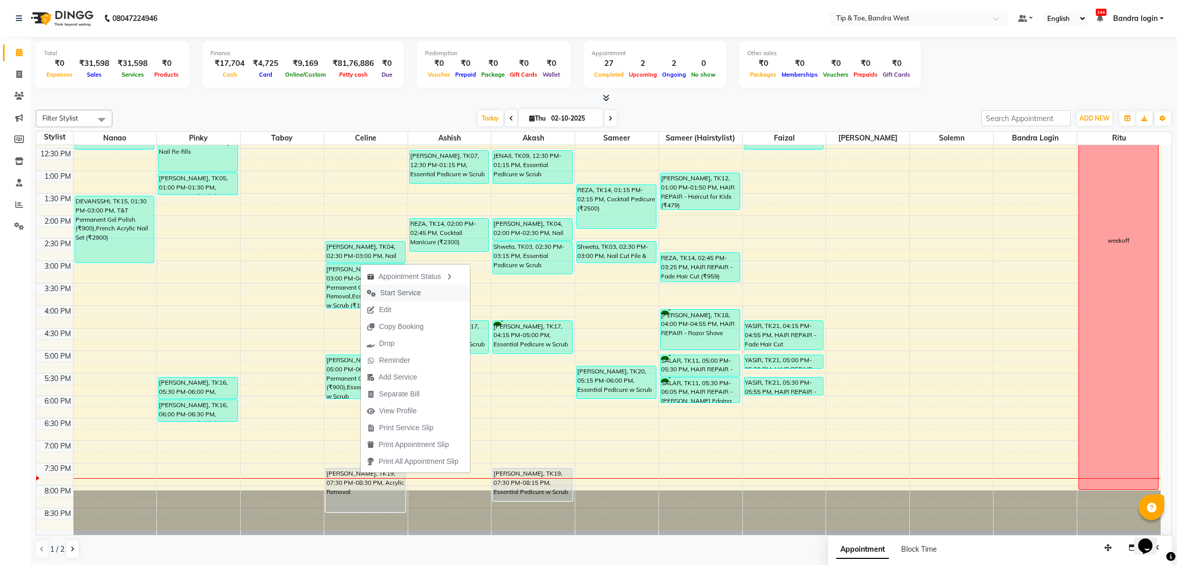
click at [401, 291] on span "Start Service" at bounding box center [400, 293] width 41 height 11
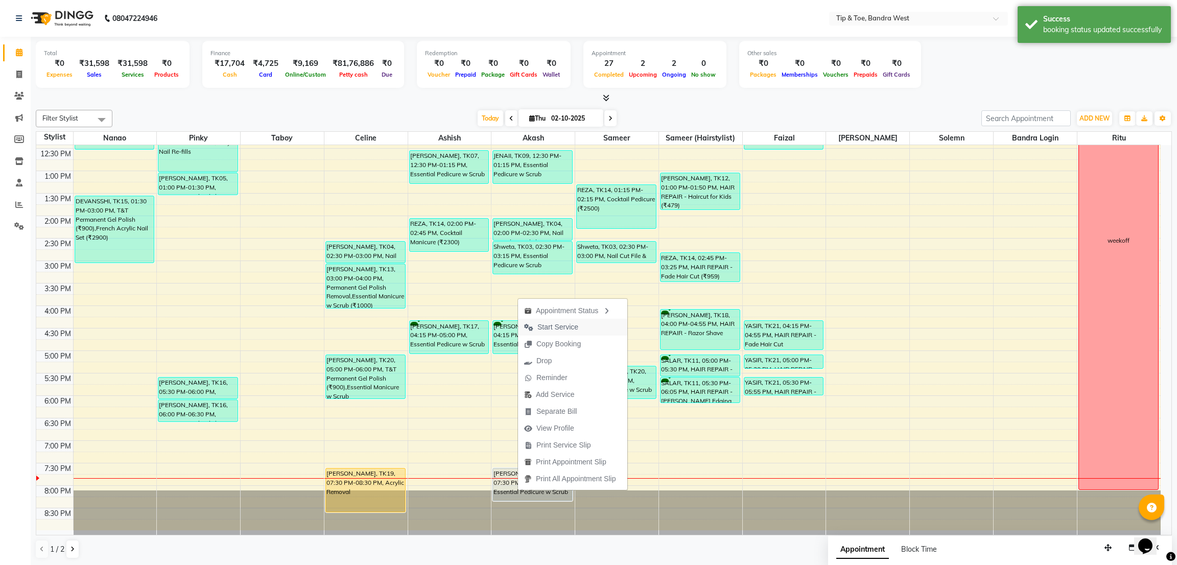
click at [561, 328] on span "Start Service" at bounding box center [558, 327] width 41 height 11
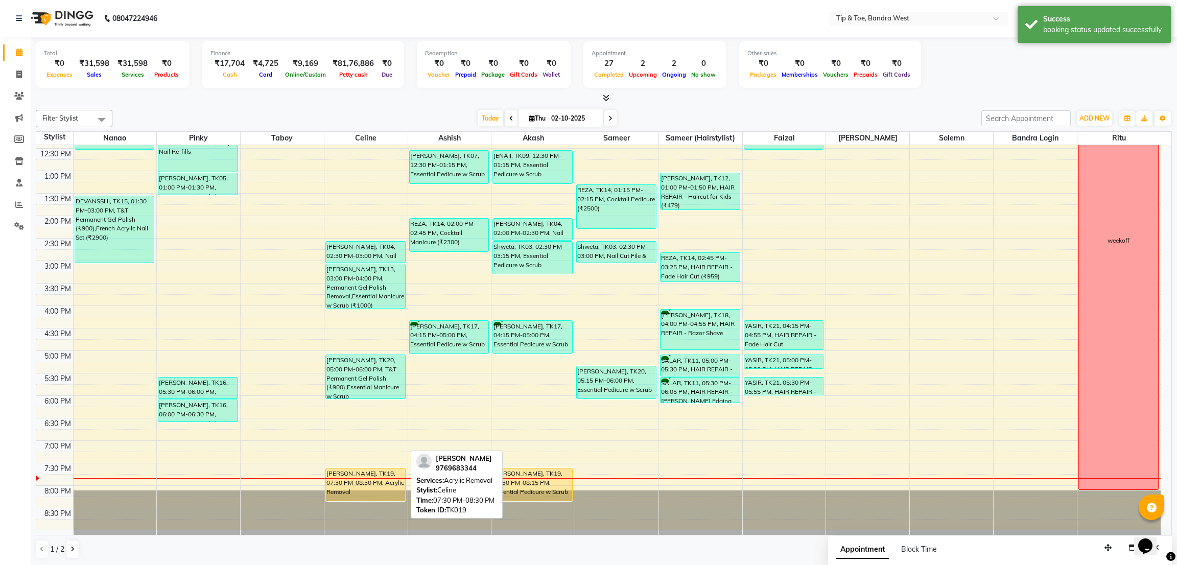
drag, startPoint x: 360, startPoint y: 512, endPoint x: 360, endPoint y: 495, distance: 17.4
click at [360, 495] on div "Anoushka Kohli, TK04, 02:30 PM-03:00 PM, Nail Cut File & Polish DEBKANYA, TK13,…" at bounding box center [365, 238] width 83 height 584
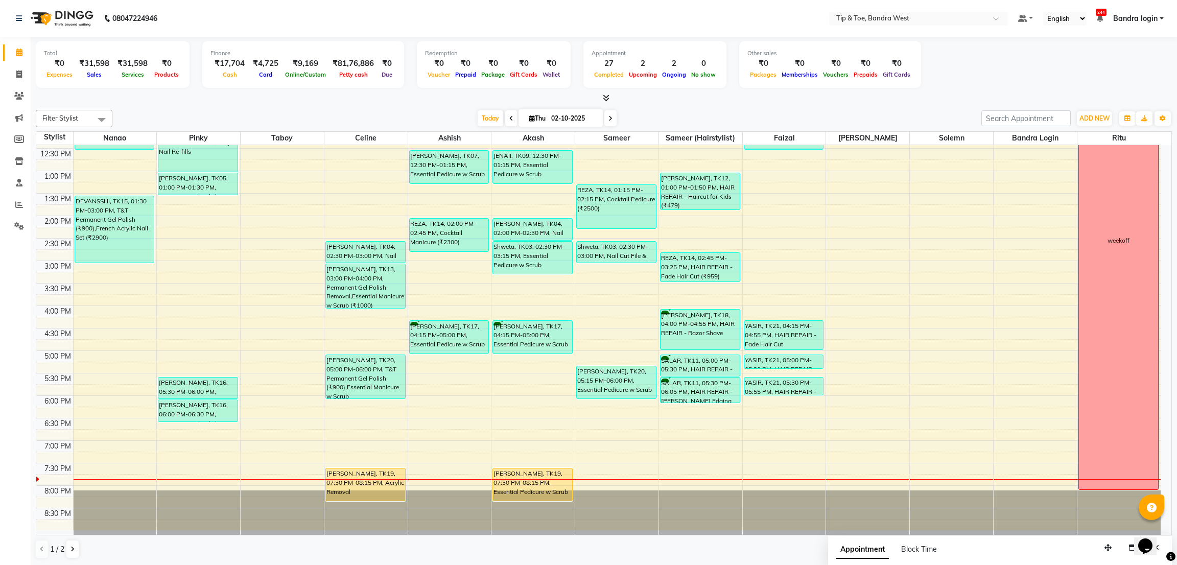
drag, startPoint x: 613, startPoint y: 117, endPoint x: 680, endPoint y: 154, distance: 77.3
click at [611, 118] on span at bounding box center [611, 118] width 12 height 16
type input "03-10-2025"
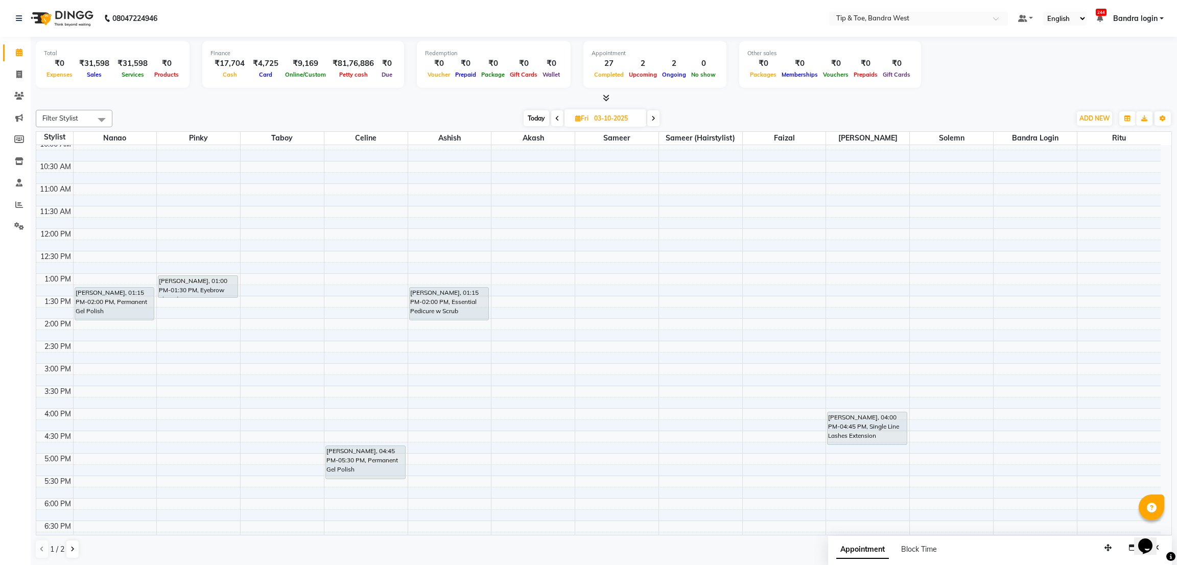
scroll to position [122, 0]
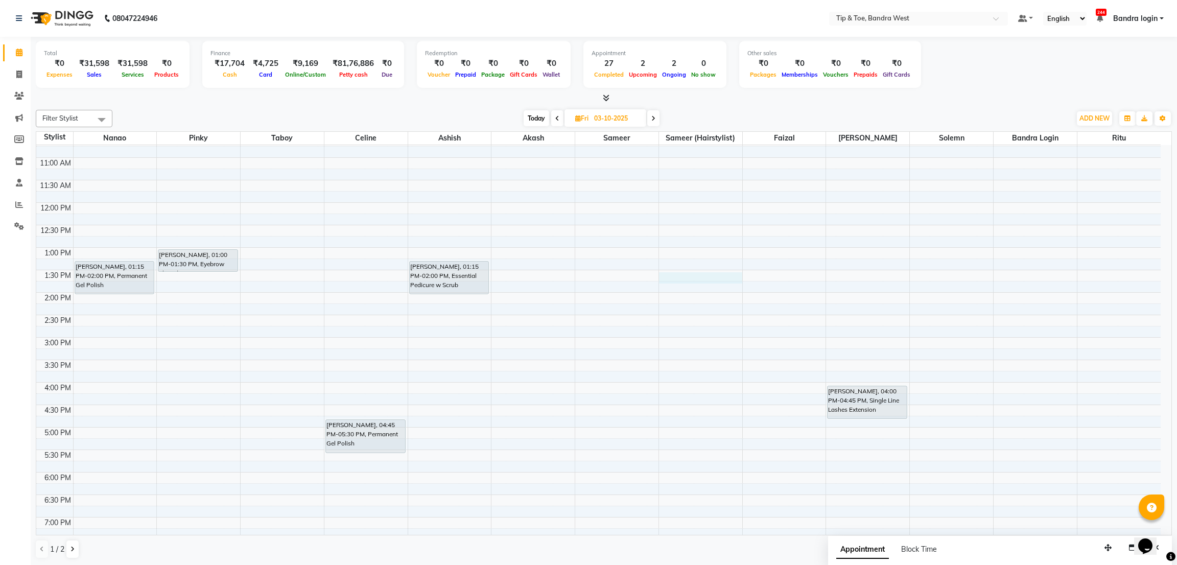
click at [695, 281] on div "8:00 AM 8:30 AM 9:00 AM 9:30 AM 10:00 AM 10:30 AM 11:00 AM 11:30 AM 12:00 PM 12…" at bounding box center [598, 315] width 1125 height 584
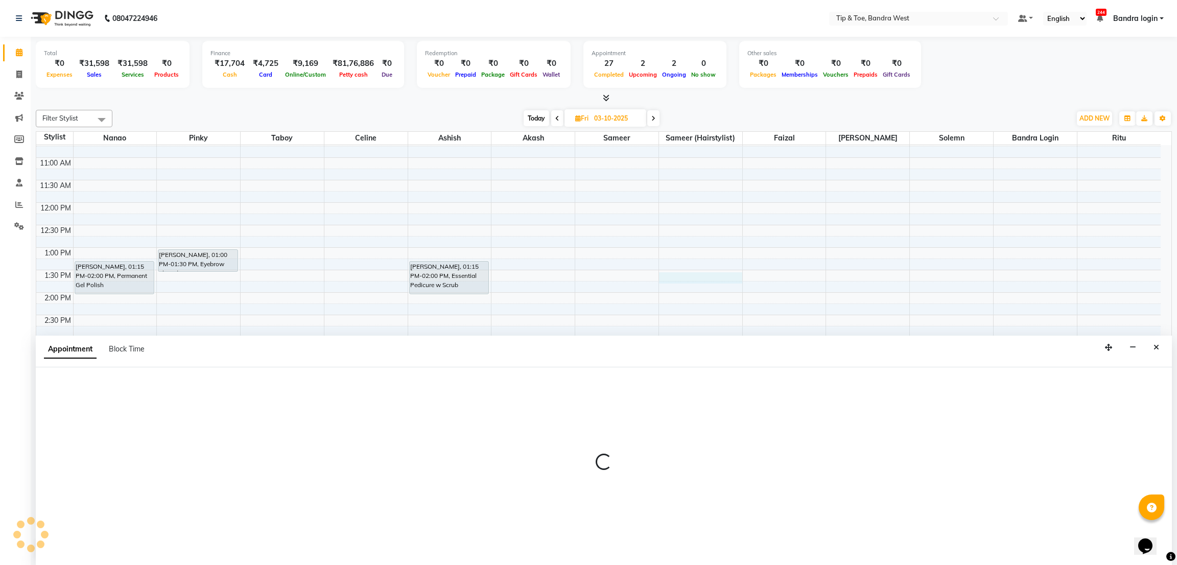
select select "64235"
select select "tentative"
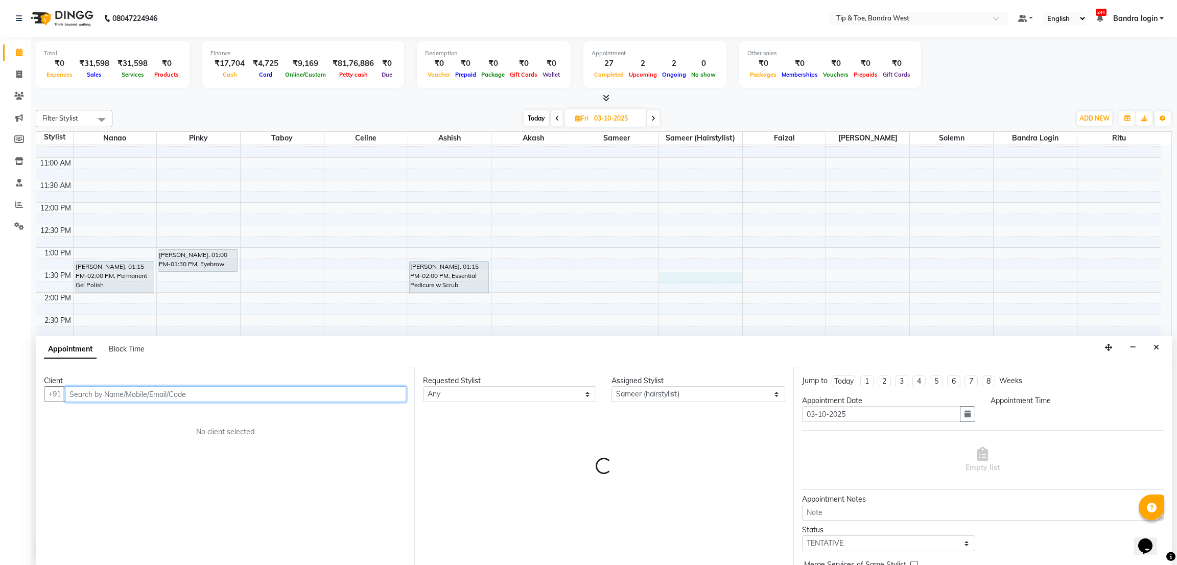
select select "810"
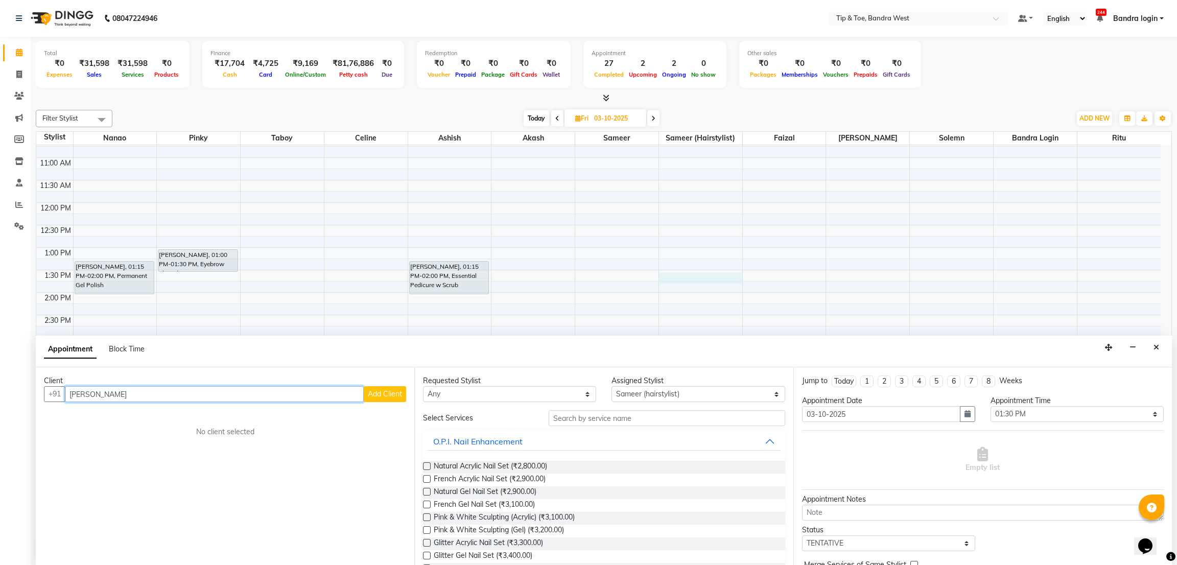
type input "J"
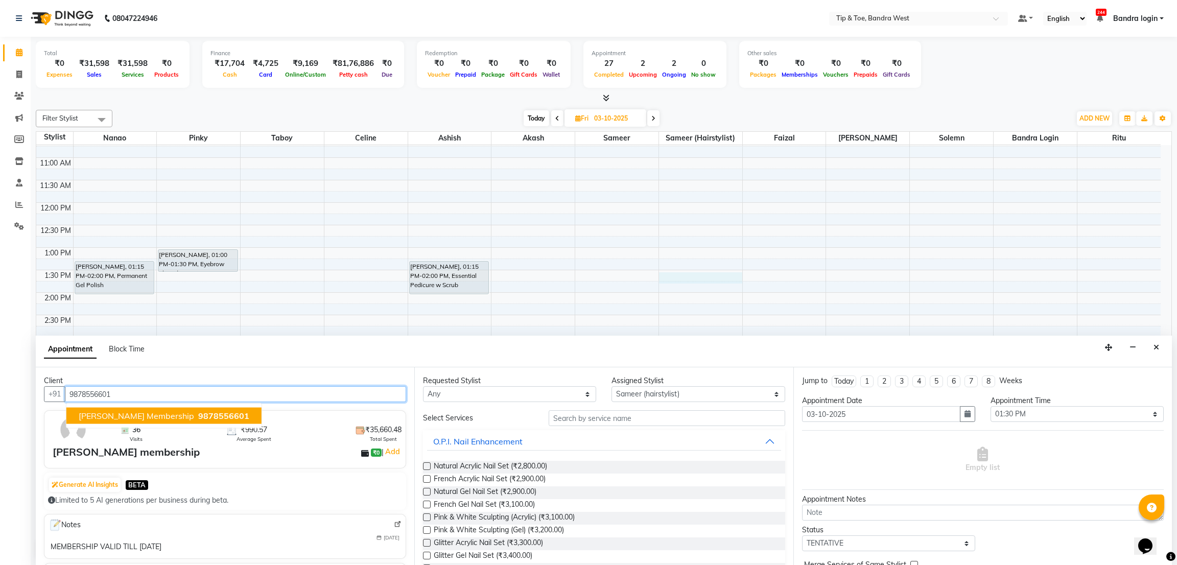
click at [130, 414] on span "JP SINGH membership" at bounding box center [136, 416] width 115 height 10
type input "9878556601"
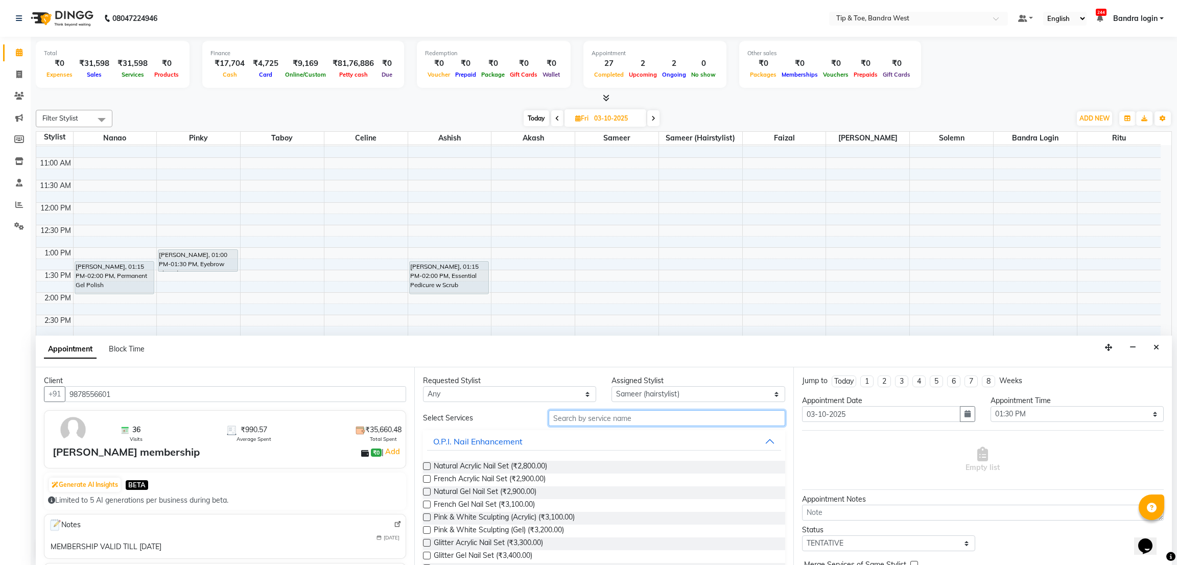
click at [572, 422] on input "text" at bounding box center [667, 418] width 236 height 16
click at [545, 399] on select "Any Akash Ashish Bandra login Celine Faizal Jigna Nanao Nihal Pinky Ritu Sameer…" at bounding box center [509, 394] width 173 height 16
select select "64235"
click at [423, 386] on select "Any Akash Ashish Bandra login Celine Faizal Jigna Nanao Nihal Pinky Ritu Sameer…" at bounding box center [509, 394] width 173 height 16
click at [602, 417] on input "text" at bounding box center [667, 418] width 236 height 16
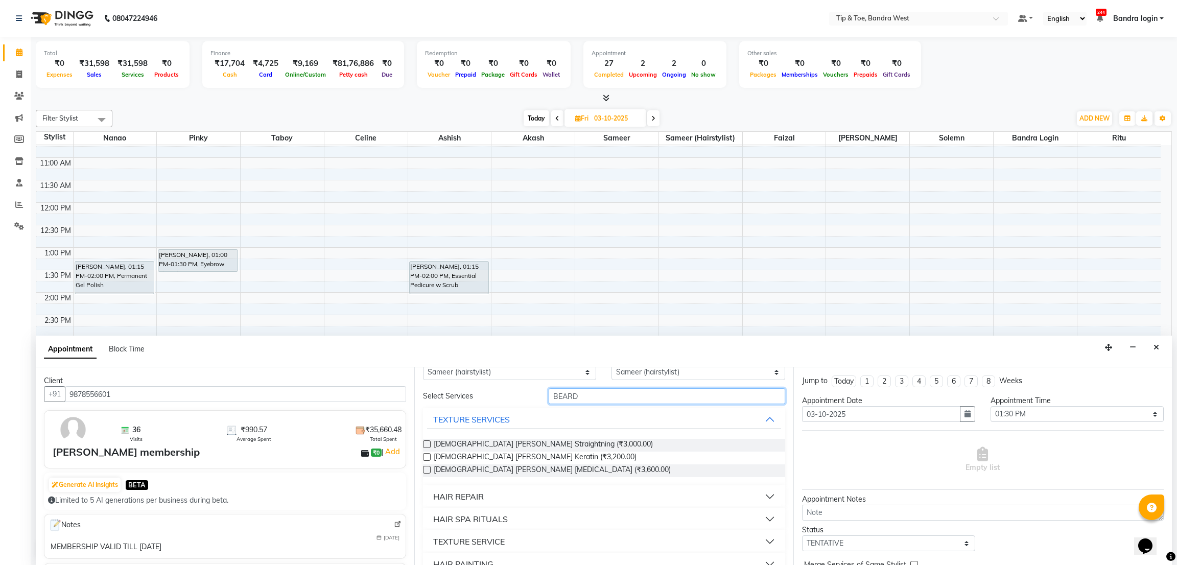
scroll to position [40, 0]
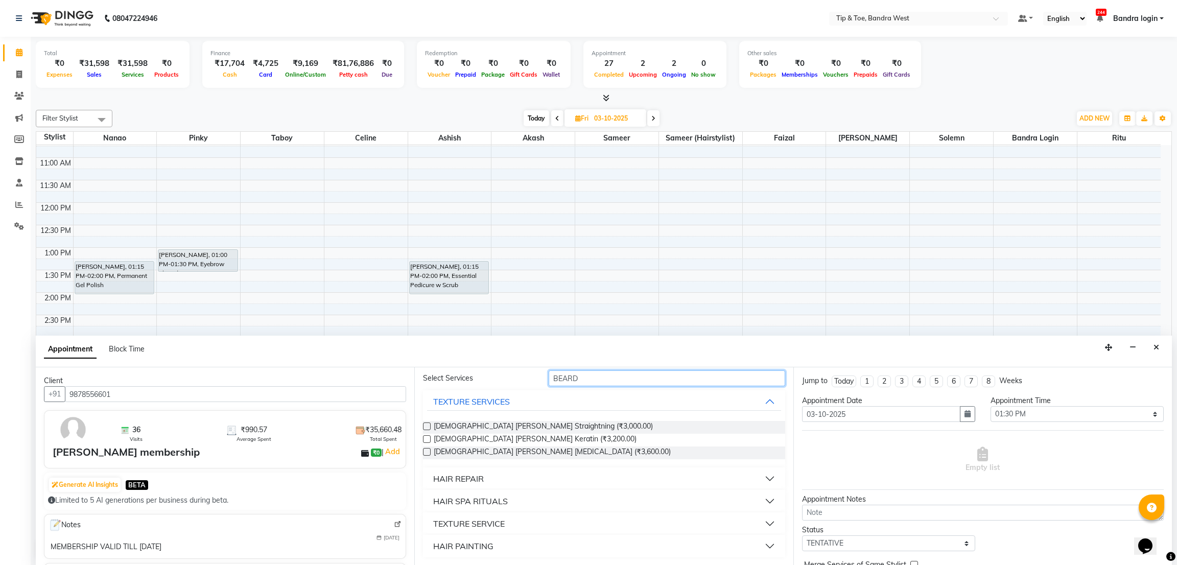
type input "BEARD"
click at [477, 473] on div "HAIR REPAIR" at bounding box center [458, 479] width 51 height 12
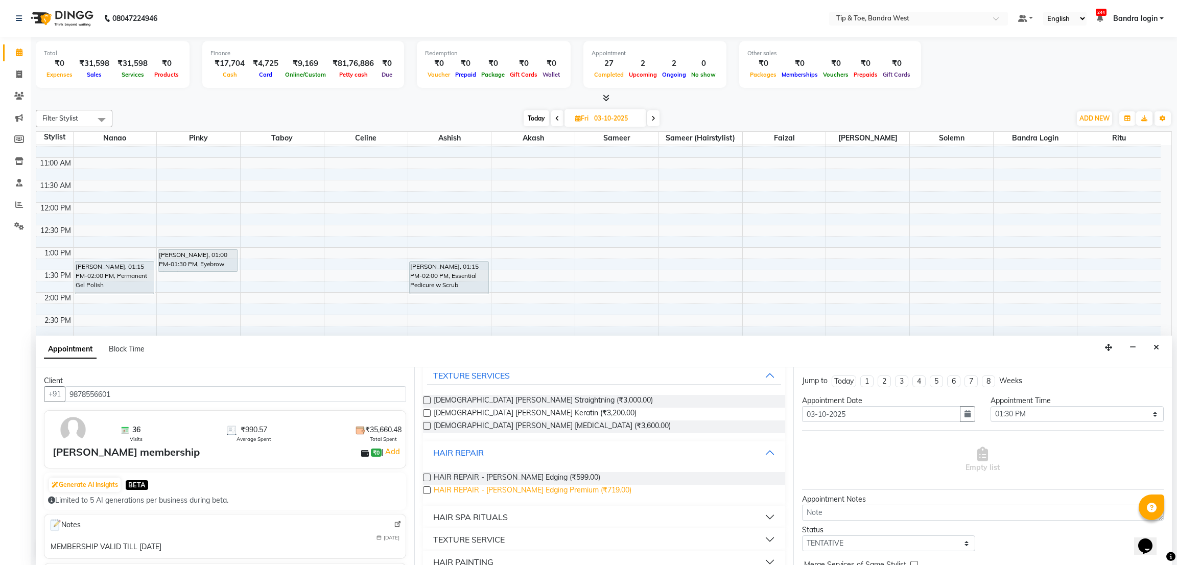
scroll to position [80, 0]
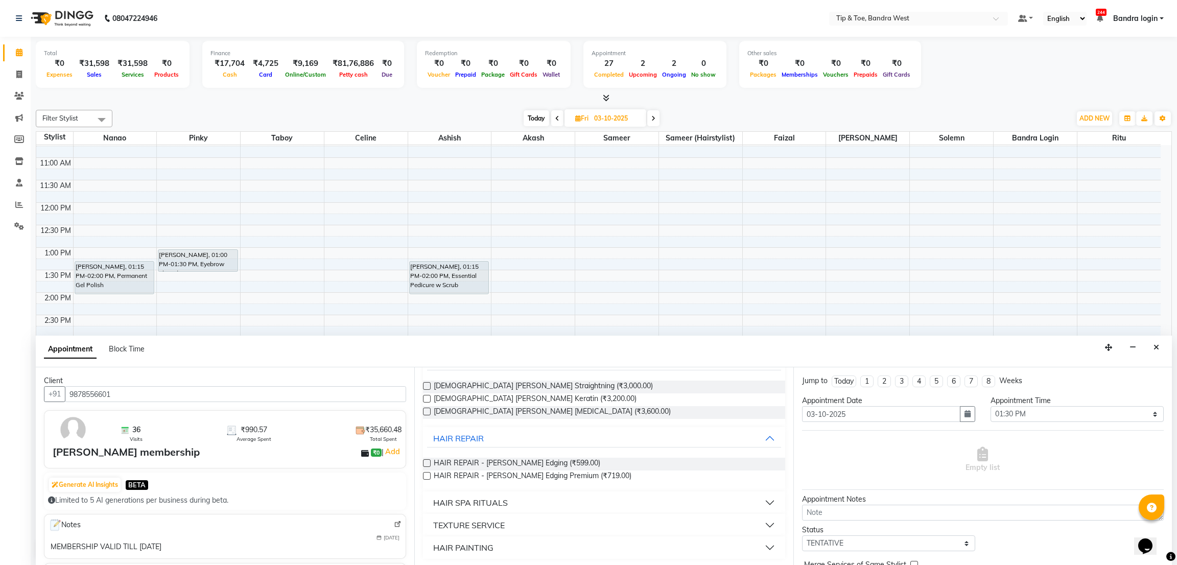
drag, startPoint x: 523, startPoint y: 466, endPoint x: 757, endPoint y: 492, distance: 235.0
click at [526, 466] on span "HAIR REPAIR - Beard Edging (₹599.00)" at bounding box center [517, 464] width 167 height 13
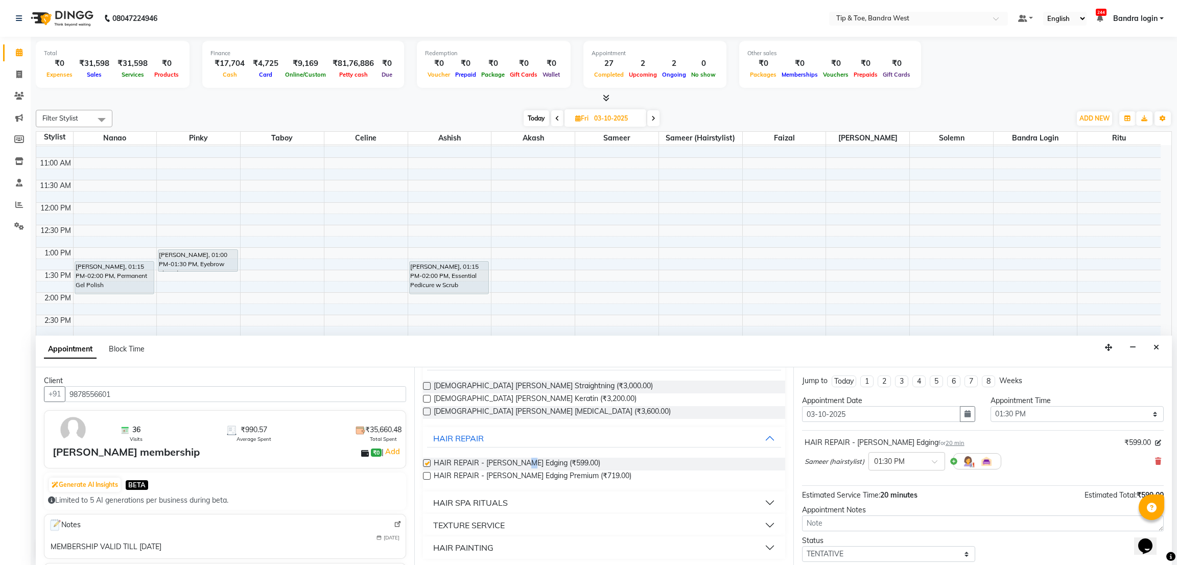
checkbox input "false"
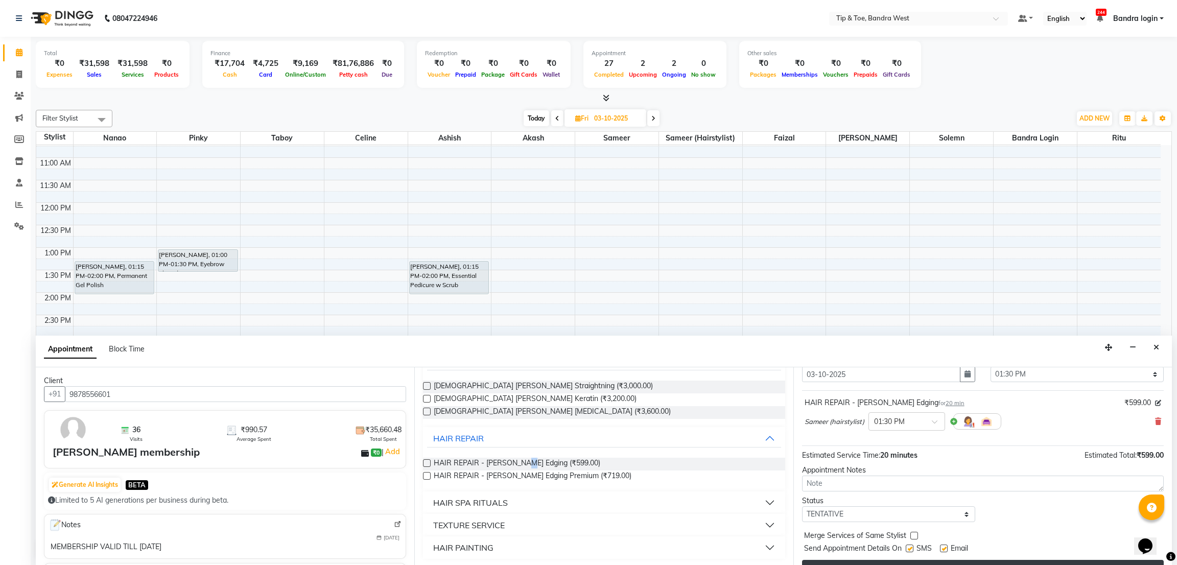
scroll to position [62, 0]
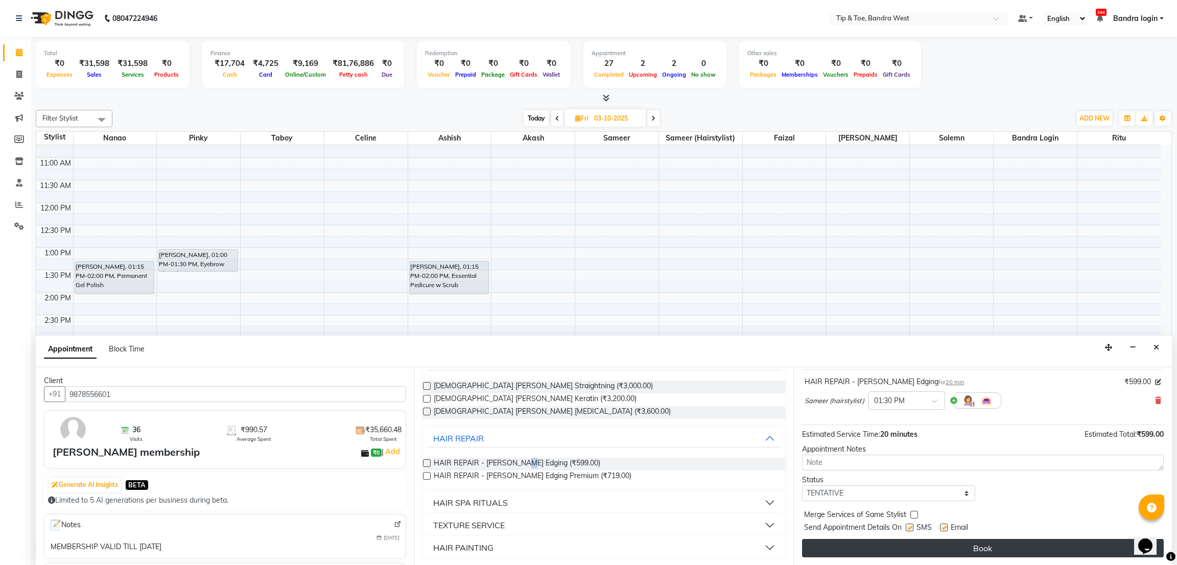
click at [1011, 502] on button "Book" at bounding box center [983, 548] width 362 height 18
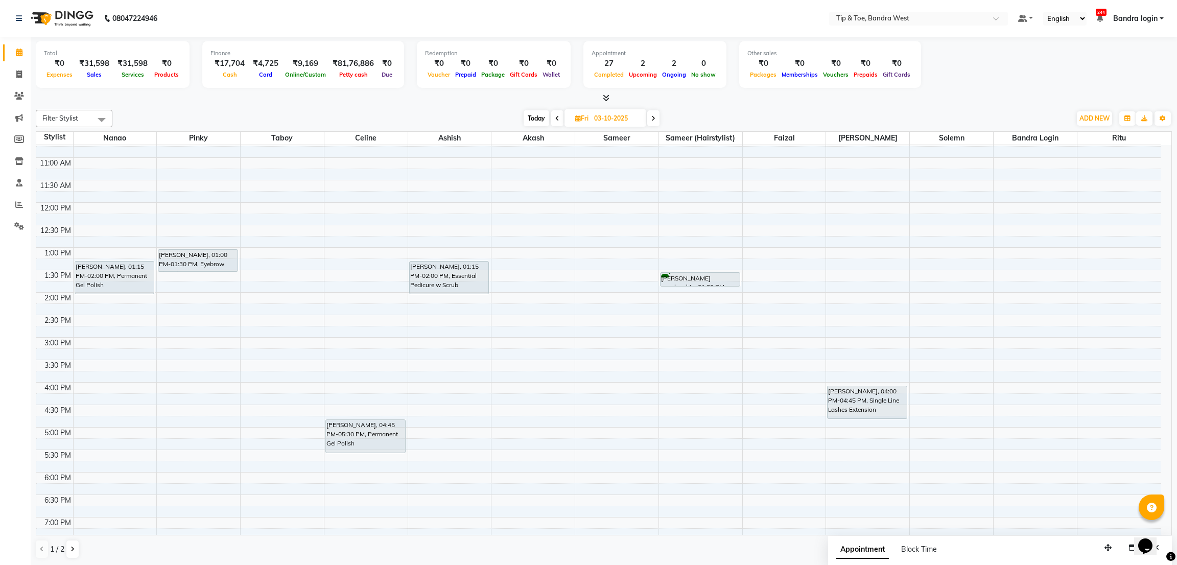
drag, startPoint x: 692, startPoint y: 285, endPoint x: 692, endPoint y: 292, distance: 7.2
click at [692, 292] on div "8:00 AM 8:30 AM 9:00 AM 9:30 AM 10:00 AM 10:30 AM 11:00 AM 11:30 AM 12:00 PM 12…" at bounding box center [598, 315] width 1125 height 584
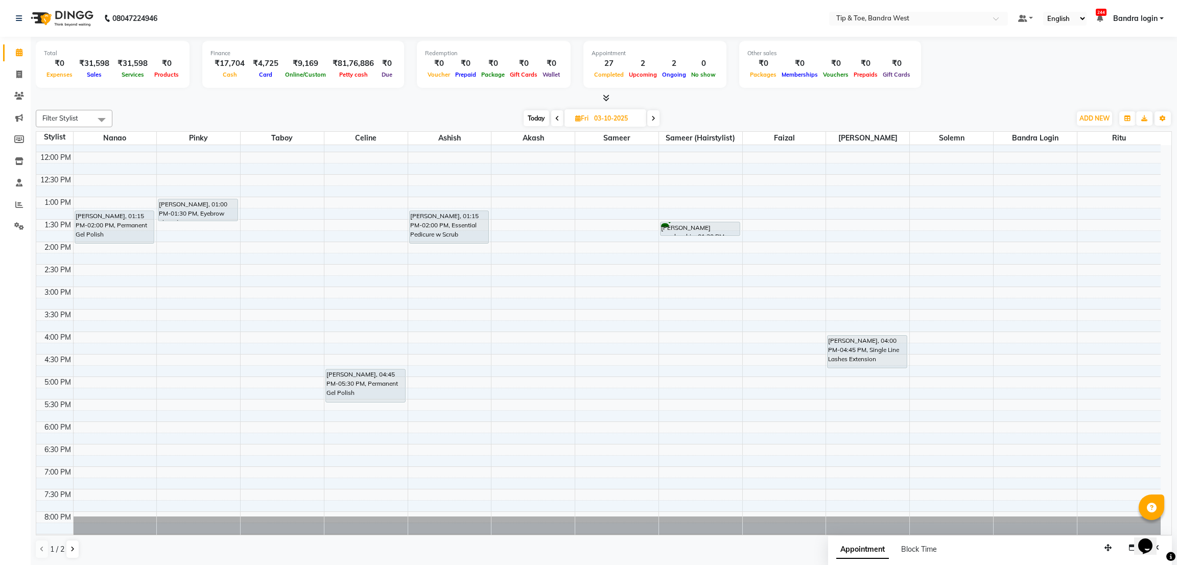
scroll to position [199, 0]
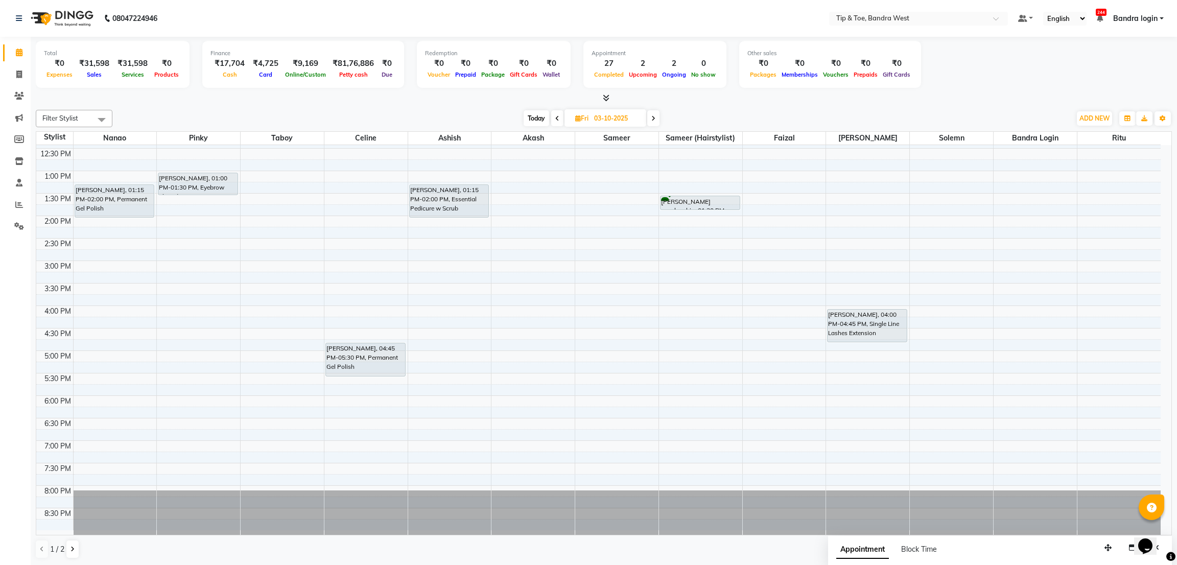
click at [539, 115] on span "Today" at bounding box center [537, 118] width 26 height 16
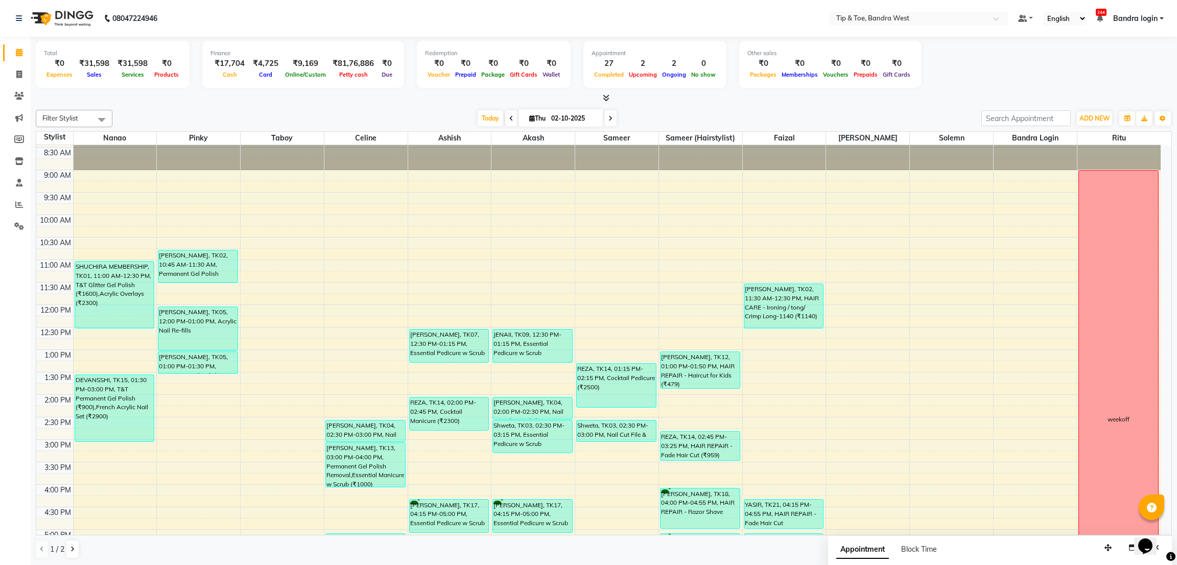
scroll to position [0, 0]
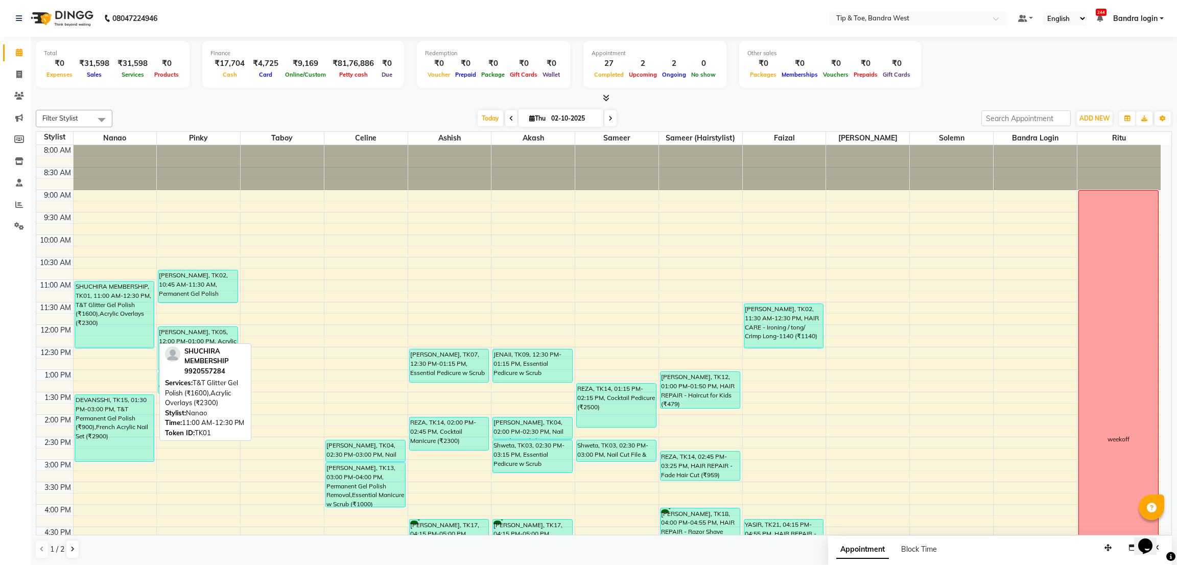
click at [118, 289] on div "SHUCHIRA MEMBERSHIP, TK01, 11:00 AM-12:30 PM, T&T Glitter Gel Polish (₹1600),Ac…" at bounding box center [114, 315] width 79 height 66
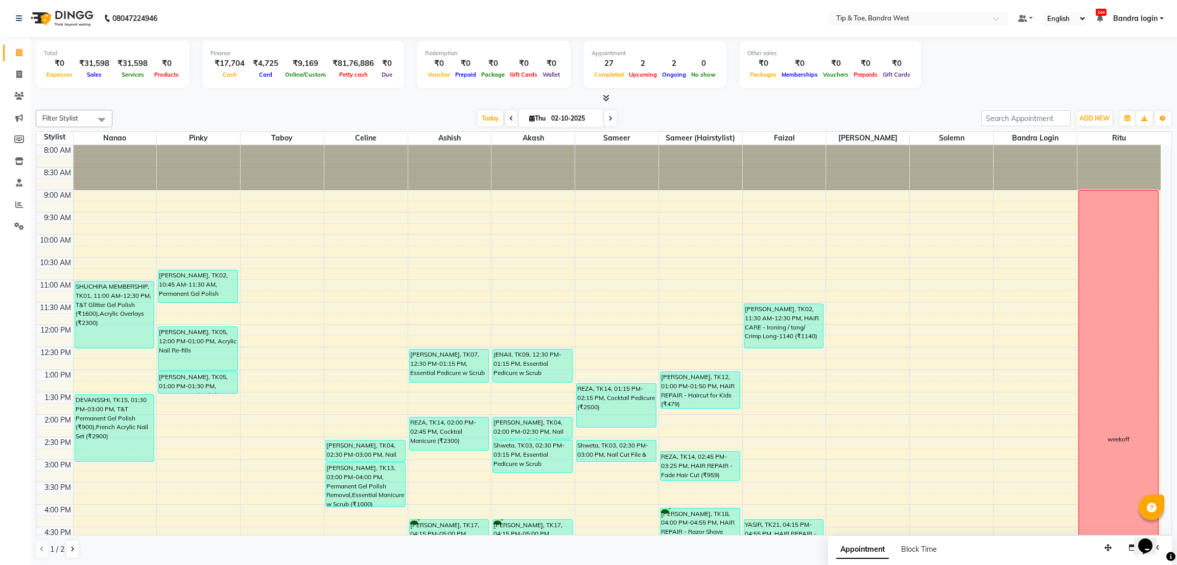
click at [605, 124] on span at bounding box center [611, 118] width 12 height 16
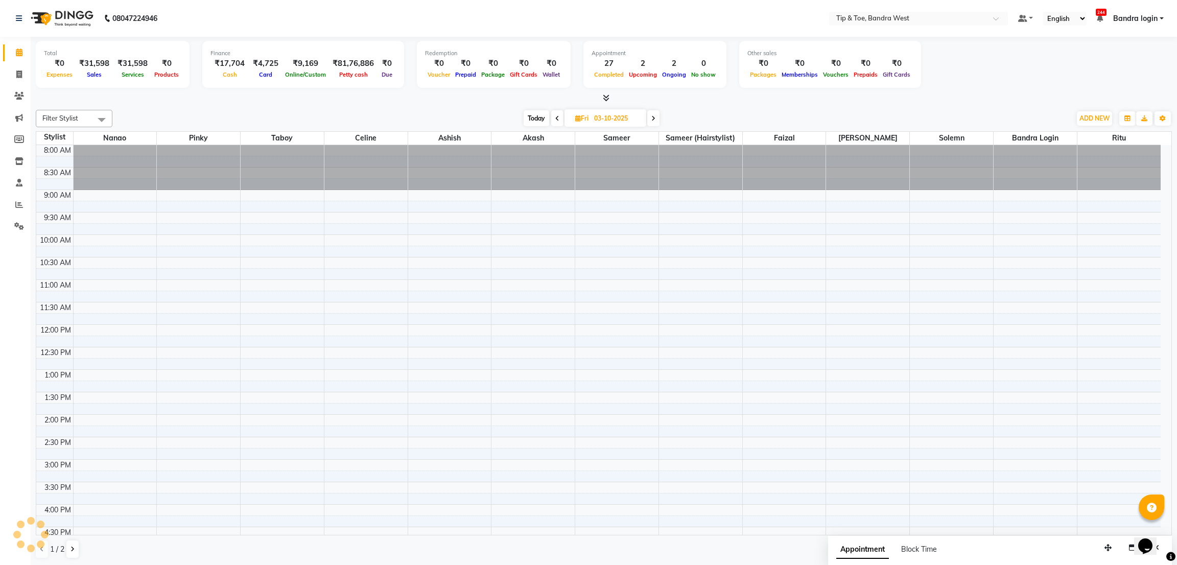
scroll to position [199, 0]
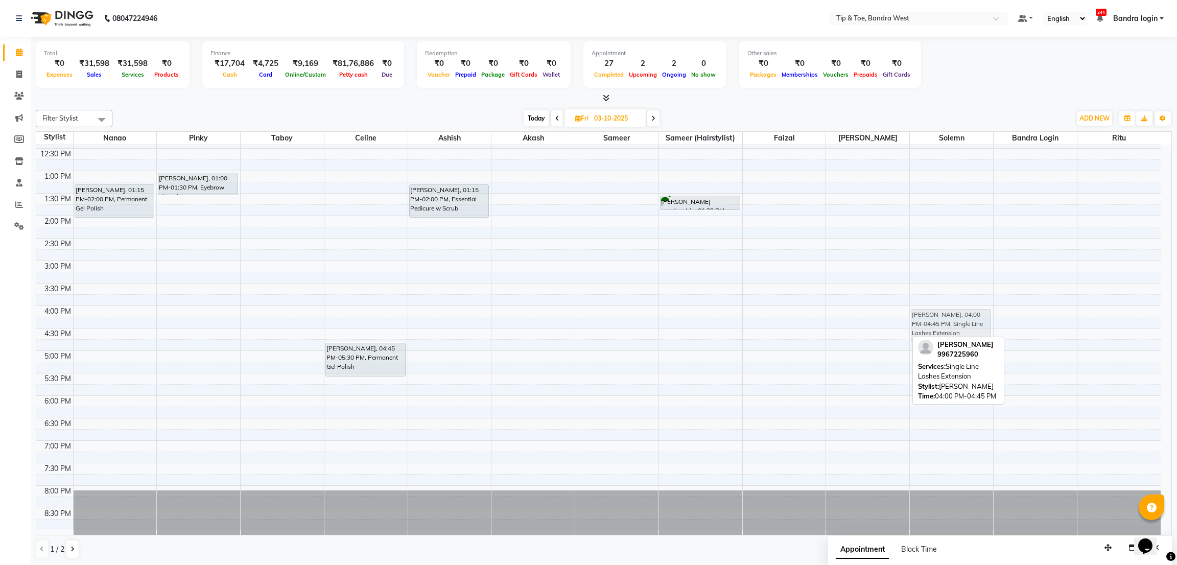
drag, startPoint x: 876, startPoint y: 324, endPoint x: 919, endPoint y: 323, distance: 42.9
click at [921, 323] on tr "DANIELLE, 01:15 PM-02:00 PM, Permanent Gel Polish DANIELLE, 01:00 PM-01:30 PM, …" at bounding box center [598, 238] width 1125 height 584
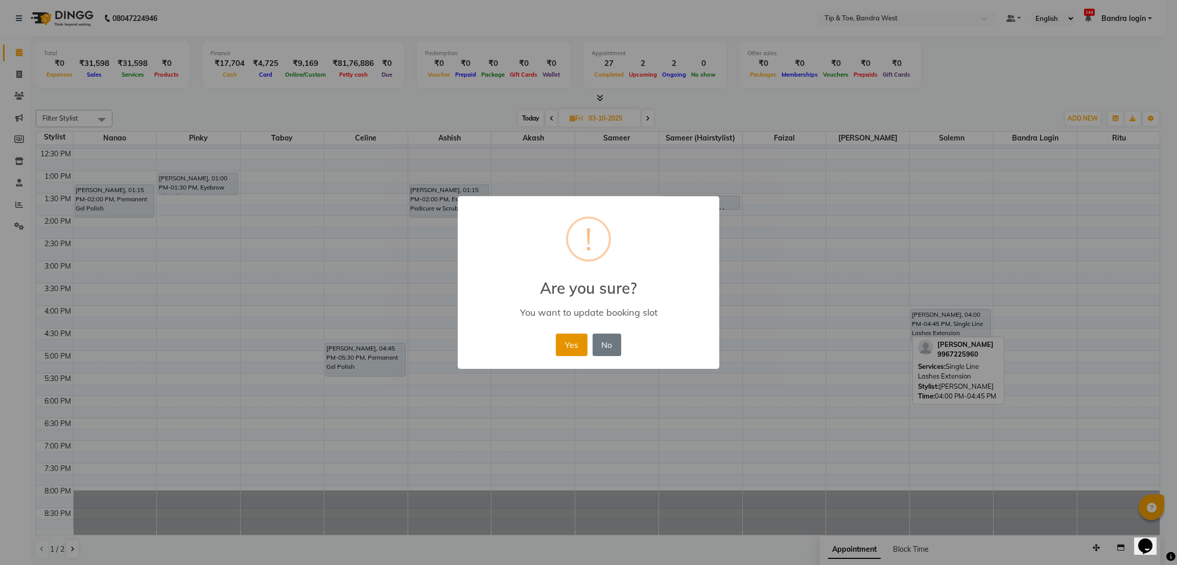
click at [585, 345] on button "Yes" at bounding box center [571, 345] width 31 height 22
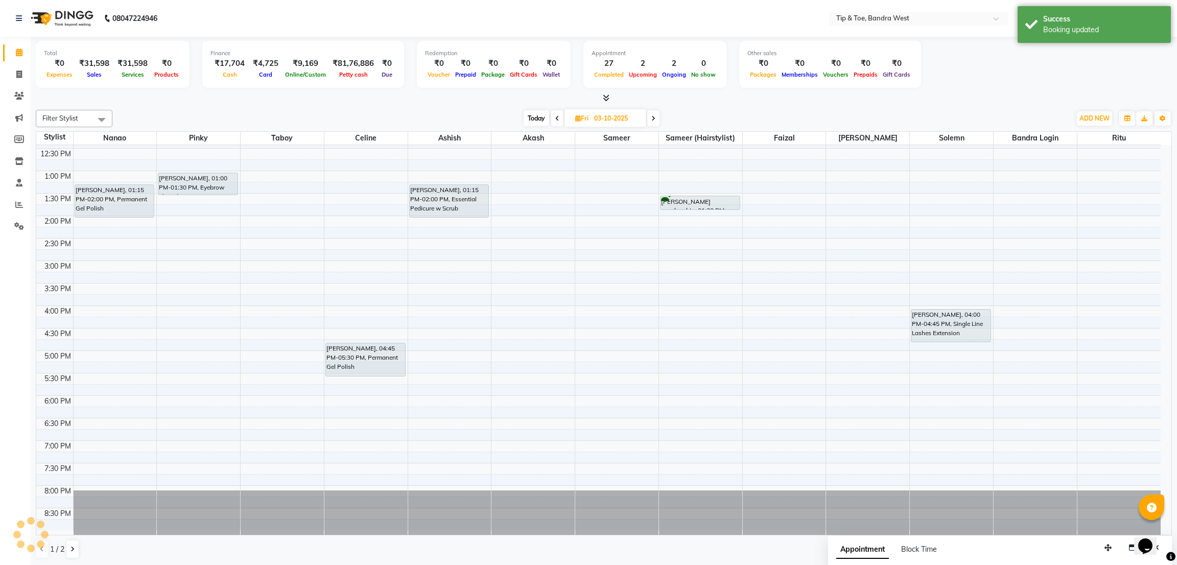
click at [538, 117] on span "Today" at bounding box center [537, 118] width 26 height 16
type input "02-10-2025"
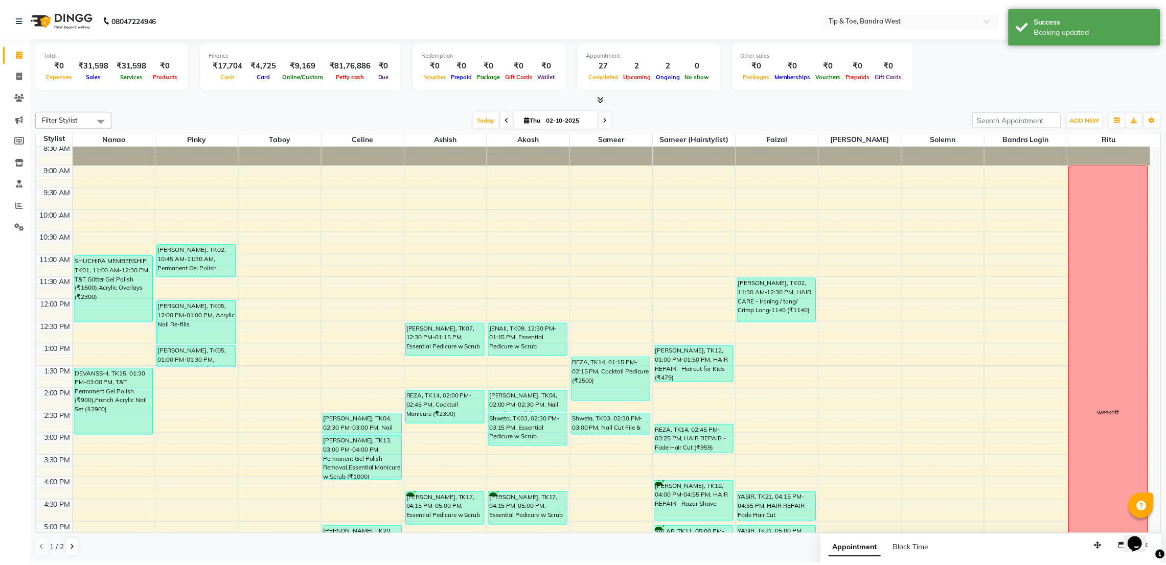
scroll to position [0, 0]
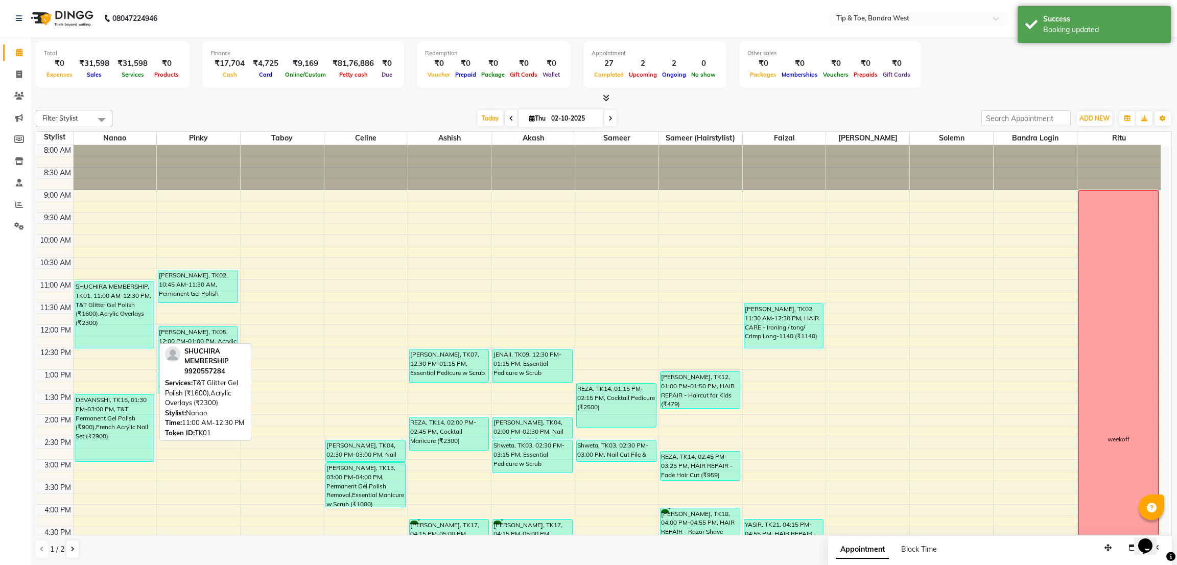
click at [99, 301] on div "SHUCHIRA MEMBERSHIP, TK01, 11:00 AM-12:30 PM, T&T Glitter Gel Polish (₹1600),Ac…" at bounding box center [114, 315] width 79 height 66
click at [78, 299] on div "SHUCHIRA MEMBERSHIP, TK01, 11:00 AM-12:30 PM, T&T Glitter Gel Polish (₹1600),Ac…" at bounding box center [114, 315] width 79 height 66
select select "3"
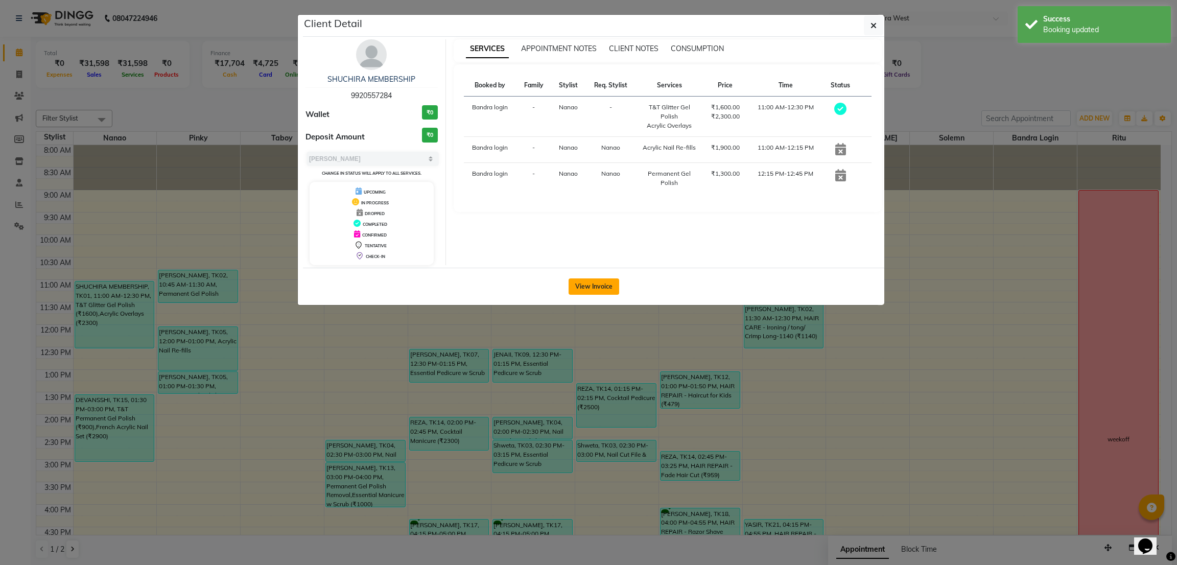
click at [594, 289] on button "View Invoice" at bounding box center [594, 287] width 51 height 16
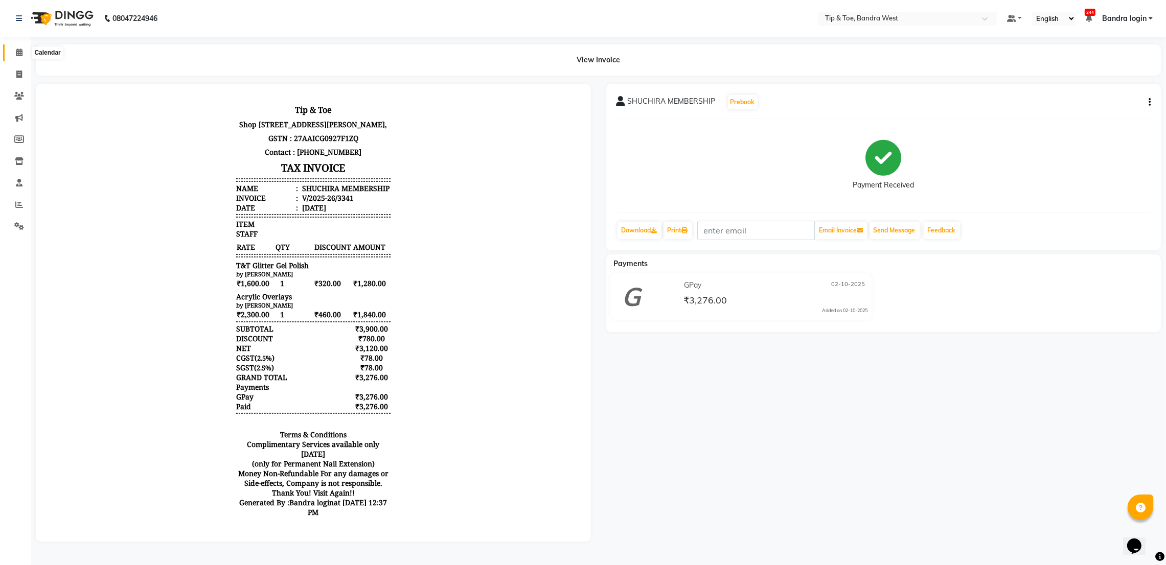
click at [19, 52] on icon at bounding box center [19, 53] width 7 height 8
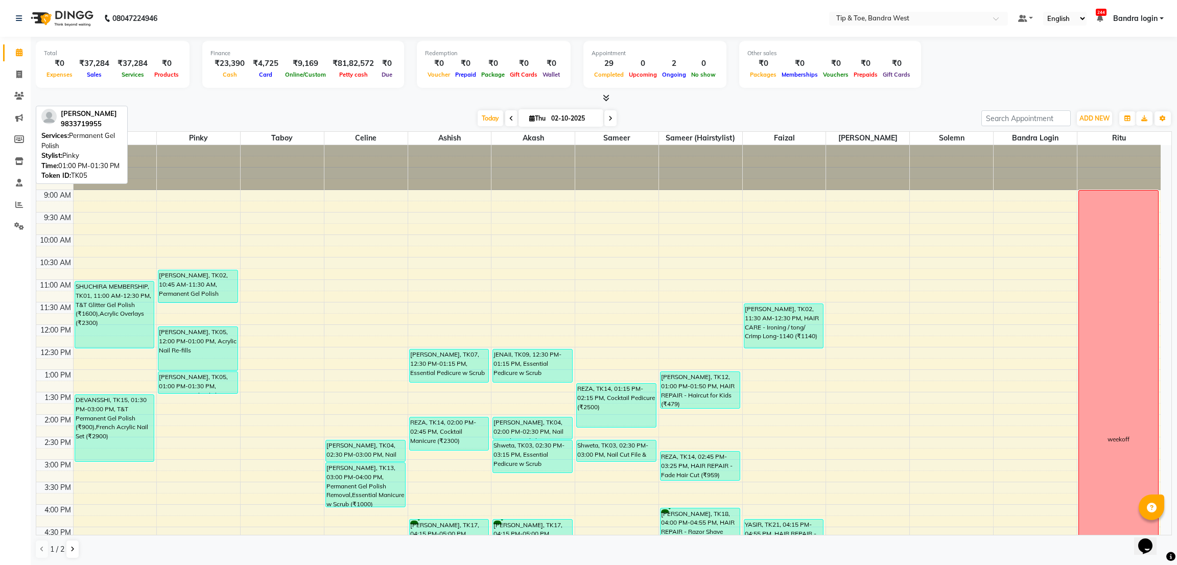
scroll to position [77, 0]
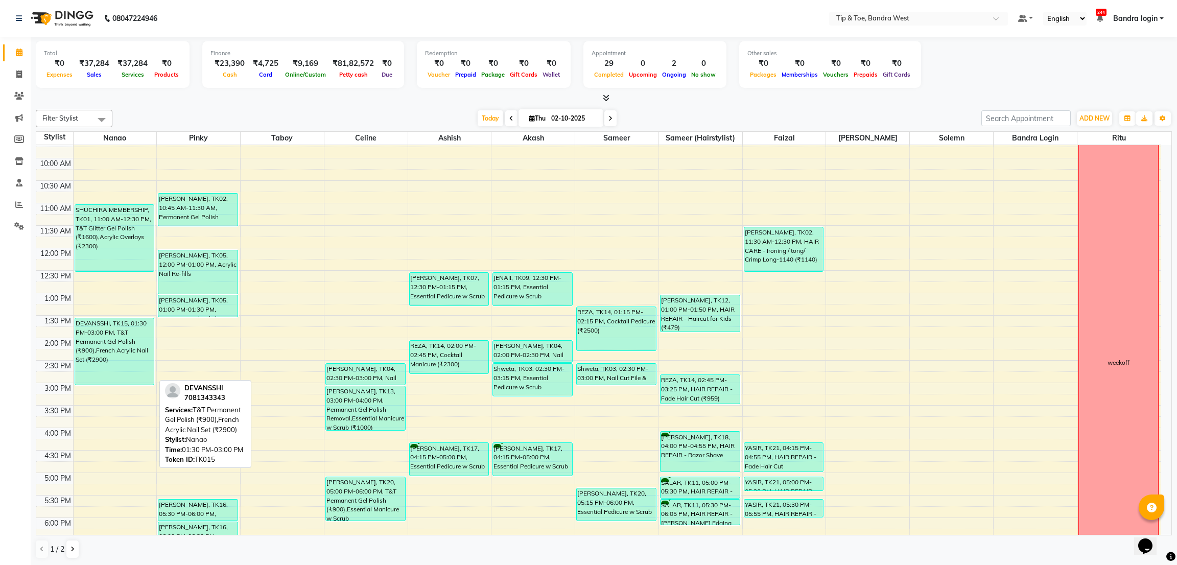
click at [115, 343] on div "DEVANSSHI, TK15, 01:30 PM-03:00 PM, T&T Permanent Gel Polish (₹900),French Acry…" at bounding box center [114, 351] width 79 height 66
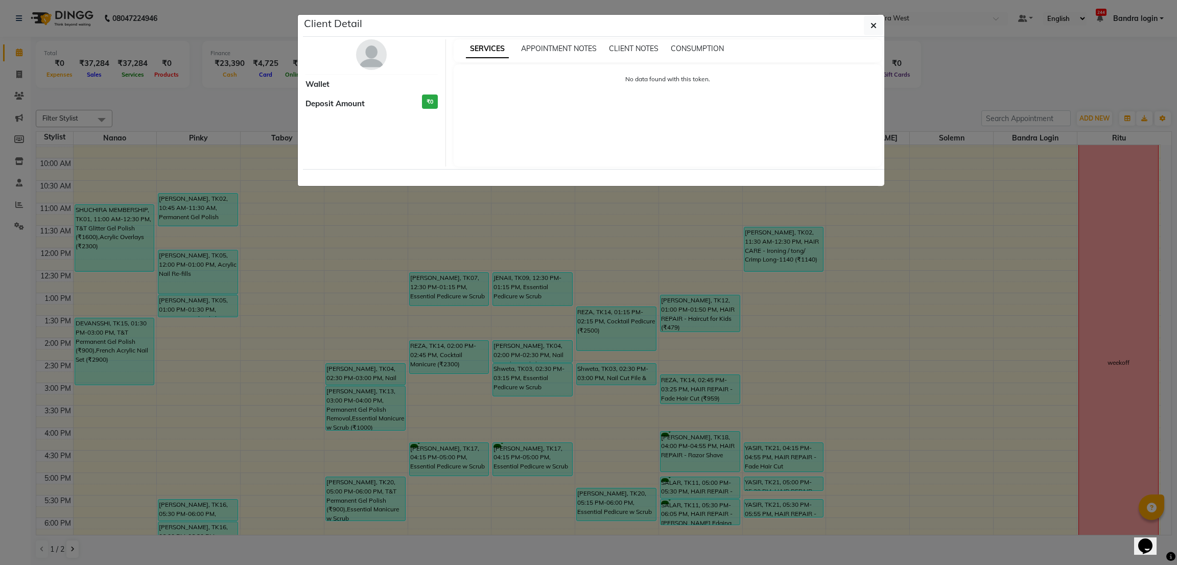
select select "3"
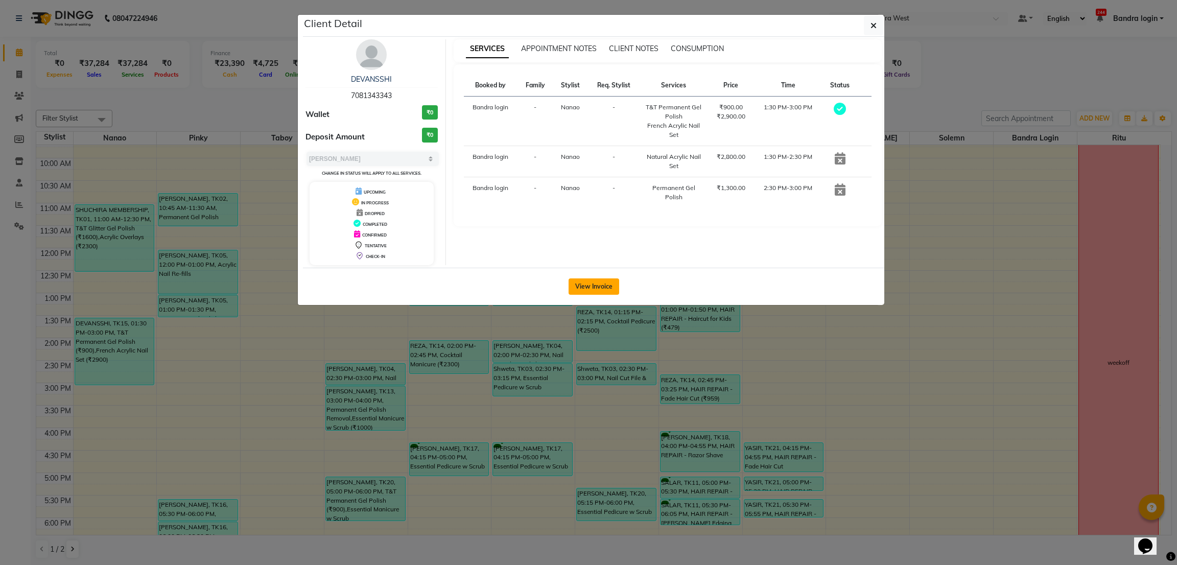
click at [604, 283] on button "View Invoice" at bounding box center [594, 287] width 51 height 16
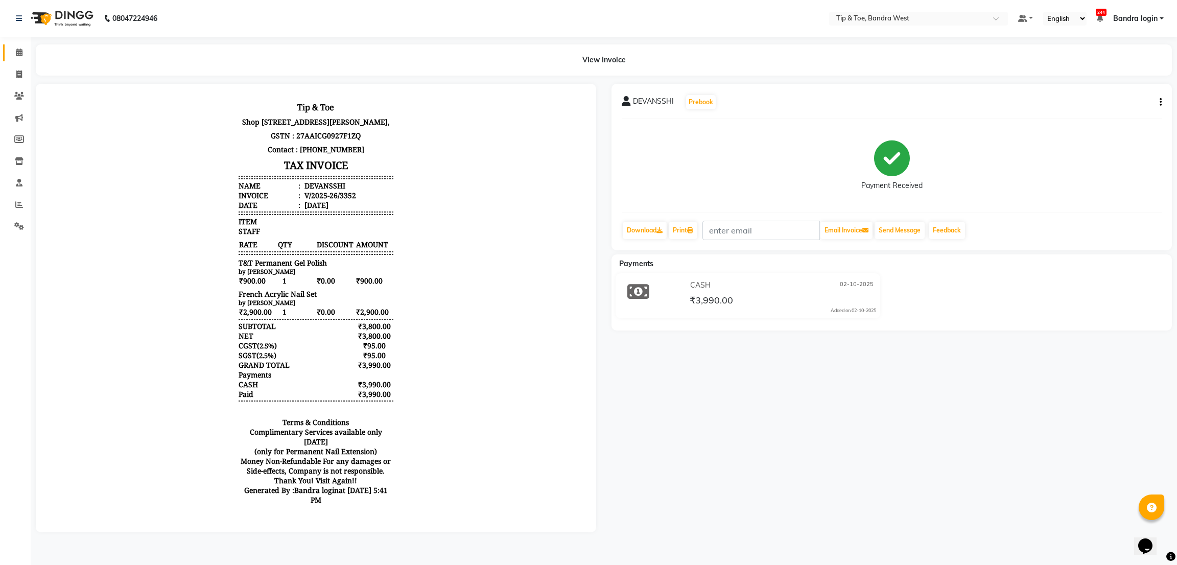
scroll to position [8, 0]
click at [22, 50] on icon at bounding box center [19, 53] width 7 height 8
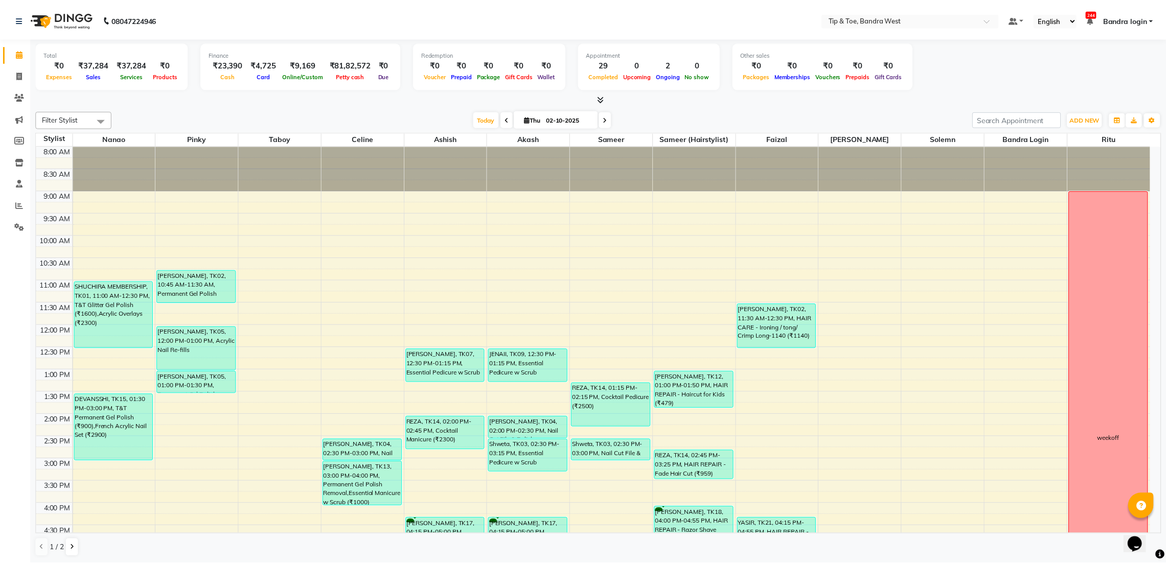
scroll to position [77, 0]
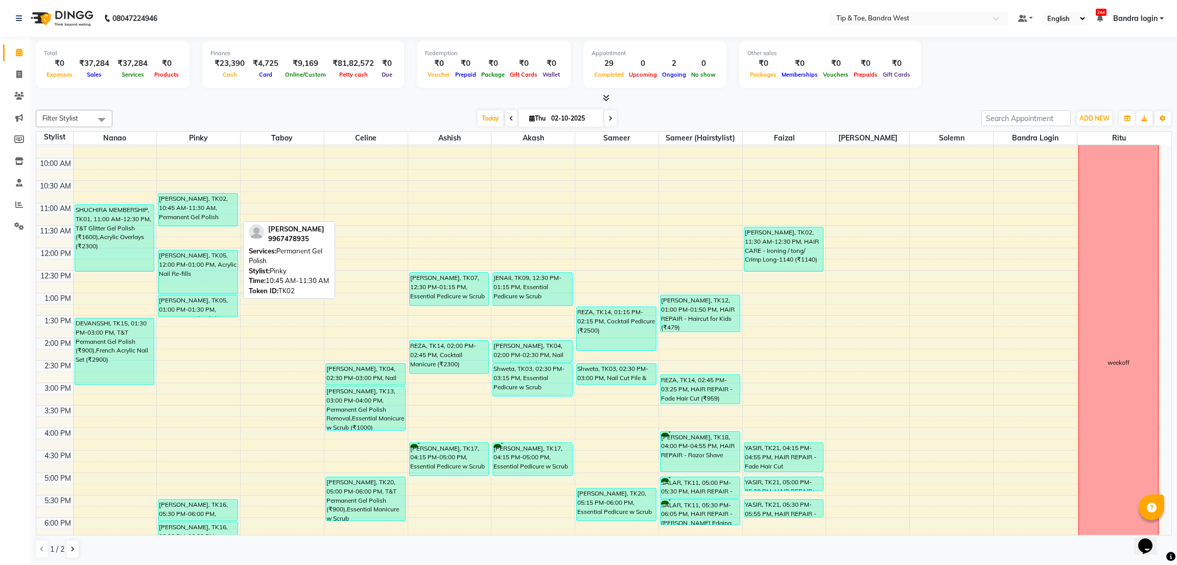
click at [188, 202] on div "[PERSON_NAME], TK02, 10:45 AM-11:30 AM, Permanent Gel Polish" at bounding box center [197, 210] width 79 height 32
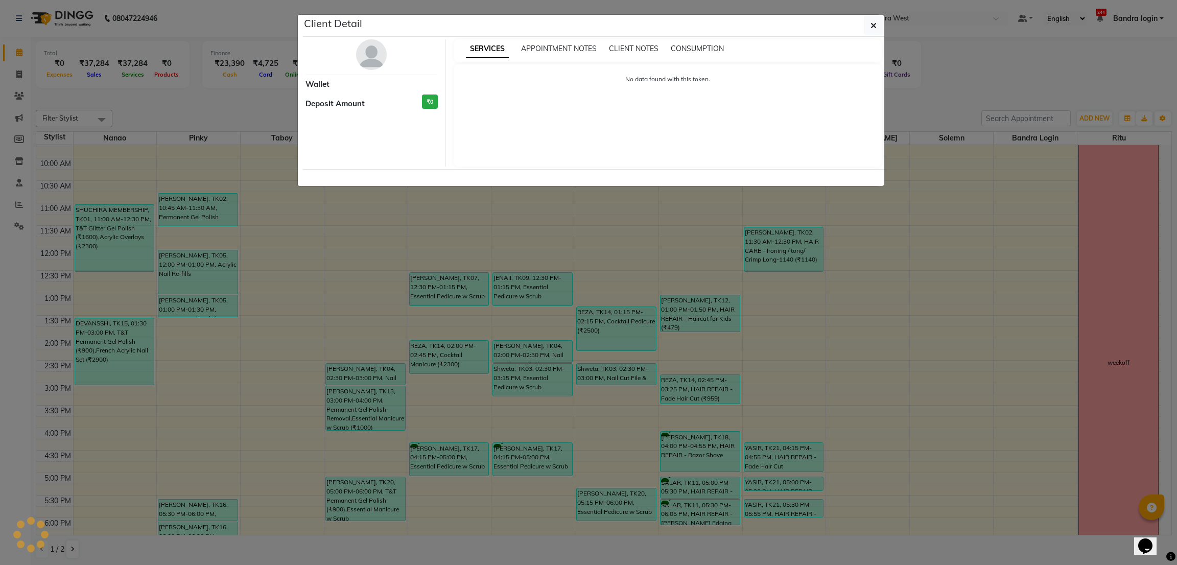
select select "3"
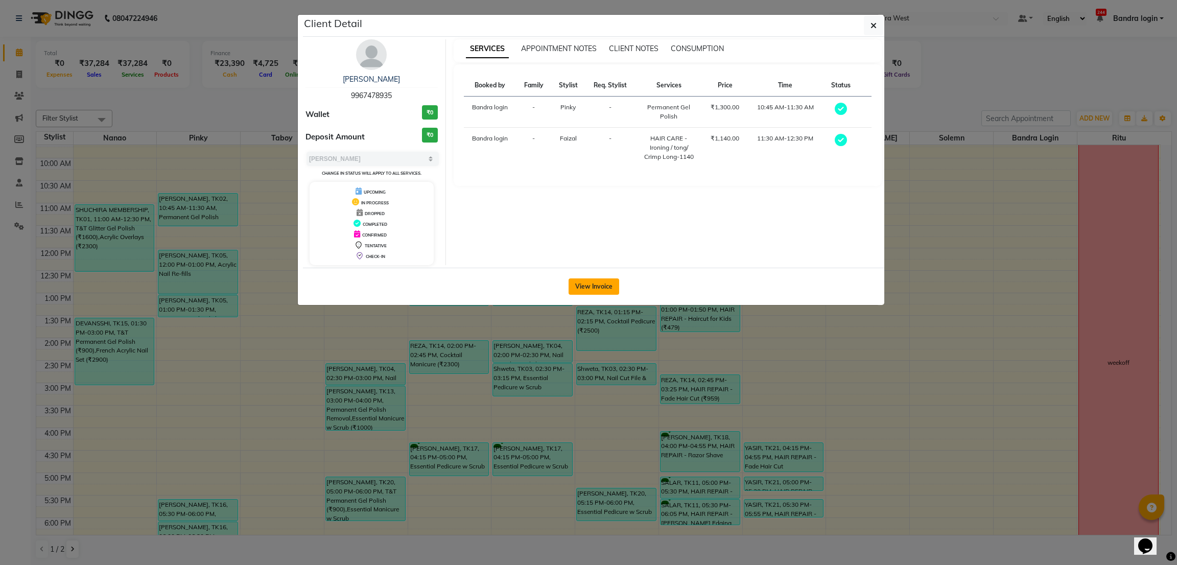
click at [589, 288] on button "View Invoice" at bounding box center [594, 287] width 51 height 16
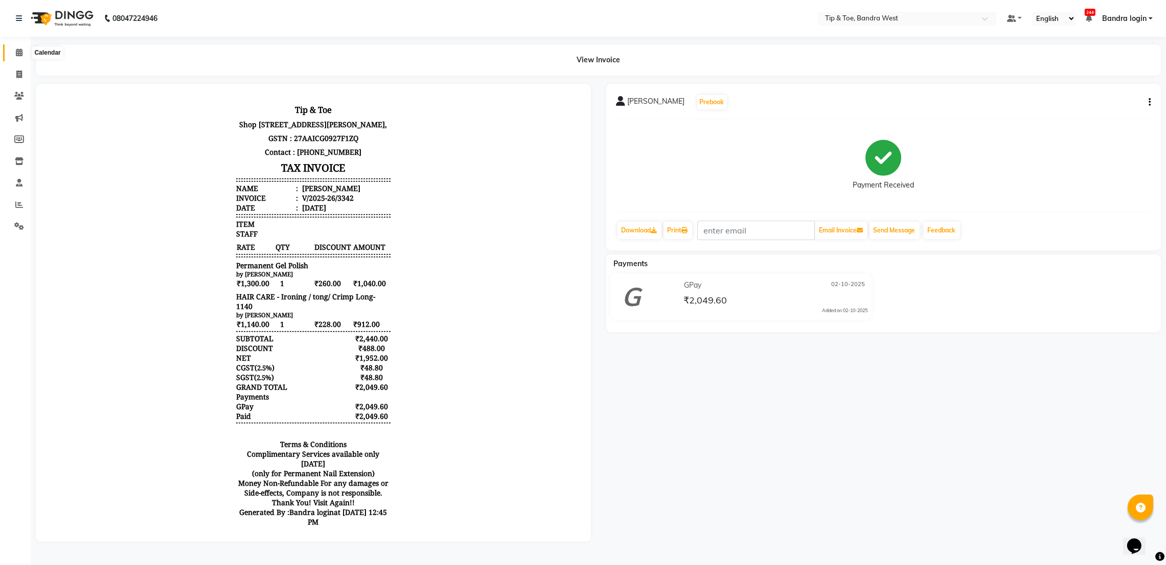
click at [20, 52] on icon at bounding box center [19, 53] width 7 height 8
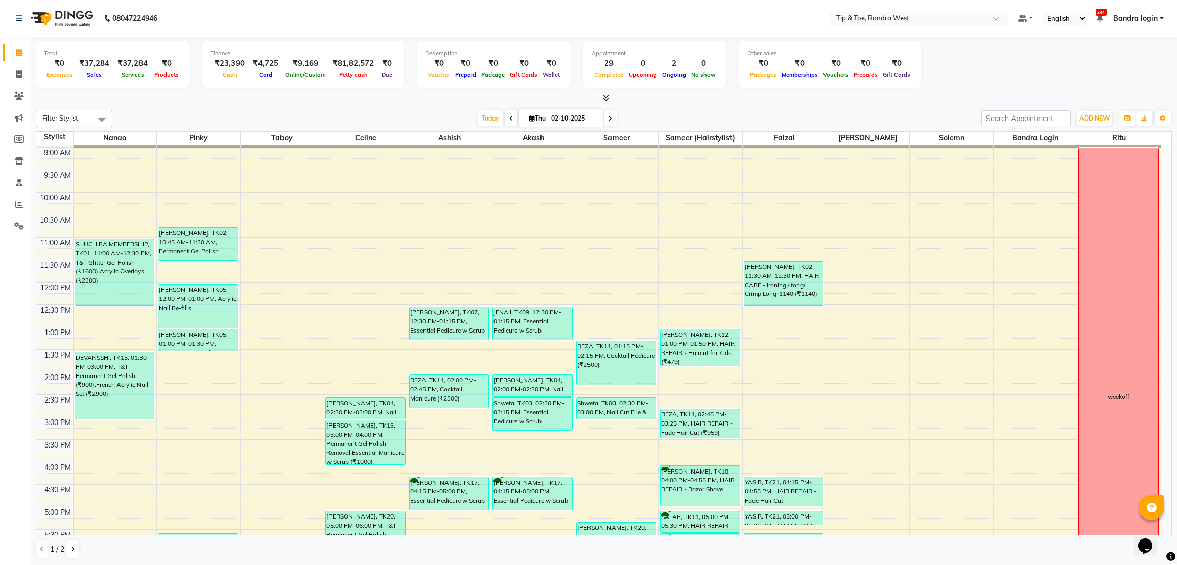
scroll to position [77, 0]
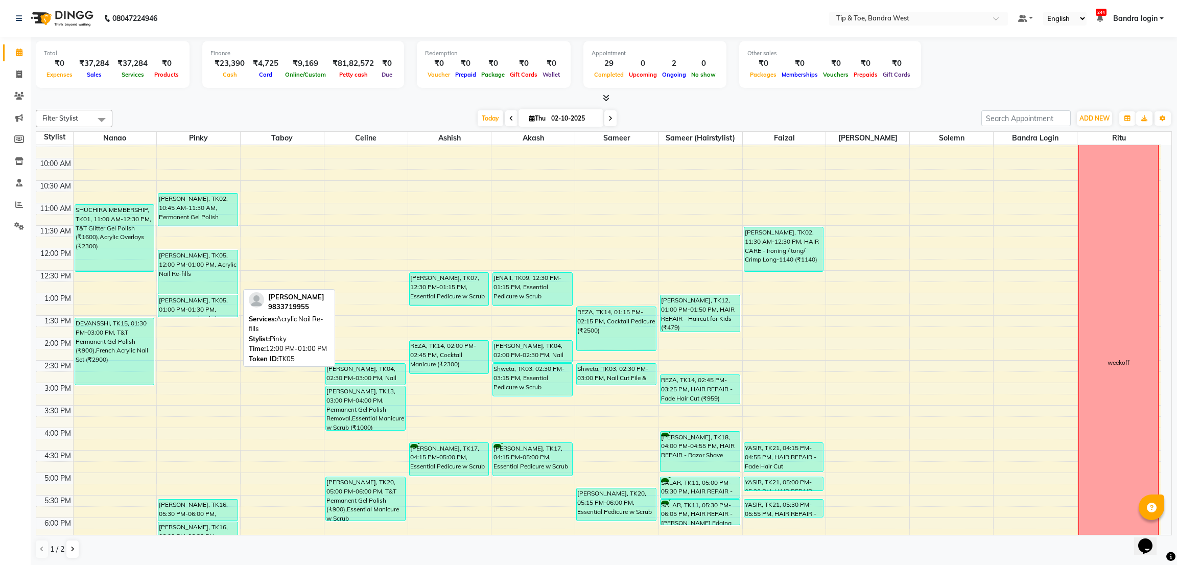
click at [185, 264] on div "[PERSON_NAME], TK05, 12:00 PM-01:00 PM, Acrylic Nail Re-fills" at bounding box center [197, 271] width 79 height 43
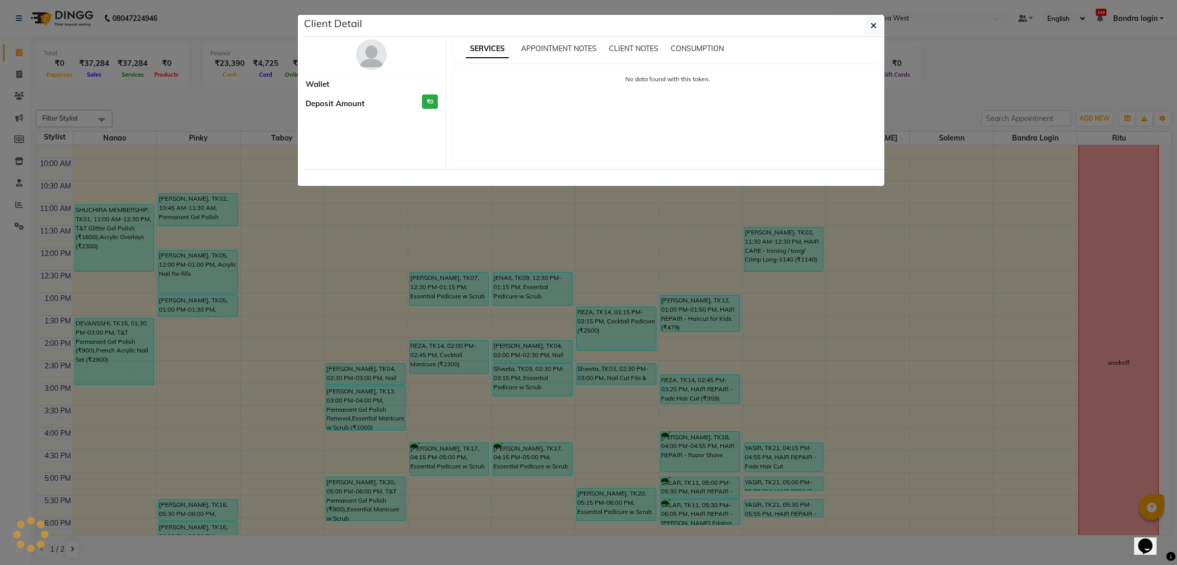
select select "3"
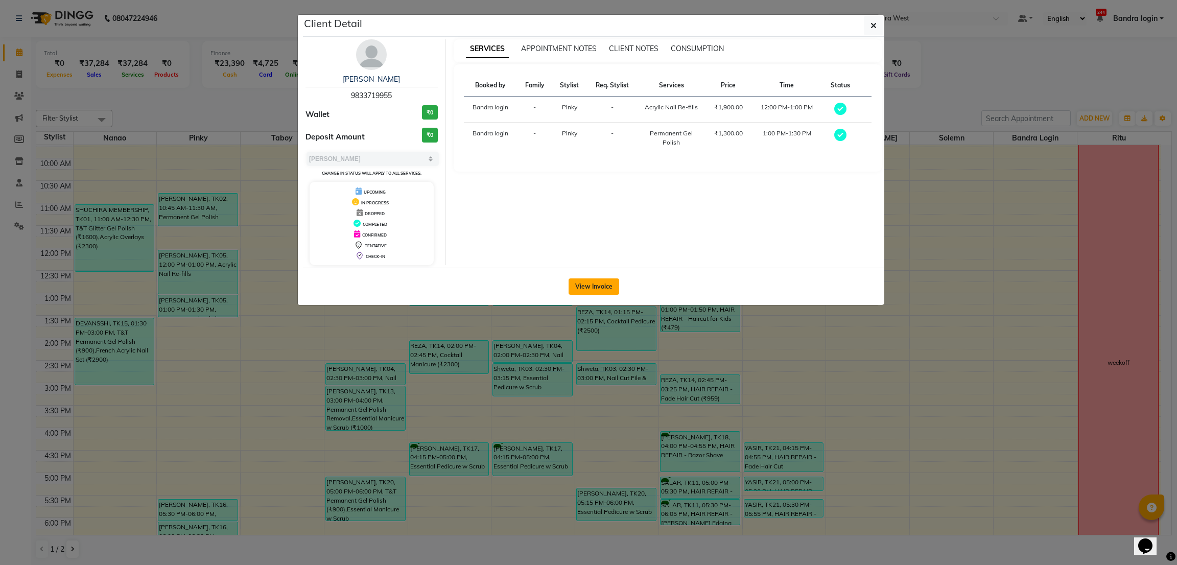
click at [588, 289] on button "View Invoice" at bounding box center [594, 287] width 51 height 16
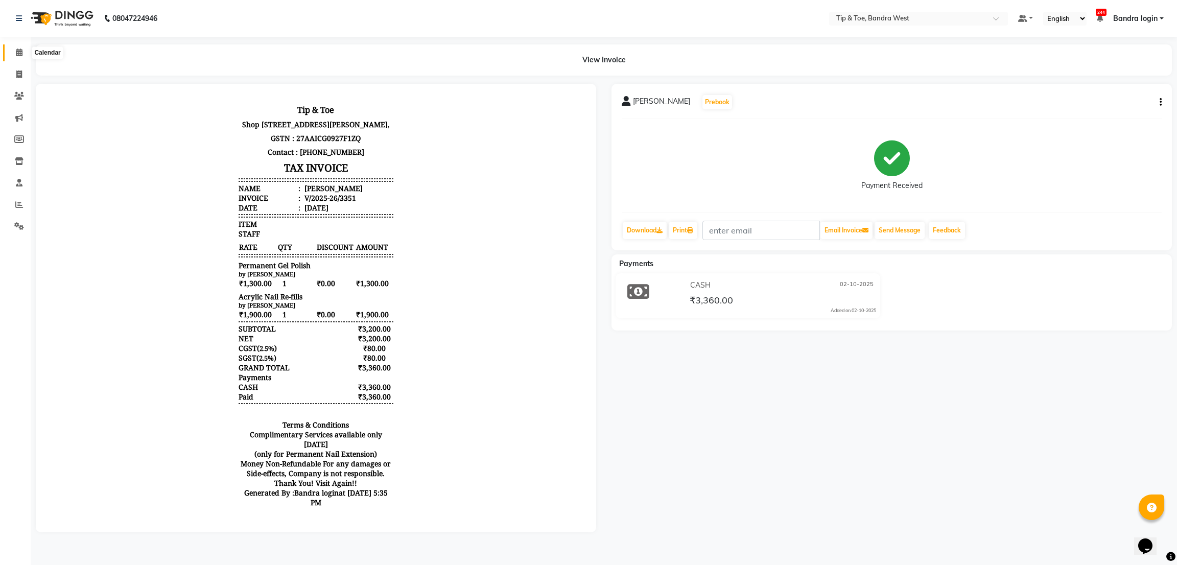
click at [22, 48] on span at bounding box center [19, 53] width 18 height 12
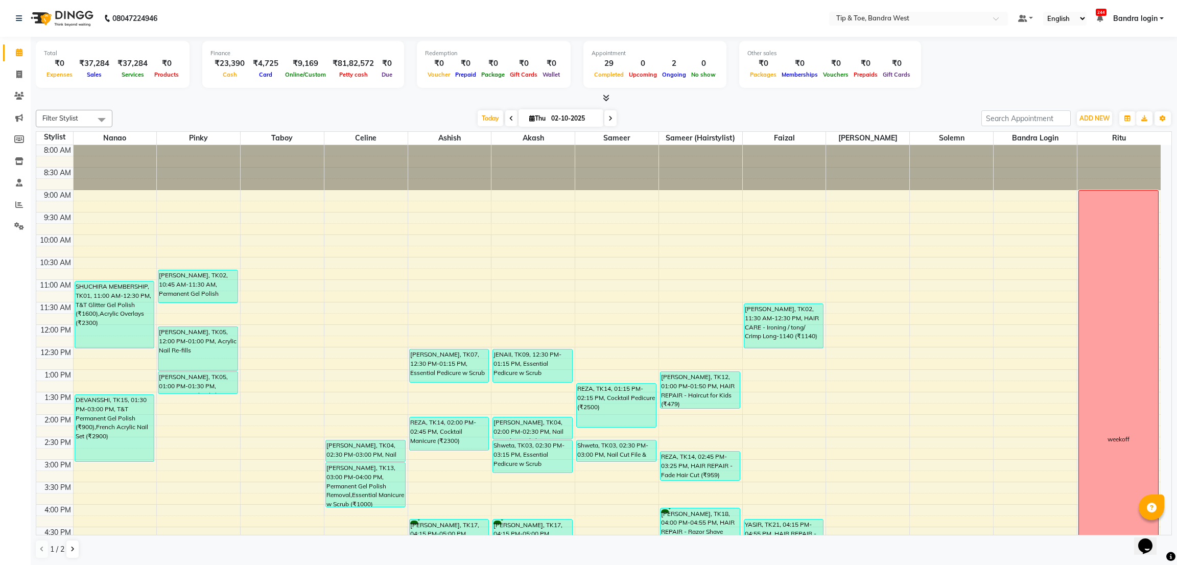
scroll to position [153, 0]
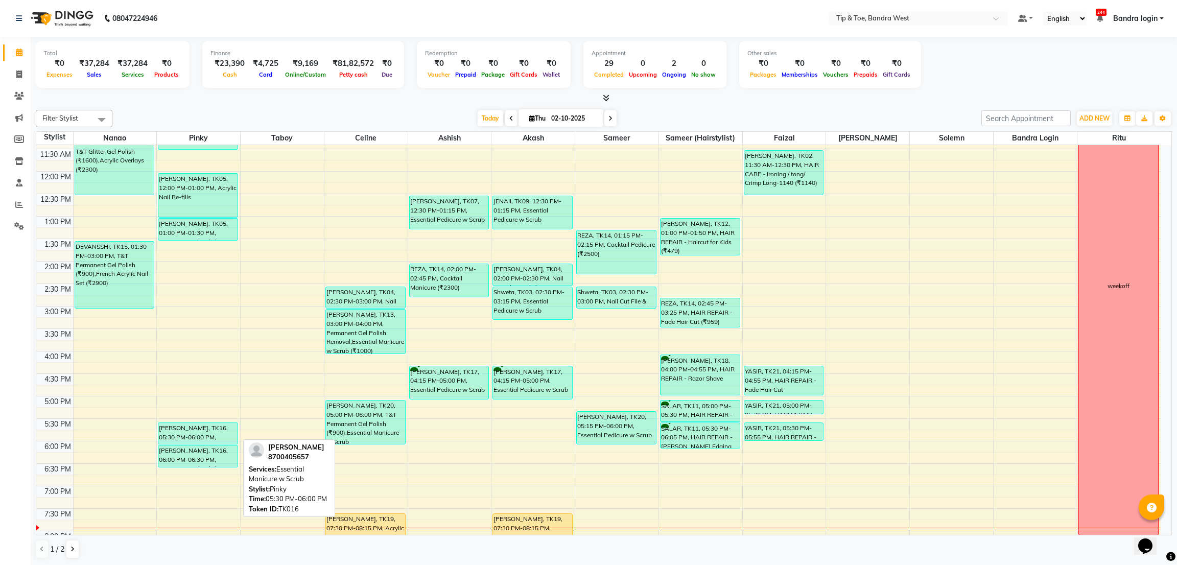
click at [186, 441] on div "[PERSON_NAME], TK16, 05:30 PM-06:00 PM, Essential Manicure w Scrub" at bounding box center [197, 433] width 79 height 21
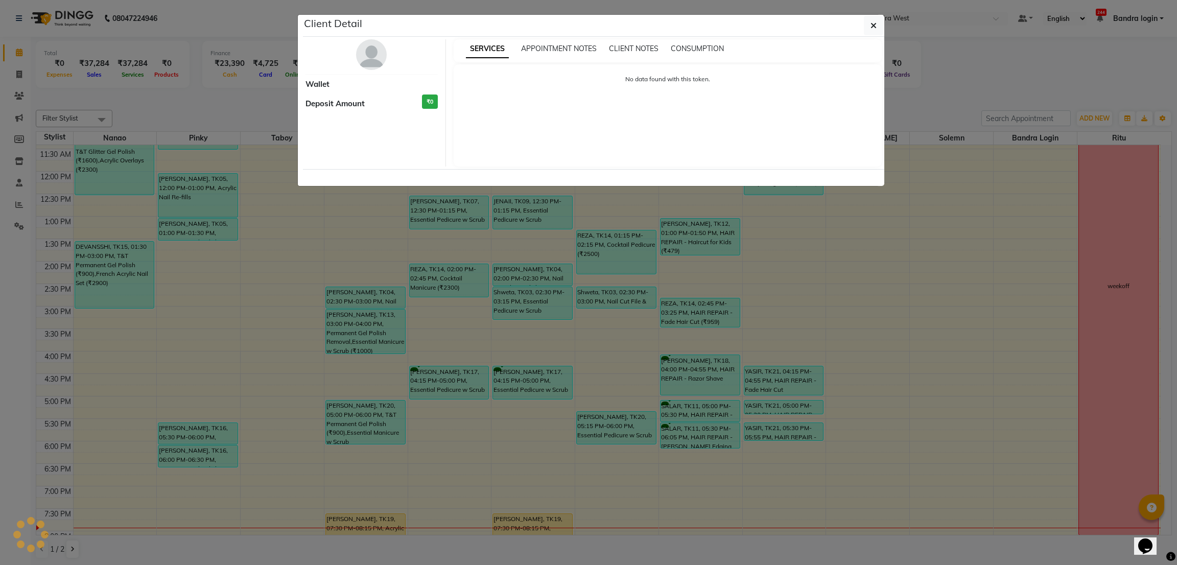
select select "3"
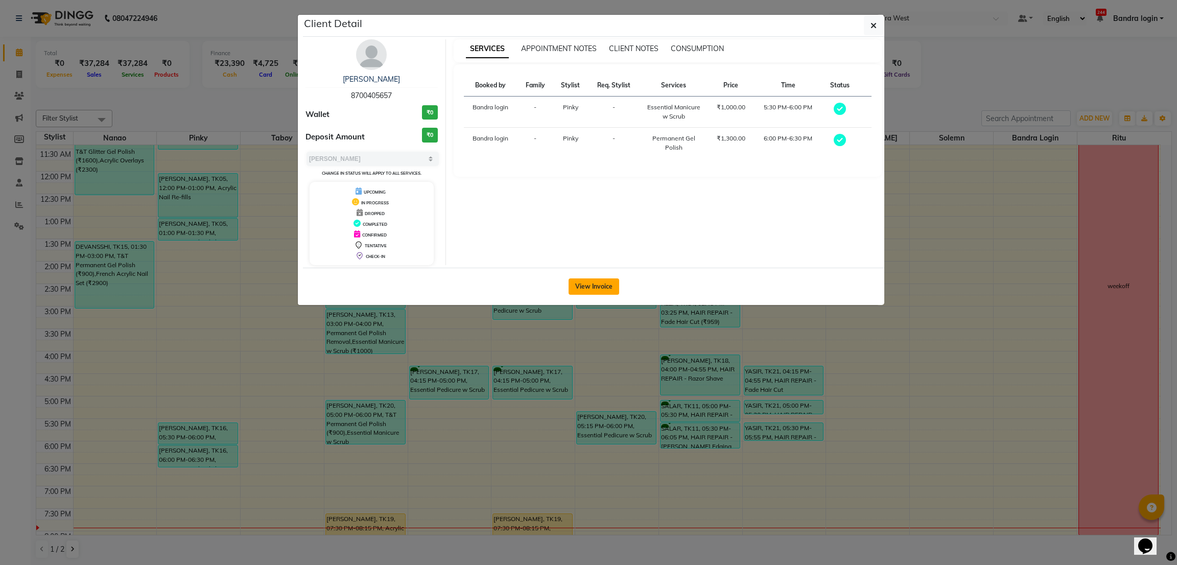
click at [600, 288] on button "View Invoice" at bounding box center [594, 287] width 51 height 16
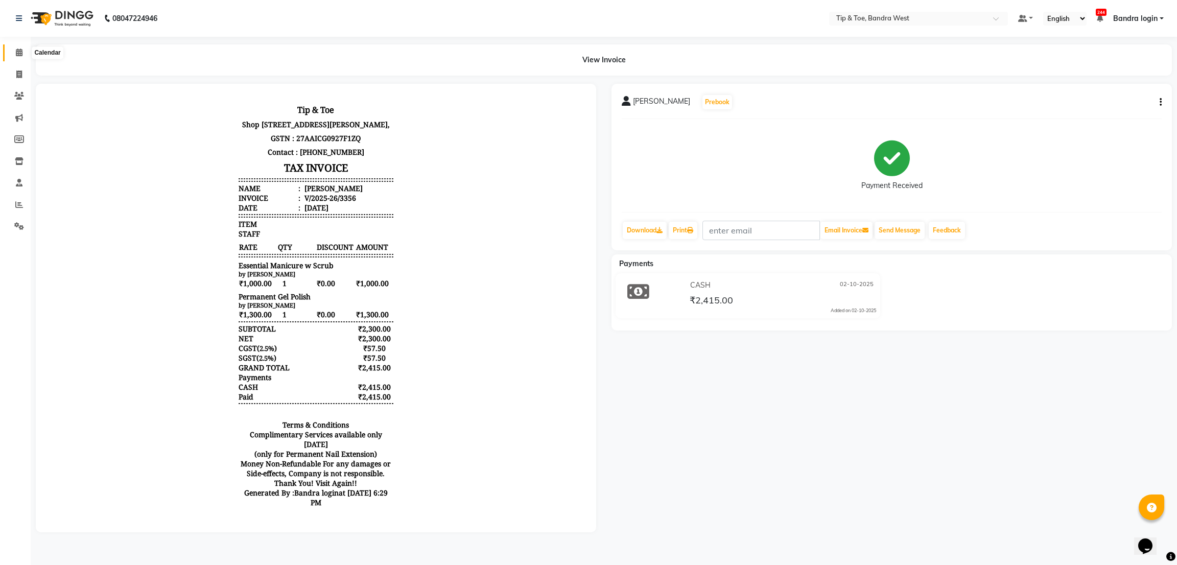
click at [18, 51] on icon at bounding box center [19, 53] width 7 height 8
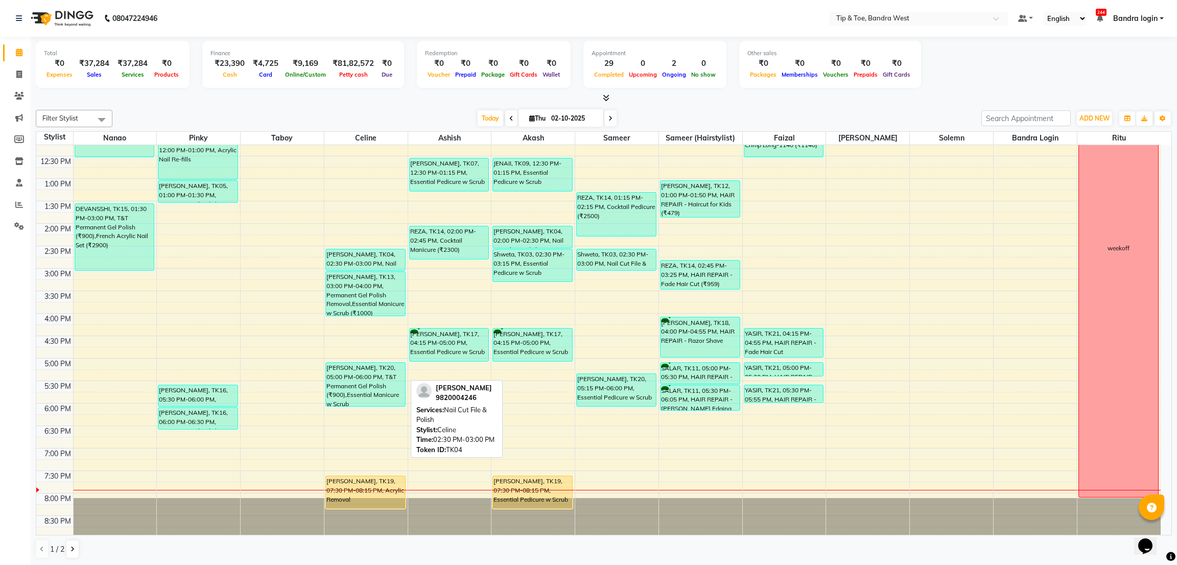
scroll to position [199, 0]
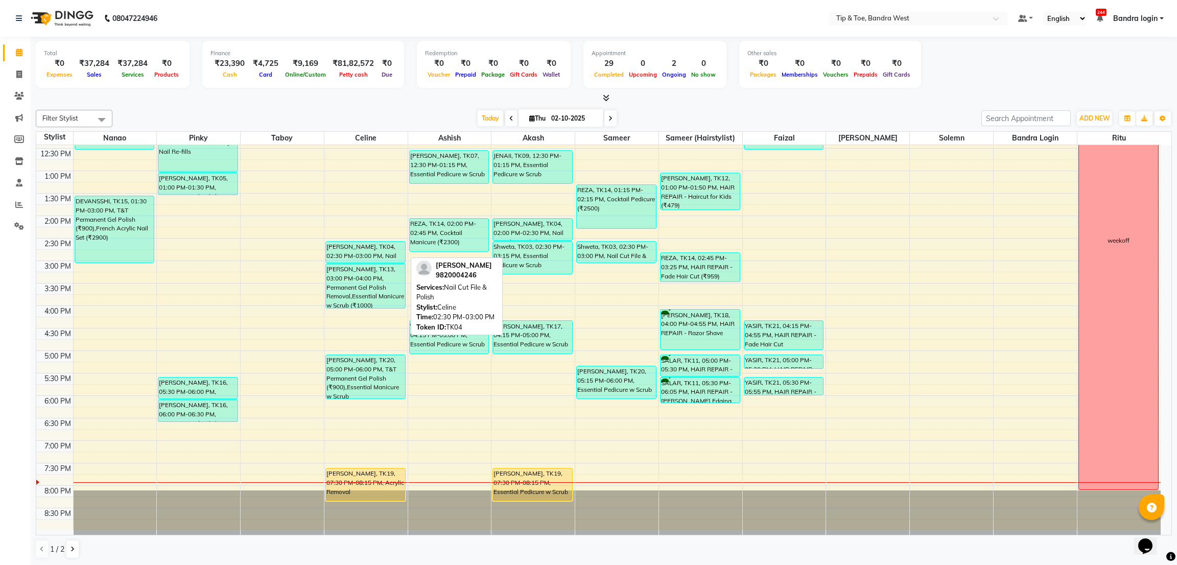
click at [367, 249] on div "[PERSON_NAME], TK04, 02:30 PM-03:00 PM, Nail Cut File & Polish" at bounding box center [365, 252] width 79 height 21
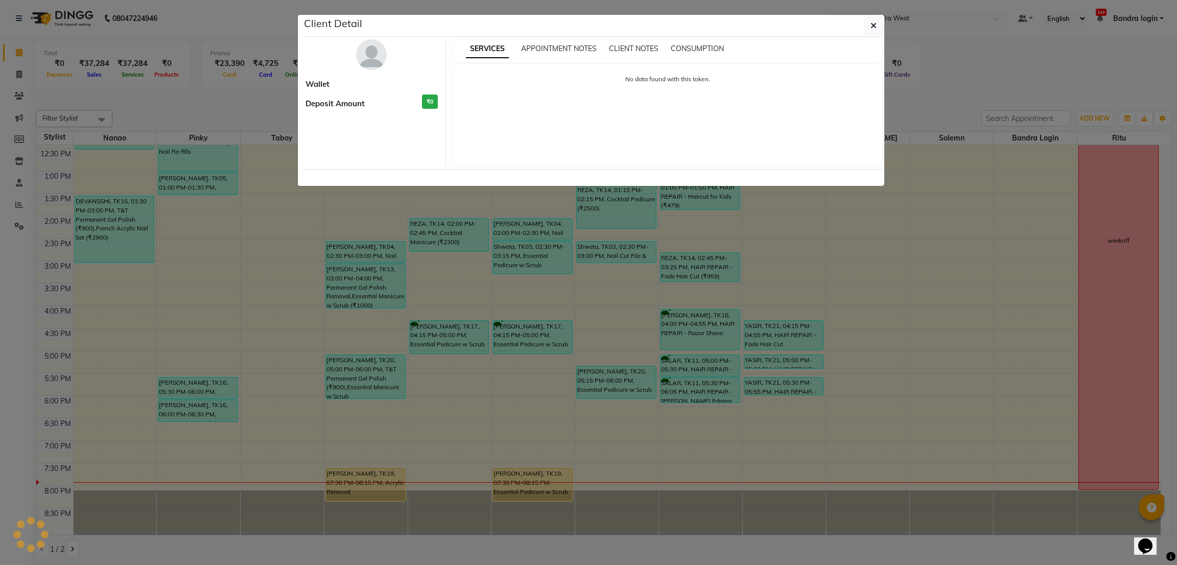
select select "3"
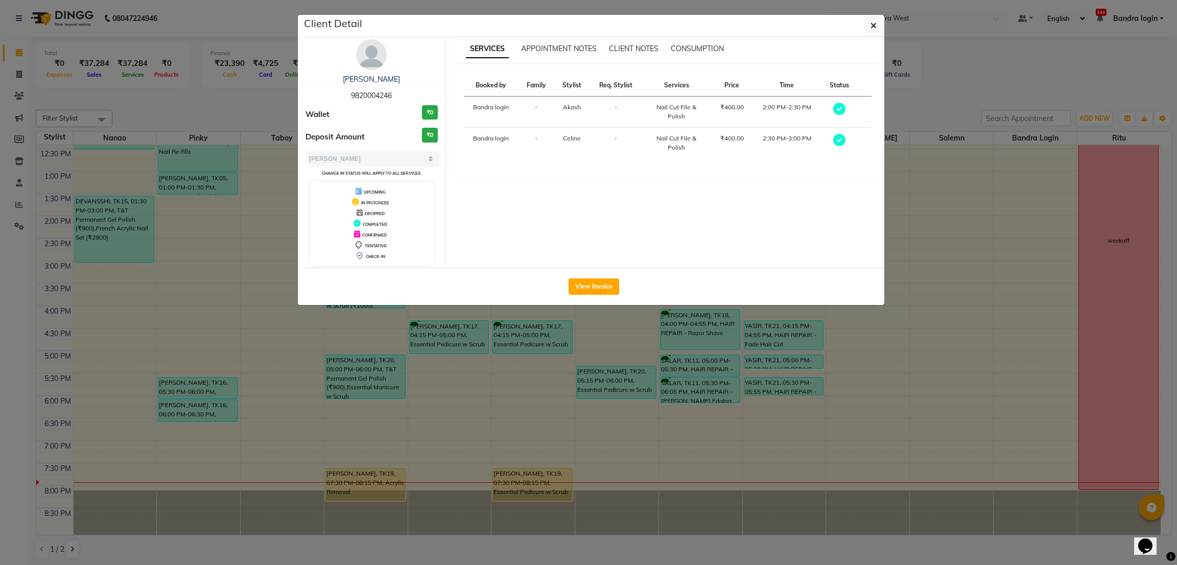
click at [9, 338] on ngb-modal-window "Client Detail Anoushka Kohli 9820004246 Wallet ₹0 Deposit Amount ₹0 Select MARK…" at bounding box center [588, 282] width 1177 height 565
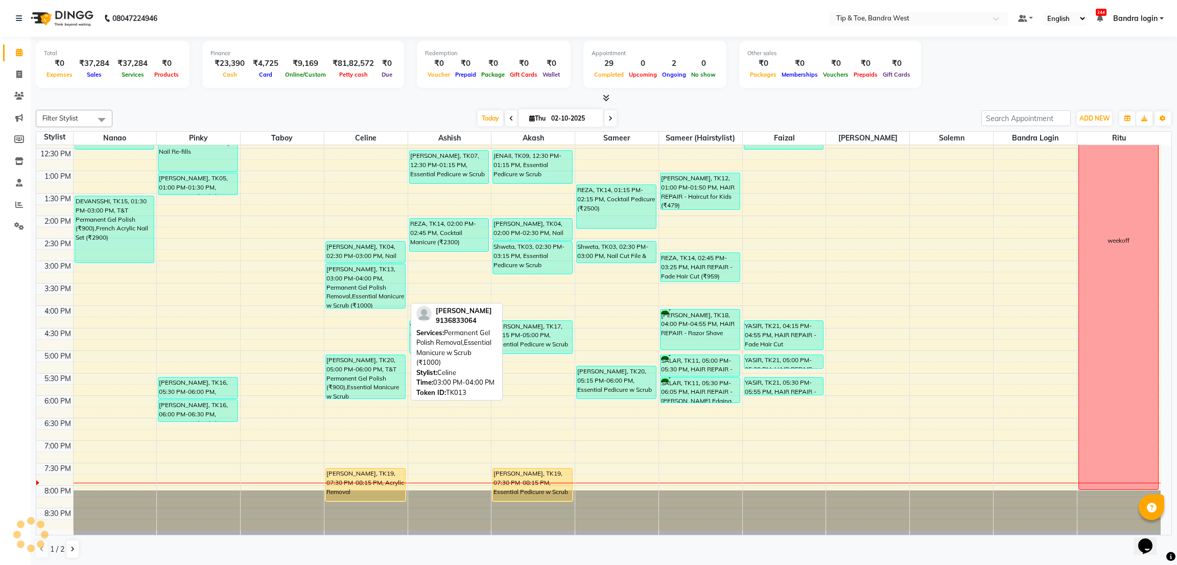
click at [382, 286] on div "[PERSON_NAME], TK13, 03:00 PM-04:00 PM, Permanent Gel Polish Removal,Essential …" at bounding box center [365, 286] width 79 height 44
select select "3"
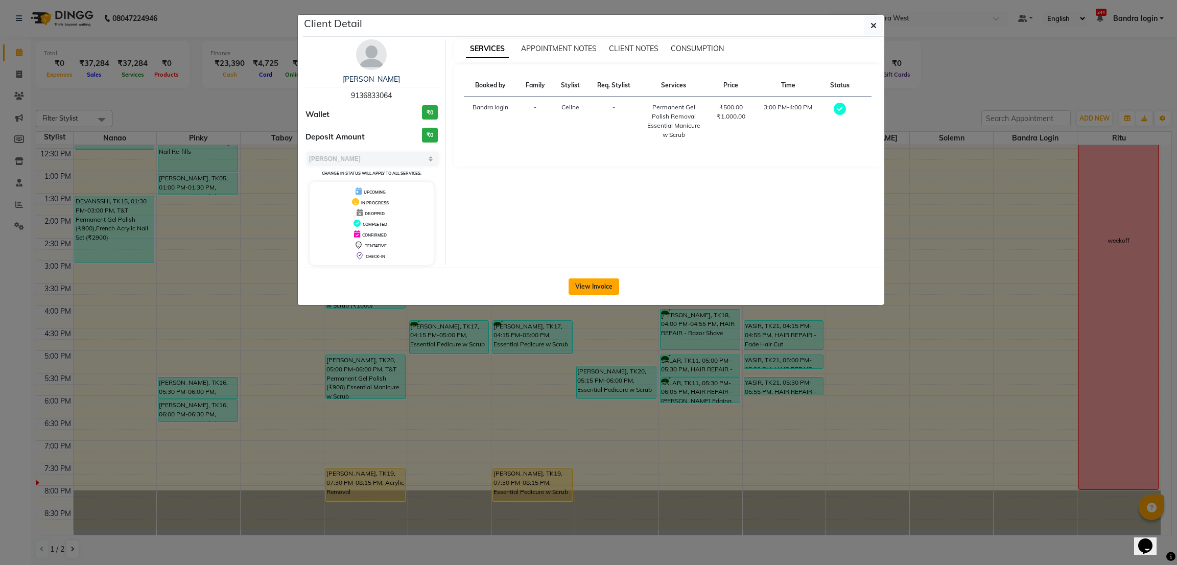
click at [607, 288] on button "View Invoice" at bounding box center [594, 287] width 51 height 16
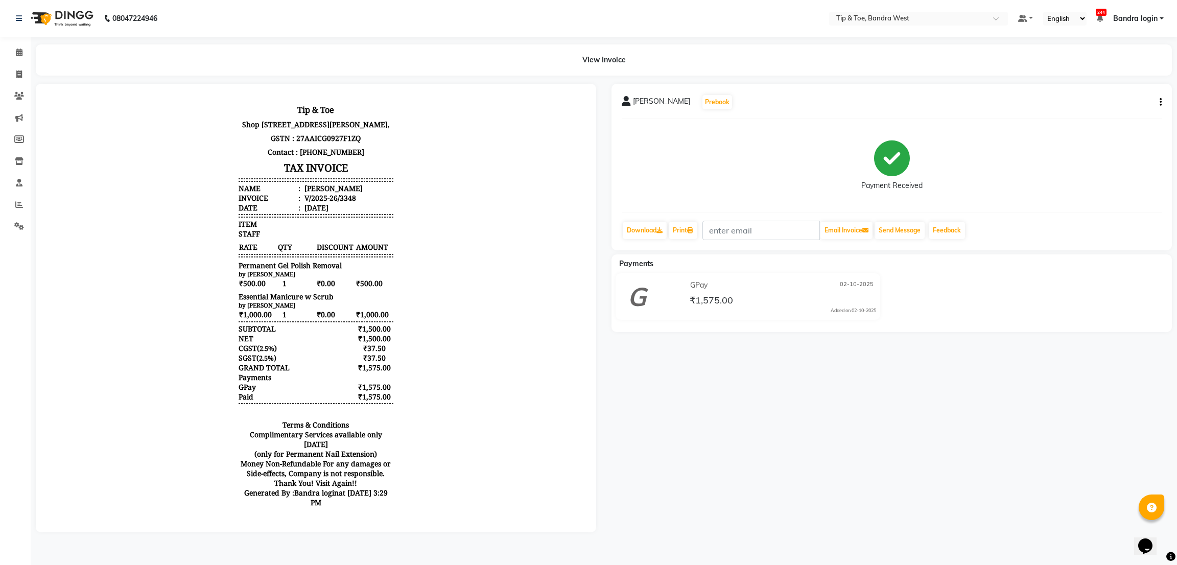
click at [426, 335] on body "Tip & Toe Shop No 5 & 6,Gasper Enclave,Dr.Ambedkar Road,Bandra west,Mumbai - 40…" at bounding box center [316, 308] width 532 height 420
click at [14, 57] on span at bounding box center [19, 53] width 18 height 12
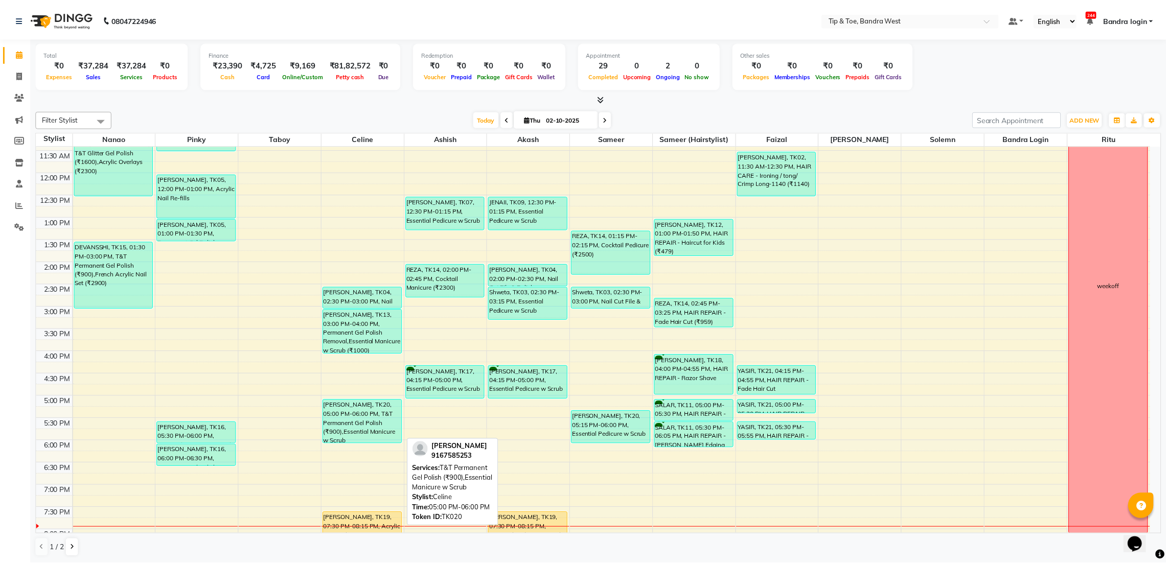
scroll to position [199, 0]
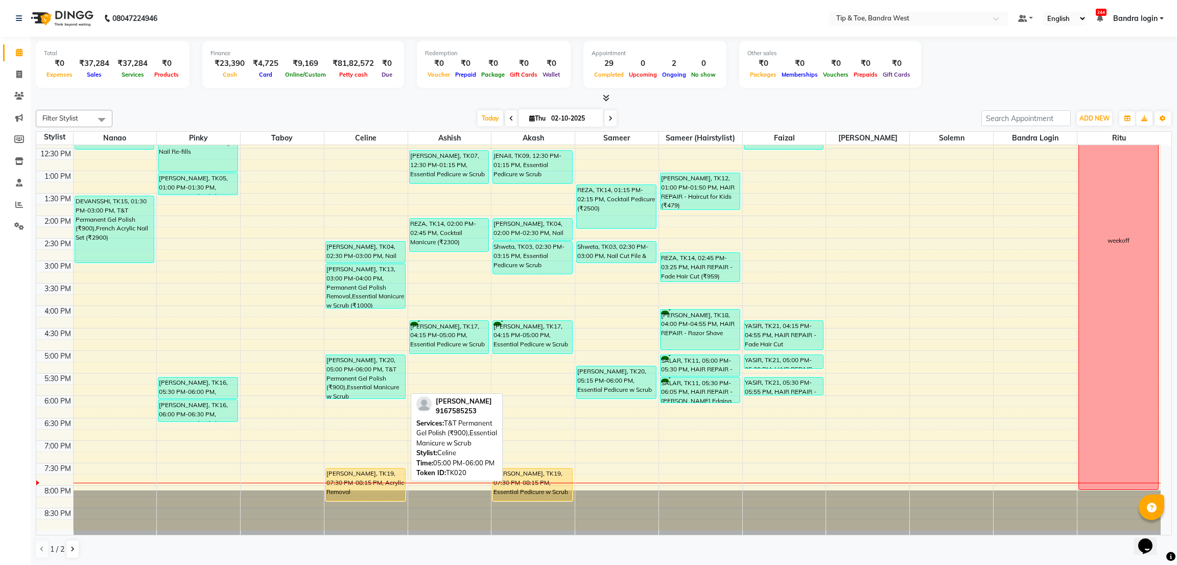
click at [372, 374] on div "[PERSON_NAME], TK20, 05:00 PM-06:00 PM, T&T Permanent Gel Polish (₹900),Essenti…" at bounding box center [365, 376] width 79 height 43
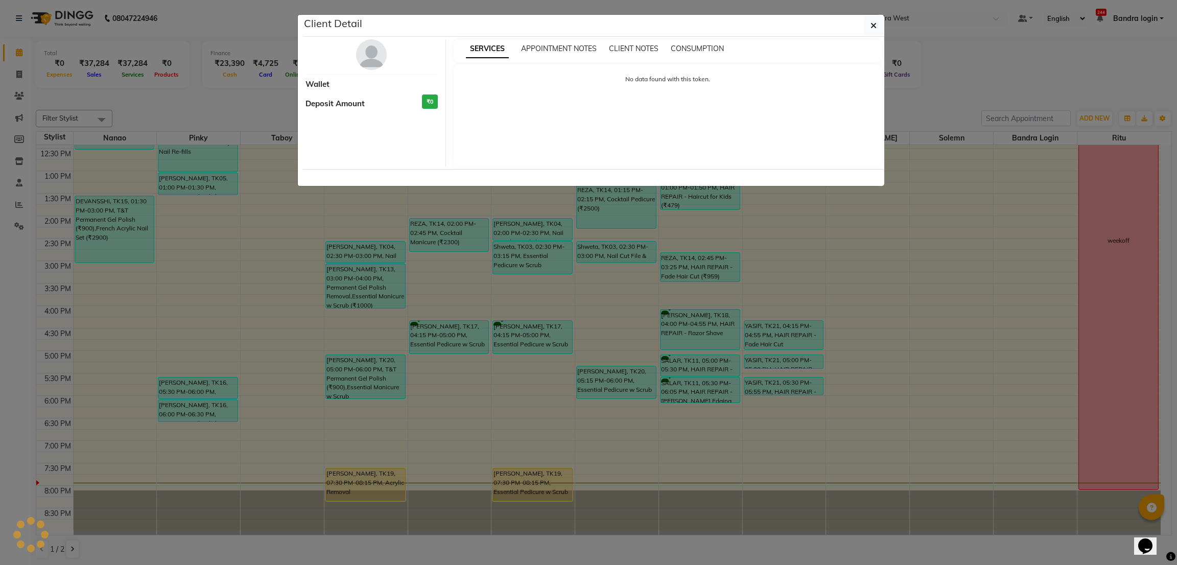
select select "3"
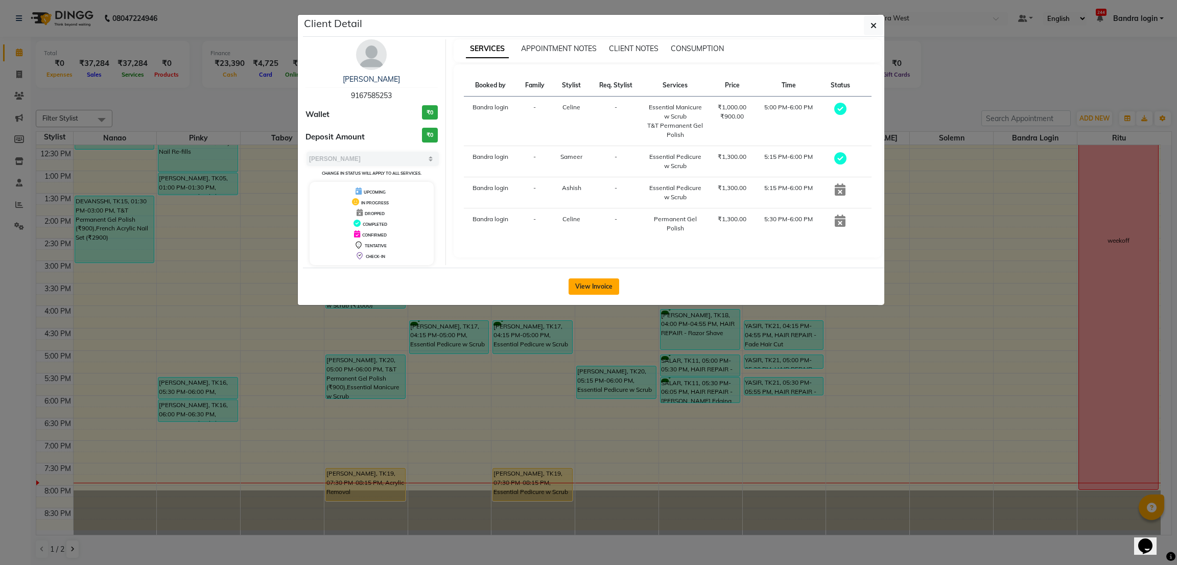
click at [581, 285] on button "View Invoice" at bounding box center [594, 287] width 51 height 16
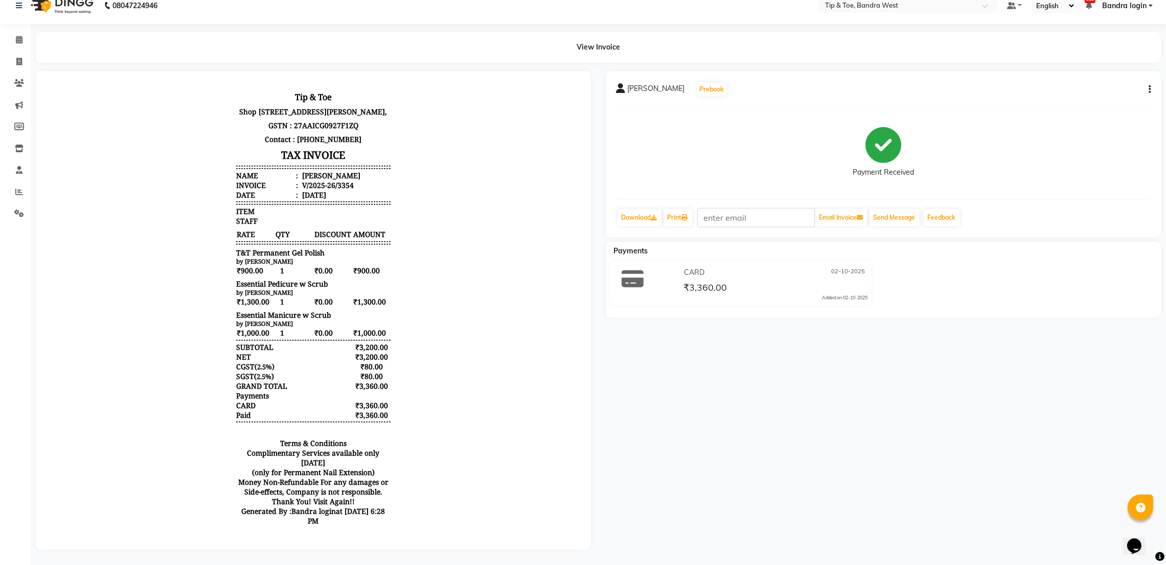
click at [442, 387] on body "Tip & Toe Shop No 5 & 6,Gasper Enclave,Dr.Ambedkar Road,Bandra west,Mumbai - 40…" at bounding box center [313, 310] width 526 height 451
click at [16, 36] on icon at bounding box center [19, 40] width 7 height 8
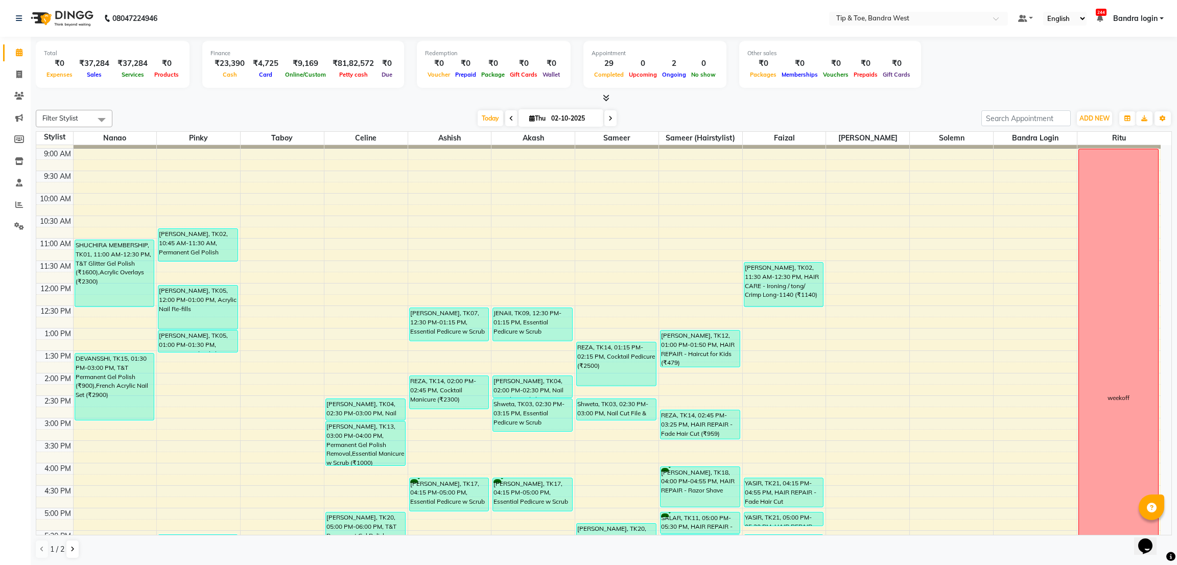
scroll to position [199, 0]
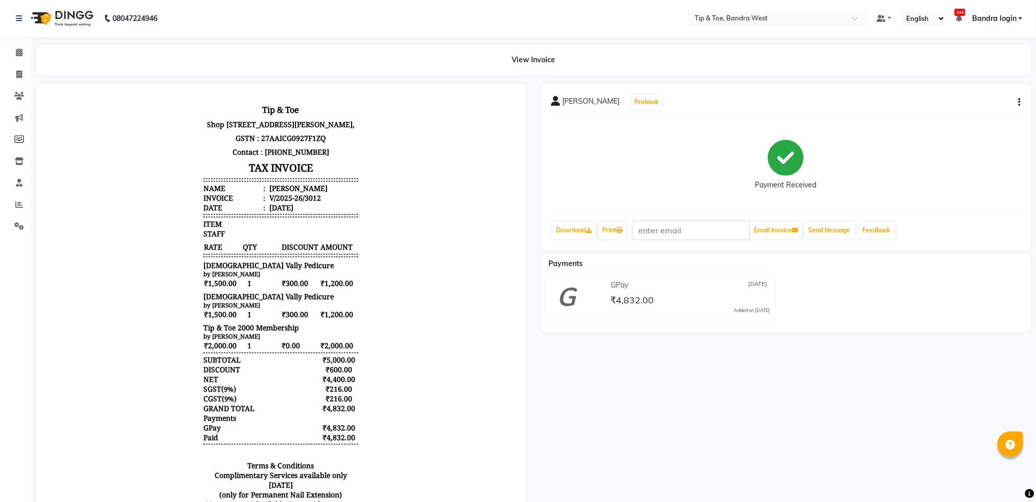
click at [267, 193] on div "[PERSON_NAME]" at bounding box center [297, 188] width 60 height 10
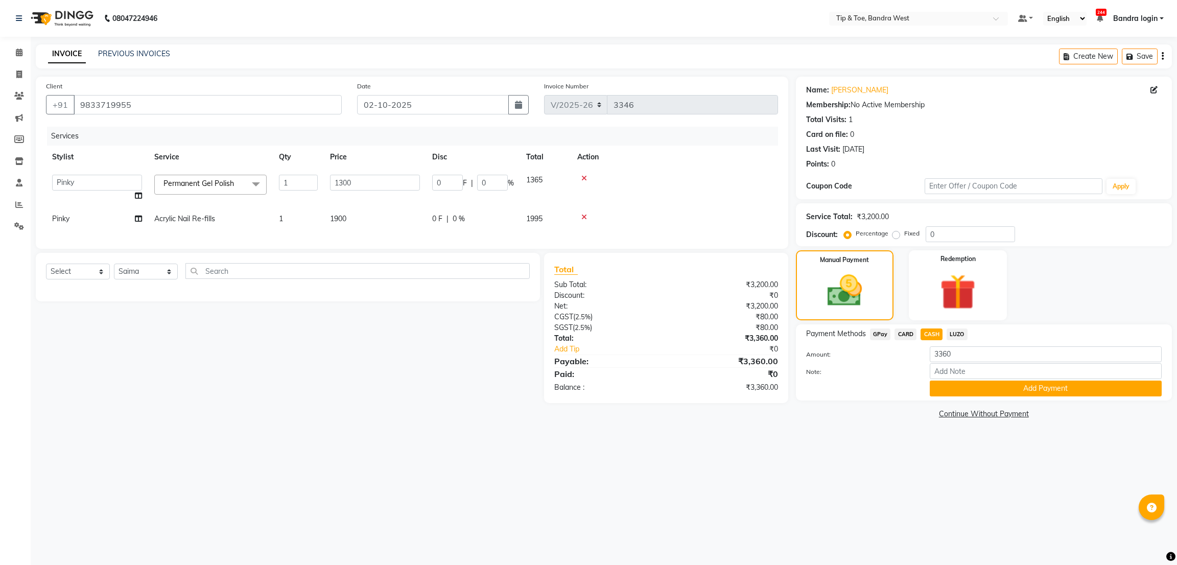
select select "5957"
select select "42340"
select select "57333"
click at [706, 216] on div at bounding box center [674, 217] width 195 height 7
click at [959, 383] on button "Add Payment" at bounding box center [1046, 389] width 232 height 16
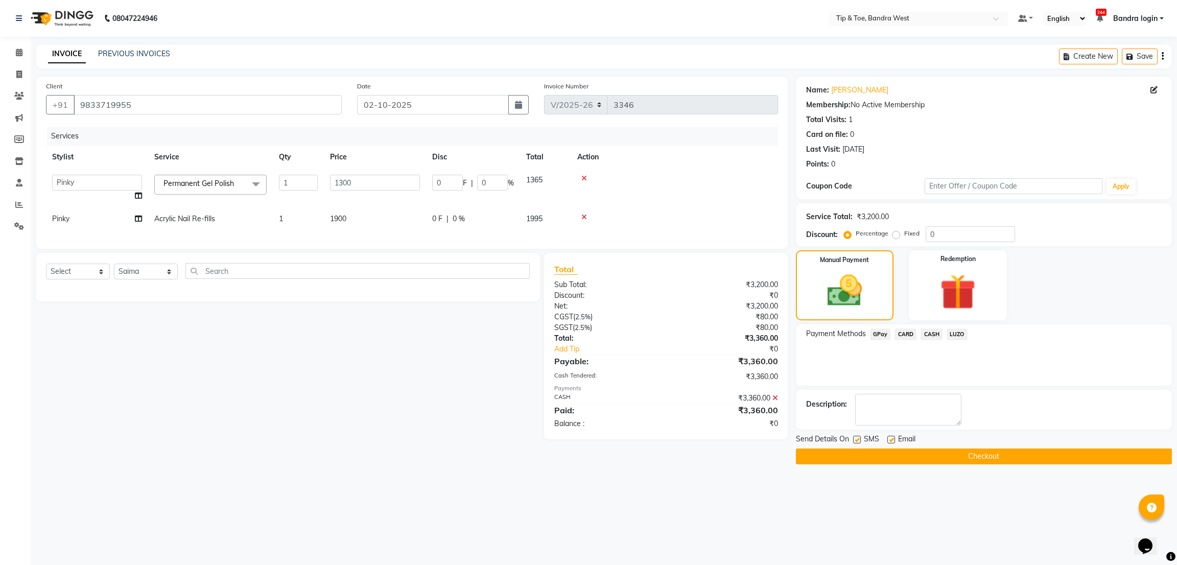
click at [854, 456] on button "Checkout" at bounding box center [984, 457] width 376 height 16
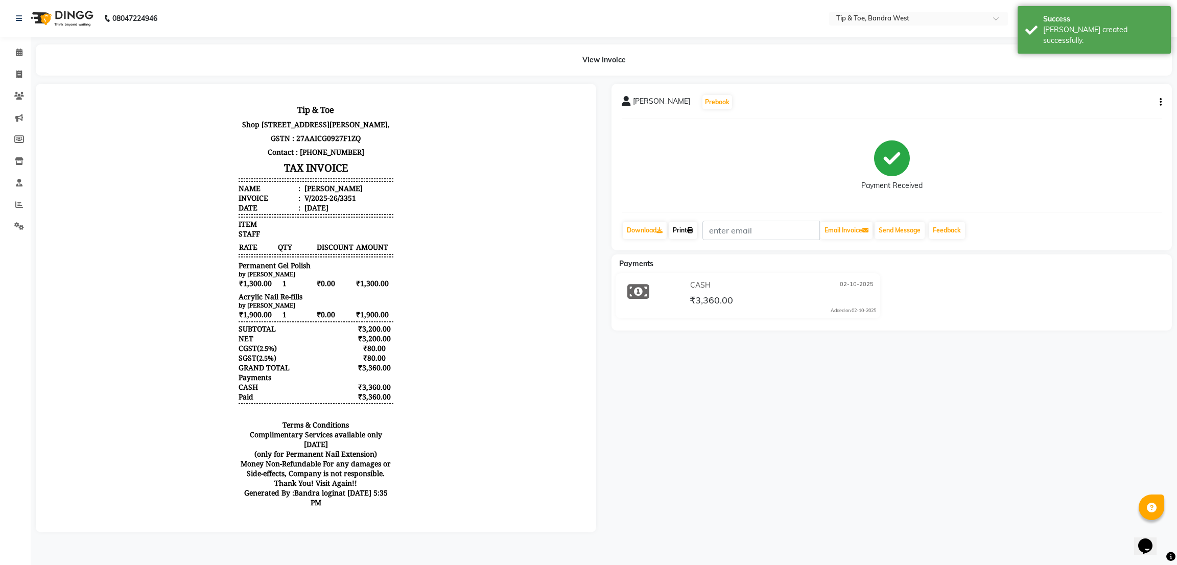
click at [692, 233] on icon at bounding box center [690, 230] width 6 height 6
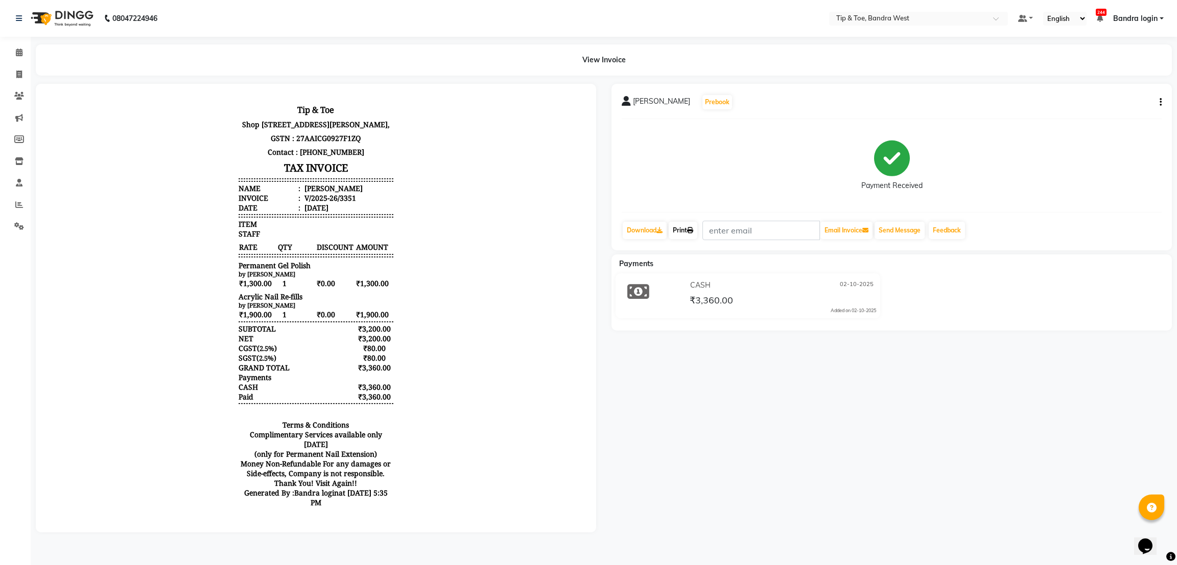
click at [689, 229] on link "Print" at bounding box center [683, 230] width 29 height 17
click at [20, 52] on icon at bounding box center [19, 53] width 7 height 8
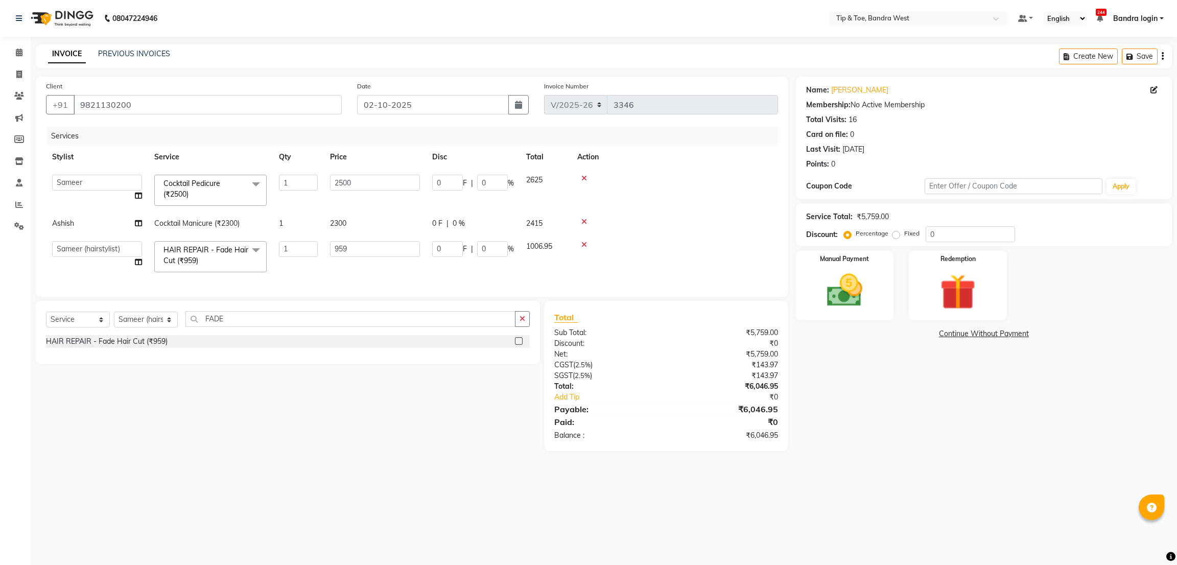
select select "5957"
select select "57557"
select select "64235"
select select "service"
select select "64235"
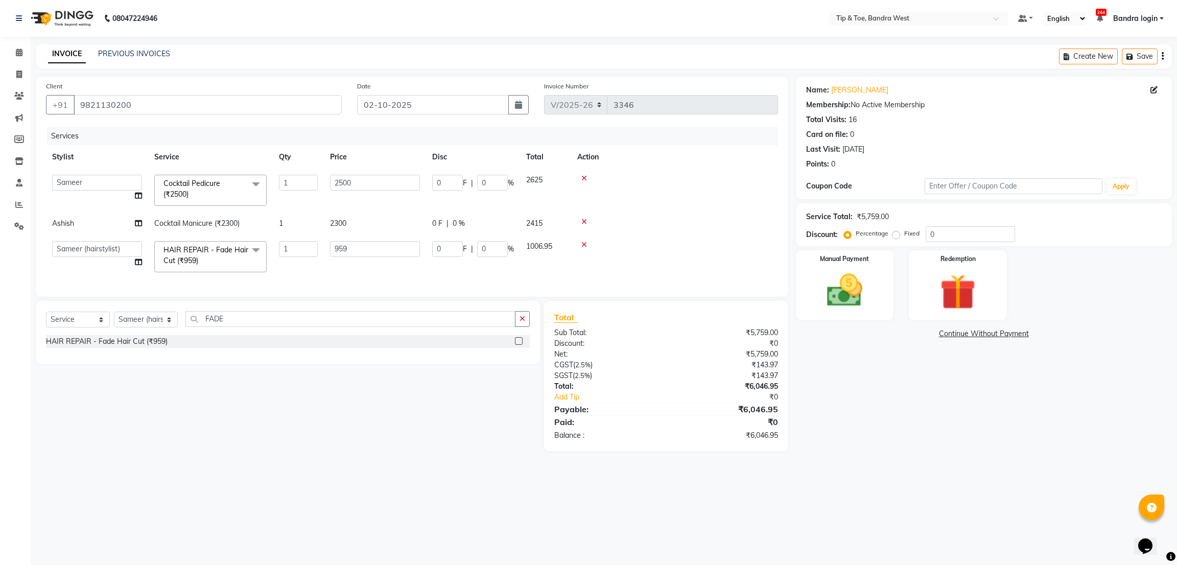
click at [376, 200] on td "2500" at bounding box center [375, 190] width 102 height 43
click at [358, 268] on td "959" at bounding box center [375, 256] width 102 height 43
click at [847, 279] on img at bounding box center [845, 290] width 60 height 43
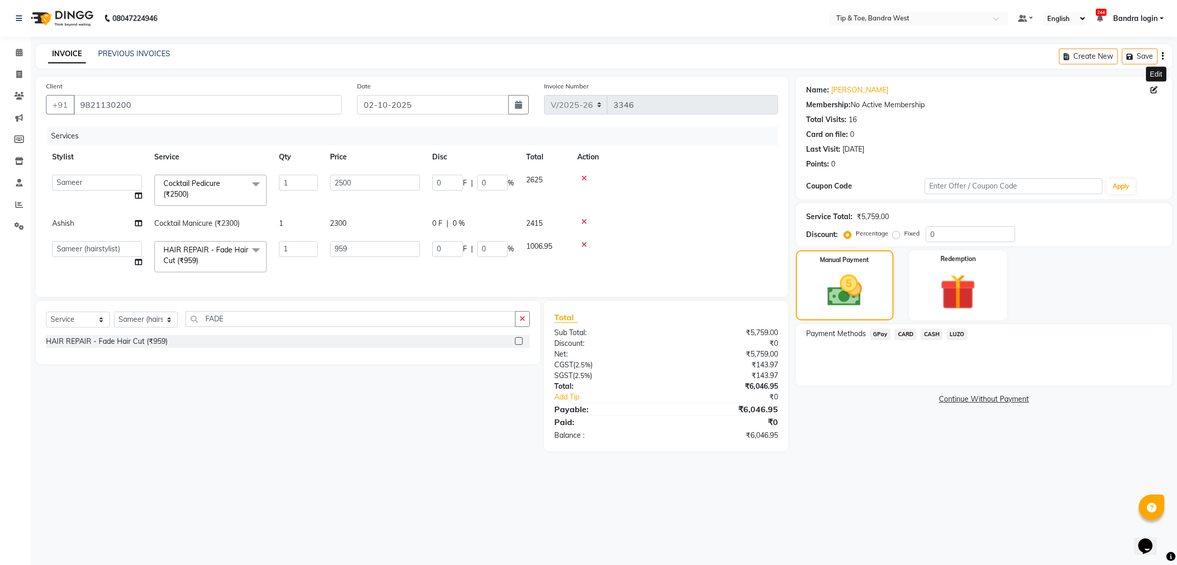
click at [1155, 90] on icon at bounding box center [1154, 89] width 7 height 7
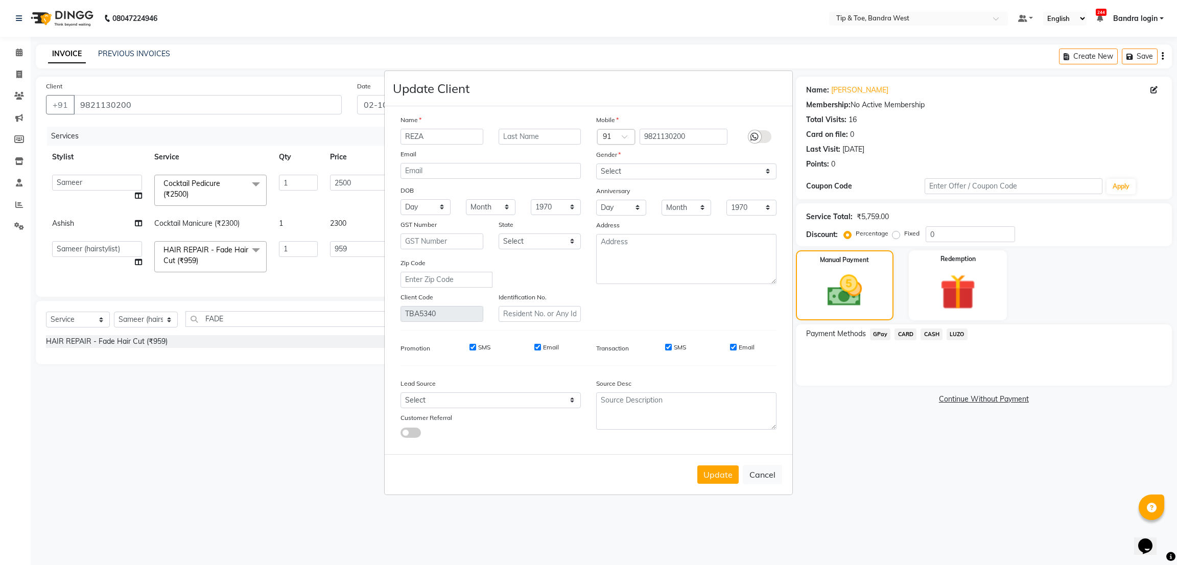
click at [473, 346] on input "SMS" at bounding box center [473, 347] width 7 height 7
checkbox input "false"
click at [531, 348] on div "SMS Email" at bounding box center [507, 347] width 148 height 9
click at [538, 348] on input "Email" at bounding box center [538, 347] width 7 height 7
checkbox input "false"
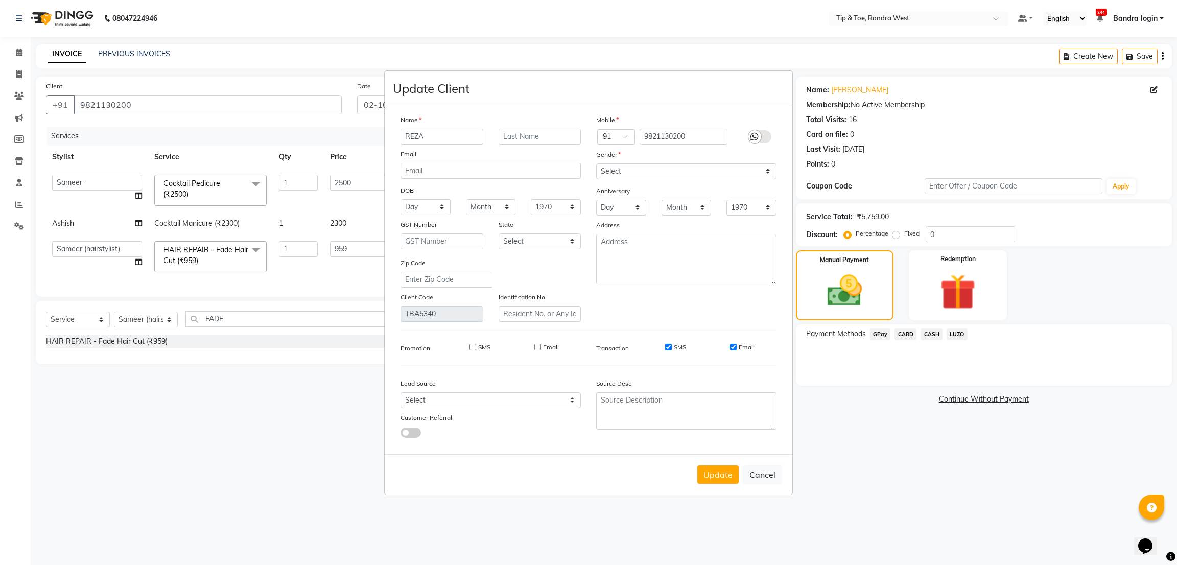
click at [670, 348] on input "SMS" at bounding box center [668, 347] width 7 height 7
checkbox input "false"
click at [731, 346] on input "Email" at bounding box center [733, 347] width 7 height 7
checkbox input "false"
click at [692, 171] on select "Select [DEMOGRAPHIC_DATA] [DEMOGRAPHIC_DATA] Other Prefer Not To Say" at bounding box center [686, 172] width 180 height 16
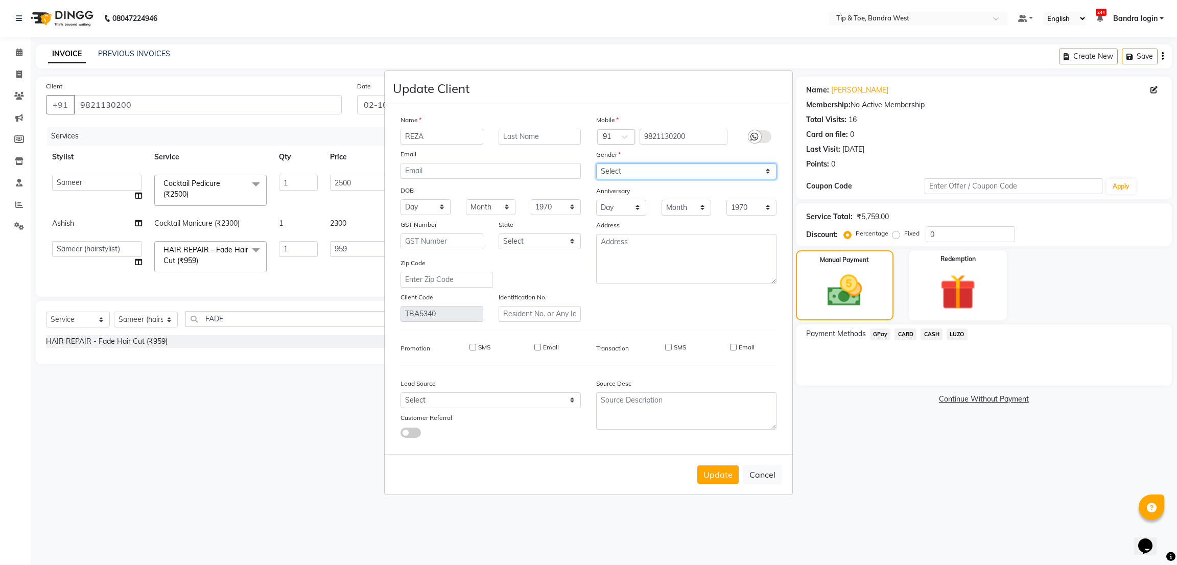
select select "[DEMOGRAPHIC_DATA]"
click at [596, 164] on select "Select [DEMOGRAPHIC_DATA] [DEMOGRAPHIC_DATA] Other Prefer Not To Say" at bounding box center [686, 172] width 180 height 16
click at [712, 476] on button "Update" at bounding box center [718, 475] width 41 height 18
select select
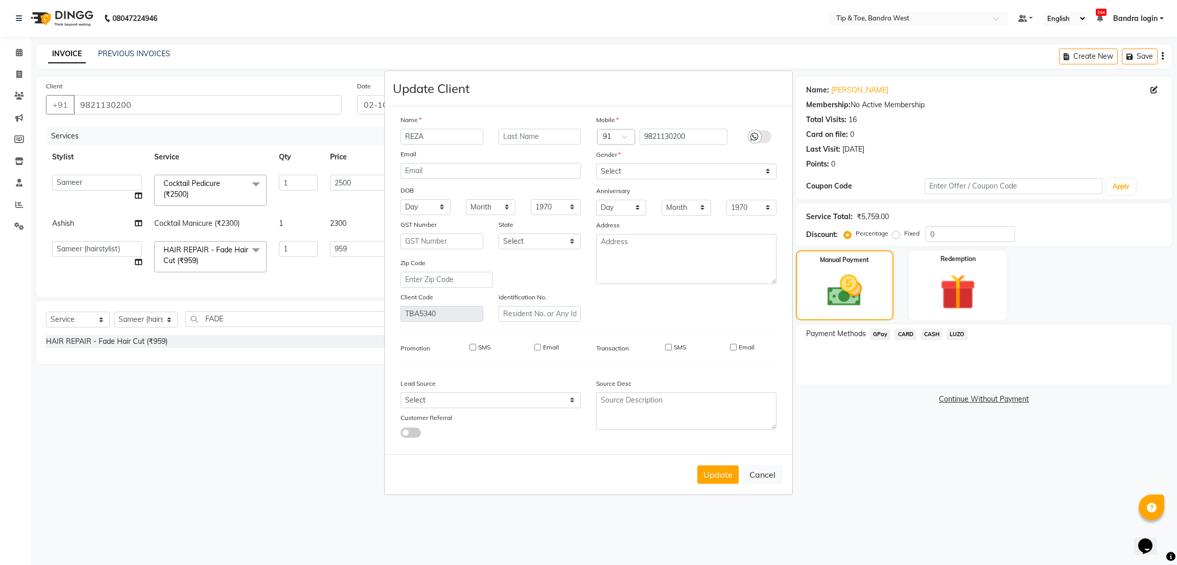
select select
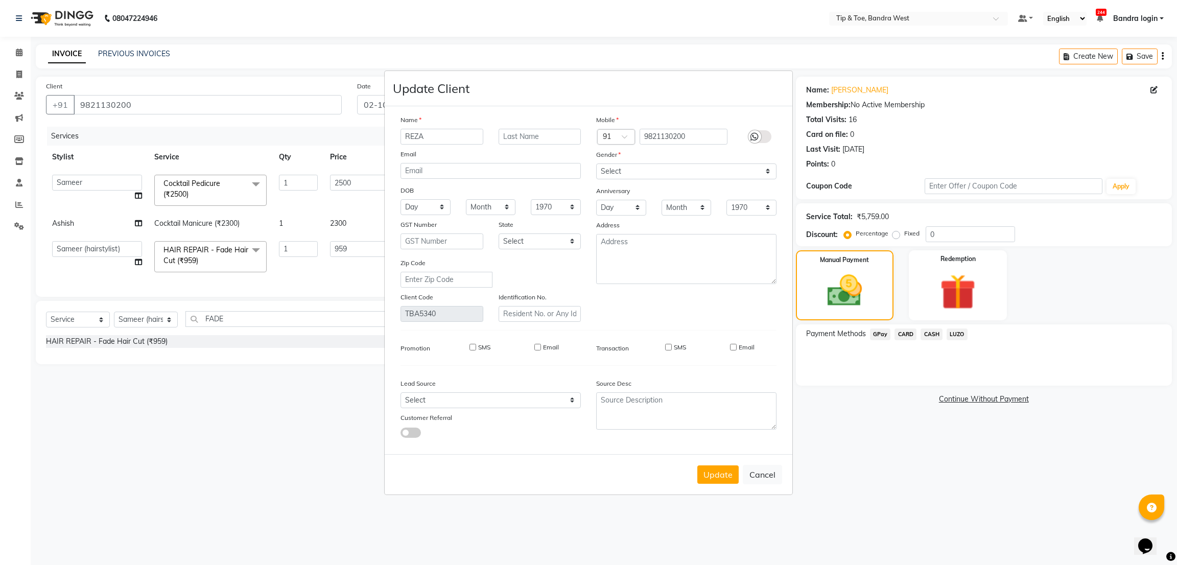
checkbox input "false"
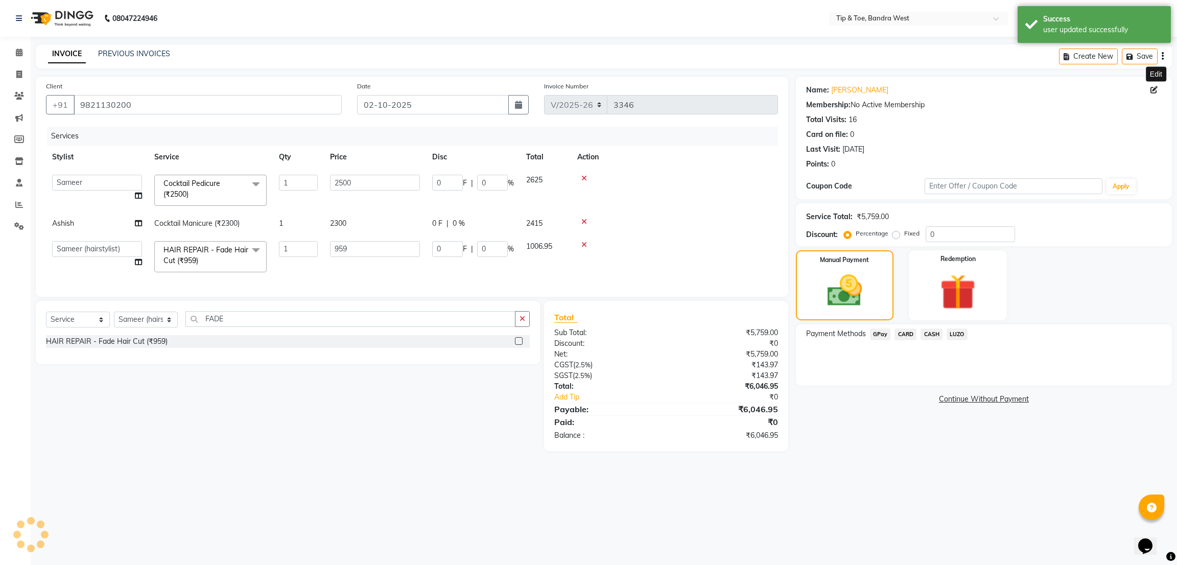
click at [933, 331] on span "CASH" at bounding box center [932, 335] width 22 height 12
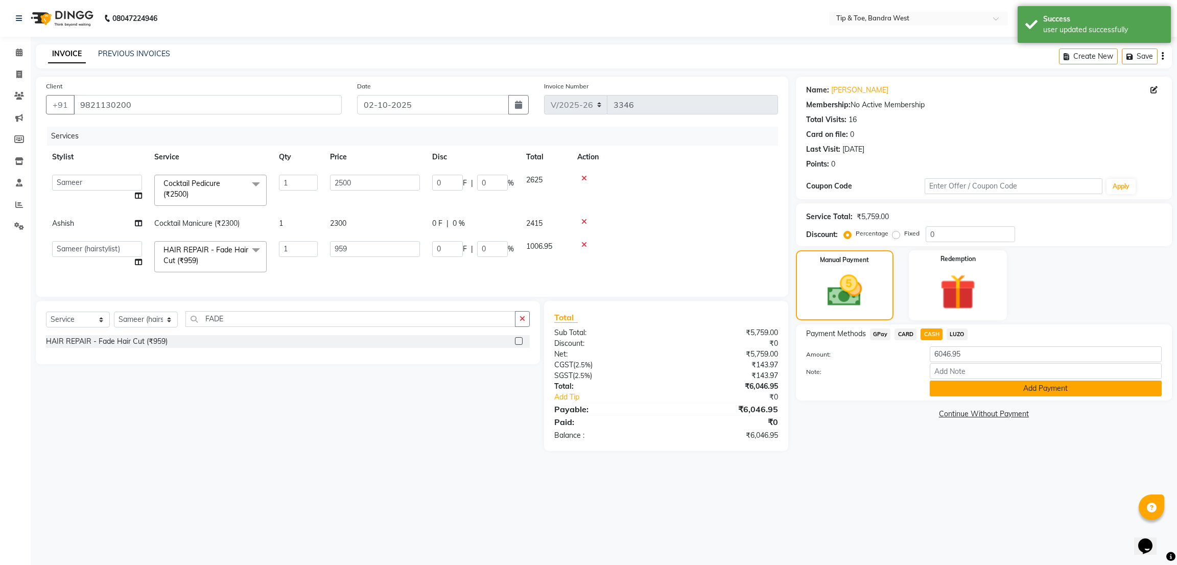
click at [955, 389] on button "Add Payment" at bounding box center [1046, 389] width 232 height 16
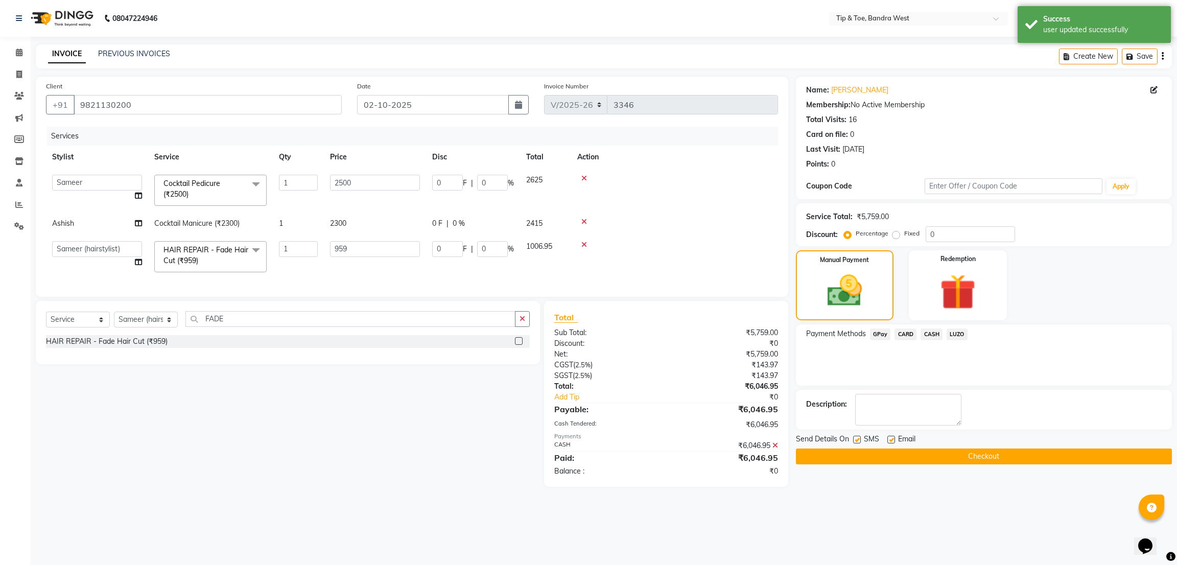
click at [851, 439] on div "Send Details On SMS Email" at bounding box center [984, 440] width 376 height 13
click at [859, 440] on label at bounding box center [857, 440] width 8 height 8
click at [859, 440] on input "checkbox" at bounding box center [856, 440] width 7 height 7
checkbox input "false"
click at [890, 440] on label at bounding box center [892, 440] width 8 height 8
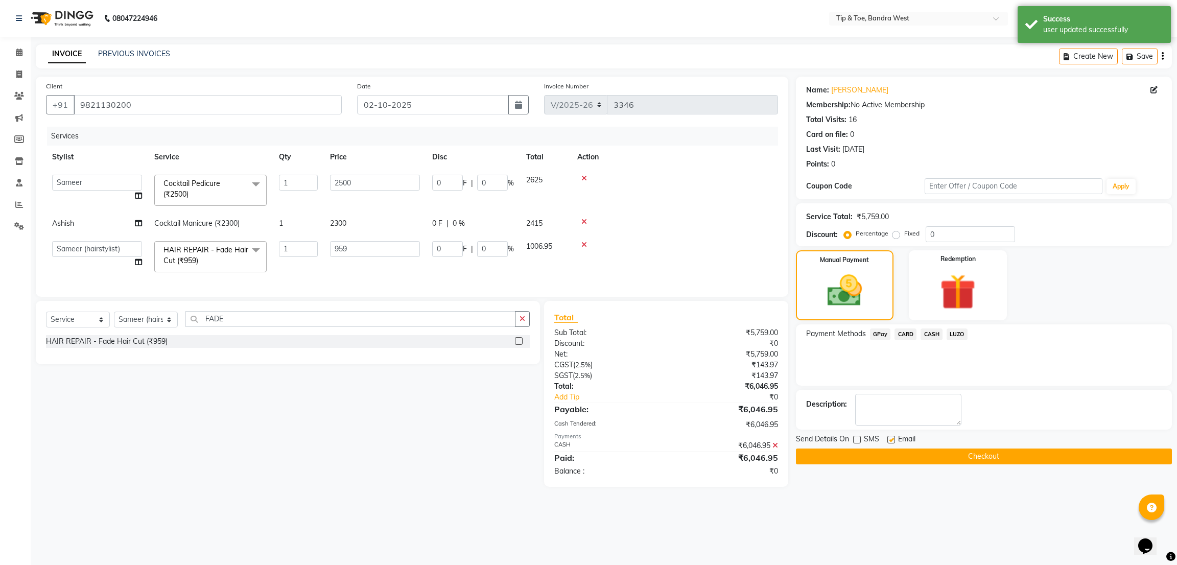
click at [890, 440] on input "checkbox" at bounding box center [891, 440] width 7 height 7
checkbox input "false"
click at [912, 459] on button "Checkout" at bounding box center [984, 457] width 376 height 16
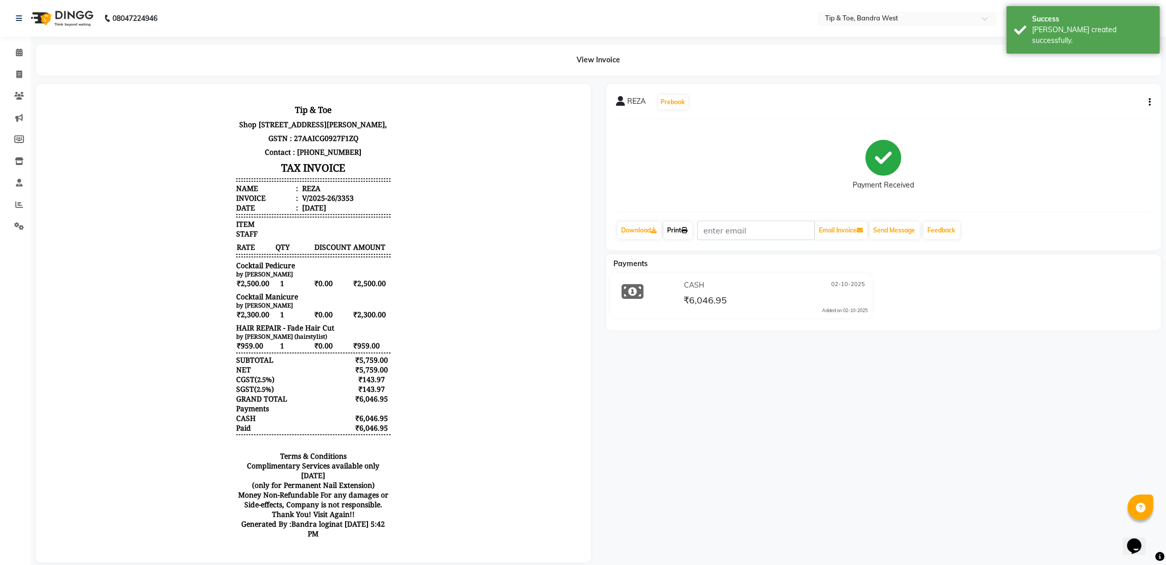
click at [688, 224] on link "Print" at bounding box center [677, 230] width 29 height 17
click at [18, 55] on icon at bounding box center [19, 53] width 7 height 8
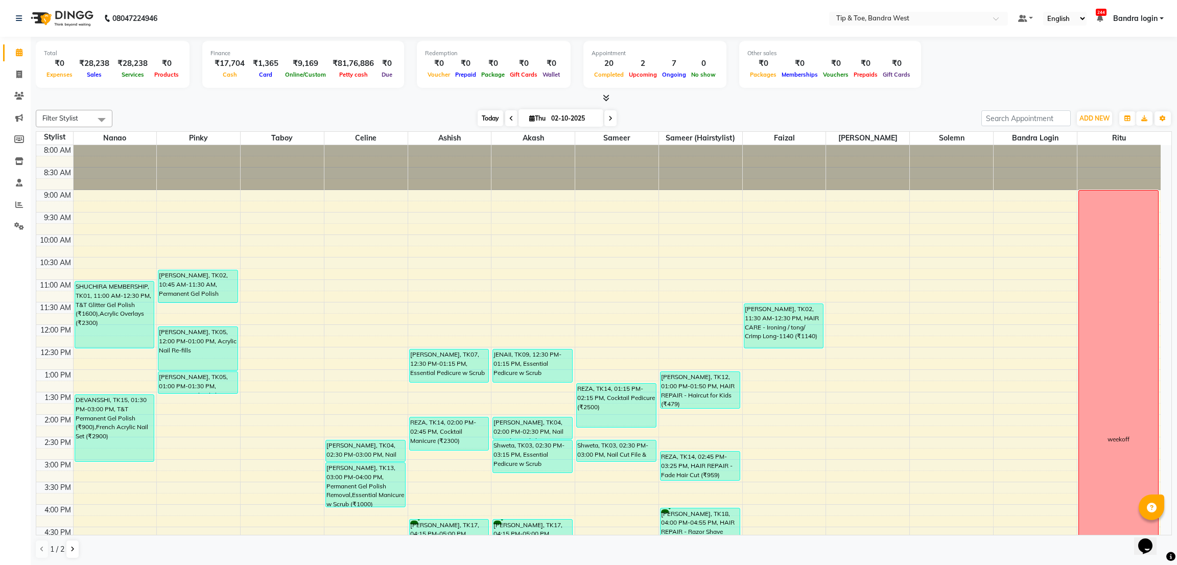
click at [490, 123] on span "Today" at bounding box center [491, 118] width 26 height 16
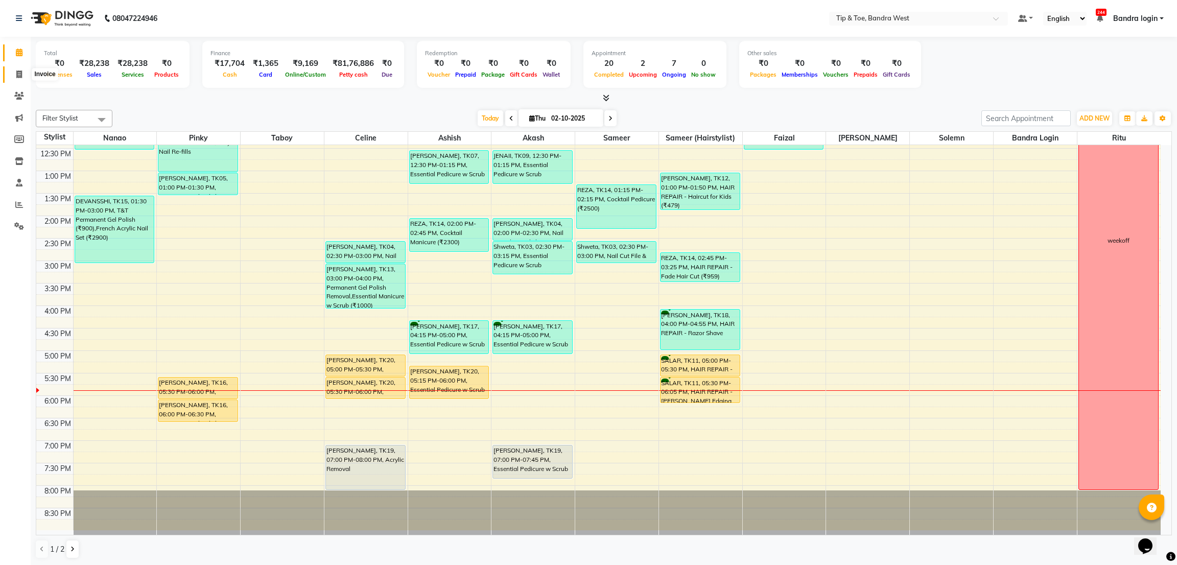
click at [17, 75] on icon at bounding box center [19, 75] width 6 height 8
select select "5957"
select select "service"
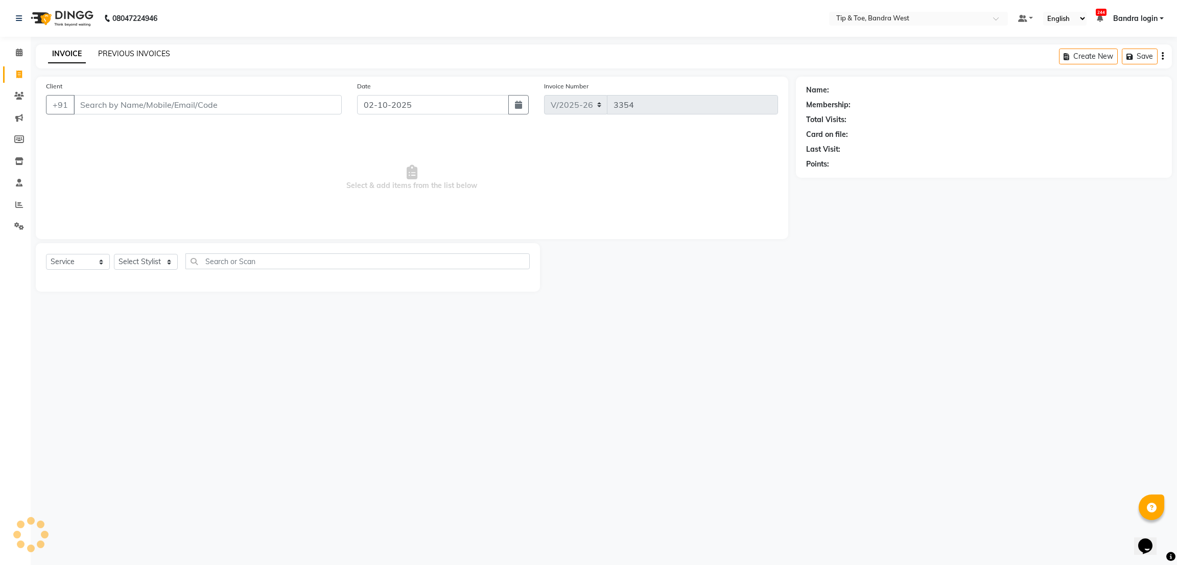
click at [127, 56] on link "PREVIOUS INVOICES" at bounding box center [134, 53] width 72 height 9
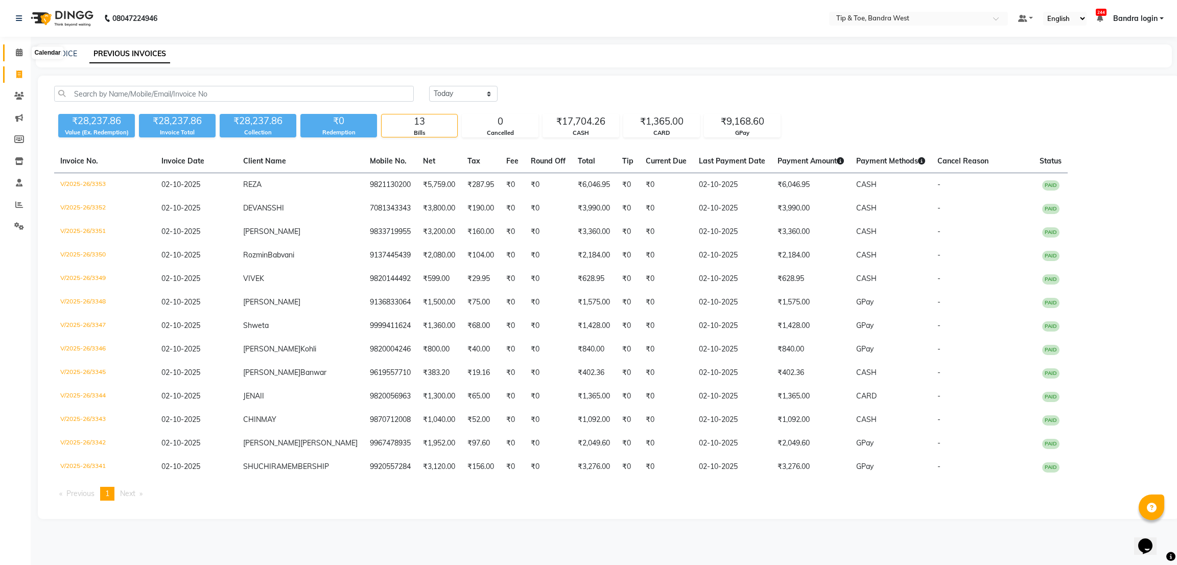
click at [17, 49] on icon at bounding box center [19, 53] width 7 height 8
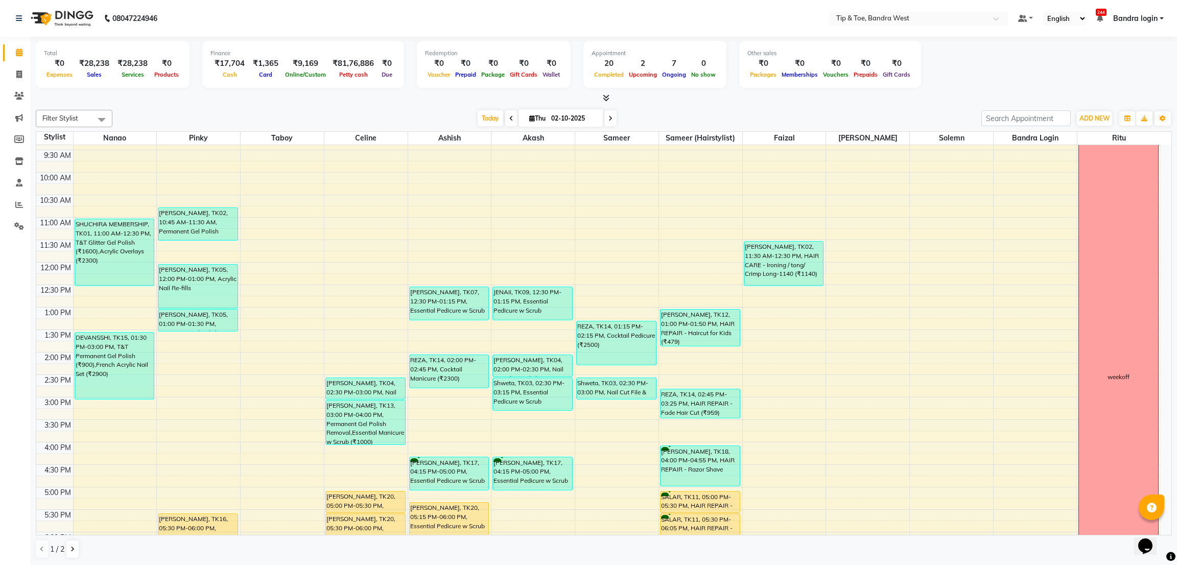
scroll to position [199, 0]
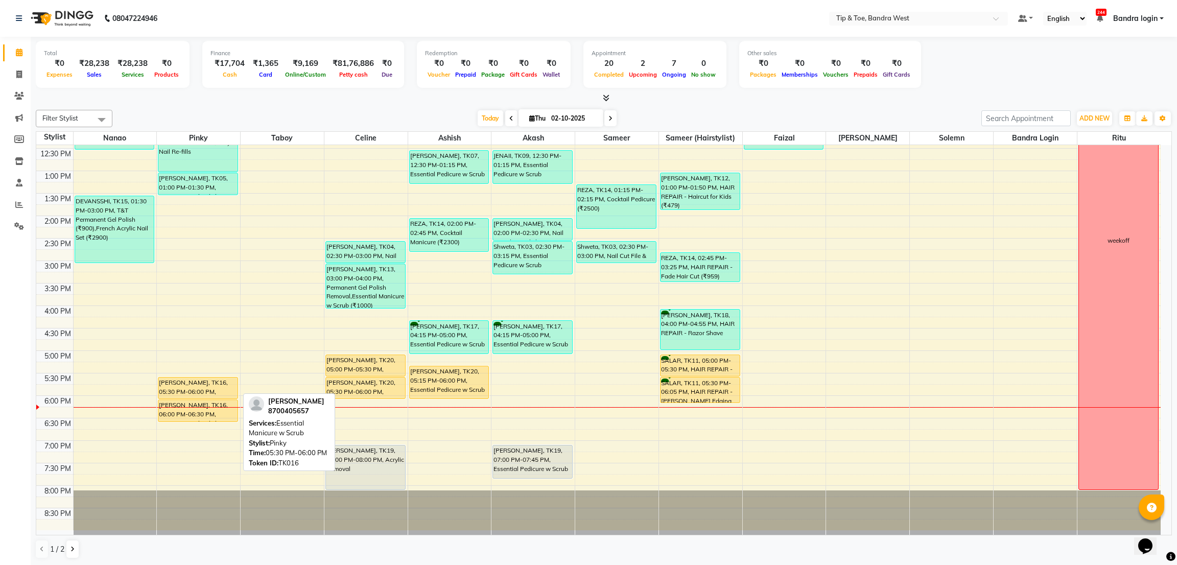
click at [216, 390] on div "[PERSON_NAME], TK16, 05:30 PM-06:00 PM, Essential Manicure w Scrub" at bounding box center [197, 388] width 79 height 21
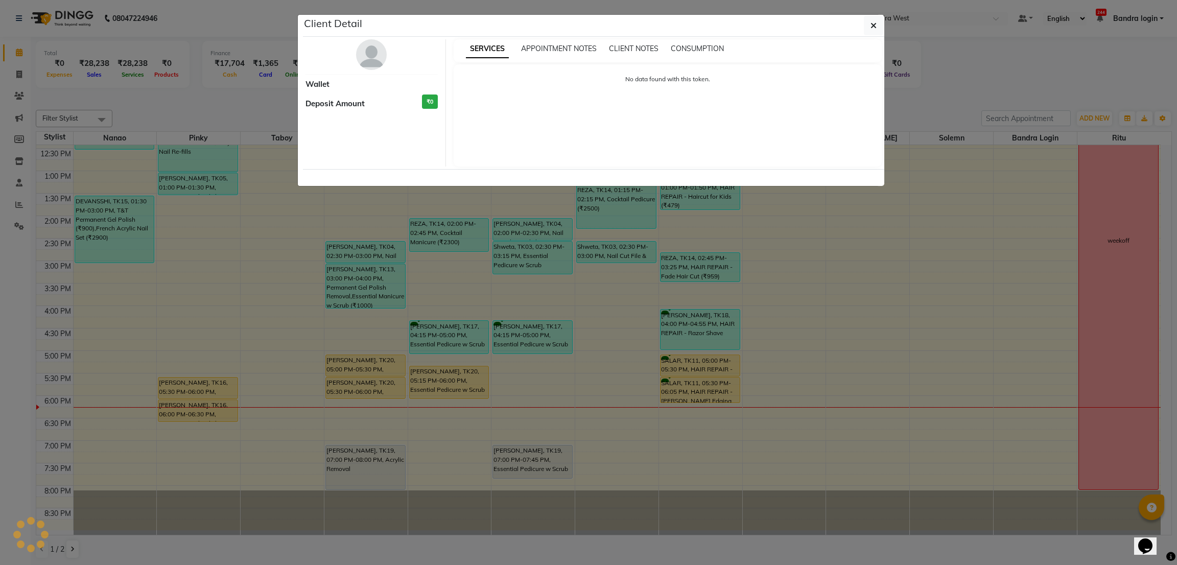
select select "1"
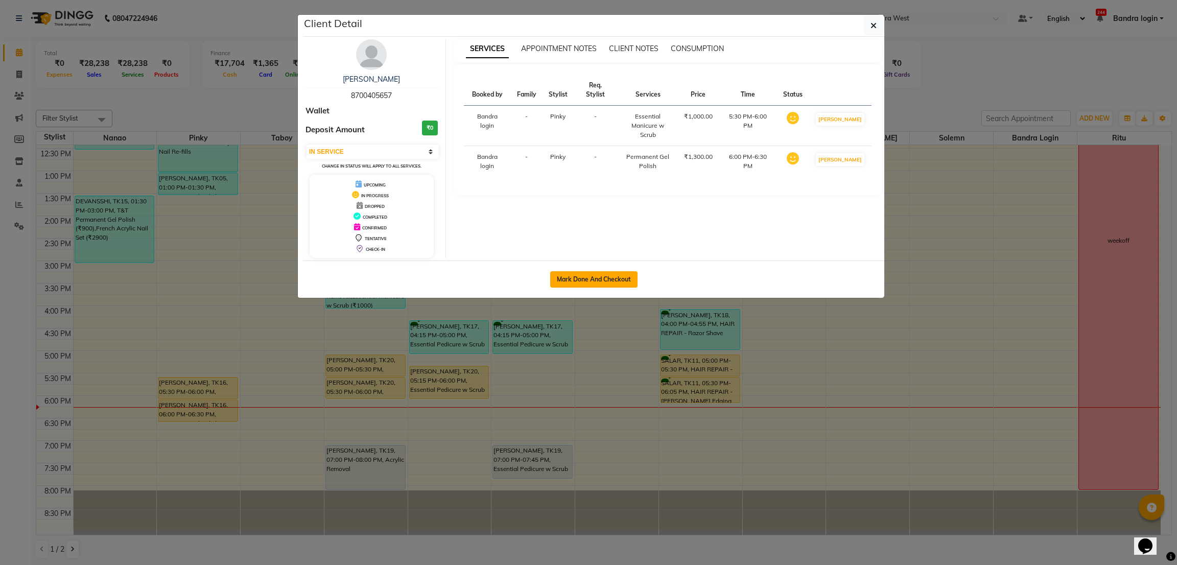
click at [609, 284] on button "Mark Done And Checkout" at bounding box center [593, 279] width 87 height 16
select select "5957"
select select "service"
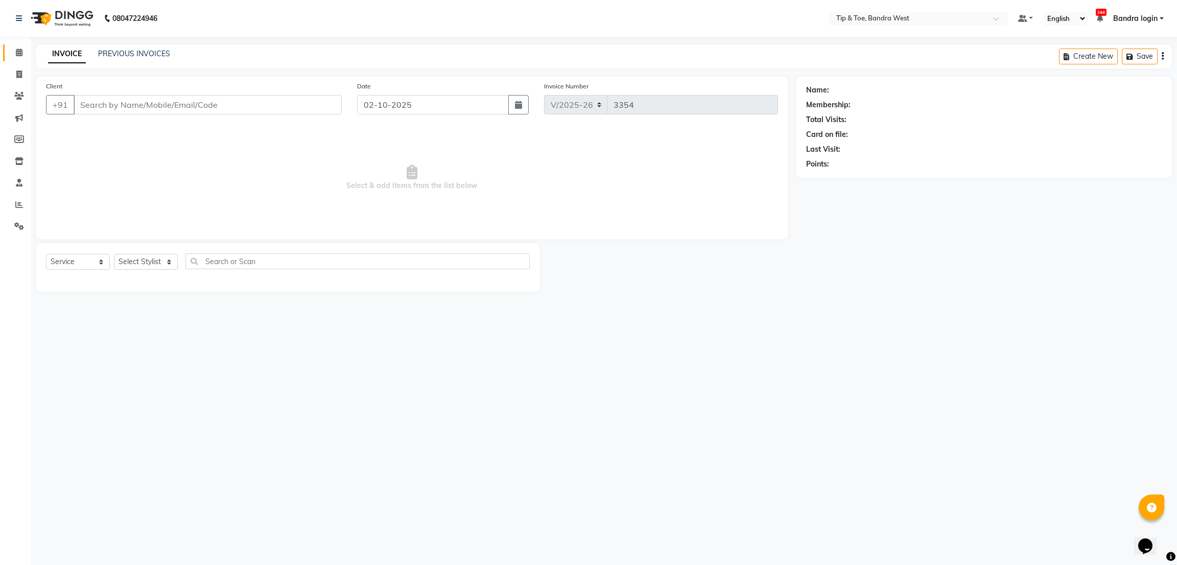
type input "8700405657"
select select "42340"
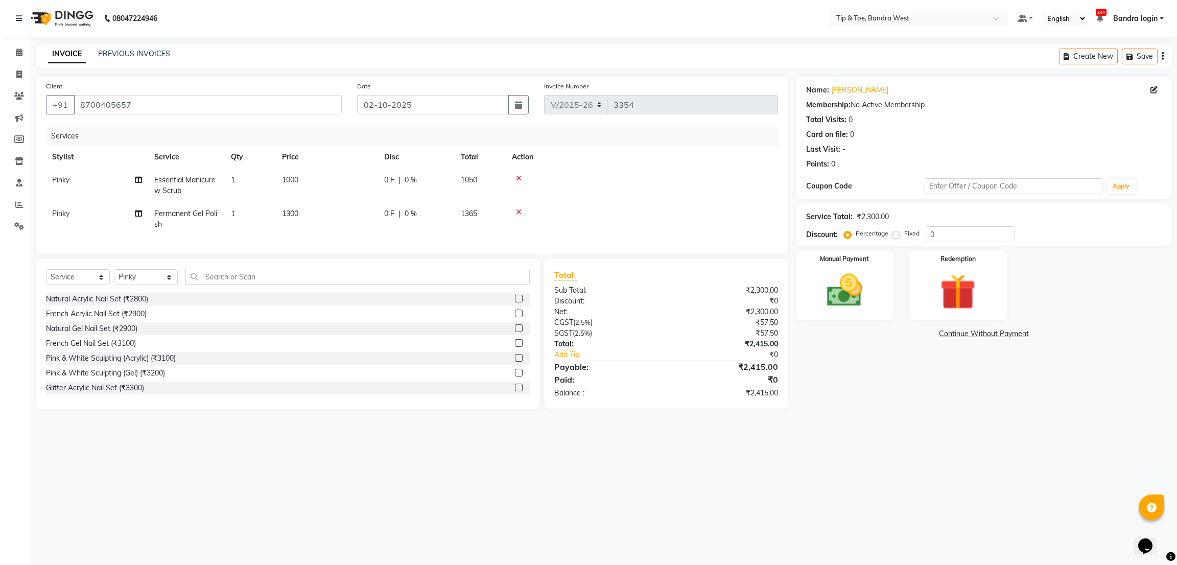
click at [645, 190] on td at bounding box center [642, 186] width 272 height 34
click at [867, 277] on img at bounding box center [845, 290] width 60 height 43
click at [928, 335] on span "CASH" at bounding box center [932, 335] width 22 height 12
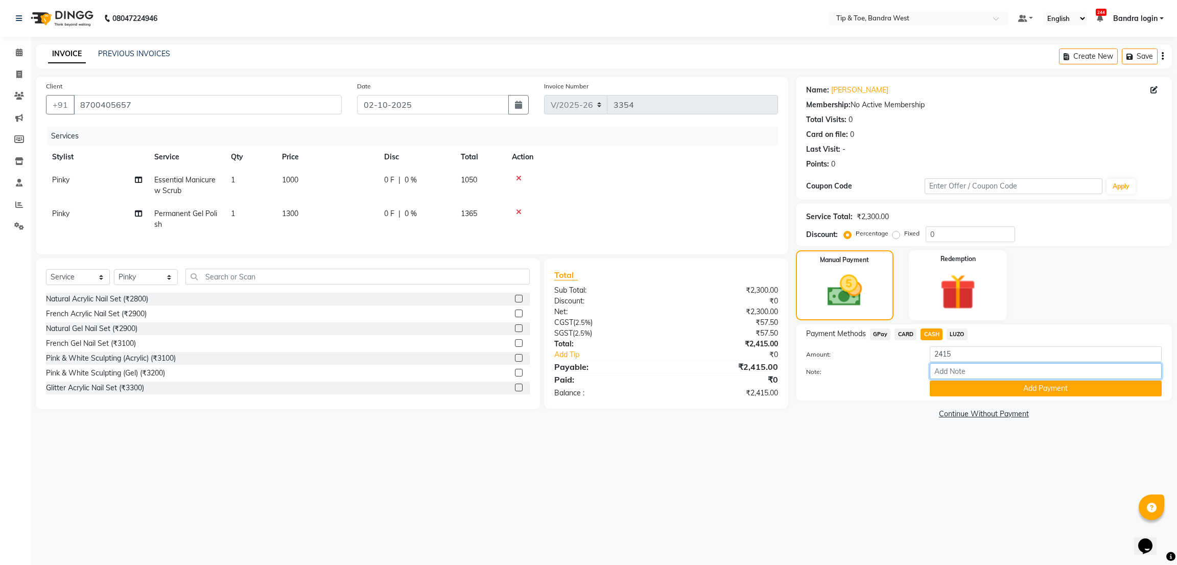
click at [965, 378] on input "Note:" at bounding box center [1046, 371] width 232 height 16
click at [944, 387] on button "Add Payment" at bounding box center [1046, 389] width 232 height 16
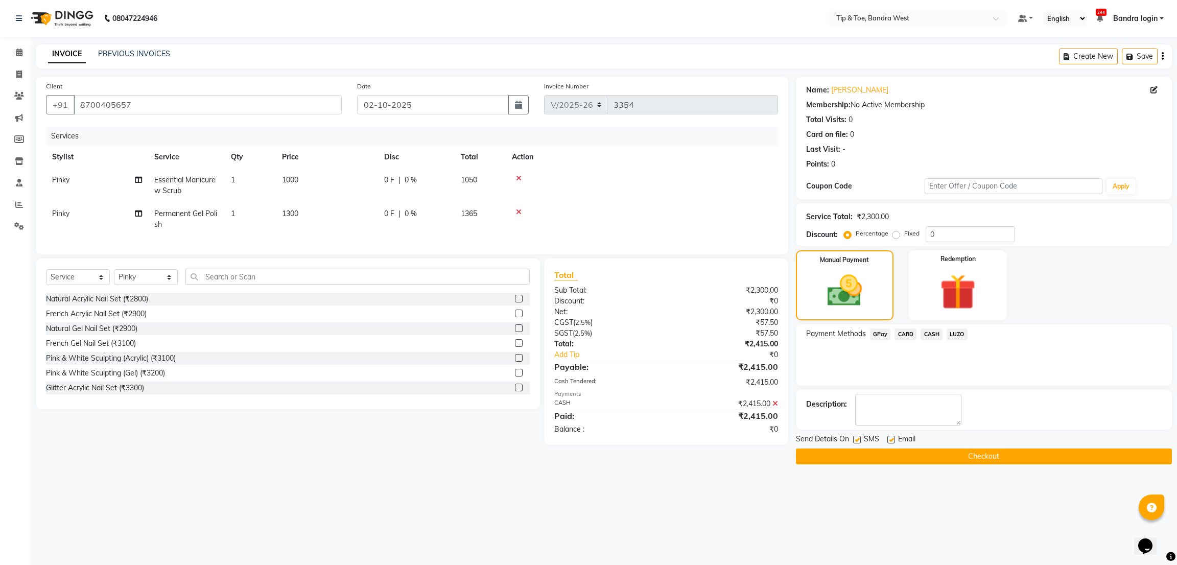
click at [919, 456] on button "Checkout" at bounding box center [984, 457] width 376 height 16
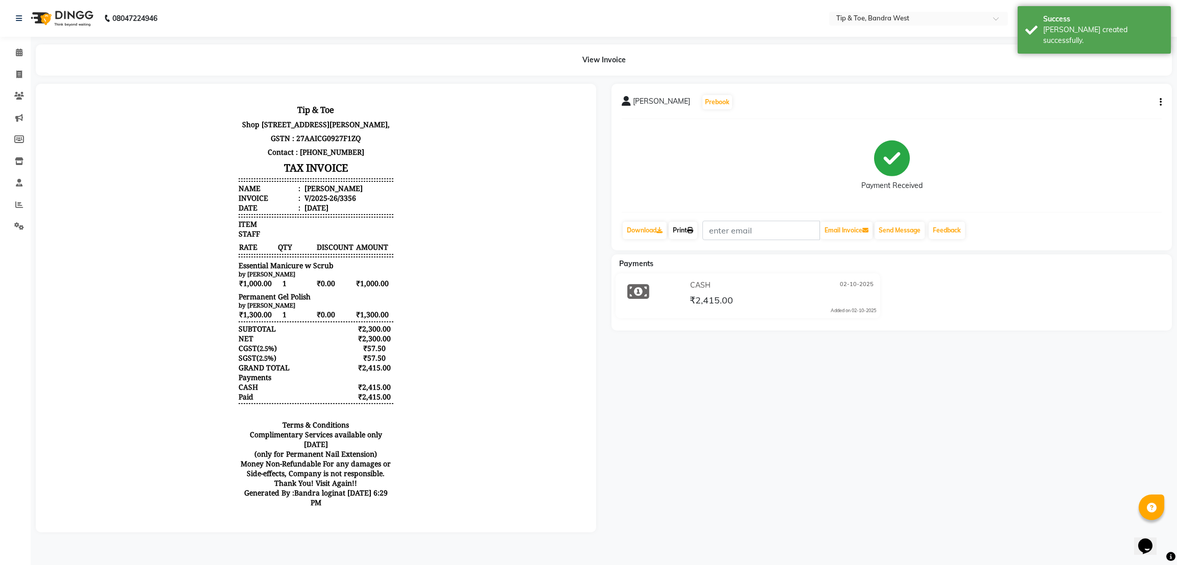
click at [691, 230] on icon at bounding box center [690, 230] width 6 height 6
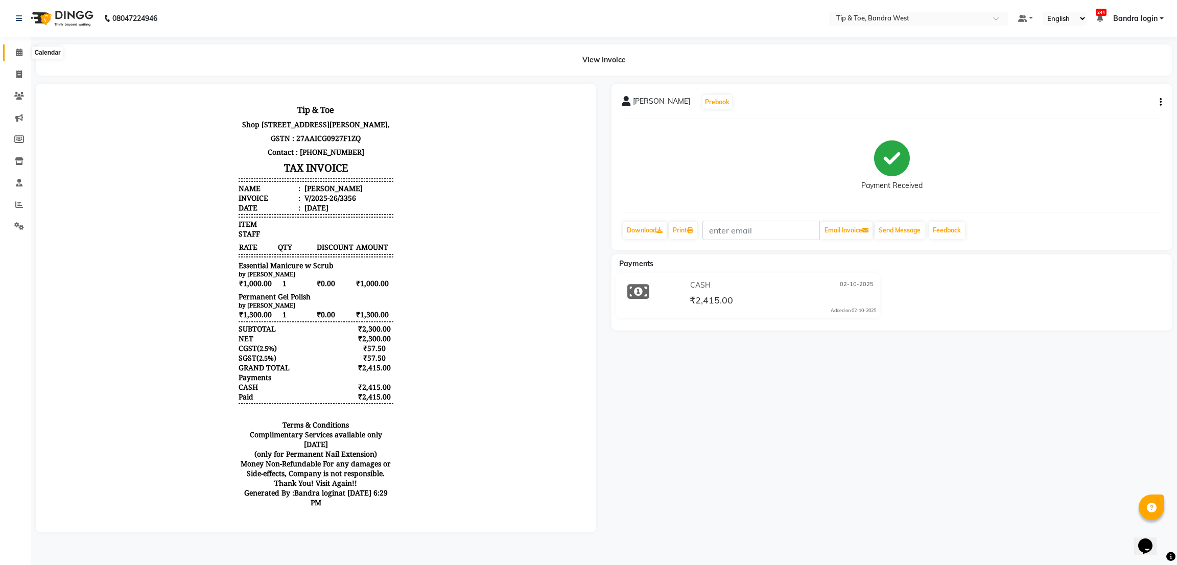
click at [16, 52] on icon at bounding box center [19, 53] width 7 height 8
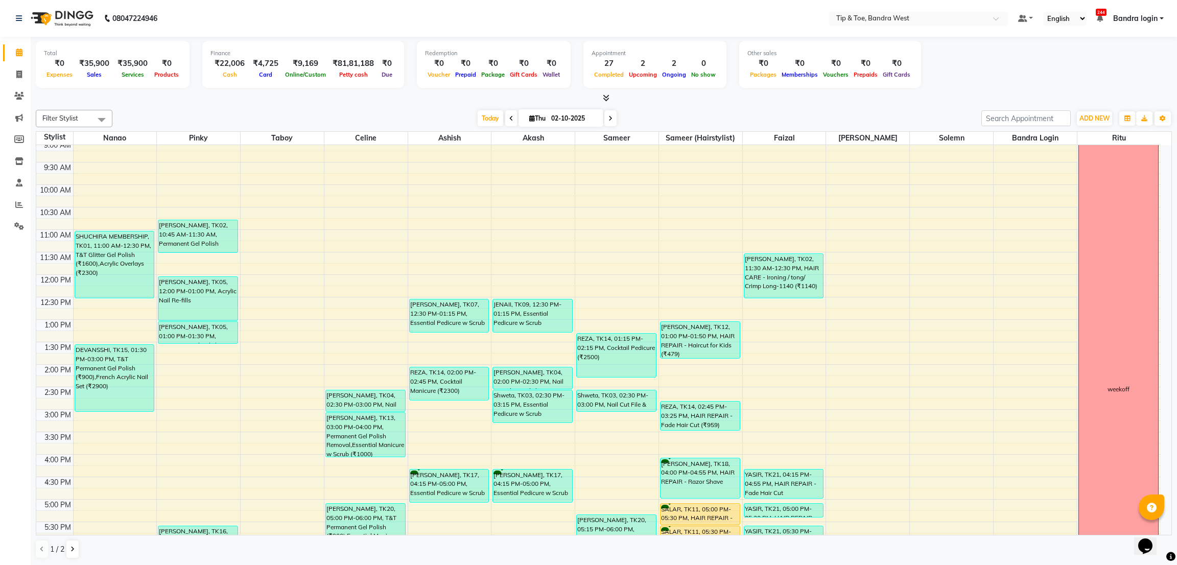
scroll to position [77, 0]
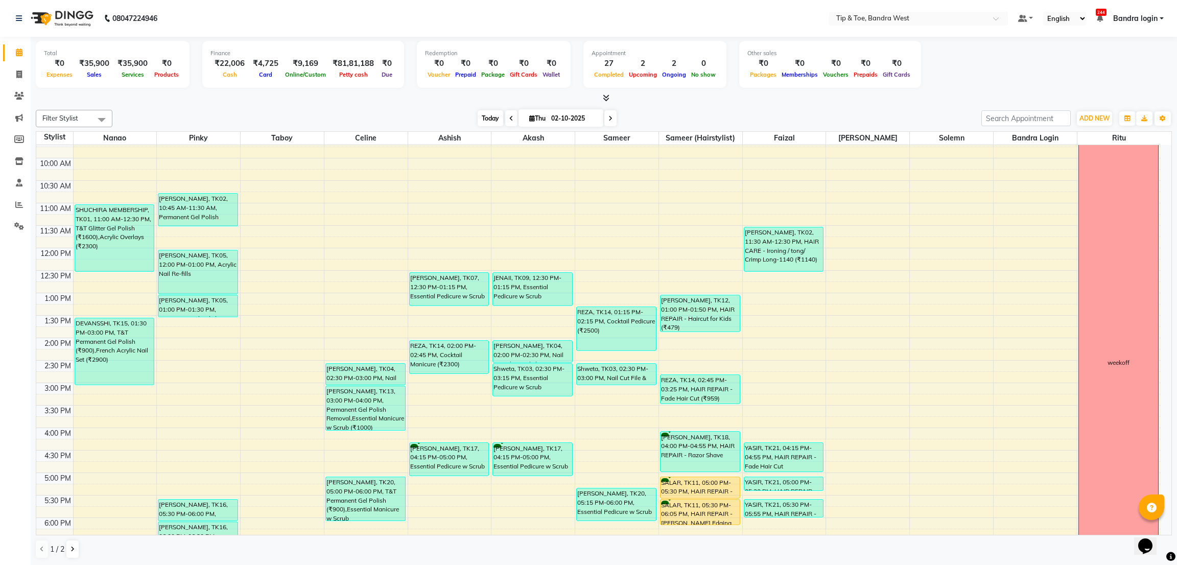
click at [489, 110] on span "Today" at bounding box center [491, 118] width 26 height 16
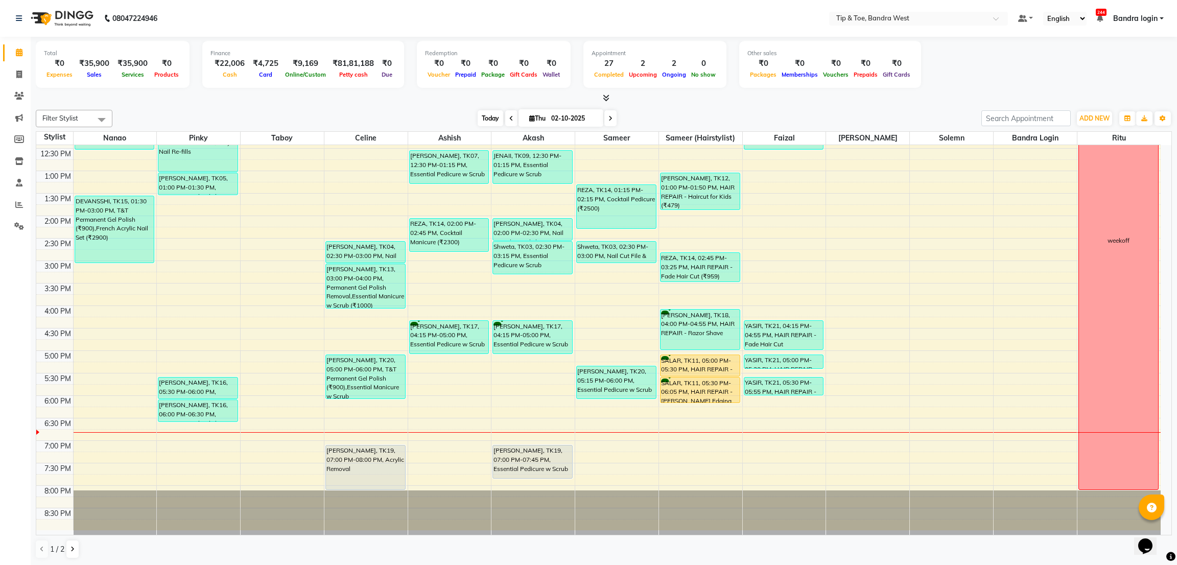
click at [495, 121] on span "Today" at bounding box center [491, 118] width 26 height 16
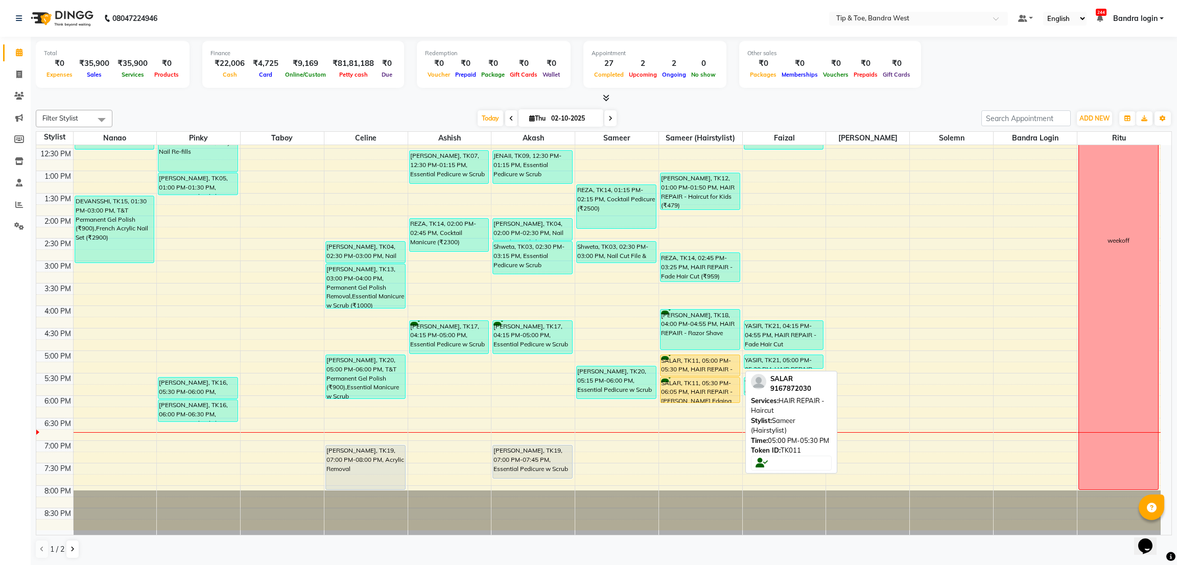
click at [679, 363] on div "SALAR, TK11, 05:00 PM-05:30 PM, HAIR REPAIR - Haircut" at bounding box center [700, 365] width 79 height 21
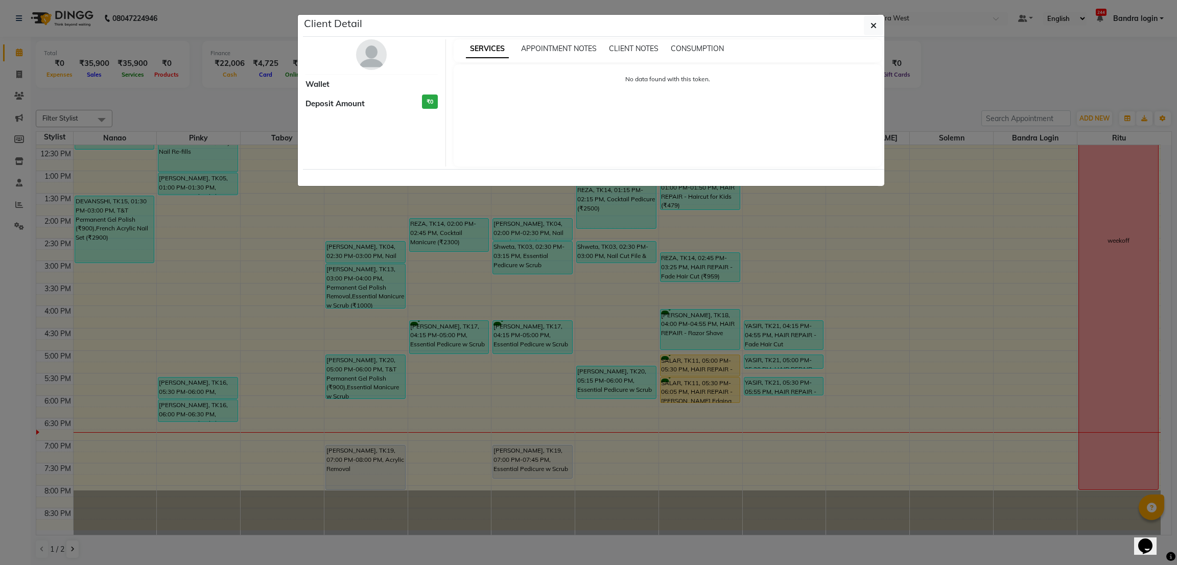
select select "1"
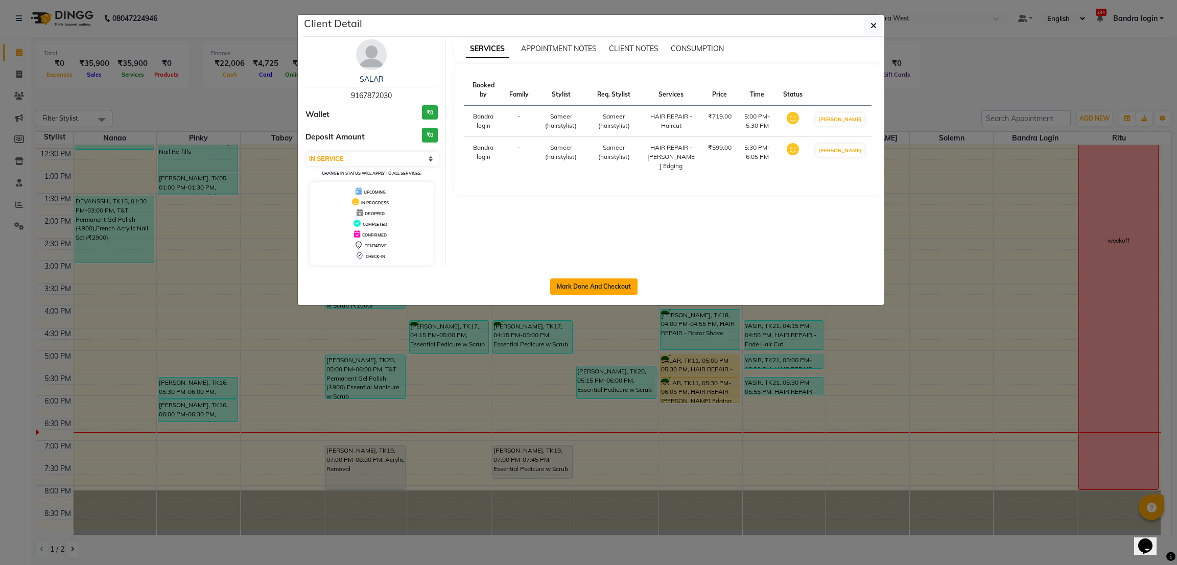
click at [604, 286] on button "Mark Done And Checkout" at bounding box center [593, 287] width 87 height 16
select select "5957"
select select "service"
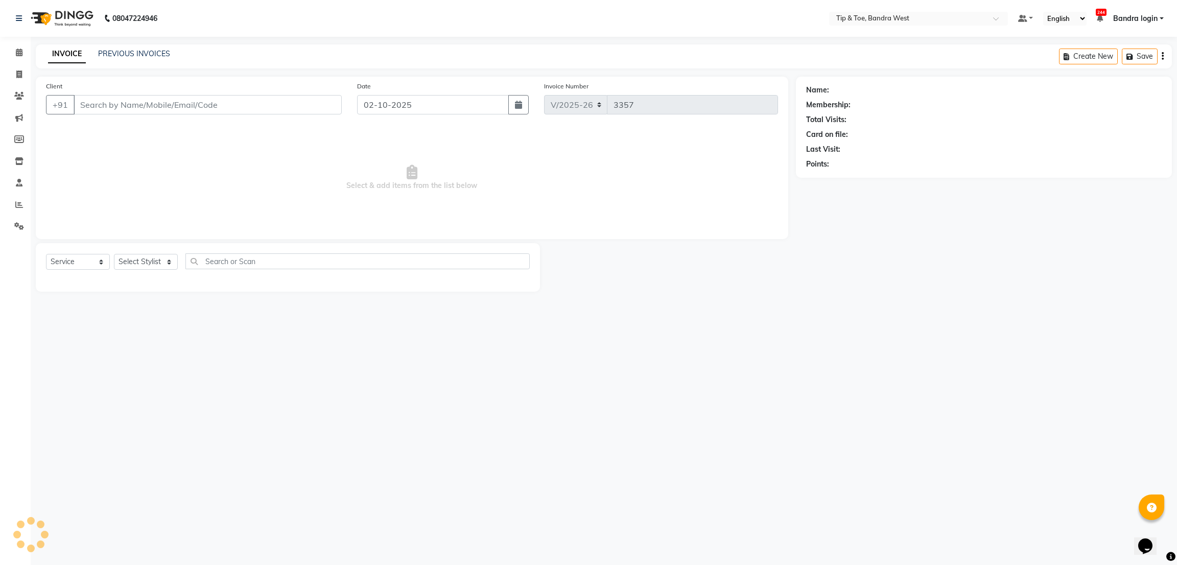
type input "9167872030"
select select "64235"
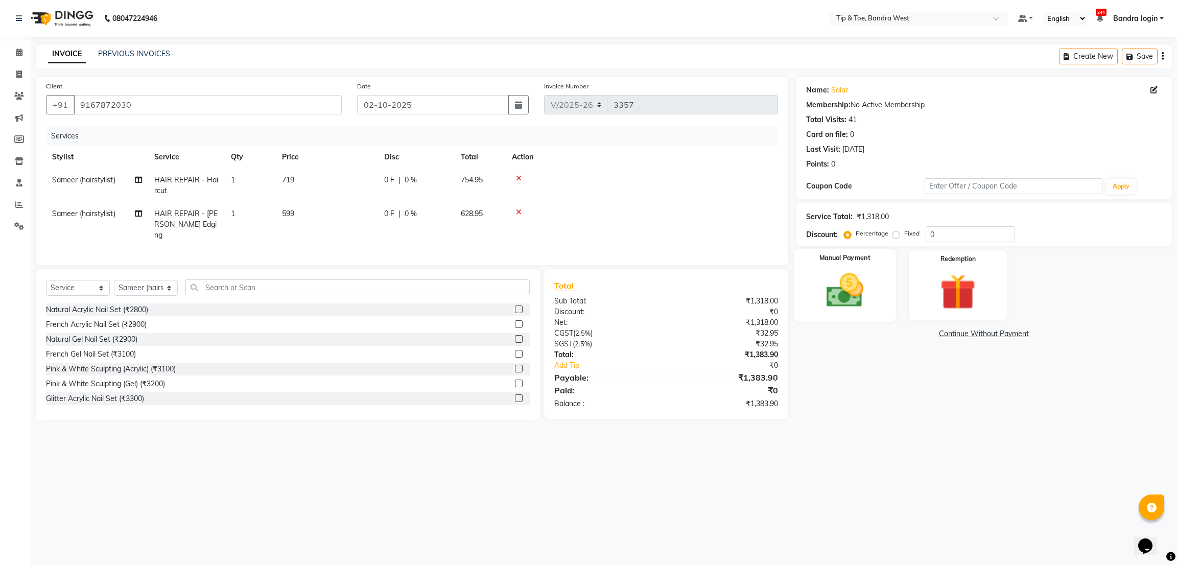
drag, startPoint x: 855, startPoint y: 280, endPoint x: 886, endPoint y: 301, distance: 37.4
click at [857, 280] on img at bounding box center [845, 290] width 60 height 43
click at [933, 334] on span "CASH" at bounding box center [932, 335] width 22 height 12
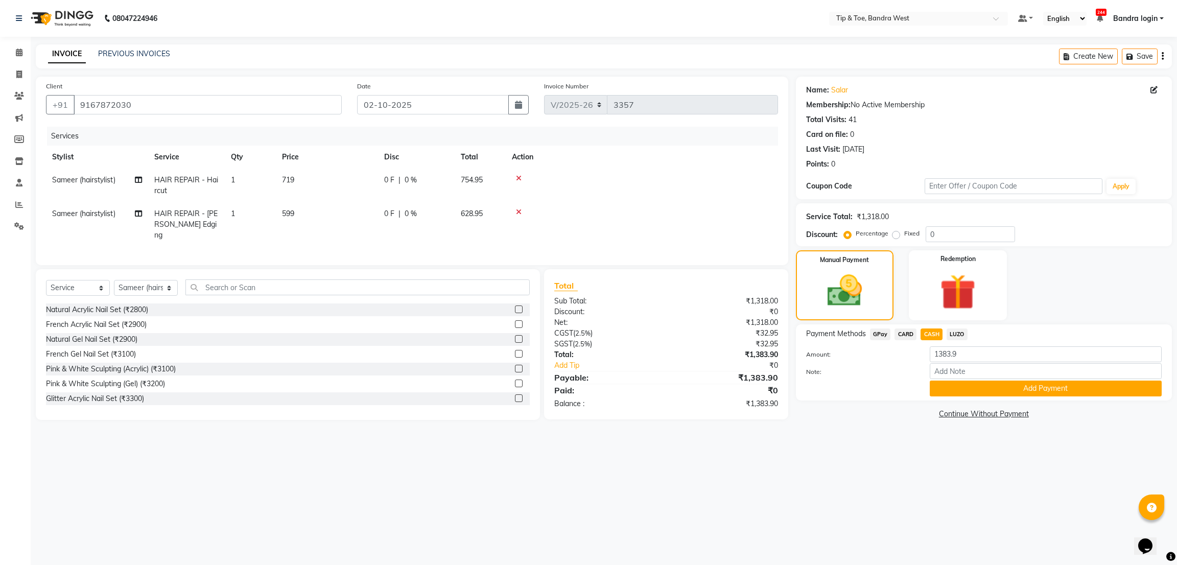
click at [1000, 403] on div "Name: Salar Membership: No Active Membership Total Visits: 41 Card on file: 0 L…" at bounding box center [988, 249] width 384 height 345
click at [1005, 393] on button "Add Payment" at bounding box center [1046, 389] width 232 height 16
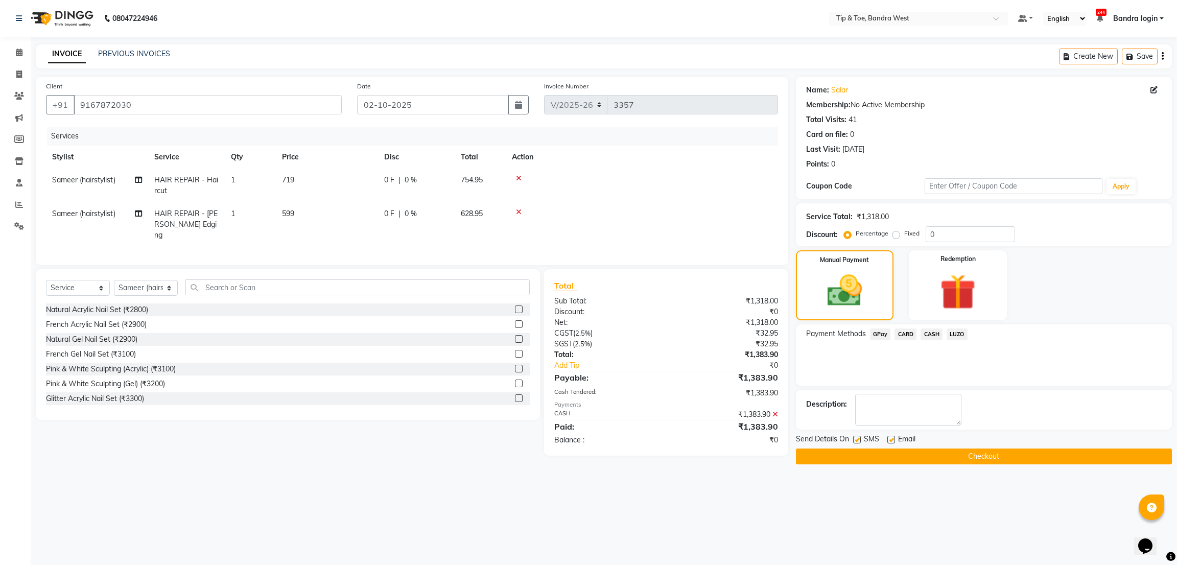
click at [974, 458] on button "Checkout" at bounding box center [984, 457] width 376 height 16
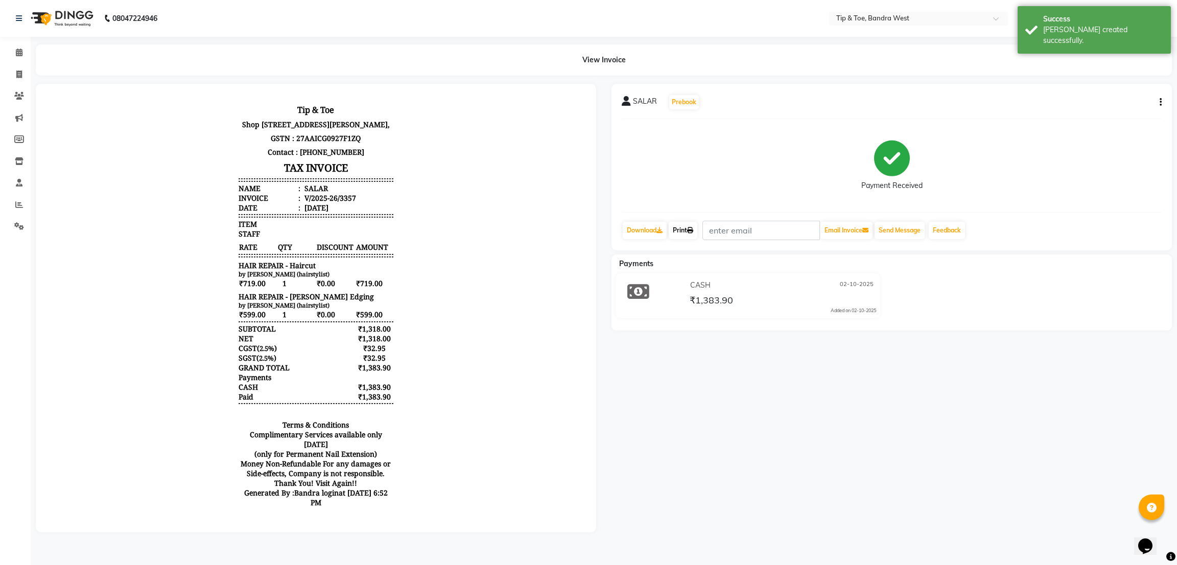
click at [685, 231] on link "Print" at bounding box center [683, 230] width 29 height 17
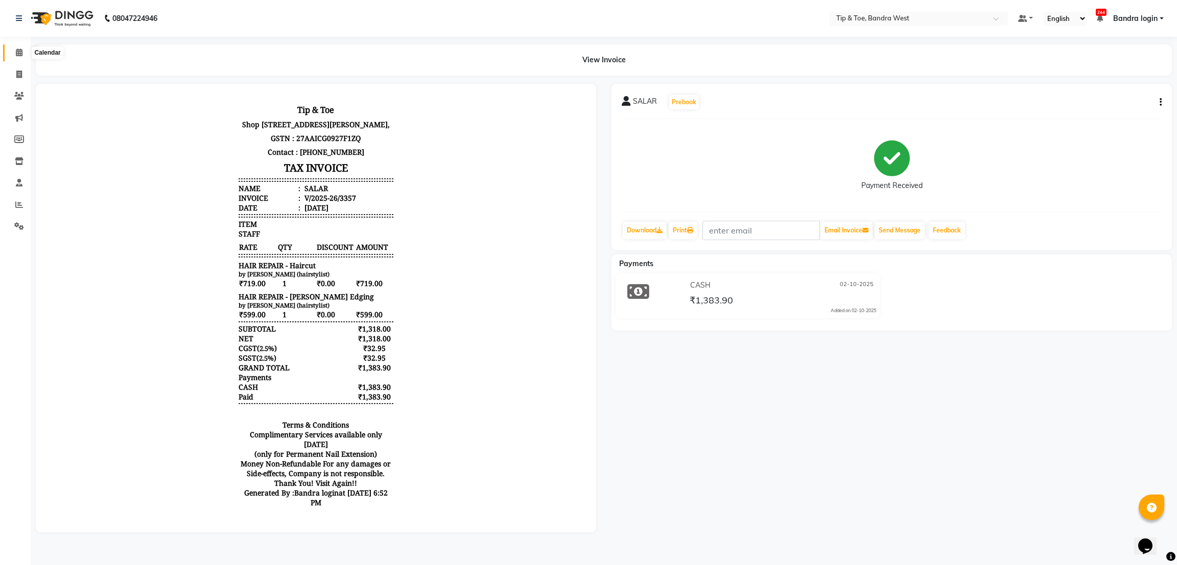
click at [17, 52] on icon at bounding box center [19, 53] width 7 height 8
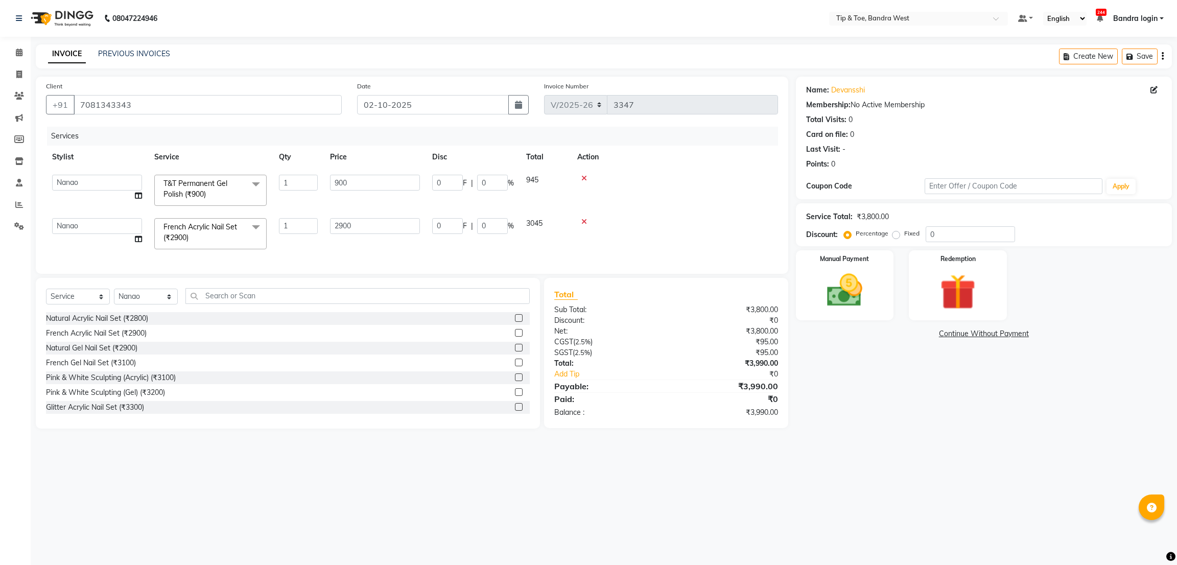
select select "5957"
select select "42385"
select select "service"
select select "42385"
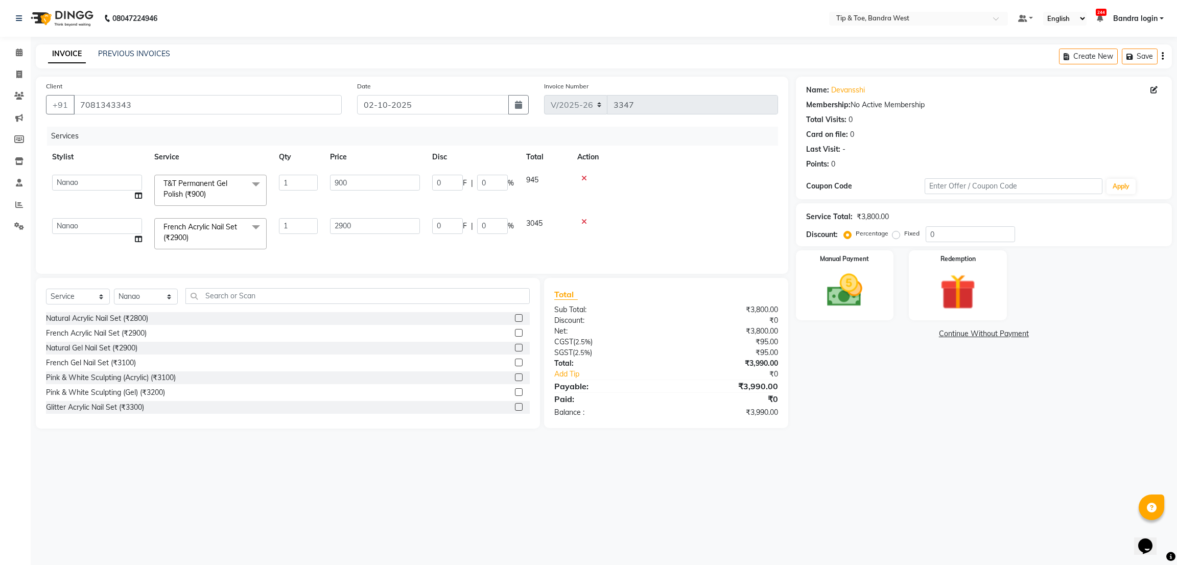
click at [629, 225] on div at bounding box center [674, 221] width 195 height 7
click at [651, 240] on td at bounding box center [674, 233] width 207 height 43
click at [1157, 87] on icon at bounding box center [1154, 89] width 7 height 7
select select "08"
select select "07"
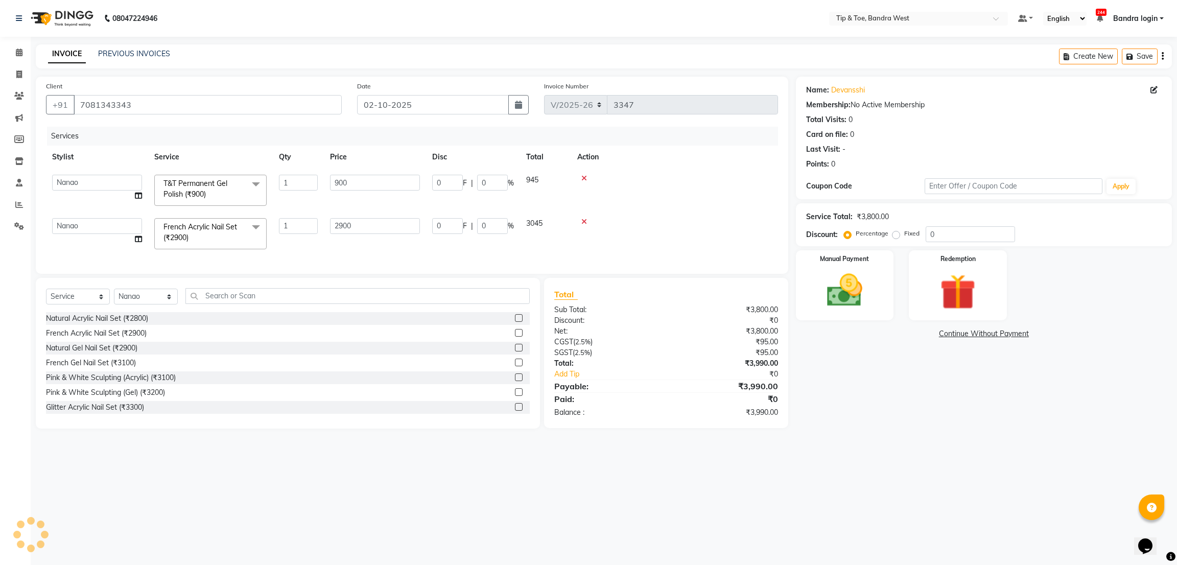
select select "2003"
select select "[DEMOGRAPHIC_DATA]"
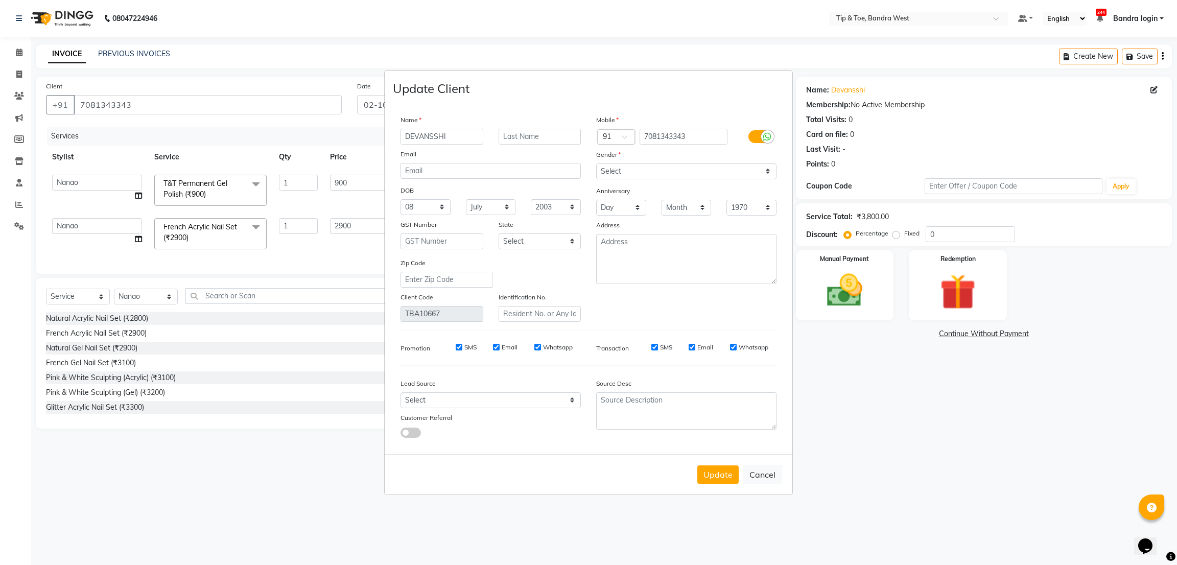
click at [457, 345] on input "SMS" at bounding box center [459, 347] width 7 height 7
checkbox input "false"
click at [496, 347] on input "Email" at bounding box center [496, 347] width 7 height 7
checkbox input "false"
click at [537, 346] on input "Whatsapp" at bounding box center [538, 347] width 7 height 7
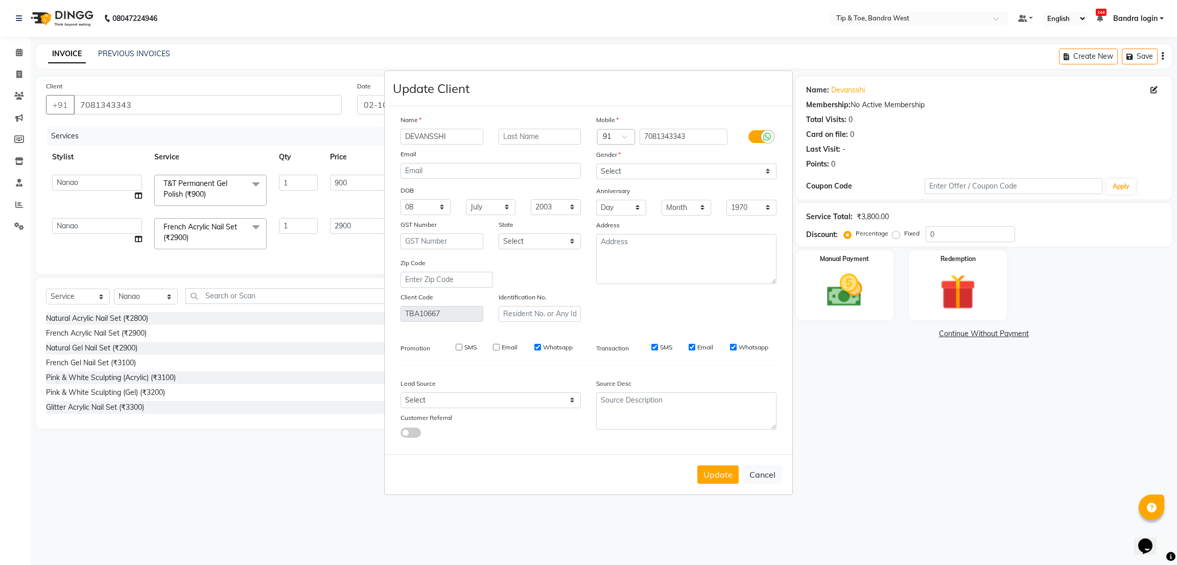
checkbox input "false"
click at [652, 346] on input "SMS" at bounding box center [655, 347] width 7 height 7
checkbox input "false"
click at [694, 345] on input "Email" at bounding box center [692, 347] width 7 height 7
checkbox input "false"
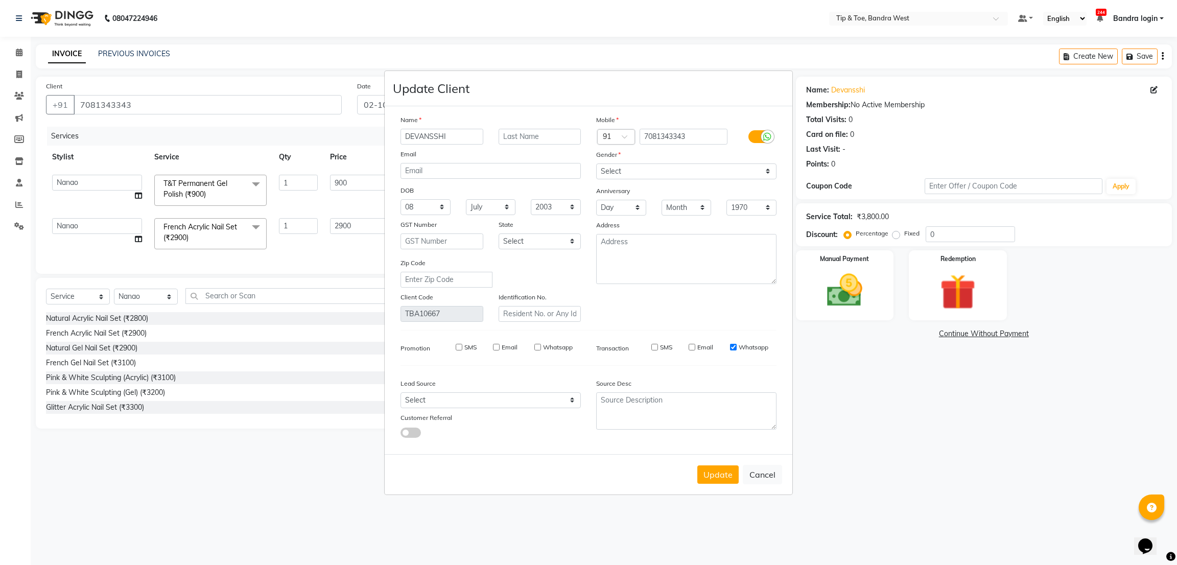
click at [730, 346] on input "Whatsapp" at bounding box center [733, 347] width 7 height 7
checkbox input "false"
click at [719, 473] on button "Update" at bounding box center [718, 475] width 41 height 18
select select
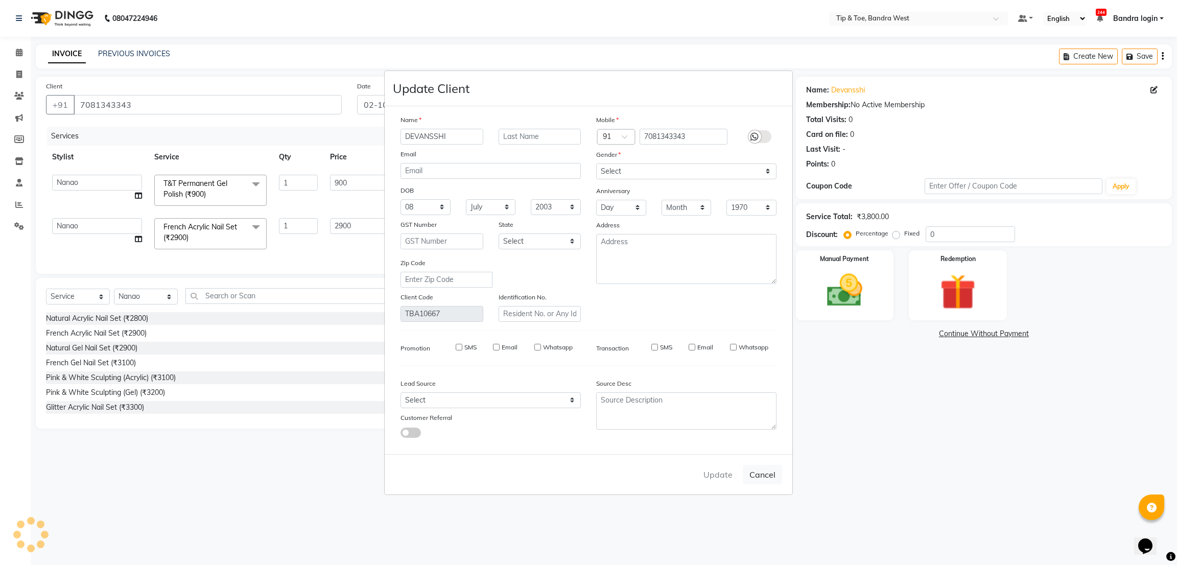
select select
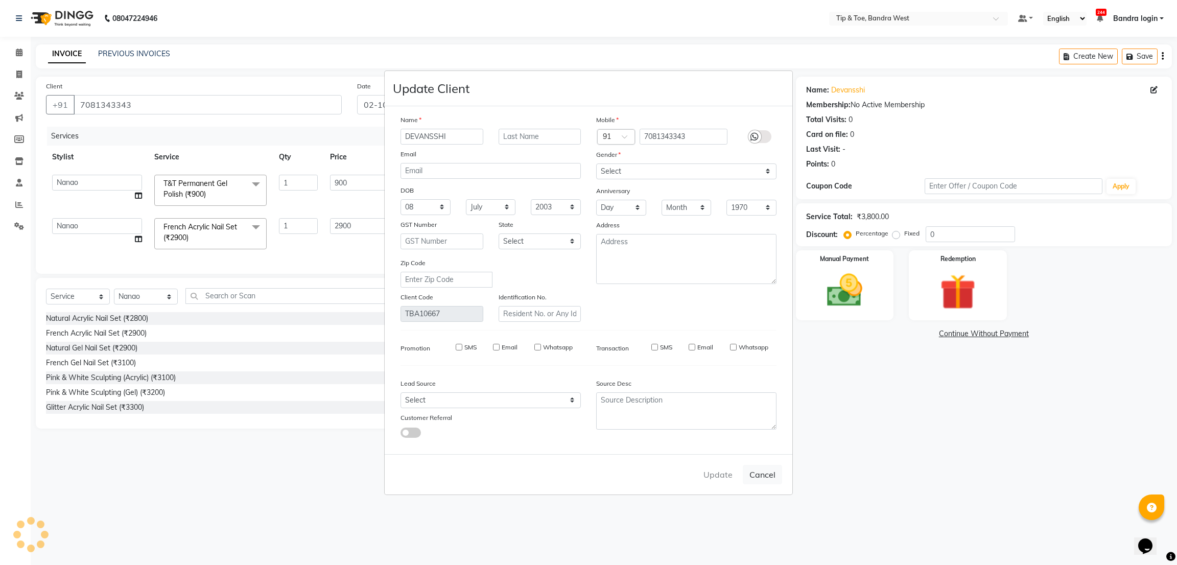
checkbox input "false"
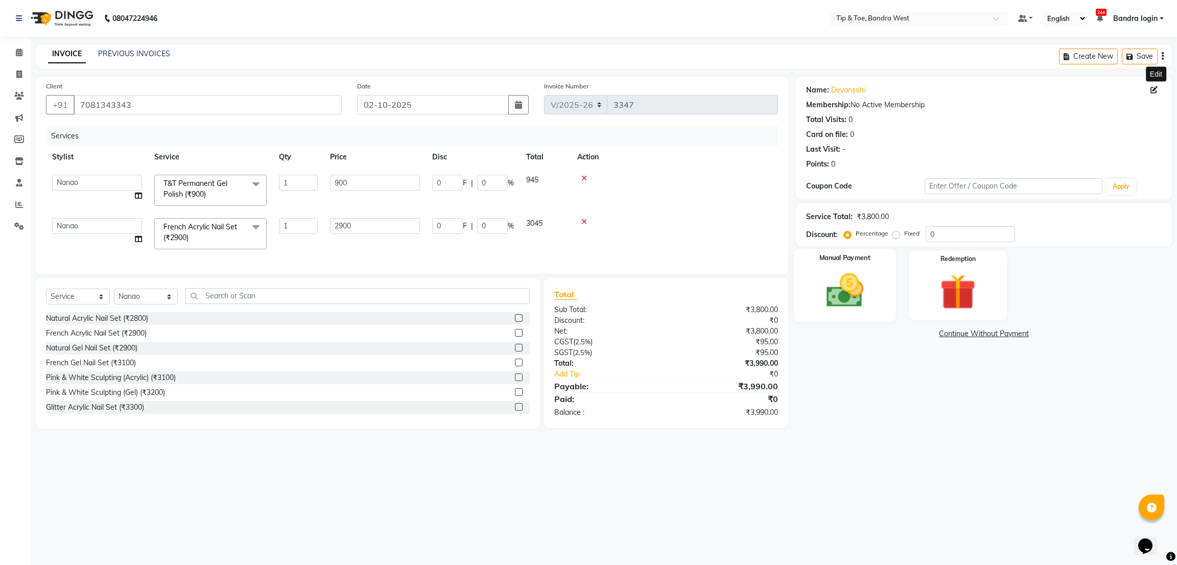
click at [874, 283] on img at bounding box center [845, 290] width 60 height 43
click at [1152, 87] on icon at bounding box center [1154, 89] width 7 height 7
select select "08"
select select "07"
select select "2003"
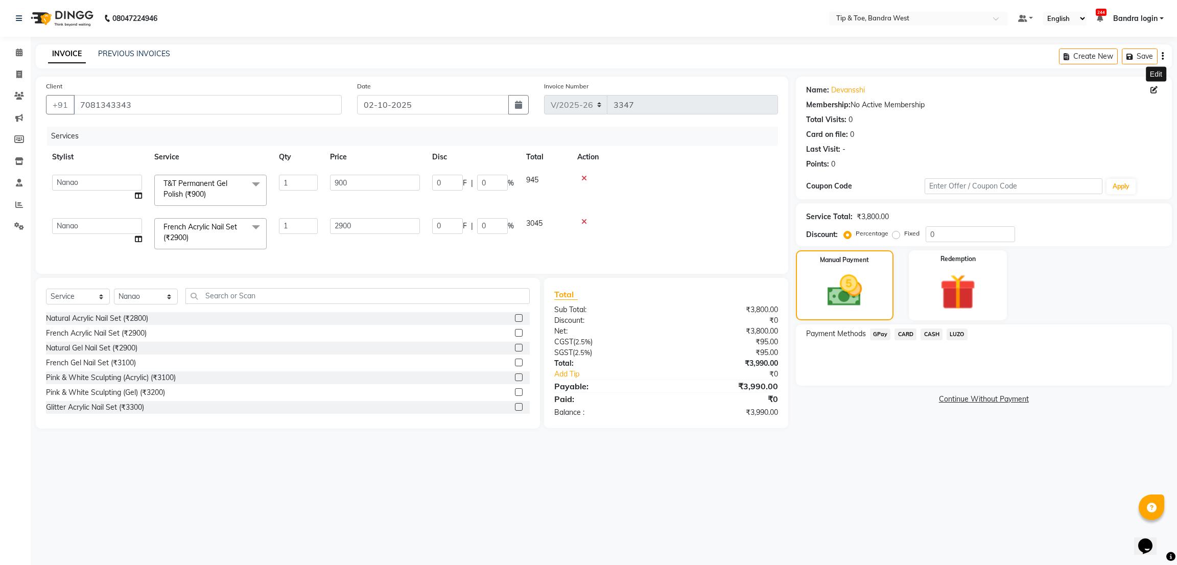
select select "[DEMOGRAPHIC_DATA]"
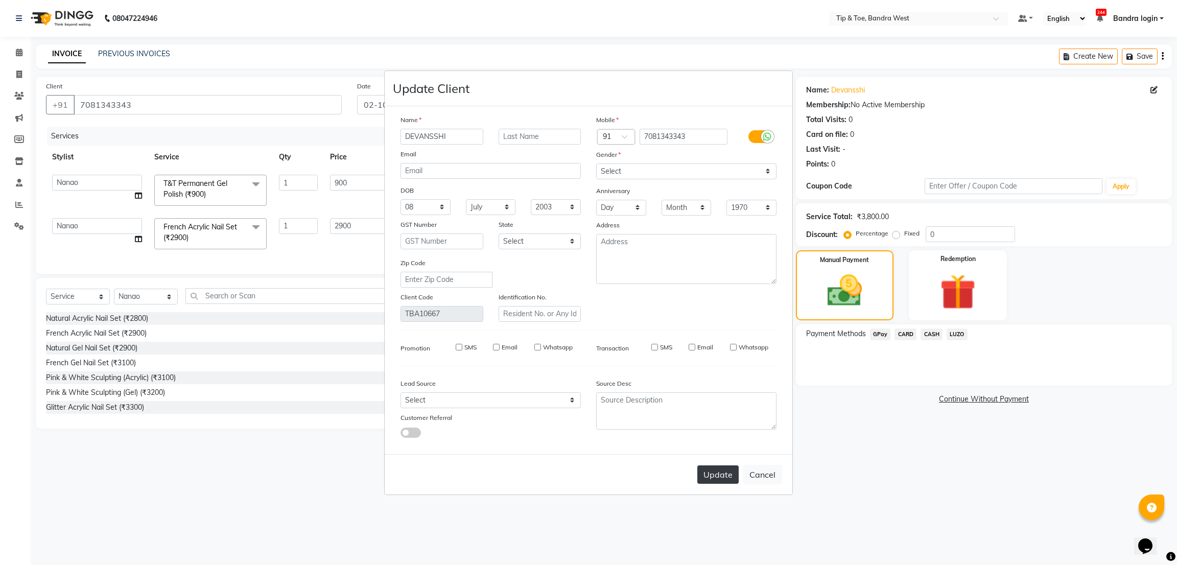
click at [715, 473] on button "Update" at bounding box center [718, 475] width 41 height 18
select select
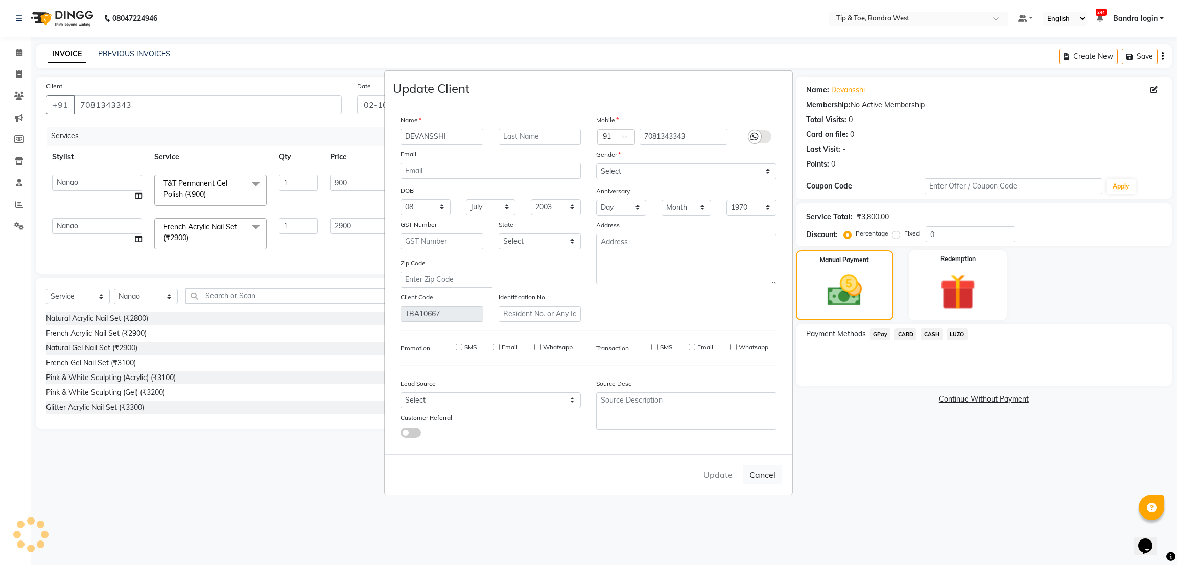
select select
checkbox input "false"
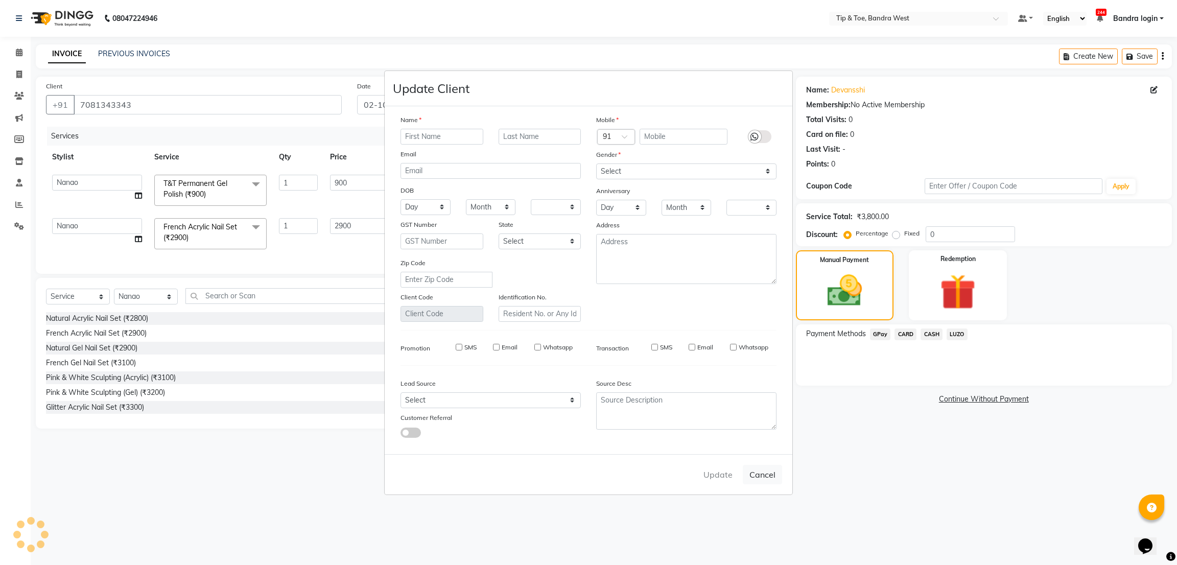
checkbox input "false"
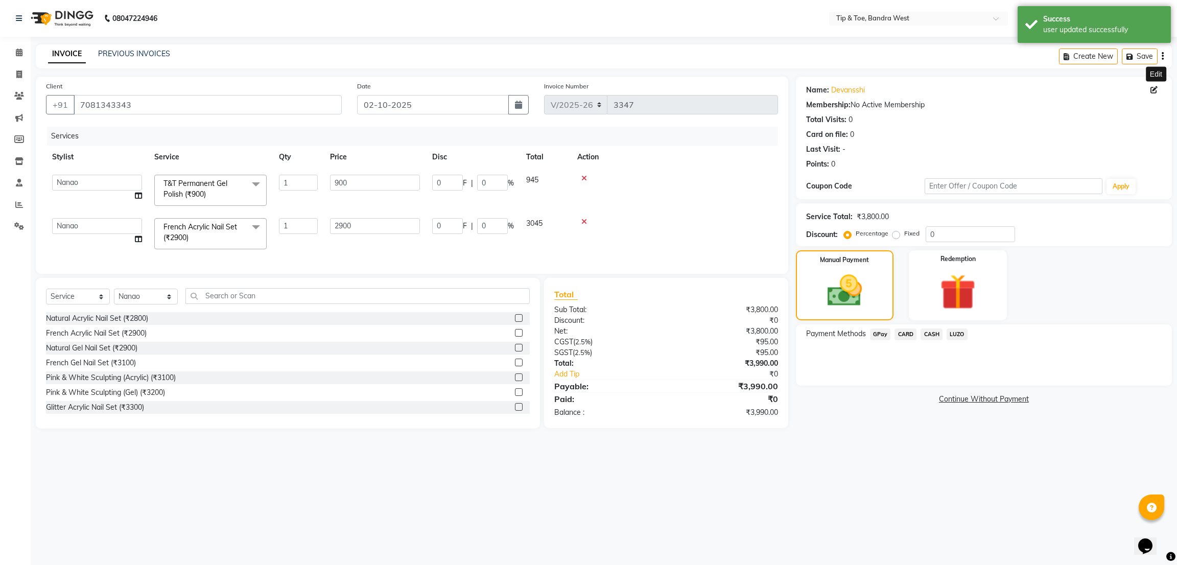
click at [927, 338] on span "CASH" at bounding box center [932, 335] width 22 height 12
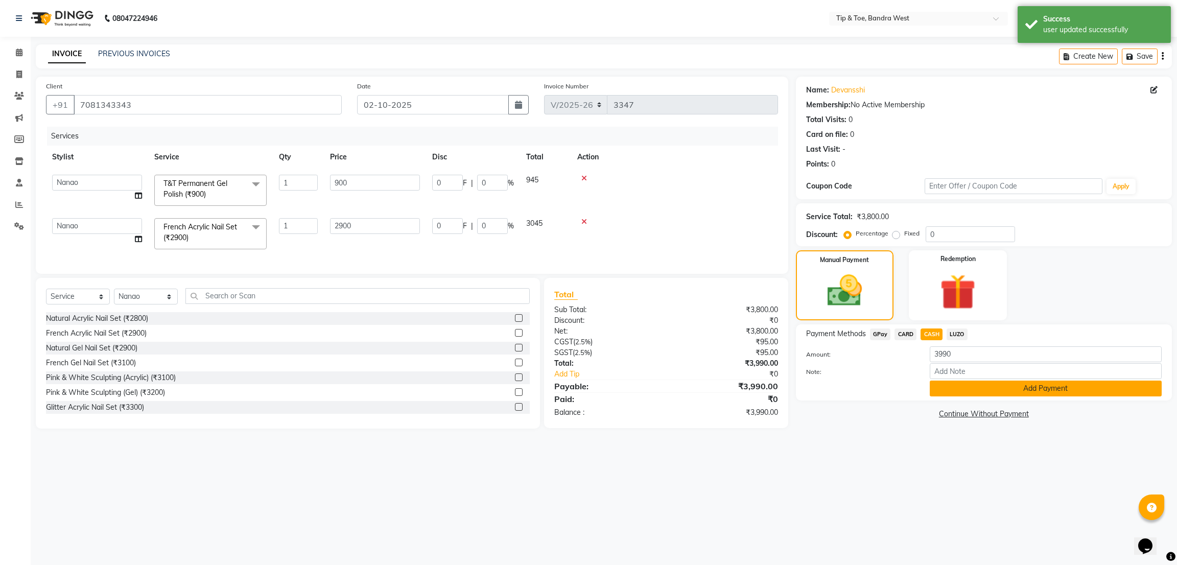
click at [940, 393] on button "Add Payment" at bounding box center [1046, 389] width 232 height 16
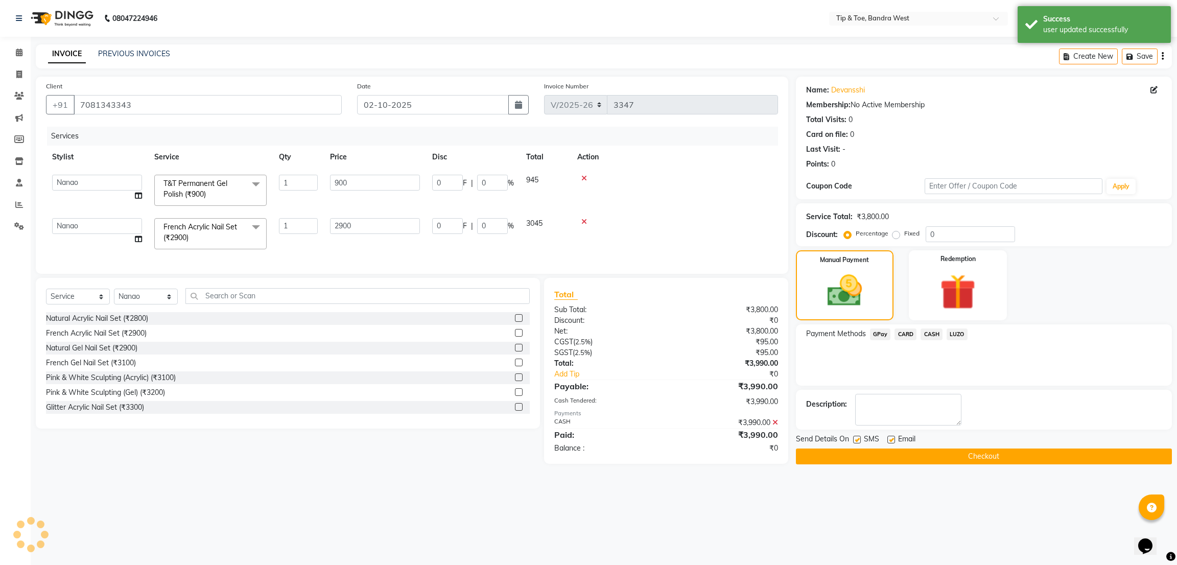
click at [853, 437] on div "Send Details On SMS Email" at bounding box center [984, 440] width 376 height 13
click at [856, 438] on label at bounding box center [857, 440] width 8 height 8
click at [856, 438] on input "checkbox" at bounding box center [856, 440] width 7 height 7
checkbox input "false"
click at [891, 440] on label at bounding box center [892, 440] width 8 height 8
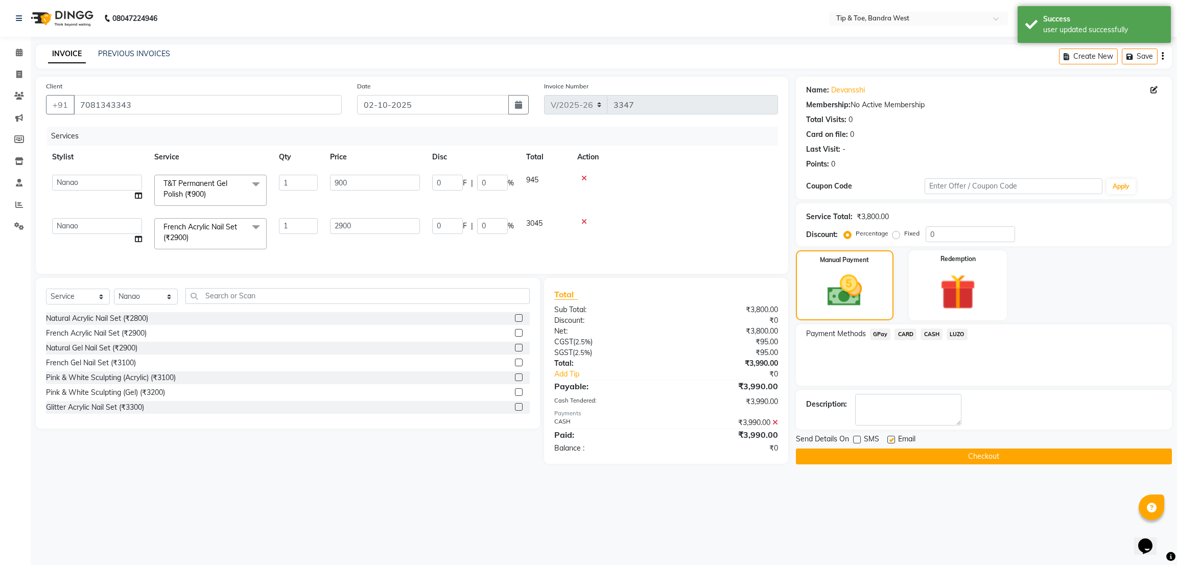
click at [891, 440] on input "checkbox" at bounding box center [891, 440] width 7 height 7
checkbox input "false"
click at [1007, 459] on button "Checkout" at bounding box center [984, 457] width 376 height 16
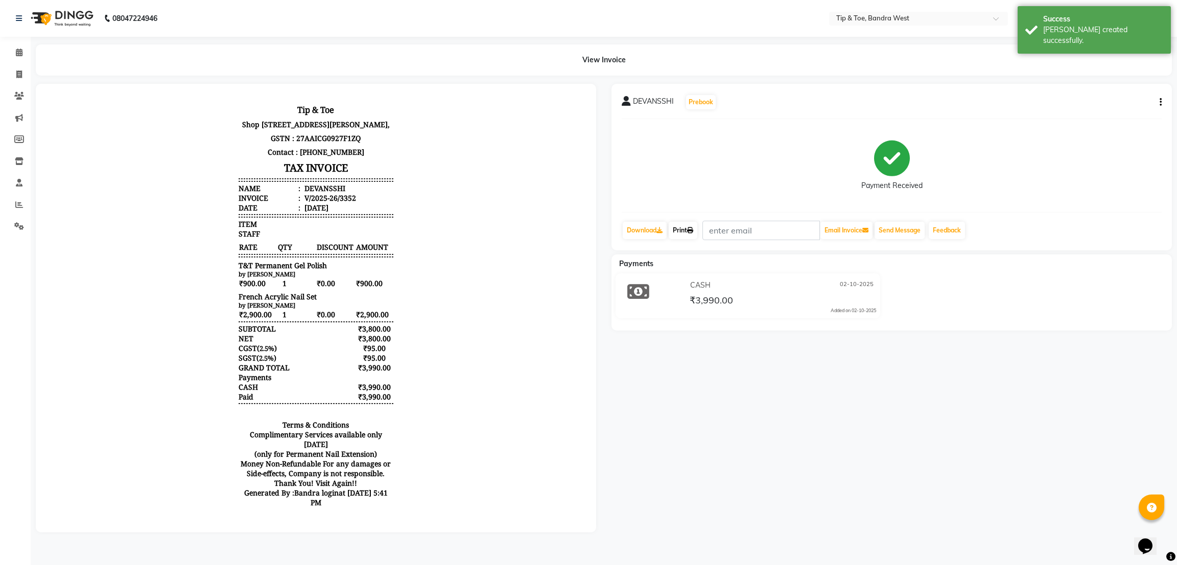
click at [682, 226] on link "Print" at bounding box center [683, 230] width 29 height 17
click at [24, 51] on span at bounding box center [19, 53] width 18 height 12
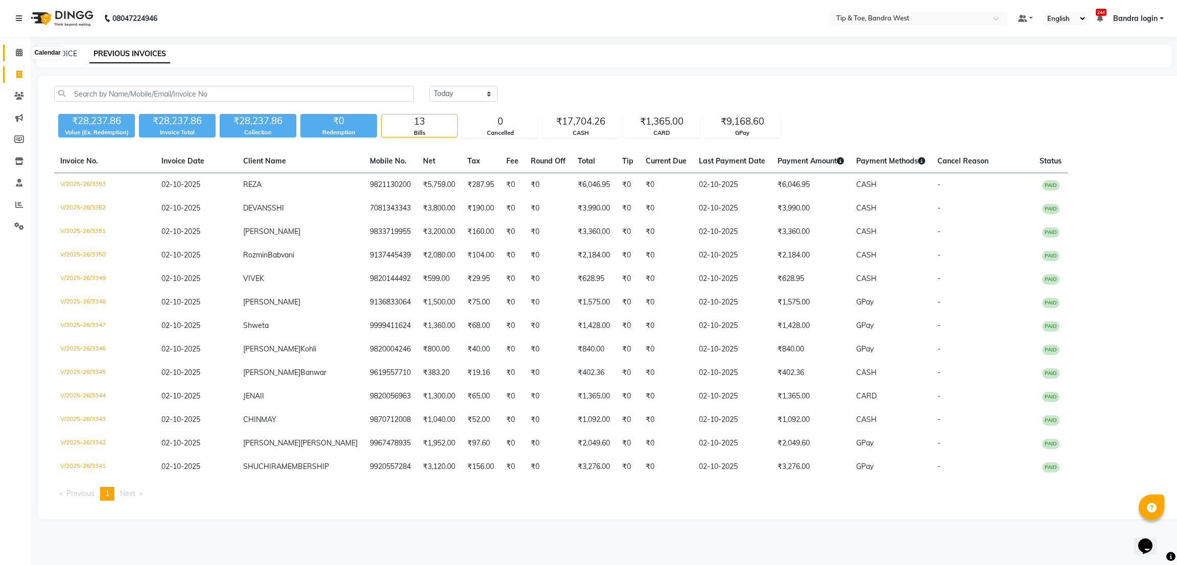
click at [19, 49] on span at bounding box center [19, 53] width 18 height 12
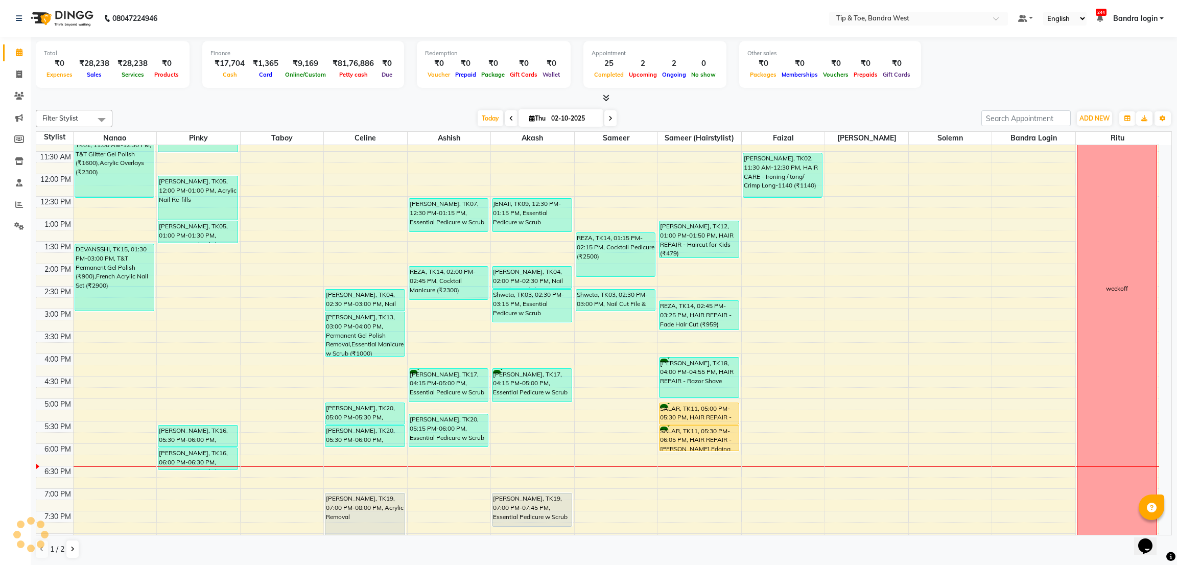
scroll to position [153, 0]
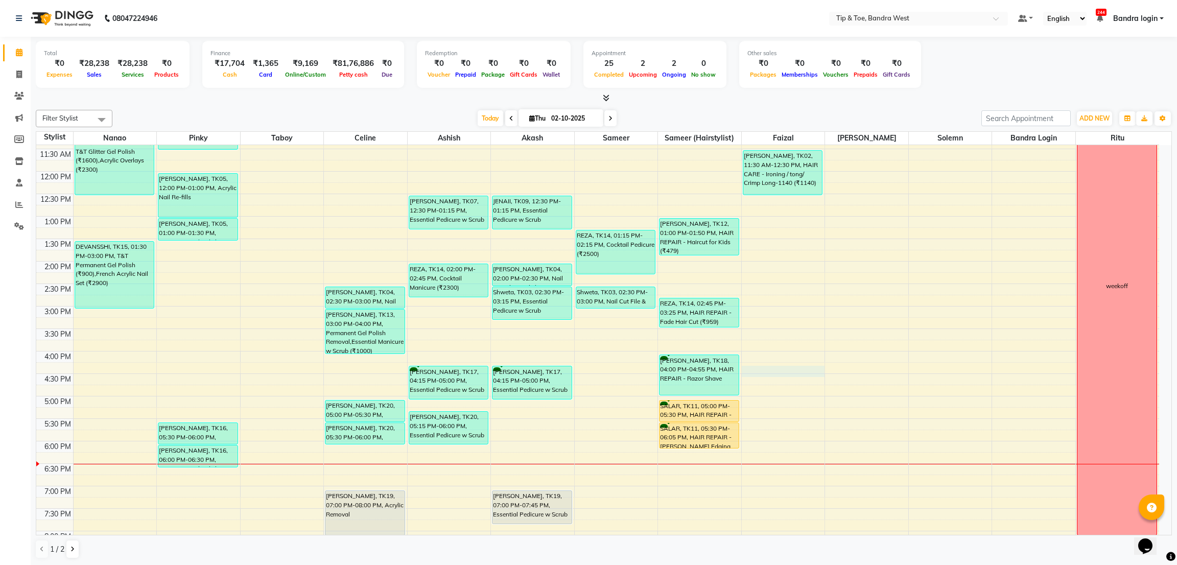
click at [769, 370] on div "8:00 AM 8:30 AM 9:00 AM 9:30 AM 10:00 AM 10:30 AM 11:00 AM 11:30 AM 12:00 PM 12…" at bounding box center [597, 284] width 1123 height 584
select select "83378"
select select "tentative"
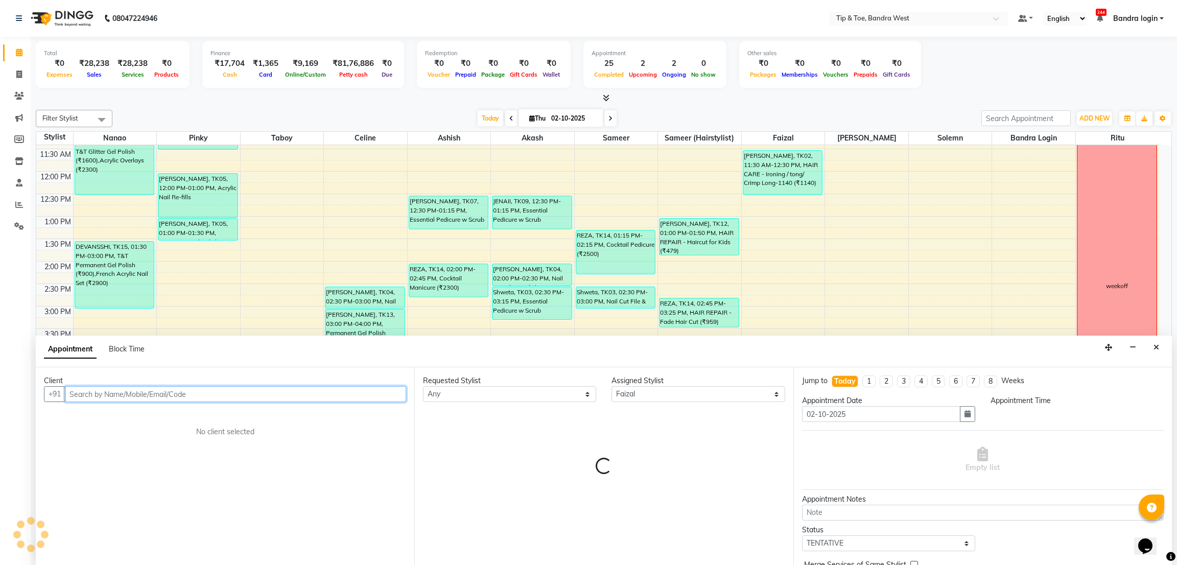
select select "975"
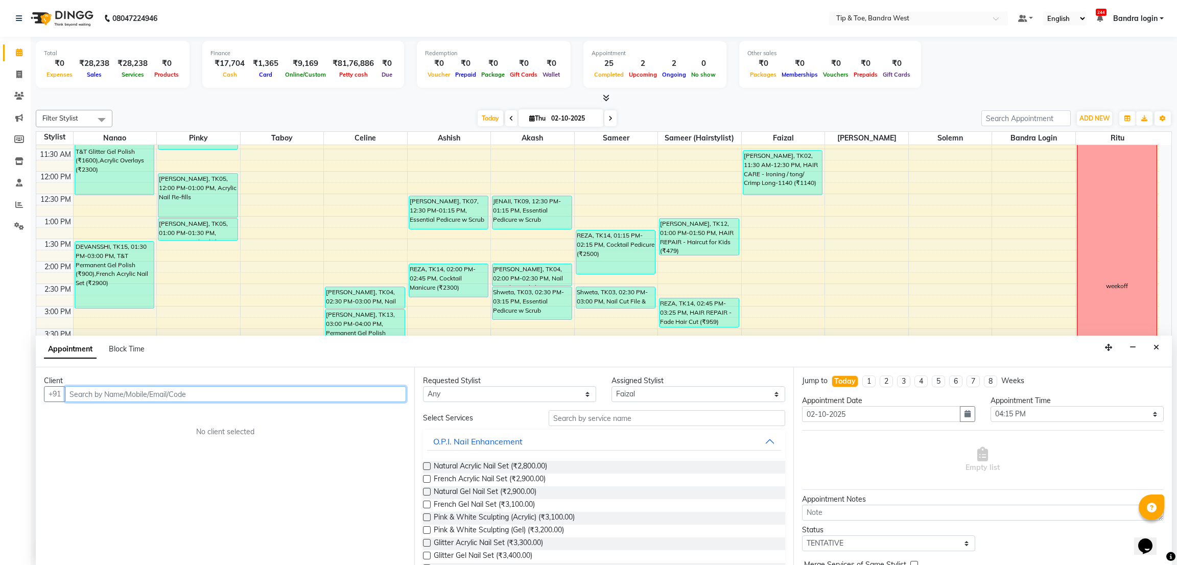
click at [205, 399] on input "text" at bounding box center [235, 394] width 341 height 16
type input "9987742661"
click at [388, 390] on span "Add Client" at bounding box center [385, 393] width 34 height 9
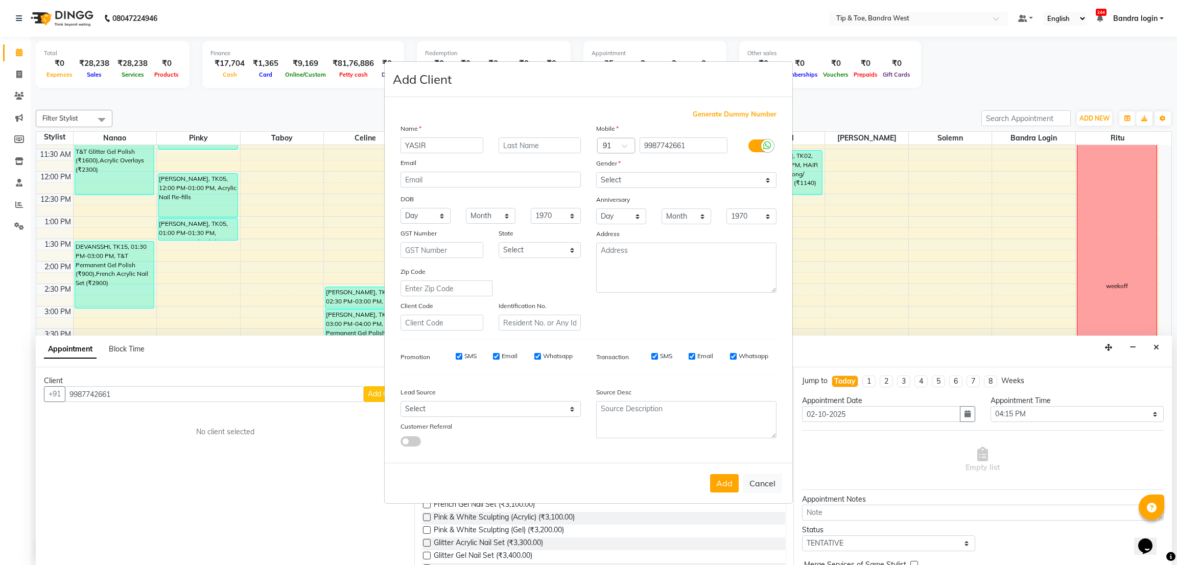
type input "YASIR"
drag, startPoint x: 689, startPoint y: 175, endPoint x: 686, endPoint y: 185, distance: 10.7
click at [689, 176] on select "Select [DEMOGRAPHIC_DATA] [DEMOGRAPHIC_DATA] Other Prefer Not To Say" at bounding box center [686, 180] width 180 height 16
select select "[DEMOGRAPHIC_DATA]"
click at [596, 172] on select "Select [DEMOGRAPHIC_DATA] [DEMOGRAPHIC_DATA] Other Prefer Not To Say" at bounding box center [686, 180] width 180 height 16
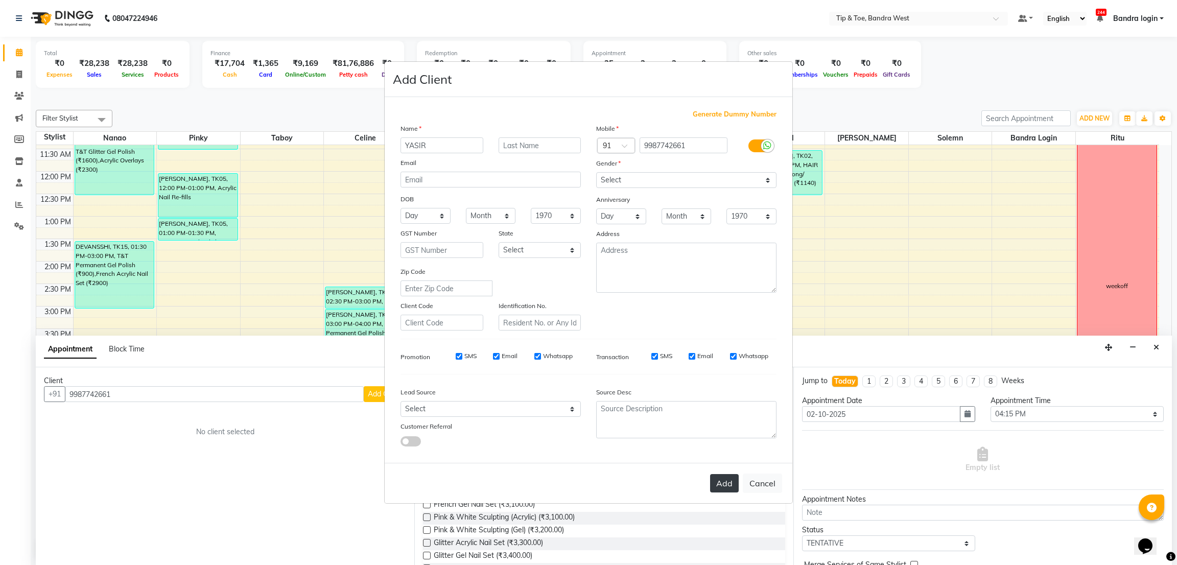
click at [721, 478] on button "Add" at bounding box center [724, 483] width 29 height 18
select select
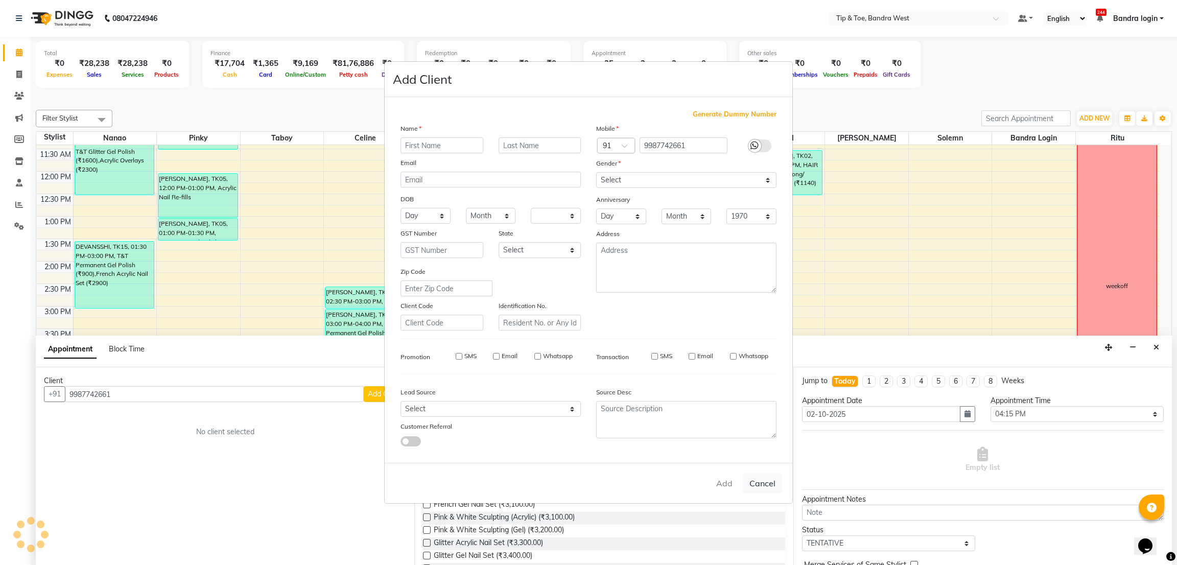
select select
checkbox input "false"
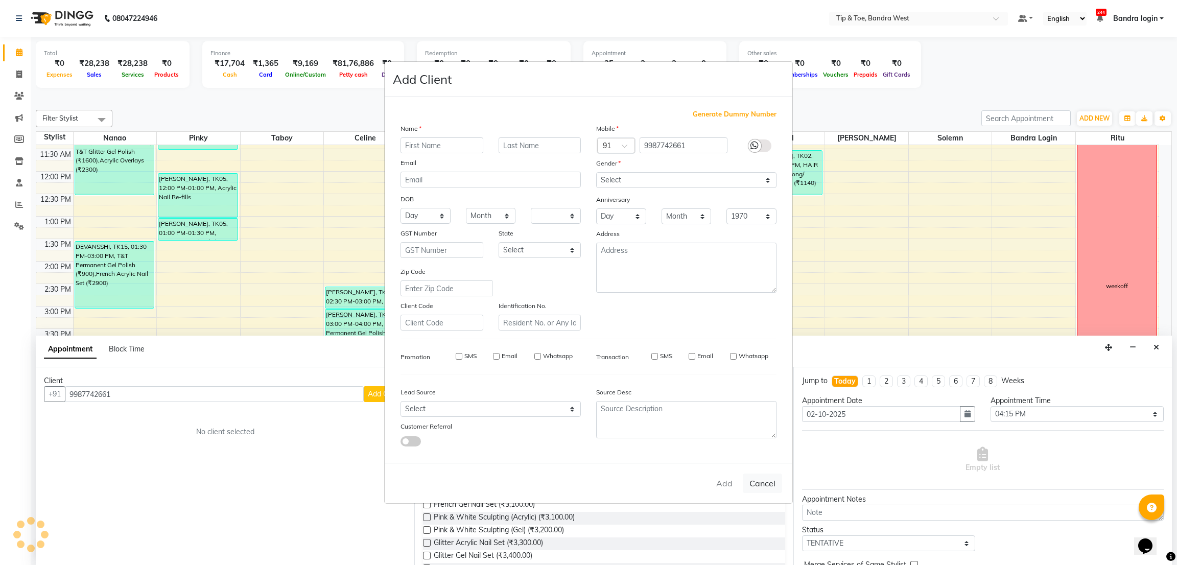
checkbox input "false"
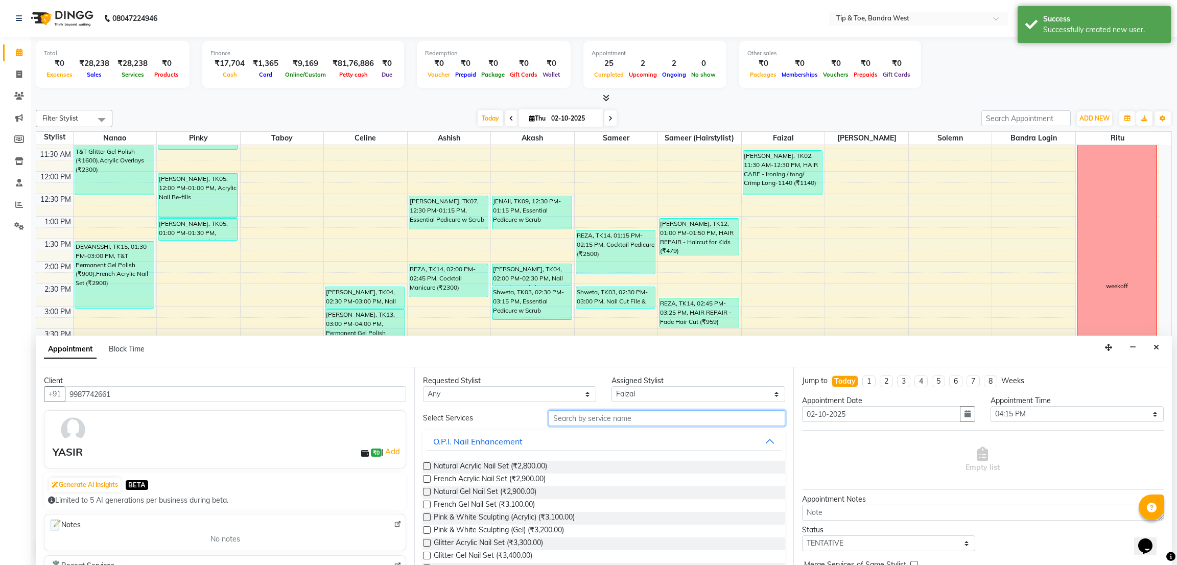
click at [623, 415] on input "text" at bounding box center [667, 418] width 236 height 16
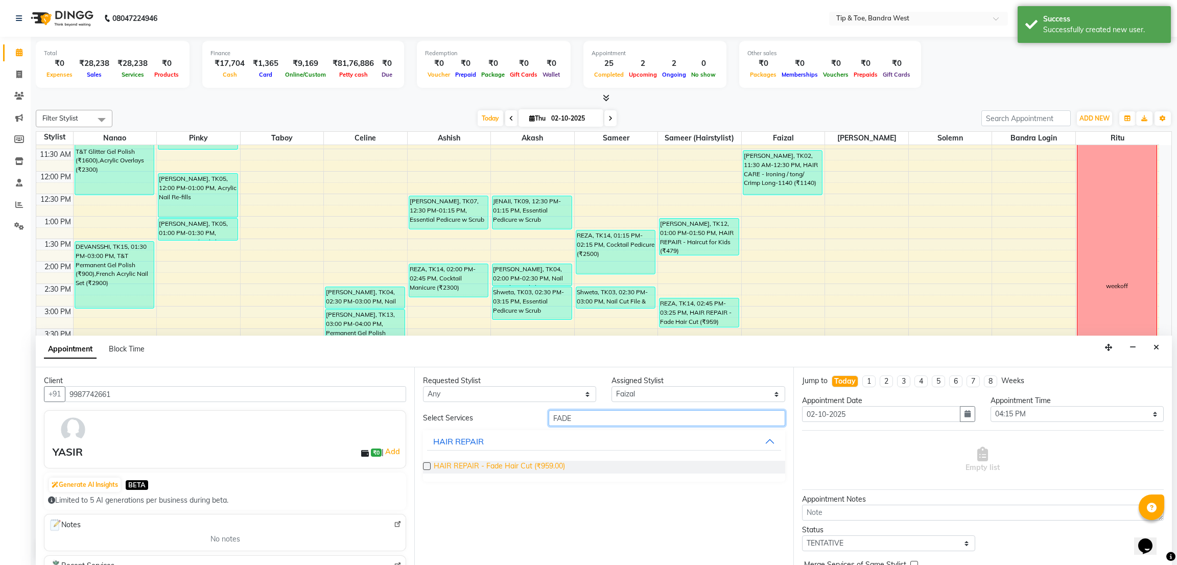
type input "FADE"
click at [541, 462] on span "HAIR REPAIR - Fade Hair Cut (₹959.00)" at bounding box center [499, 467] width 131 height 13
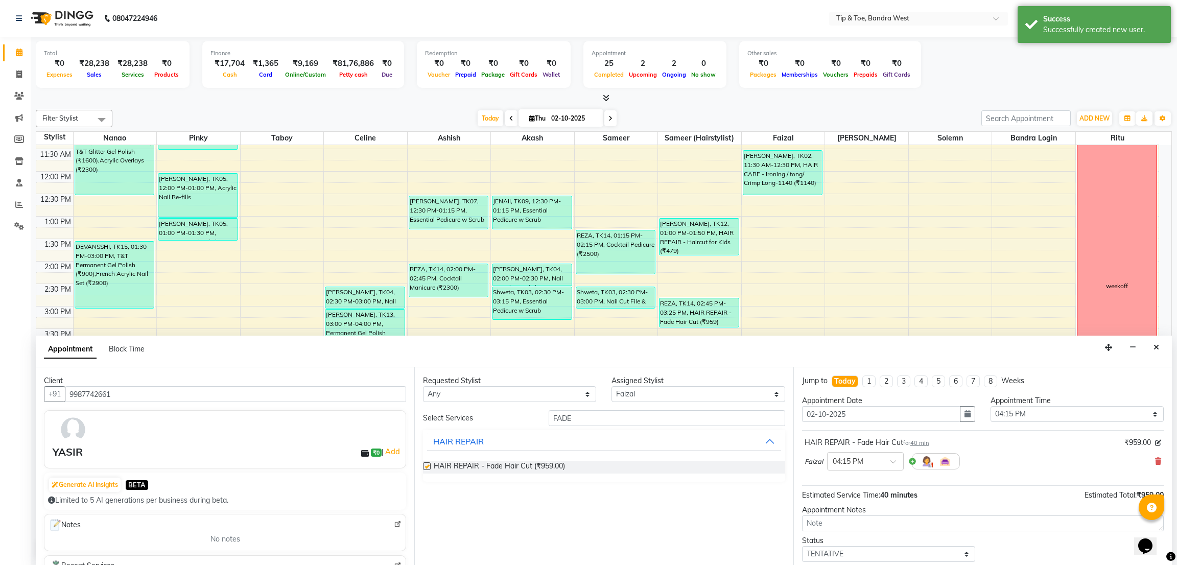
checkbox input "false"
click at [598, 421] on input "FADE" at bounding box center [667, 418] width 236 height 16
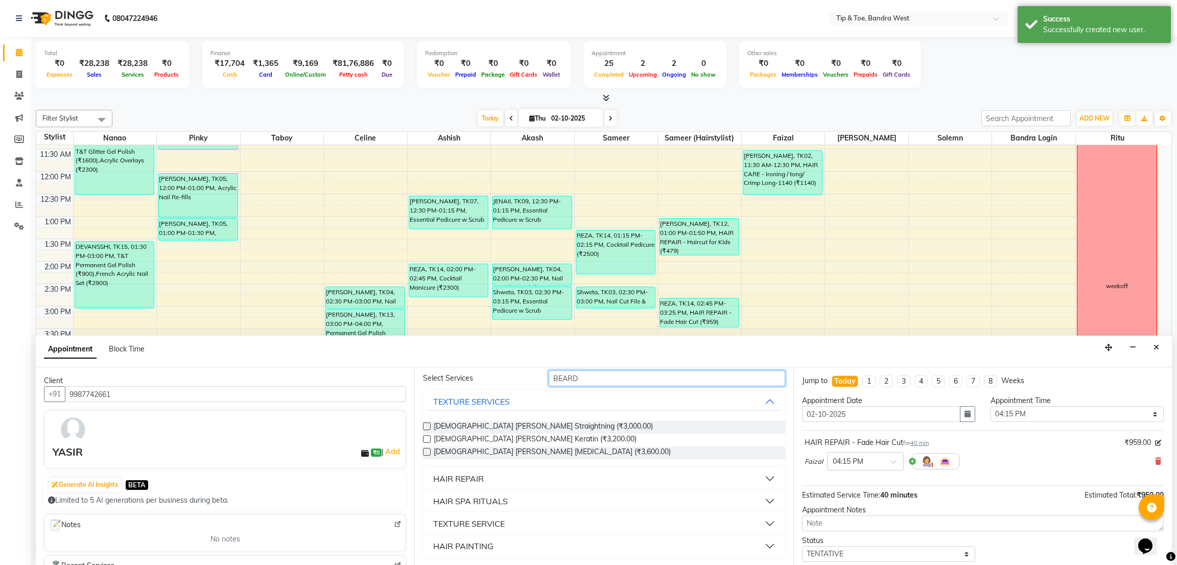
type input "BEARD"
click at [475, 478] on div "HAIR REPAIR" at bounding box center [458, 479] width 51 height 12
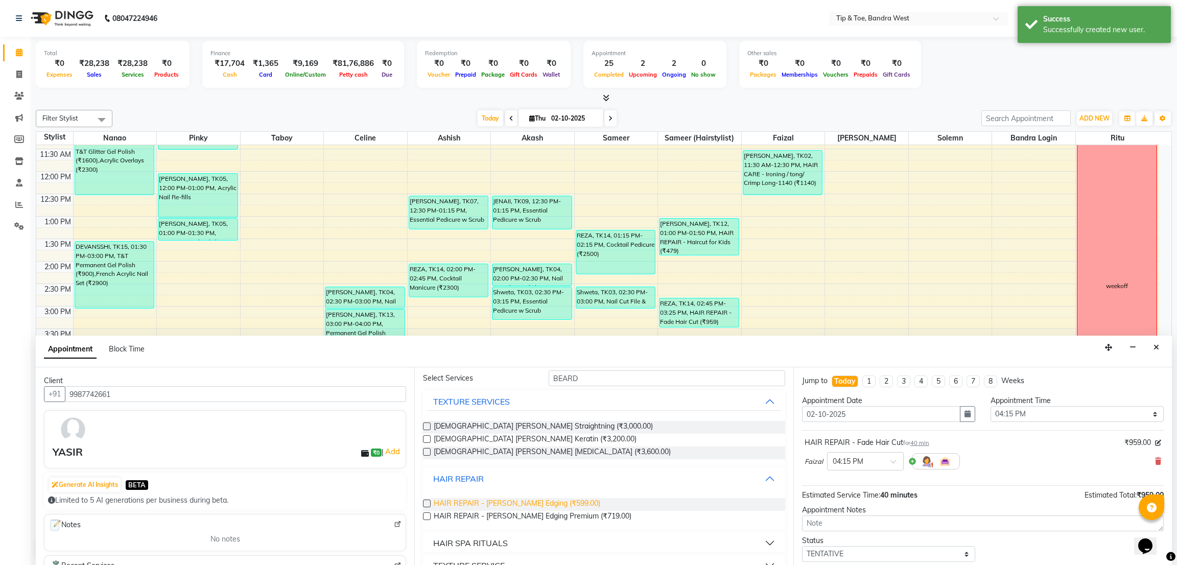
scroll to position [80, 0]
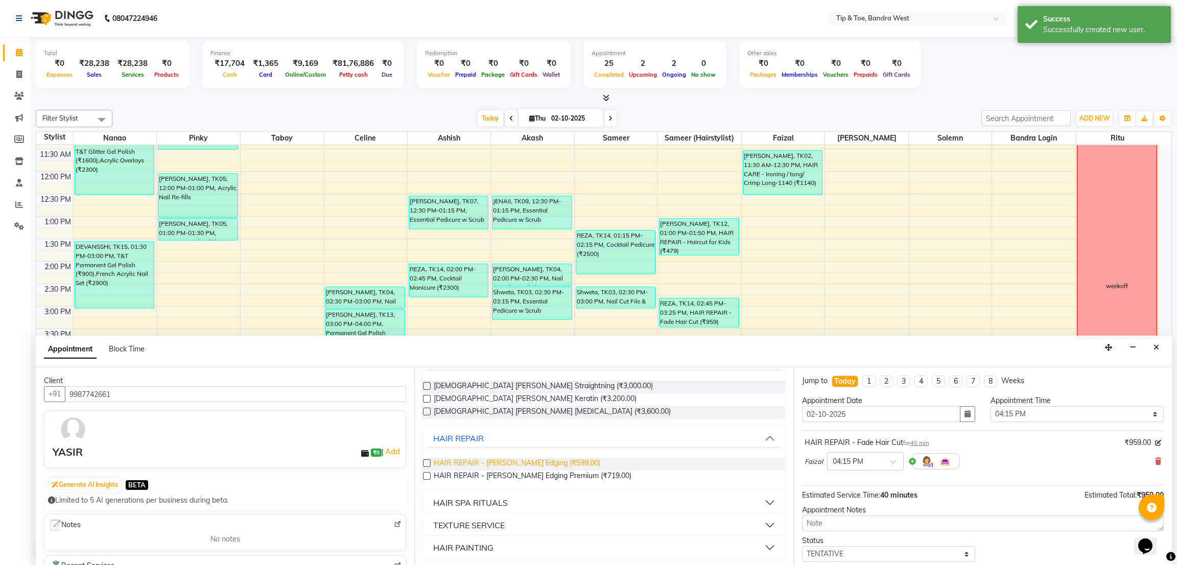
click at [536, 465] on span "HAIR REPAIR - [PERSON_NAME] Edging (₹599.00)" at bounding box center [517, 464] width 167 height 13
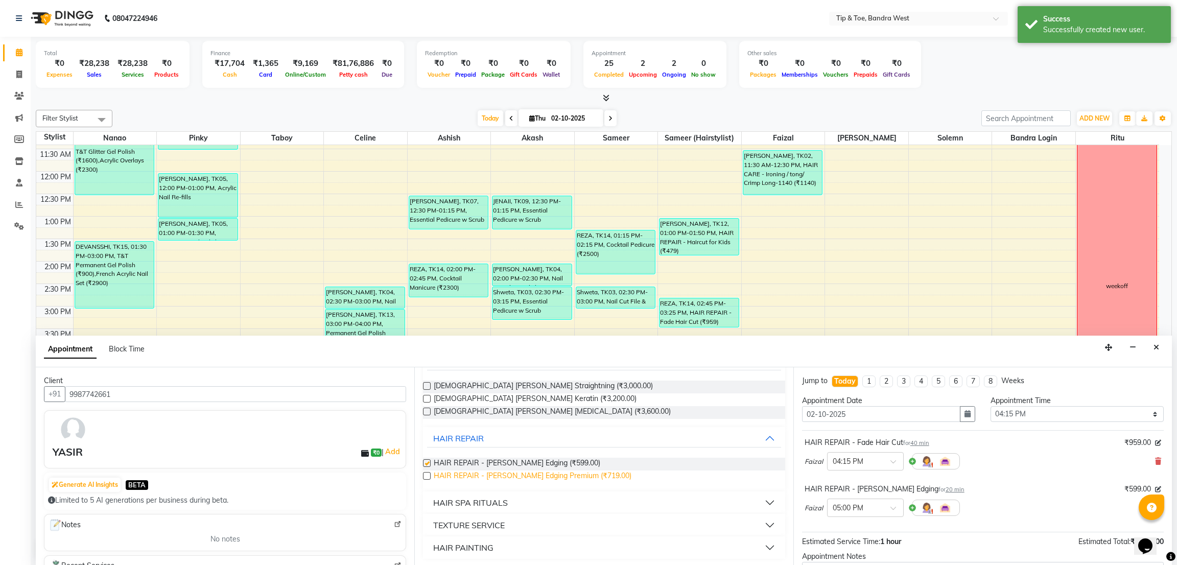
checkbox input "false"
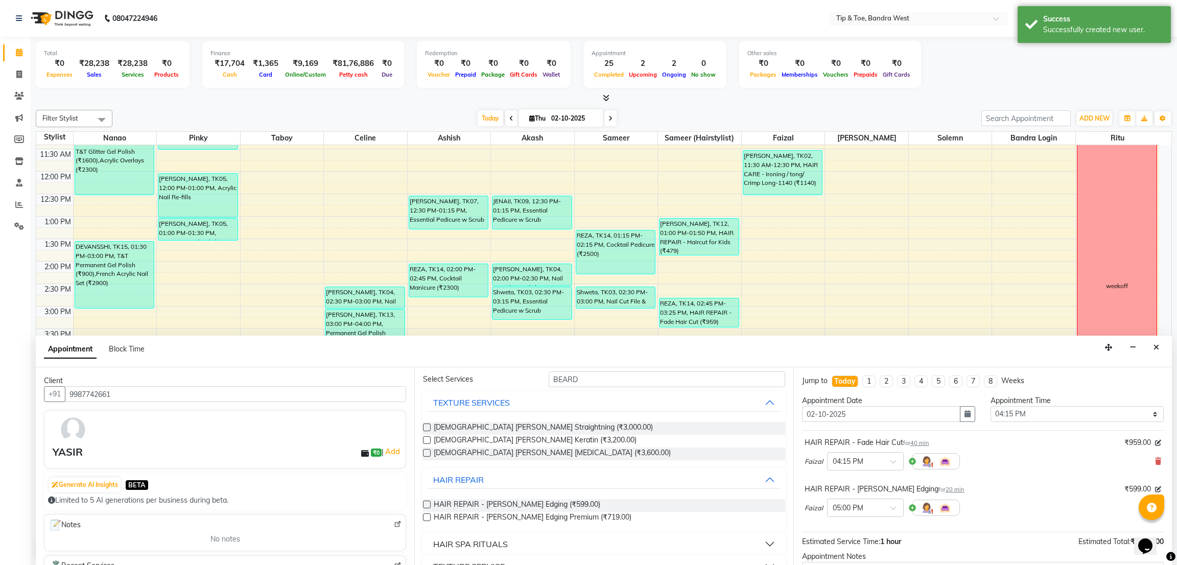
scroll to position [0, 0]
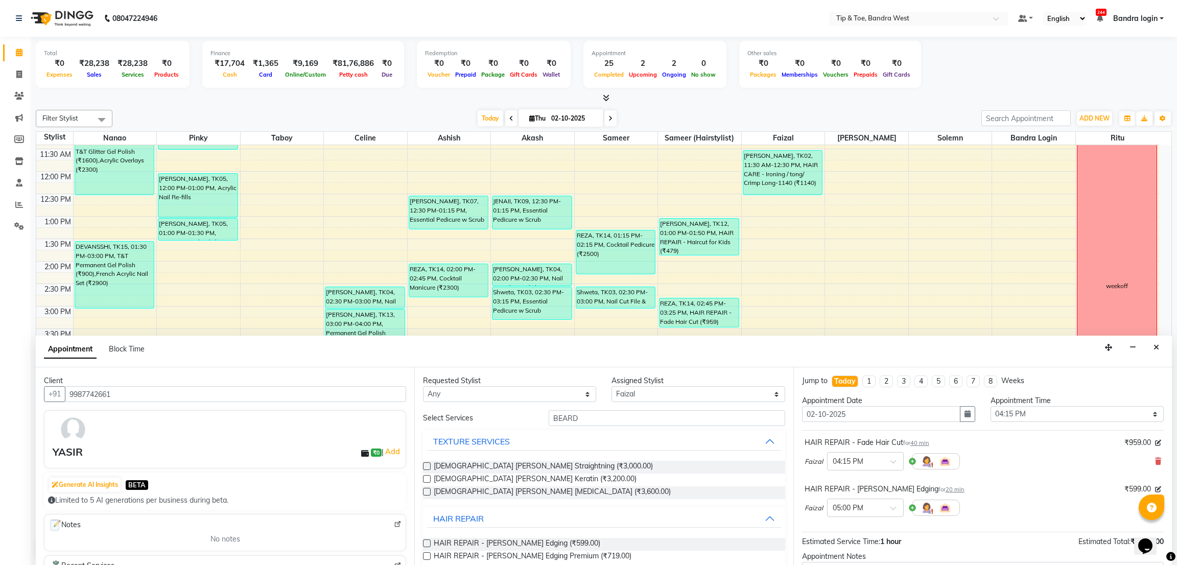
click at [588, 427] on div "Select Services [PERSON_NAME] TEXTURE SERVICES [DEMOGRAPHIC_DATA] [PERSON_NAME]…" at bounding box center [604, 524] width 362 height 229
click at [594, 420] on input "BEARD" at bounding box center [667, 418] width 236 height 16
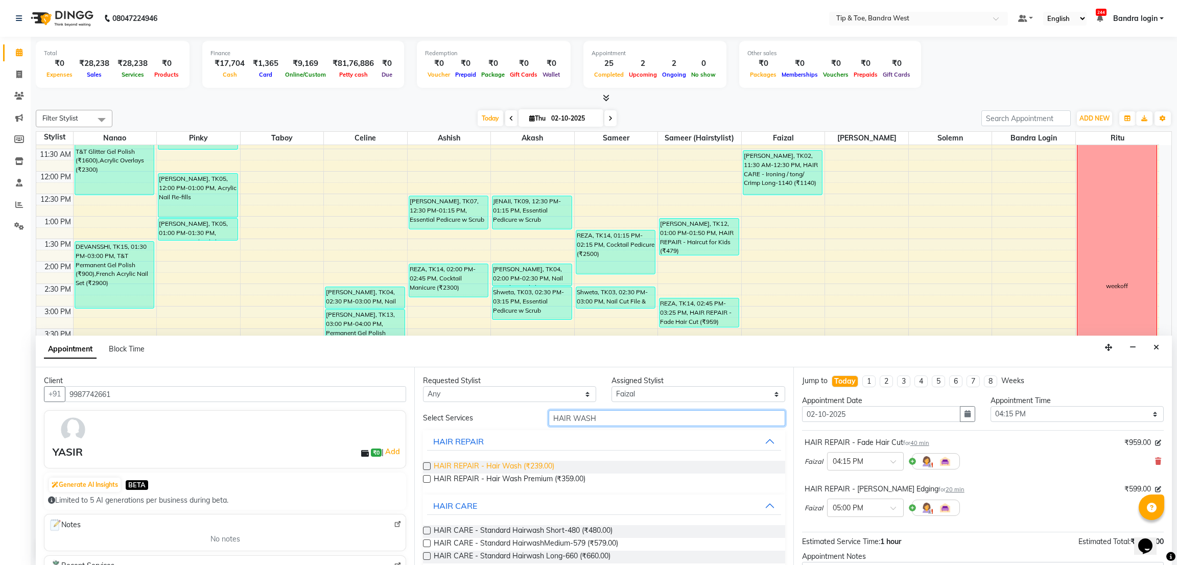
type input "HAIR WASH"
click at [528, 467] on span "HAIR REPAIR - Hair Wash (₹239.00)" at bounding box center [494, 467] width 121 height 13
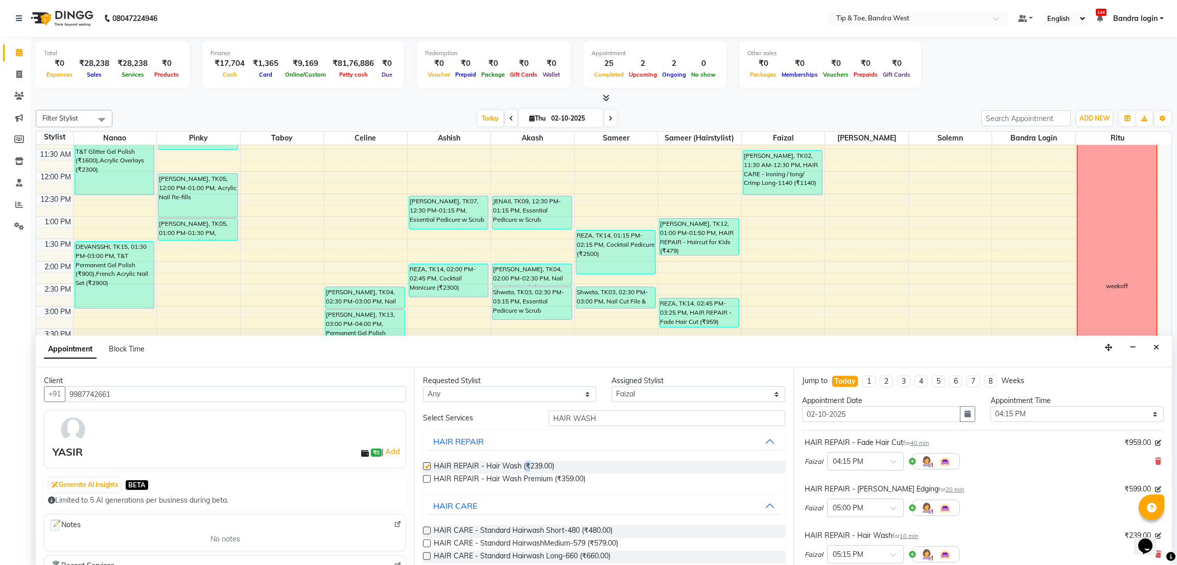
checkbox input "false"
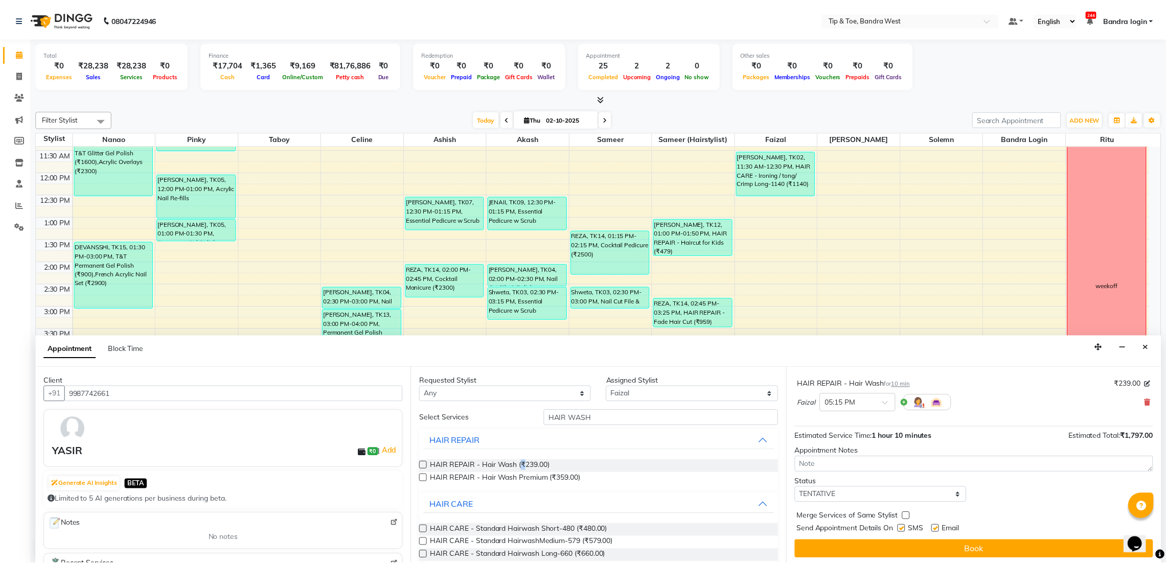
scroll to position [154, 0]
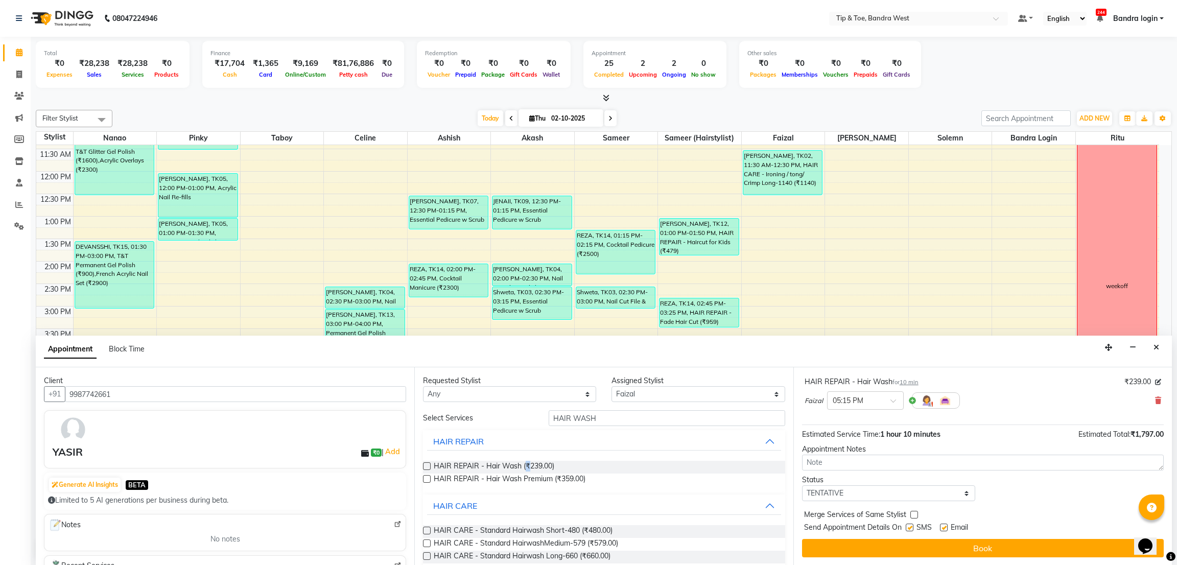
click at [951, 546] on button "Book" at bounding box center [983, 548] width 362 height 18
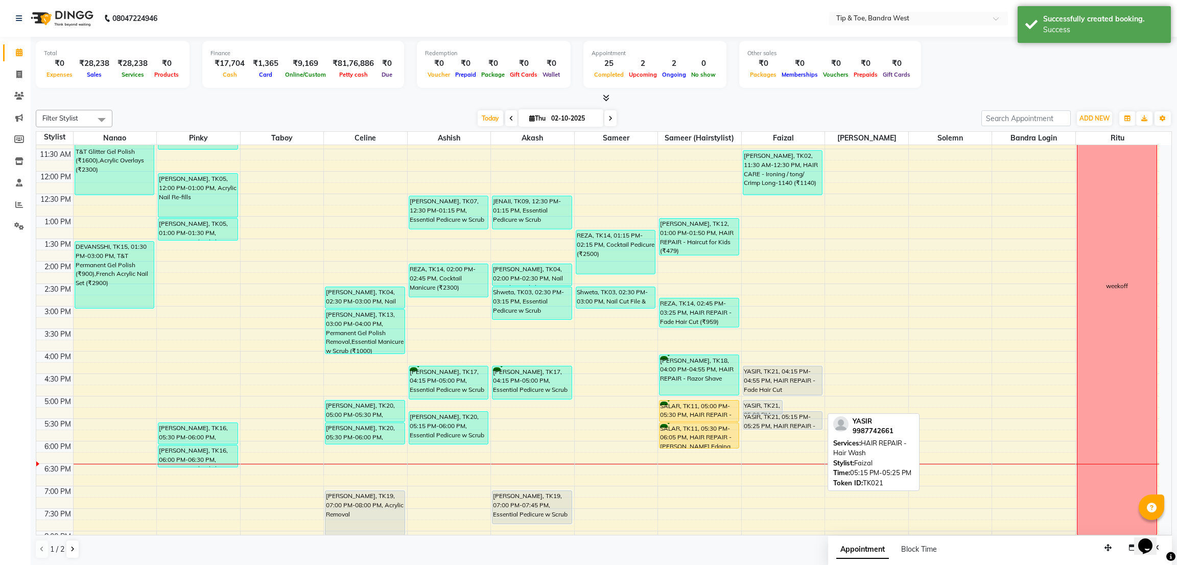
drag, startPoint x: 805, startPoint y: 417, endPoint x: 807, endPoint y: 429, distance: 12.0
click at [807, 429] on div "YASIR, TK21, 05:00 PM-05:20 PM, HAIR REPAIR - [PERSON_NAME] Edging YASIR, TK21,…" at bounding box center [783, 284] width 83 height 584
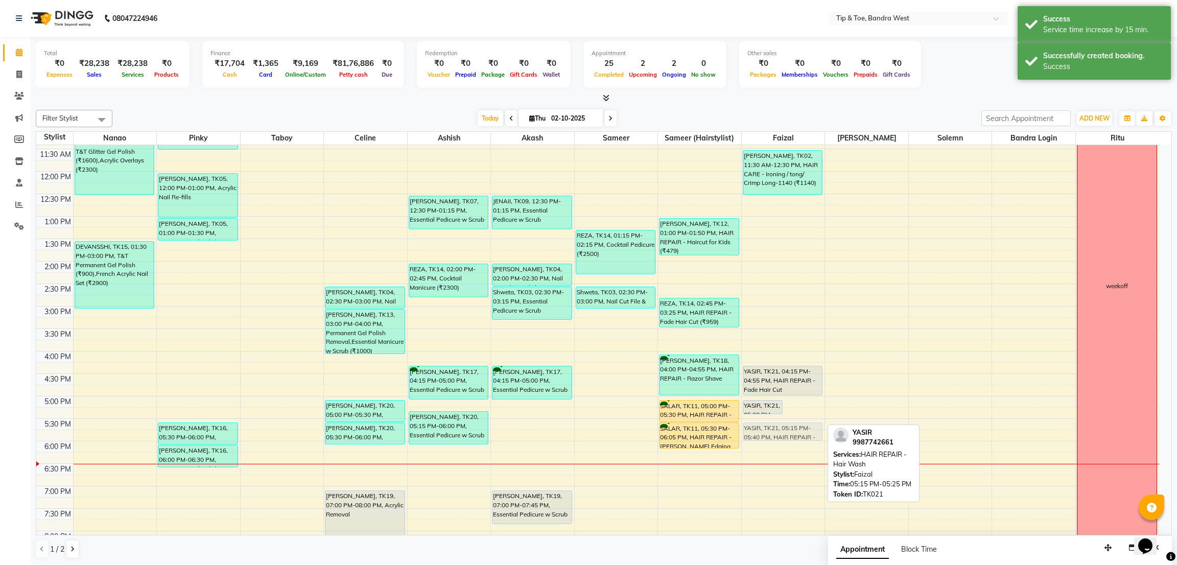
drag, startPoint x: 805, startPoint y: 417, endPoint x: 804, endPoint y: 428, distance: 10.8
click at [804, 428] on div "YASIR, TK21, 05:00 PM-05:20 PM, HAIR REPAIR - [PERSON_NAME] Edging YASIR, TK21,…" at bounding box center [783, 284] width 83 height 584
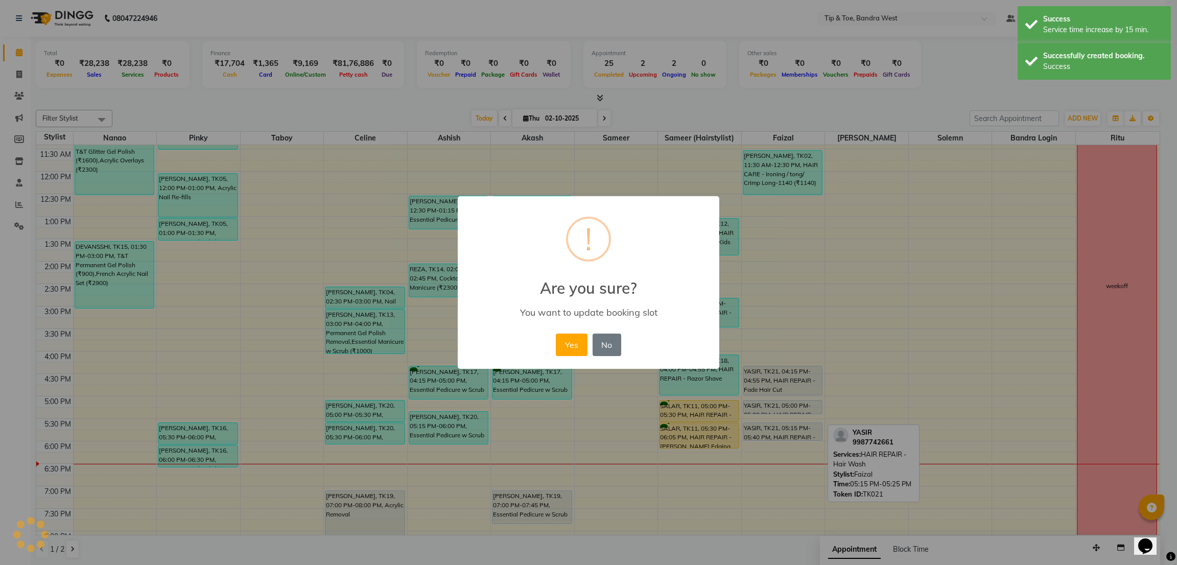
click at [550, 347] on div "× ! Are you sure? You want to update booking slot Yes No No" at bounding box center [589, 282] width 262 height 173
click at [571, 349] on button "Yes" at bounding box center [571, 345] width 31 height 22
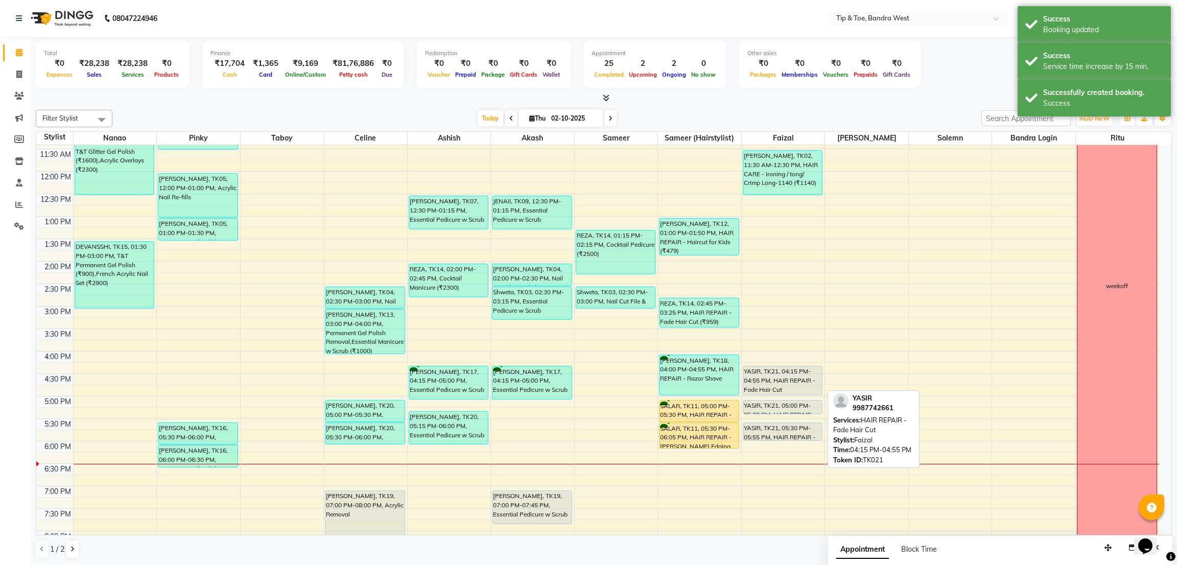
click at [759, 377] on div "YASIR, TK21, 04:15 PM-04:55 PM, HAIR REPAIR - Fade Hair Cut" at bounding box center [783, 380] width 79 height 29
select select "7"
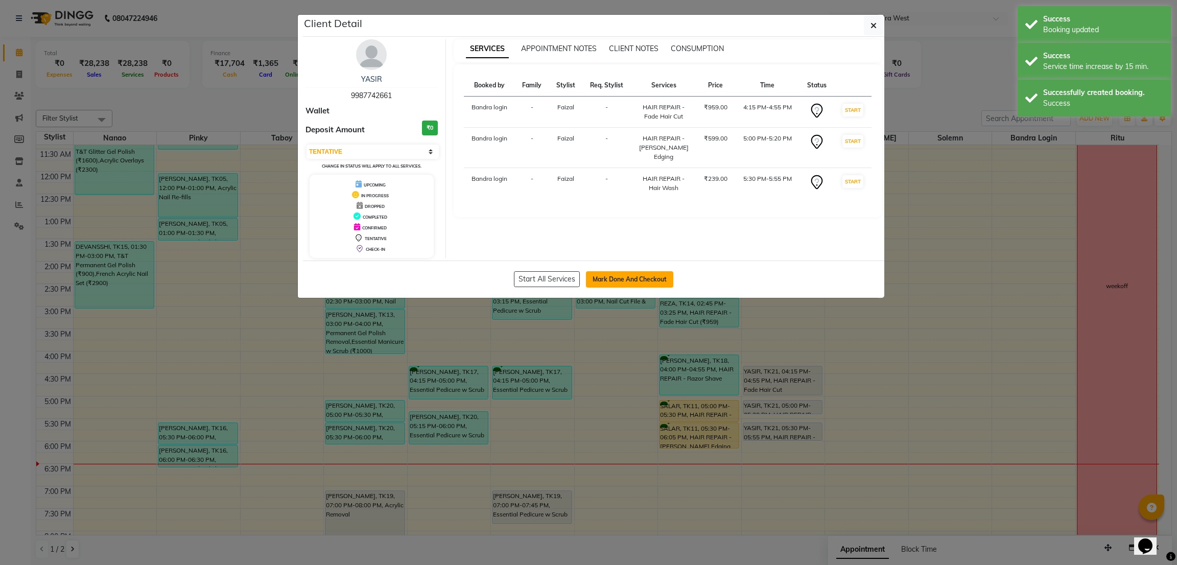
click at [629, 282] on button "Mark Done And Checkout" at bounding box center [629, 279] width 87 height 16
select select "5957"
select select "service"
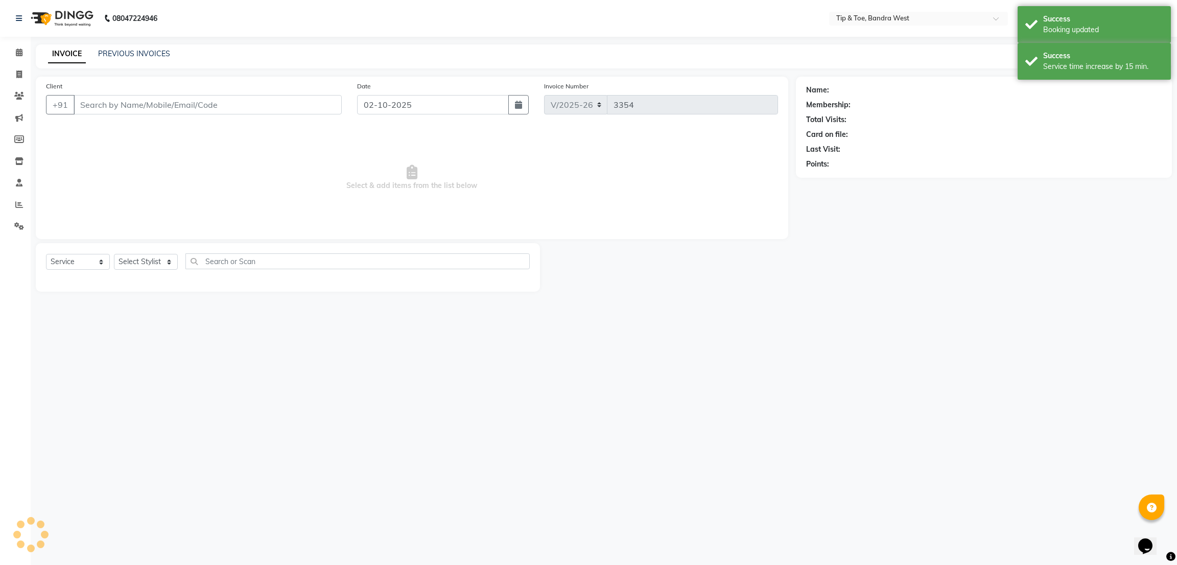
type input "9987742661"
select select "83378"
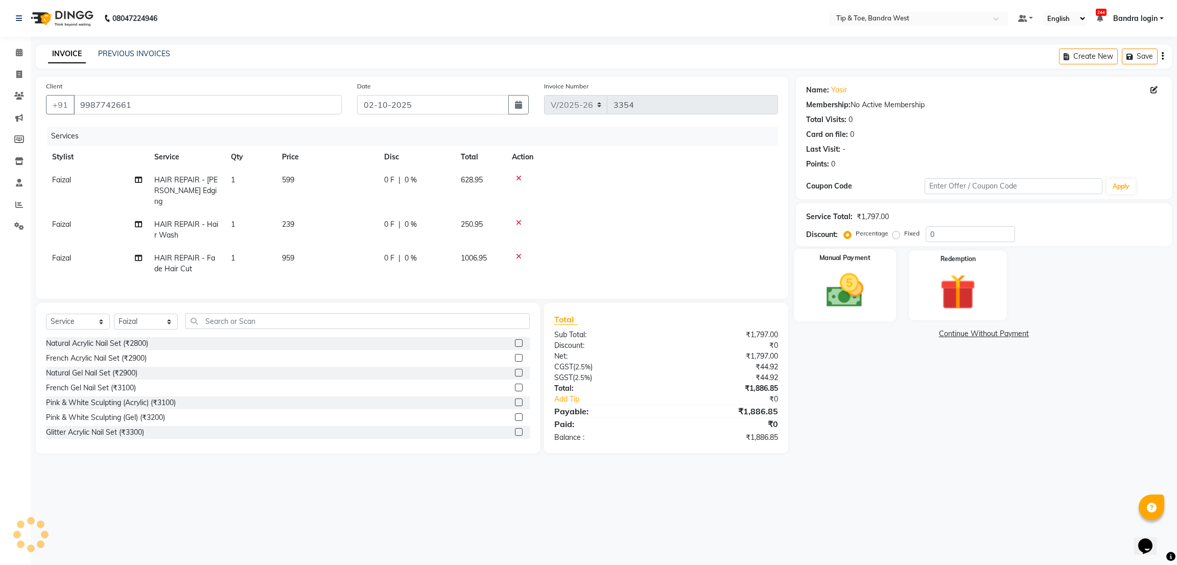
drag, startPoint x: 861, startPoint y: 296, endPoint x: 881, endPoint y: 316, distance: 28.5
click at [862, 296] on img at bounding box center [845, 290] width 60 height 43
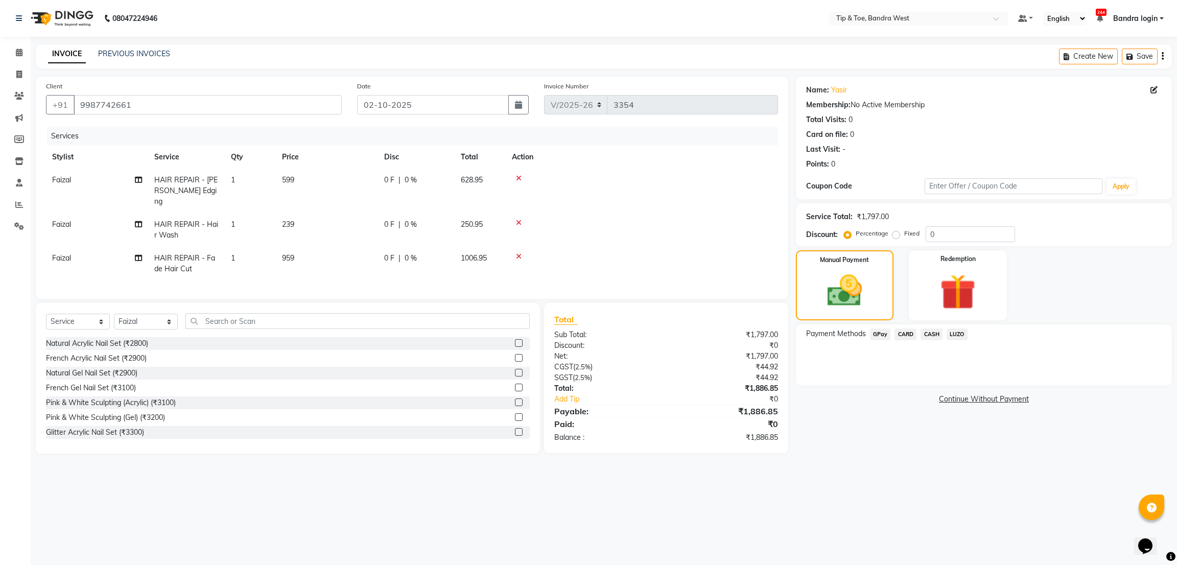
click at [932, 334] on span "CASH" at bounding box center [932, 335] width 22 height 12
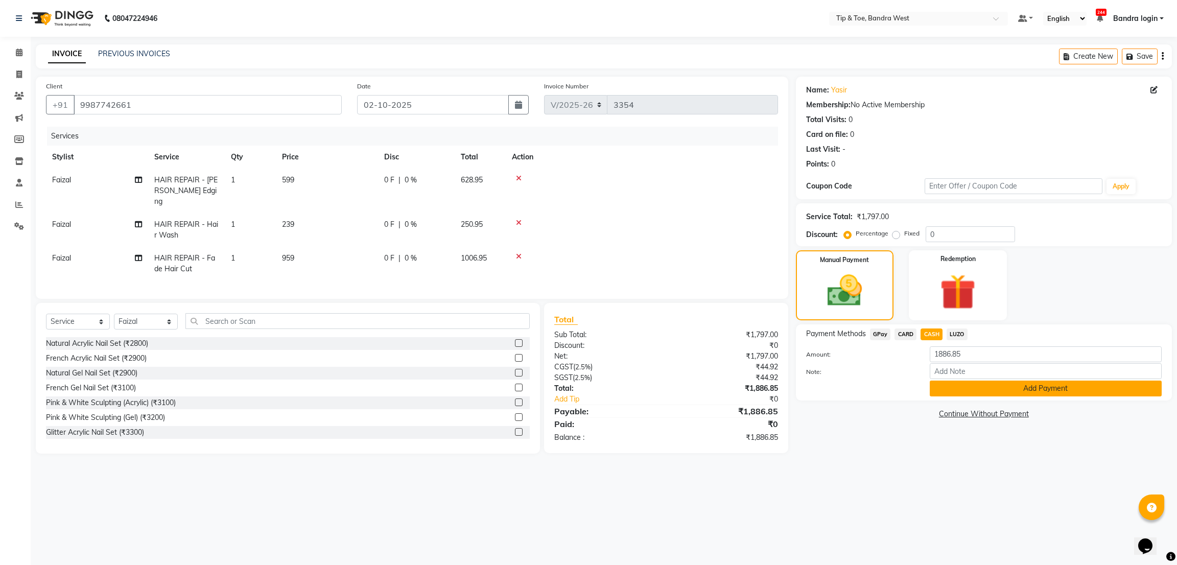
click at [959, 386] on button "Add Payment" at bounding box center [1046, 389] width 232 height 16
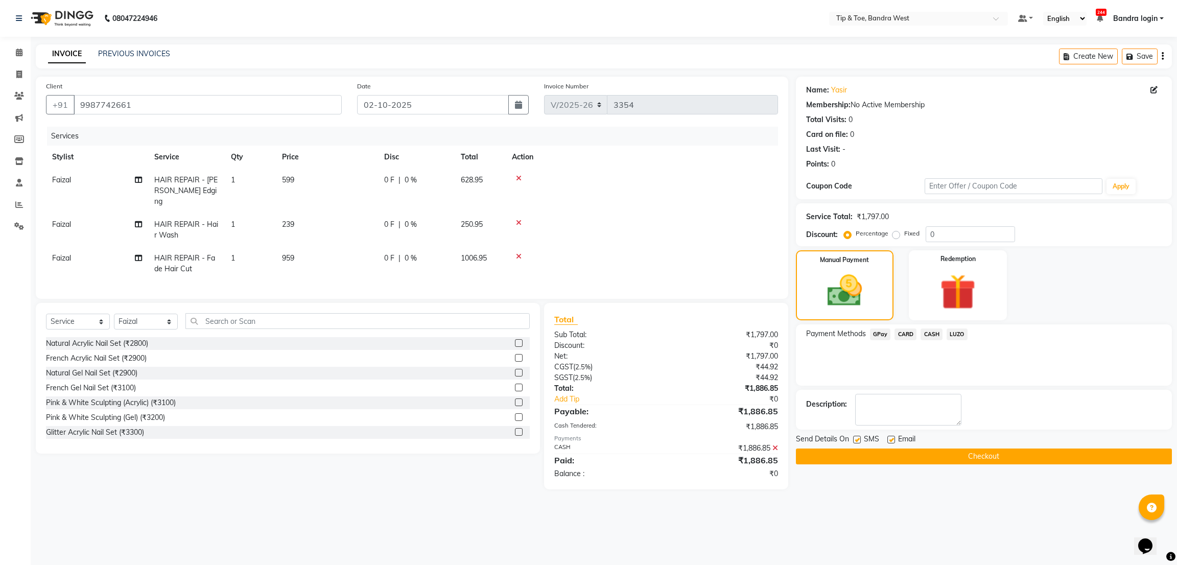
click at [924, 457] on button "Checkout" at bounding box center [984, 457] width 376 height 16
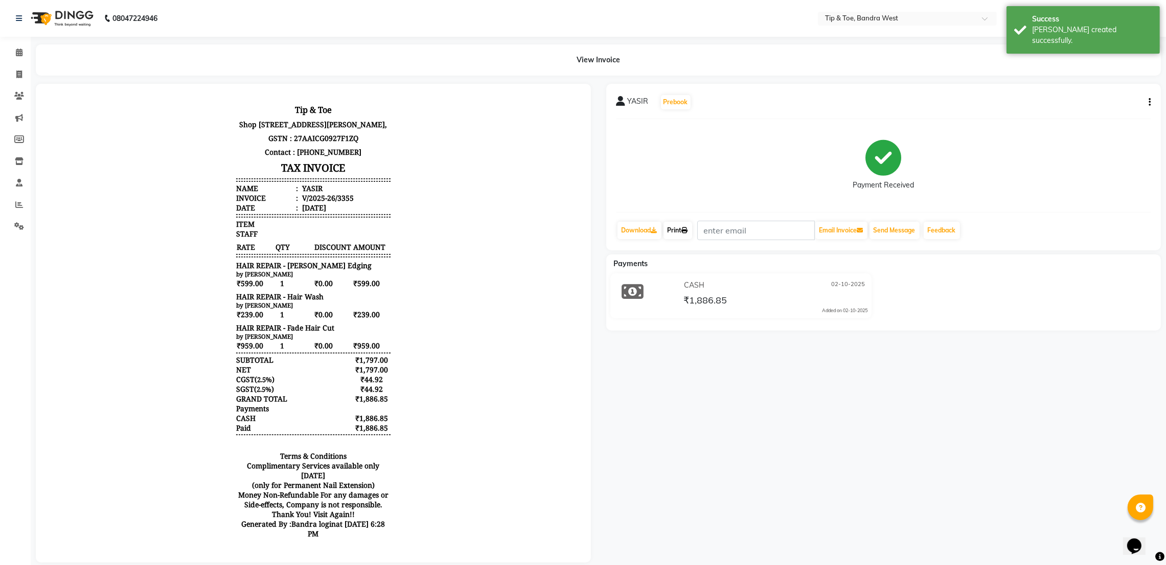
click at [686, 230] on icon at bounding box center [685, 230] width 6 height 6
click at [23, 50] on span at bounding box center [19, 53] width 18 height 12
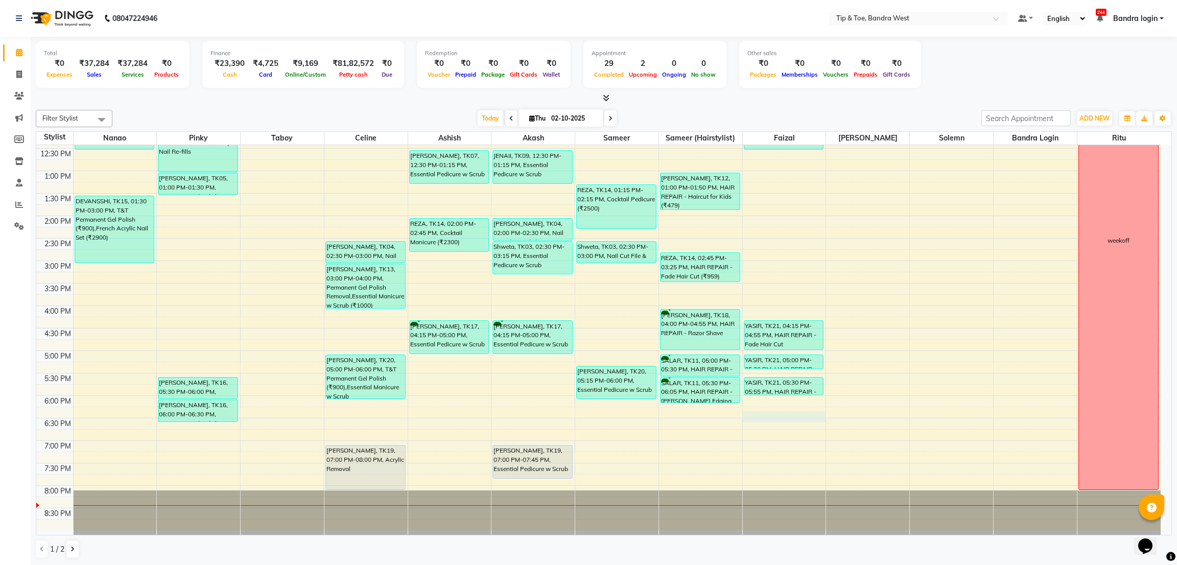
click at [769, 416] on div "8:00 AM 8:30 AM 9:00 AM 9:30 AM 10:00 AM 10:30 AM 11:00 AM 11:30 AM 12:00 PM 12…" at bounding box center [598, 238] width 1125 height 584
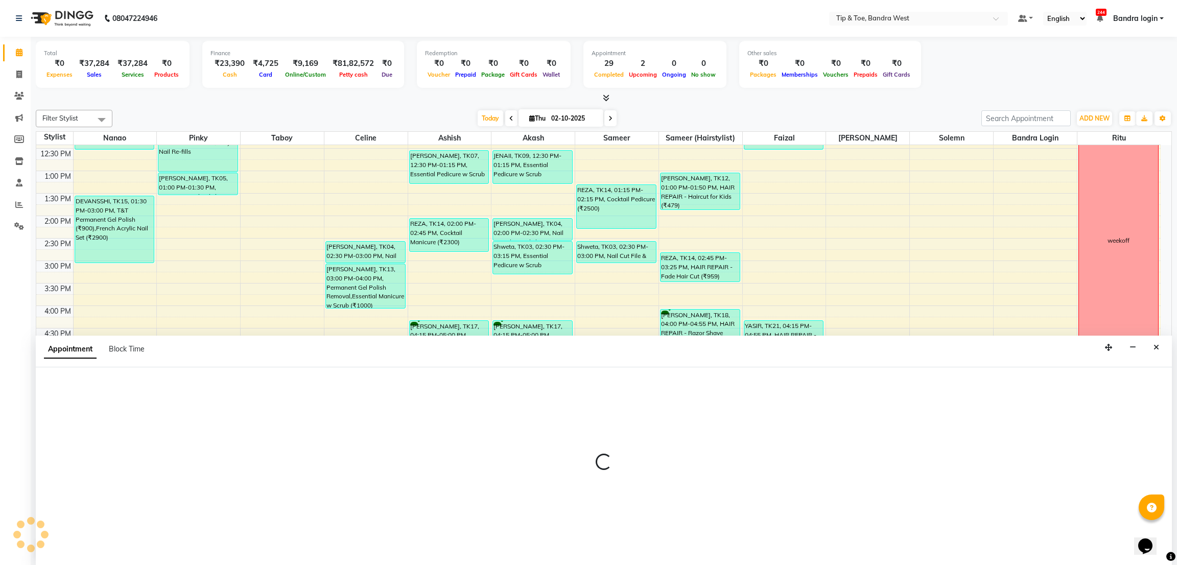
select select "83378"
select select "tentative"
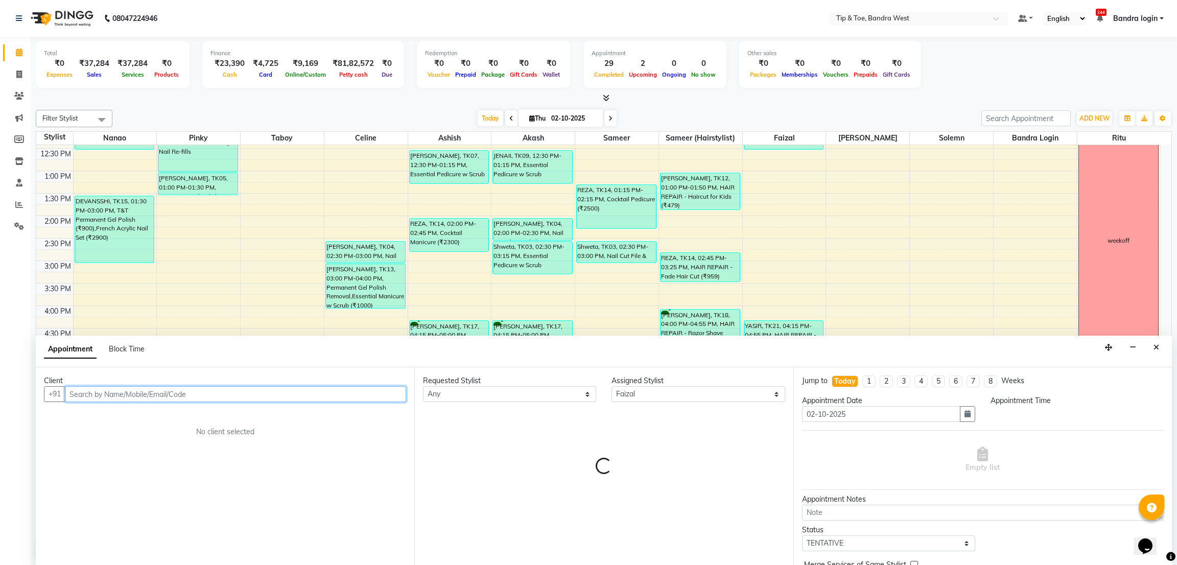
select select "1095"
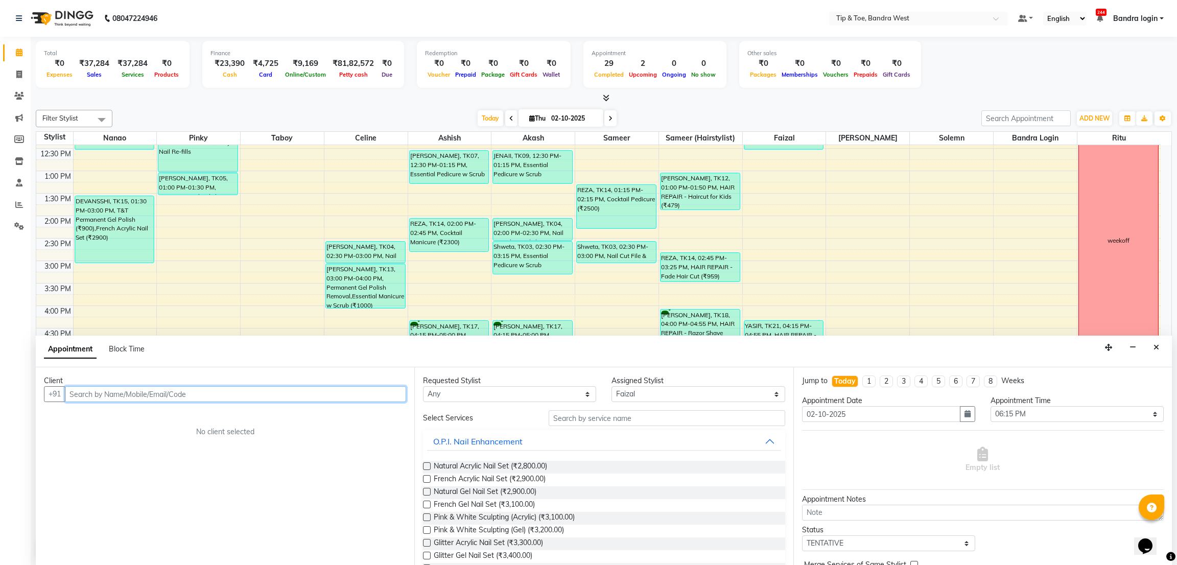
click at [194, 389] on input "text" at bounding box center [235, 394] width 341 height 16
click at [126, 420] on button "[PERSON_NAME] SIR 8123645864" at bounding box center [138, 416] width 144 height 16
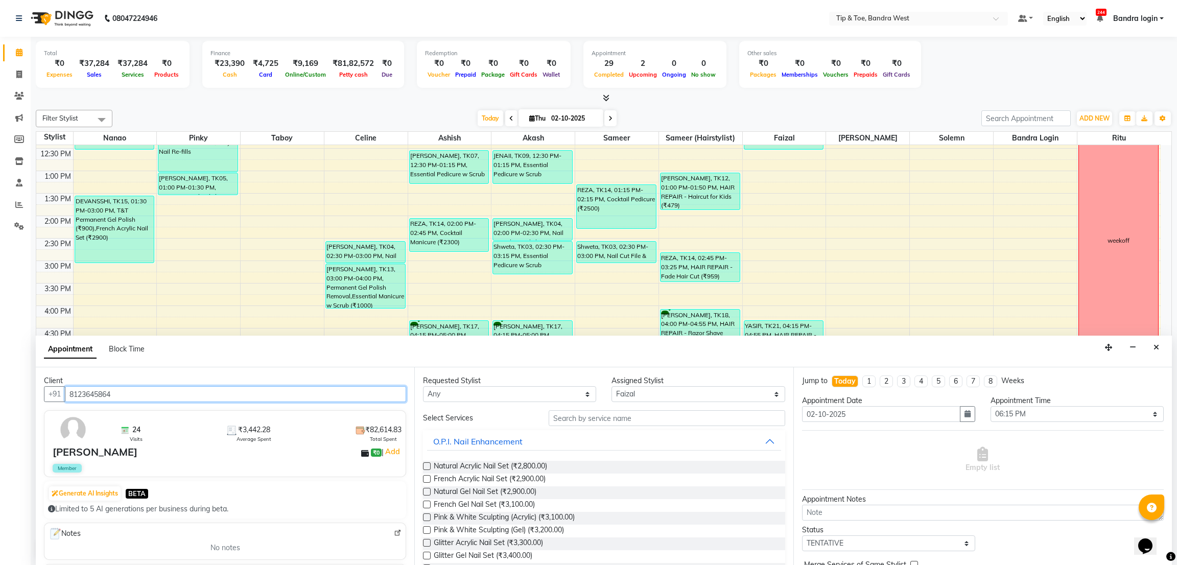
type input "8123645864"
click at [634, 416] on input "text" at bounding box center [667, 418] width 236 height 16
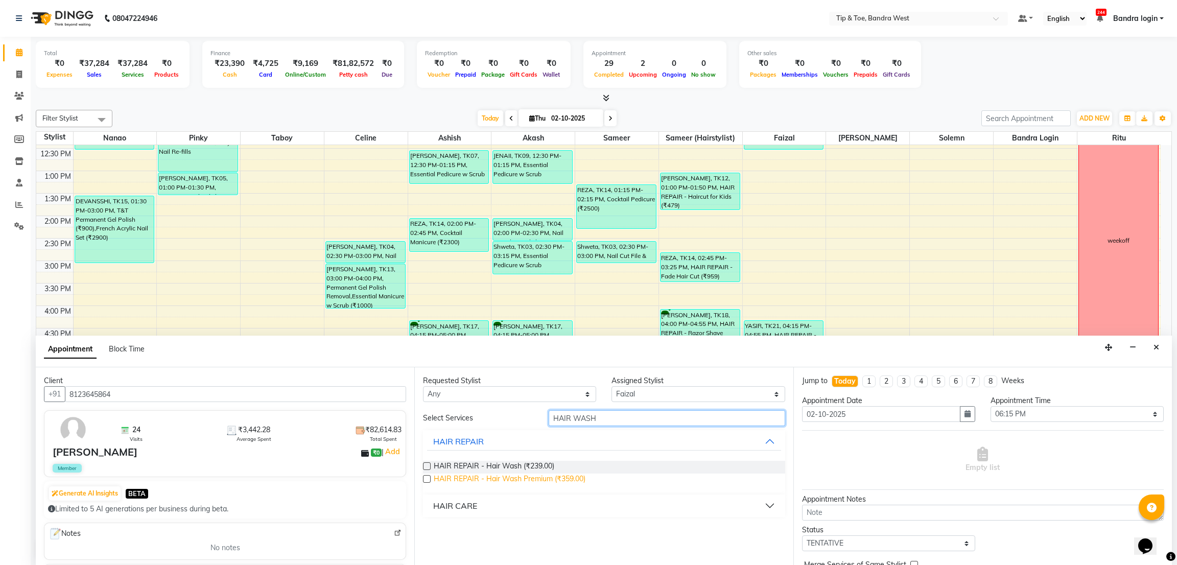
type input "HAIR WASH"
click at [547, 479] on span "HAIR REPAIR - Hair Wash Premium (₹359.00)" at bounding box center [510, 480] width 152 height 13
checkbox input "false"
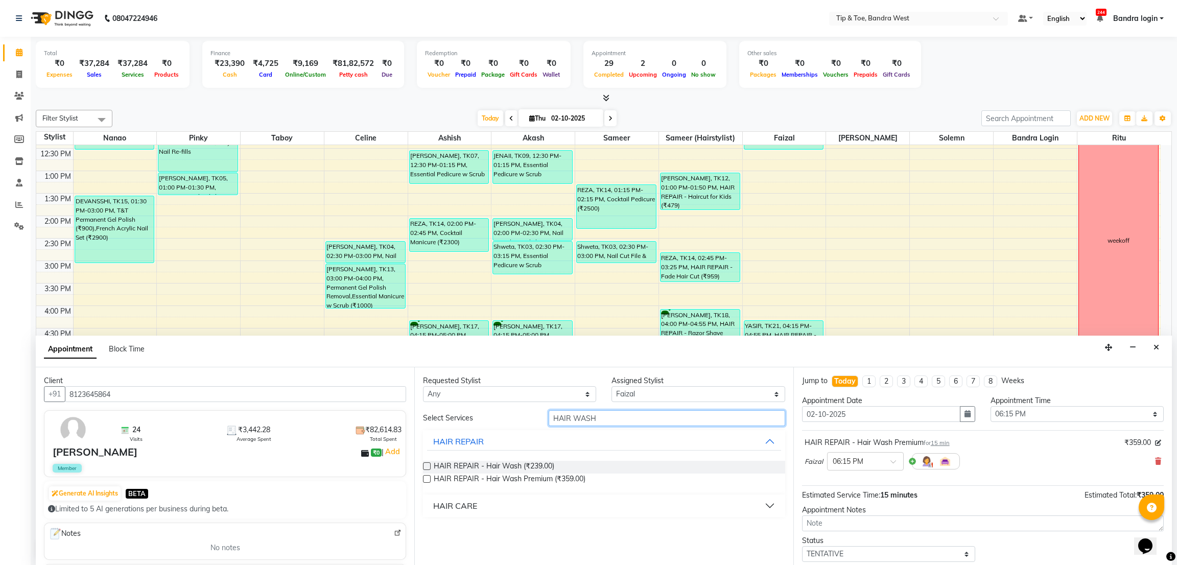
click at [613, 418] on input "HAIR WASH" at bounding box center [667, 418] width 236 height 16
click at [613, 417] on input "HAIR WASH" at bounding box center [667, 418] width 236 height 16
type input "HAIR STY"
click at [525, 465] on span "HAIR REPAIR - Hairstyling (₹359.00)" at bounding box center [494, 467] width 120 height 13
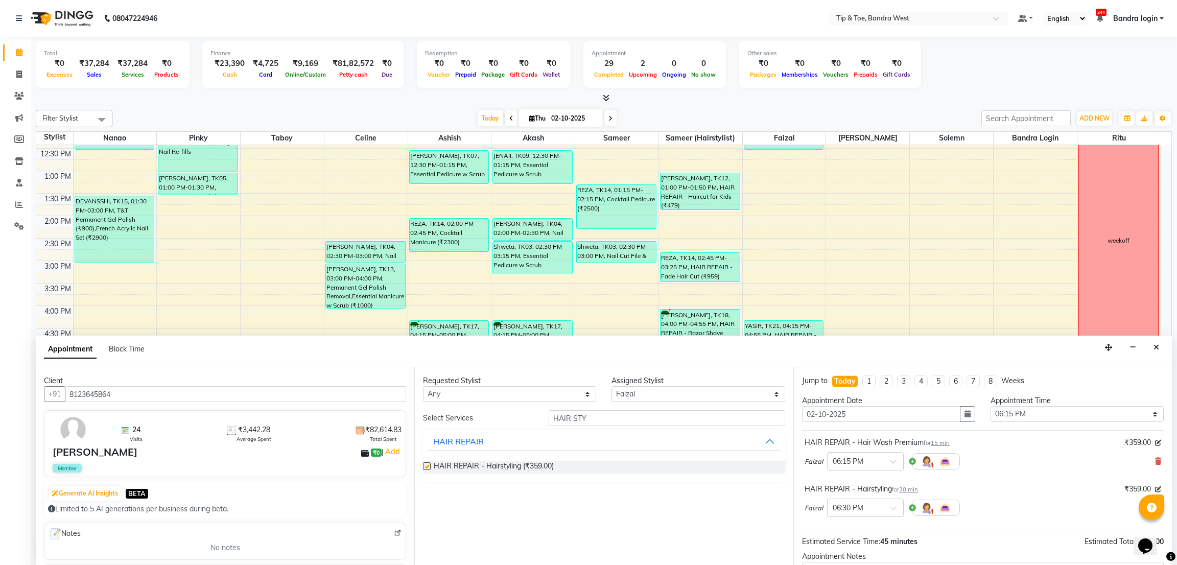
checkbox input "false"
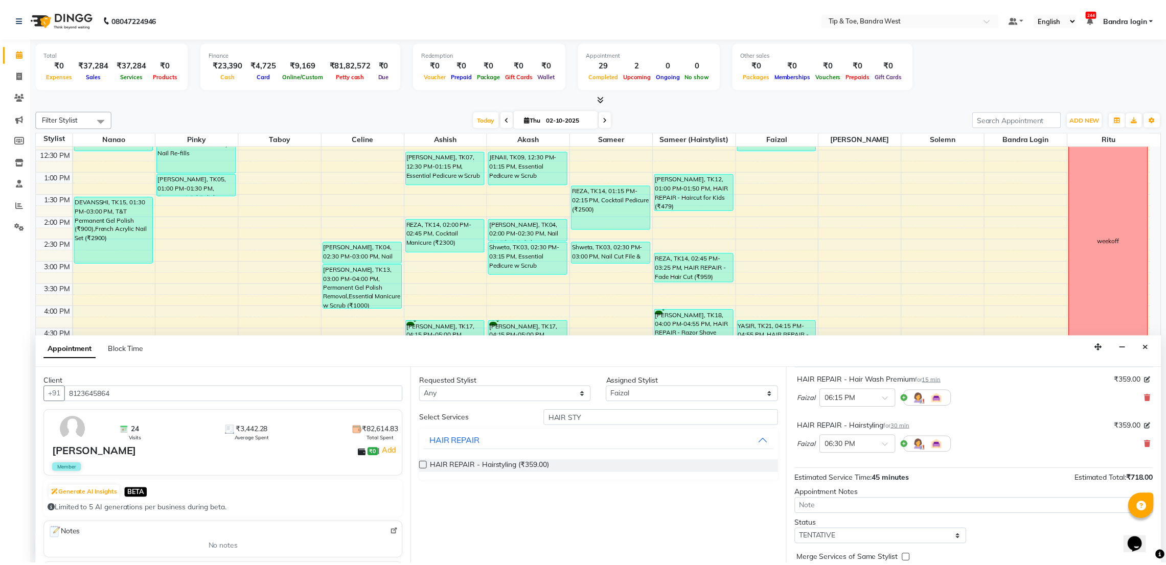
scroll to position [108, 0]
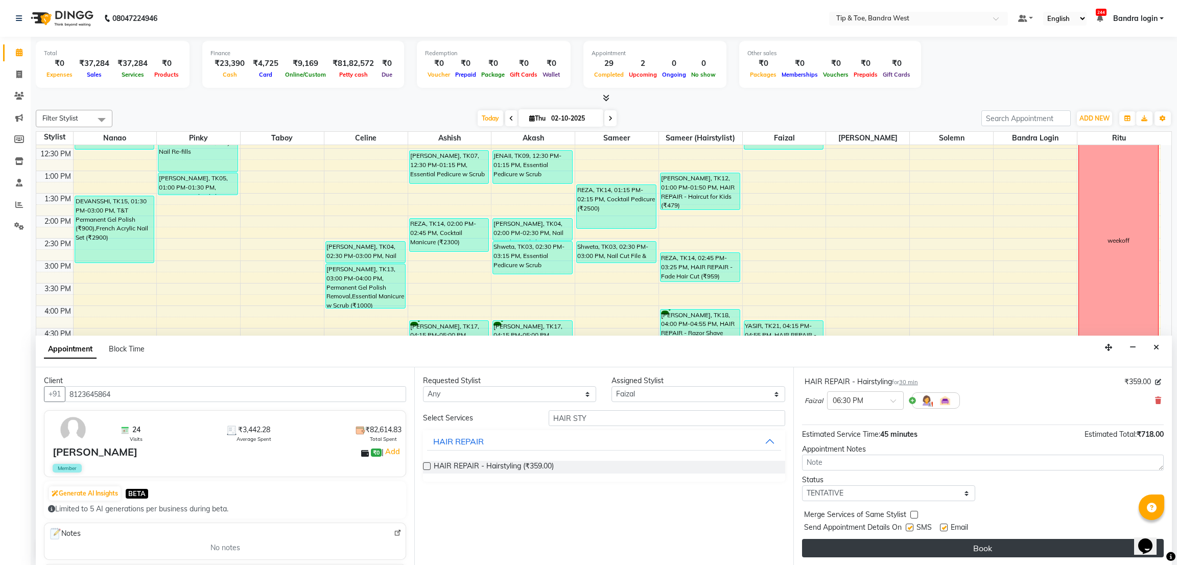
click at [959, 548] on button "Book" at bounding box center [983, 548] width 362 height 18
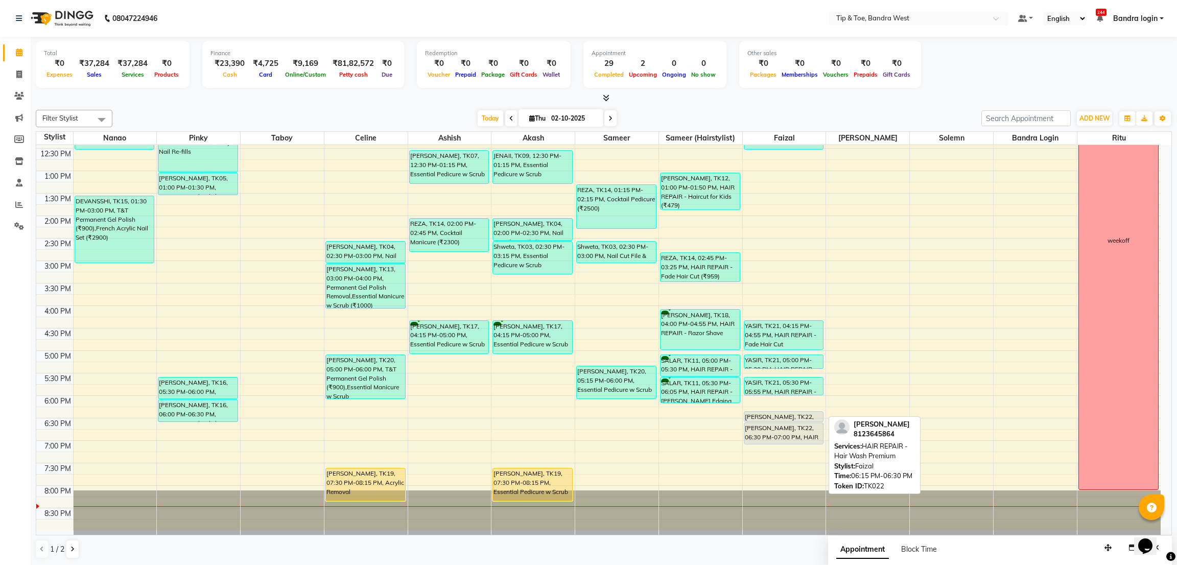
click at [784, 416] on div "[PERSON_NAME], TK22, 06:15 PM-06:30 PM, HAIR REPAIR - Hair Wash Premium" at bounding box center [784, 417] width 79 height 10
select select "7"
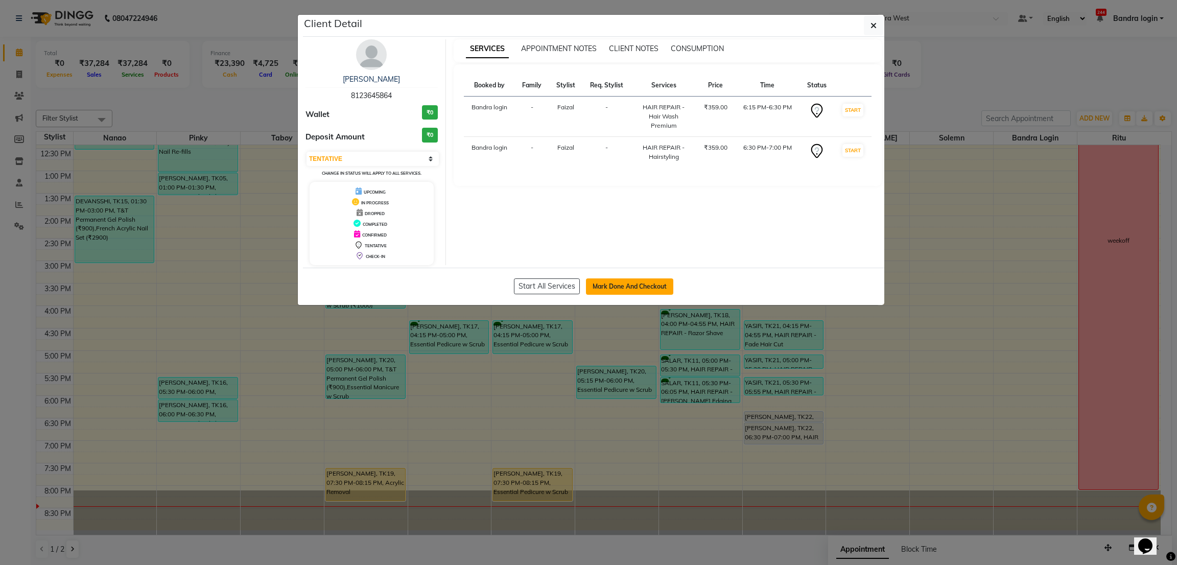
click at [643, 286] on button "Mark Done And Checkout" at bounding box center [629, 287] width 87 height 16
select select "5957"
select select "service"
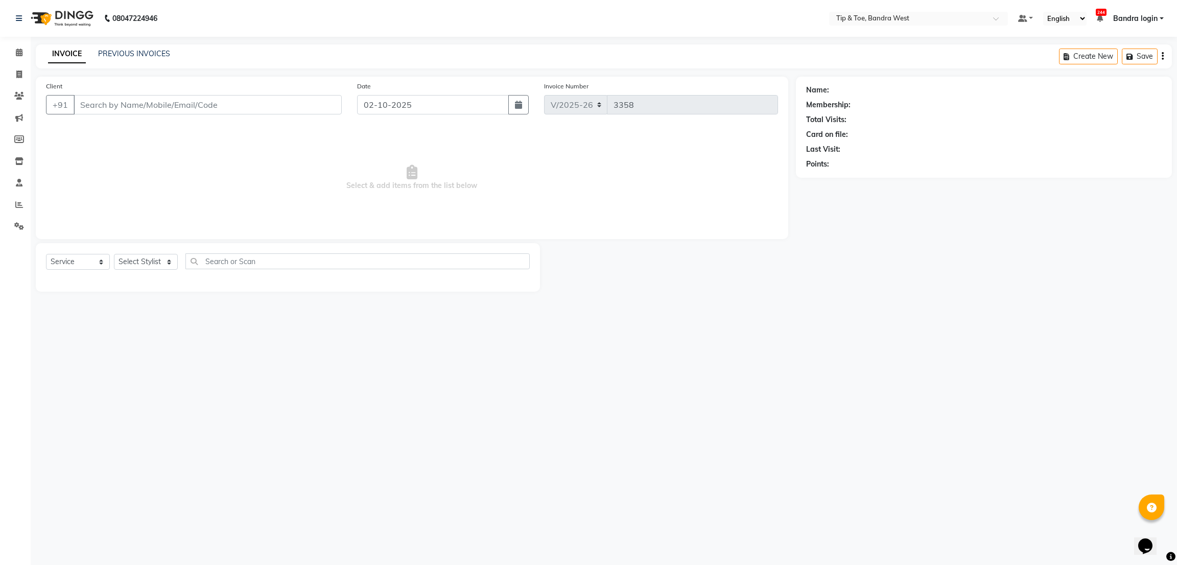
type input "8123645864"
select select "83378"
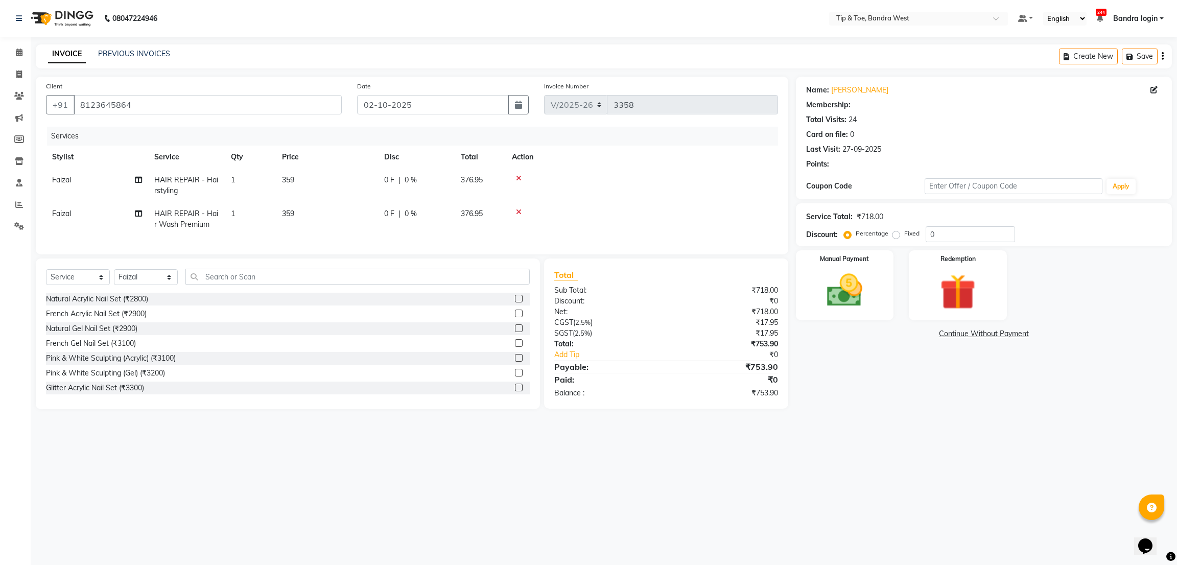
select select "1: Object"
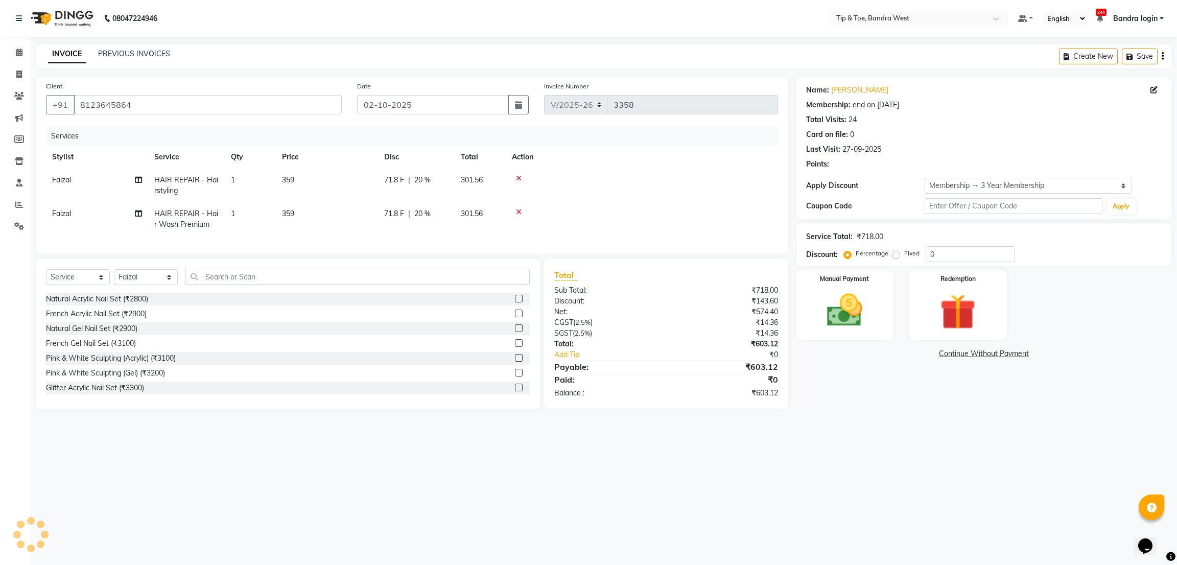
type input "20"
click at [307, 213] on td "359" at bounding box center [327, 219] width 102 height 34
select select "83378"
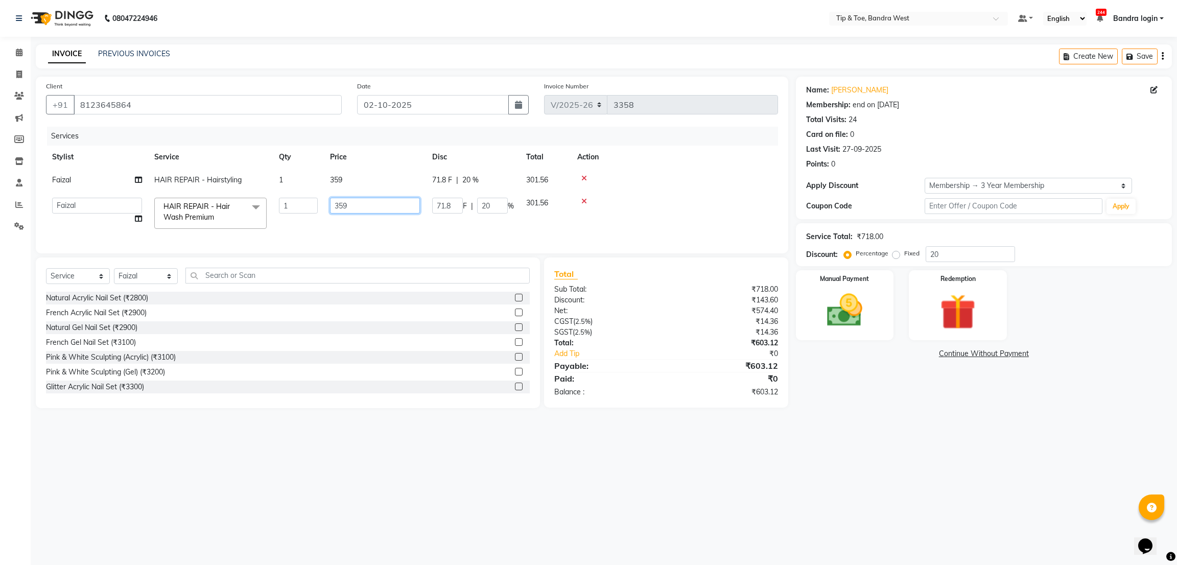
click at [366, 210] on input "359" at bounding box center [375, 206] width 90 height 16
click at [866, 312] on img at bounding box center [845, 310] width 60 height 43
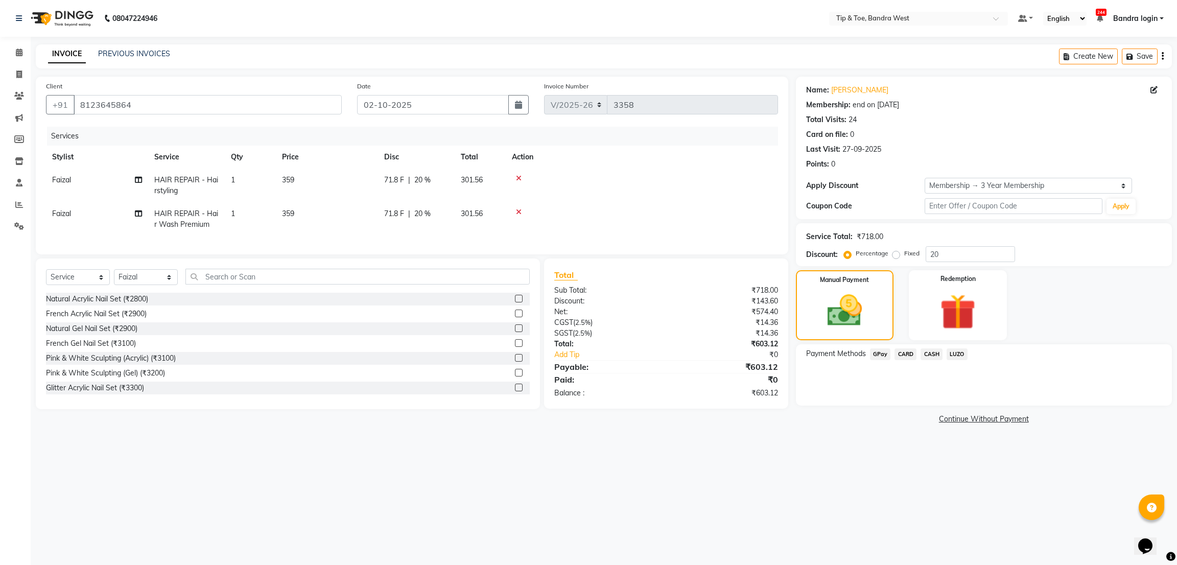
drag, startPoint x: 898, startPoint y: 356, endPoint x: 916, endPoint y: 365, distance: 20.1
click at [908, 360] on span "CARD" at bounding box center [906, 355] width 22 height 12
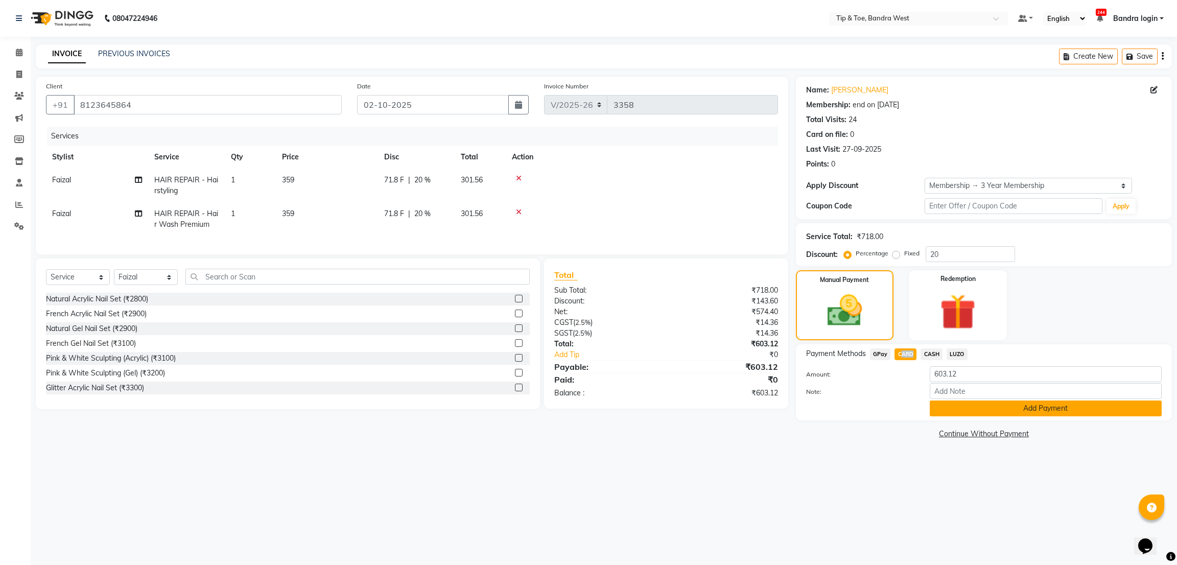
click at [959, 401] on button "Add Payment" at bounding box center [1046, 409] width 232 height 16
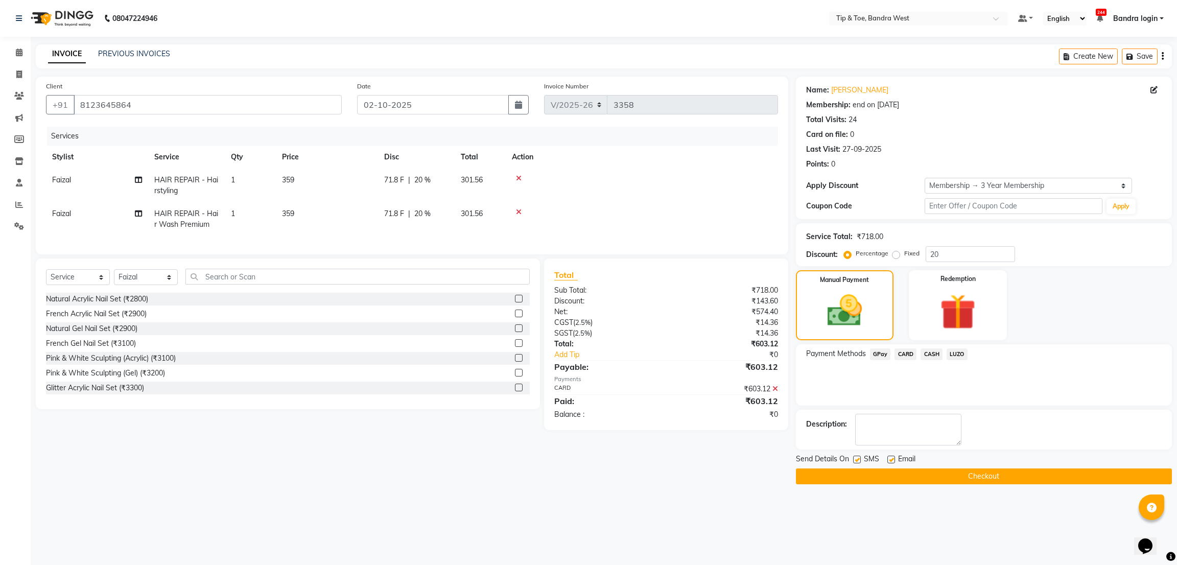
click at [904, 387] on div "Payment Methods GPay CARD CASH LUZO" at bounding box center [984, 374] width 376 height 61
click at [903, 357] on span "CARD" at bounding box center [906, 355] width 22 height 12
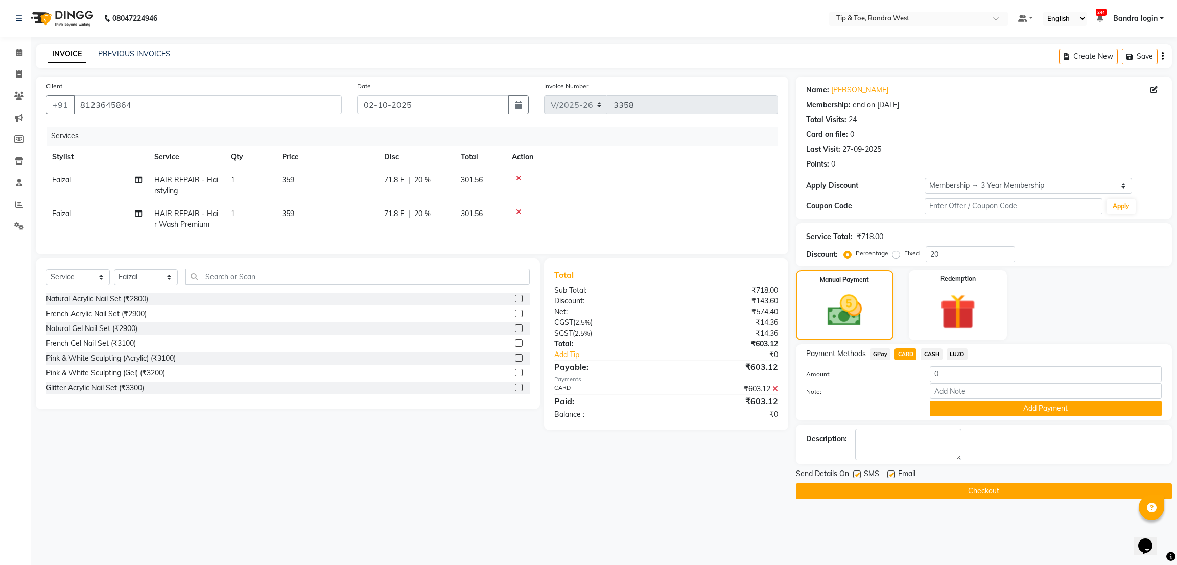
click at [773, 392] on icon at bounding box center [776, 388] width 6 height 7
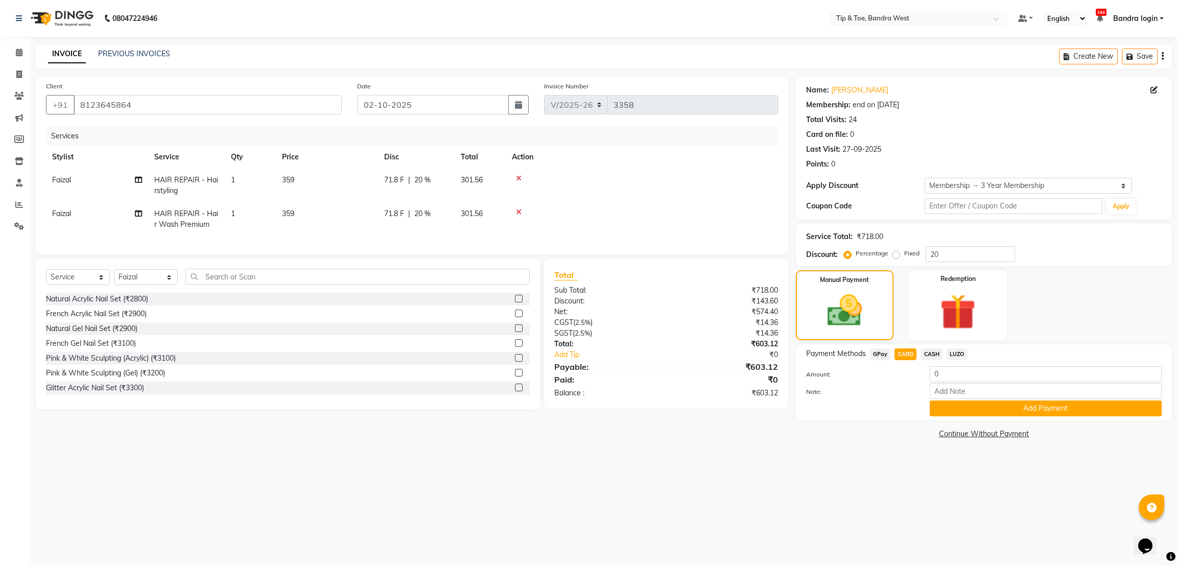
drag, startPoint x: 907, startPoint y: 356, endPoint x: 973, endPoint y: 390, distance: 75.2
click at [906, 356] on span "CARD" at bounding box center [906, 355] width 22 height 12
type input "603.12"
click at [985, 409] on button "Add Payment" at bounding box center [1046, 409] width 232 height 16
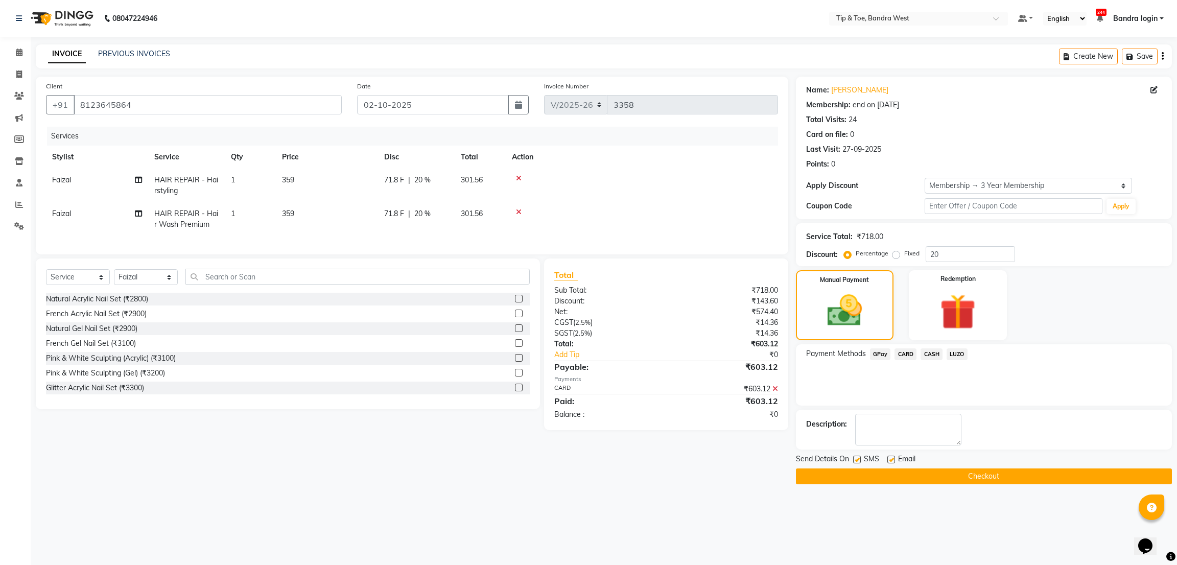
click at [918, 477] on button "Checkout" at bounding box center [984, 477] width 376 height 16
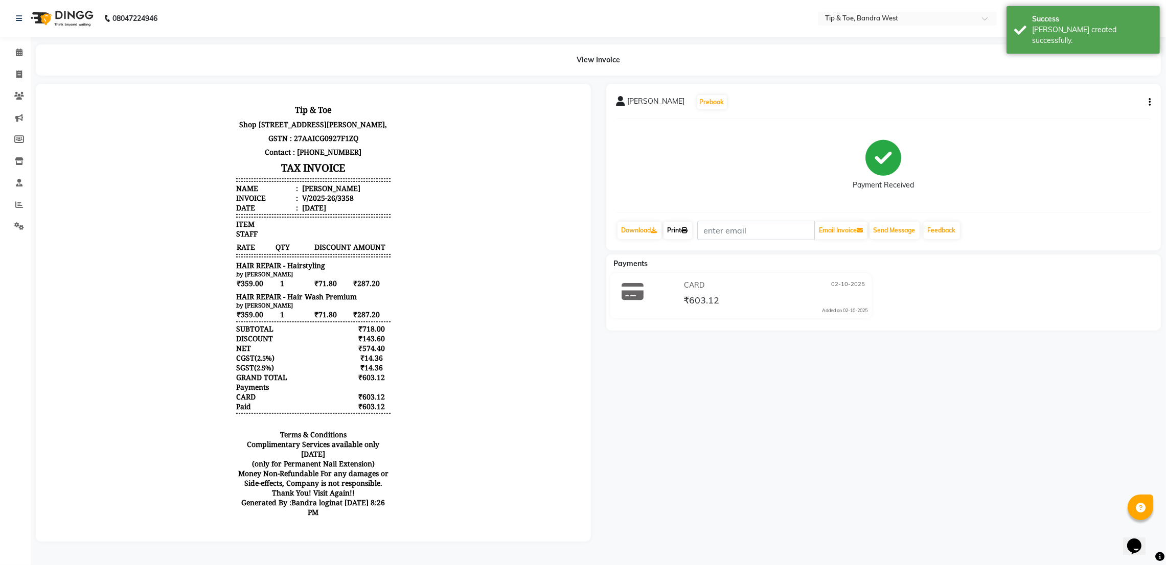
click at [672, 227] on link "Print" at bounding box center [677, 230] width 29 height 17
click at [18, 59] on link "Calendar" at bounding box center [15, 52] width 25 height 17
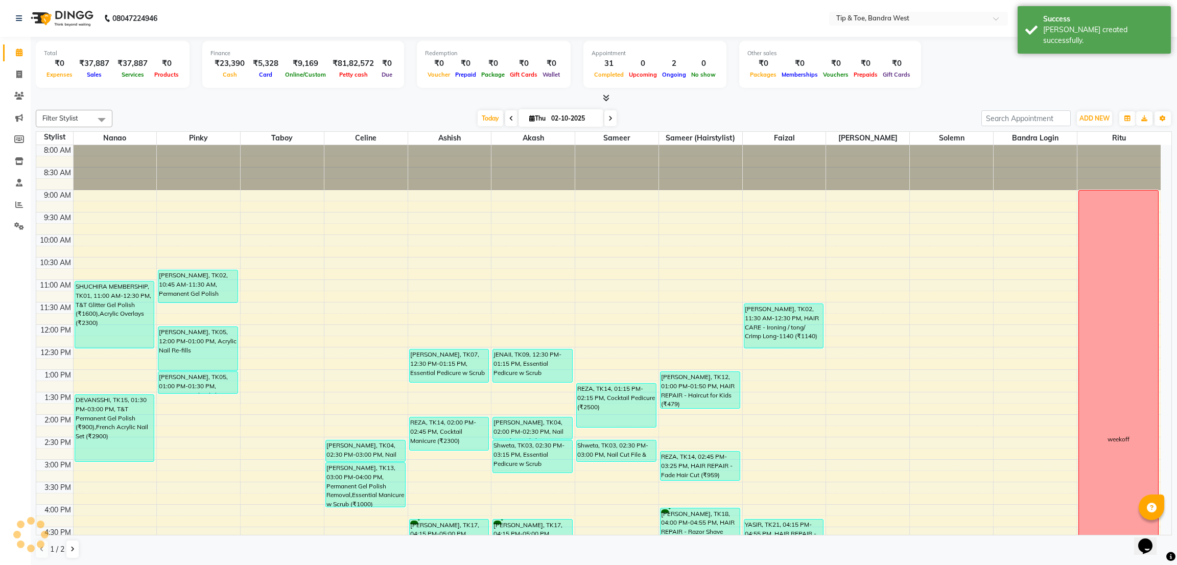
scroll to position [199, 0]
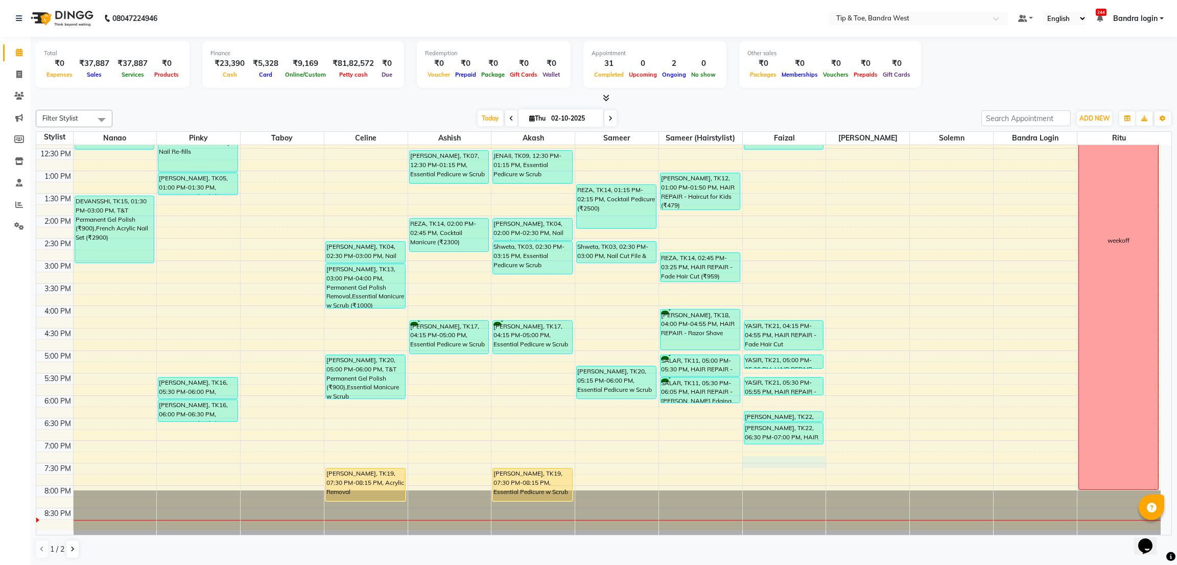
click at [778, 462] on div "8:00 AM 8:30 AM 9:00 AM 9:30 AM 10:00 AM 10:30 AM 11:00 AM 11:30 AM 12:00 PM 12…" at bounding box center [598, 238] width 1125 height 584
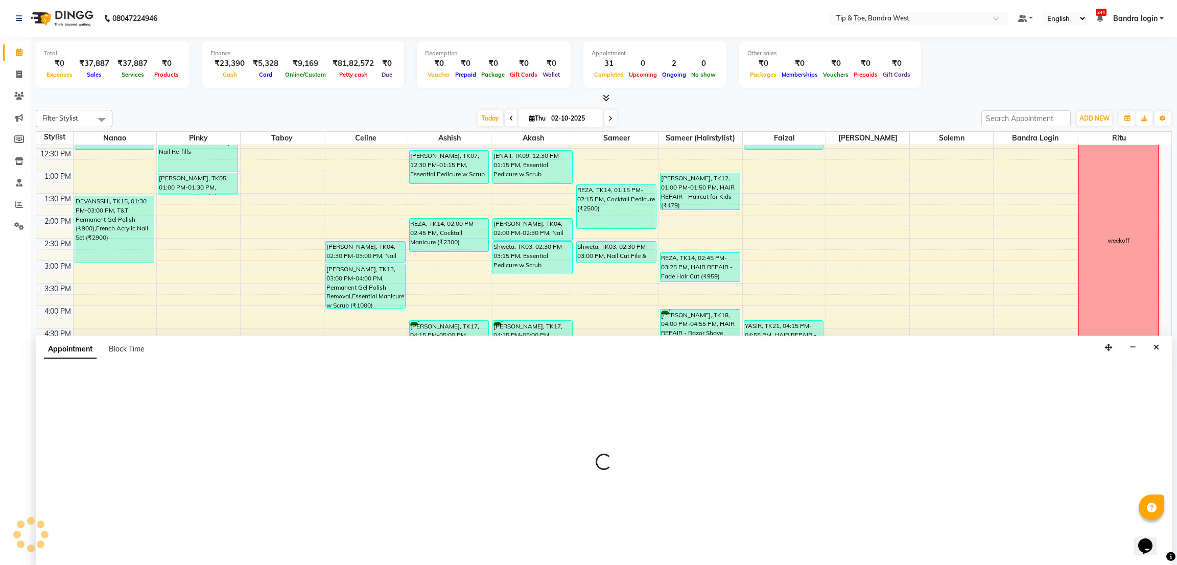
select select "83378"
select select "tentative"
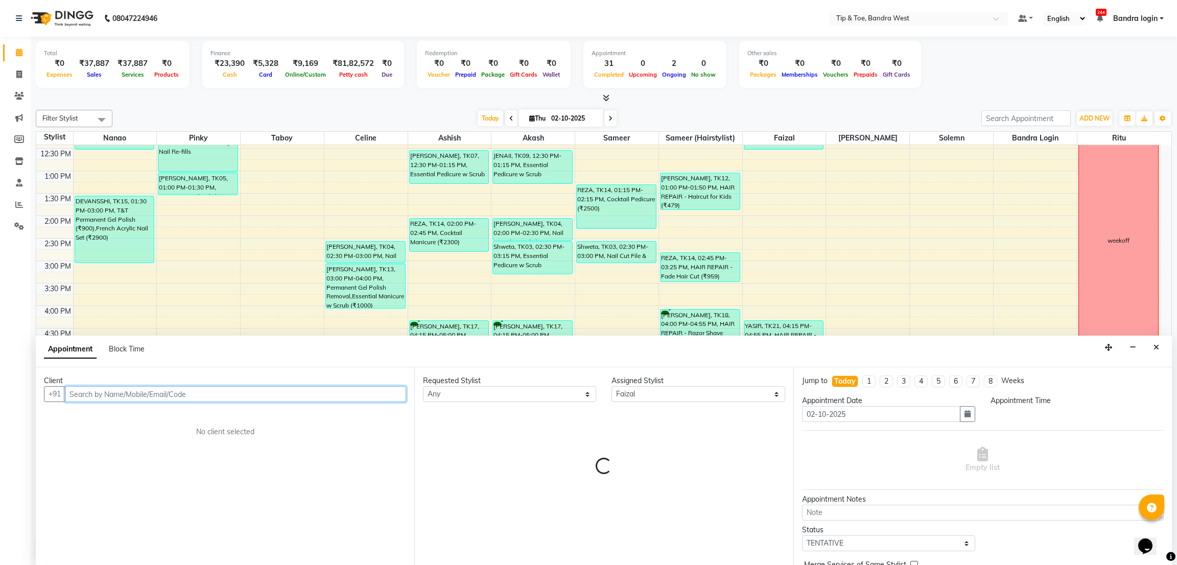
select select "1155"
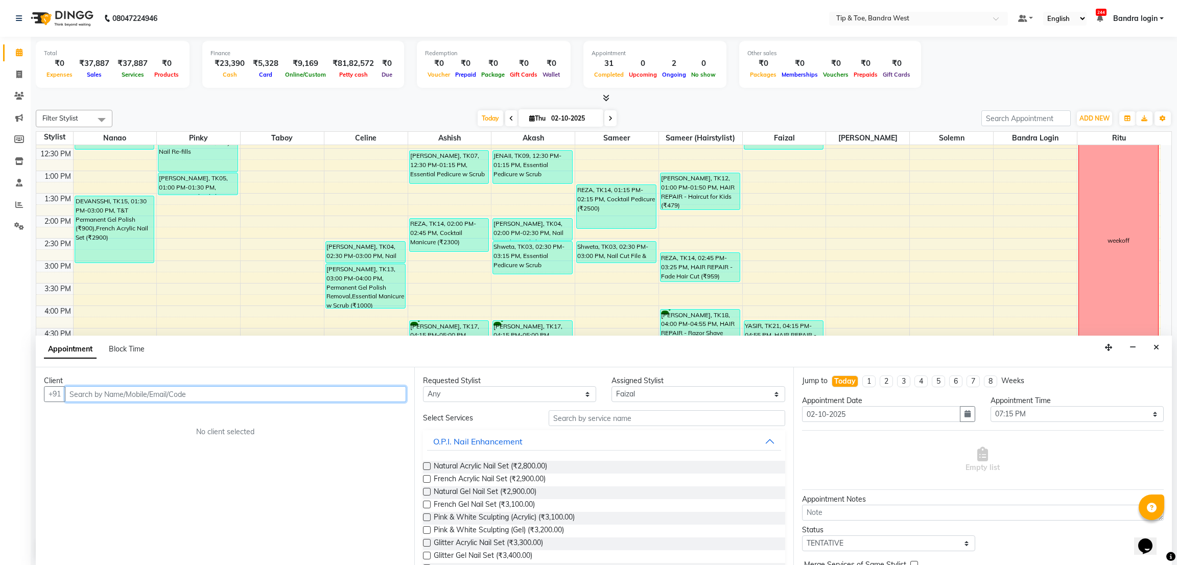
click at [291, 395] on input "text" at bounding box center [235, 394] width 341 height 16
type input "9820253298"
click at [376, 380] on div "Client" at bounding box center [225, 381] width 362 height 11
click at [379, 389] on span "Add Client" at bounding box center [385, 393] width 34 height 9
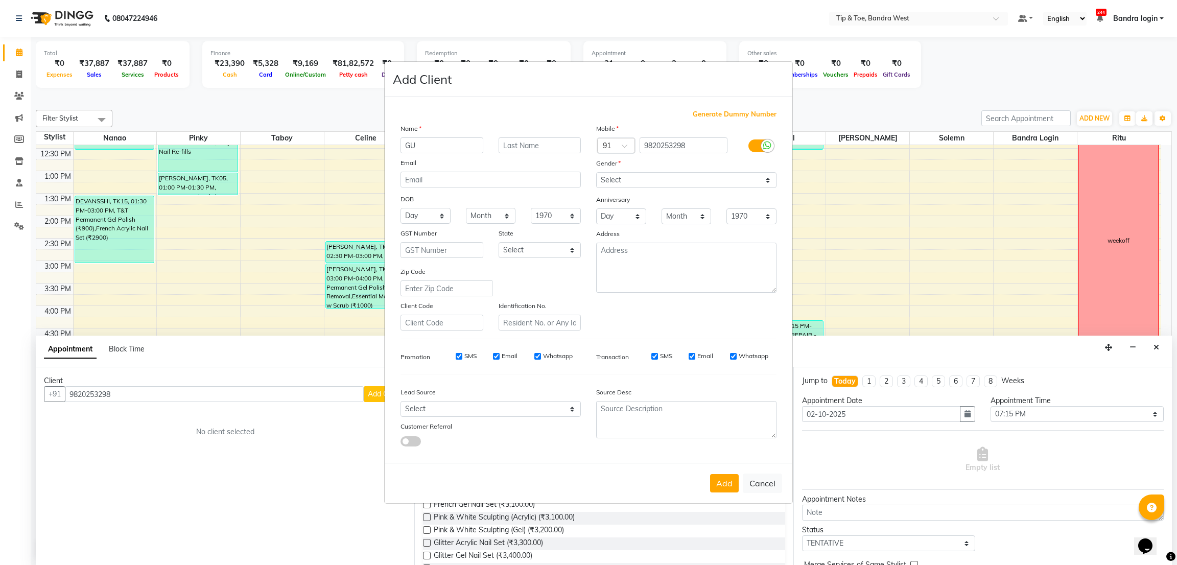
type input "G"
type input "GAURAV"
click at [679, 172] on select "Select [DEMOGRAPHIC_DATA] [DEMOGRAPHIC_DATA] Other Prefer Not To Say" at bounding box center [686, 180] width 180 height 16
select select "[DEMOGRAPHIC_DATA]"
click at [596, 172] on select "Select [DEMOGRAPHIC_DATA] [DEMOGRAPHIC_DATA] Other Prefer Not To Say" at bounding box center [686, 180] width 180 height 16
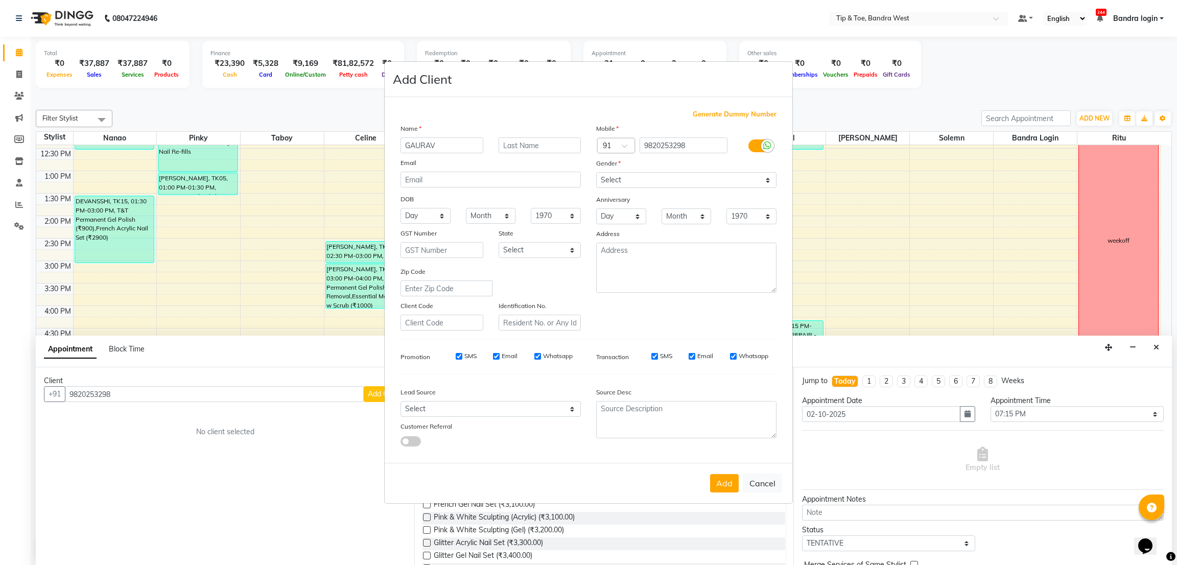
click at [728, 479] on button "Add" at bounding box center [724, 483] width 29 height 18
select select
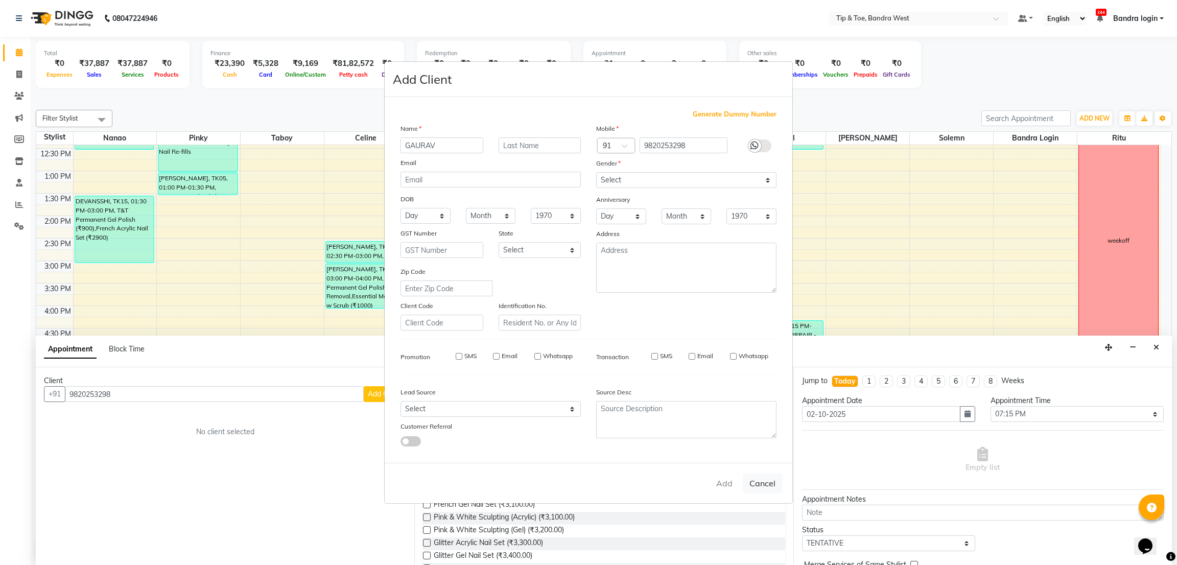
select select
checkbox input "false"
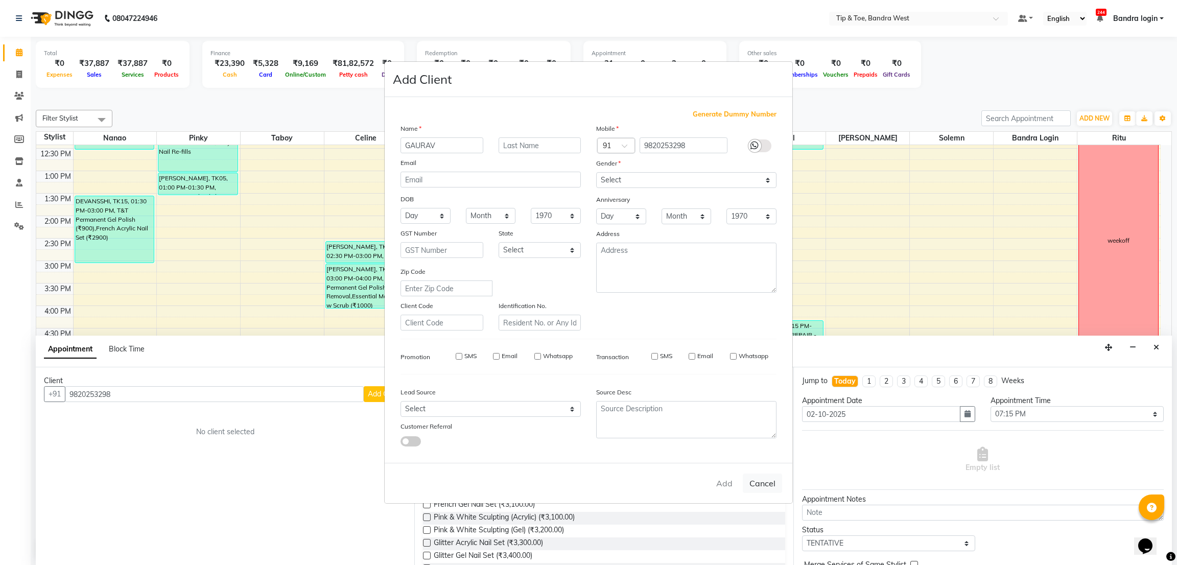
checkbox input "false"
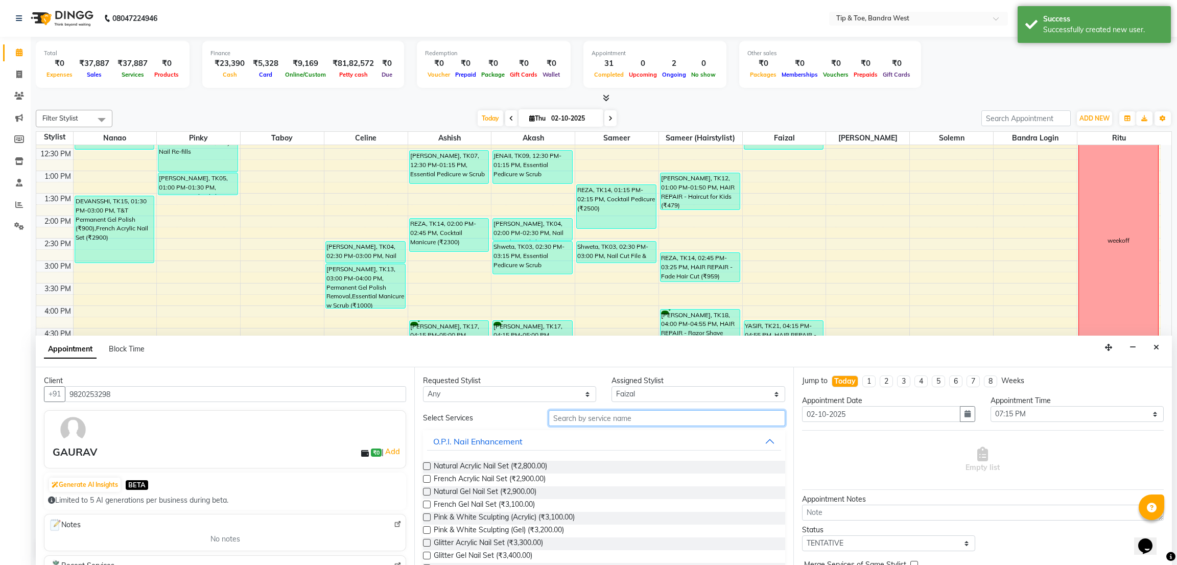
click at [597, 416] on input "text" at bounding box center [667, 418] width 236 height 16
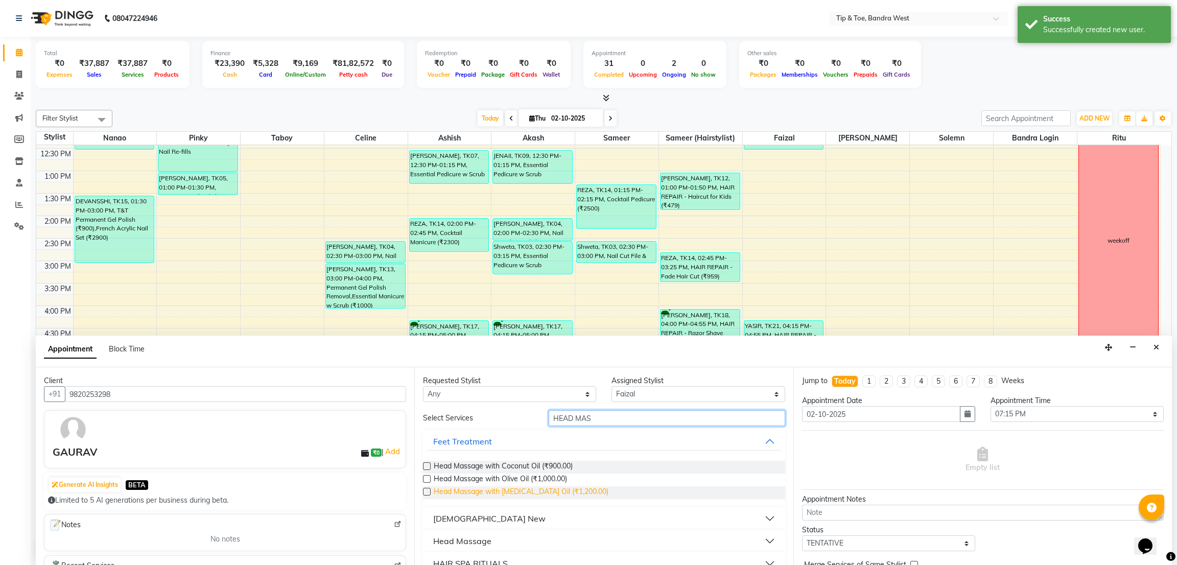
type input "HEAD MAS"
click at [556, 495] on span "Head Massage with [MEDICAL_DATA] Oil (₹1,200.00)" at bounding box center [521, 492] width 175 height 13
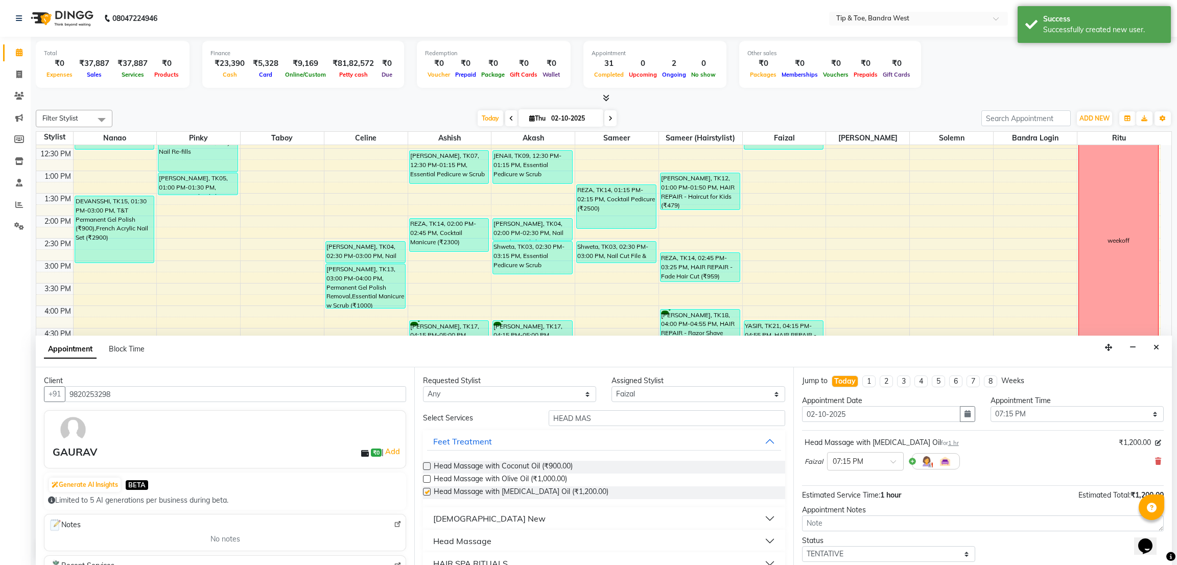
checkbox input "false"
click at [611, 423] on input "HEAD MAS" at bounding box center [667, 418] width 236 height 16
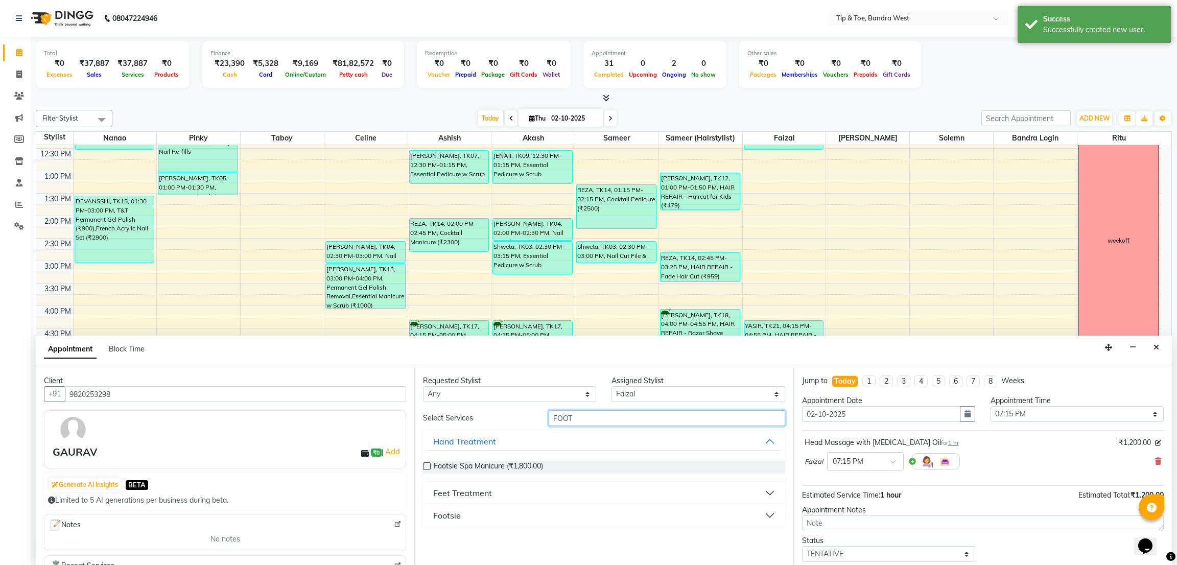
type input "FOOT"
click at [473, 500] on button "Feet Treatment" at bounding box center [604, 493] width 354 height 18
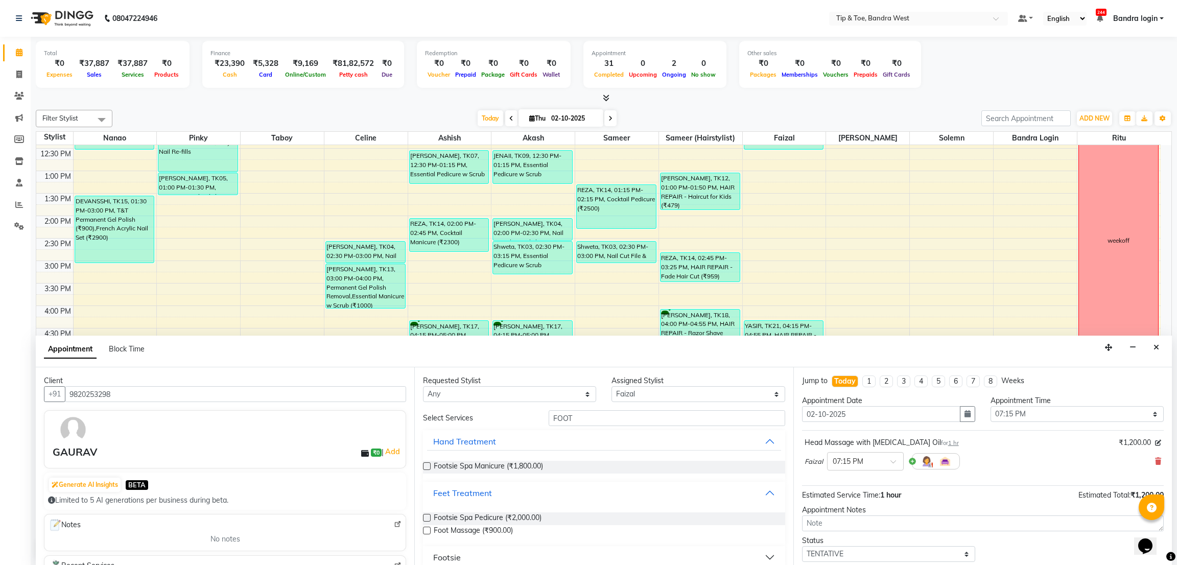
scroll to position [11, 0]
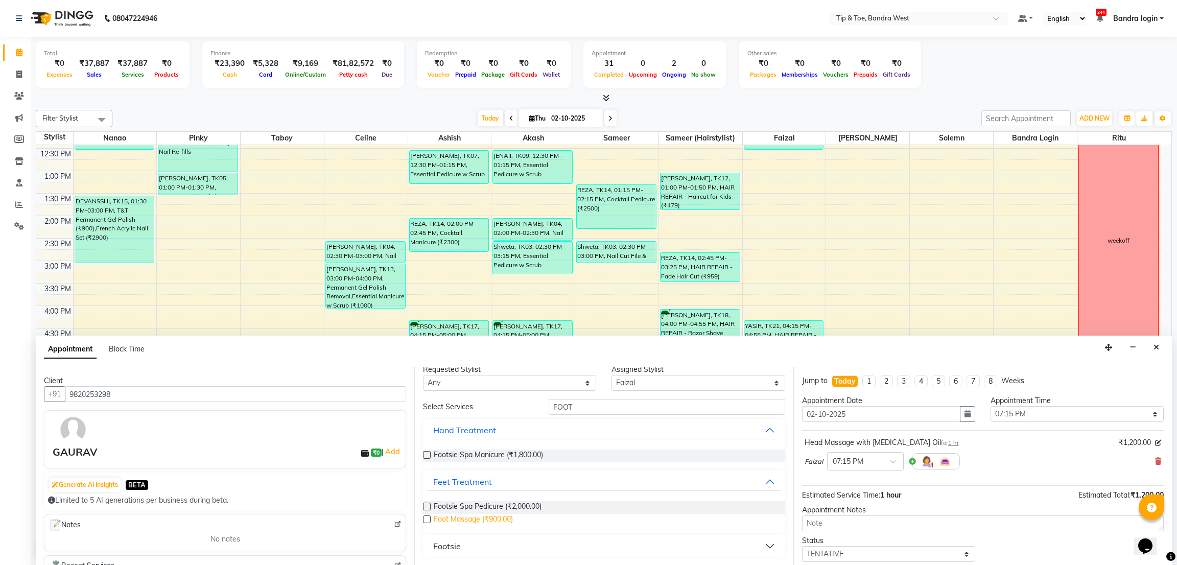
click at [473, 519] on span "Foot Massage (₹900.00)" at bounding box center [473, 520] width 79 height 13
checkbox input "false"
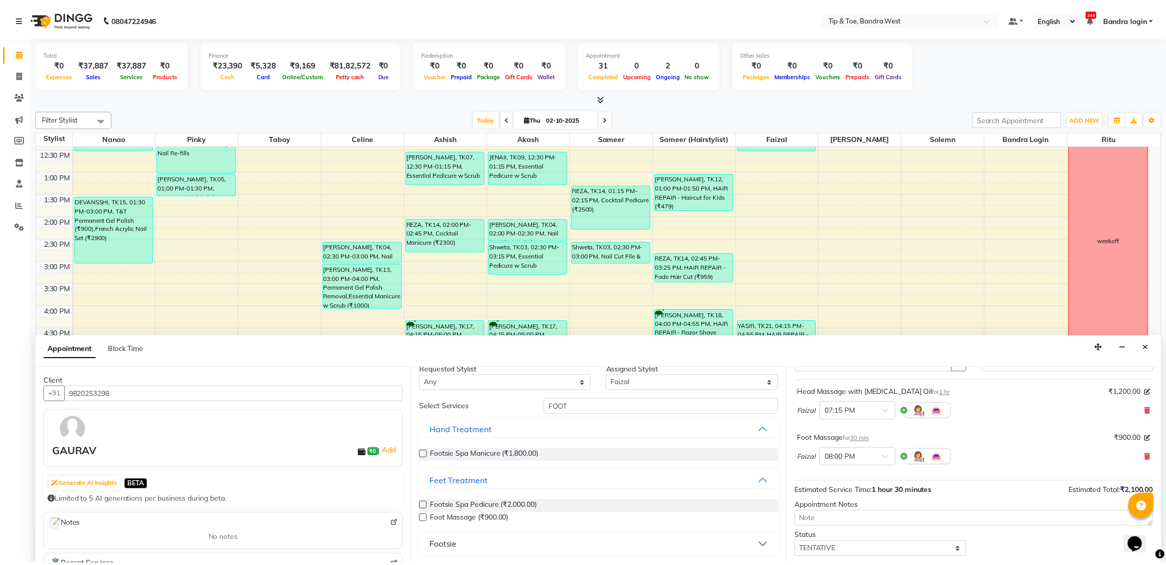
scroll to position [108, 0]
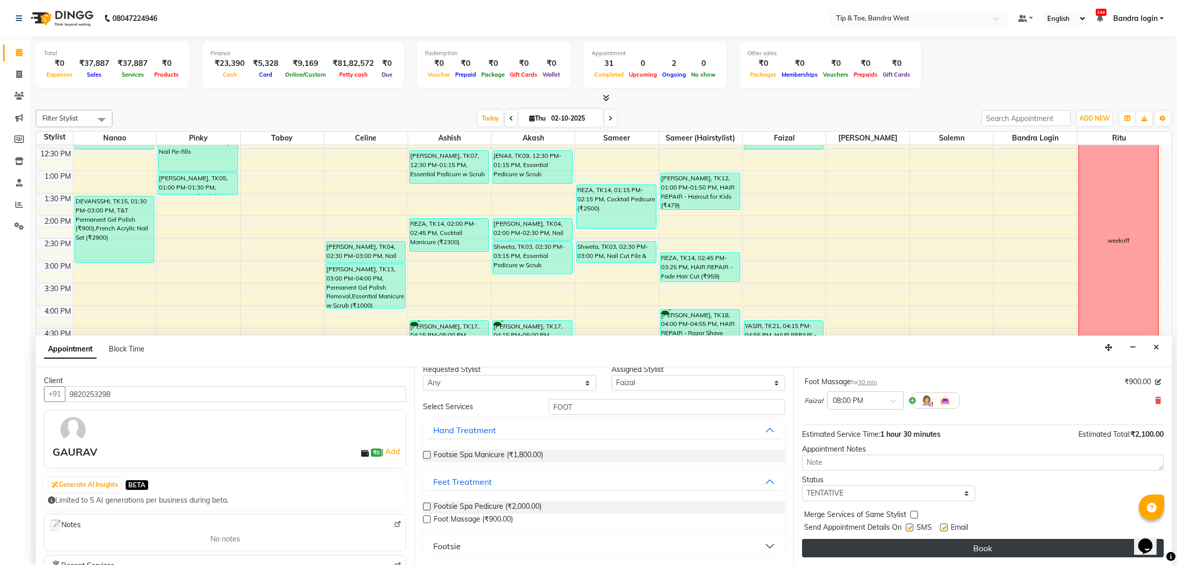
click at [963, 552] on button "Book" at bounding box center [983, 548] width 362 height 18
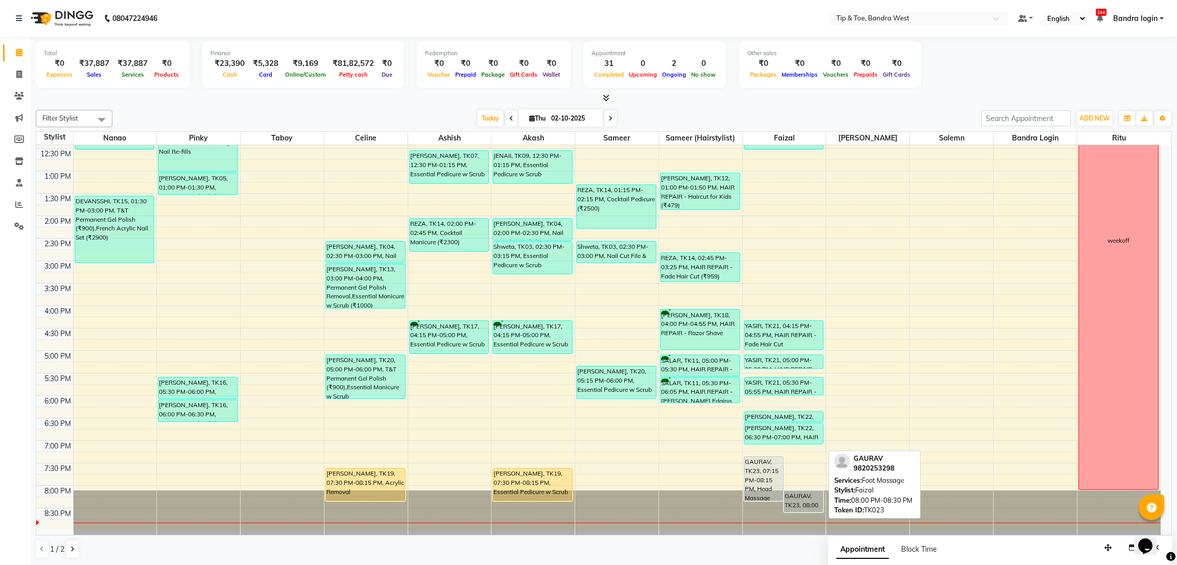
click at [799, 498] on div "GAURAV, TK23, 08:00 PM-08:30 PM, Foot Massage" at bounding box center [803, 501] width 39 height 21
select select "7"
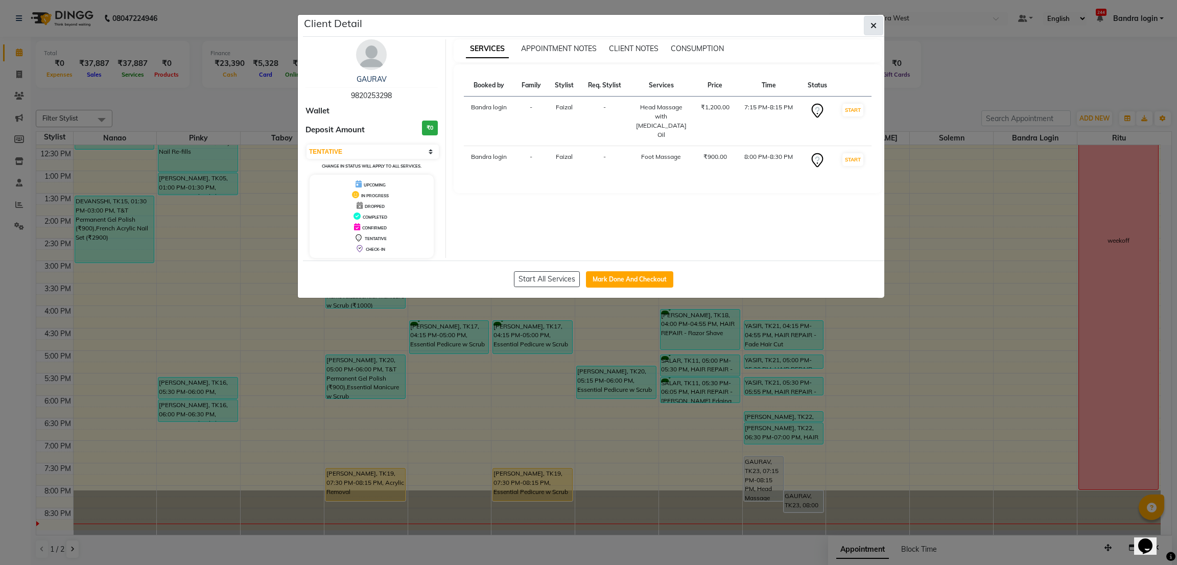
click at [873, 25] on icon "button" at bounding box center [874, 25] width 6 height 8
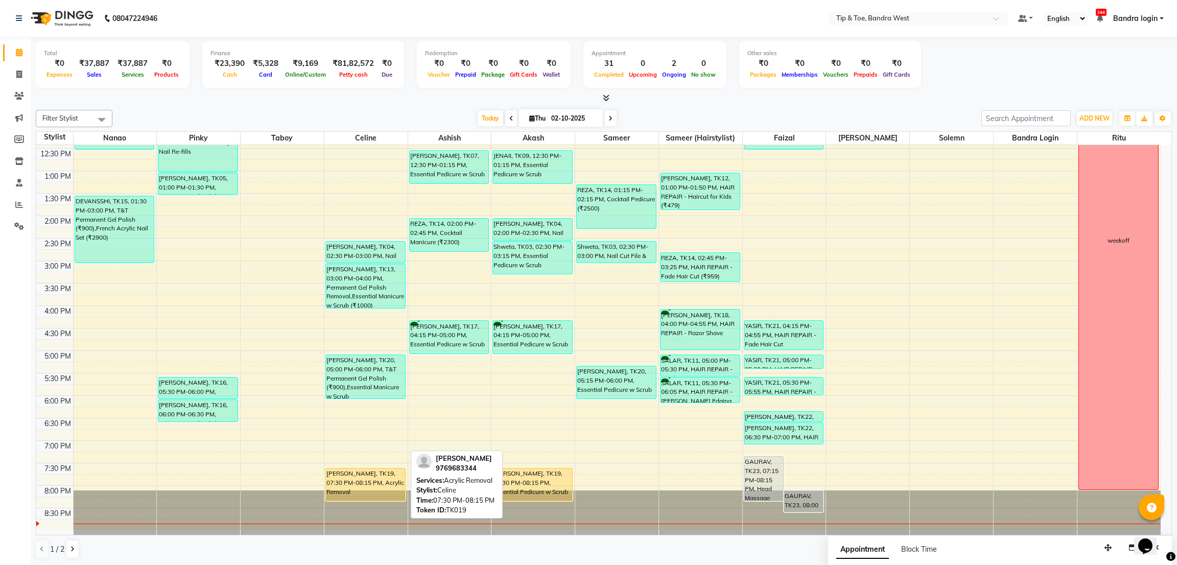
click at [376, 476] on div "[PERSON_NAME], TK19, 07:30 PM-08:15 PM, Acrylic Removal" at bounding box center [365, 485] width 79 height 32
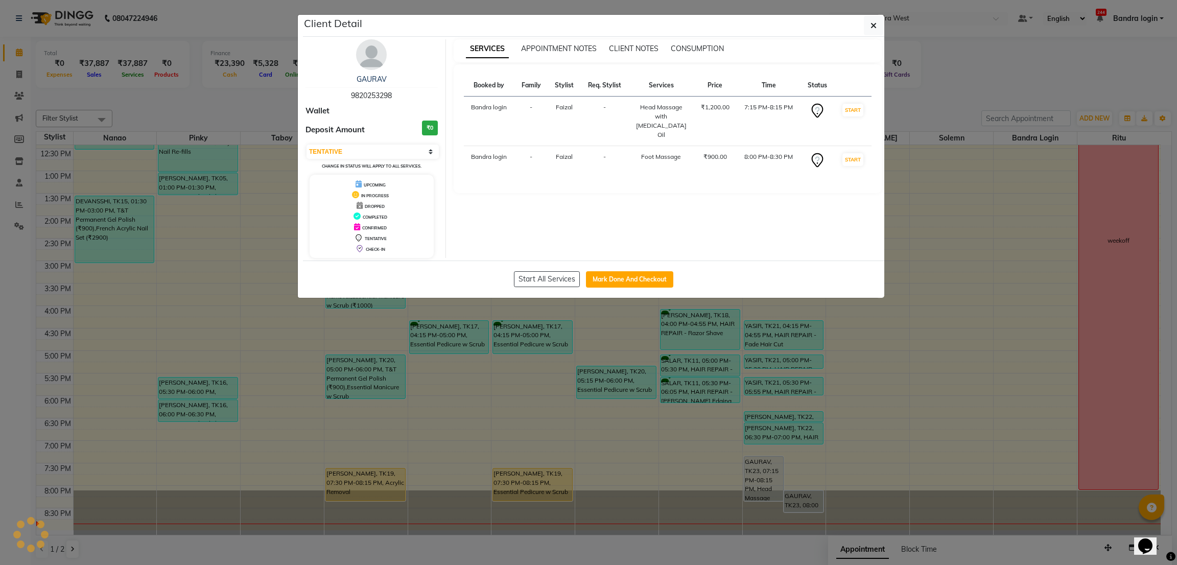
select select "1"
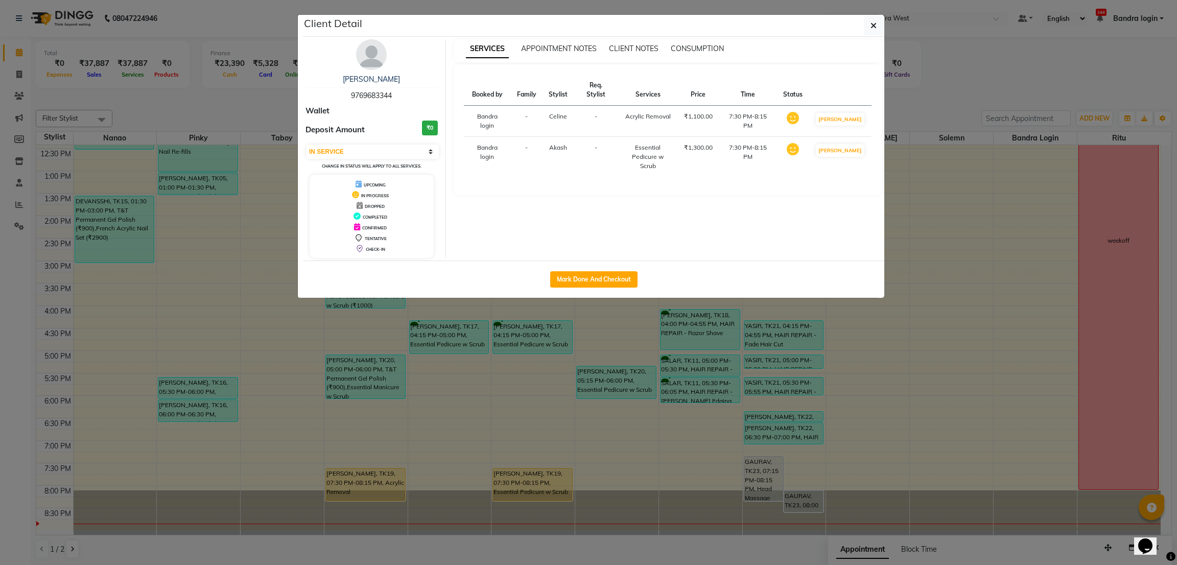
click at [0, 376] on ngb-modal-window "Client Detail [PERSON_NAME] 9769683344 Wallet Deposit Amount ₹0 Select IN SERVI…" at bounding box center [588, 282] width 1177 height 565
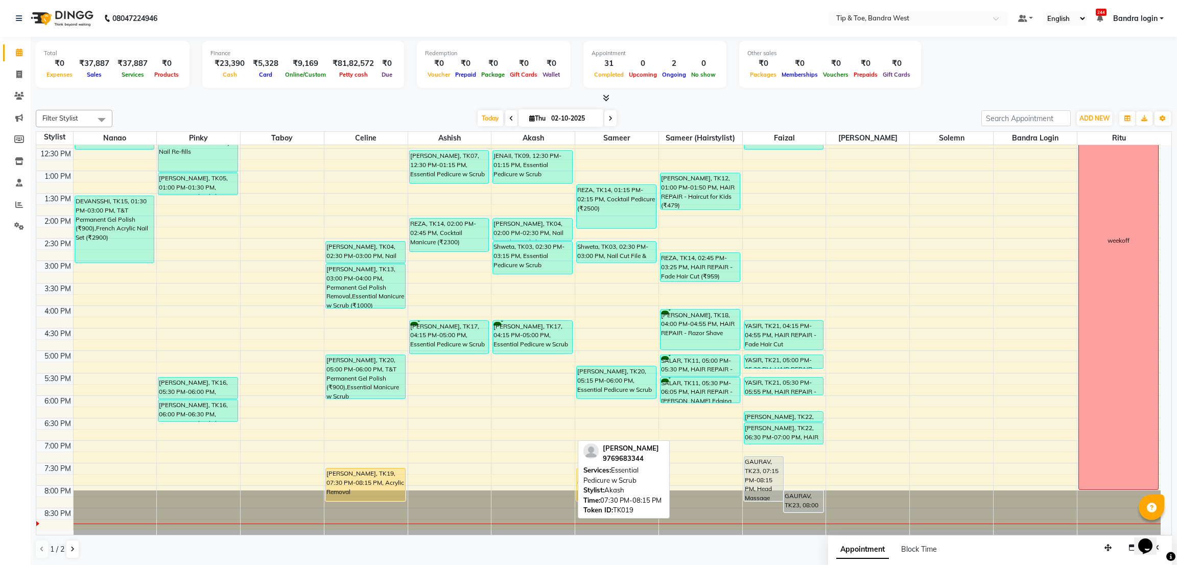
drag, startPoint x: 541, startPoint y: 486, endPoint x: 593, endPoint y: 486, distance: 52.1
click at [593, 486] on div "Filter Stylist Select All Nanao [PERSON_NAME] [PERSON_NAME] Sameer Sameer (hair…" at bounding box center [604, 334] width 1136 height 457
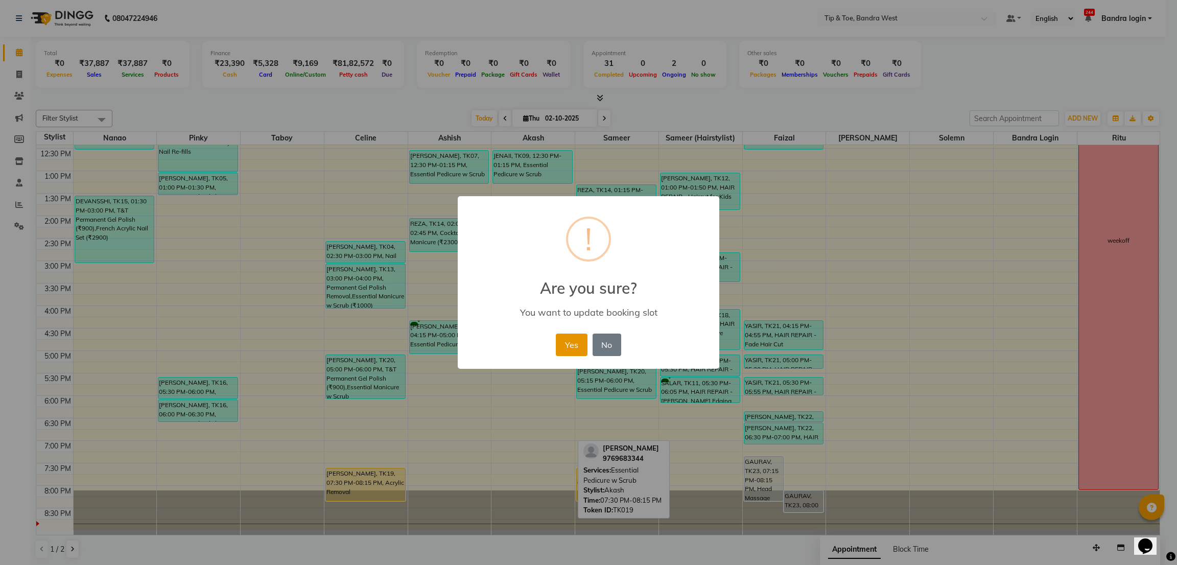
click at [564, 350] on button "Yes" at bounding box center [571, 345] width 31 height 22
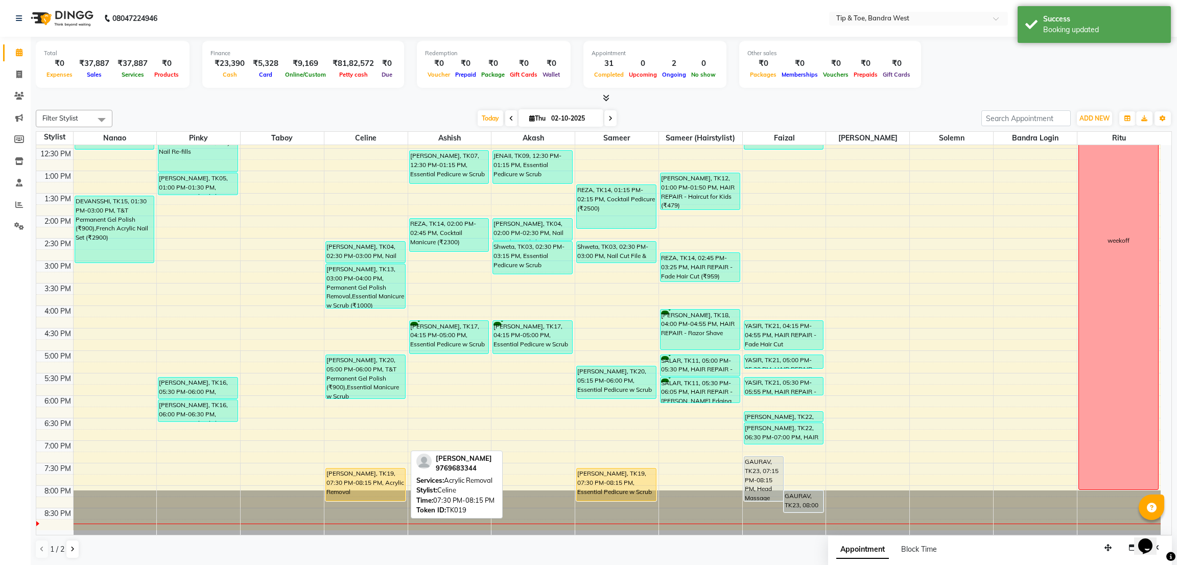
click at [374, 479] on div "[PERSON_NAME], TK19, 07:30 PM-08:15 PM, Acrylic Removal" at bounding box center [365, 485] width 79 height 32
click at [366, 476] on div "[PERSON_NAME], TK19, 07:30 PM-08:15 PM, Acrylic Removal" at bounding box center [365, 485] width 79 height 32
select select "1"
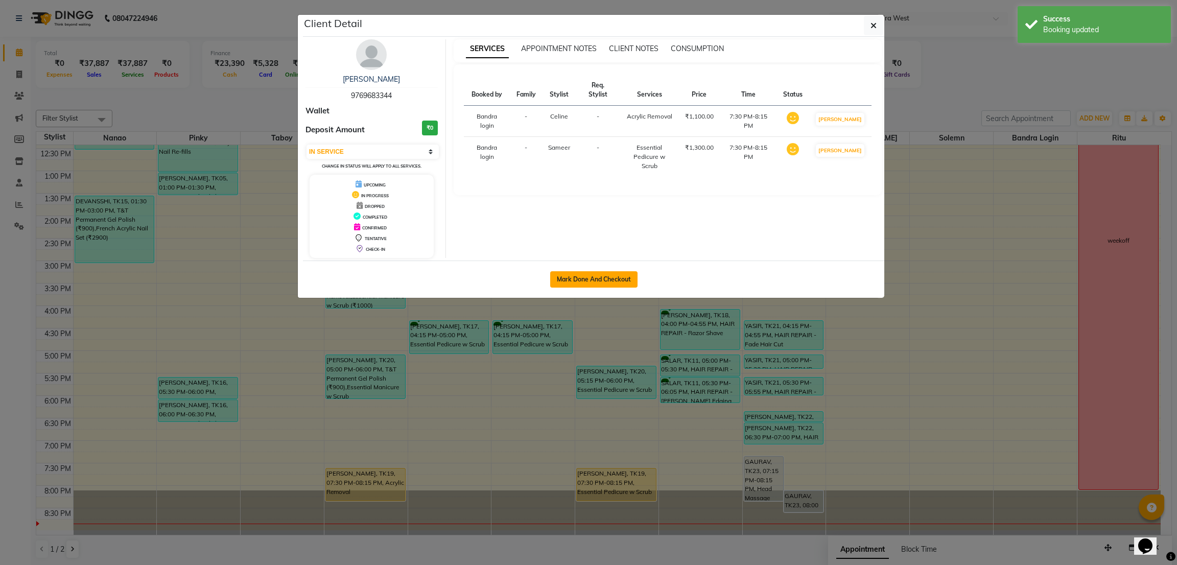
click at [593, 285] on button "Mark Done And Checkout" at bounding box center [593, 279] width 87 height 16
select select "5957"
select select "service"
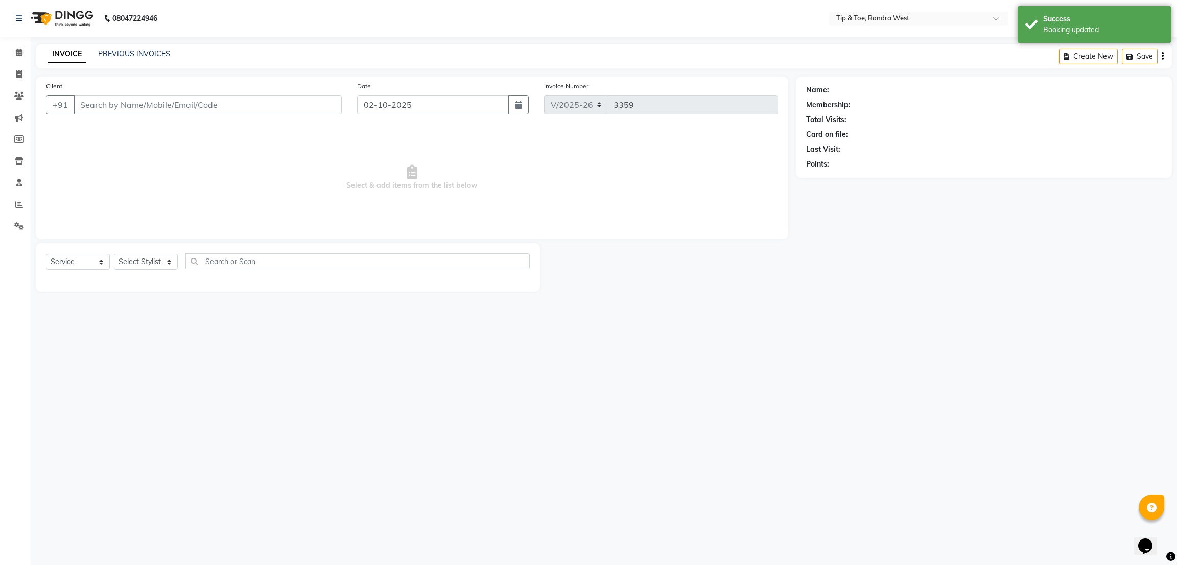
type input "9769683344"
select select "58448"
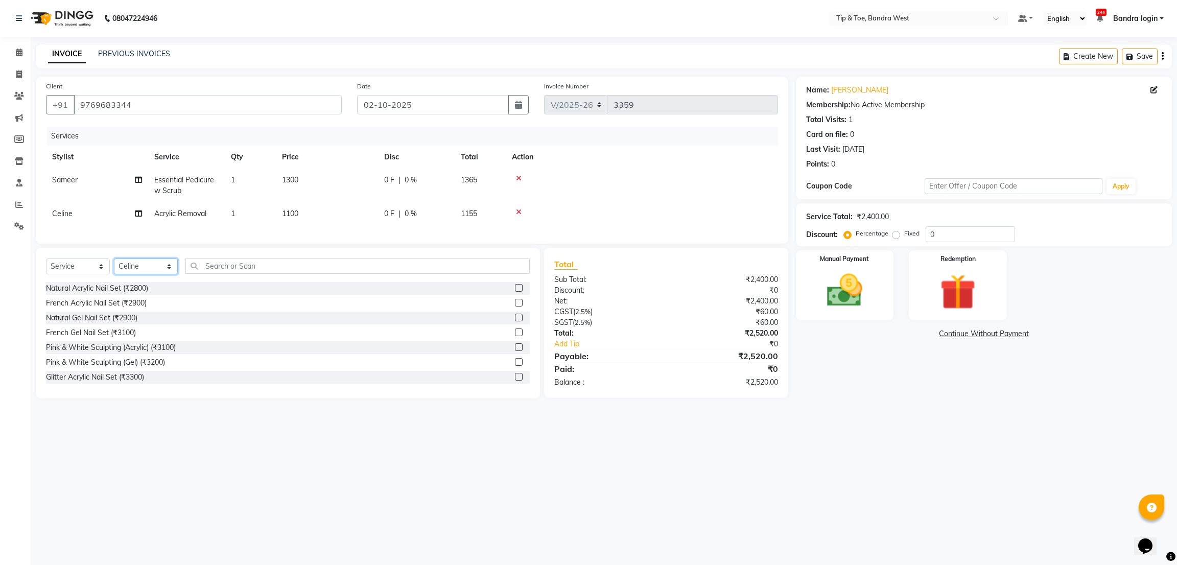
click at [136, 274] on select "Select Stylist Akash Ashish Bandra login Bilal [PERSON_NAME] [PERSON_NAME] [PER…" at bounding box center [146, 267] width 64 height 16
click at [114, 271] on select "Select Stylist Akash Ashish Bandra login Bilal [PERSON_NAME] [PERSON_NAME] [PER…" at bounding box center [146, 267] width 64 height 16
click at [235, 273] on input "text" at bounding box center [357, 266] width 344 height 16
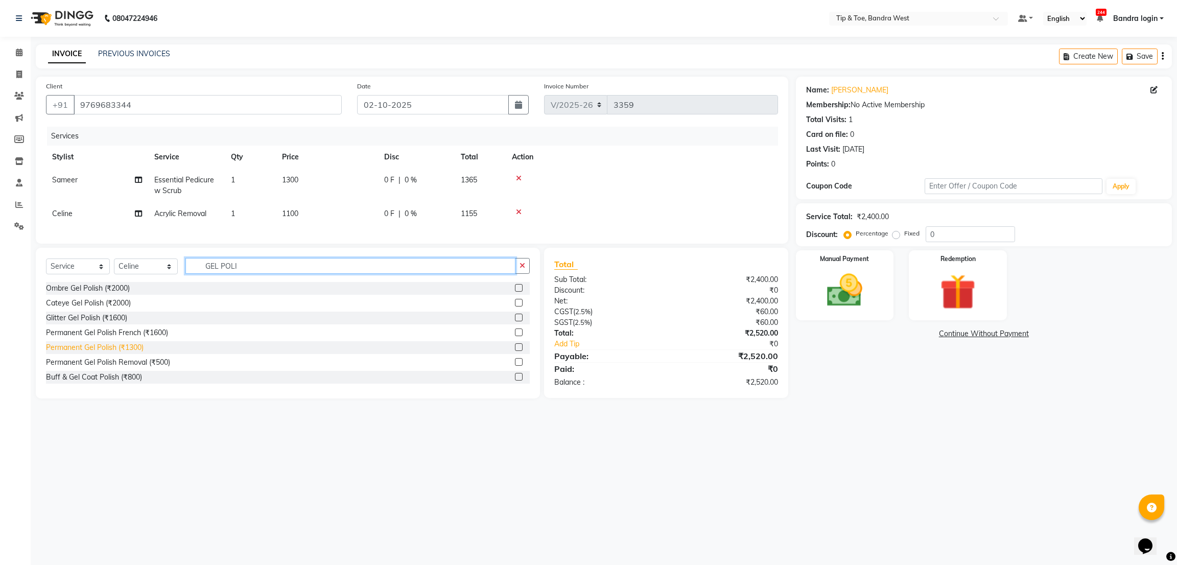
type input "GEL POLI"
click at [131, 353] on div "Permanent Gel Polish (₹1300)" at bounding box center [95, 347] width 98 height 11
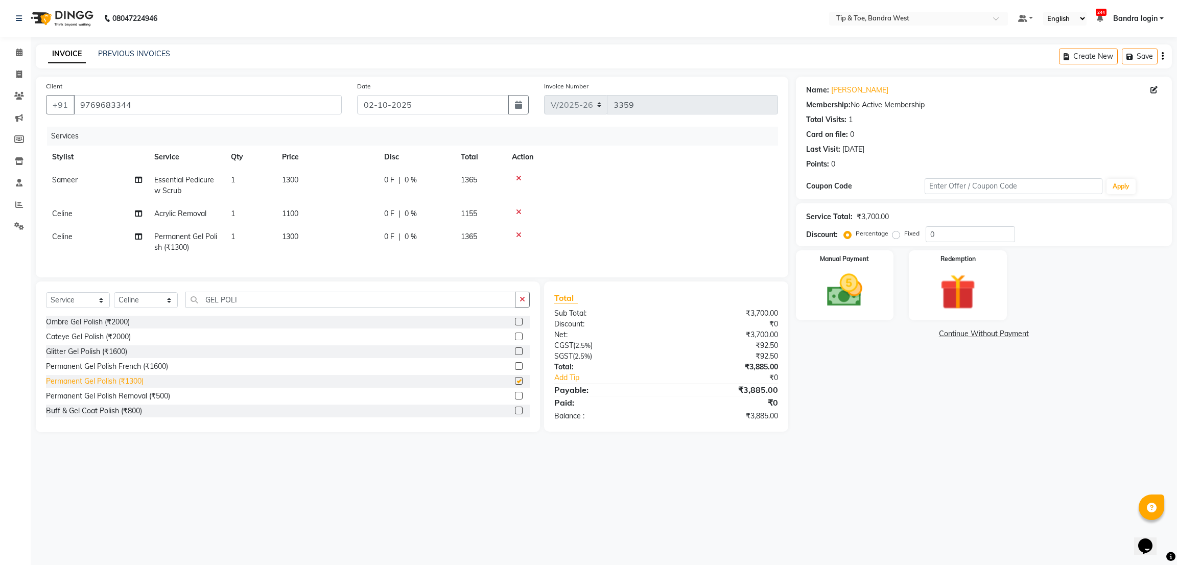
checkbox input "false"
click at [866, 264] on div "Manual Payment" at bounding box center [845, 285] width 102 height 73
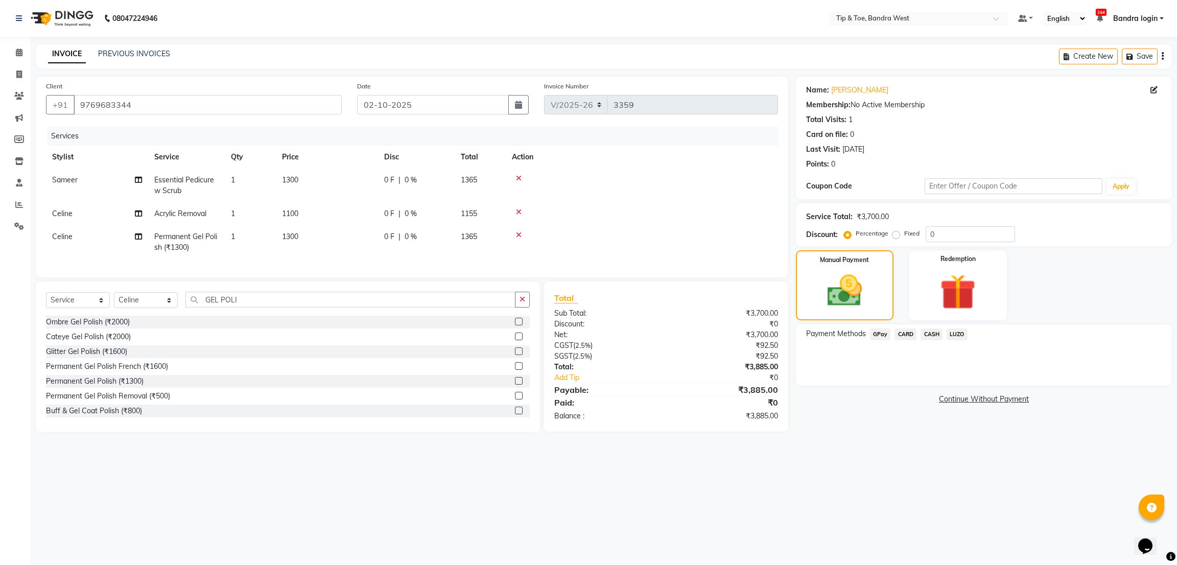
click at [940, 336] on span "CASH" at bounding box center [932, 335] width 22 height 12
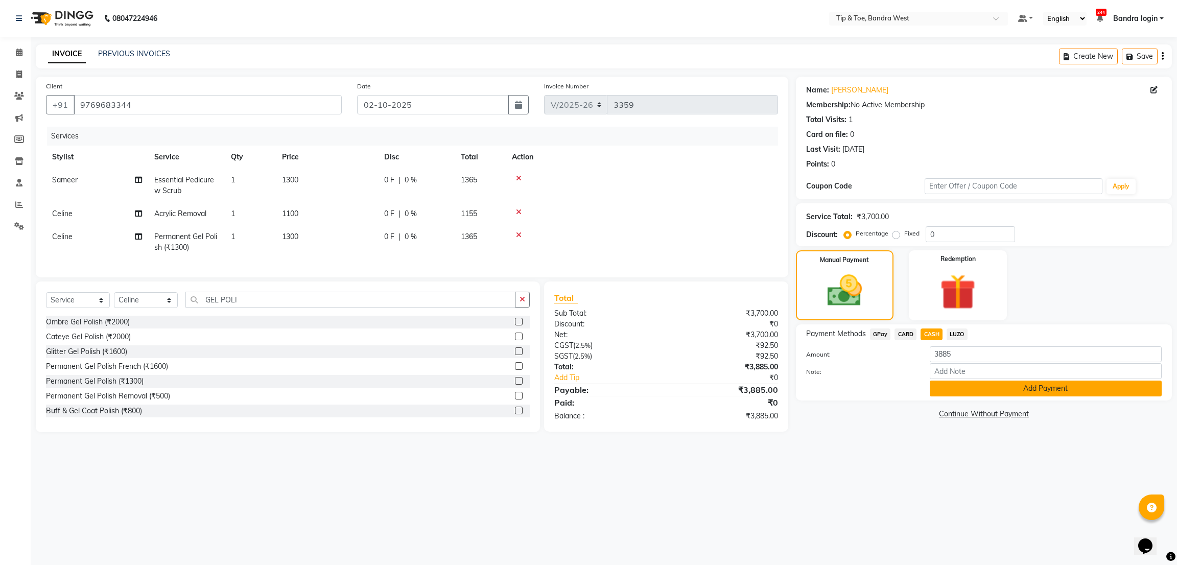
click at [959, 389] on button "Add Payment" at bounding box center [1046, 389] width 232 height 16
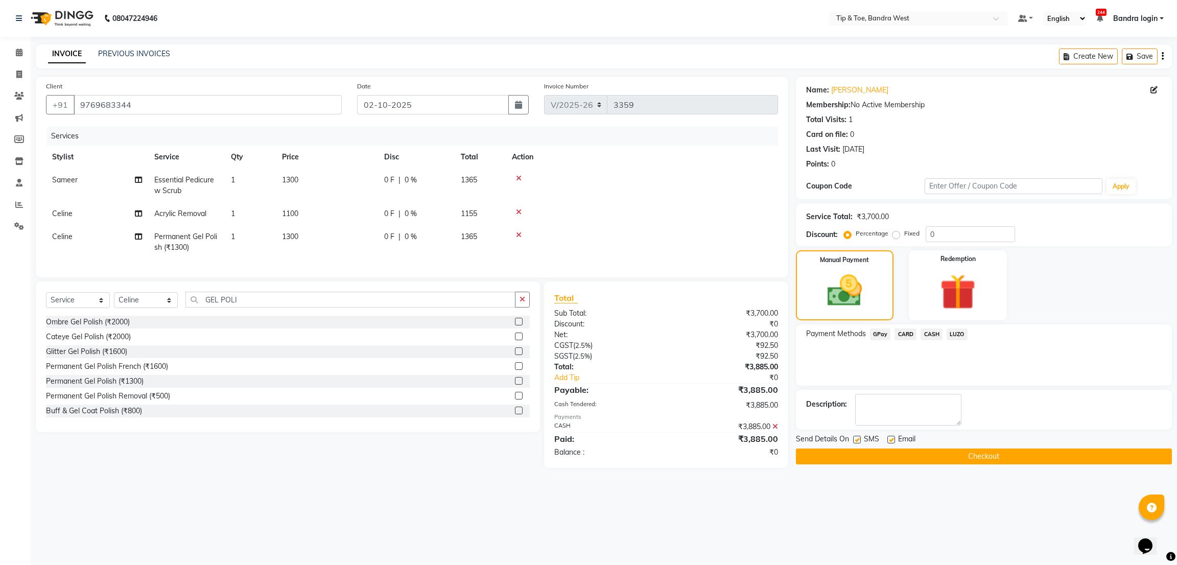
click at [915, 458] on button "Checkout" at bounding box center [984, 457] width 376 height 16
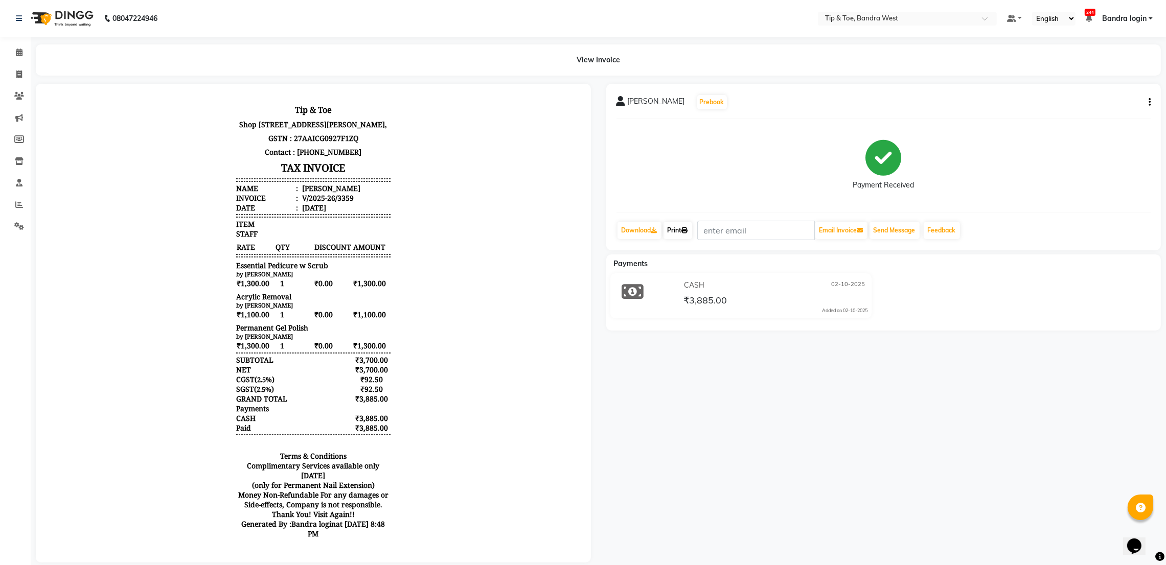
click at [682, 233] on link "Print" at bounding box center [677, 230] width 29 height 17
click at [10, 55] on span at bounding box center [19, 53] width 18 height 12
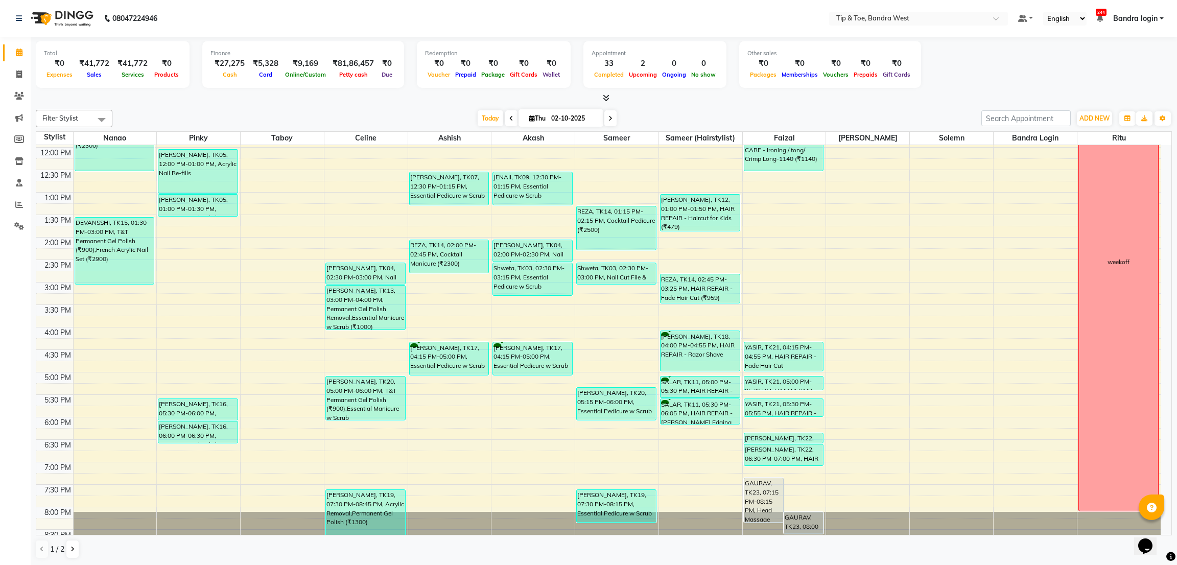
scroll to position [199, 0]
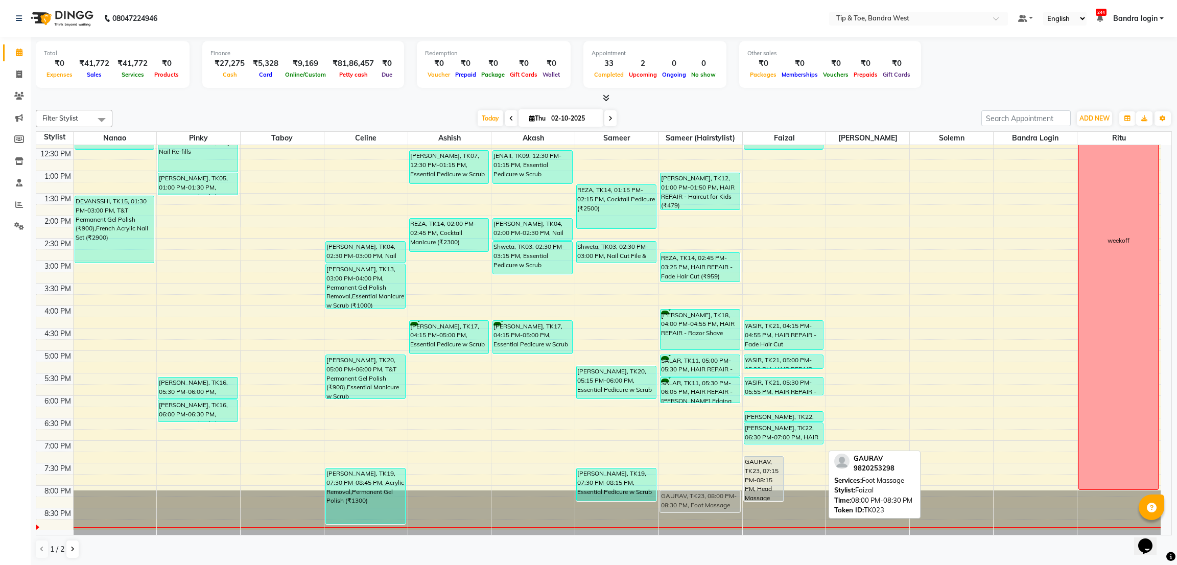
drag, startPoint x: 791, startPoint y: 498, endPoint x: 700, endPoint y: 500, distance: 90.5
click at [706, 503] on tr "SHUCHIRA MEMBERSHIP, TK01, 11:00 AM-12:30 PM, T&T Glitter Gel Polish (₹1600),Ac…" at bounding box center [598, 238] width 1125 height 584
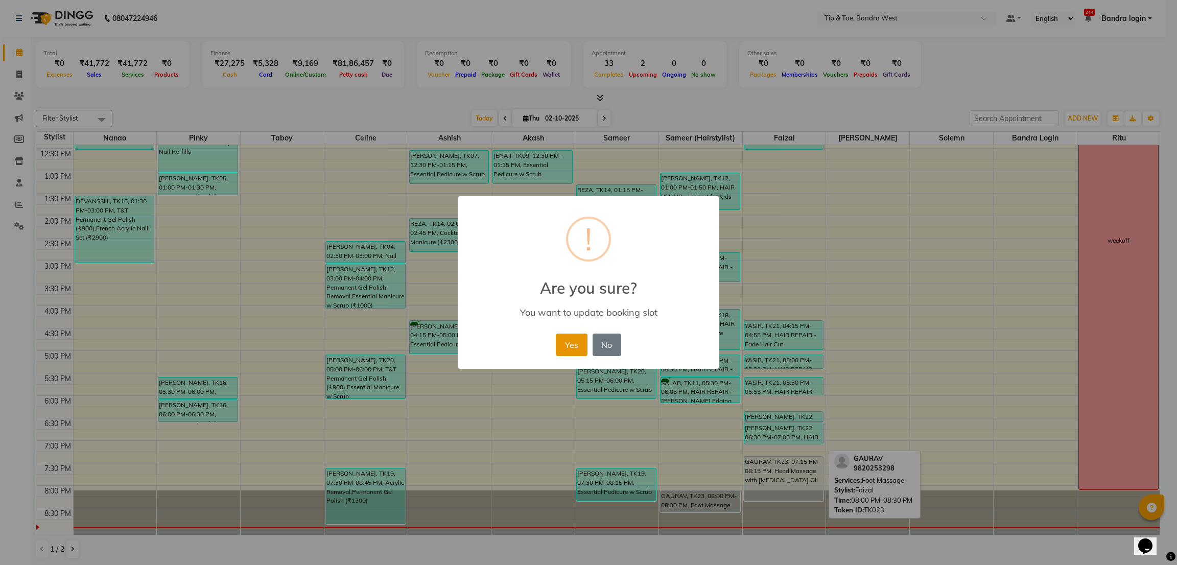
click at [578, 347] on button "Yes" at bounding box center [571, 345] width 31 height 22
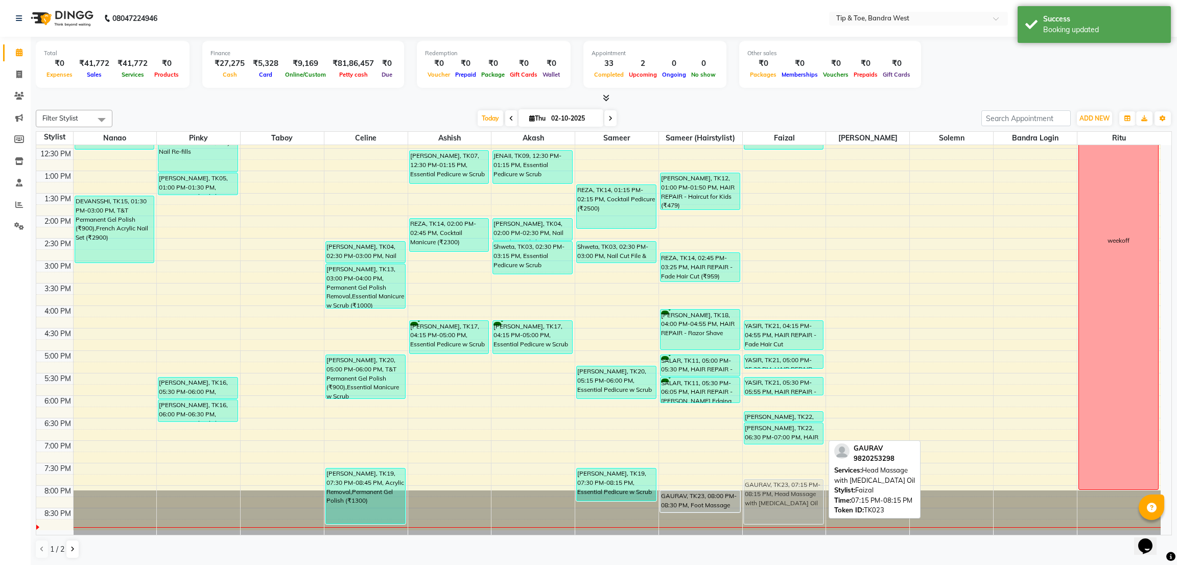
click at [783, 491] on div "[PERSON_NAME], TK02, 11:30 AM-12:30 PM, HAIR CARE - Ironing / tong/ Crimp Long-…" at bounding box center [784, 238] width 83 height 584
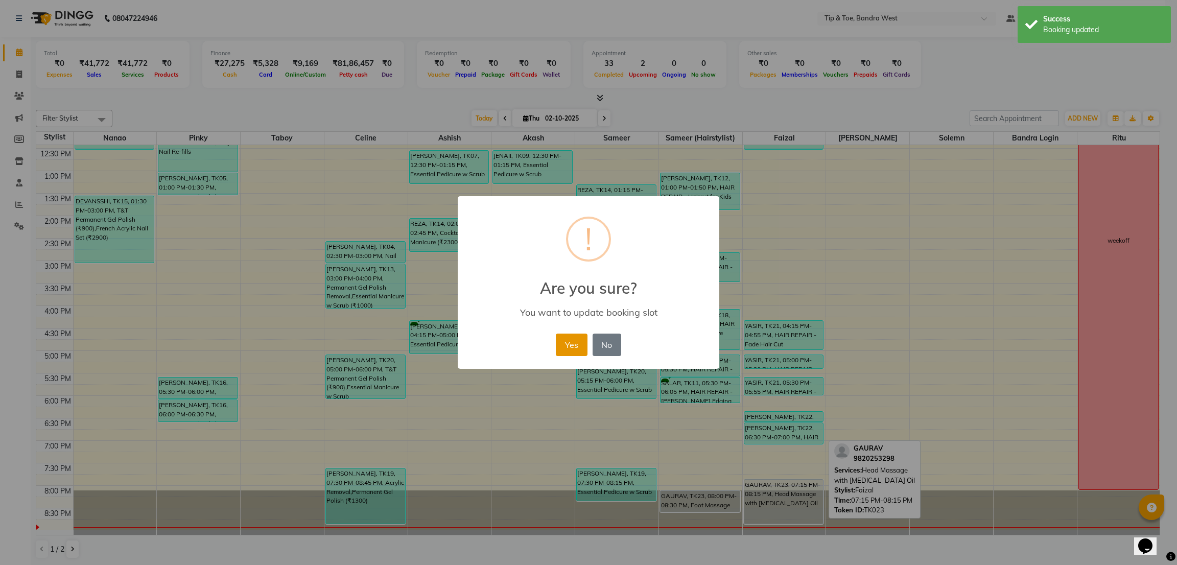
click at [571, 342] on button "Yes" at bounding box center [571, 345] width 31 height 22
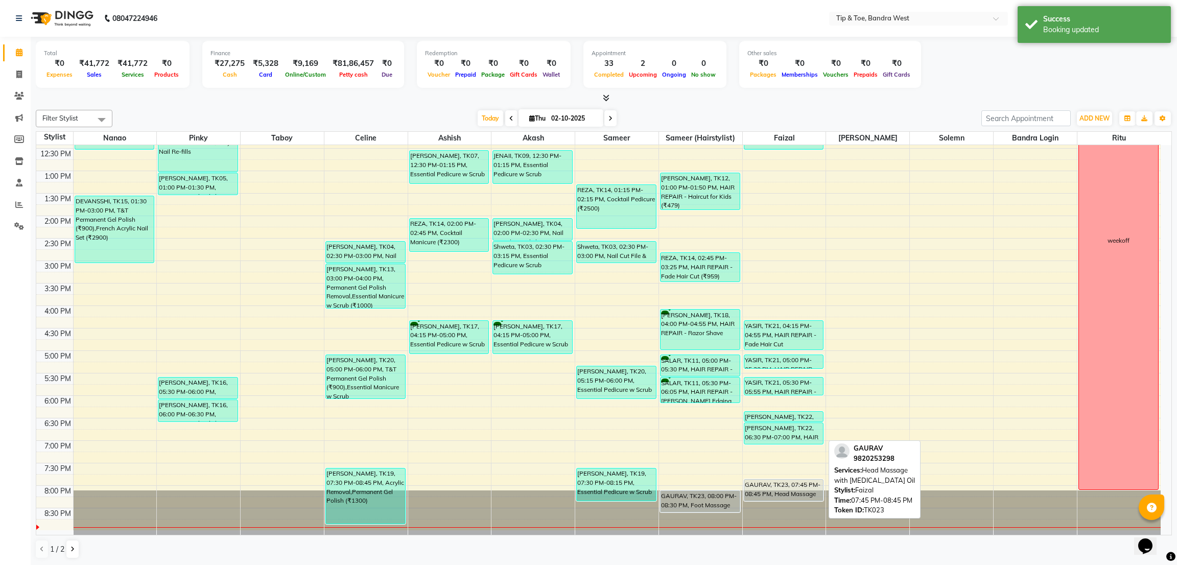
drag, startPoint x: 771, startPoint y: 524, endPoint x: 777, endPoint y: 507, distance: 18.1
click at [777, 507] on div "[PERSON_NAME], TK02, 11:30 AM-12:30 PM, HAIR CARE - Ironing / tong/ Crimp Long-…" at bounding box center [784, 238] width 83 height 584
drag, startPoint x: 781, startPoint y: 498, endPoint x: 781, endPoint y: 508, distance: 10.2
click at [781, 508] on div "[PERSON_NAME], TK02, 11:30 AM-12:30 PM, HAIR CARE - Ironing / tong/ Crimp Long-…" at bounding box center [784, 238] width 83 height 584
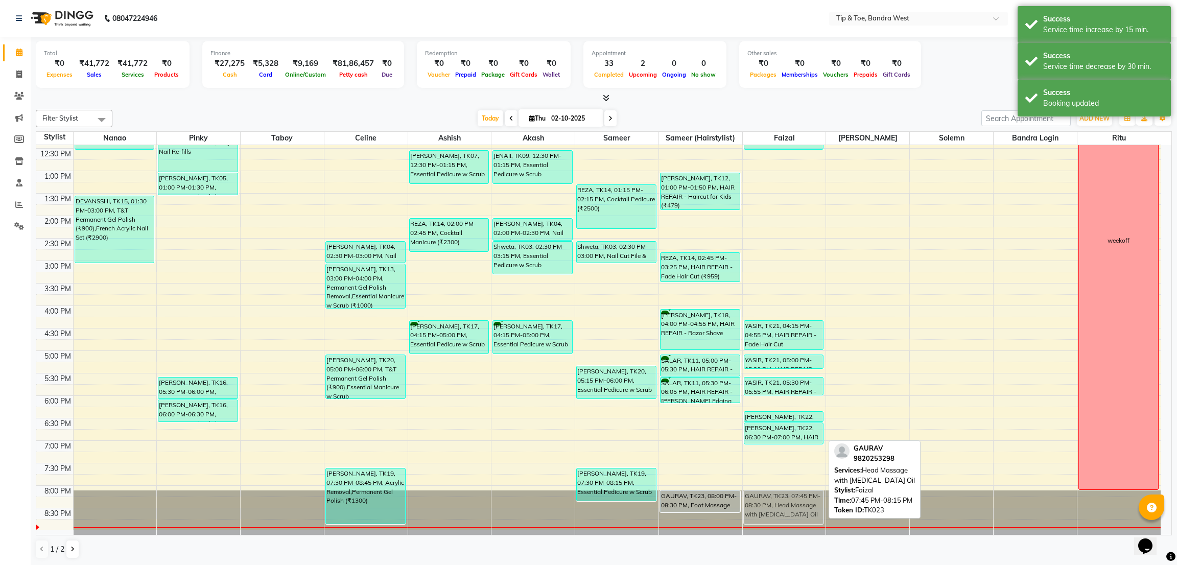
drag, startPoint x: 787, startPoint y: 499, endPoint x: 787, endPoint y: 509, distance: 9.7
click at [787, 509] on div "[PERSON_NAME], TK02, 11:30 AM-12:30 PM, HAIR CARE - Ironing / tong/ Crimp Long-…" at bounding box center [784, 238] width 83 height 584
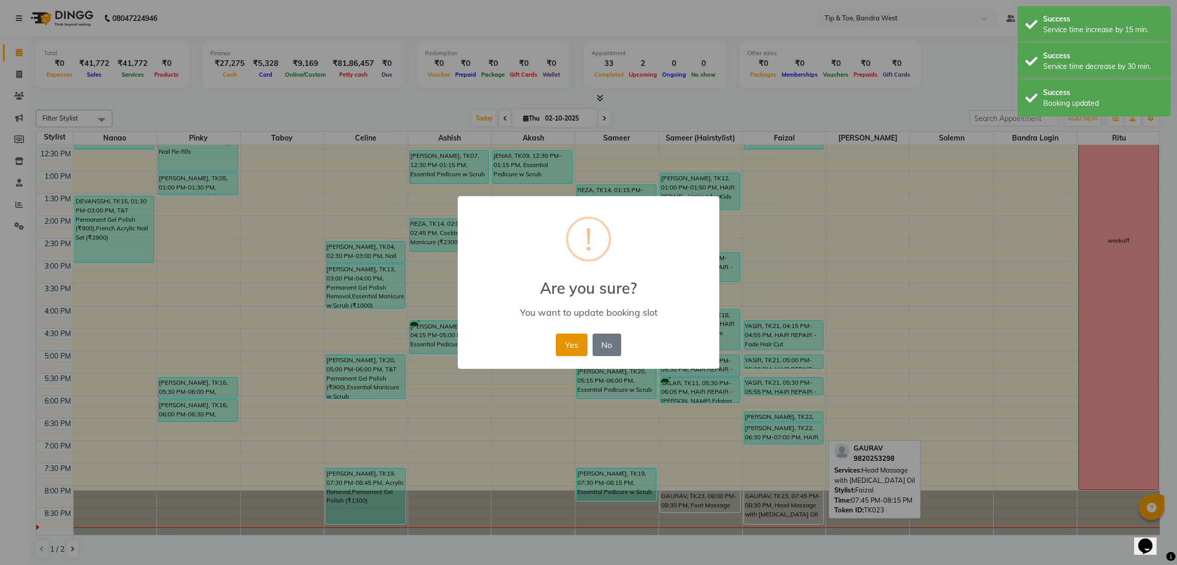
click at [578, 338] on button "Yes" at bounding box center [571, 345] width 31 height 22
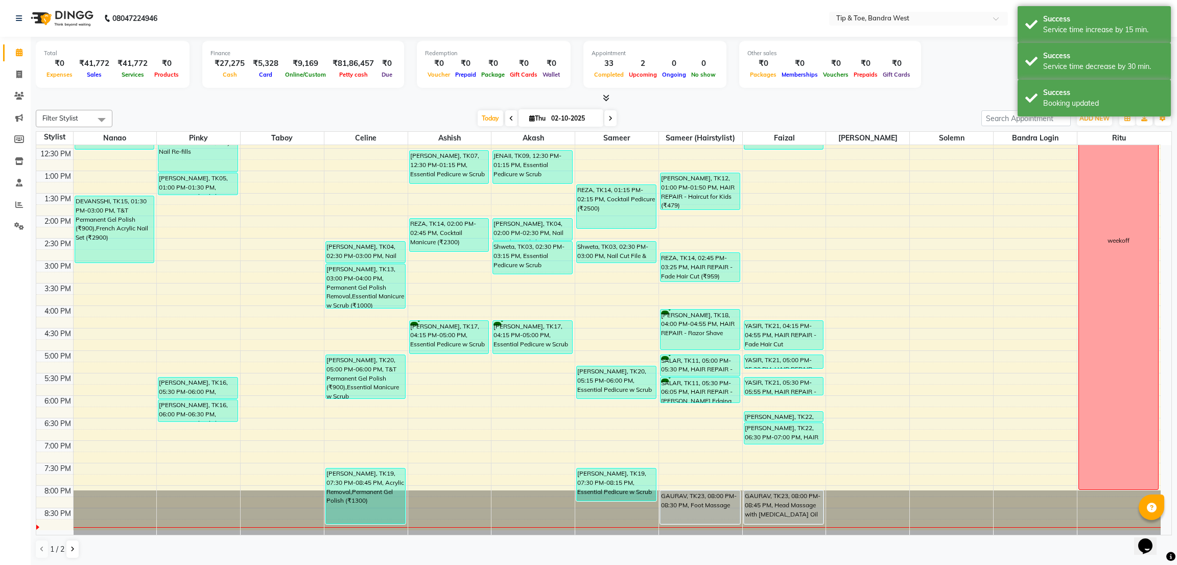
drag, startPoint x: 691, startPoint y: 509, endPoint x: 692, endPoint y: 518, distance: 8.7
click at [692, 518] on div "[PERSON_NAME], TK12, 01:00 PM-01:50 PM, HAIR REPAIR - Haircut for Kids (₹479) R…" at bounding box center [700, 238] width 83 height 584
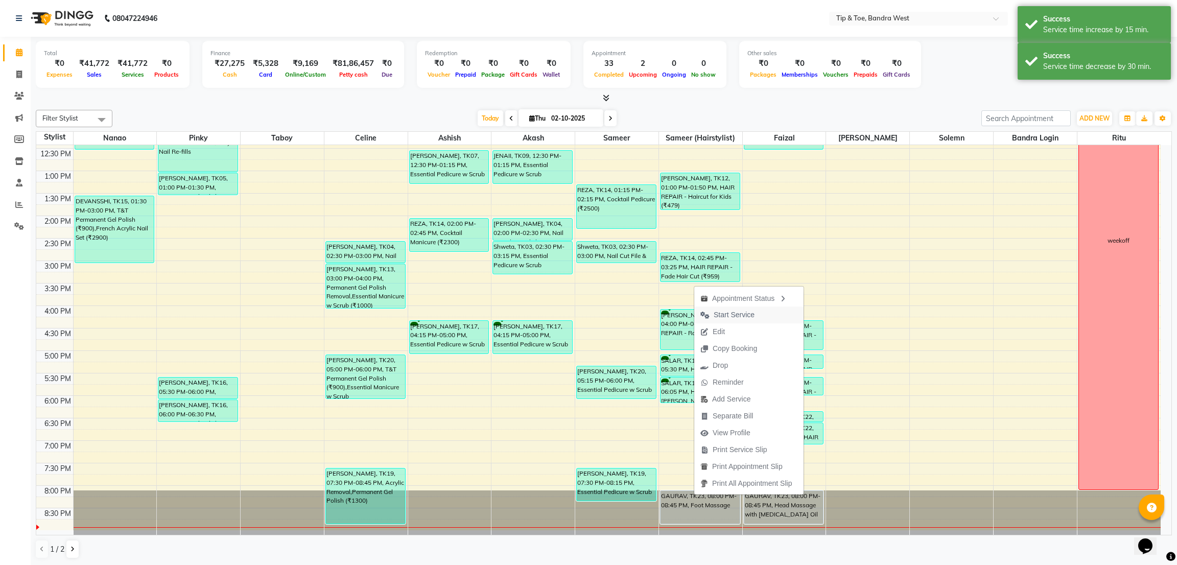
click at [725, 320] on span "Start Service" at bounding box center [727, 315] width 66 height 17
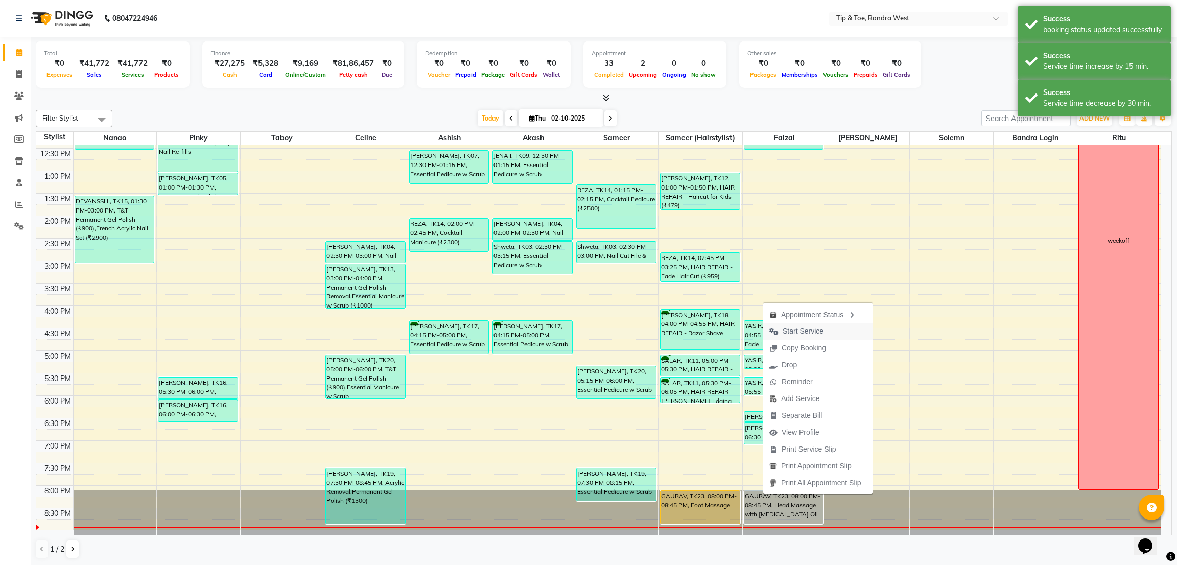
click at [786, 335] on span "Start Service" at bounding box center [803, 331] width 41 height 11
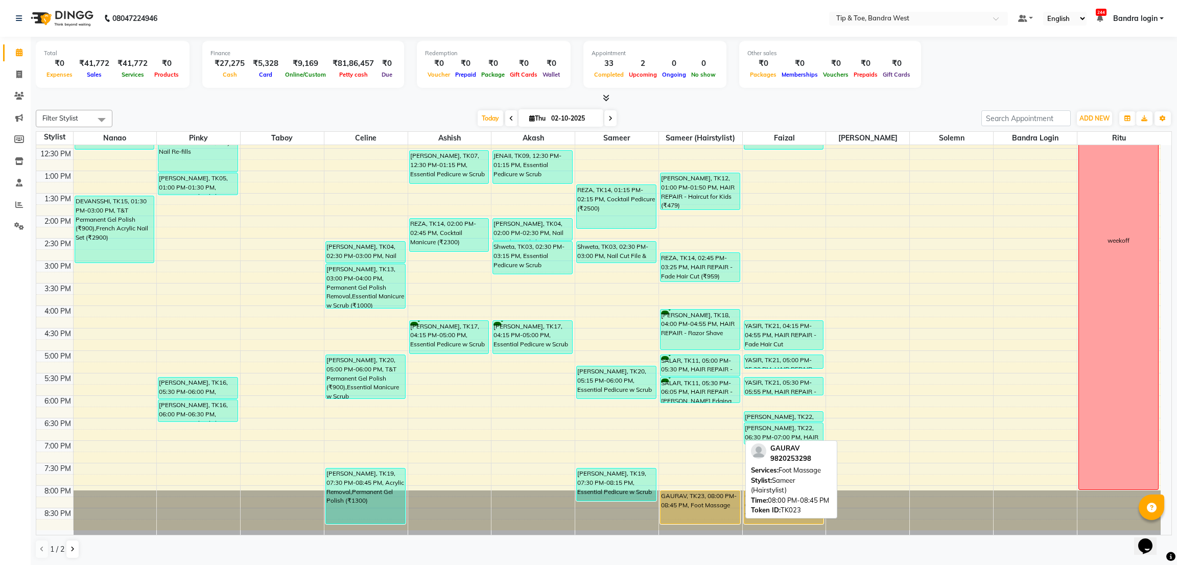
click at [701, 503] on div "GAURAV, TK23, 08:00 PM-08:45 PM, Foot Massage" at bounding box center [700, 507] width 79 height 33
click at [711, 498] on div "GAURAV, TK23, 08:00 PM-08:45 PM, Foot Massage" at bounding box center [700, 507] width 79 height 33
select select "1"
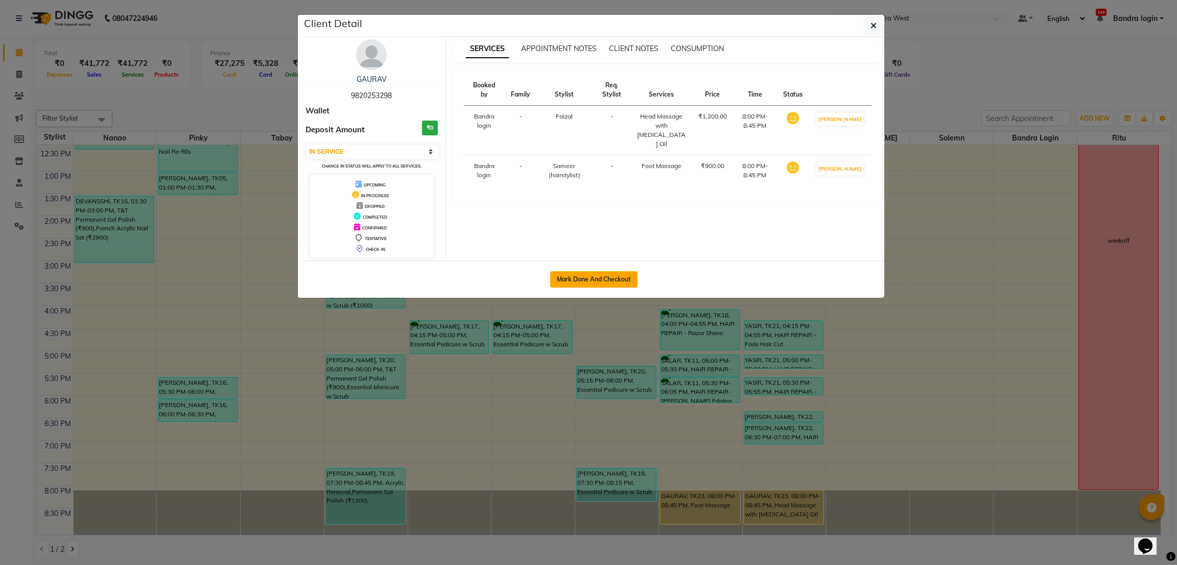
click at [585, 277] on button "Mark Done And Checkout" at bounding box center [593, 279] width 87 height 16
select select "5957"
select select "service"
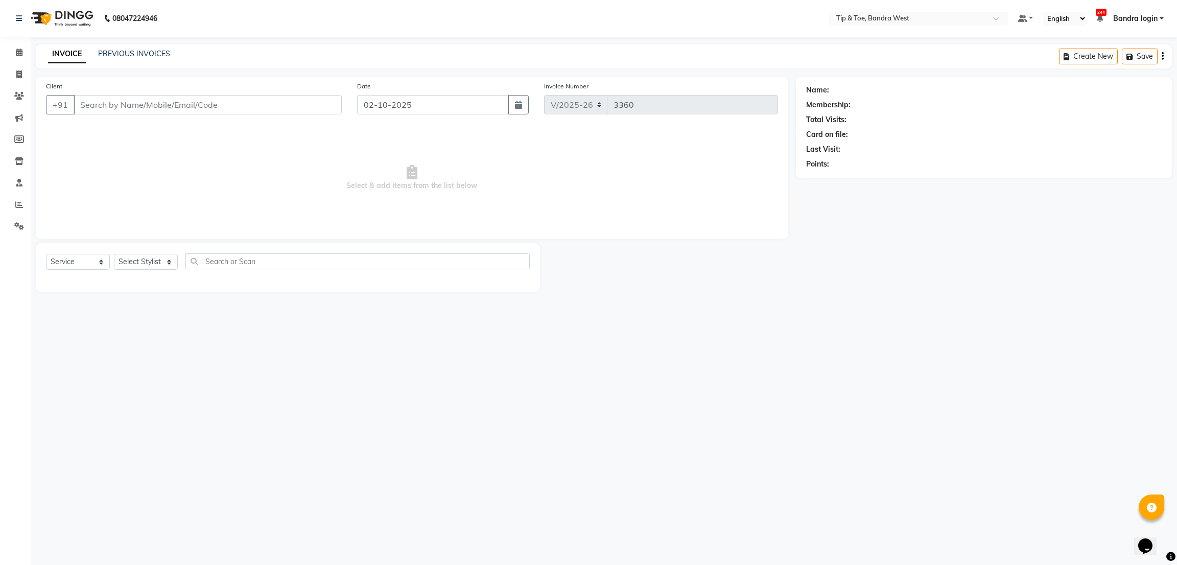
type input "9820253298"
select select "83378"
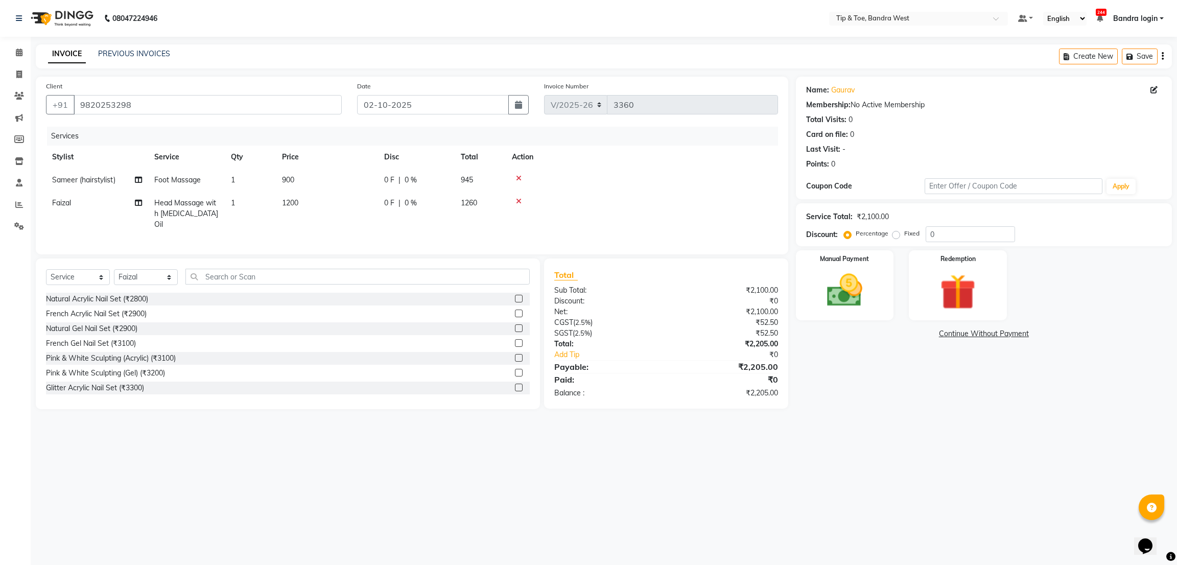
click at [299, 190] on td "900" at bounding box center [327, 180] width 102 height 23
select select "64235"
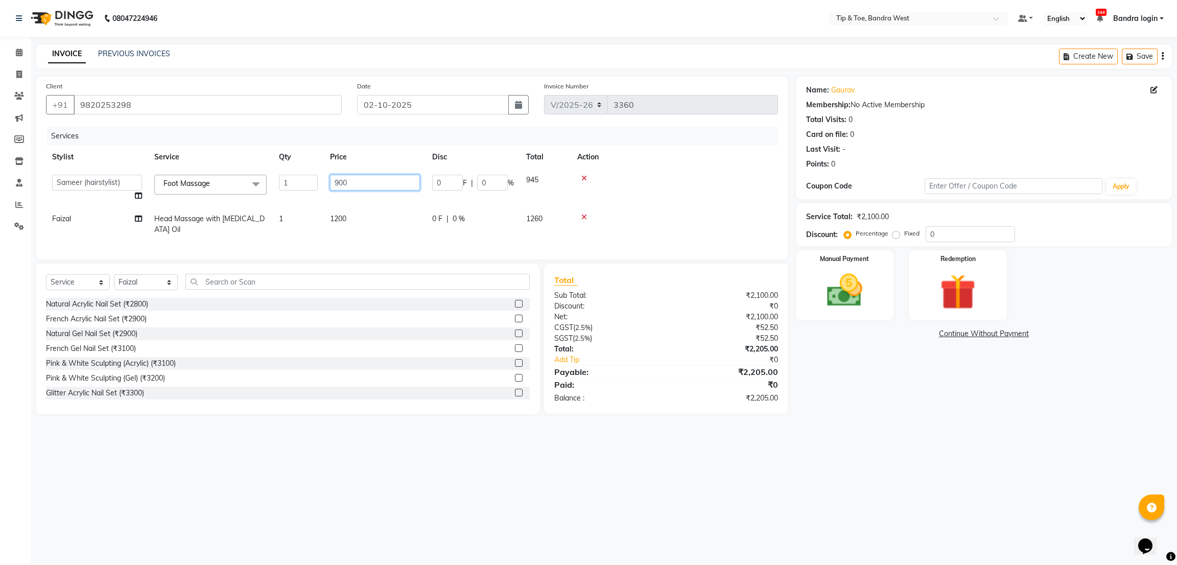
click at [347, 179] on input "900" at bounding box center [375, 183] width 90 height 16
type input "1000"
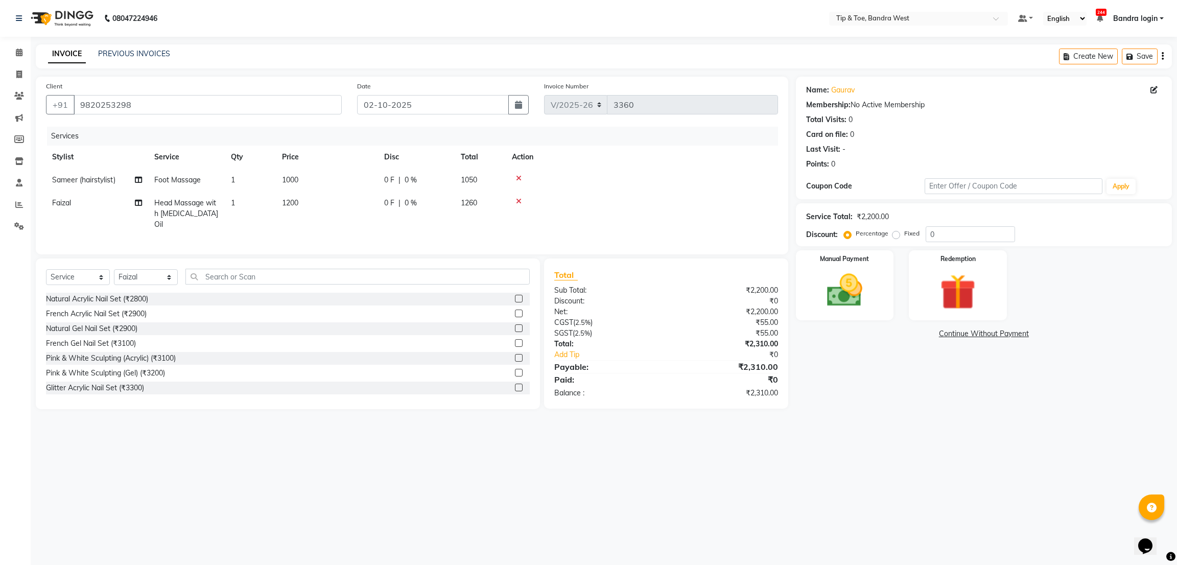
click at [376, 211] on td "1200" at bounding box center [327, 214] width 102 height 44
select select "83378"
click at [370, 184] on td "1000" at bounding box center [375, 180] width 102 height 23
select select "64235"
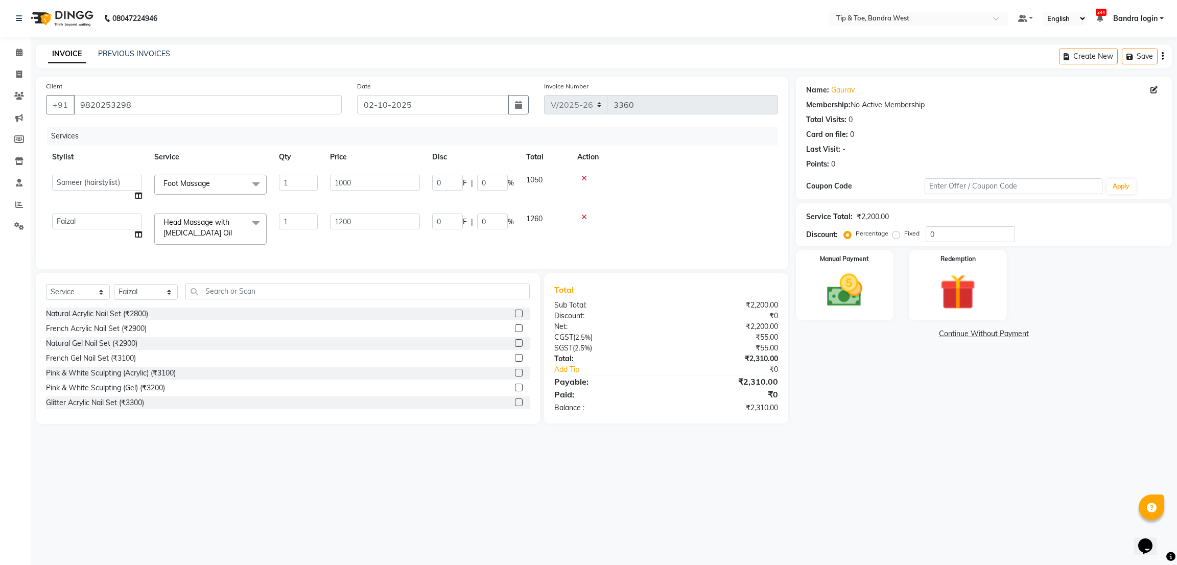
click at [370, 184] on input "1000" at bounding box center [375, 183] width 90 height 16
type input "1050"
click at [634, 228] on td at bounding box center [674, 228] width 207 height 43
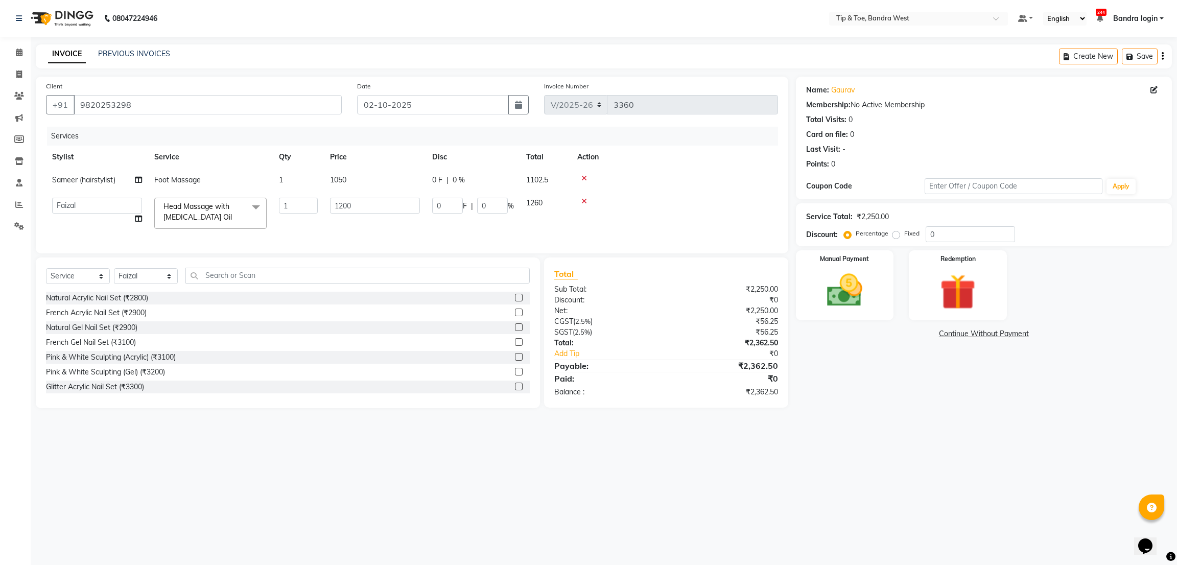
click at [355, 184] on td "1050" at bounding box center [375, 180] width 102 height 23
select select "64235"
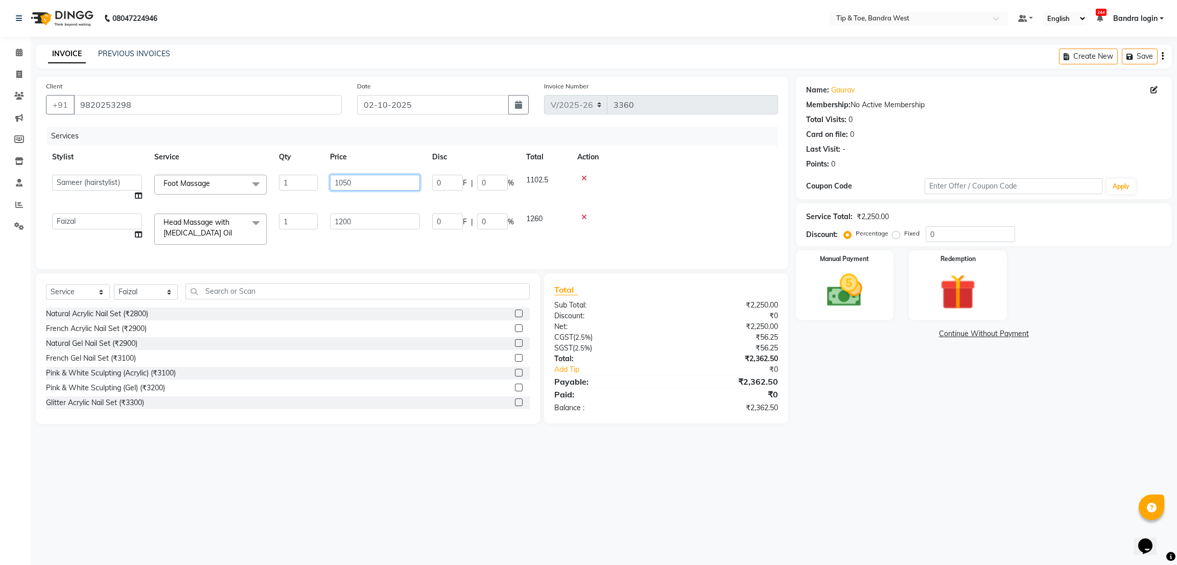
click at [355, 184] on input "1050" at bounding box center [375, 183] width 90 height 16
type input "1000"
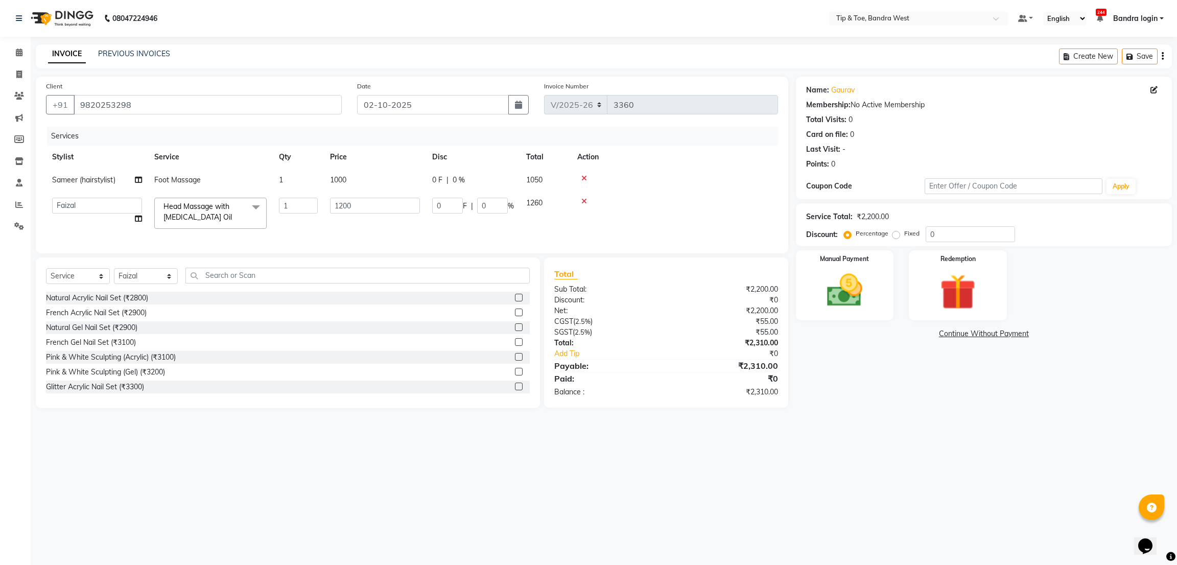
click at [375, 242] on div "Services Stylist Service Qty Price Disc Total Action Sameer (hairstylist) Foot …" at bounding box center [412, 185] width 732 height 117
click at [909, 396] on div "Name: [PERSON_NAME] Membership: No Active Membership Total Visits: 0 Card on fi…" at bounding box center [988, 243] width 384 height 332
click at [853, 291] on img at bounding box center [845, 290] width 60 height 43
click at [936, 333] on span "CASH" at bounding box center [932, 335] width 22 height 12
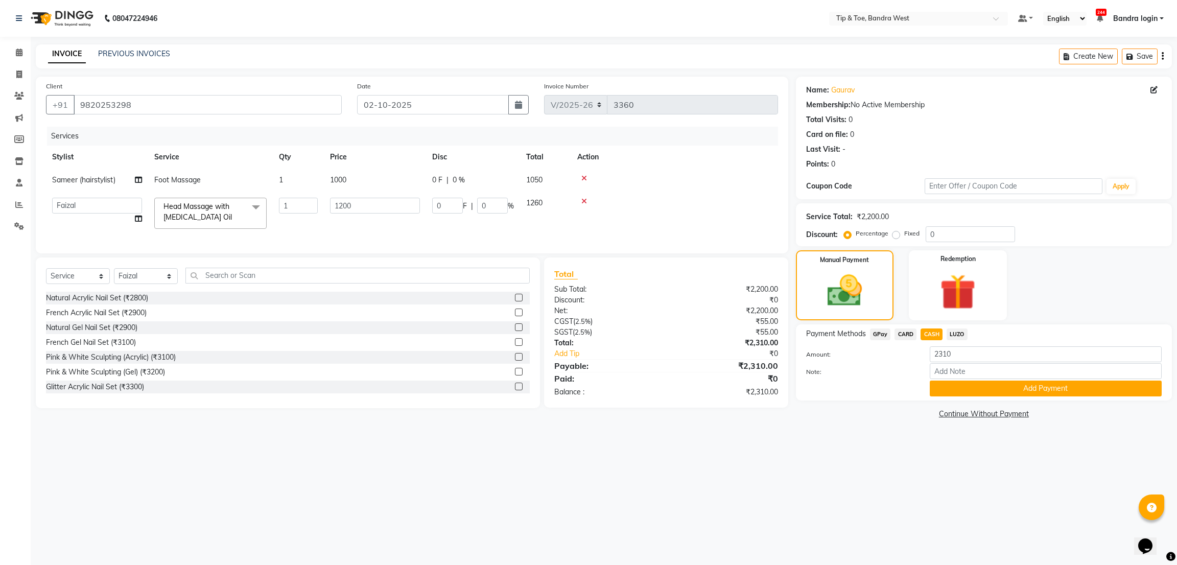
click at [1149, 90] on div "Name: [PERSON_NAME]" at bounding box center [984, 90] width 356 height 11
click at [1151, 90] on icon at bounding box center [1154, 89] width 7 height 7
select select "[DEMOGRAPHIC_DATA]"
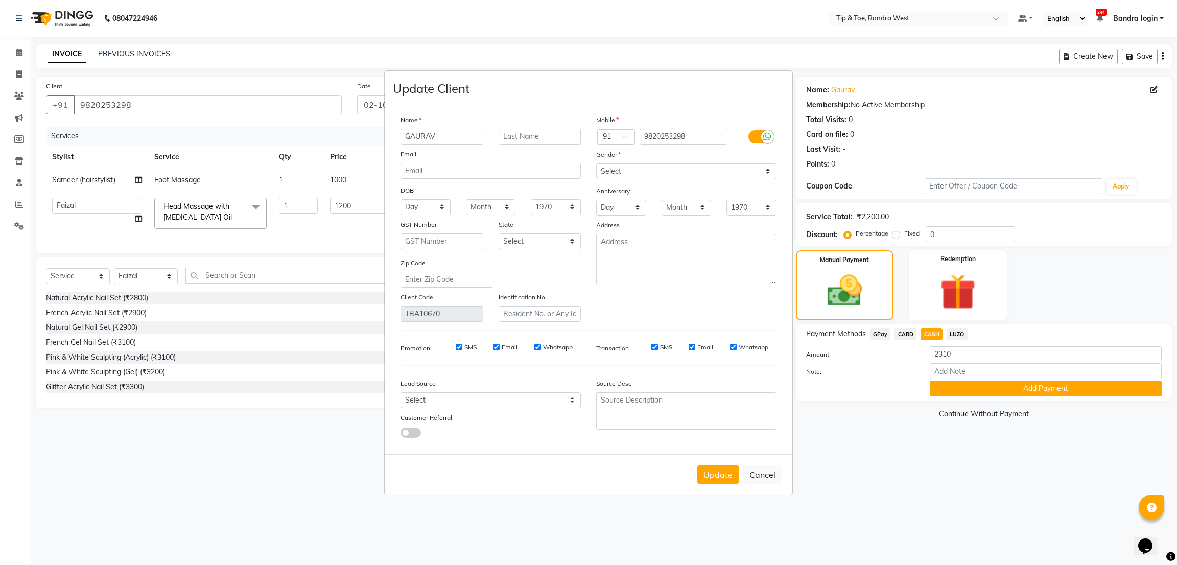
click at [463, 347] on div "SMS" at bounding box center [459, 347] width 35 height 9
click at [459, 346] on input "SMS" at bounding box center [459, 347] width 7 height 7
checkbox input "false"
click at [492, 347] on div "SMS Email Whatsapp" at bounding box center [507, 347] width 148 height 9
click at [497, 349] on input "Email" at bounding box center [496, 347] width 7 height 7
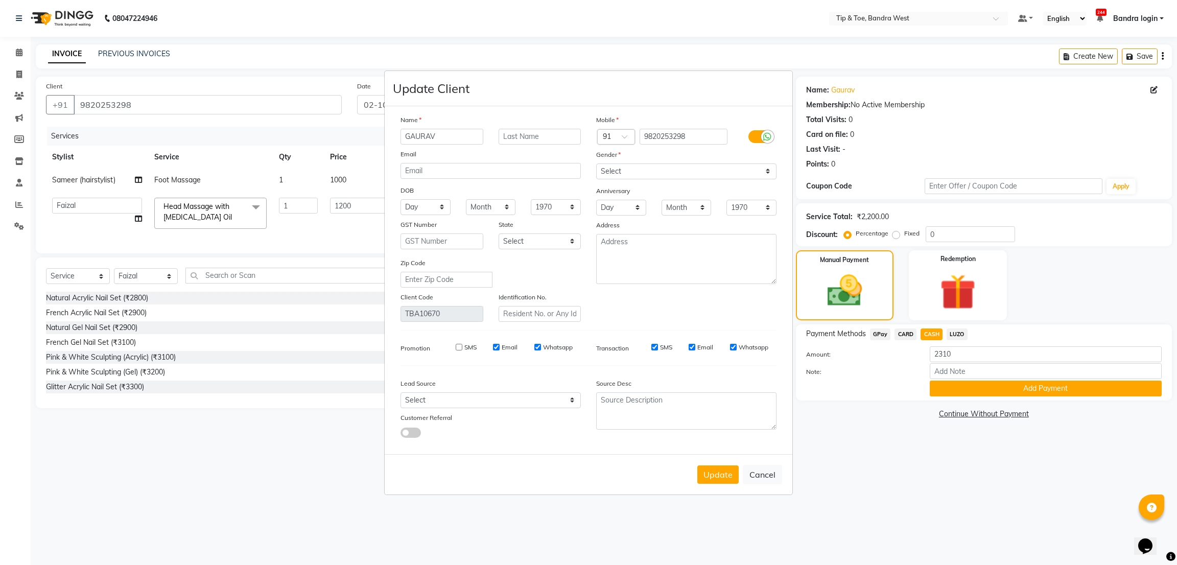
checkbox input "false"
click at [536, 348] on input "Whatsapp" at bounding box center [538, 347] width 7 height 7
checkbox input "false"
click at [654, 344] on input "SMS" at bounding box center [655, 347] width 7 height 7
checkbox input "false"
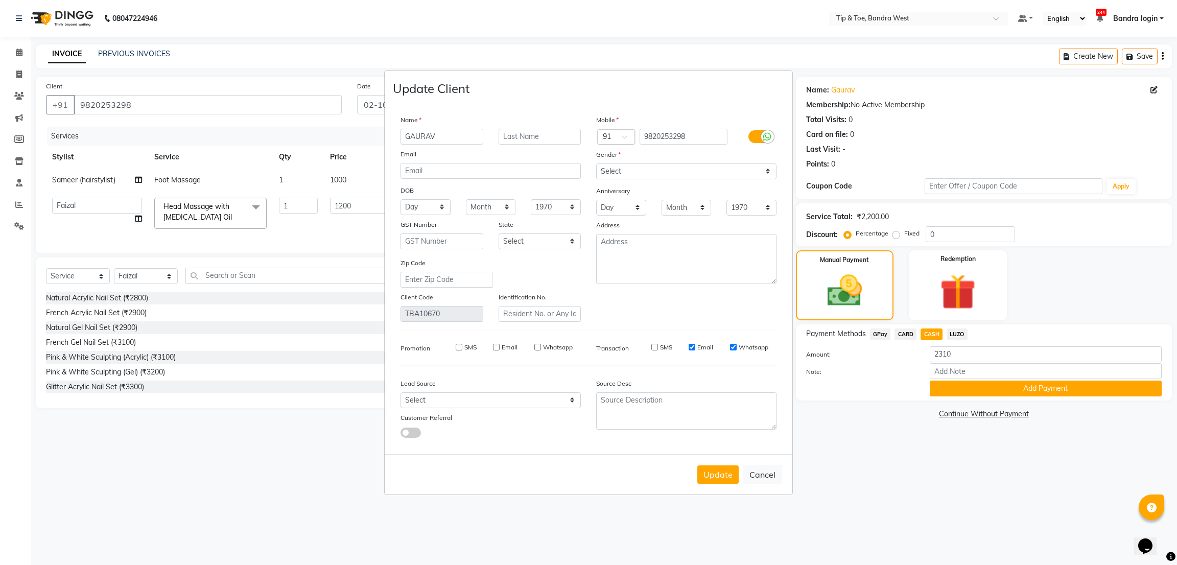
click at [693, 349] on input "Email" at bounding box center [692, 347] width 7 height 7
checkbox input "false"
click at [731, 346] on input "Whatsapp" at bounding box center [733, 347] width 7 height 7
checkbox input "false"
click at [713, 481] on button "Update" at bounding box center [718, 475] width 41 height 18
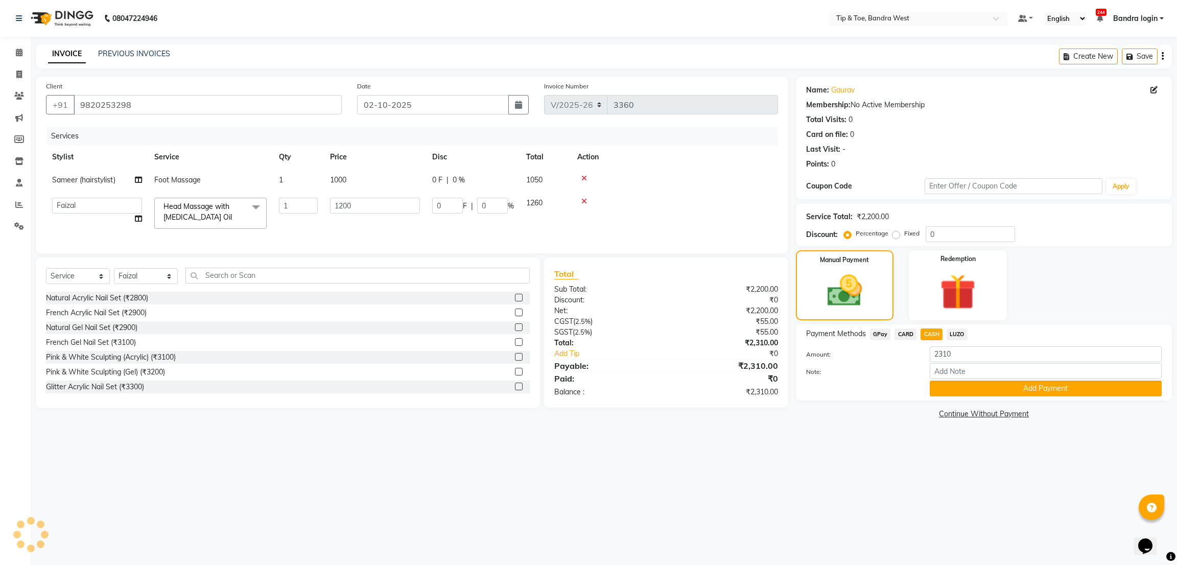
select select
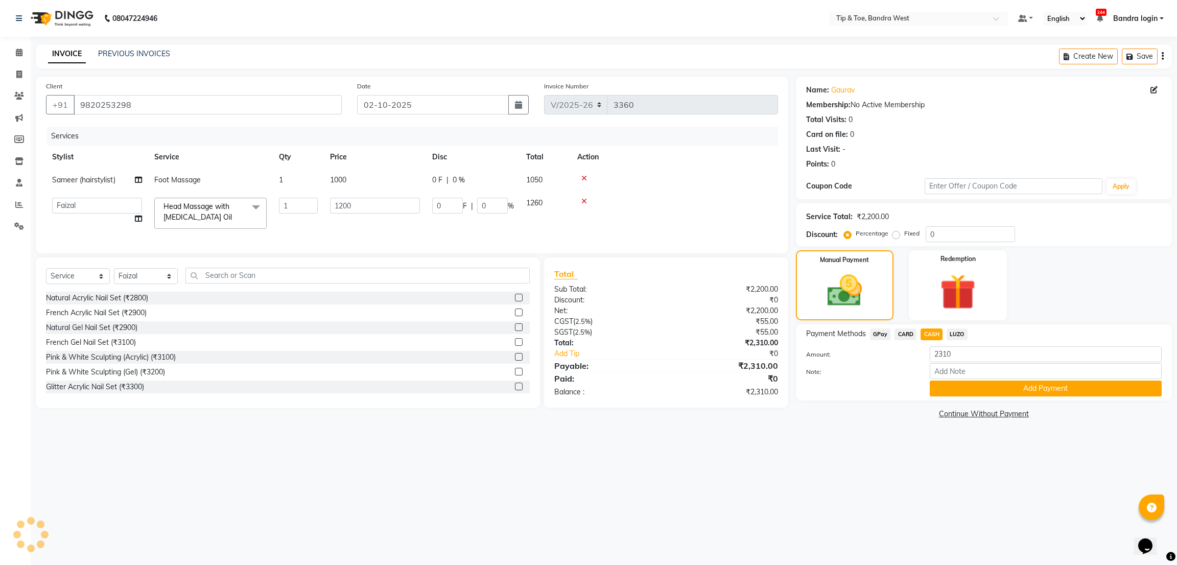
select select
checkbox input "false"
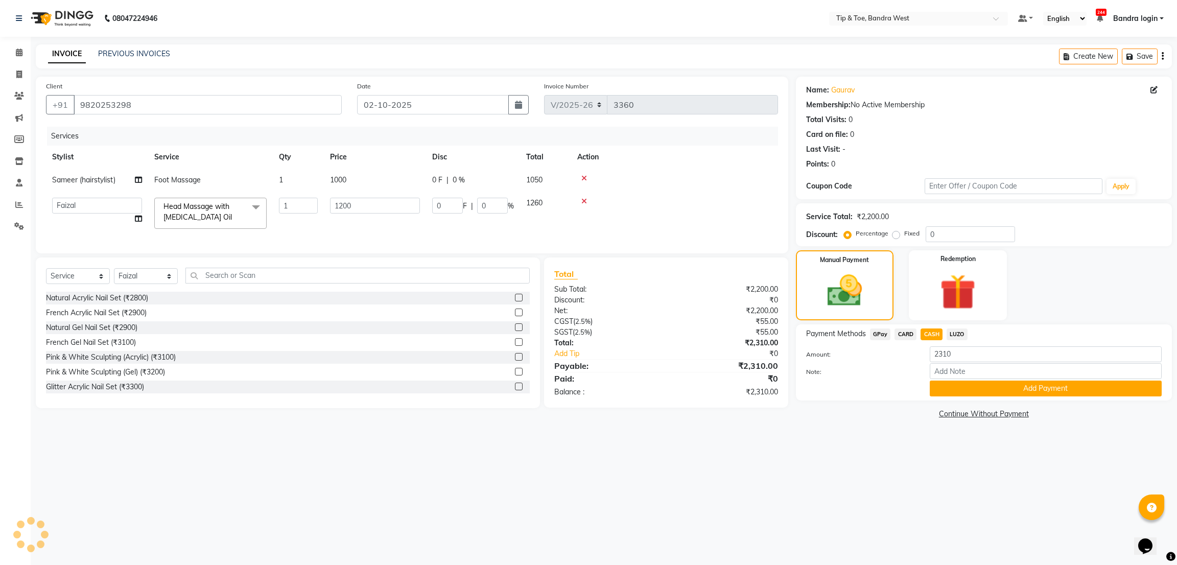
checkbox input "false"
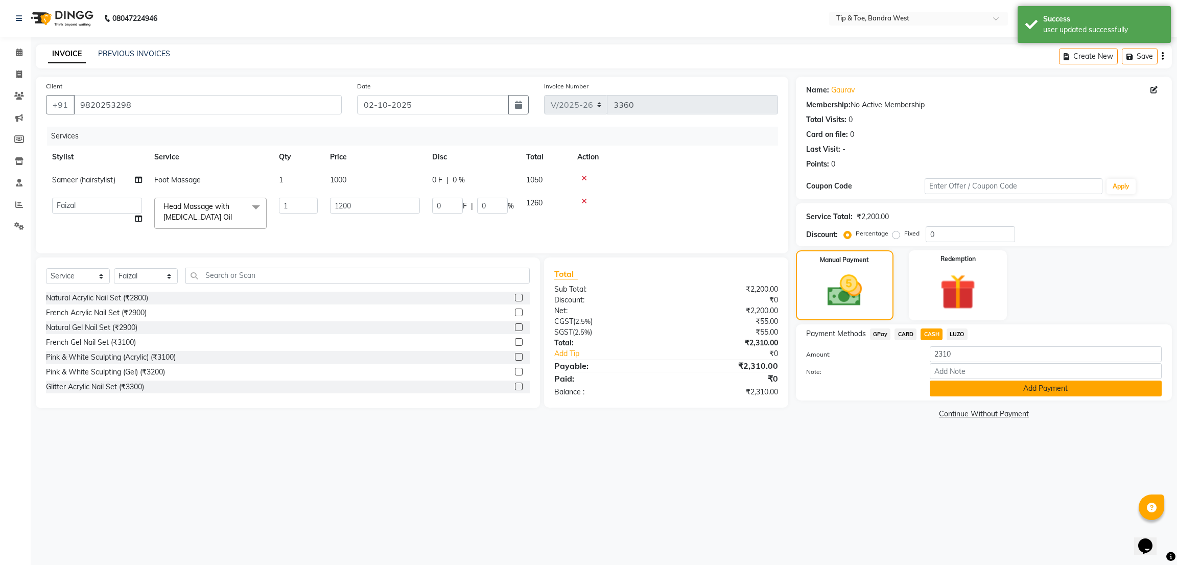
click at [967, 383] on button "Add Payment" at bounding box center [1046, 389] width 232 height 16
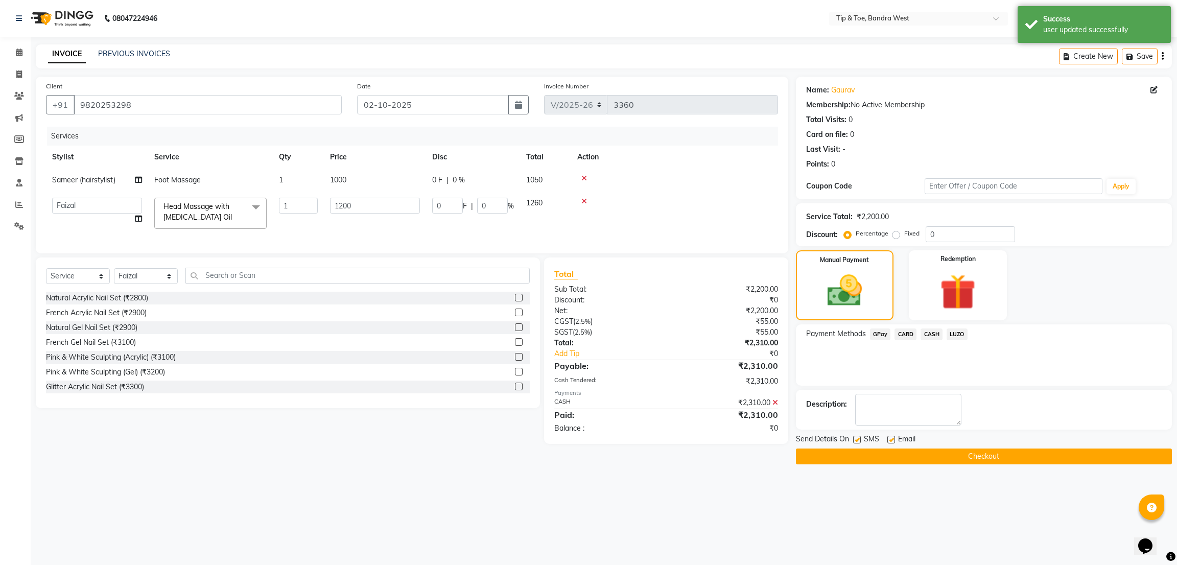
click at [855, 442] on label at bounding box center [857, 440] width 8 height 8
click at [855, 442] on input "checkbox" at bounding box center [856, 440] width 7 height 7
checkbox input "false"
click at [889, 441] on label at bounding box center [892, 440] width 8 height 8
click at [889, 441] on input "checkbox" at bounding box center [891, 440] width 7 height 7
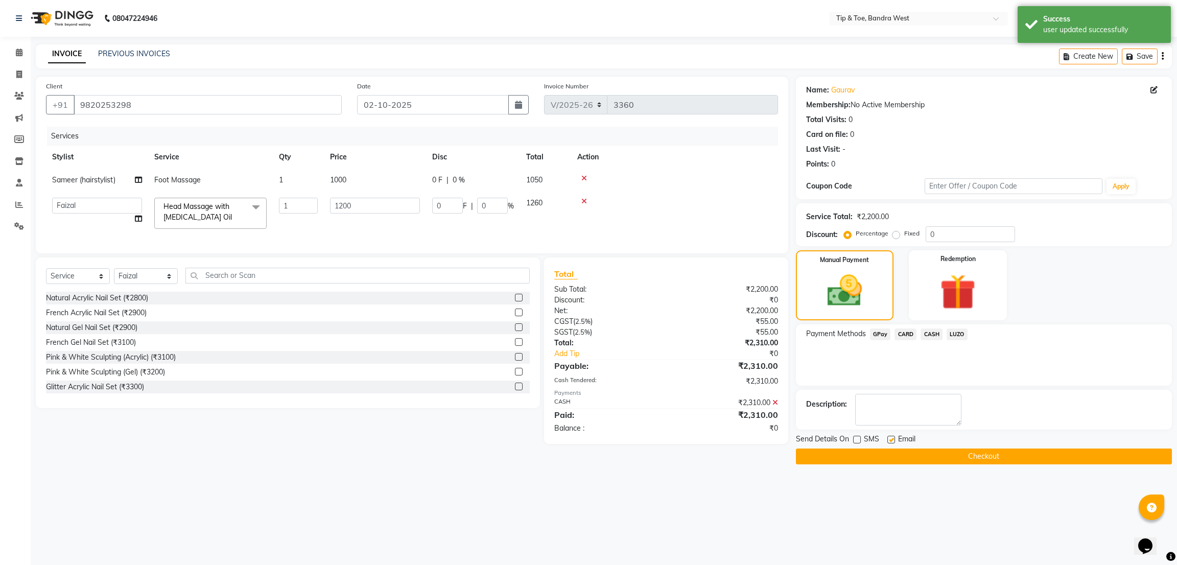
checkbox input "false"
click at [988, 458] on button "Checkout" at bounding box center [984, 457] width 376 height 16
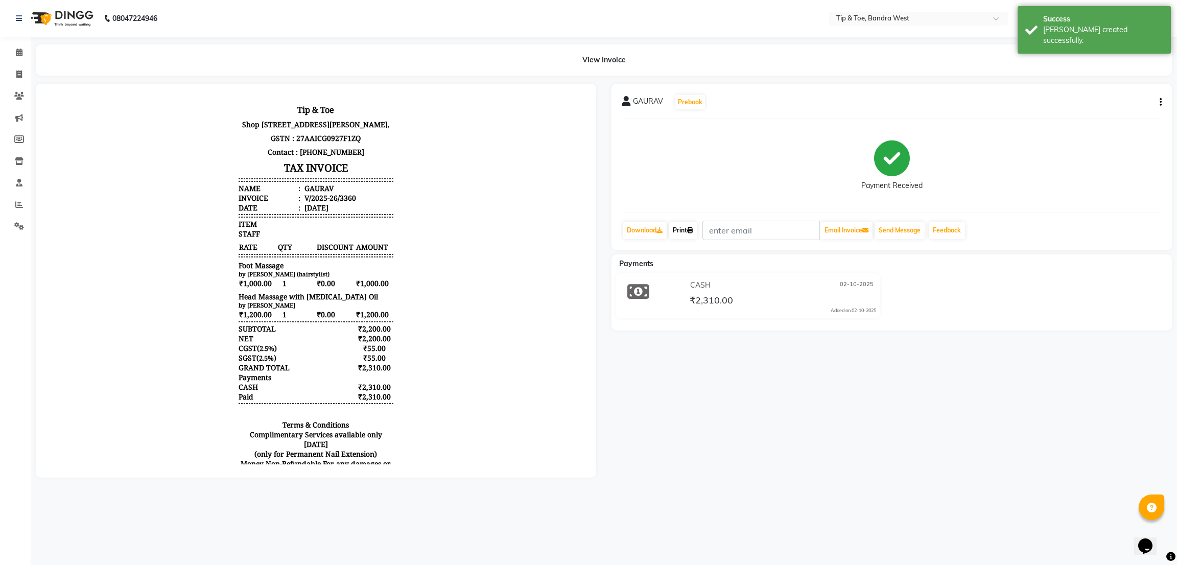
click at [692, 228] on icon at bounding box center [690, 230] width 6 height 6
click at [24, 52] on span at bounding box center [19, 53] width 18 height 12
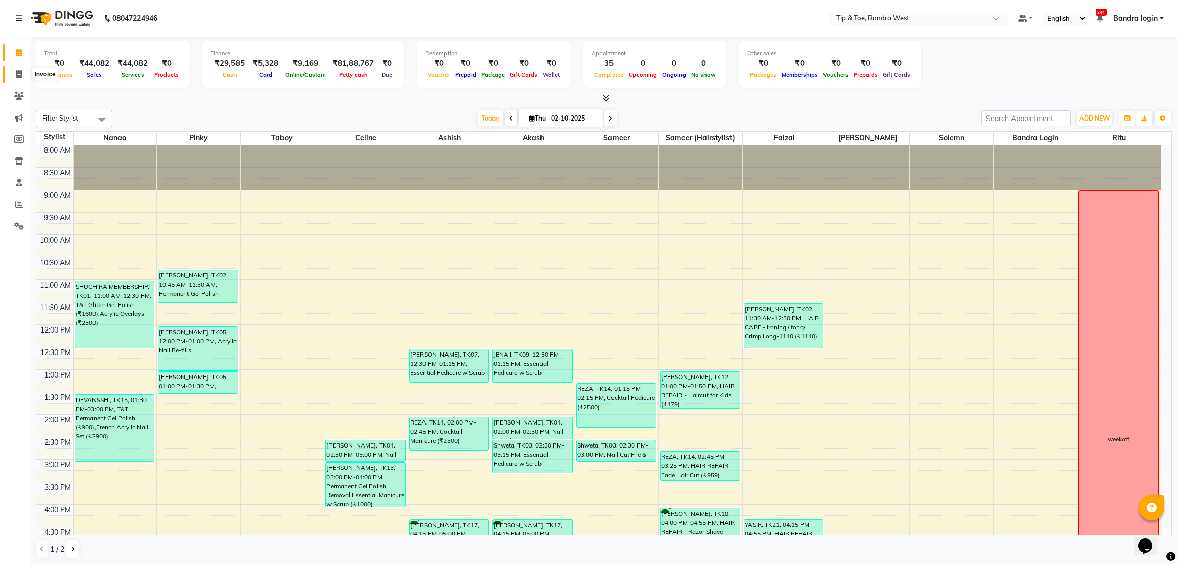
click at [16, 73] on icon at bounding box center [19, 75] width 6 height 8
select select "service"
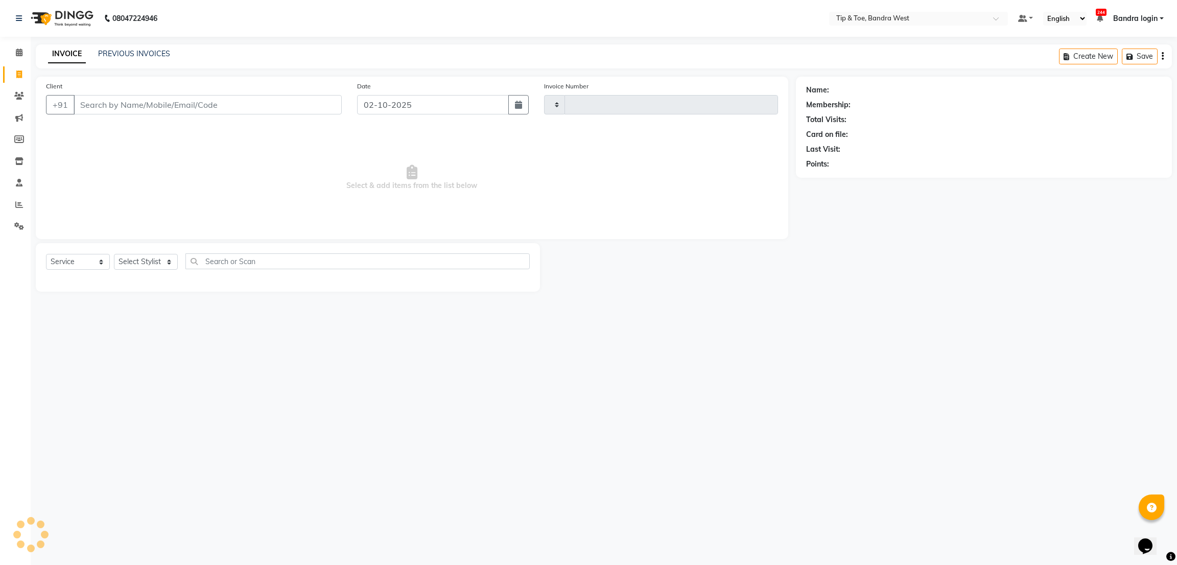
type input "3361"
select select "5957"
click at [114, 57] on link "PREVIOUS INVOICES" at bounding box center [134, 53] width 72 height 9
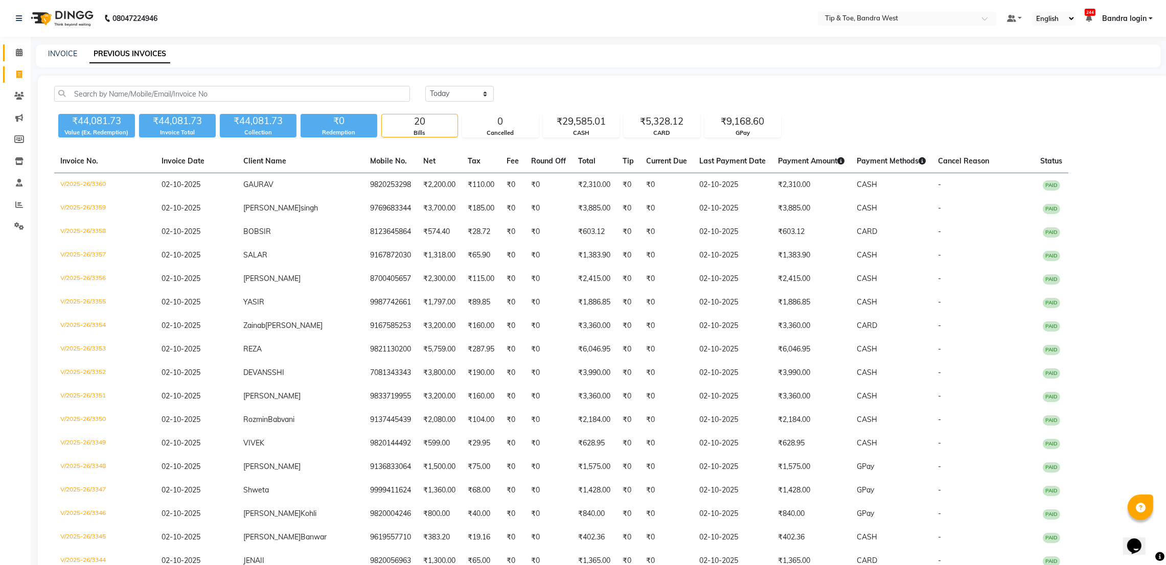
click at [16, 56] on icon at bounding box center [19, 53] width 7 height 8
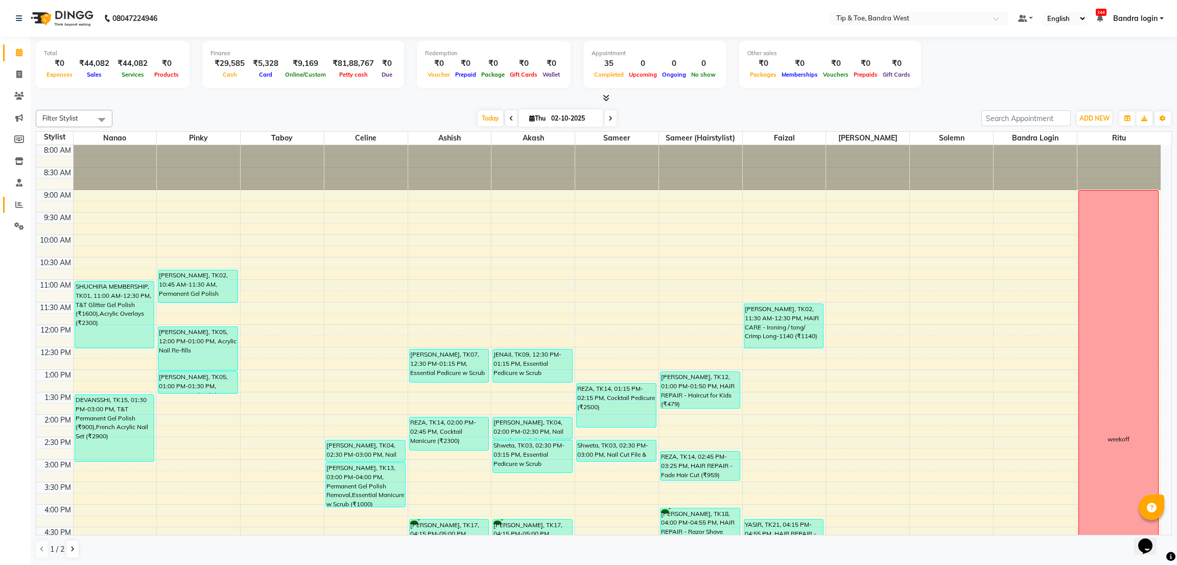
click at [14, 197] on link "Reports" at bounding box center [15, 205] width 25 height 17
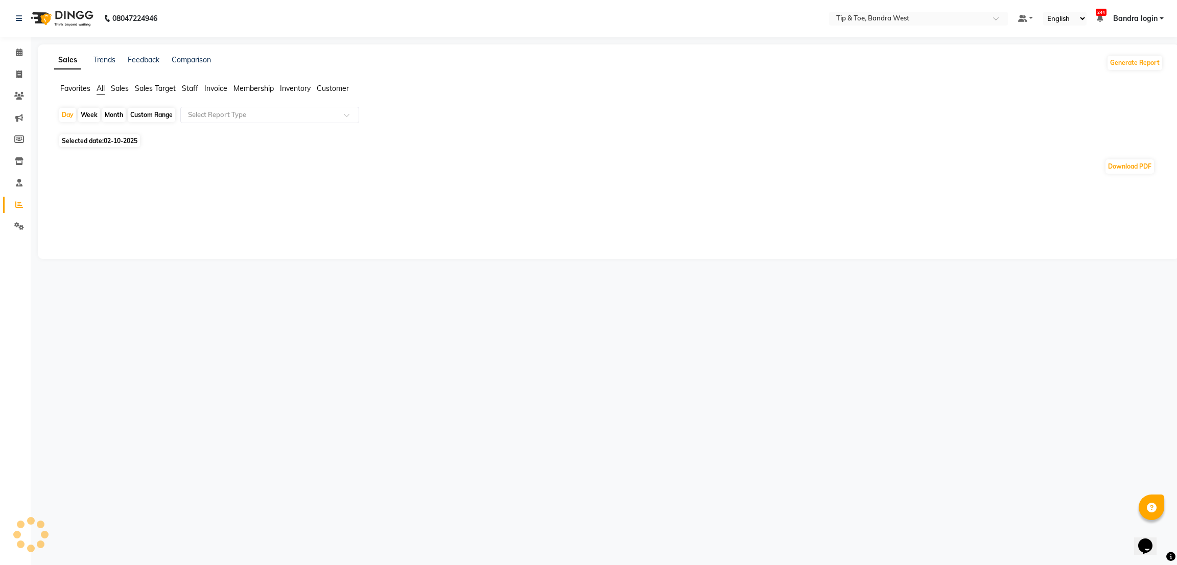
click at [188, 86] on span "Staff" at bounding box center [190, 88] width 16 height 9
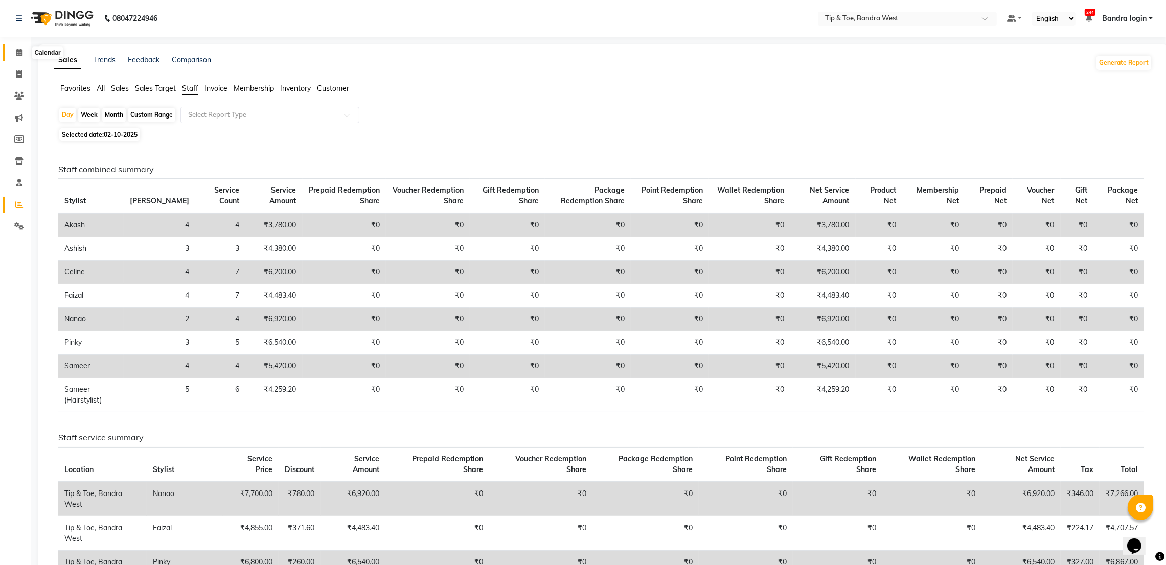
click at [19, 56] on icon at bounding box center [19, 53] width 7 height 8
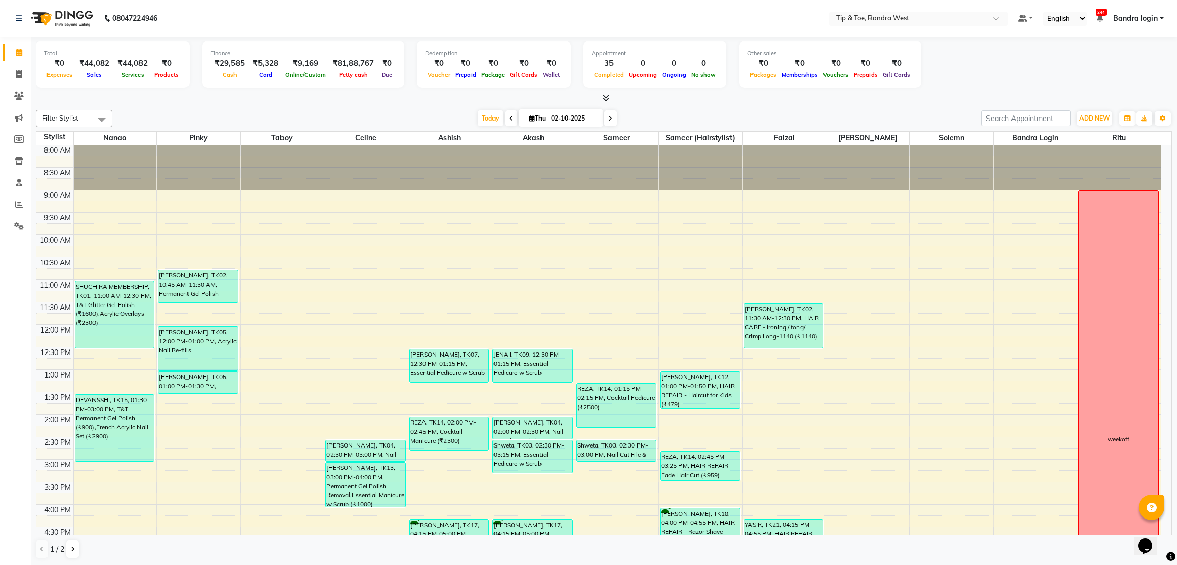
click at [612, 119] on span at bounding box center [611, 118] width 12 height 16
type input "03-10-2025"
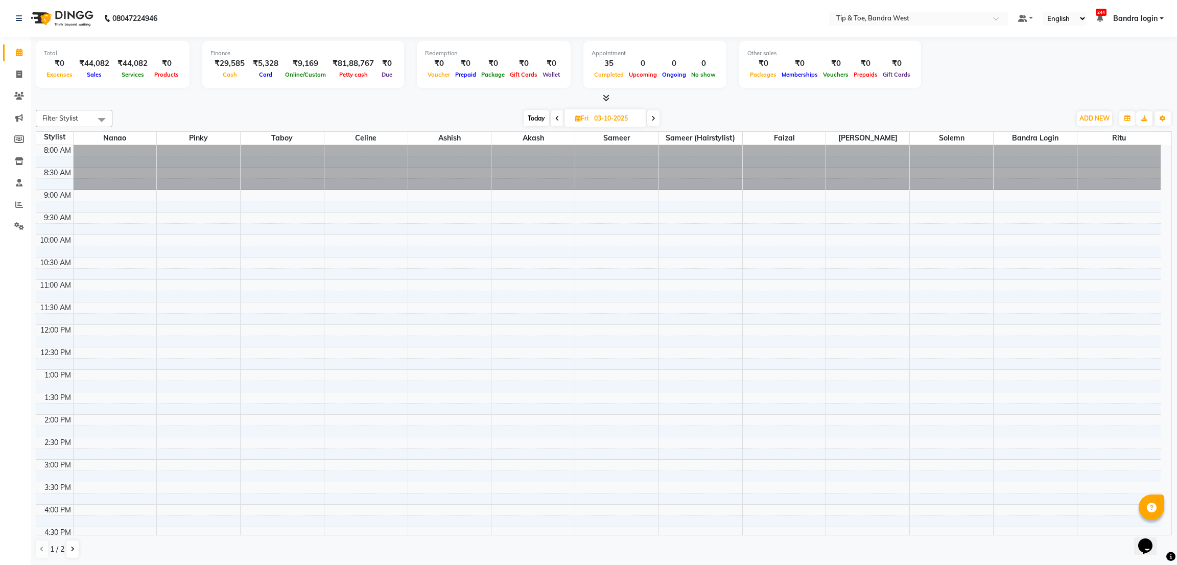
scroll to position [199, 0]
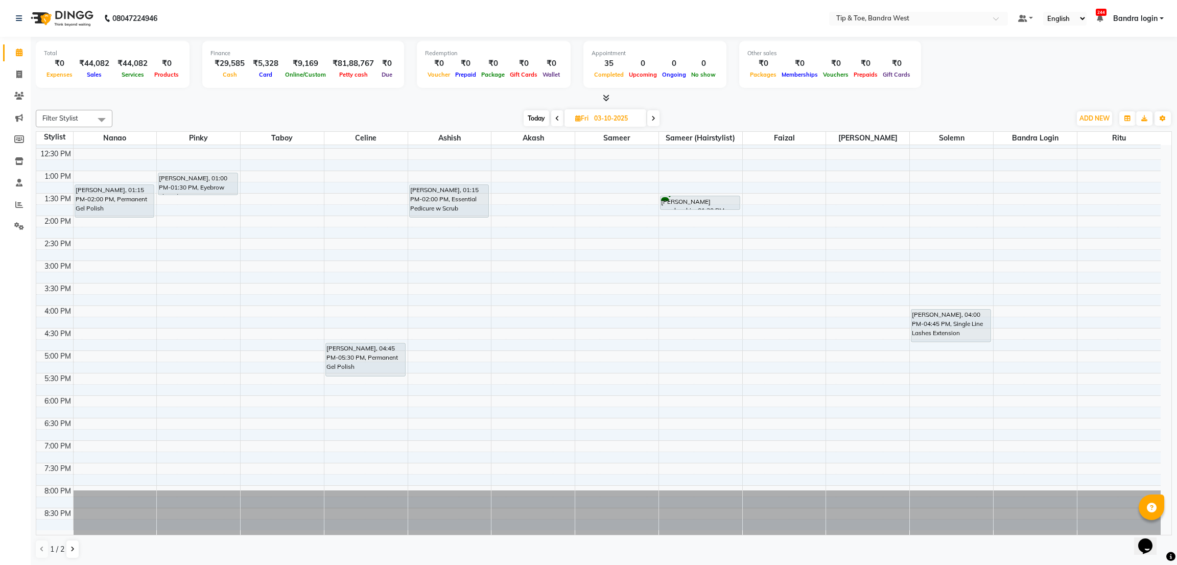
drag, startPoint x: 1171, startPoint y: 1, endPoint x: 753, endPoint y: 117, distance: 433.8
click at [753, 117] on div "[DATE] [DATE]" at bounding box center [592, 118] width 948 height 15
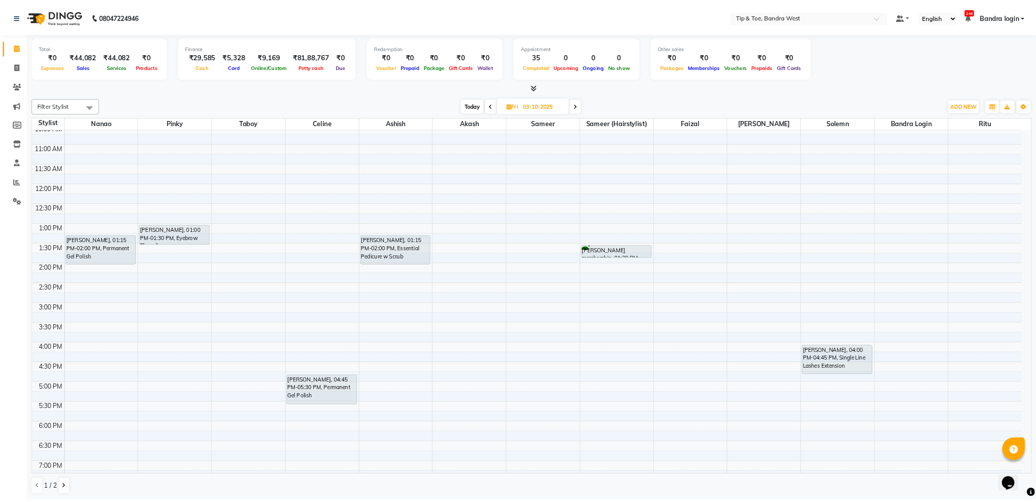
scroll to position [121, 0]
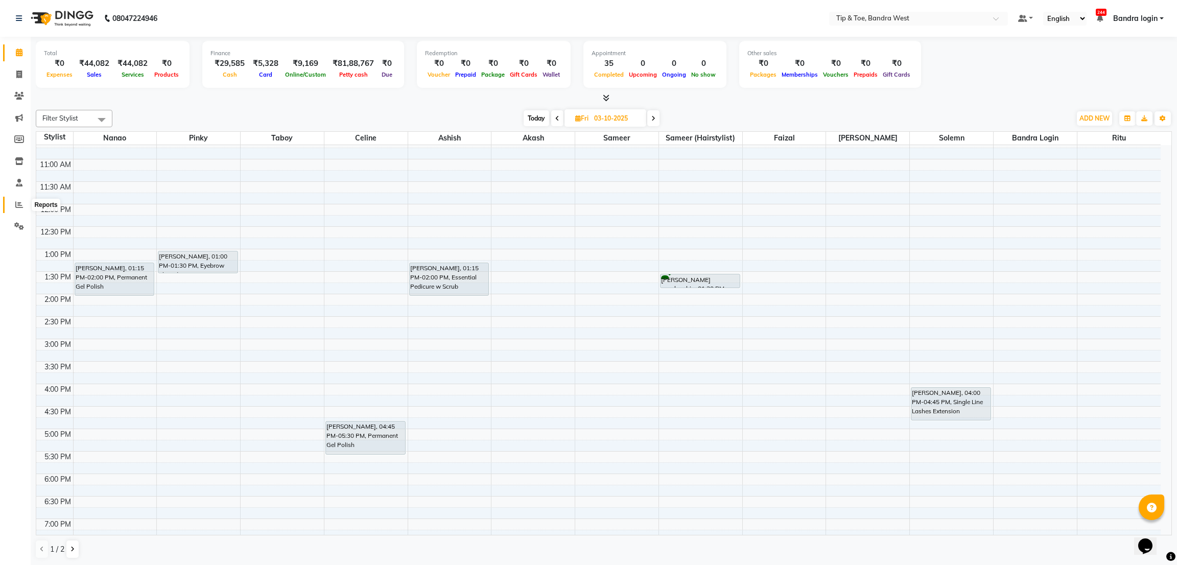
drag, startPoint x: 23, startPoint y: 205, endPoint x: 38, endPoint y: 196, distance: 17.4
click at [24, 205] on span at bounding box center [19, 205] width 18 height 12
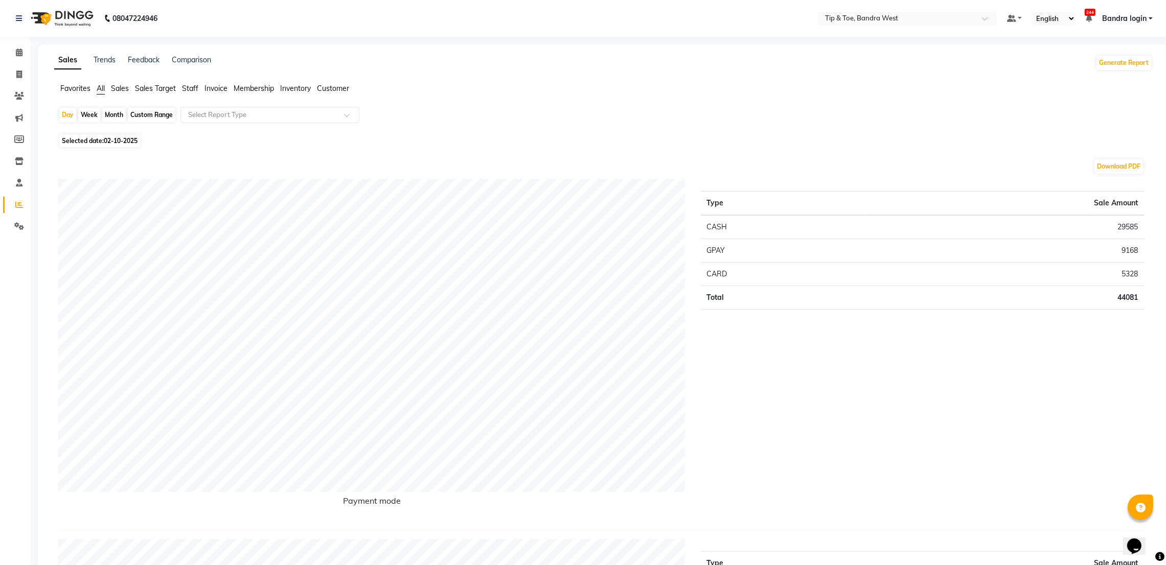
click at [189, 90] on span "Staff" at bounding box center [190, 88] width 16 height 9
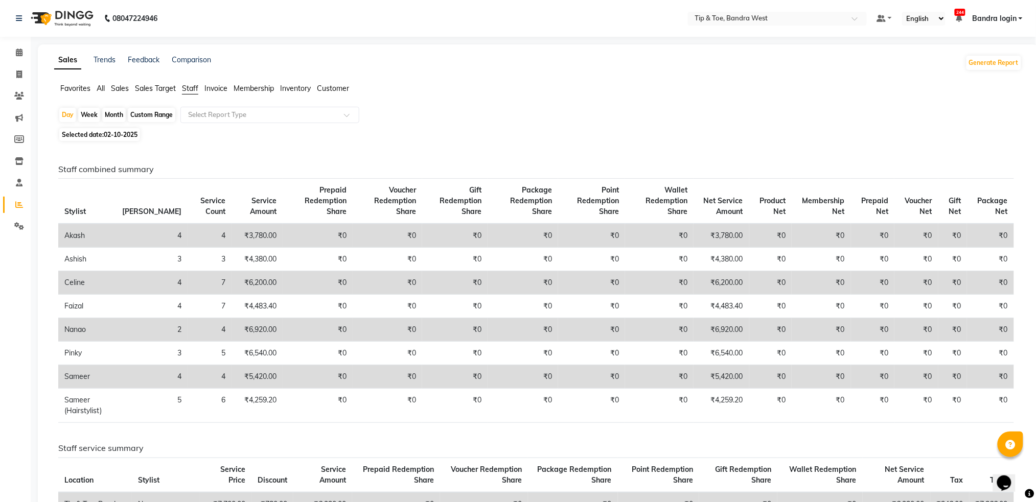
drag, startPoint x: 1053, startPoint y: 2, endPoint x: 693, endPoint y: 104, distance: 374.1
click at [687, 89] on ul "Favorites All Sales Sales Target Staff Invoice Membership Inventory Customer" at bounding box center [538, 88] width 968 height 11
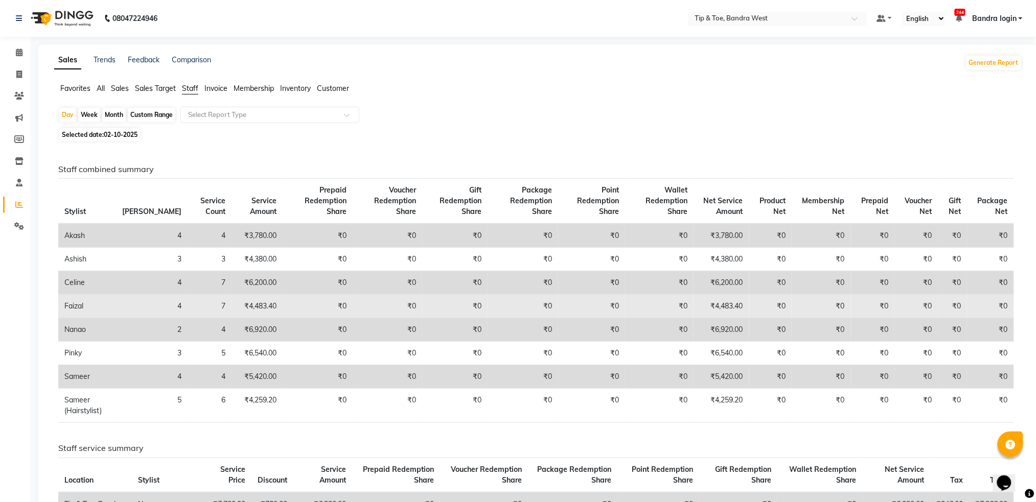
scroll to position [68, 0]
